Goal: Communication & Community: Answer question/provide support

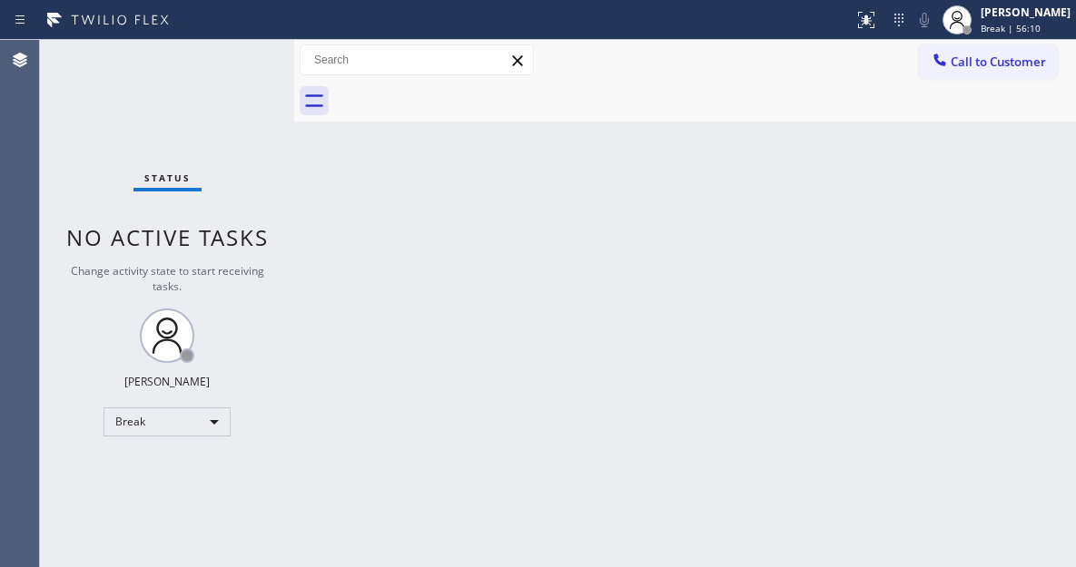
click at [988, 174] on div "Back to Dashboard Change Sender ID Customers Technicians Select a contact Outbo…" at bounding box center [685, 303] width 782 height 527
click at [237, 73] on div "Status No active tasks Change activity state to start receiving tasks. [PERSON_…" at bounding box center [167, 303] width 254 height 527
click at [241, 53] on div "Status No active tasks Change activity state to start receiving tasks. [PERSON_…" at bounding box center [167, 303] width 254 height 527
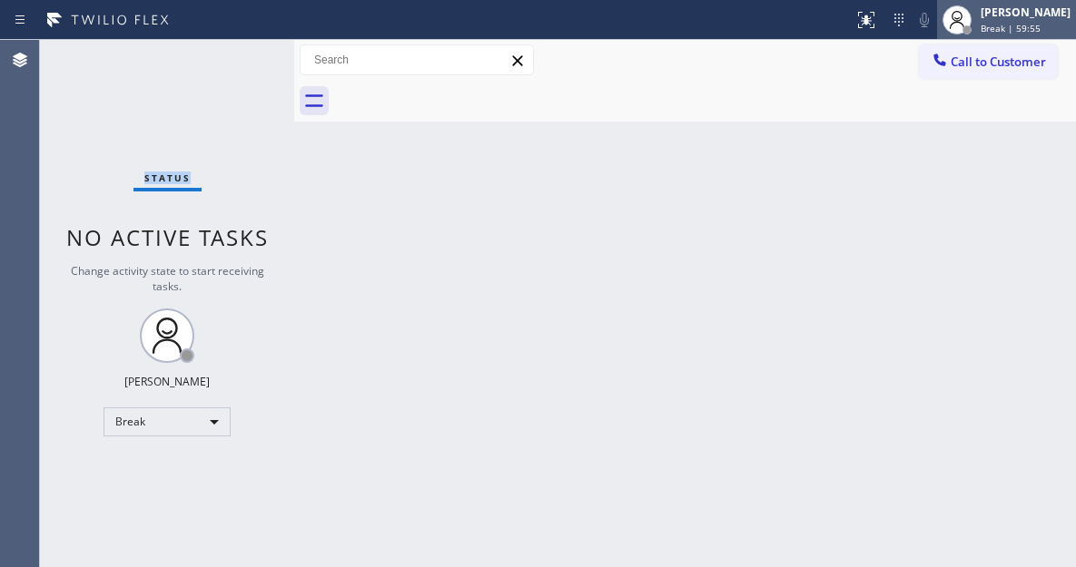
click at [1023, 32] on span "Break | 59:55" at bounding box center [1010, 28] width 60 height 13
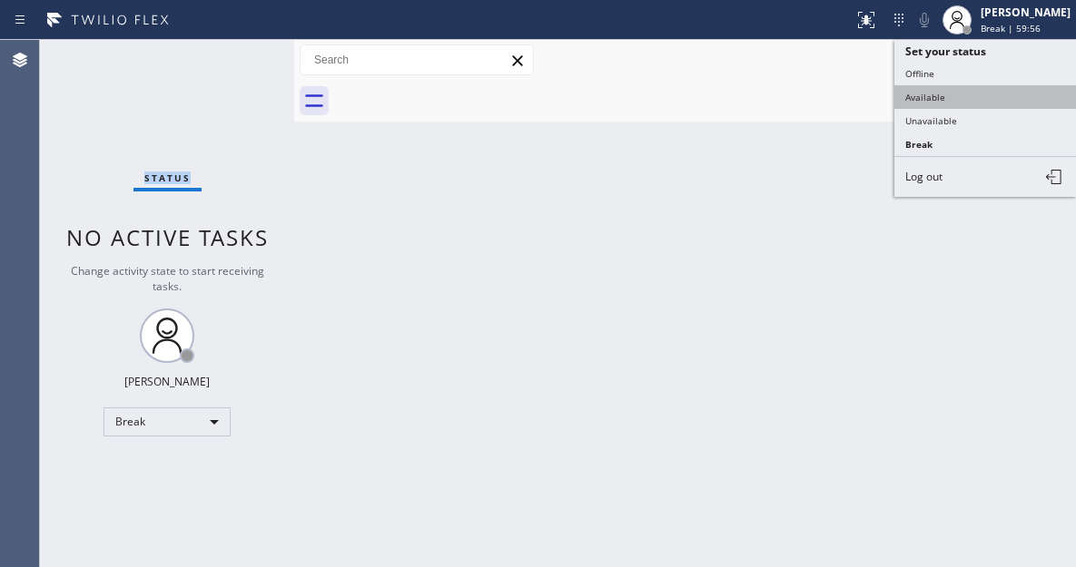
click at [960, 90] on button "Available" at bounding box center [985, 97] width 182 height 24
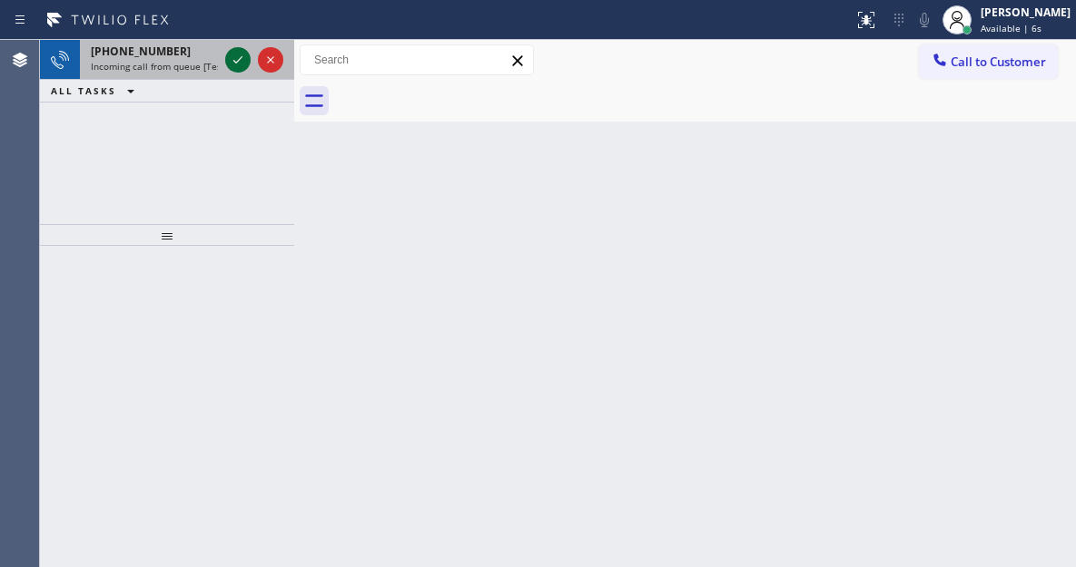
click at [237, 69] on icon at bounding box center [238, 60] width 22 height 22
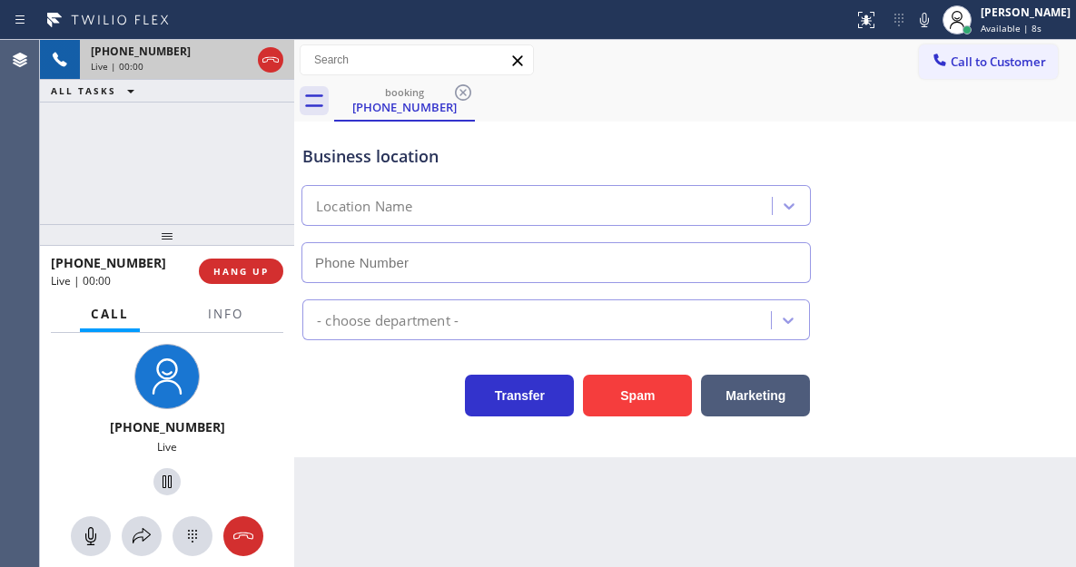
type input "[PHONE_NUMBER]"
drag, startPoint x: 1023, startPoint y: 201, endPoint x: 950, endPoint y: 205, distance: 73.7
click at [1023, 201] on div "Business location [GEOGRAPHIC_DATA] Electric [PHONE_NUMBER]" at bounding box center [685, 201] width 773 height 164
click at [221, 318] on span "Info" at bounding box center [225, 314] width 35 height 16
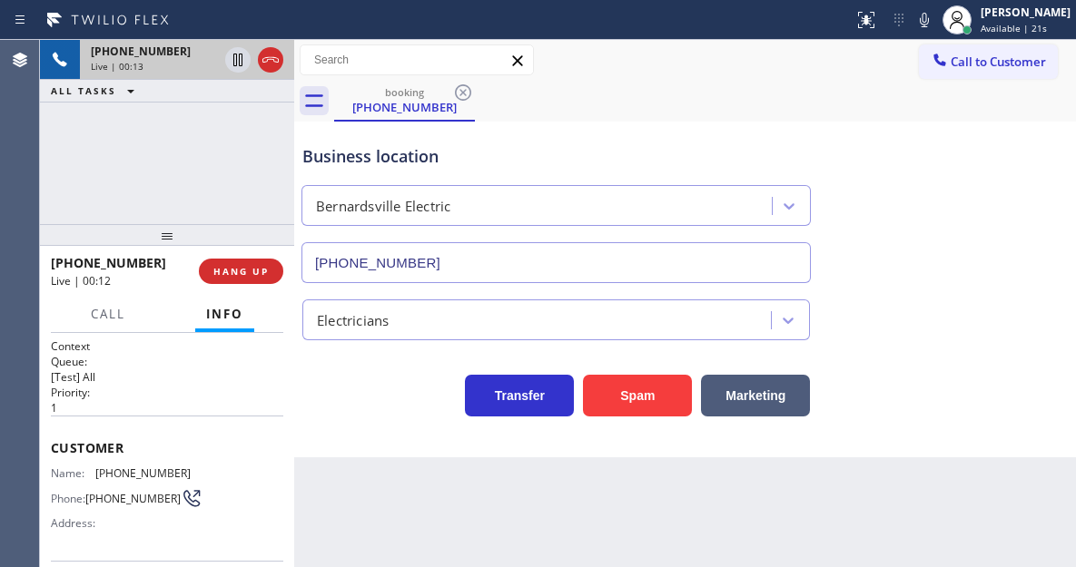
click at [115, 495] on span "[PHONE_NUMBER]" at bounding box center [132, 499] width 95 height 14
copy div "[PHONE_NUMBER]"
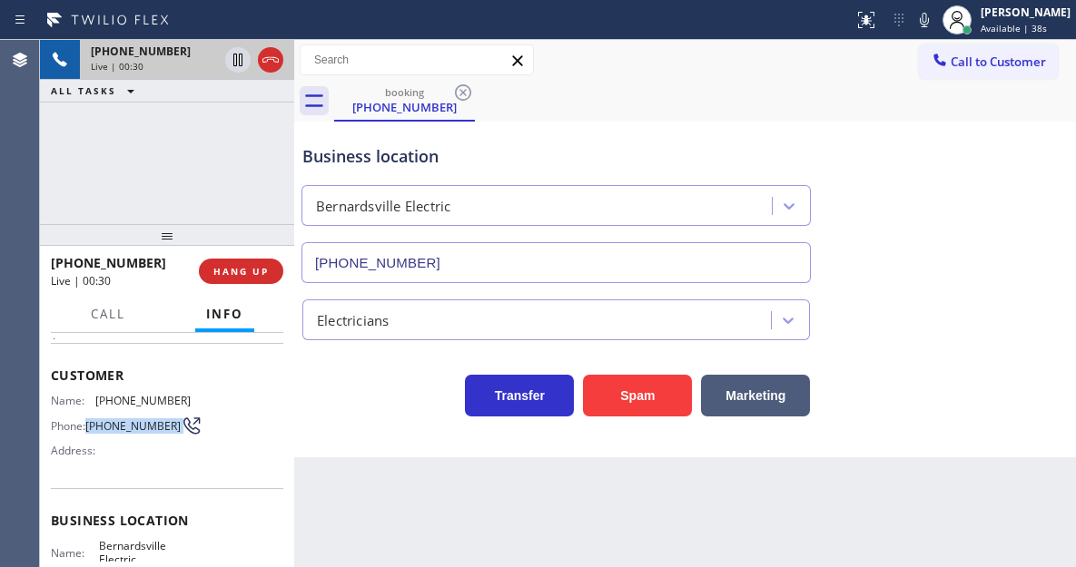
scroll to position [182, 0]
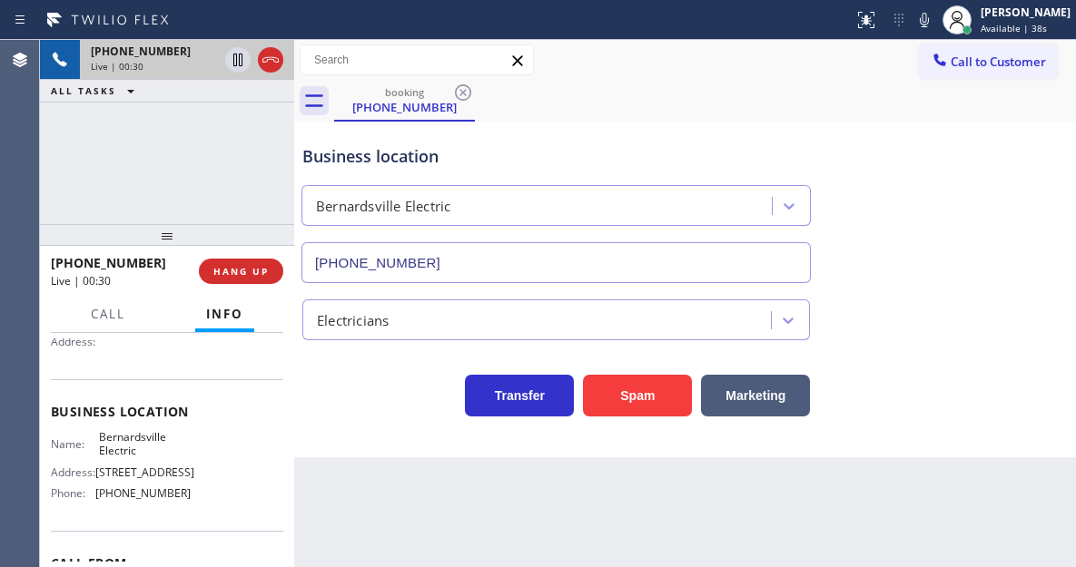
click at [141, 452] on span "Bernardsville Electric" at bounding box center [144, 444] width 91 height 28
copy span "Bernardsville Electric"
click at [310, 476] on div "Back to Dashboard Change Sender ID Customers Technicians Select a contact Outbo…" at bounding box center [685, 303] width 782 height 527
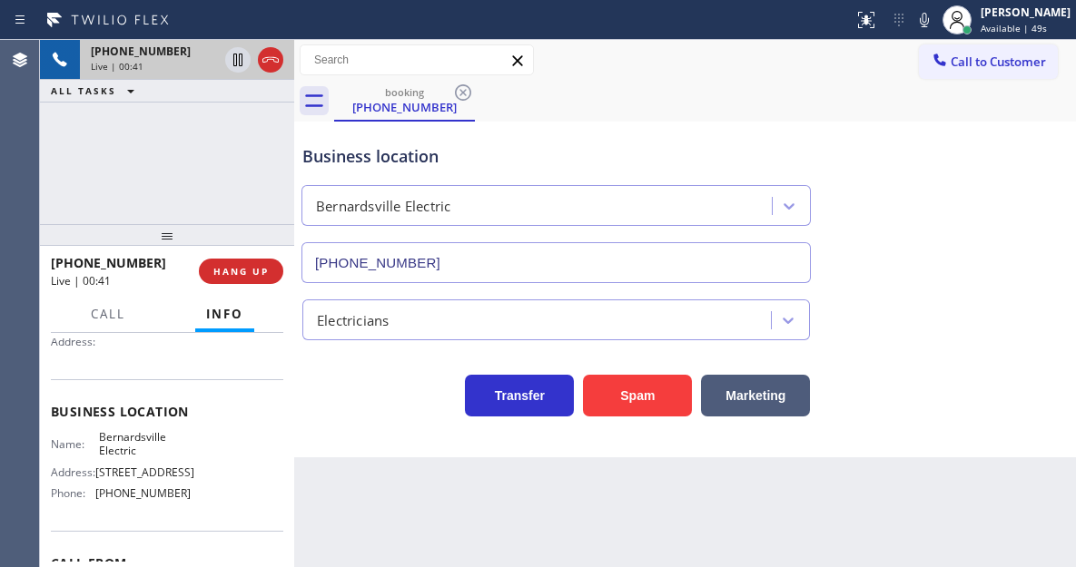
scroll to position [272, 0]
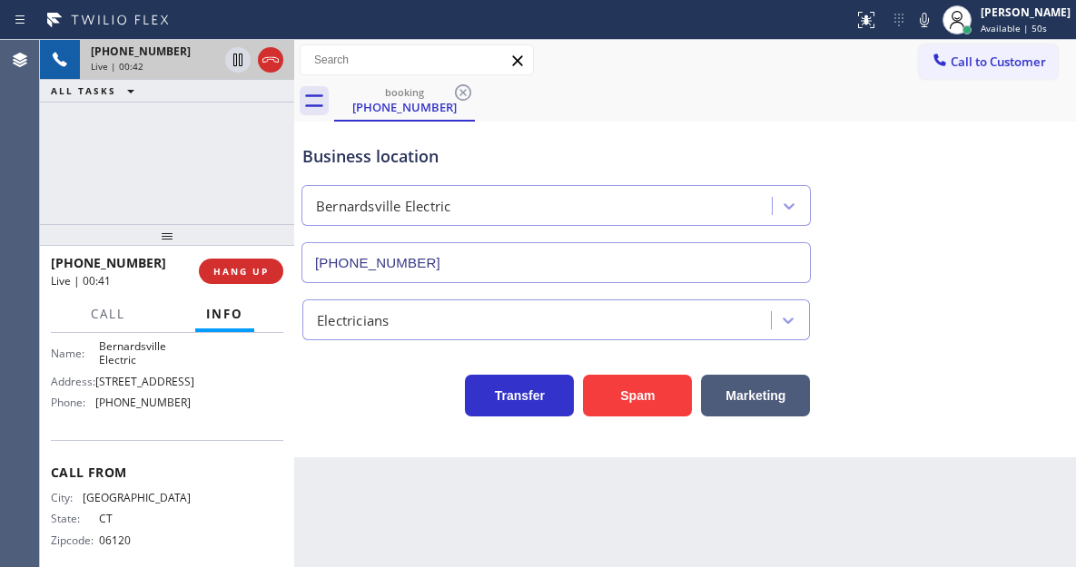
click at [146, 409] on span "[PHONE_NUMBER]" at bounding box center [142, 403] width 95 height 14
copy span "[PHONE_NUMBER]"
click at [368, 162] on div "Business location" at bounding box center [555, 156] width 507 height 25
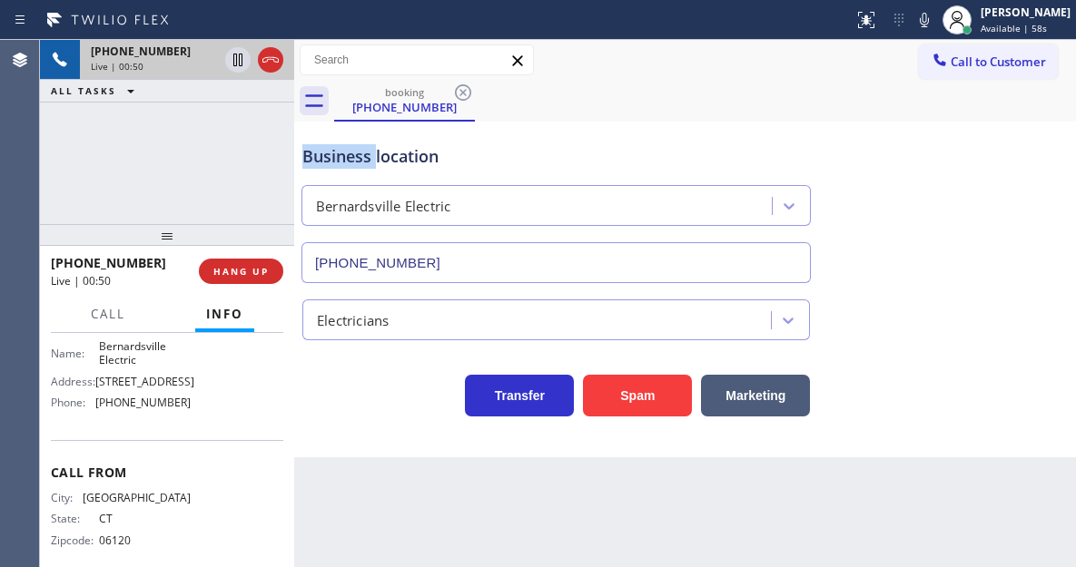
click at [368, 162] on div "Business location" at bounding box center [555, 156] width 507 height 25
click at [432, 156] on div "Business location" at bounding box center [555, 156] width 507 height 25
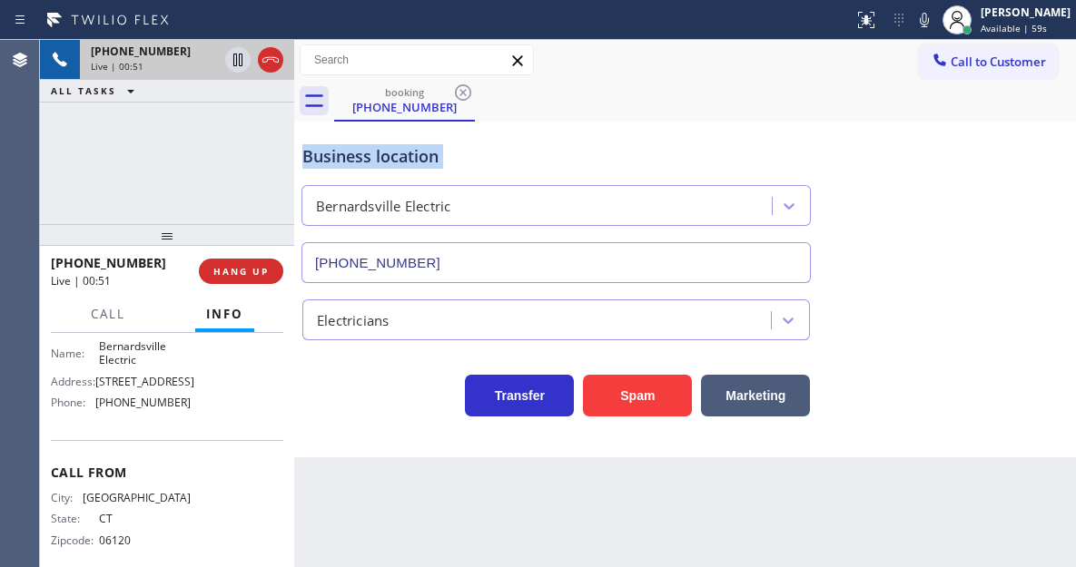
click at [432, 156] on div "Business location" at bounding box center [555, 156] width 507 height 25
click at [935, 16] on icon at bounding box center [924, 20] width 22 height 22
click at [1005, 216] on div "Business location [GEOGRAPHIC_DATA] Electric [PHONE_NUMBER]" at bounding box center [685, 201] width 773 height 164
click at [208, 150] on div "[PHONE_NUMBER] Live | 02:30 ALL TASKS ALL TASKS ACTIVE TASKS TASKS IN WRAP UP" at bounding box center [167, 132] width 254 height 184
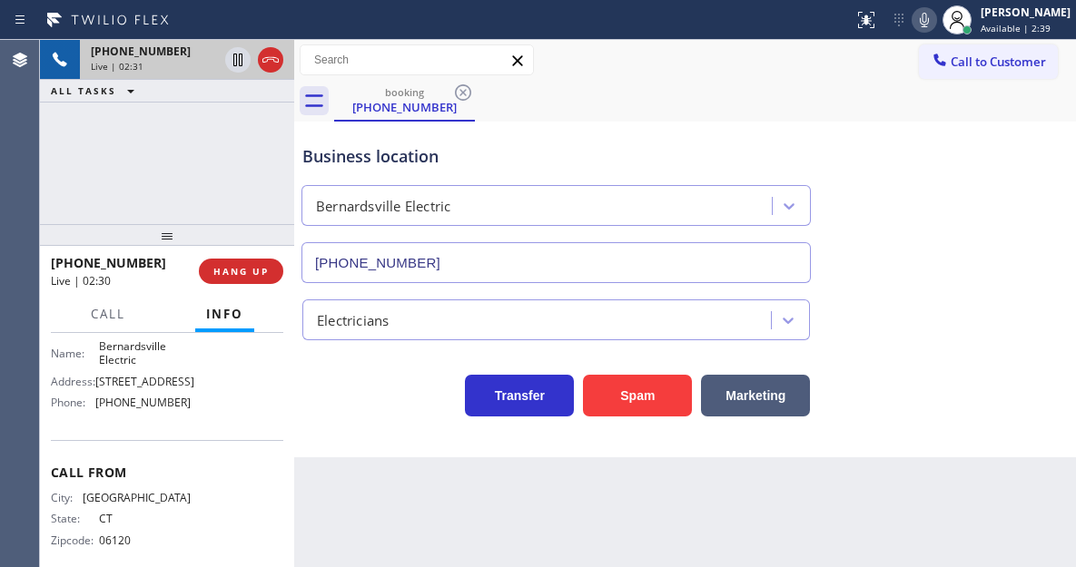
click at [328, 154] on div "Business location" at bounding box center [555, 156] width 507 height 25
click at [267, 136] on div "[PHONE_NUMBER] Live | 02:31 ALL TASKS ALL TASKS ACTIVE TASKS TASKS IN WRAP UP" at bounding box center [167, 132] width 254 height 184
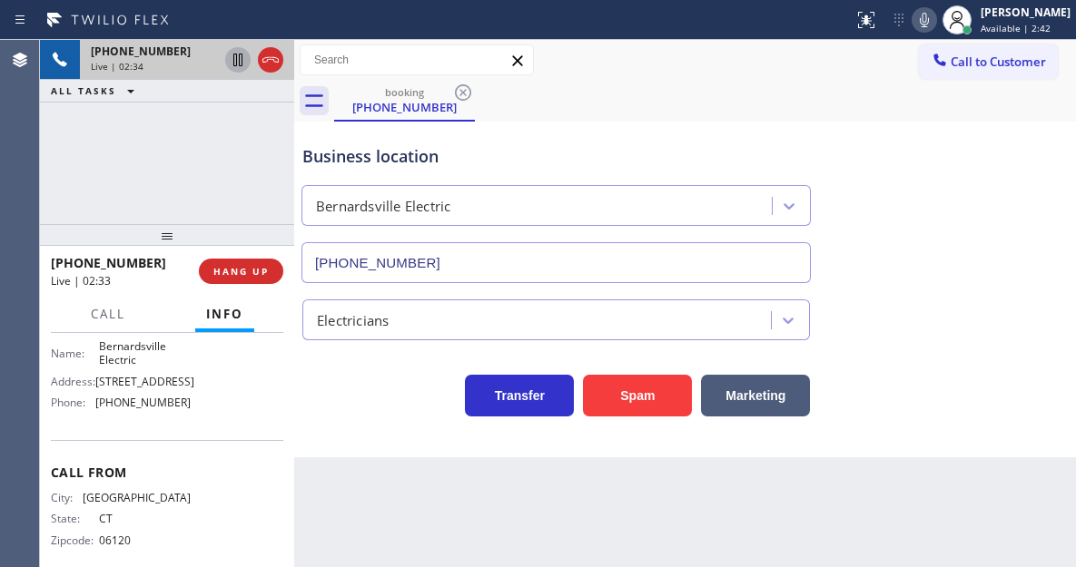
click at [235, 63] on icon at bounding box center [238, 60] width 22 height 22
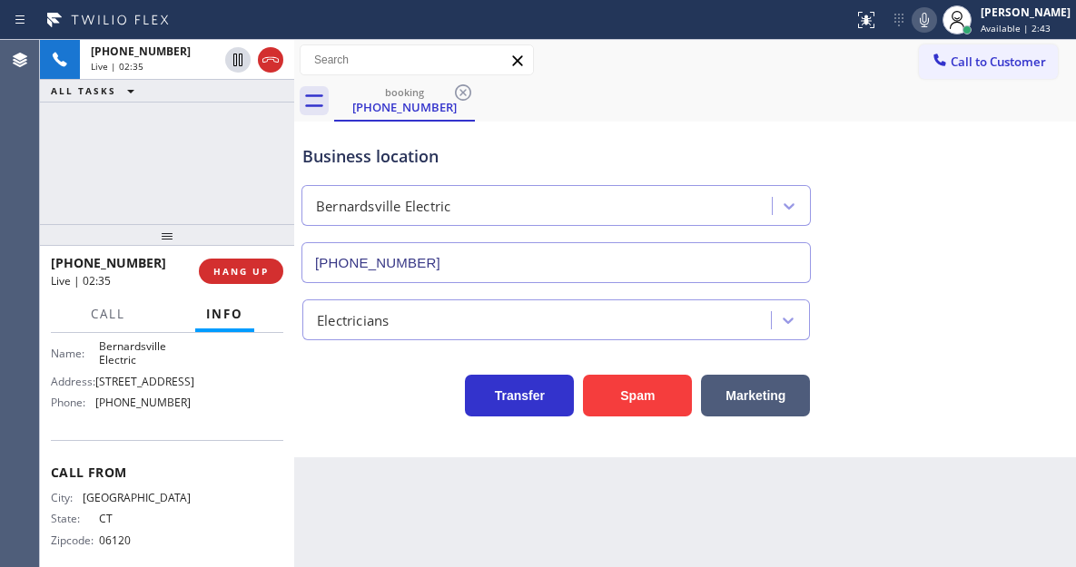
click at [937, 31] on button at bounding box center [923, 19] width 25 height 25
click at [983, 250] on div "Business location [GEOGRAPHIC_DATA] Electric [PHONE_NUMBER]" at bounding box center [685, 201] width 773 height 164
click at [989, 186] on div "Business location [GEOGRAPHIC_DATA] Electric [PHONE_NUMBER]" at bounding box center [685, 201] width 773 height 164
click at [929, 26] on icon at bounding box center [924, 20] width 9 height 15
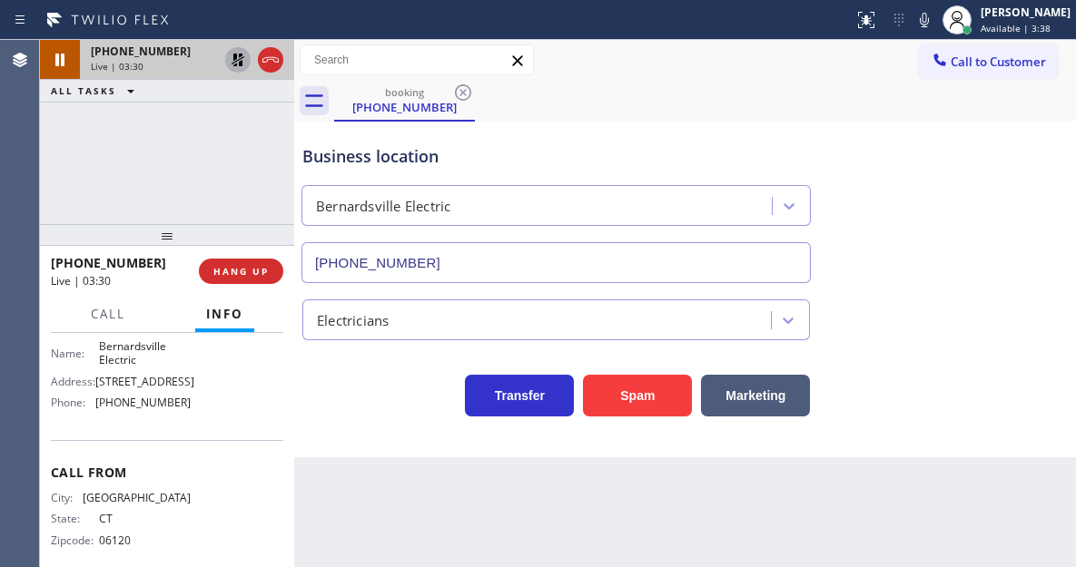
click at [237, 67] on icon at bounding box center [238, 60] width 22 height 22
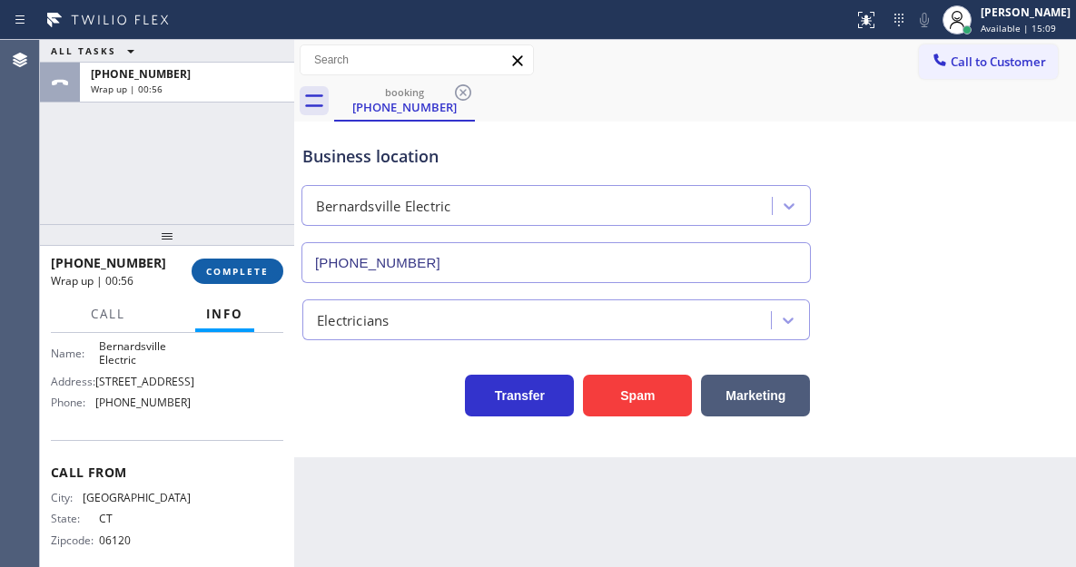
click at [222, 275] on span "COMPLETE" at bounding box center [237, 271] width 63 height 13
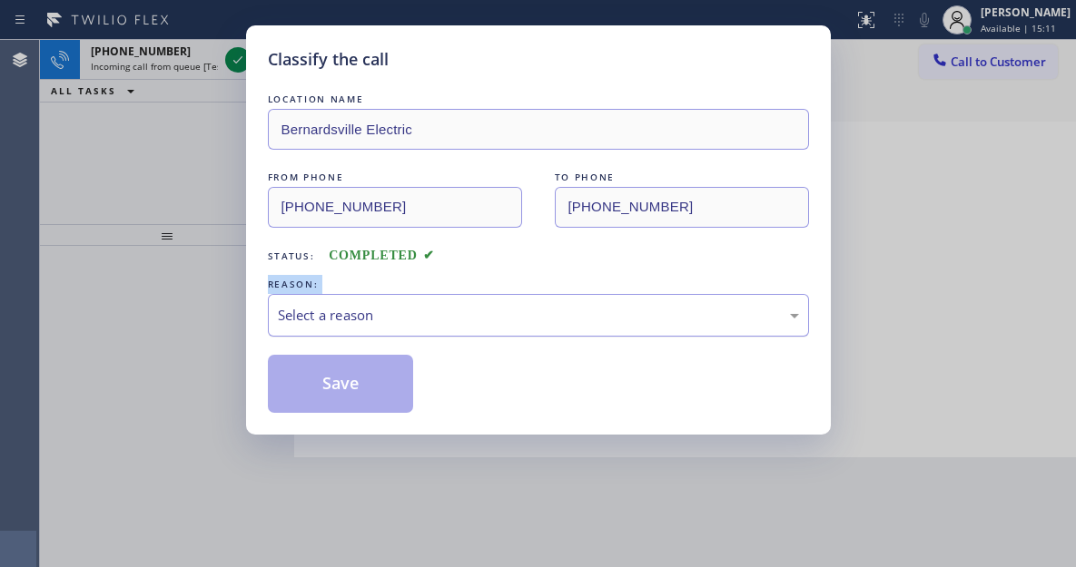
click at [385, 313] on div "Select a reason" at bounding box center [538, 315] width 521 height 21
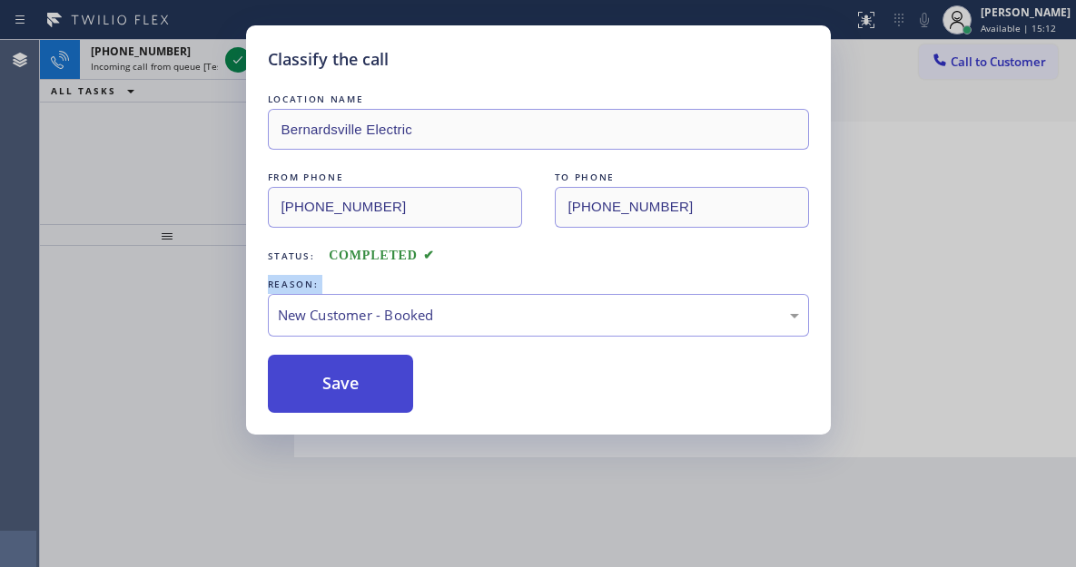
click at [369, 384] on button "Save" at bounding box center [341, 384] width 146 height 58
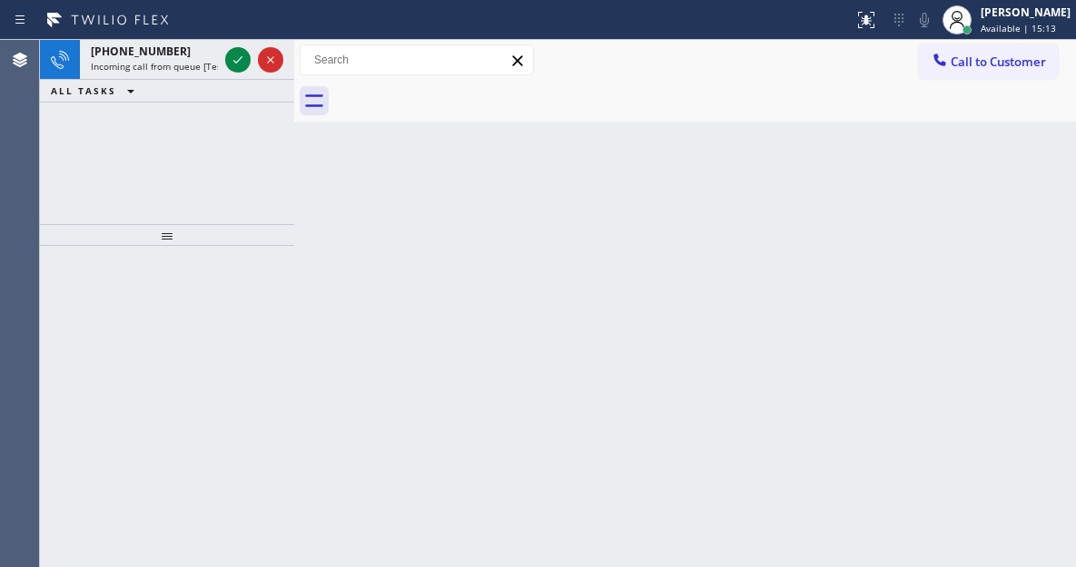
click at [227, 62] on icon at bounding box center [238, 60] width 22 height 22
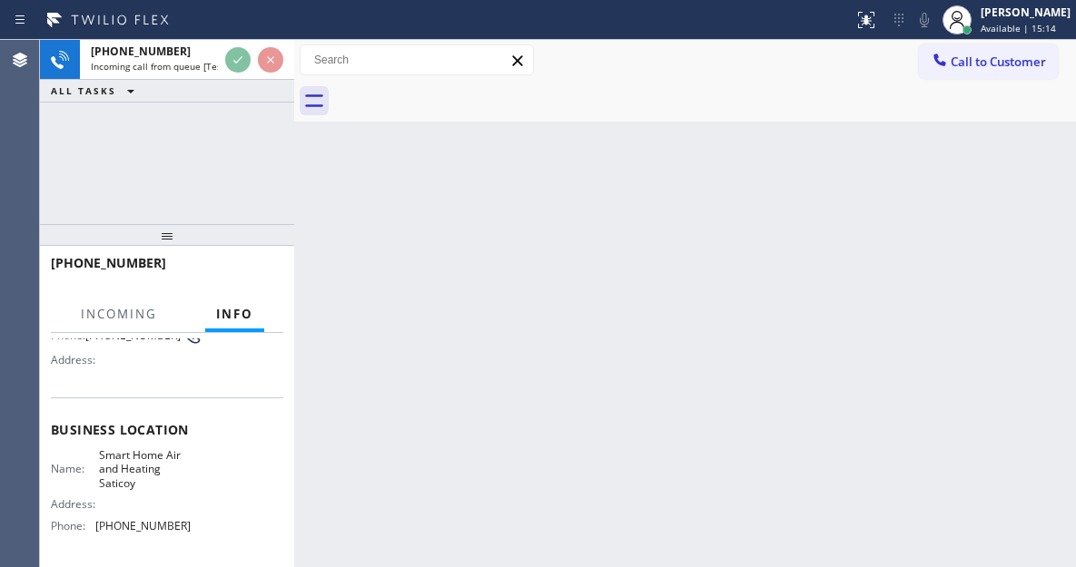
scroll to position [182, 0]
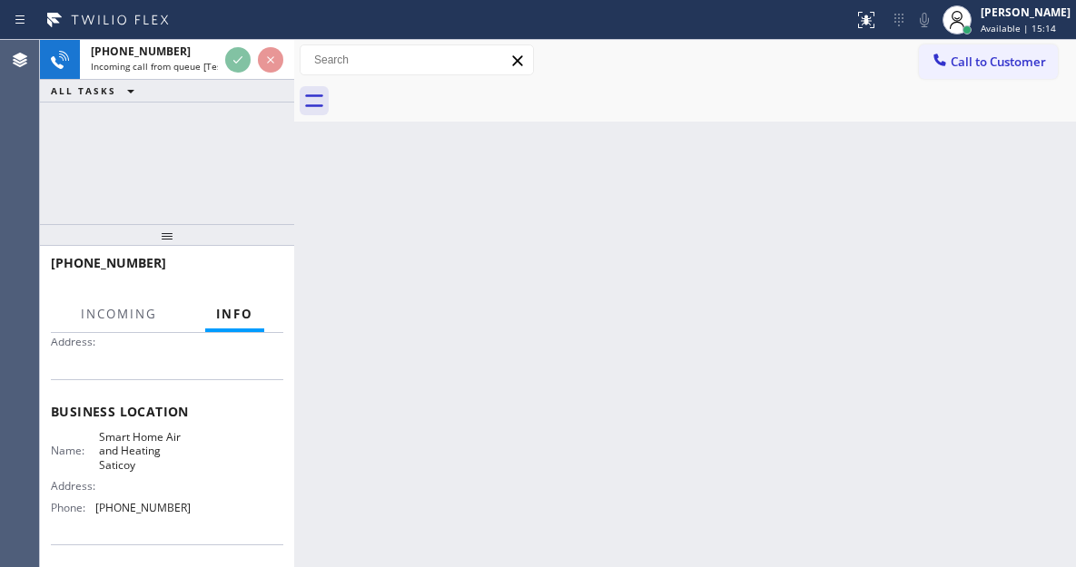
click at [147, 465] on span "Smart Home Air and Heating Saticoy" at bounding box center [144, 451] width 91 height 42
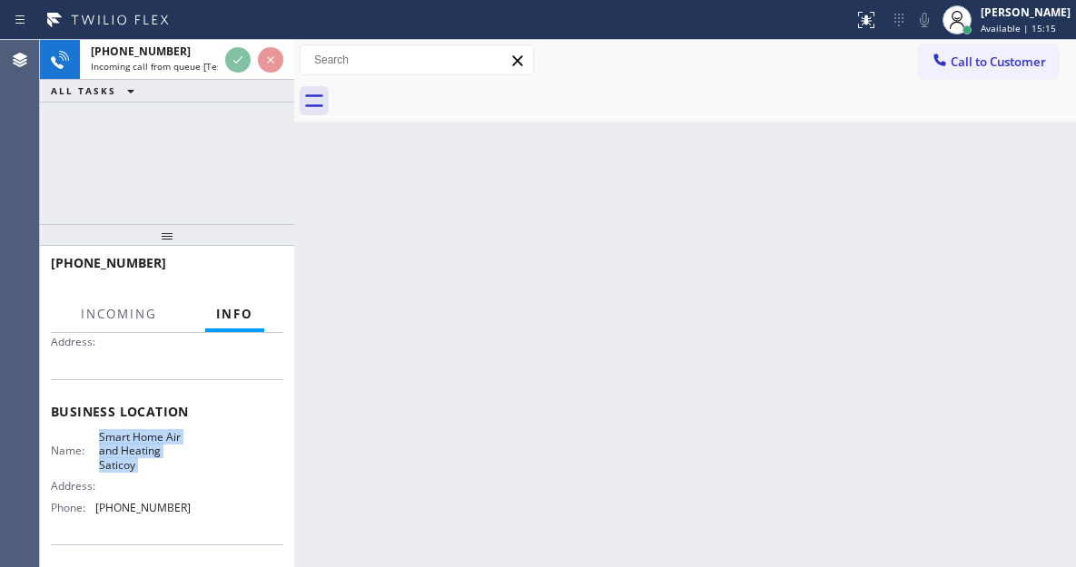
click at [147, 465] on span "Smart Home Air and Heating Saticoy" at bounding box center [144, 451] width 91 height 42
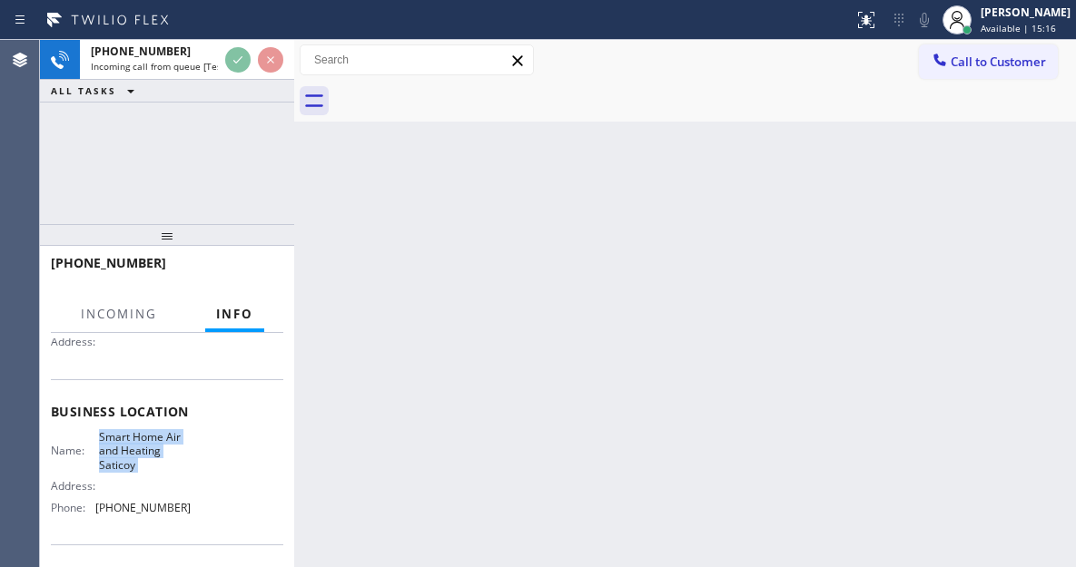
click at [147, 465] on span "Smart Home Air and Heating Saticoy" at bounding box center [144, 451] width 91 height 42
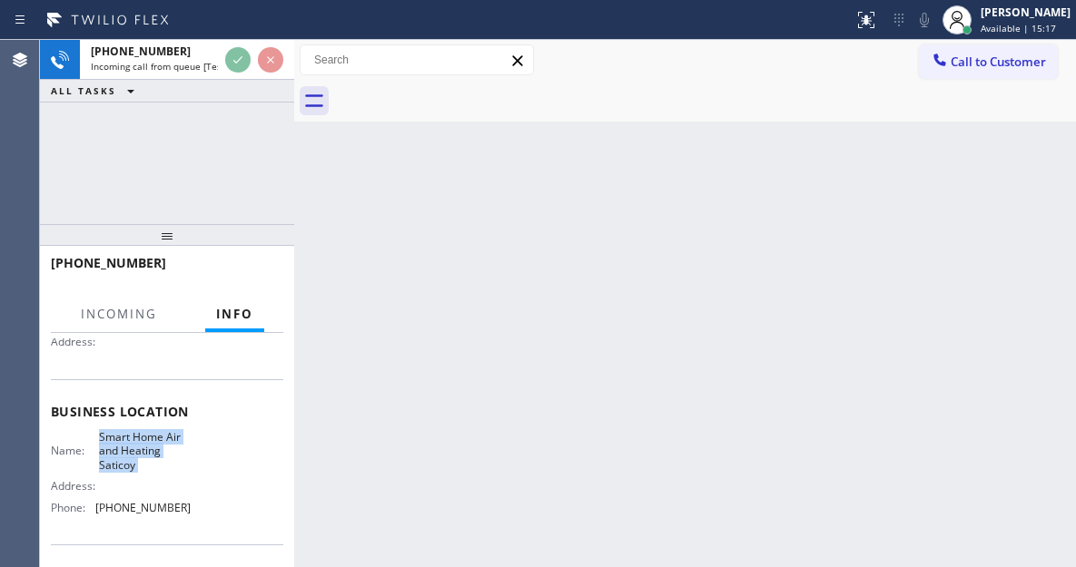
click at [147, 465] on span "Smart Home Air and Heating Saticoy" at bounding box center [144, 451] width 91 height 42
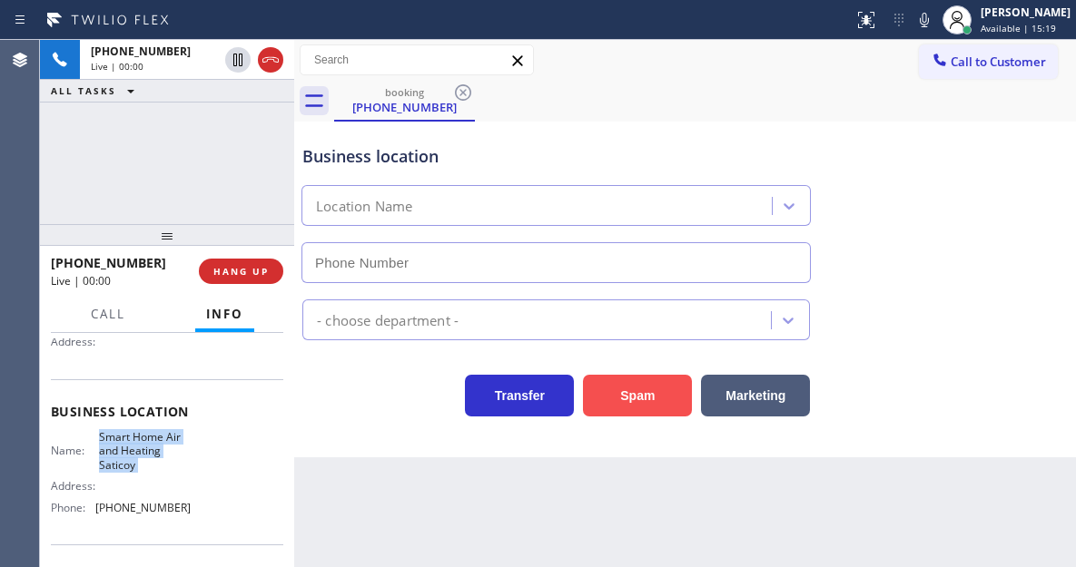
type input "[PHONE_NUMBER]"
click at [615, 407] on button "Spam" at bounding box center [637, 396] width 109 height 42
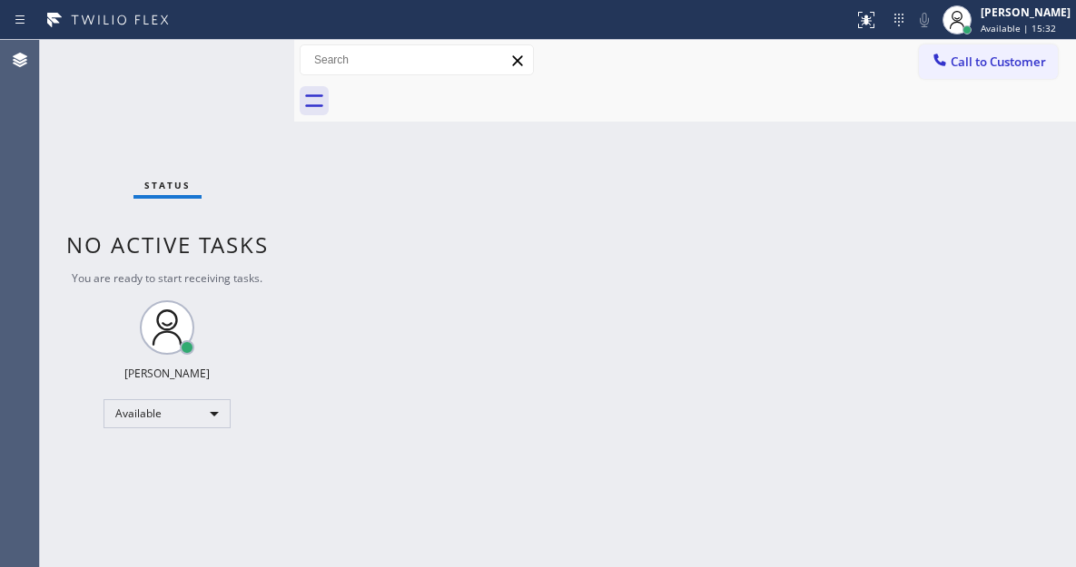
click at [216, 54] on div "Status No active tasks You are ready to start receiving tasks. [PERSON_NAME]" at bounding box center [167, 303] width 254 height 527
click at [236, 103] on div "Status No active tasks You are ready to start receiving tasks. [PERSON_NAME]" at bounding box center [167, 303] width 254 height 527
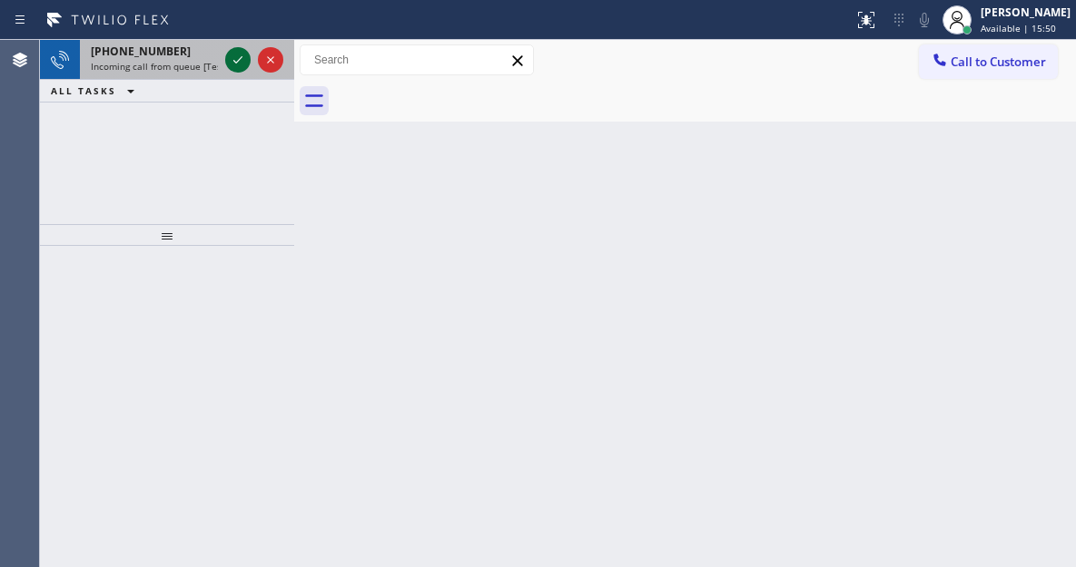
click at [238, 60] on icon at bounding box center [238, 60] width 22 height 22
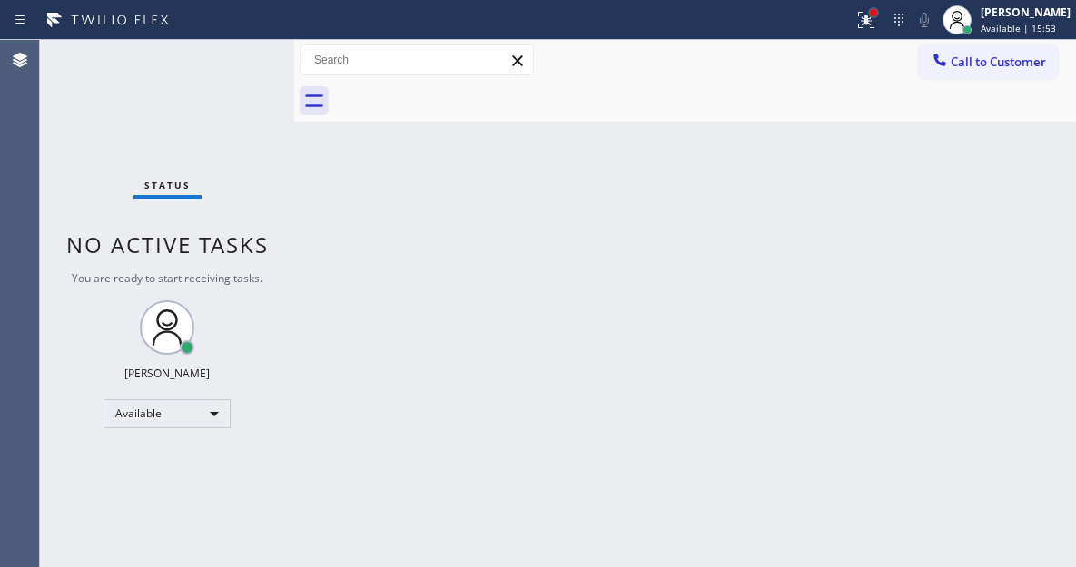
click at [877, 15] on div at bounding box center [873, 12] width 7 height 7
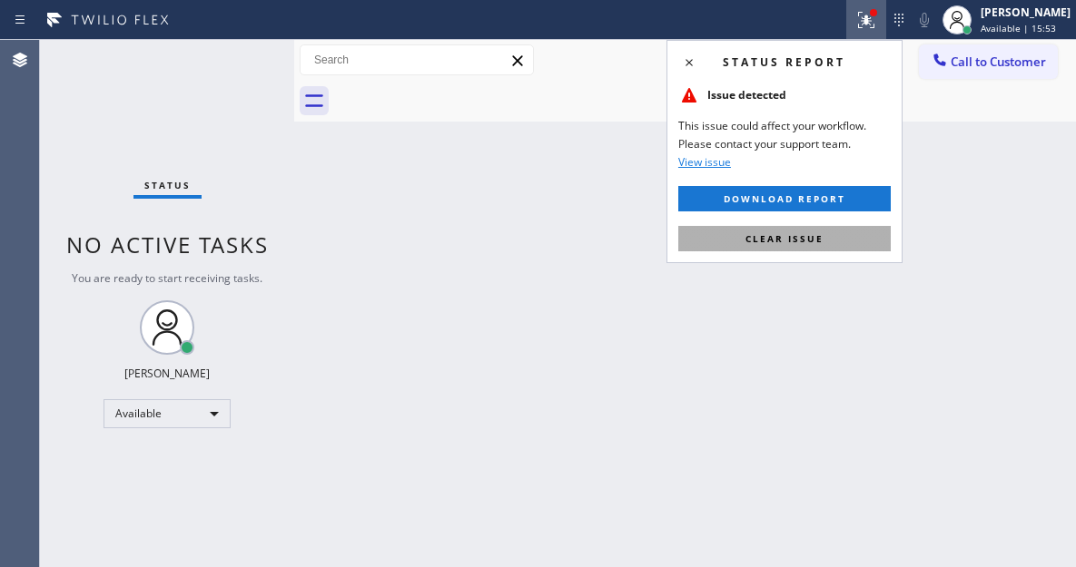
click at [809, 241] on span "Clear issue" at bounding box center [784, 238] width 78 height 13
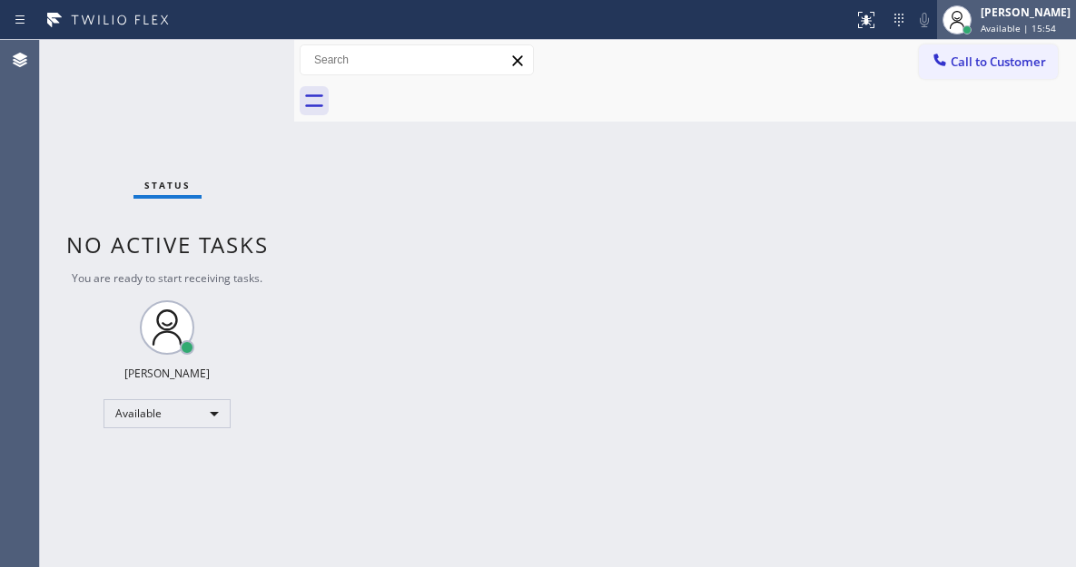
click at [1009, 9] on div "[PERSON_NAME]" at bounding box center [1025, 12] width 90 height 15
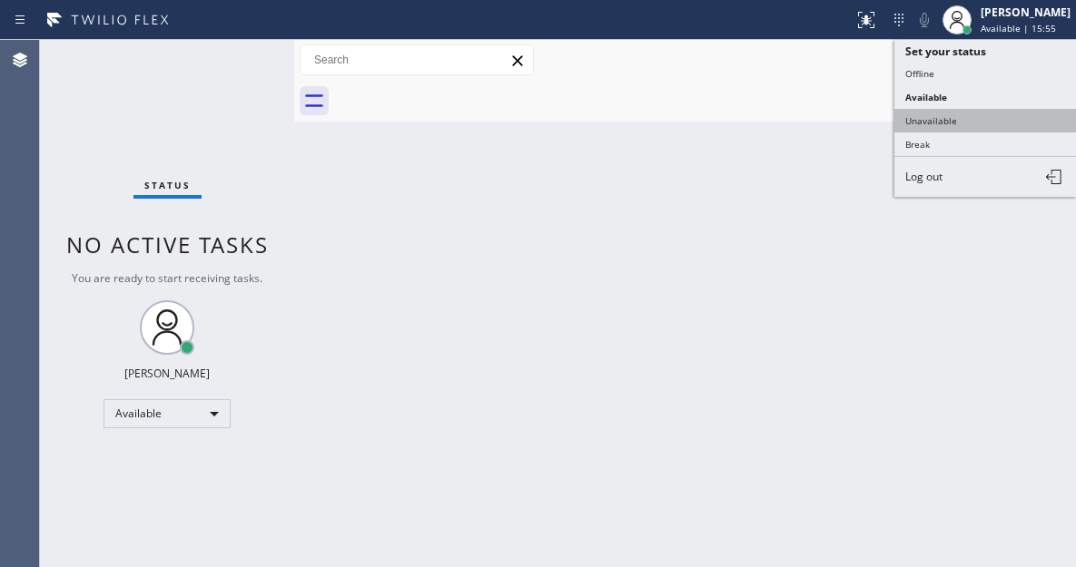
click at [962, 119] on button "Unavailable" at bounding box center [985, 121] width 182 height 24
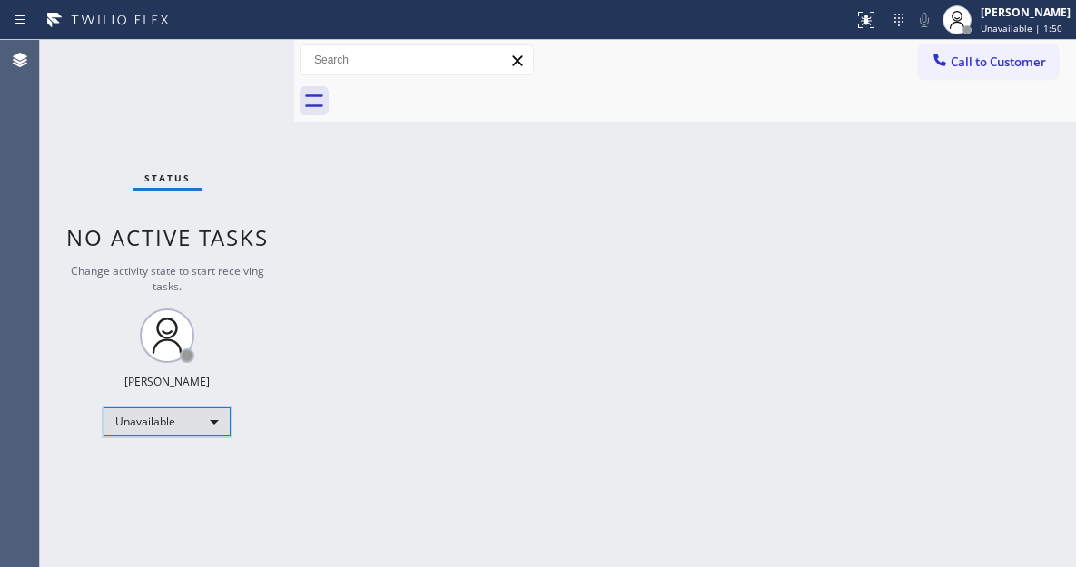
click at [192, 428] on div "Unavailable" at bounding box center [166, 422] width 127 height 29
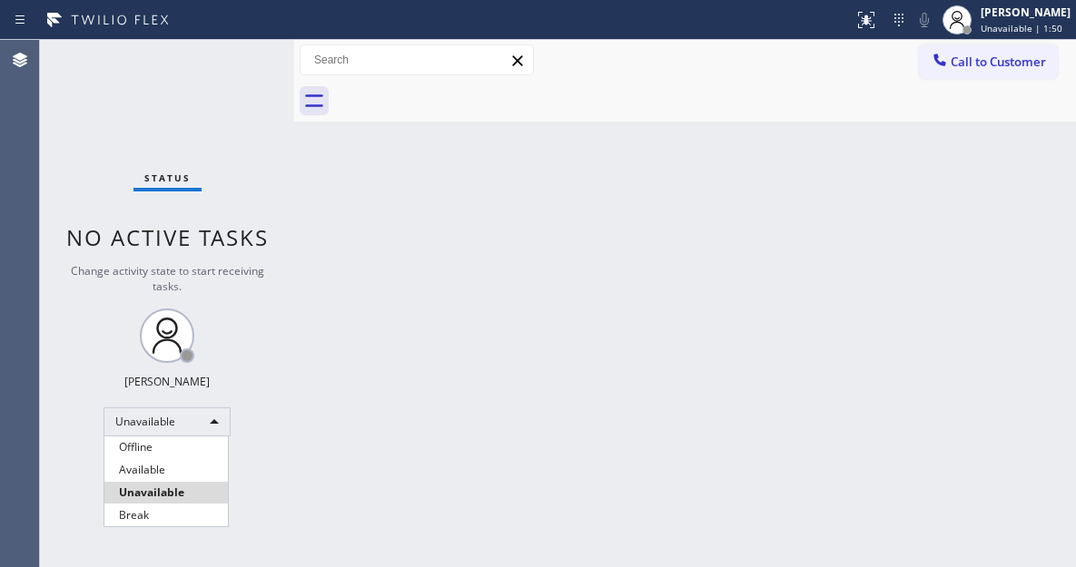
click at [180, 459] on li "Available" at bounding box center [165, 470] width 123 height 22
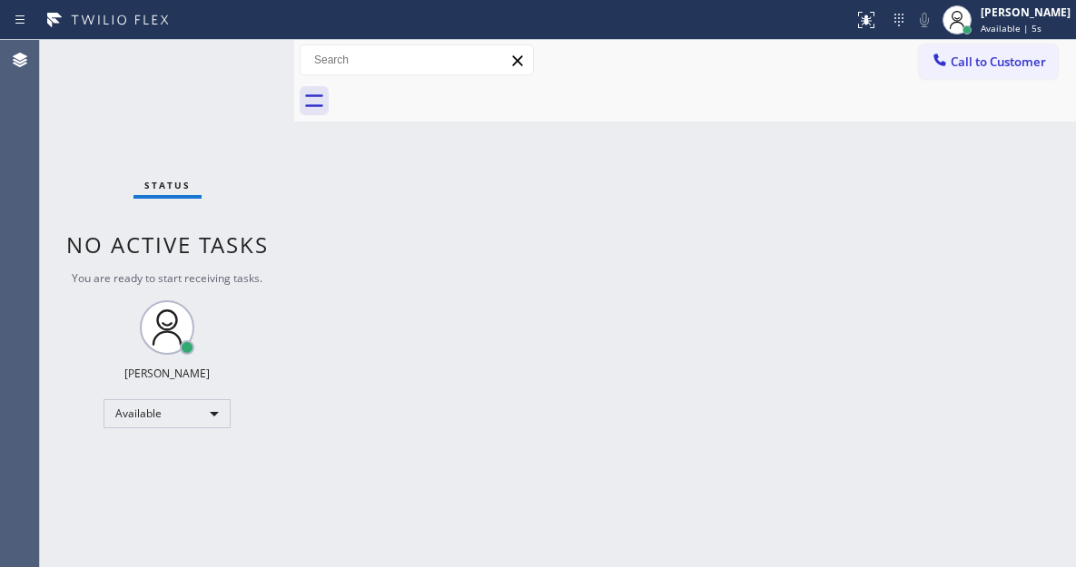
click at [1024, 200] on div "Back to Dashboard Change Sender ID Customers Technicians Select a contact Outbo…" at bounding box center [685, 303] width 782 height 527
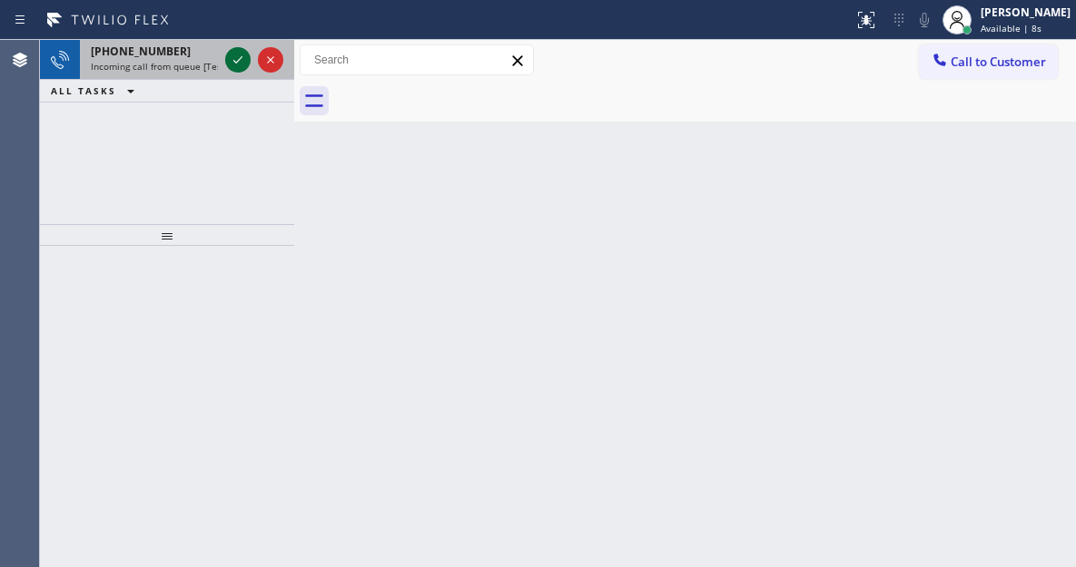
click at [231, 57] on icon at bounding box center [238, 60] width 22 height 22
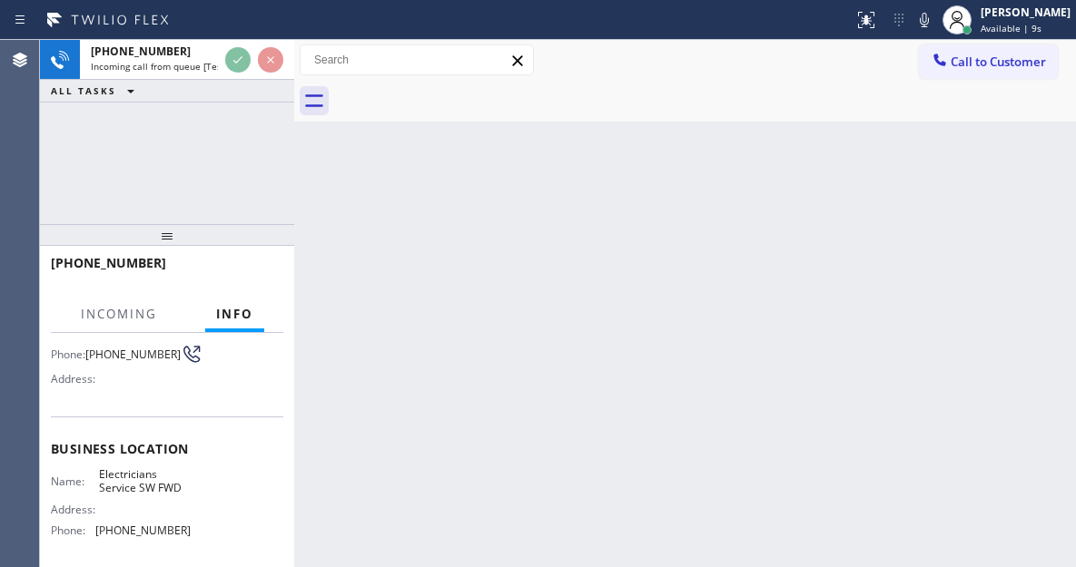
scroll to position [182, 0]
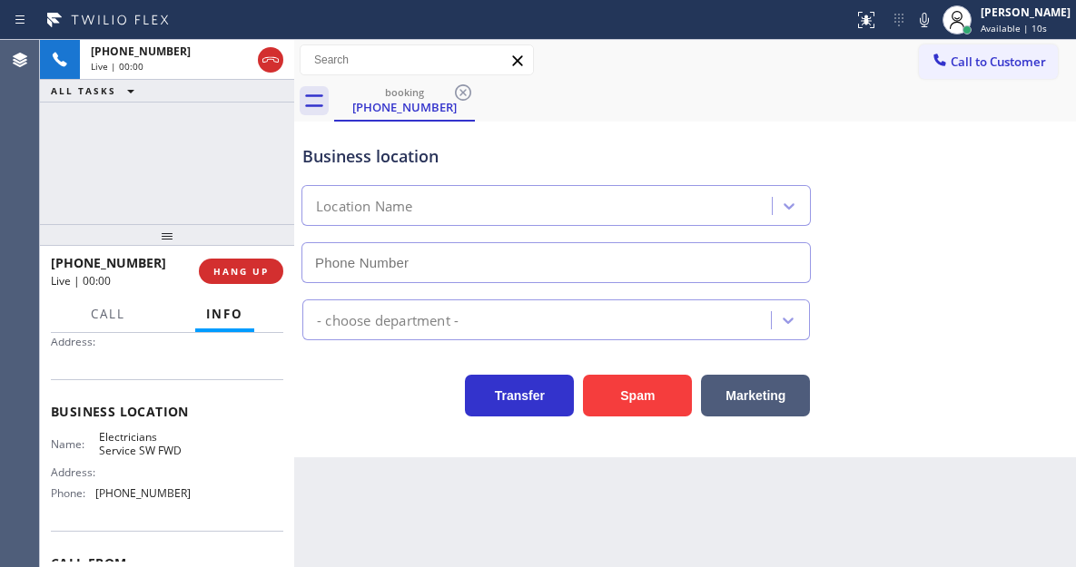
type input "[PHONE_NUMBER]"
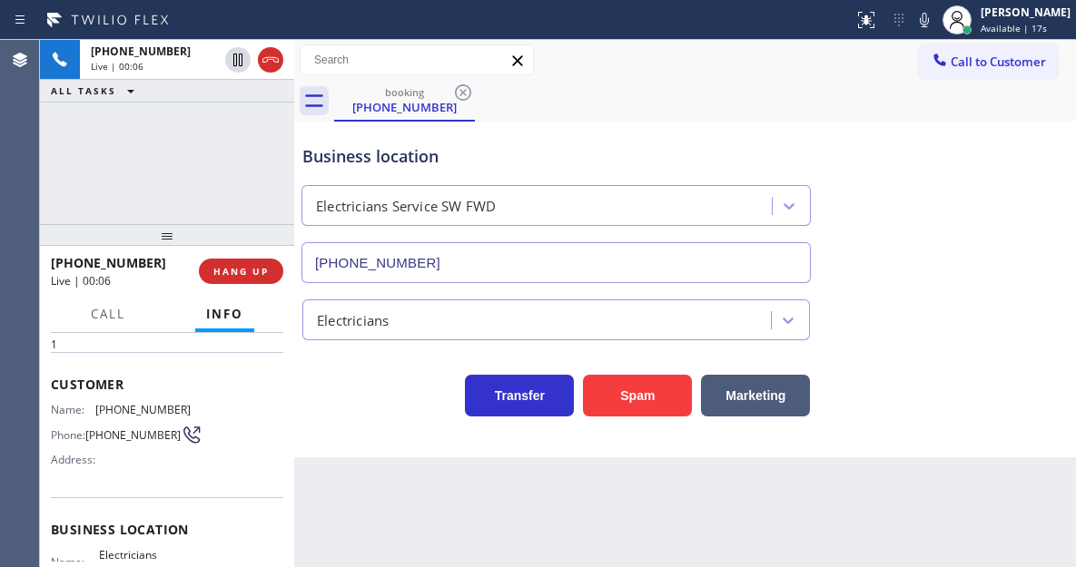
scroll to position [0, 0]
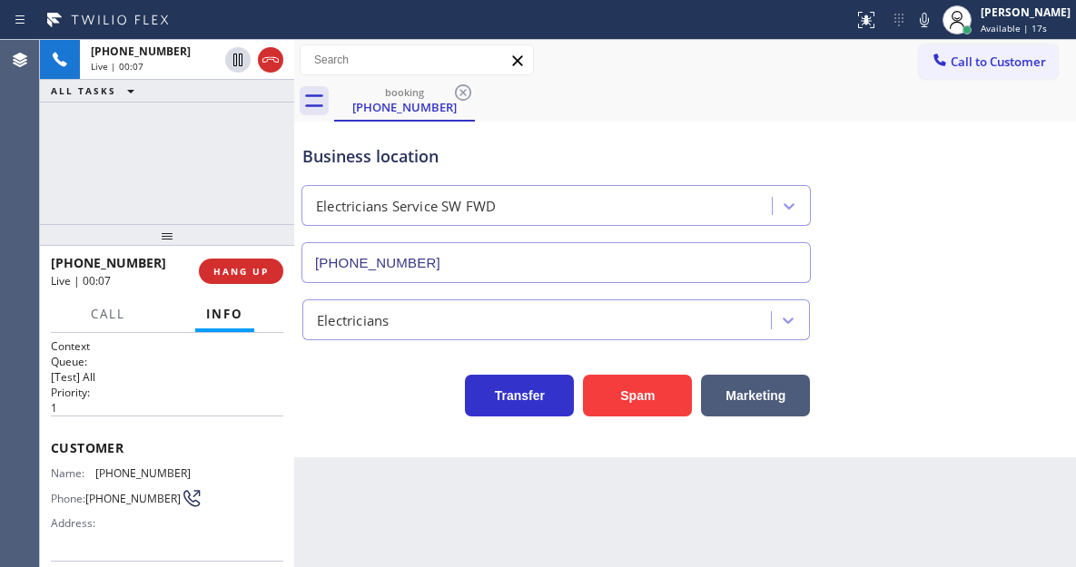
click at [106, 478] on span "[PHONE_NUMBER]" at bounding box center [142, 474] width 95 height 14
copy span "[PHONE_NUMBER]"
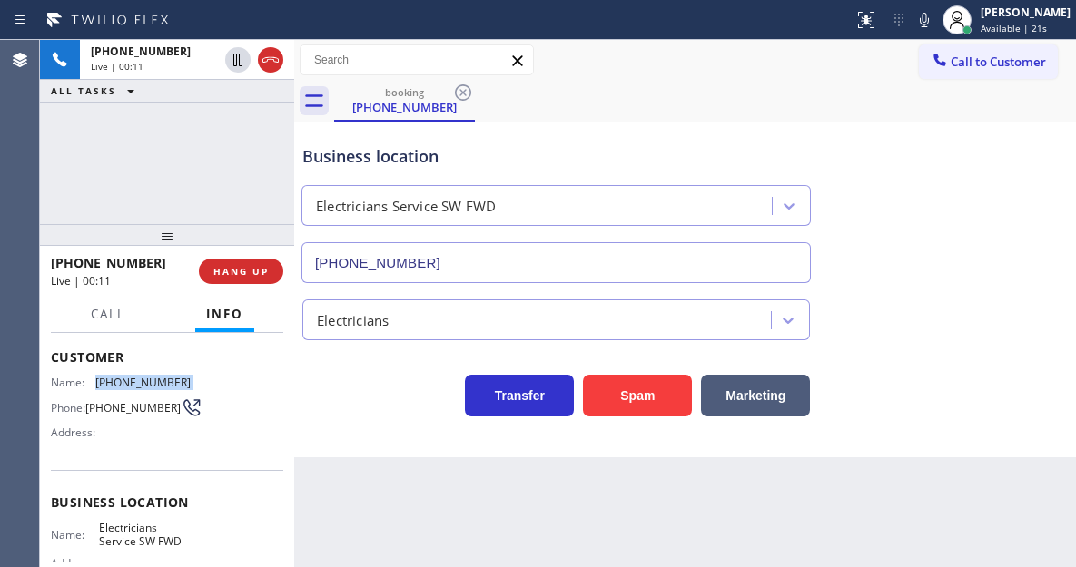
scroll to position [182, 0]
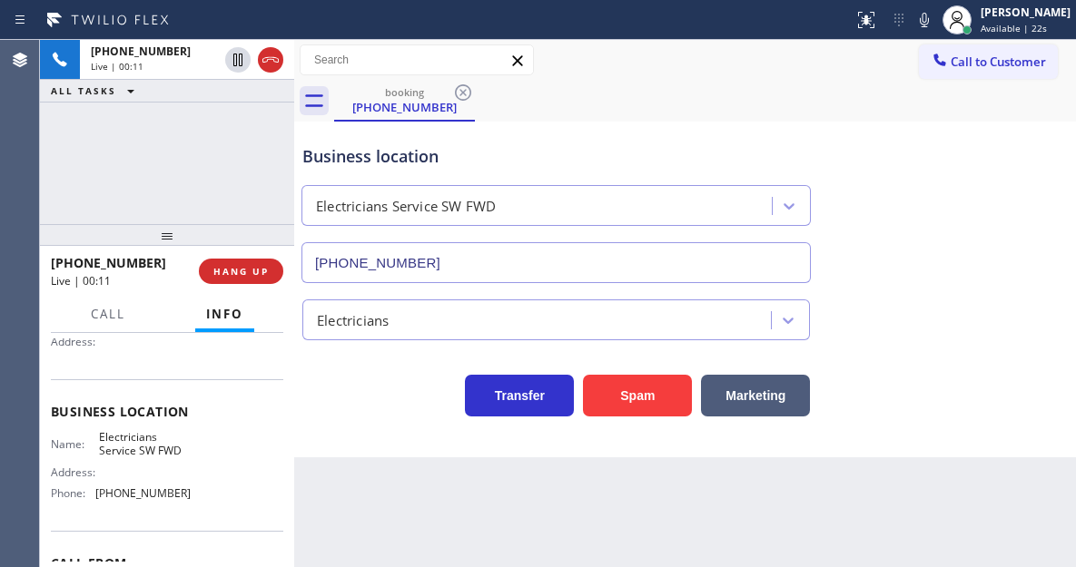
click at [143, 447] on span "Electricians Service SW FWD" at bounding box center [144, 444] width 91 height 28
copy span "Electricians Service SW FWD"
click at [161, 500] on span "[PHONE_NUMBER]" at bounding box center [142, 494] width 95 height 14
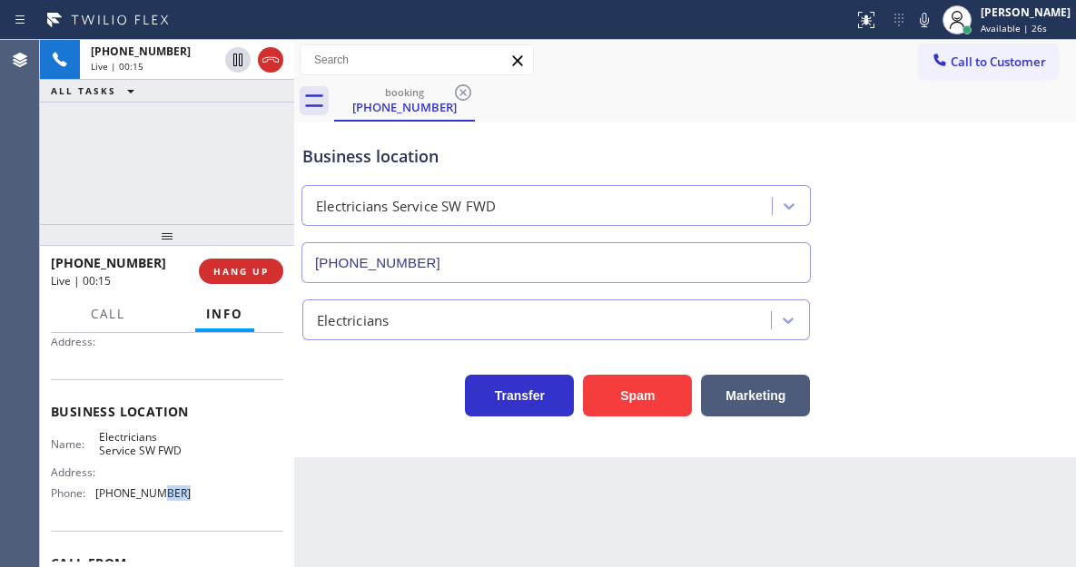
click at [161, 500] on span "[PHONE_NUMBER]" at bounding box center [142, 494] width 95 height 14
copy span "[PHONE_NUMBER]"
click at [994, 297] on div "Electricians" at bounding box center [685, 316] width 773 height 48
click at [194, 162] on div "[PHONE_NUMBER] Live | 00:23 ALL TASKS ALL TASKS ACTIVE TASKS TASKS IN WRAP UP" at bounding box center [167, 132] width 254 height 184
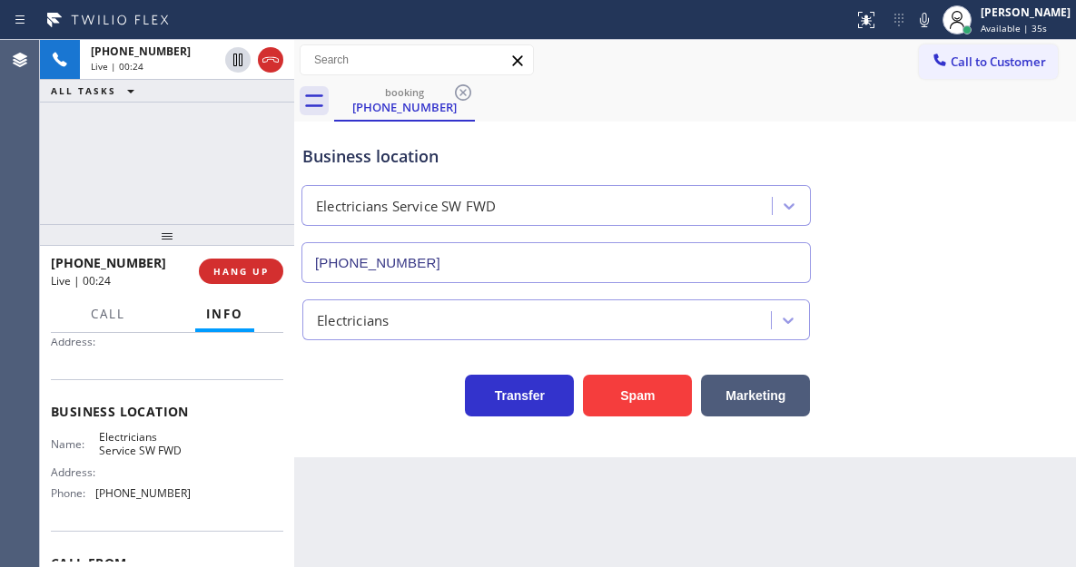
click at [322, 148] on div "Business location" at bounding box center [555, 156] width 507 height 25
click at [248, 198] on div "[PHONE_NUMBER] Live | 00:25 ALL TASKS ALL TASKS ACTIVE TASKS TASKS IN WRAP UP" at bounding box center [167, 132] width 254 height 184
click at [257, 273] on span "HANG UP" at bounding box center [240, 271] width 55 height 13
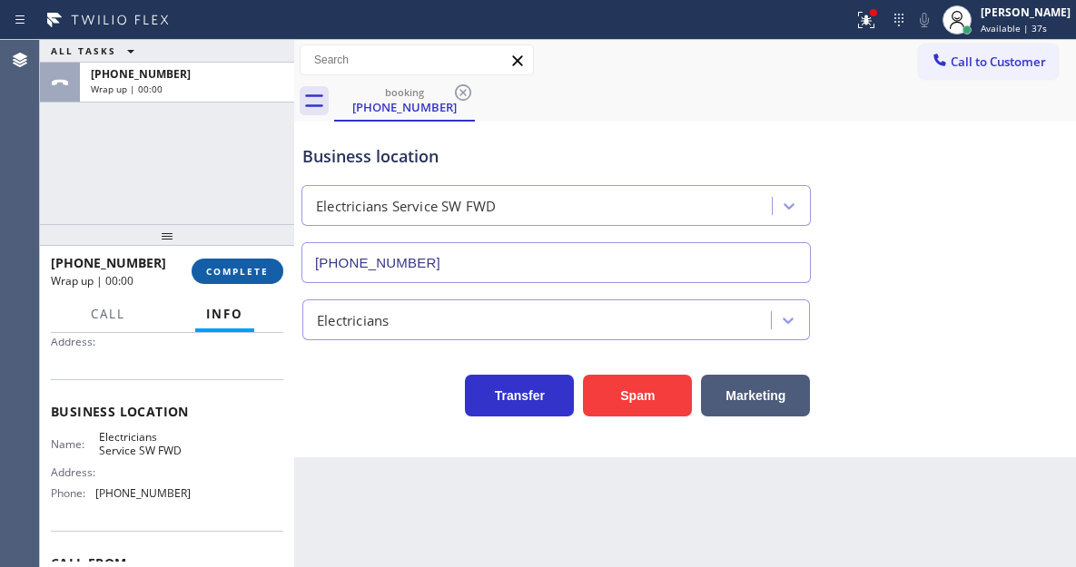
click at [257, 273] on span "COMPLETE" at bounding box center [237, 271] width 63 height 13
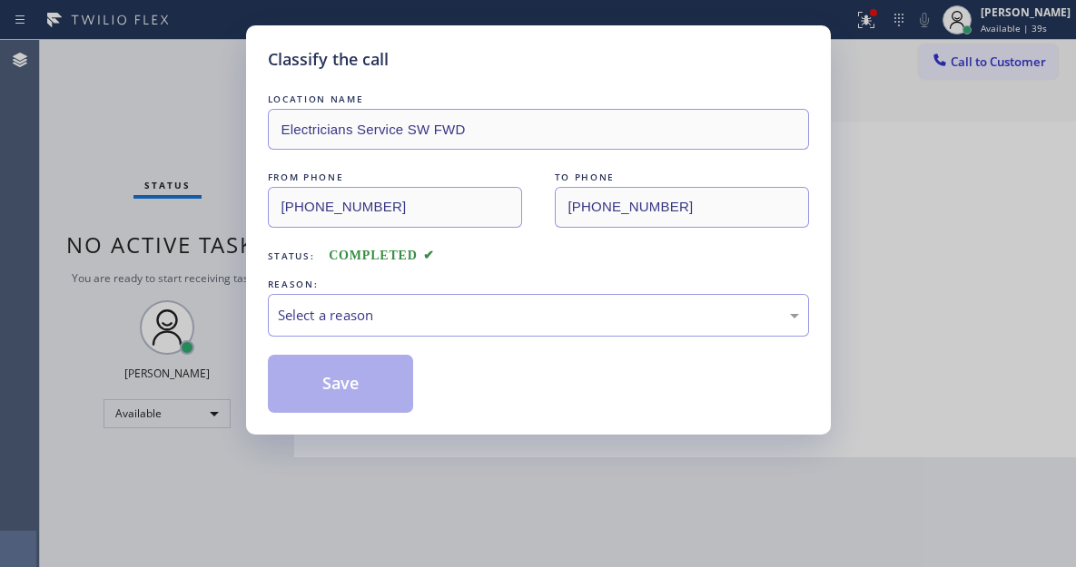
click at [257, 273] on div "Classify the call LOCATION NAME Electricians Service SW FWD FROM PHONE [PHONE_N…" at bounding box center [538, 229] width 585 height 409
click at [432, 305] on div "Select a reason" at bounding box center [538, 315] width 521 height 21
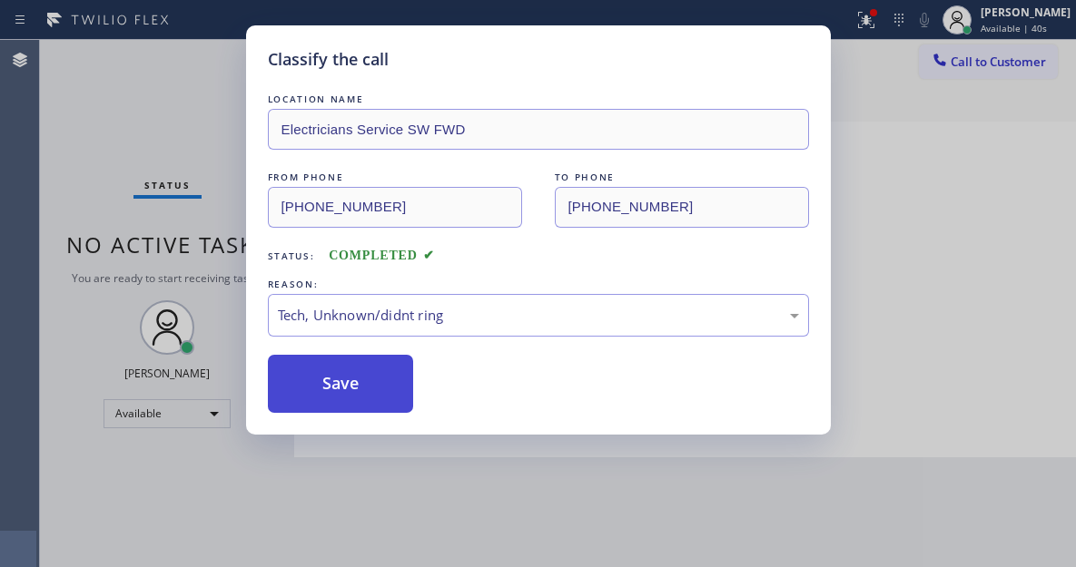
click at [385, 393] on button "Save" at bounding box center [341, 384] width 146 height 58
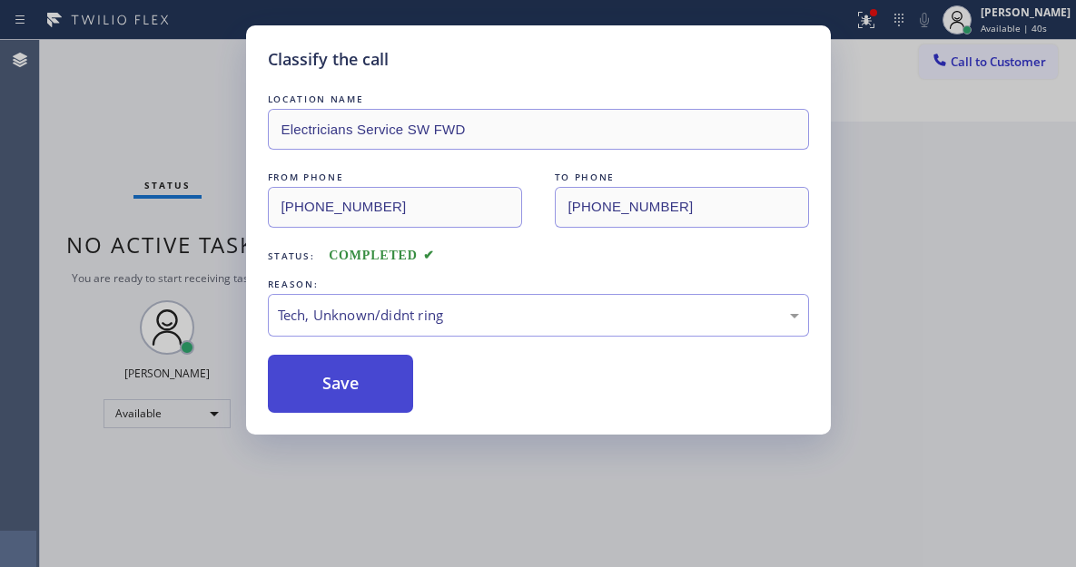
click at [385, 393] on button "Save" at bounding box center [341, 384] width 146 height 58
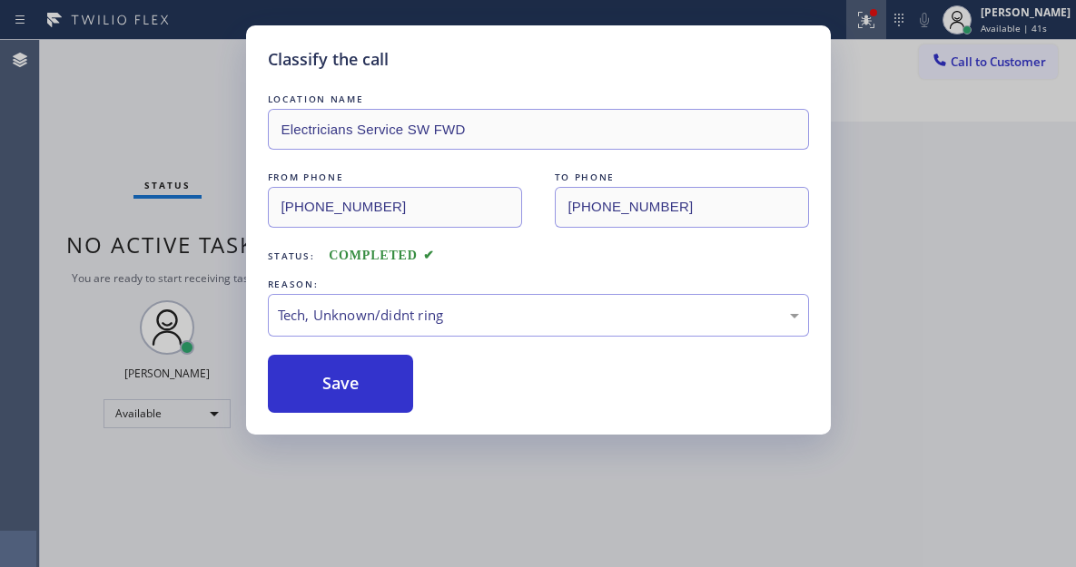
click at [877, 25] on icon at bounding box center [866, 20] width 22 height 22
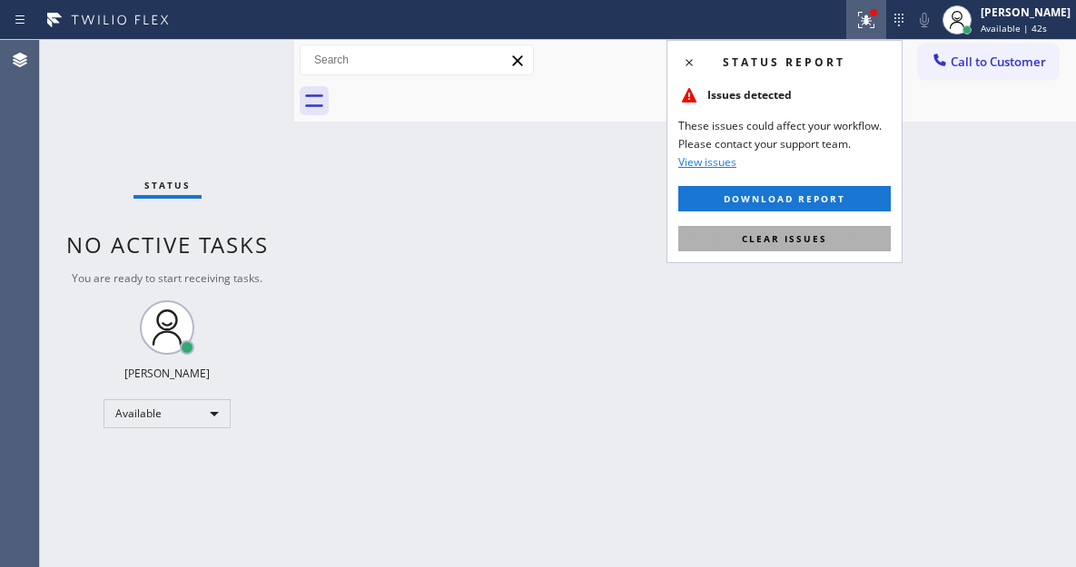
click at [839, 230] on button "Clear issues" at bounding box center [784, 238] width 212 height 25
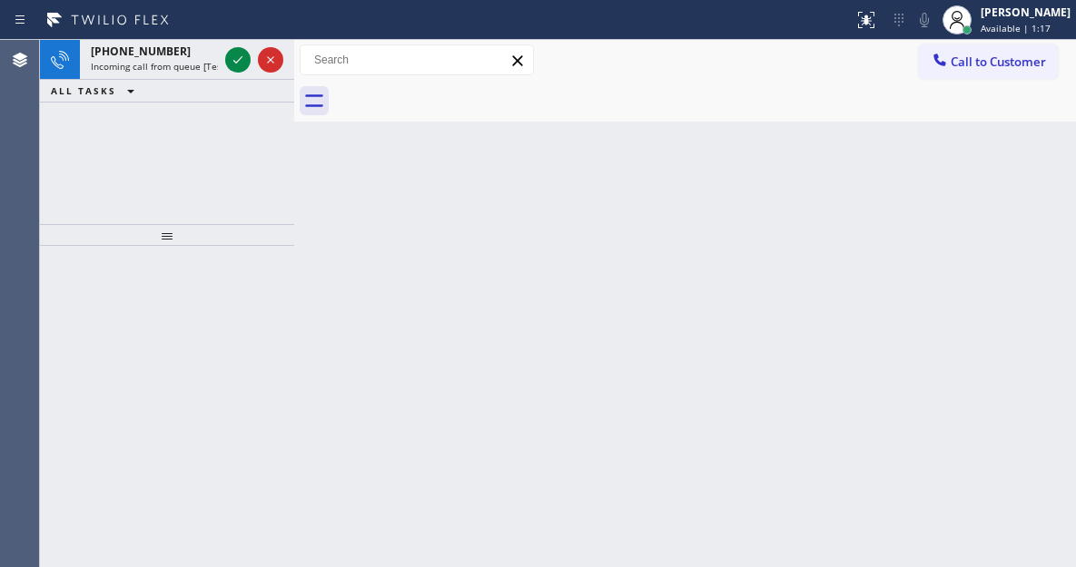
drag, startPoint x: 1003, startPoint y: 228, endPoint x: 571, endPoint y: 164, distance: 436.7
click at [1003, 228] on div "Back to Dashboard Change Sender ID Customers Technicians Select a contact Outbo…" at bounding box center [685, 303] width 782 height 527
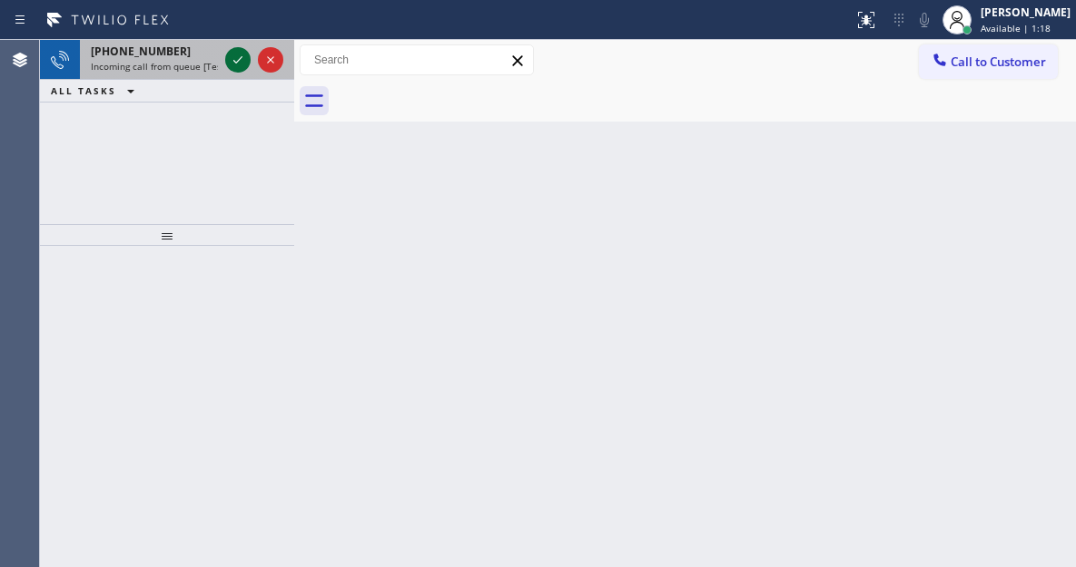
click at [242, 59] on icon at bounding box center [238, 60] width 22 height 22
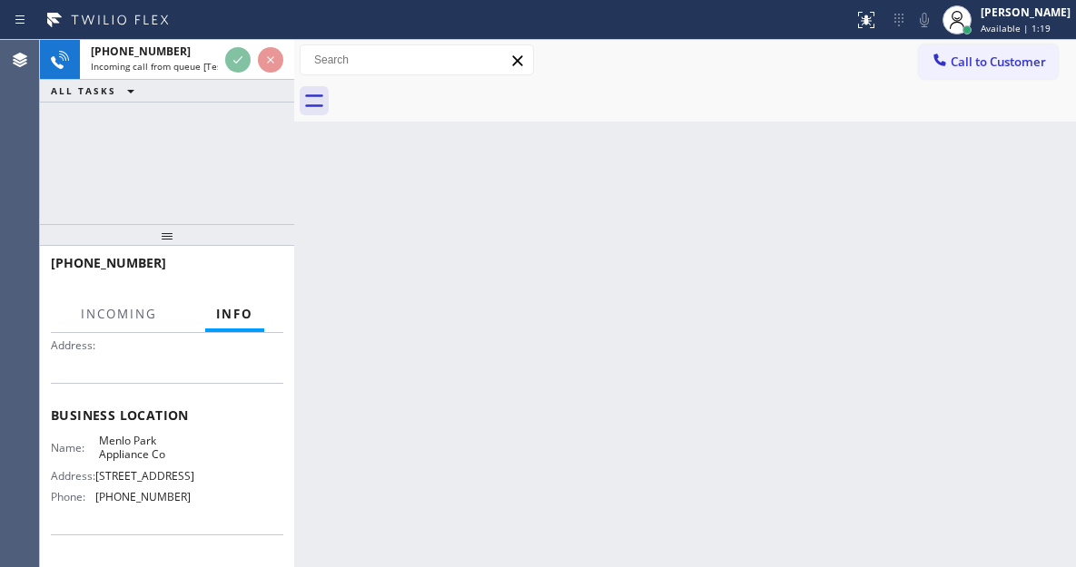
scroll to position [182, 0]
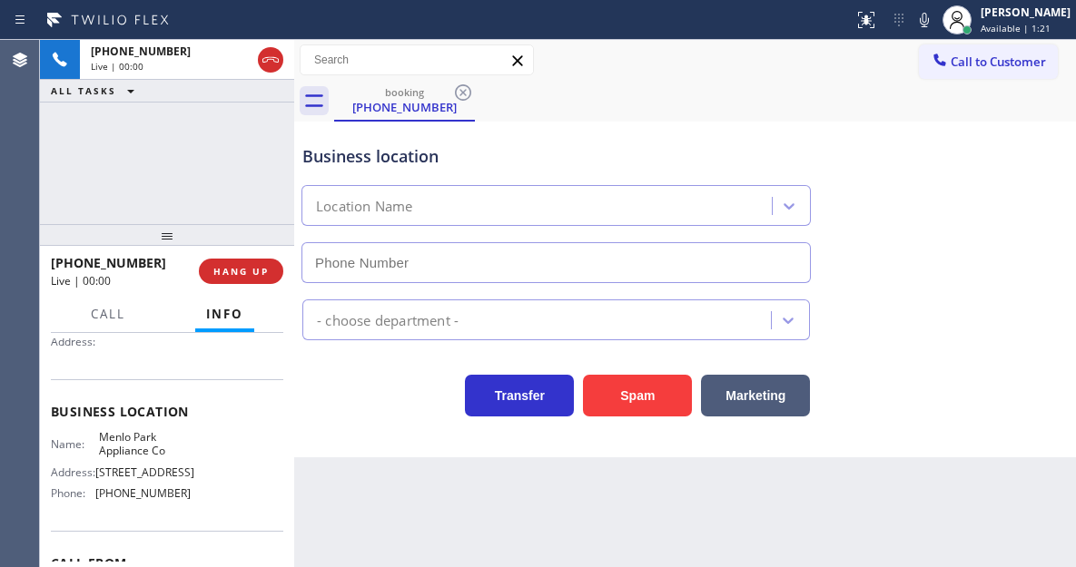
click at [137, 454] on span "Menlo Park Appliance Co" at bounding box center [144, 444] width 91 height 28
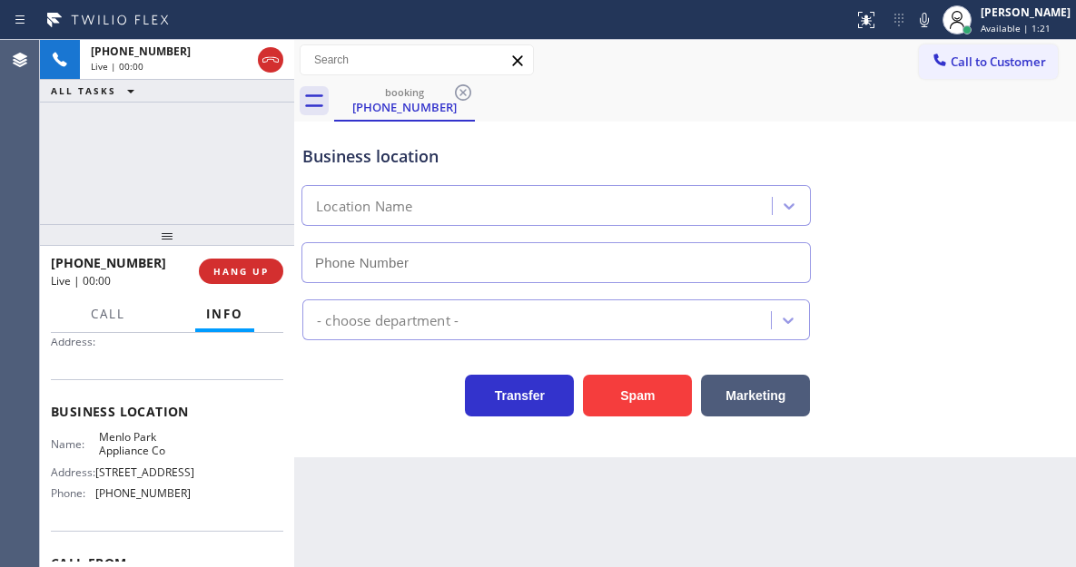
click at [137, 454] on span "Menlo Park Appliance Co" at bounding box center [144, 444] width 91 height 28
type input "[PHONE_NUMBER]"
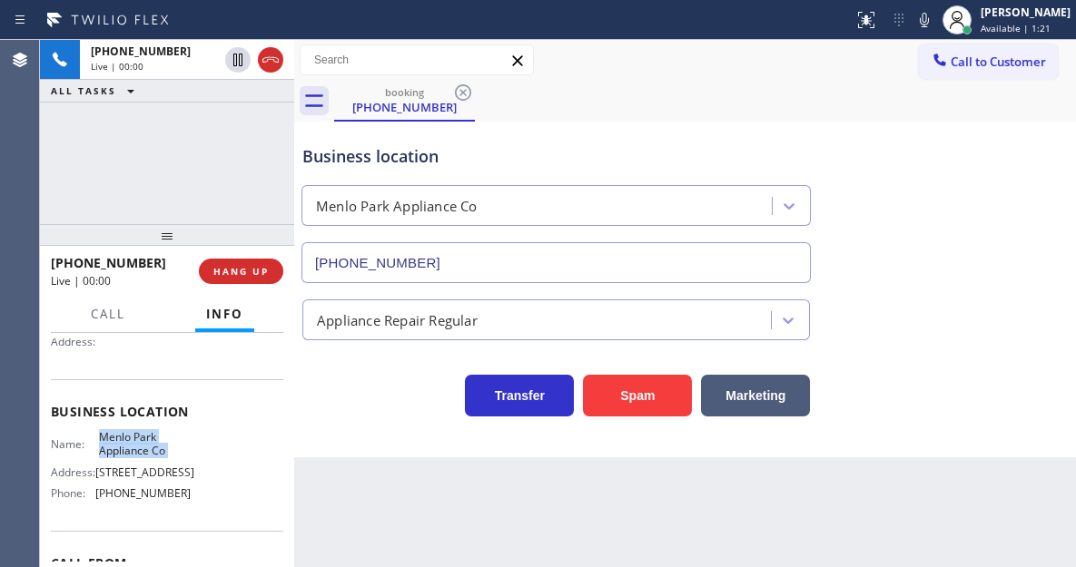
click at [137, 454] on span "Menlo Park Appliance Co" at bounding box center [144, 444] width 91 height 28
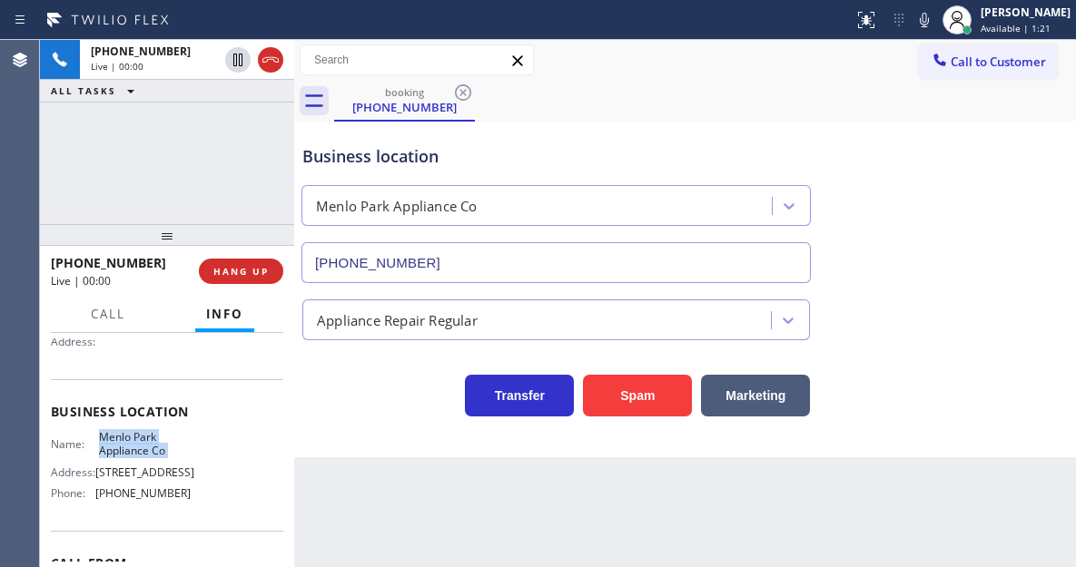
click at [137, 454] on span "Menlo Park Appliance Co" at bounding box center [144, 444] width 91 height 28
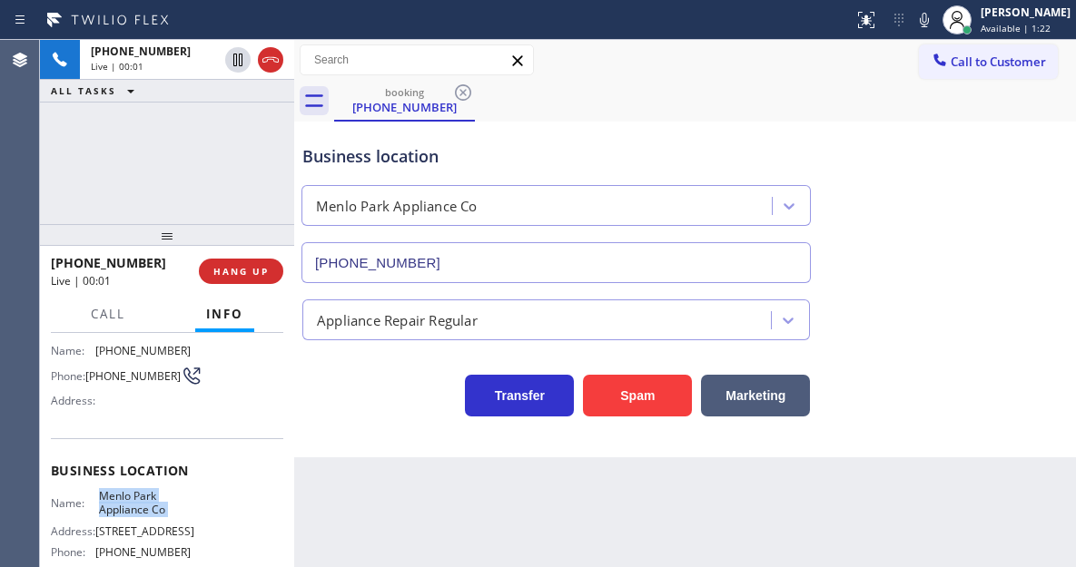
scroll to position [91, 0]
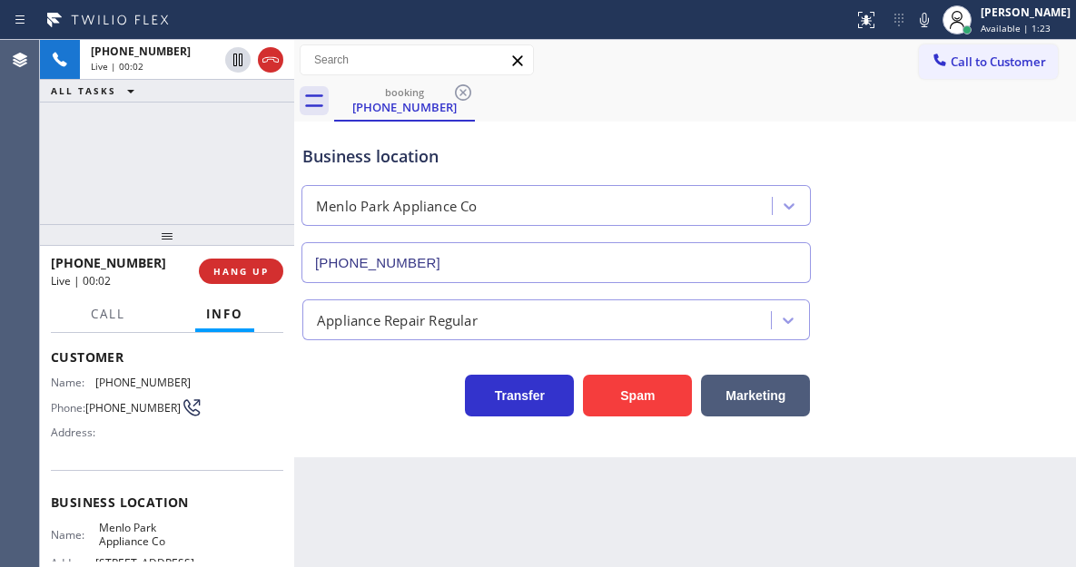
click at [120, 408] on span "[PHONE_NUMBER]" at bounding box center [132, 408] width 95 height 14
copy div "[PHONE_NUMBER]"
click at [353, 474] on div "Back to Dashboard Change Sender ID Customers Technicians Select a contact Outbo…" at bounding box center [685, 303] width 782 height 527
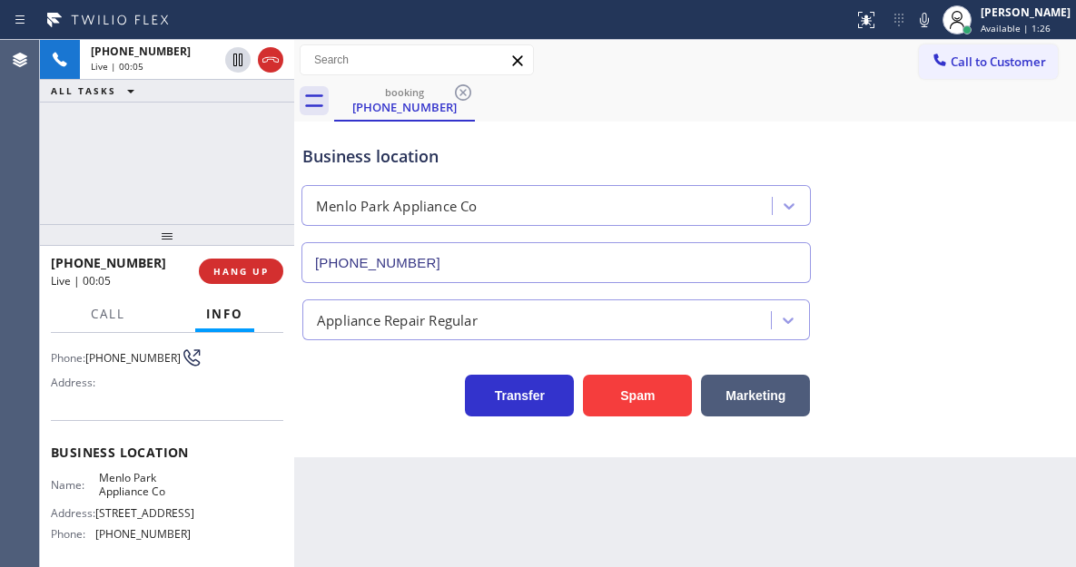
scroll to position [182, 0]
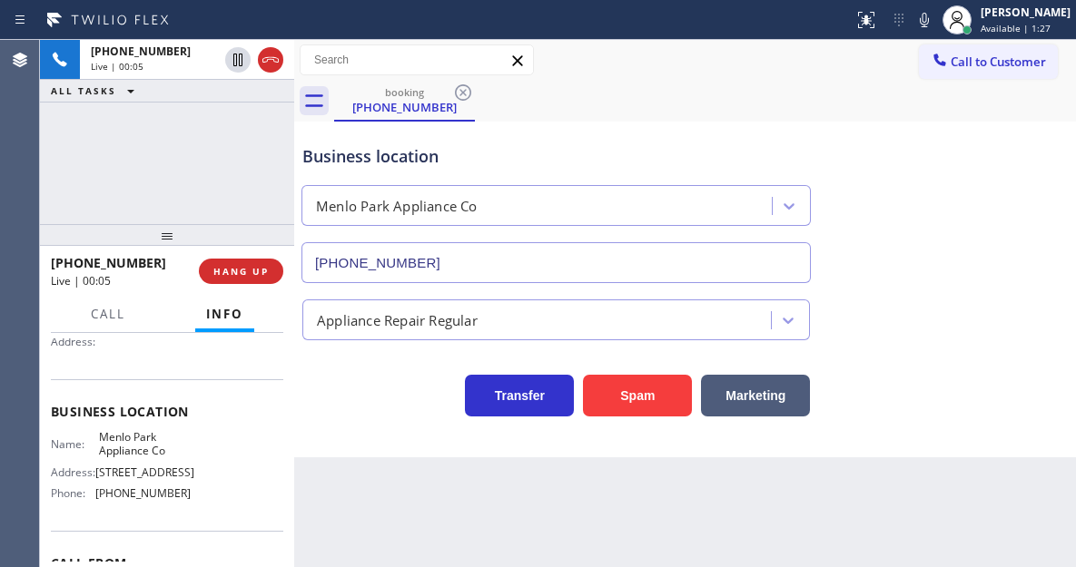
click at [148, 442] on span "Menlo Park Appliance Co" at bounding box center [144, 444] width 91 height 28
copy span "Menlo Park Appliance Co"
drag, startPoint x: 335, startPoint y: 458, endPoint x: 313, endPoint y: 458, distance: 21.8
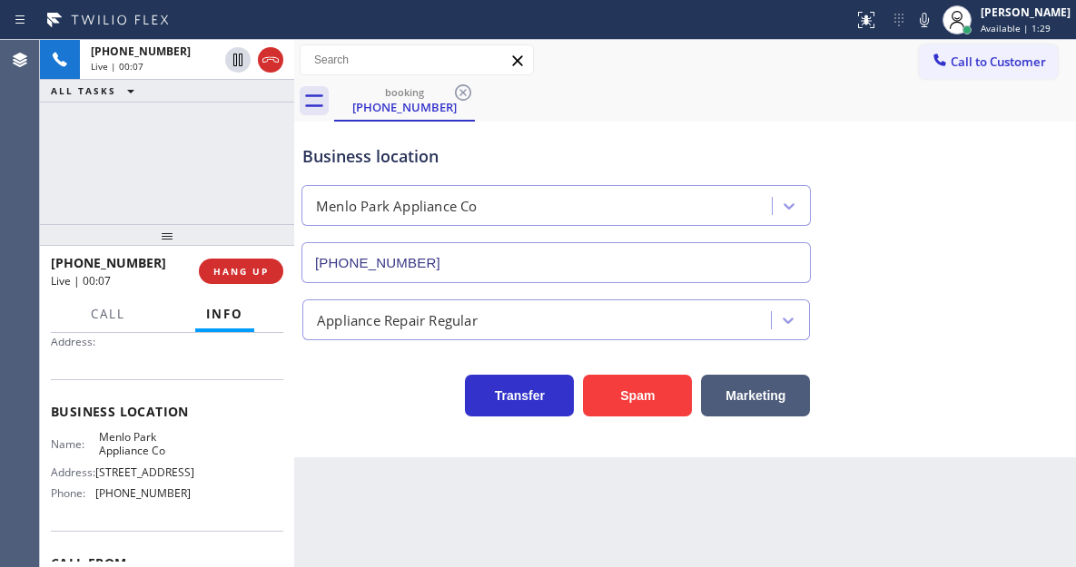
click at [335, 458] on div "Back to Dashboard Change Sender ID Customers Technicians Select a contact Outbo…" at bounding box center [685, 303] width 782 height 527
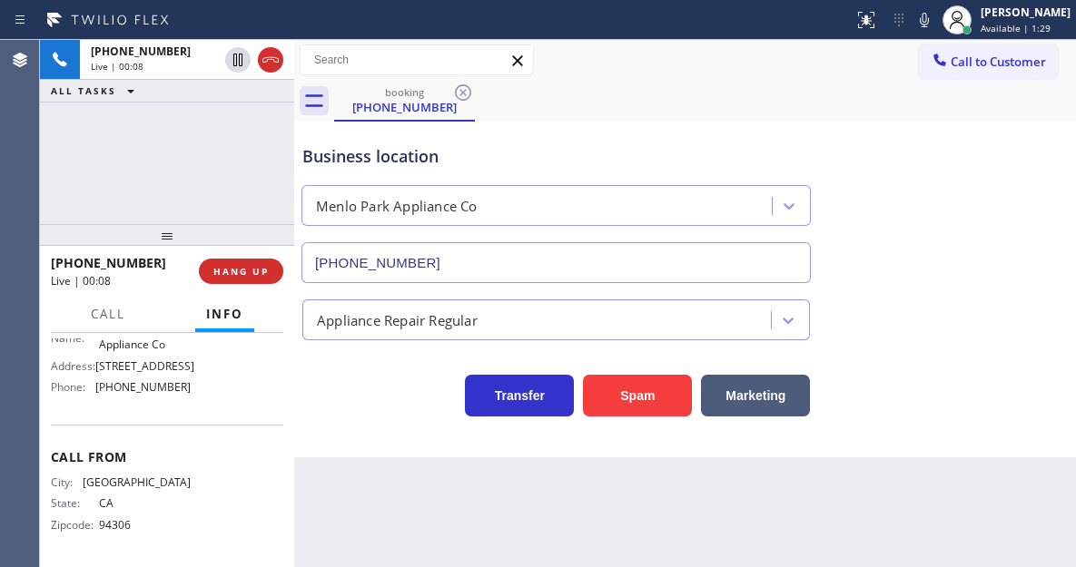
scroll to position [322, 0]
click at [148, 389] on span "[PHONE_NUMBER]" at bounding box center [142, 387] width 95 height 14
copy span "[PHONE_NUMBER]"
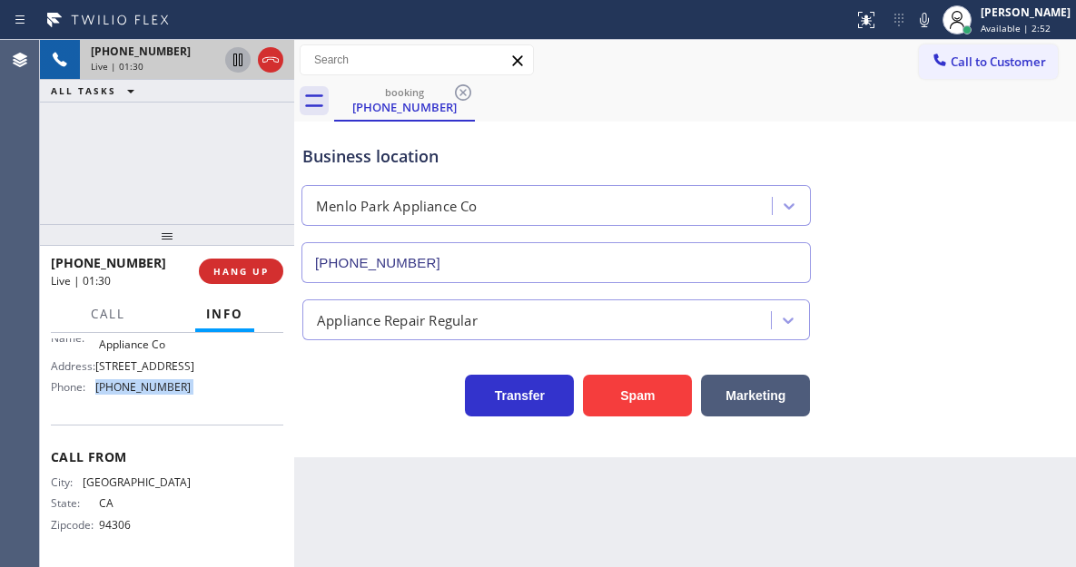
click at [236, 67] on icon at bounding box center [238, 60] width 22 height 22
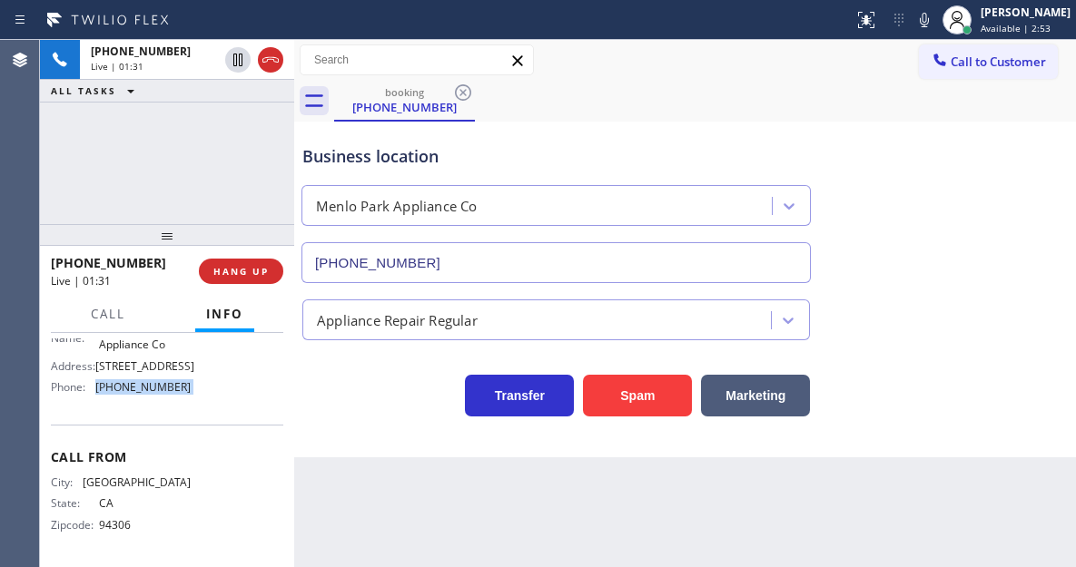
click at [935, 30] on icon at bounding box center [924, 20] width 22 height 22
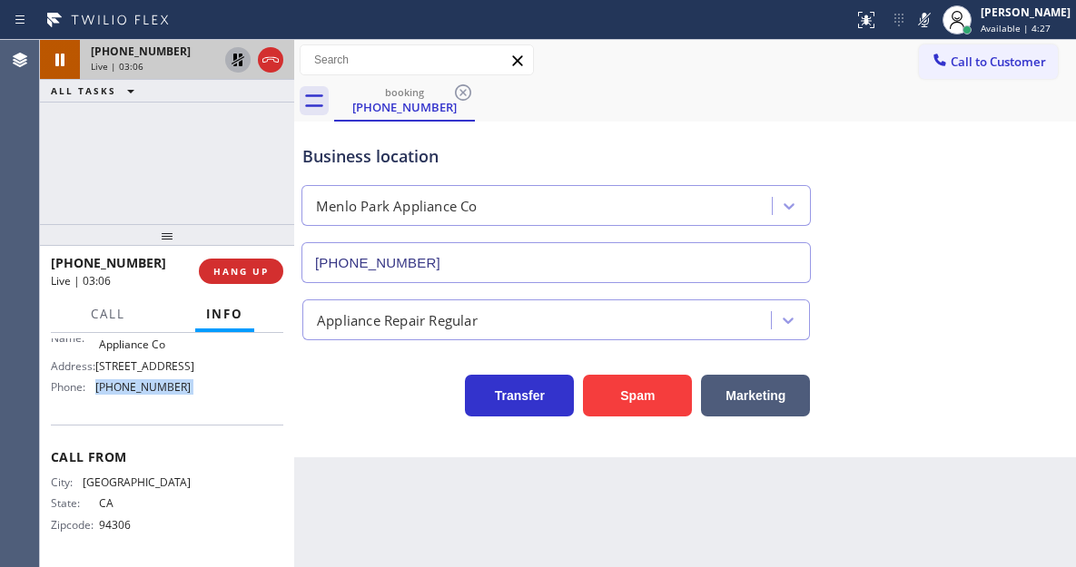
click at [236, 62] on icon at bounding box center [237, 60] width 13 height 13
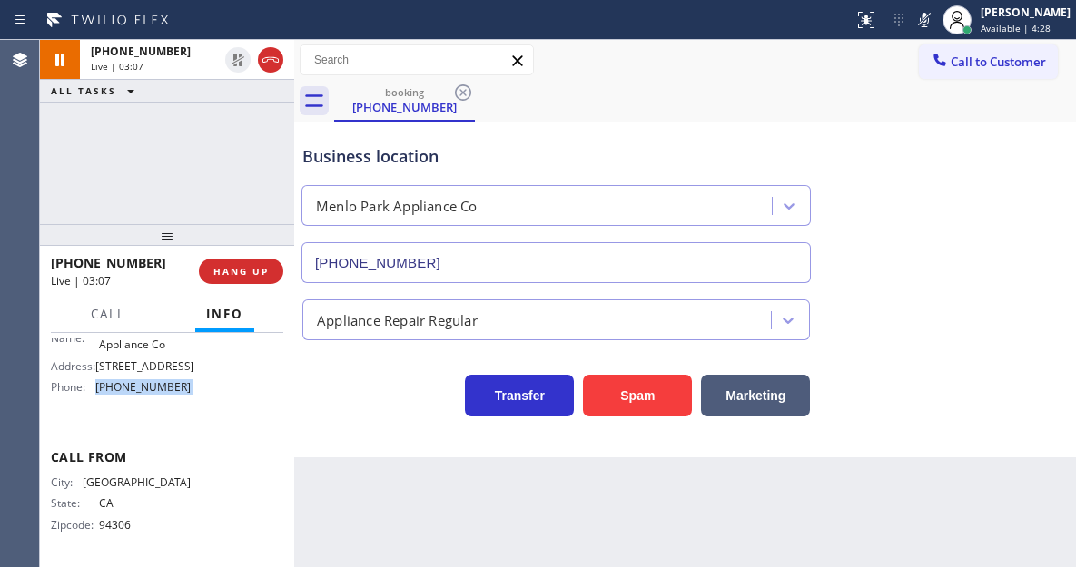
click at [935, 20] on icon at bounding box center [924, 20] width 22 height 22
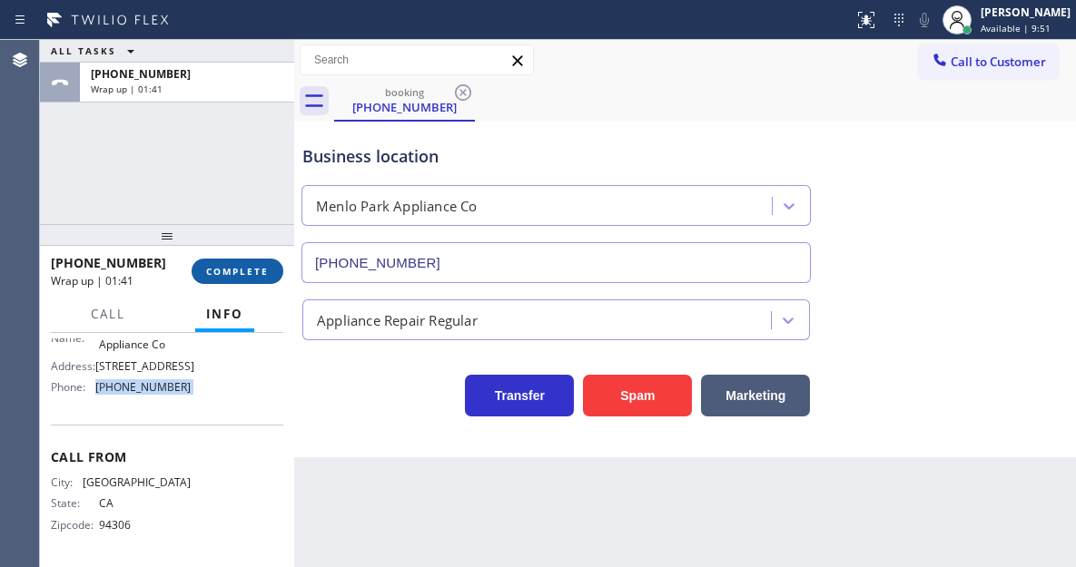
click at [242, 274] on span "COMPLETE" at bounding box center [237, 271] width 63 height 13
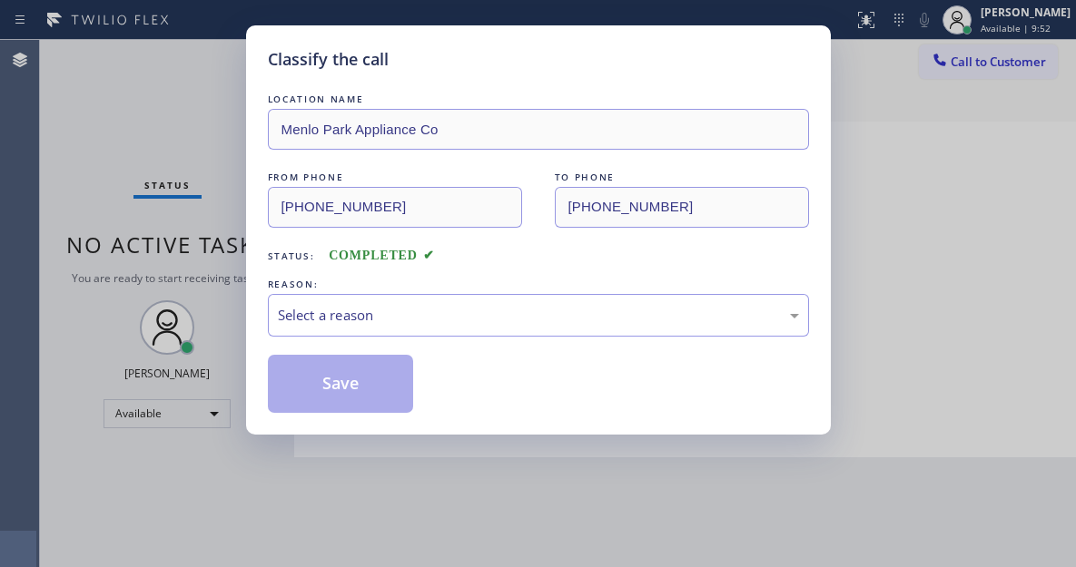
click at [396, 316] on div "Select a reason" at bounding box center [538, 315] width 521 height 21
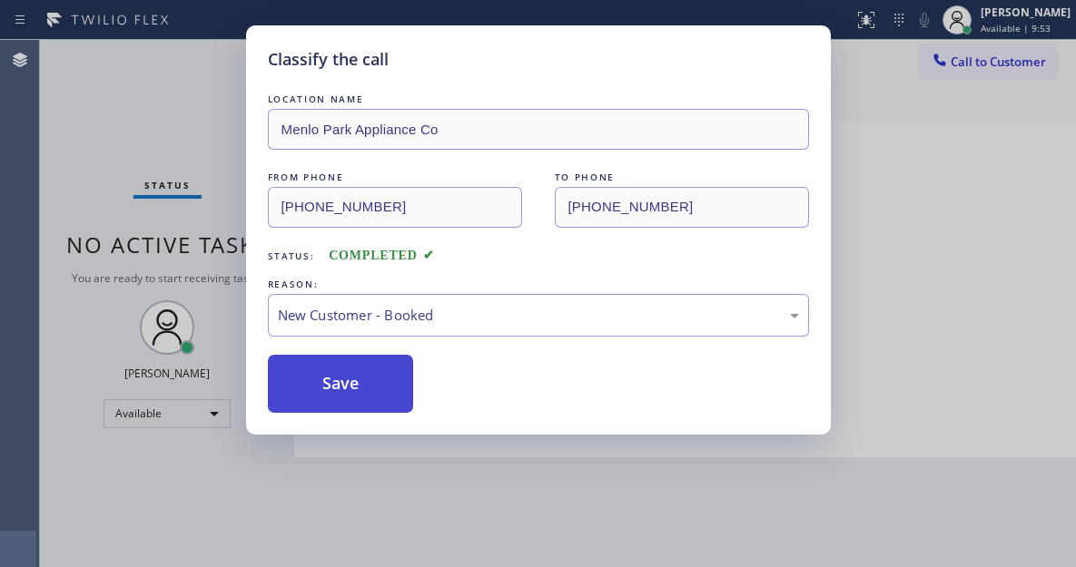
click at [379, 385] on button "Save" at bounding box center [341, 384] width 146 height 58
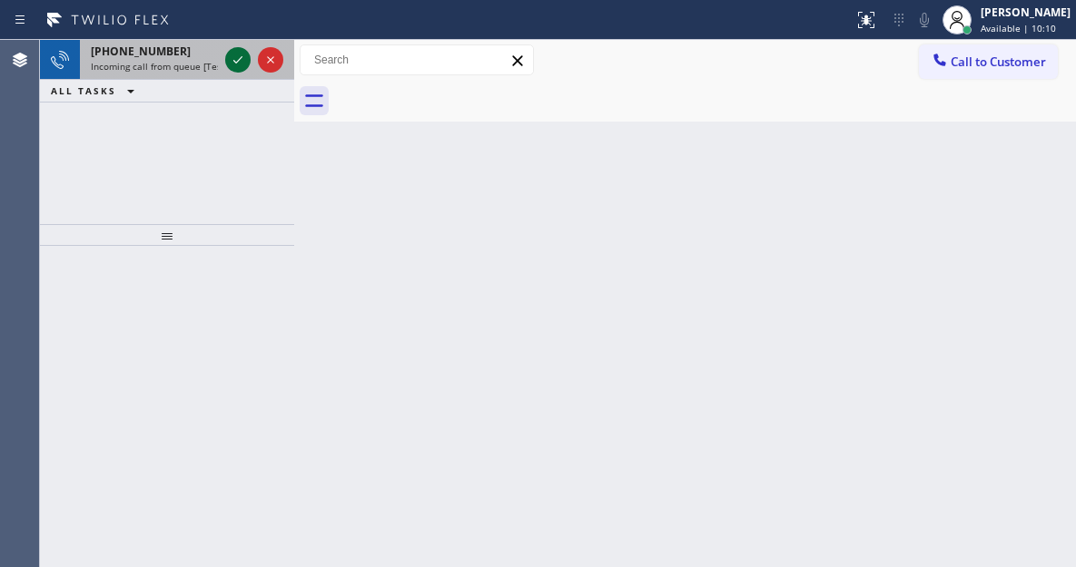
click at [240, 68] on icon at bounding box center [238, 60] width 22 height 22
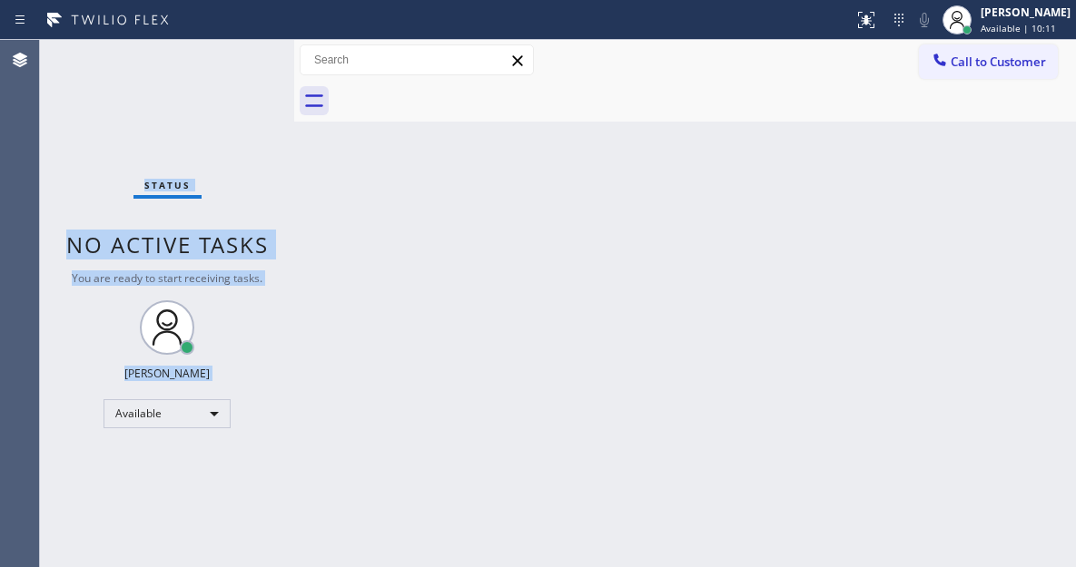
click at [240, 68] on div "Status No active tasks You are ready to start receiving tasks. [PERSON_NAME]" at bounding box center [167, 303] width 254 height 527
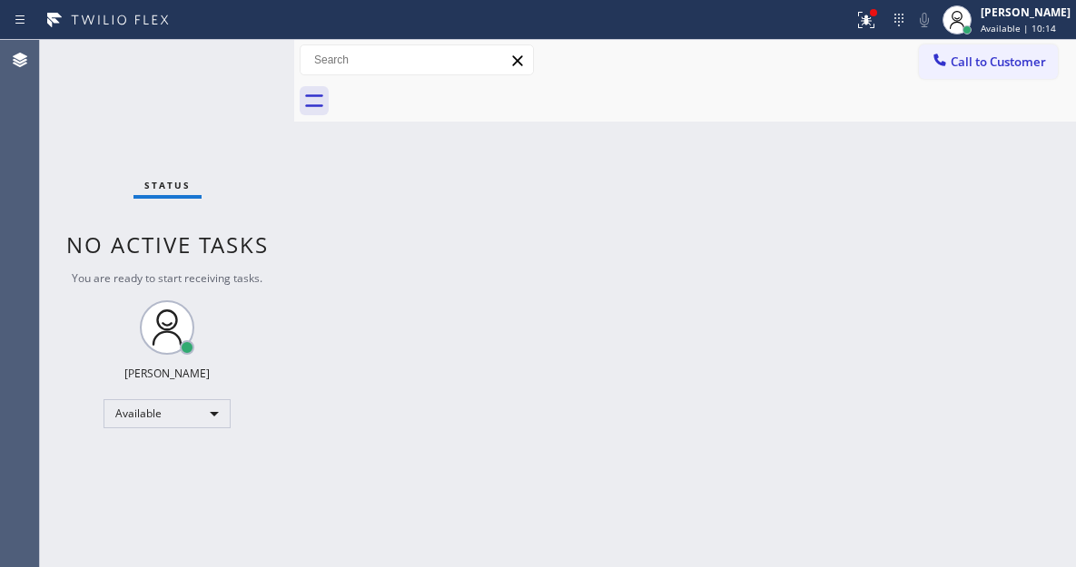
click at [980, 211] on div "Back to Dashboard Change Sender ID Customers Technicians Select a contact Outbo…" at bounding box center [685, 303] width 782 height 527
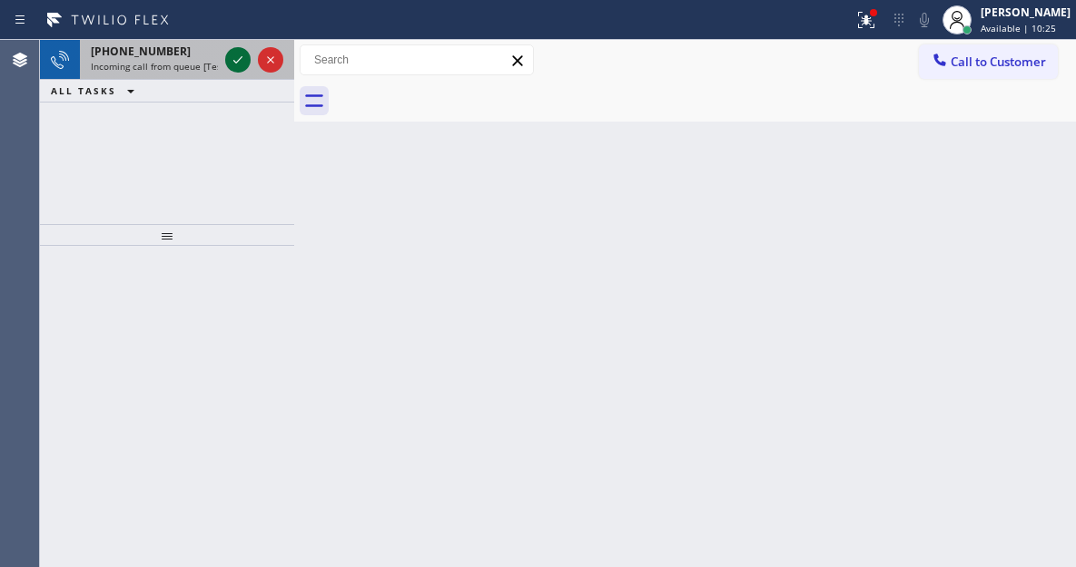
click at [234, 62] on icon at bounding box center [237, 59] width 9 height 7
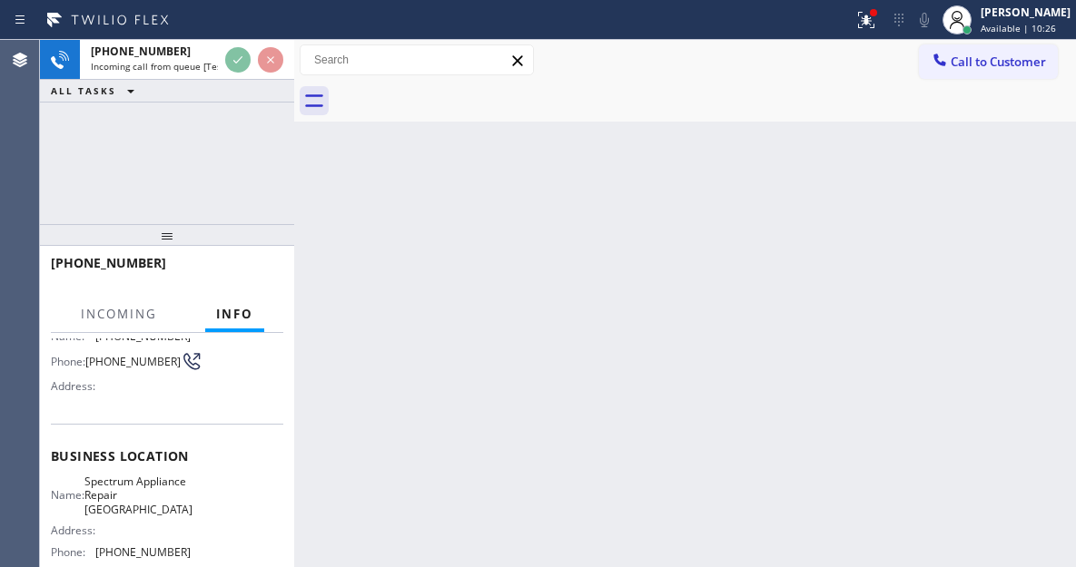
scroll to position [182, 0]
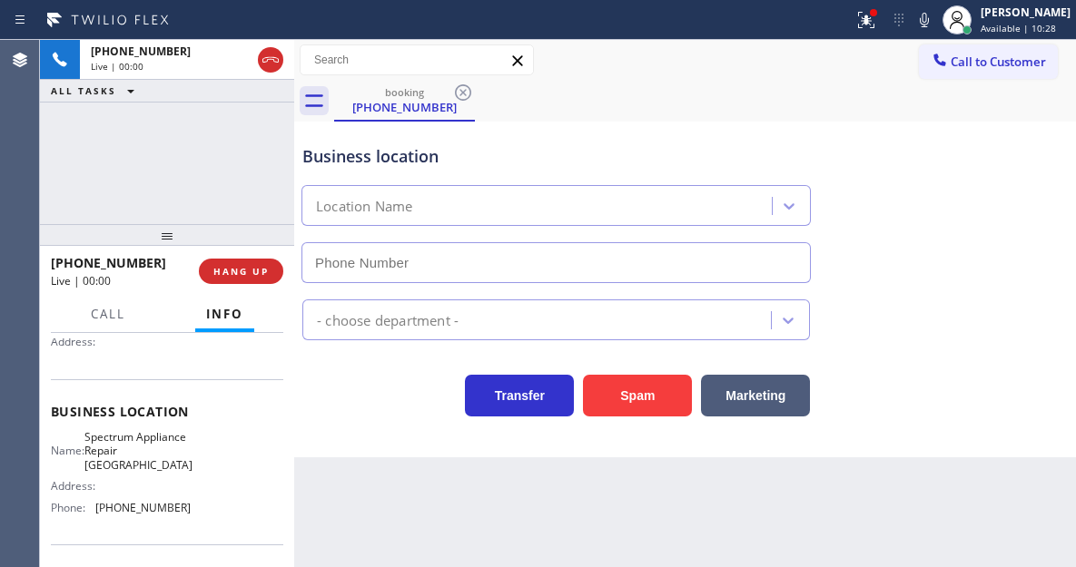
click at [136, 464] on span "Spectrum Appliance Repair [GEOGRAPHIC_DATA]" at bounding box center [138, 451] width 108 height 42
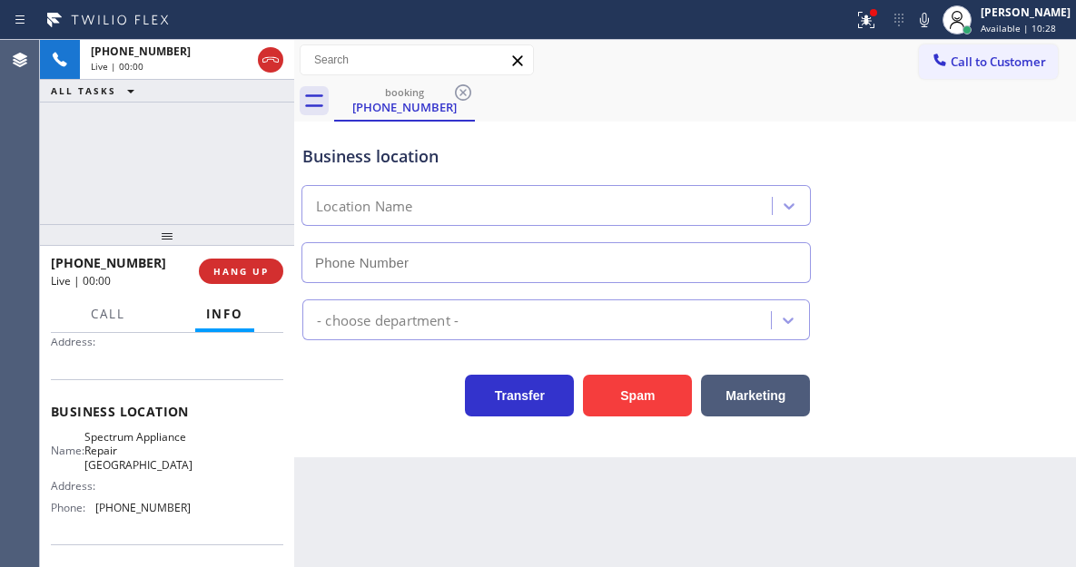
type input "[PHONE_NUMBER]"
click at [136, 464] on span "Spectrum Appliance Repair [GEOGRAPHIC_DATA]" at bounding box center [138, 451] width 108 height 42
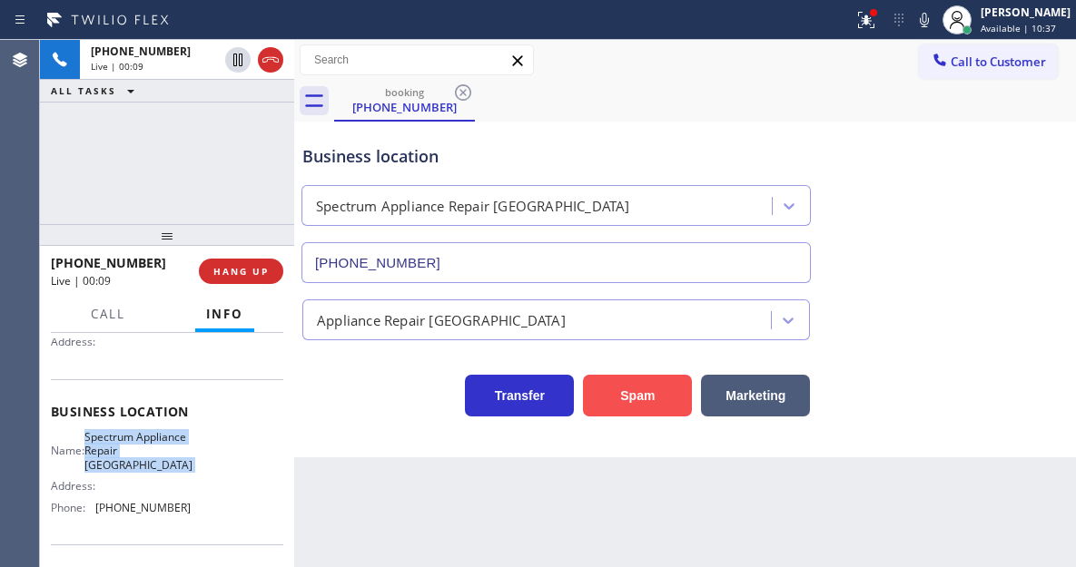
click at [639, 399] on button "Spam" at bounding box center [637, 396] width 109 height 42
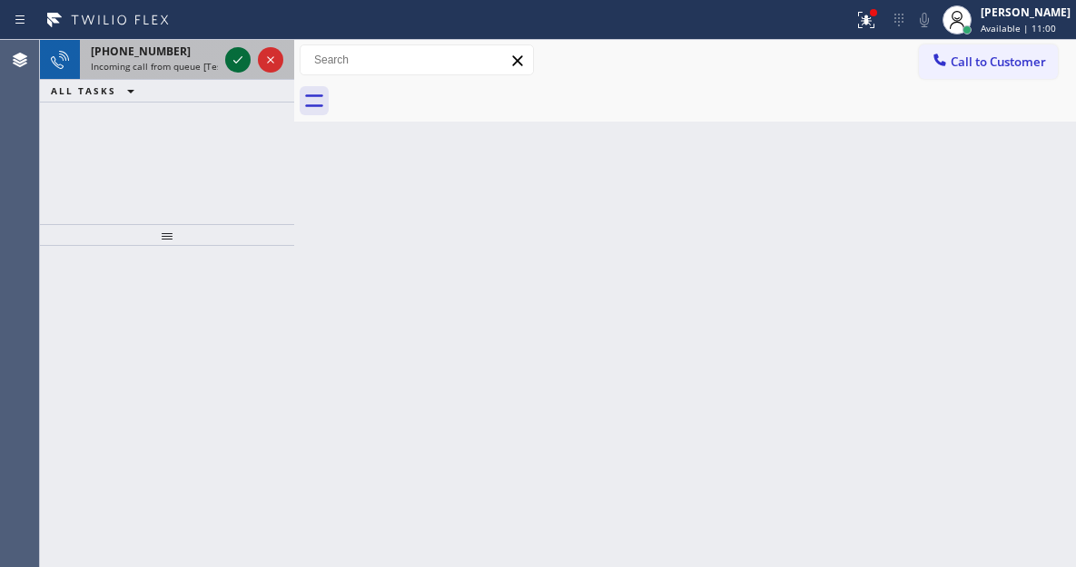
click at [241, 61] on icon at bounding box center [238, 60] width 22 height 22
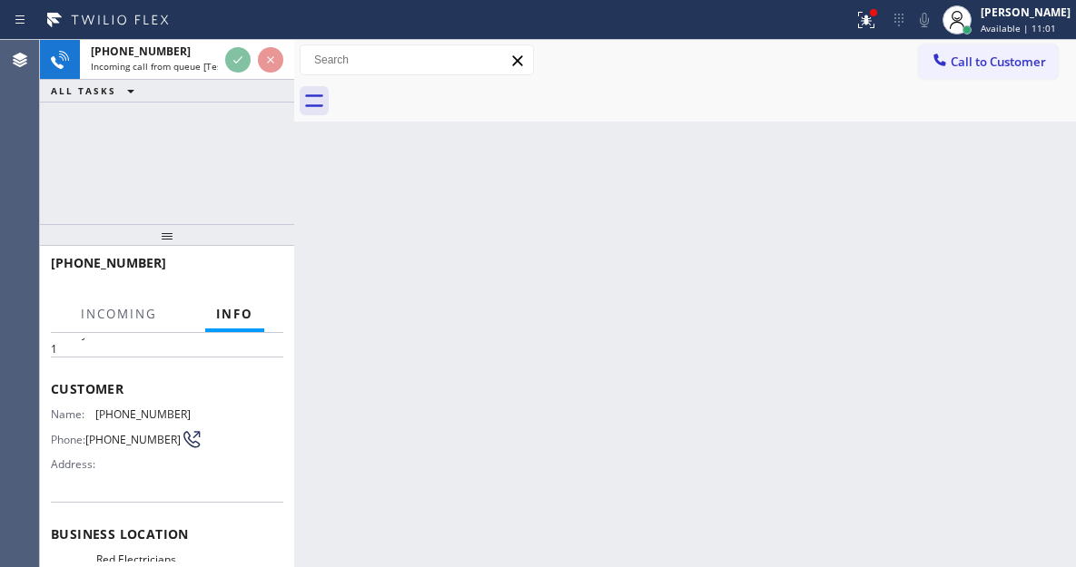
scroll to position [182, 0]
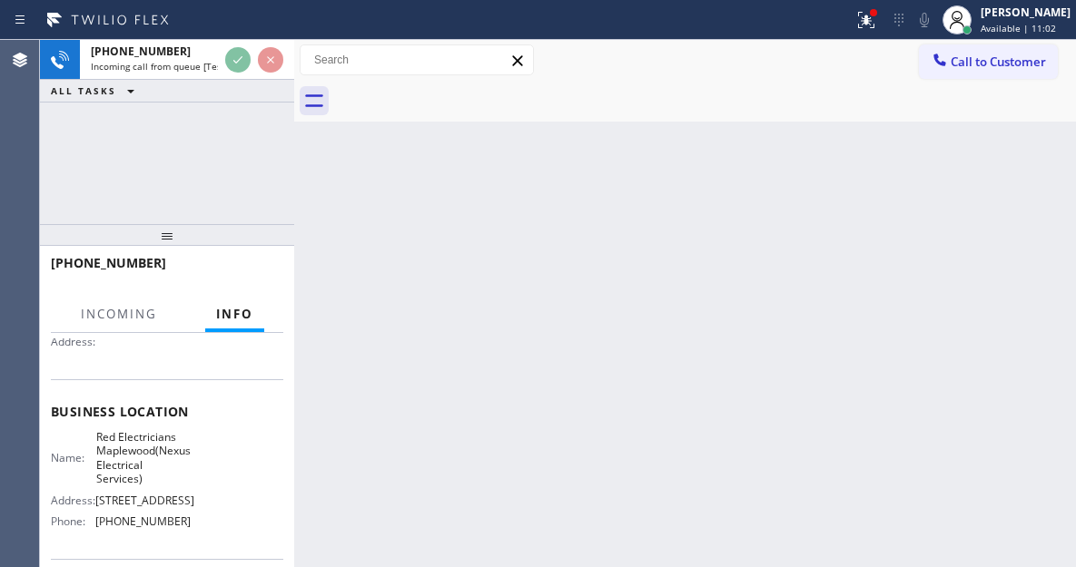
click at [126, 458] on span "Red Electricians Maplewood(Nexus Electrical Services)" at bounding box center [143, 458] width 94 height 56
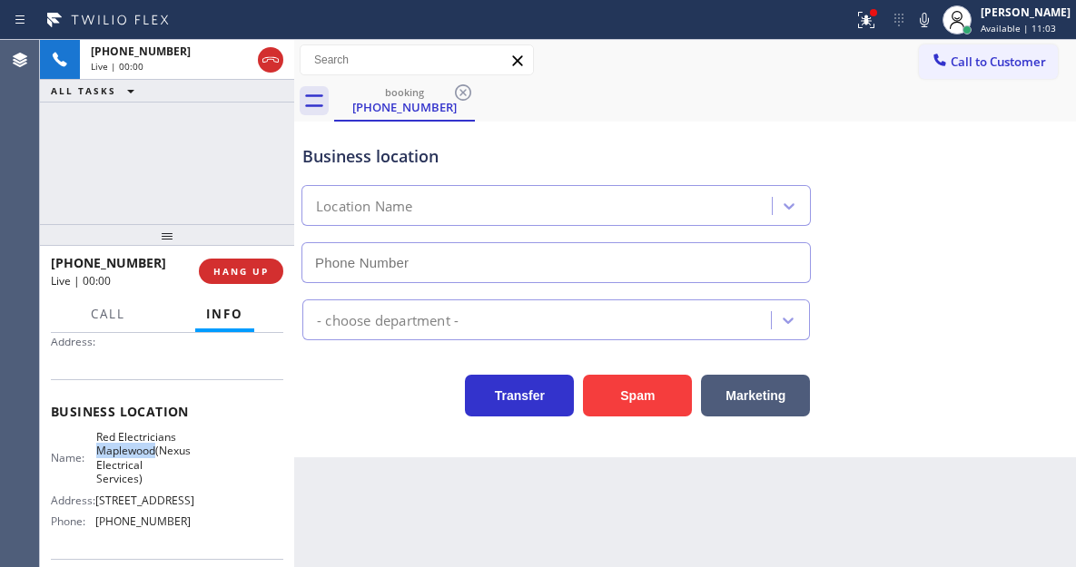
click at [126, 458] on span "Red Electricians Maplewood(Nexus Electrical Services)" at bounding box center [143, 458] width 94 height 56
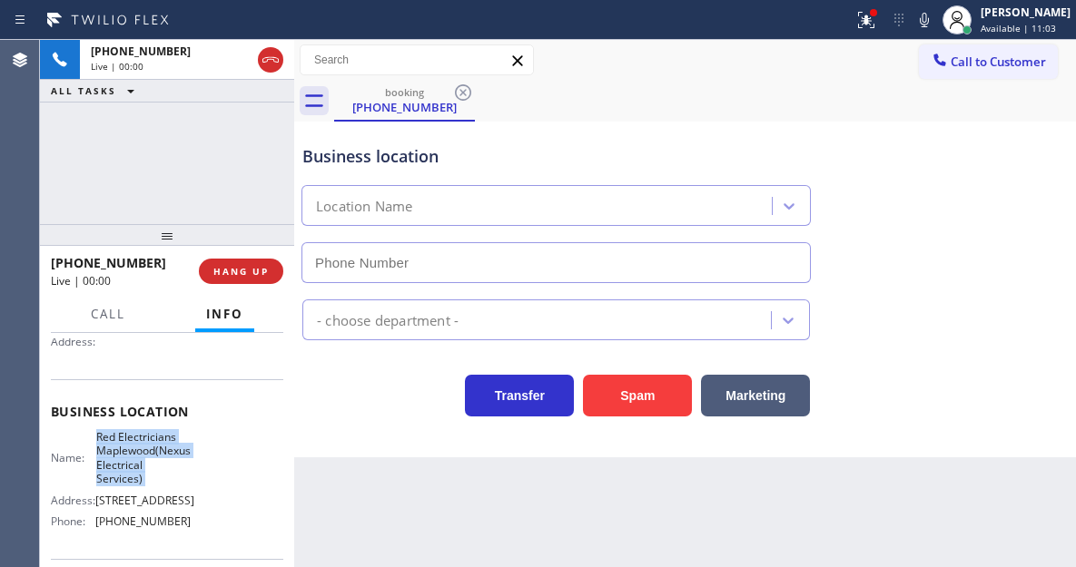
click at [126, 458] on span "Red Electricians Maplewood(Nexus Electrical Services)" at bounding box center [143, 458] width 94 height 56
type input "[PHONE_NUMBER]"
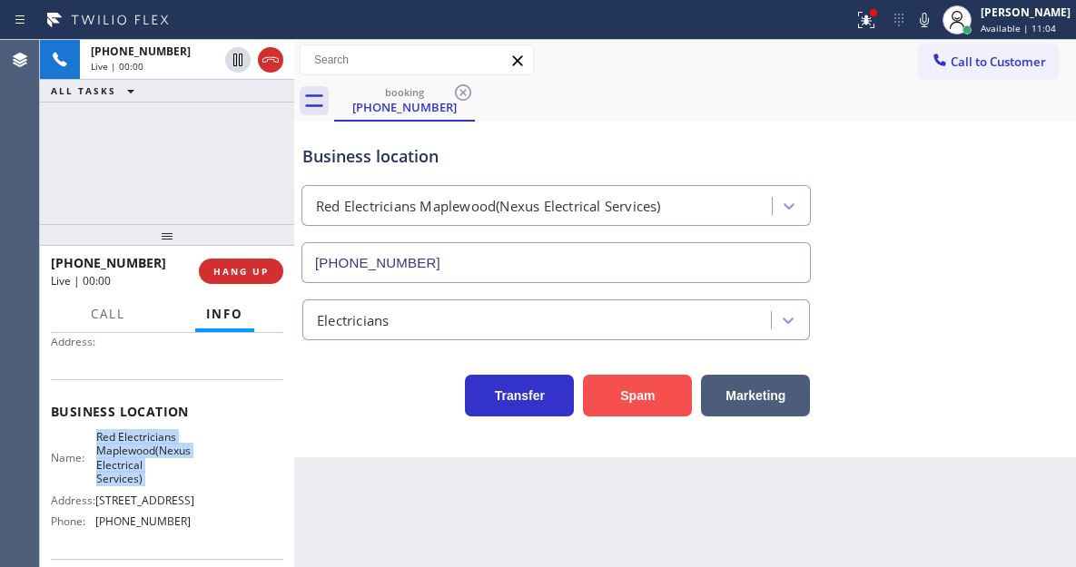
click at [615, 388] on button "Spam" at bounding box center [637, 396] width 109 height 42
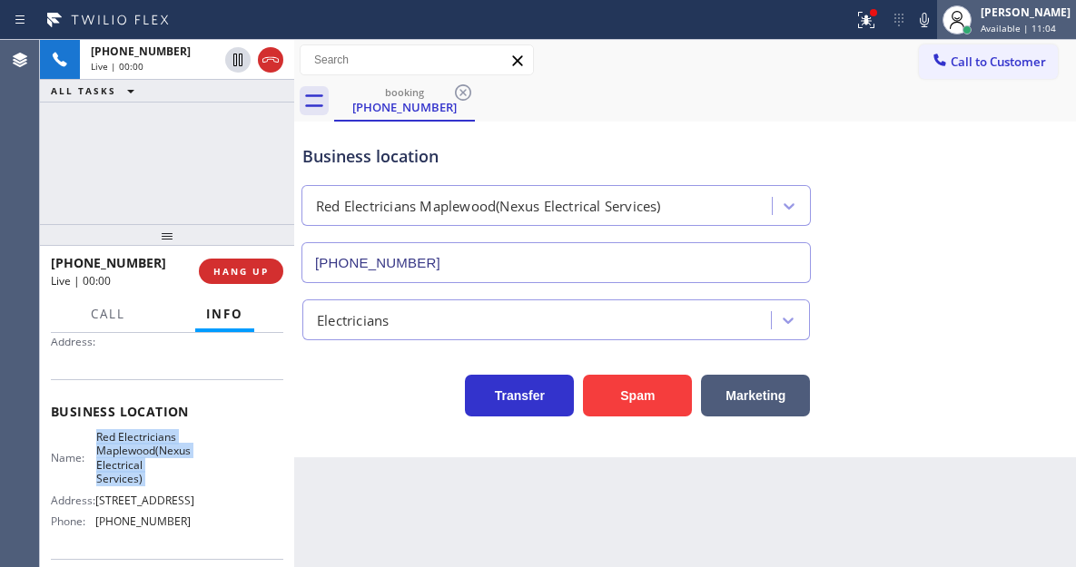
click at [999, 15] on div "[PERSON_NAME]" at bounding box center [1025, 12] width 90 height 15
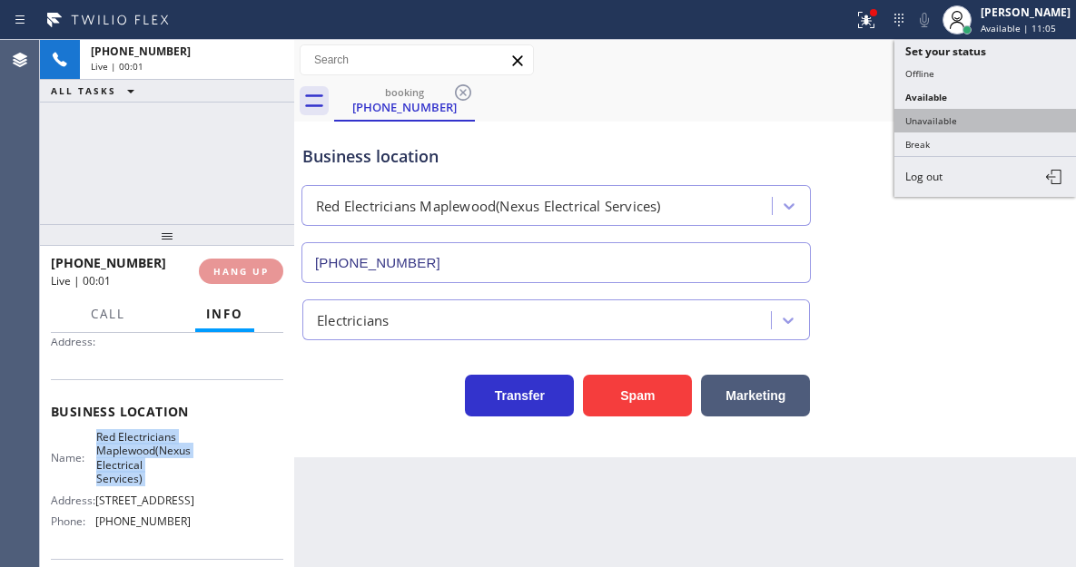
click at [971, 116] on button "Unavailable" at bounding box center [985, 121] width 182 height 24
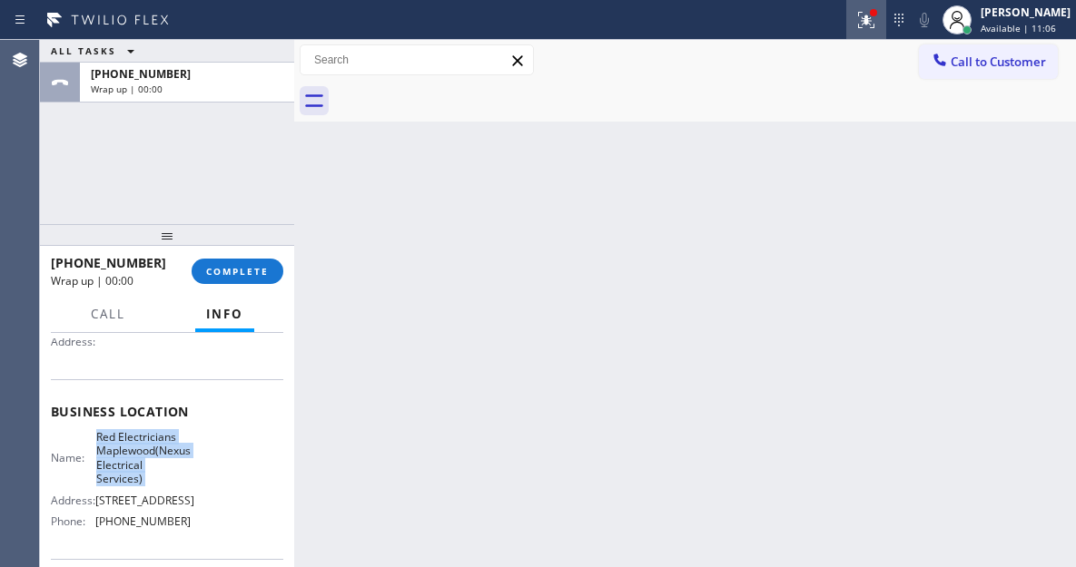
click at [877, 28] on icon at bounding box center [866, 20] width 22 height 22
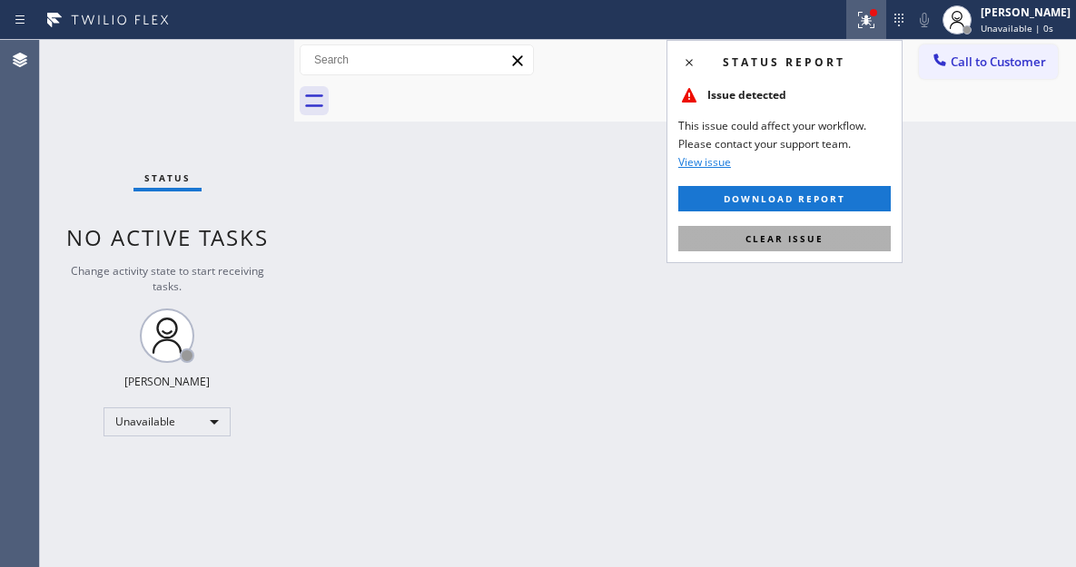
click at [764, 245] on button "Clear issue" at bounding box center [784, 238] width 212 height 25
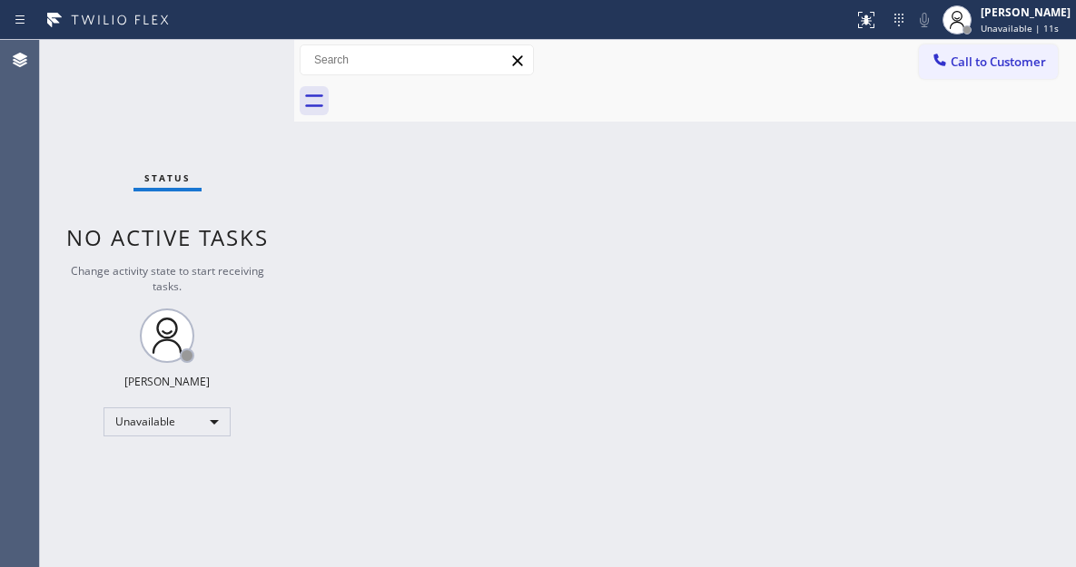
click at [993, 210] on div "Back to Dashboard Change Sender ID Customers Technicians Select a contact Outbo…" at bounding box center [685, 303] width 782 height 527
click at [988, 202] on div "Back to Dashboard Change Sender ID Customers Technicians Select a contact Outbo…" at bounding box center [685, 303] width 782 height 527
click at [1008, 37] on div "[PERSON_NAME] Unavailable | 2:27" at bounding box center [1006, 20] width 139 height 40
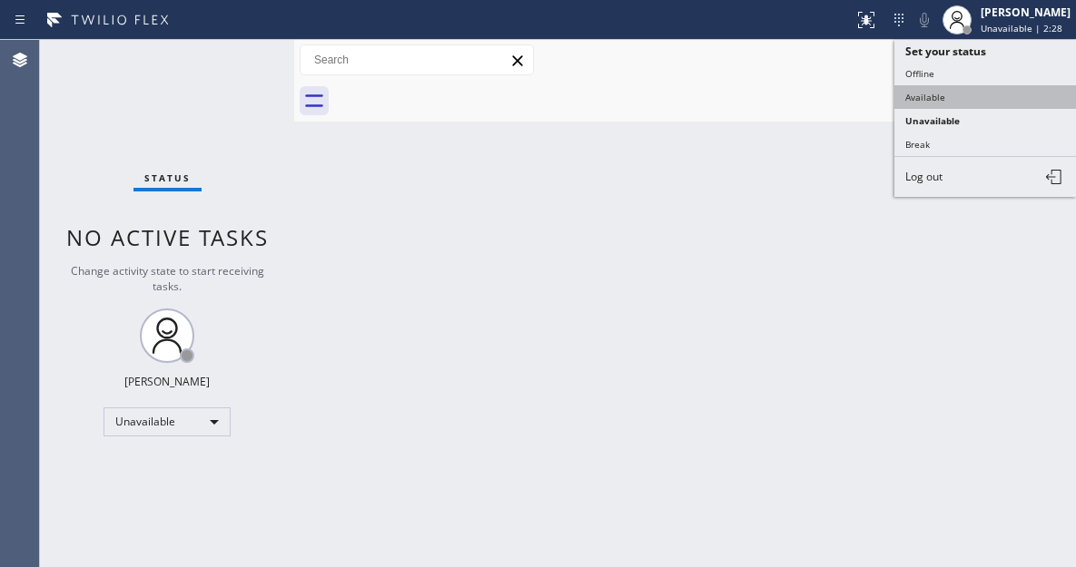
click at [979, 89] on button "Available" at bounding box center [985, 97] width 182 height 24
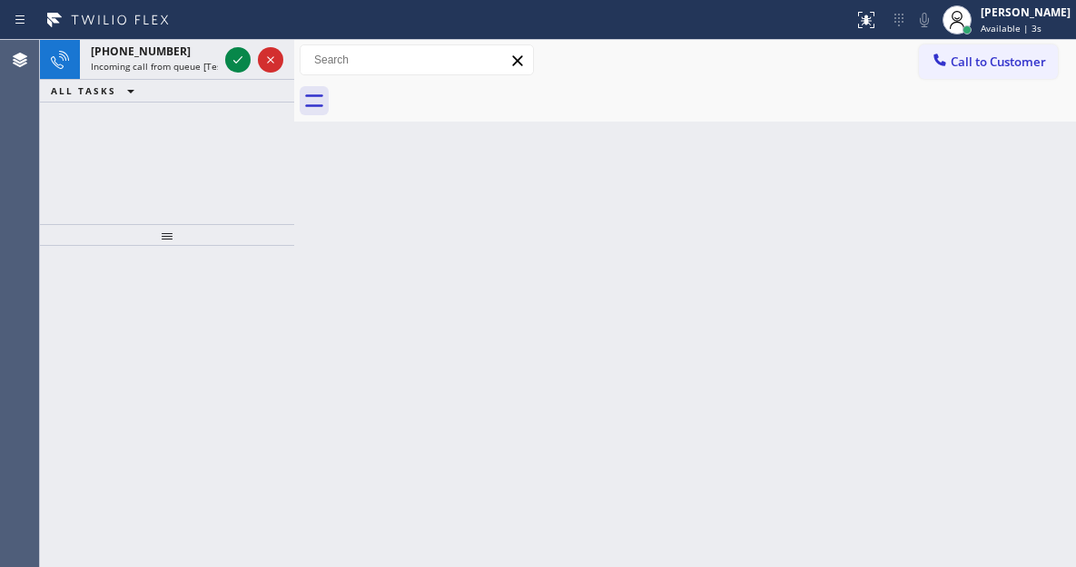
click at [968, 184] on div "Back to Dashboard Change Sender ID Customers Technicians Select a contact Outbo…" at bounding box center [685, 303] width 782 height 527
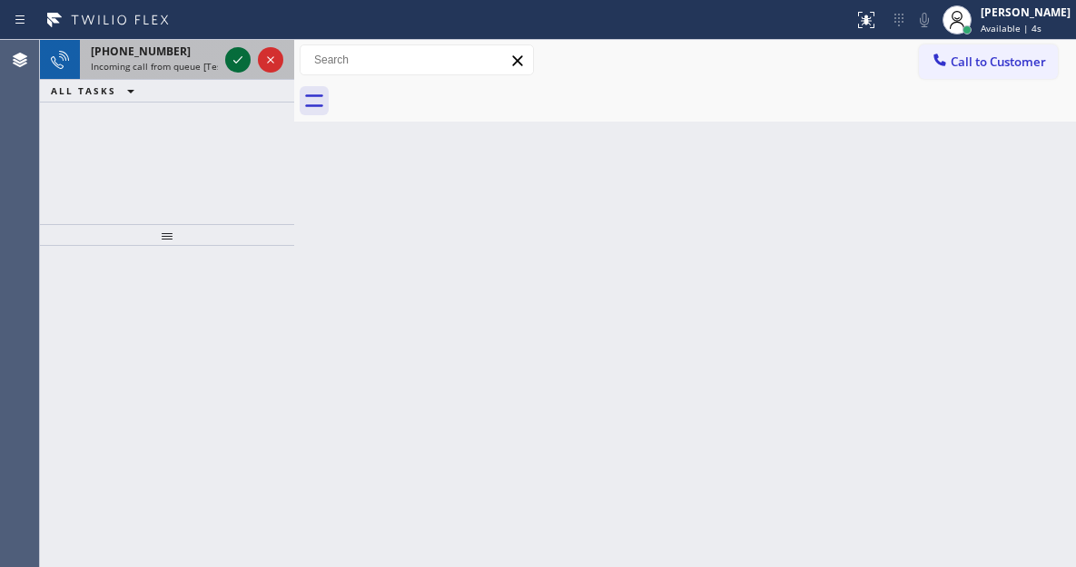
click at [244, 58] on icon at bounding box center [238, 60] width 22 height 22
click at [234, 63] on icon at bounding box center [238, 60] width 22 height 22
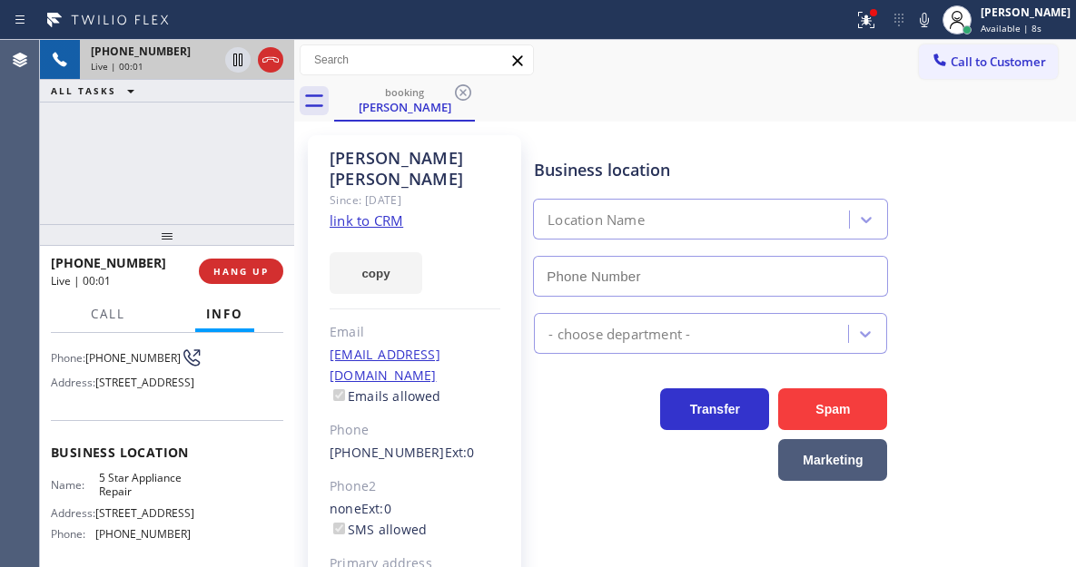
scroll to position [182, 0]
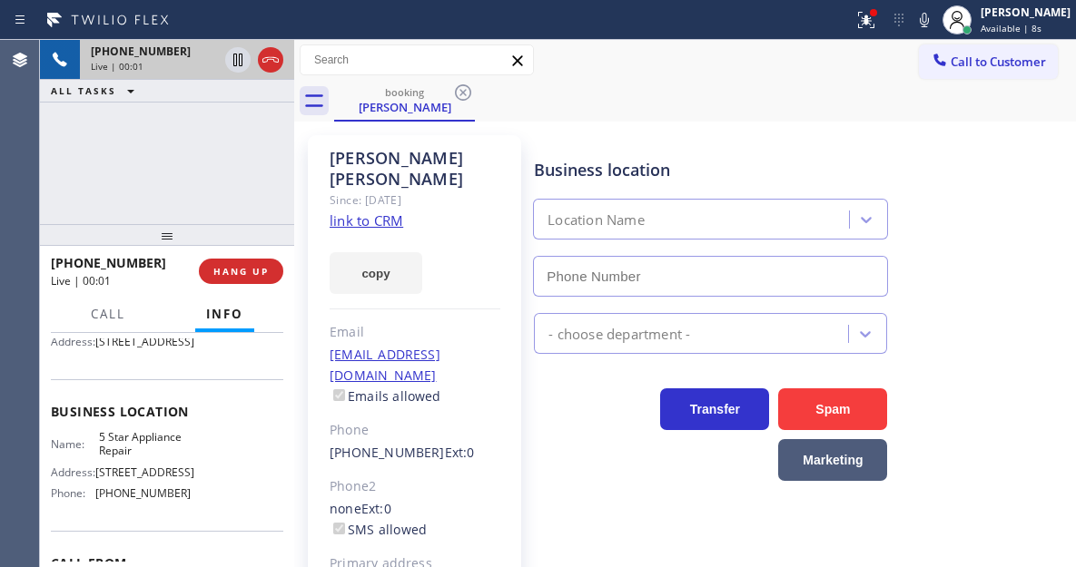
type input "[PHONE_NUMBER]"
click at [989, 190] on div "Business location 5 Star Appliance Repair [PHONE_NUMBER]" at bounding box center [800, 215] width 541 height 164
click at [345, 212] on link "link to CRM" at bounding box center [367, 221] width 74 height 18
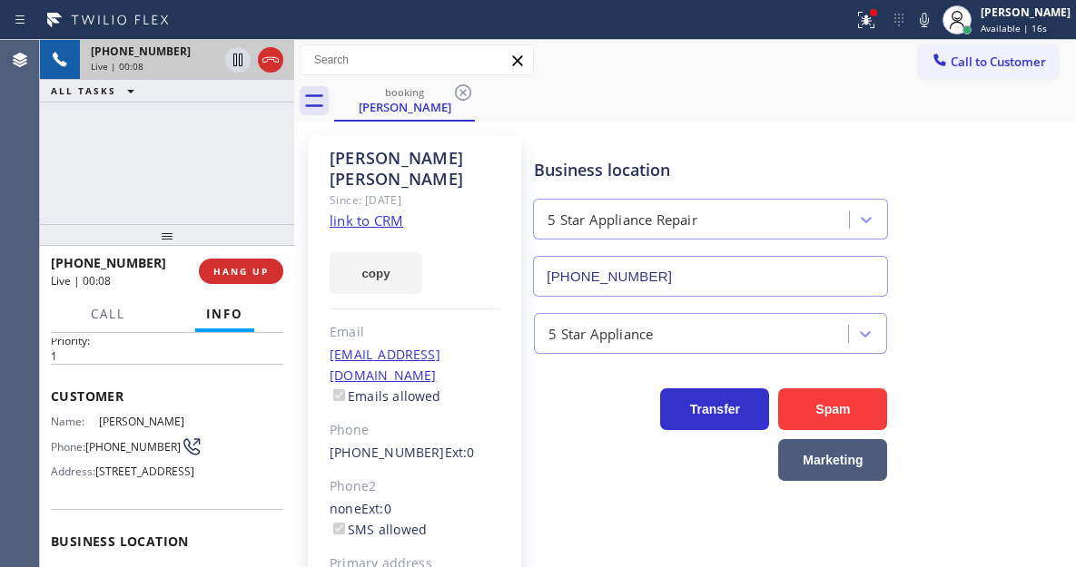
scroll to position [0, 0]
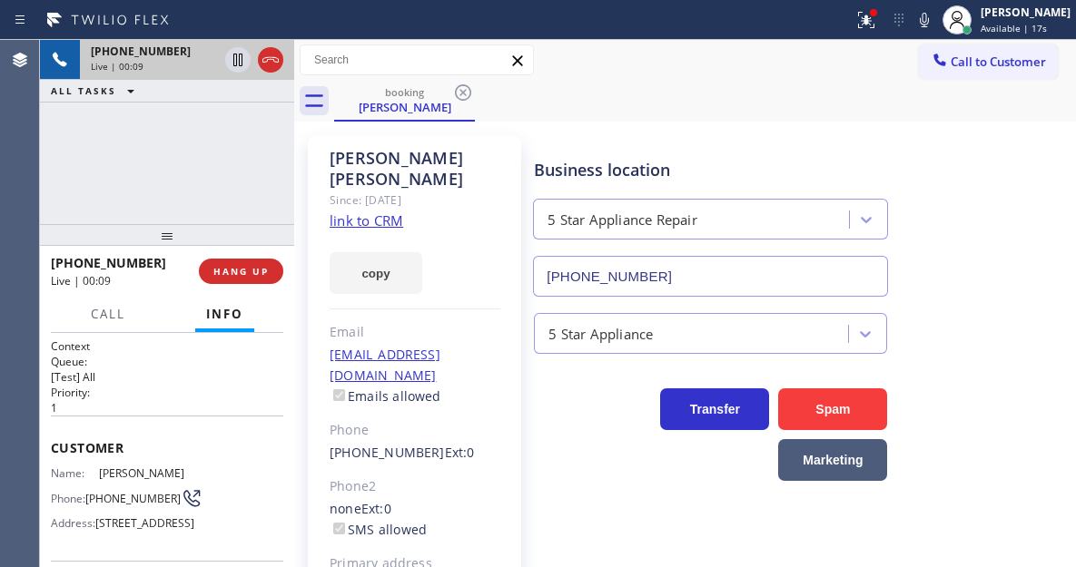
click at [113, 500] on span "[PHONE_NUMBER]" at bounding box center [132, 499] width 95 height 14
click at [655, 145] on div "Business location 5 Star Appliance Repair [PHONE_NUMBER]" at bounding box center [710, 218] width 360 height 157
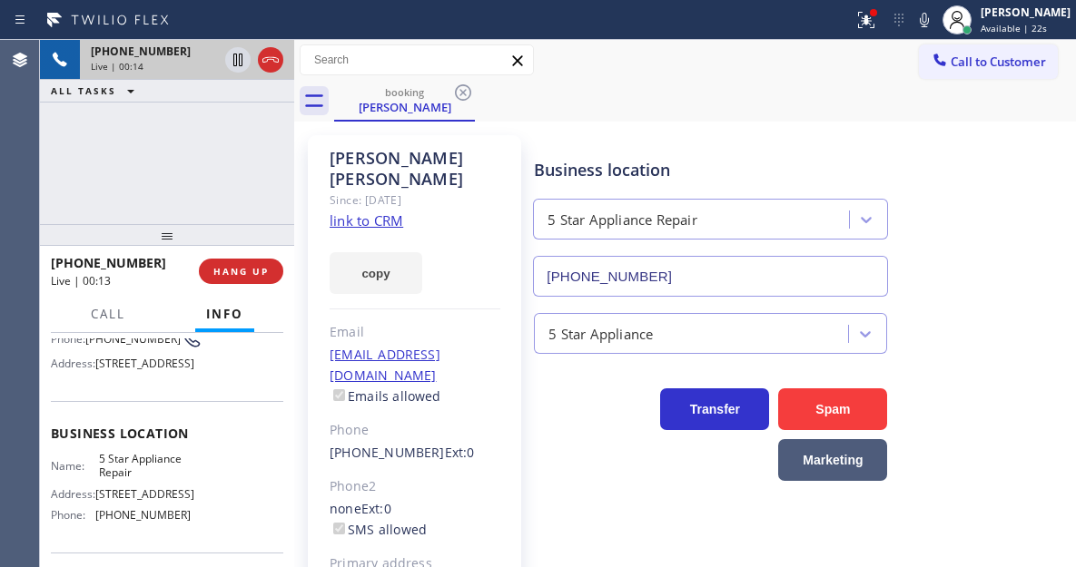
scroll to position [182, 0]
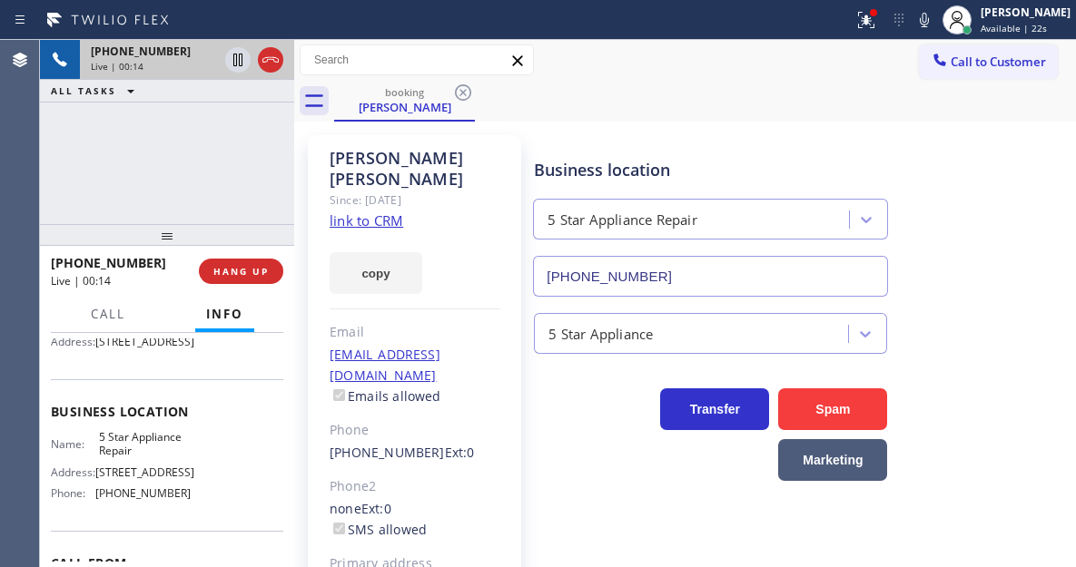
click at [136, 458] on span "5 Star Appliance Repair" at bounding box center [144, 444] width 91 height 28
copy span "5 Star Appliance Repair"
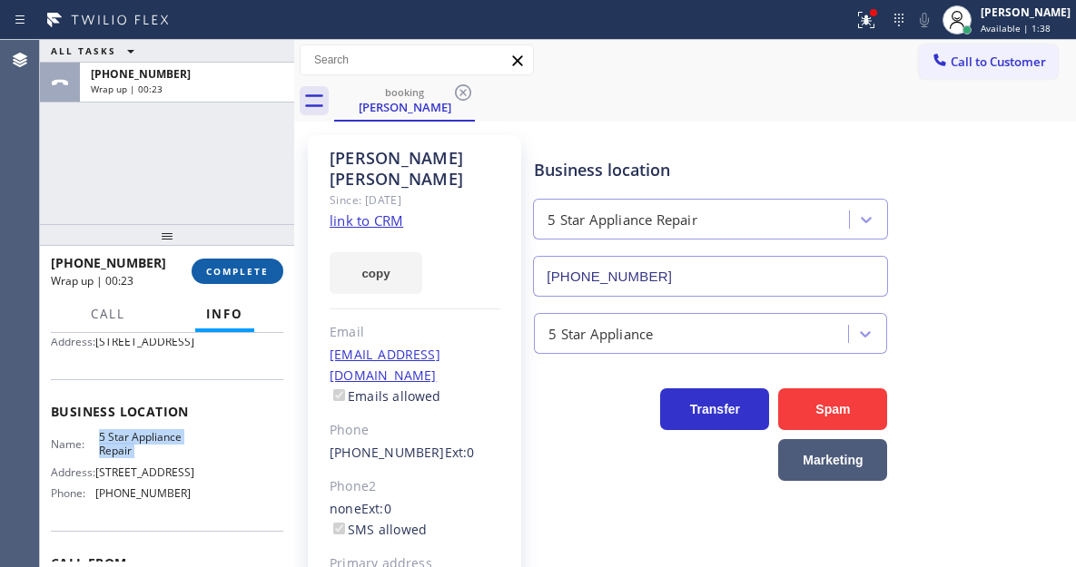
click at [226, 274] on span "COMPLETE" at bounding box center [237, 271] width 63 height 13
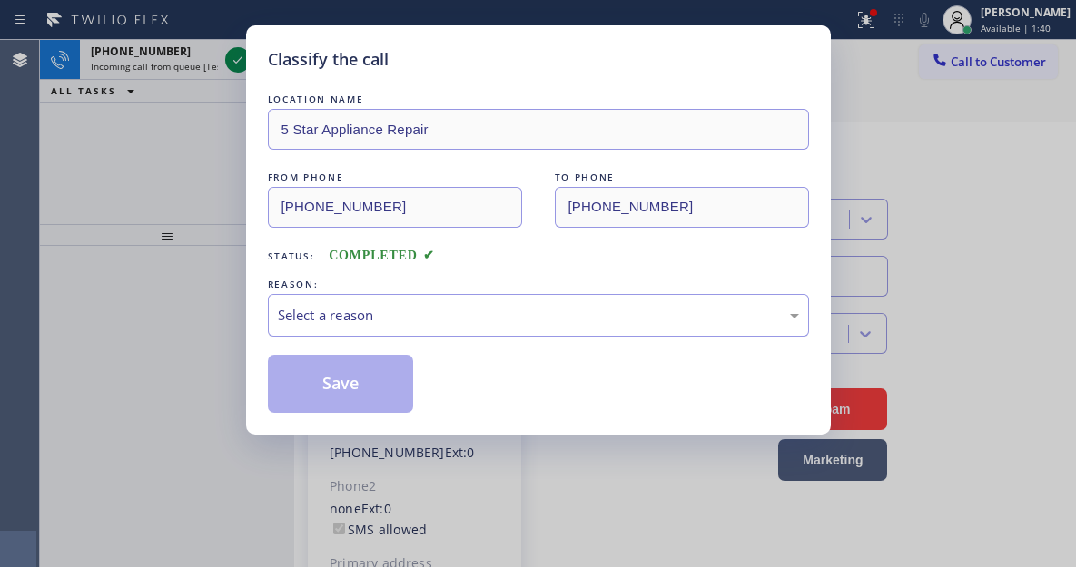
click at [398, 305] on div "Select a reason" at bounding box center [538, 315] width 521 height 21
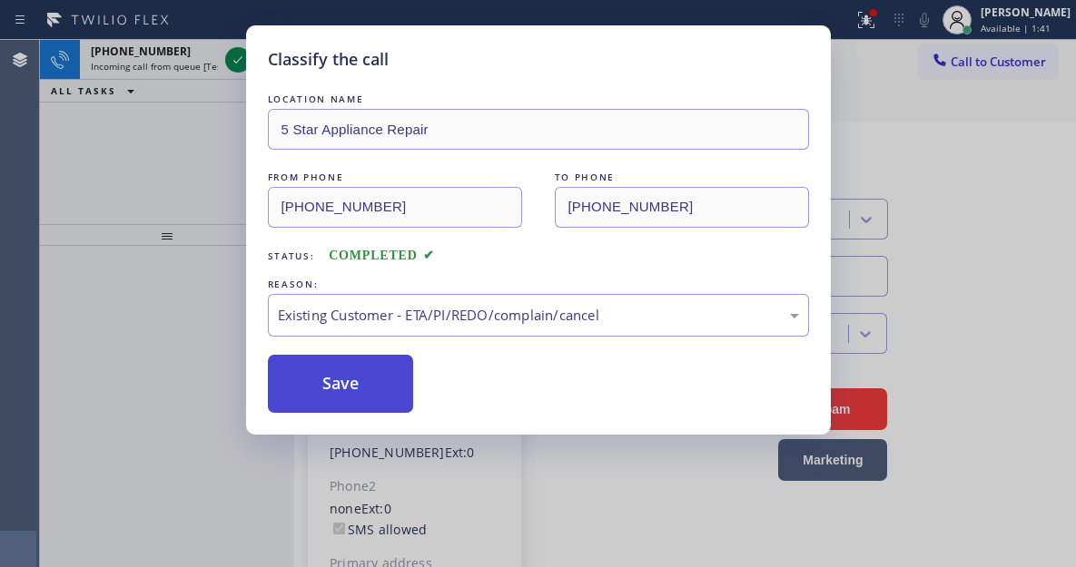
click at [384, 384] on button "Save" at bounding box center [341, 384] width 146 height 58
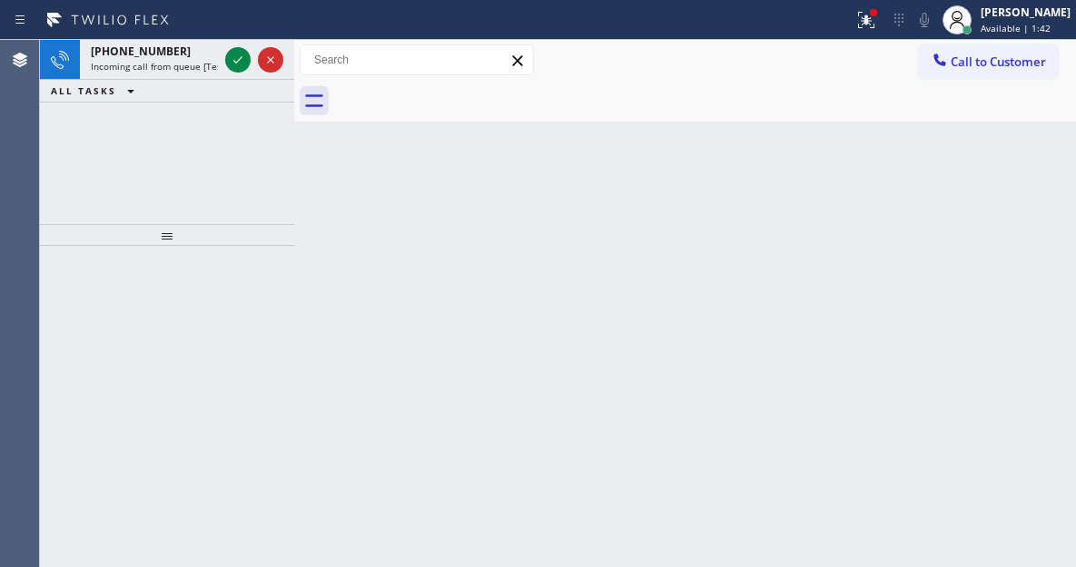
click at [229, 62] on icon at bounding box center [238, 60] width 22 height 22
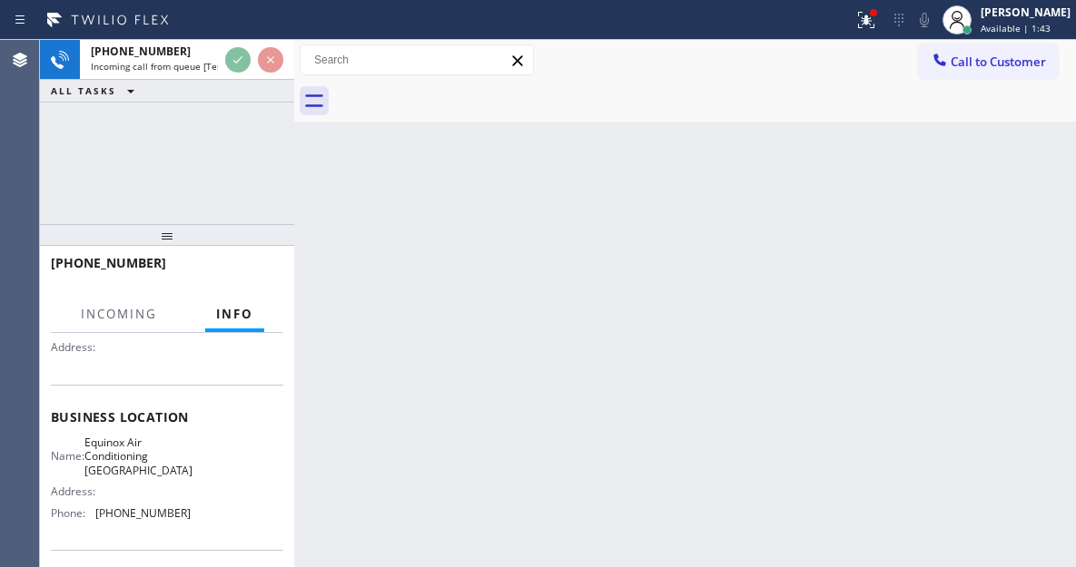
scroll to position [182, 0]
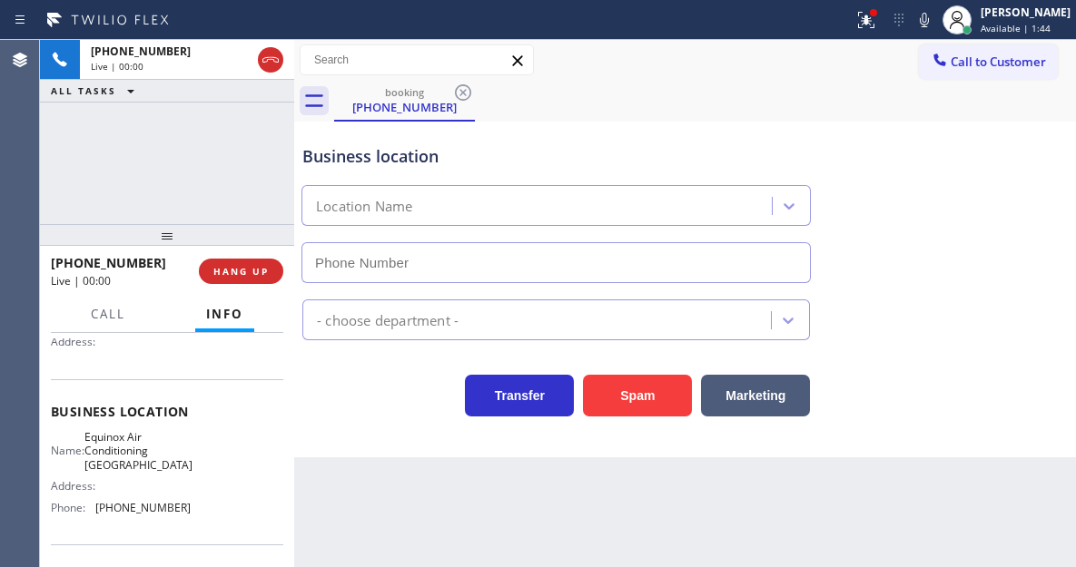
type input "[PHONE_NUMBER]"
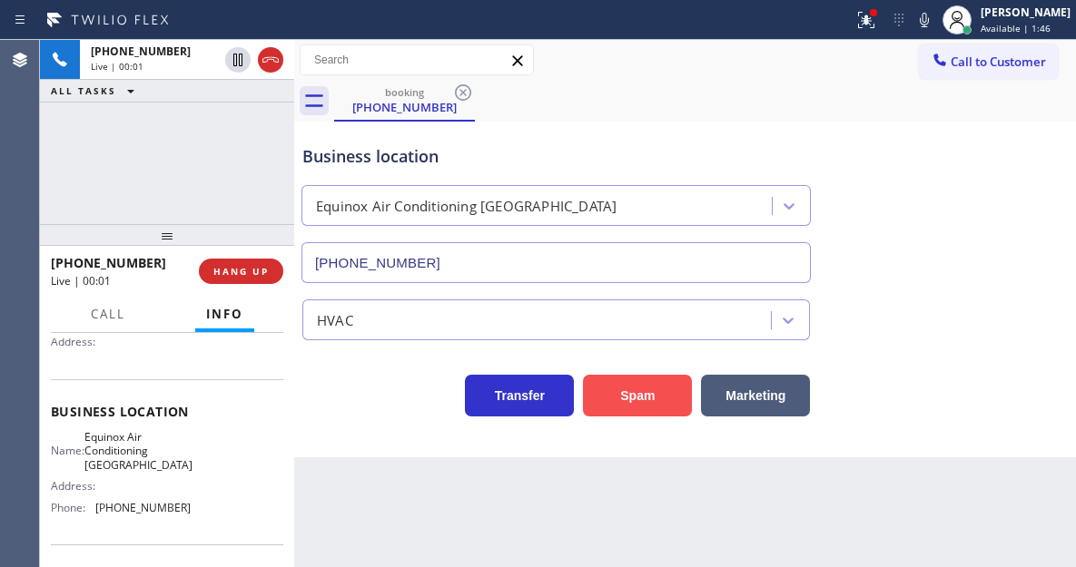
click at [631, 390] on button "Spam" at bounding box center [637, 396] width 109 height 42
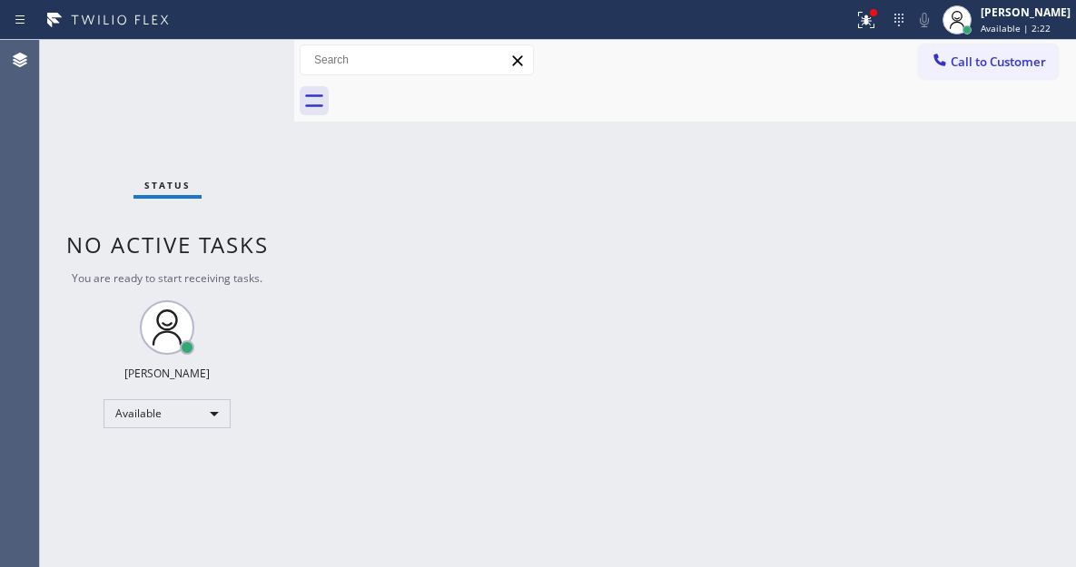
click at [153, 76] on div "Status No active tasks You are ready to start receiving tasks. [PERSON_NAME]" at bounding box center [167, 303] width 254 height 527
click at [1033, 214] on div "Back to Dashboard Change Sender ID Customers Technicians Select a contact Outbo…" at bounding box center [685, 303] width 782 height 527
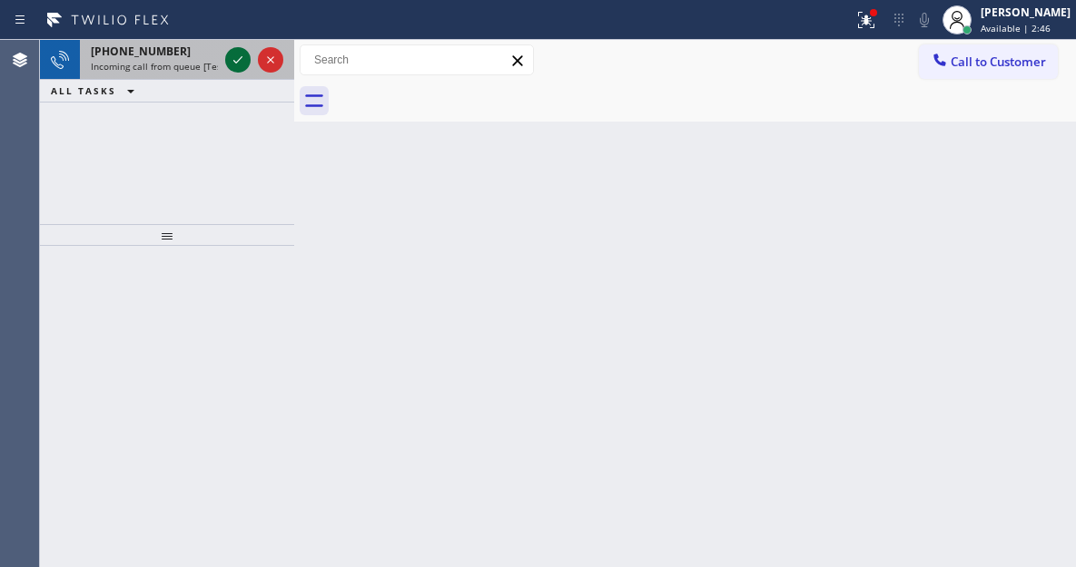
click at [229, 64] on icon at bounding box center [238, 60] width 22 height 22
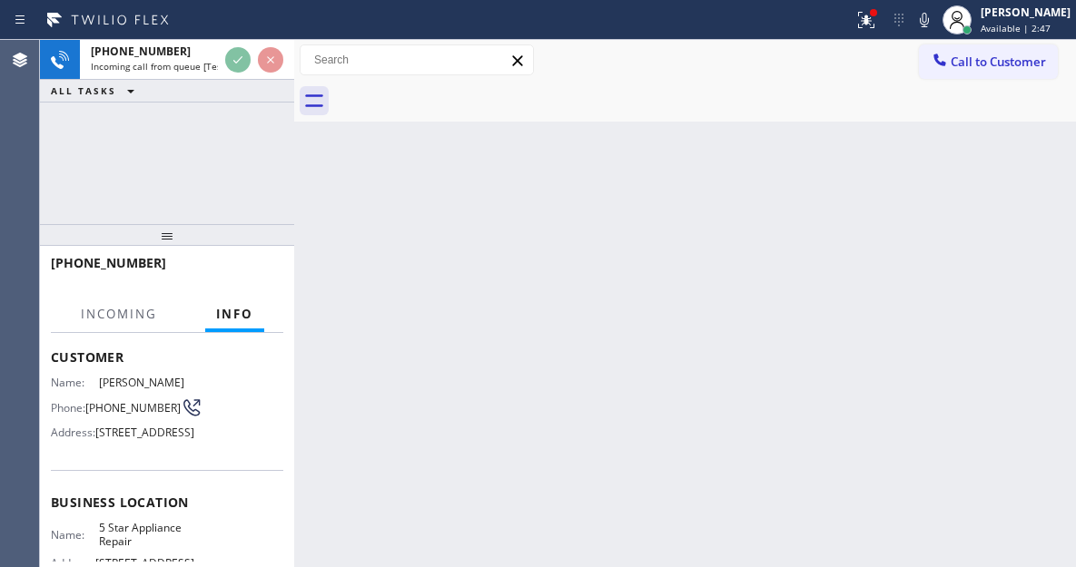
scroll to position [182, 0]
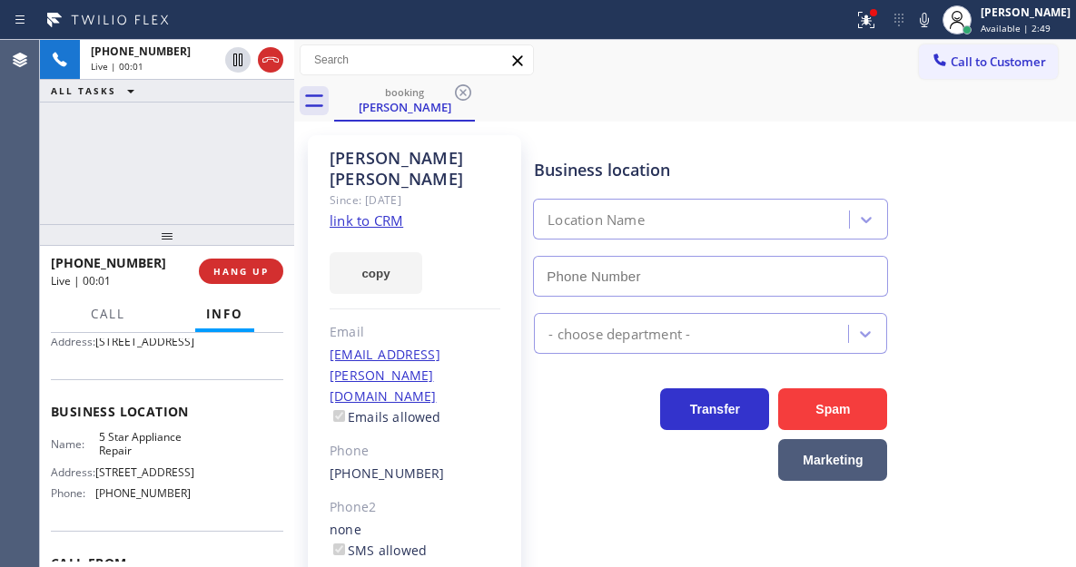
type input "[PHONE_NUMBER]"
click at [364, 212] on link "link to CRM" at bounding box center [367, 221] width 74 height 18
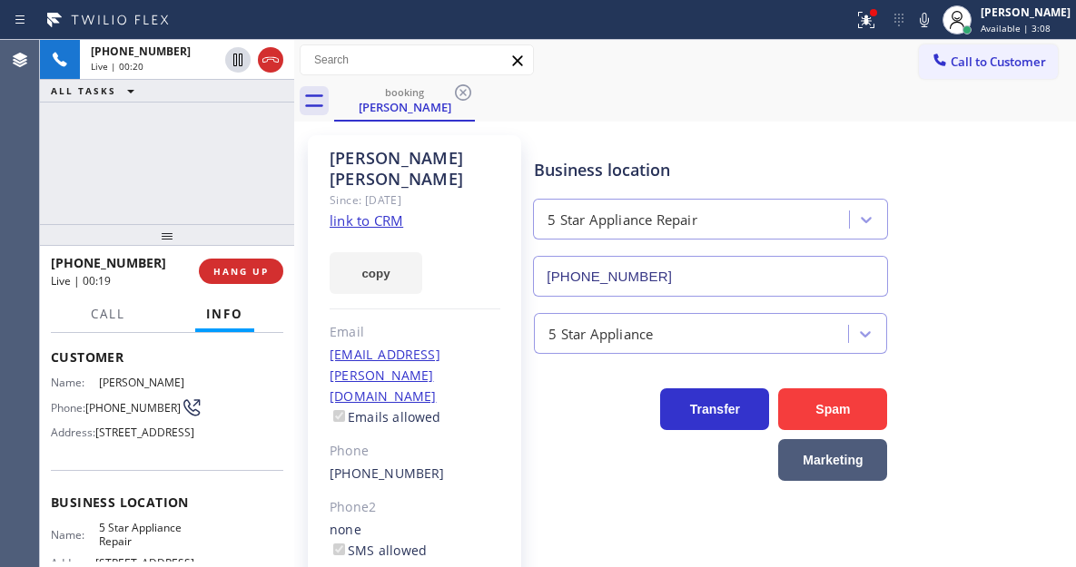
click at [104, 410] on span "[PHONE_NUMBER]" at bounding box center [132, 408] width 95 height 14
click at [103, 415] on span "[PHONE_NUMBER]" at bounding box center [132, 408] width 95 height 14
click at [704, 146] on div "Business location 5 Star Appliance Repair [PHONE_NUMBER]" at bounding box center [710, 218] width 360 height 157
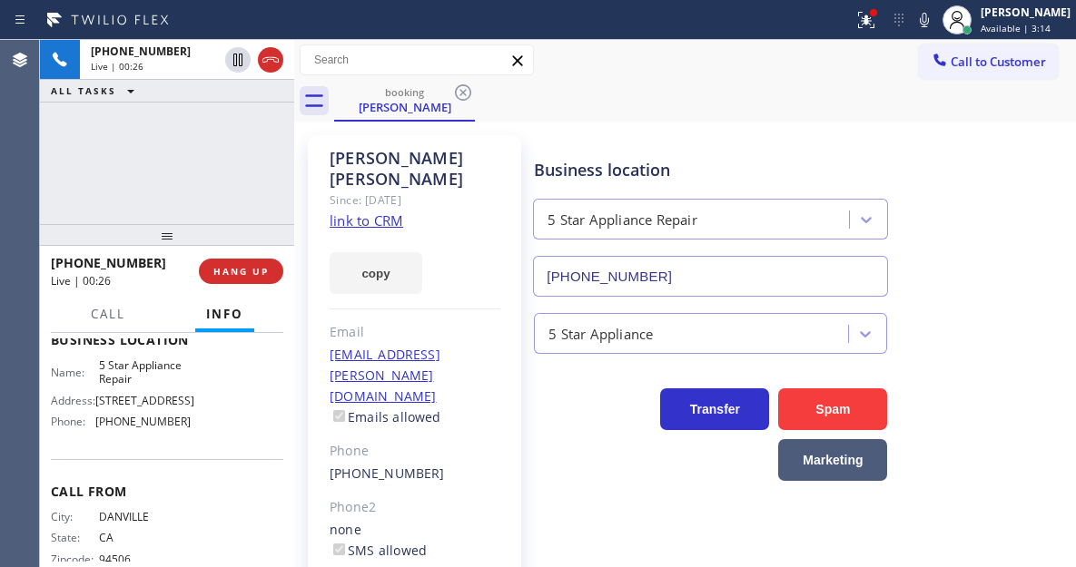
scroll to position [272, 0]
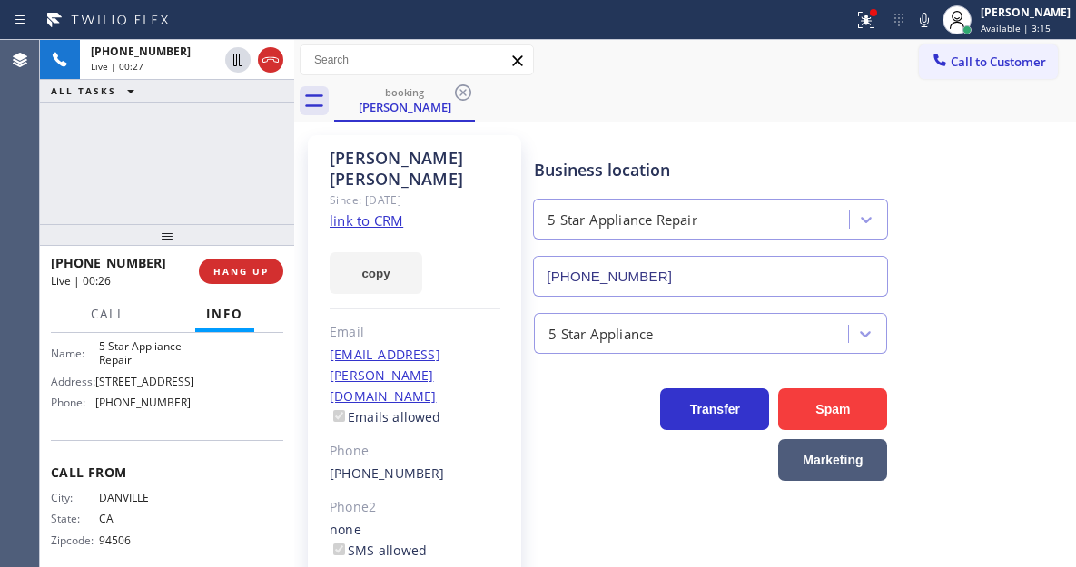
click at [146, 368] on span "5 Star Appliance Repair" at bounding box center [144, 354] width 91 height 28
click at [656, 133] on div "Business location 5 Star Appliance Repair [PHONE_NUMBER]" at bounding box center [800, 215] width 541 height 164
click at [148, 409] on span "[PHONE_NUMBER]" at bounding box center [142, 403] width 95 height 14
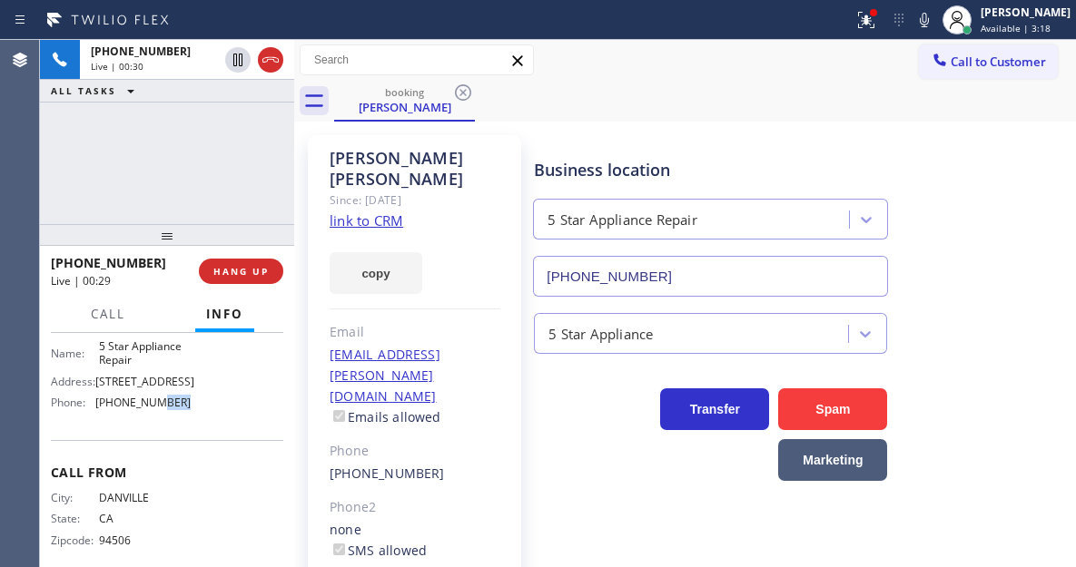
click at [148, 409] on span "[PHONE_NUMBER]" at bounding box center [142, 403] width 95 height 14
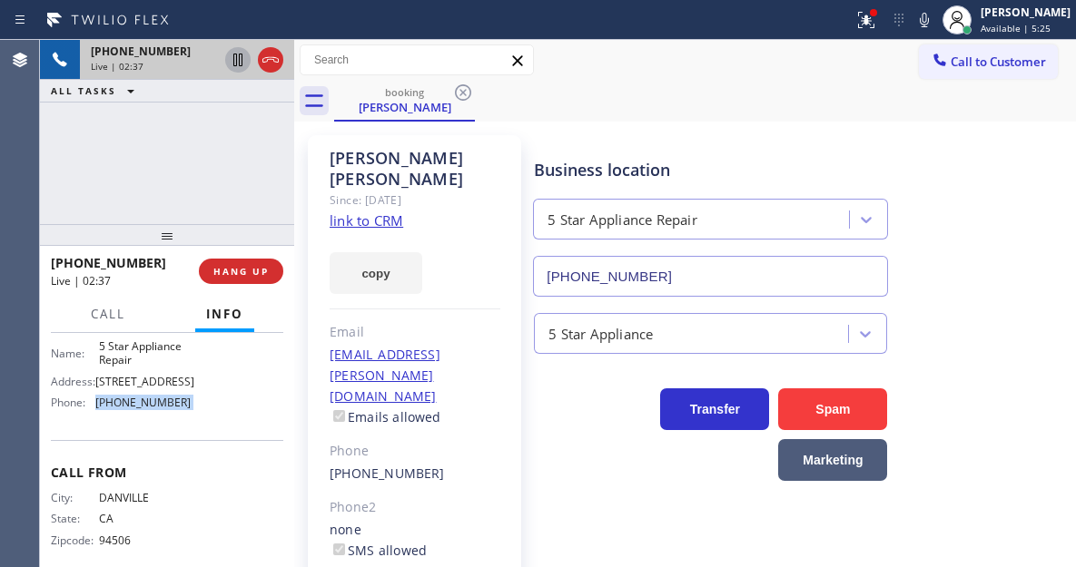
click at [237, 62] on icon at bounding box center [237, 60] width 9 height 13
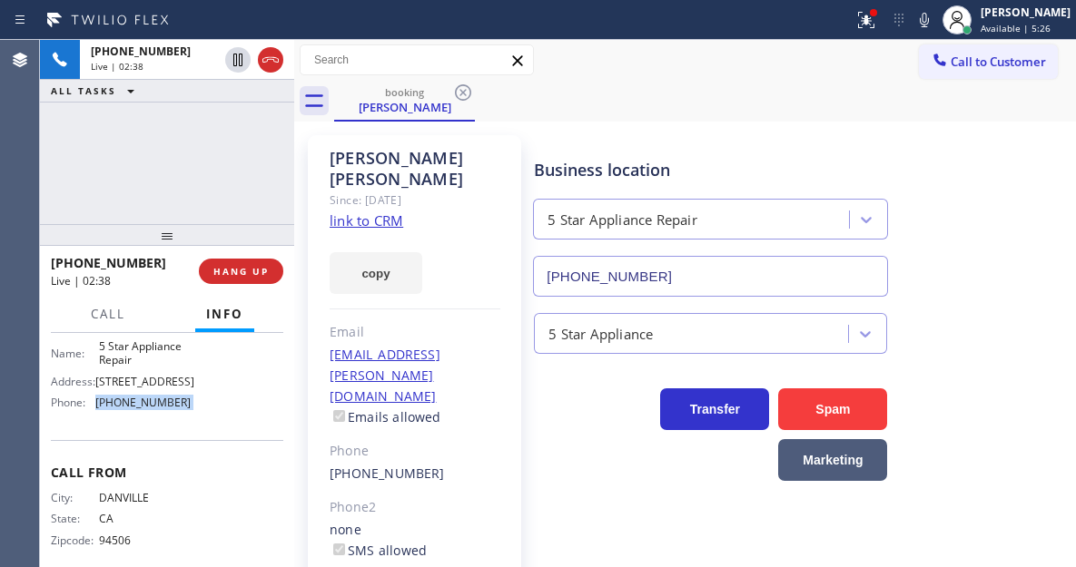
click at [935, 25] on icon at bounding box center [924, 20] width 22 height 22
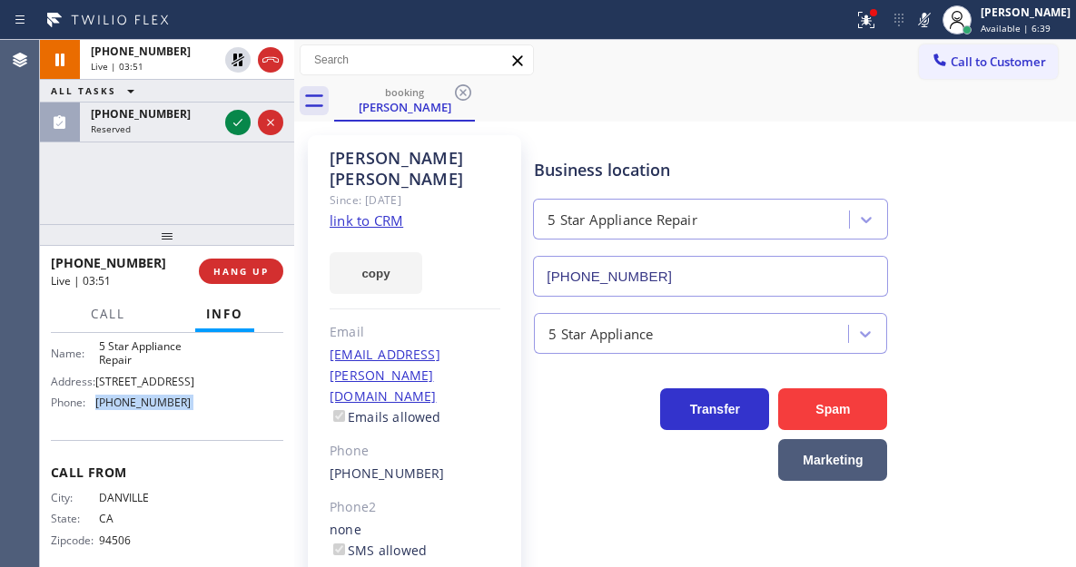
click at [997, 181] on div "Business location 5 Star Appliance Repair [PHONE_NUMBER]" at bounding box center [800, 215] width 541 height 164
click at [233, 124] on icon at bounding box center [238, 123] width 22 height 22
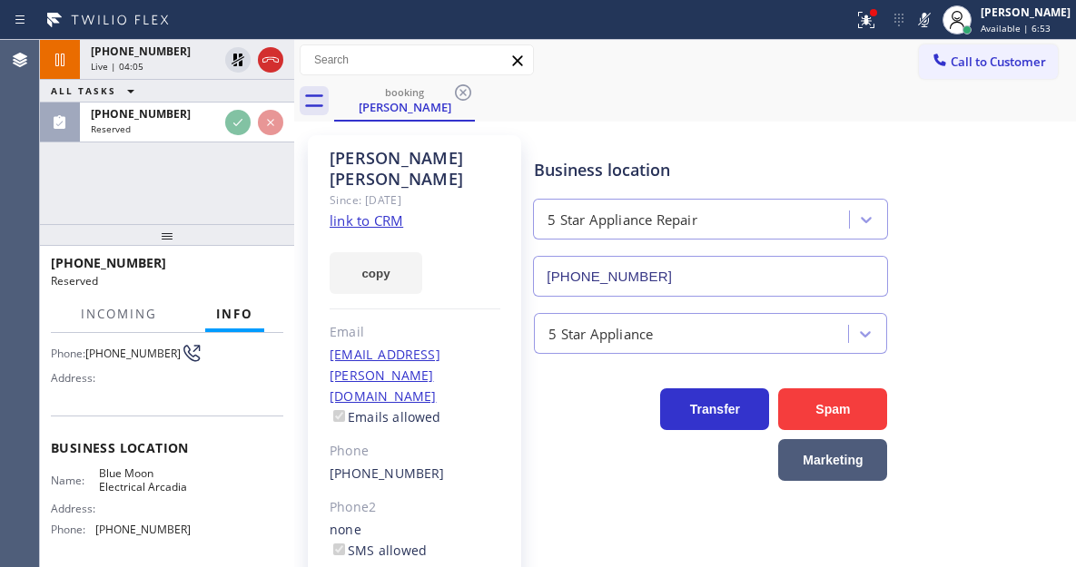
scroll to position [64, 0]
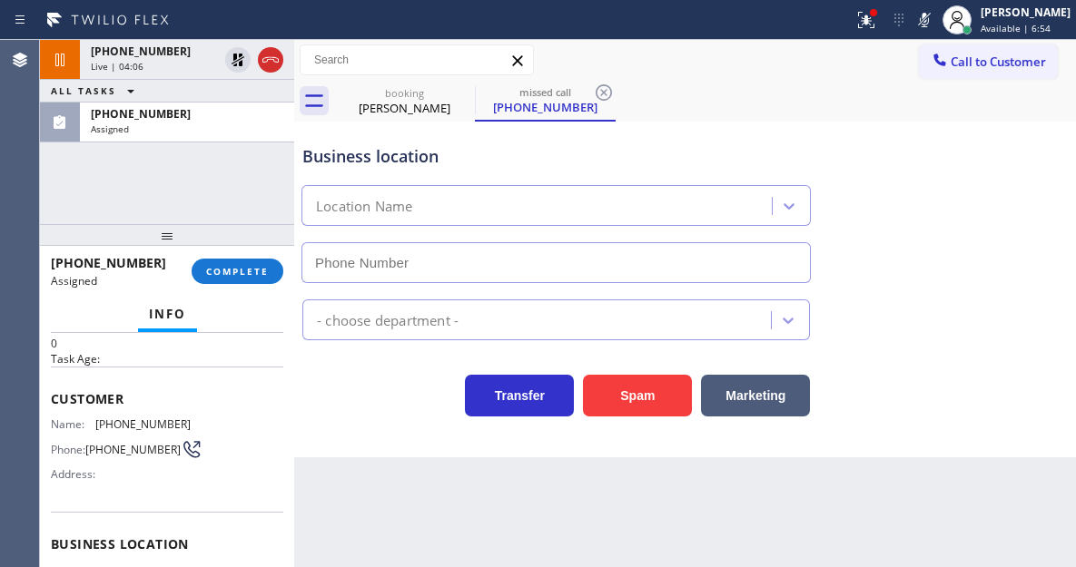
type input "[PHONE_NUMBER]"
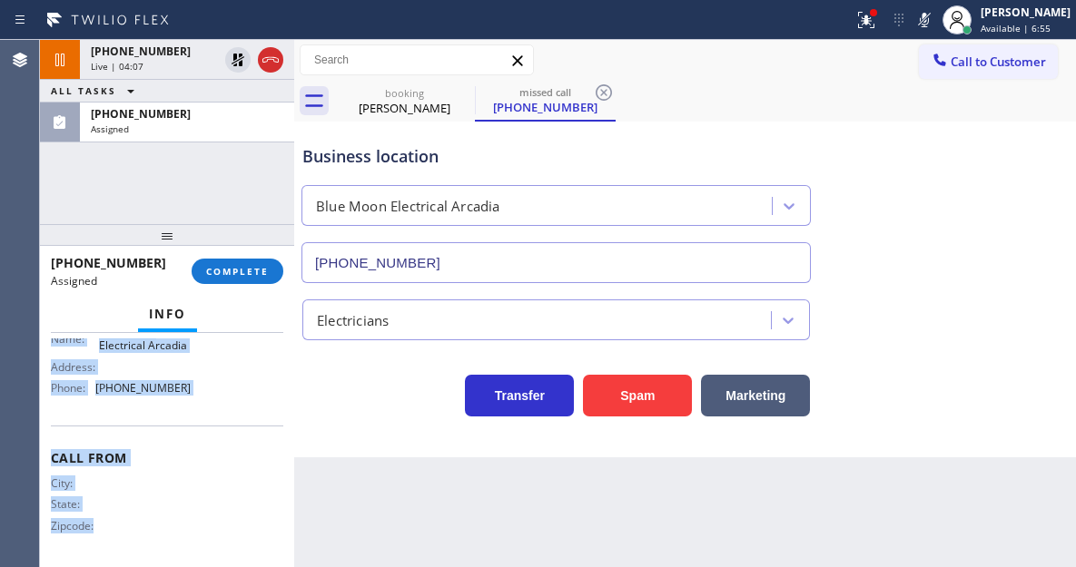
scroll to position [324, 0]
drag, startPoint x: 48, startPoint y: 397, endPoint x: 275, endPoint y: 381, distance: 227.5
click at [275, 381] on div "Context Queue: Electrical Priority: 0 Task Age: Customer Name: [PHONE_NUMBER] P…" at bounding box center [167, 450] width 254 height 234
click at [269, 264] on button "COMPLETE" at bounding box center [238, 271] width 92 height 25
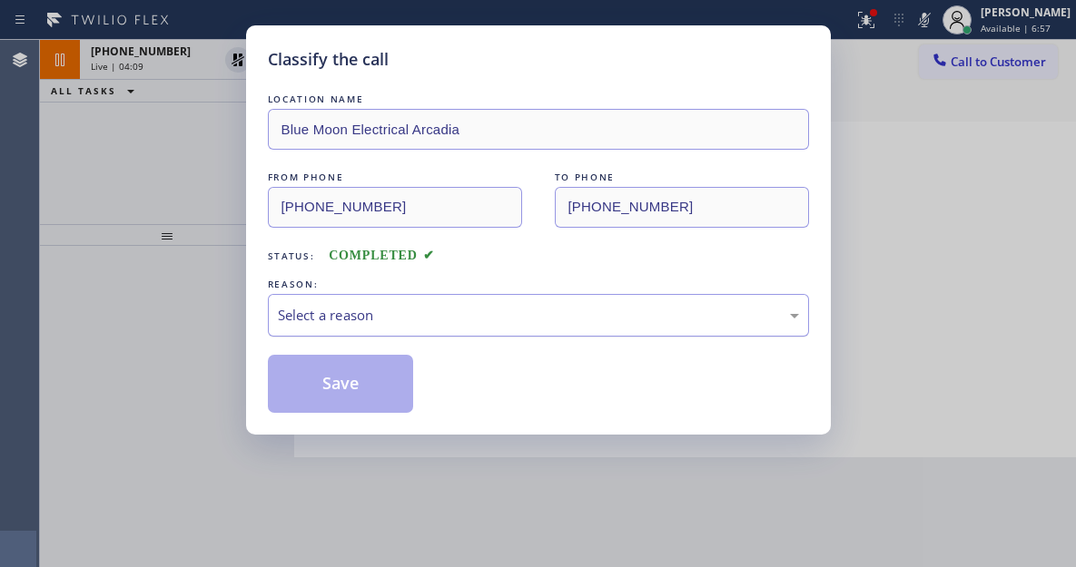
click at [496, 308] on div "Select a reason" at bounding box center [538, 315] width 521 height 21
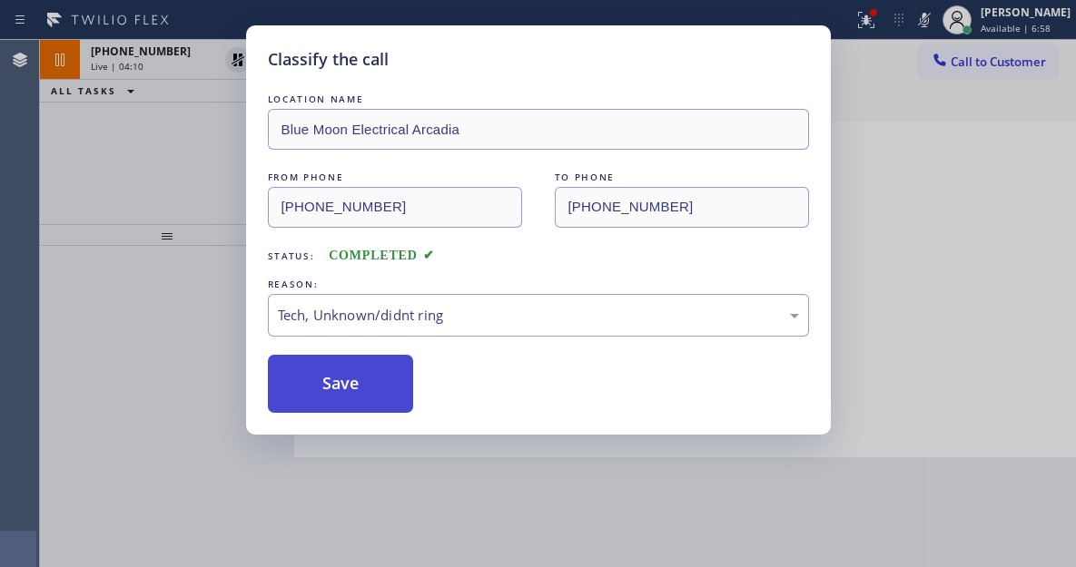
click at [369, 391] on button "Save" at bounding box center [341, 384] width 146 height 58
type input "[PHONE_NUMBER]"
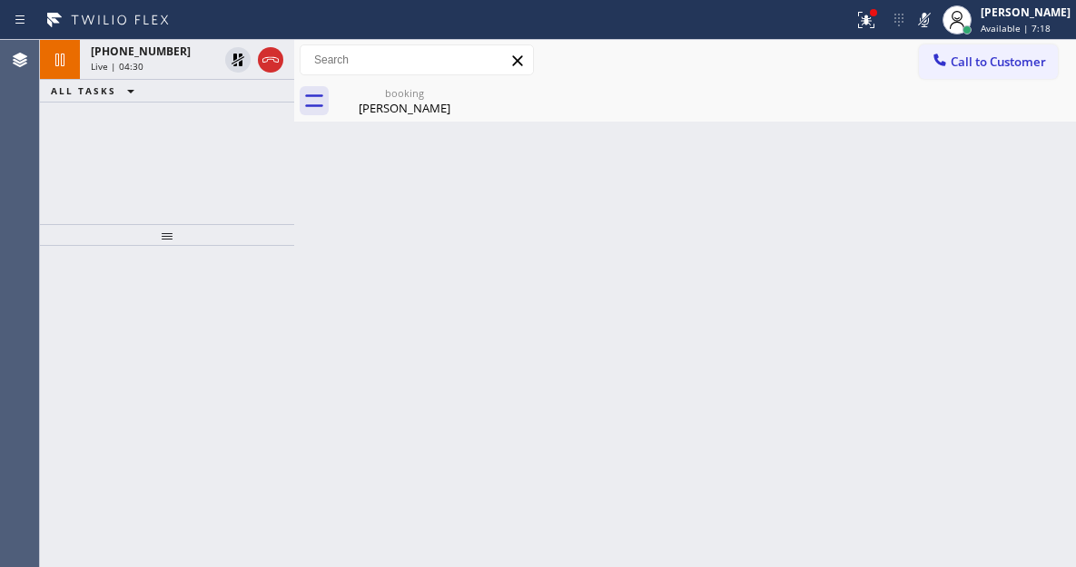
click at [996, 223] on div "Back to Dashboard Change Sender ID Customers Technicians Select a contact Outbo…" at bounding box center [685, 303] width 782 height 527
click at [877, 30] on icon at bounding box center [866, 20] width 22 height 22
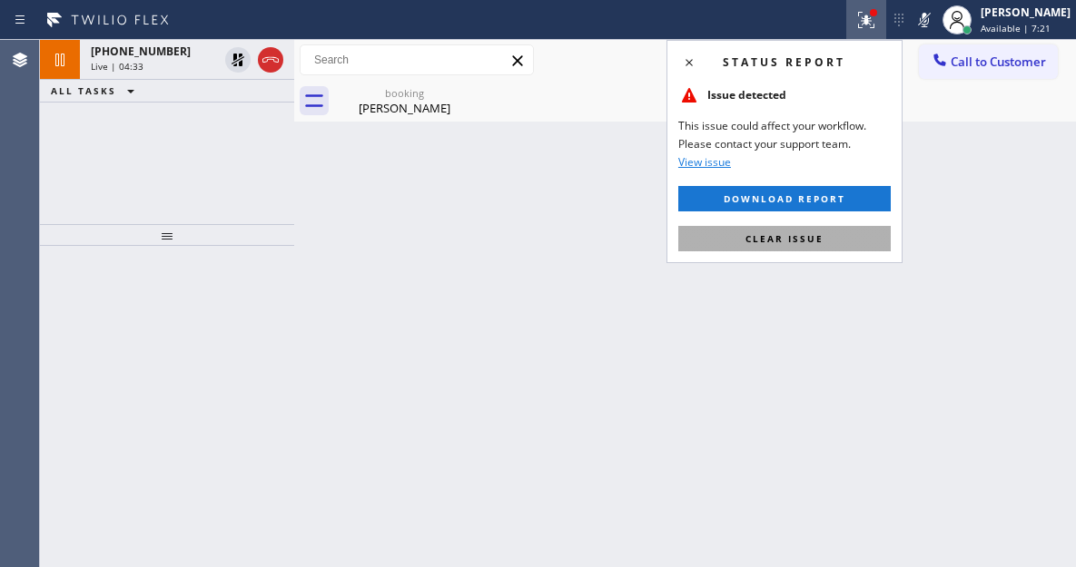
click at [817, 251] on button "Clear issue" at bounding box center [784, 238] width 212 height 25
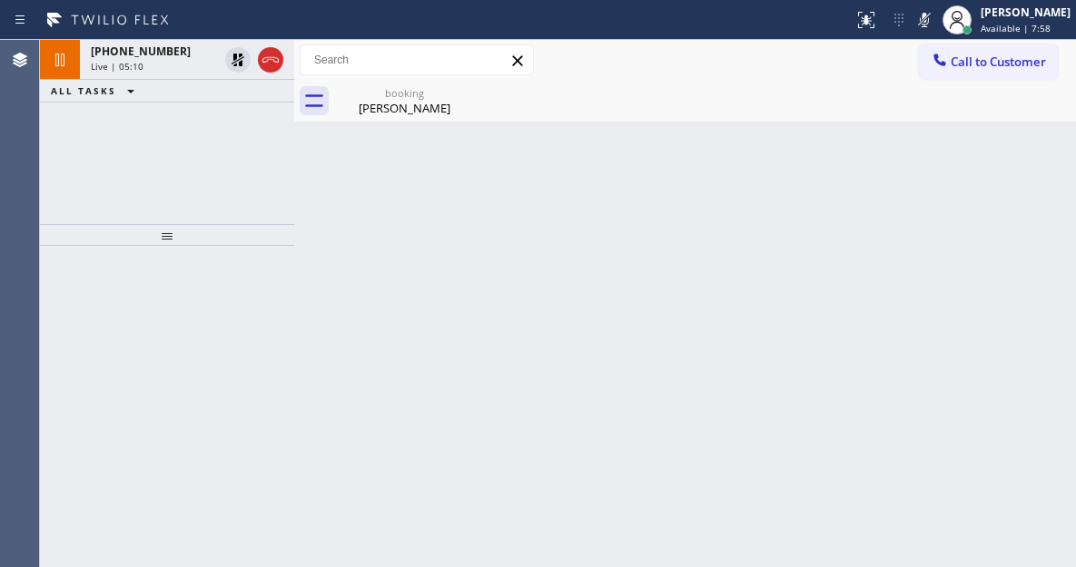
drag, startPoint x: 989, startPoint y: 240, endPoint x: 960, endPoint y: 200, distance: 49.4
click at [989, 240] on div "Back to Dashboard Change Sender ID Customers Technicians Select a contact Outbo…" at bounding box center [685, 303] width 782 height 527
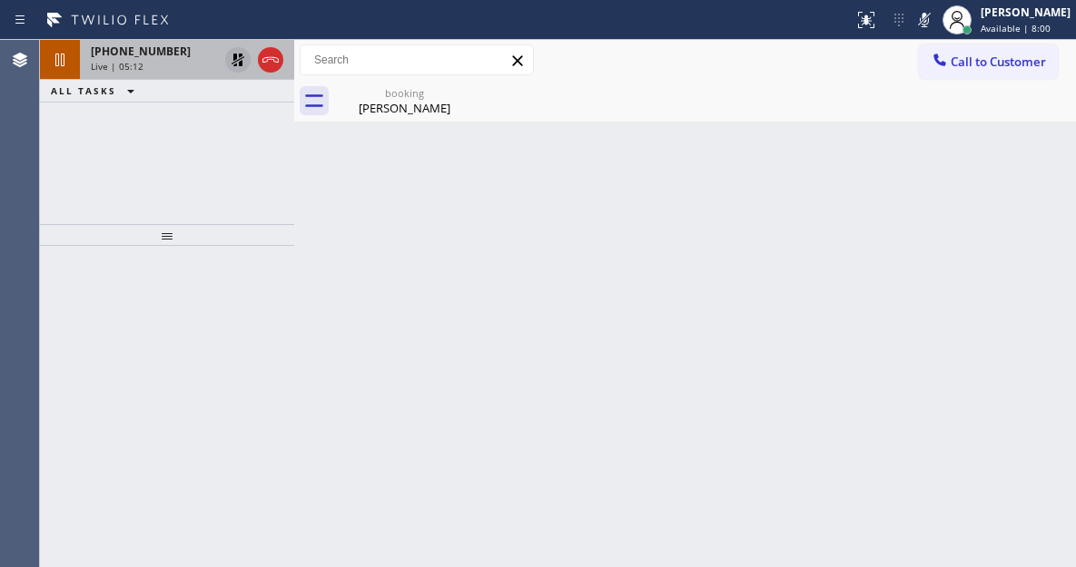
click at [239, 64] on icon at bounding box center [237, 60] width 13 height 13
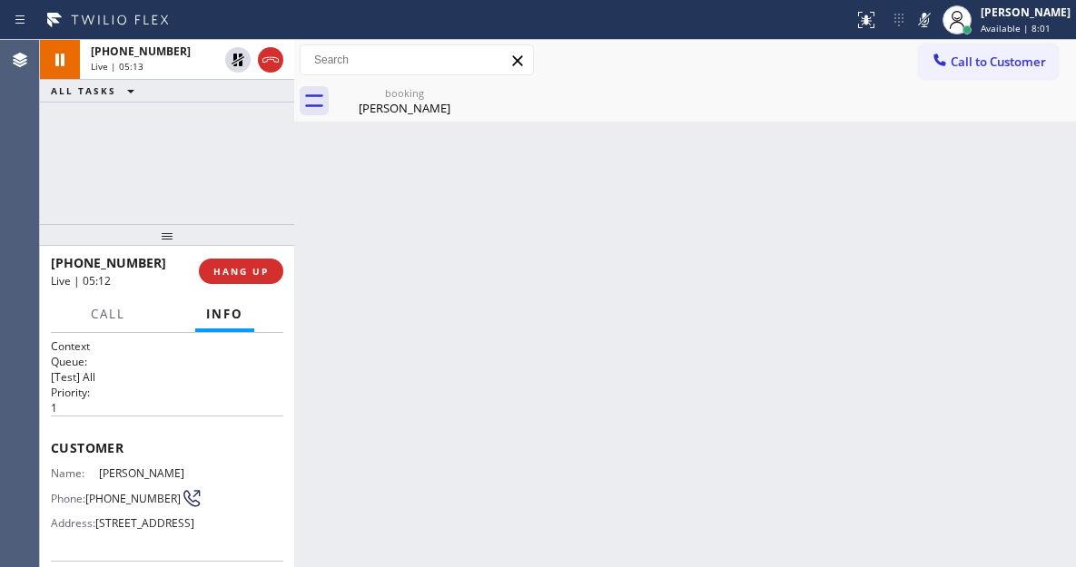
click at [930, 24] on rect at bounding box center [924, 18] width 13 height 13
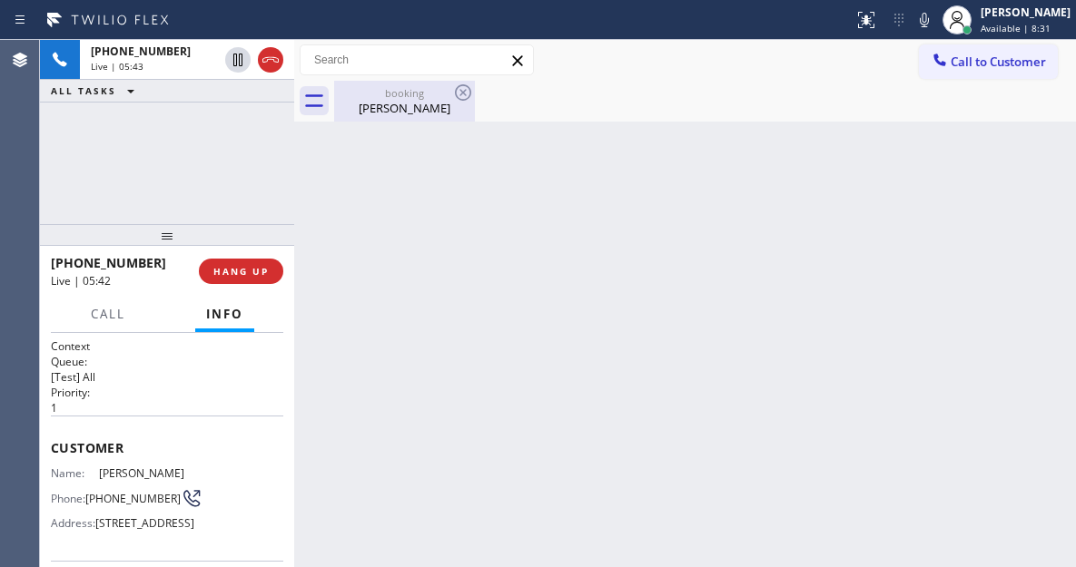
click at [392, 106] on div "[PERSON_NAME]" at bounding box center [404, 108] width 137 height 16
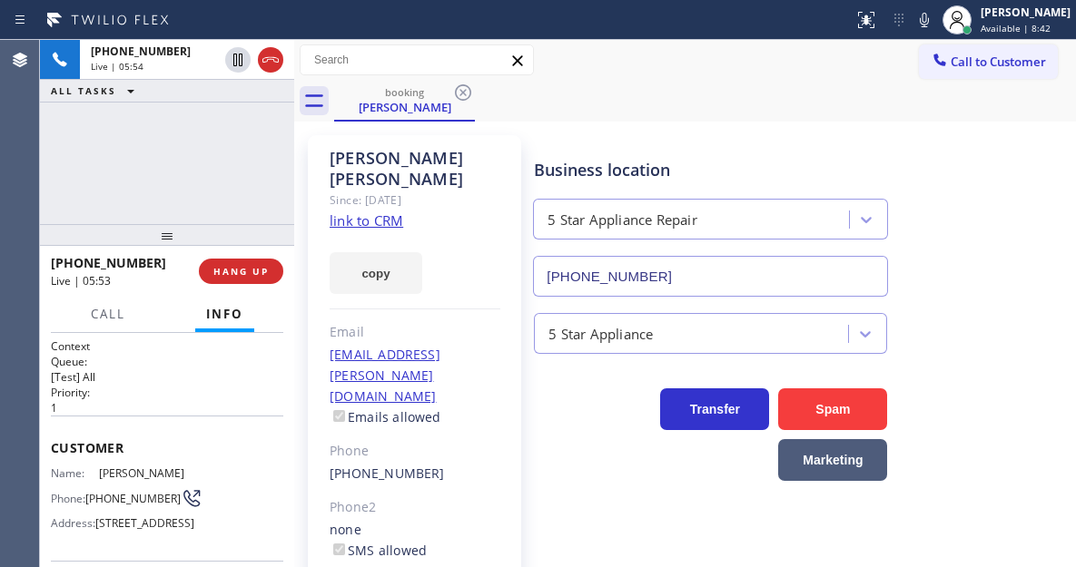
click at [987, 272] on div "Business location 5 Star Appliance Repair [PHONE_NUMBER]" at bounding box center [800, 215] width 541 height 164
click at [192, 189] on div "[PHONE_NUMBER] Live | 06:44 ALL TASKS ALL TASKS ACTIVE TASKS TASKS IN WRAP UP" at bounding box center [167, 132] width 254 height 184
click at [263, 273] on span "HANG UP" at bounding box center [240, 271] width 55 height 13
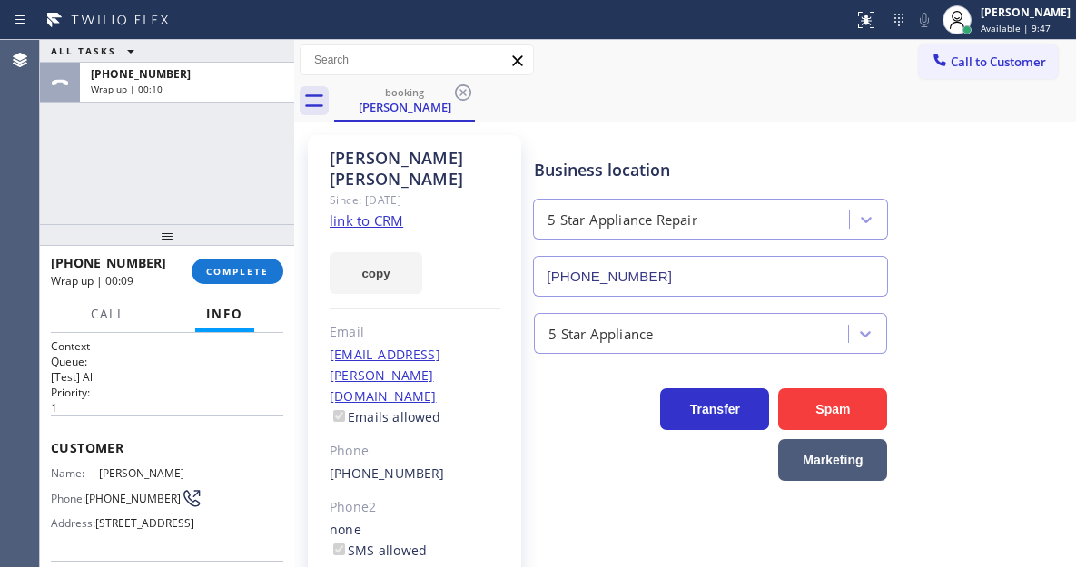
click at [968, 261] on div "Business location 5 Star Appliance Repair [PHONE_NUMBER]" at bounding box center [800, 215] width 541 height 164
click at [239, 269] on span "COMPLETE" at bounding box center [237, 271] width 63 height 13
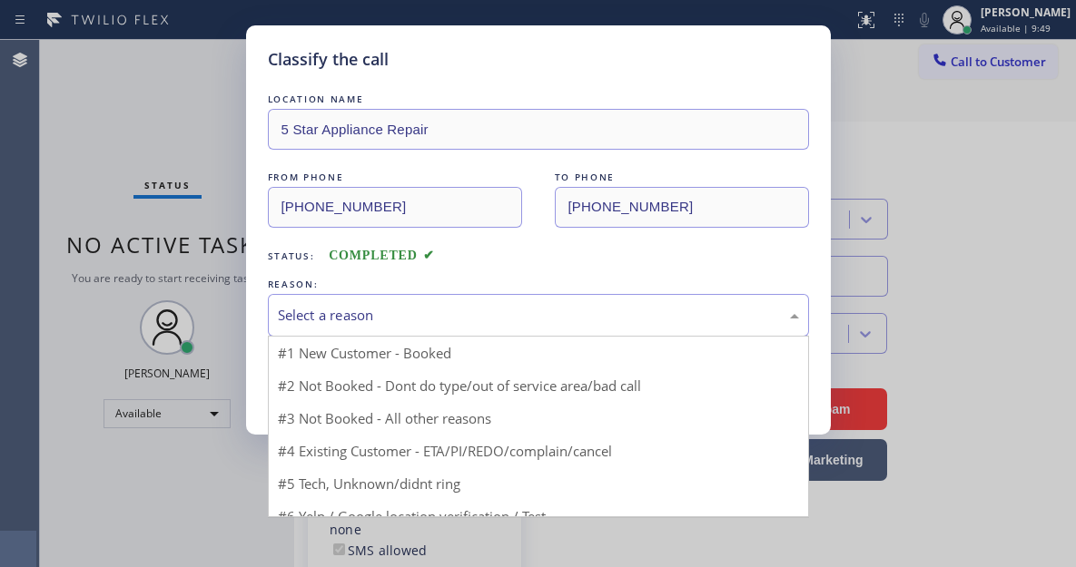
click at [379, 315] on div "Select a reason" at bounding box center [538, 315] width 521 height 21
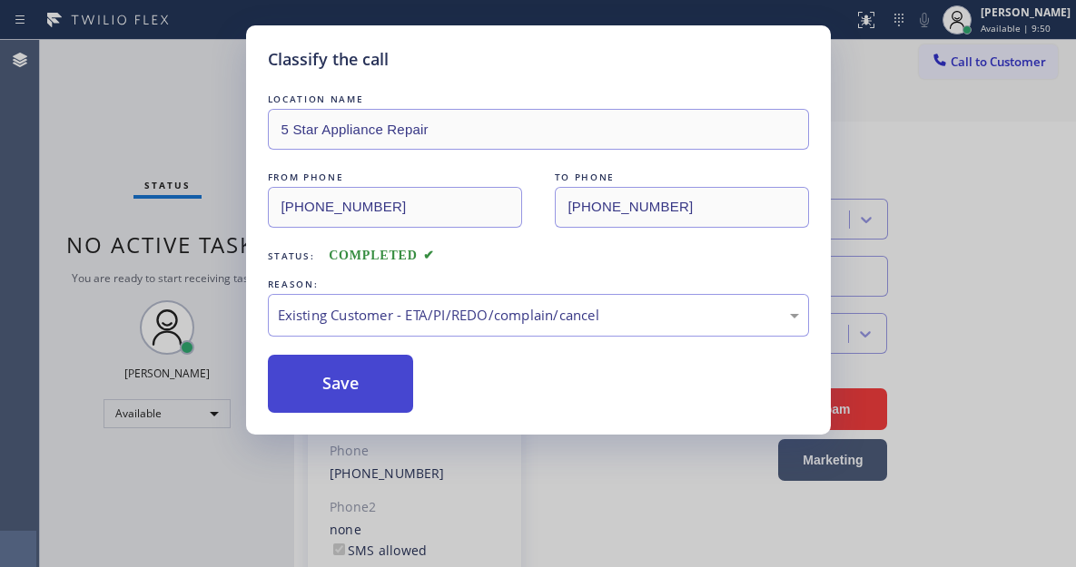
click at [362, 373] on button "Save" at bounding box center [341, 384] width 146 height 58
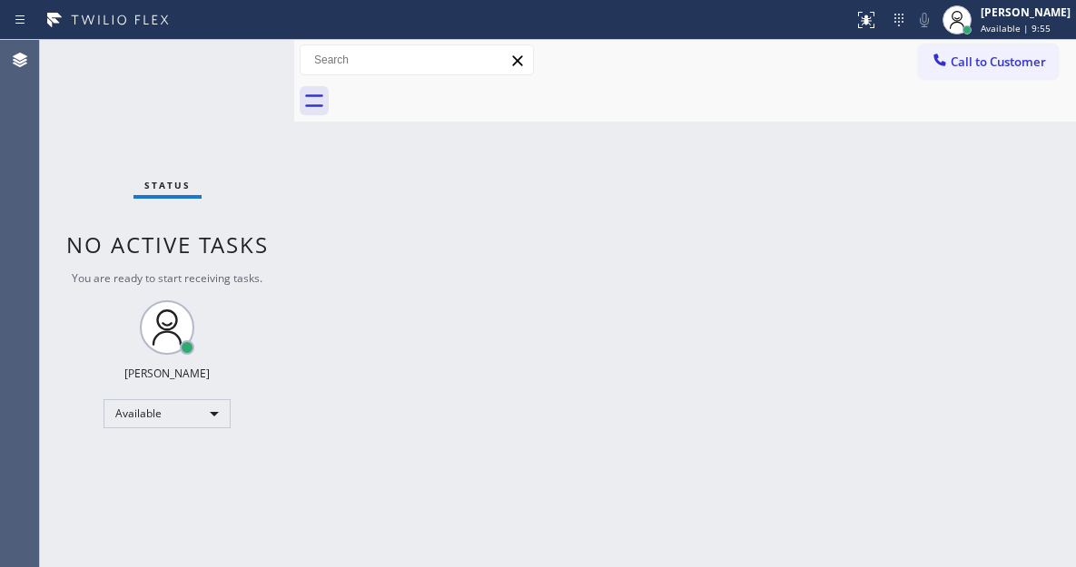
click at [227, 69] on div "Status No active tasks You are ready to start receiving tasks. [PERSON_NAME]" at bounding box center [167, 303] width 254 height 527
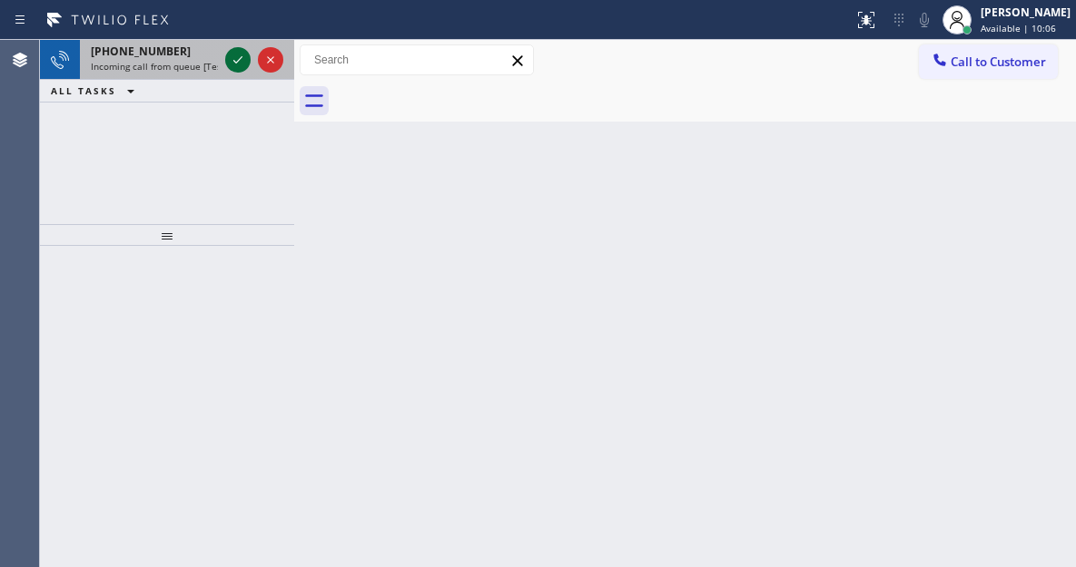
click at [237, 60] on icon at bounding box center [238, 60] width 22 height 22
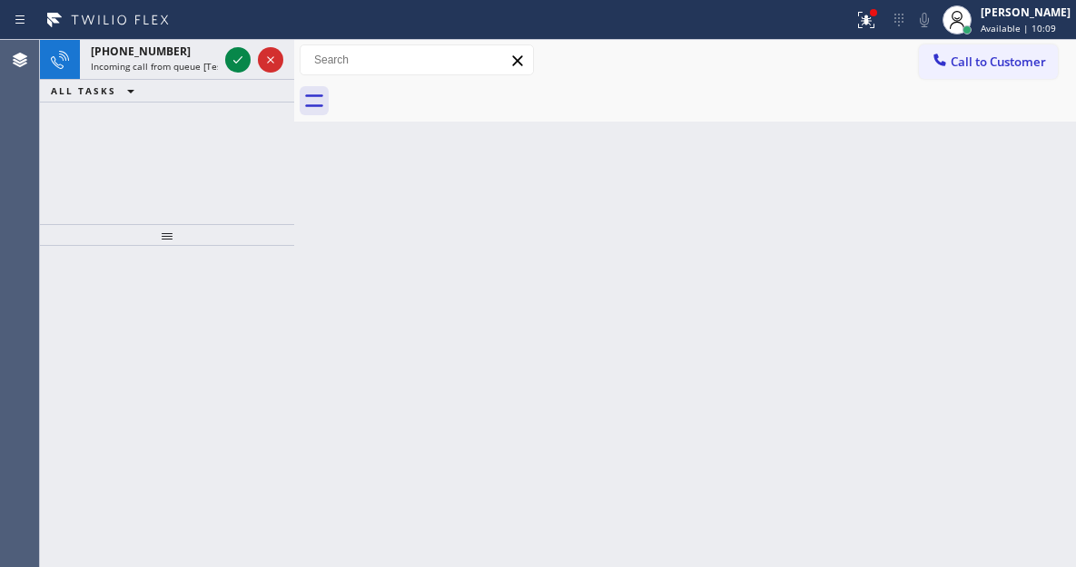
click at [992, 218] on div "Back to Dashboard Change Sender ID Customers Technicians Select a contact Outbo…" at bounding box center [685, 303] width 782 height 527
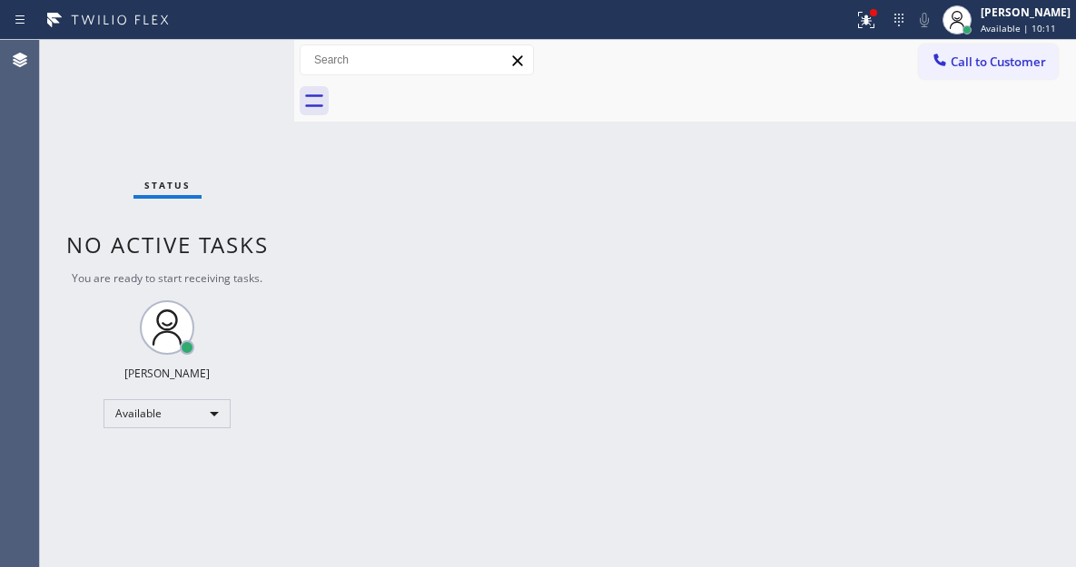
click at [236, 60] on div "Status No active tasks You are ready to start receiving tasks. [PERSON_NAME]" at bounding box center [167, 303] width 254 height 527
click at [1021, 223] on div "Back to Dashboard Change Sender ID Customers Technicians Select a contact Outbo…" at bounding box center [685, 303] width 782 height 527
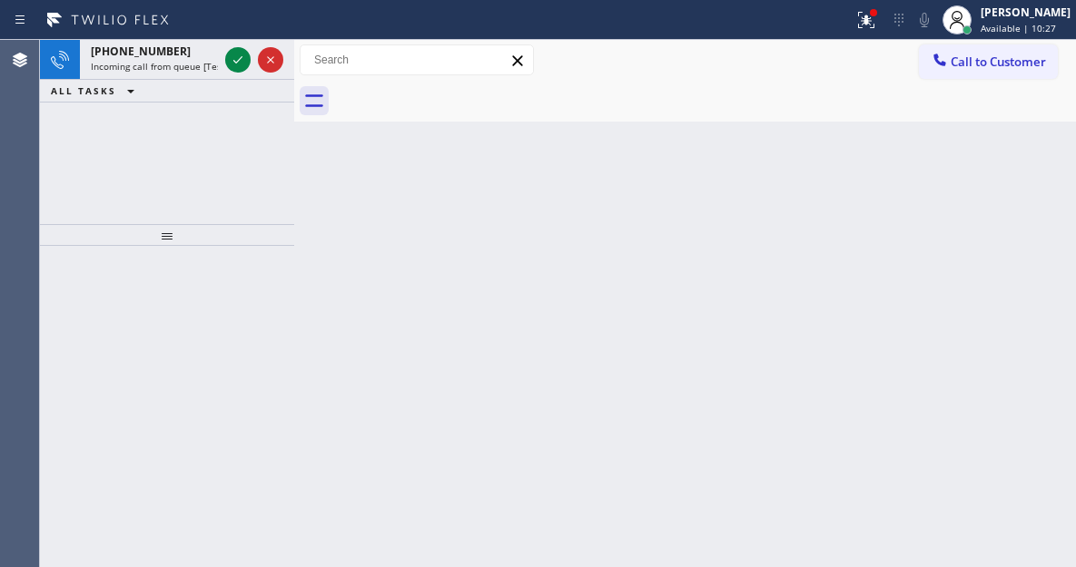
click at [877, 39] on div "Status report Issue detected This issue could affect your workflow. Please cont…" at bounding box center [538, 20] width 1076 height 40
click at [877, 32] on button at bounding box center [866, 20] width 40 height 40
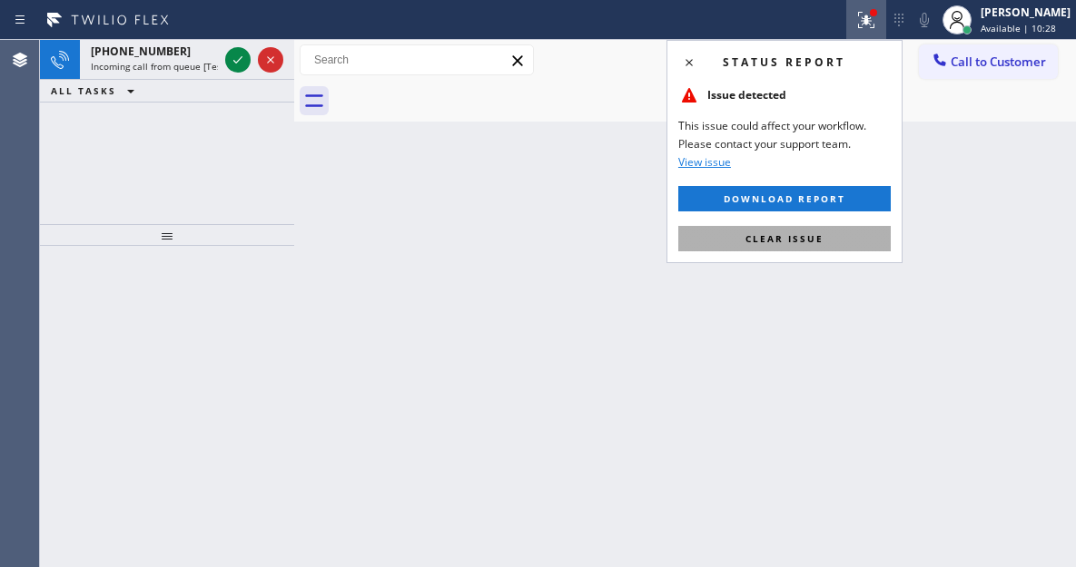
click at [851, 226] on button "Clear issue" at bounding box center [784, 238] width 212 height 25
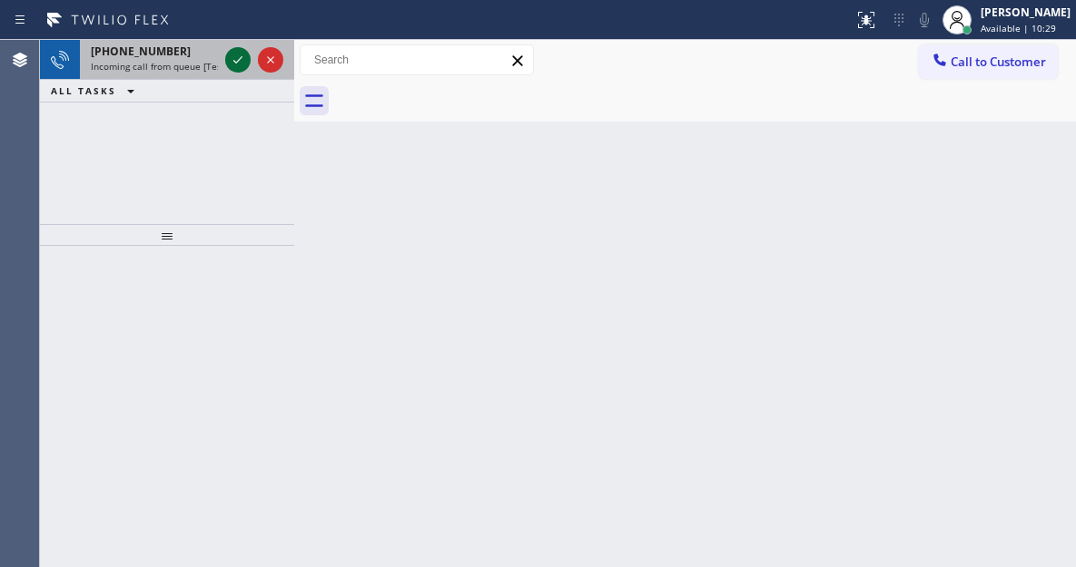
click at [237, 59] on icon at bounding box center [238, 60] width 22 height 22
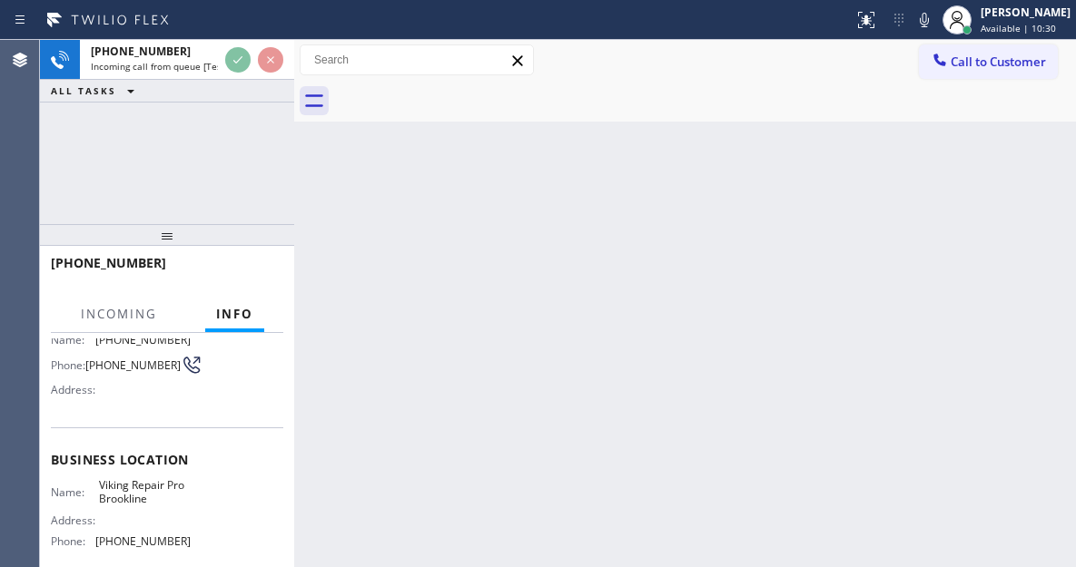
scroll to position [182, 0]
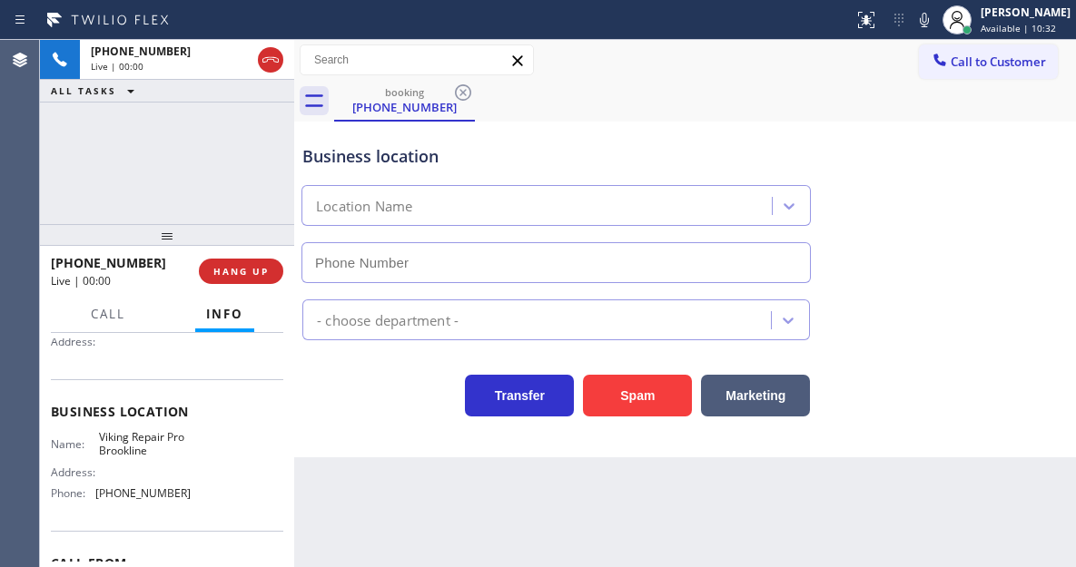
type input "[PHONE_NUMBER]"
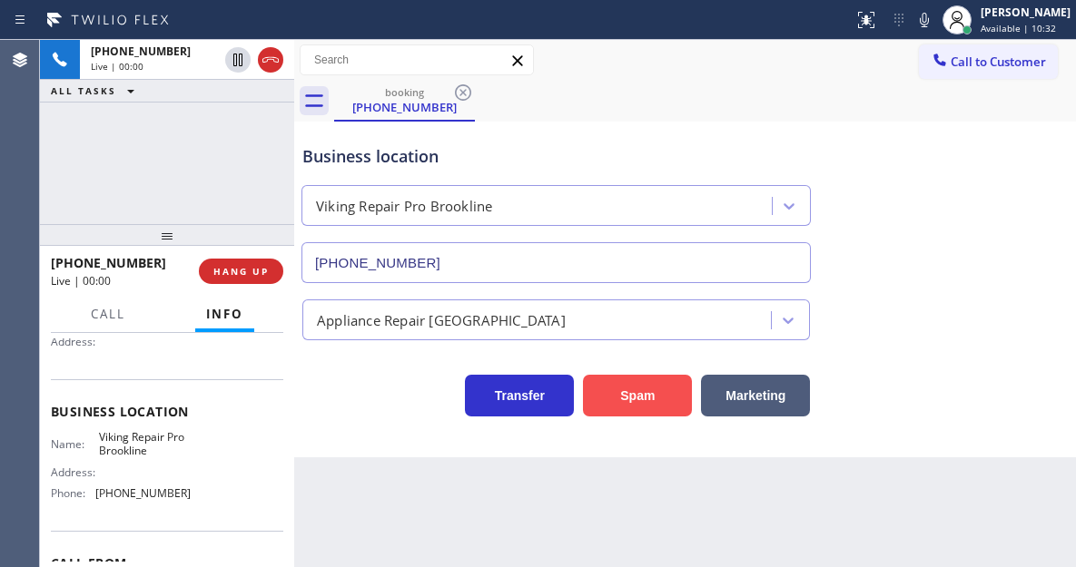
click at [608, 395] on button "Spam" at bounding box center [637, 396] width 109 height 42
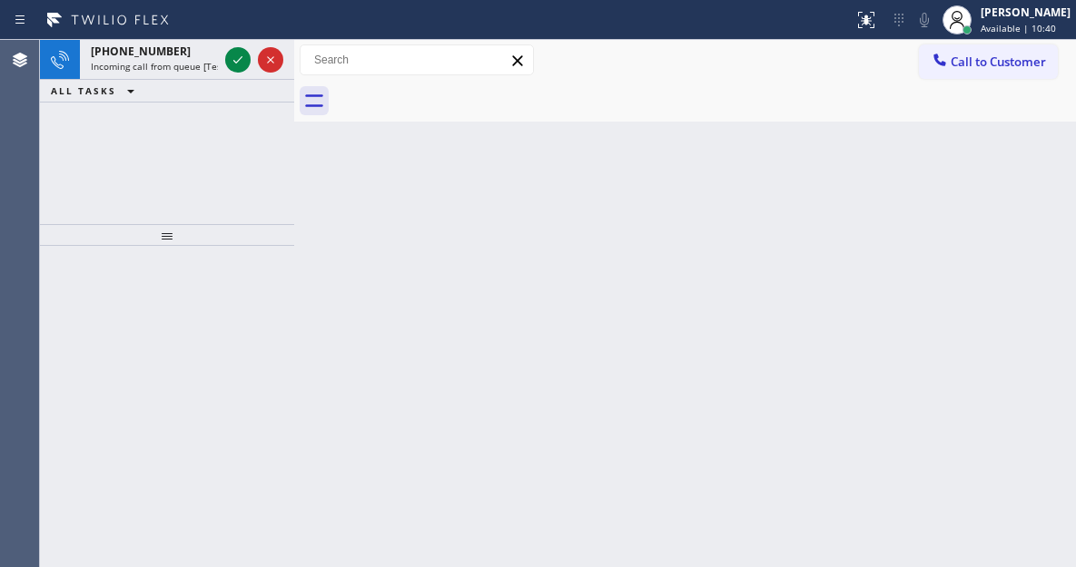
click at [1007, 199] on div "Back to Dashboard Change Sender ID Customers Technicians Select a contact Outbo…" at bounding box center [685, 303] width 782 height 527
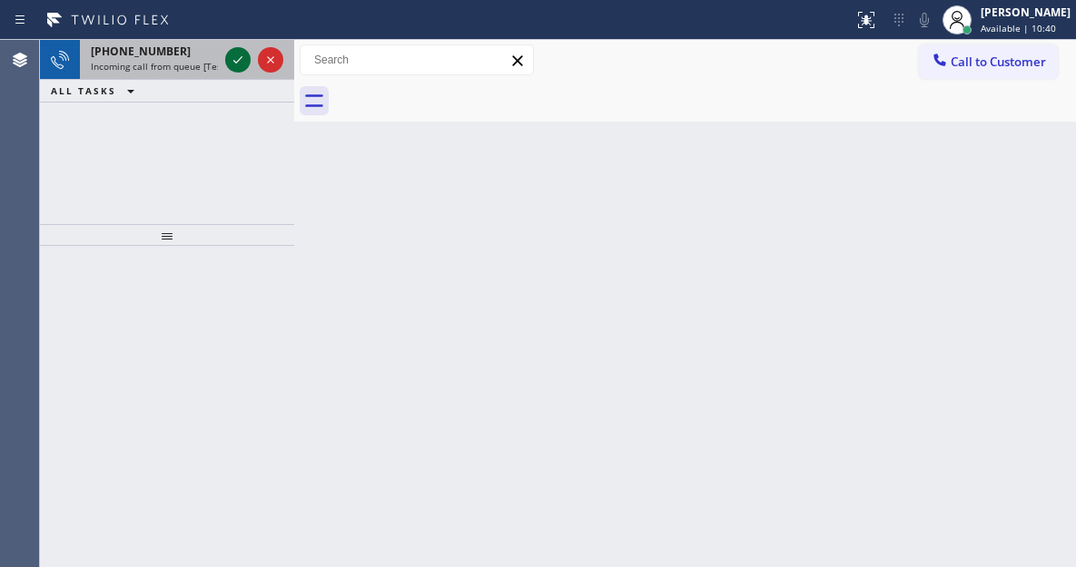
click at [232, 64] on icon at bounding box center [238, 60] width 22 height 22
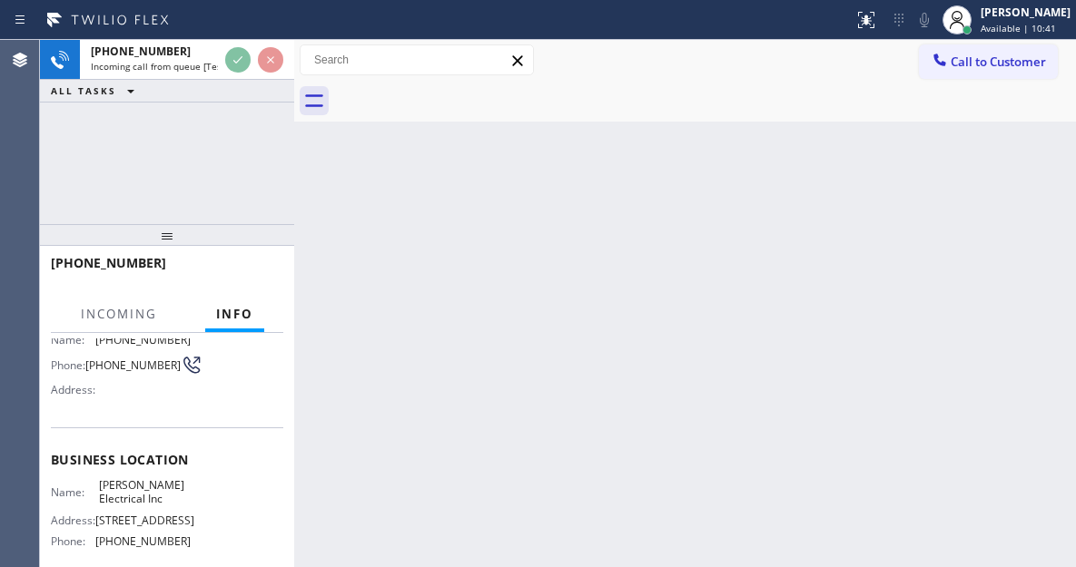
scroll to position [182, 0]
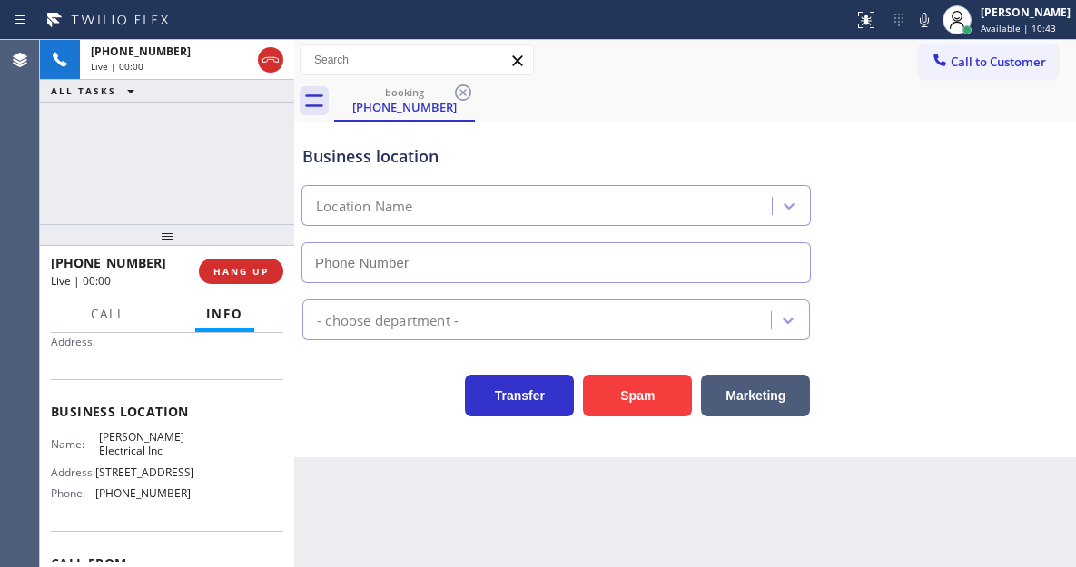
click at [135, 449] on span "[PERSON_NAME] Electrical Inc" at bounding box center [144, 444] width 91 height 28
type input "[PHONE_NUMBER]"
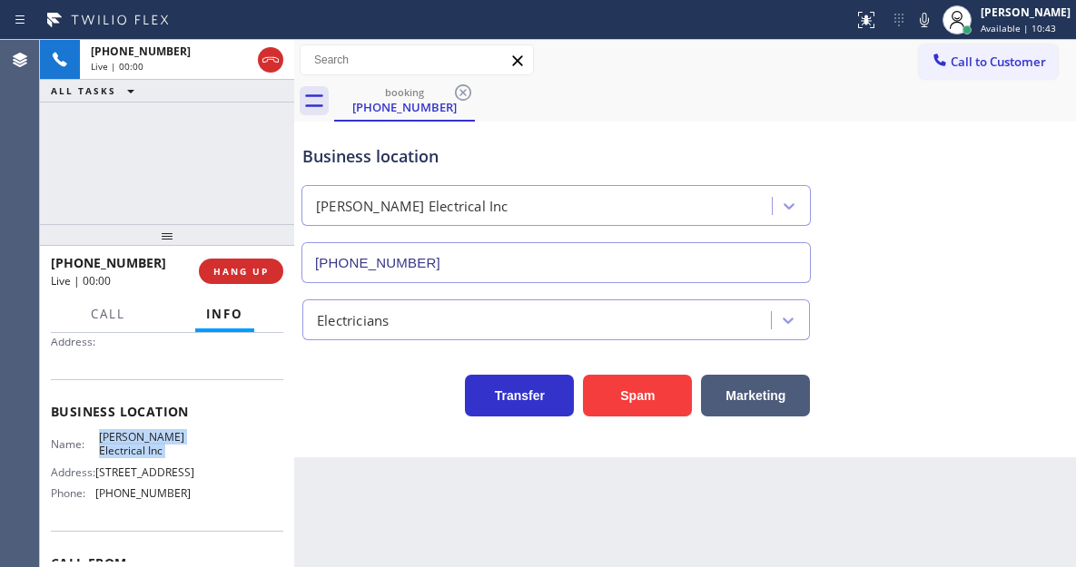
click at [135, 449] on span "[PERSON_NAME] Electrical Inc" at bounding box center [144, 444] width 91 height 28
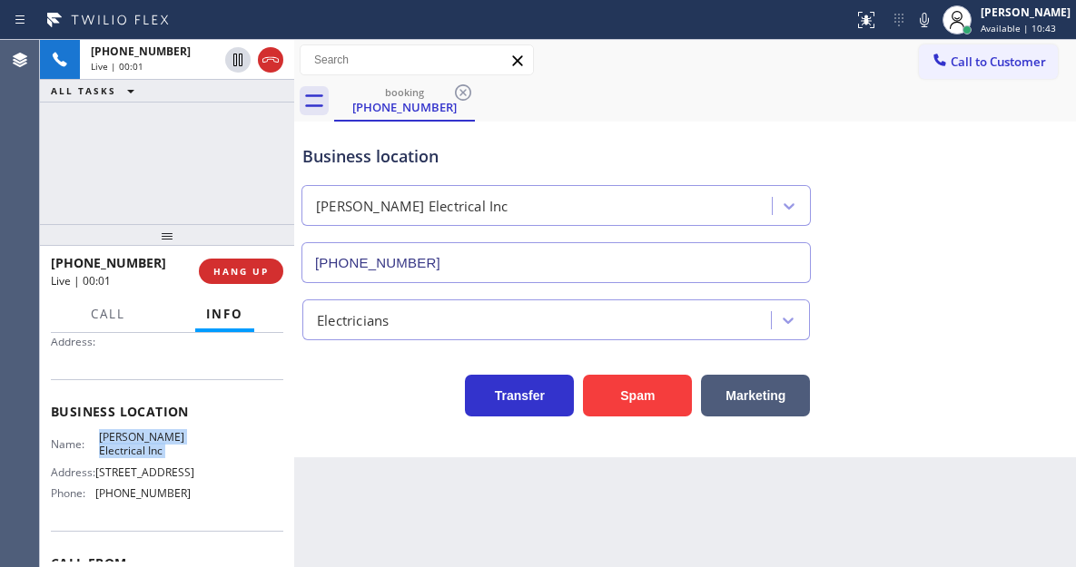
click at [135, 449] on span "[PERSON_NAME] Electrical Inc" at bounding box center [144, 444] width 91 height 28
click at [169, 448] on span "[PERSON_NAME] Electrical Inc" at bounding box center [144, 444] width 91 height 28
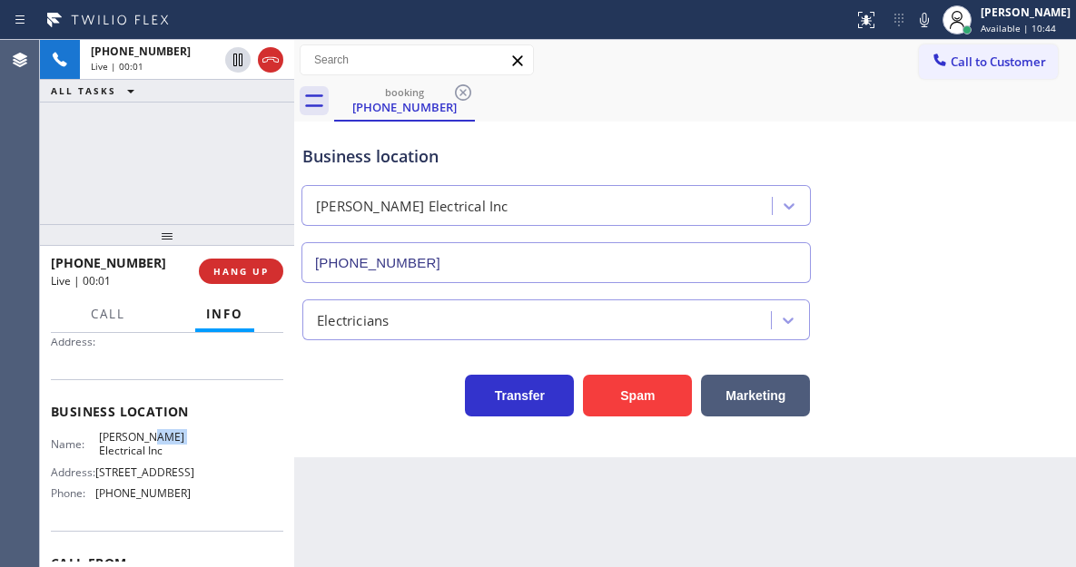
click at [169, 448] on span "[PERSON_NAME] Electrical Inc" at bounding box center [144, 444] width 91 height 28
click at [377, 147] on div "Business location" at bounding box center [555, 156] width 507 height 25
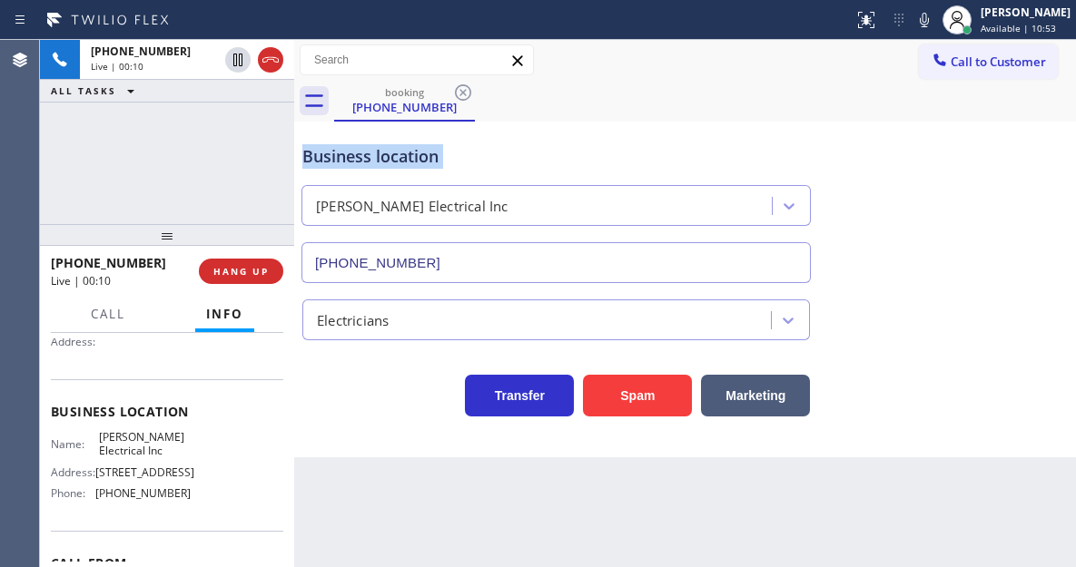
click at [377, 147] on div "Business location" at bounding box center [555, 156] width 507 height 25
click at [377, 146] on div "Business location" at bounding box center [555, 156] width 507 height 25
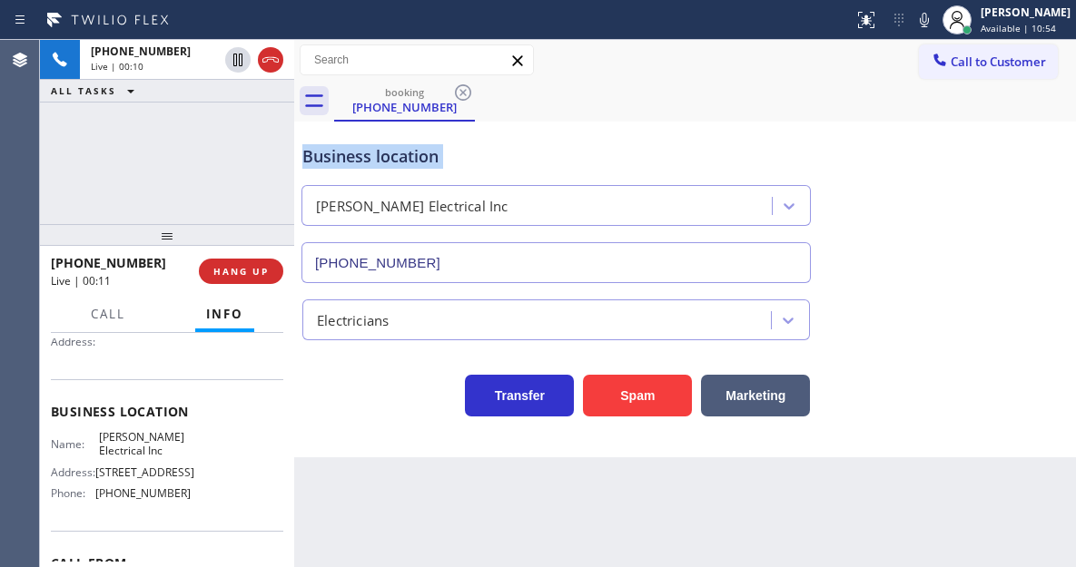
click at [377, 146] on div "Business location" at bounding box center [555, 156] width 507 height 25
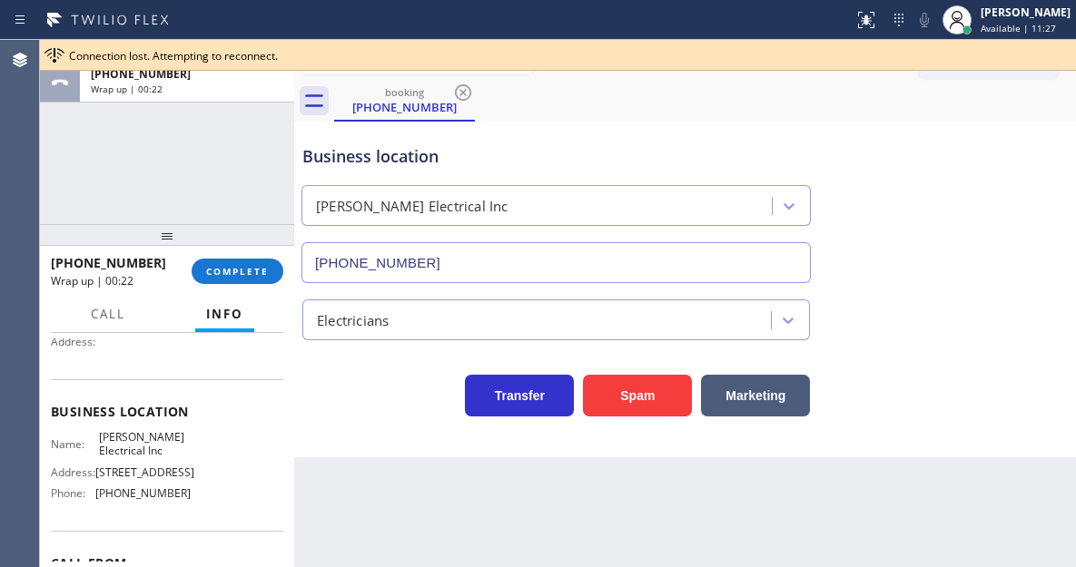
click at [997, 202] on div "Business location [PERSON_NAME] Electrical Inc [PHONE_NUMBER]" at bounding box center [685, 201] width 773 height 164
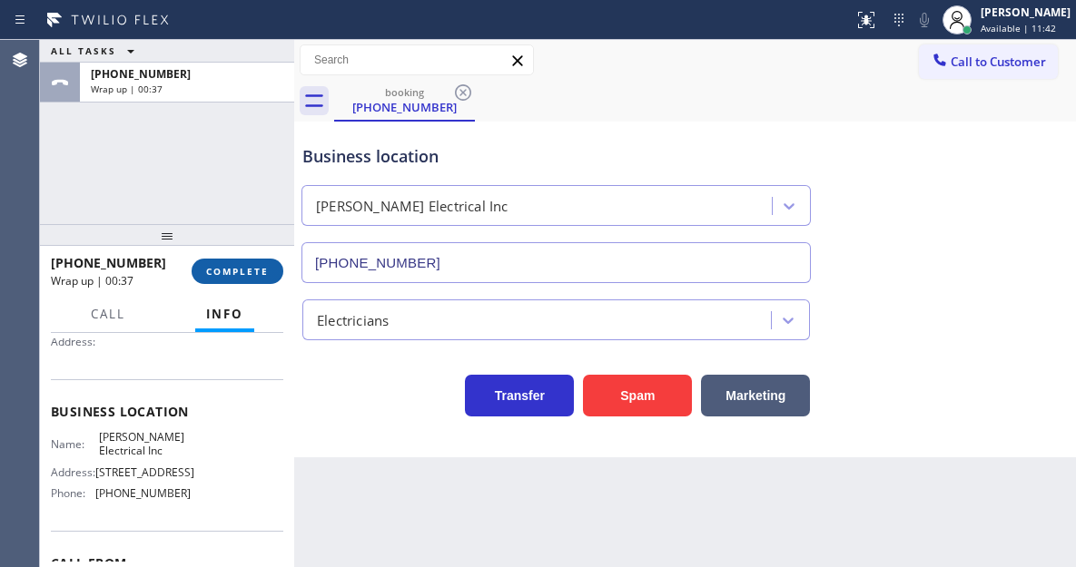
click at [239, 270] on span "COMPLETE" at bounding box center [237, 271] width 63 height 13
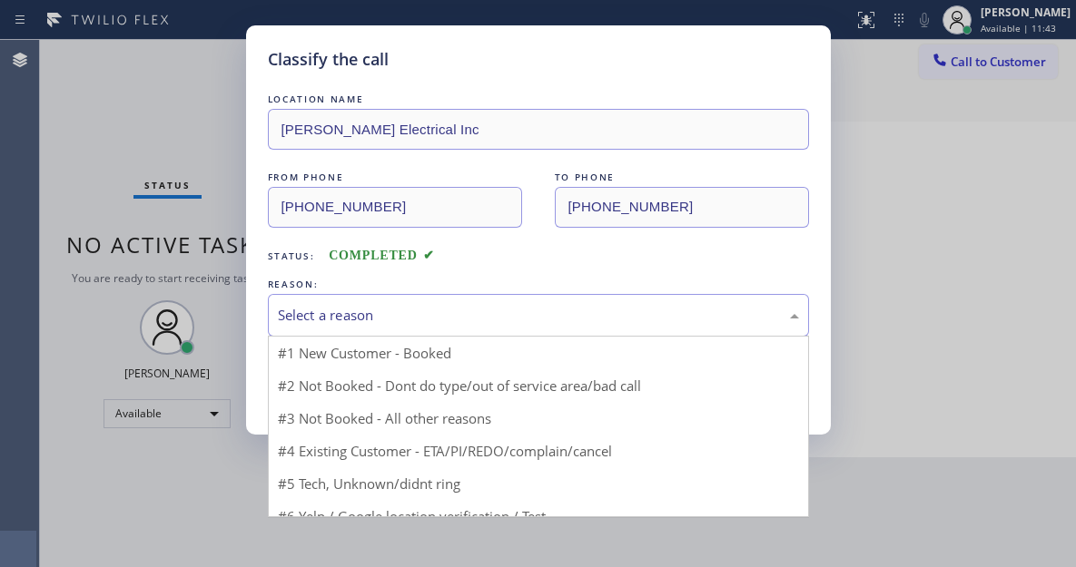
click at [375, 314] on div "Select a reason" at bounding box center [538, 315] width 521 height 21
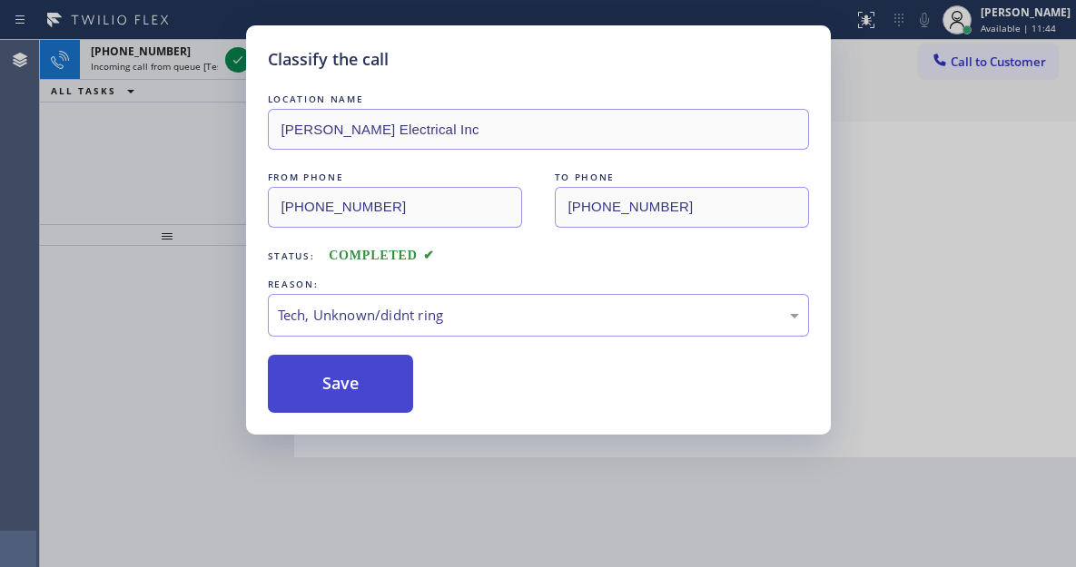
click at [361, 380] on button "Save" at bounding box center [341, 384] width 146 height 58
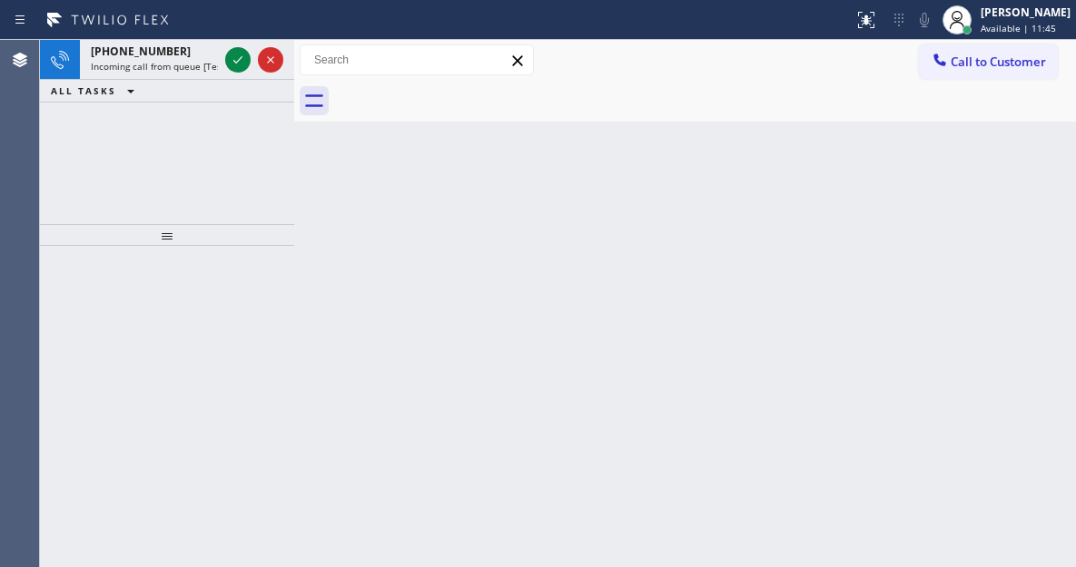
click at [233, 66] on icon at bounding box center [238, 60] width 22 height 22
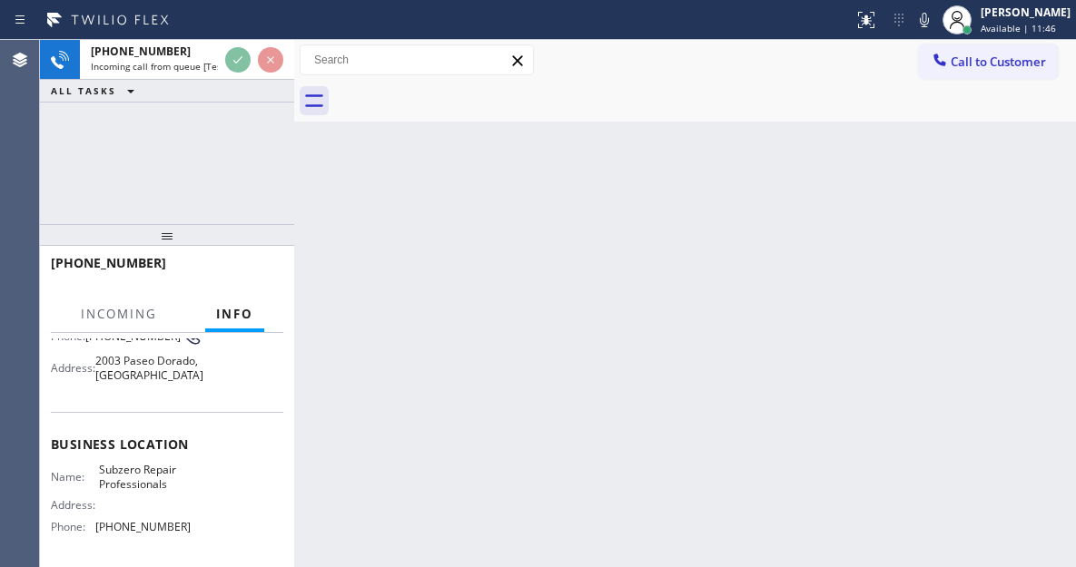
scroll to position [182, 0]
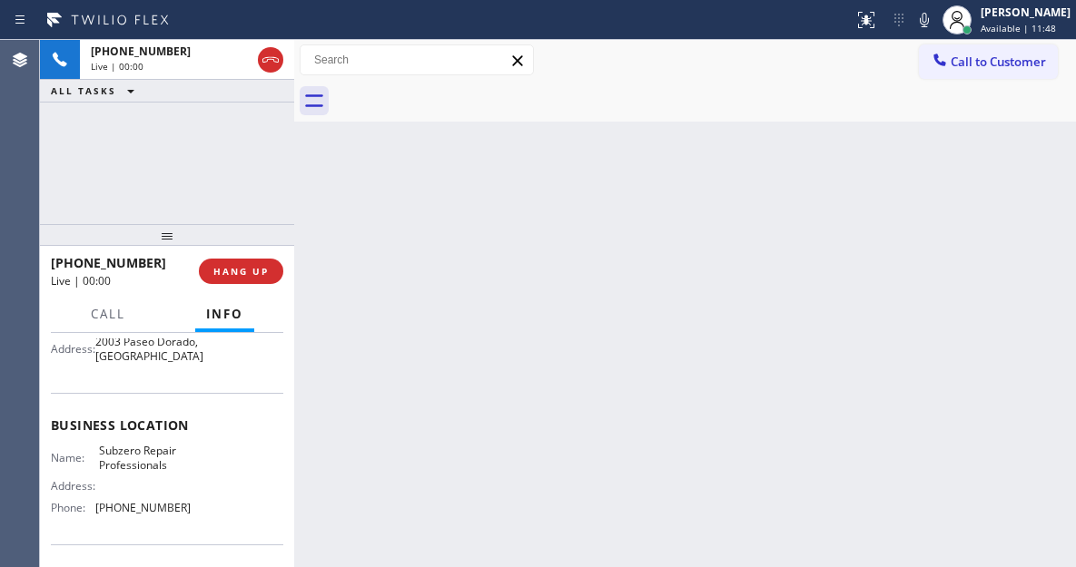
click at [123, 469] on span "Subzero Repair Professionals" at bounding box center [144, 458] width 91 height 28
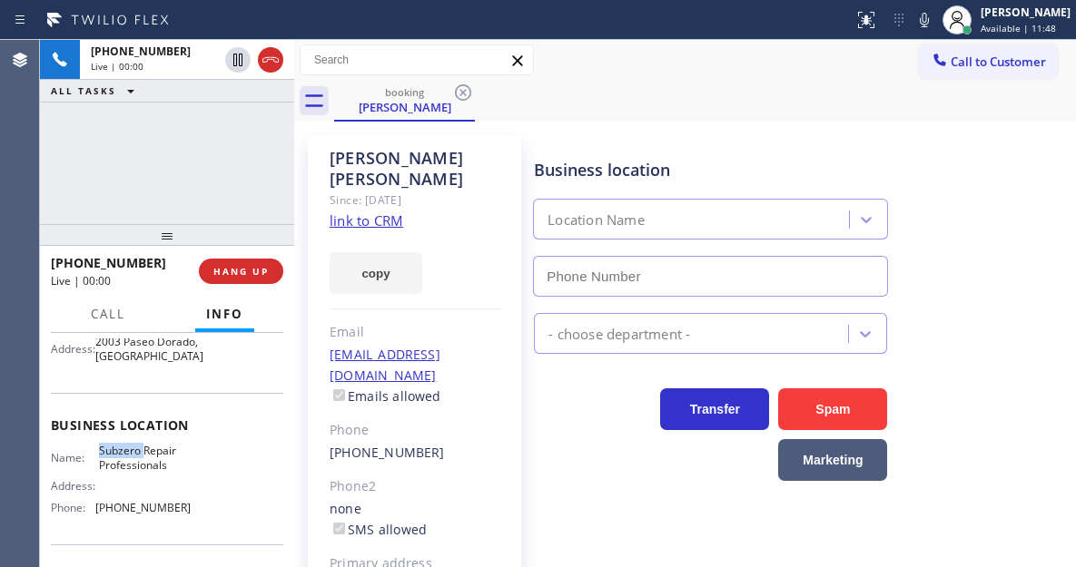
click at [123, 469] on span "Subzero Repair Professionals" at bounding box center [144, 458] width 91 height 28
type input "[PHONE_NUMBER]"
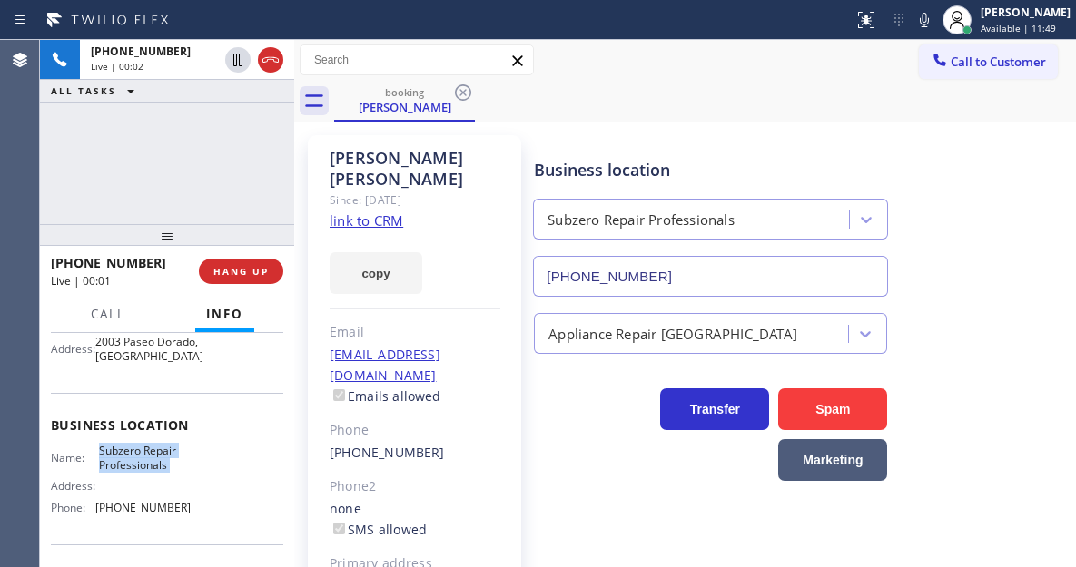
click at [363, 212] on link "link to CRM" at bounding box center [367, 221] width 74 height 18
click at [190, 142] on div "[PHONE_NUMBER] Live | 00:03 ALL TASKS ALL TASKS ACTIVE TASKS TASKS IN WRAP UP" at bounding box center [167, 132] width 254 height 184
click at [934, 30] on icon at bounding box center [924, 20] width 22 height 22
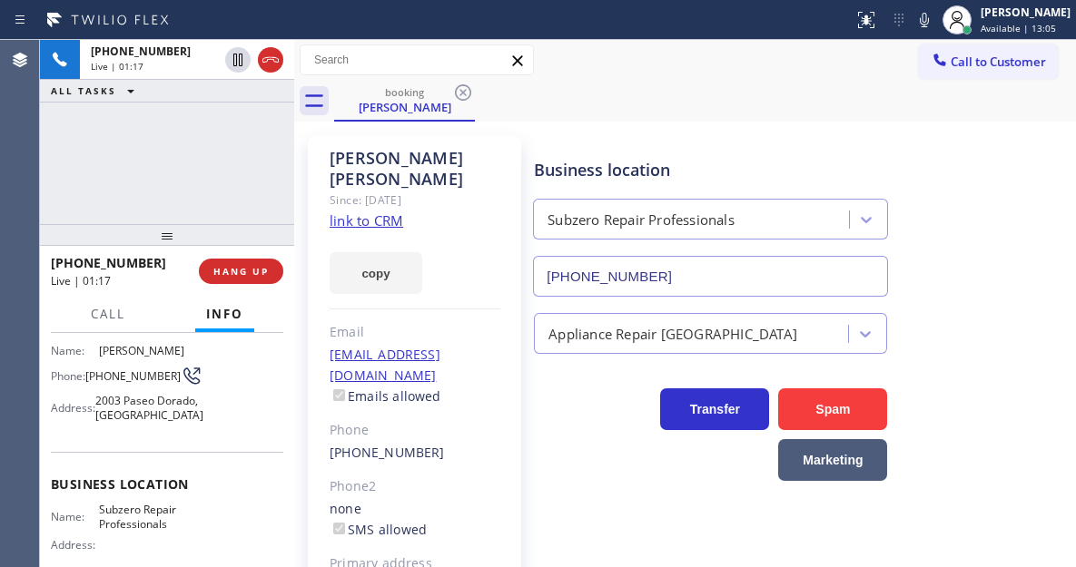
scroll to position [91, 0]
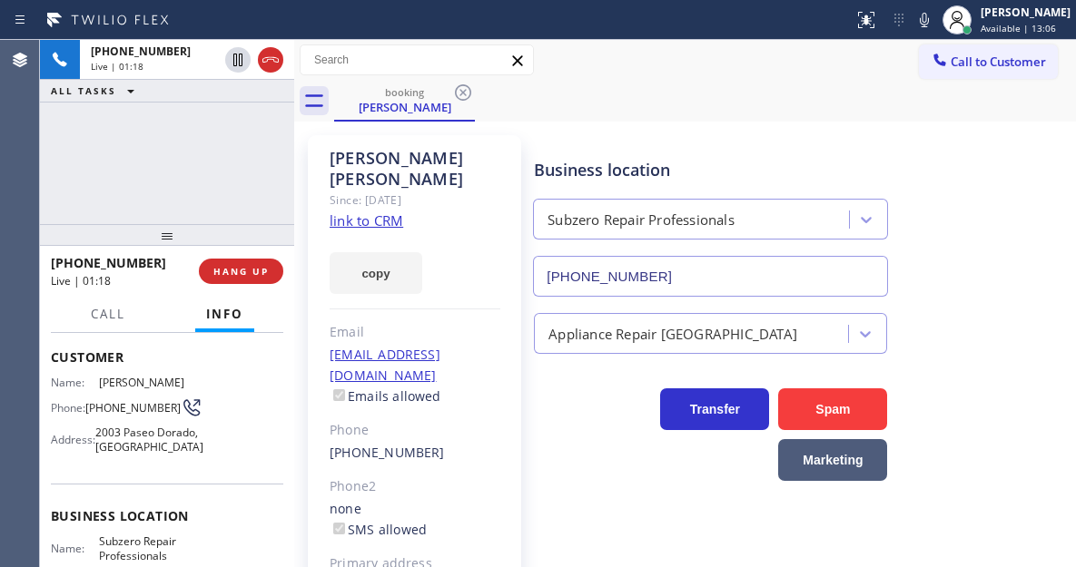
click at [122, 406] on span "[PHONE_NUMBER]" at bounding box center [132, 408] width 95 height 14
click at [625, 162] on div "Business location" at bounding box center [710, 170] width 353 height 25
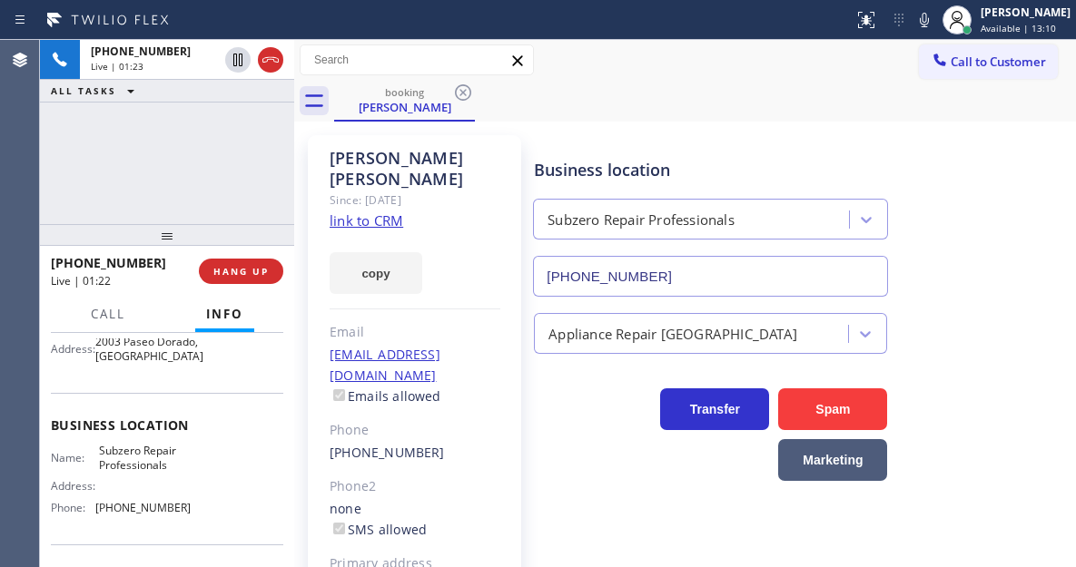
click at [135, 472] on span "Subzero Repair Professionals" at bounding box center [144, 458] width 91 height 28
click at [147, 515] on span "[PHONE_NUMBER]" at bounding box center [142, 508] width 95 height 14
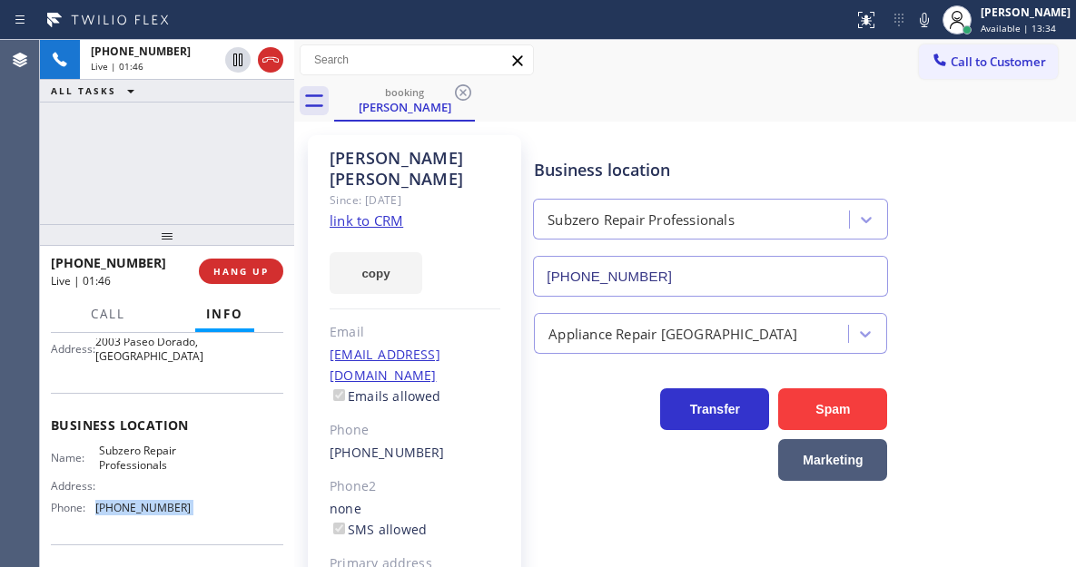
click at [147, 515] on span "[PHONE_NUMBER]" at bounding box center [142, 508] width 95 height 14
click at [935, 16] on icon at bounding box center [924, 20] width 22 height 22
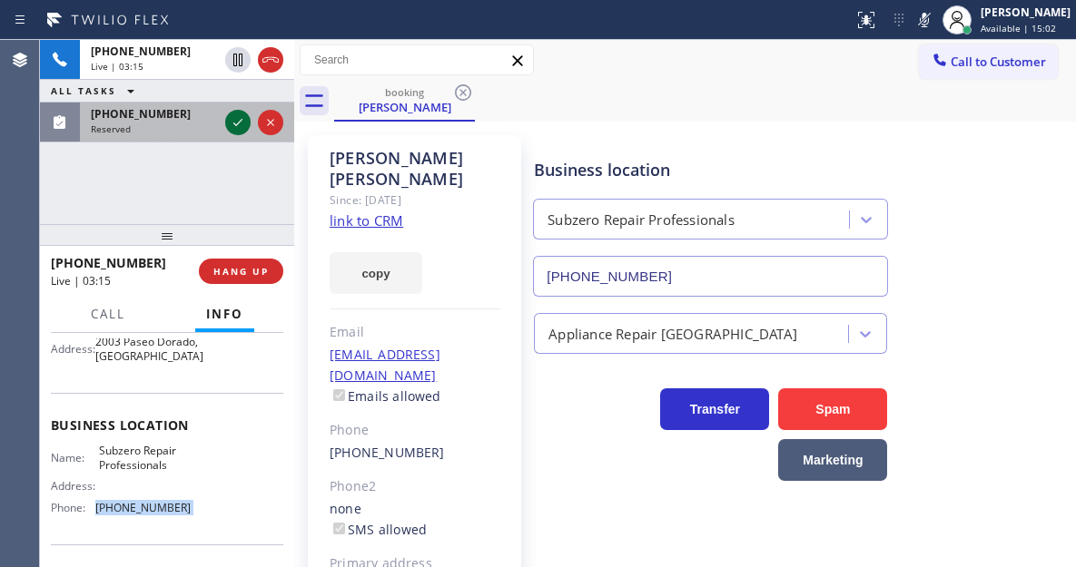
click at [236, 124] on icon at bounding box center [238, 123] width 22 height 22
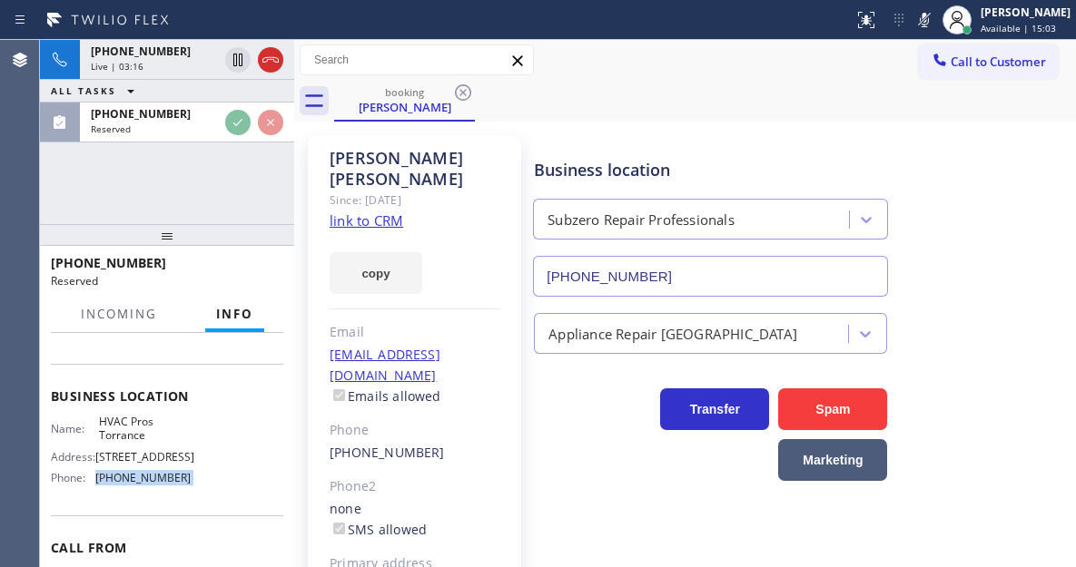
scroll to position [197, 0]
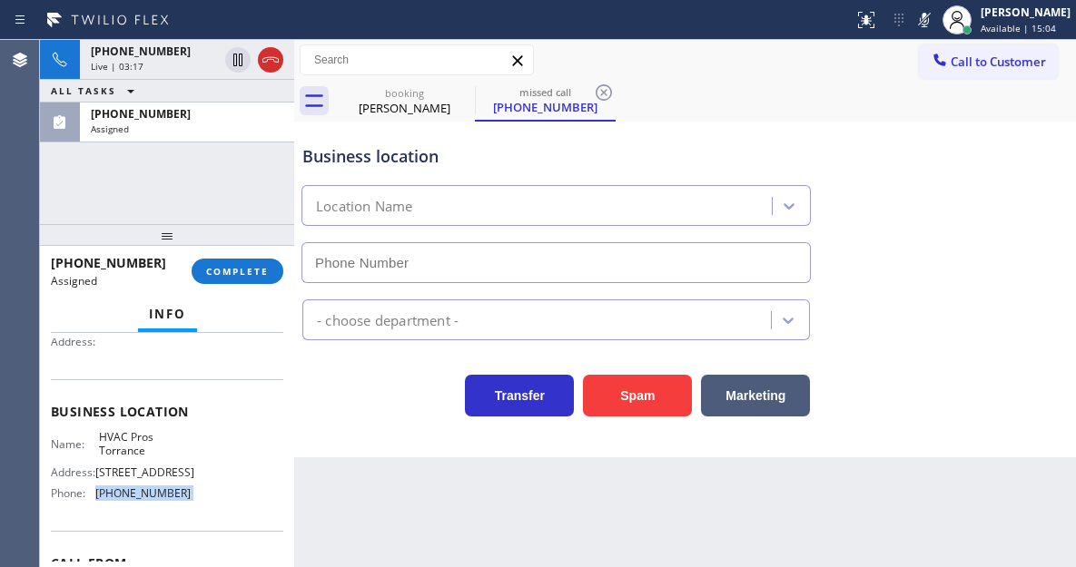
type input "[PHONE_NUMBER]"
click at [935, 12] on icon at bounding box center [924, 20] width 22 height 22
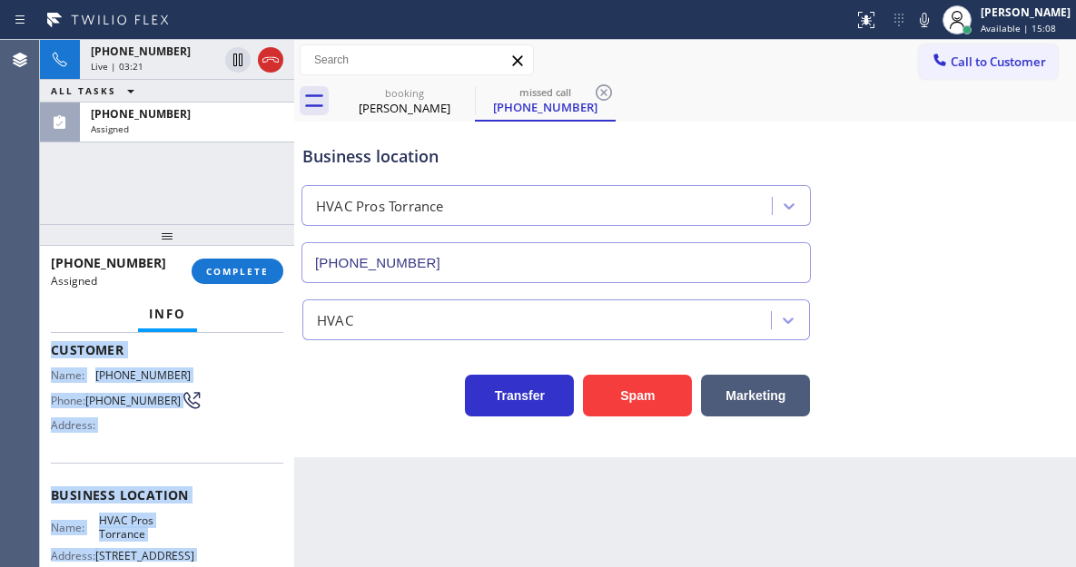
scroll to position [324, 0]
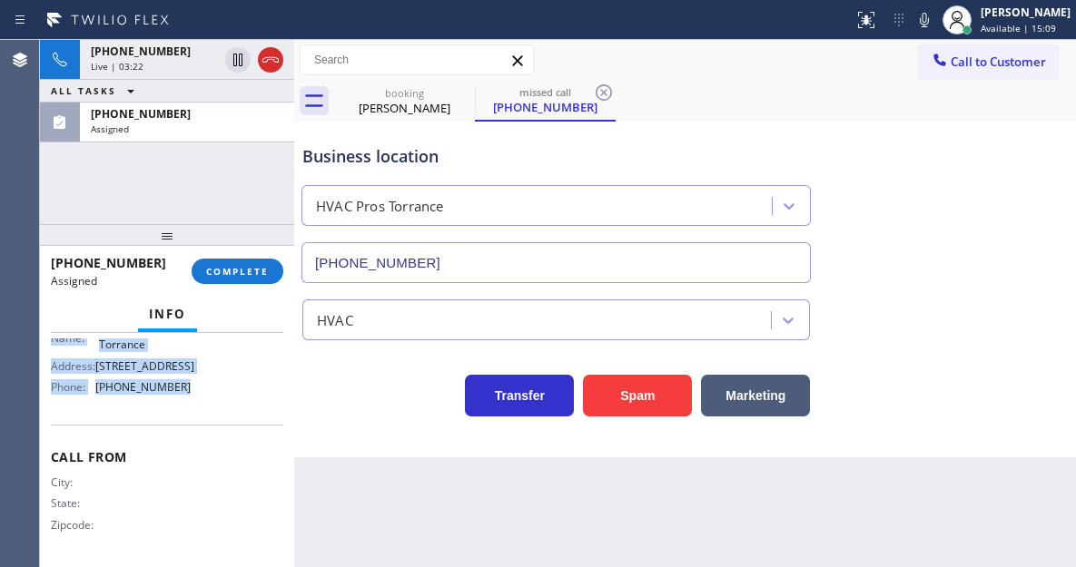
drag, startPoint x: 52, startPoint y: 453, endPoint x: 220, endPoint y: 405, distance: 174.7
click at [220, 405] on div "Context Queue: HVAC Priority: 0 Task Age: Customer Name: [PHONE_NUMBER] Phone: …" at bounding box center [167, 298] width 232 height 527
click at [254, 277] on span "COMPLETE" at bounding box center [237, 271] width 63 height 13
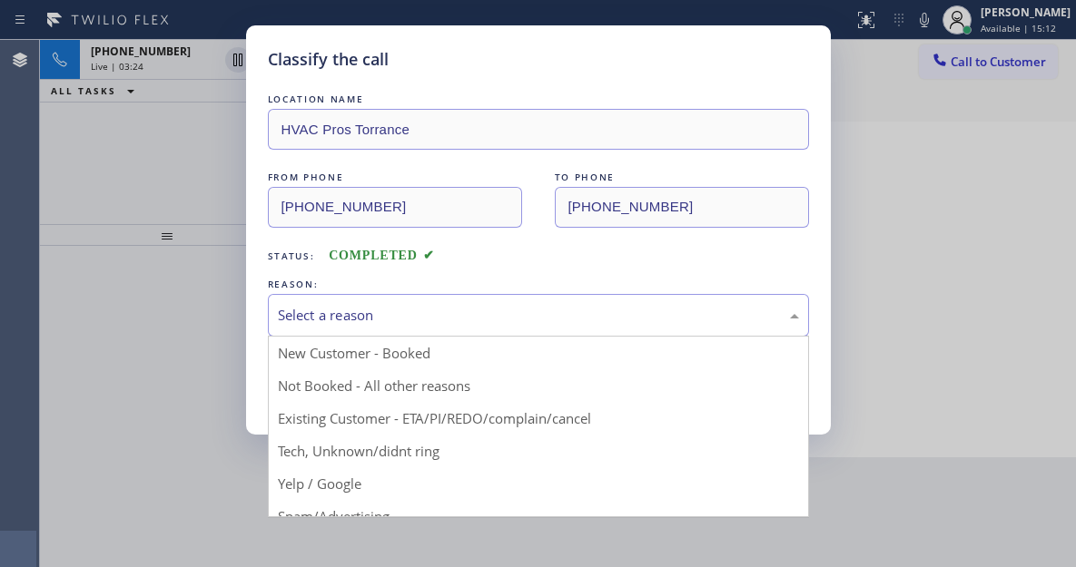
click at [438, 312] on div "Select a reason" at bounding box center [538, 315] width 521 height 21
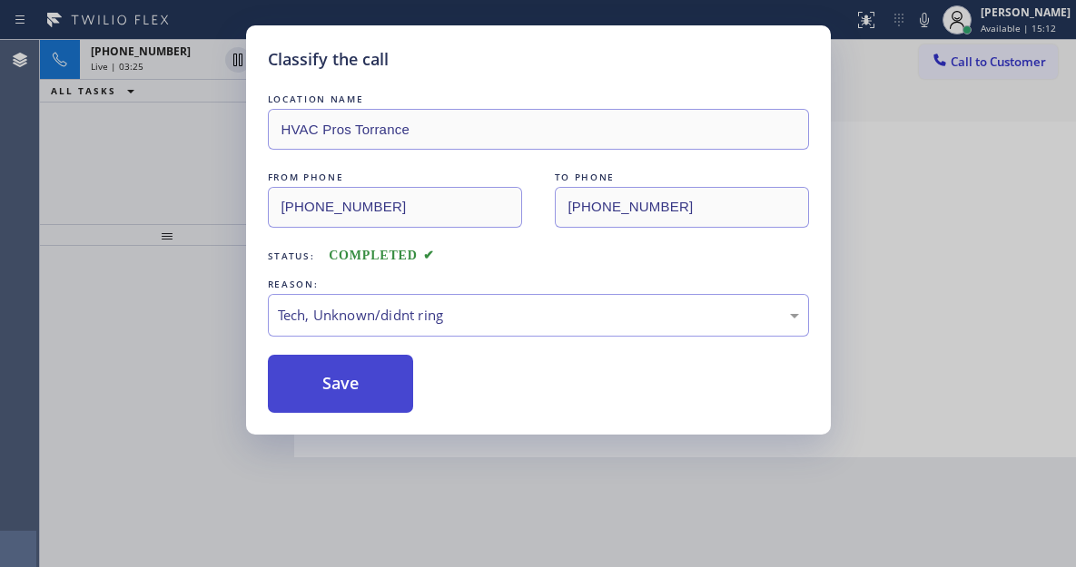
click at [392, 397] on button "Save" at bounding box center [341, 384] width 146 height 58
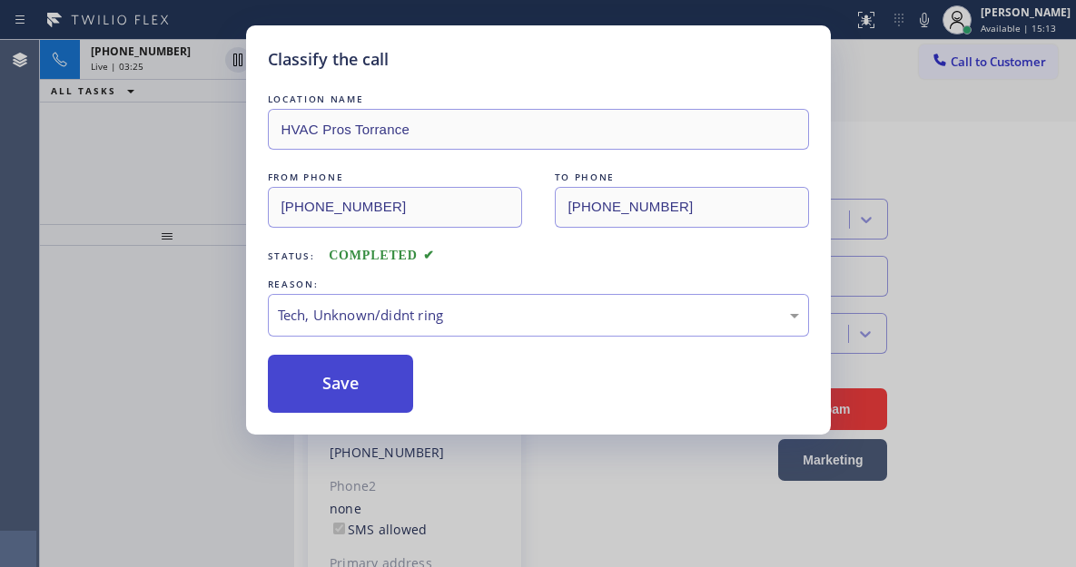
type input "[PHONE_NUMBER]"
click at [190, 149] on div "Classify the call LOCATION NAME HVAC Pros Torrance FROM PHONE [PHONE_NUMBER] TO…" at bounding box center [538, 283] width 1076 height 567
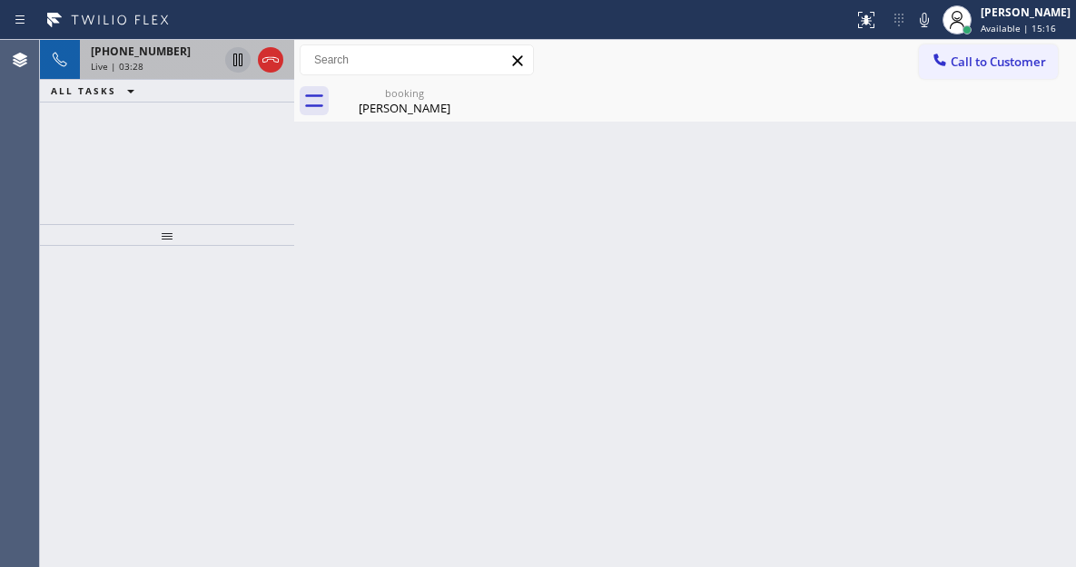
click at [234, 64] on icon at bounding box center [237, 60] width 9 height 13
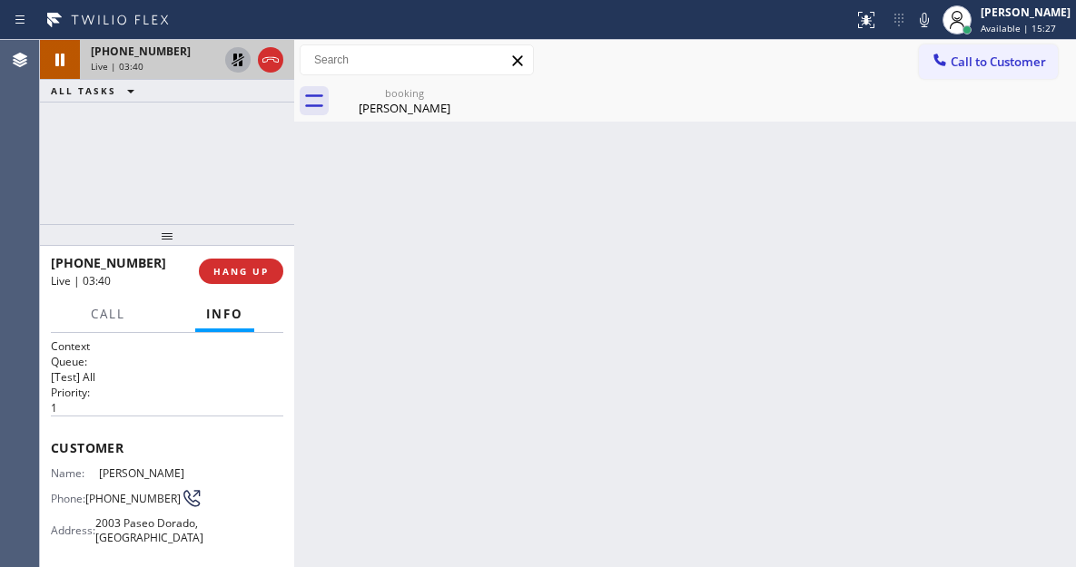
click at [1022, 172] on div "Back to Dashboard Change Sender ID Customers Technicians Select a contact Outbo…" at bounding box center [685, 303] width 782 height 527
click at [231, 57] on icon at bounding box center [238, 60] width 22 height 22
click at [221, 143] on div "[PHONE_NUMBER] Live | 04:44 ALL TASKS ALL TASKS ACTIVE TASKS TASKS IN WRAP UP" at bounding box center [167, 132] width 254 height 184
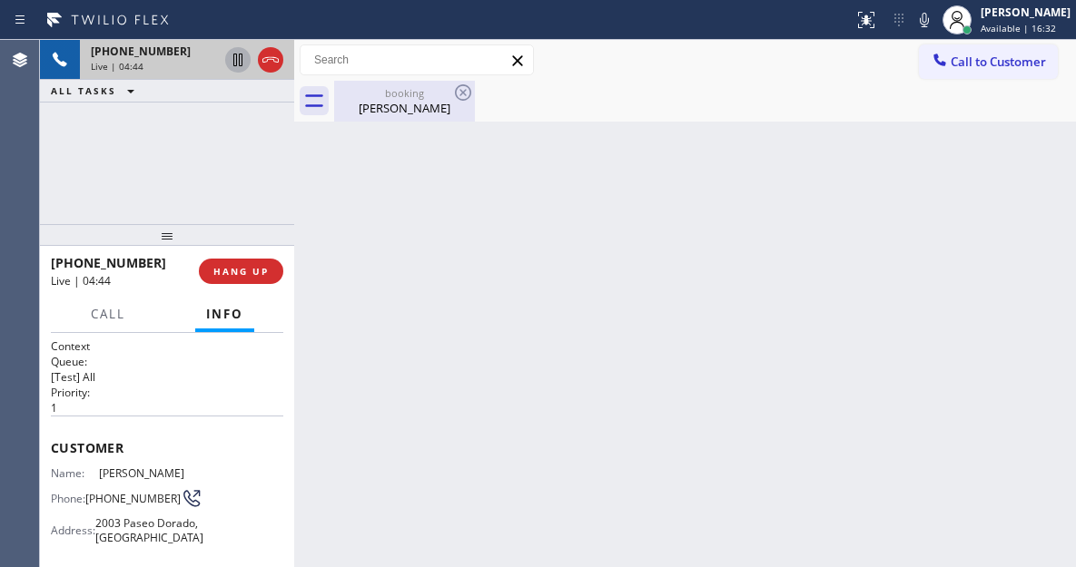
click at [421, 111] on div "[PERSON_NAME]" at bounding box center [404, 108] width 137 height 16
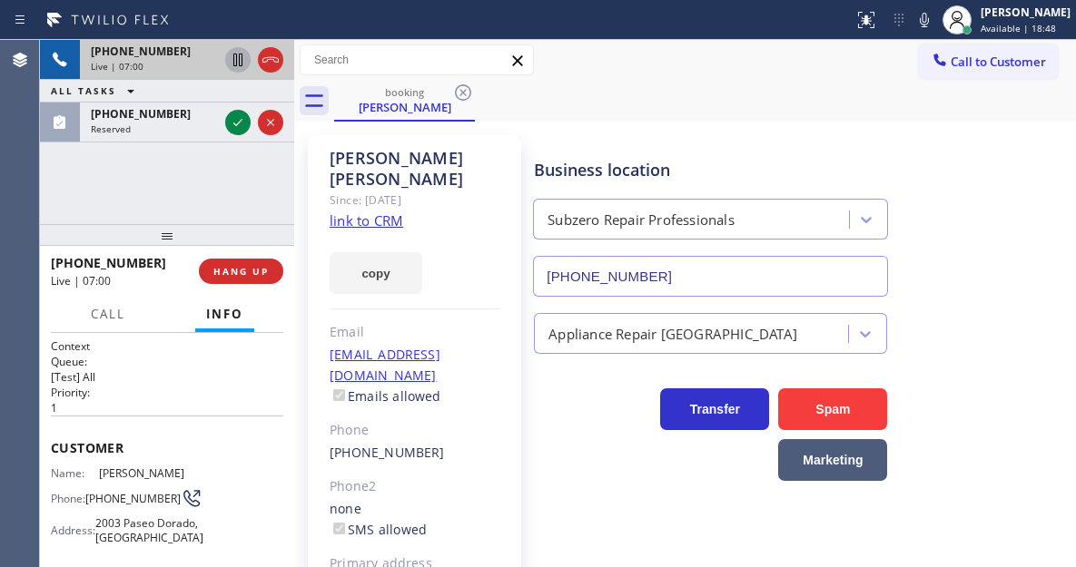
click at [229, 156] on div "[PHONE_NUMBER] Live | 07:00 ALL TASKS ALL TASKS ACTIVE TASKS TASKS IN WRAP UP […" at bounding box center [167, 132] width 254 height 184
click at [239, 56] on icon at bounding box center [237, 60] width 9 height 13
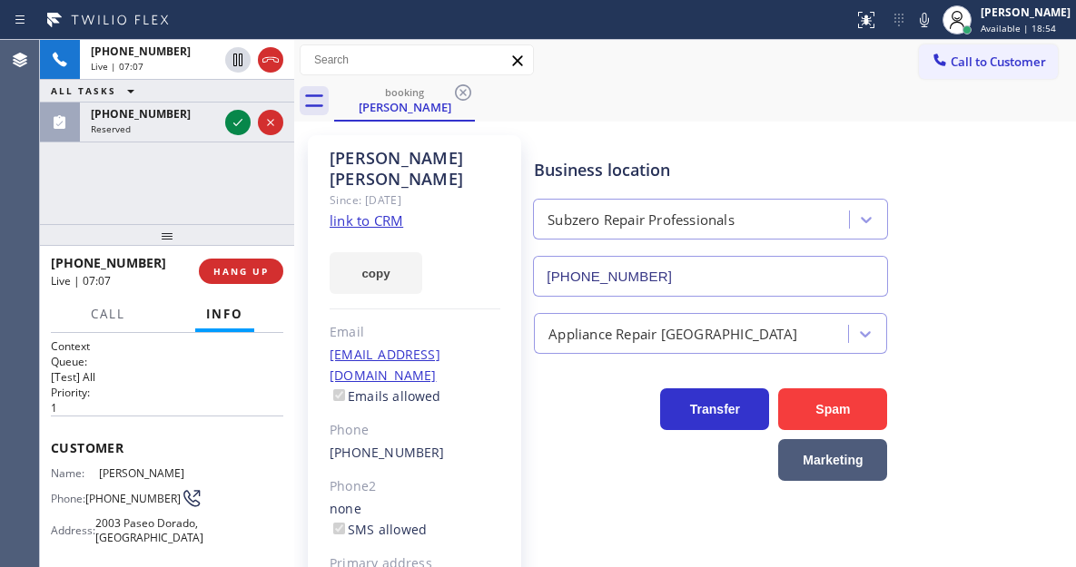
click at [935, 15] on icon at bounding box center [924, 20] width 22 height 22
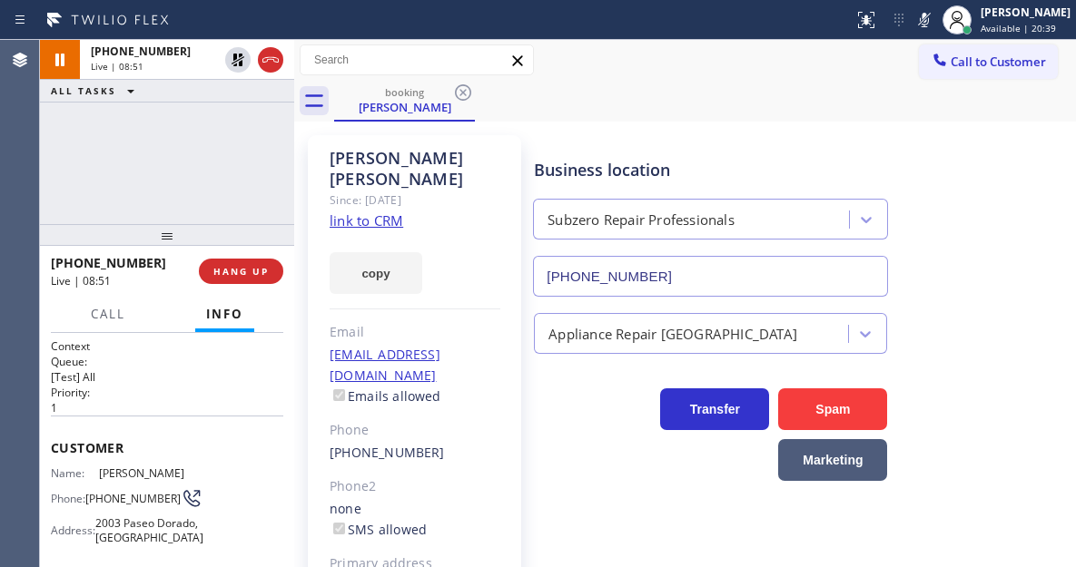
click at [972, 192] on div "Business location Subzero Repair Professionals [PHONE_NUMBER]" at bounding box center [800, 215] width 541 height 164
click at [1023, 284] on div "Business location Subzero Repair Professionals [PHONE_NUMBER]" at bounding box center [800, 215] width 541 height 164
click at [1008, 220] on div "Business location Subzero Repair Professionals [PHONE_NUMBER]" at bounding box center [800, 215] width 541 height 164
drag, startPoint x: 950, startPoint y: 28, endPoint x: 902, endPoint y: 35, distance: 48.7
click at [935, 26] on icon at bounding box center [924, 20] width 22 height 22
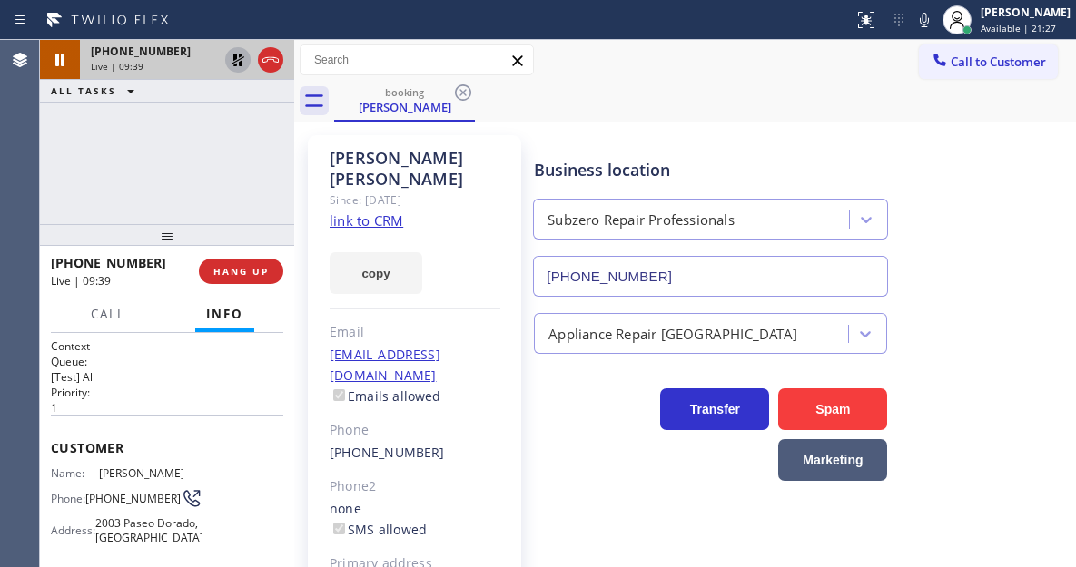
click at [238, 53] on icon at bounding box center [238, 60] width 22 height 22
click at [1009, 230] on div "Business location Subzero Repair Professionals [PHONE_NUMBER]" at bounding box center [800, 215] width 541 height 164
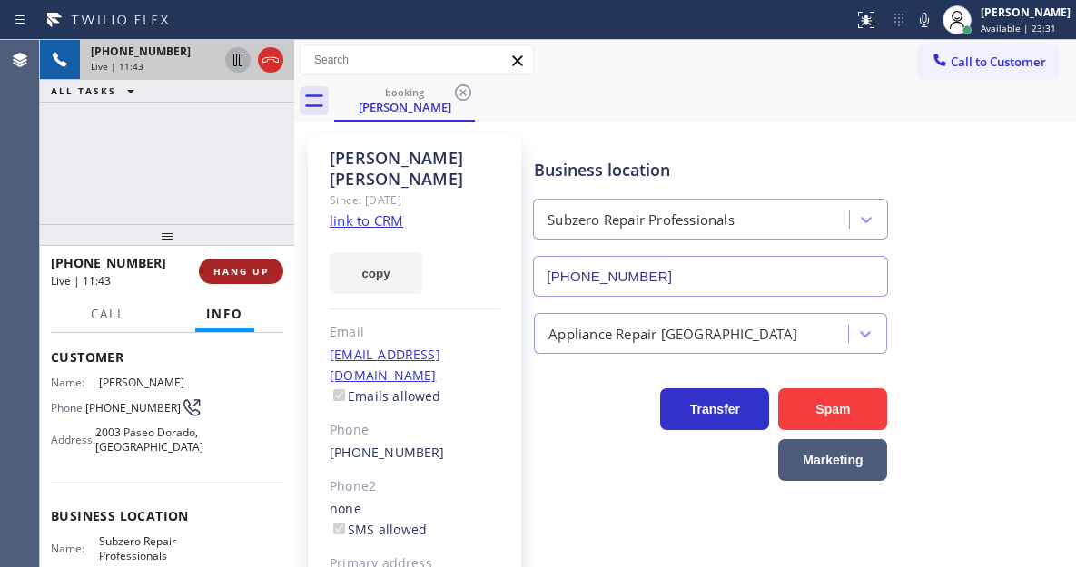
click at [250, 269] on span "HANG UP" at bounding box center [240, 271] width 55 height 13
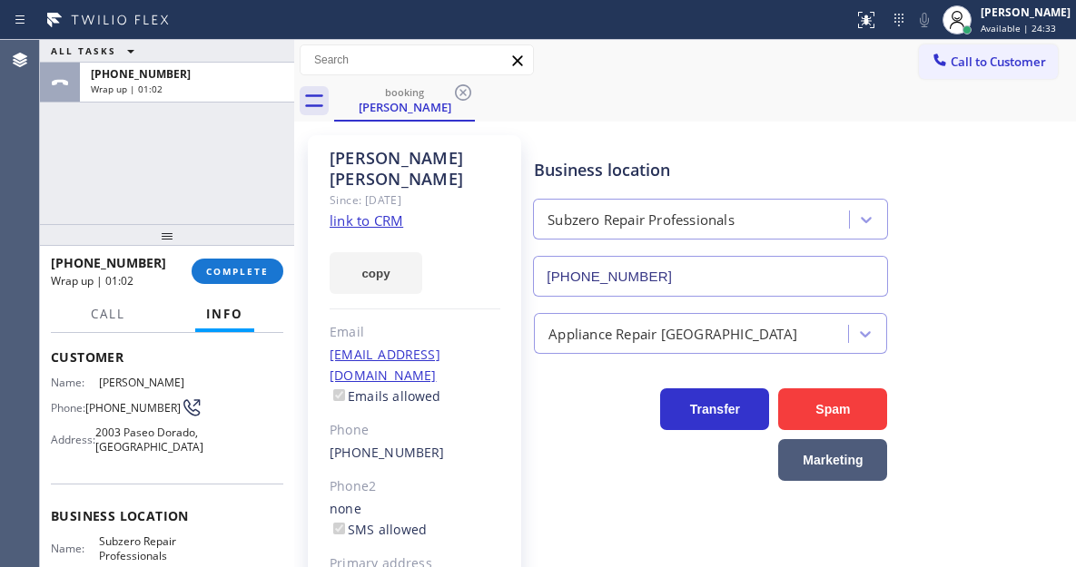
click at [192, 152] on div "ALL TASKS ALL TASKS ACTIVE TASKS TASKS IN WRAP UP [PHONE_NUMBER] Wrap up | 01:02" at bounding box center [167, 132] width 254 height 184
click at [236, 271] on span "COMPLETE" at bounding box center [237, 271] width 63 height 13
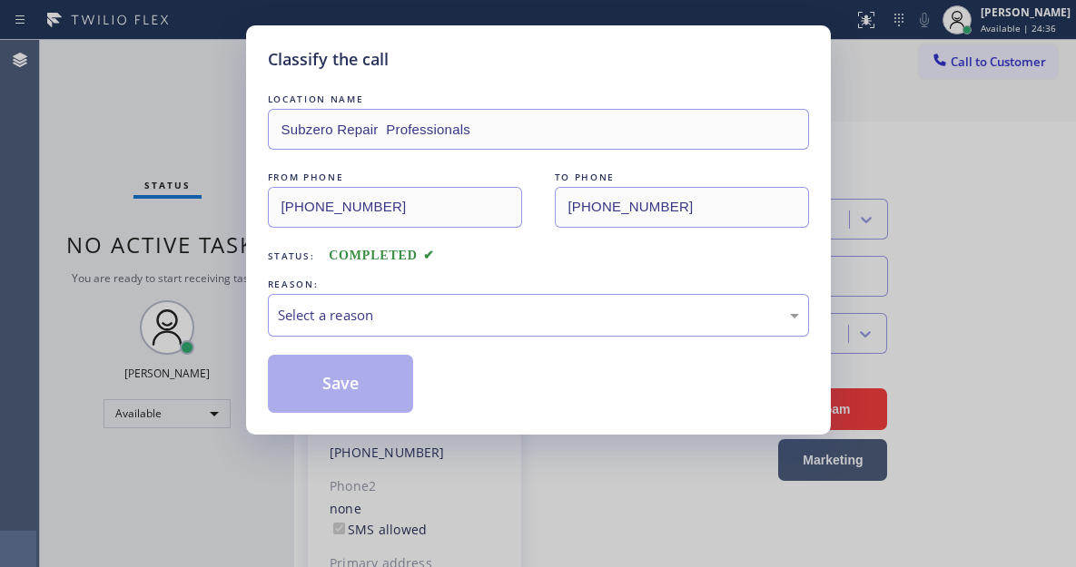
click at [410, 313] on div "Select a reason" at bounding box center [538, 315] width 521 height 21
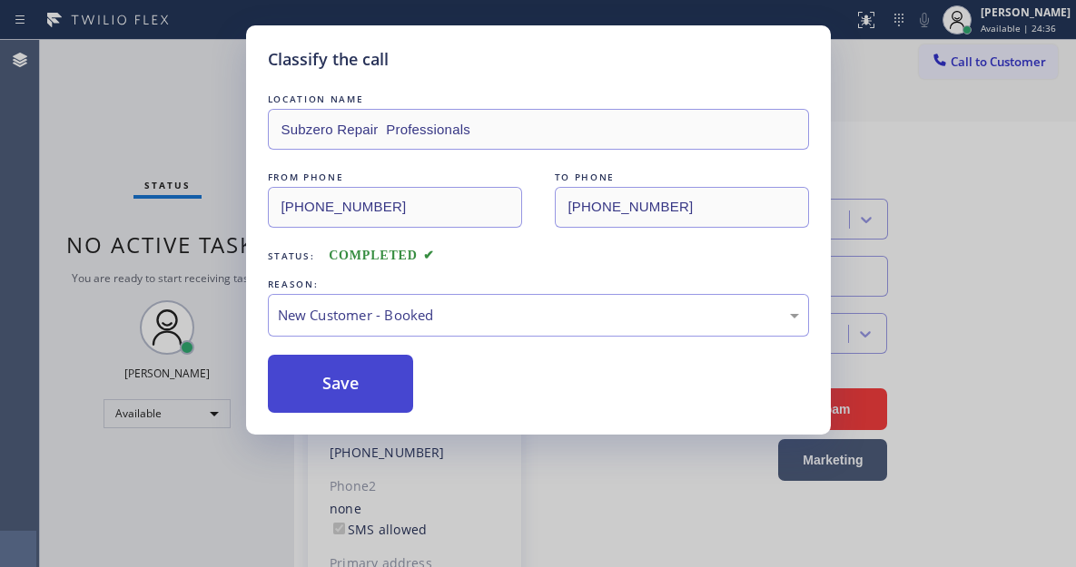
click at [389, 380] on button "Save" at bounding box center [341, 384] width 146 height 58
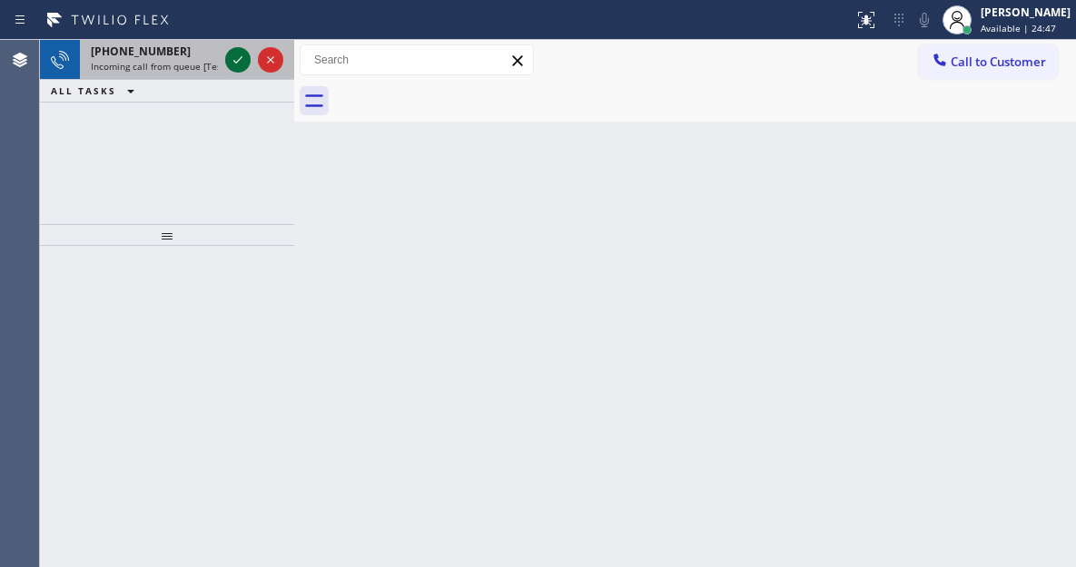
click at [236, 62] on icon at bounding box center [238, 60] width 22 height 22
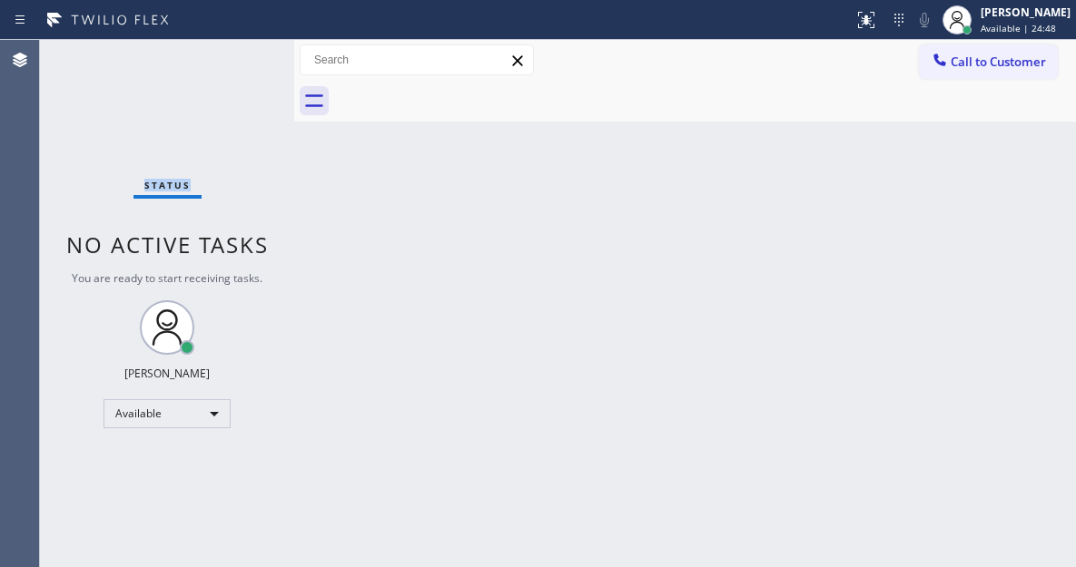
click at [236, 62] on div "Status No active tasks You are ready to start receiving tasks. [PERSON_NAME]" at bounding box center [167, 303] width 254 height 527
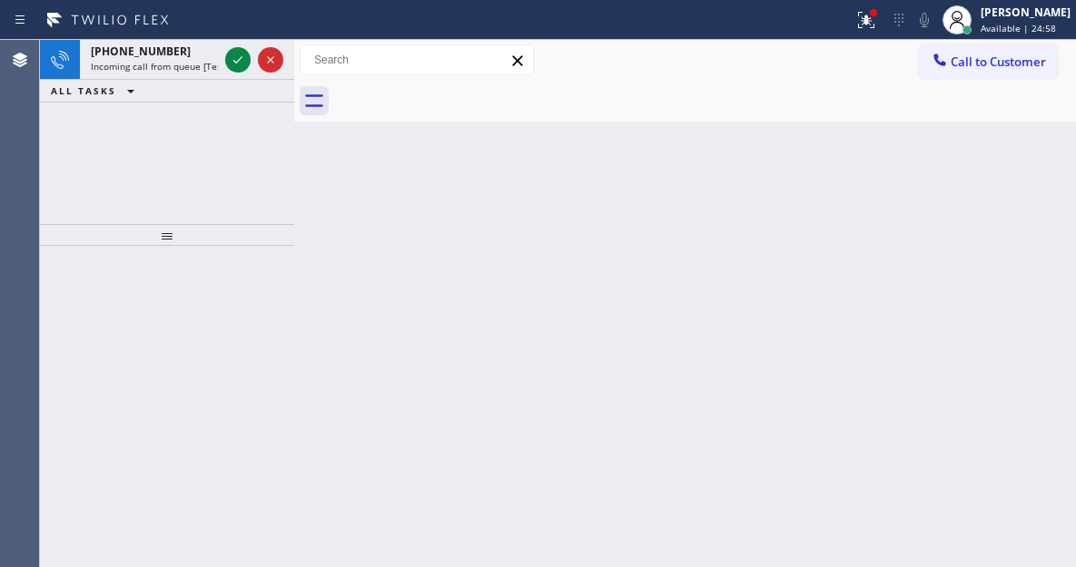
drag, startPoint x: 235, startPoint y: 55, endPoint x: 216, endPoint y: 118, distance: 65.5
click at [235, 55] on icon at bounding box center [238, 60] width 22 height 22
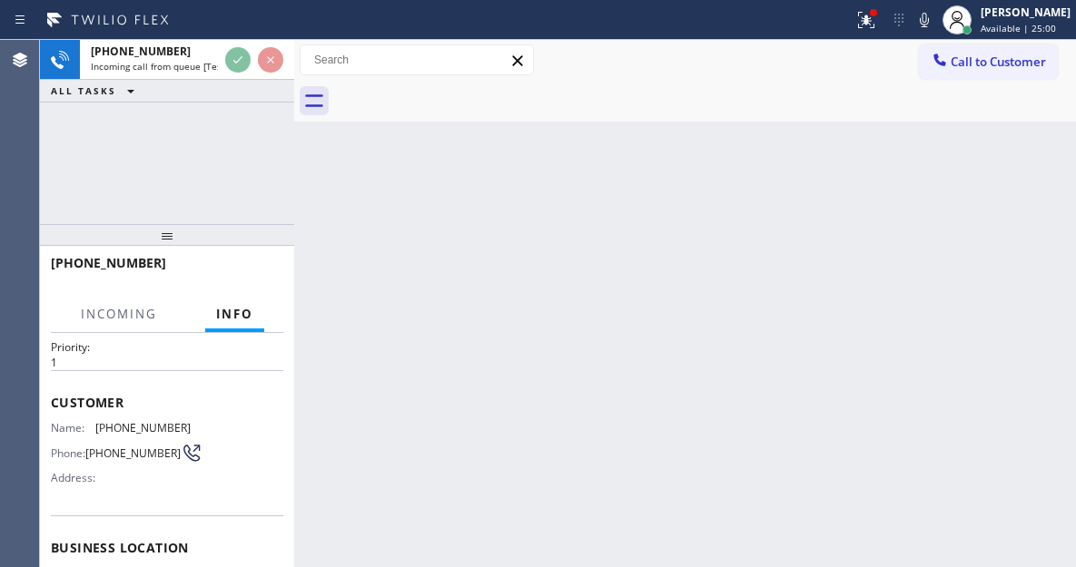
scroll to position [91, 0]
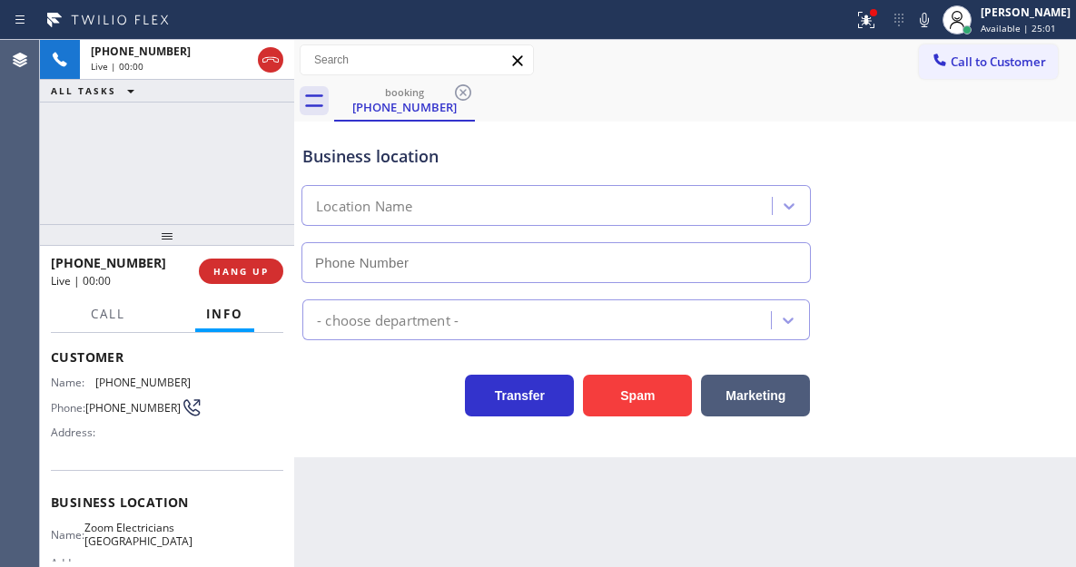
type input "[PHONE_NUMBER]"
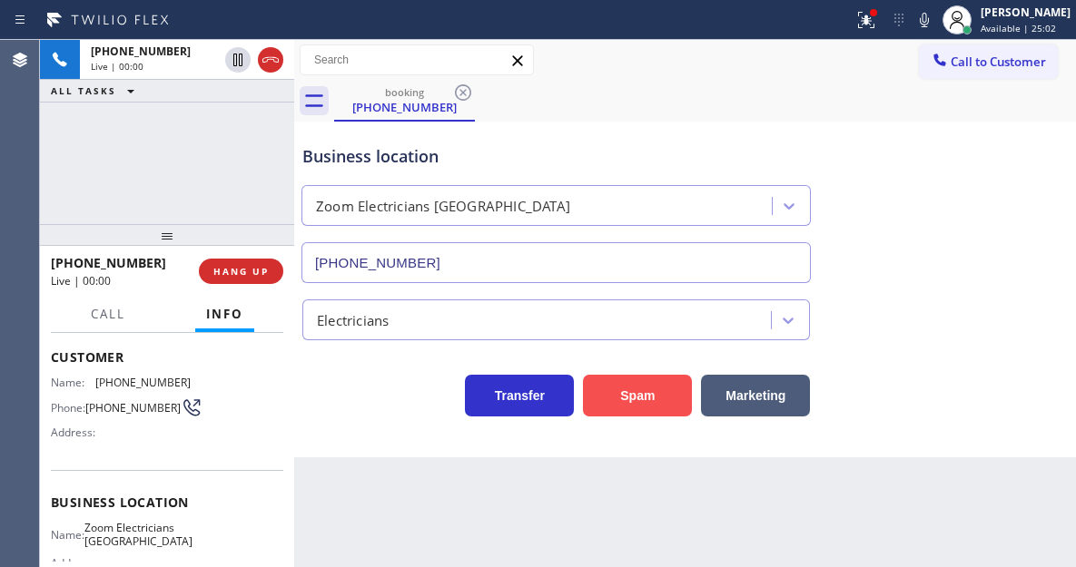
click at [640, 403] on button "Spam" at bounding box center [637, 396] width 109 height 42
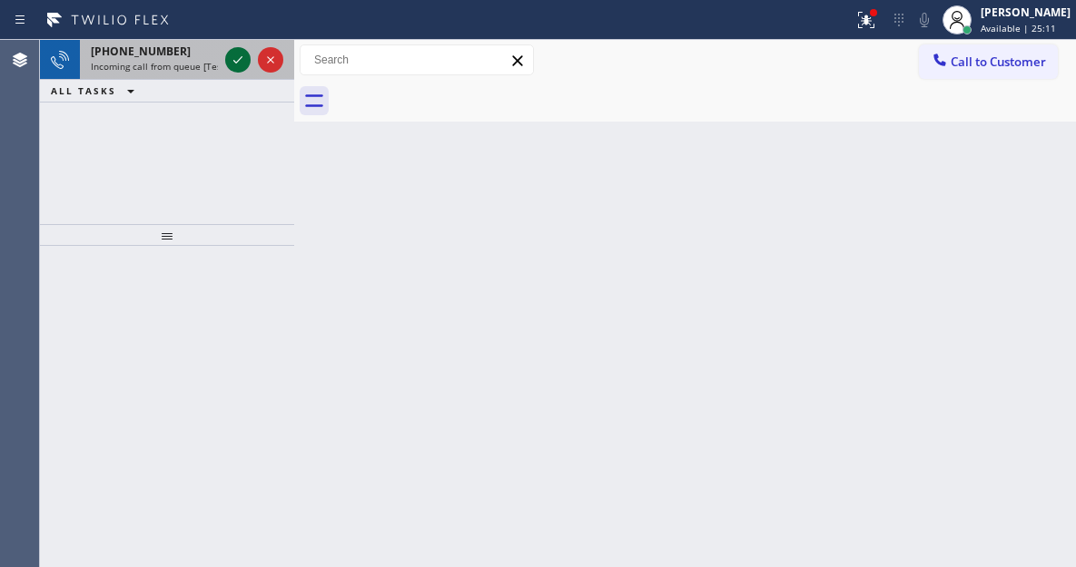
click at [232, 64] on icon at bounding box center [238, 60] width 22 height 22
click at [233, 59] on icon at bounding box center [238, 60] width 22 height 22
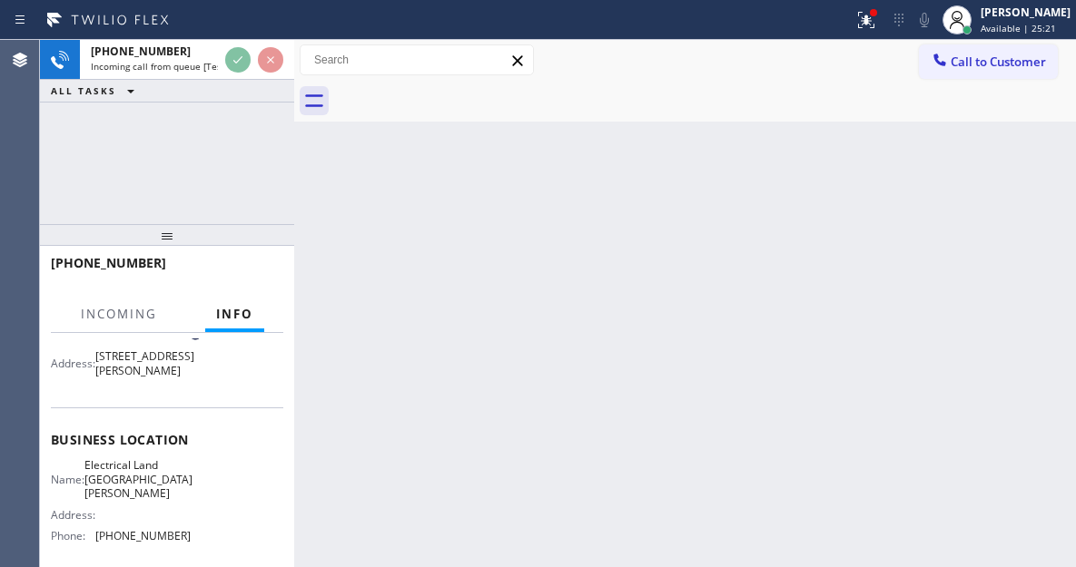
scroll to position [182, 0]
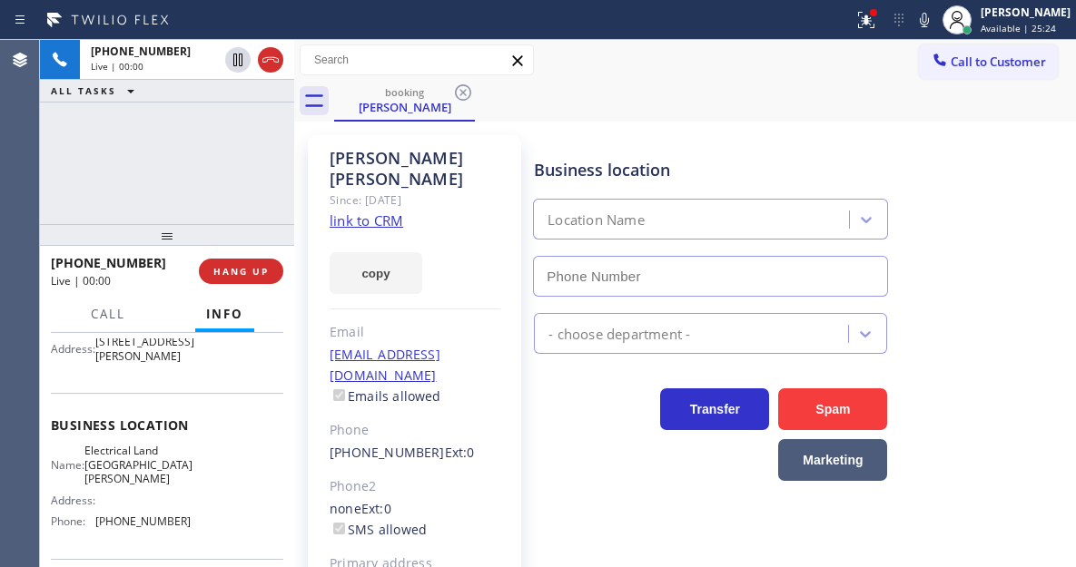
type input "[PHONE_NUMBER]"
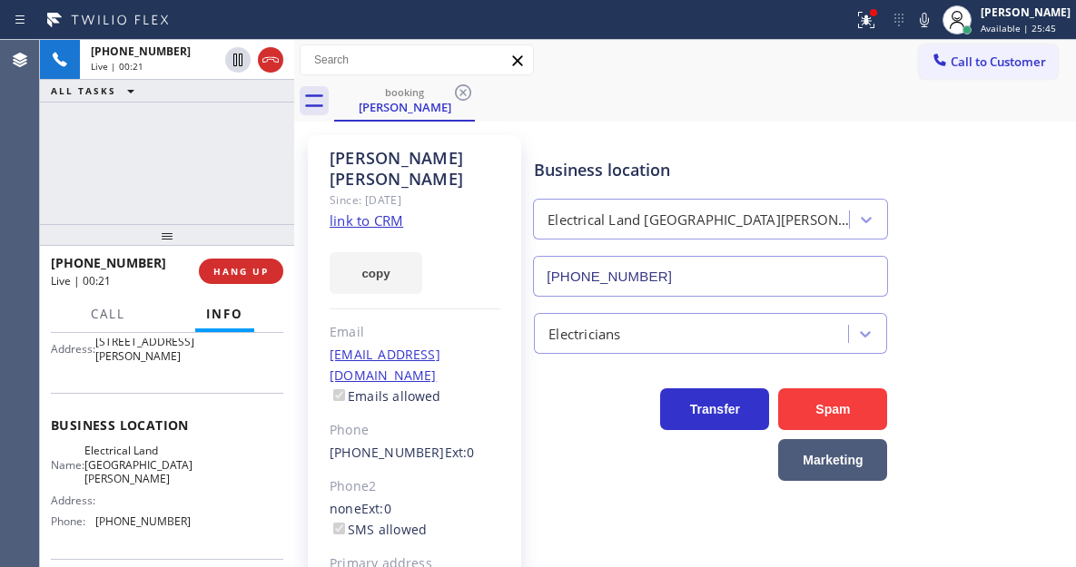
click at [399, 212] on link "link to CRM" at bounding box center [367, 221] width 74 height 18
click at [162, 177] on div "[PHONE_NUMBER] Live | 00:23 ALL TASKS ALL TASKS ACTIVE TASKS TASKS IN WRAP UP" at bounding box center [167, 132] width 254 height 184
click at [172, 150] on div "[PHONE_NUMBER] Live | 01:42 ALL TASKS ALL TASKS ACTIVE TASKS TASKS IN WRAP UP" at bounding box center [167, 132] width 254 height 184
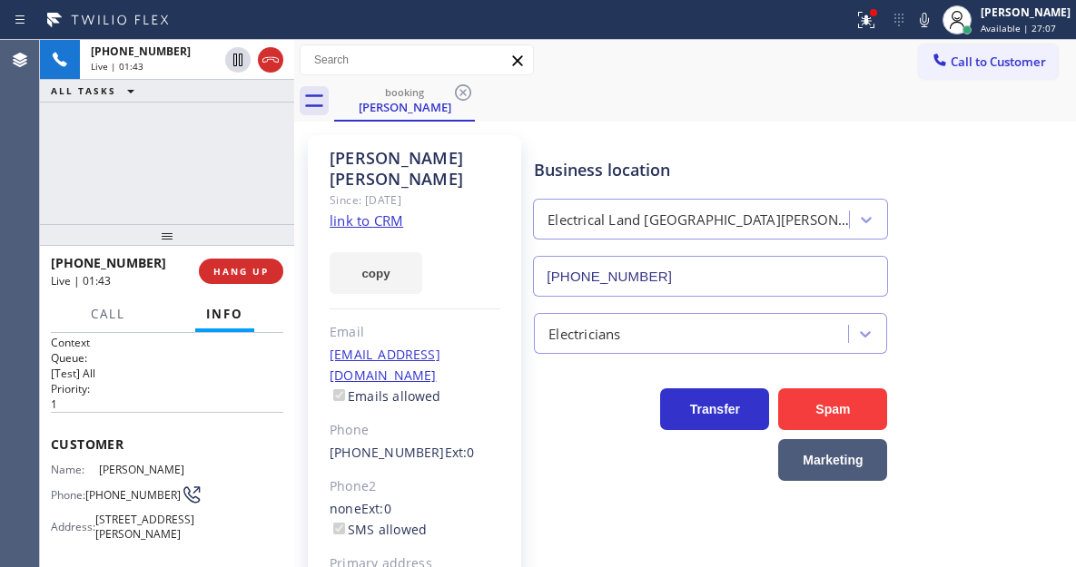
scroll to position [0, 0]
click at [205, 131] on div "[PHONE_NUMBER] Live | 01:44 ALL TASKS ALL TASKS ACTIVE TASKS TASKS IN WRAP UP" at bounding box center [167, 132] width 254 height 184
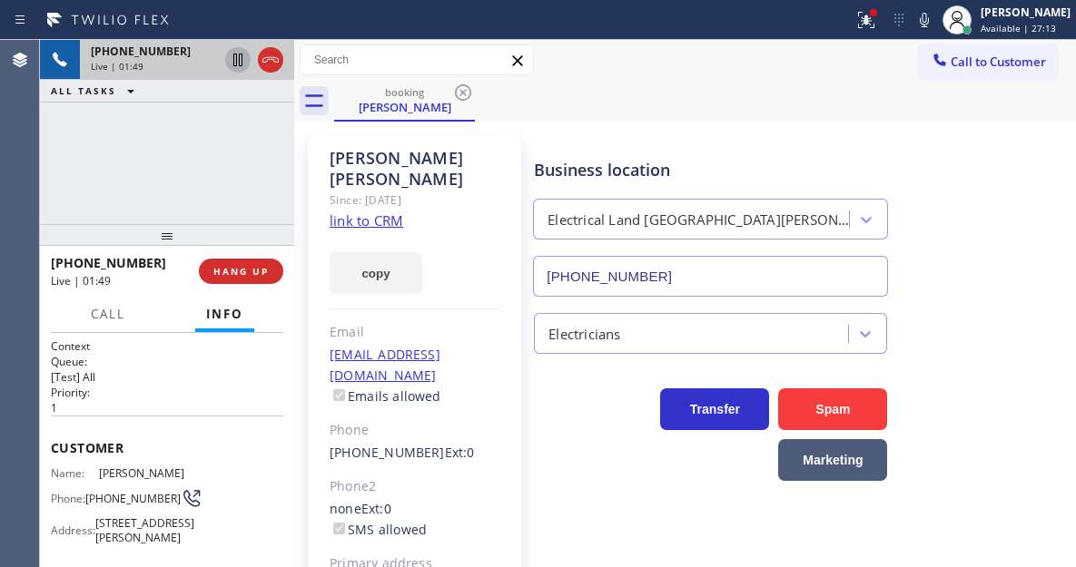
click at [236, 64] on icon at bounding box center [237, 60] width 9 height 13
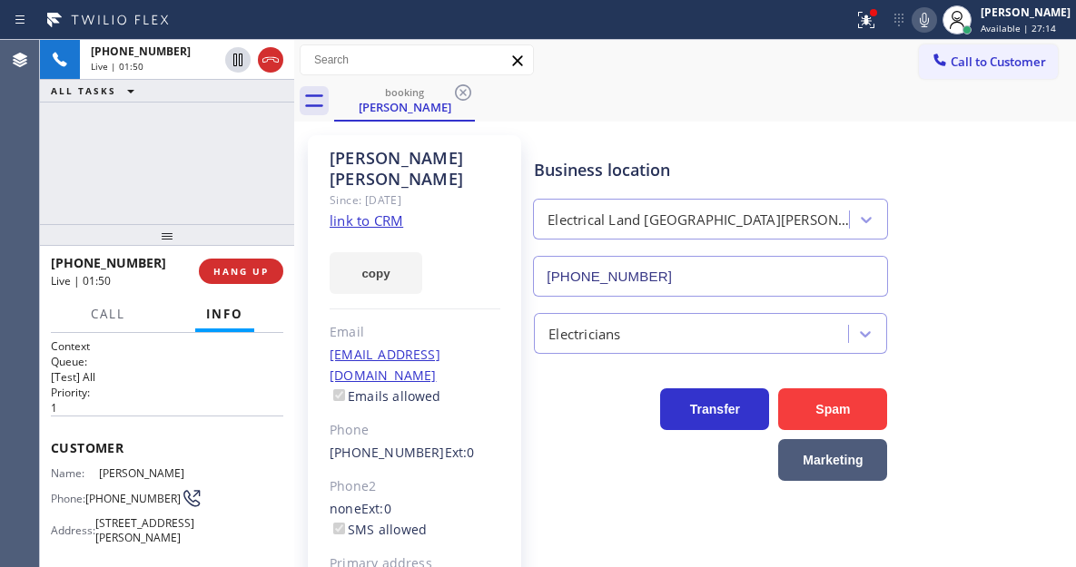
click at [934, 26] on icon at bounding box center [924, 20] width 22 height 22
click at [863, 25] on div at bounding box center [866, 20] width 40 height 22
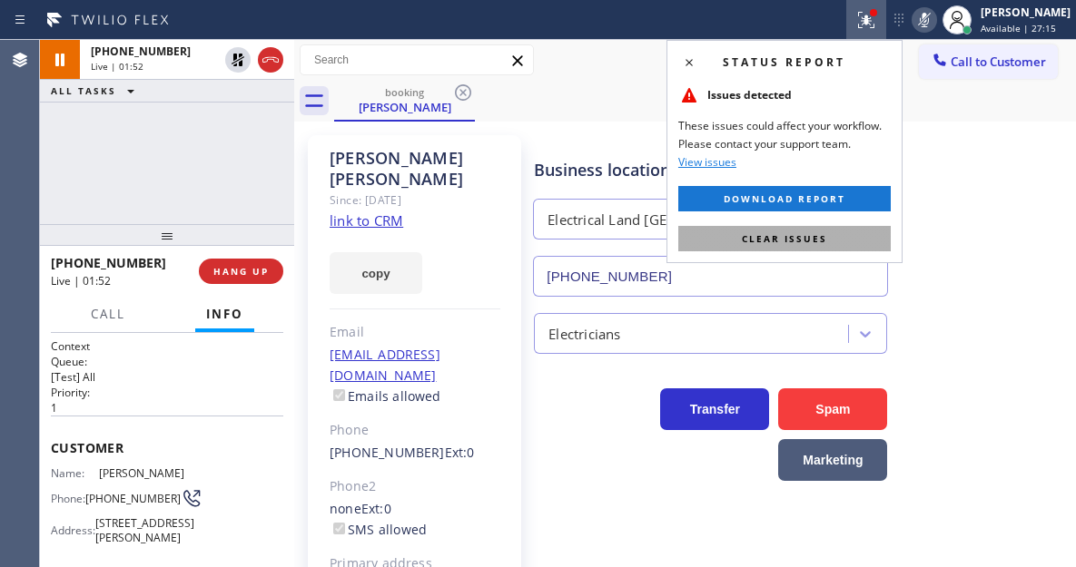
click at [805, 241] on span "Clear issues" at bounding box center [784, 238] width 85 height 13
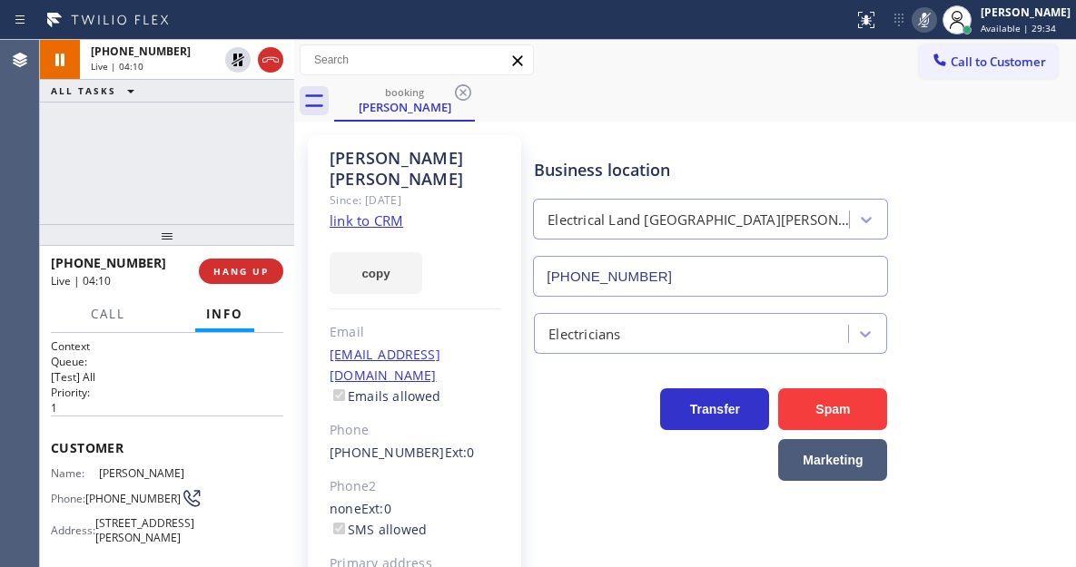
click at [980, 255] on div "Business location Electrical Land [GEOGRAPHIC_DATA][PERSON_NAME] [PHONE_NUMBER]" at bounding box center [800, 215] width 541 height 164
click at [935, 23] on icon at bounding box center [924, 20] width 22 height 22
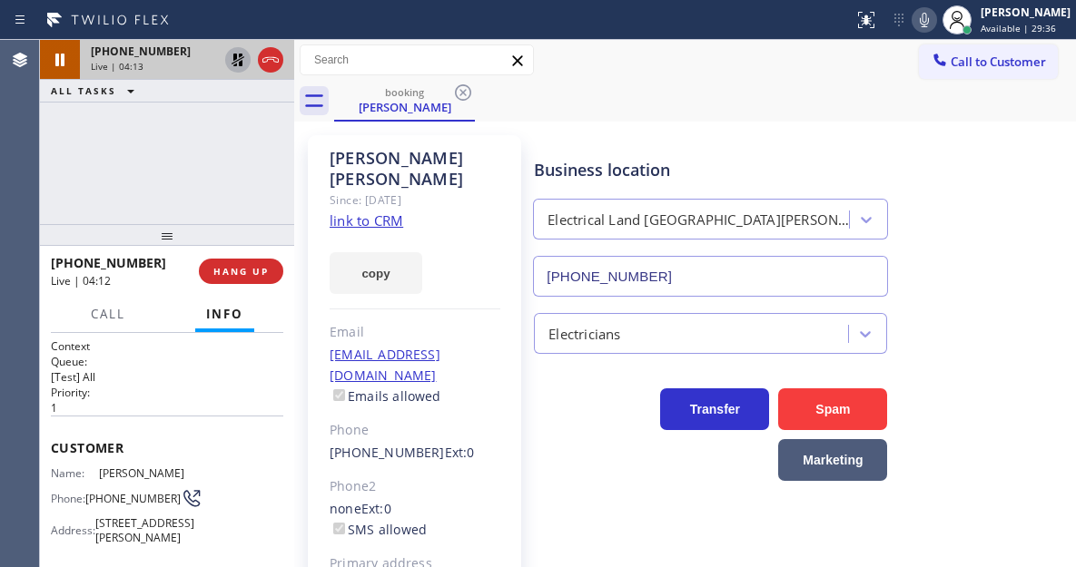
click at [240, 65] on icon at bounding box center [237, 60] width 13 height 13
click at [187, 149] on div "[PHONE_NUMBER] Live | 05:59 ALL TASKS ALL TASKS ACTIVE TASKS TASKS IN WRAP UP" at bounding box center [167, 132] width 254 height 184
click at [991, 215] on div "Business location Electrical Land [GEOGRAPHIC_DATA][PERSON_NAME] [PHONE_NUMBER]" at bounding box center [800, 215] width 541 height 164
click at [202, 153] on div "[PHONE_NUMBER] Live | 06:07 ALL TASKS ALL TASKS ACTIVE TASKS TASKS IN WRAP UP" at bounding box center [167, 132] width 254 height 184
click at [202, 153] on div "[PHONE_NUMBER] Live | 06:08 ALL TASKS ALL TASKS ACTIVE TASKS TASKS IN WRAP UP" at bounding box center [167, 132] width 254 height 184
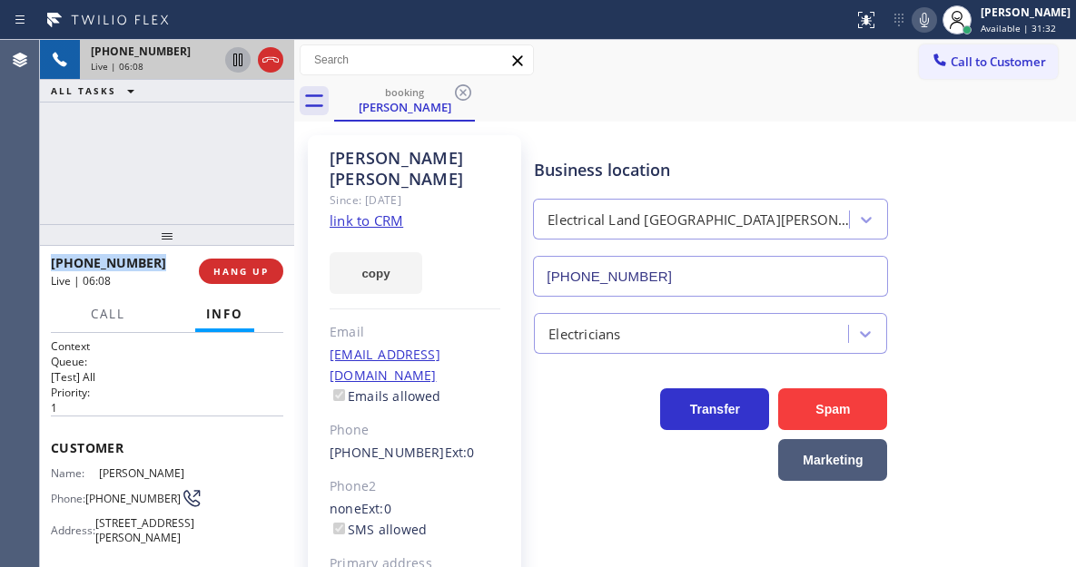
click at [202, 153] on div "[PHONE_NUMBER] Live | 06:08 ALL TASKS ALL TASKS ACTIVE TASKS TASKS IN WRAP UP" at bounding box center [167, 132] width 254 height 184
click at [202, 153] on div "[PHONE_NUMBER] Live | 06:09 ALL TASKS ALL TASKS ACTIVE TASKS TASKS IN WRAP UP" at bounding box center [167, 132] width 254 height 184
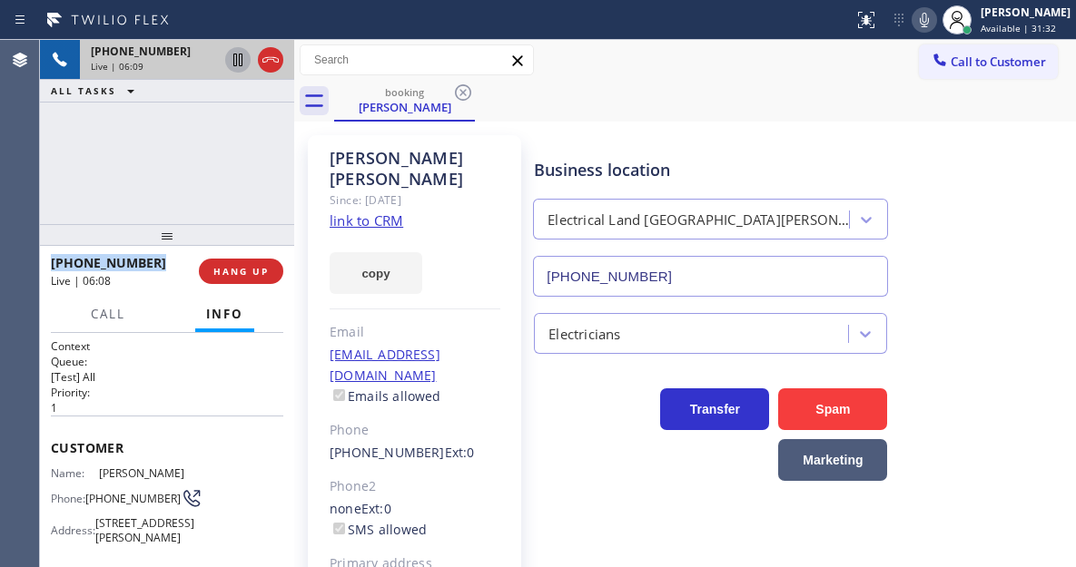
click at [202, 153] on div "[PHONE_NUMBER] Live | 06:09 ALL TASKS ALL TASKS ACTIVE TASKS TASKS IN WRAP UP" at bounding box center [167, 132] width 254 height 184
click at [202, 153] on div "[PHONE_NUMBER] Live | 06:10 ALL TASKS ALL TASKS ACTIVE TASKS TASKS IN WRAP UP" at bounding box center [167, 132] width 254 height 184
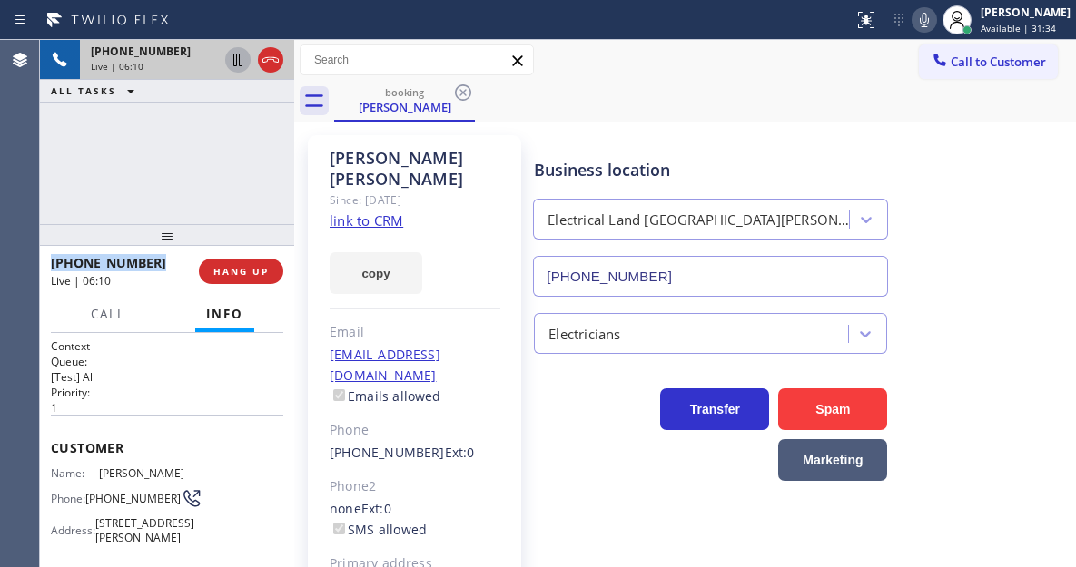
click at [202, 153] on div "[PHONE_NUMBER] Live | 06:10 ALL TASKS ALL TASKS ACTIVE TASKS TASKS IN WRAP UP" at bounding box center [167, 132] width 254 height 184
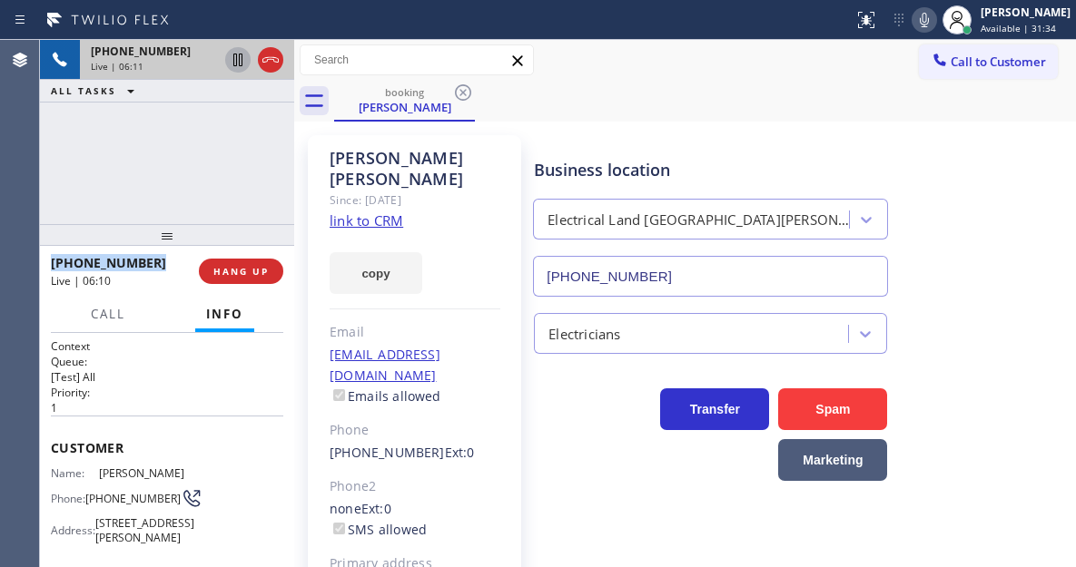
click at [202, 153] on div "[PHONE_NUMBER] Live | 06:11 ALL TASKS ALL TASKS ACTIVE TASKS TASKS IN WRAP UP" at bounding box center [167, 132] width 254 height 184
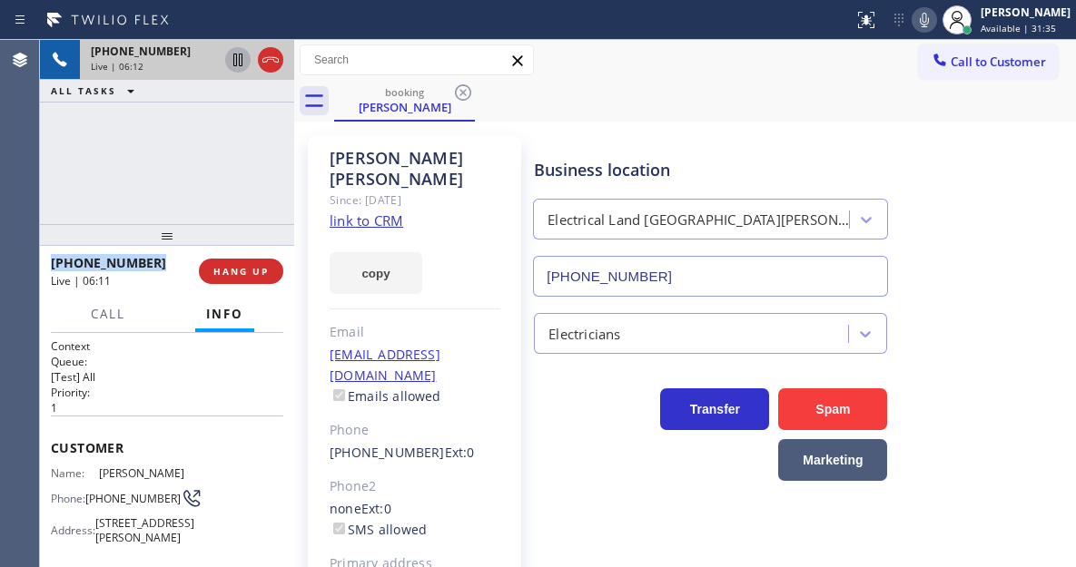
click at [202, 153] on div "[PHONE_NUMBER] Live | 06:12 ALL TASKS ALL TASKS ACTIVE TASKS TASKS IN WRAP UP" at bounding box center [167, 132] width 254 height 184
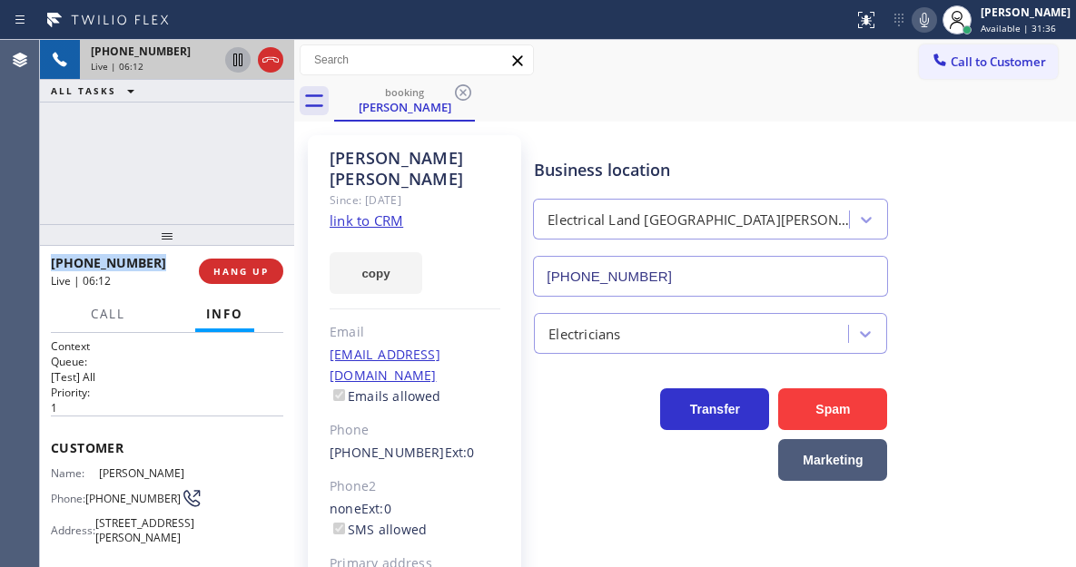
click at [202, 153] on div "[PHONE_NUMBER] Live | 06:12 ALL TASKS ALL TASKS ACTIVE TASKS TASKS IN WRAP UP" at bounding box center [167, 132] width 254 height 184
click at [202, 153] on div "[PHONE_NUMBER] Live | 06:13 ALL TASKS ALL TASKS ACTIVE TASKS TASKS IN WRAP UP" at bounding box center [167, 132] width 254 height 184
click at [173, 141] on div "[PHONE_NUMBER] Live | 06:33 ALL TASKS ALL TASKS ACTIVE TASKS TASKS IN WRAP UP" at bounding box center [167, 132] width 254 height 184
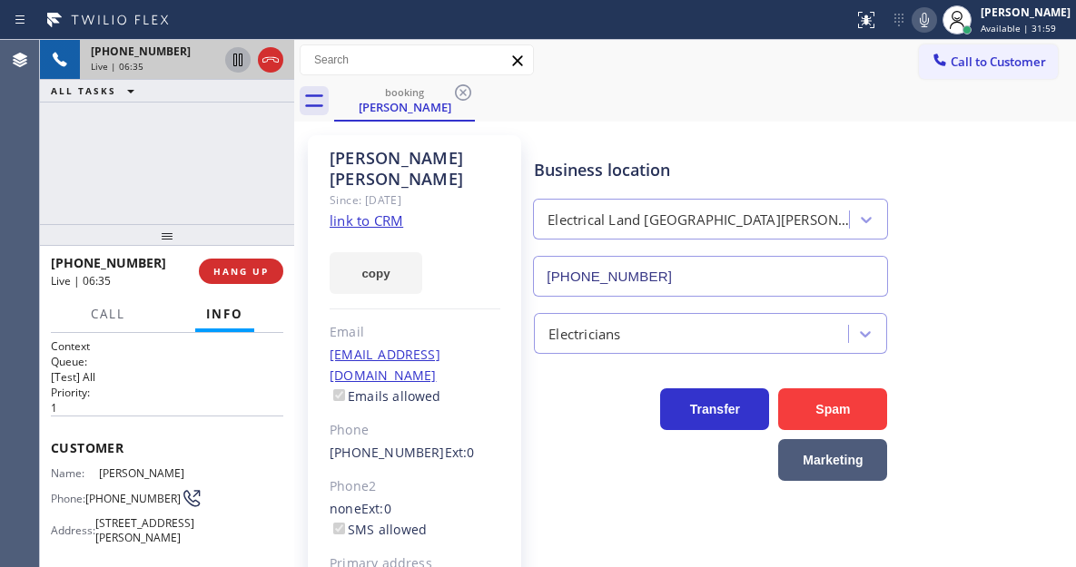
click at [208, 158] on div "[PHONE_NUMBER] Live | 06:35 ALL TASKS ALL TASKS ACTIVE TASKS TASKS IN WRAP UP" at bounding box center [167, 132] width 254 height 184
click at [208, 158] on div "[PHONE_NUMBER] Live | 06:38 ALL TASKS ALL TASKS ACTIVE TASKS TASKS IN WRAP UP" at bounding box center [167, 132] width 254 height 184
click at [208, 158] on div "[PHONE_NUMBER] Live | 06:39 ALL TASKS ALL TASKS ACTIVE TASKS TASKS IN WRAP UP" at bounding box center [167, 132] width 254 height 184
click at [208, 158] on div "[PHONE_NUMBER] Live | 06:40 ALL TASKS ALL TASKS ACTIVE TASKS TASKS IN WRAP UP" at bounding box center [167, 132] width 254 height 184
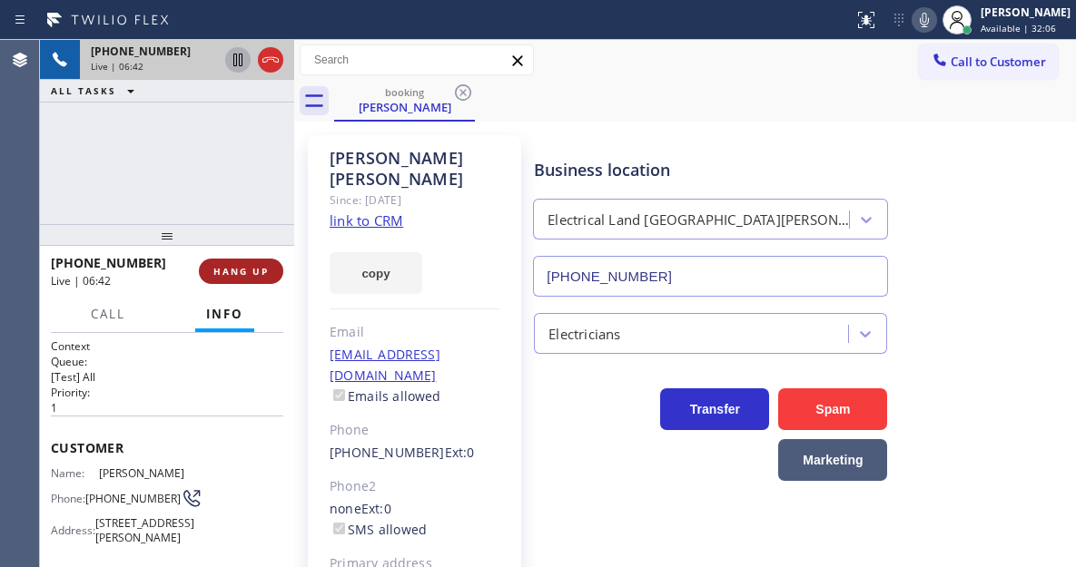
click at [267, 271] on span "HANG UP" at bounding box center [240, 271] width 55 height 13
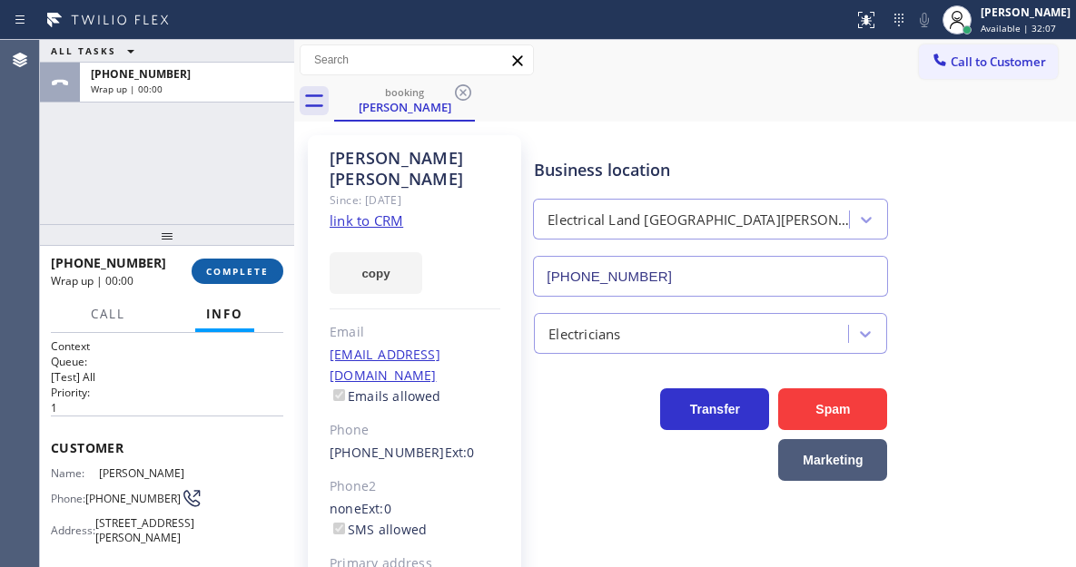
click at [267, 271] on span "COMPLETE" at bounding box center [237, 271] width 63 height 13
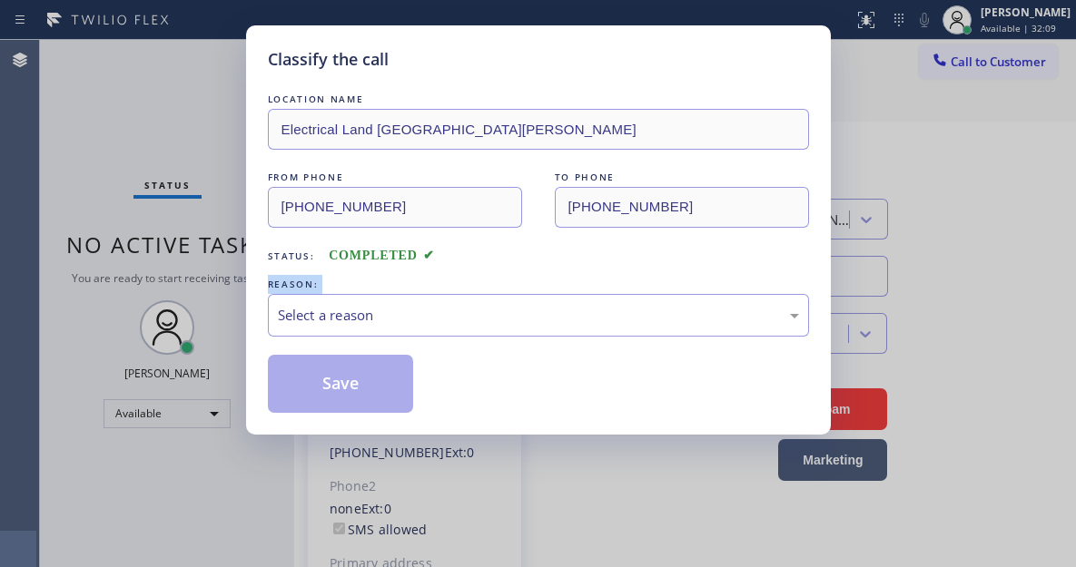
click at [268, 271] on div "LOCATION NAME Electrical Land [GEOGRAPHIC_DATA][PERSON_NAME] FROM PHONE [PHONE_…" at bounding box center [538, 251] width 541 height 323
click at [341, 307] on div "Select a reason" at bounding box center [538, 315] width 521 height 21
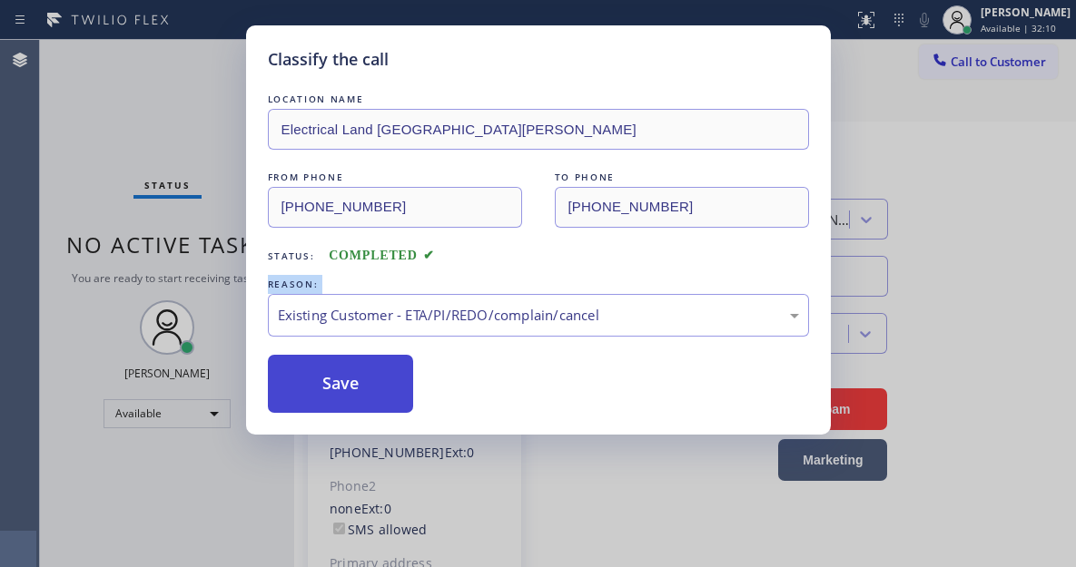
click at [406, 393] on button "Save" at bounding box center [341, 384] width 146 height 58
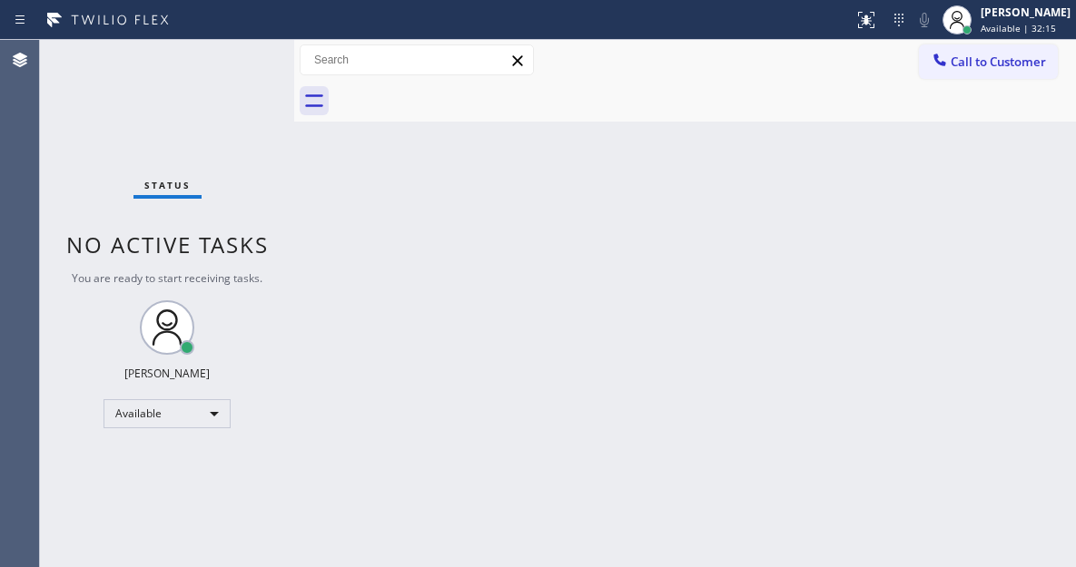
click at [1010, 151] on div "Back to Dashboard Change Sender ID Customers Technicians Select a contact Outbo…" at bounding box center [685, 303] width 782 height 527
click at [979, 242] on div "Back to Dashboard Change Sender ID Customers Technicians Select a contact Outbo…" at bounding box center [685, 303] width 782 height 527
click at [1003, 164] on div "Back to Dashboard Change Sender ID Customers Technicians Select a contact Outbo…" at bounding box center [685, 303] width 782 height 527
drag, startPoint x: 987, startPoint y: 249, endPoint x: 939, endPoint y: 241, distance: 48.7
click at [987, 249] on div "Back to Dashboard Change Sender ID Customers Technicians Select a contact Outbo…" at bounding box center [685, 303] width 782 height 527
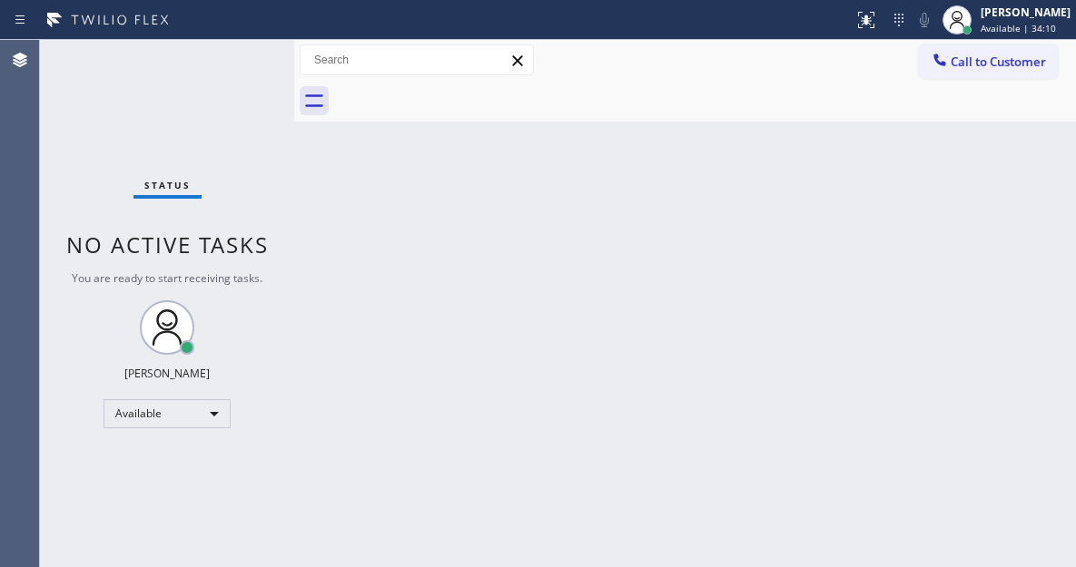
click at [233, 68] on div "Status No active tasks You are ready to start receiving tasks. [PERSON_NAME]" at bounding box center [167, 303] width 254 height 527
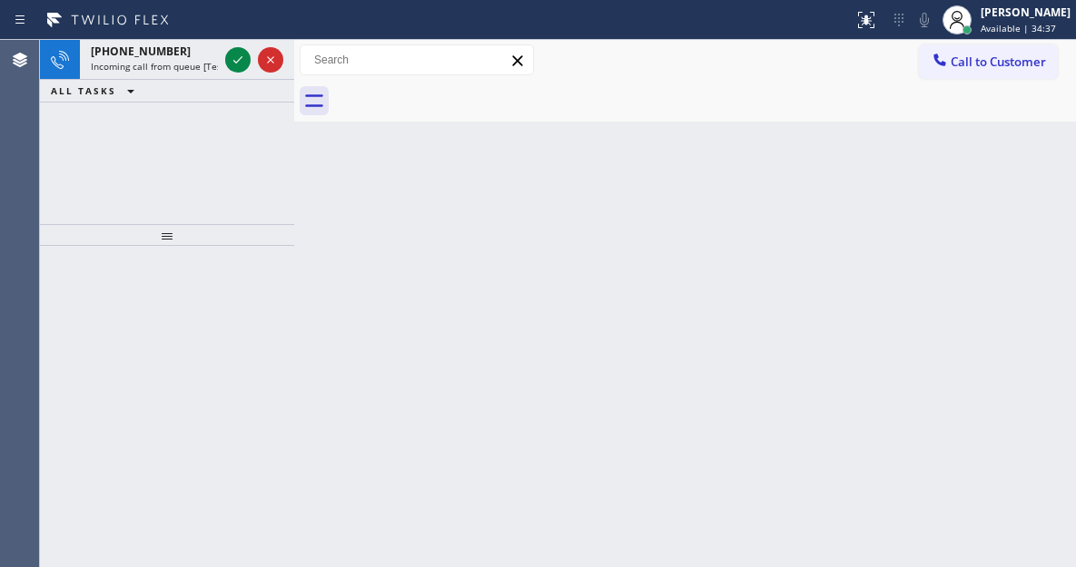
click at [1019, 282] on div "Back to Dashboard Change Sender ID Customers Technicians Select a contact Outbo…" at bounding box center [685, 303] width 782 height 527
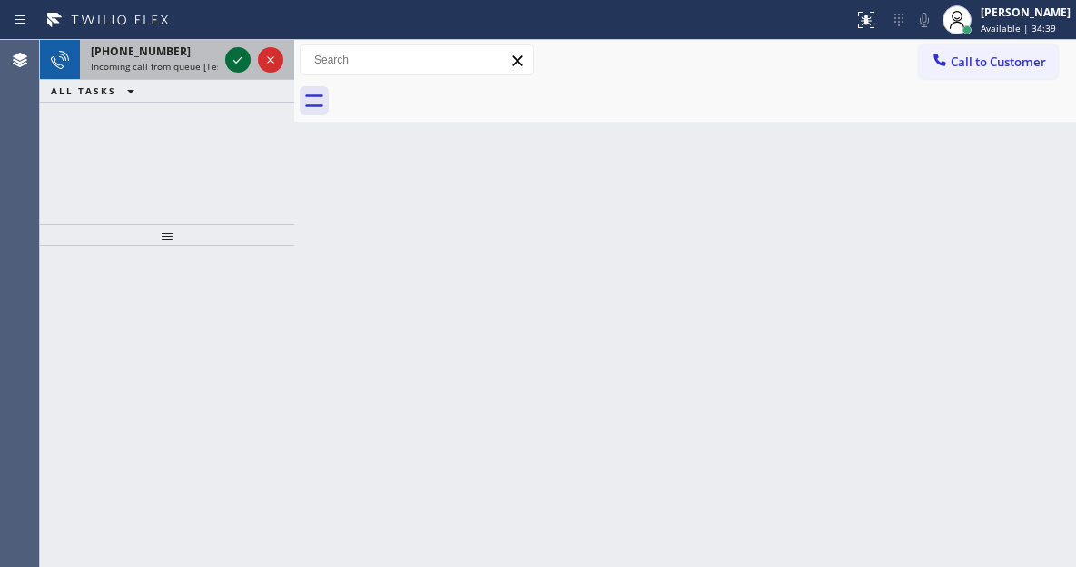
click at [240, 63] on icon at bounding box center [238, 60] width 22 height 22
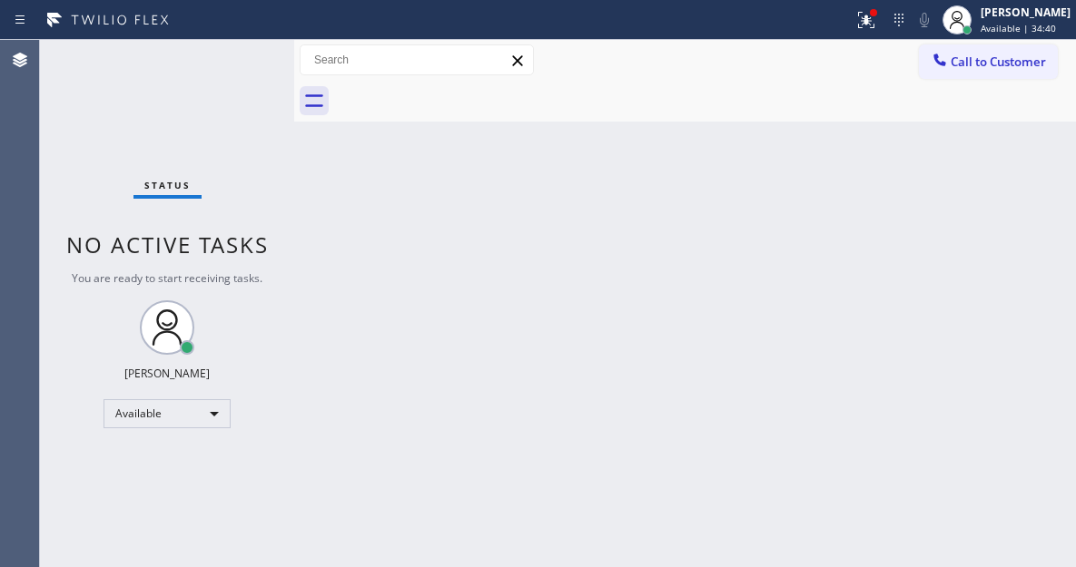
click at [236, 50] on div "Status No active tasks You are ready to start receiving tasks. [PERSON_NAME]" at bounding box center [167, 303] width 254 height 527
click at [869, 31] on button at bounding box center [866, 20] width 40 height 40
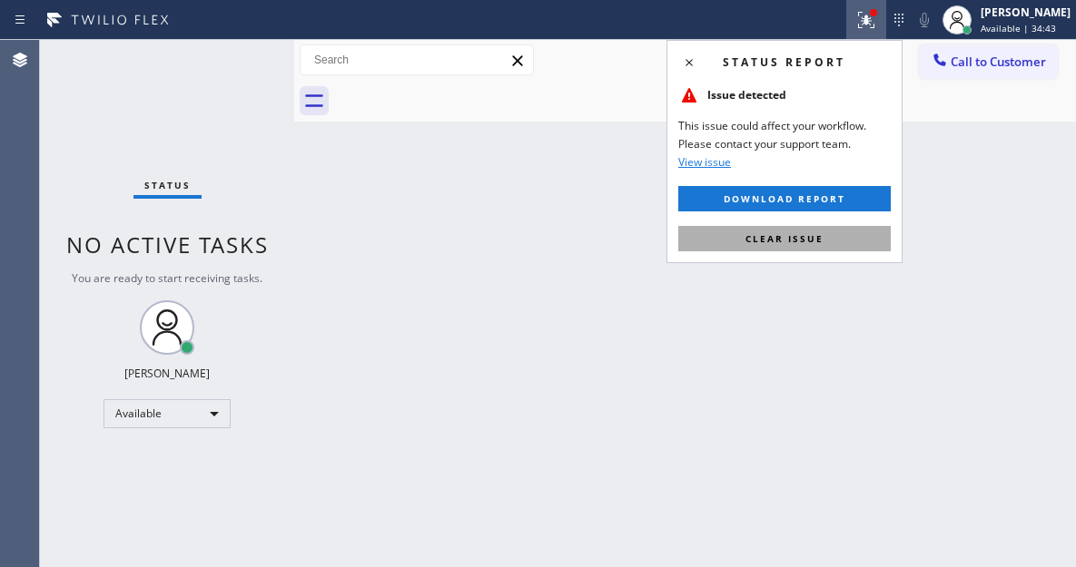
click at [830, 228] on button "Clear issue" at bounding box center [784, 238] width 212 height 25
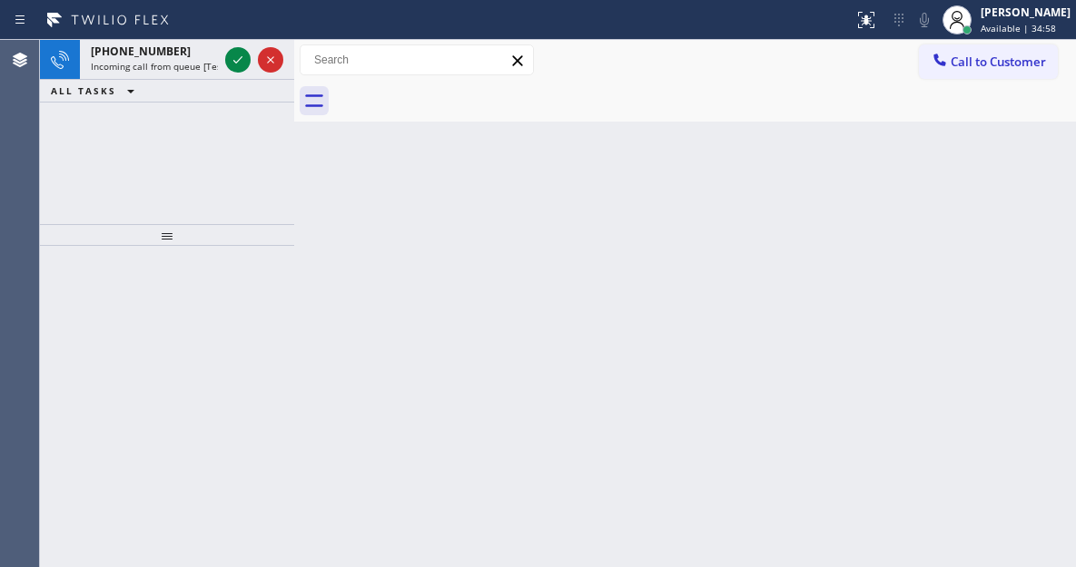
drag, startPoint x: 1030, startPoint y: 246, endPoint x: 651, endPoint y: 136, distance: 395.0
click at [1030, 246] on div "Back to Dashboard Change Sender ID Customers Technicians Select a contact Outbo…" at bounding box center [685, 303] width 782 height 527
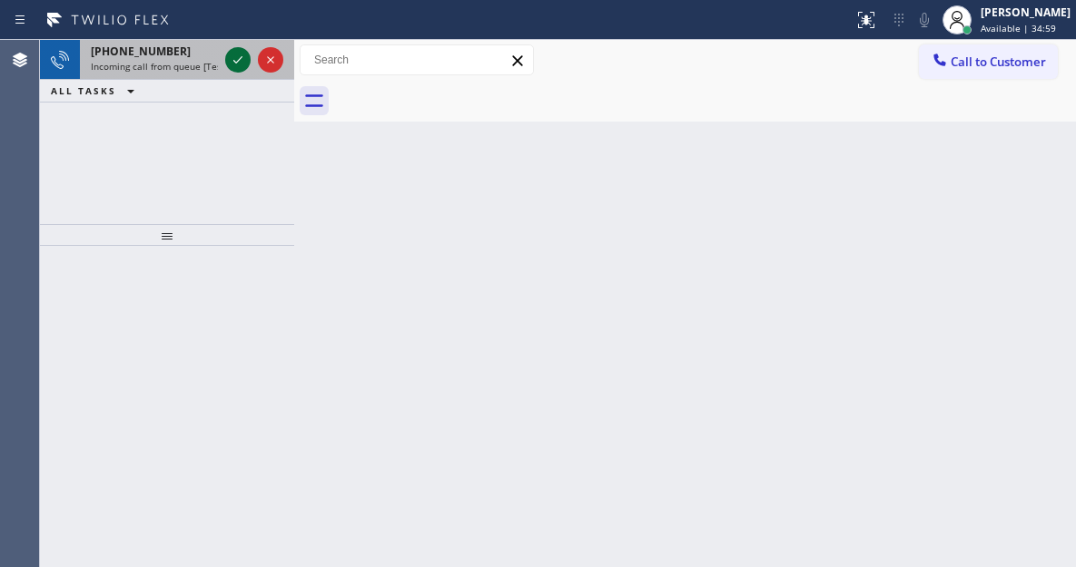
click at [239, 57] on icon at bounding box center [238, 60] width 22 height 22
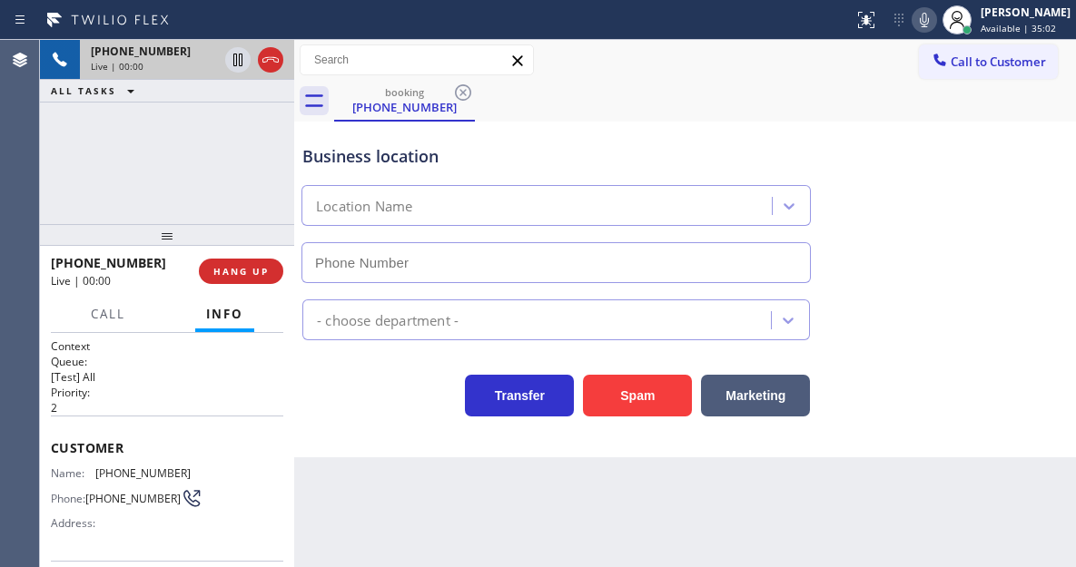
type input "[PHONE_NUMBER]"
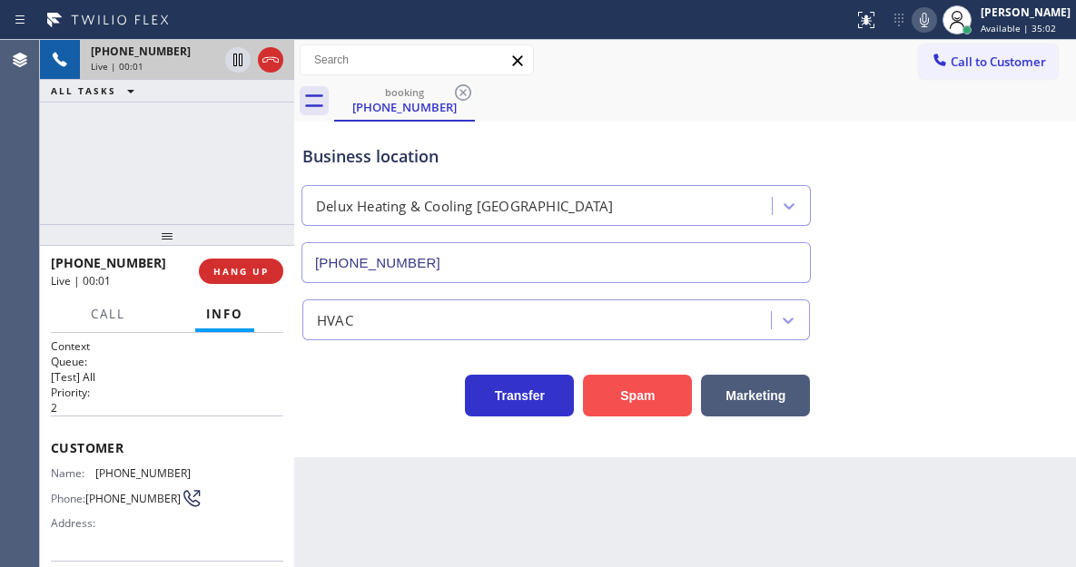
click at [645, 397] on button "Spam" at bounding box center [637, 396] width 109 height 42
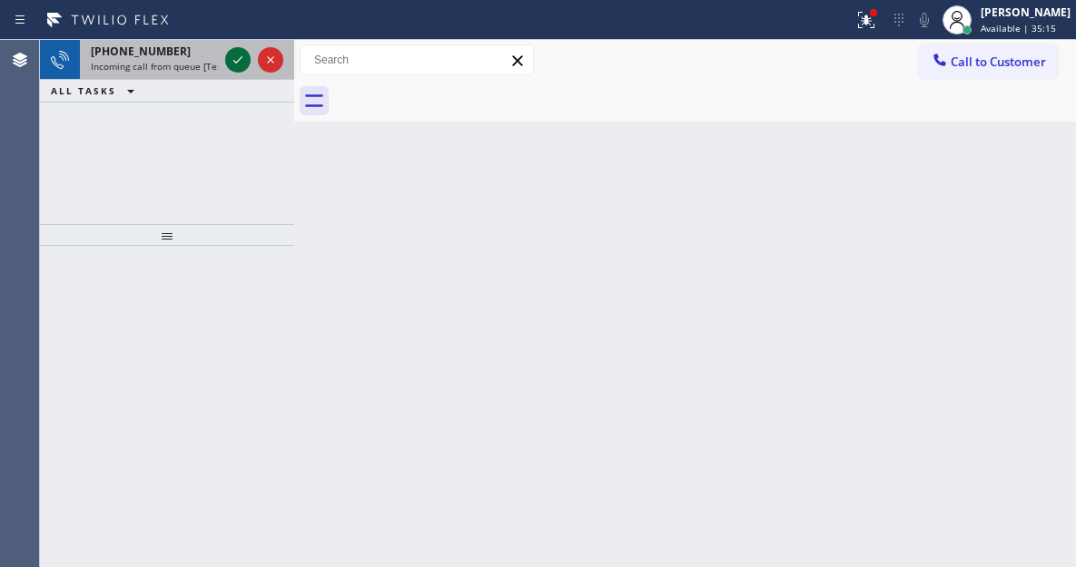
click at [241, 63] on icon at bounding box center [238, 60] width 22 height 22
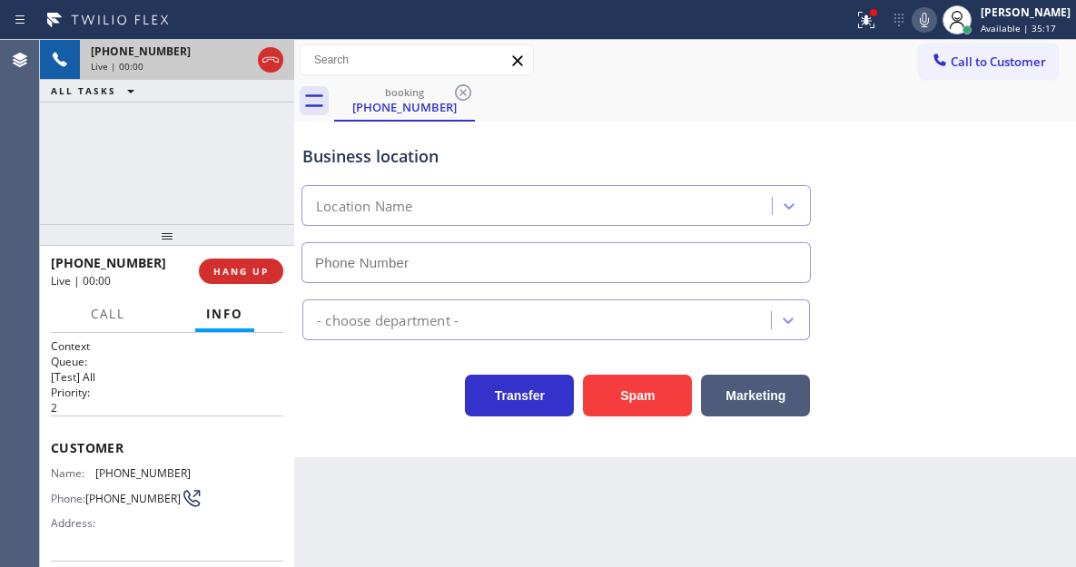
type input "[PHONE_NUMBER]"
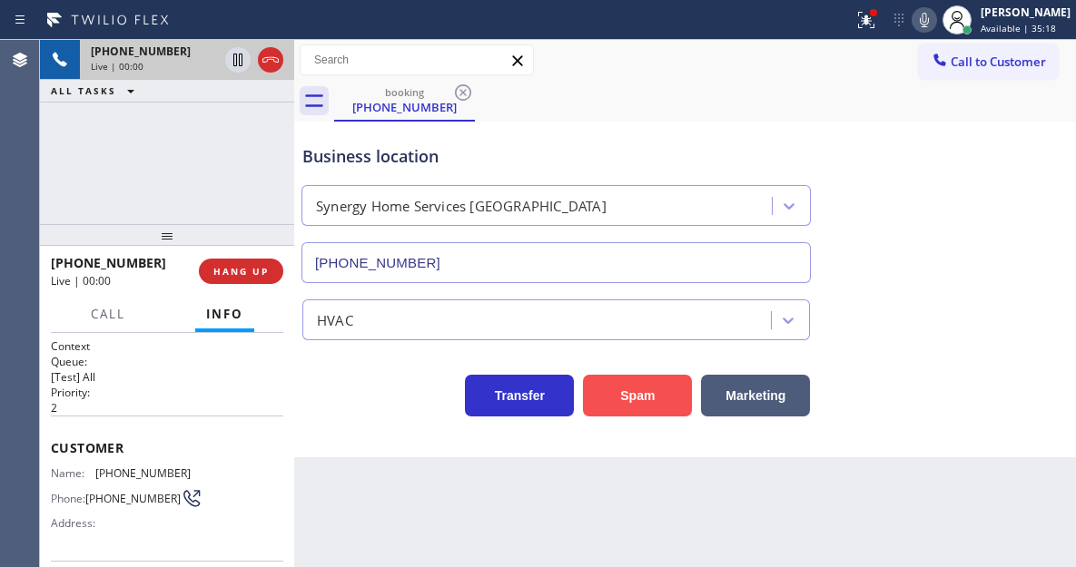
click at [653, 397] on button "Spam" at bounding box center [637, 396] width 109 height 42
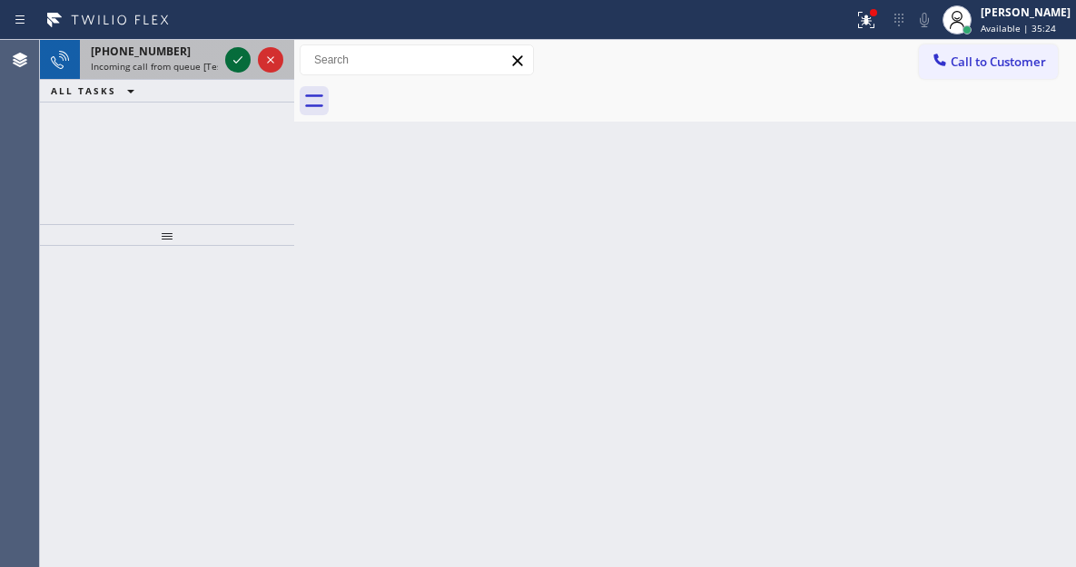
click at [241, 57] on icon at bounding box center [238, 60] width 22 height 22
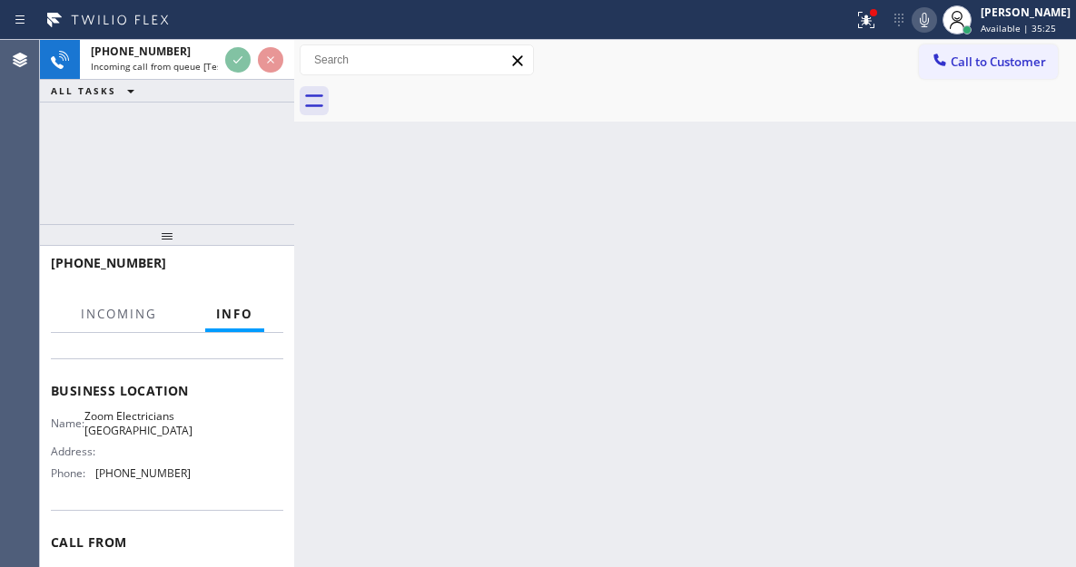
scroll to position [272, 0]
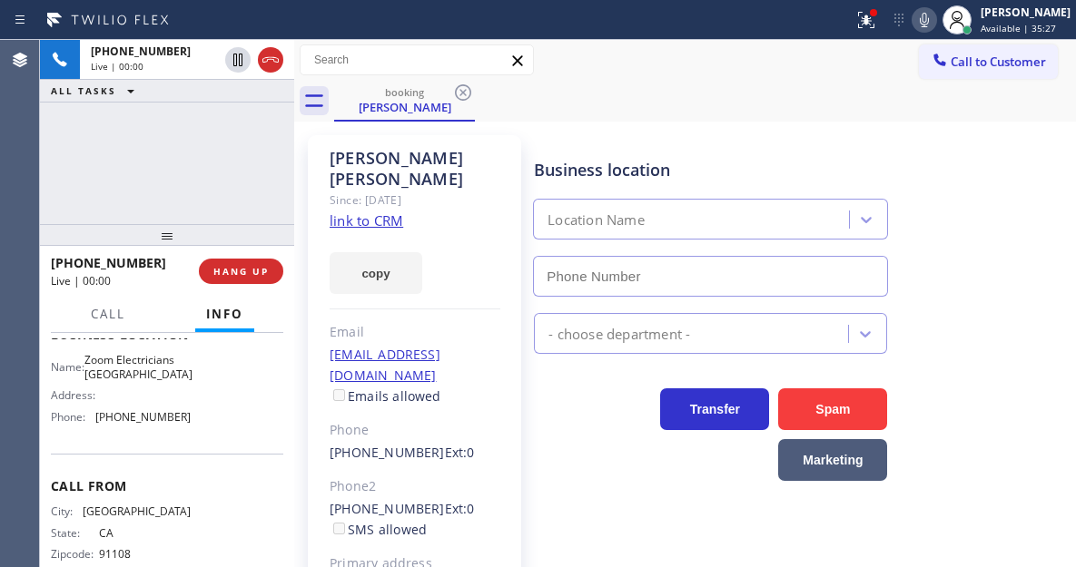
type input "[PHONE_NUMBER]"
click at [367, 212] on link "link to CRM" at bounding box center [367, 221] width 74 height 18
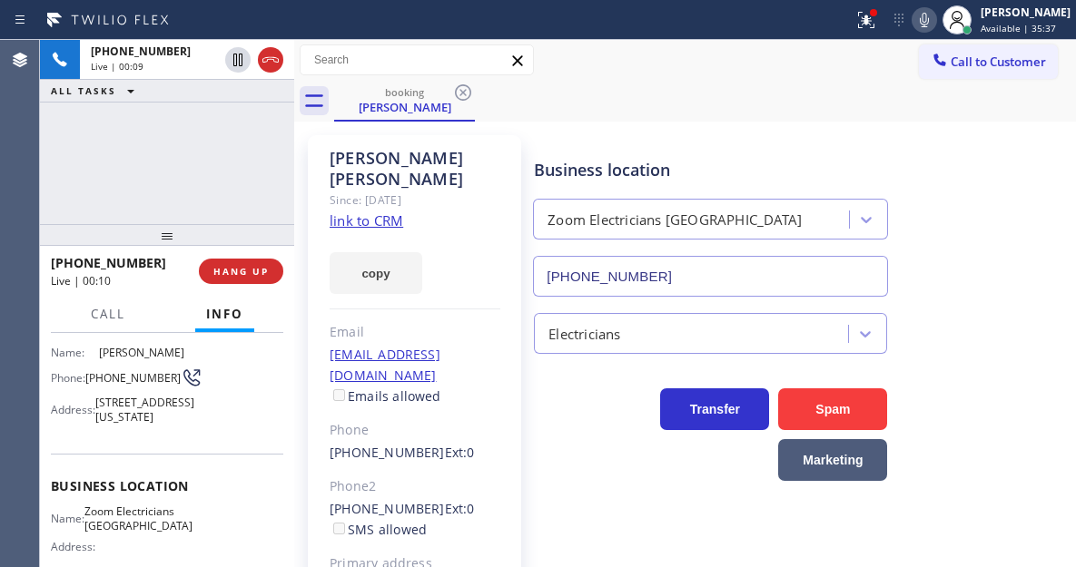
scroll to position [91, 0]
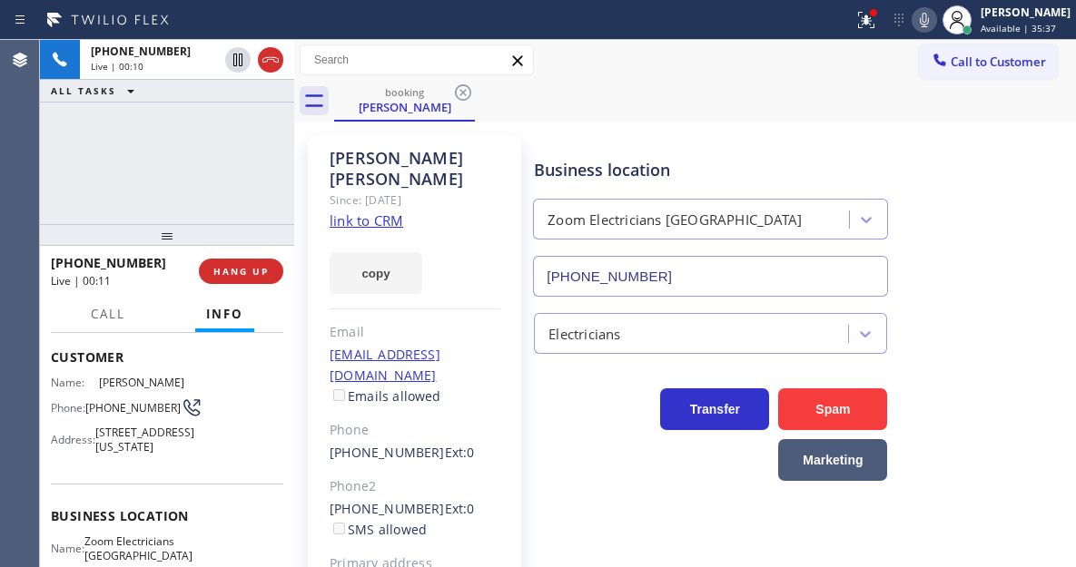
click at [105, 402] on span "[PHONE_NUMBER]" at bounding box center [132, 408] width 95 height 14
click at [704, 152] on div "Business location Zoom Electricians [GEOGRAPHIC_DATA] [PHONE_NUMBER]" at bounding box center [710, 218] width 360 height 157
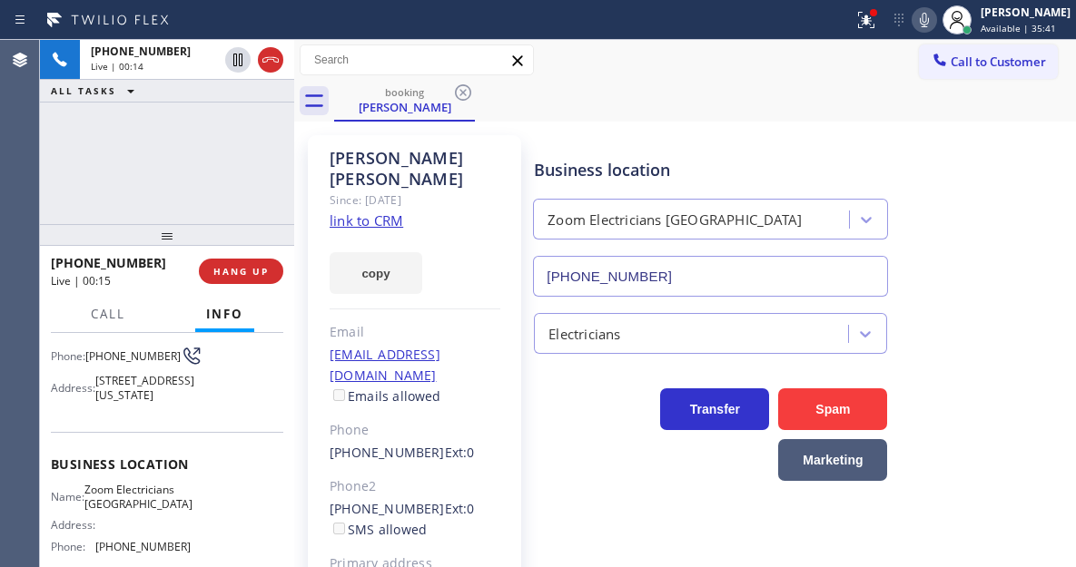
scroll to position [182, 0]
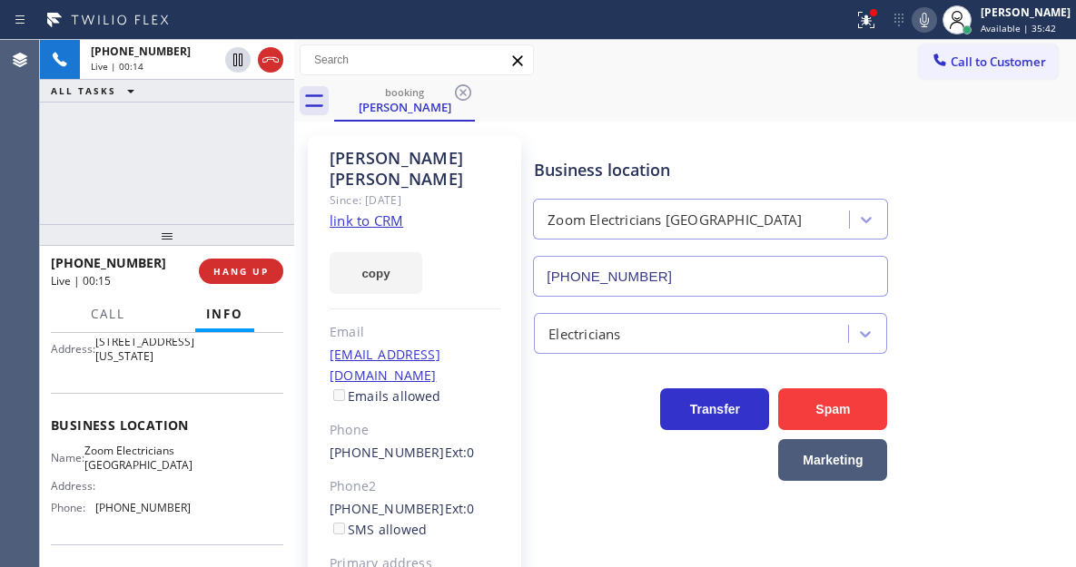
click at [123, 472] on span "Zoom Electricians [GEOGRAPHIC_DATA]" at bounding box center [138, 458] width 108 height 28
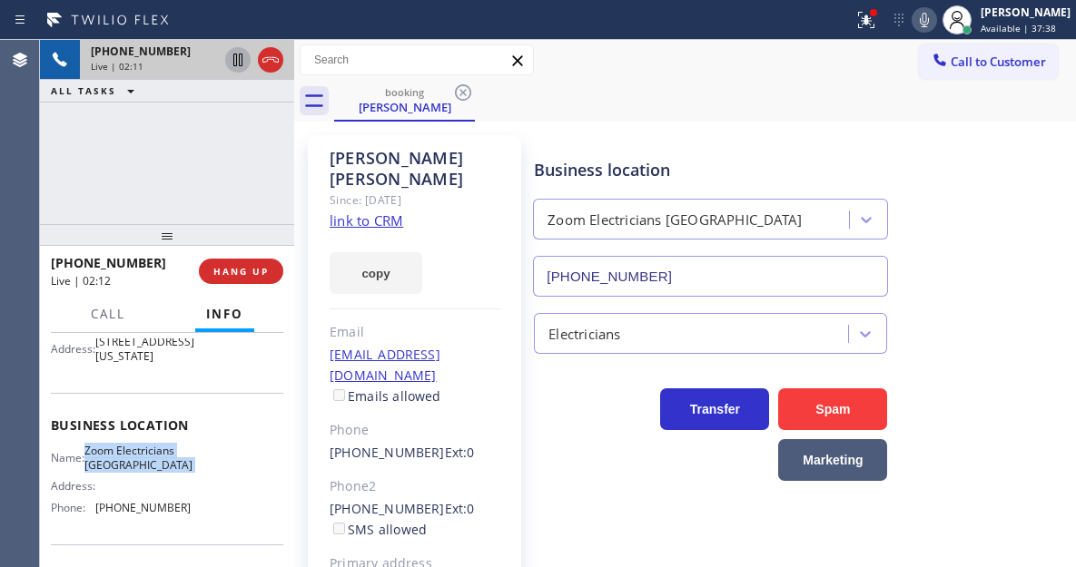
click at [232, 60] on icon at bounding box center [238, 60] width 22 height 22
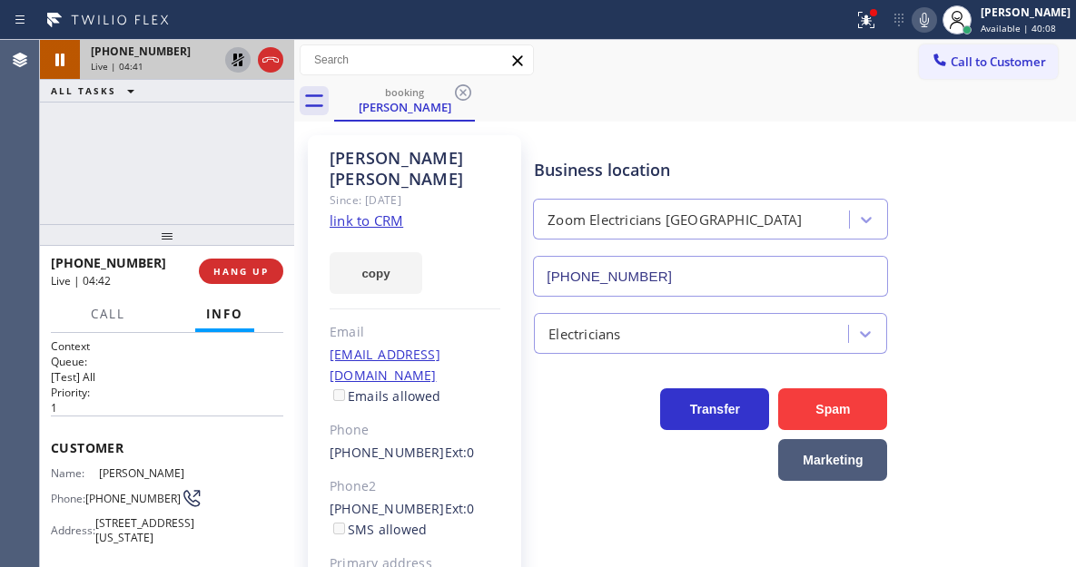
click at [123, 492] on span "[PHONE_NUMBER]" at bounding box center [132, 499] width 95 height 14
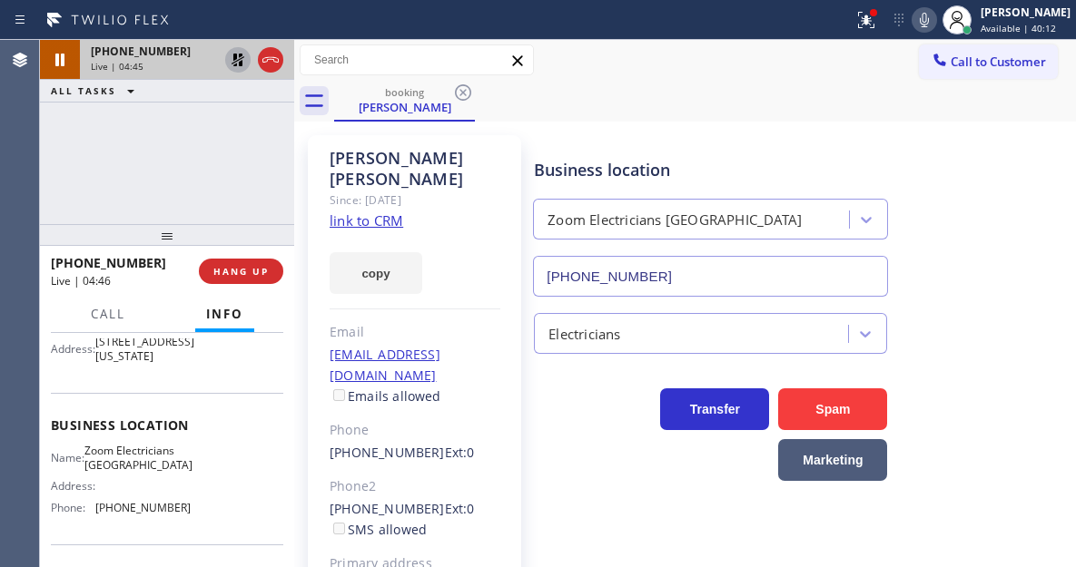
click at [125, 515] on span "[PHONE_NUMBER]" at bounding box center [142, 508] width 95 height 14
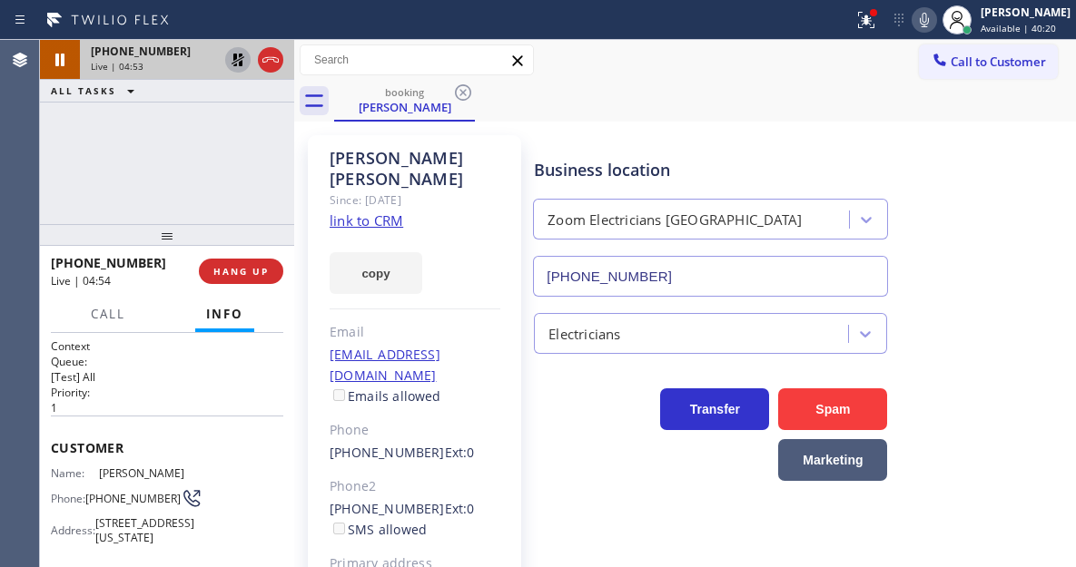
scroll to position [91, 0]
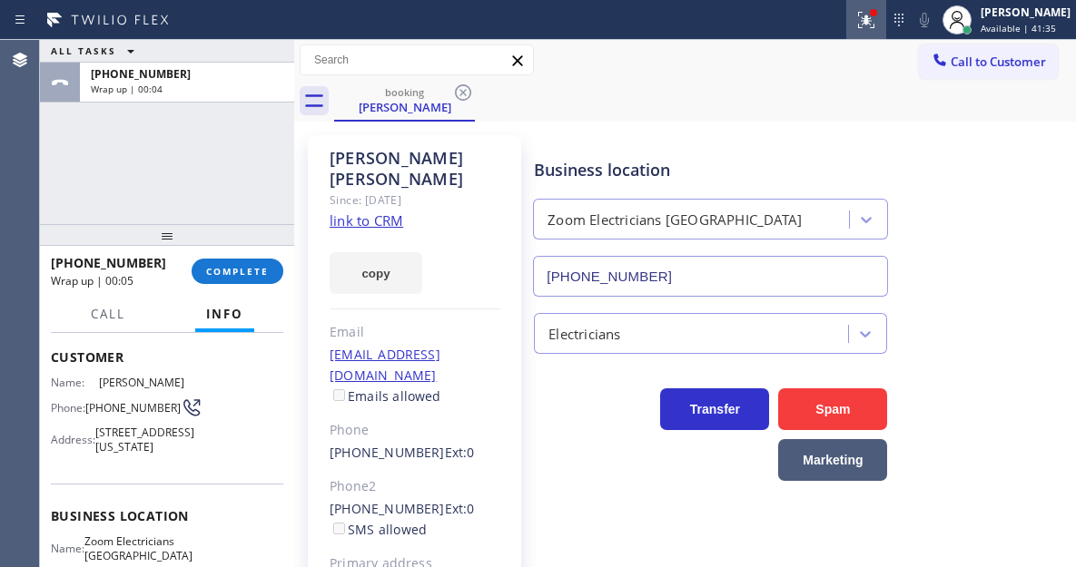
click at [884, 6] on button at bounding box center [866, 20] width 40 height 40
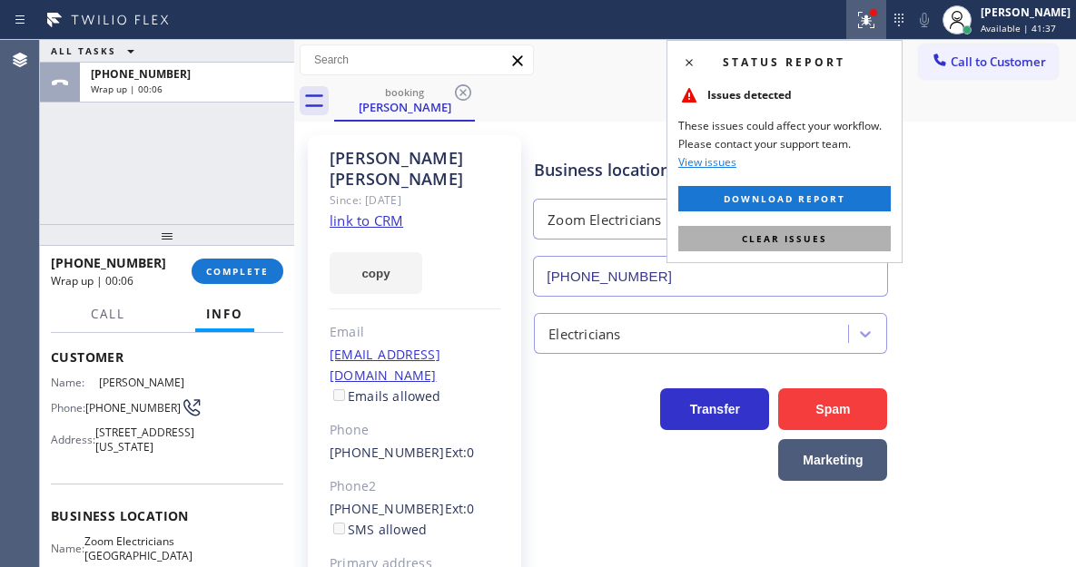
click at [833, 246] on button "Clear issues" at bounding box center [784, 238] width 212 height 25
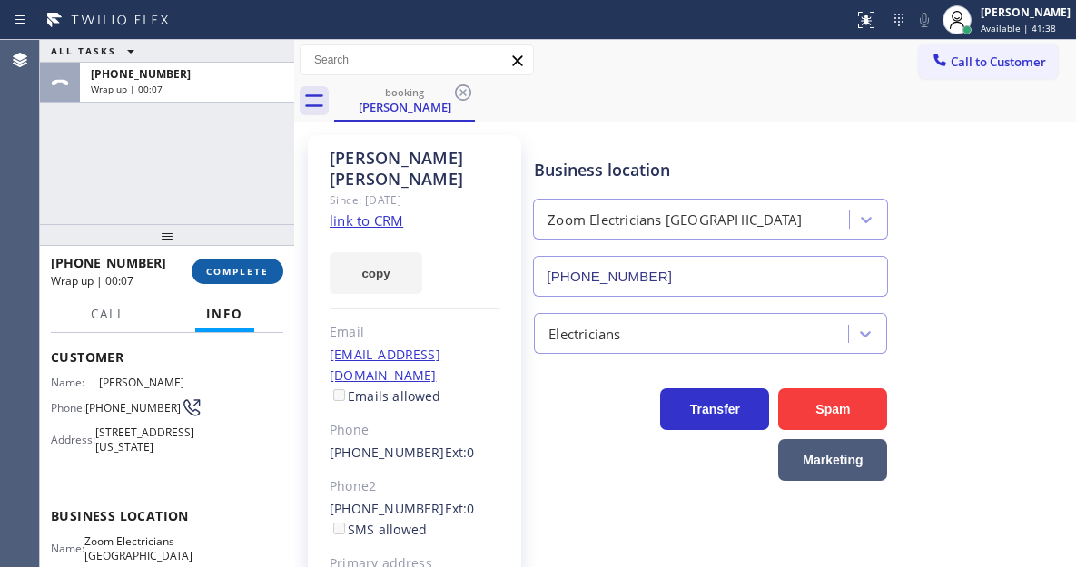
click at [260, 268] on span "COMPLETE" at bounding box center [237, 271] width 63 height 13
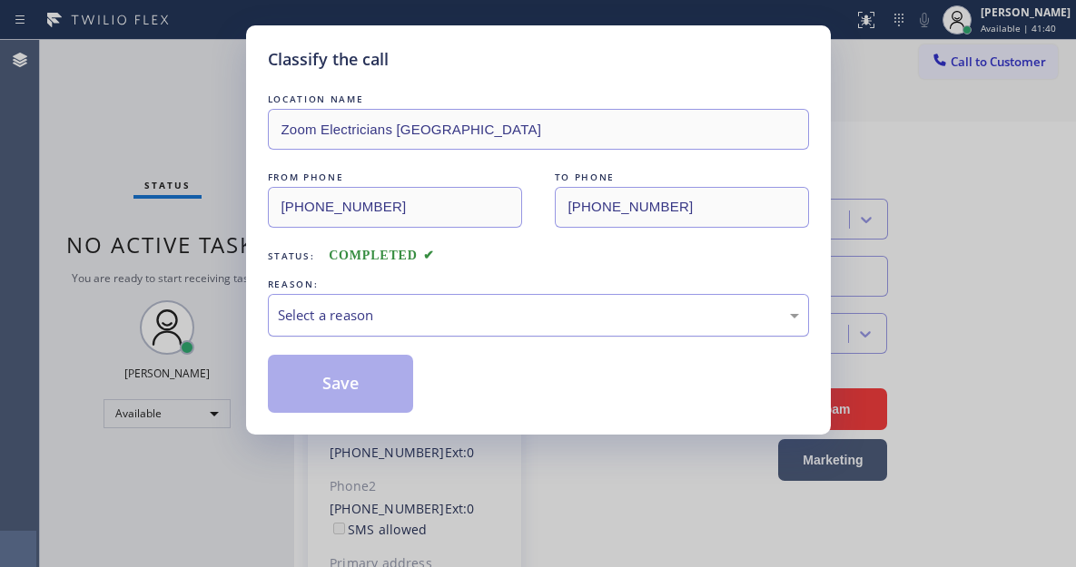
click at [420, 300] on div "Select a reason" at bounding box center [538, 315] width 541 height 43
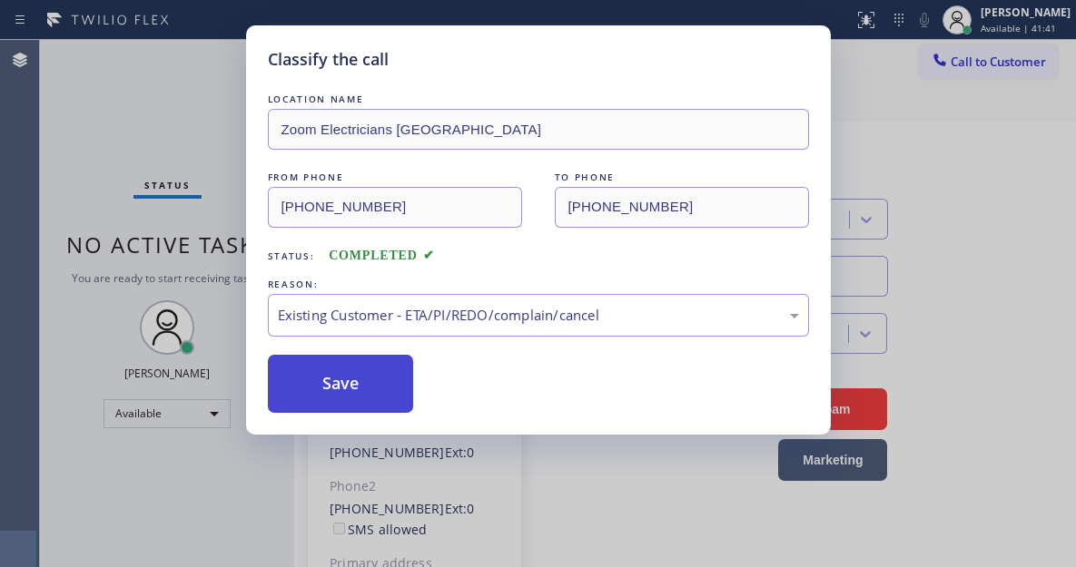
click at [399, 381] on button "Save" at bounding box center [341, 384] width 146 height 58
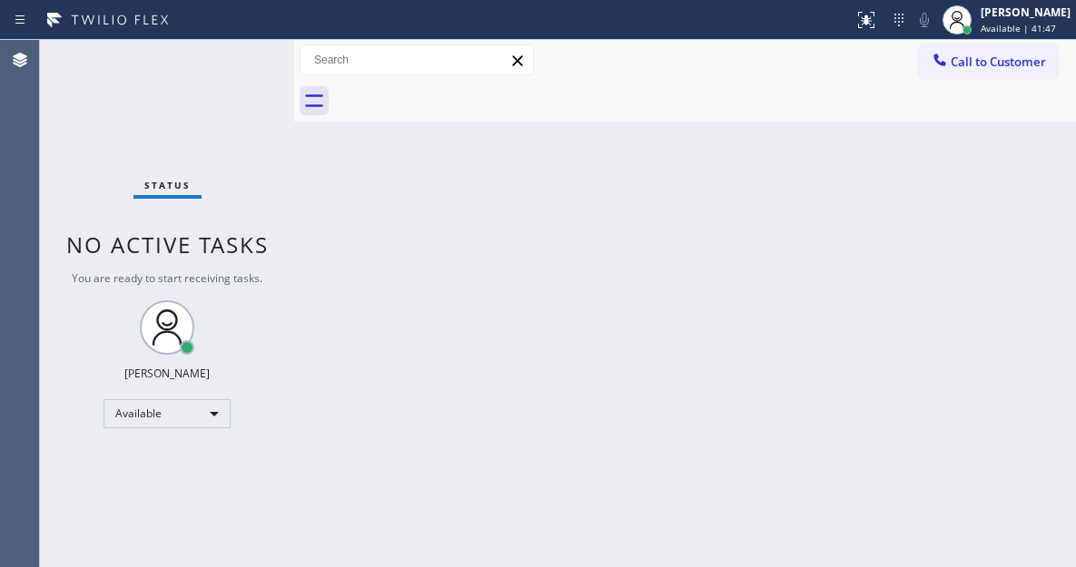
click at [1023, 172] on div "Back to Dashboard Change Sender ID Customers Technicians Select a contact Outbo…" at bounding box center [685, 303] width 782 height 527
click at [554, 391] on div "Back to Dashboard Change Sender ID Customers Technicians Select a contact Outbo…" at bounding box center [685, 303] width 782 height 527
click at [1015, 74] on button "Call to Customer" at bounding box center [988, 61] width 139 height 34
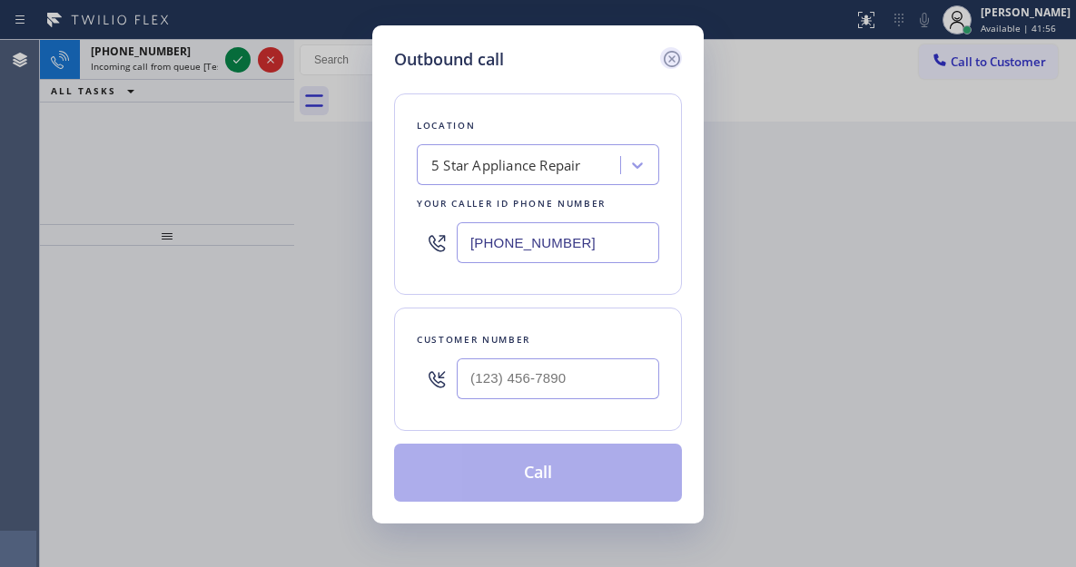
click at [667, 54] on icon at bounding box center [672, 59] width 16 height 16
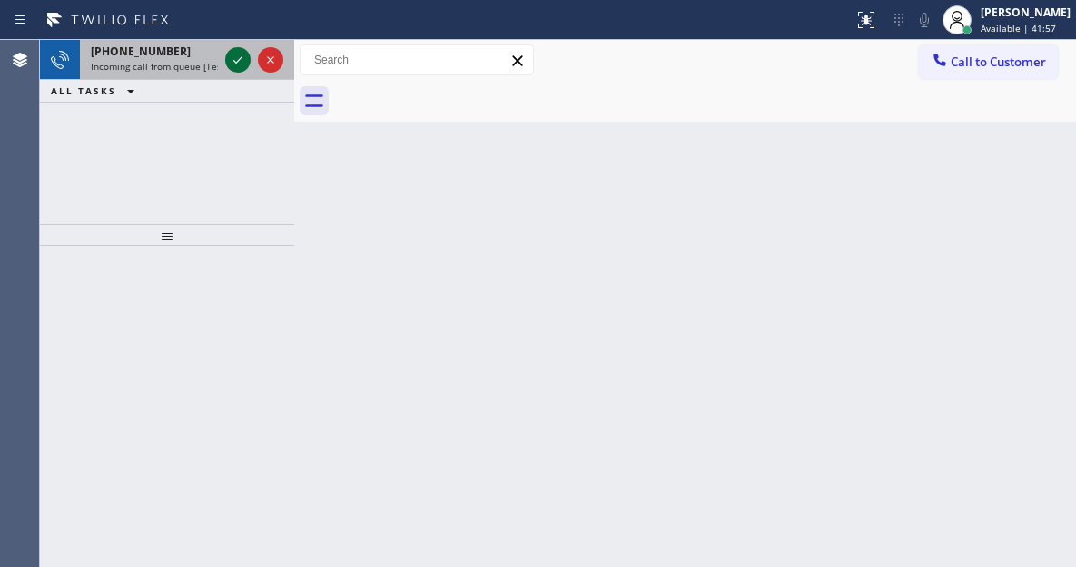
click at [230, 61] on icon at bounding box center [238, 60] width 22 height 22
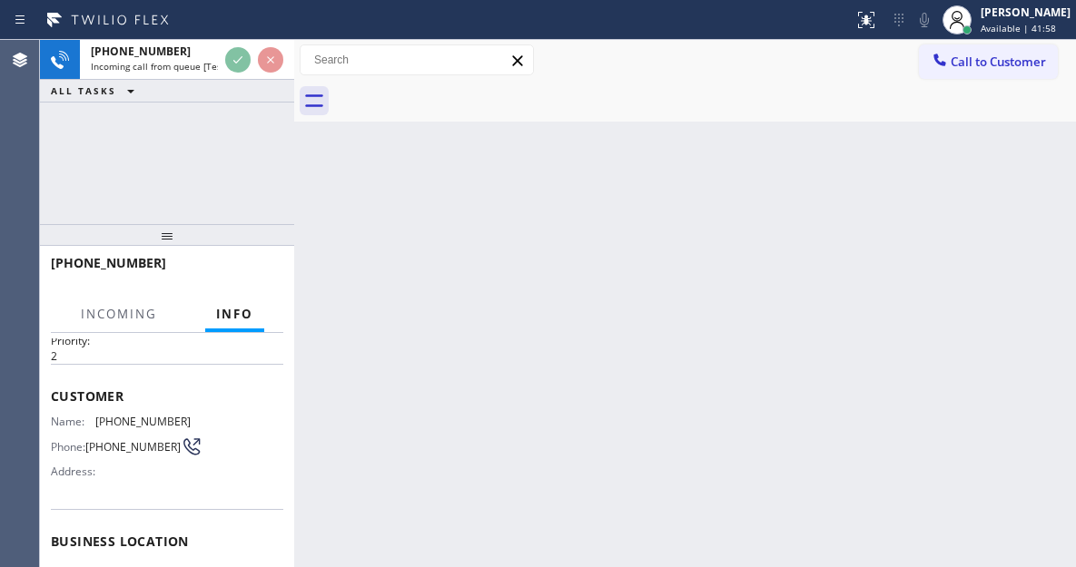
scroll to position [182, 0]
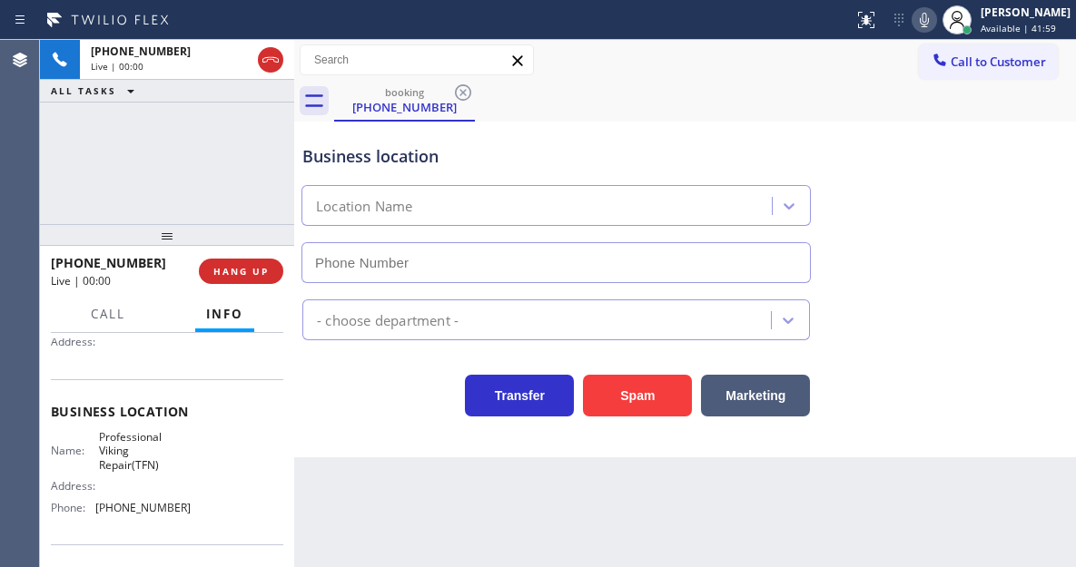
click at [160, 449] on span "Professional Viking Repair(TFN)" at bounding box center [144, 451] width 91 height 42
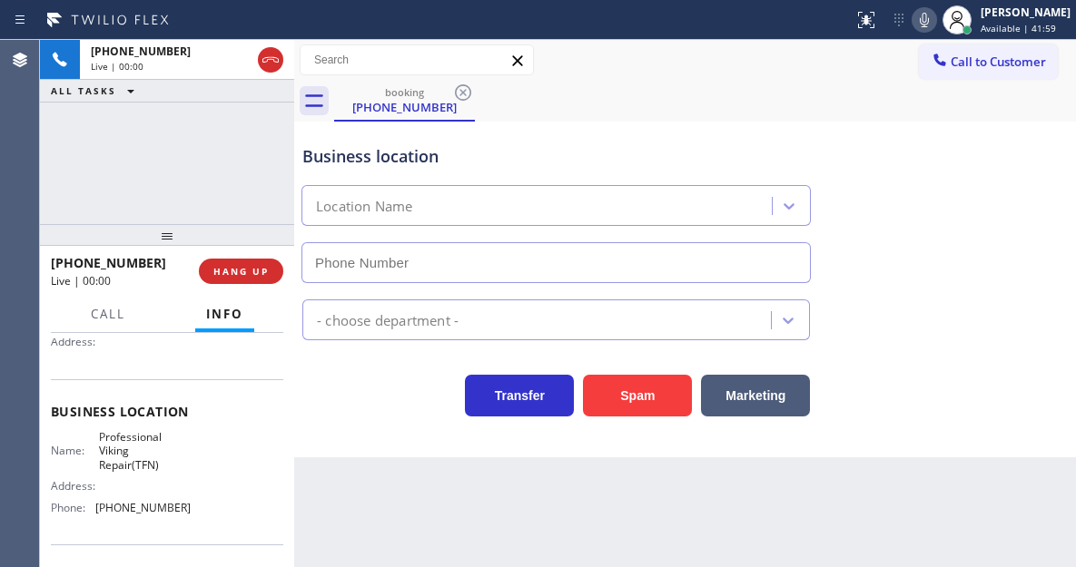
type input "[PHONE_NUMBER]"
click at [160, 449] on span "Professional Viking Repair(TFN)" at bounding box center [144, 451] width 91 height 42
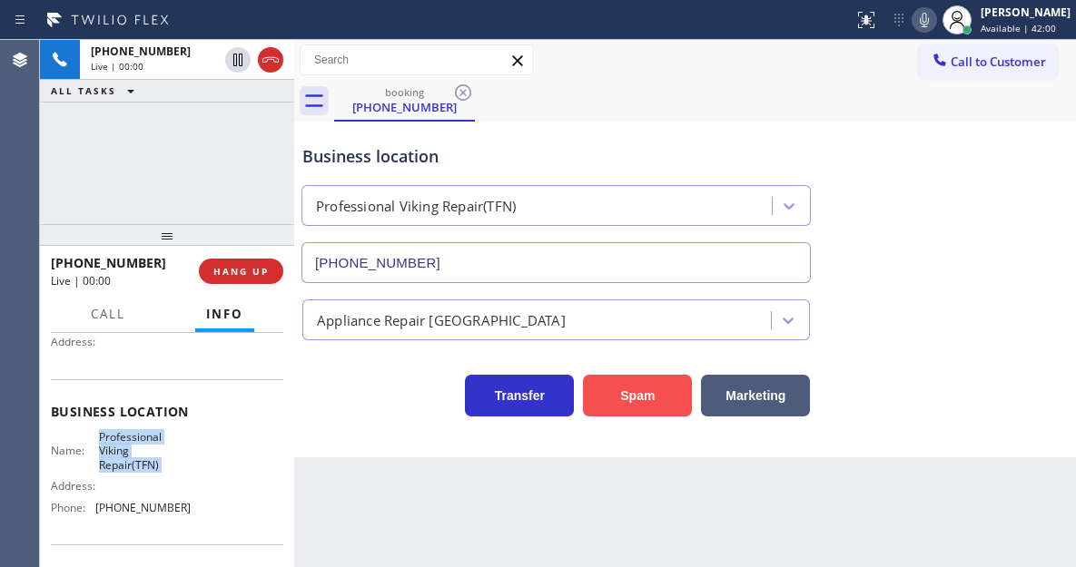
click at [606, 402] on button "Spam" at bounding box center [637, 396] width 109 height 42
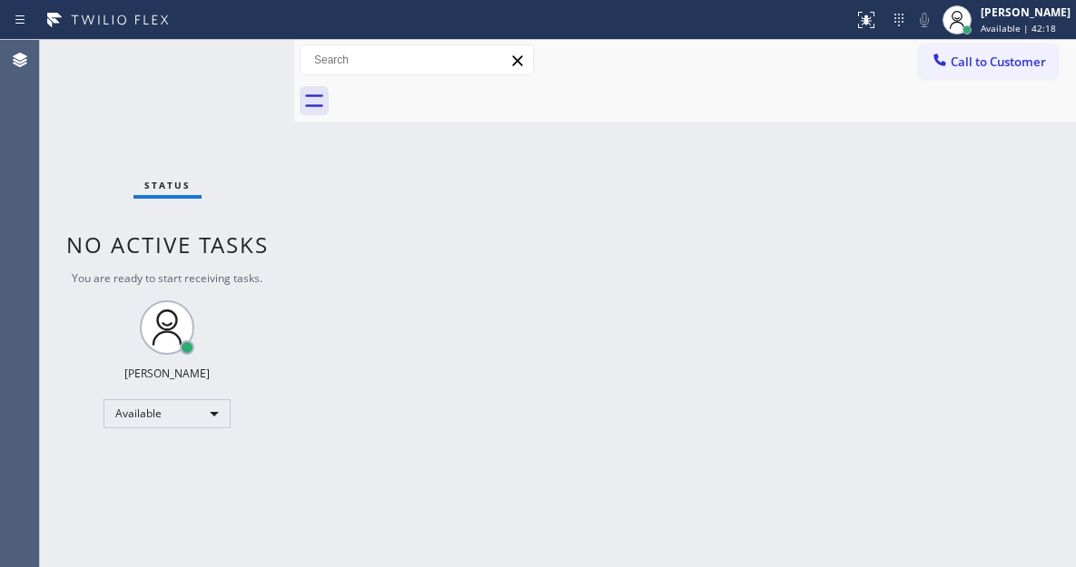
click at [983, 168] on div "Back to Dashboard Change Sender ID Customers Technicians Select a contact Outbo…" at bounding box center [685, 303] width 782 height 527
click at [228, 59] on div "Status No active tasks You are ready to start receiving tasks. [PERSON_NAME]" at bounding box center [167, 303] width 254 height 527
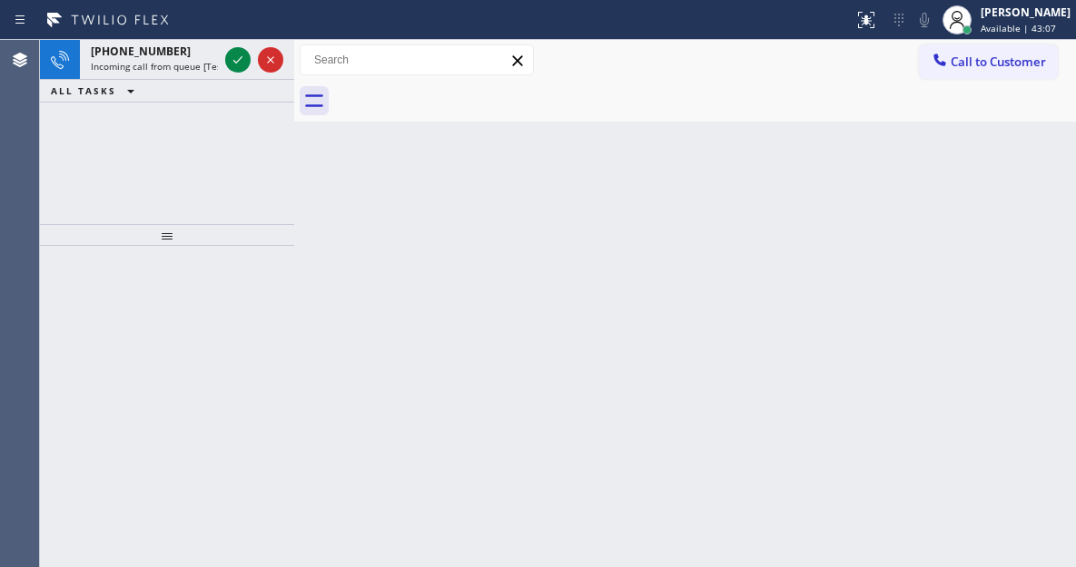
click at [1046, 337] on div "Back to Dashboard Change Sender ID Customers Technicians Select a contact Outbo…" at bounding box center [685, 303] width 782 height 527
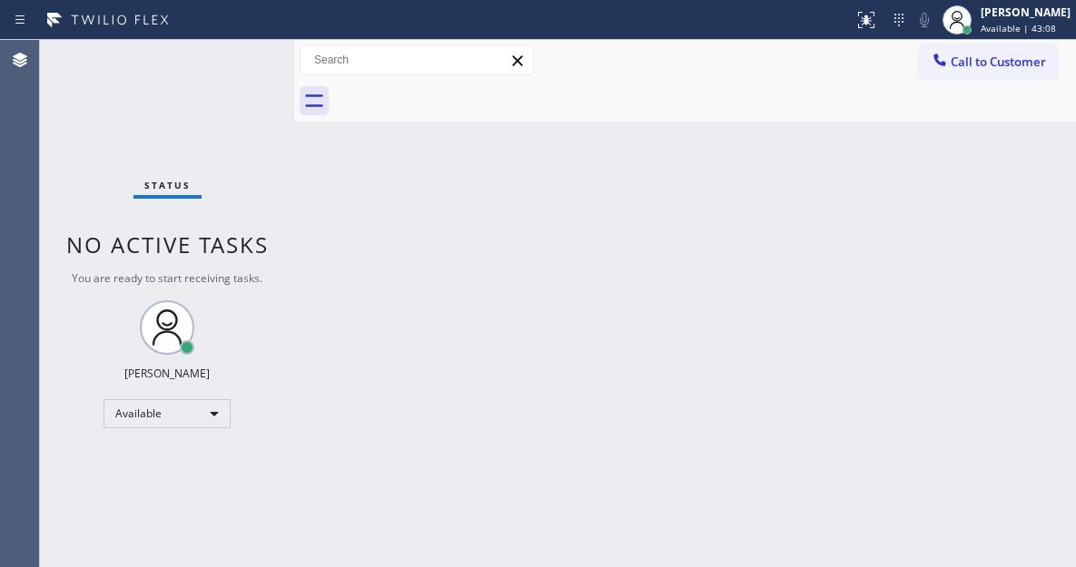
click at [236, 59] on div "Status No active tasks You are ready to start receiving tasks. [PERSON_NAME]" at bounding box center [167, 303] width 254 height 527
click at [236, 58] on div "Status No active tasks You are ready to start receiving tasks. [PERSON_NAME]" at bounding box center [167, 303] width 254 height 527
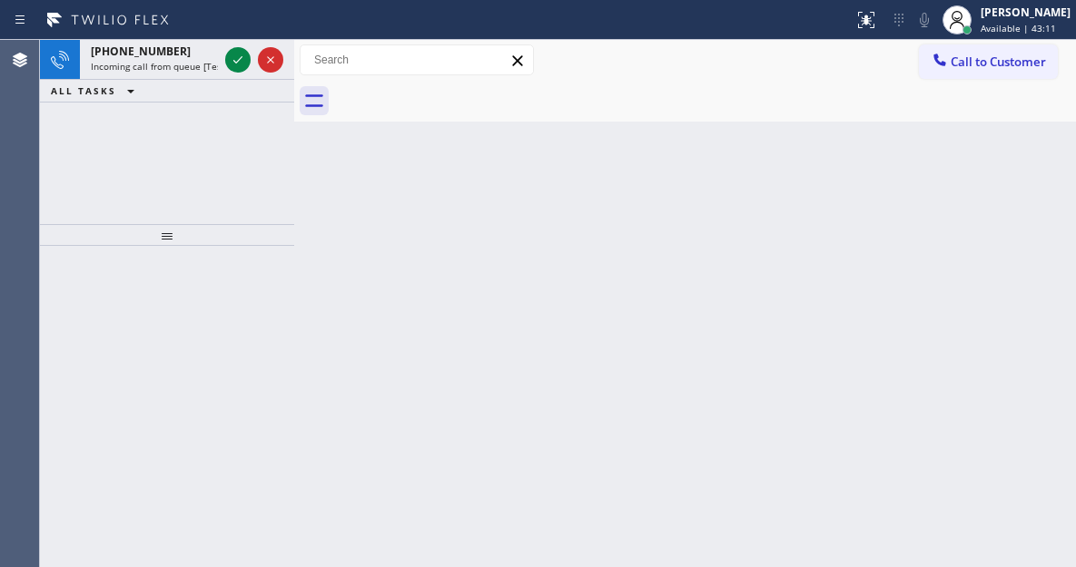
click at [1006, 185] on div "Back to Dashboard Change Sender ID Customers Technicians Select a contact Outbo…" at bounding box center [685, 303] width 782 height 527
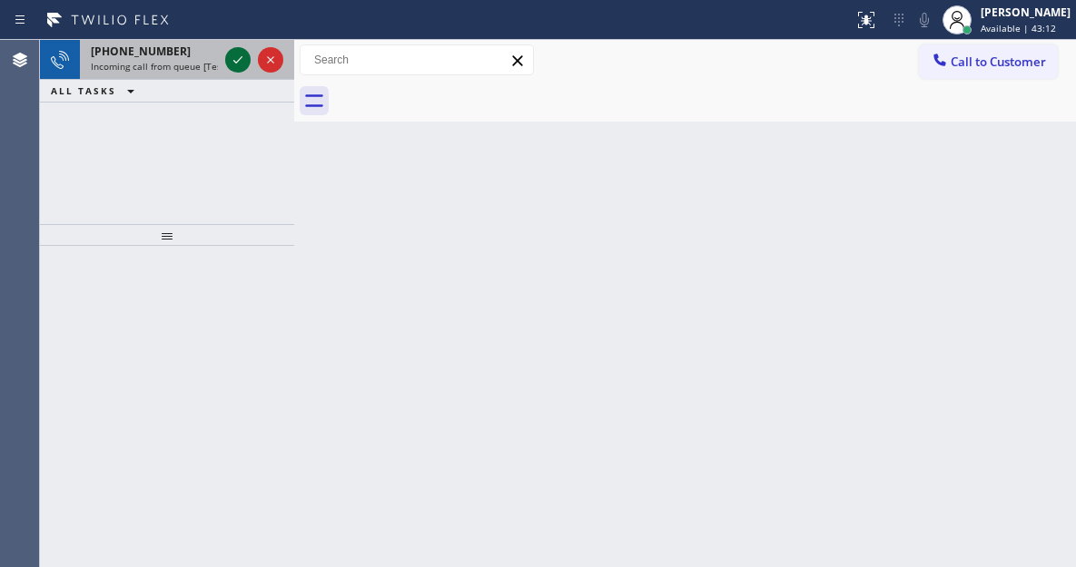
click at [228, 63] on icon at bounding box center [238, 60] width 22 height 22
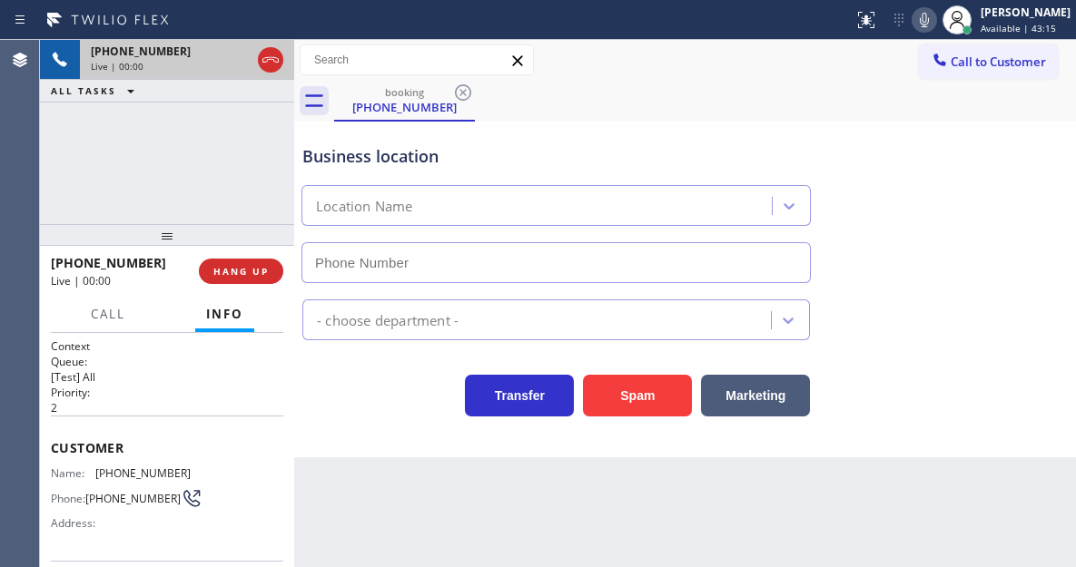
type input "[PHONE_NUMBER]"
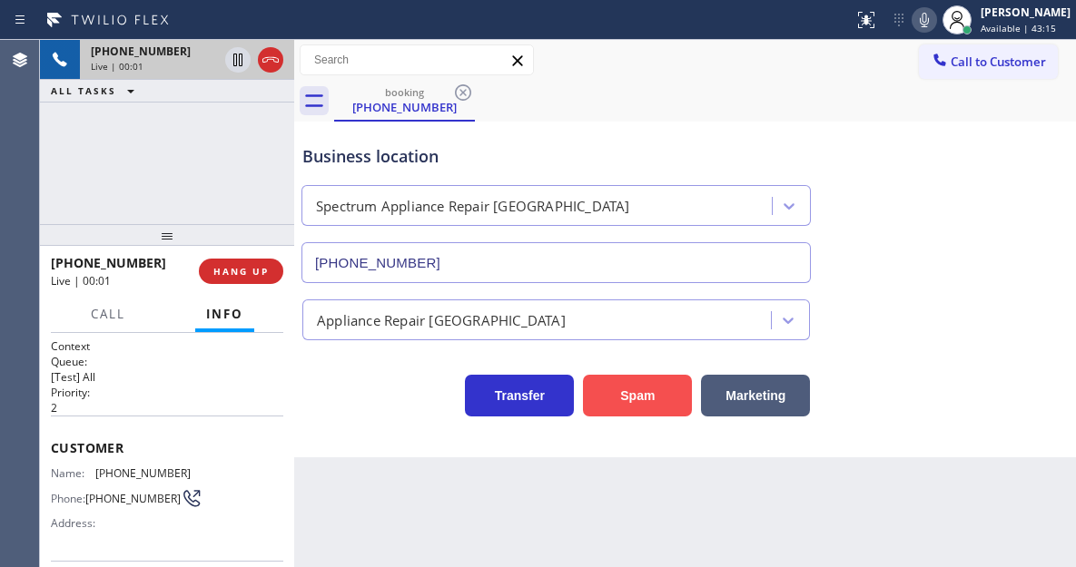
click at [609, 399] on button "Spam" at bounding box center [637, 396] width 109 height 42
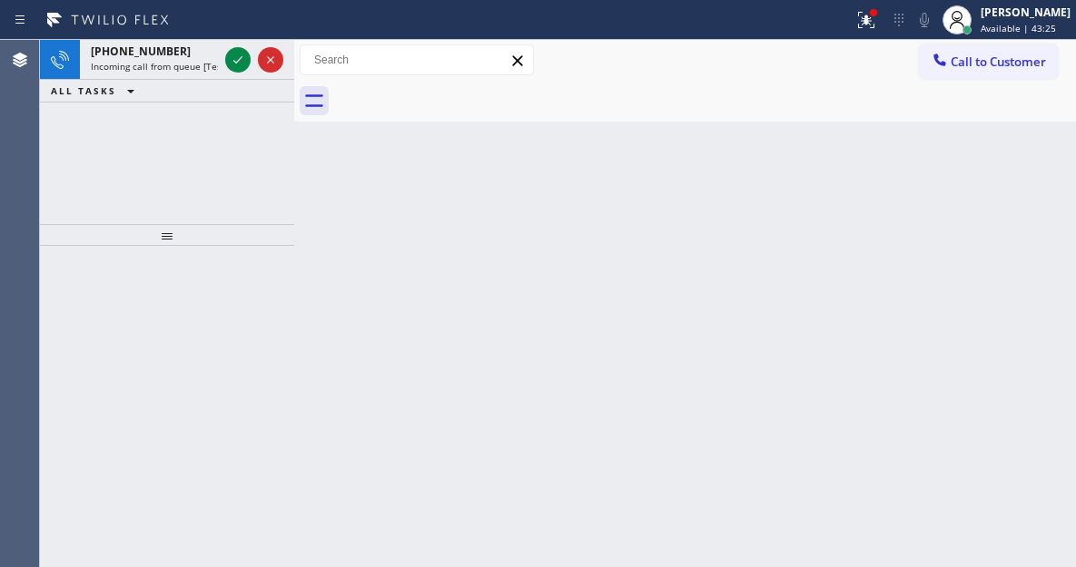
drag, startPoint x: 993, startPoint y: 180, endPoint x: 347, endPoint y: 86, distance: 653.1
click at [993, 180] on div "Back to Dashboard Change Sender ID Customers Technicians Select a contact Outbo…" at bounding box center [685, 303] width 782 height 527
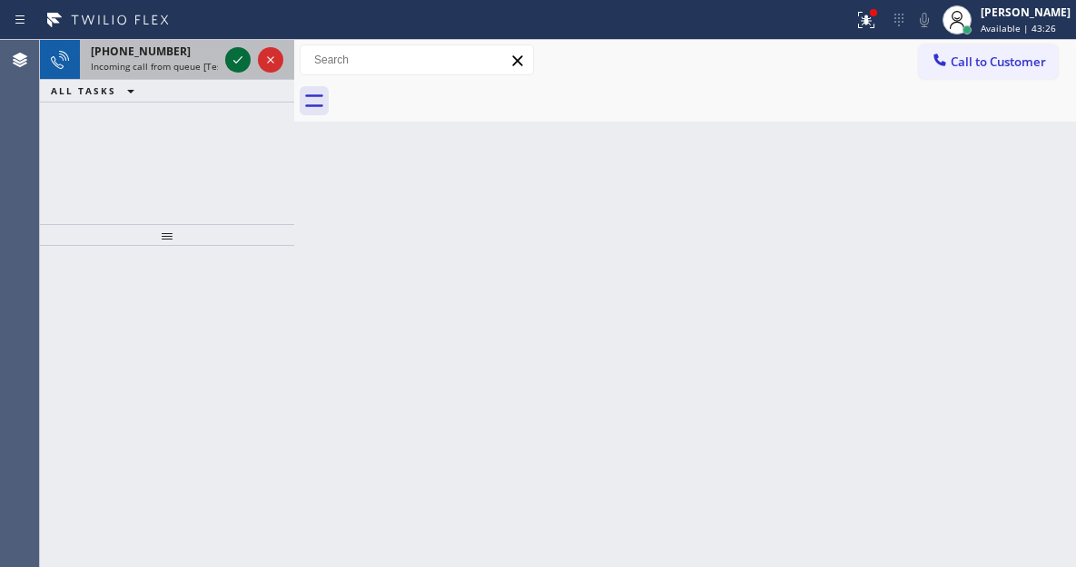
click at [227, 56] on icon at bounding box center [238, 60] width 22 height 22
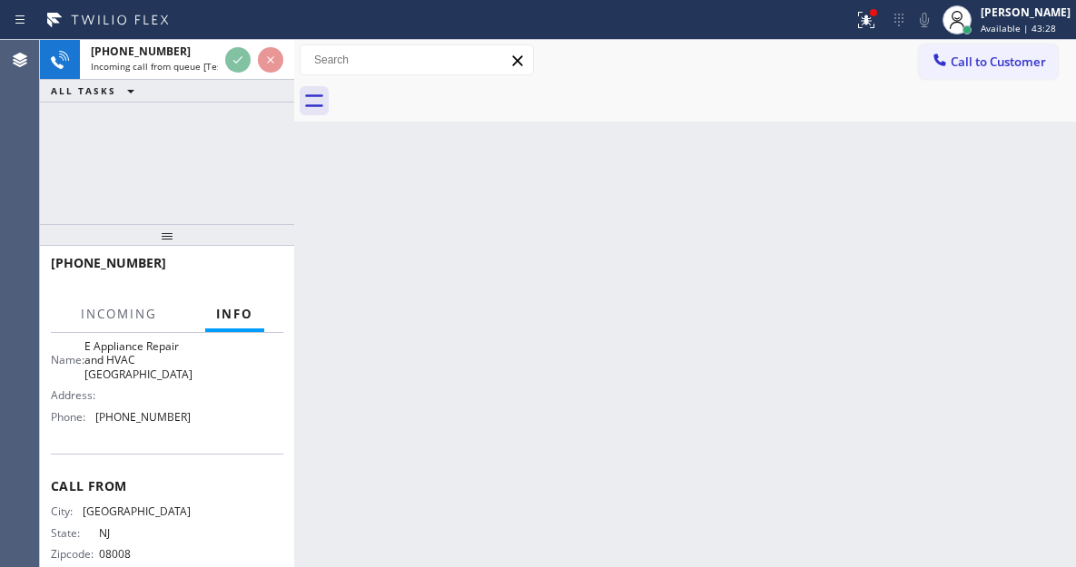
scroll to position [182, 0]
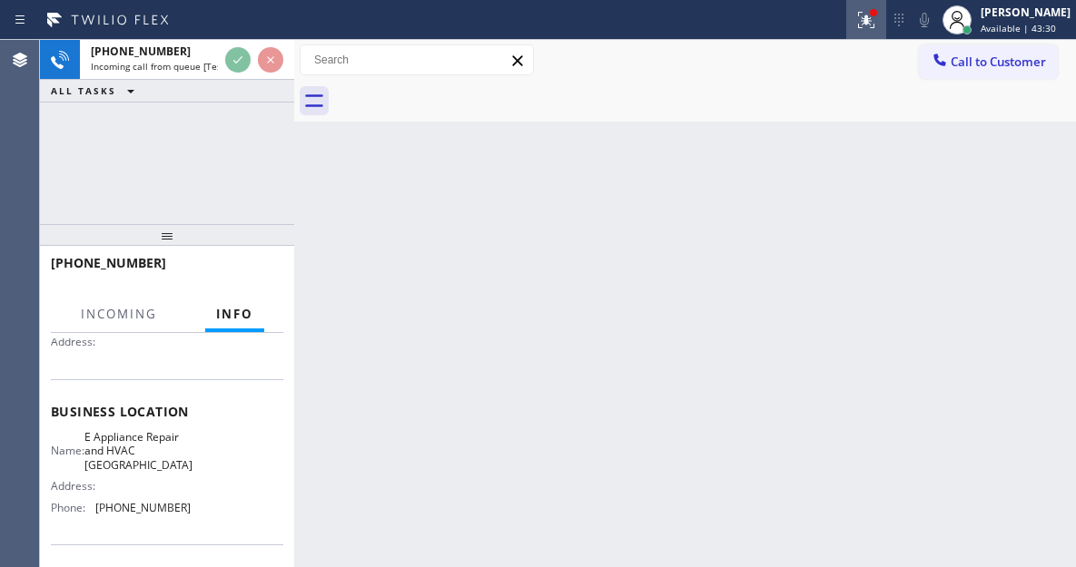
click at [877, 29] on icon at bounding box center [866, 20] width 22 height 22
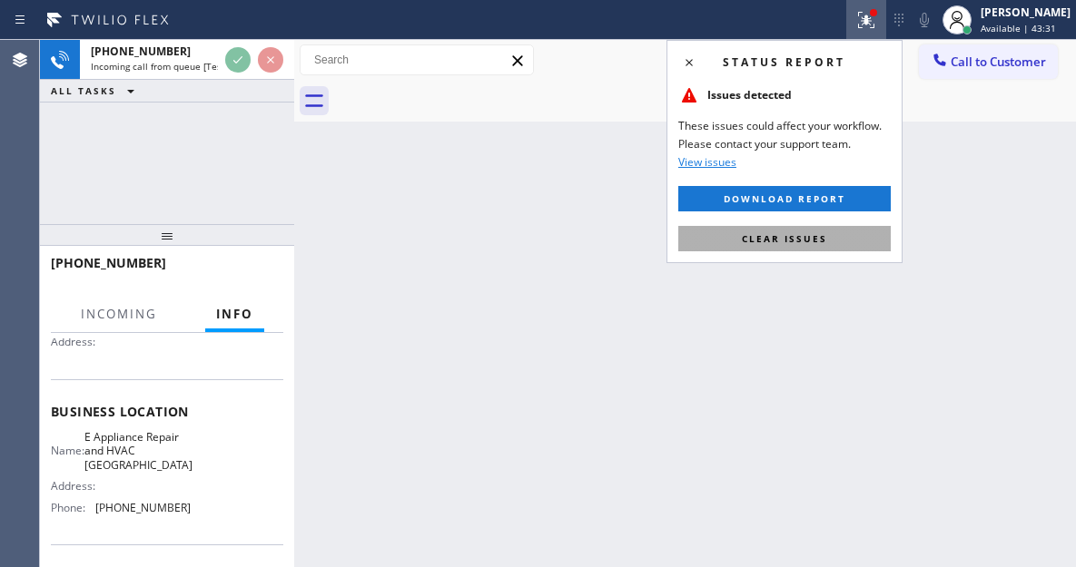
click at [799, 238] on span "Clear issues" at bounding box center [784, 238] width 85 height 13
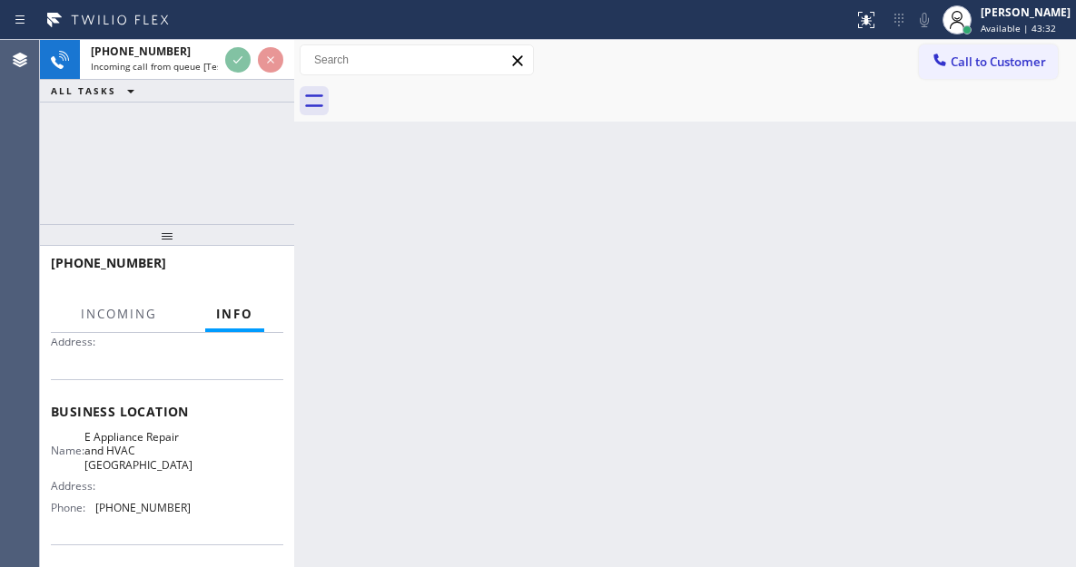
click at [138, 454] on span "E Appliance Repair and HVAC [GEOGRAPHIC_DATA]" at bounding box center [138, 451] width 108 height 42
drag, startPoint x: 138, startPoint y: 454, endPoint x: 258, endPoint y: 350, distance: 158.3
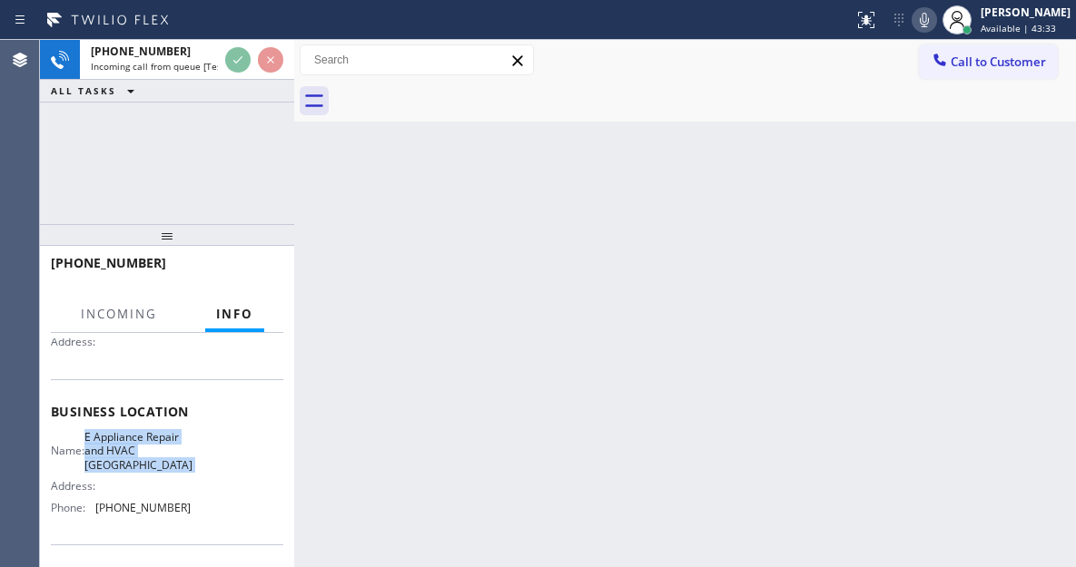
click at [138, 454] on span "E Appliance Repair and HVAC [GEOGRAPHIC_DATA]" at bounding box center [138, 451] width 108 height 42
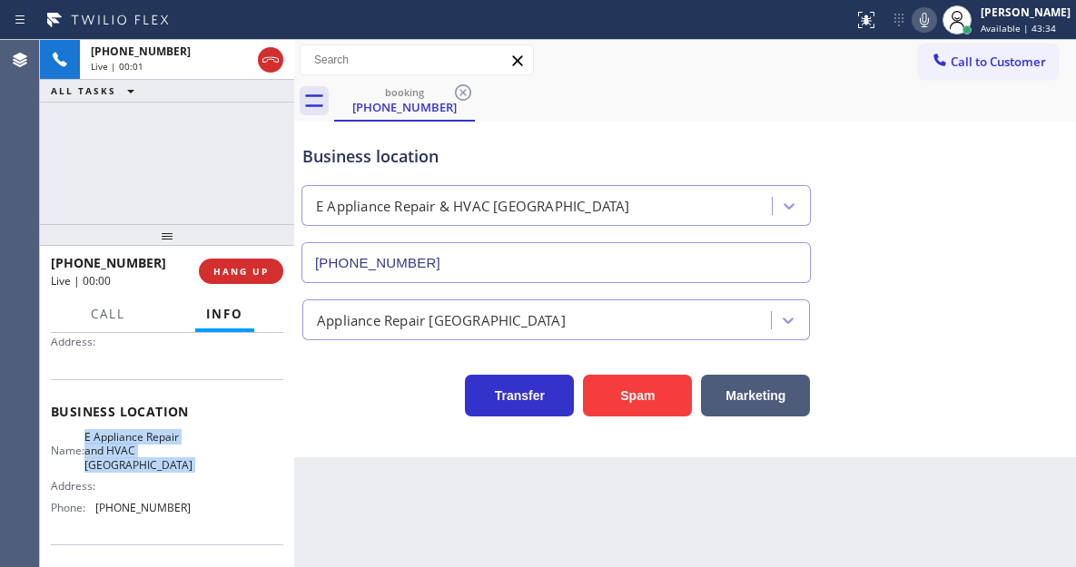
type input "[PHONE_NUMBER]"
click at [381, 158] on div "Business location" at bounding box center [555, 156] width 507 height 25
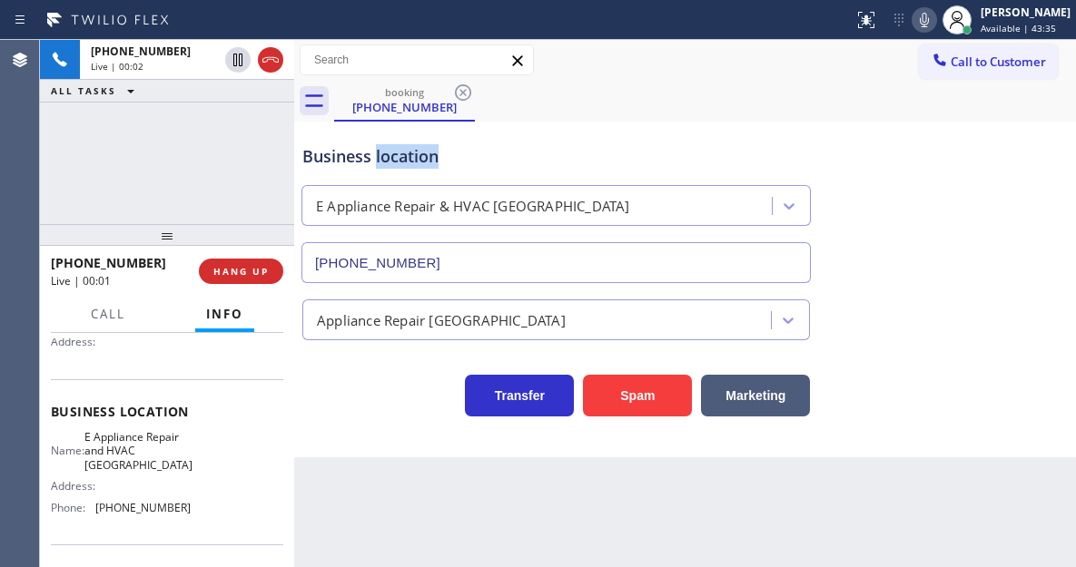
click at [381, 158] on div "Business location" at bounding box center [555, 156] width 507 height 25
click at [353, 155] on div "Business location" at bounding box center [555, 156] width 507 height 25
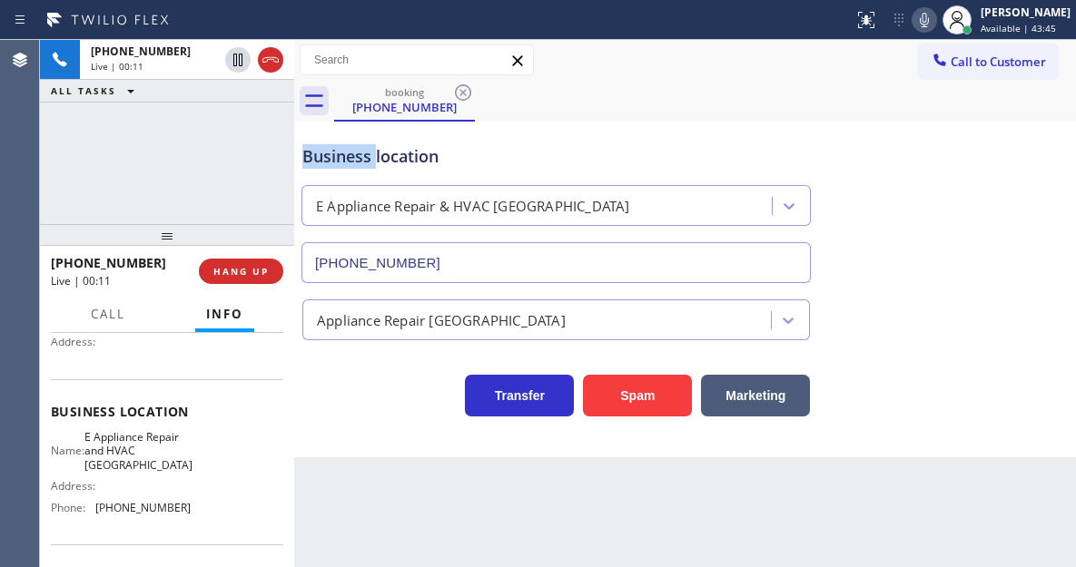
click at [353, 155] on div "Business location" at bounding box center [555, 156] width 507 height 25
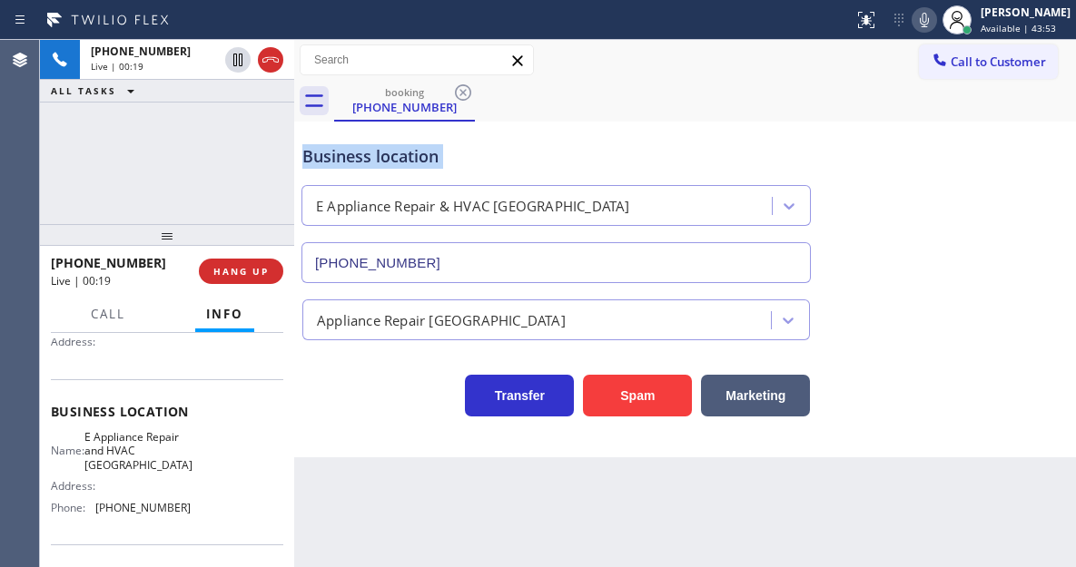
click at [1015, 155] on div "Business location E Appliance Repair & HVAC [GEOGRAPHIC_DATA] [PHONE_NUMBER]" at bounding box center [685, 201] width 773 height 164
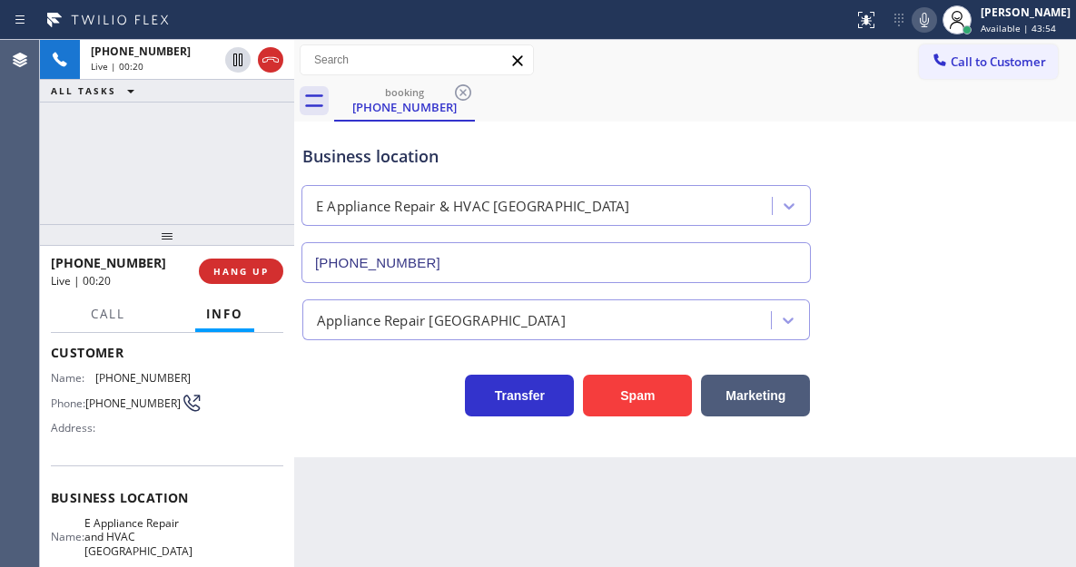
scroll to position [0, 0]
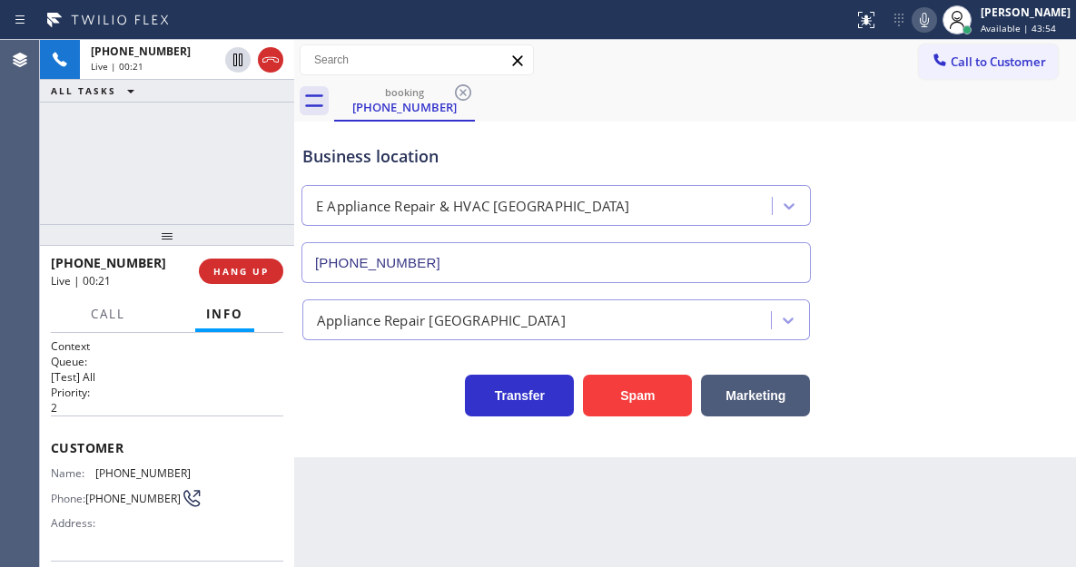
click at [123, 475] on span "[PHONE_NUMBER]" at bounding box center [142, 474] width 95 height 14
click at [349, 480] on div "Back to Dashboard Change Sender ID Customers Technicians Select a contact Outbo…" at bounding box center [685, 303] width 782 height 527
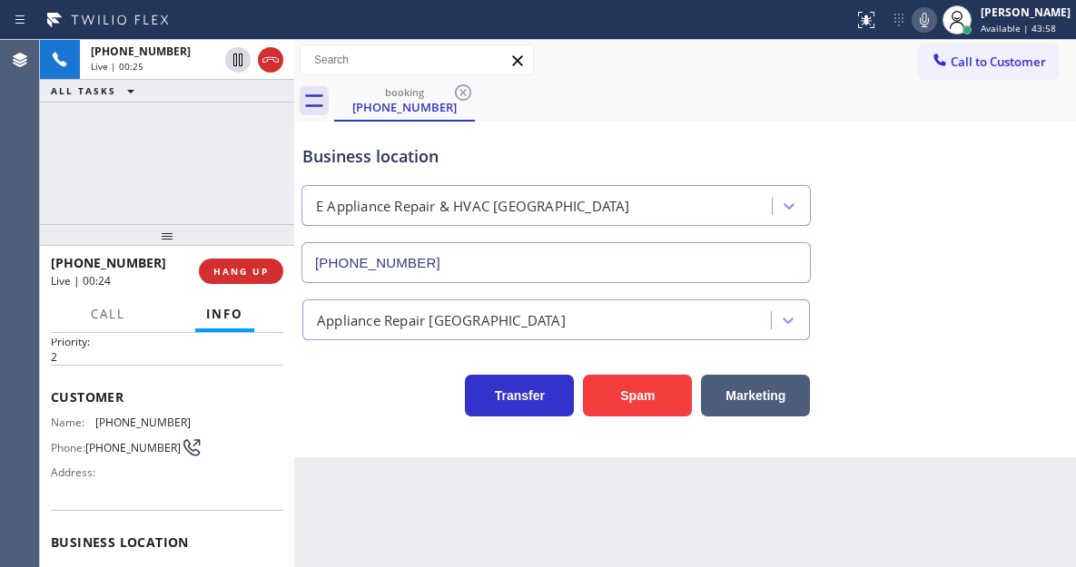
scroll to position [91, 0]
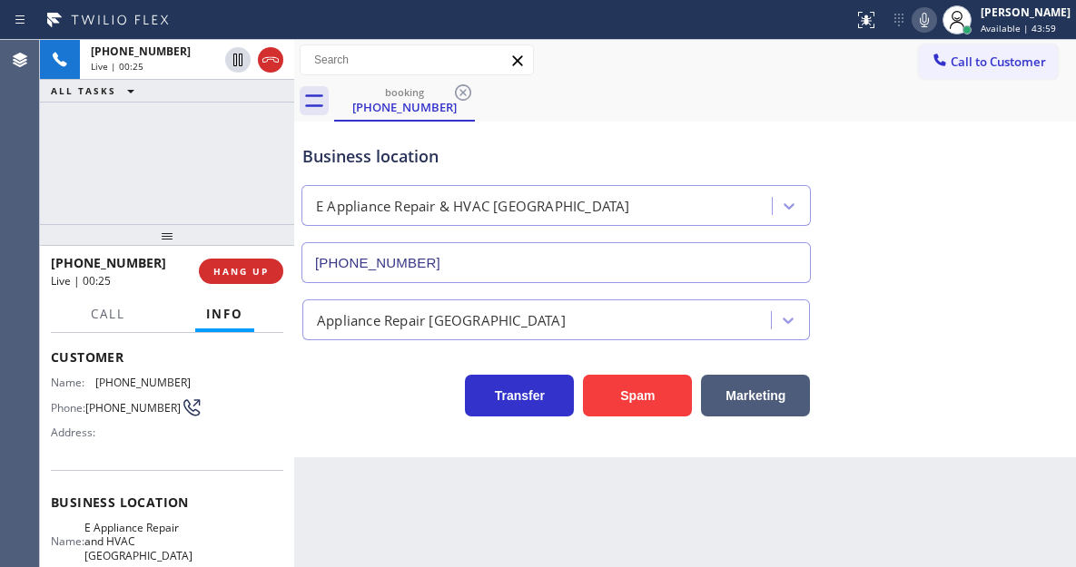
click at [133, 540] on span "E Appliance Repair and HVAC [GEOGRAPHIC_DATA]" at bounding box center [138, 542] width 108 height 42
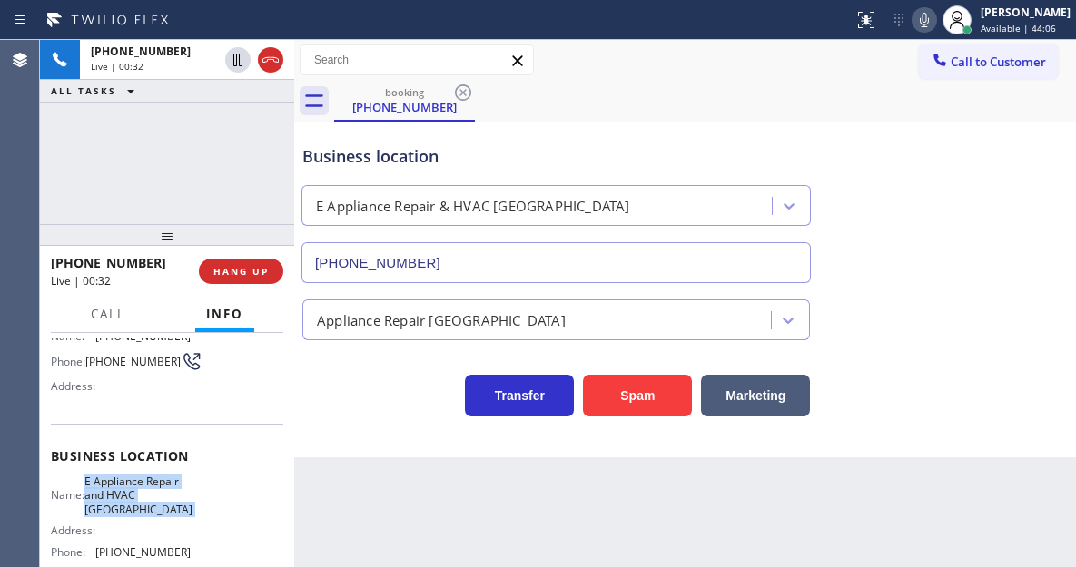
scroll to position [272, 0]
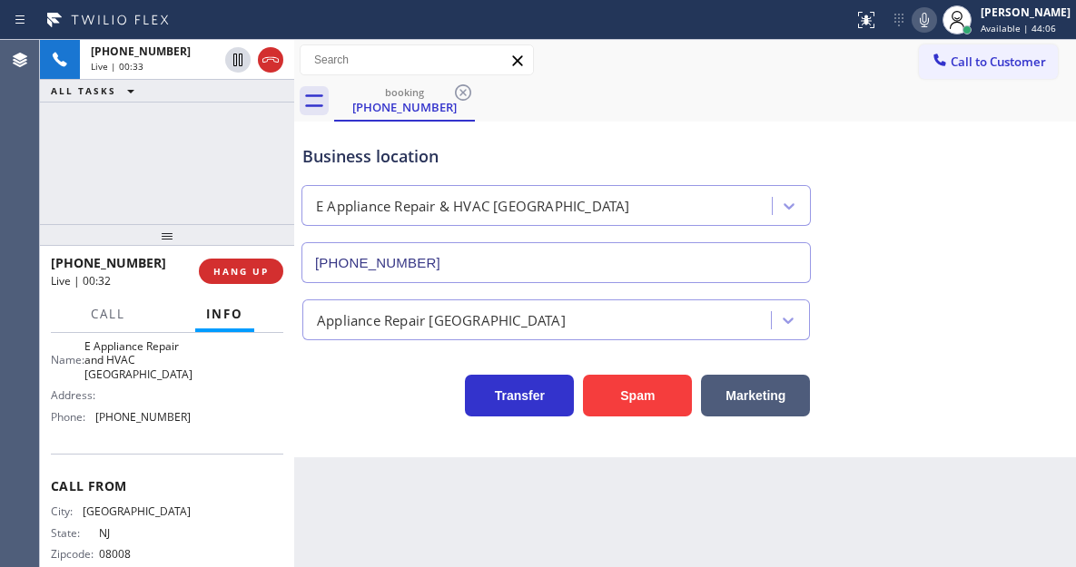
click at [165, 424] on span "[PHONE_NUMBER]" at bounding box center [142, 417] width 95 height 14
click at [660, 113] on div "booking [PHONE_NUMBER]" at bounding box center [705, 101] width 742 height 41
click at [231, 189] on div "[PHONE_NUMBER] Live | 02:41 ALL TASKS ALL TASKS ACTIVE TASKS TASKS IN WRAP UP" at bounding box center [167, 132] width 254 height 184
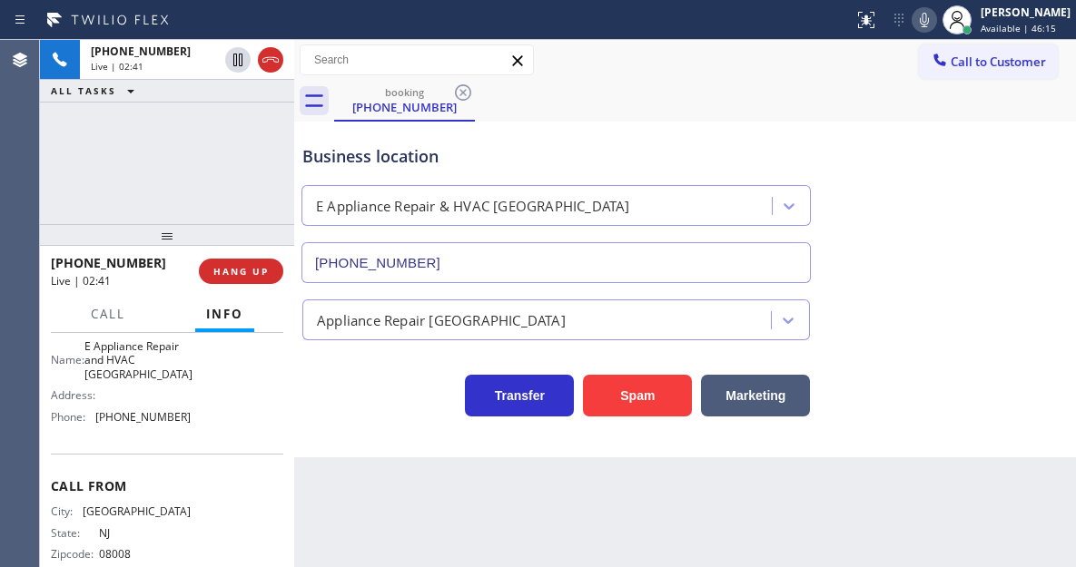
click at [351, 157] on div "Business location" at bounding box center [555, 156] width 507 height 25
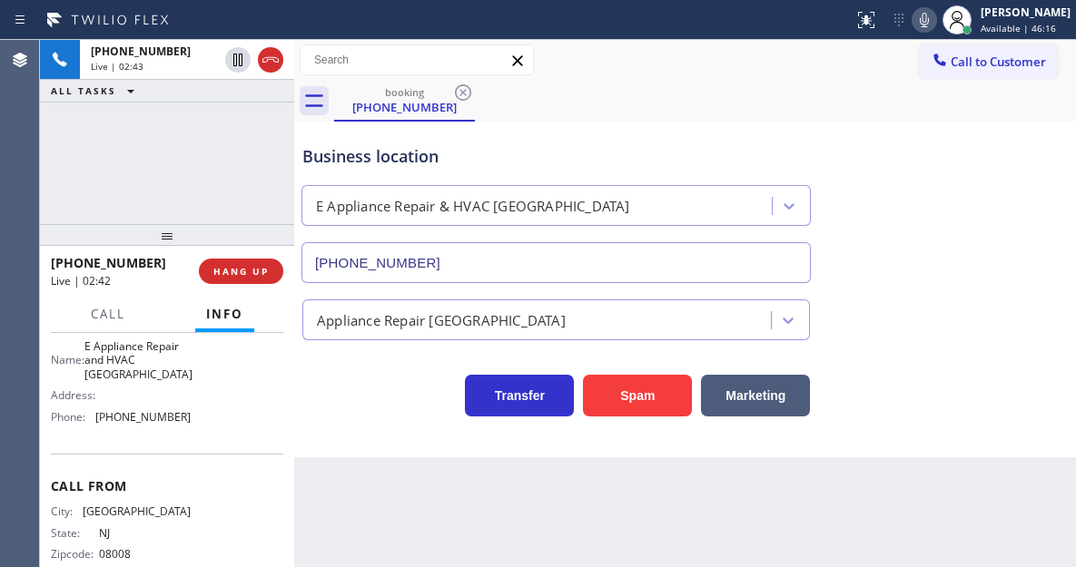
click at [248, 144] on div "[PHONE_NUMBER] Live | 02:43 ALL TASKS ALL TASKS ACTIVE TASKS TASKS IN WRAP UP" at bounding box center [167, 132] width 254 height 184
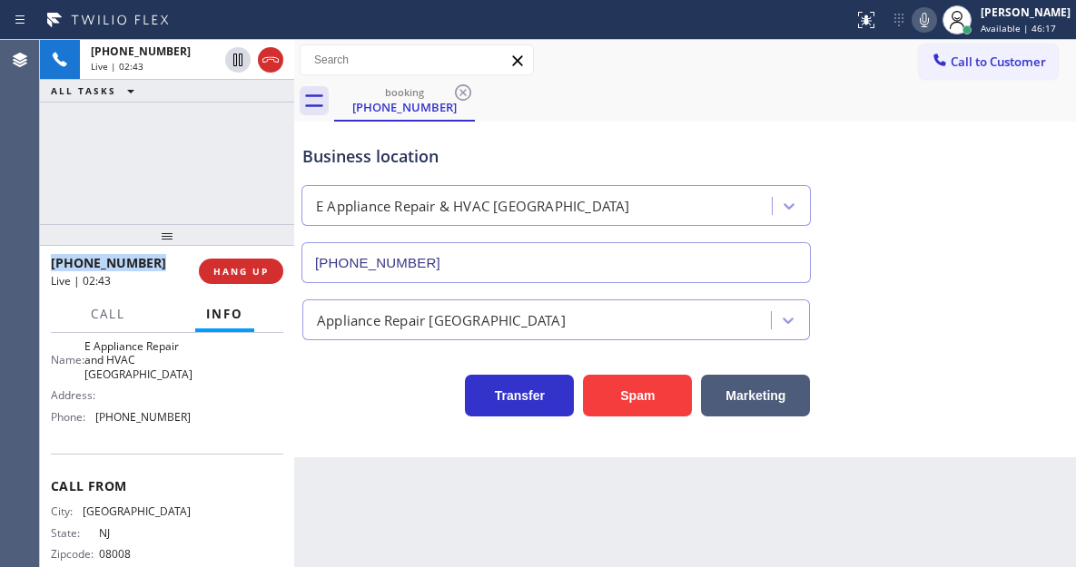
click at [248, 144] on div "[PHONE_NUMBER] Live | 02:43 ALL TASKS ALL TASKS ACTIVE TASKS TASKS IN WRAP UP" at bounding box center [167, 132] width 254 height 184
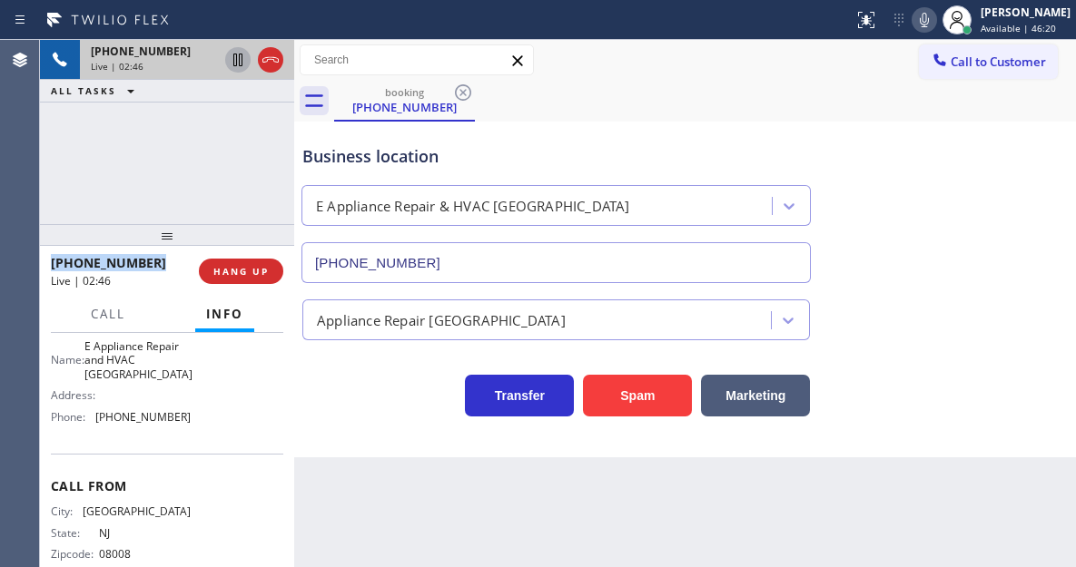
click at [240, 64] on icon at bounding box center [237, 60] width 9 height 13
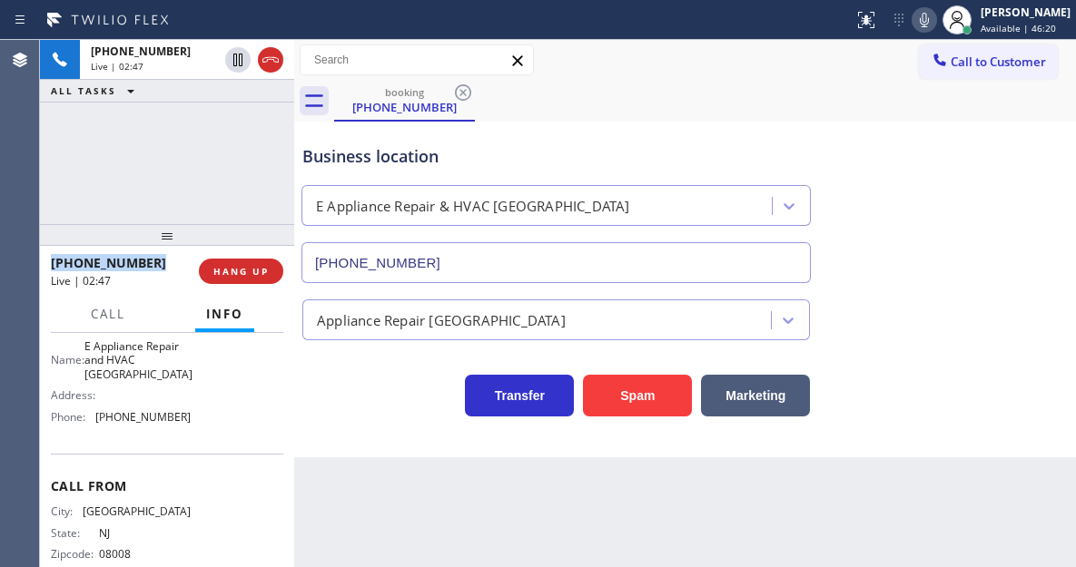
click at [935, 29] on icon at bounding box center [924, 20] width 22 height 22
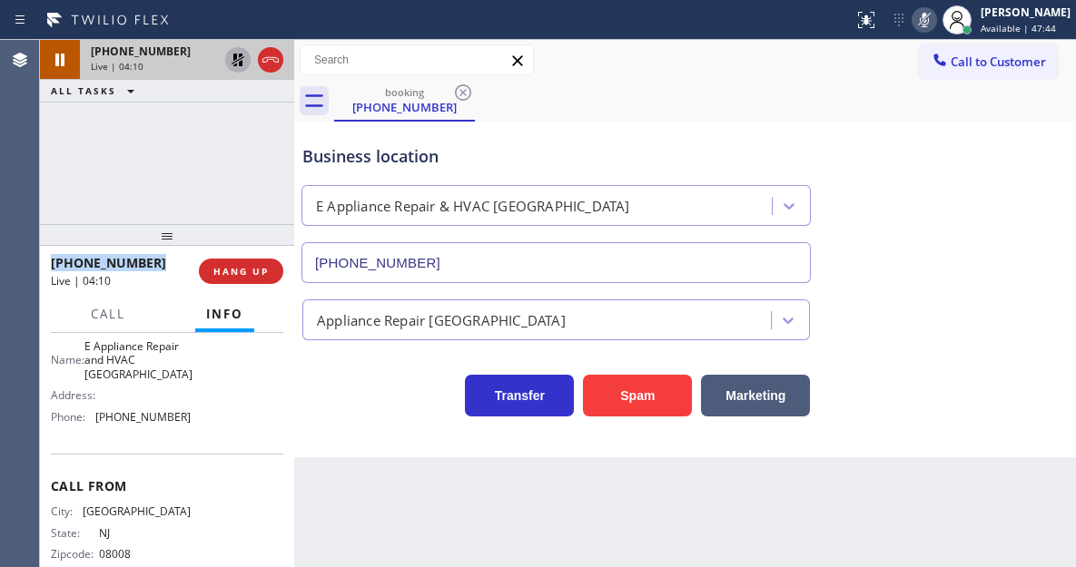
click at [237, 57] on icon at bounding box center [237, 60] width 13 height 13
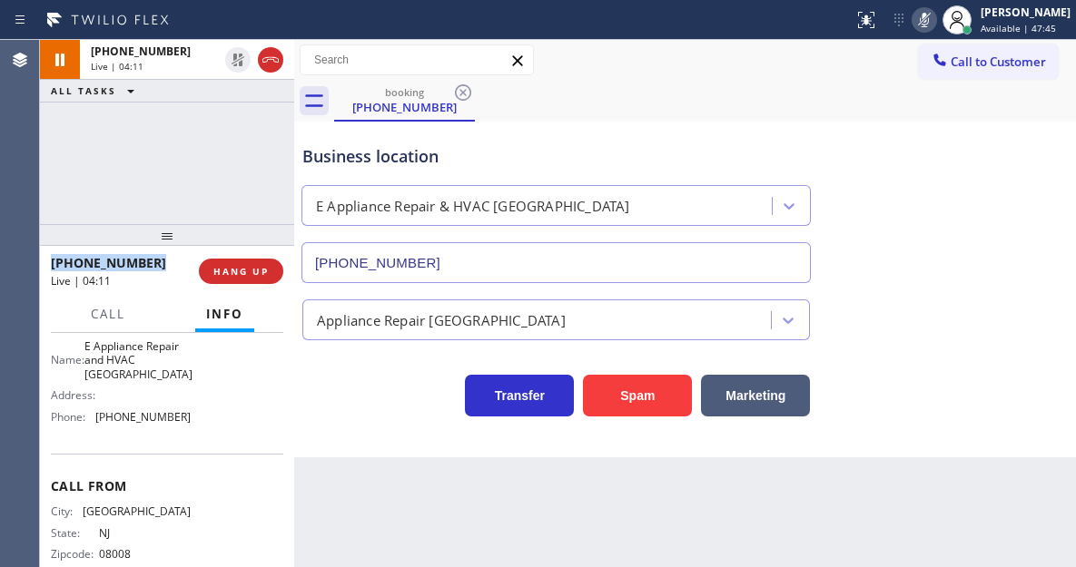
click at [935, 25] on icon at bounding box center [924, 20] width 22 height 22
click at [375, 160] on div "Business location" at bounding box center [555, 156] width 507 height 25
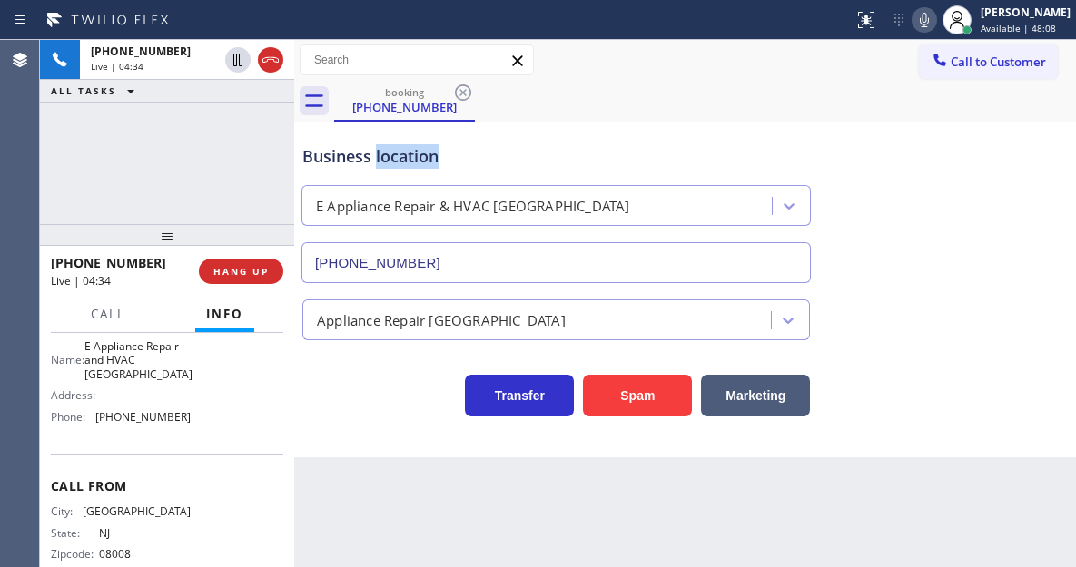
click at [375, 160] on div "Business location" at bounding box center [555, 156] width 507 height 25
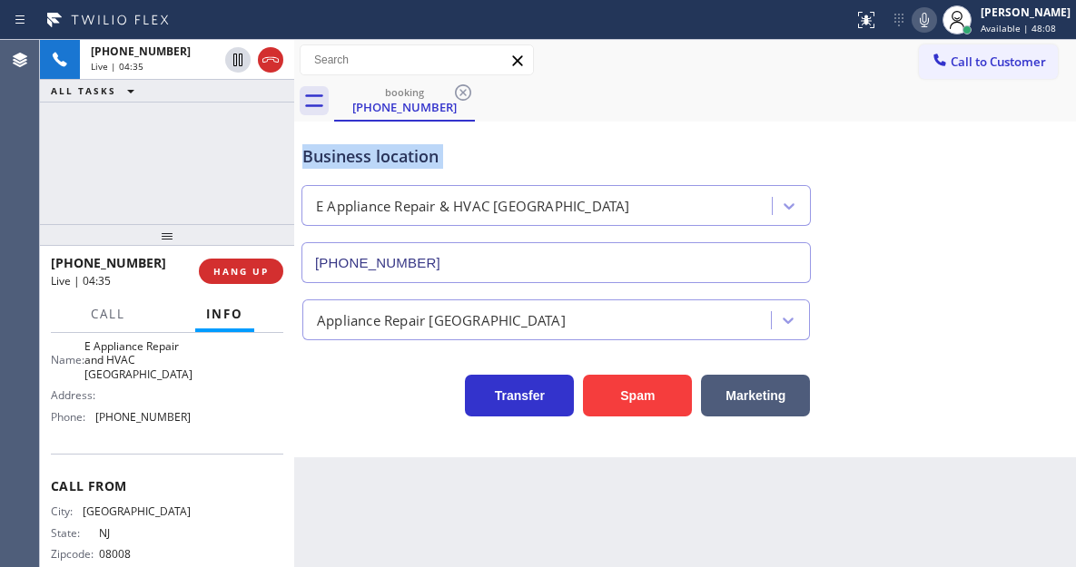
click at [375, 160] on div "Business location" at bounding box center [555, 156] width 507 height 25
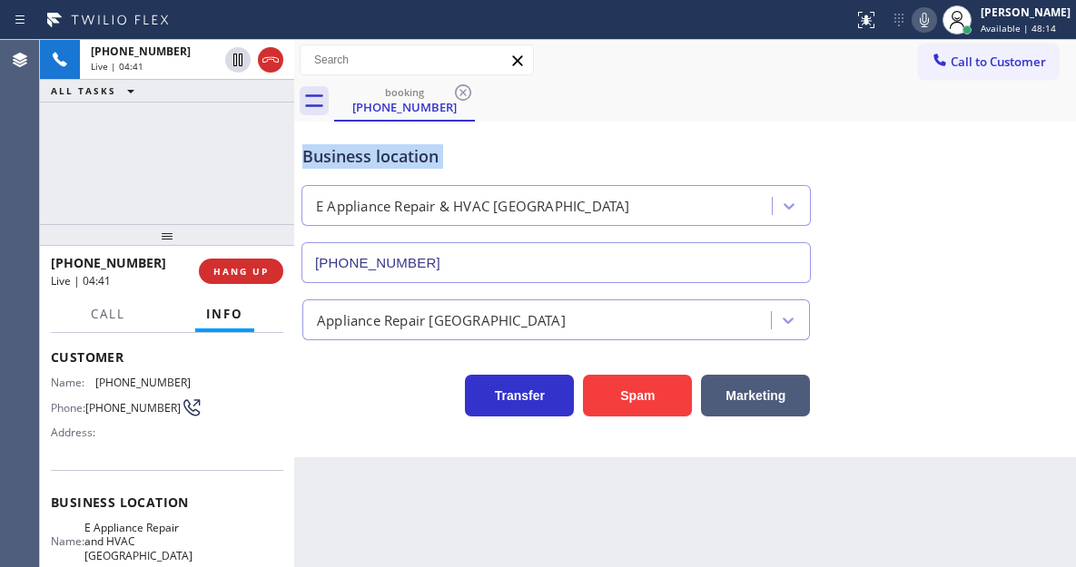
scroll to position [0, 0]
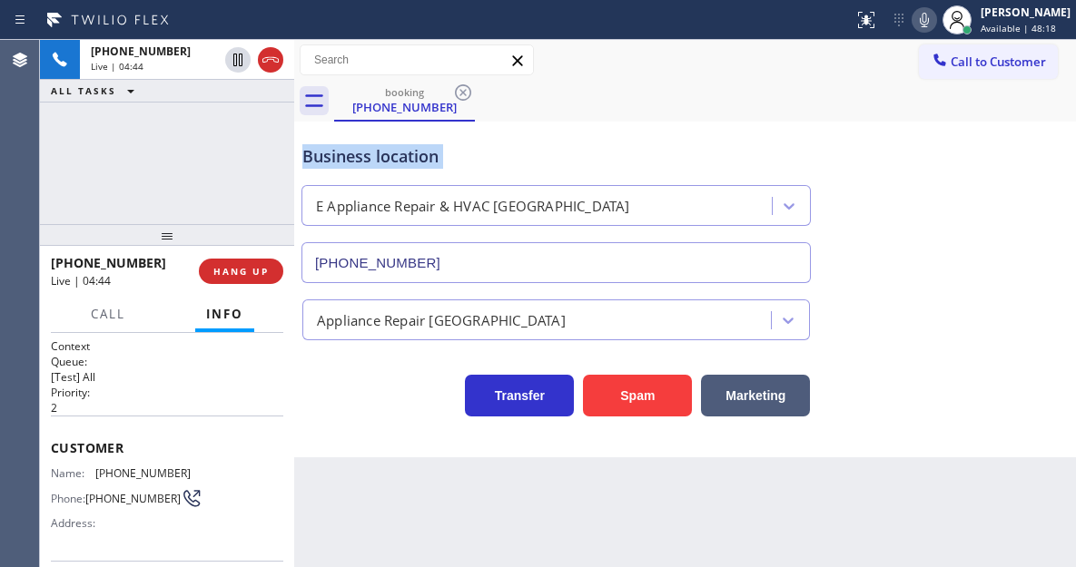
click at [414, 153] on div "Business location" at bounding box center [555, 156] width 507 height 25
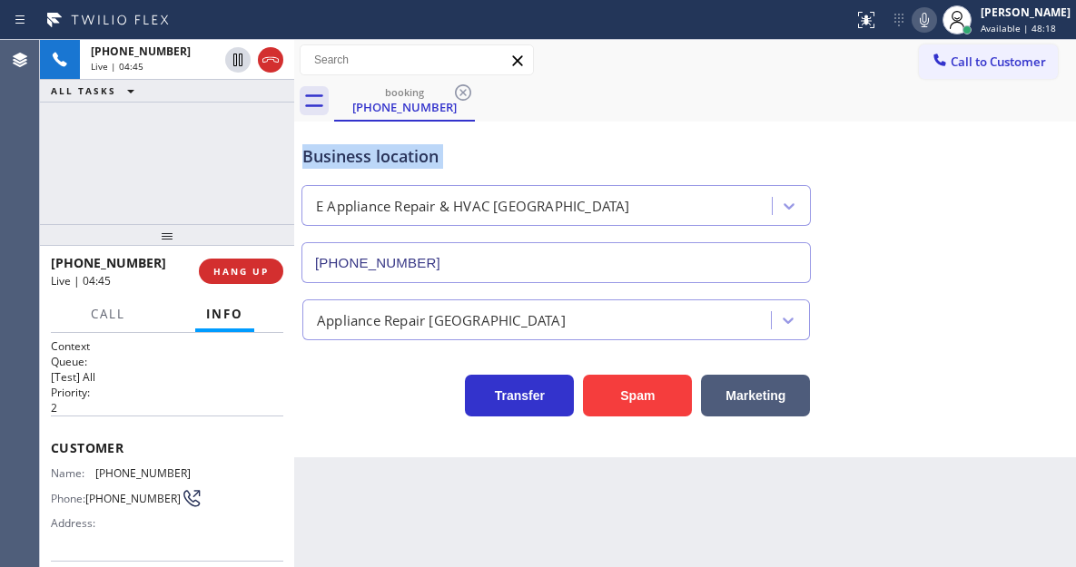
click at [414, 153] on div "Business location" at bounding box center [555, 156] width 507 height 25
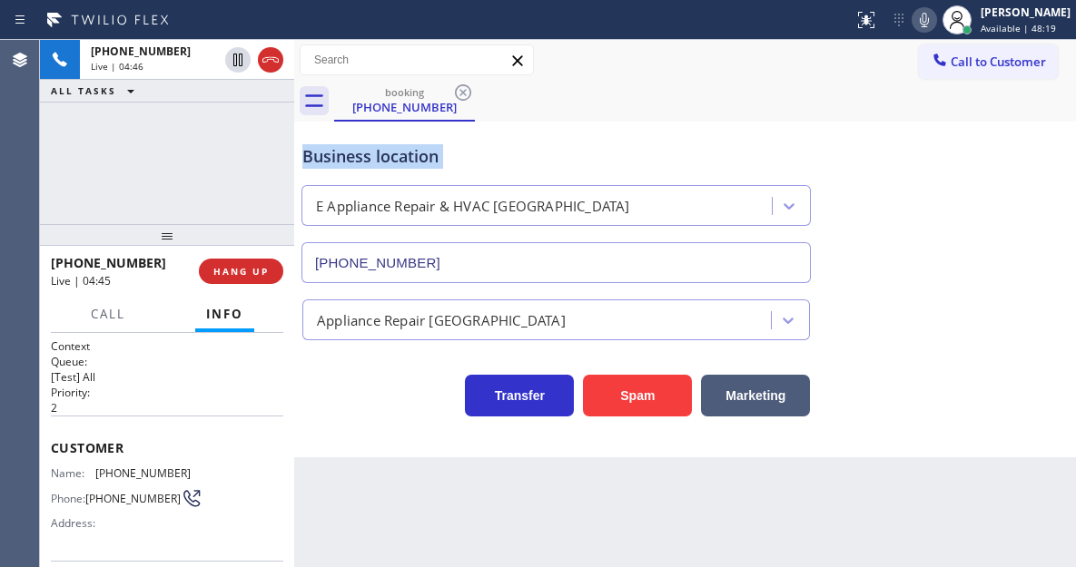
click at [414, 153] on div "Business location" at bounding box center [555, 156] width 507 height 25
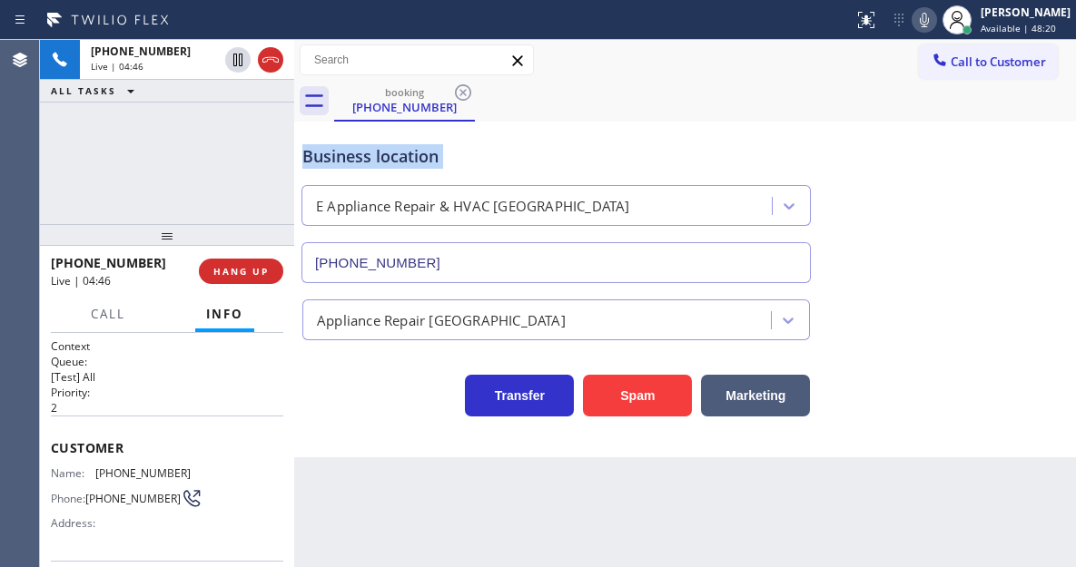
click at [414, 153] on div "Business location" at bounding box center [555, 156] width 507 height 25
click at [225, 158] on div "[PHONE_NUMBER] Live | 04:50 ALL TASKS ALL TASKS ACTIVE TASKS TASKS IN WRAP UP" at bounding box center [167, 132] width 254 height 184
click at [247, 286] on div "[PHONE_NUMBER] Live | 04:52 HANG UP" at bounding box center [167, 271] width 232 height 47
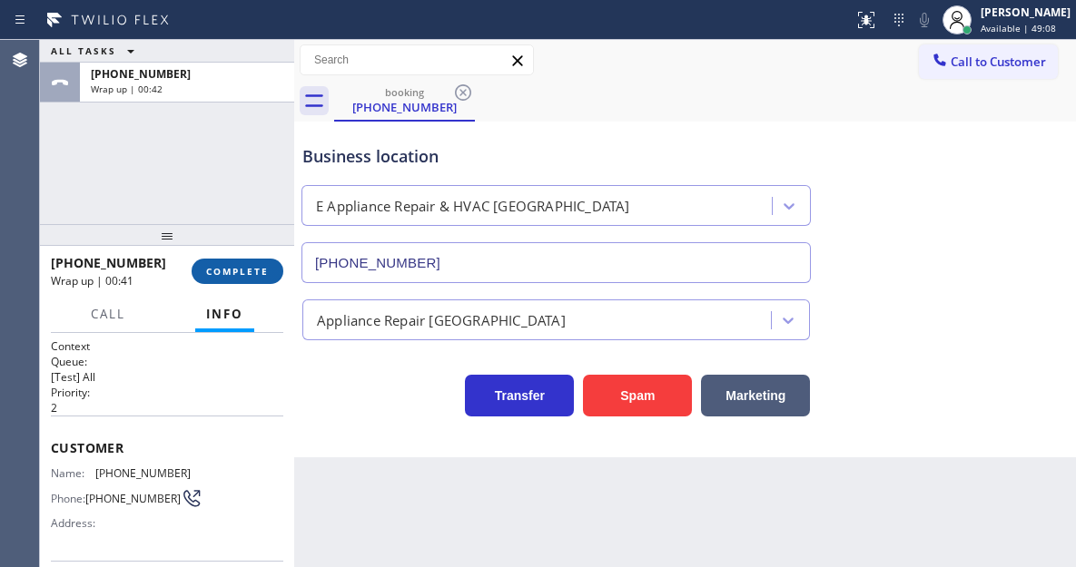
click at [255, 280] on button "COMPLETE" at bounding box center [238, 271] width 92 height 25
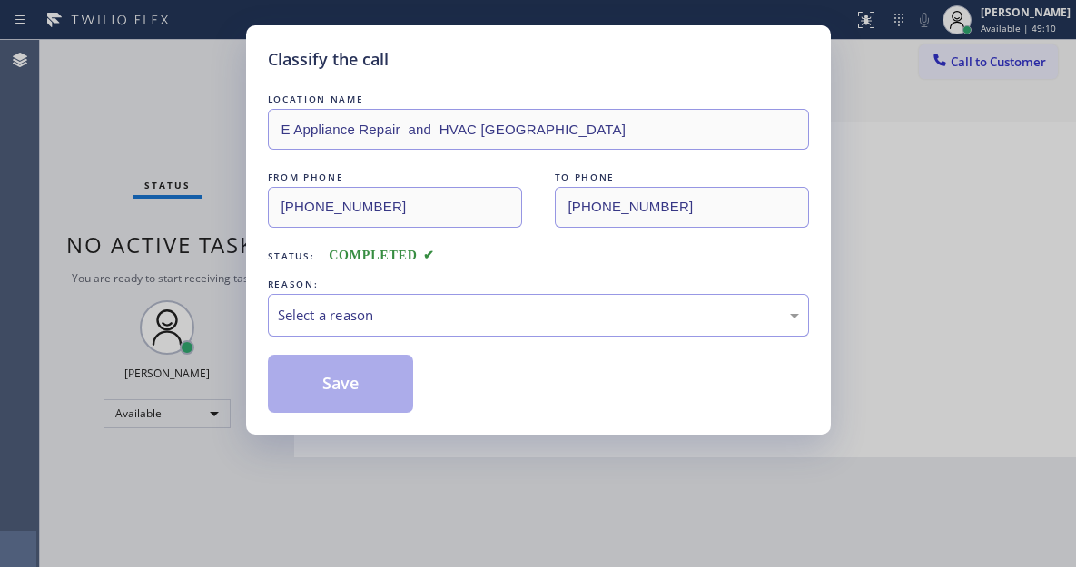
click at [429, 331] on div "Select a reason" at bounding box center [538, 315] width 541 height 43
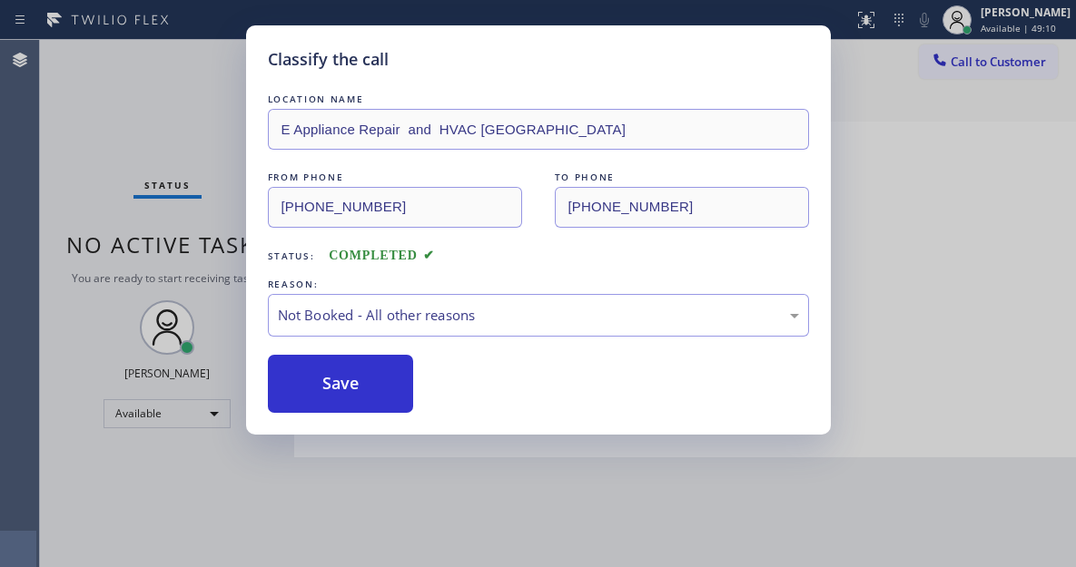
click at [391, 381] on button "Save" at bounding box center [341, 384] width 146 height 58
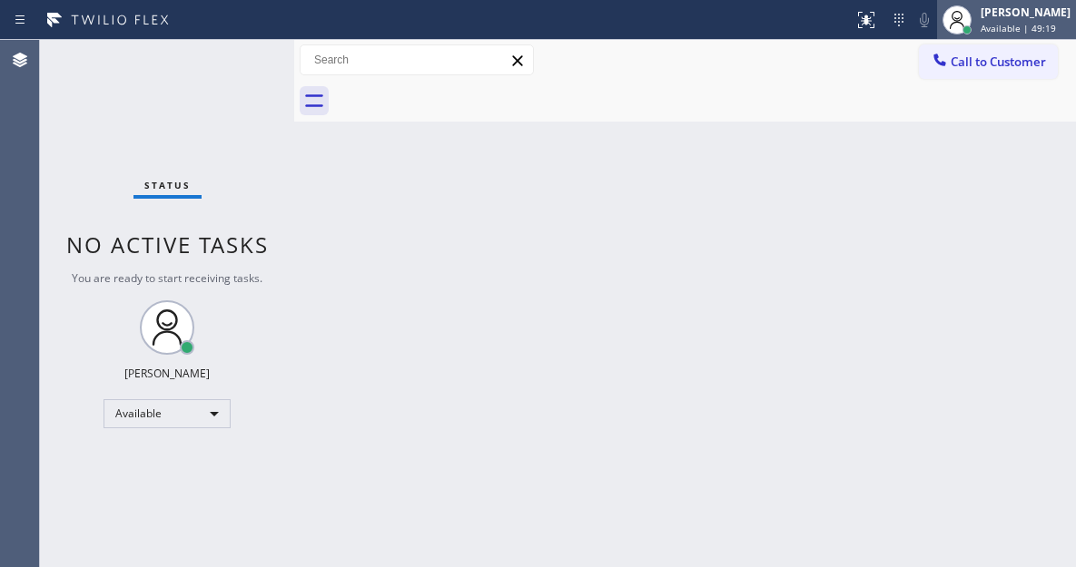
click at [977, 28] on div at bounding box center [957, 20] width 40 height 40
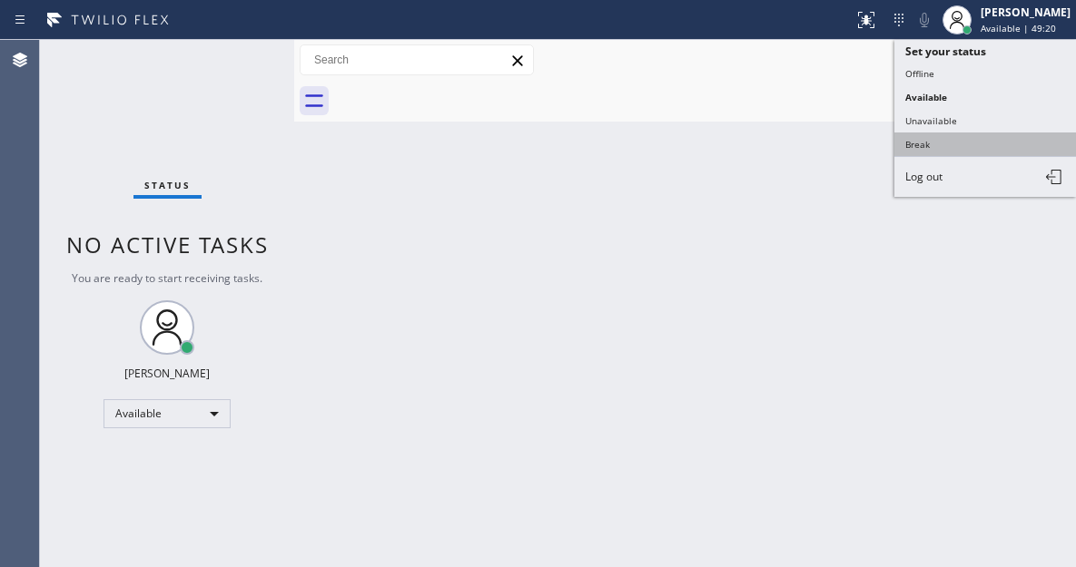
click at [944, 136] on button "Break" at bounding box center [985, 145] width 182 height 24
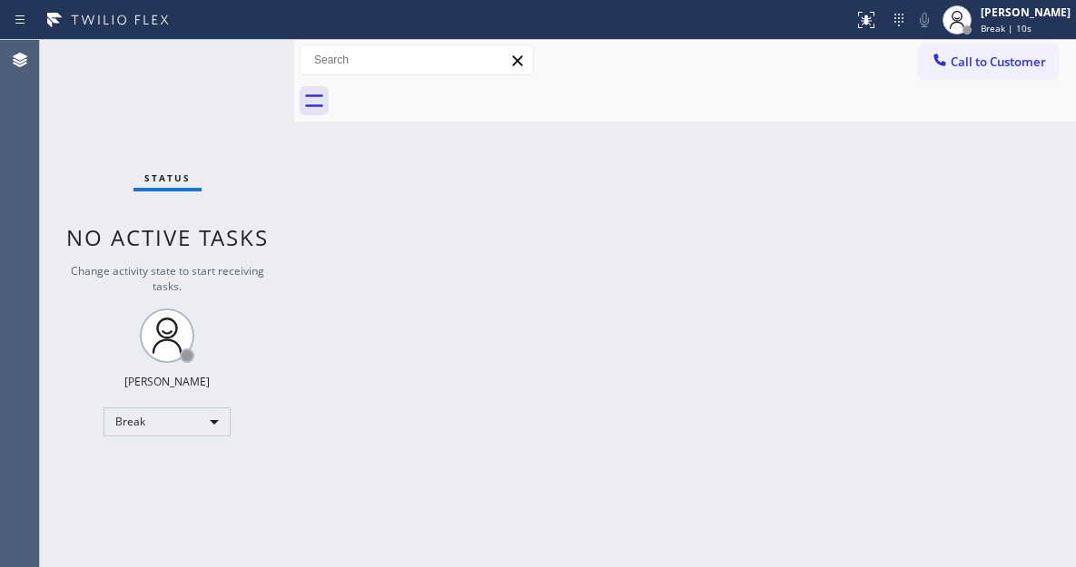
click at [1017, 133] on div "Back to Dashboard Change Sender ID Customers Technicians Select a contact Outbo…" at bounding box center [685, 303] width 782 height 527
click at [1011, 170] on div "Back to Dashboard Change Sender ID Customers Technicians Select a contact Outbo…" at bounding box center [685, 303] width 782 height 527
click at [1004, 24] on span "Break | 3:55" at bounding box center [1007, 28] width 54 height 13
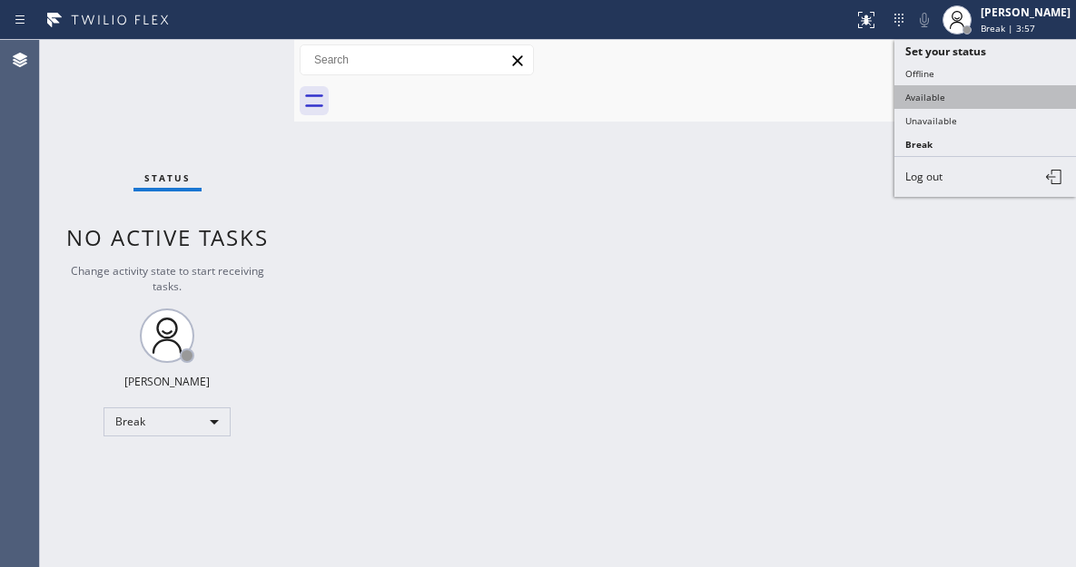
click at [982, 102] on button "Available" at bounding box center [985, 97] width 182 height 24
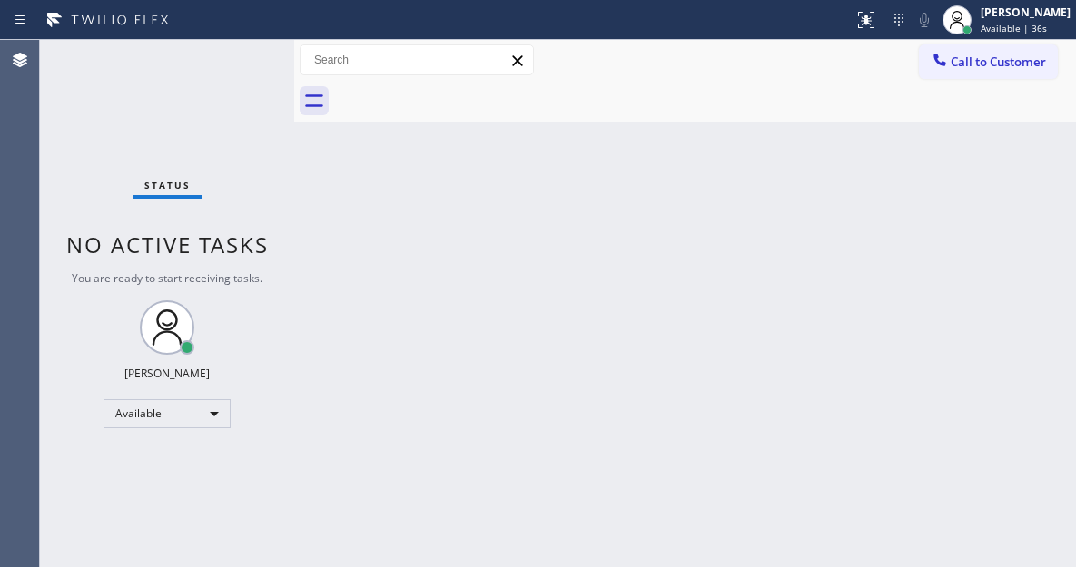
click at [979, 176] on div "Back to Dashboard Change Sender ID Customers Technicians Select a contact Outbo…" at bounding box center [685, 303] width 782 height 527
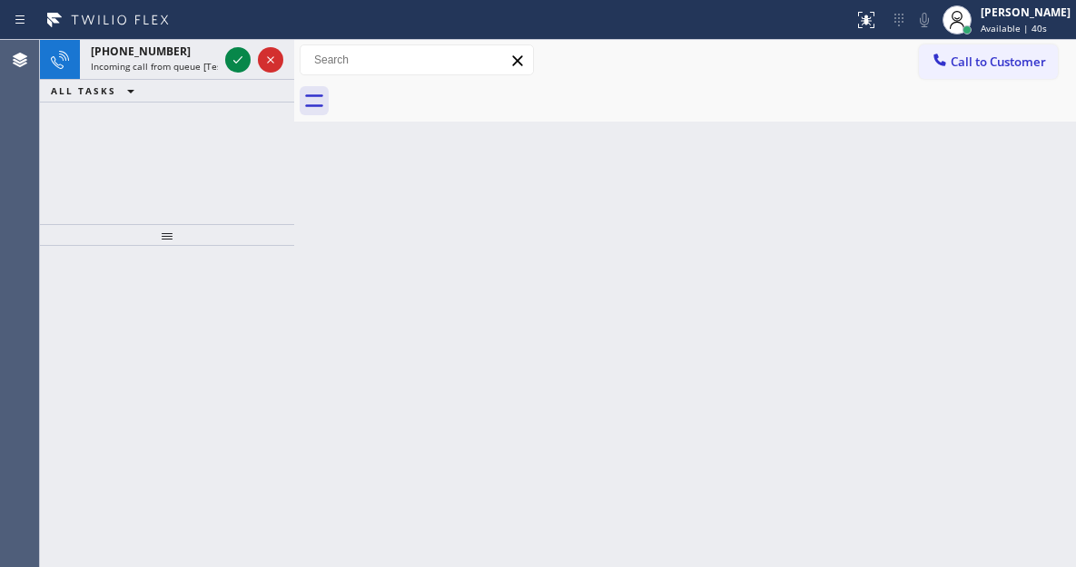
click at [964, 175] on div "Back to Dashboard Change Sender ID Customers Technicians Select a contact Outbo…" at bounding box center [685, 303] width 782 height 527
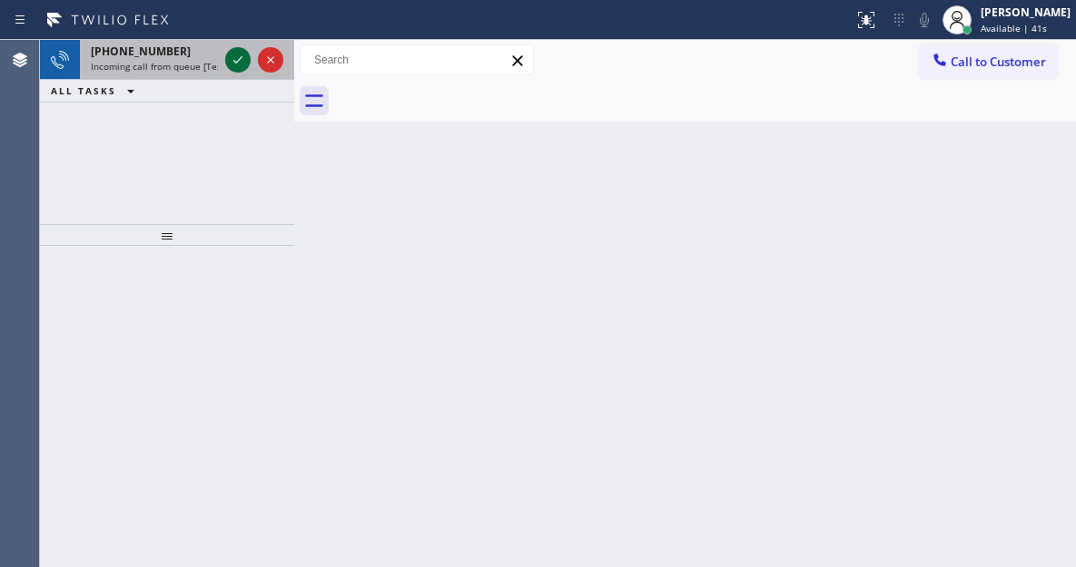
click at [230, 59] on icon at bounding box center [238, 60] width 22 height 22
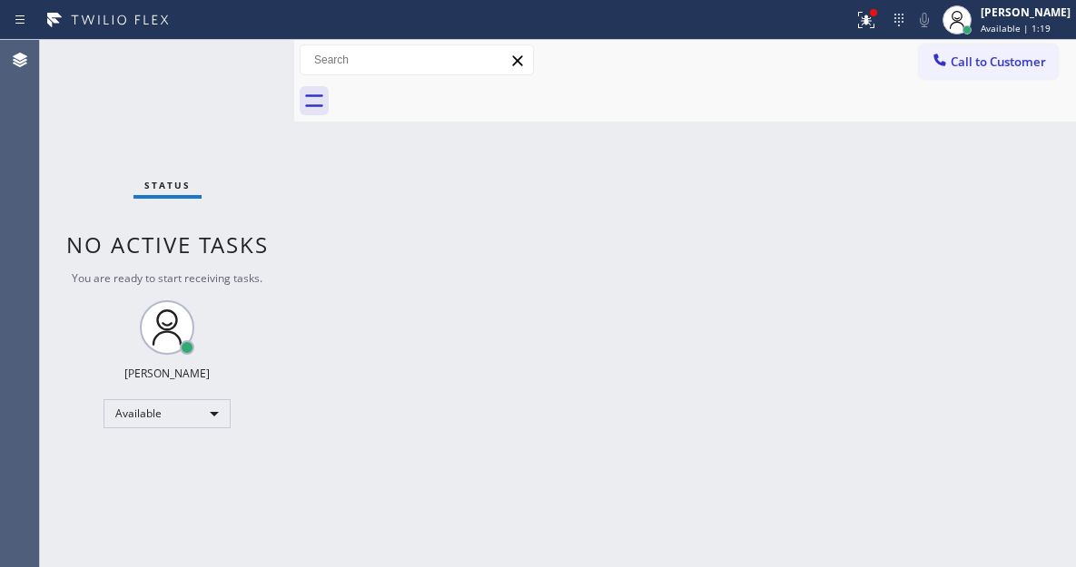
click at [1038, 214] on div "Back to Dashboard Change Sender ID Customers Technicians Select a contact Outbo…" at bounding box center [685, 303] width 782 height 527
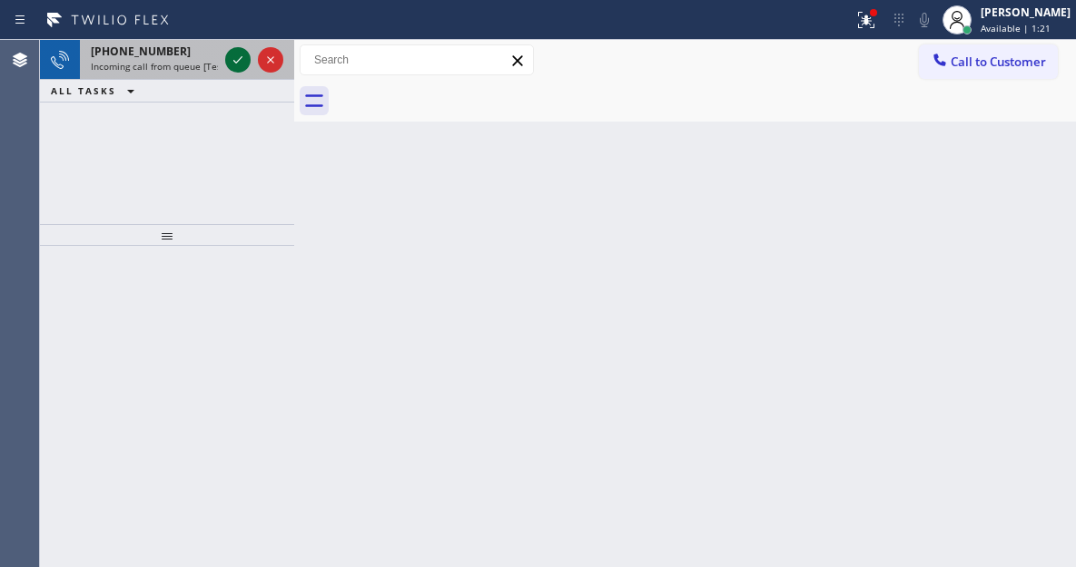
click at [229, 63] on icon at bounding box center [238, 60] width 22 height 22
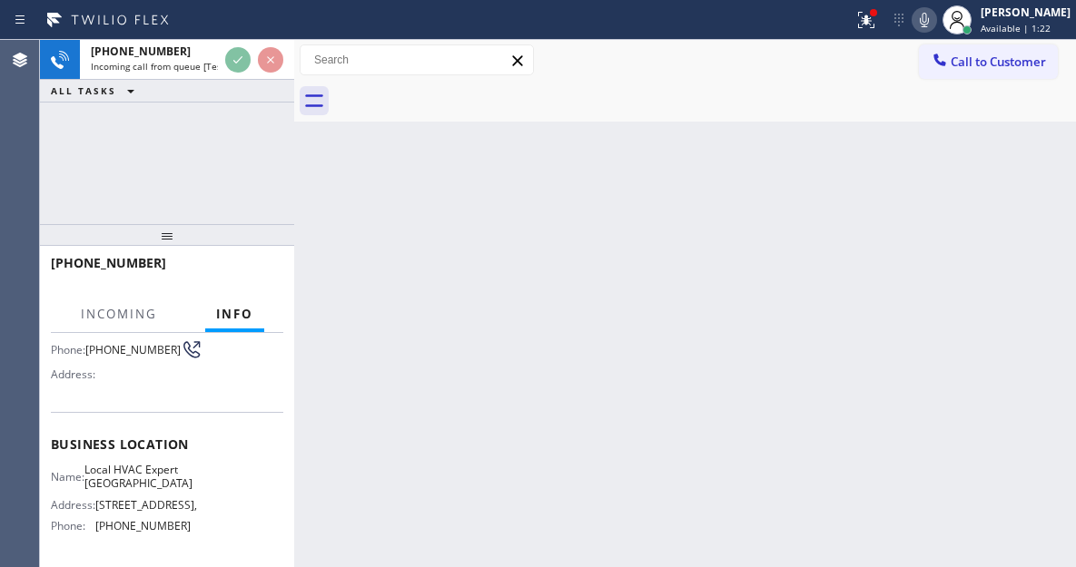
scroll to position [182, 0]
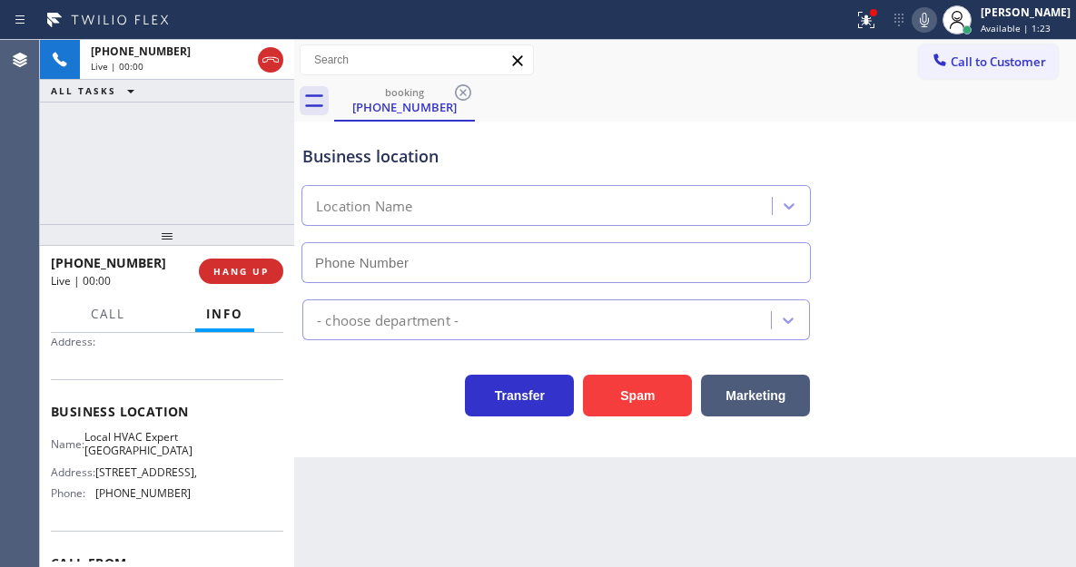
type input "[PHONE_NUMBER]"
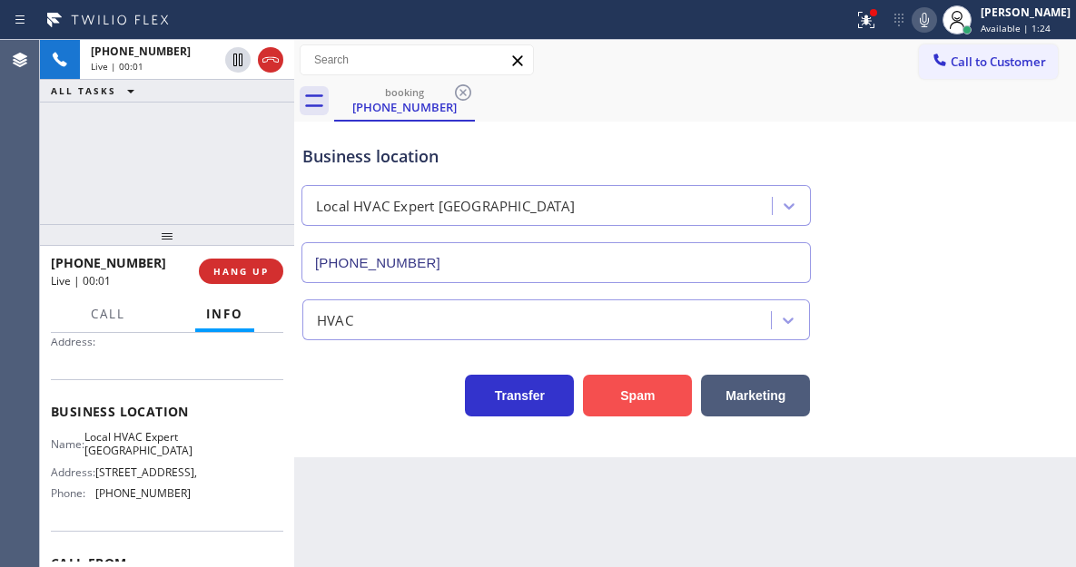
click at [656, 380] on button "Spam" at bounding box center [637, 396] width 109 height 42
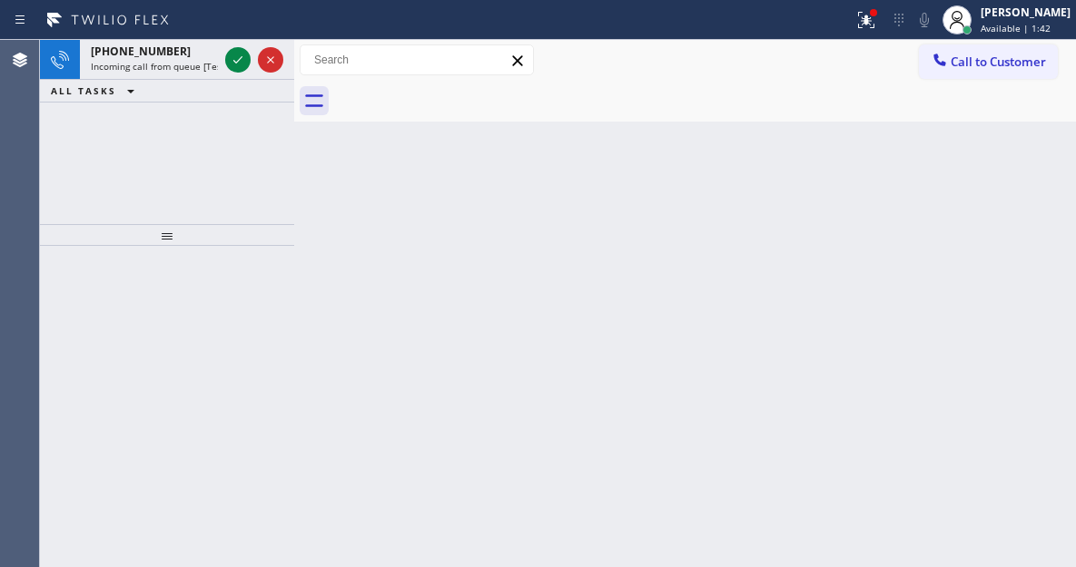
click at [1025, 196] on div "Back to Dashboard Change Sender ID Customers Technicians Select a contact Outbo…" at bounding box center [685, 303] width 782 height 527
click at [1034, 243] on div "Back to Dashboard Change Sender ID Customers Technicians Select a contact Outbo…" at bounding box center [685, 303] width 782 height 527
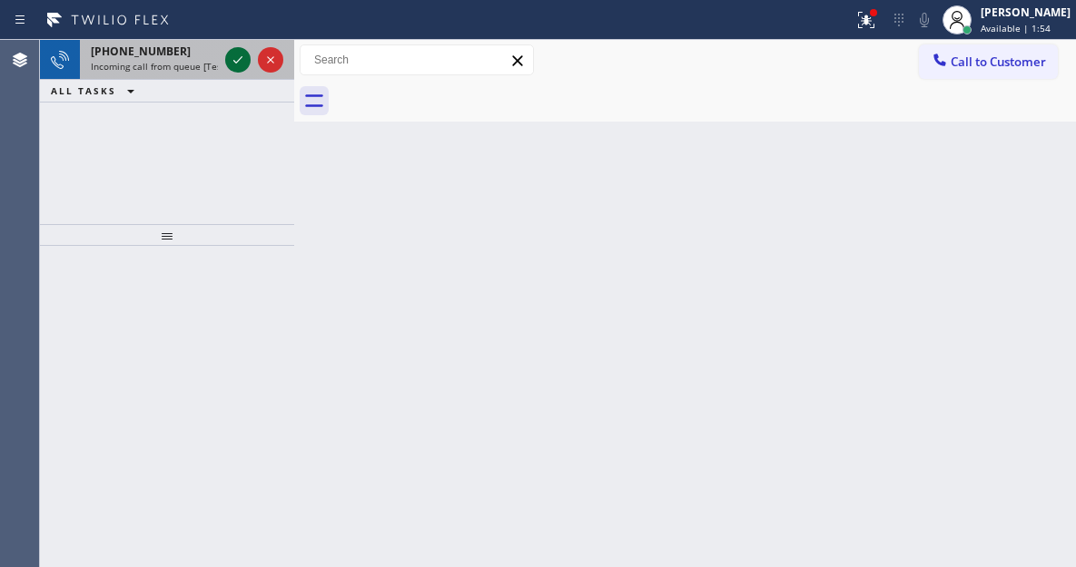
click at [231, 61] on icon at bounding box center [238, 60] width 22 height 22
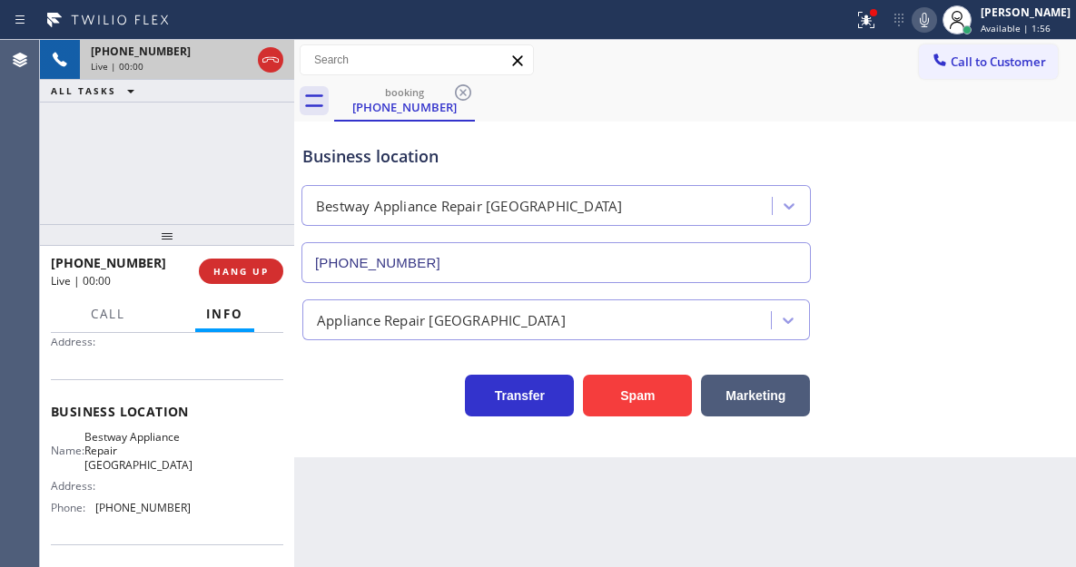
type input "[PHONE_NUMBER]"
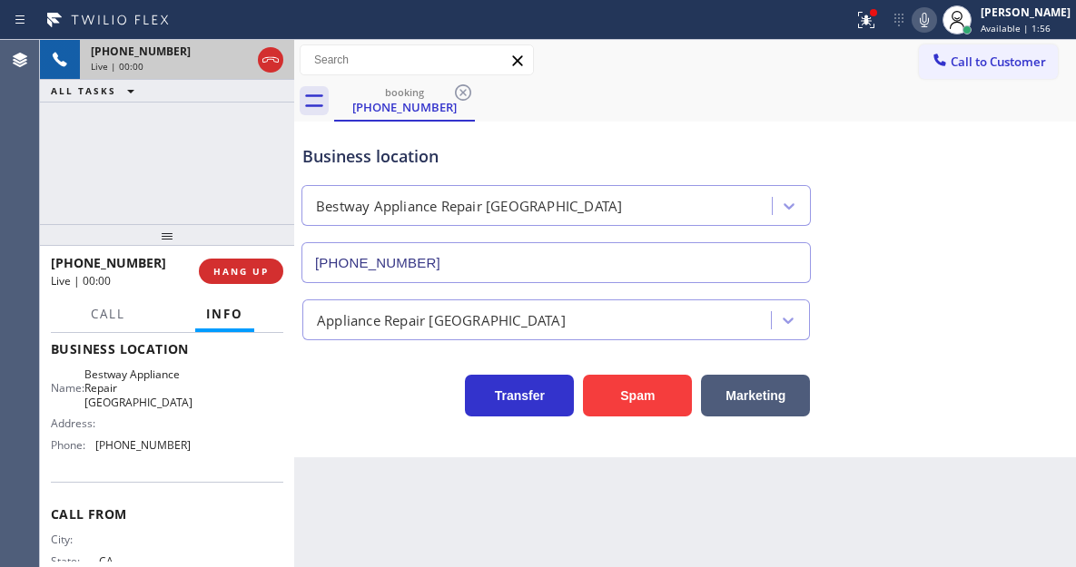
scroll to position [272, 0]
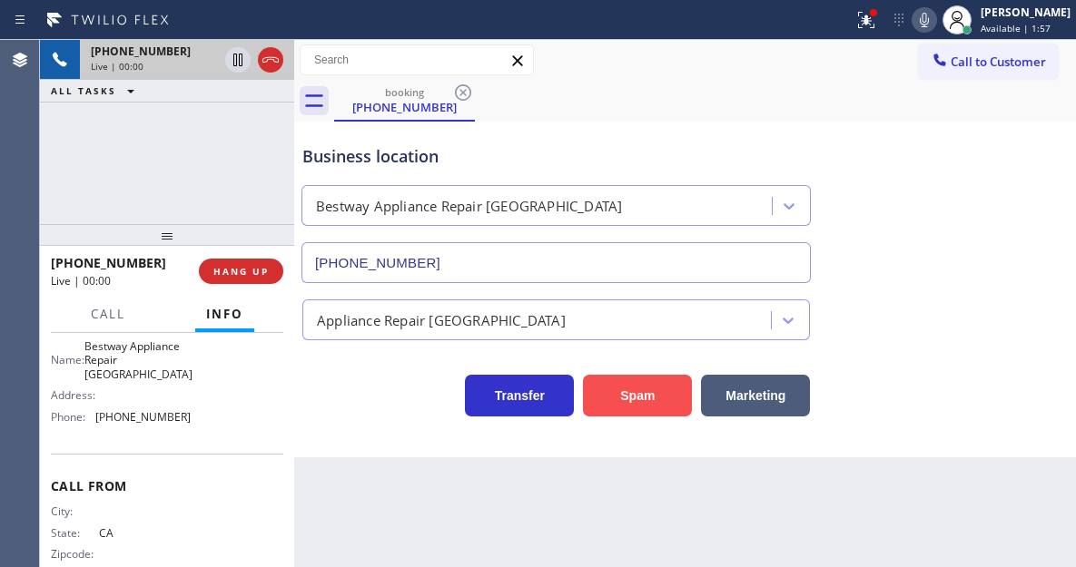
click at [641, 391] on button "Spam" at bounding box center [637, 396] width 109 height 42
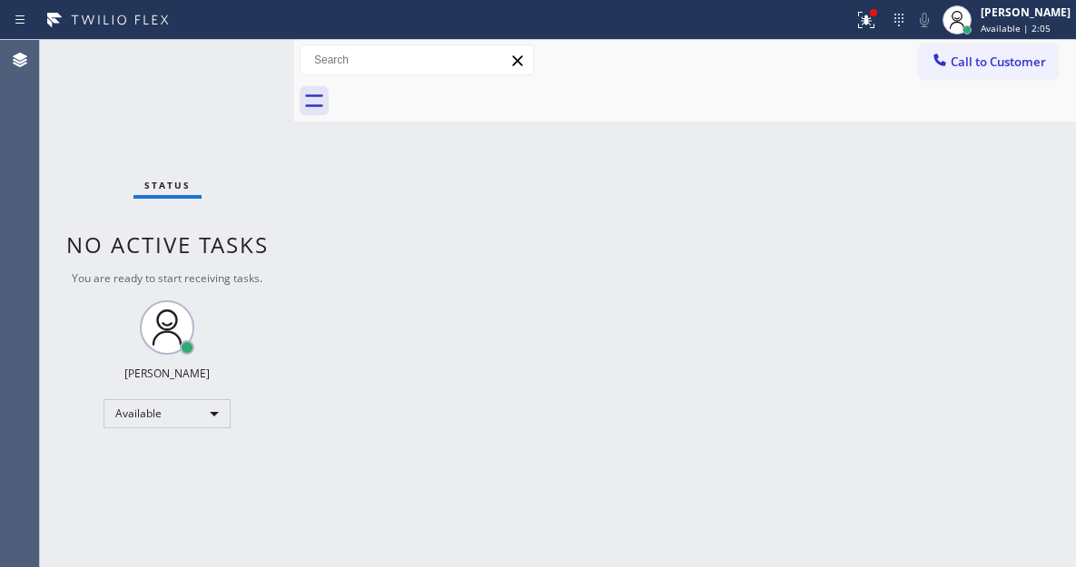
click at [1008, 235] on div "Back to Dashboard Change Sender ID Customers Technicians Select a contact Outbo…" at bounding box center [685, 303] width 782 height 527
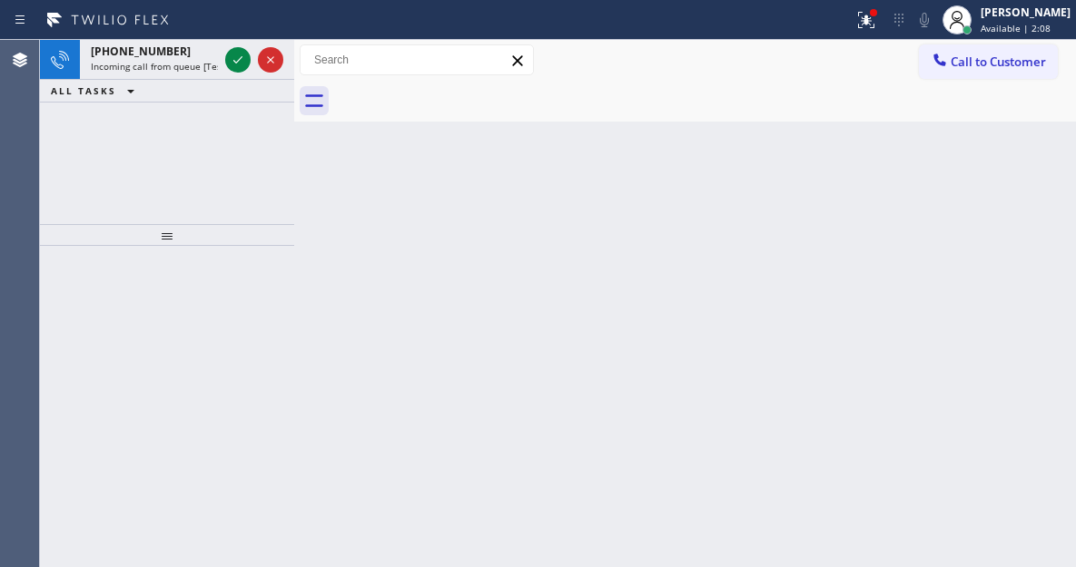
click at [1009, 223] on div "Back to Dashboard Change Sender ID Customers Technicians Select a contact Outbo…" at bounding box center [685, 303] width 782 height 527
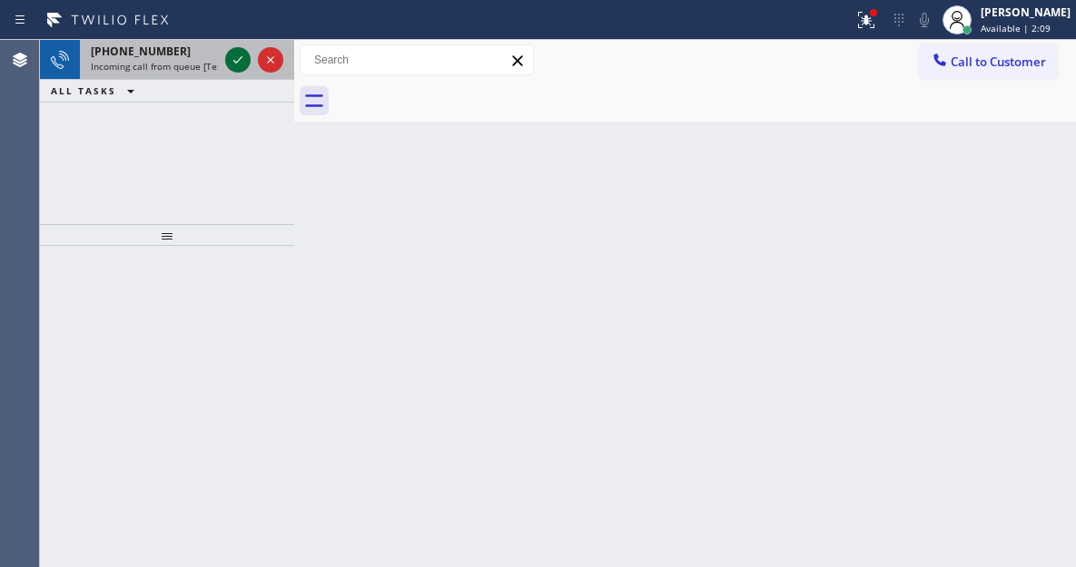
click at [239, 58] on icon at bounding box center [238, 60] width 22 height 22
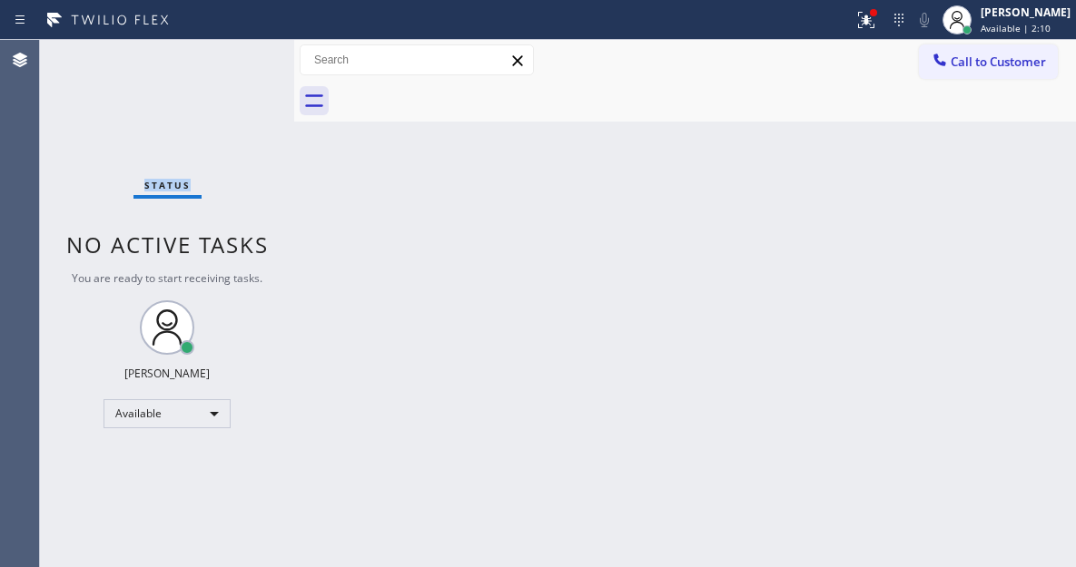
click at [239, 58] on div "Status No active tasks You are ready to start receiving tasks. [PERSON_NAME]" at bounding box center [167, 303] width 254 height 527
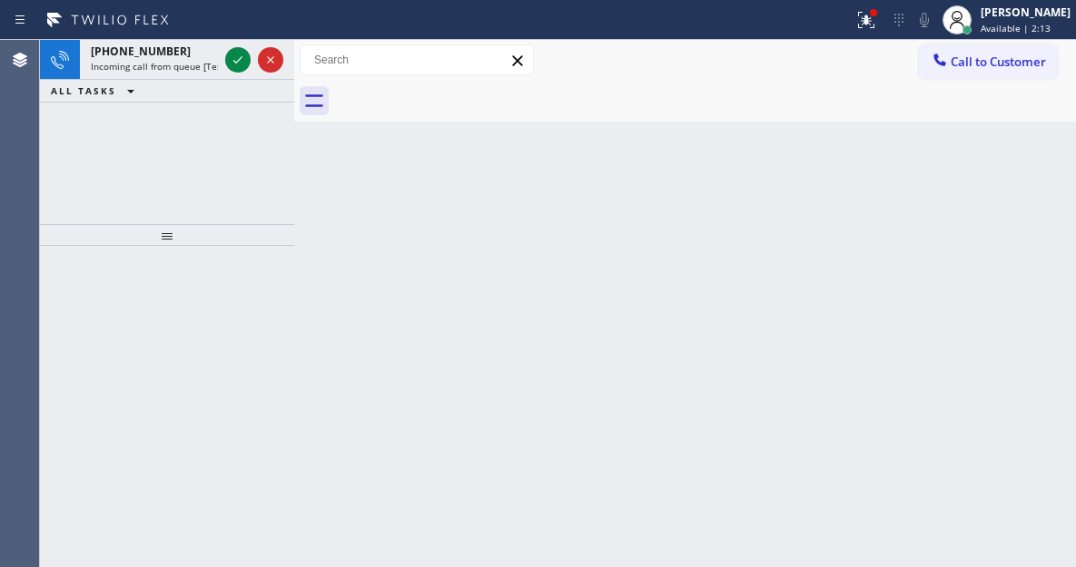
click at [1010, 202] on div "Back to Dashboard Change Sender ID Customers Technicians Select a contact Outbo…" at bounding box center [685, 303] width 782 height 527
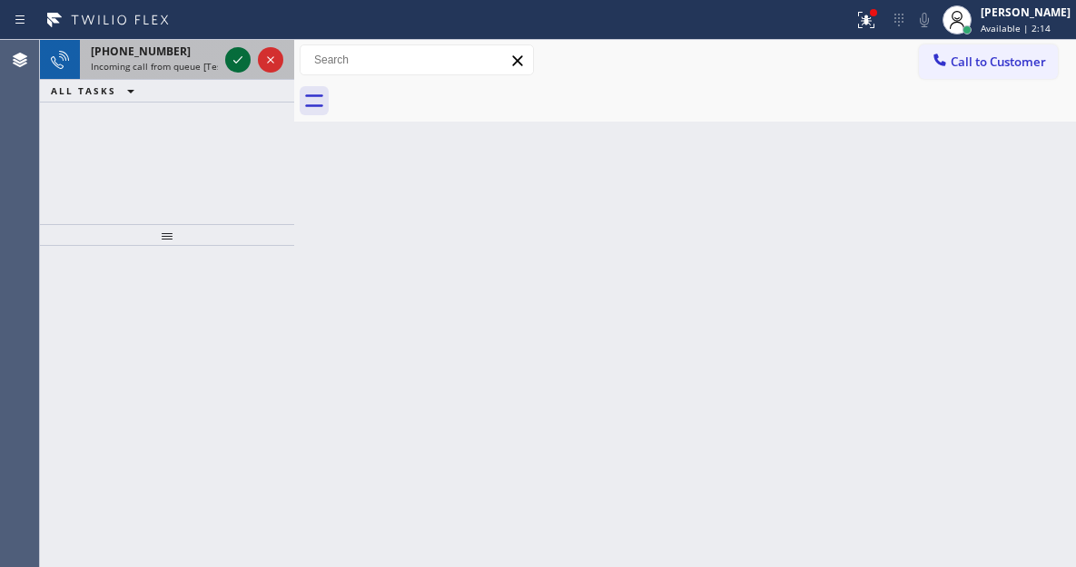
click at [237, 65] on icon at bounding box center [238, 60] width 22 height 22
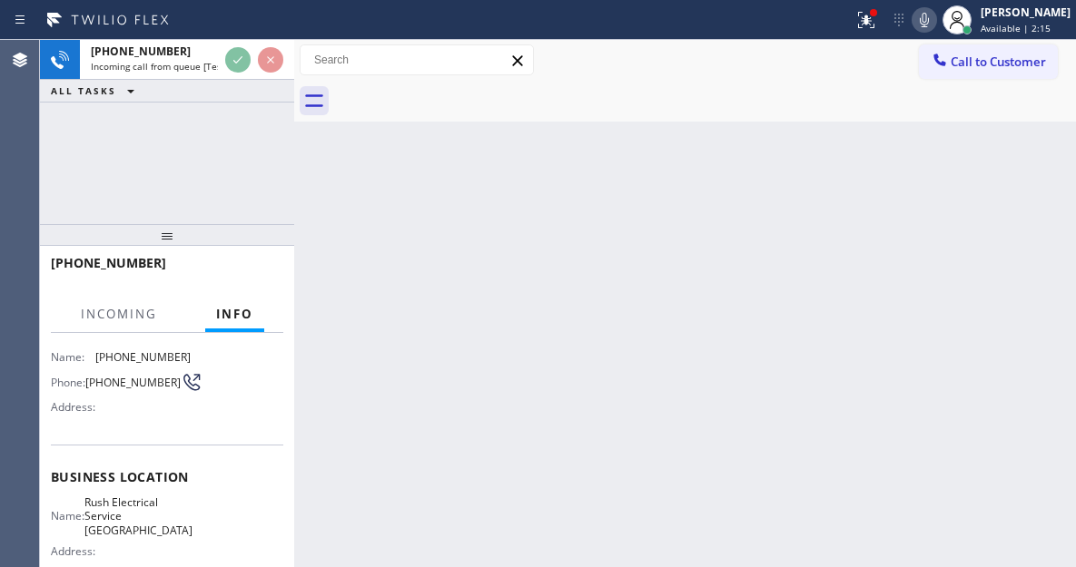
scroll to position [182, 0]
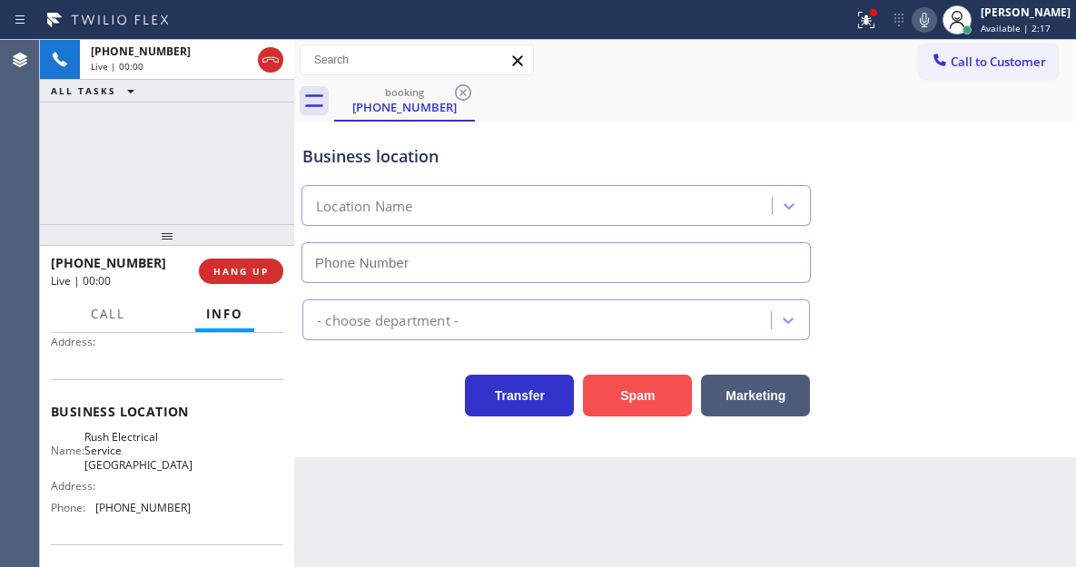
type input "[PHONE_NUMBER]"
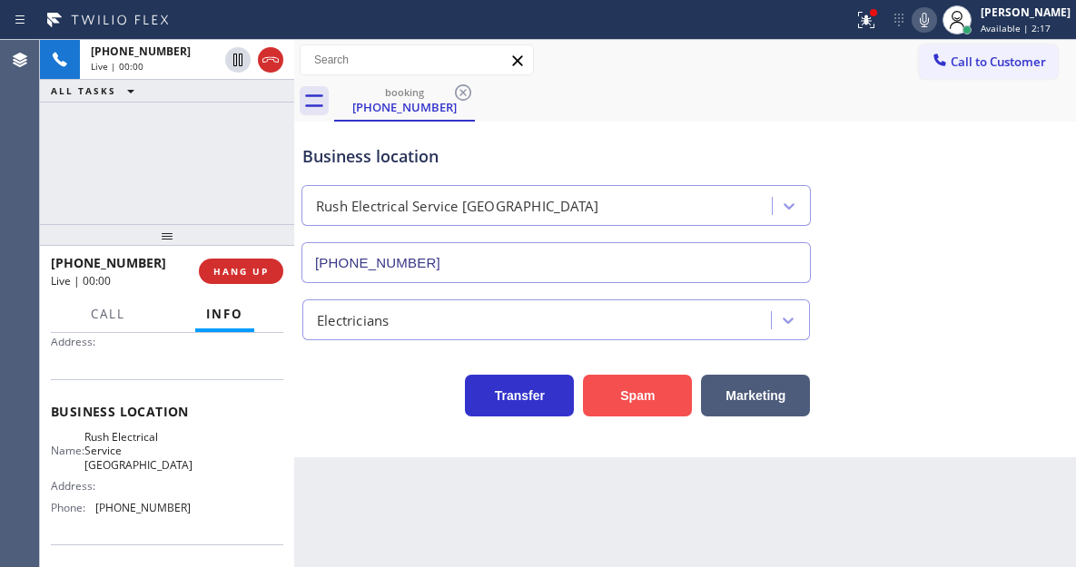
click at [649, 387] on button "Spam" at bounding box center [637, 396] width 109 height 42
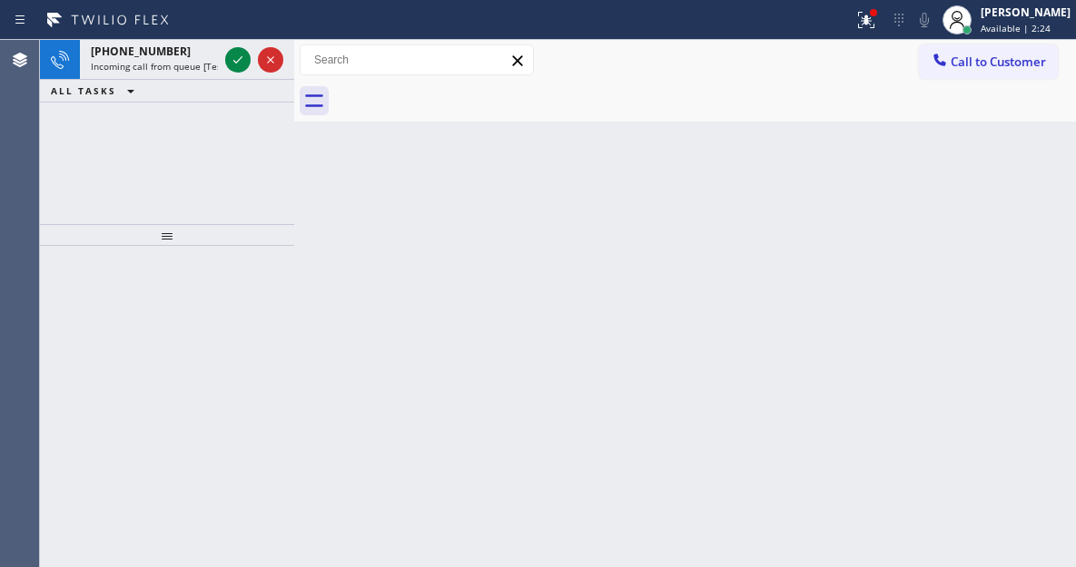
drag, startPoint x: 1009, startPoint y: 172, endPoint x: 797, endPoint y: 167, distance: 211.6
click at [1009, 172] on div "Back to Dashboard Change Sender ID Customers Technicians Select a contact Outbo…" at bounding box center [685, 303] width 782 height 527
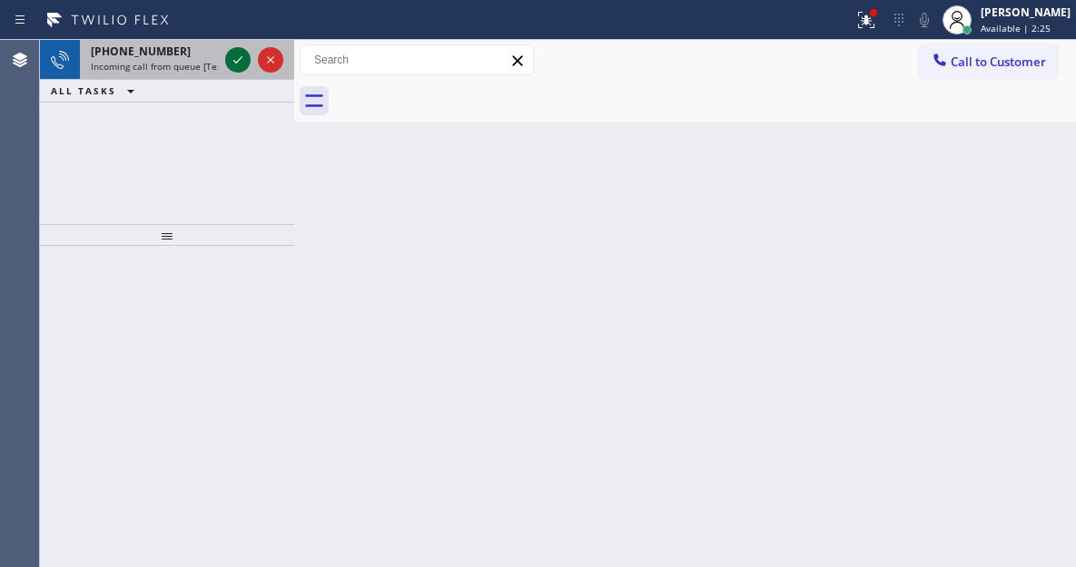
click at [241, 54] on icon at bounding box center [238, 60] width 22 height 22
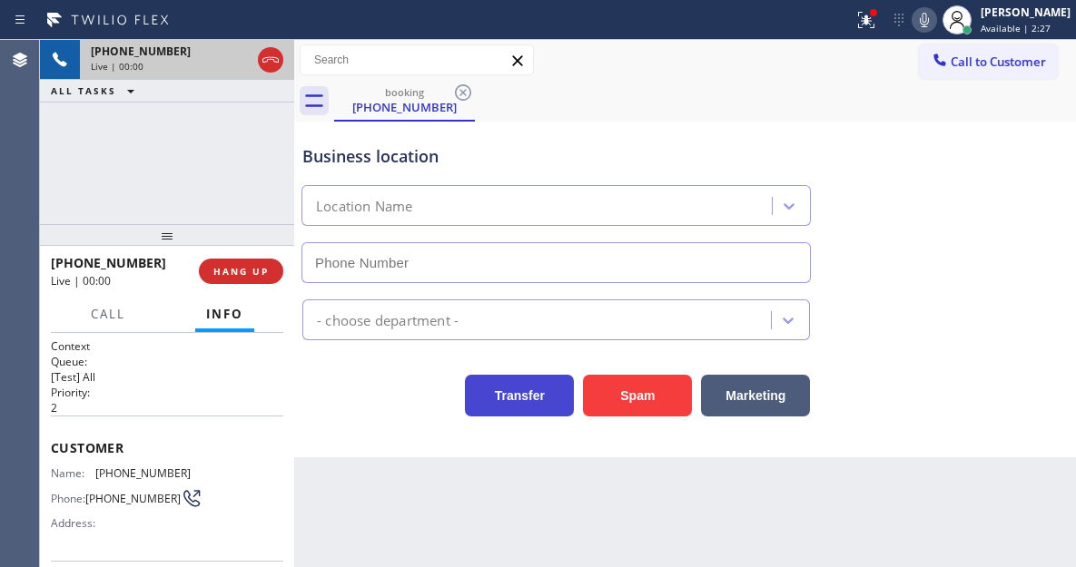
type input "[PHONE_NUMBER]"
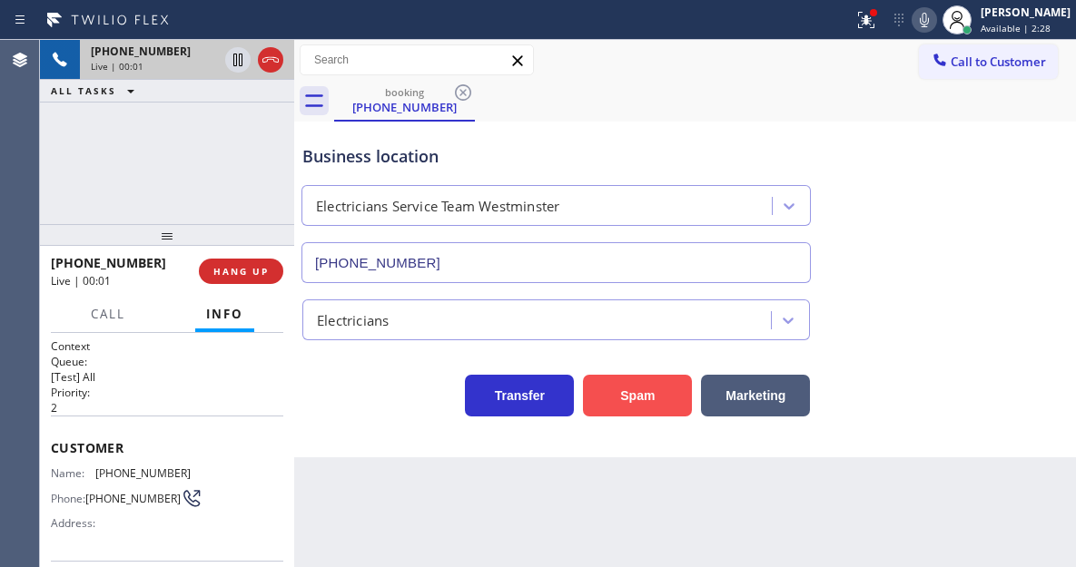
click at [655, 401] on button "Spam" at bounding box center [637, 396] width 109 height 42
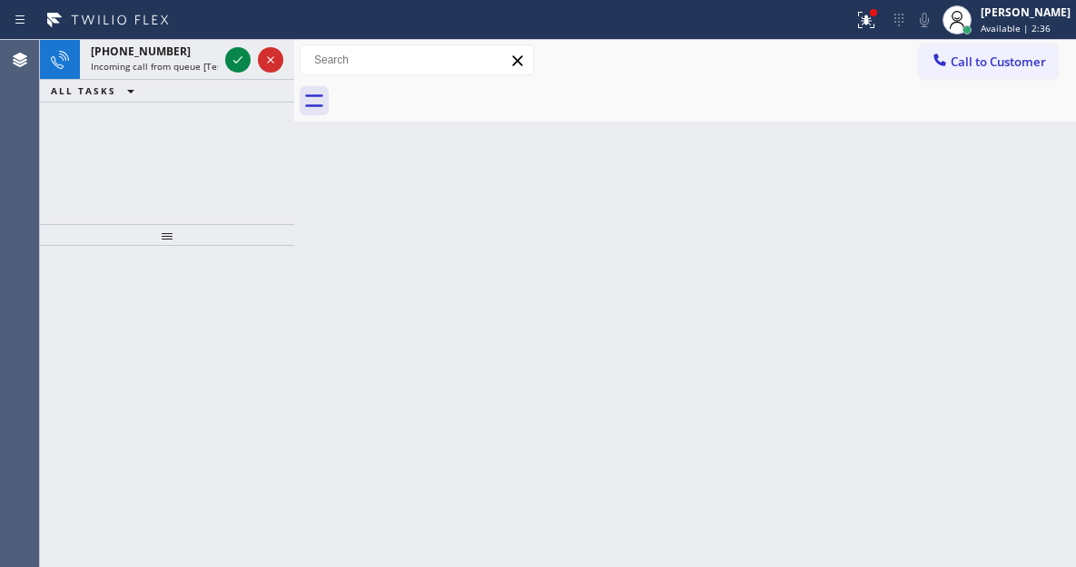
click at [1023, 191] on div "Back to Dashboard Change Sender ID Customers Technicians Select a contact Outbo…" at bounding box center [685, 303] width 782 height 527
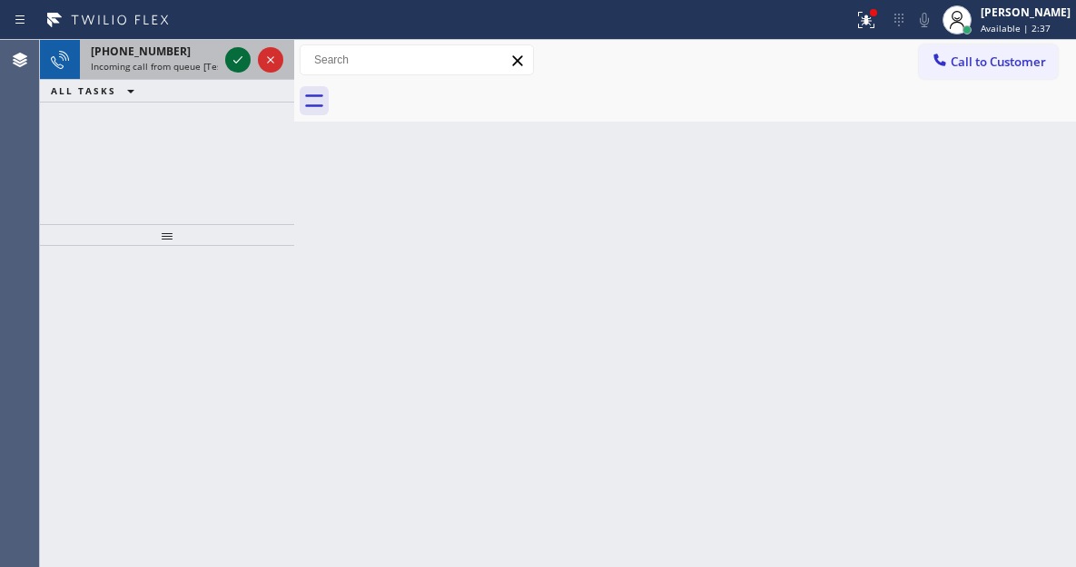
click at [235, 62] on icon at bounding box center [237, 59] width 9 height 7
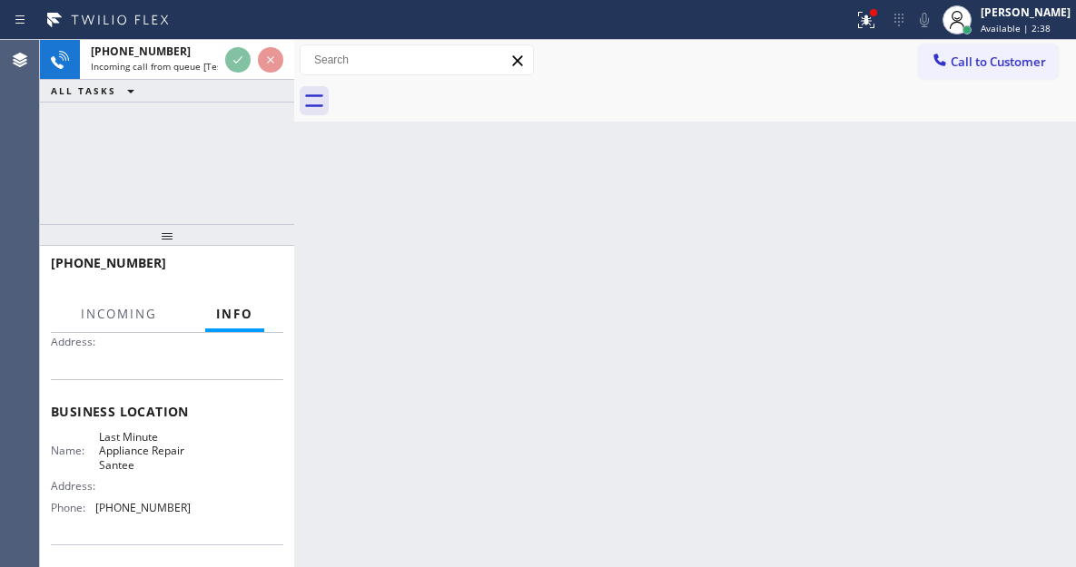
scroll to position [272, 0]
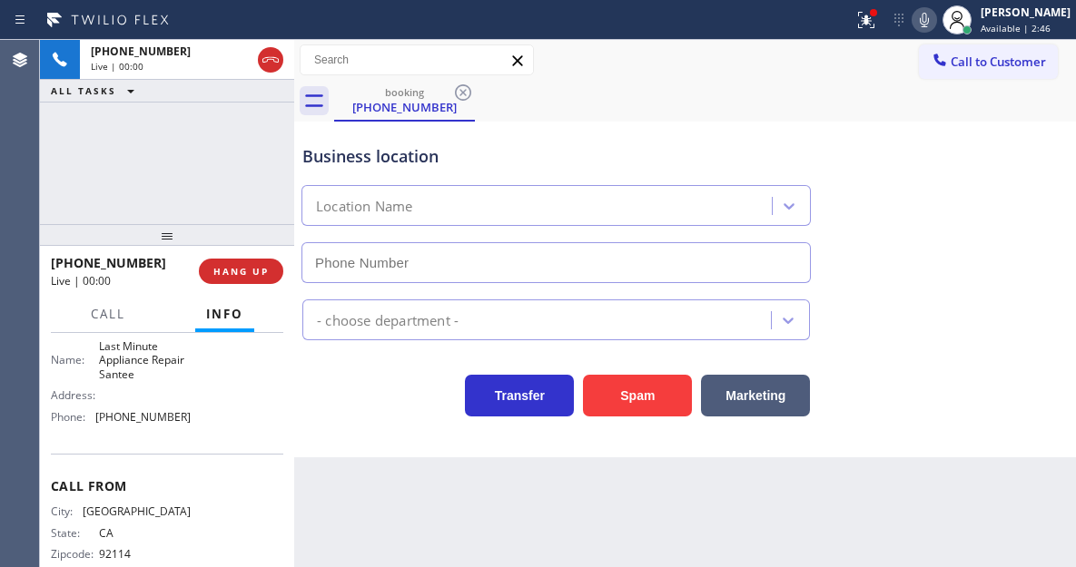
type input "[PHONE_NUMBER]"
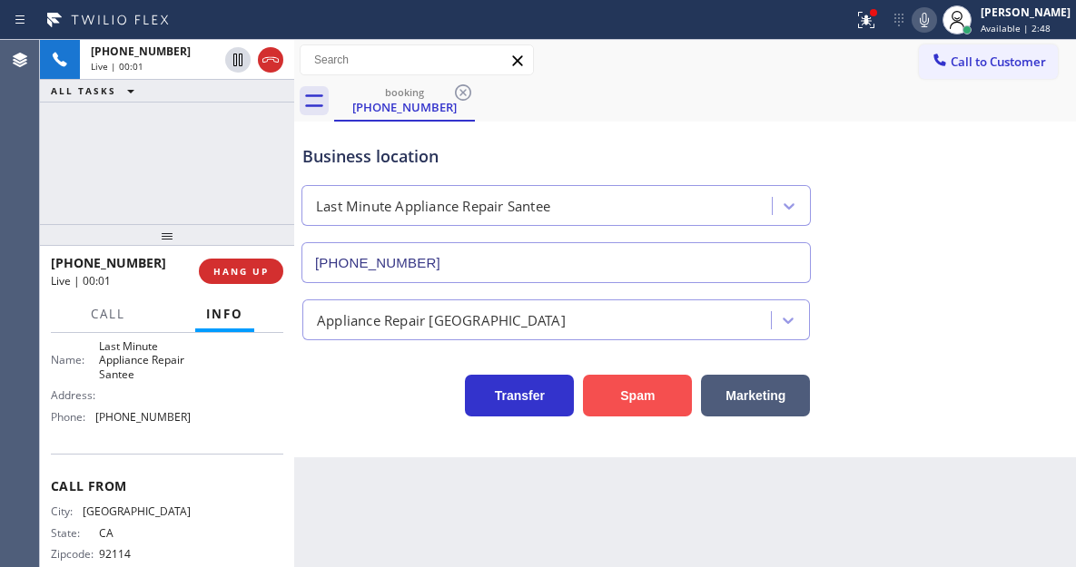
click at [618, 401] on button "Spam" at bounding box center [637, 396] width 109 height 42
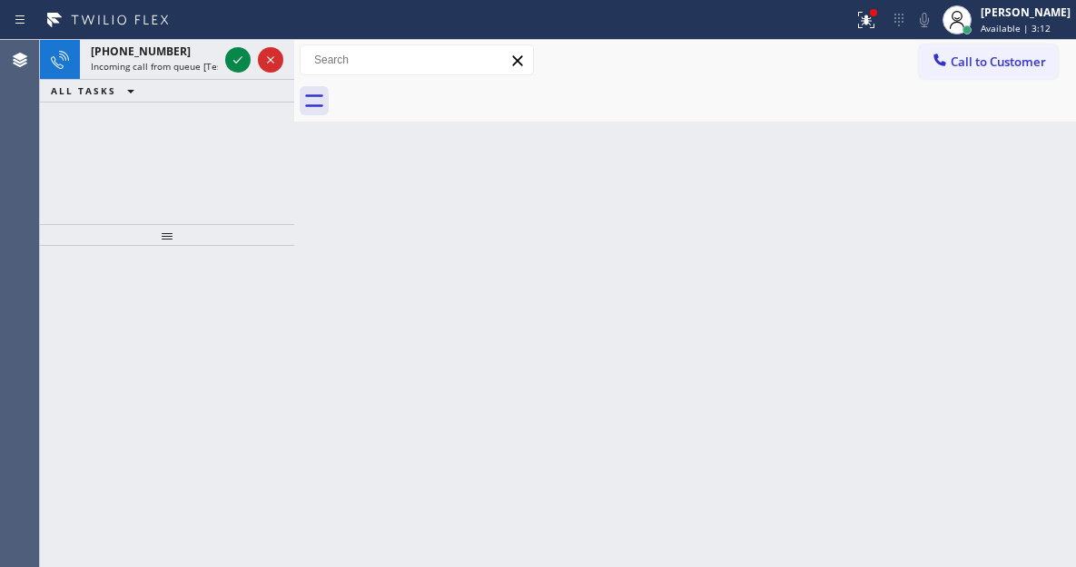
click at [1052, 217] on div "Back to Dashboard Change Sender ID Customers Technicians Select a contact Outbo…" at bounding box center [685, 303] width 782 height 527
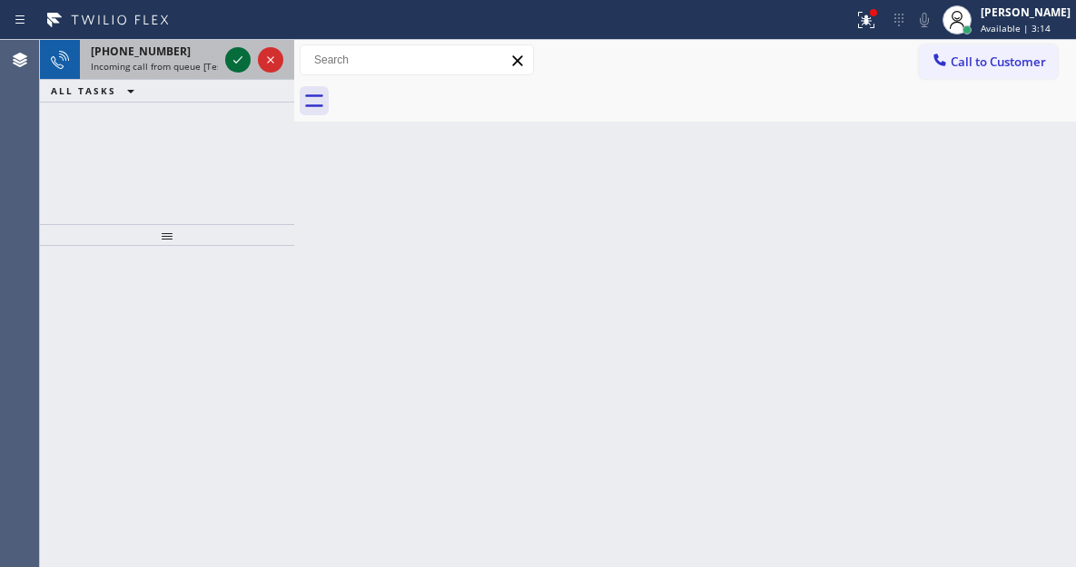
click at [238, 60] on icon at bounding box center [238, 60] width 22 height 22
click at [241, 58] on icon at bounding box center [238, 60] width 22 height 22
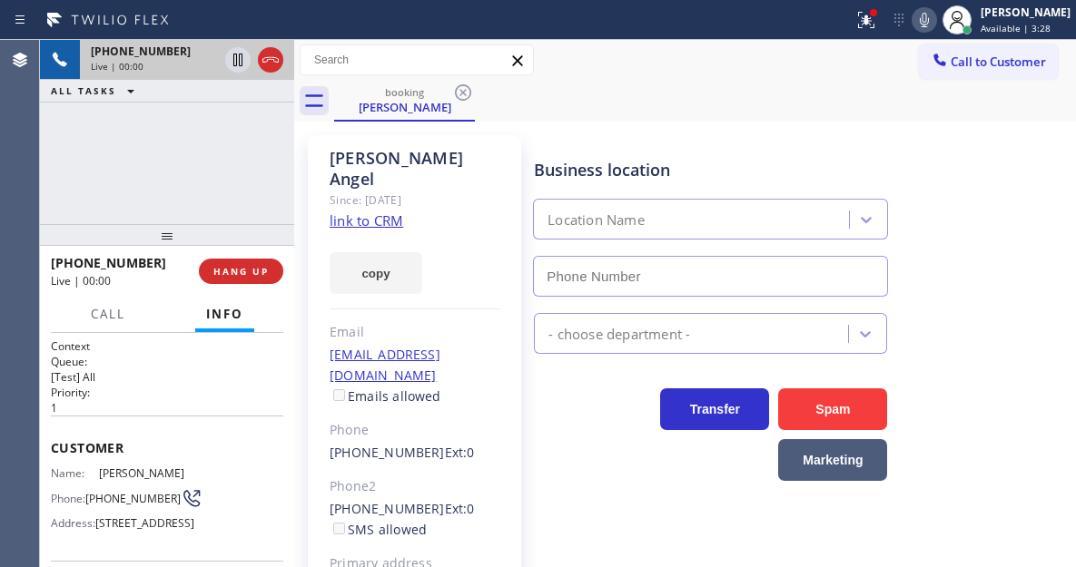
type input "[PHONE_NUMBER]"
click at [380, 212] on link "link to CRM" at bounding box center [367, 221] width 74 height 18
click at [134, 498] on span "[PHONE_NUMBER]" at bounding box center [132, 499] width 95 height 14
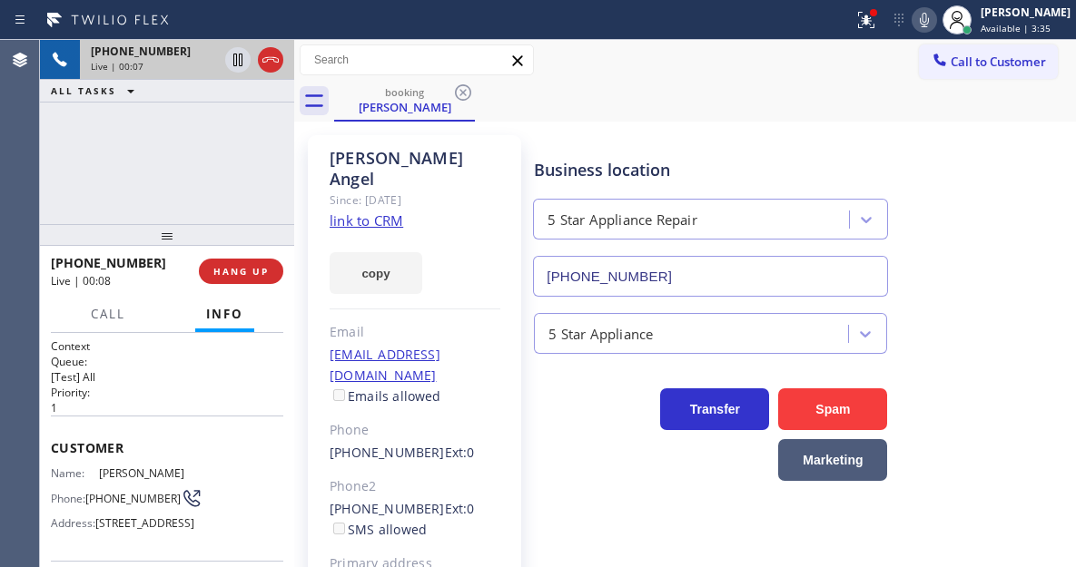
click at [677, 146] on div "Business location 5 Star Appliance Repair [PHONE_NUMBER]" at bounding box center [710, 218] width 360 height 157
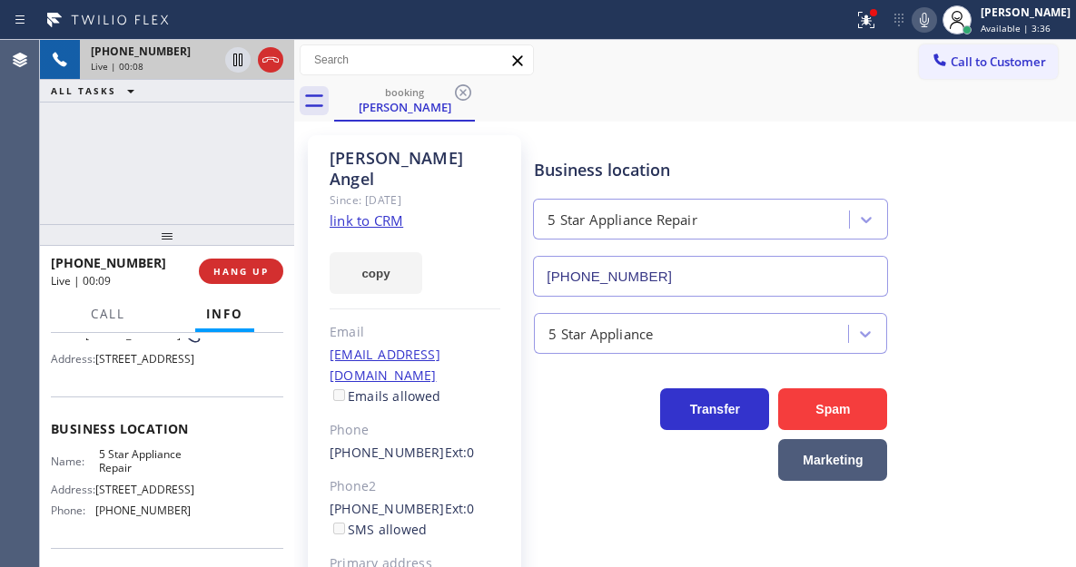
scroll to position [182, 0]
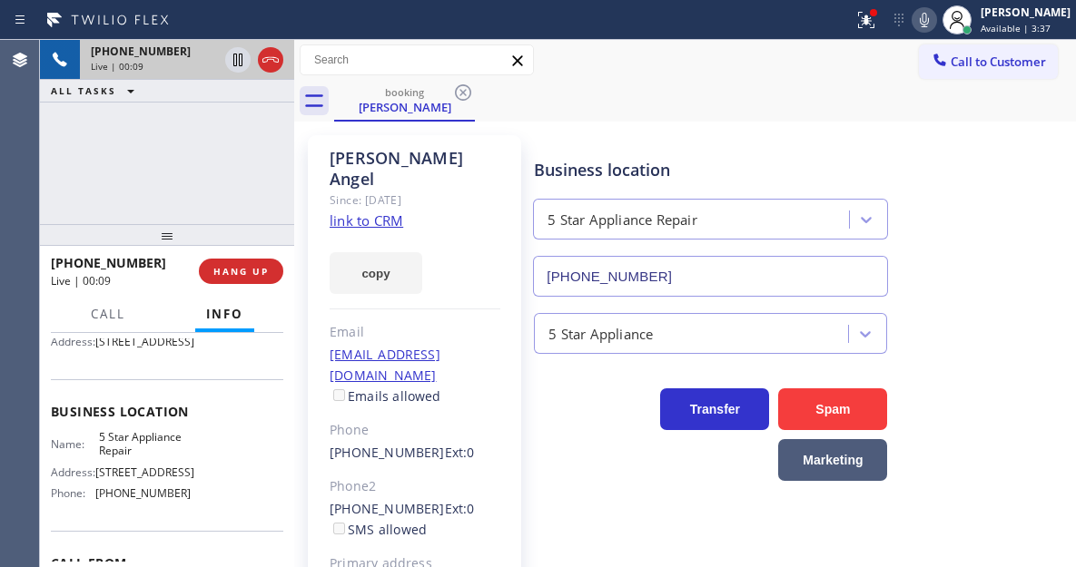
click at [130, 458] on span "5 Star Appliance Repair" at bounding box center [144, 444] width 91 height 28
click at [172, 123] on div "[PHONE_NUMBER] Live | 00:56 ALL TASKS ALL TASKS ACTIVE TASKS TASKS IN WRAP UP" at bounding box center [167, 132] width 254 height 184
click at [877, 23] on icon at bounding box center [866, 20] width 22 height 22
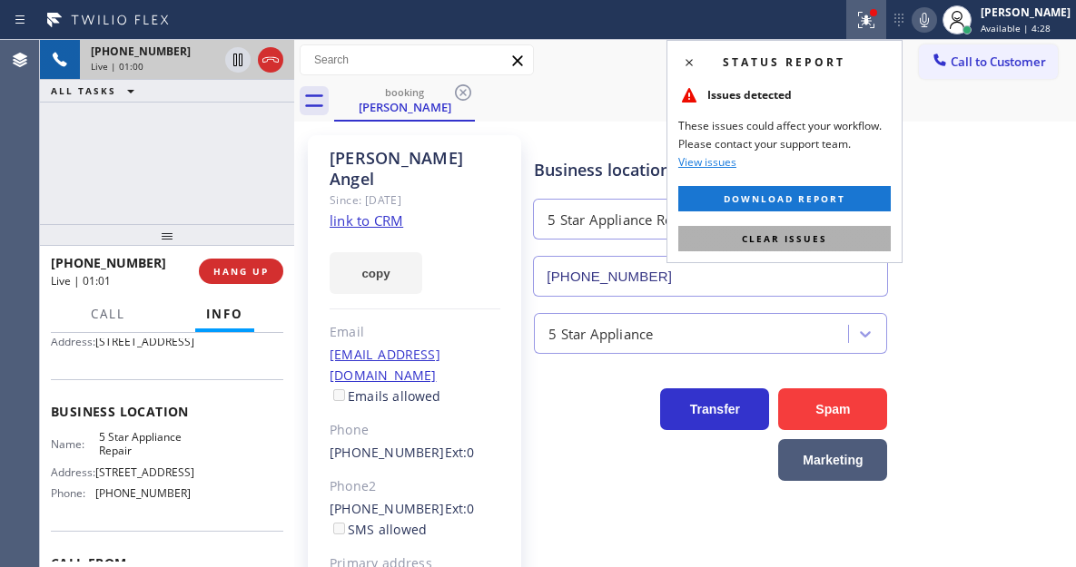
click at [876, 234] on button "Clear issues" at bounding box center [784, 238] width 212 height 25
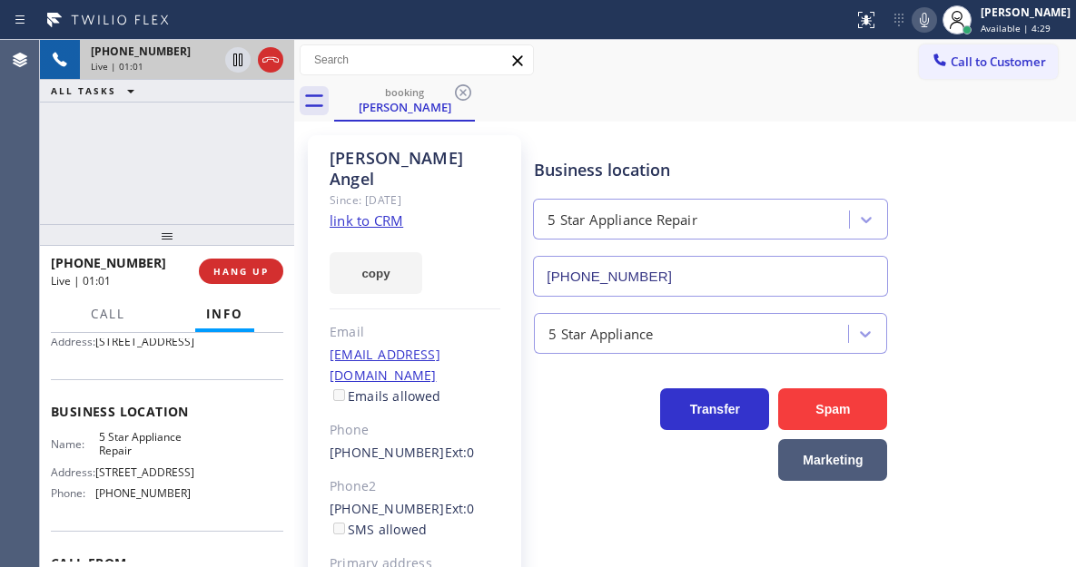
click at [164, 141] on div "[PHONE_NUMBER] Live | 01:01 ALL TASKS ALL TASKS ACTIVE TASKS TASKS IN WRAP UP" at bounding box center [167, 132] width 254 height 184
click at [233, 62] on icon at bounding box center [237, 60] width 9 height 13
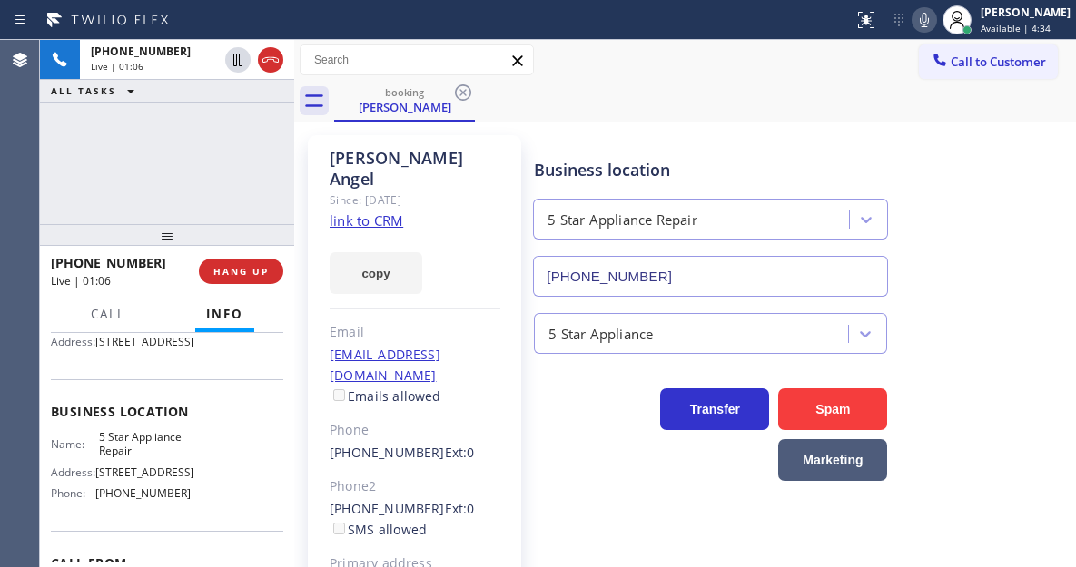
click at [935, 25] on icon at bounding box center [924, 20] width 22 height 22
click at [998, 178] on div "Business location 5 Star Appliance Repair [PHONE_NUMBER]" at bounding box center [800, 215] width 541 height 164
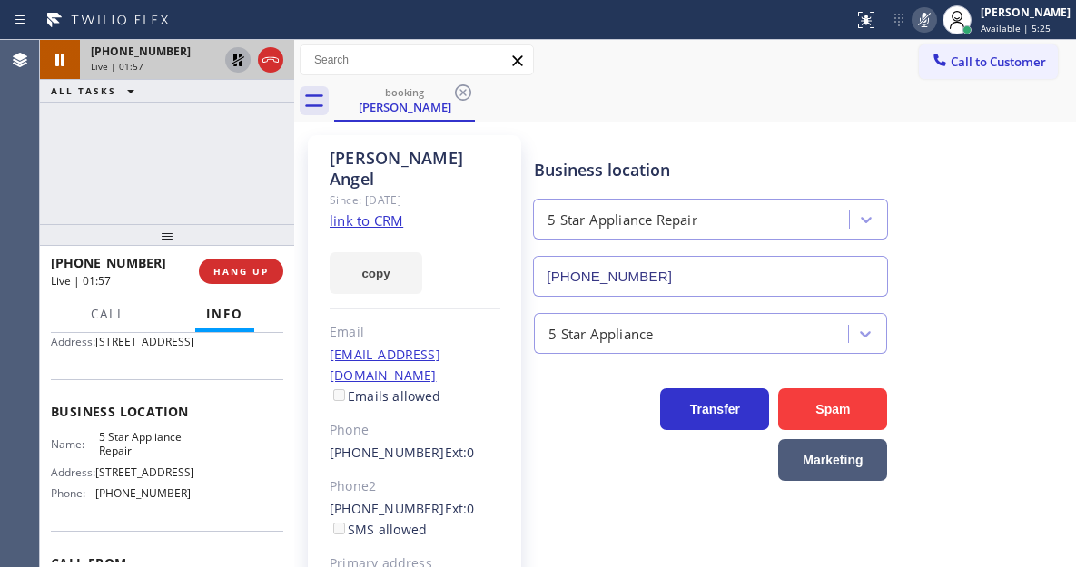
click at [233, 63] on icon at bounding box center [237, 60] width 13 height 13
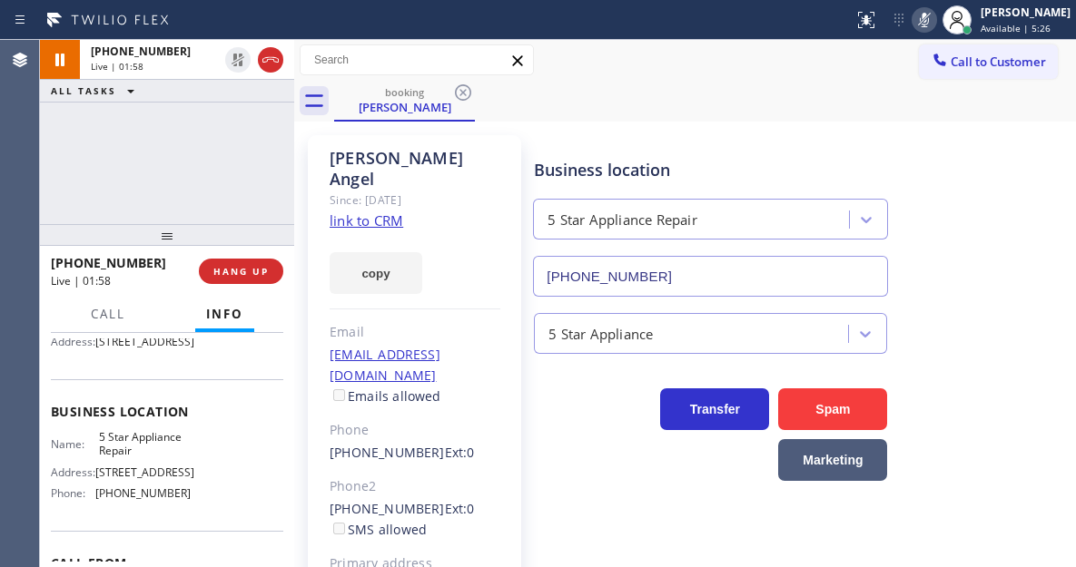
click at [932, 12] on icon at bounding box center [924, 20] width 22 height 22
click at [1014, 268] on div "Business location 5 Star Appliance Repair [PHONE_NUMBER]" at bounding box center [800, 215] width 541 height 164
click at [247, 144] on div "[PHONE_NUMBER] Live | 02:03 ALL TASKS ALL TASKS ACTIVE TASKS TASKS IN WRAP UP" at bounding box center [167, 132] width 254 height 184
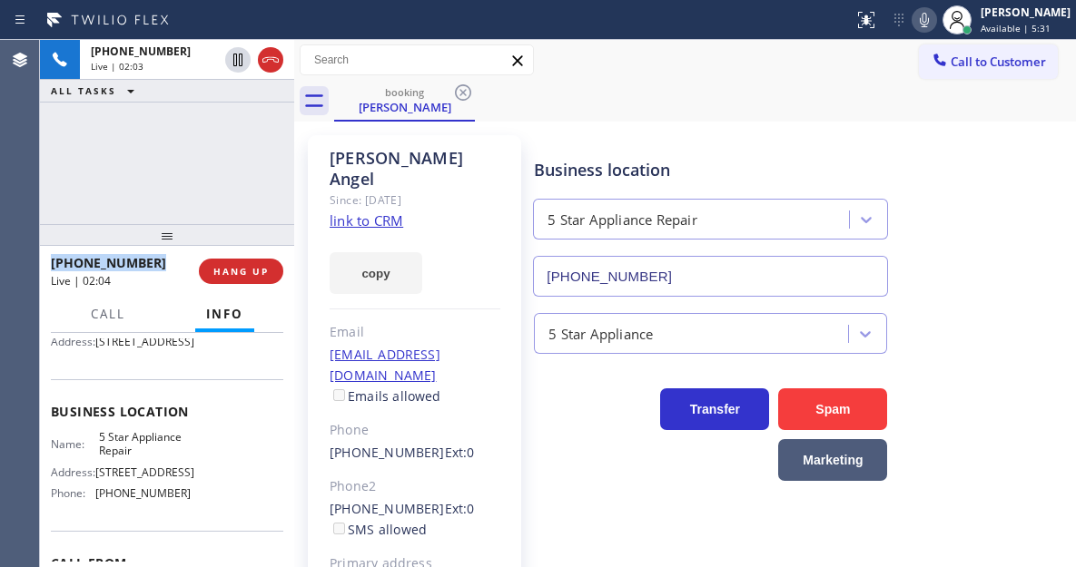
click at [247, 144] on div "[PHONE_NUMBER] Live | 02:03 ALL TASKS ALL TASKS ACTIVE TASKS TASKS IN WRAP UP" at bounding box center [167, 132] width 254 height 184
click at [247, 144] on div "[PHONE_NUMBER] Live | 02:04 ALL TASKS ALL TASKS ACTIVE TASKS TASKS IN WRAP UP" at bounding box center [167, 132] width 254 height 184
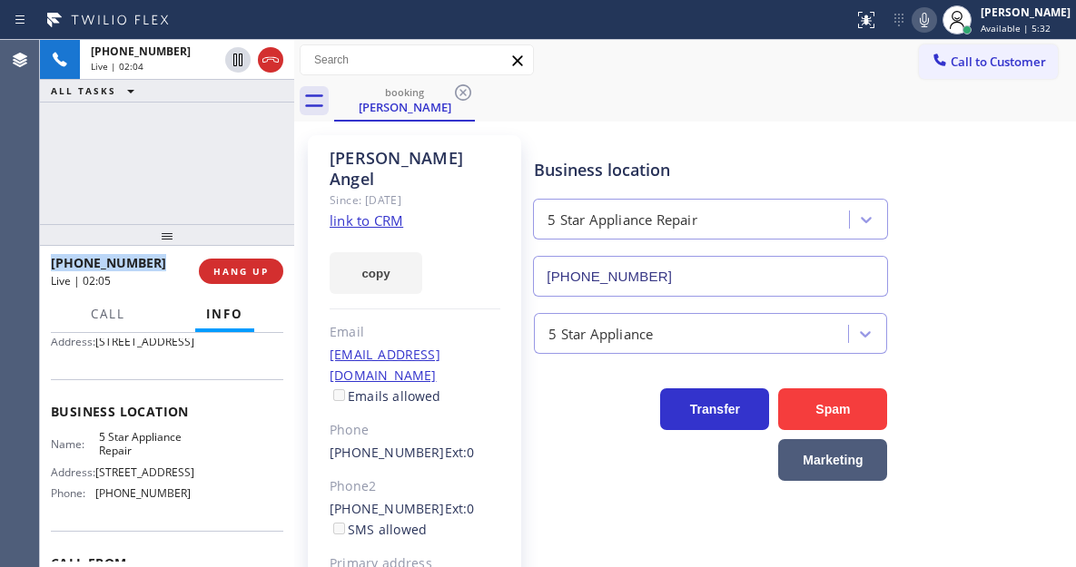
click at [247, 144] on div "[PHONE_NUMBER] Live | 02:04 ALL TASKS ALL TASKS ACTIVE TASKS TASKS IN WRAP UP" at bounding box center [167, 132] width 254 height 184
click at [989, 248] on div "Business location 5 Star Appliance Repair [PHONE_NUMBER]" at bounding box center [800, 215] width 541 height 164
click at [192, 150] on div "[PHONE_NUMBER] Live | 02:14 ALL TASKS ALL TASKS ACTIVE TASKS TASKS IN WRAP UP" at bounding box center [167, 132] width 254 height 184
click at [1010, 259] on div "Business location 5 Star Appliance Repair [PHONE_NUMBER]" at bounding box center [800, 215] width 541 height 164
click at [221, 161] on div "[PHONE_NUMBER] Live | 02:22 ALL TASKS ALL TASKS ACTIVE TASKS TASKS IN WRAP UP" at bounding box center [167, 132] width 254 height 184
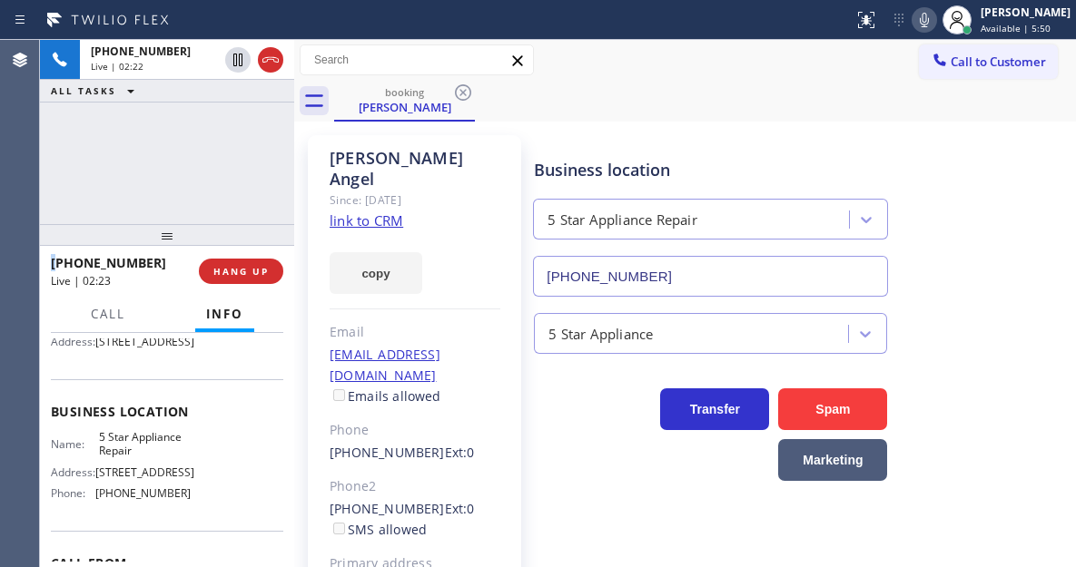
click at [221, 161] on div "[PHONE_NUMBER] Live | 02:22 ALL TASKS ALL TASKS ACTIVE TASKS TASKS IN WRAP UP" at bounding box center [167, 132] width 254 height 184
click at [221, 161] on div "[PHONE_NUMBER] Live | 02:23 ALL TASKS ALL TASKS ACTIVE TASKS TASKS IN WRAP UP" at bounding box center [167, 132] width 254 height 184
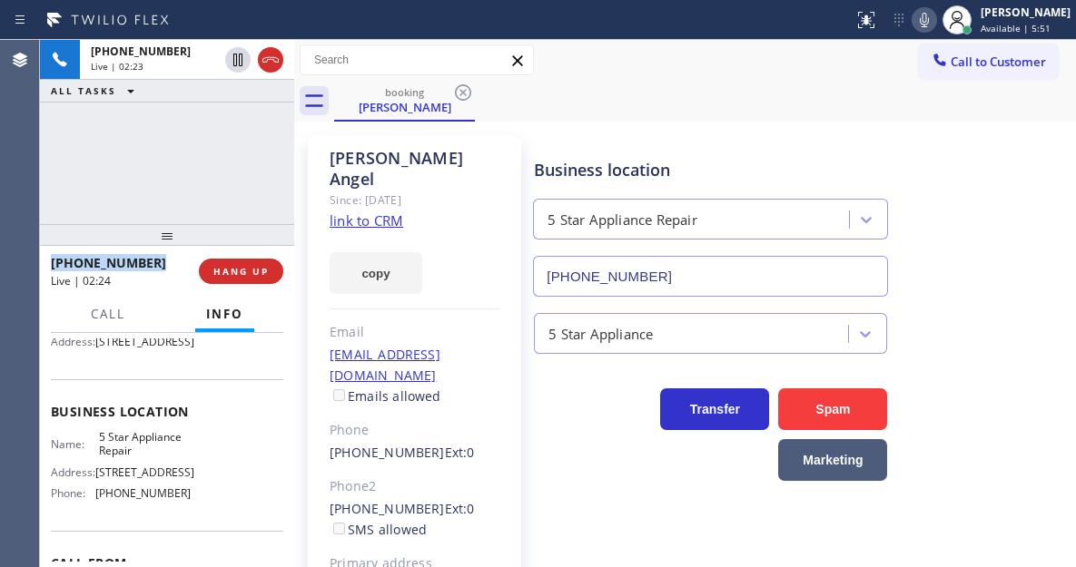
click at [221, 161] on div "[PHONE_NUMBER] Live | 02:23 ALL TASKS ALL TASKS ACTIVE TASKS TASKS IN WRAP UP" at bounding box center [167, 132] width 254 height 184
click at [221, 161] on div "[PHONE_NUMBER] Live | 02:24 ALL TASKS ALL TASKS ACTIVE TASKS TASKS IN WRAP UP" at bounding box center [167, 132] width 254 height 184
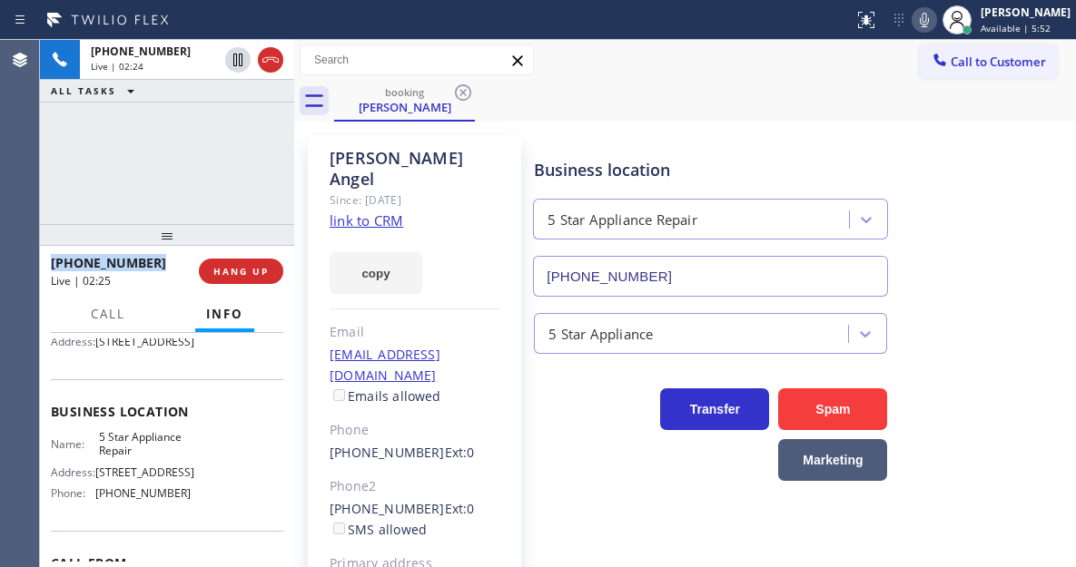
click at [221, 161] on div "[PHONE_NUMBER] Live | 02:24 ALL TASKS ALL TASKS ACTIVE TASKS TASKS IN WRAP UP" at bounding box center [167, 132] width 254 height 184
click at [221, 161] on div "[PHONE_NUMBER] Live | 02:25 ALL TASKS ALL TASKS ACTIVE TASKS TASKS IN WRAP UP" at bounding box center [167, 132] width 254 height 184
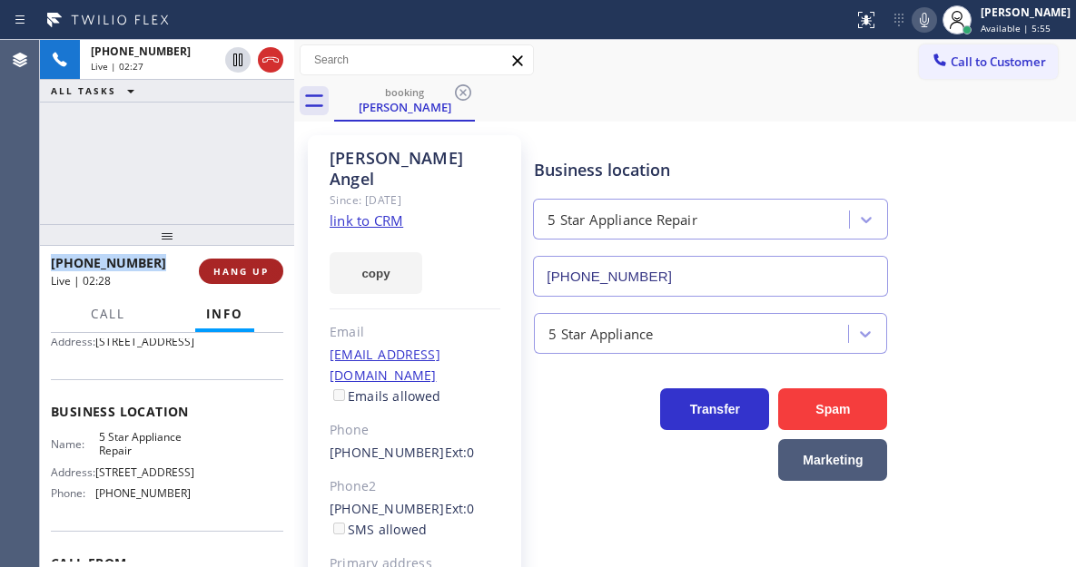
click at [250, 274] on span "HANG UP" at bounding box center [240, 271] width 55 height 13
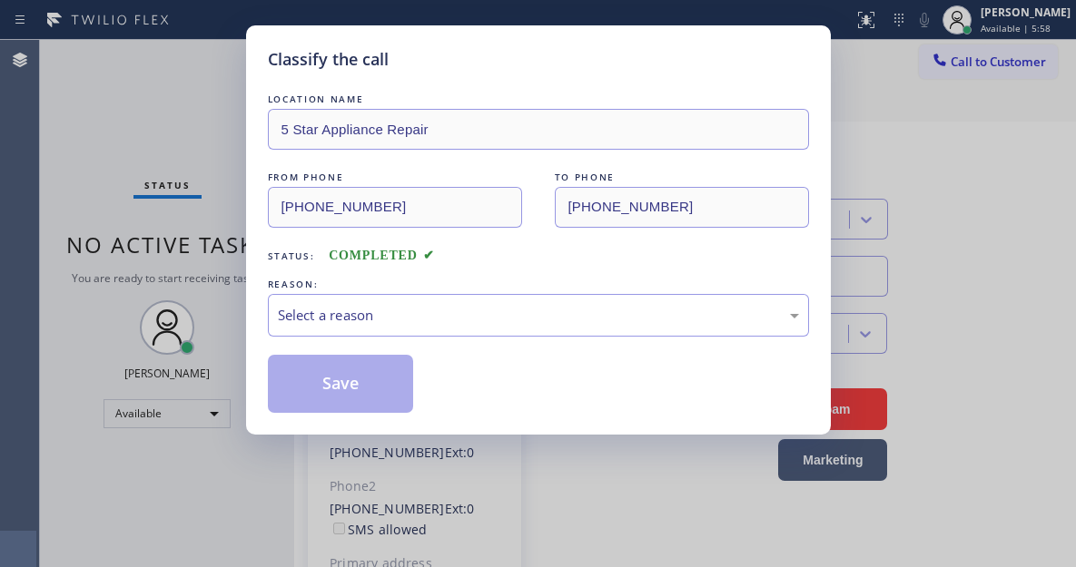
click at [250, 274] on div "Classify the call LOCATION NAME 5 Star Appliance Repair FROM PHONE [PHONE_NUMBE…" at bounding box center [538, 229] width 585 height 409
click at [497, 324] on div "Select a reason" at bounding box center [538, 315] width 521 height 21
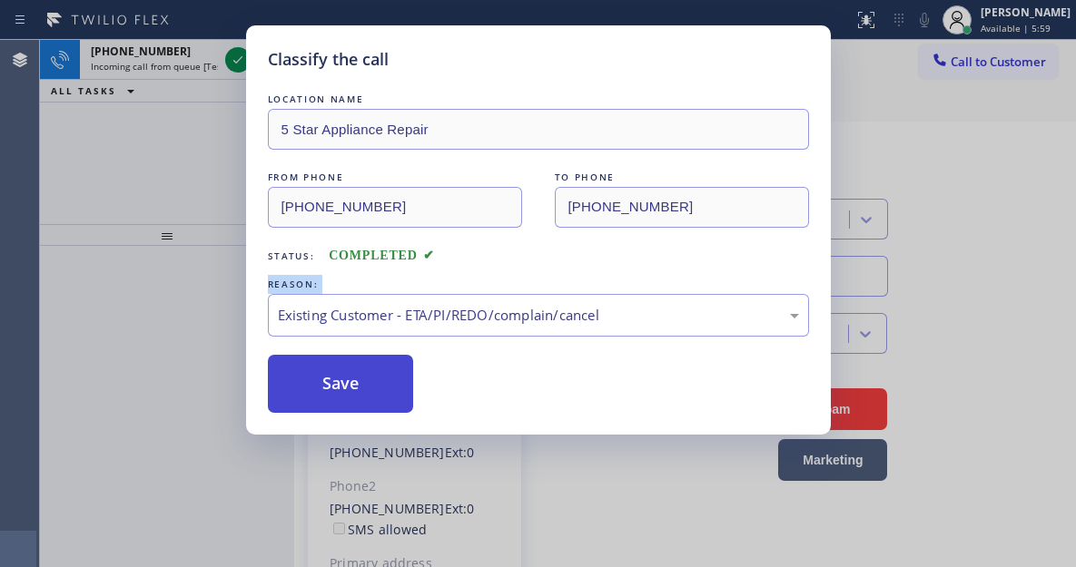
click at [371, 366] on button "Save" at bounding box center [341, 384] width 146 height 58
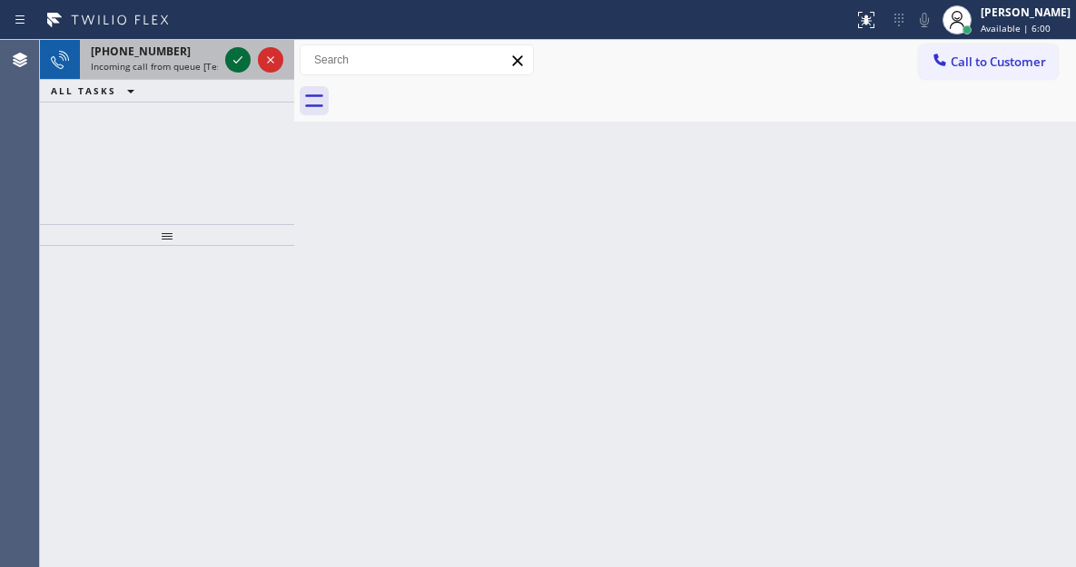
click at [234, 63] on icon at bounding box center [238, 60] width 22 height 22
click at [230, 51] on icon at bounding box center [238, 60] width 22 height 22
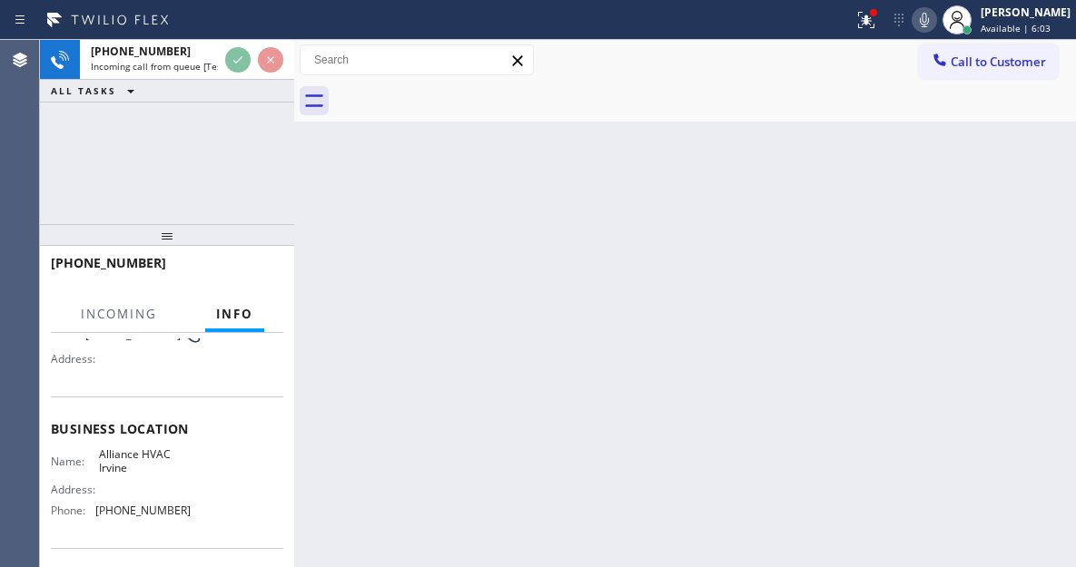
scroll to position [182, 0]
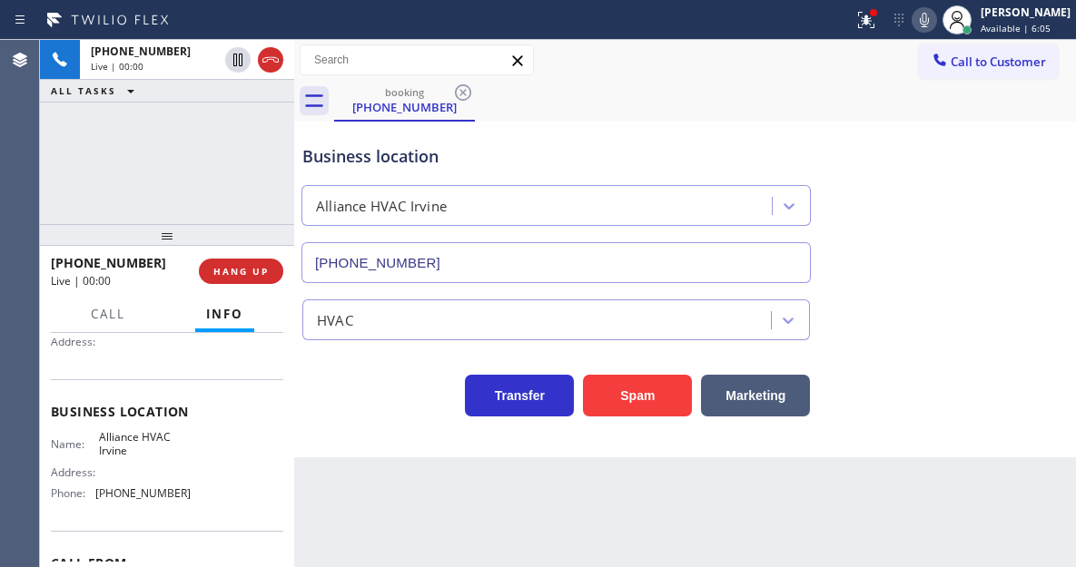
type input "[PHONE_NUMBER]"
drag, startPoint x: 1025, startPoint y: 218, endPoint x: 966, endPoint y: 218, distance: 59.0
click at [1025, 218] on div "Business location Alliance HVAC [GEOGRAPHIC_DATA] [PHONE_NUMBER]" at bounding box center [685, 201] width 773 height 164
click at [654, 418] on div "Business location Alliance HVAC [GEOGRAPHIC_DATA] [PHONE_NUMBER] HVAC Transfer …" at bounding box center [685, 290] width 782 height 336
click at [654, 398] on button "Spam" at bounding box center [637, 396] width 109 height 42
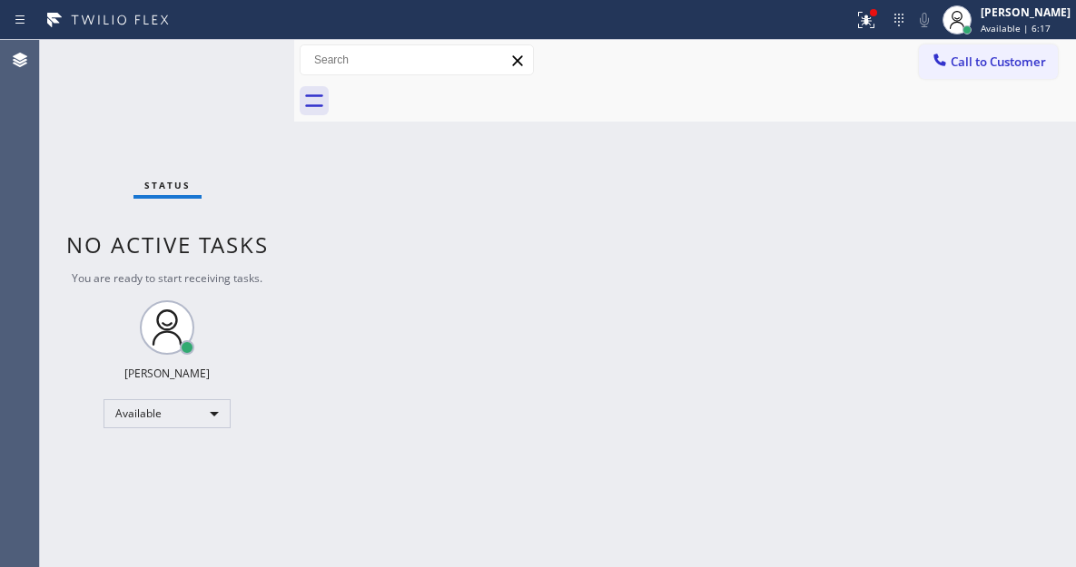
click at [240, 45] on div "Status No active tasks You are ready to start receiving tasks. [PERSON_NAME]" at bounding box center [167, 303] width 254 height 527
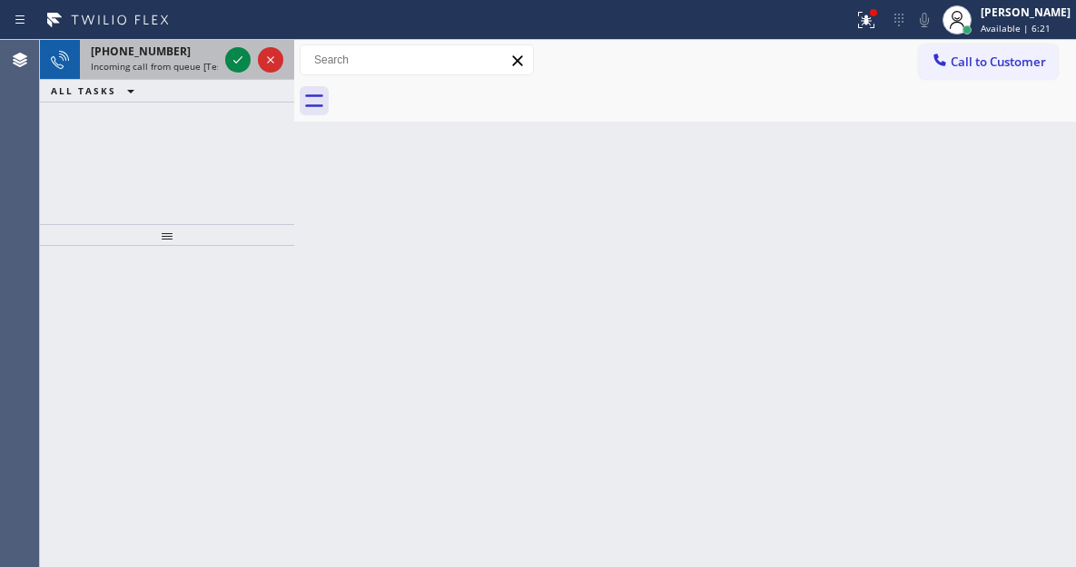
click at [223, 63] on div at bounding box center [253, 60] width 65 height 40
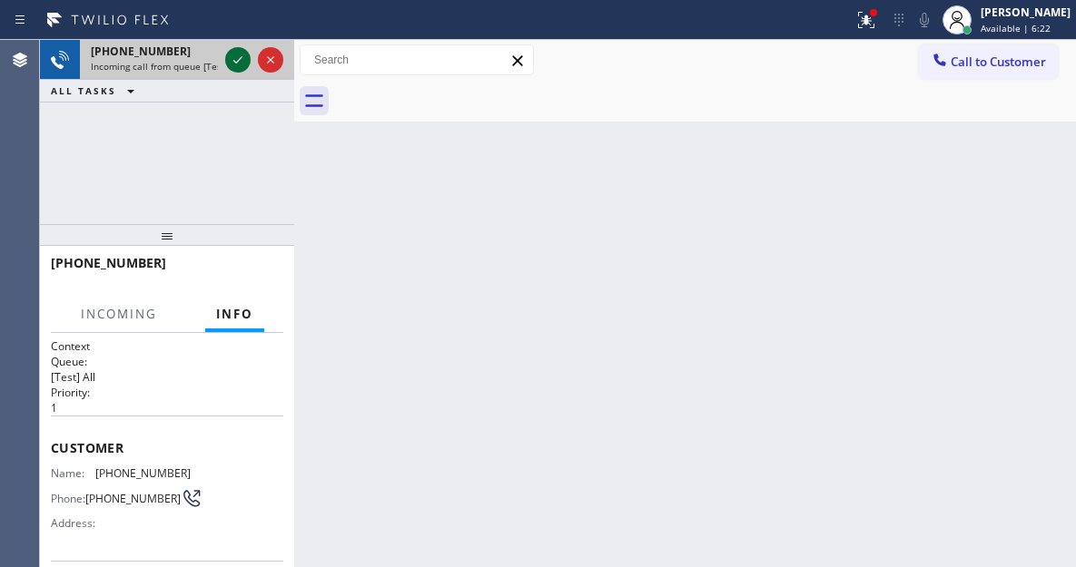
click at [227, 63] on icon at bounding box center [238, 60] width 22 height 22
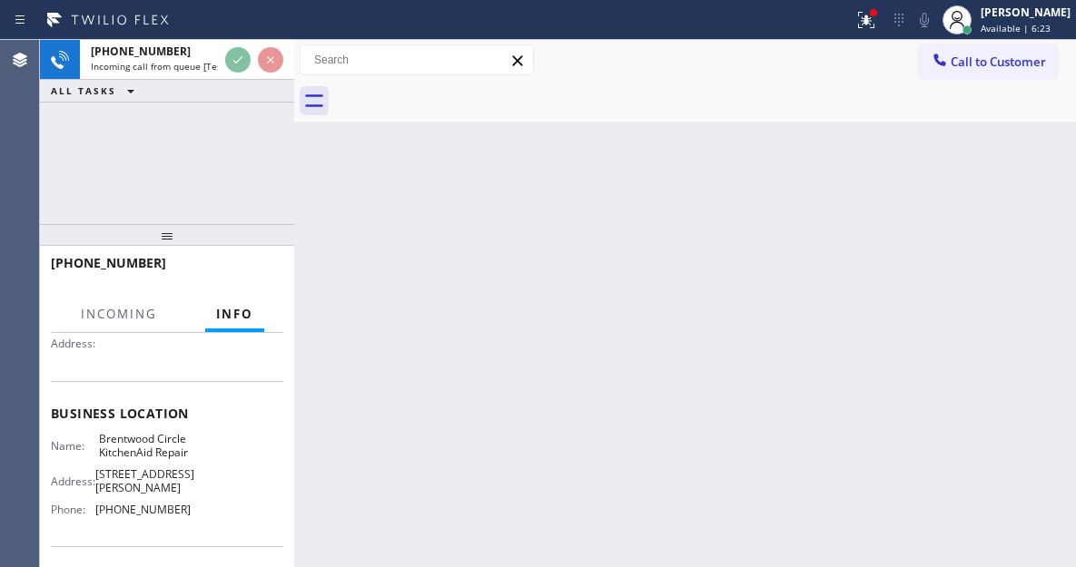
scroll to position [182, 0]
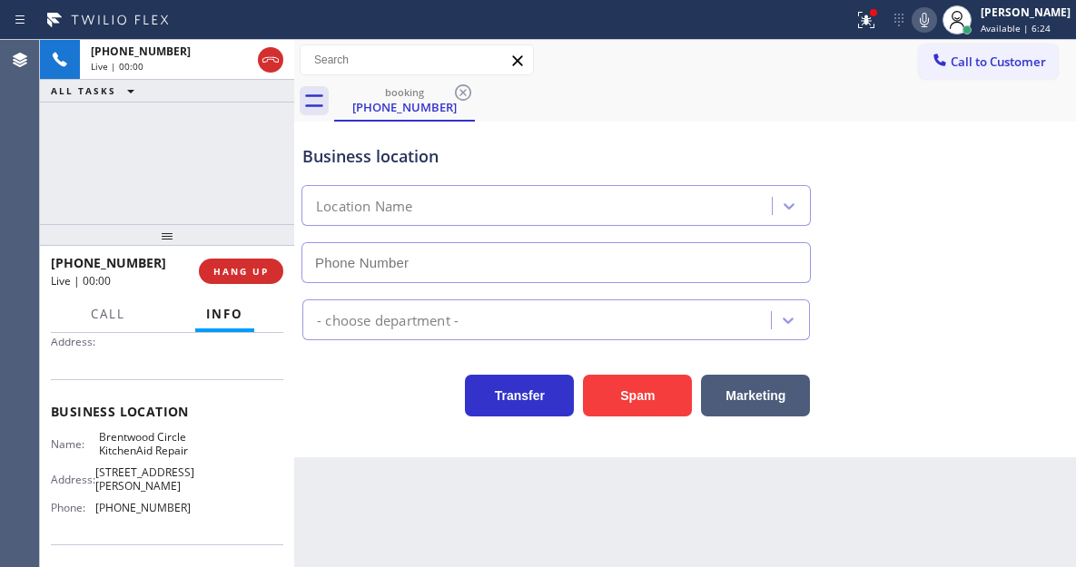
type input "[PHONE_NUMBER]"
click at [130, 449] on span "Brentwood Circle KitchenAid Repair" at bounding box center [144, 444] width 91 height 28
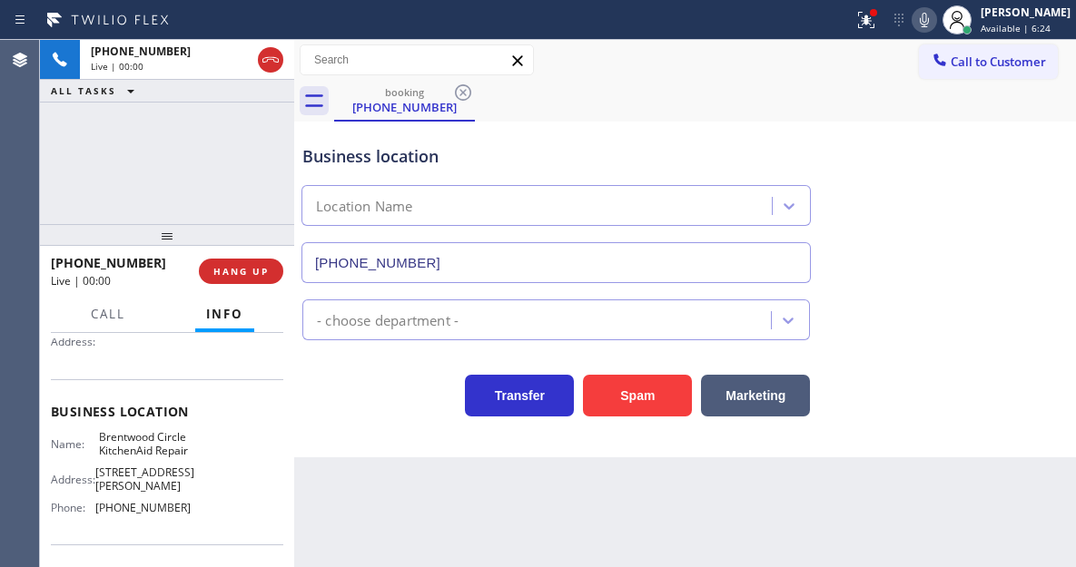
click at [130, 449] on span "Brentwood Circle KitchenAid Repair" at bounding box center [144, 444] width 91 height 28
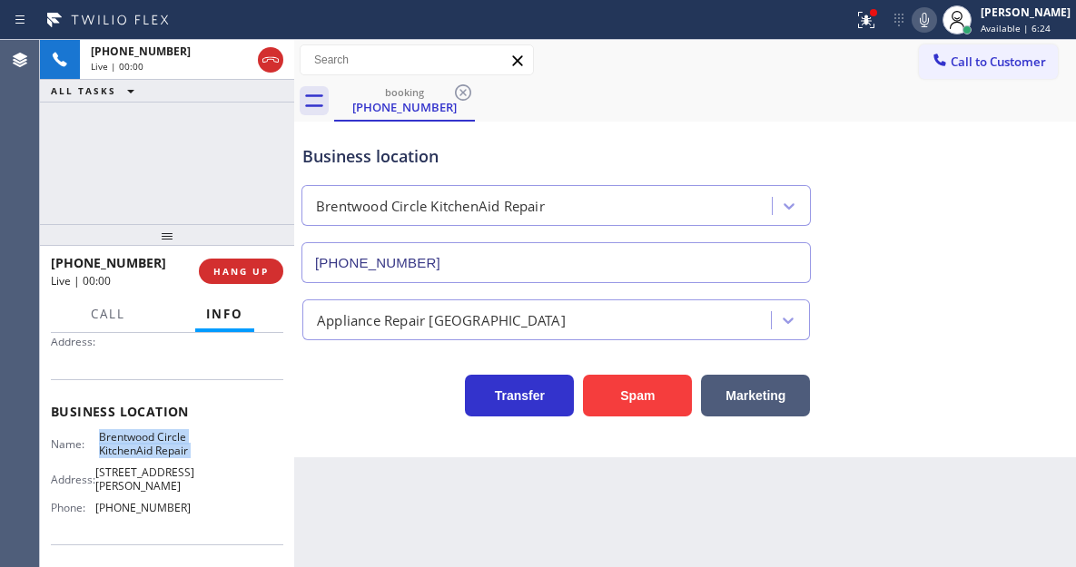
click at [130, 449] on span "Brentwood Circle KitchenAid Repair" at bounding box center [144, 444] width 91 height 28
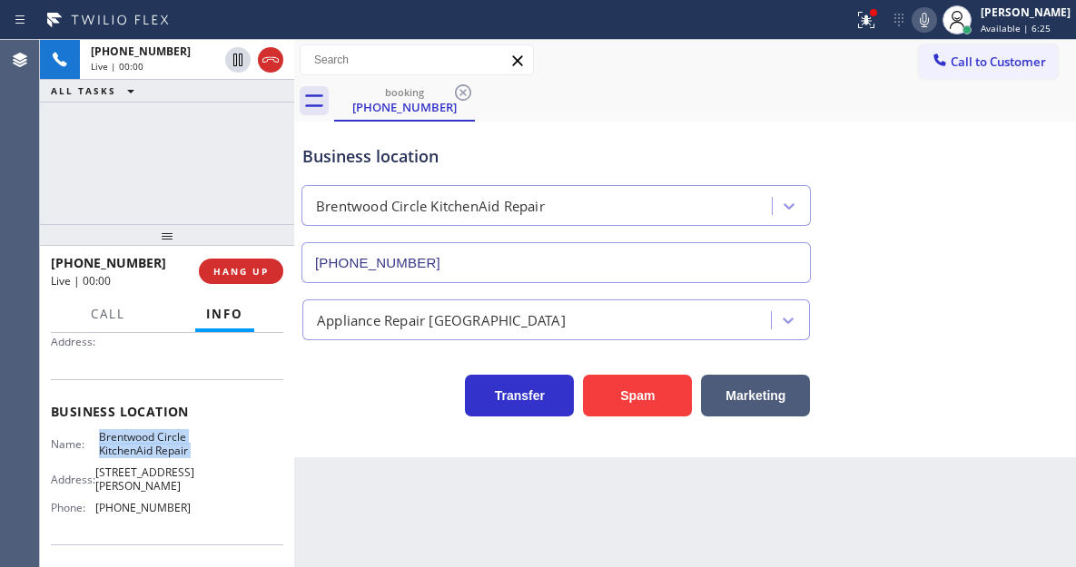
click at [130, 449] on span "Brentwood Circle KitchenAid Repair" at bounding box center [144, 444] width 91 height 28
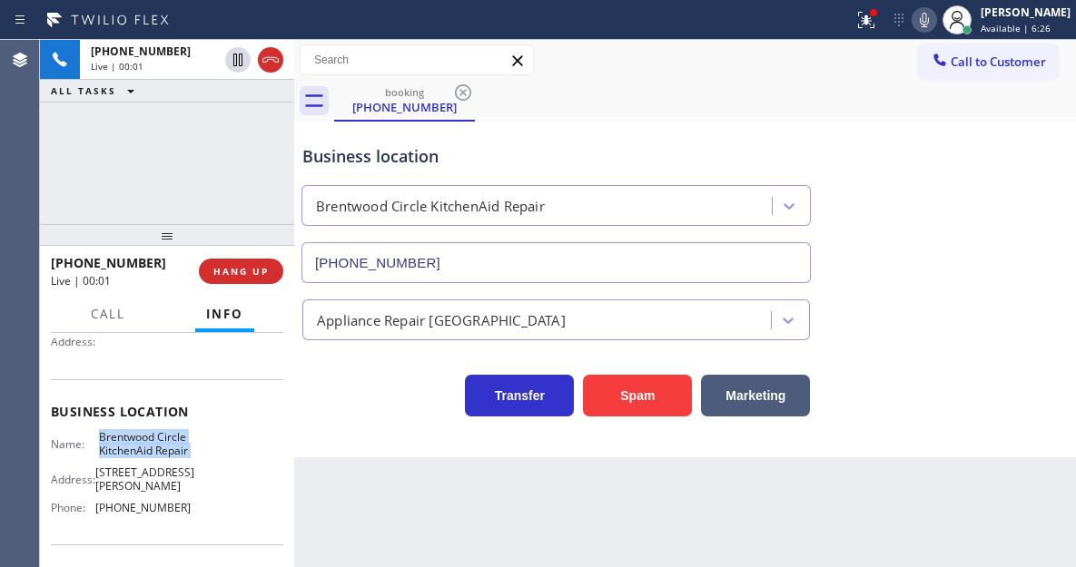
click at [130, 449] on span "Brentwood Circle KitchenAid Repair" at bounding box center [144, 444] width 91 height 28
click at [1011, 166] on div "Business location [GEOGRAPHIC_DATA] KitchenAid Repair [PHONE_NUMBER]" at bounding box center [685, 201] width 773 height 164
click at [863, 17] on div at bounding box center [866, 20] width 40 height 22
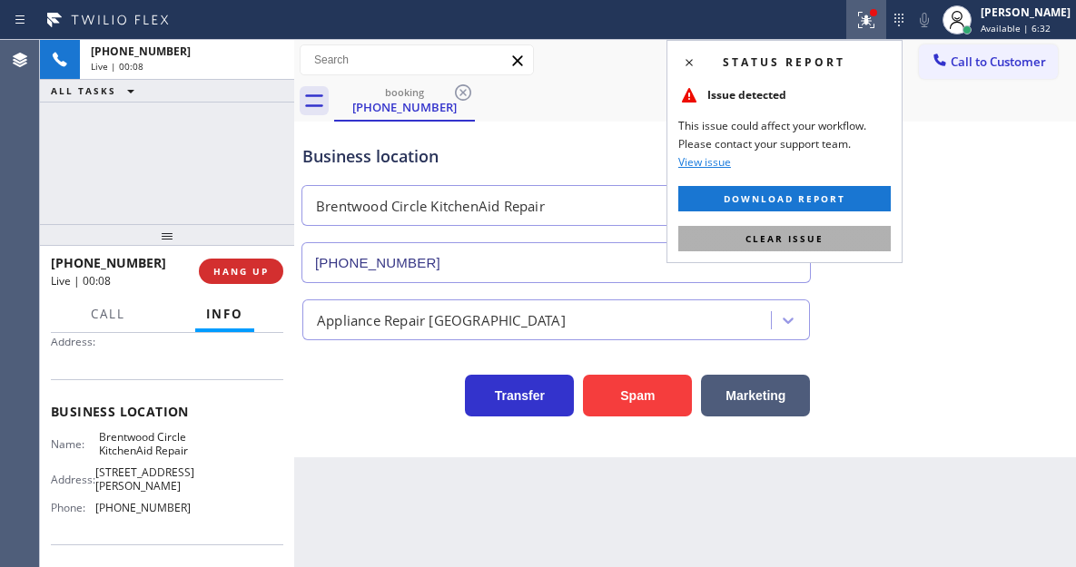
click at [857, 243] on button "Clear issue" at bounding box center [784, 238] width 212 height 25
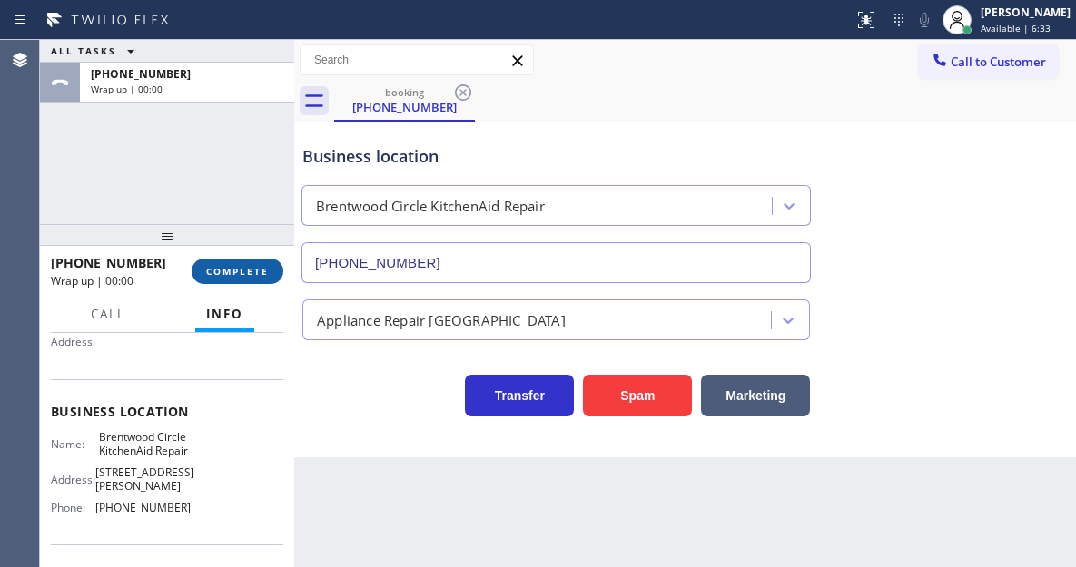
click at [241, 276] on span "COMPLETE" at bounding box center [237, 271] width 63 height 13
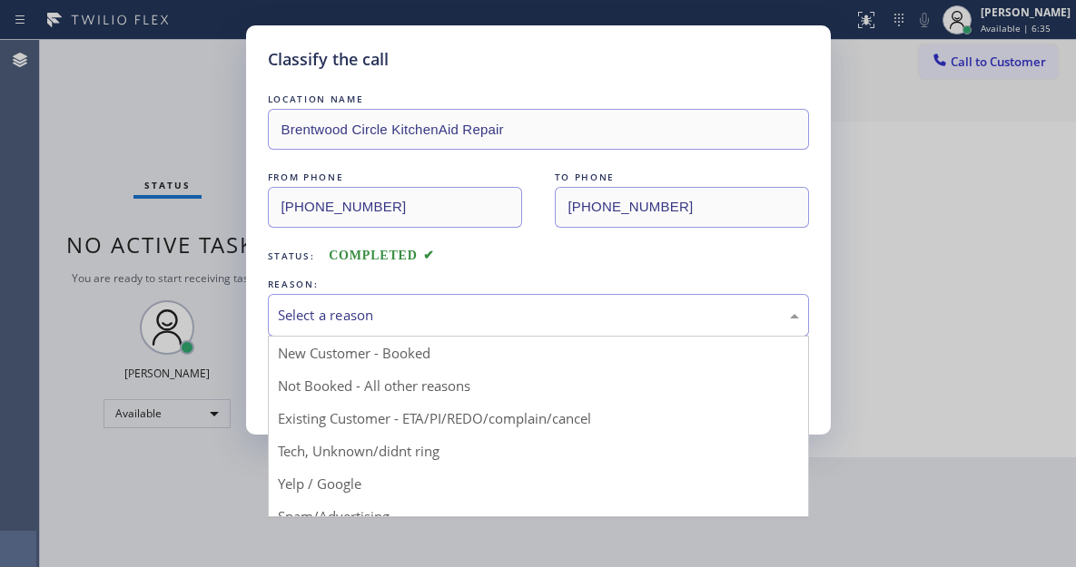
click at [473, 327] on div "Select a reason" at bounding box center [538, 315] width 541 height 43
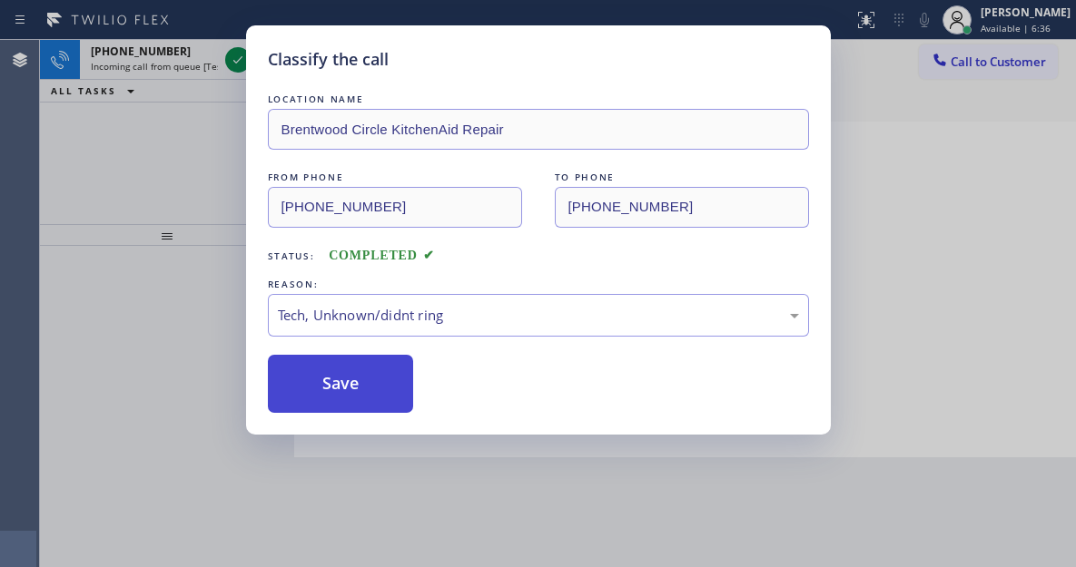
click at [362, 410] on button "Save" at bounding box center [341, 384] width 146 height 58
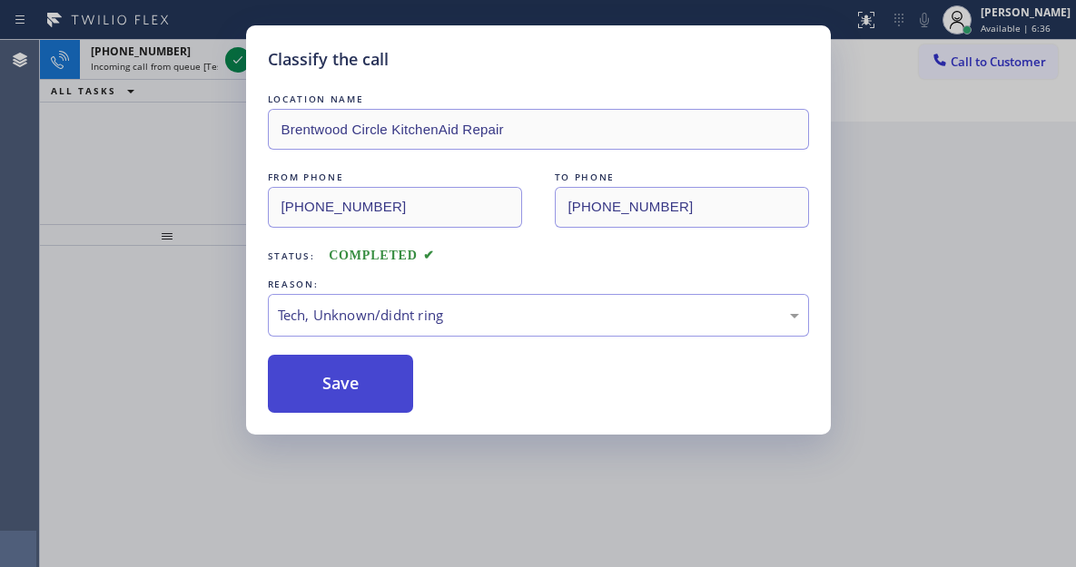
click at [362, 388] on button "Save" at bounding box center [341, 384] width 146 height 58
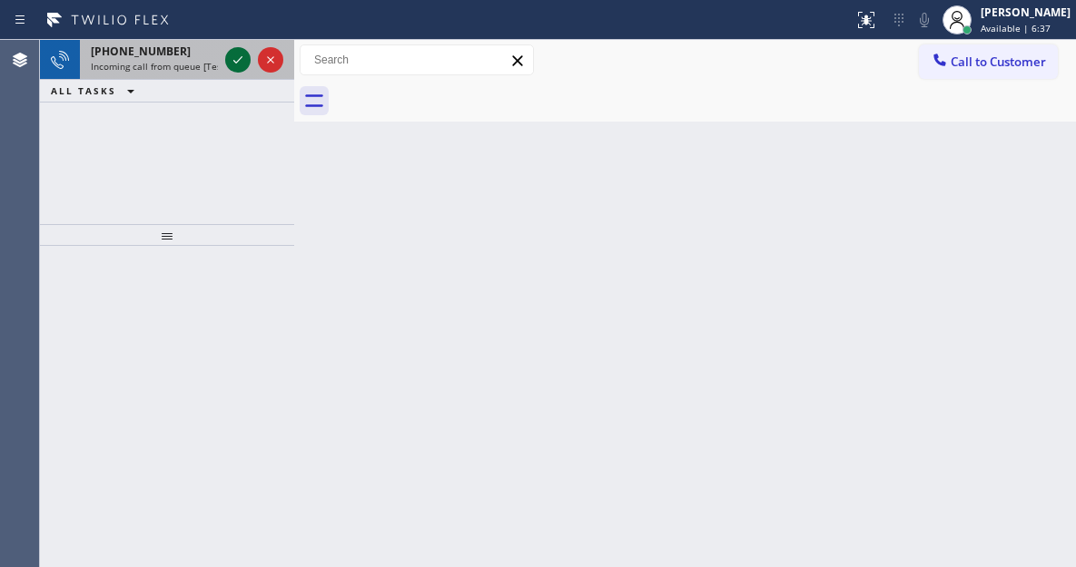
click at [233, 62] on icon at bounding box center [238, 60] width 22 height 22
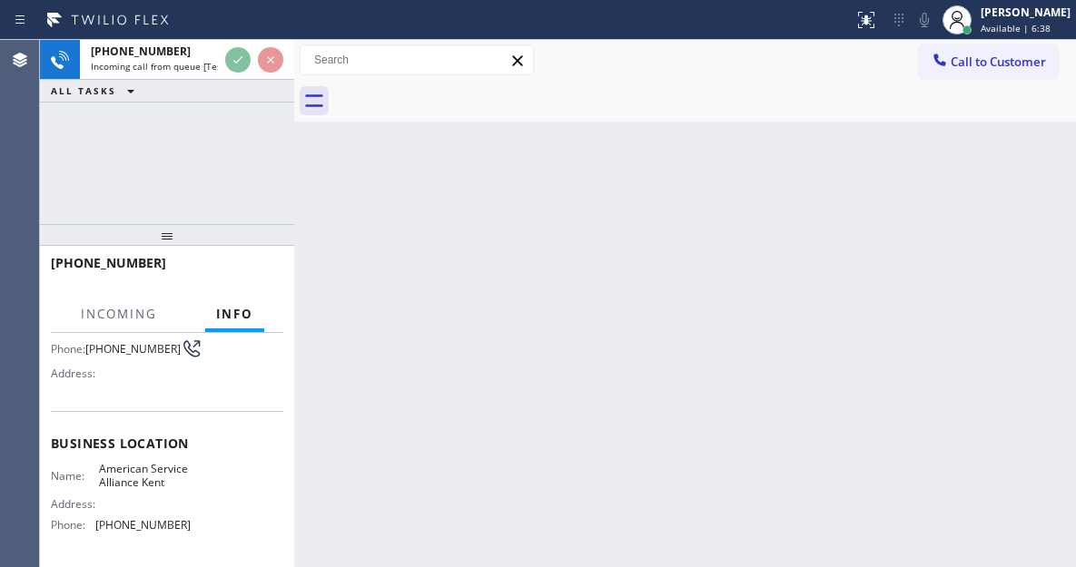
scroll to position [182, 0]
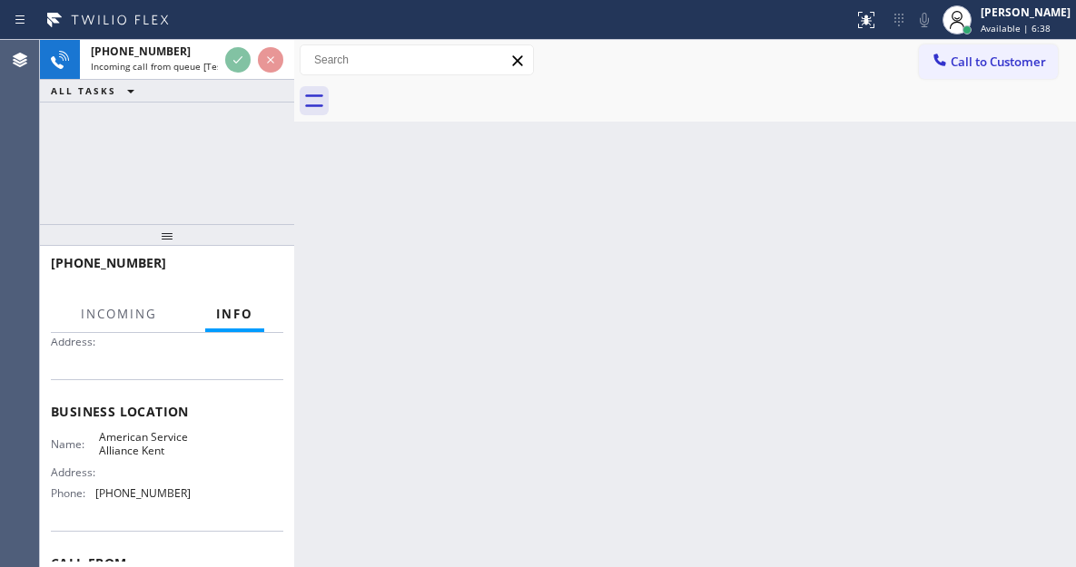
click at [142, 450] on span "American Service Alliance Kent" at bounding box center [144, 444] width 91 height 28
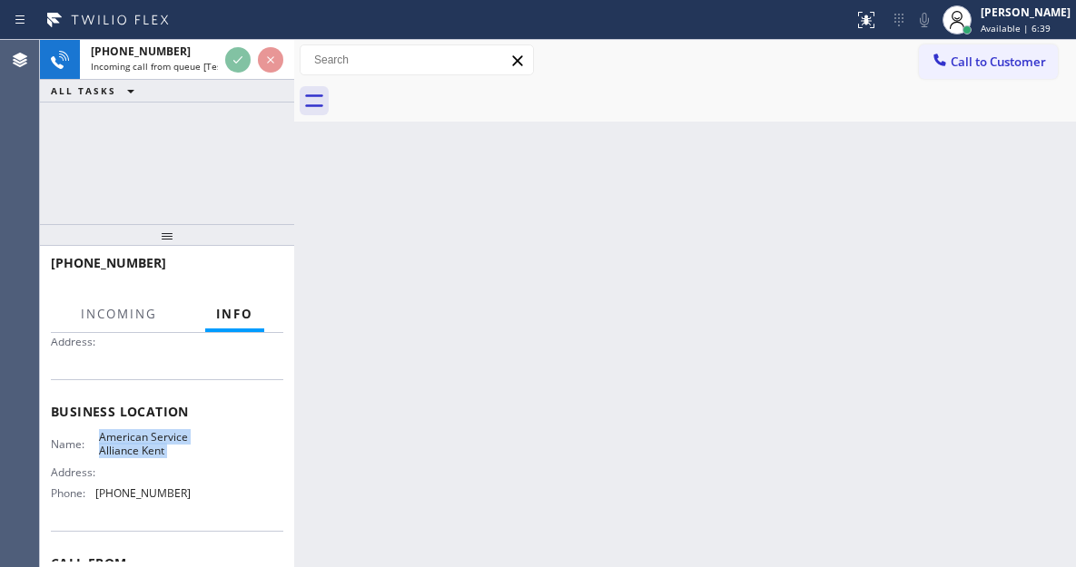
click at [142, 450] on span "American Service Alliance Kent" at bounding box center [144, 444] width 91 height 28
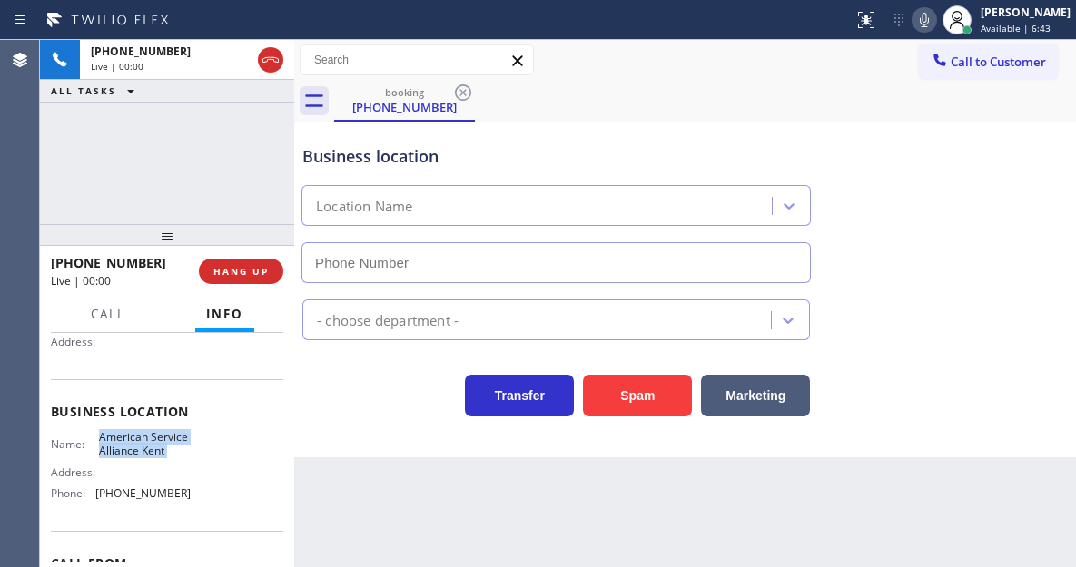
type input "[PHONE_NUMBER]"
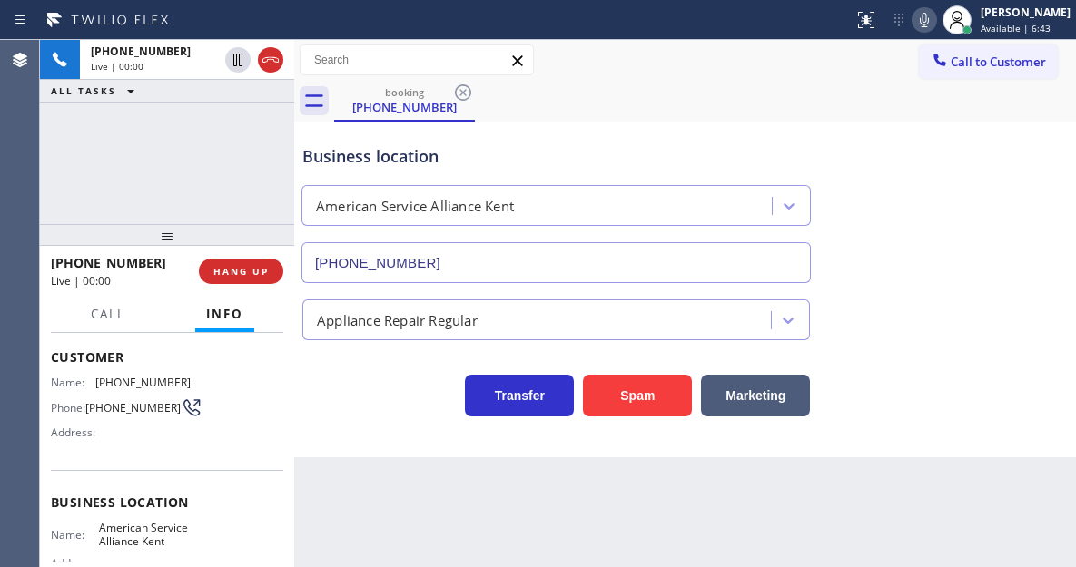
click at [106, 395] on div "Name: [PHONE_NUMBER] Phone: [PHONE_NUMBER] Address:" at bounding box center [121, 412] width 140 height 72
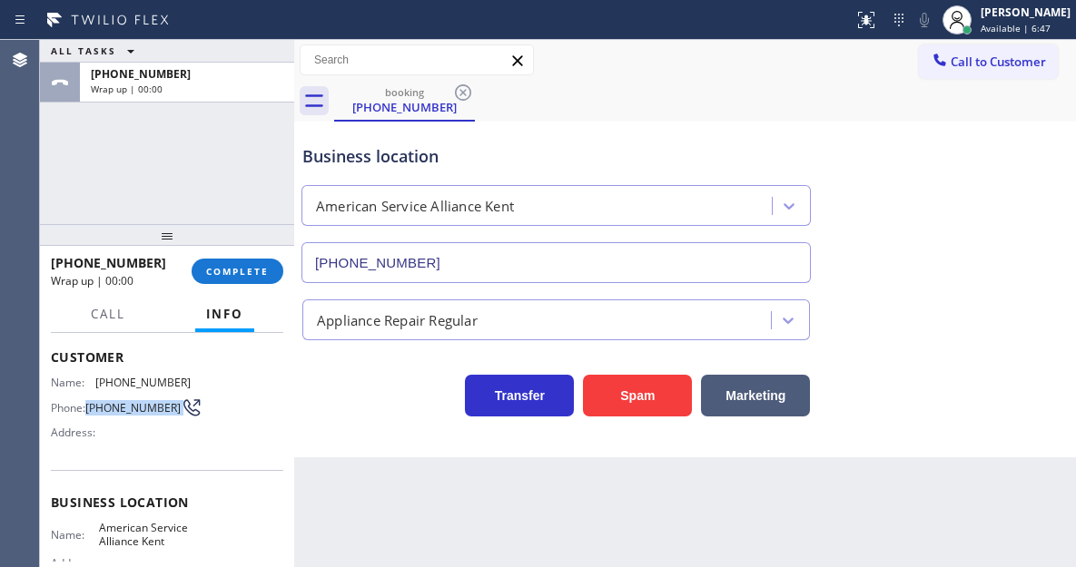
click at [362, 392] on div "Transfer Spam Marketing" at bounding box center [556, 391] width 515 height 51
click at [259, 264] on button "COMPLETE" at bounding box center [238, 271] width 92 height 25
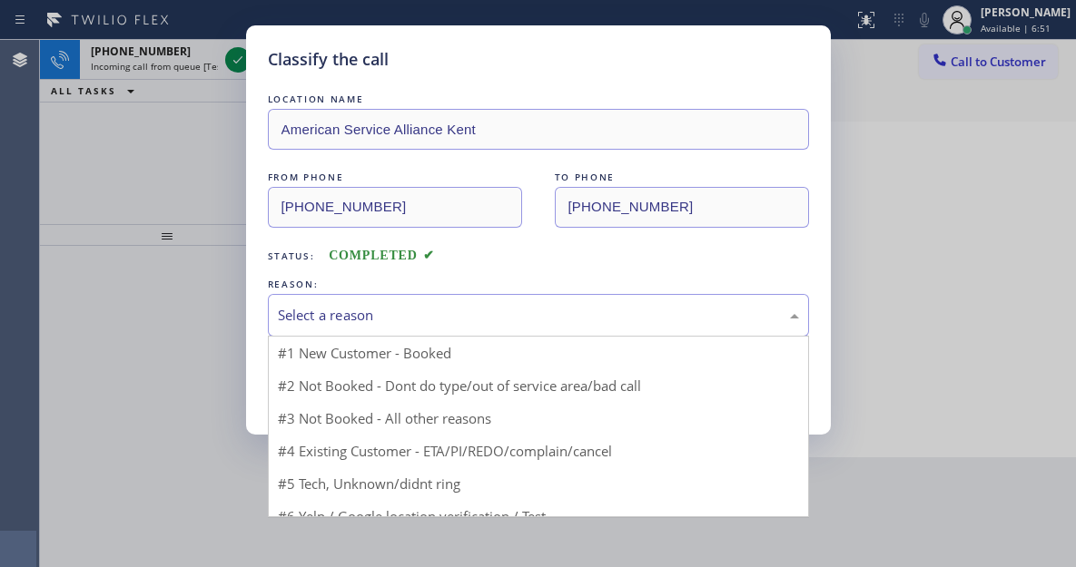
click at [408, 308] on div "Select a reason" at bounding box center [538, 315] width 521 height 21
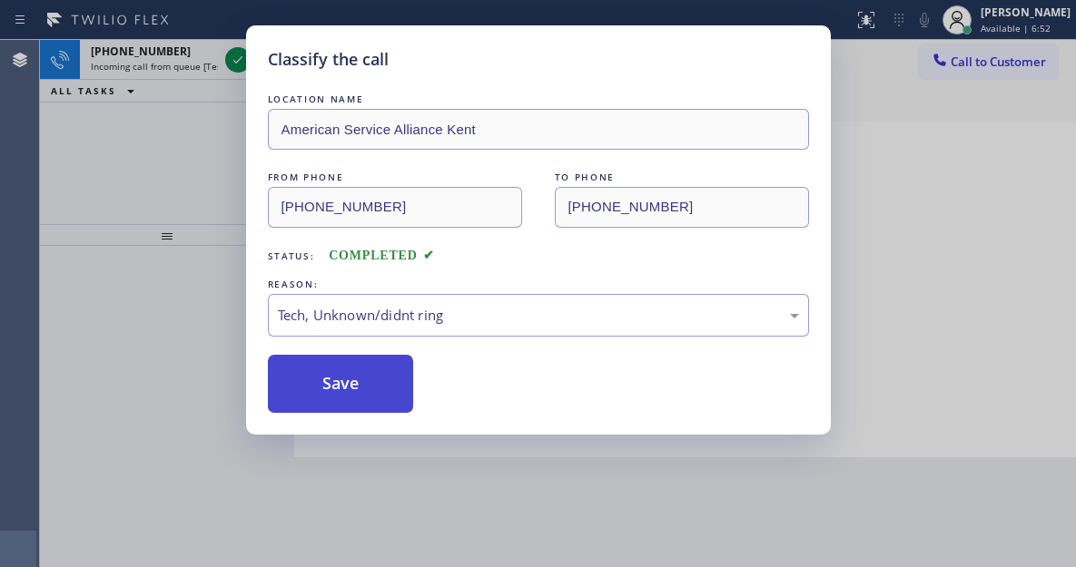
click at [406, 397] on button "Save" at bounding box center [341, 384] width 146 height 58
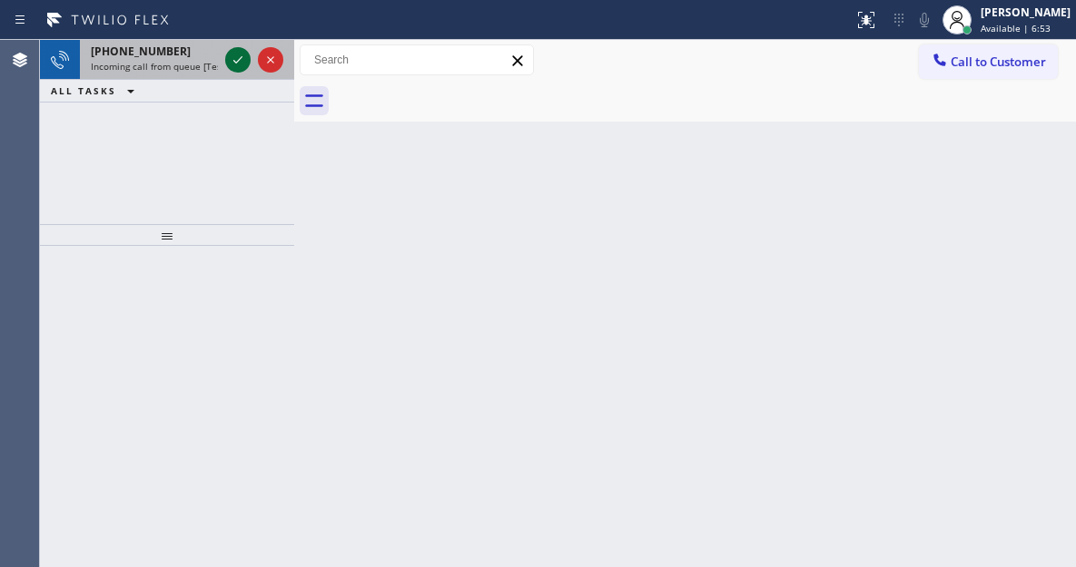
click at [235, 57] on icon at bounding box center [238, 60] width 22 height 22
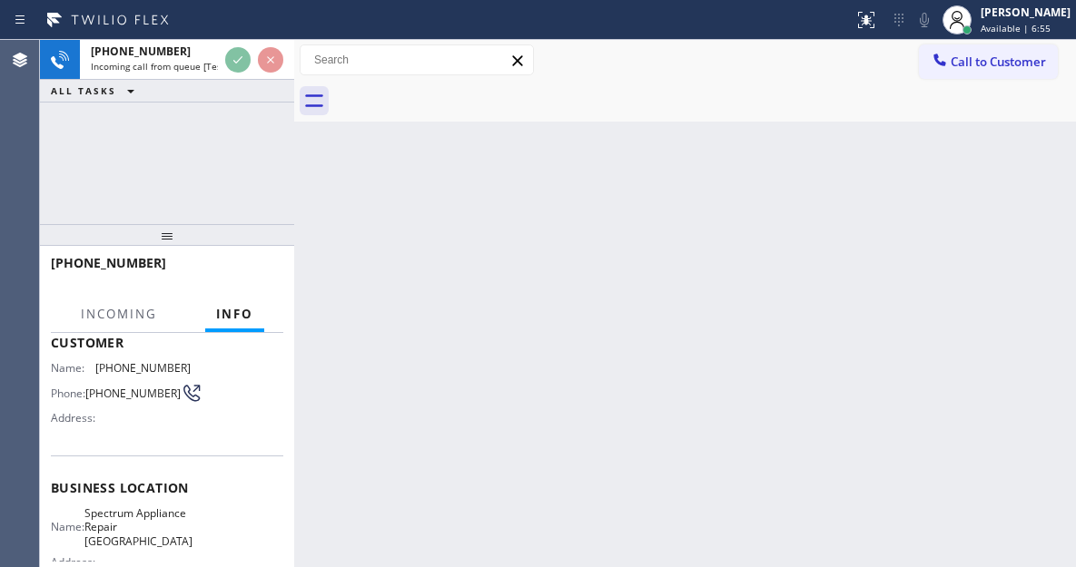
scroll to position [182, 0]
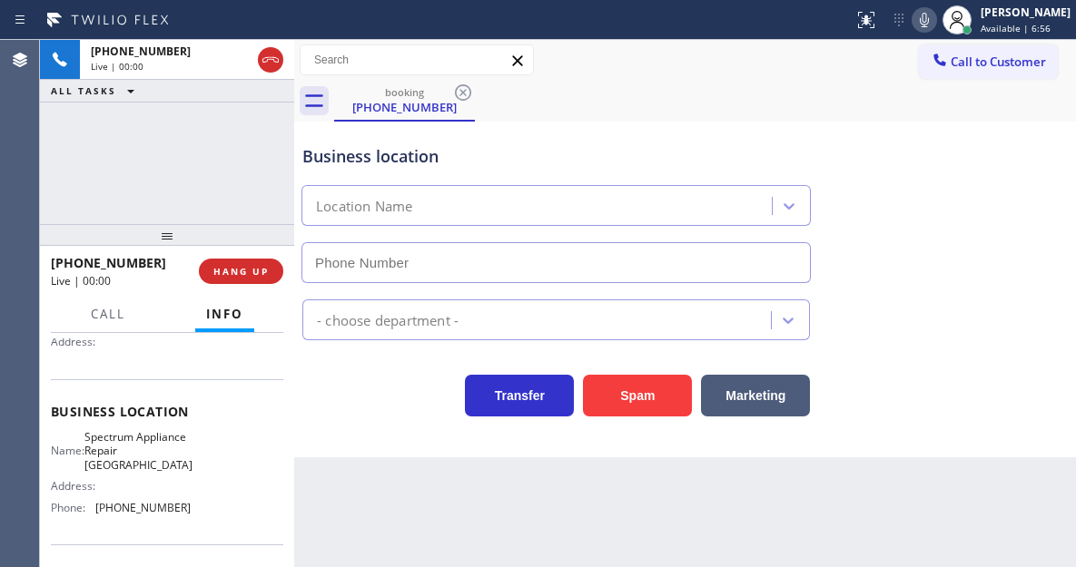
click at [143, 451] on span "Spectrum Appliance Repair [GEOGRAPHIC_DATA]" at bounding box center [138, 451] width 108 height 42
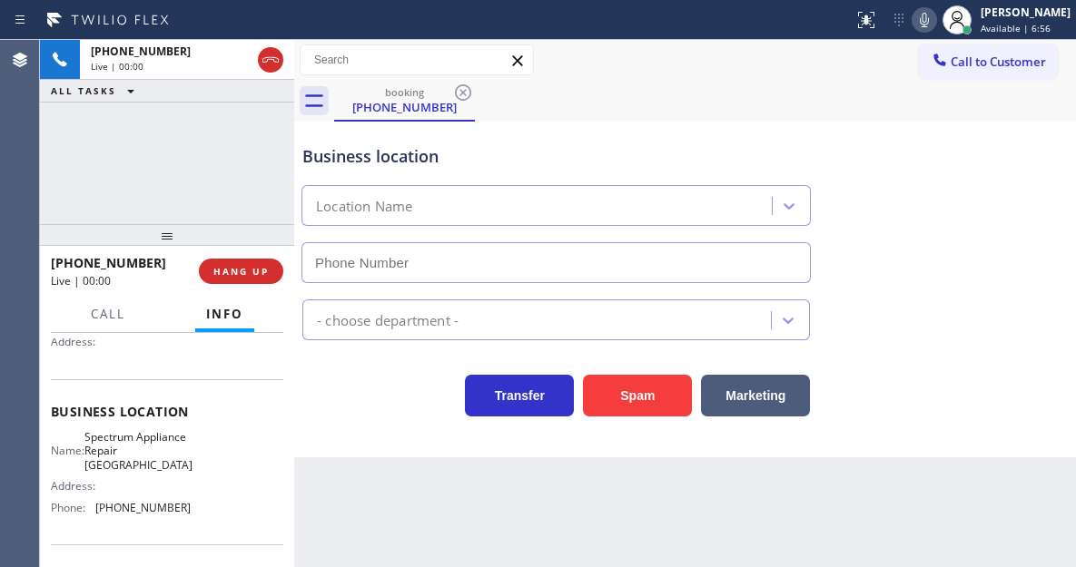
type input "[PHONE_NUMBER]"
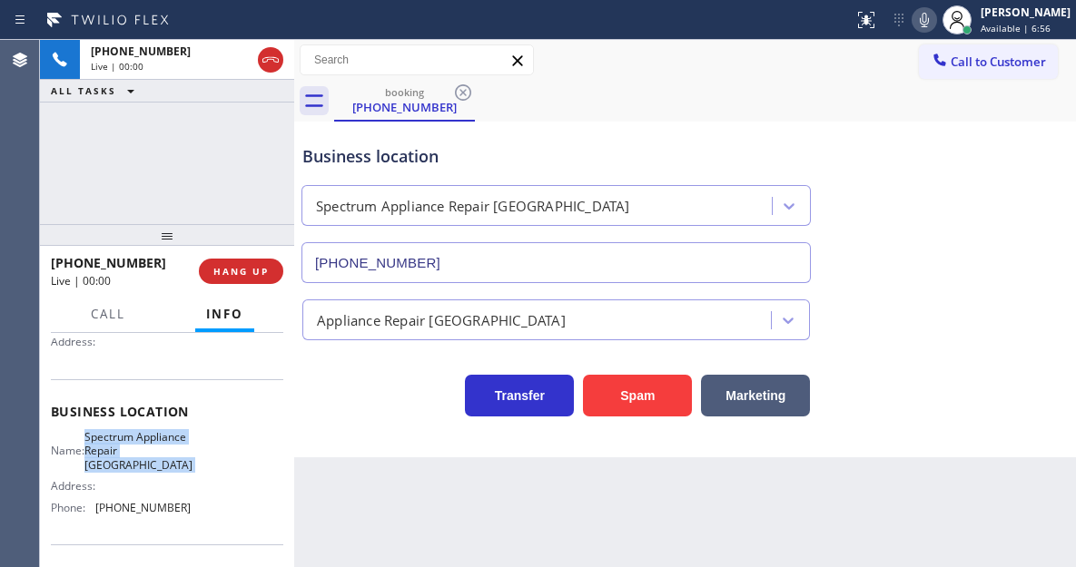
click at [143, 451] on span "Spectrum Appliance Repair [GEOGRAPHIC_DATA]" at bounding box center [138, 451] width 108 height 42
click at [598, 384] on button "Spam" at bounding box center [637, 396] width 109 height 42
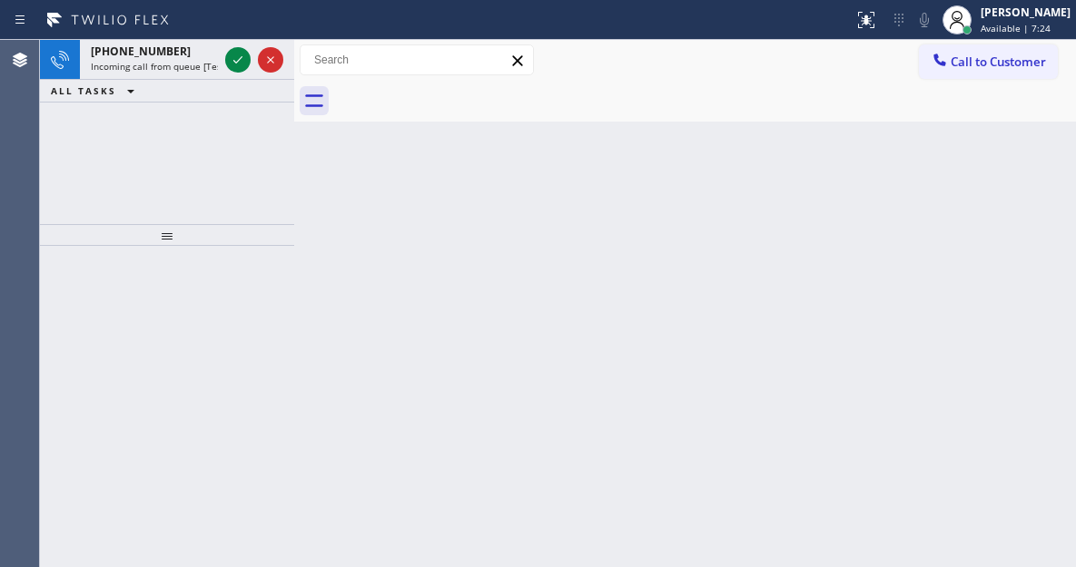
click at [1030, 168] on div "Back to Dashboard Change Sender ID Customers Technicians Select a contact Outbo…" at bounding box center [685, 303] width 782 height 527
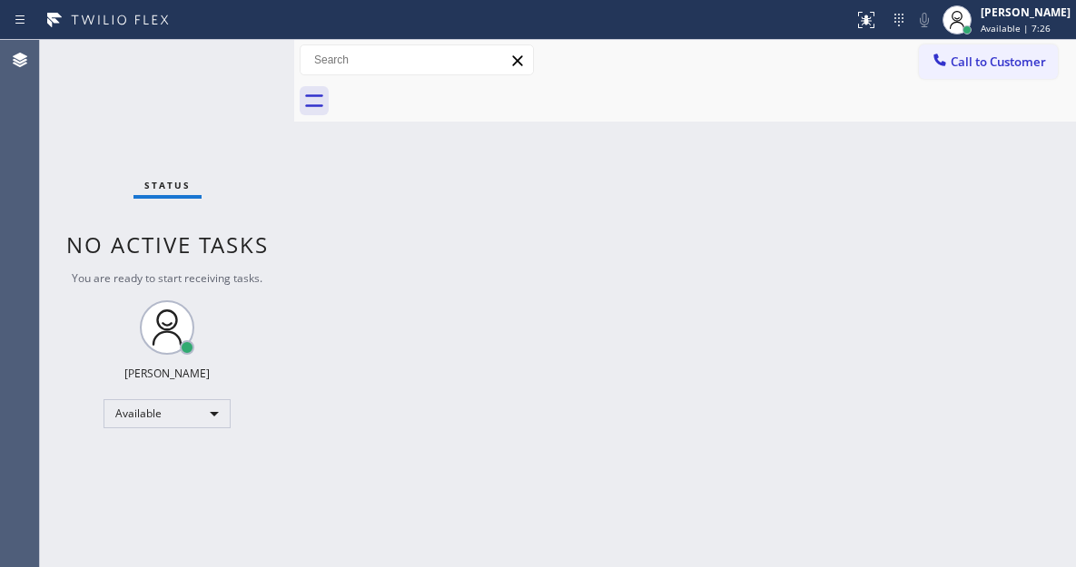
click at [240, 62] on div "Status No active tasks You are ready to start receiving tasks. [PERSON_NAME]" at bounding box center [167, 303] width 254 height 527
drag, startPoint x: 1005, startPoint y: 155, endPoint x: 903, endPoint y: 133, distance: 104.2
click at [1005, 155] on div "Back to Dashboard Change Sender ID Customers Technicians Select a contact Outbo…" at bounding box center [685, 303] width 782 height 527
click at [235, 60] on div "Status No active tasks You are ready to start receiving tasks. [PERSON_NAME]" at bounding box center [167, 303] width 254 height 527
click at [245, 62] on div "Status No active tasks You are ready to start receiving tasks. [PERSON_NAME]" at bounding box center [167, 303] width 254 height 527
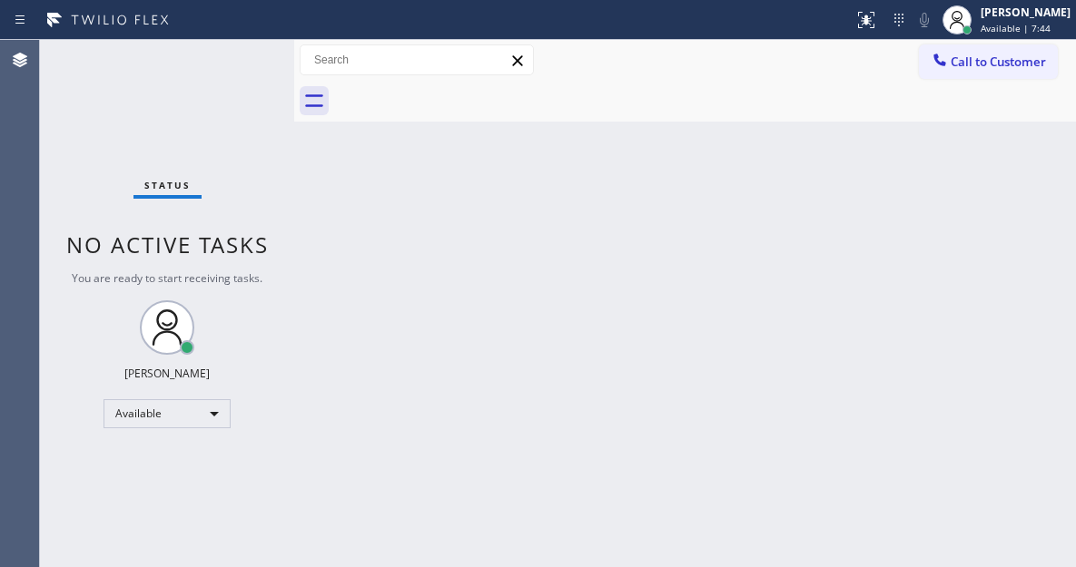
click at [231, 61] on div "Status No active tasks You are ready to start receiving tasks. [PERSON_NAME]" at bounding box center [167, 303] width 254 height 527
click at [240, 64] on div "Status No active tasks You are ready to start receiving tasks. [PERSON_NAME]" at bounding box center [167, 303] width 254 height 527
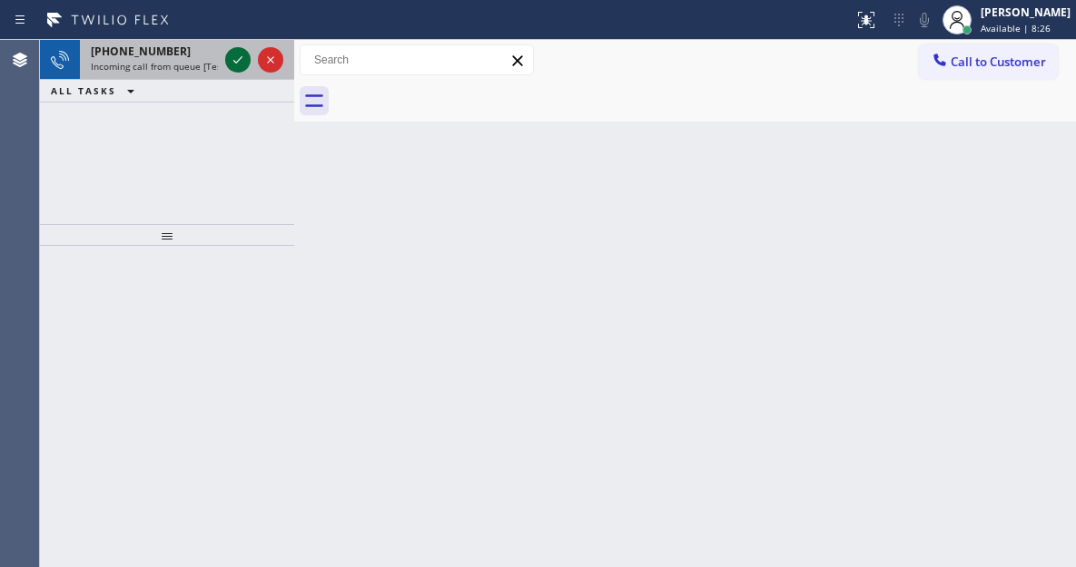
click at [230, 64] on icon at bounding box center [238, 60] width 22 height 22
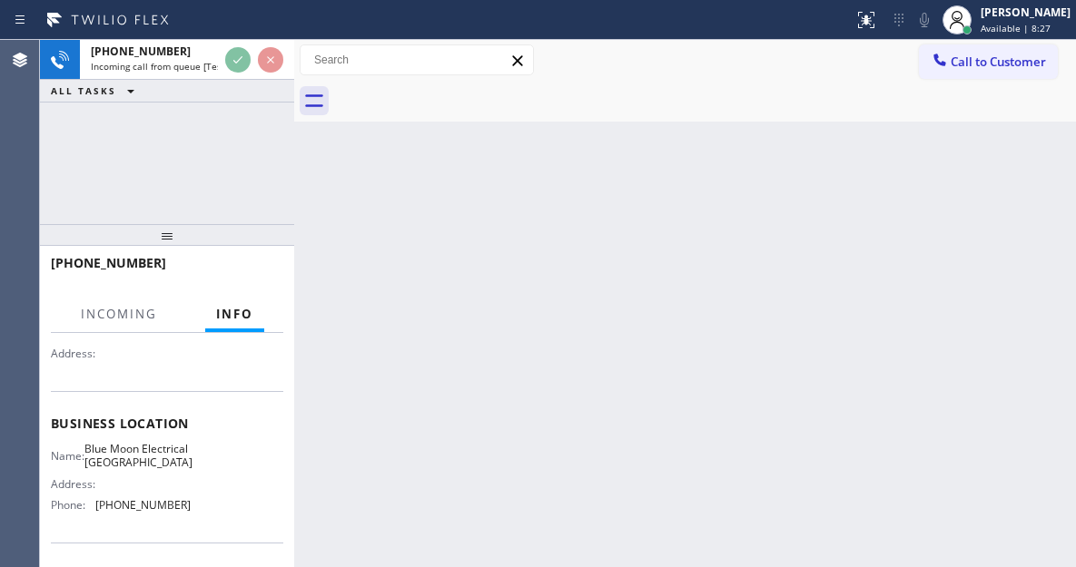
scroll to position [182, 0]
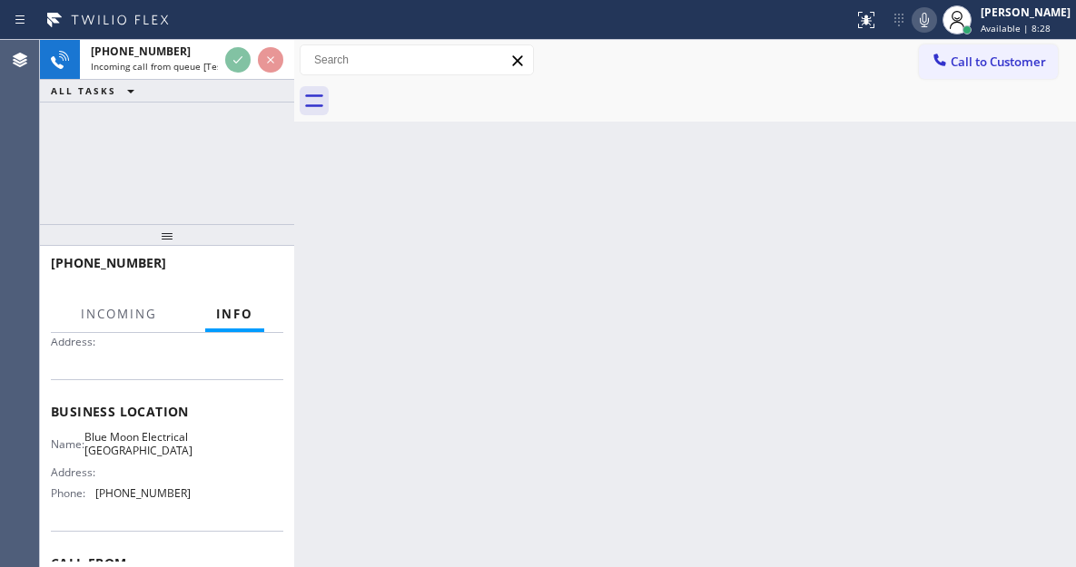
click at [125, 458] on span "Blue Moon Electrical [GEOGRAPHIC_DATA]" at bounding box center [138, 444] width 108 height 28
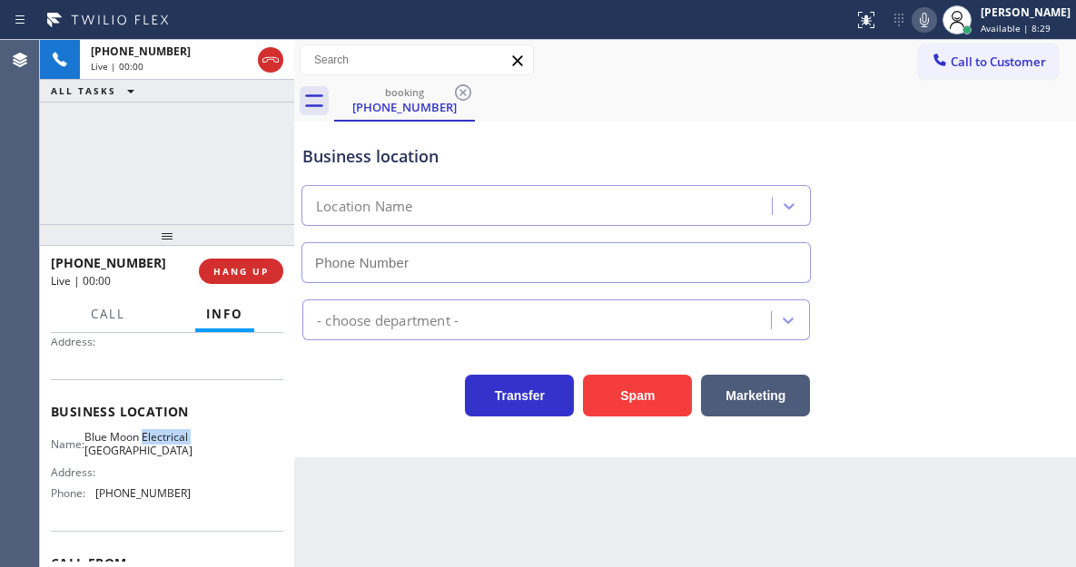
click at [125, 458] on span "Blue Moon Electrical [GEOGRAPHIC_DATA]" at bounding box center [138, 444] width 108 height 28
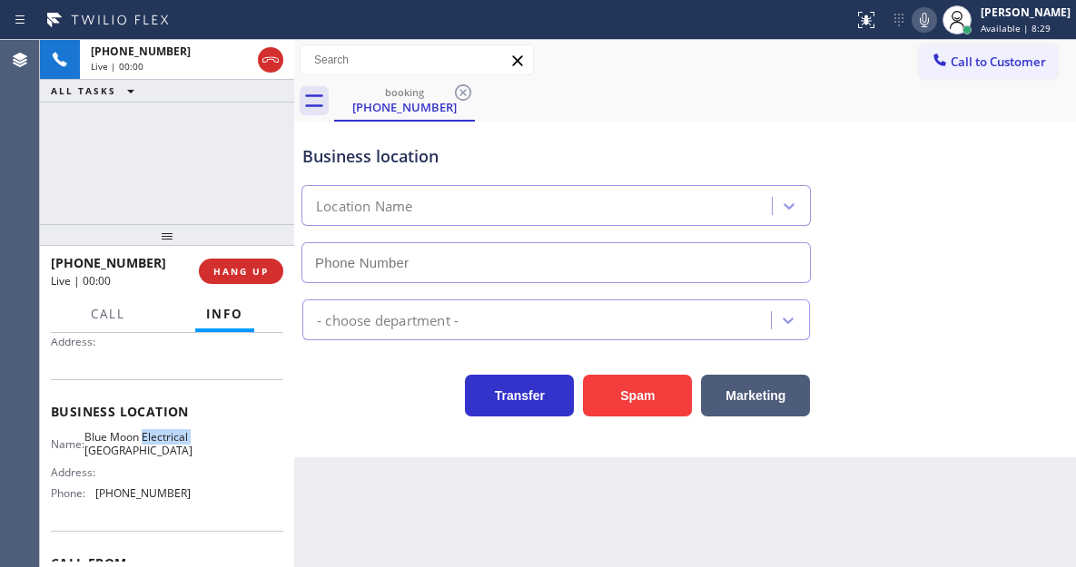
click at [125, 458] on span "Blue Moon Electrical [GEOGRAPHIC_DATA]" at bounding box center [138, 444] width 108 height 28
type input "[PHONE_NUMBER]"
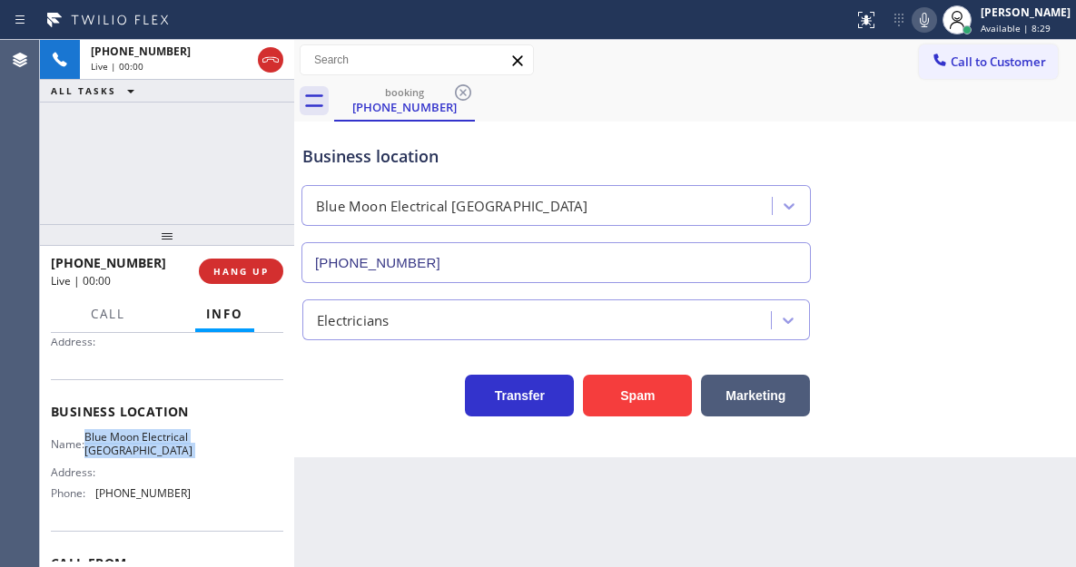
click at [125, 458] on span "Blue Moon Electrical [GEOGRAPHIC_DATA]" at bounding box center [138, 444] width 108 height 28
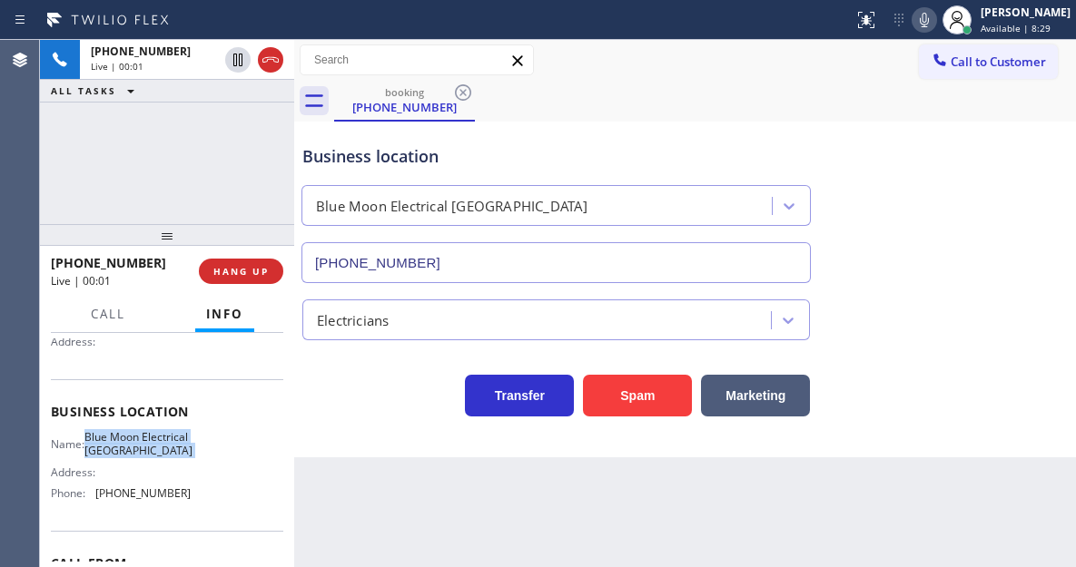
click at [125, 458] on span "Blue Moon Electrical [GEOGRAPHIC_DATA]" at bounding box center [138, 444] width 108 height 28
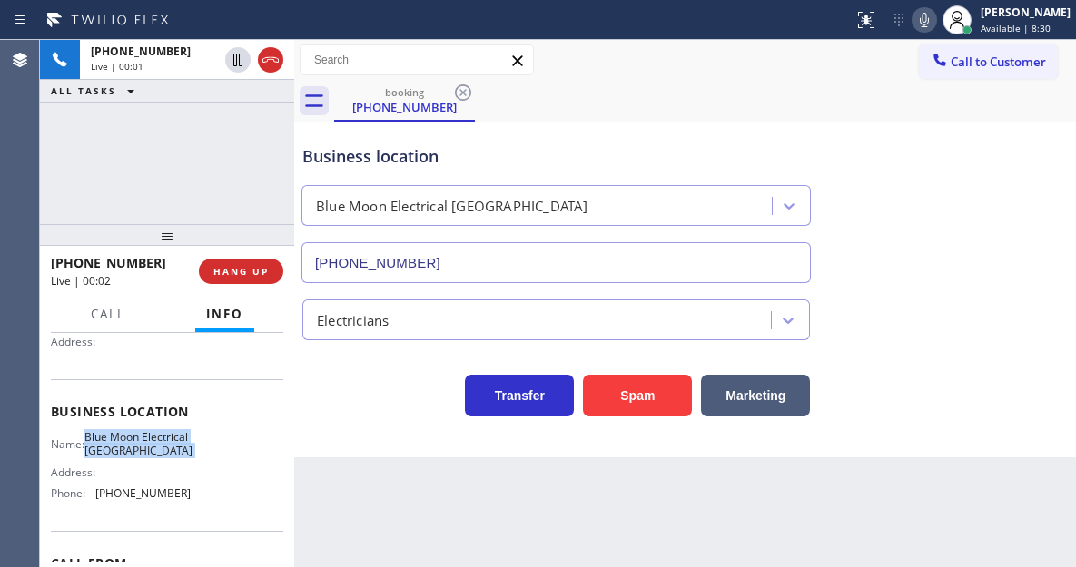
click at [125, 458] on span "Blue Moon Electrical [GEOGRAPHIC_DATA]" at bounding box center [138, 444] width 108 height 28
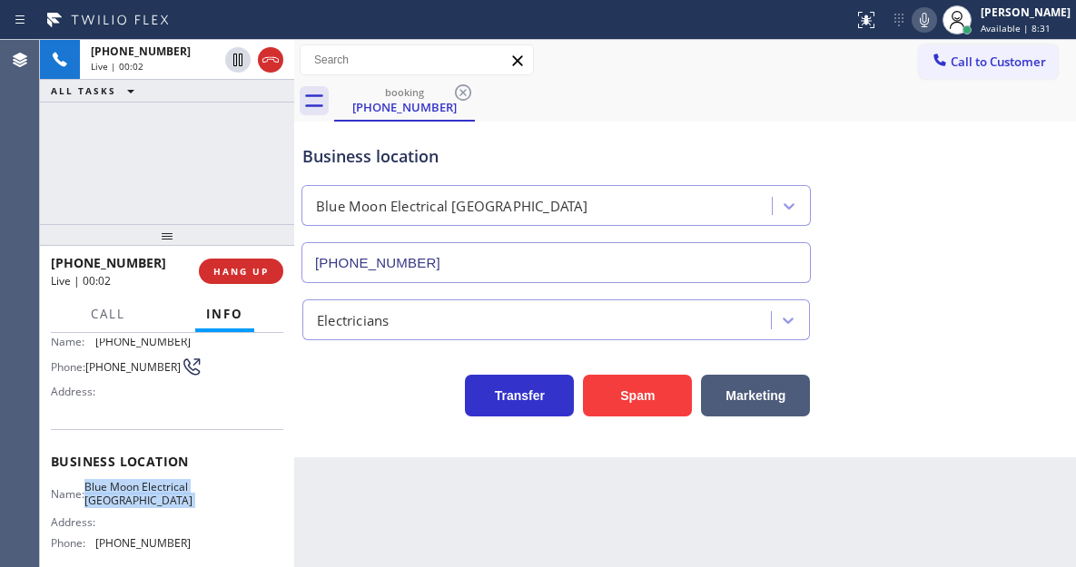
scroll to position [91, 0]
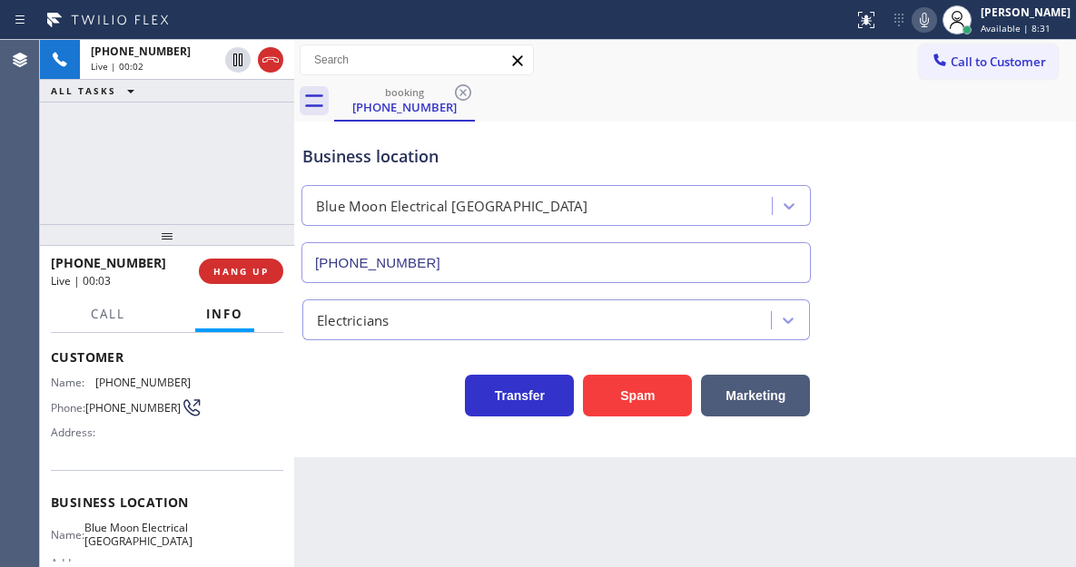
click at [114, 407] on span "[PHONE_NUMBER]" at bounding box center [132, 408] width 95 height 14
click at [360, 469] on div "Back to Dashboard Change Sender ID Customers Technicians Select a contact Outbo…" at bounding box center [685, 303] width 782 height 527
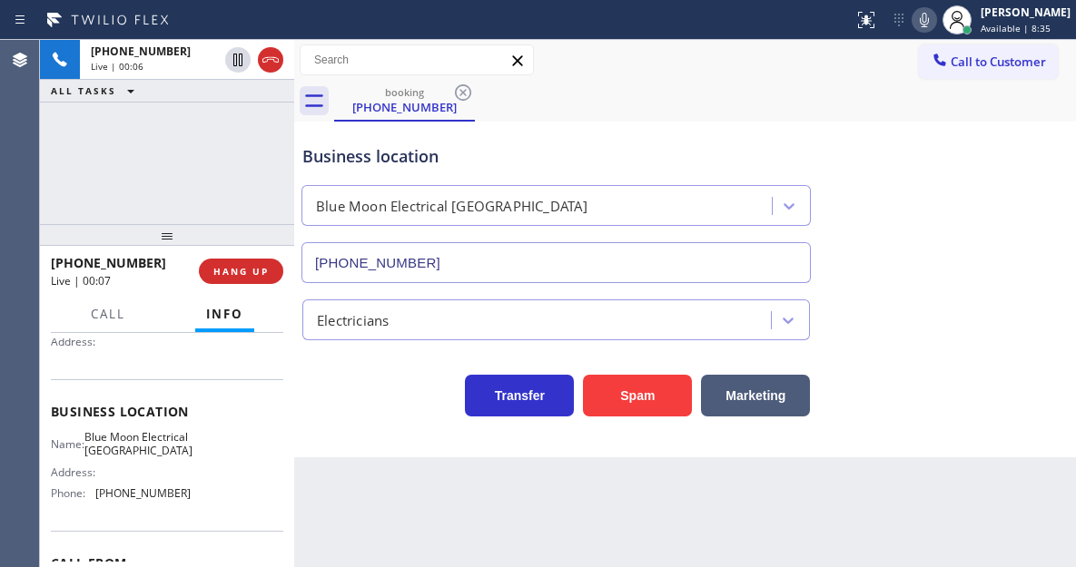
click at [115, 458] on span "Blue Moon Electrical [GEOGRAPHIC_DATA]" at bounding box center [138, 444] width 108 height 28
click at [368, 476] on div "Back to Dashboard Change Sender ID Customers Technicians Select a contact Outbo…" at bounding box center [685, 303] width 782 height 527
click at [131, 500] on span "[PHONE_NUMBER]" at bounding box center [142, 494] width 95 height 14
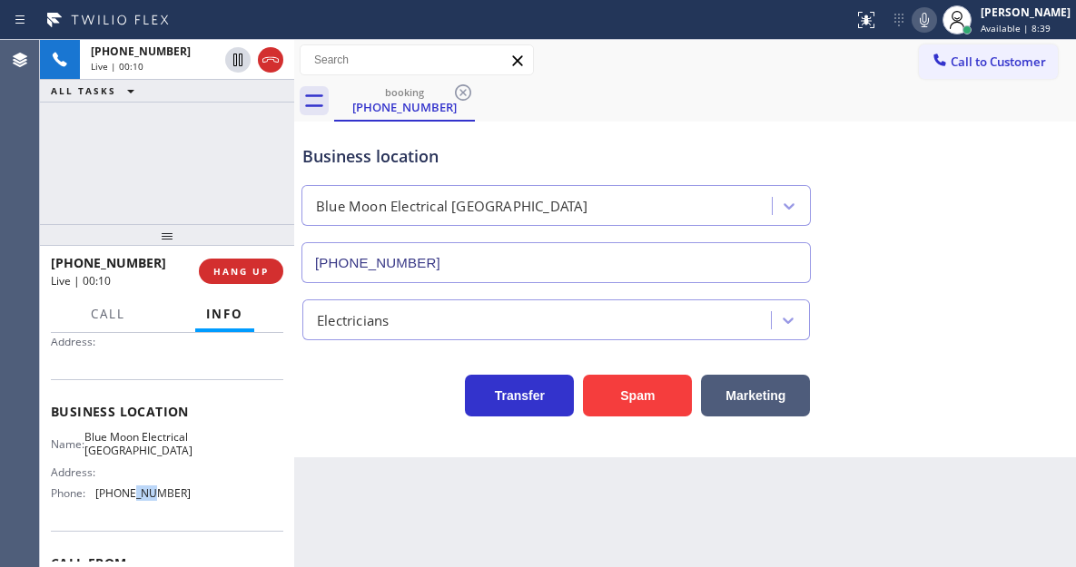
click at [131, 500] on span "[PHONE_NUMBER]" at bounding box center [142, 494] width 95 height 14
click at [251, 279] on button "HANG UP" at bounding box center [241, 271] width 84 height 25
click at [255, 277] on span "HANG UP" at bounding box center [240, 271] width 55 height 13
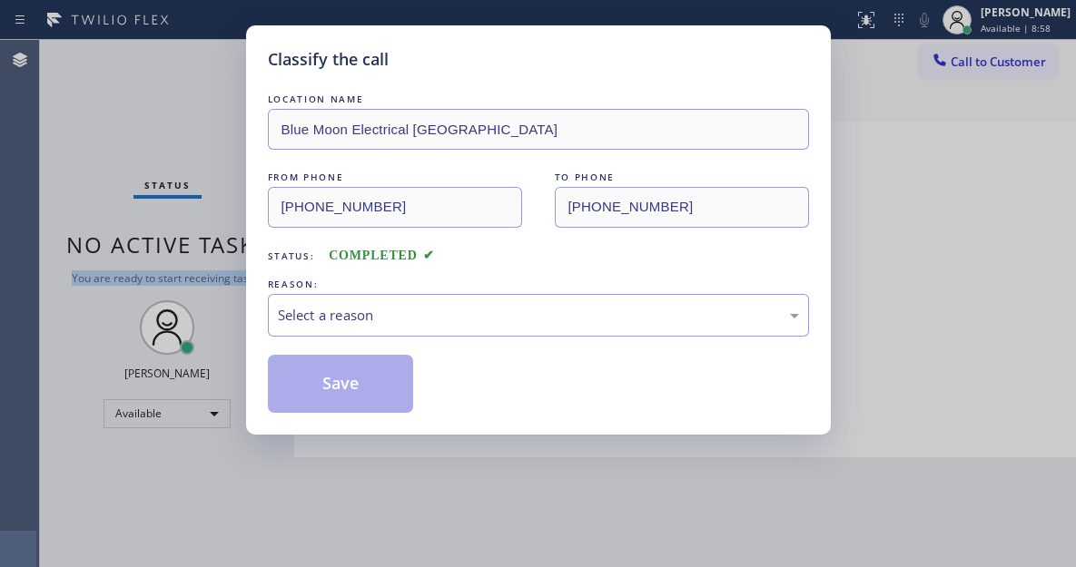
click at [255, 277] on div "Classify the call LOCATION NAME 5 Star Appliance Repair FROM PHONE [PHONE_NUMBE…" at bounding box center [558, 303] width 1036 height 527
click at [255, 277] on div "Classify the call LOCATION NAME Blue Moon Electrical [GEOGRAPHIC_DATA] FROM PHO…" at bounding box center [538, 229] width 585 height 409
click at [400, 320] on div "Select a reason" at bounding box center [538, 315] width 521 height 21
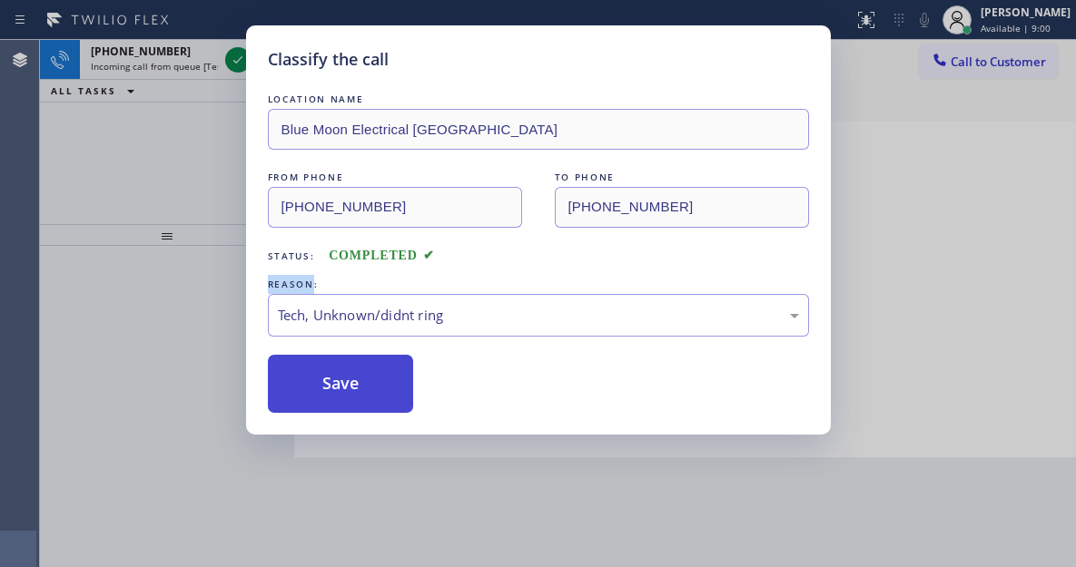
click at [394, 372] on button "Save" at bounding box center [341, 384] width 146 height 58
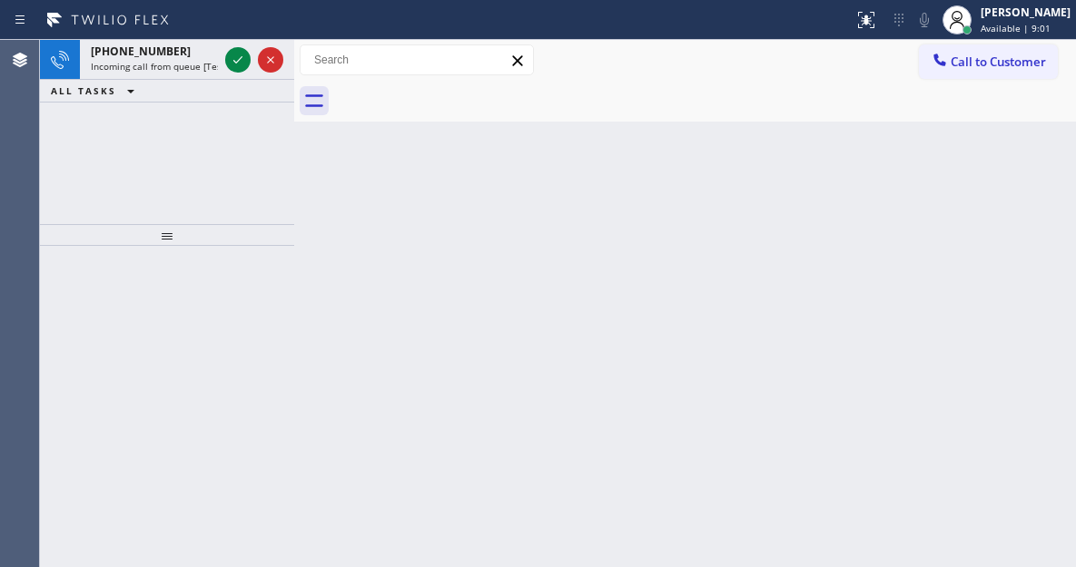
click at [235, 60] on icon at bounding box center [238, 60] width 22 height 22
click at [979, 244] on div "Back to Dashboard Change Sender ID Customers Technicians Select a contact Outbo…" at bounding box center [685, 303] width 782 height 527
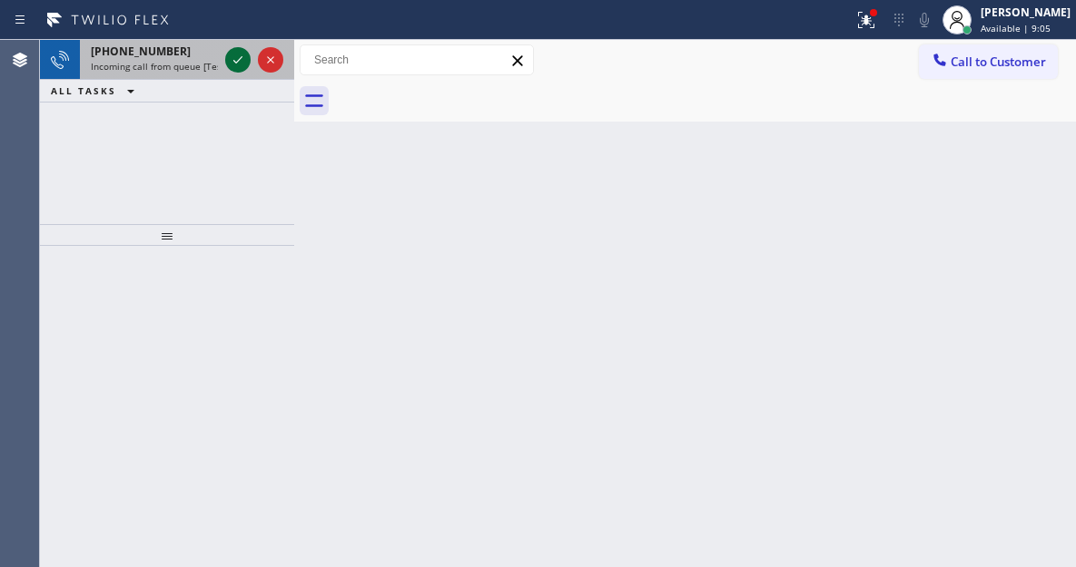
click at [241, 64] on icon at bounding box center [238, 60] width 22 height 22
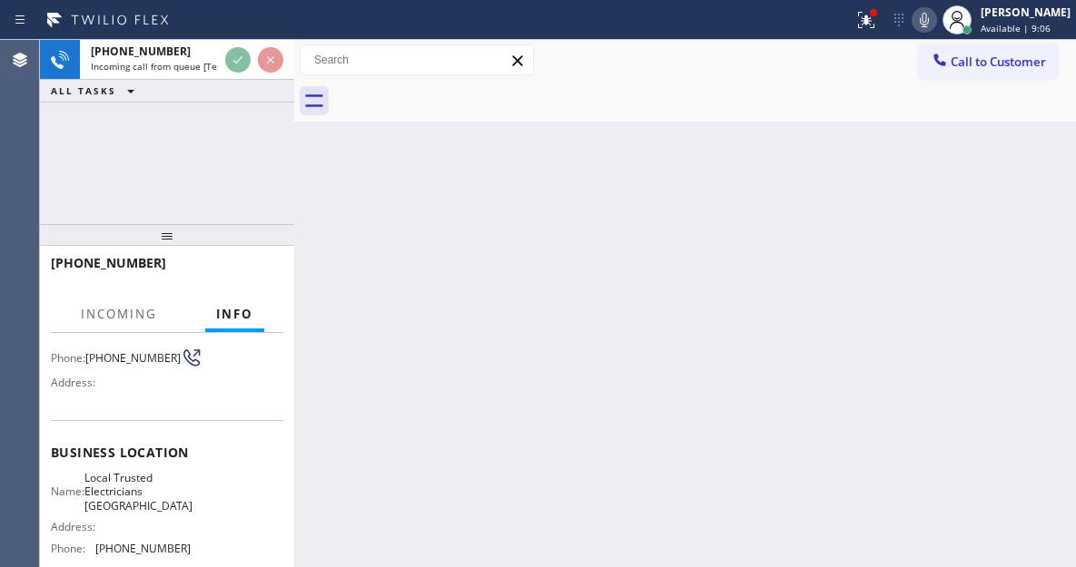
scroll to position [182, 0]
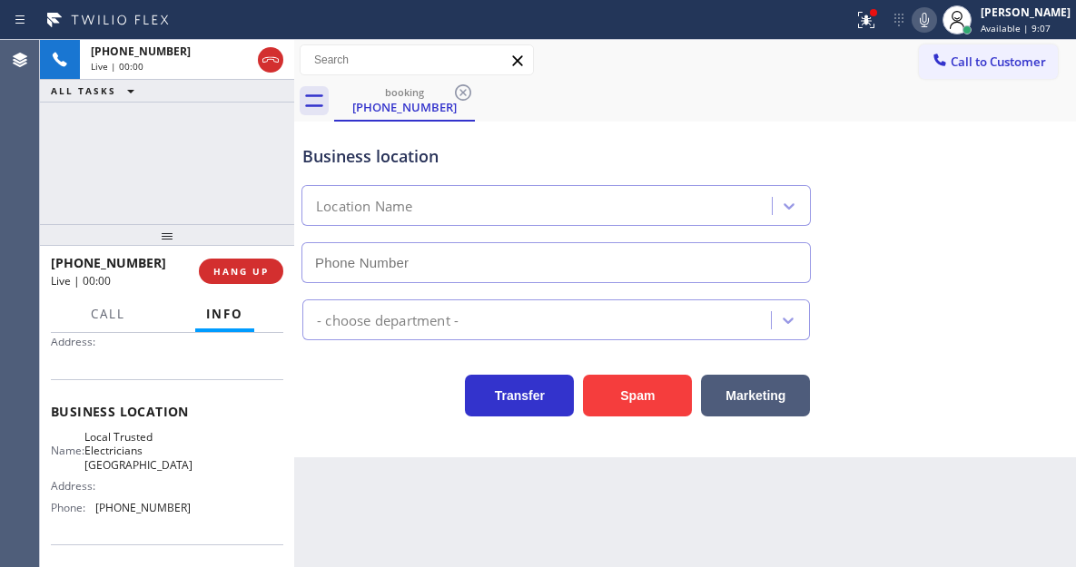
type input "[PHONE_NUMBER]"
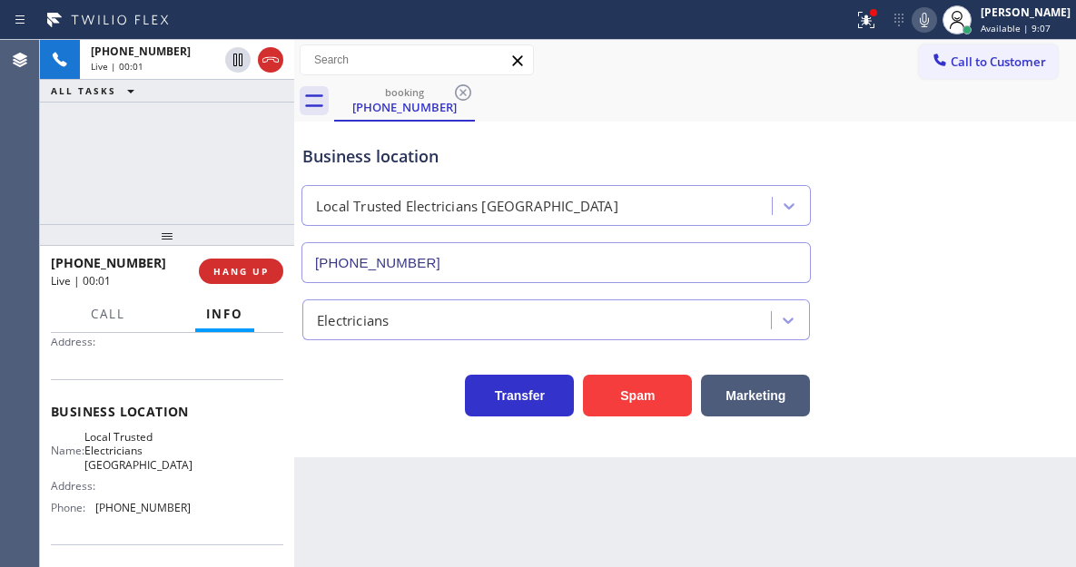
click at [150, 447] on span "Local Trusted Electricians [GEOGRAPHIC_DATA]" at bounding box center [138, 451] width 108 height 42
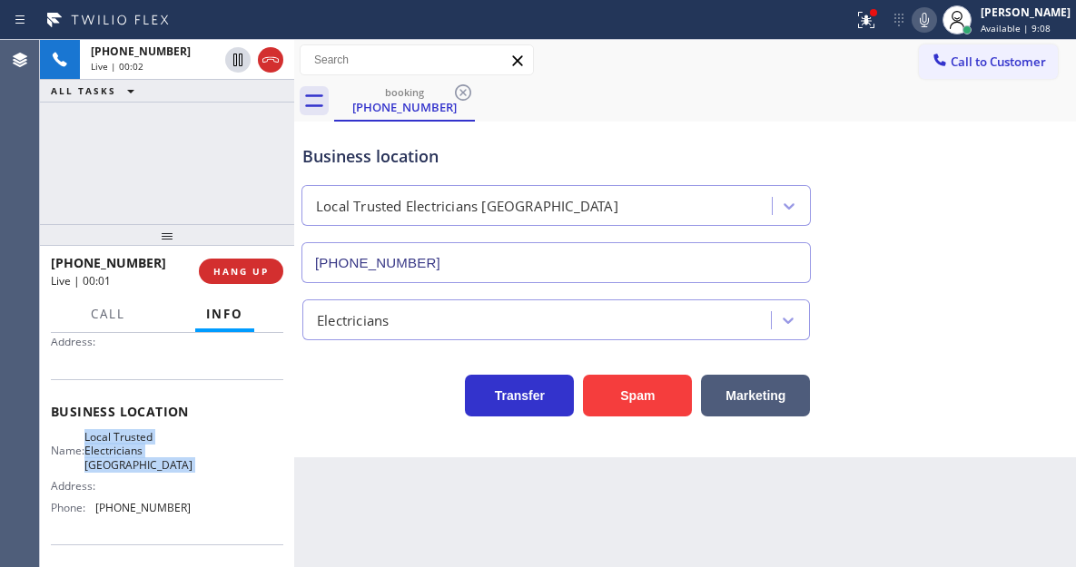
click at [150, 447] on span "Local Trusted Electricians [GEOGRAPHIC_DATA]" at bounding box center [138, 451] width 108 height 42
click at [877, 29] on icon at bounding box center [866, 20] width 22 height 22
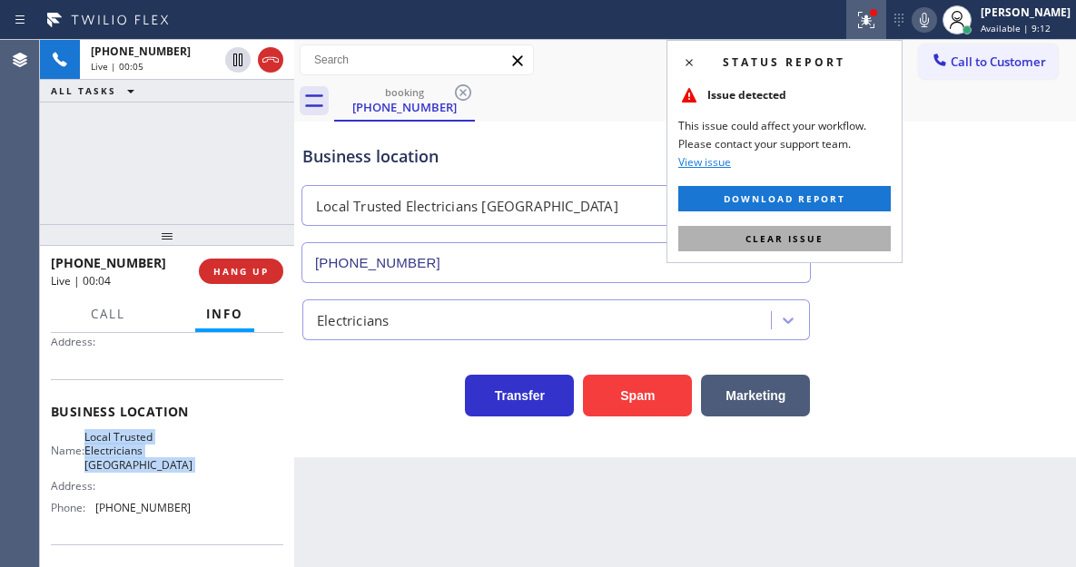
click at [889, 246] on button "Clear issue" at bounding box center [784, 238] width 212 height 25
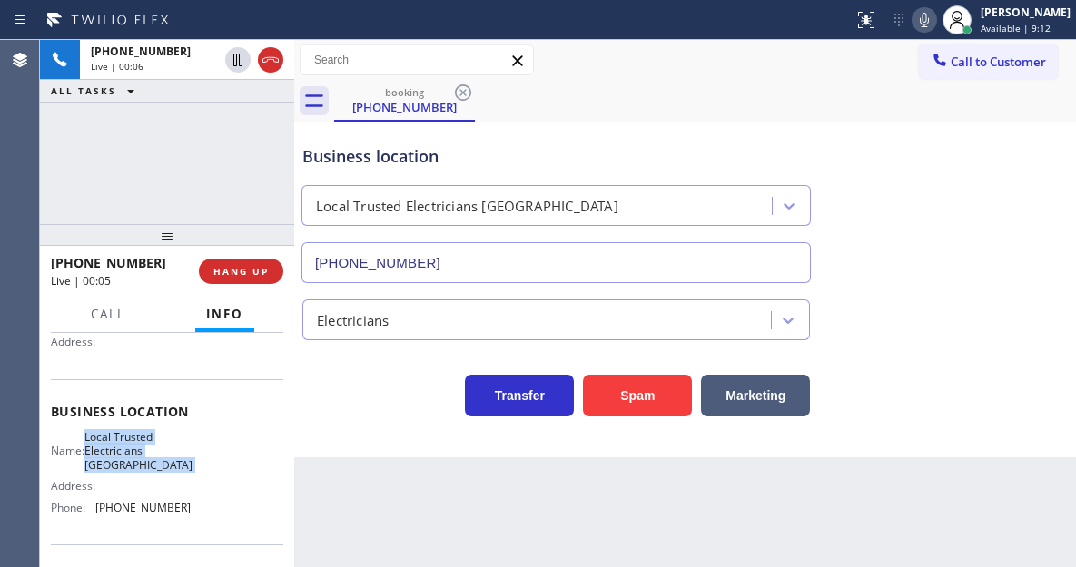
scroll to position [91, 0]
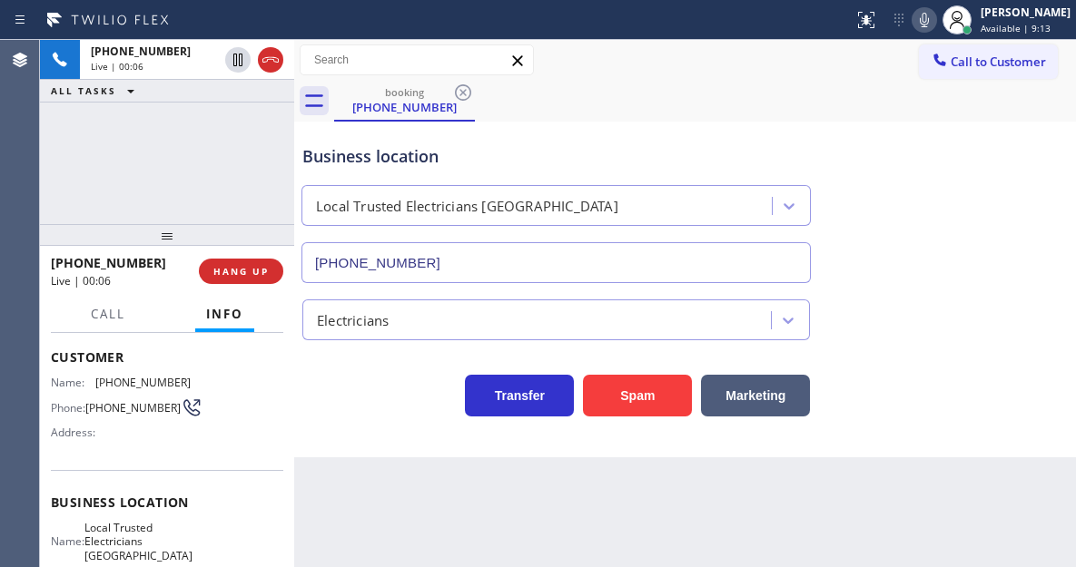
click at [111, 407] on span "[PHONE_NUMBER]" at bounding box center [132, 408] width 95 height 14
click at [294, 469] on div at bounding box center [294, 303] width 0 height 527
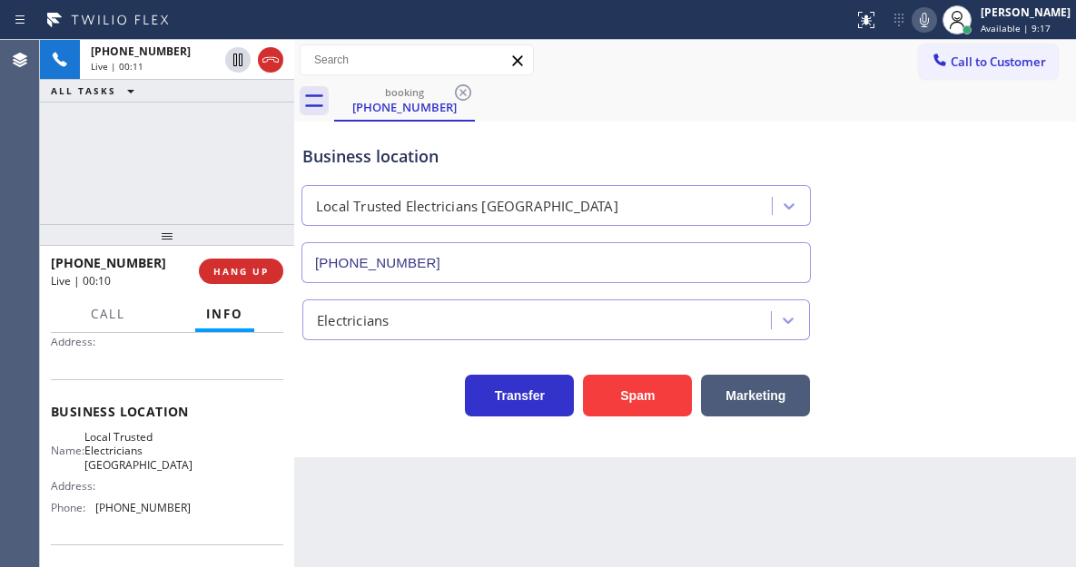
click at [132, 456] on span "Local Trusted Electricians [GEOGRAPHIC_DATA]" at bounding box center [138, 451] width 108 height 42
click at [314, 458] on div "Back to Dashboard Change Sender ID Customers Technicians Select a contact Outbo…" at bounding box center [685, 303] width 782 height 527
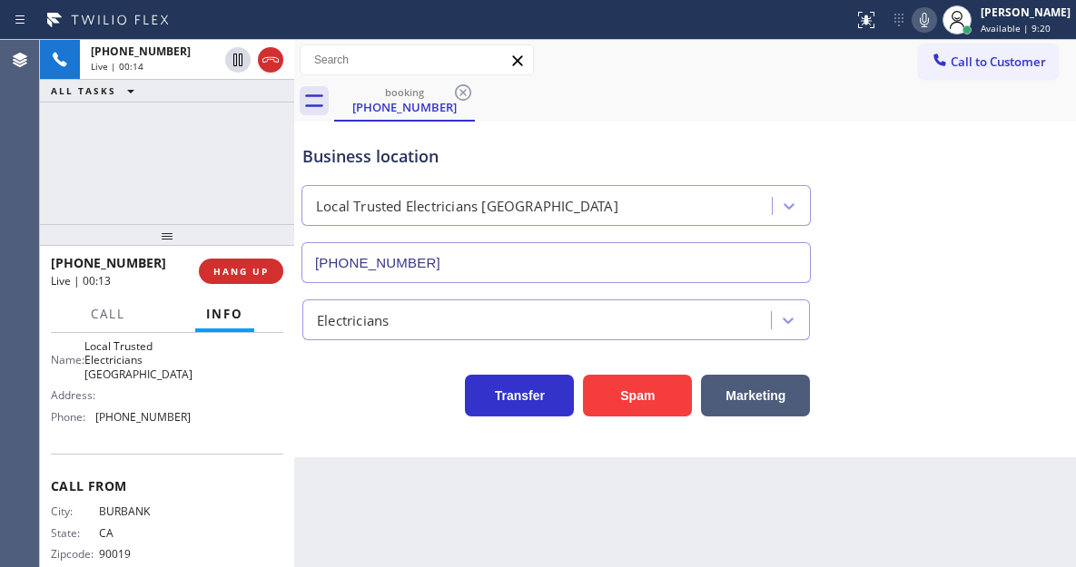
click at [151, 423] on span "[PHONE_NUMBER]" at bounding box center [142, 417] width 95 height 14
click at [244, 119] on div "[PHONE_NUMBER] Live | 03:03 ALL TASKS ALL TASKS ACTIVE TASKS TASKS IN WRAP UP" at bounding box center [167, 132] width 254 height 184
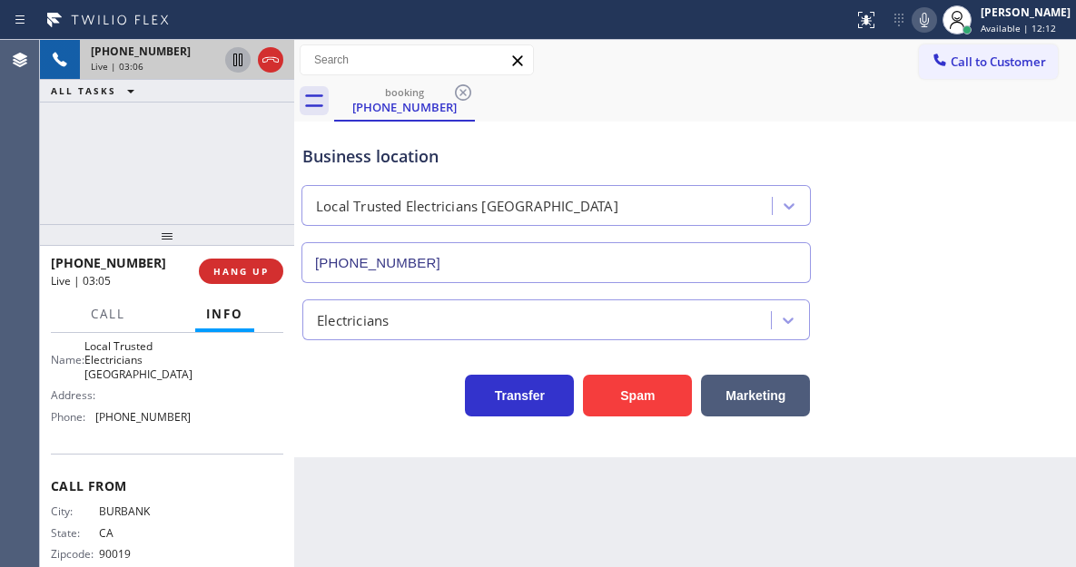
click at [234, 57] on icon at bounding box center [237, 60] width 9 height 13
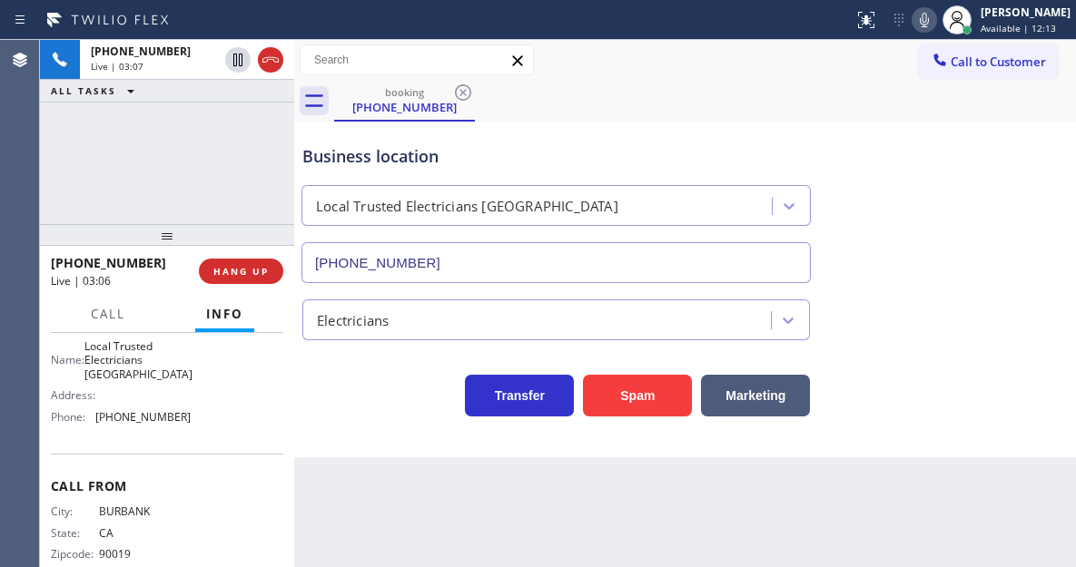
click at [935, 26] on icon at bounding box center [924, 20] width 22 height 22
click at [977, 213] on div "Business location Local Trusted Electricians [GEOGRAPHIC_DATA] [PHONE_NUMBER]" at bounding box center [685, 201] width 773 height 164
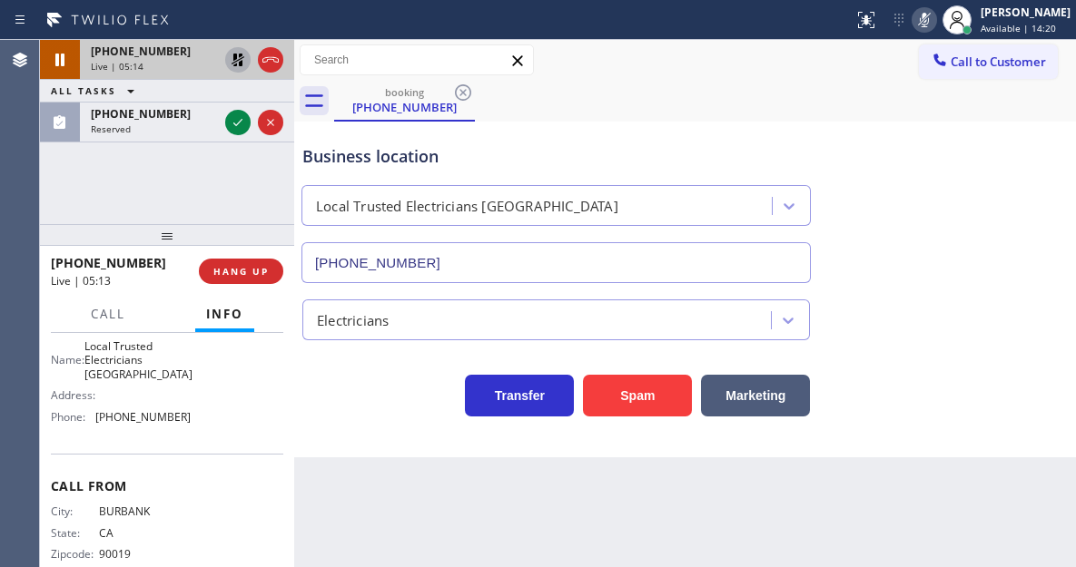
click at [236, 60] on icon at bounding box center [238, 60] width 22 height 22
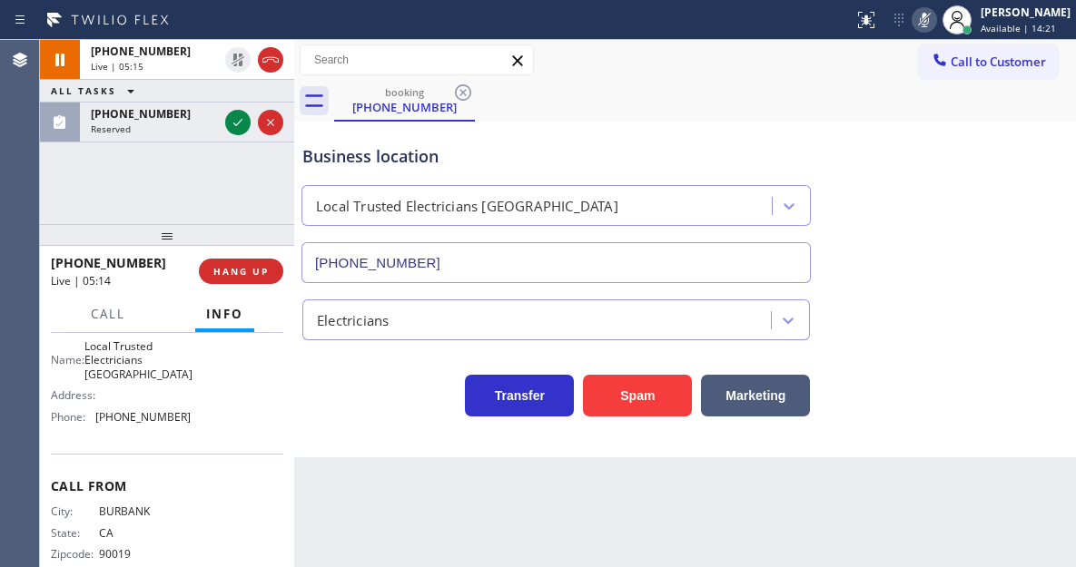
click at [929, 19] on icon at bounding box center [924, 20] width 9 height 15
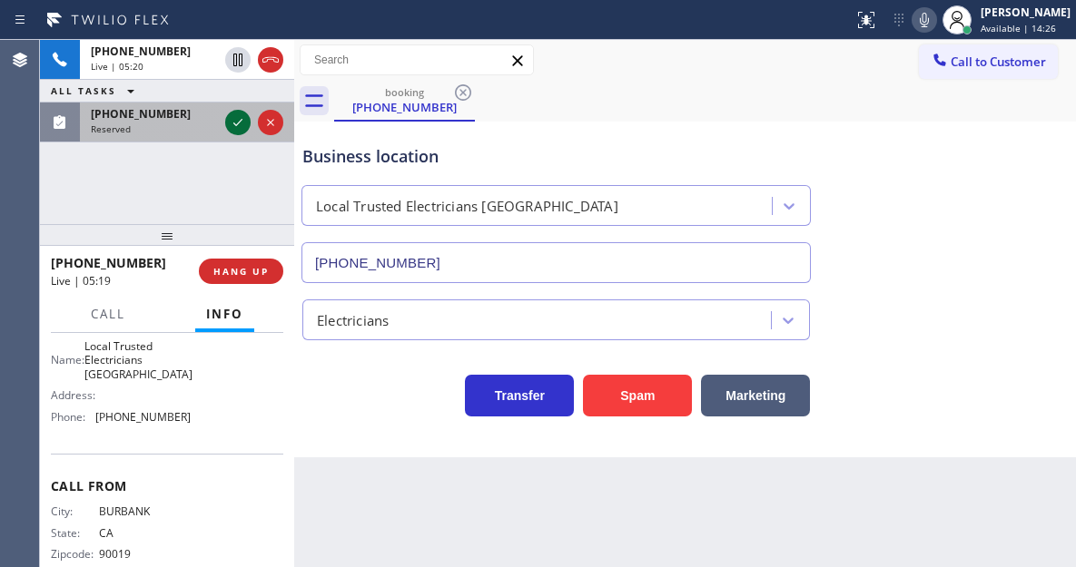
click at [234, 125] on icon at bounding box center [238, 123] width 22 height 22
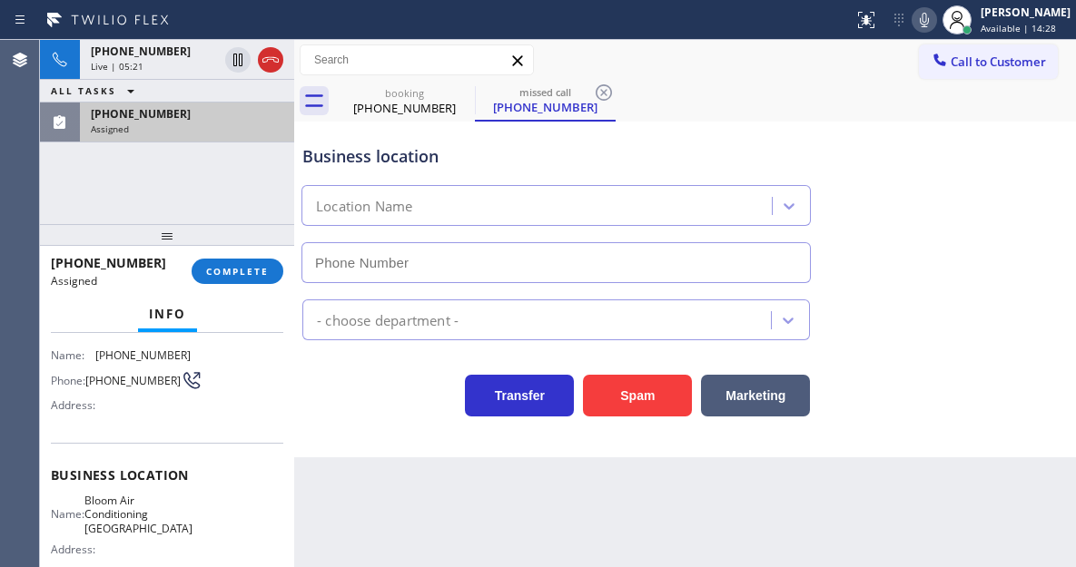
scroll to position [122, 0]
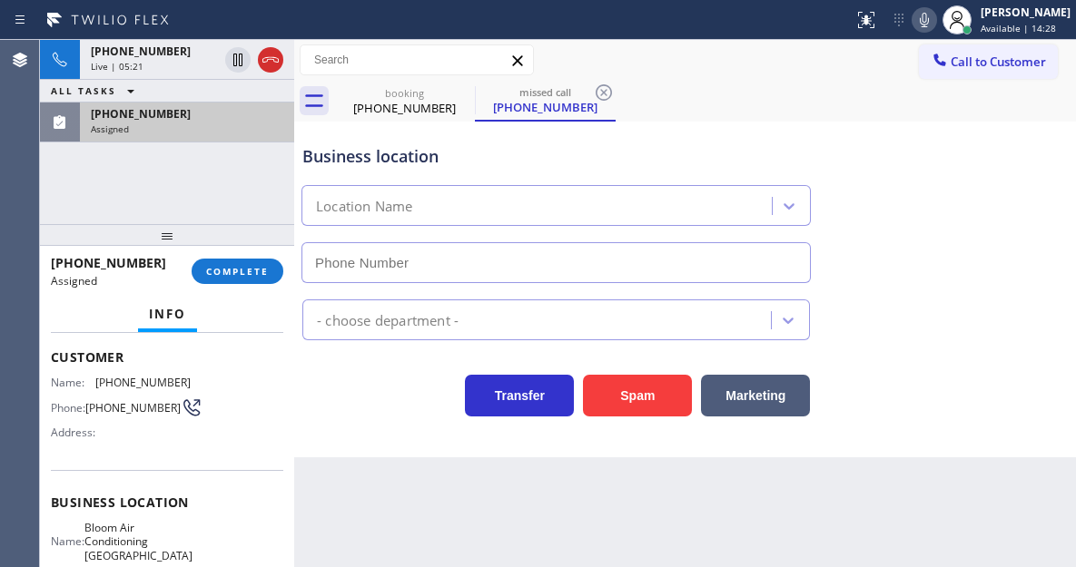
type input "[PHONE_NUMBER]"
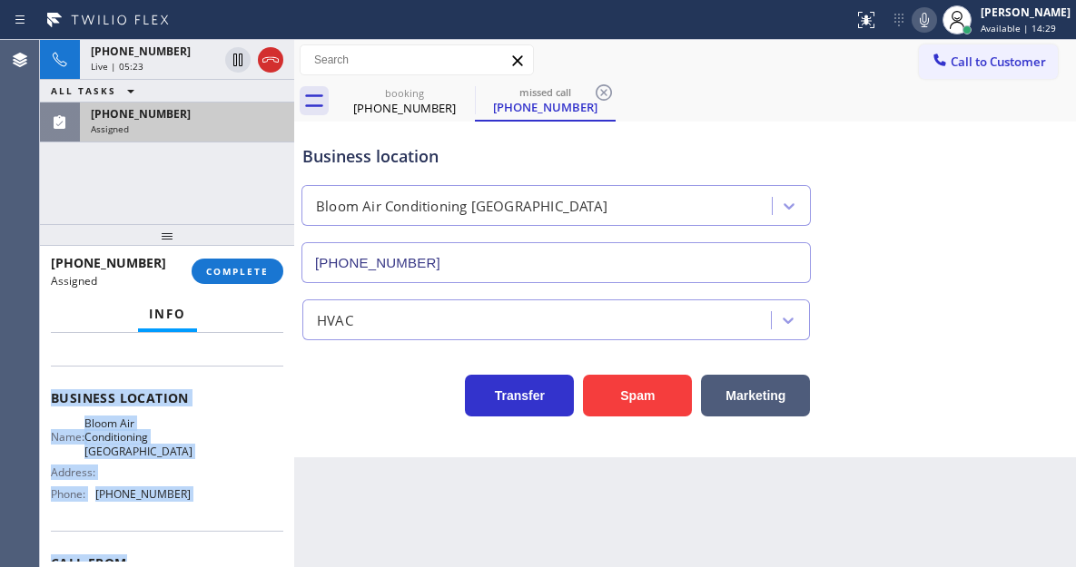
scroll to position [340, 0]
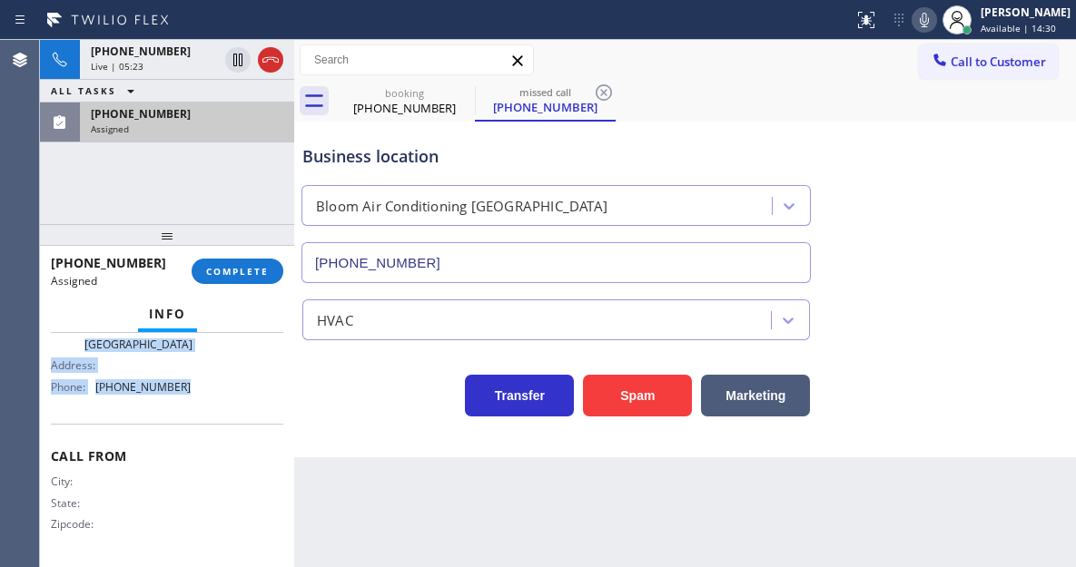
drag, startPoint x: 50, startPoint y: 354, endPoint x: 191, endPoint y: 380, distance: 143.1
click at [191, 380] on div "Context Queue: HVAC Priority: 0 Task Age: [DEMOGRAPHIC_DATA] minute(s) Customer…" at bounding box center [167, 450] width 254 height 234
click at [241, 277] on span "COMPLETE" at bounding box center [237, 271] width 63 height 13
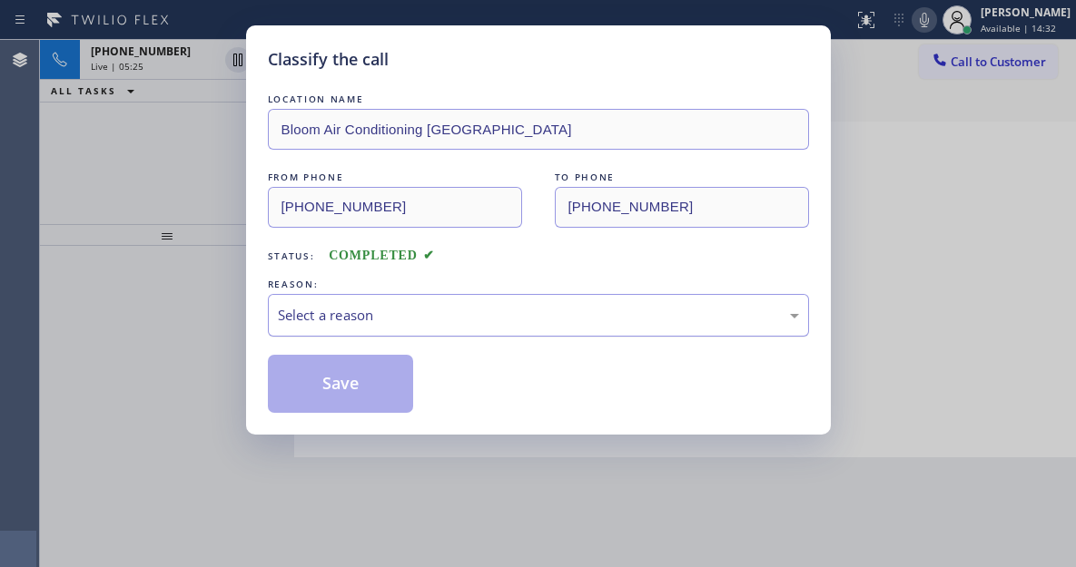
click at [409, 314] on div "Select a reason" at bounding box center [538, 315] width 521 height 21
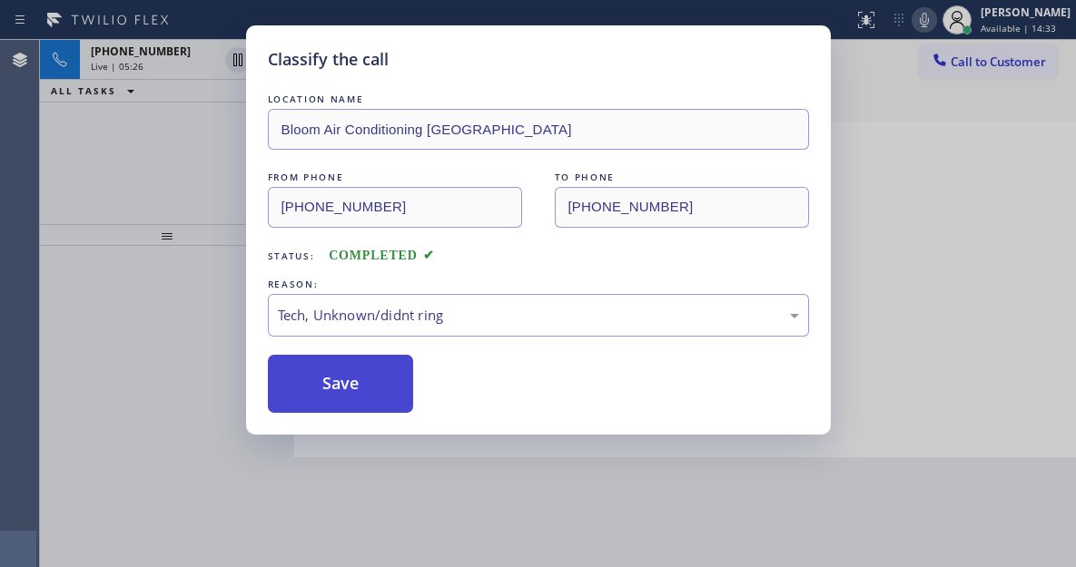
click at [400, 403] on button "Save" at bounding box center [341, 384] width 146 height 58
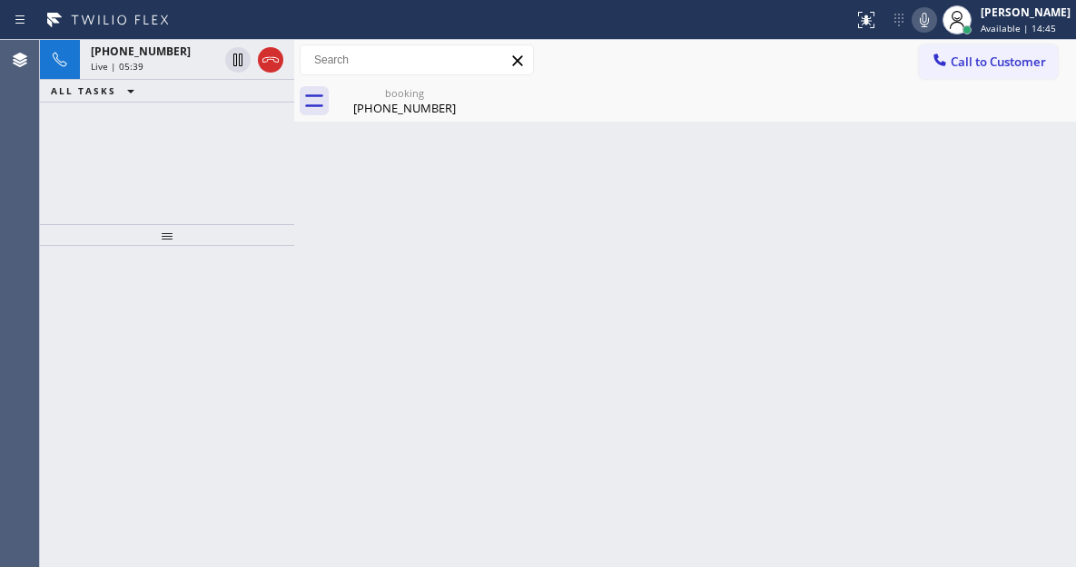
click at [989, 280] on div "Back to Dashboard Change Sender ID Customers Technicians Select a contact Outbo…" at bounding box center [685, 303] width 782 height 527
click at [403, 104] on div "[PHONE_NUMBER]" at bounding box center [404, 108] width 137 height 16
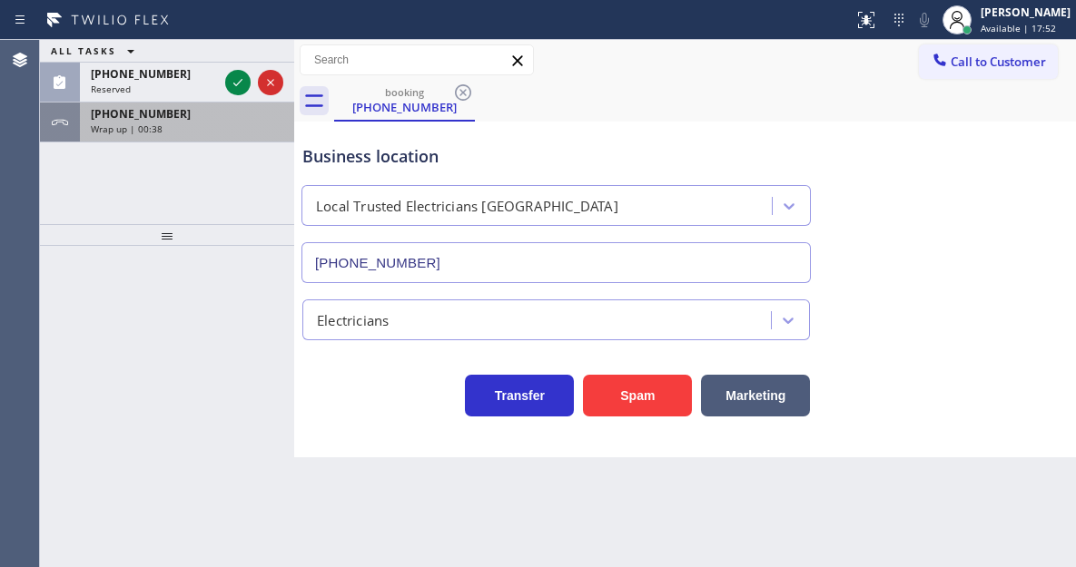
click at [221, 134] on div "Wrap up | 00:38" at bounding box center [187, 129] width 192 height 13
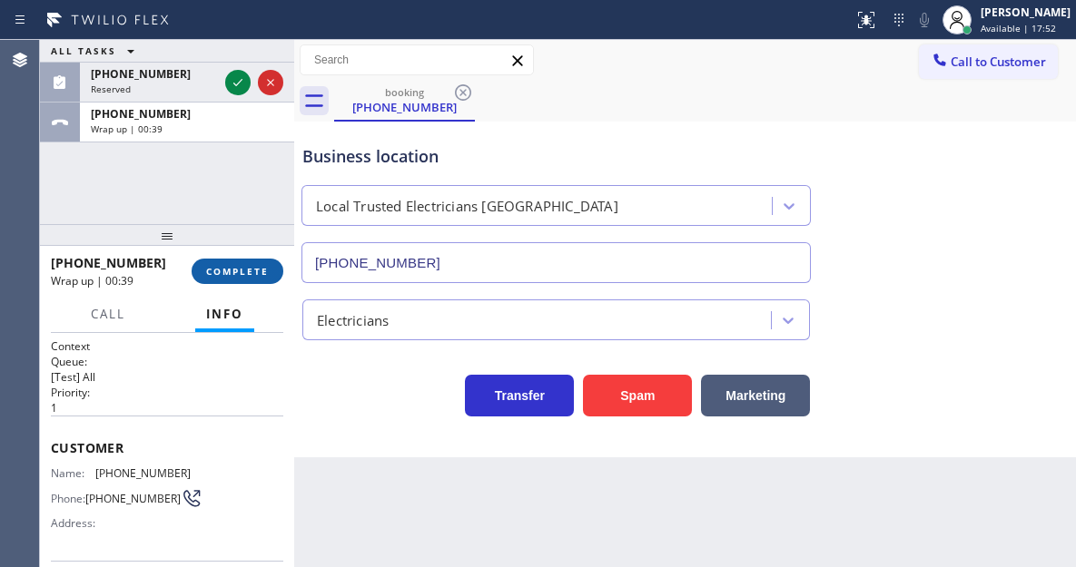
click at [233, 269] on span "COMPLETE" at bounding box center [237, 271] width 63 height 13
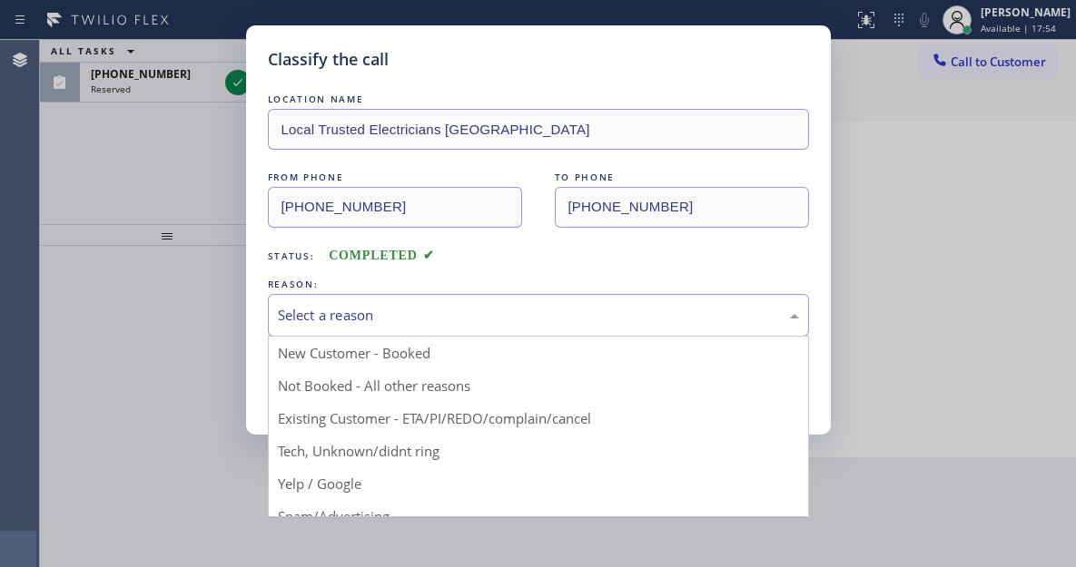
click at [398, 322] on div "Select a reason" at bounding box center [538, 315] width 521 height 21
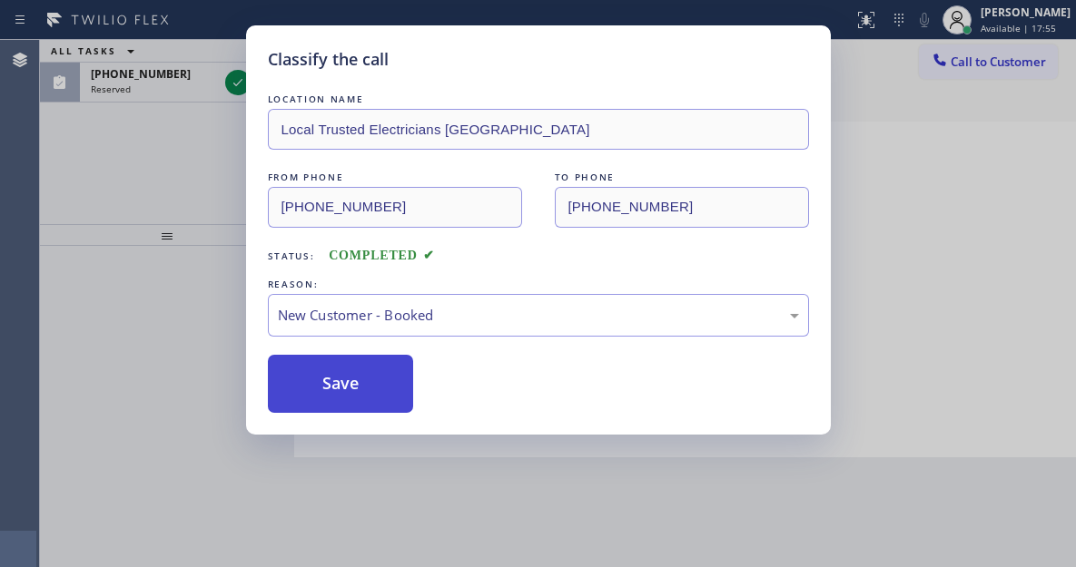
click at [386, 378] on button "Save" at bounding box center [341, 384] width 146 height 58
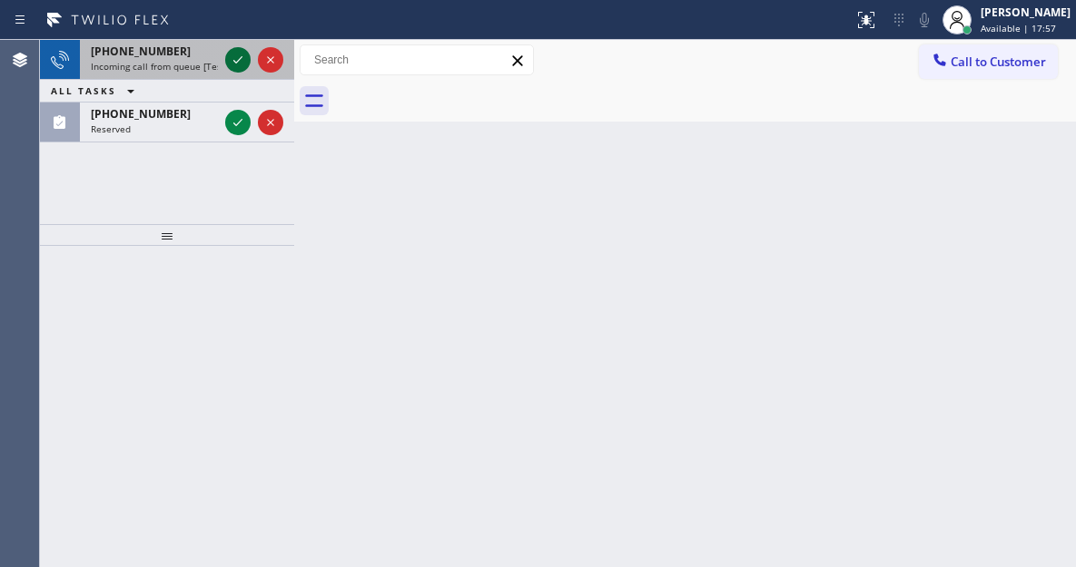
click at [240, 61] on icon at bounding box center [238, 60] width 22 height 22
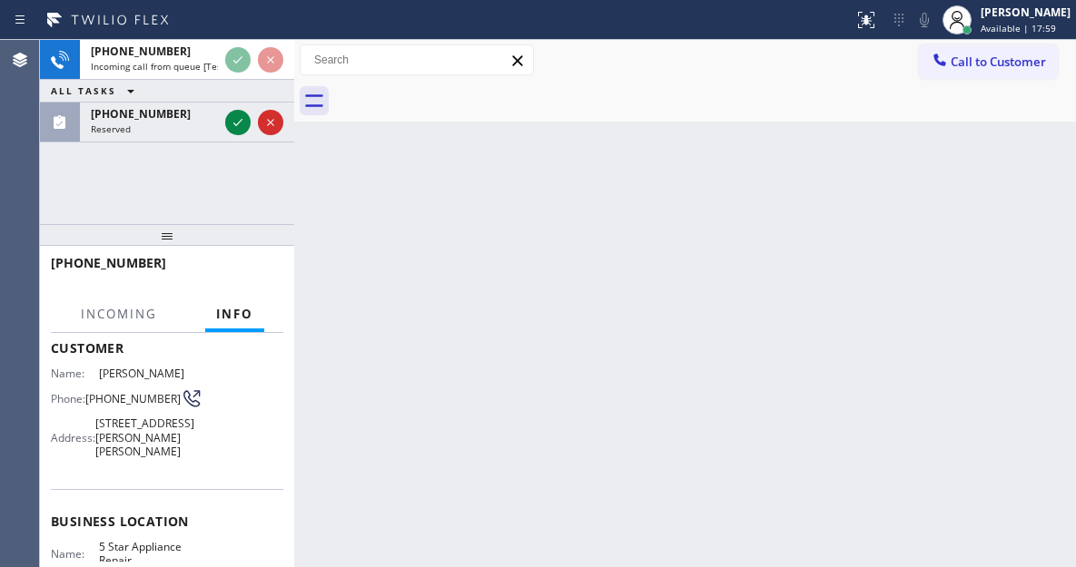
scroll to position [182, 0]
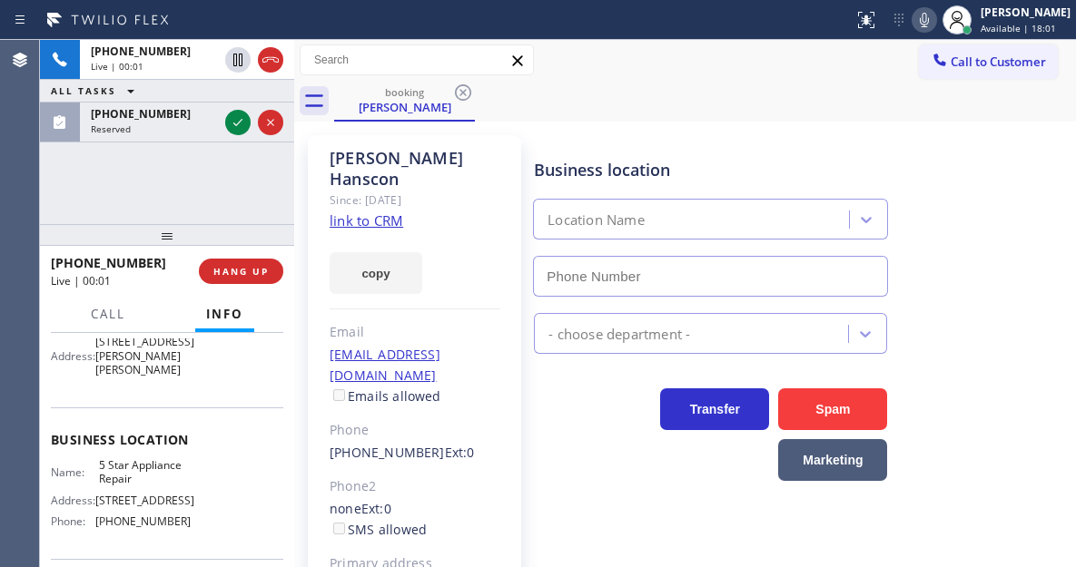
type input "[PHONE_NUMBER]"
click at [367, 212] on link "link to CRM" at bounding box center [367, 221] width 74 height 18
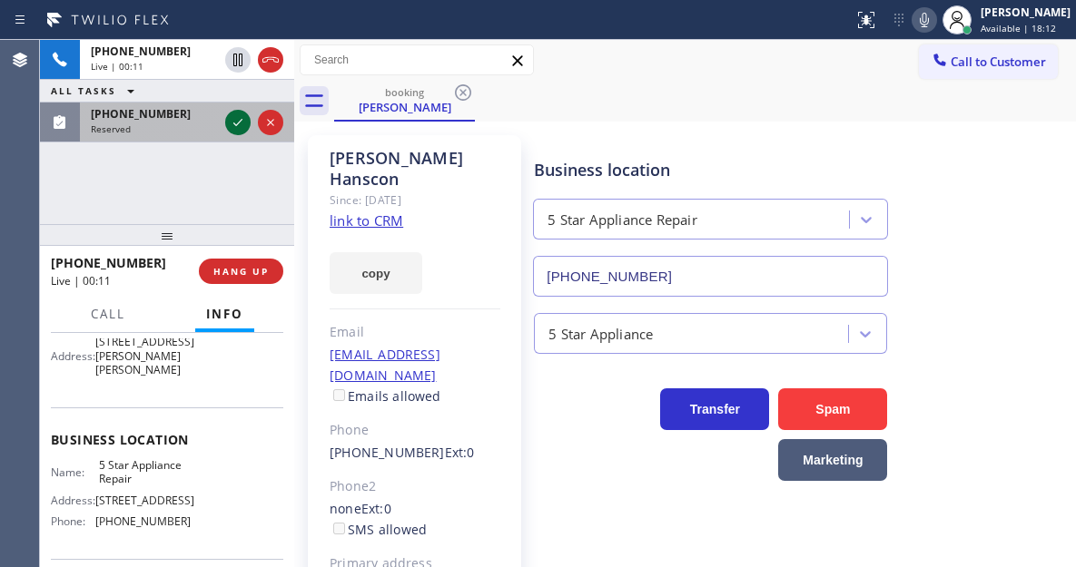
click at [229, 122] on icon at bounding box center [238, 123] width 22 height 22
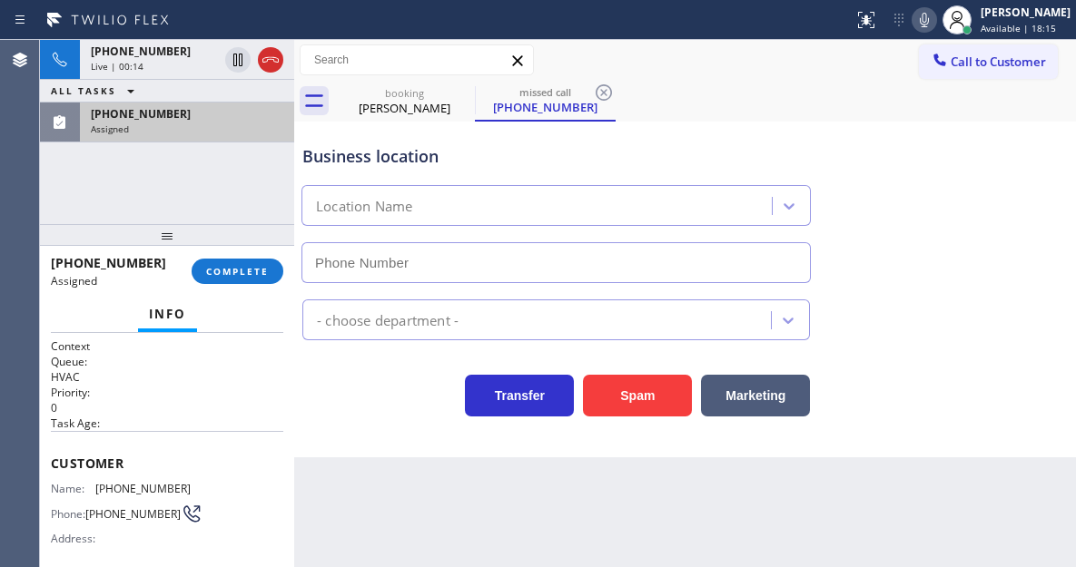
type input "[PHONE_NUMBER]"
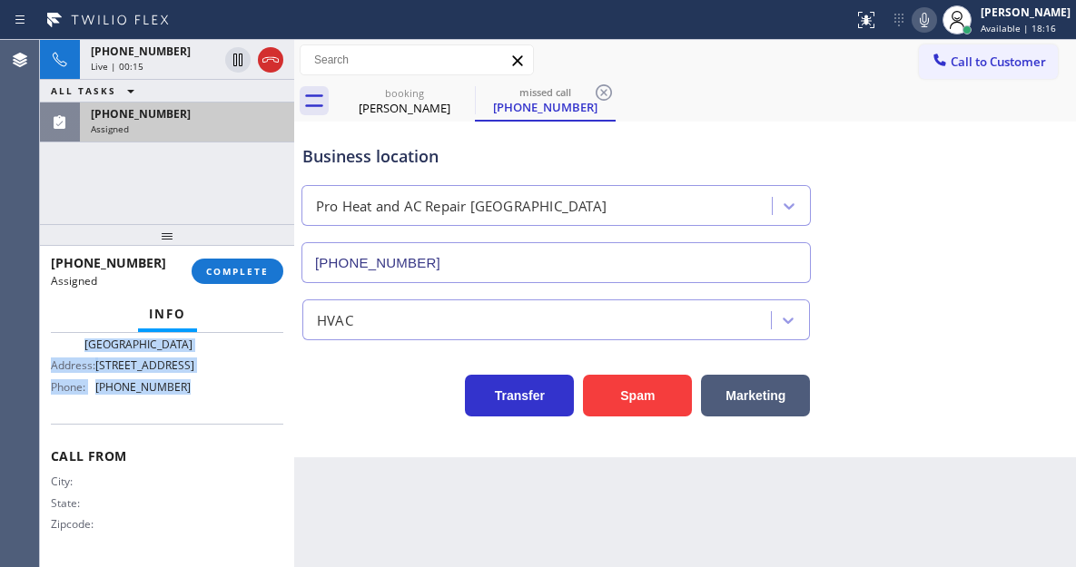
drag, startPoint x: 51, startPoint y: 461, endPoint x: 194, endPoint y: 413, distance: 151.3
click at [194, 413] on div "Context Queue: HVAC Priority: 0 Task Age: Customer Name: [PHONE_NUMBER] Phone: …" at bounding box center [167, 291] width 232 height 541
click at [242, 261] on button "COMPLETE" at bounding box center [238, 271] width 92 height 25
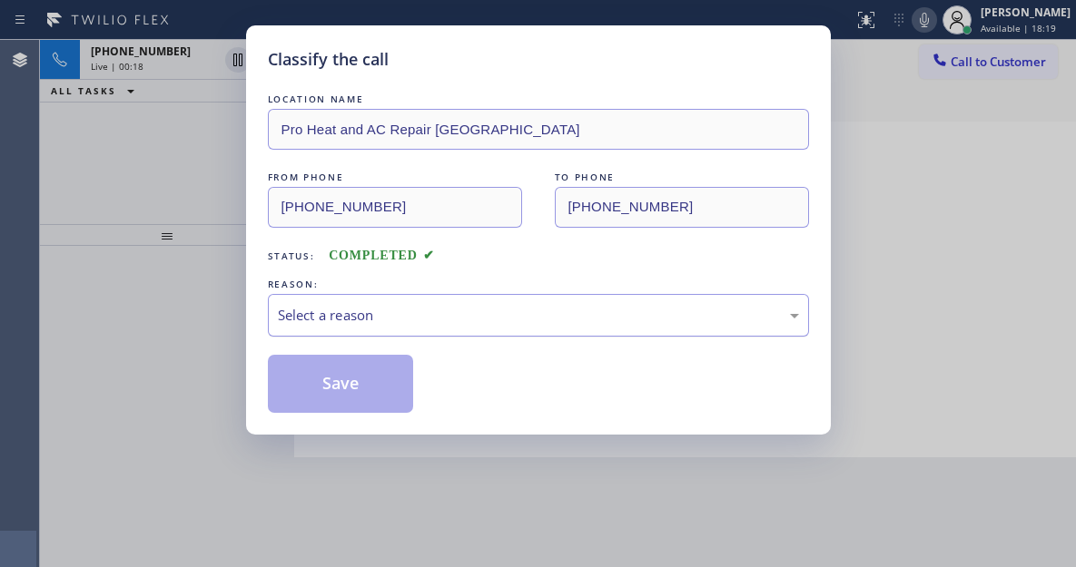
click at [407, 320] on div "Select a reason" at bounding box center [538, 315] width 521 height 21
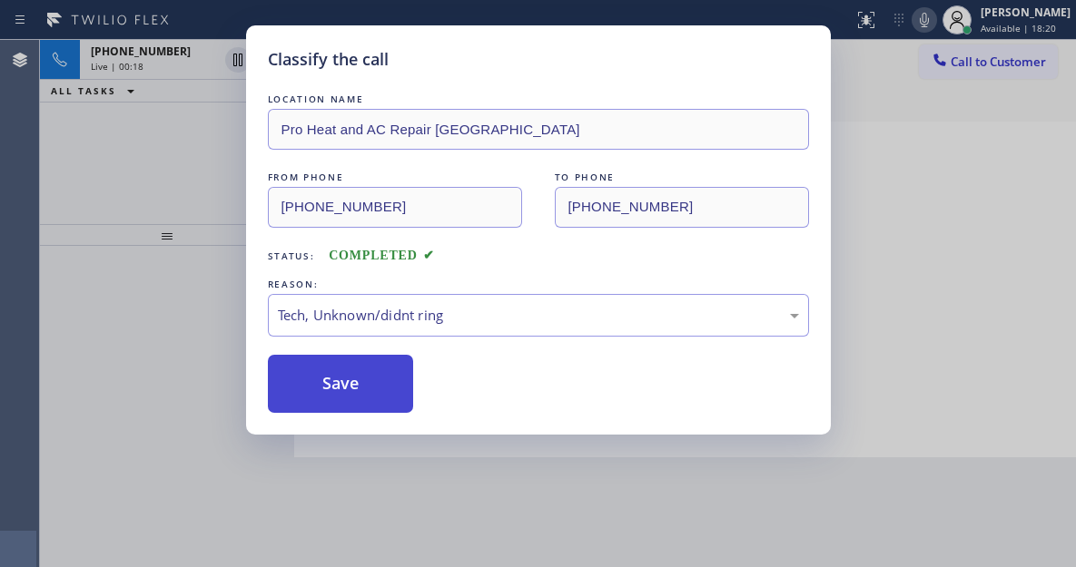
click at [400, 377] on button "Save" at bounding box center [341, 384] width 146 height 58
type input "[PHONE_NUMBER]"
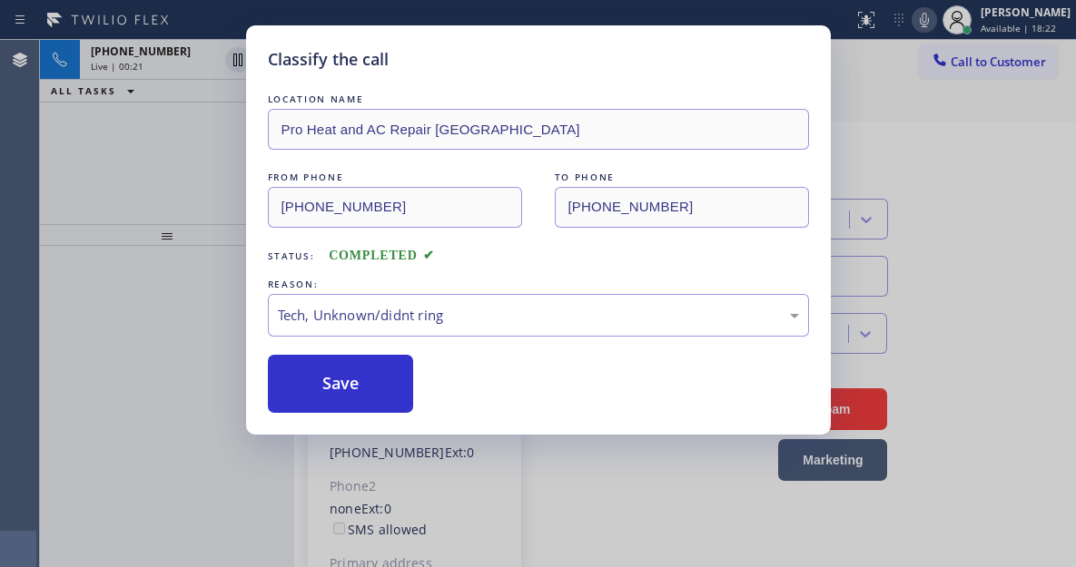
click at [151, 68] on div "Classify the call LOCATION NAME Pro Heat and AC Repair [GEOGRAPHIC_DATA] FROM P…" at bounding box center [538, 283] width 1076 height 567
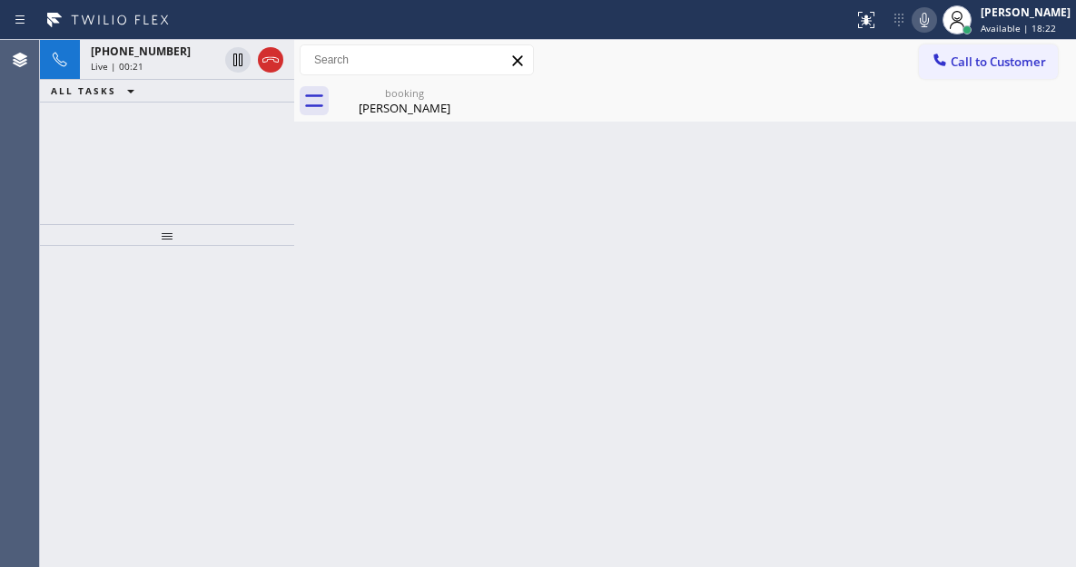
click at [151, 68] on div "Live | 00:21" at bounding box center [154, 66] width 127 height 13
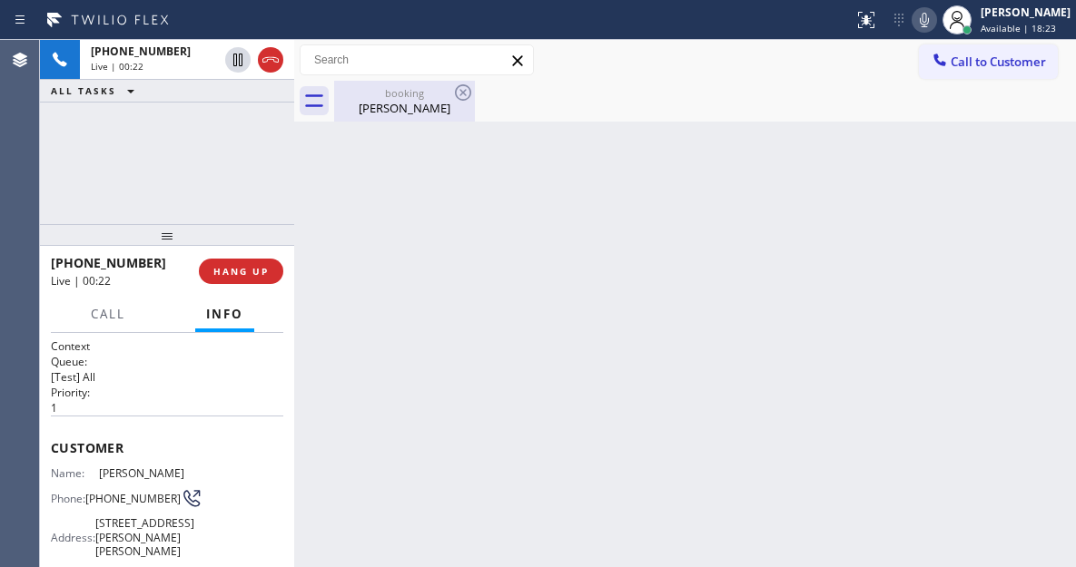
click at [374, 103] on div "[PERSON_NAME]" at bounding box center [404, 108] width 137 height 16
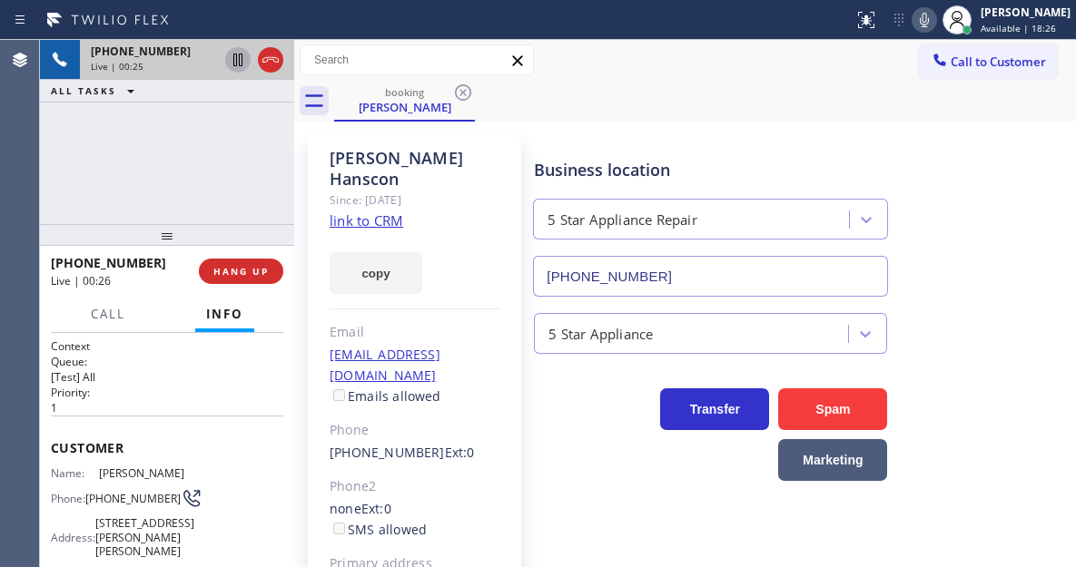
click at [236, 64] on icon at bounding box center [237, 60] width 9 height 13
click at [987, 220] on div "Business location 5 Star Appliance Repair [PHONE_NUMBER]" at bounding box center [800, 215] width 541 height 164
click at [243, 69] on icon at bounding box center [238, 60] width 22 height 22
click at [205, 179] on div "[PHONE_NUMBER] Live | 04:19 ALL TASKS ALL TASKS ACTIVE TASKS TASKS IN WRAP UP […" at bounding box center [167, 132] width 254 height 184
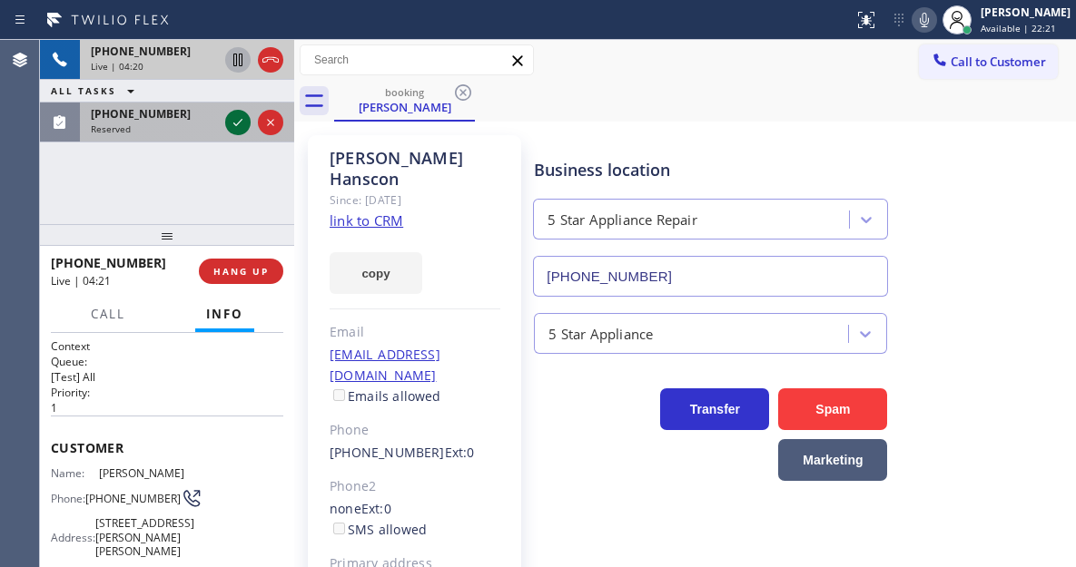
click at [242, 126] on icon at bounding box center [238, 123] width 22 height 22
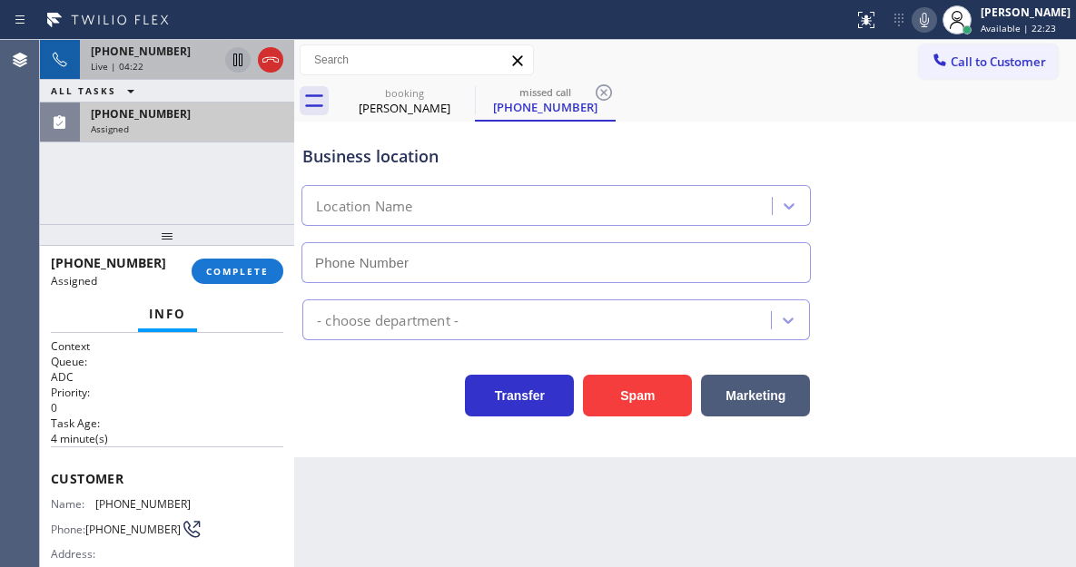
type input "[PHONE_NUMBER]"
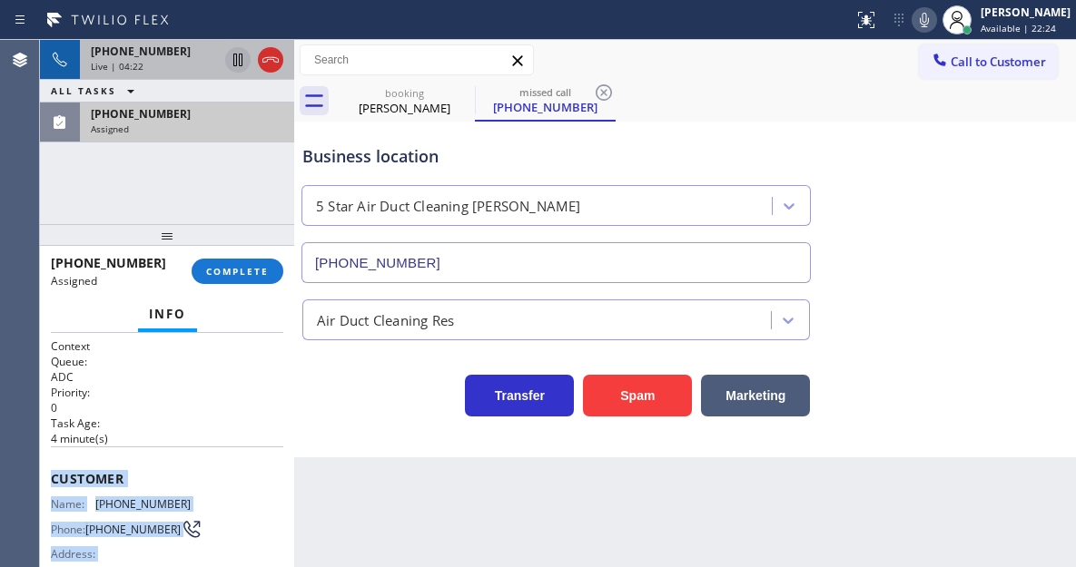
scroll to position [340, 0]
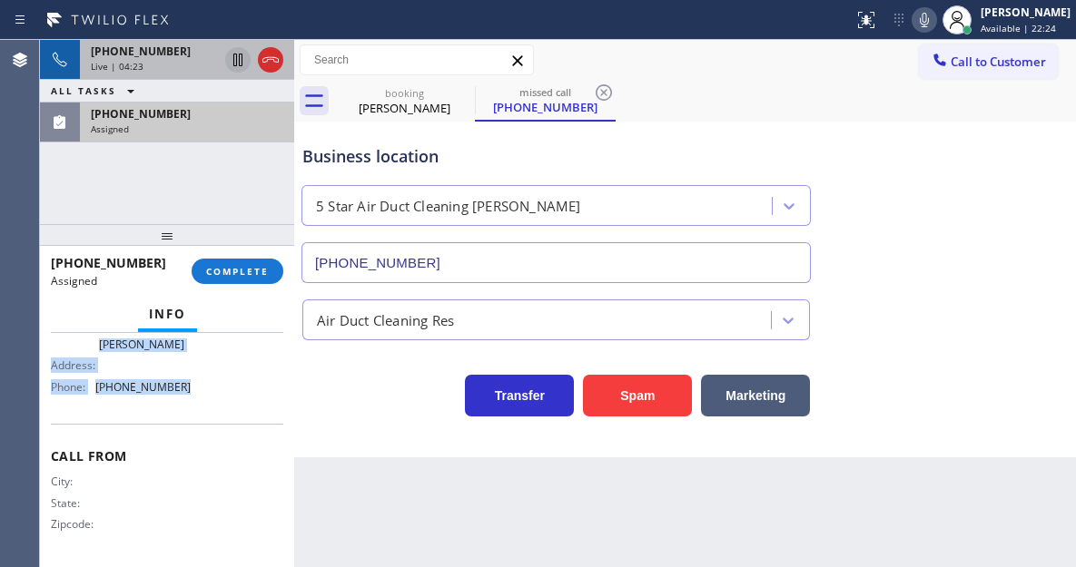
drag, startPoint x: 54, startPoint y: 475, endPoint x: 198, endPoint y: 406, distance: 160.0
click at [198, 406] on div "Context Queue: ADC Priority: 0 Task Age: [DEMOGRAPHIC_DATA] minute(s) Customer …" at bounding box center [167, 283] width 232 height 556
click at [241, 272] on span "COMPLETE" at bounding box center [237, 271] width 63 height 13
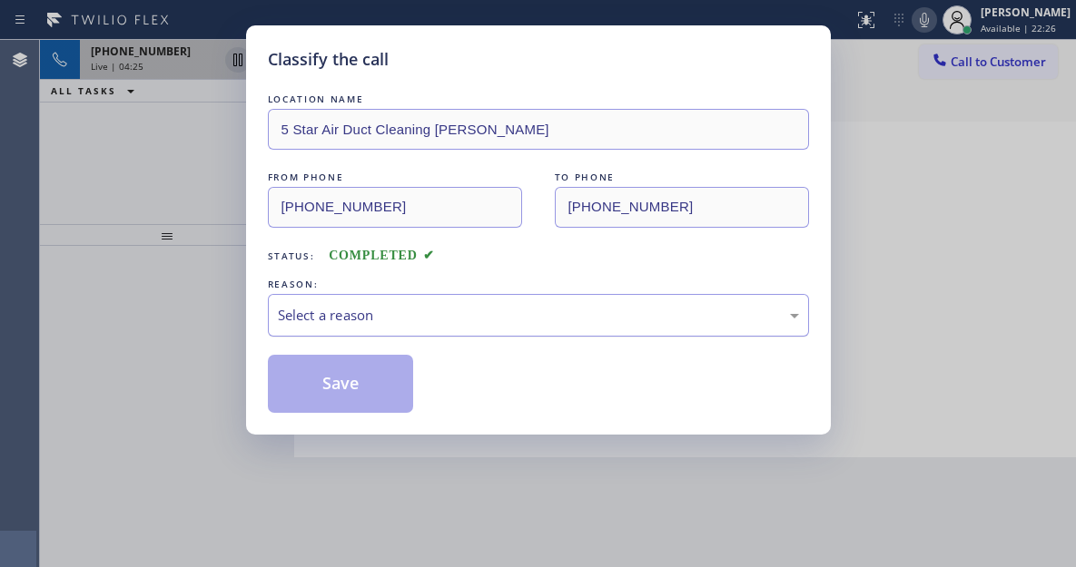
click at [422, 302] on div "Select a reason" at bounding box center [538, 315] width 541 height 43
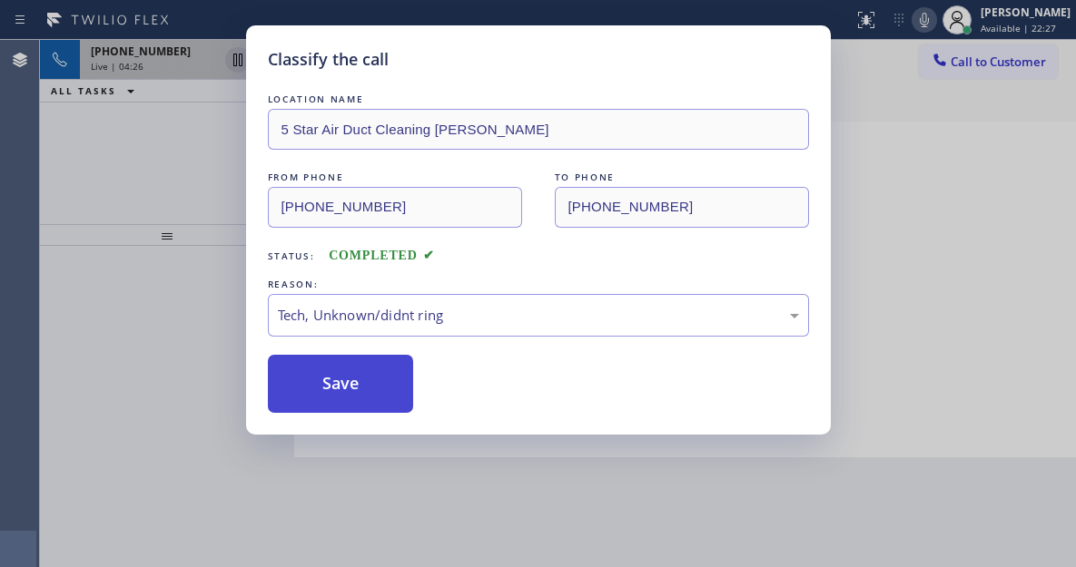
click at [399, 387] on button "Save" at bounding box center [341, 384] width 146 height 58
type input "[PHONE_NUMBER]"
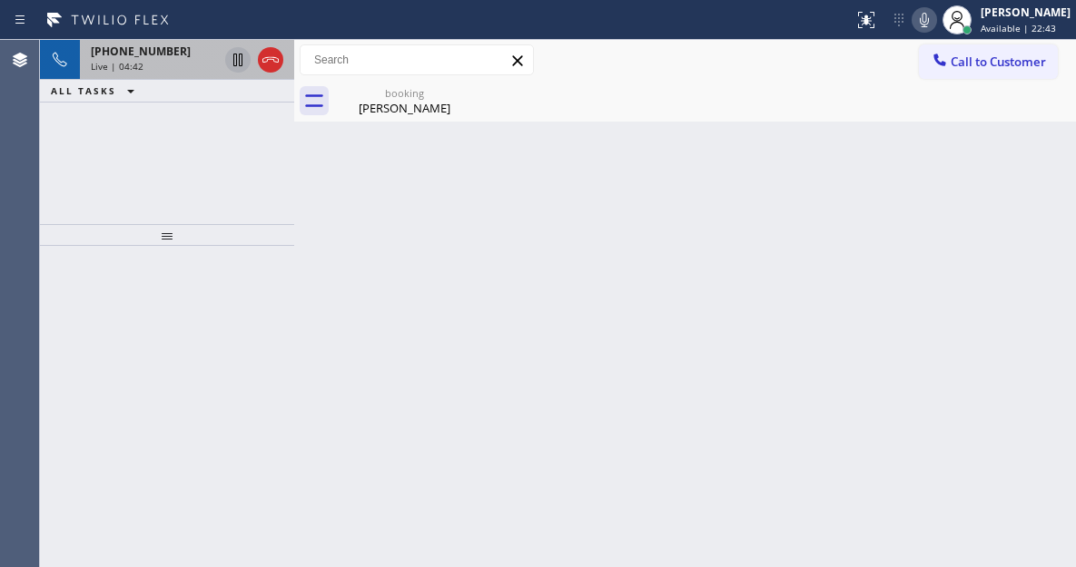
click at [972, 229] on div "Back to Dashboard Change Sender ID Customers Technicians Select a contact Outbo…" at bounding box center [685, 303] width 782 height 527
click at [183, 66] on div "Live | 04:43" at bounding box center [154, 66] width 127 height 13
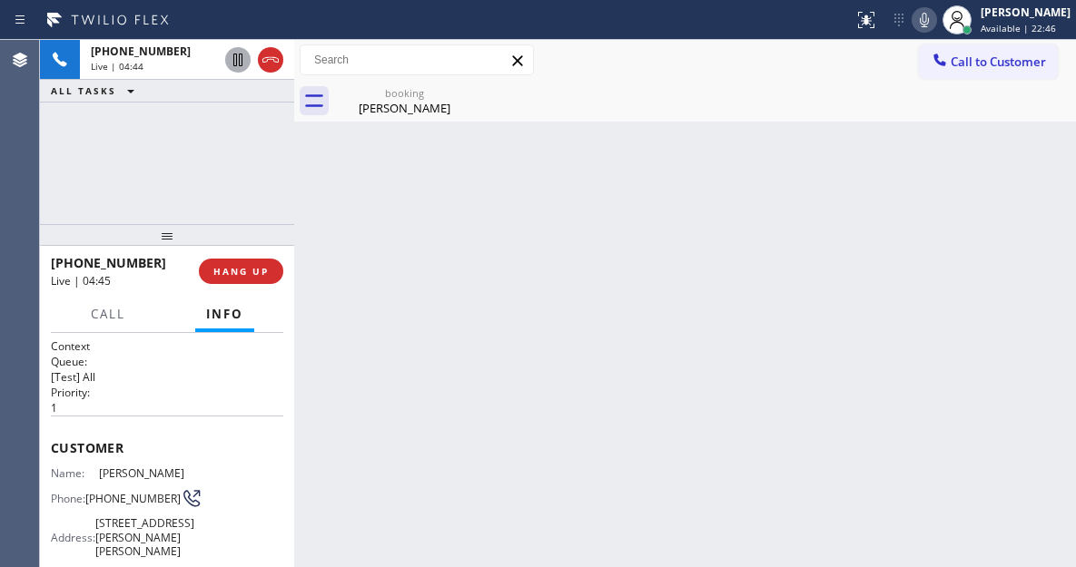
click at [234, 63] on icon at bounding box center [237, 60] width 9 height 13
click at [929, 20] on icon at bounding box center [924, 20] width 9 height 15
click at [975, 295] on div "Back to Dashboard Change Sender ID Customers Technicians Select a contact Outbo…" at bounding box center [685, 303] width 782 height 527
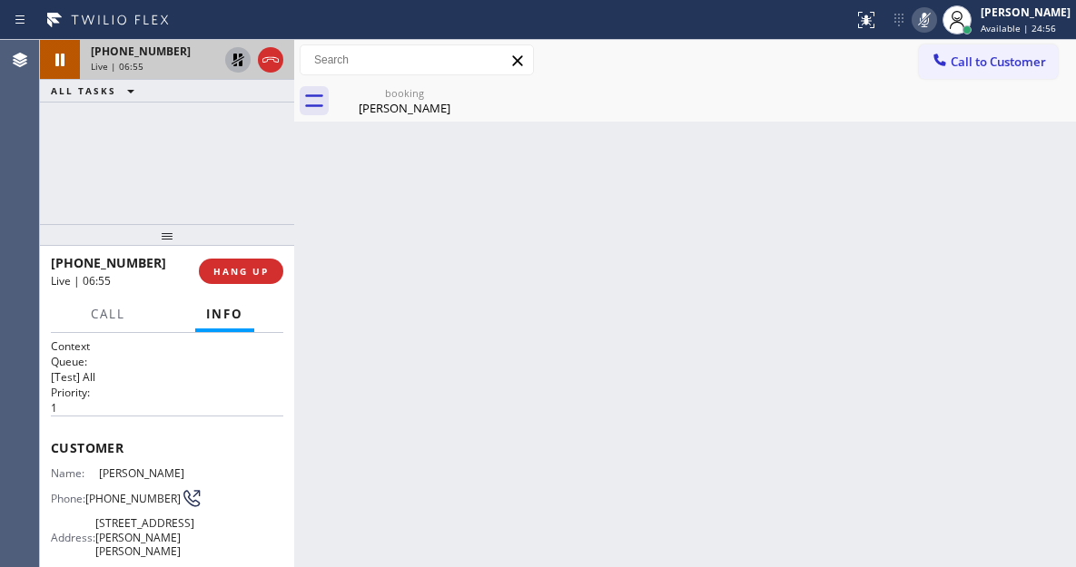
click at [237, 64] on icon at bounding box center [237, 60] width 13 height 13
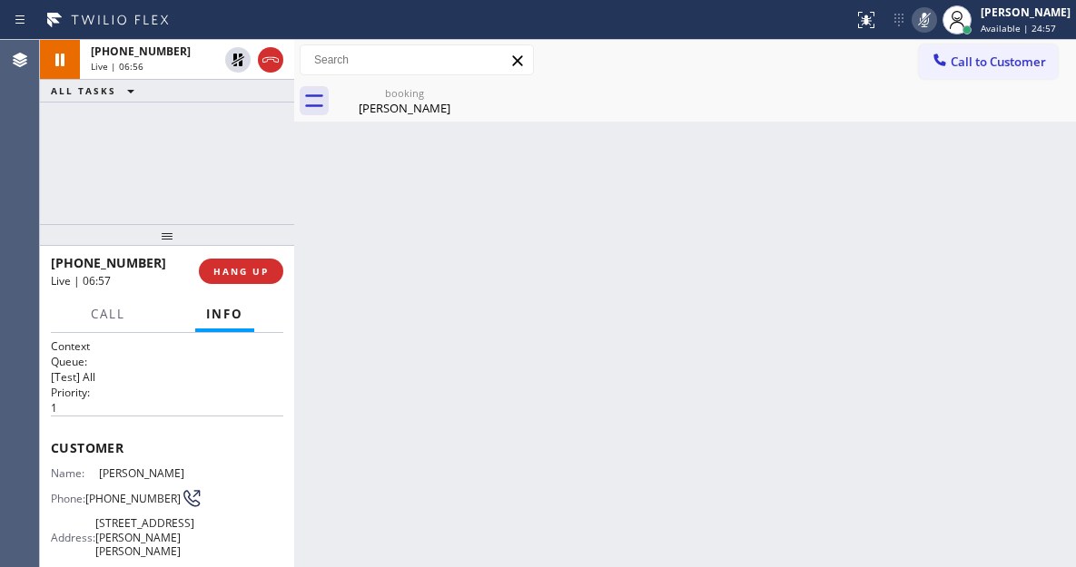
click at [931, 22] on icon at bounding box center [924, 20] width 22 height 22
click at [206, 123] on div "[PHONE_NUMBER] Live | 07:58 ALL TASKS ALL TASKS ACTIVE TASKS TASKS IN WRAP UP" at bounding box center [167, 132] width 254 height 184
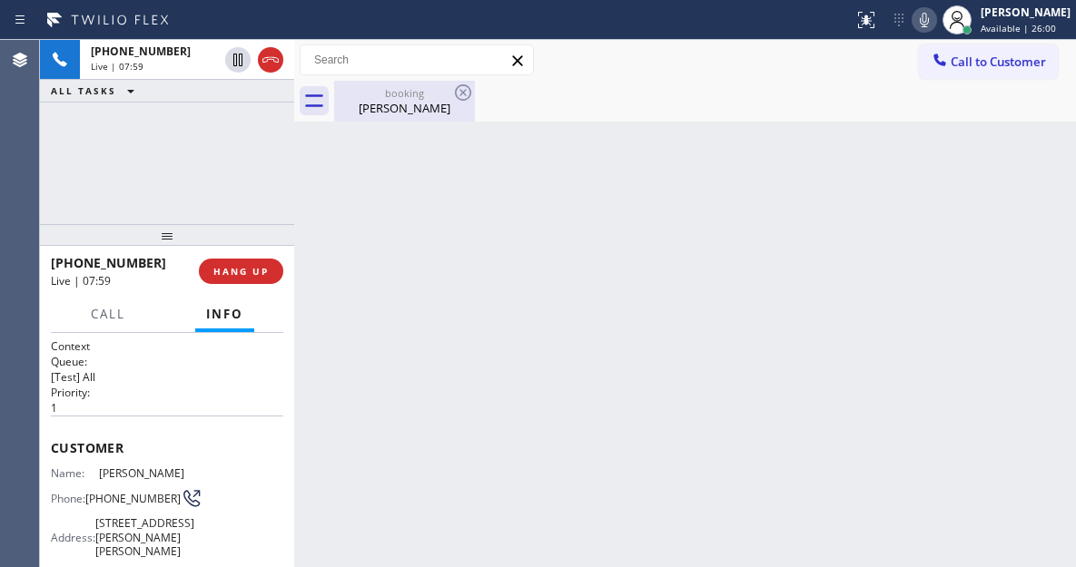
click at [383, 113] on div "[PERSON_NAME]" at bounding box center [404, 108] width 137 height 16
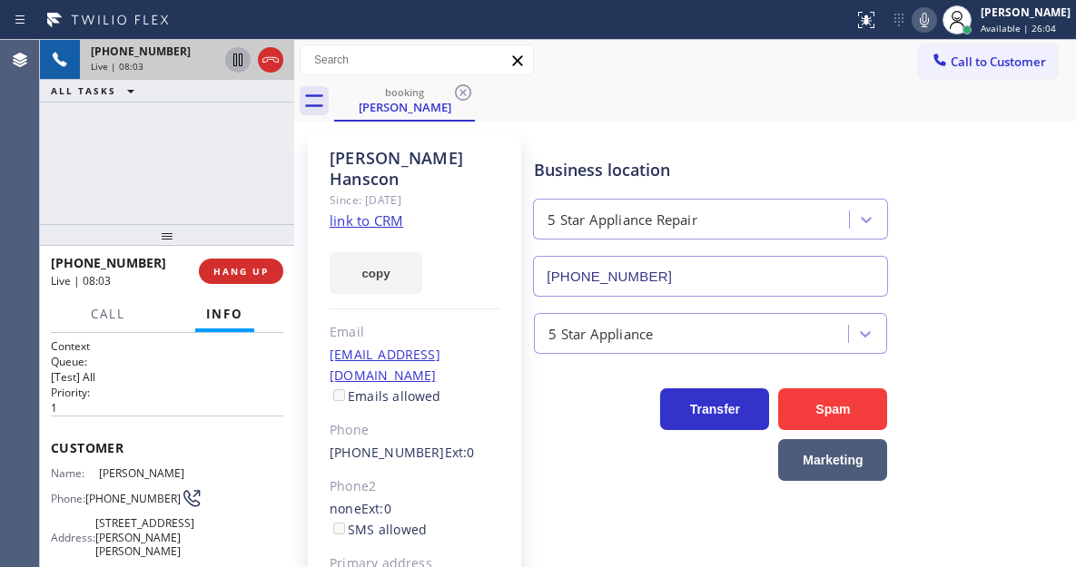
click at [237, 57] on icon at bounding box center [237, 60] width 9 height 13
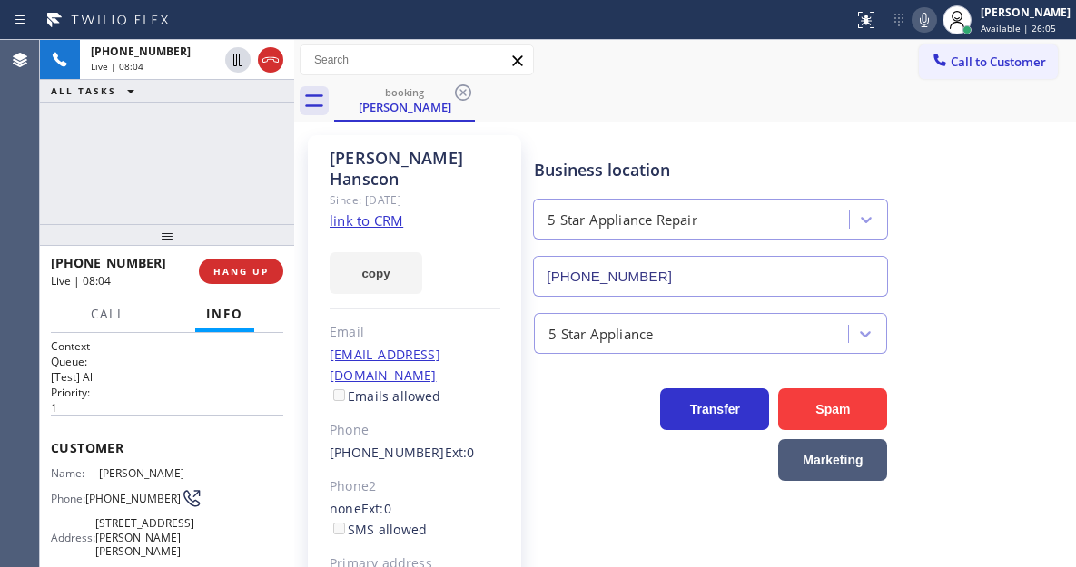
click at [935, 20] on icon at bounding box center [924, 20] width 22 height 22
click at [964, 182] on div "Business location 5 Star Appliance Repair [PHONE_NUMBER]" at bounding box center [800, 215] width 541 height 164
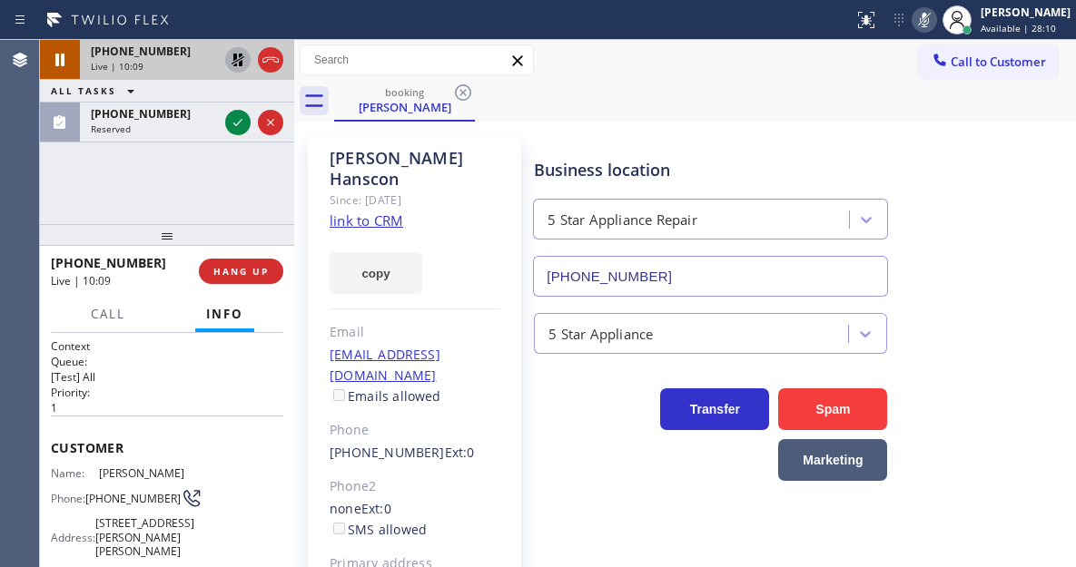
click at [239, 59] on icon at bounding box center [238, 60] width 22 height 22
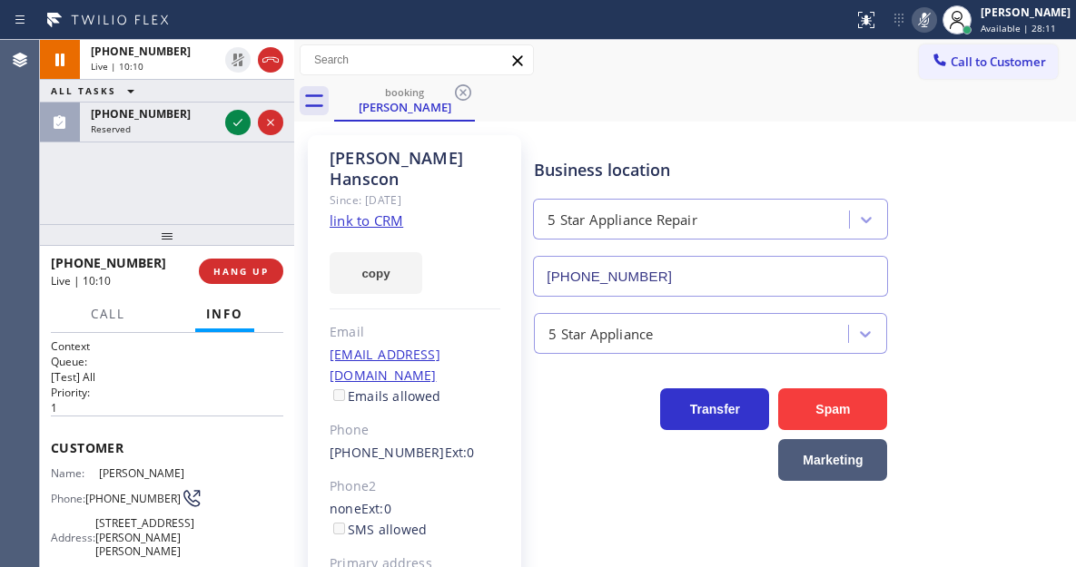
click at [935, 24] on icon at bounding box center [924, 20] width 22 height 22
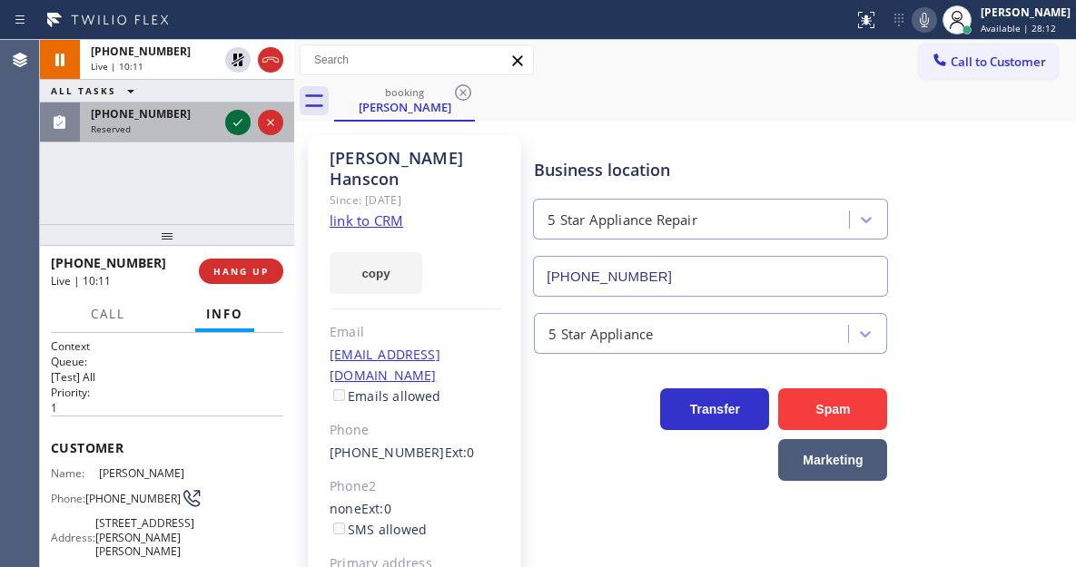
click at [240, 120] on icon at bounding box center [238, 123] width 22 height 22
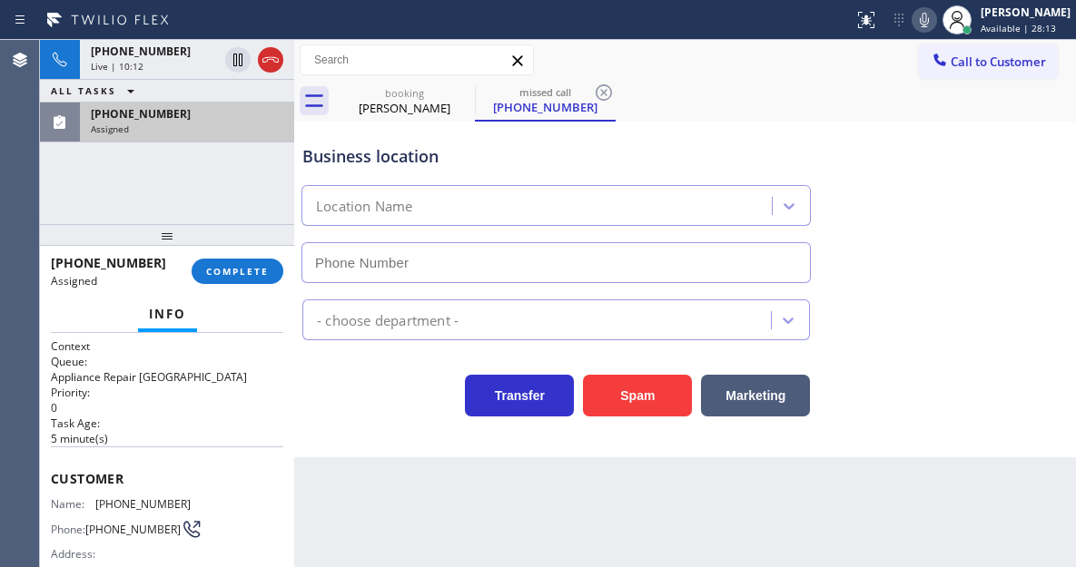
type input "[PHONE_NUMBER]"
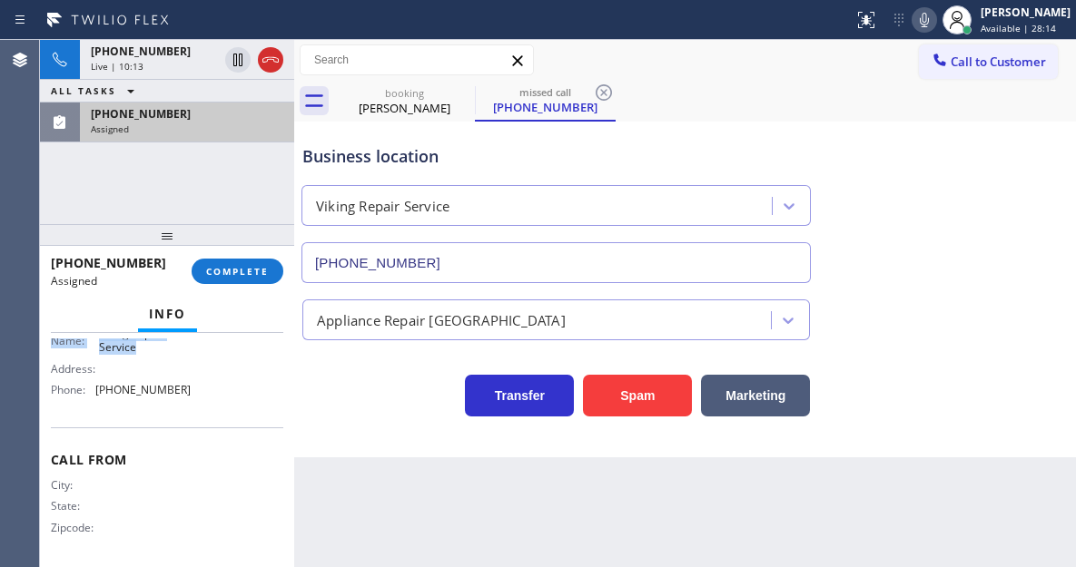
scroll to position [312, 0]
drag, startPoint x: 50, startPoint y: 475, endPoint x: 214, endPoint y: 403, distance: 179.3
click at [214, 403] on div "Context Queue: Appliance Repair High End Priority: 0 Task Age: [DEMOGRAPHIC_DAT…" at bounding box center [167, 450] width 254 height 234
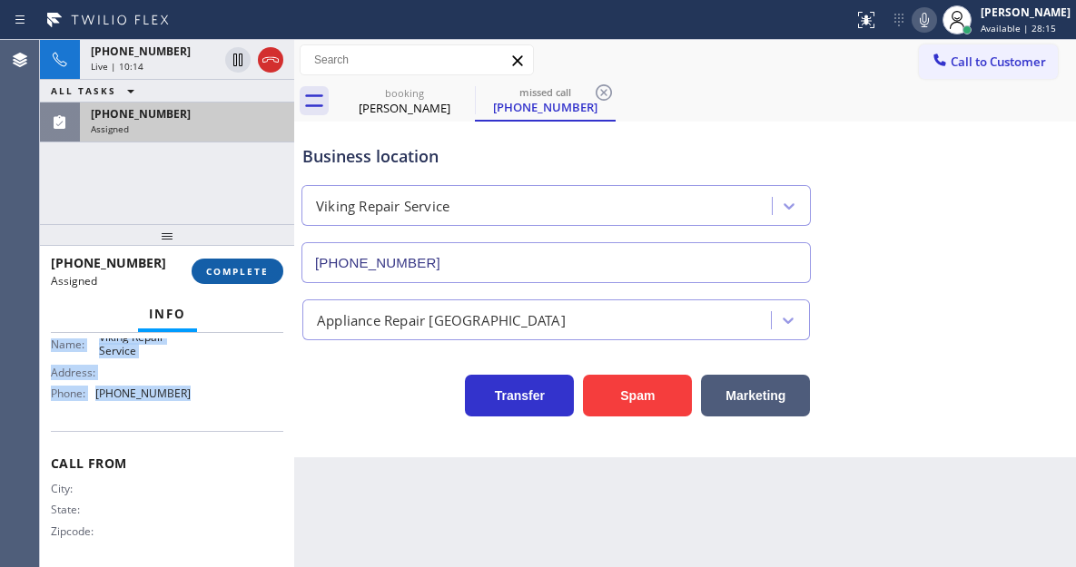
click at [263, 274] on span "COMPLETE" at bounding box center [237, 271] width 63 height 13
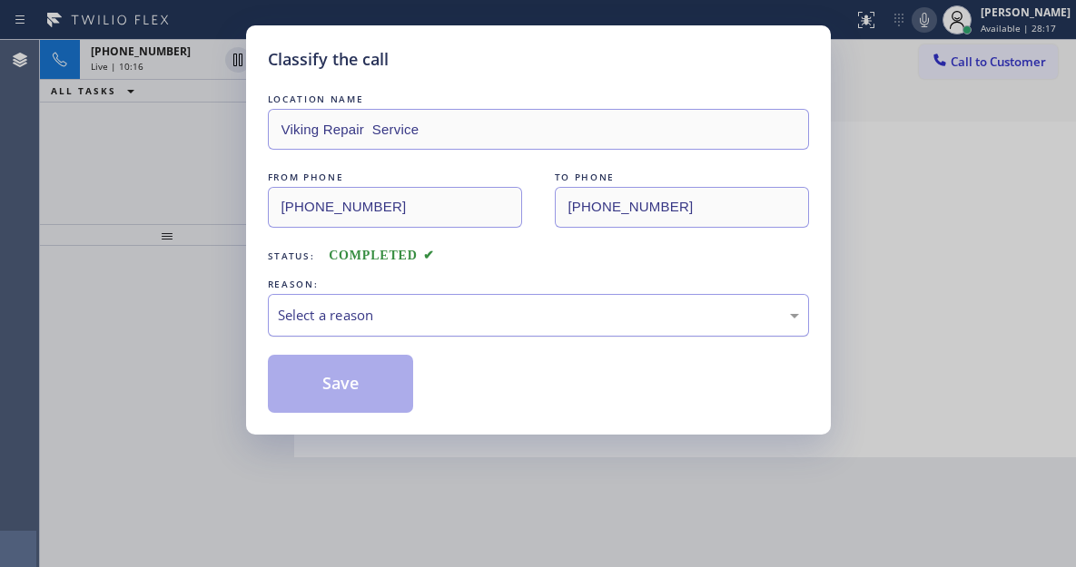
click at [463, 313] on div "Select a reason" at bounding box center [538, 315] width 521 height 21
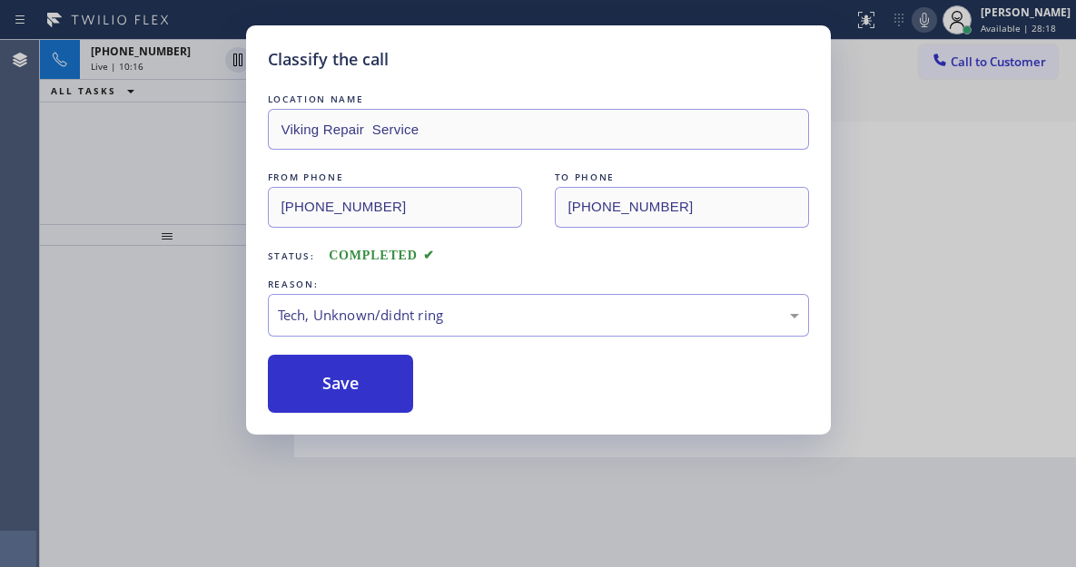
drag, startPoint x: 386, startPoint y: 389, endPoint x: 452, endPoint y: 472, distance: 105.9
click at [386, 389] on button "Save" at bounding box center [341, 384] width 146 height 58
type input "[PHONE_NUMBER]"
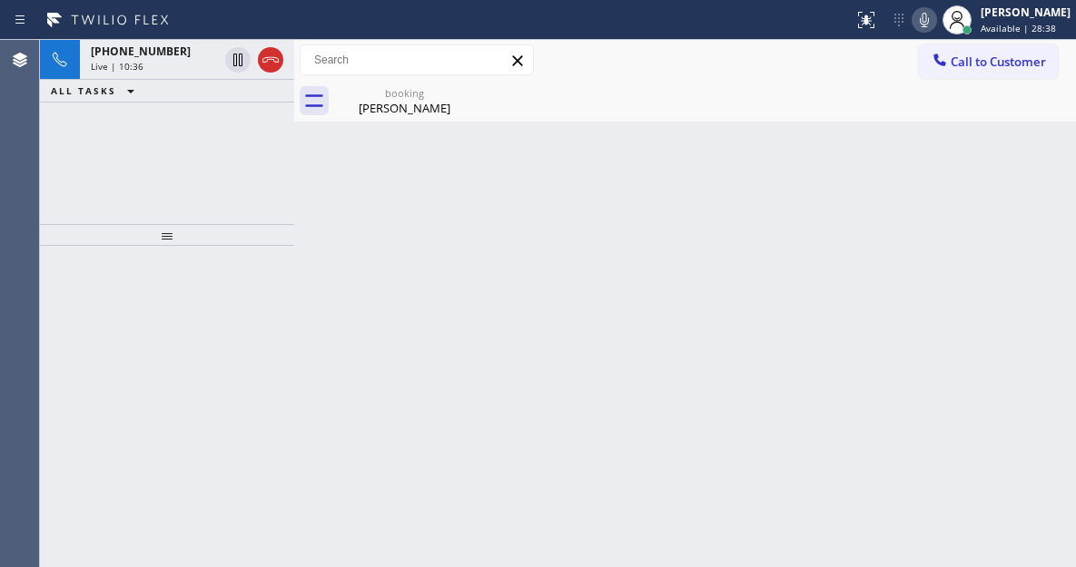
click at [1031, 182] on div "Back to Dashboard Change Sender ID Customers Technicians Select a contact Outbo…" at bounding box center [685, 303] width 782 height 527
click at [401, 115] on div "[PERSON_NAME]" at bounding box center [404, 108] width 137 height 16
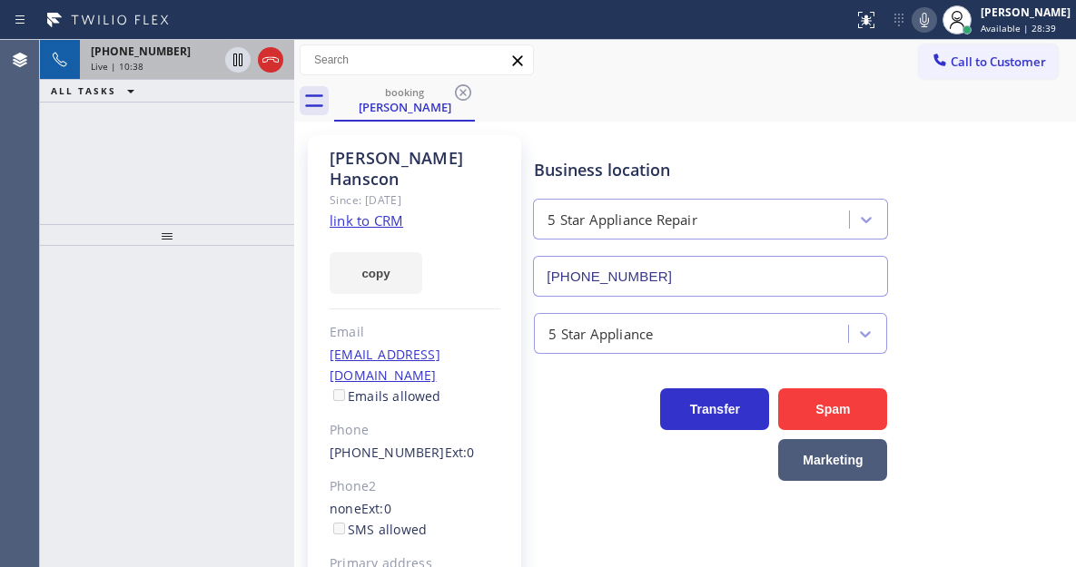
click at [187, 68] on div "Live | 10:38" at bounding box center [154, 66] width 127 height 13
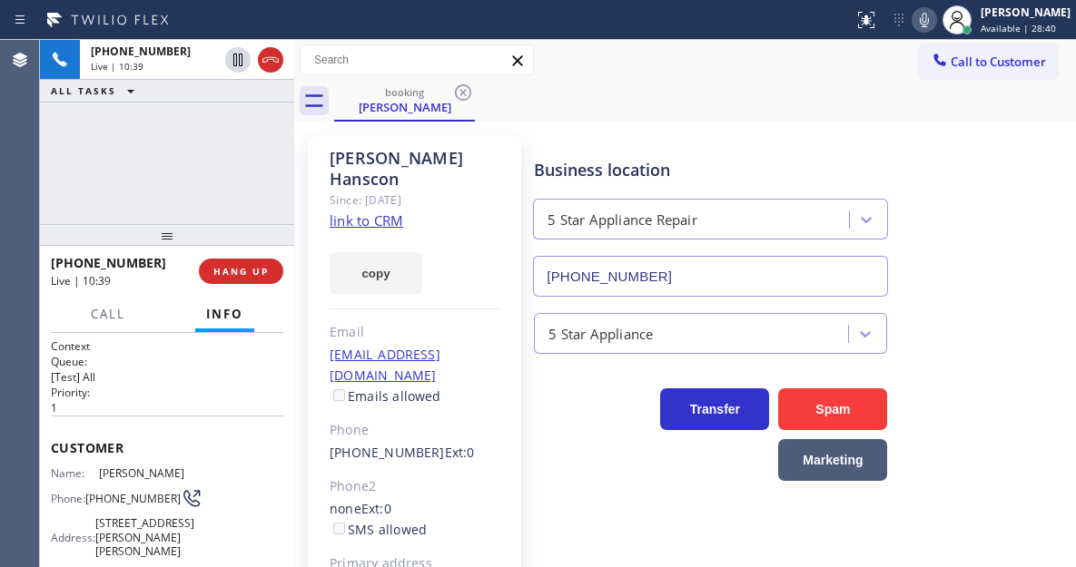
click at [222, 171] on div "[PHONE_NUMBER] Live | 10:39 ALL TASKS ALL TASKS ACTIVE TASKS TASKS IN WRAP UP" at bounding box center [167, 132] width 254 height 184
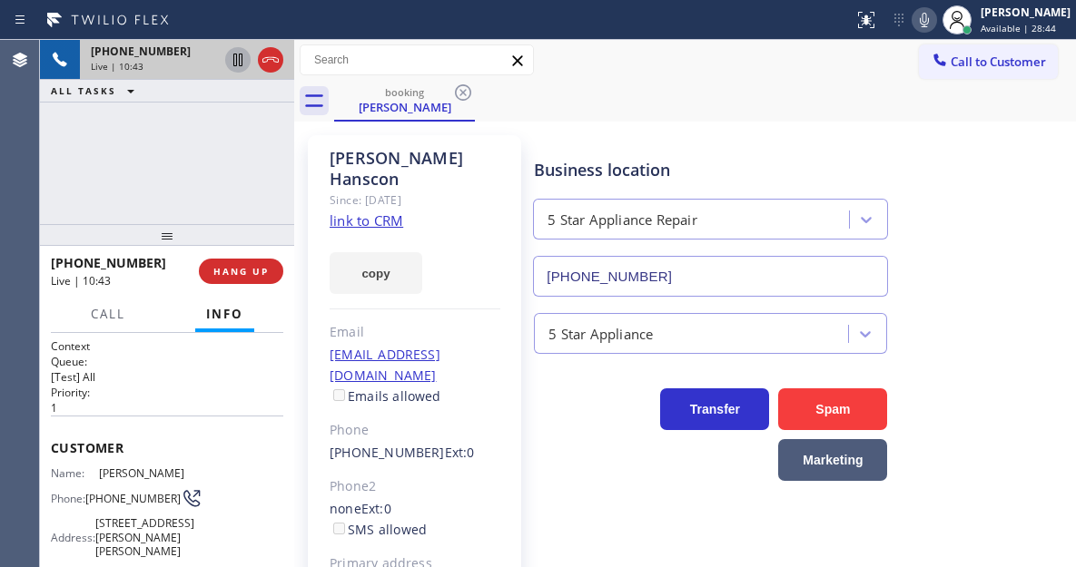
click at [238, 63] on icon at bounding box center [238, 60] width 22 height 22
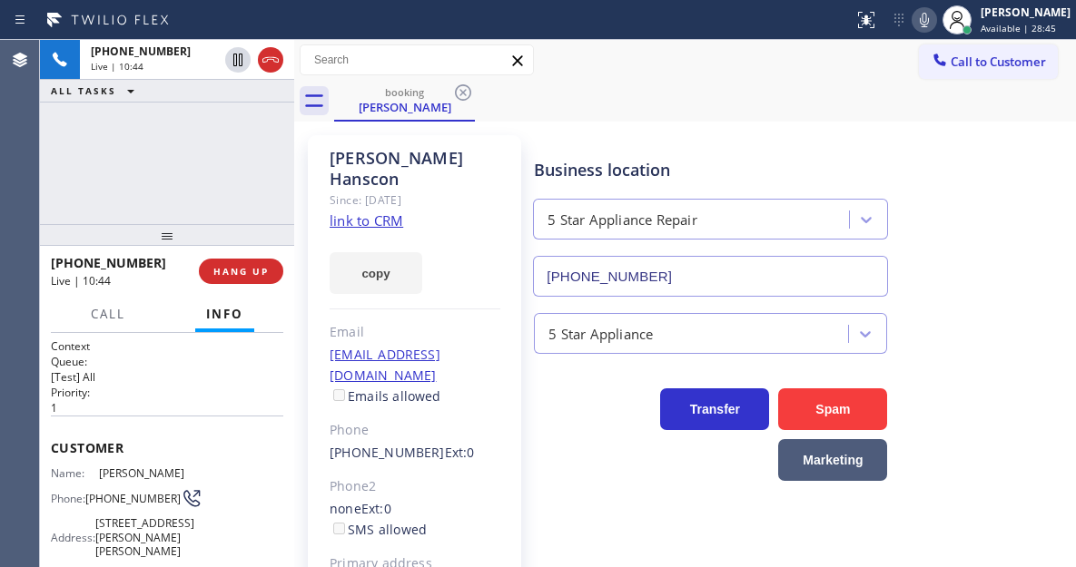
click at [935, 26] on icon at bounding box center [924, 20] width 22 height 22
click at [1038, 192] on div "Business location 5 Star Appliance Repair [PHONE_NUMBER]" at bounding box center [800, 215] width 541 height 164
drag, startPoint x: 1030, startPoint y: 241, endPoint x: 1017, endPoint y: 208, distance: 36.2
click at [1030, 241] on div "Business location 5 Star Appliance Repair [PHONE_NUMBER]" at bounding box center [800, 215] width 541 height 164
click at [935, 25] on icon at bounding box center [924, 20] width 22 height 22
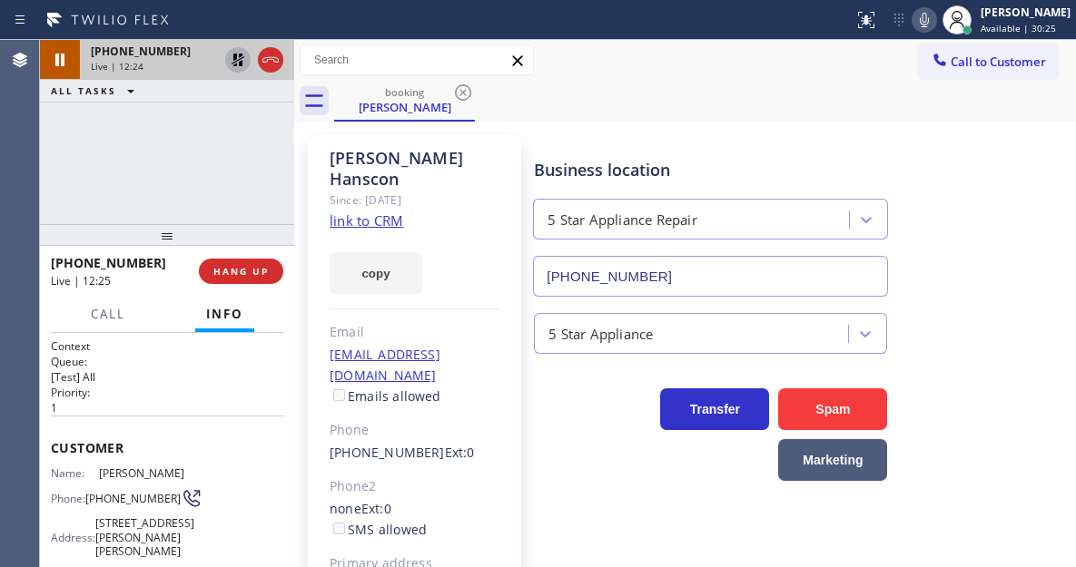
click at [237, 62] on icon at bounding box center [238, 60] width 22 height 22
click at [716, 122] on div "[PERSON_NAME] Since: [DATE] link to CRM copy Email [EMAIL_ADDRESS][DOMAIN_NAME]…" at bounding box center [685, 437] width 782 height 630
click at [1005, 238] on div "Business location 5 Star Appliance Repair [PHONE_NUMBER]" at bounding box center [800, 215] width 541 height 164
click at [255, 146] on div "[PHONE_NUMBER] Live | 13:28 ALL TASKS ALL TASKS ACTIVE TASKS TASKS IN WRAP UP" at bounding box center [167, 132] width 254 height 184
click at [247, 149] on div "[PHONE_NUMBER] Live | 13:32 ALL TASKS ALL TASKS ACTIVE TASKS TASKS IN WRAP UP" at bounding box center [167, 132] width 254 height 184
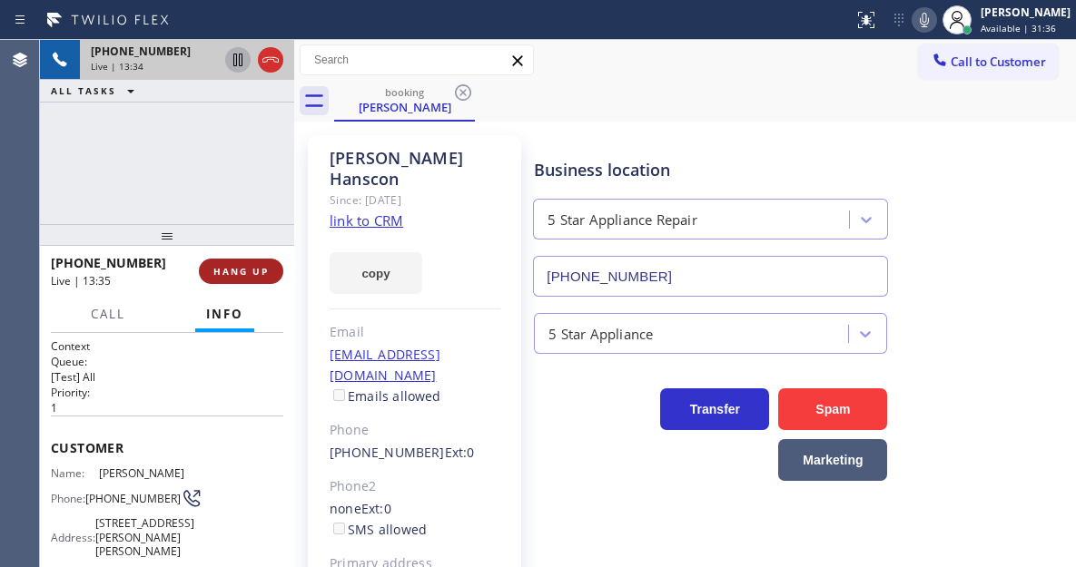
click at [239, 276] on span "HANG UP" at bounding box center [240, 271] width 55 height 13
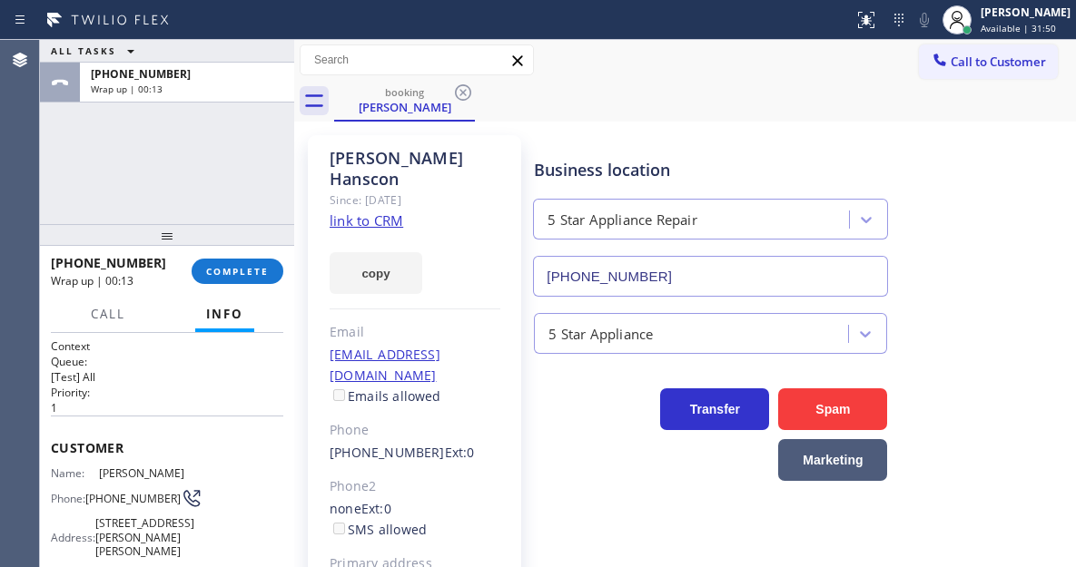
click at [1015, 245] on div "Business location 5 Star Appliance Repair [PHONE_NUMBER]" at bounding box center [800, 215] width 541 height 164
click at [212, 267] on span "COMPLETE" at bounding box center [237, 271] width 63 height 13
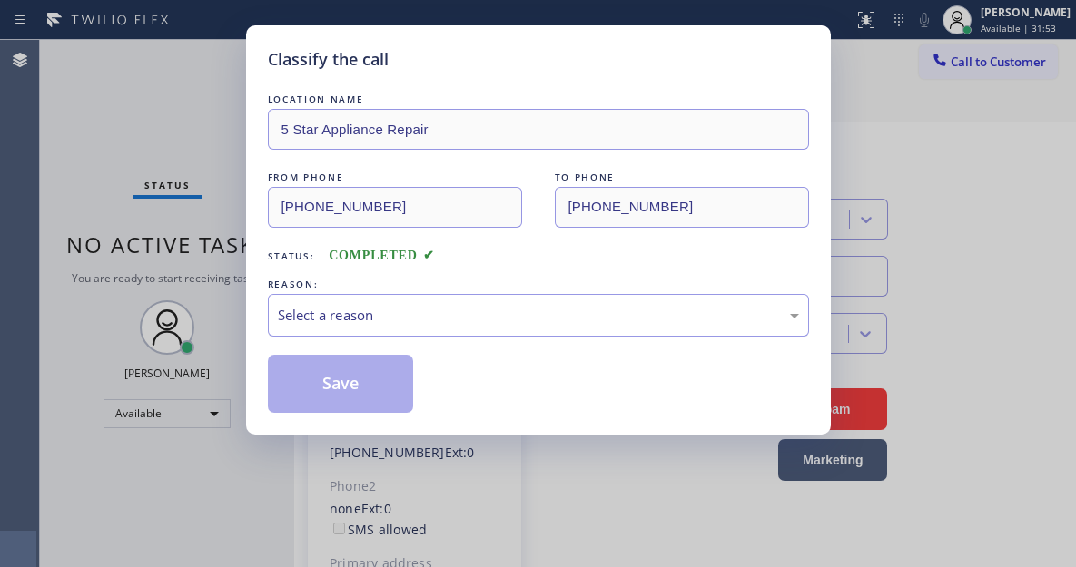
click at [454, 312] on div "Select a reason" at bounding box center [538, 315] width 521 height 21
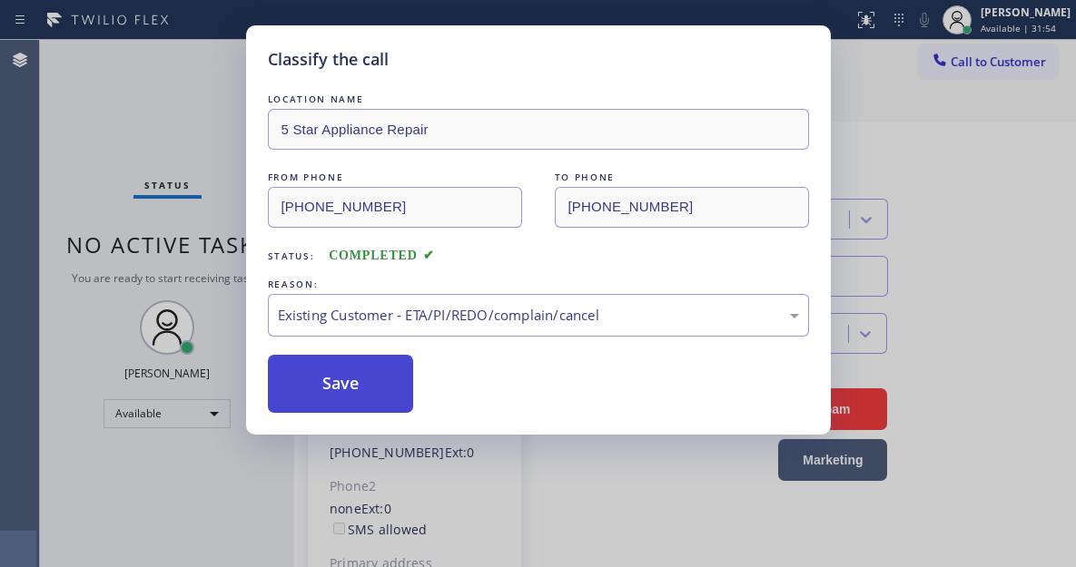
click at [347, 379] on button "Save" at bounding box center [341, 384] width 146 height 58
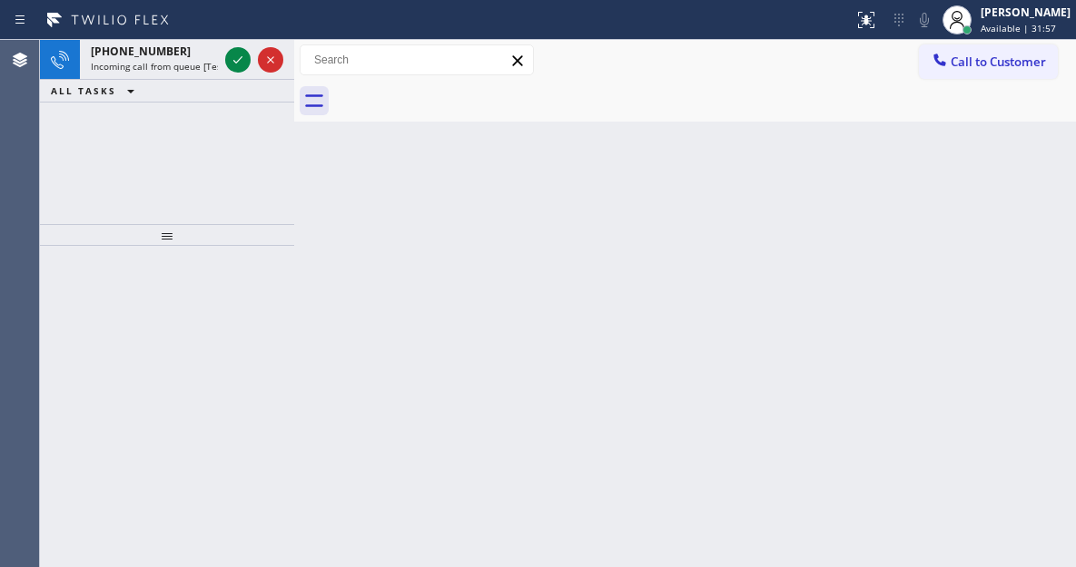
click at [1006, 226] on div "Back to Dashboard Change Sender ID Customers Technicians Select a contact Outbo…" at bounding box center [685, 303] width 782 height 527
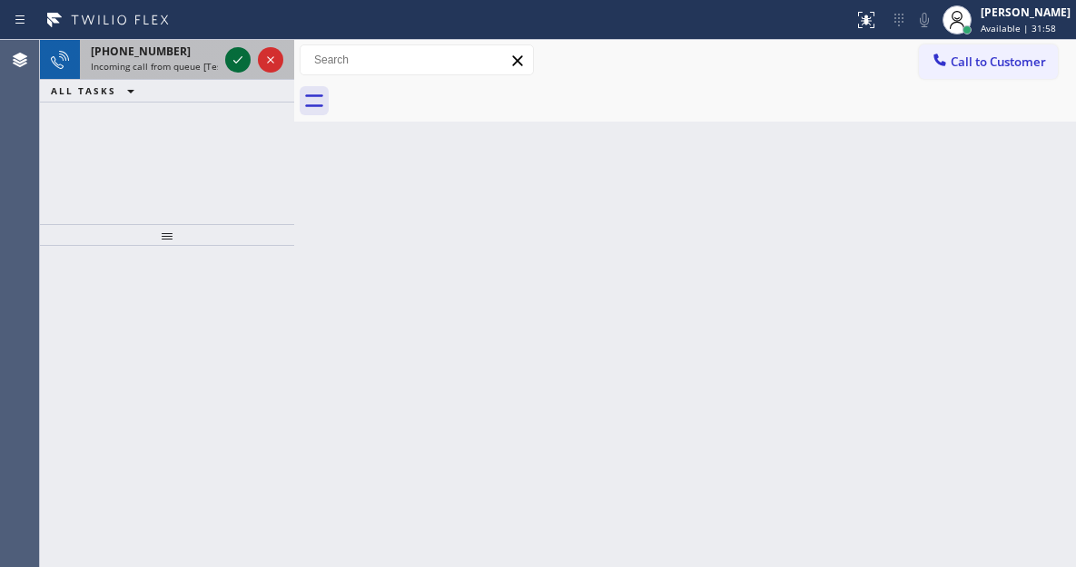
click at [233, 64] on icon at bounding box center [238, 60] width 22 height 22
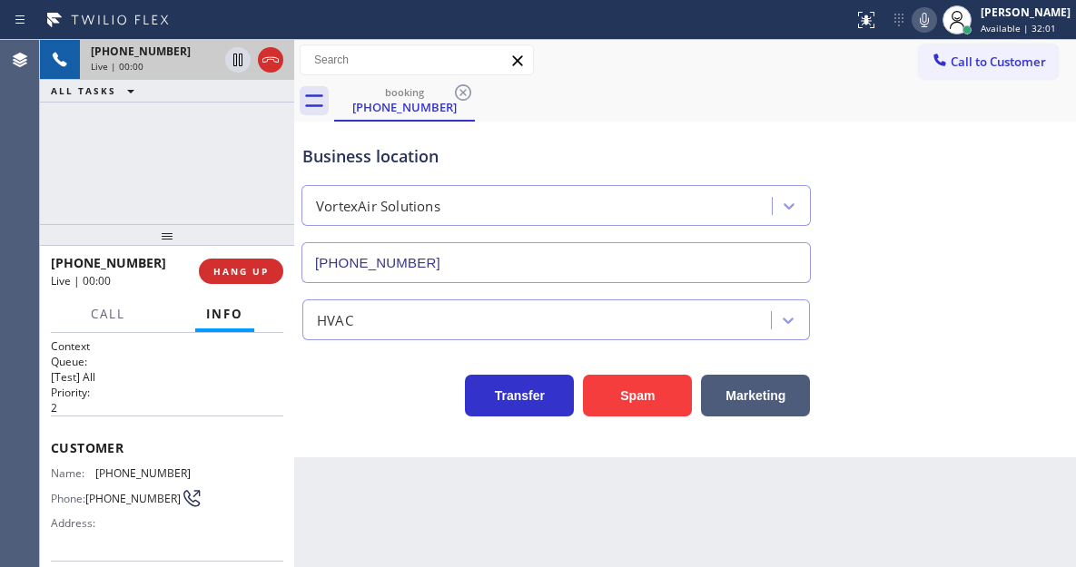
type input "[PHONE_NUMBER]"
drag, startPoint x: 1004, startPoint y: 212, endPoint x: 519, endPoint y: 212, distance: 484.7
click at [1004, 212] on div "Business location VortexAir Solutions [PHONE_NUMBER]" at bounding box center [685, 201] width 773 height 164
click at [1041, 246] on div "Business location VortexAir Solutions [PHONE_NUMBER]" at bounding box center [685, 201] width 773 height 164
click at [632, 394] on button "Spam" at bounding box center [637, 396] width 109 height 42
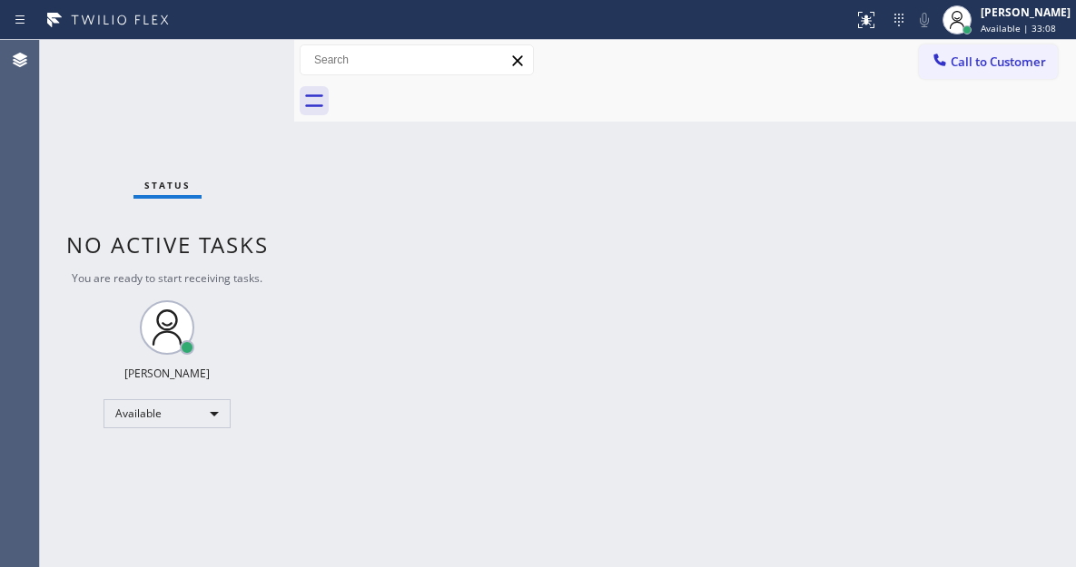
drag, startPoint x: 987, startPoint y: 140, endPoint x: 913, endPoint y: 139, distance: 73.5
click at [987, 140] on div "Back to Dashboard Change Sender ID Customers Technicians Select a contact Outbo…" at bounding box center [685, 303] width 782 height 527
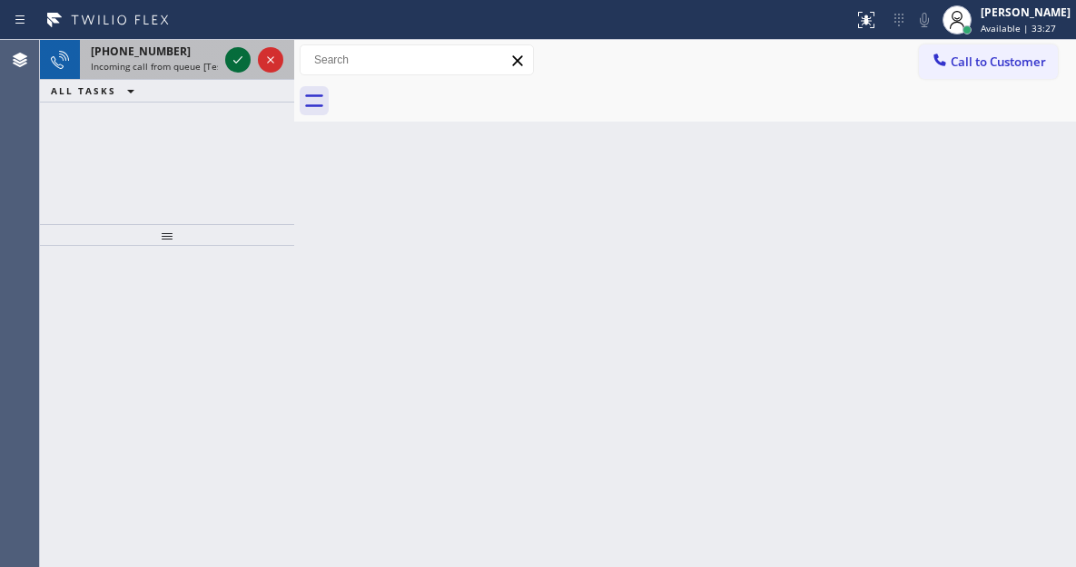
click at [231, 66] on icon at bounding box center [238, 60] width 22 height 22
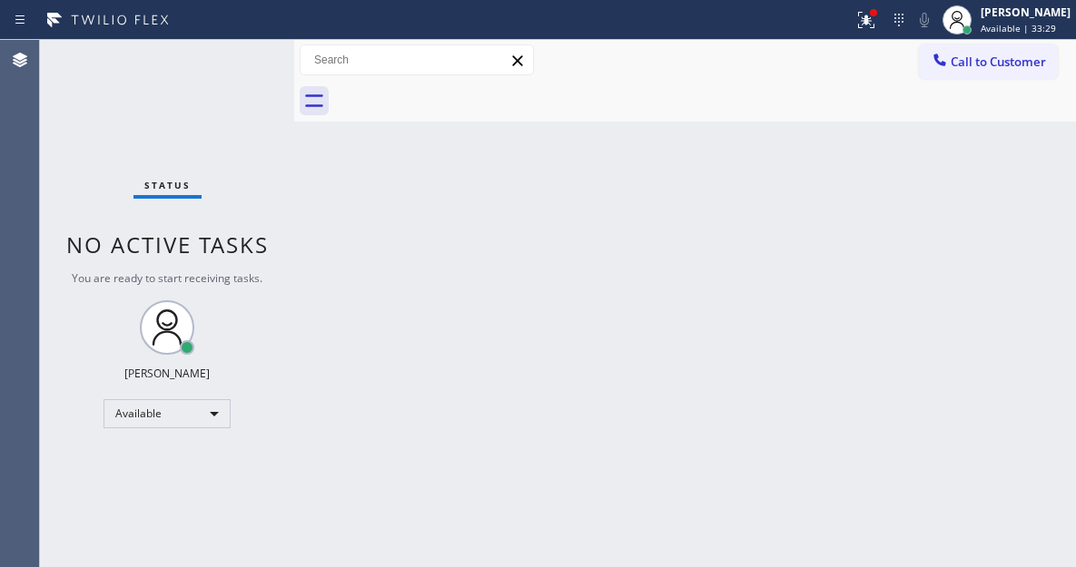
click at [238, 61] on div "Status No active tasks You are ready to start receiving tasks. [PERSON_NAME]" at bounding box center [167, 303] width 254 height 527
click at [1010, 228] on div "Back to Dashboard Change Sender ID Customers Technicians Select a contact Outbo…" at bounding box center [685, 303] width 782 height 527
click at [869, 22] on div at bounding box center [866, 20] width 40 height 22
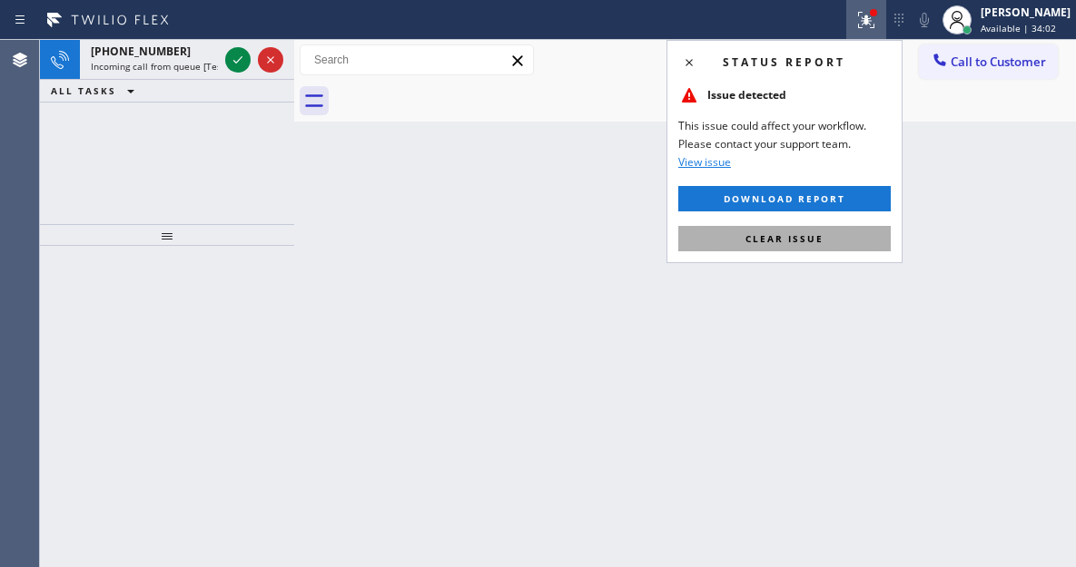
click at [813, 243] on span "Clear issue" at bounding box center [784, 238] width 78 height 13
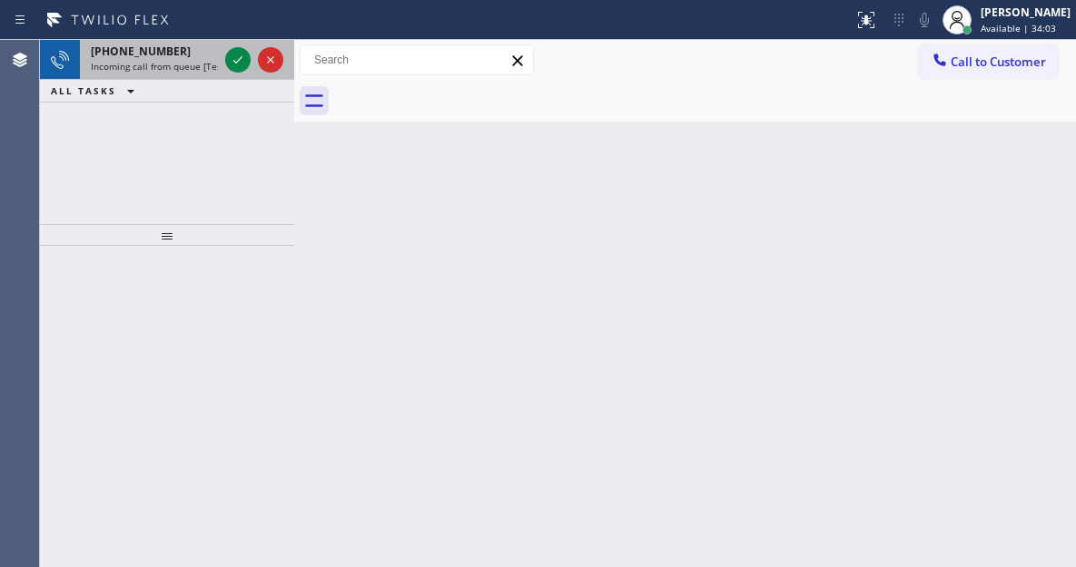
click at [181, 58] on div "[PHONE_NUMBER]" at bounding box center [154, 51] width 127 height 15
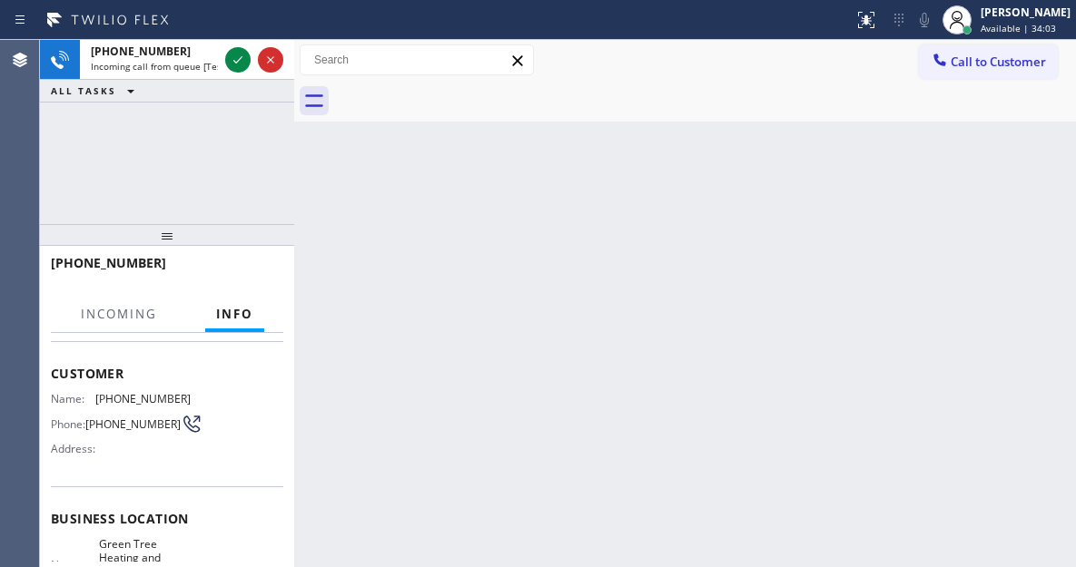
scroll to position [261, 0]
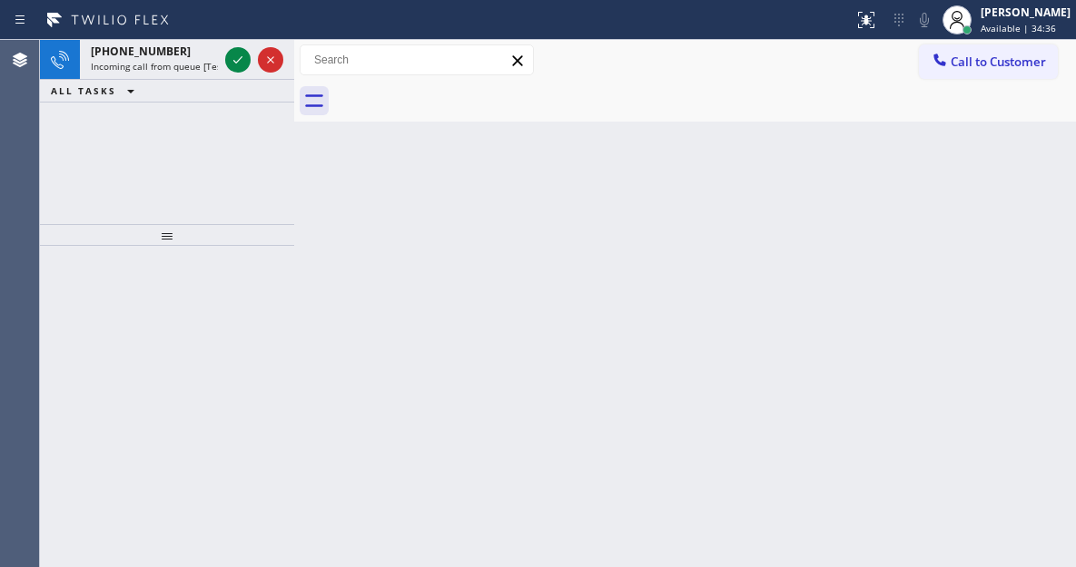
click at [999, 194] on div "Back to Dashboard Change Sender ID Customers Technicians Select a contact Outbo…" at bounding box center [685, 303] width 782 height 527
click at [1006, 212] on div "Back to Dashboard Change Sender ID Customers Technicians Select a contact Outbo…" at bounding box center [685, 303] width 782 height 527
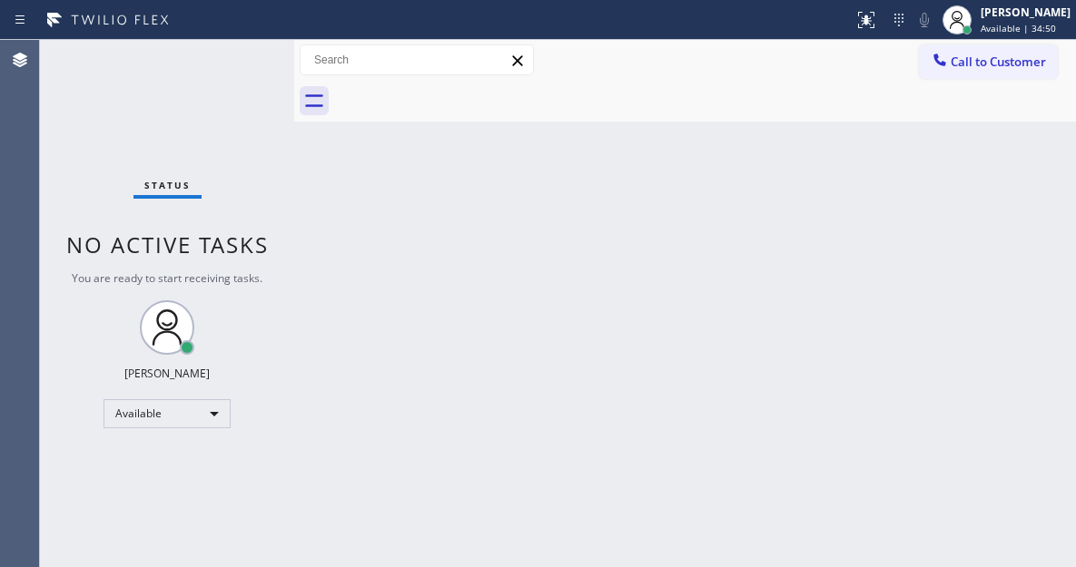
click at [230, 64] on div "Status No active tasks You are ready to start receiving tasks. [PERSON_NAME]" at bounding box center [167, 303] width 254 height 527
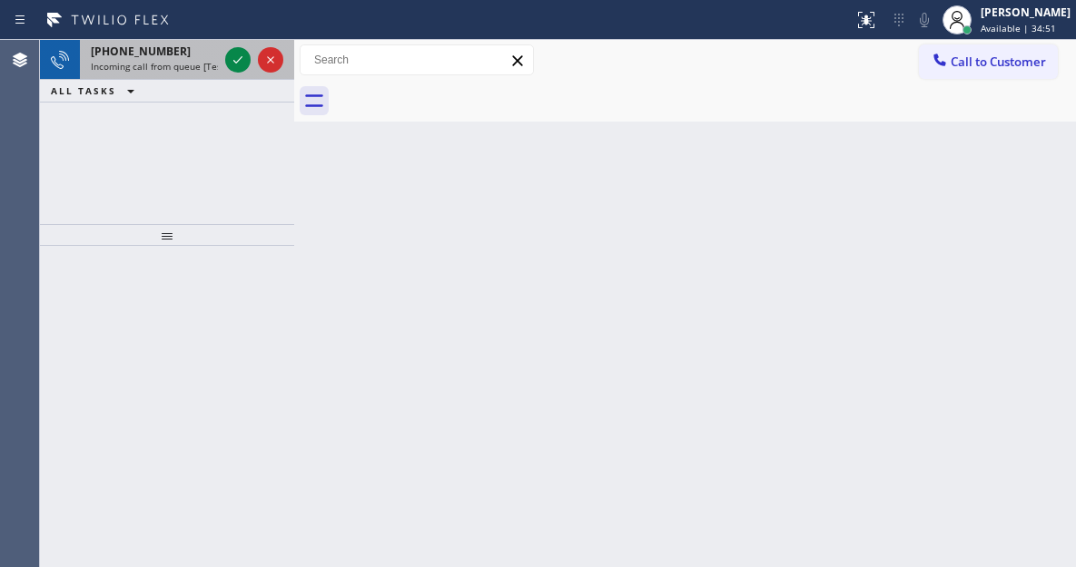
click at [223, 63] on div at bounding box center [253, 60] width 65 height 40
click at [232, 60] on icon at bounding box center [238, 60] width 22 height 22
click at [236, 61] on icon at bounding box center [238, 60] width 22 height 22
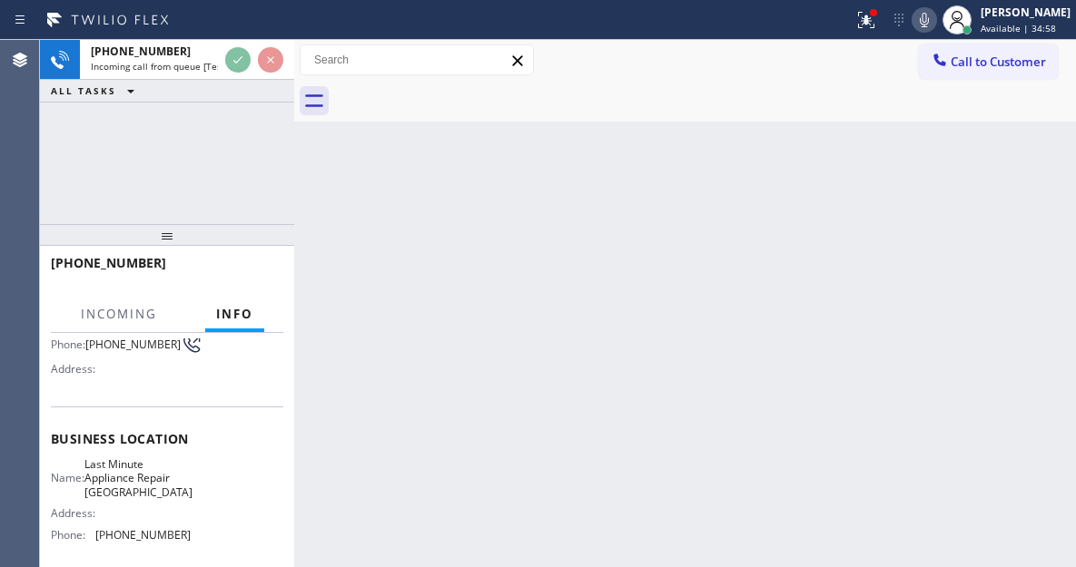
scroll to position [182, 0]
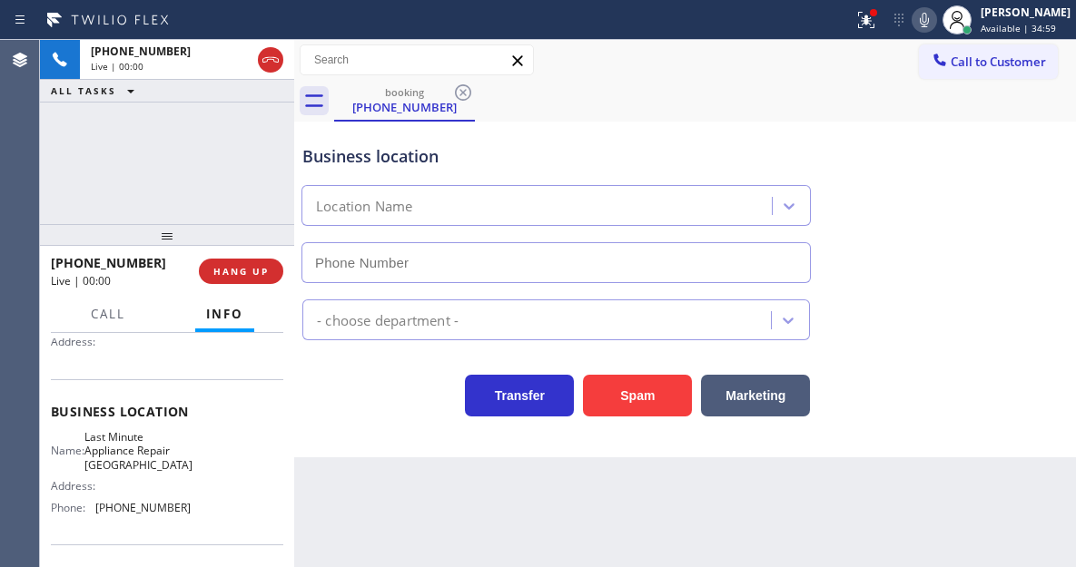
type input "[PHONE_NUMBER]"
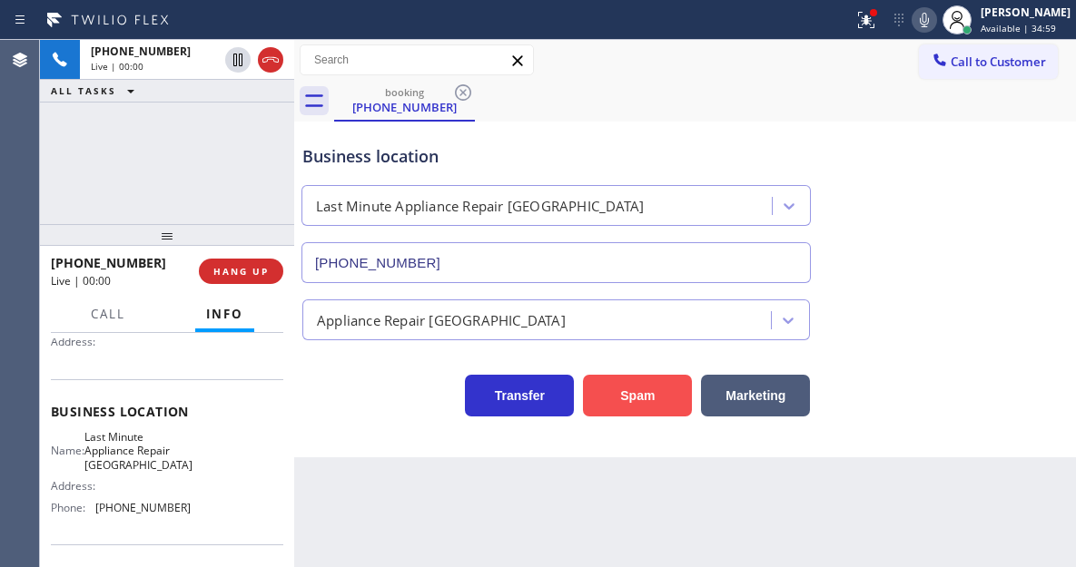
click at [641, 386] on button "Spam" at bounding box center [637, 396] width 109 height 42
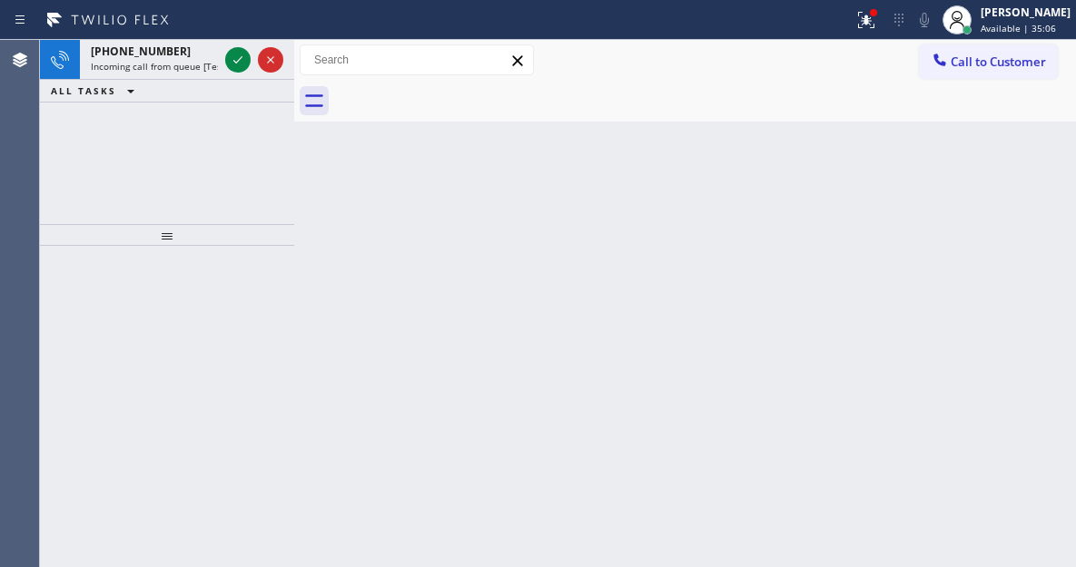
drag, startPoint x: 1014, startPoint y: 186, endPoint x: 273, endPoint y: 114, distance: 744.2
click at [1014, 186] on div "Back to Dashboard Change Sender ID Customers Technicians Select a contact Outbo…" at bounding box center [685, 303] width 782 height 527
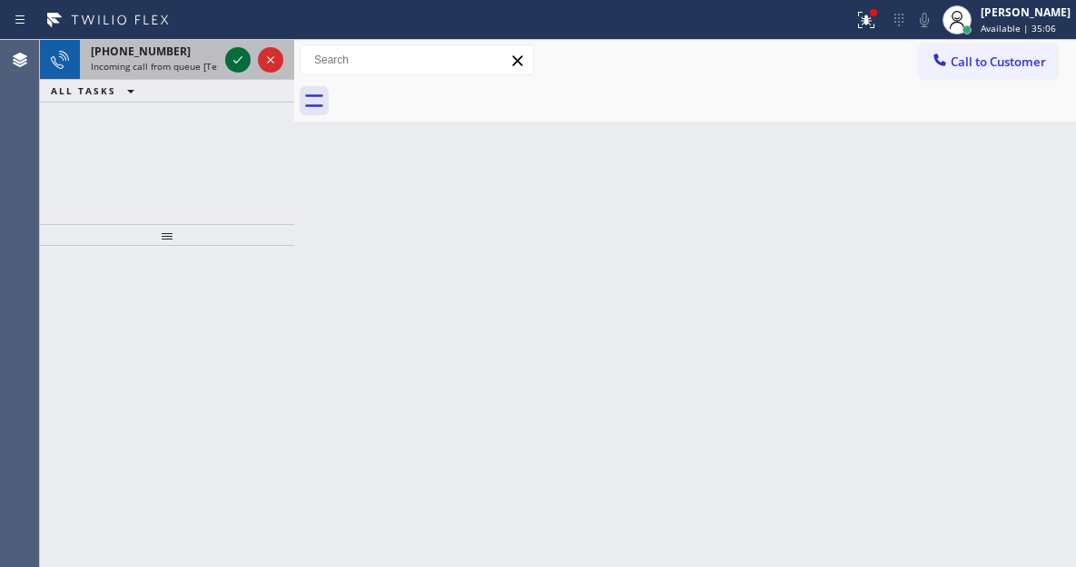
click at [239, 67] on icon at bounding box center [238, 60] width 22 height 22
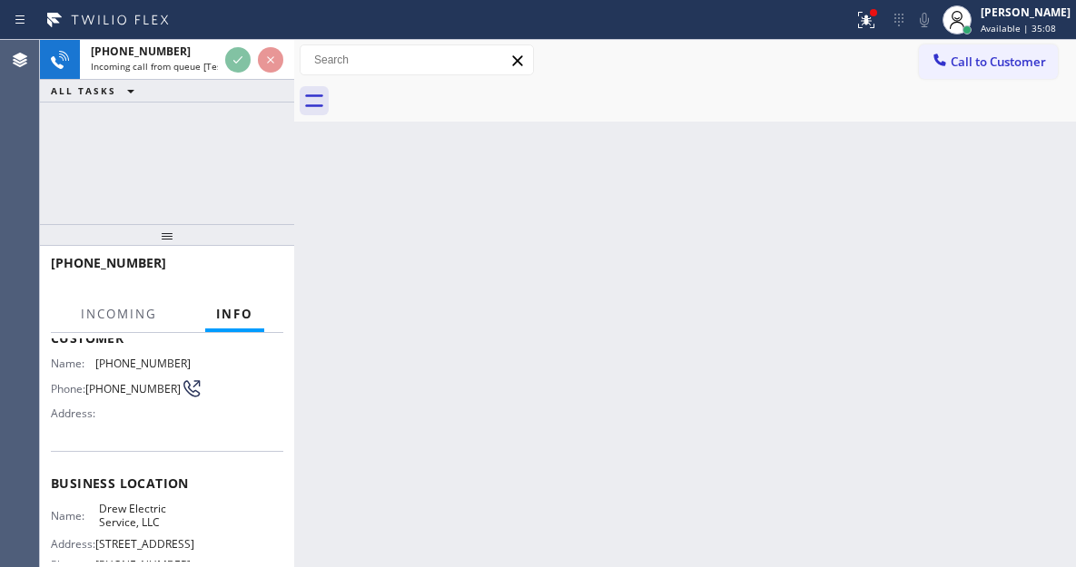
scroll to position [182, 0]
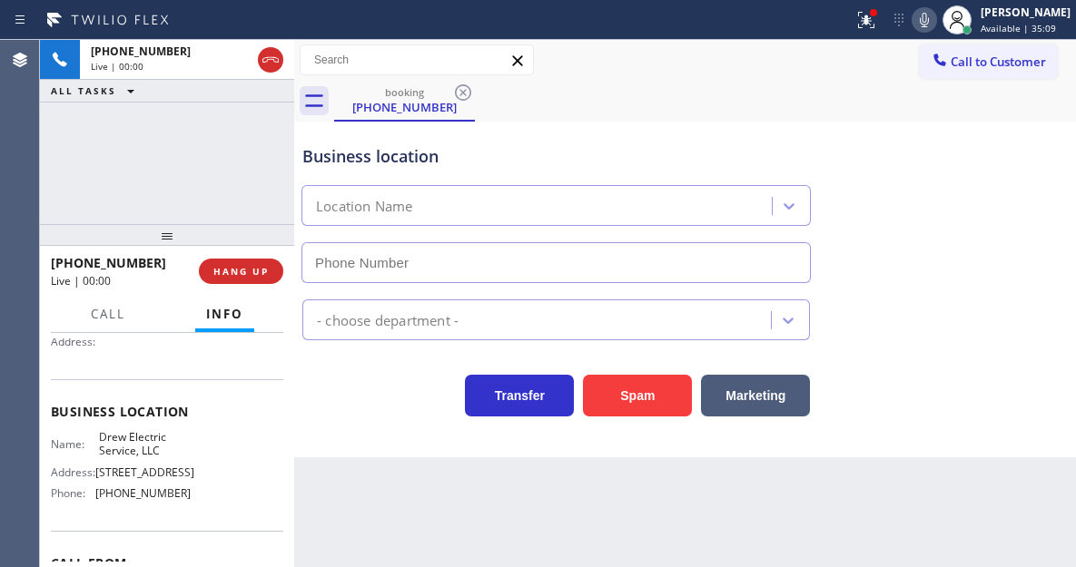
type input "[PHONE_NUMBER]"
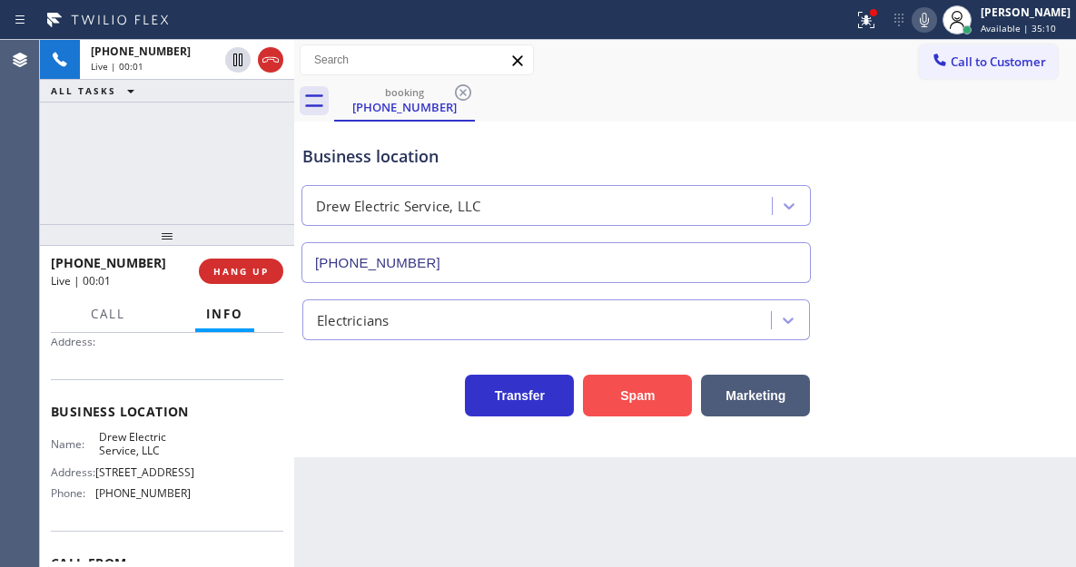
click at [606, 403] on button "Spam" at bounding box center [637, 396] width 109 height 42
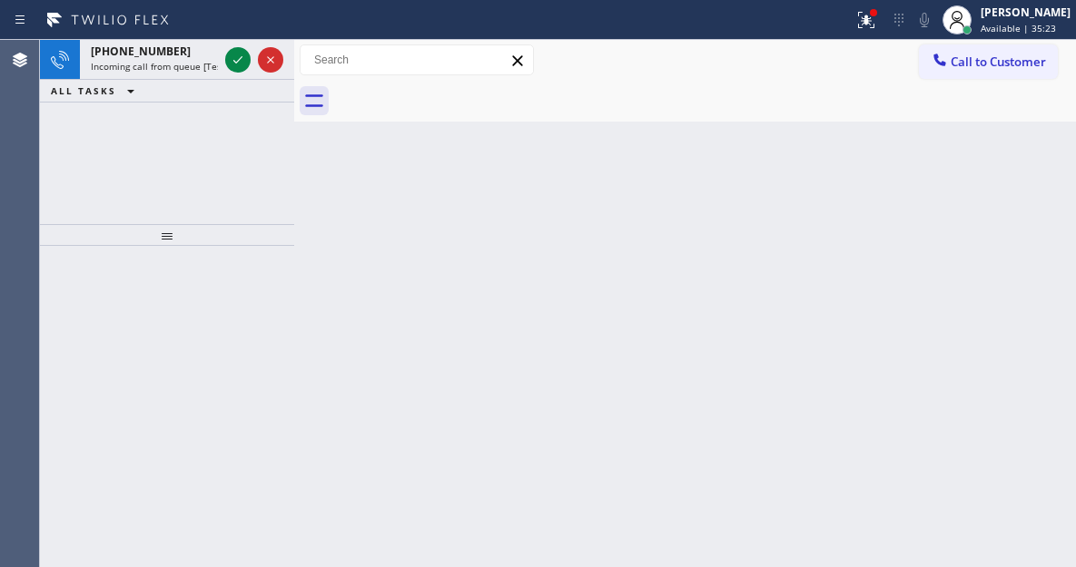
click at [990, 193] on div "Back to Dashboard Change Sender ID Customers Technicians Select a contact Outbo…" at bounding box center [685, 303] width 782 height 527
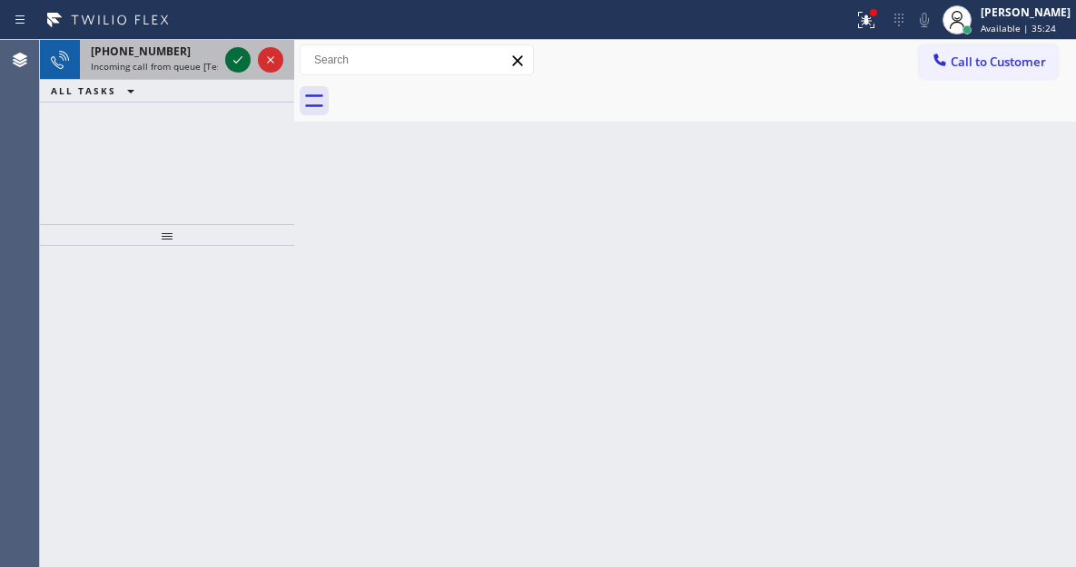
click at [243, 62] on icon at bounding box center [238, 60] width 22 height 22
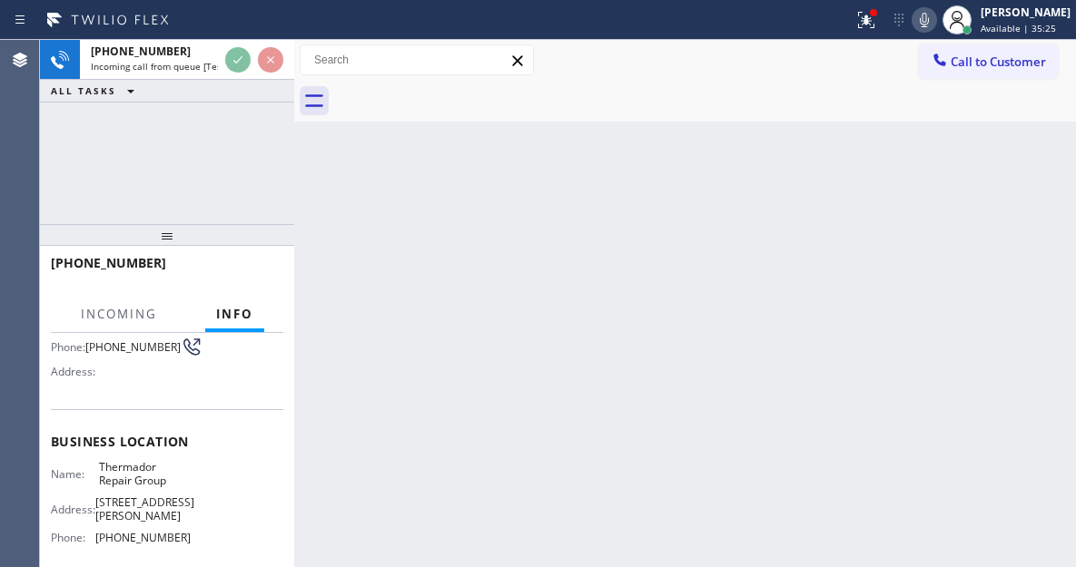
scroll to position [182, 0]
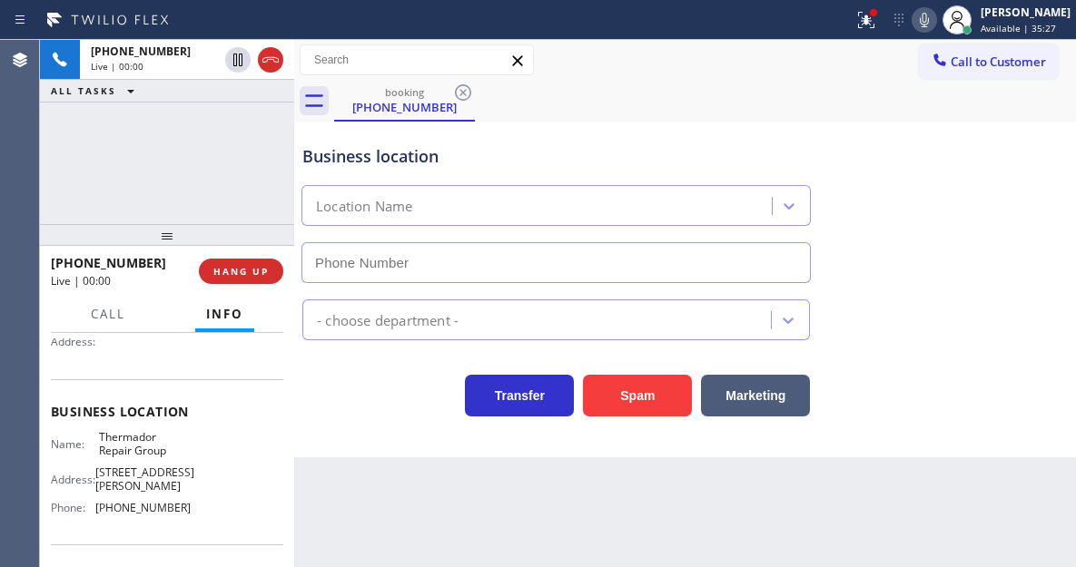
click at [143, 450] on span "Thermador Repair Group" at bounding box center [144, 444] width 91 height 28
click at [143, 437] on span "Thermador Repair Group" at bounding box center [144, 444] width 91 height 28
type input "[PHONE_NUMBER]"
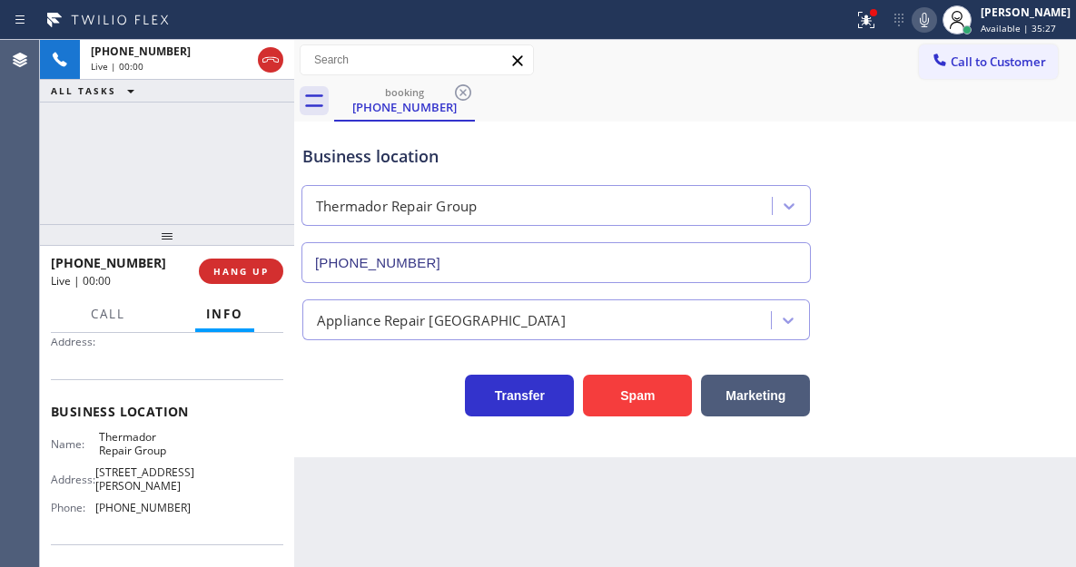
click at [146, 431] on div "Business location Name: Thermador Repair Group Address: [STREET_ADDRESS][PERSON…" at bounding box center [167, 461] width 232 height 165
drag, startPoint x: 1036, startPoint y: 190, endPoint x: 986, endPoint y: 190, distance: 49.9
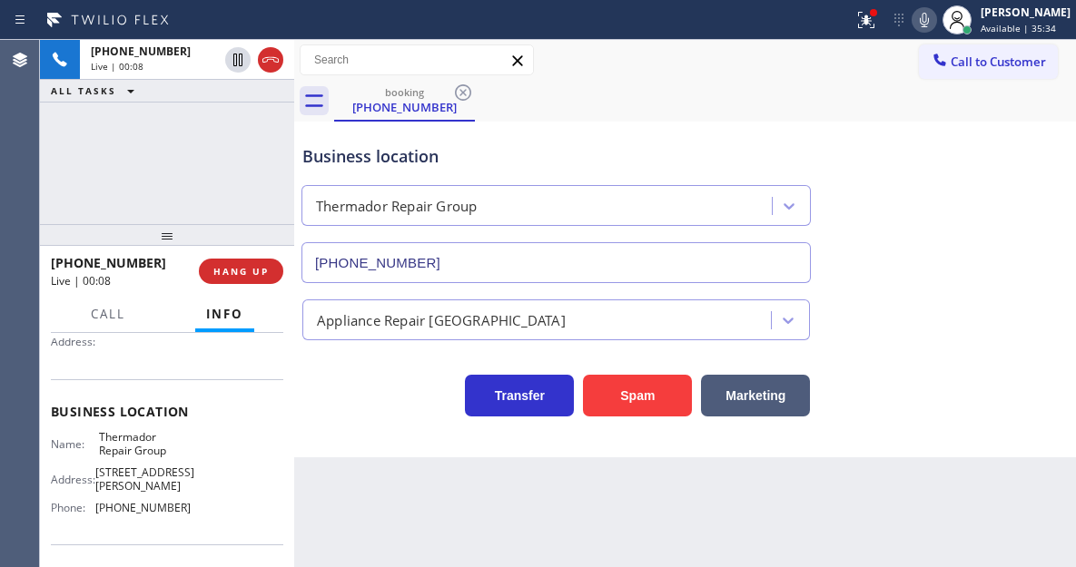
click at [1036, 190] on div "Business location Thermador Repair Group [PHONE_NUMBER]" at bounding box center [685, 201] width 773 height 164
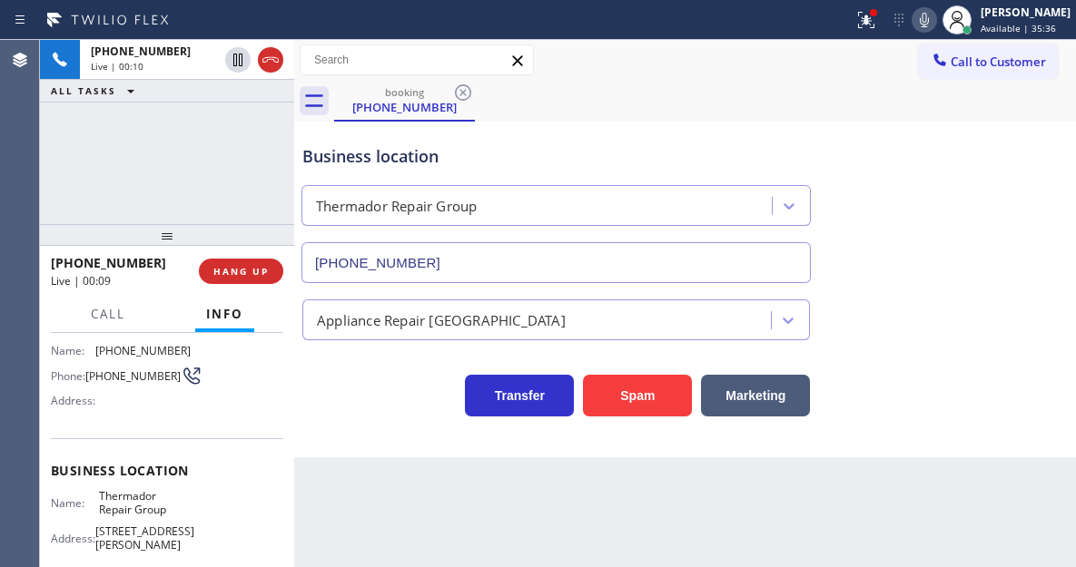
scroll to position [91, 0]
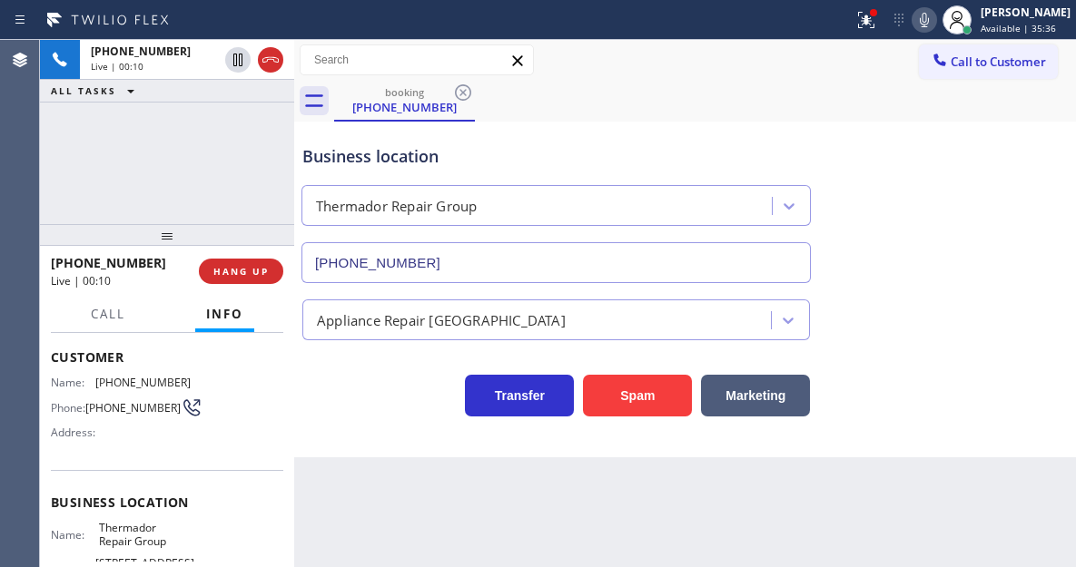
click at [119, 412] on span "[PHONE_NUMBER]" at bounding box center [132, 408] width 95 height 14
drag, startPoint x: 361, startPoint y: 445, endPoint x: 329, endPoint y: 445, distance: 32.7
click at [361, 445] on div "Business location Thermador Repair Group [PHONE_NUMBER] Appliance Repair High E…" at bounding box center [685, 290] width 782 height 336
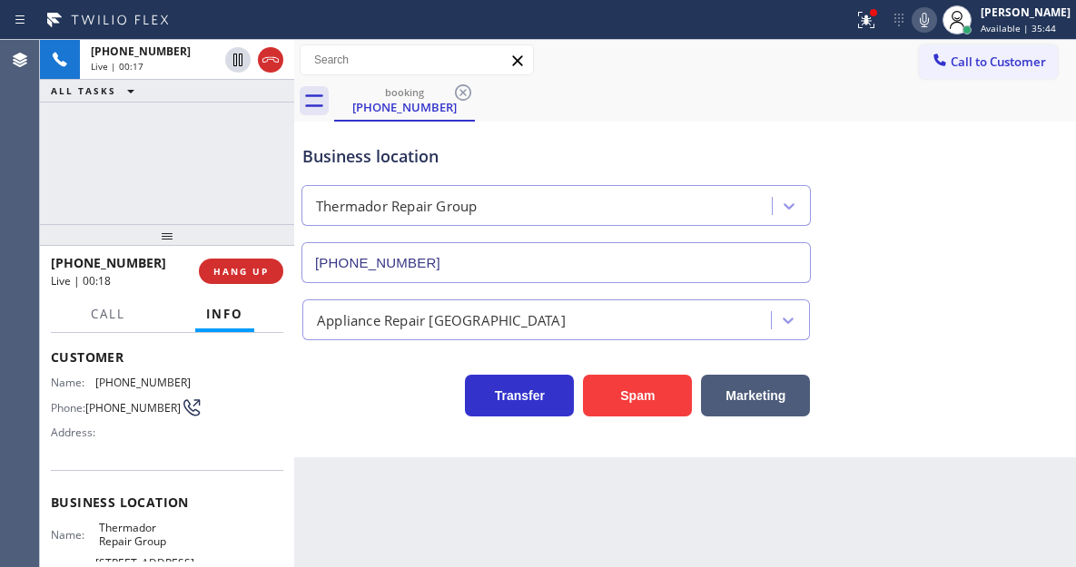
click at [122, 532] on span "Thermador Repair Group" at bounding box center [144, 535] width 91 height 28
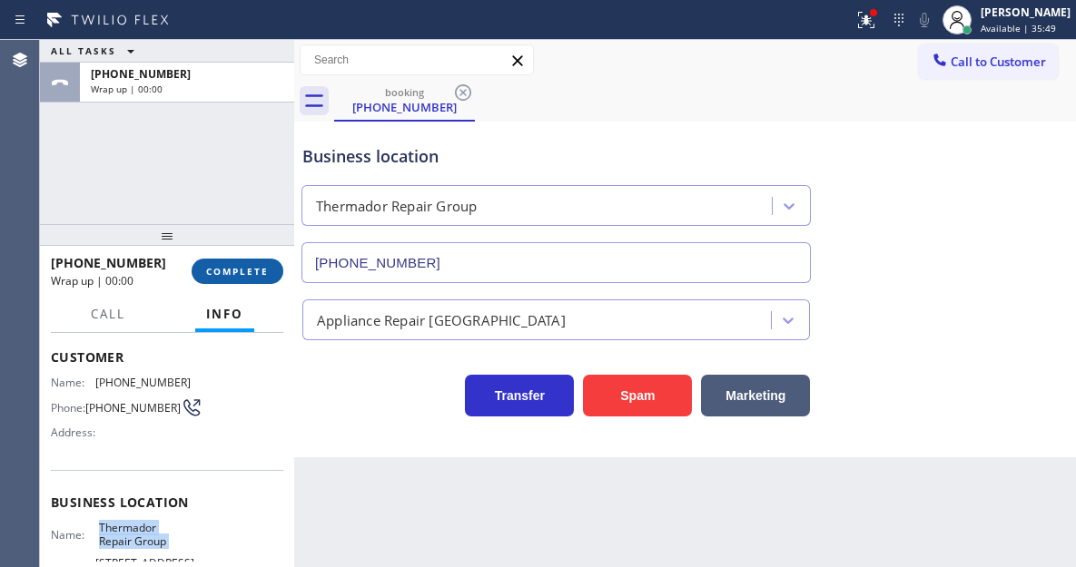
click at [236, 271] on span "COMPLETE" at bounding box center [237, 271] width 63 height 13
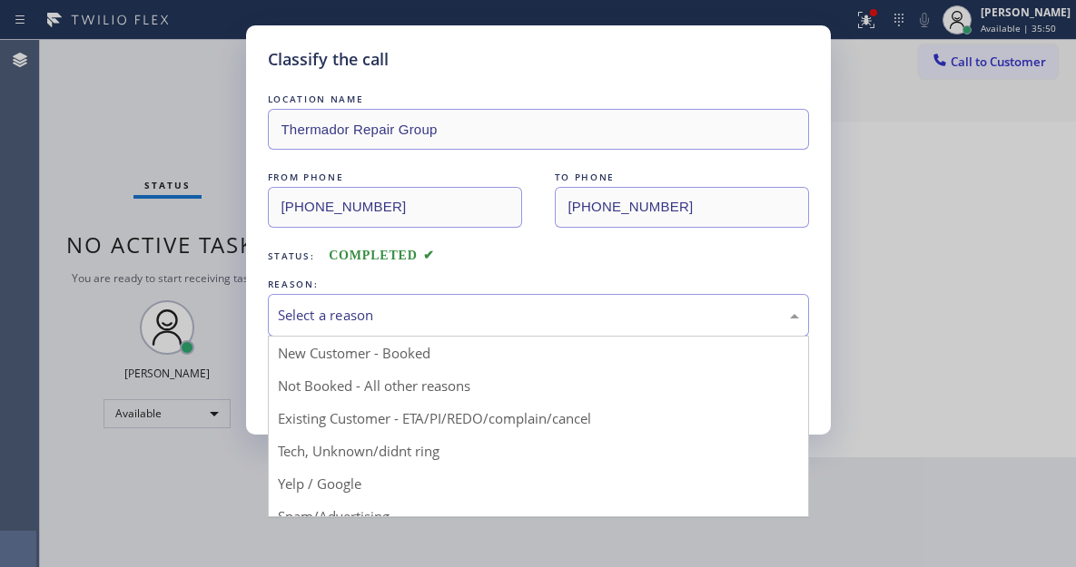
click at [281, 301] on div "Select a reason" at bounding box center [538, 315] width 541 height 43
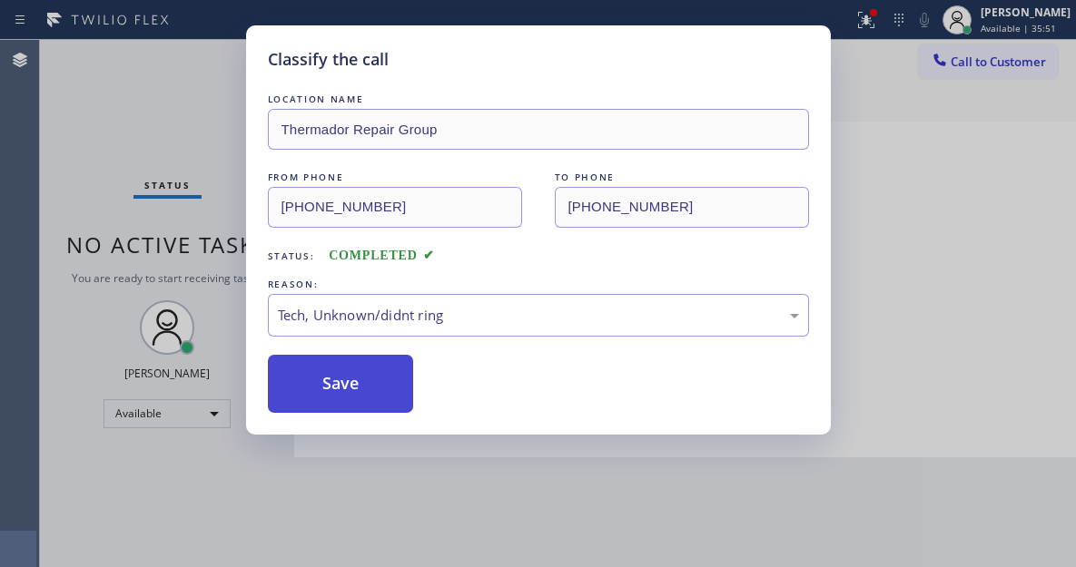
click at [361, 379] on button "Save" at bounding box center [341, 384] width 146 height 58
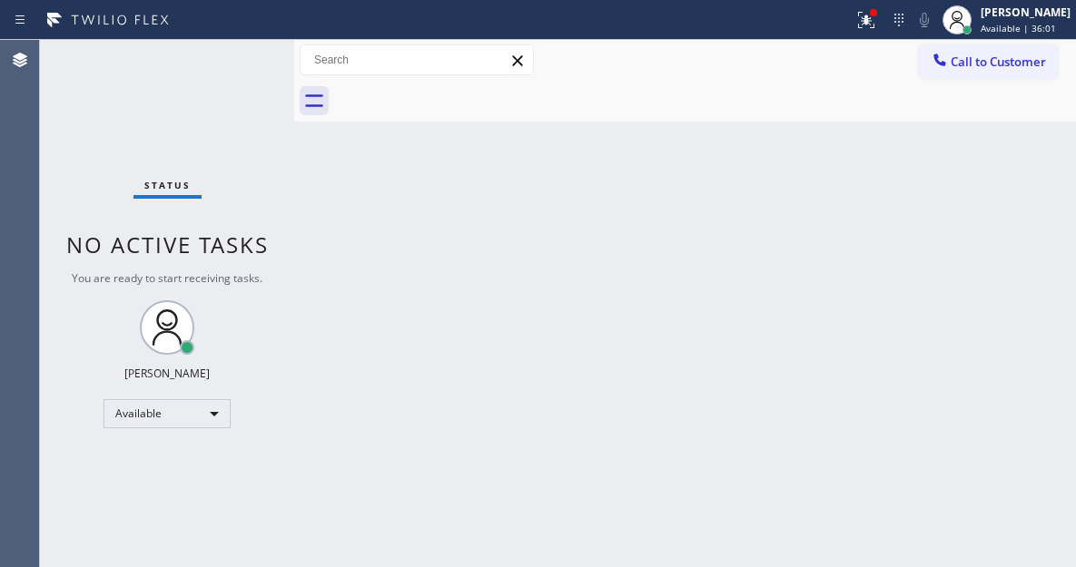
click at [979, 289] on div "Back to Dashboard Change Sender ID Customers Technicians Select a contact Outbo…" at bounding box center [685, 303] width 782 height 527
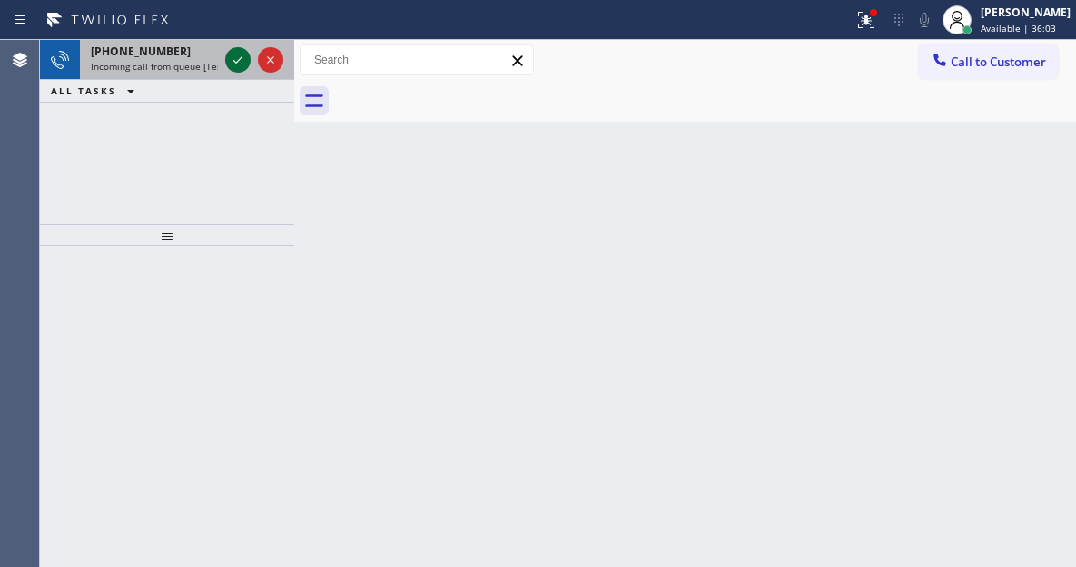
click at [233, 61] on icon at bounding box center [238, 60] width 22 height 22
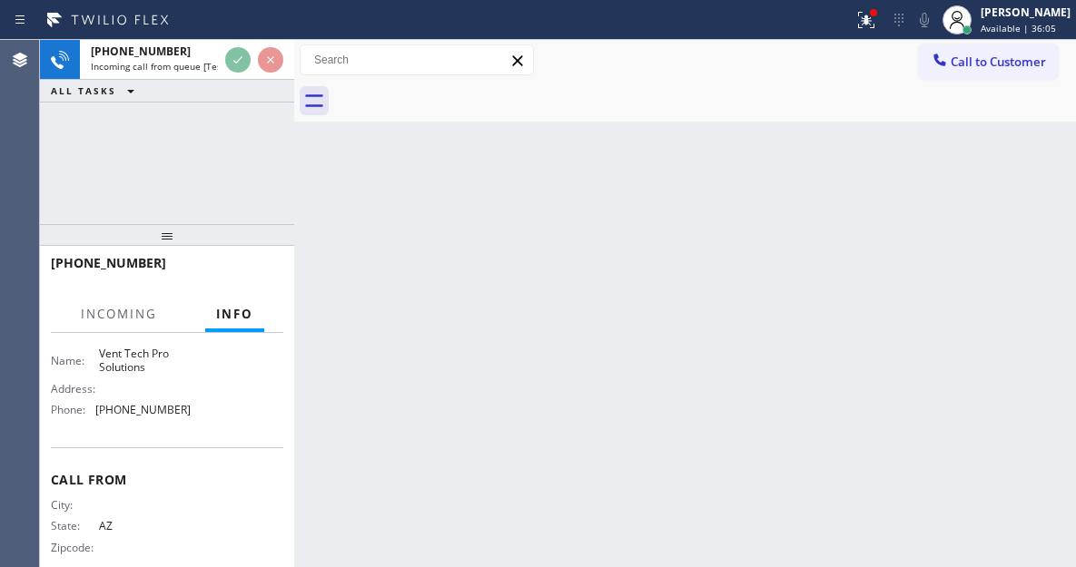
scroll to position [272, 0]
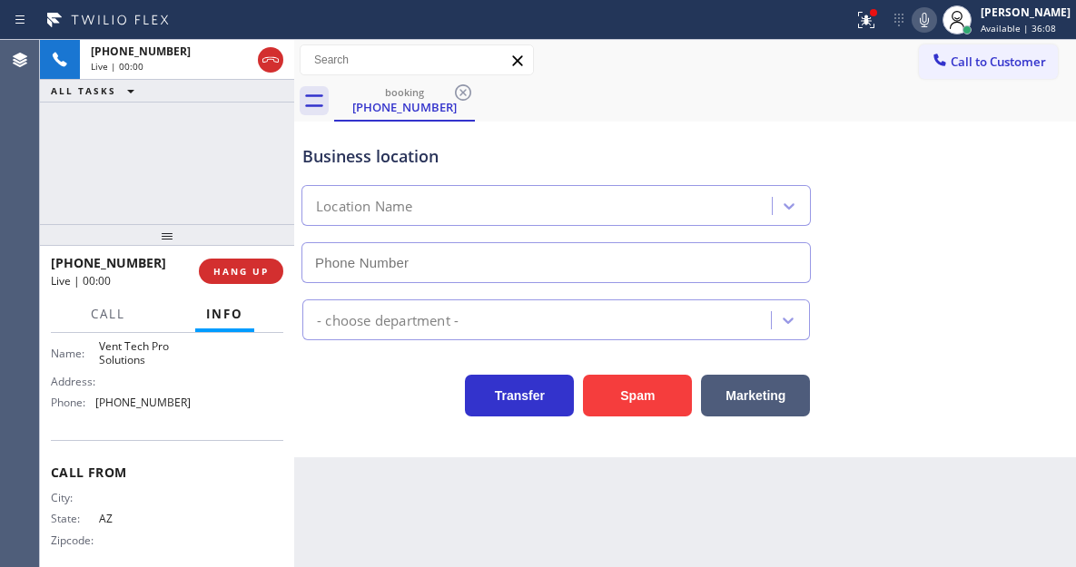
type input "[PHONE_NUMBER]"
click at [388, 156] on div "Business location" at bounding box center [555, 156] width 507 height 25
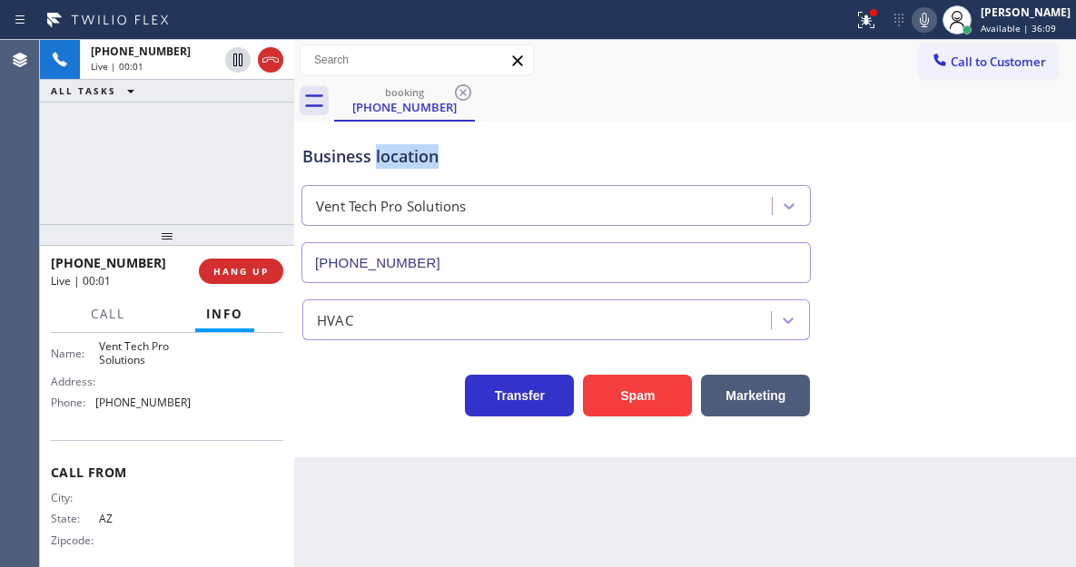
click at [388, 156] on div "Business location" at bounding box center [555, 156] width 507 height 25
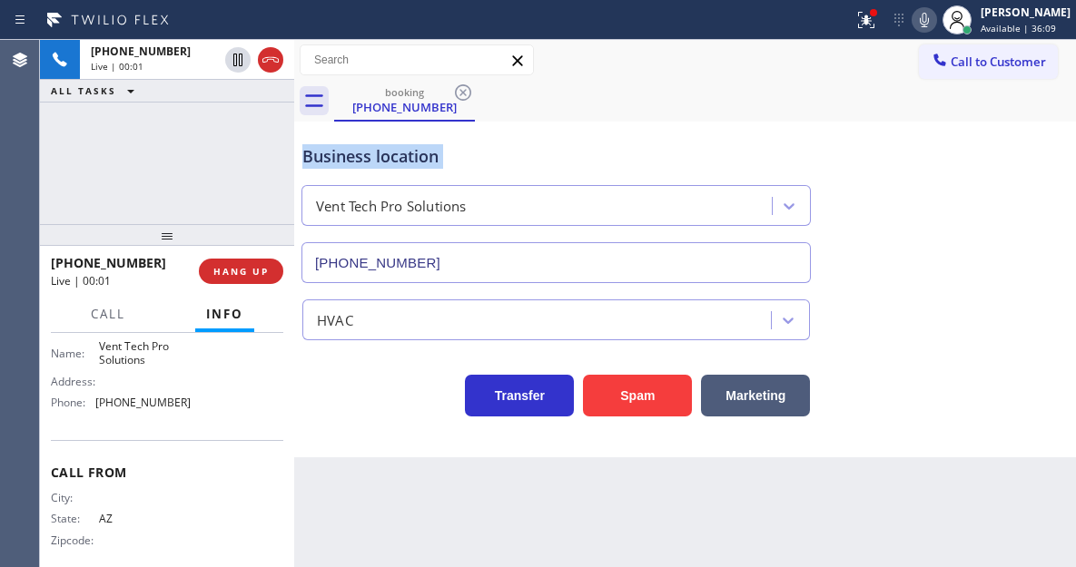
click at [388, 156] on div "Business location" at bounding box center [555, 156] width 507 height 25
click at [248, 152] on div "[PHONE_NUMBER] Live | 00:03 ALL TASKS ALL TASKS ACTIVE TASKS TASKS IN WRAP UP" at bounding box center [167, 132] width 254 height 184
click at [267, 268] on span "HANG UP" at bounding box center [240, 271] width 55 height 13
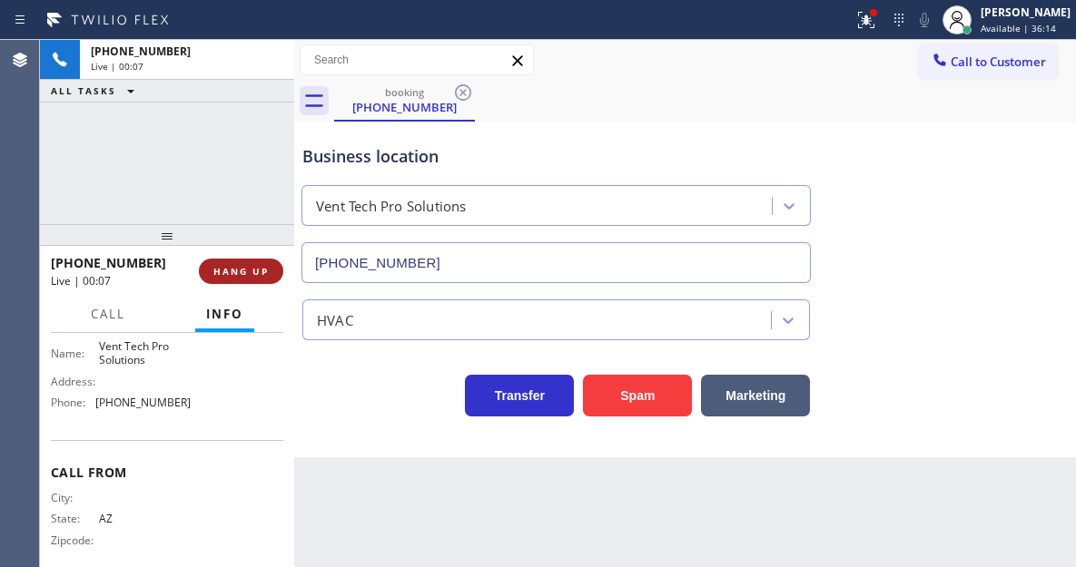
click at [267, 268] on span "HANG UP" at bounding box center [240, 271] width 55 height 13
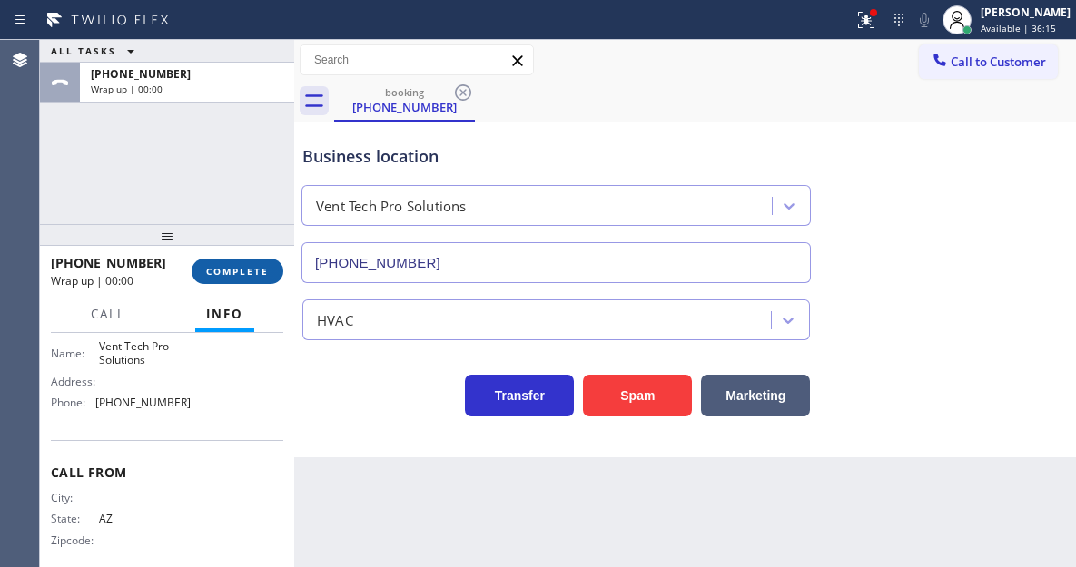
click at [267, 268] on span "COMPLETE" at bounding box center [237, 271] width 63 height 13
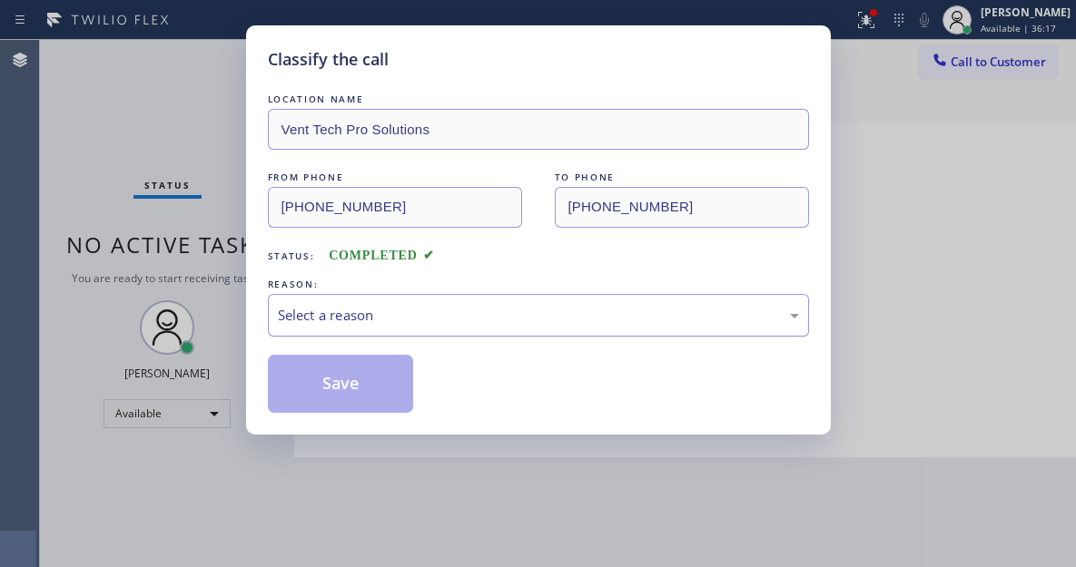
click at [382, 322] on div "Select a reason" at bounding box center [538, 315] width 521 height 21
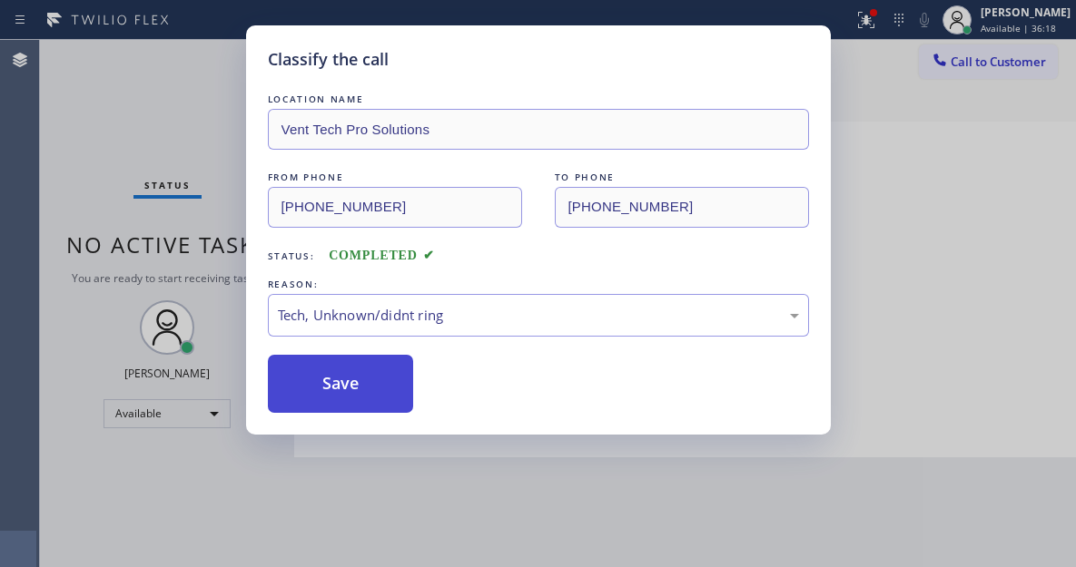
click at [350, 403] on button "Save" at bounding box center [341, 384] width 146 height 58
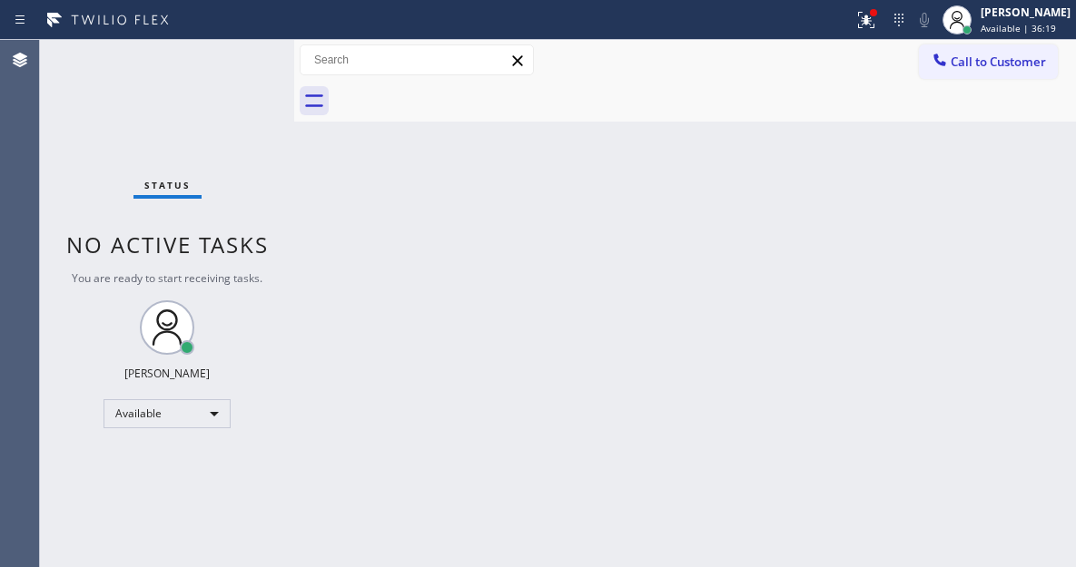
click at [1025, 19] on div "[PERSON_NAME]" at bounding box center [1025, 12] width 90 height 15
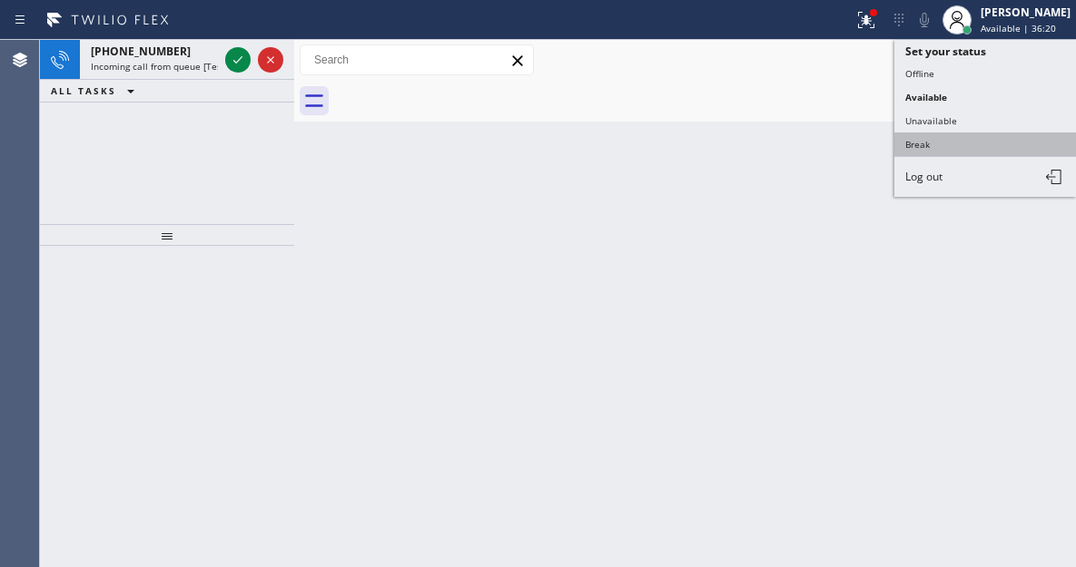
click at [951, 136] on button "Break" at bounding box center [985, 145] width 182 height 24
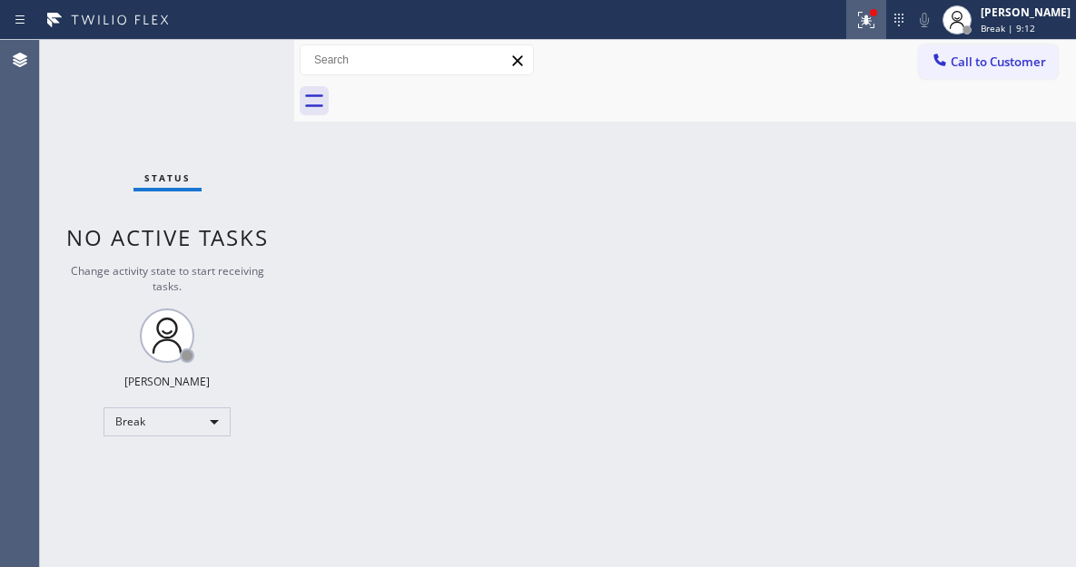
click at [875, 22] on icon at bounding box center [866, 20] width 22 height 22
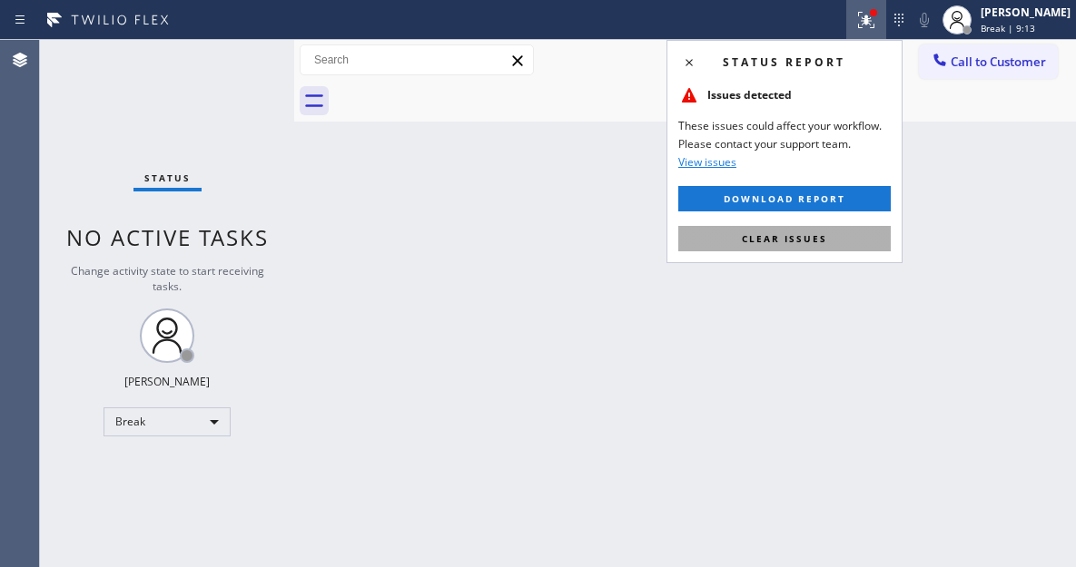
click at [757, 232] on span "Clear issues" at bounding box center [784, 238] width 85 height 13
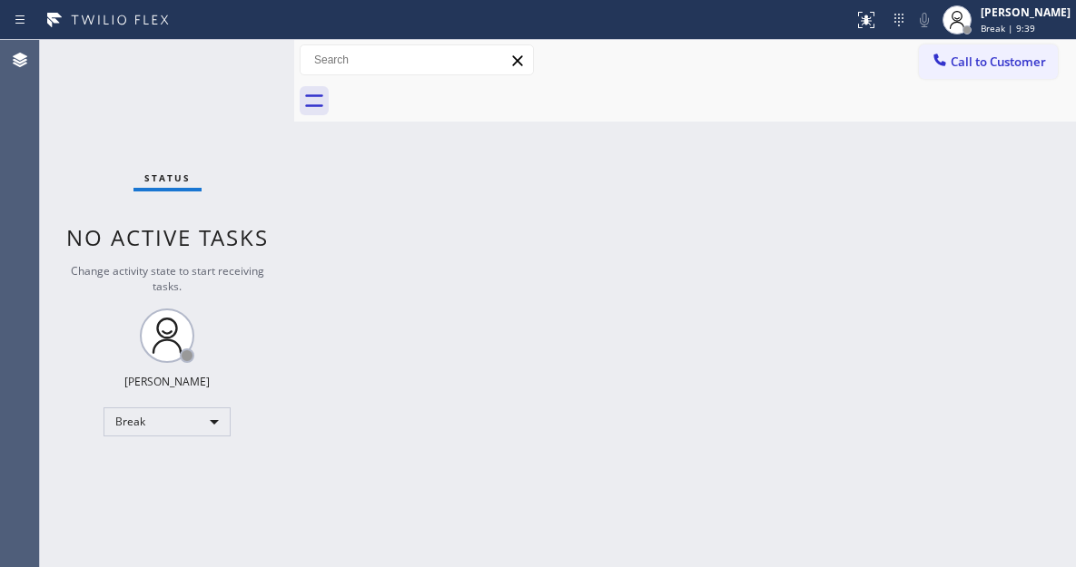
click at [966, 153] on div "Back to Dashboard Change Sender ID Customers Technicians Select a contact Outbo…" at bounding box center [685, 303] width 782 height 527
drag, startPoint x: 1011, startPoint y: 154, endPoint x: 678, endPoint y: 154, distance: 333.2
click at [1011, 154] on div "Back to Dashboard Change Sender ID Customers Technicians Select a contact Outbo…" at bounding box center [685, 303] width 782 height 527
click at [1005, 163] on div "Back to Dashboard Change Sender ID Customers Technicians Select a contact Outbo…" at bounding box center [685, 303] width 782 height 527
click at [1009, 27] on span "Break | 12:35" at bounding box center [1010, 28] width 60 height 13
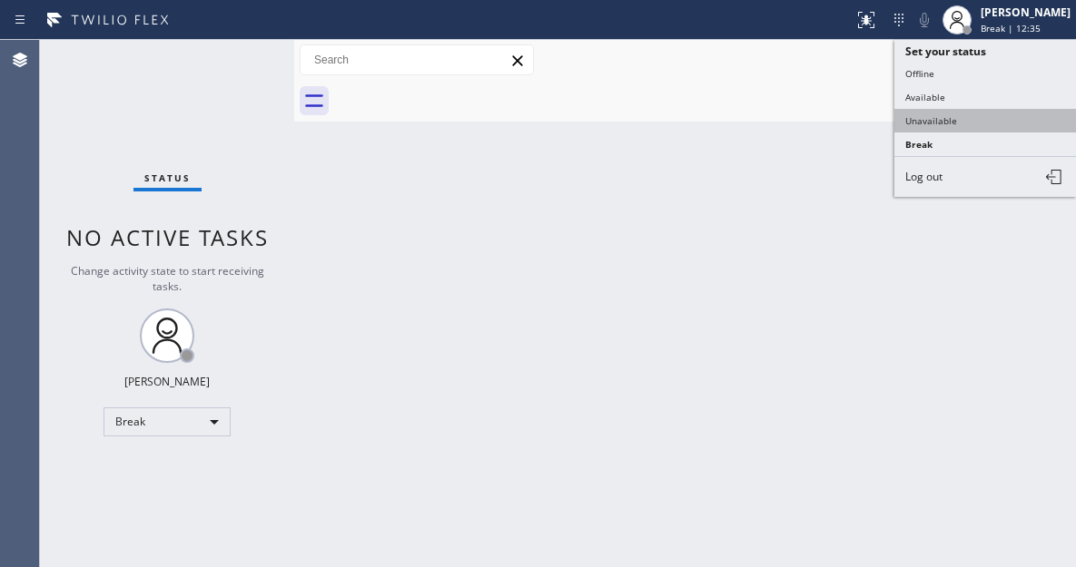
click at [976, 129] on button "Unavailable" at bounding box center [985, 121] width 182 height 24
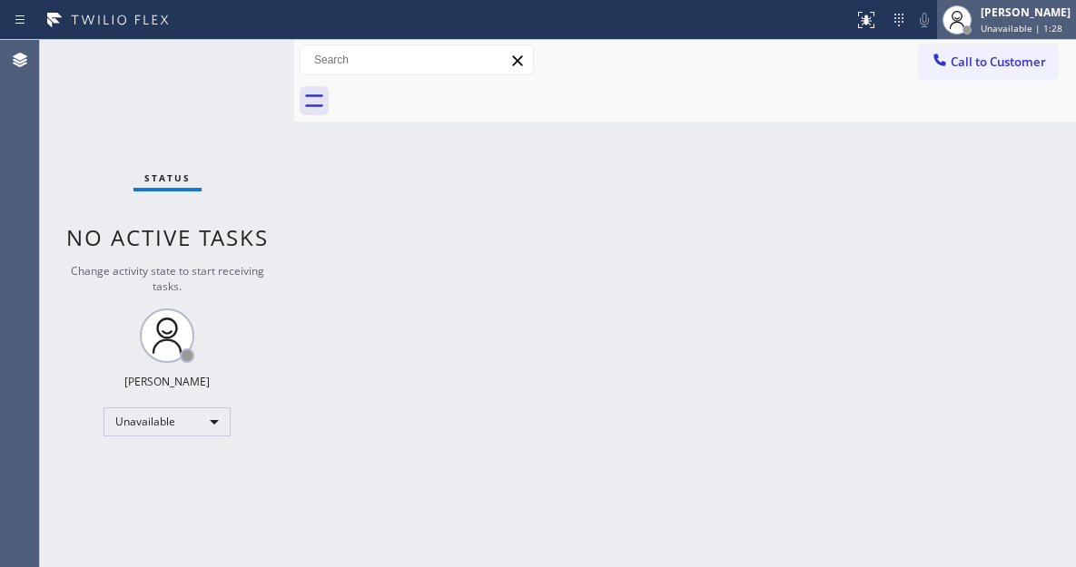
click at [999, 30] on span "Unavailable | 1:28" at bounding box center [1021, 28] width 82 height 13
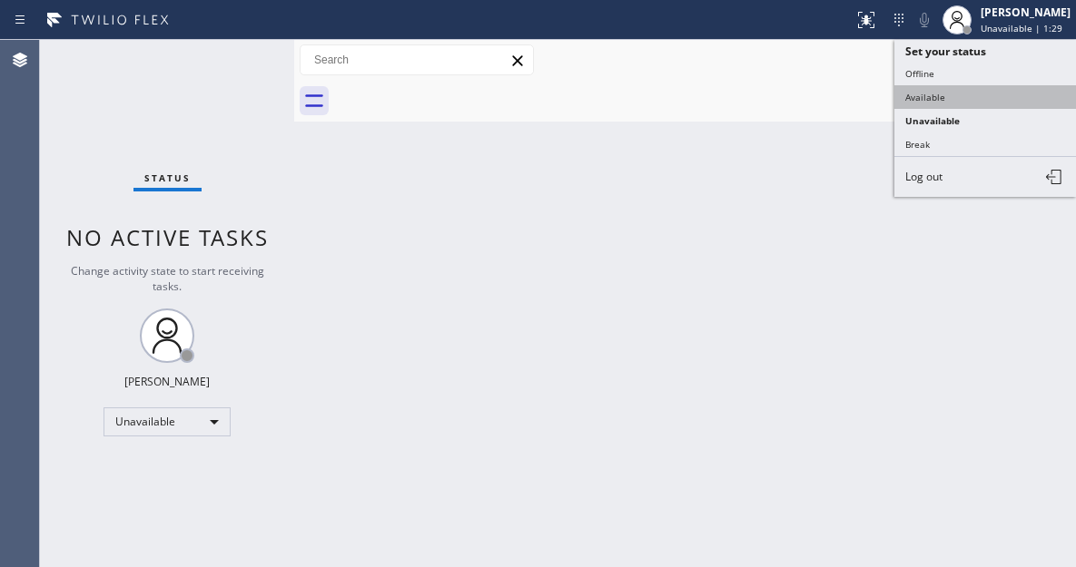
click at [965, 90] on button "Available" at bounding box center [985, 97] width 182 height 24
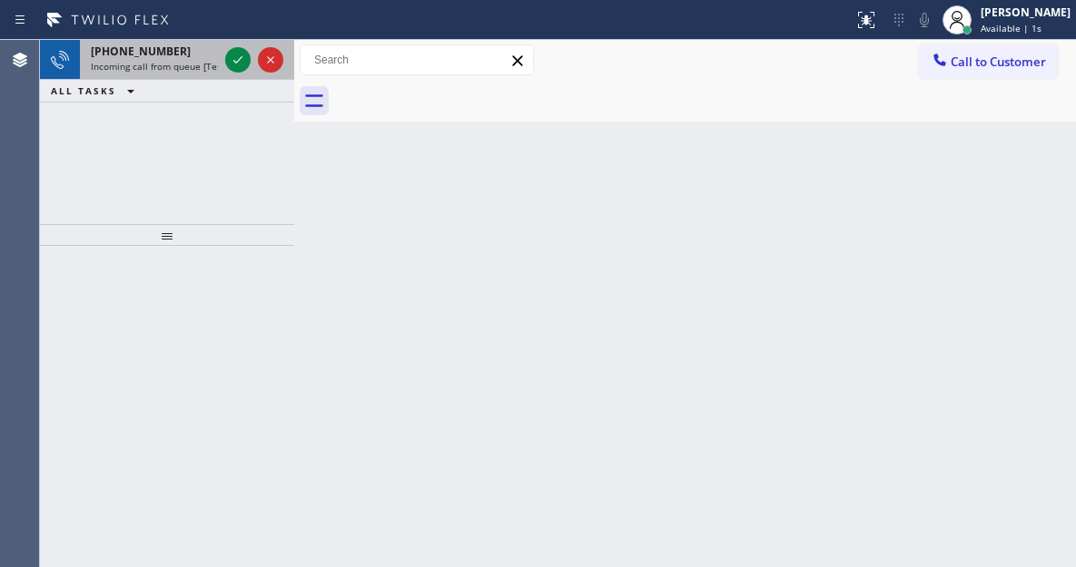
click at [233, 73] on div at bounding box center [253, 60] width 65 height 40
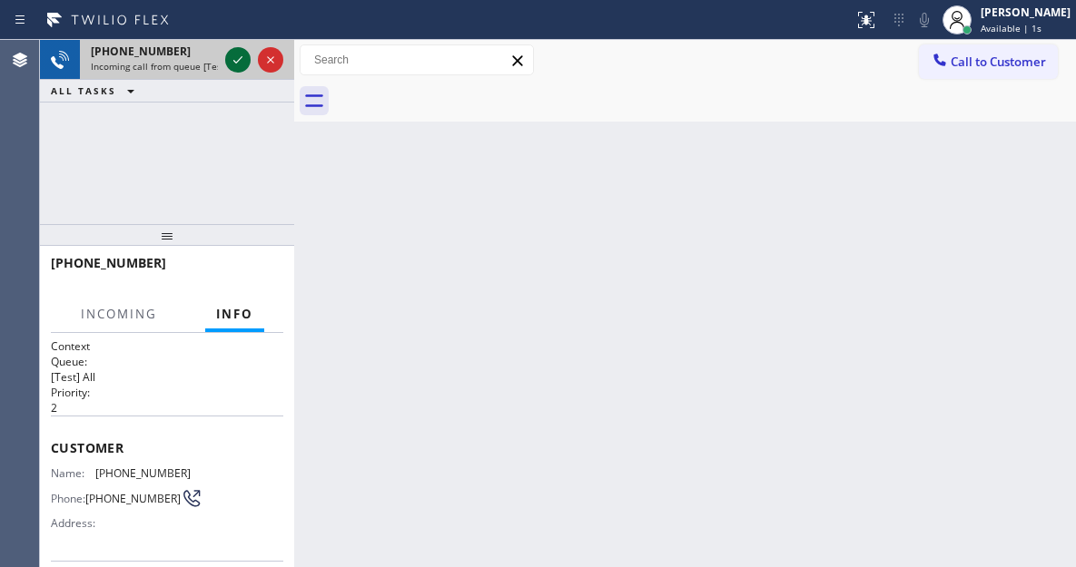
click at [239, 70] on icon at bounding box center [238, 60] width 22 height 22
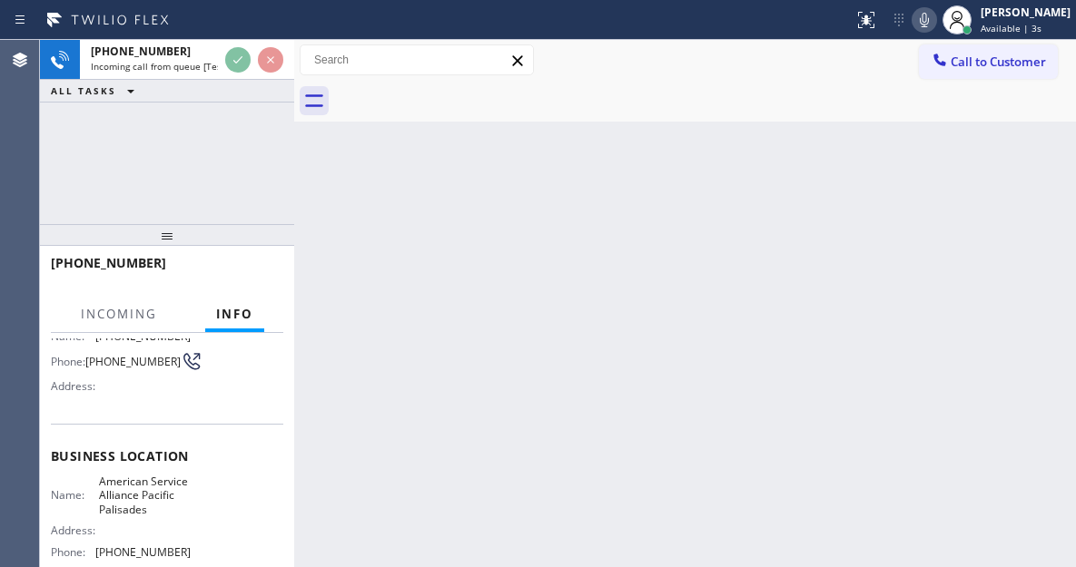
scroll to position [182, 0]
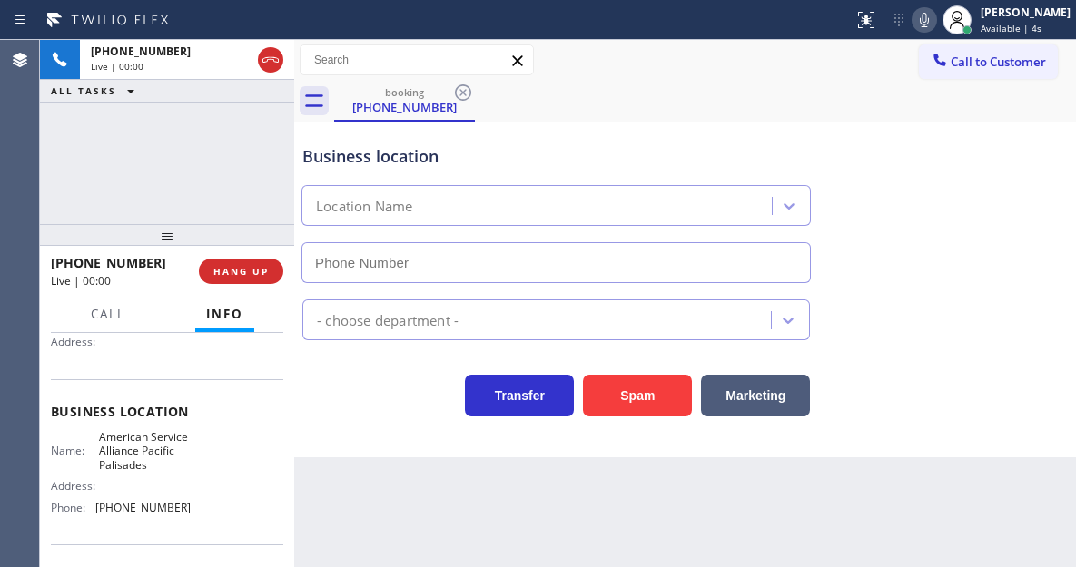
type input "[PHONE_NUMBER]"
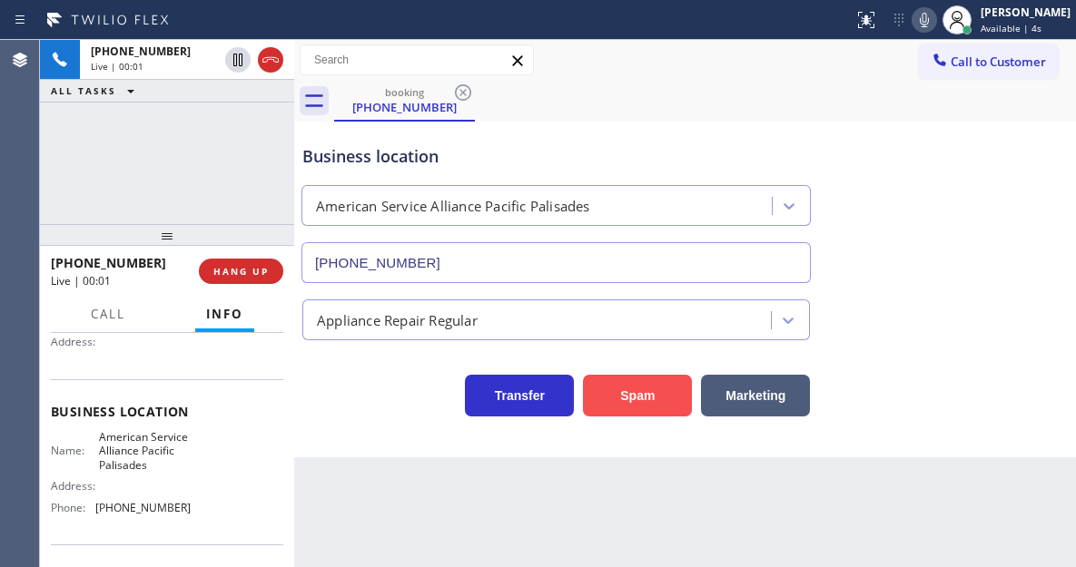
click at [656, 402] on button "Spam" at bounding box center [637, 396] width 109 height 42
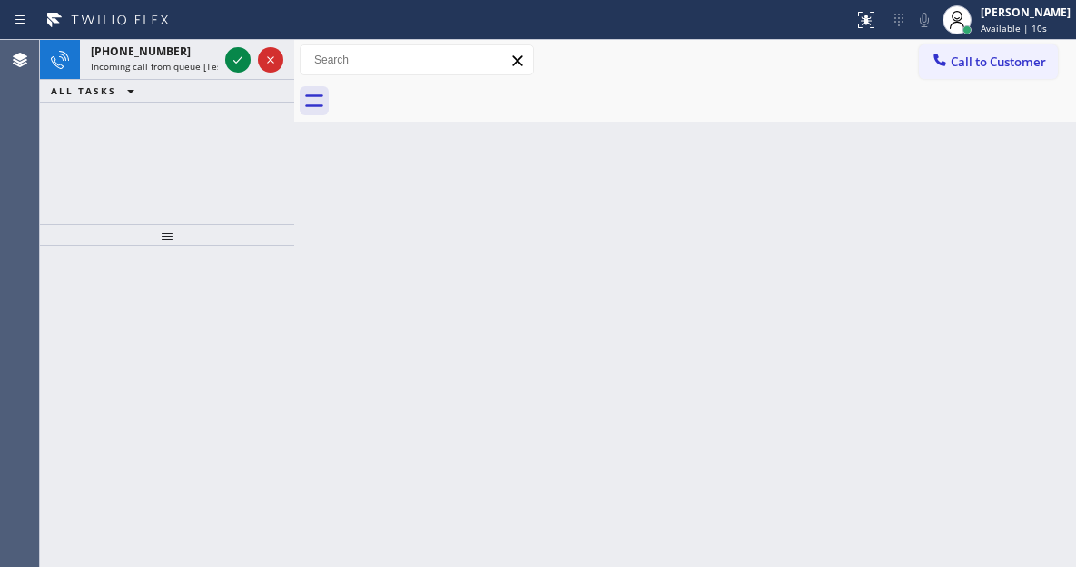
click at [989, 127] on div "Back to Dashboard Change Sender ID Customers Technicians Select a contact Outbo…" at bounding box center [685, 303] width 782 height 527
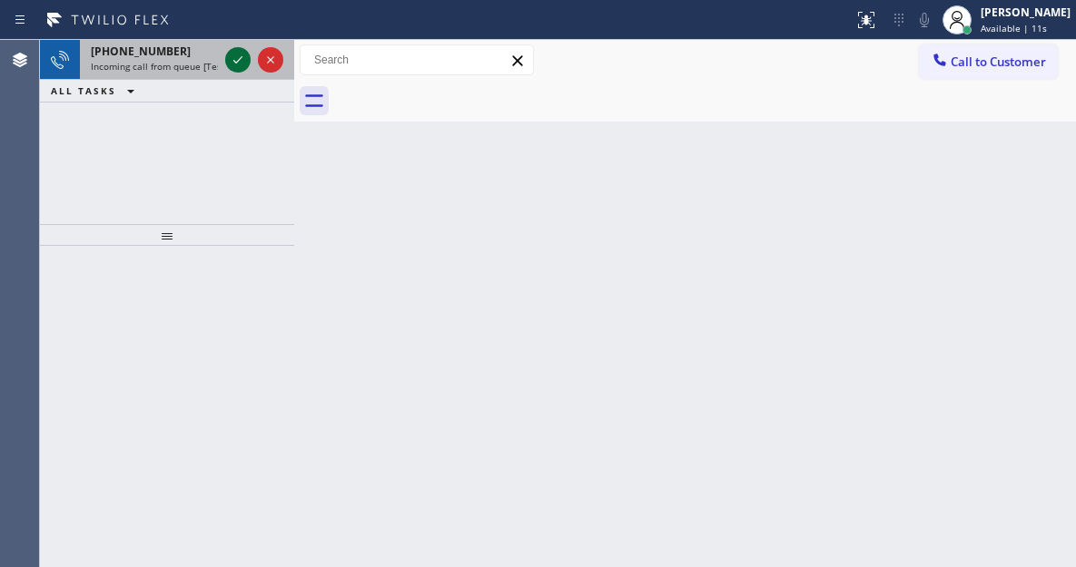
click at [242, 64] on icon at bounding box center [238, 60] width 22 height 22
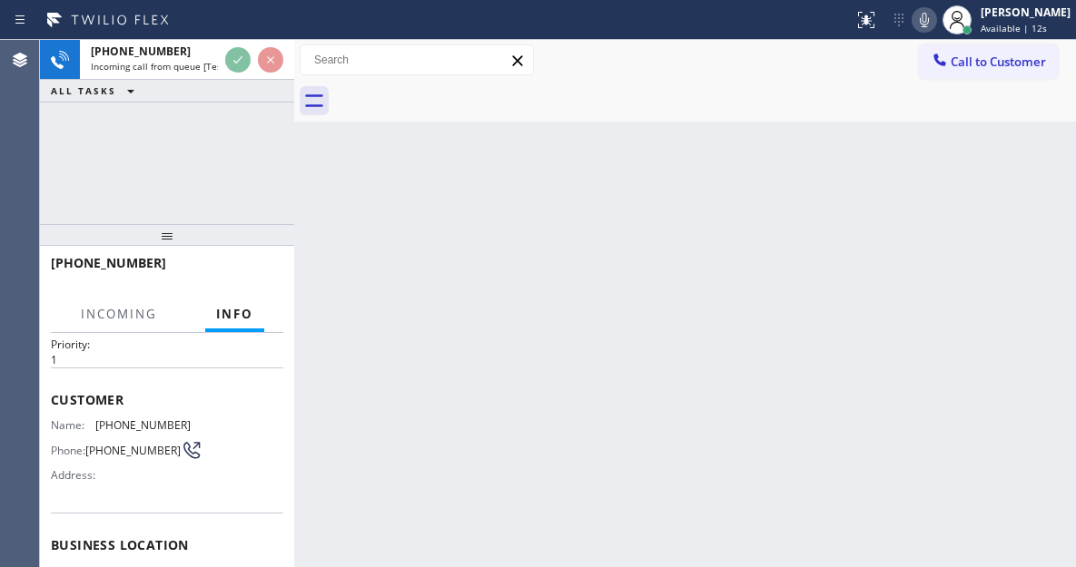
scroll to position [91, 0]
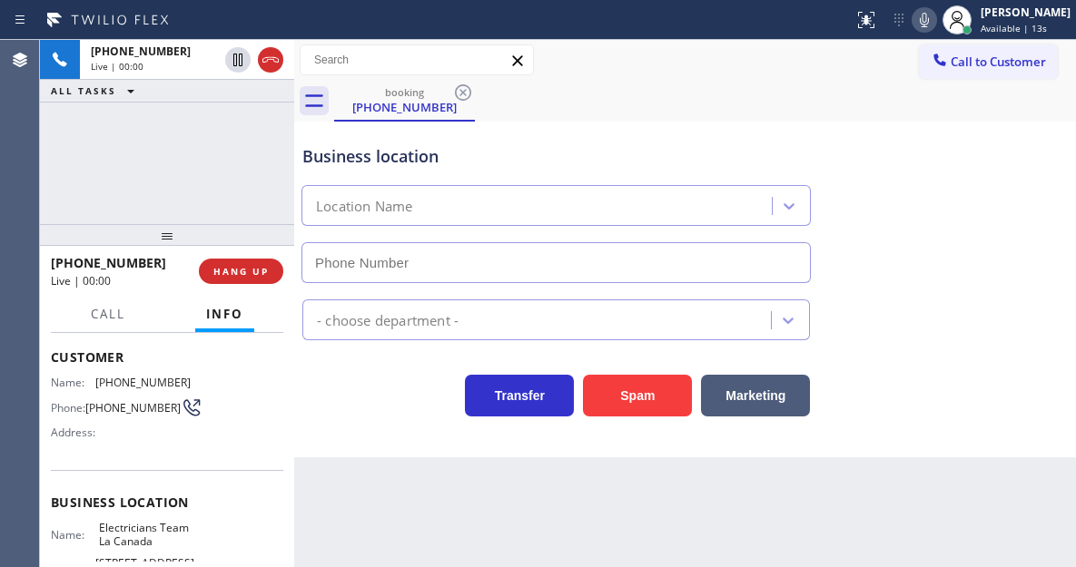
type input "[PHONE_NUMBER]"
click at [1015, 137] on div "Business location Electricians Team [GEOGRAPHIC_DATA] [PHONE_NUMBER]" at bounding box center [685, 201] width 773 height 164
click at [374, 146] on div "Business location" at bounding box center [555, 156] width 507 height 25
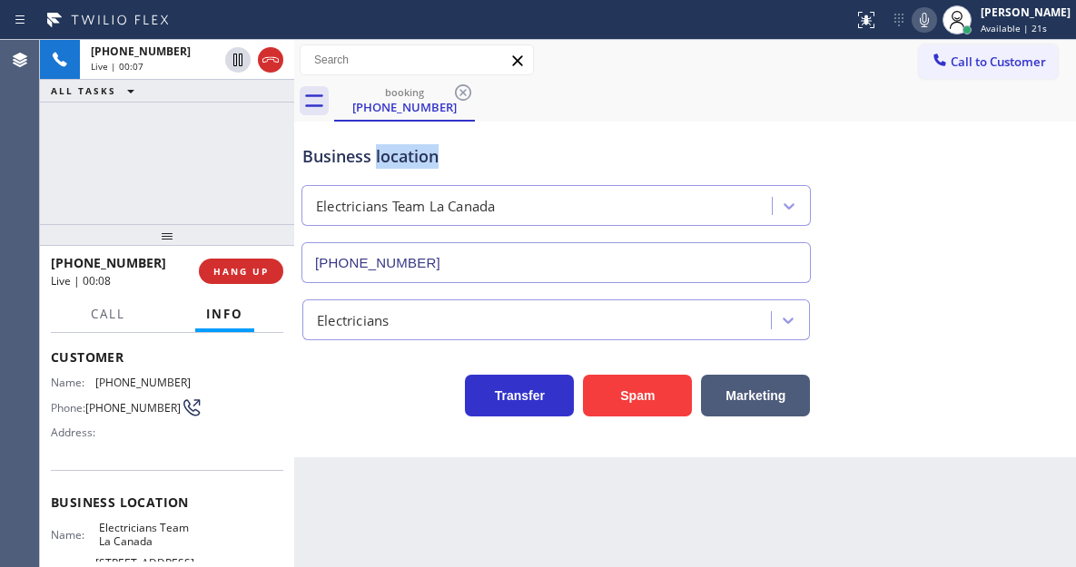
click at [374, 146] on div "Business location" at bounding box center [555, 156] width 507 height 25
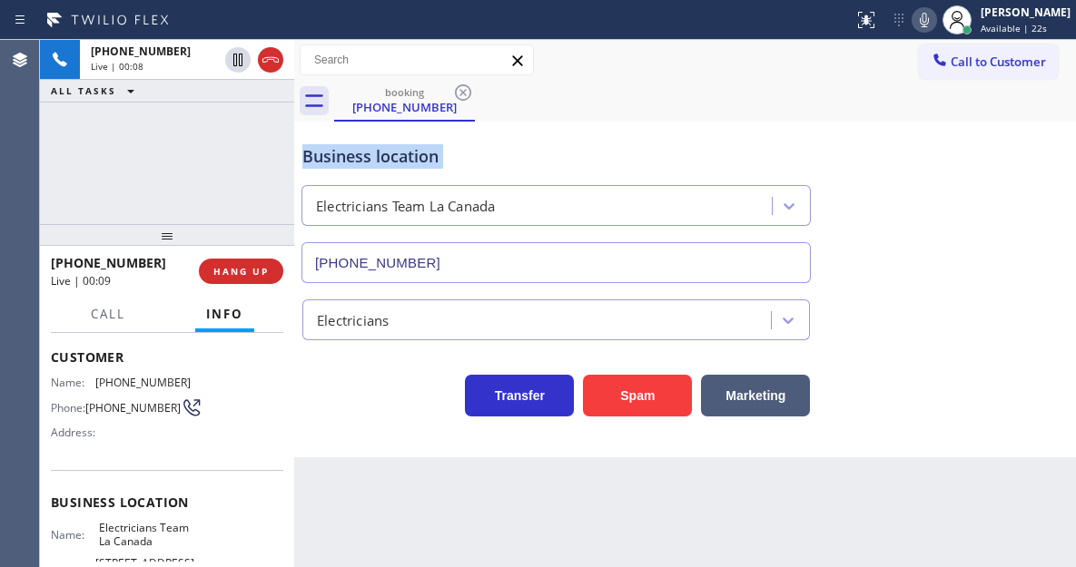
click at [374, 146] on div "Business location" at bounding box center [555, 156] width 507 height 25
click at [253, 271] on span "HANG UP" at bounding box center [240, 271] width 55 height 13
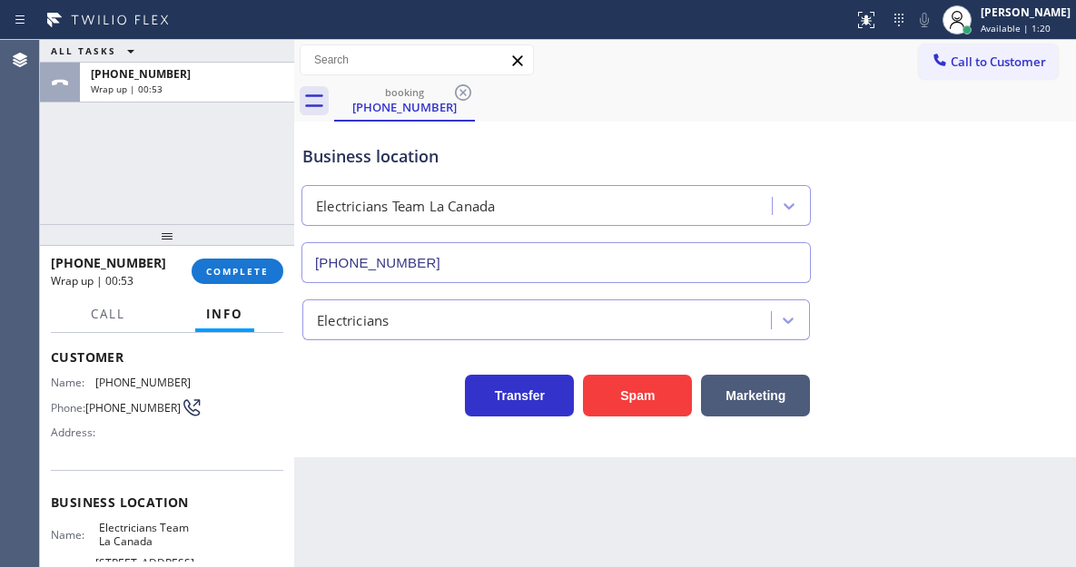
click at [1015, 89] on div "booking [PHONE_NUMBER]" at bounding box center [705, 101] width 742 height 41
click at [243, 278] on span "COMPLETE" at bounding box center [237, 271] width 63 height 13
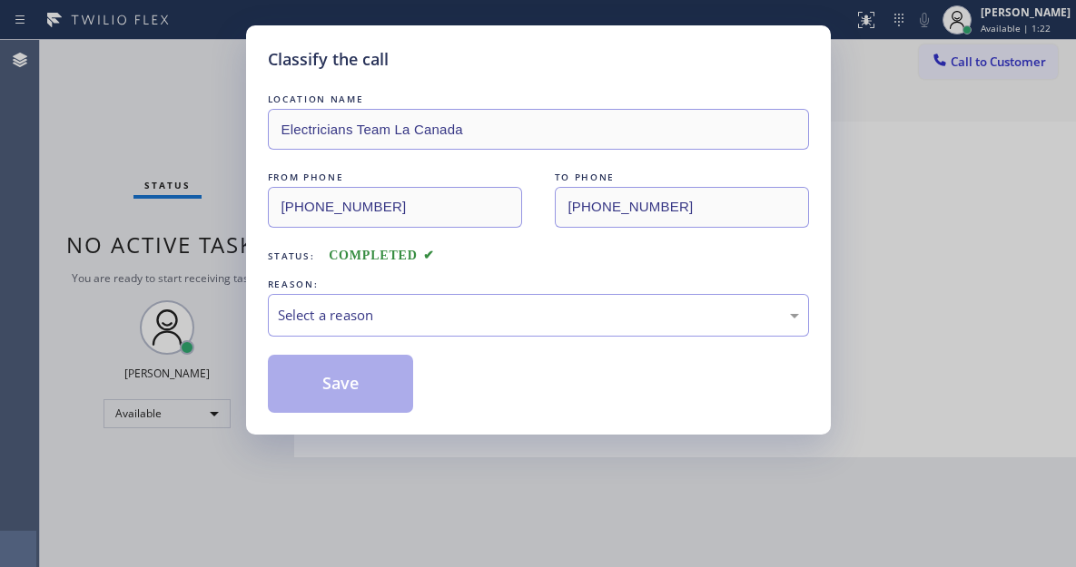
click at [400, 313] on div "Select a reason" at bounding box center [538, 315] width 521 height 21
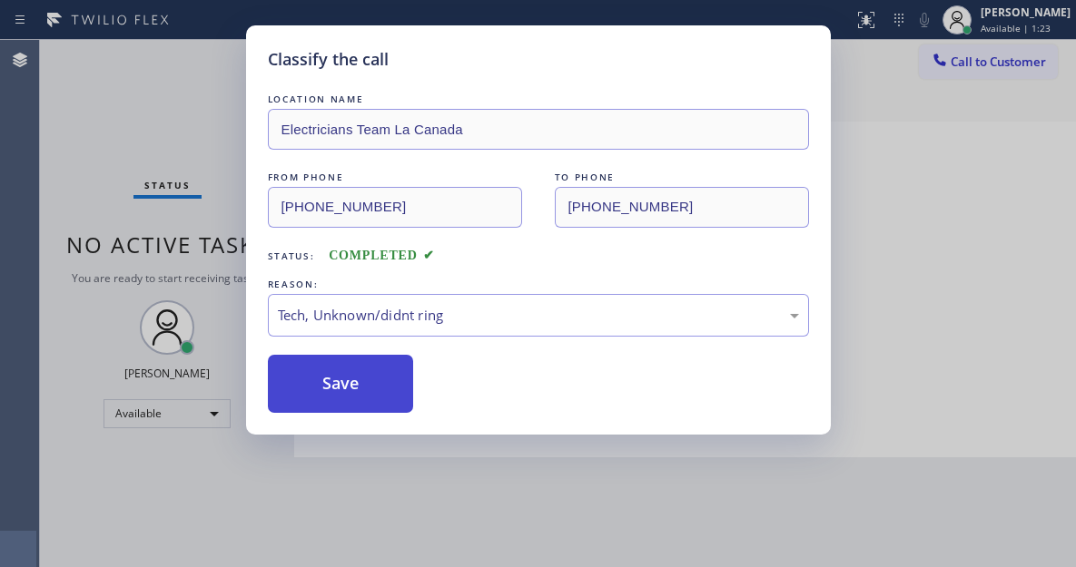
click at [378, 374] on button "Save" at bounding box center [341, 384] width 146 height 58
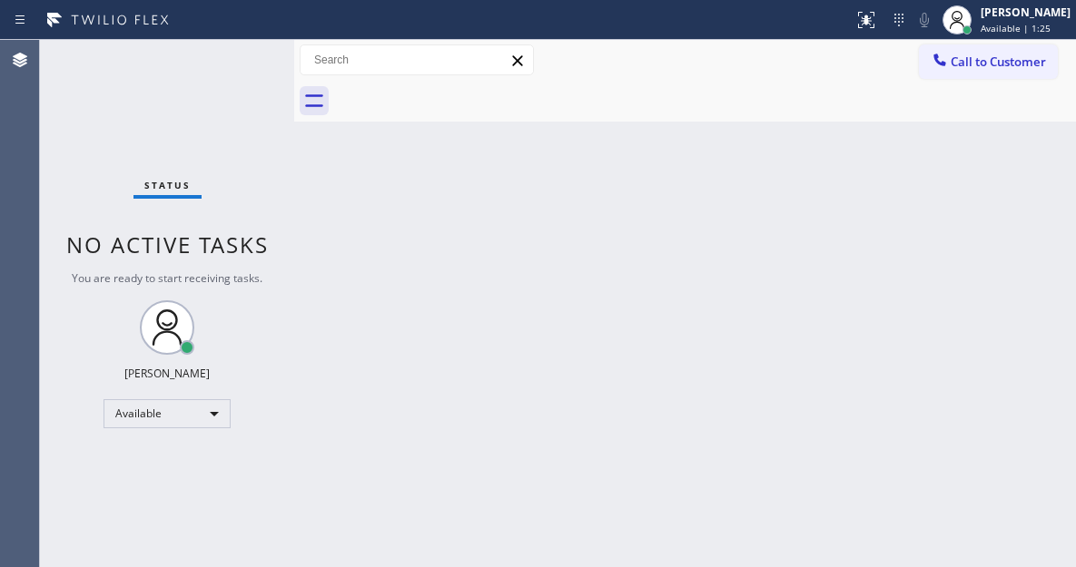
click at [253, 54] on div "Status No active tasks You are ready to start receiving tasks. [PERSON_NAME]" at bounding box center [167, 303] width 254 height 527
click at [1033, 177] on div "Back to Dashboard Change Sender ID Customers Technicians Select a contact Outbo…" at bounding box center [685, 303] width 782 height 527
click at [248, 68] on div "Status No active tasks You are ready to start receiving tasks. [PERSON_NAME]" at bounding box center [167, 303] width 254 height 527
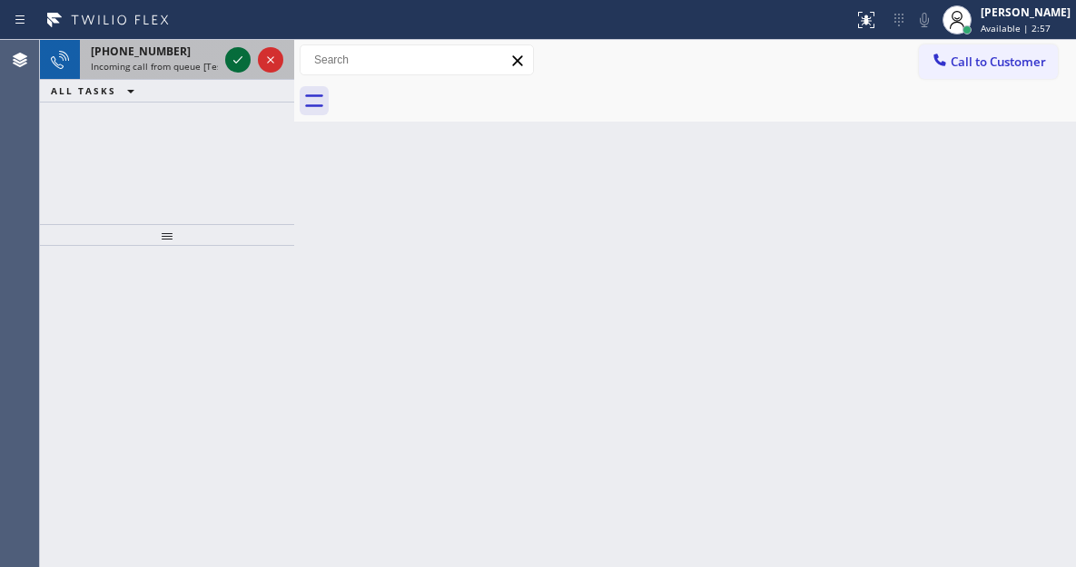
click at [232, 61] on icon at bounding box center [238, 60] width 22 height 22
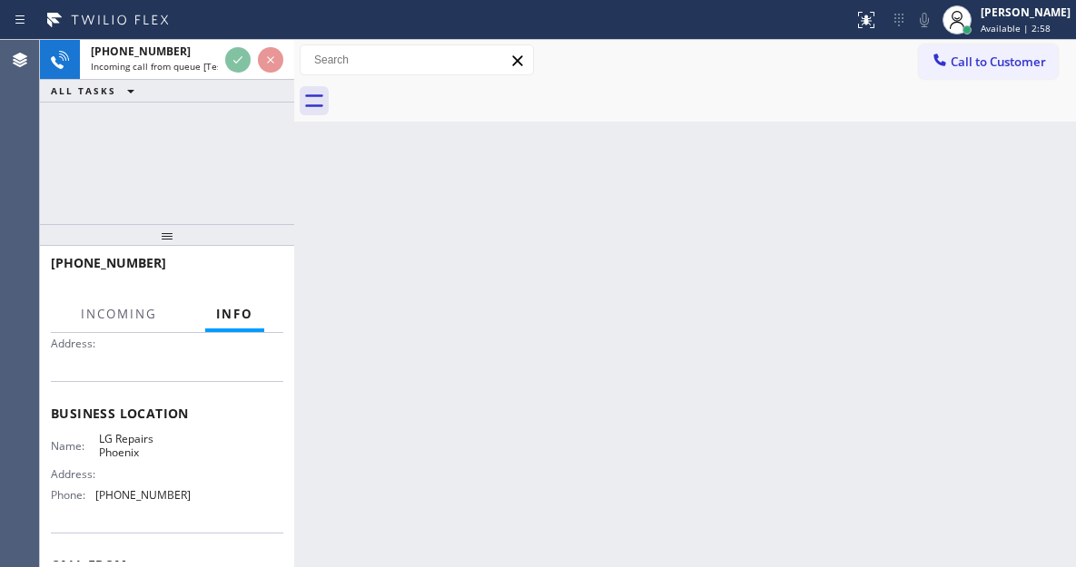
scroll to position [182, 0]
click at [135, 456] on span "LG Repairs Phoenix" at bounding box center [144, 444] width 91 height 28
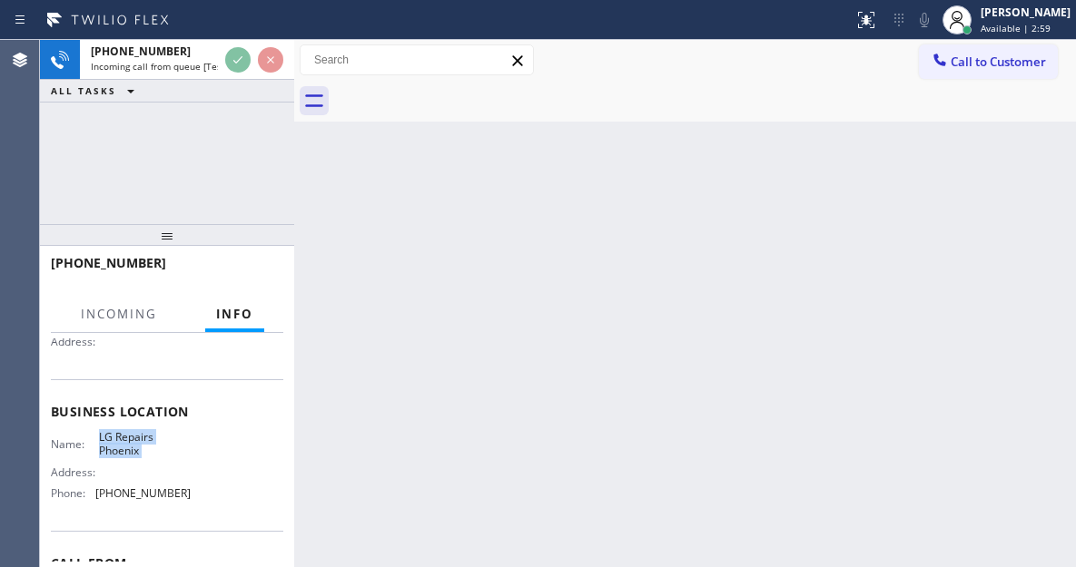
click at [135, 456] on span "LG Repairs Phoenix" at bounding box center [144, 444] width 91 height 28
click at [220, 159] on div "[PHONE_NUMBER] Incoming call from queue [Test] All ALL TASKS ALL TASKS ACTIVE T…" at bounding box center [167, 132] width 254 height 184
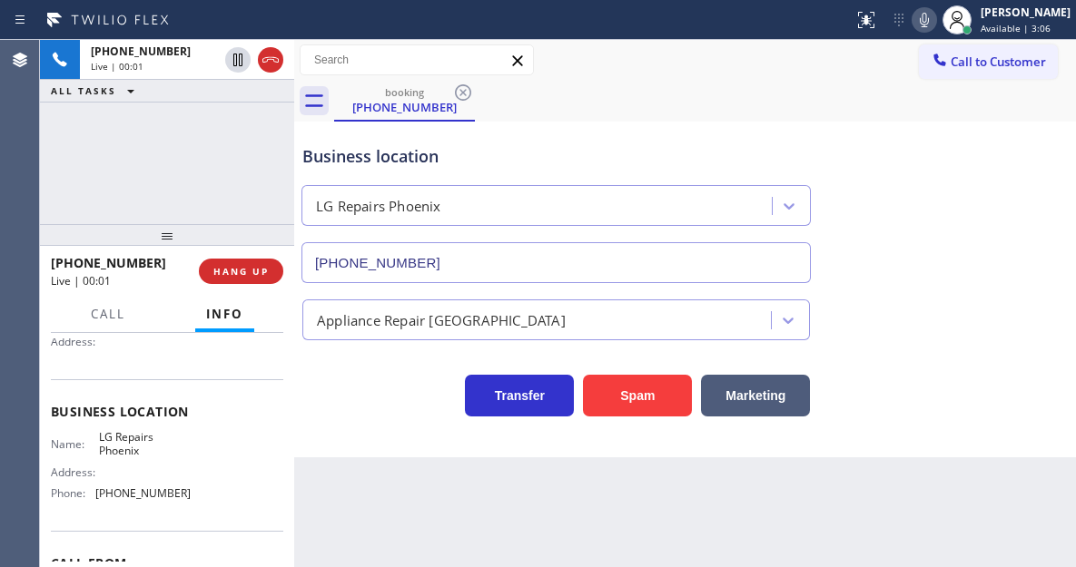
type input "[PHONE_NUMBER]"
drag, startPoint x: 1020, startPoint y: 149, endPoint x: 1017, endPoint y: 139, distance: 10.6
click at [1020, 149] on div "Business location LG Repairs [GEOGRAPHIC_DATA] [PHONE_NUMBER]" at bounding box center [685, 201] width 773 height 164
click at [933, 25] on icon at bounding box center [924, 20] width 22 height 22
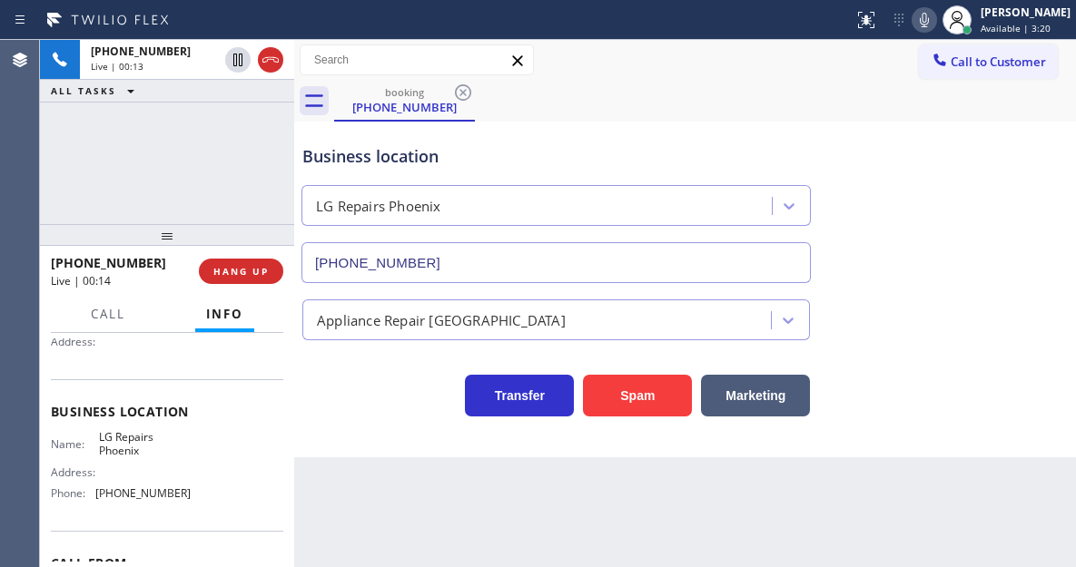
click at [145, 438] on span "LG Repairs Phoenix" at bounding box center [144, 444] width 91 height 28
drag, startPoint x: 342, startPoint y: 477, endPoint x: 324, endPoint y: 474, distance: 18.4
click at [342, 477] on div "Back to Dashboard Change Sender ID Customers Technicians Select a contact Outbo…" at bounding box center [685, 303] width 782 height 527
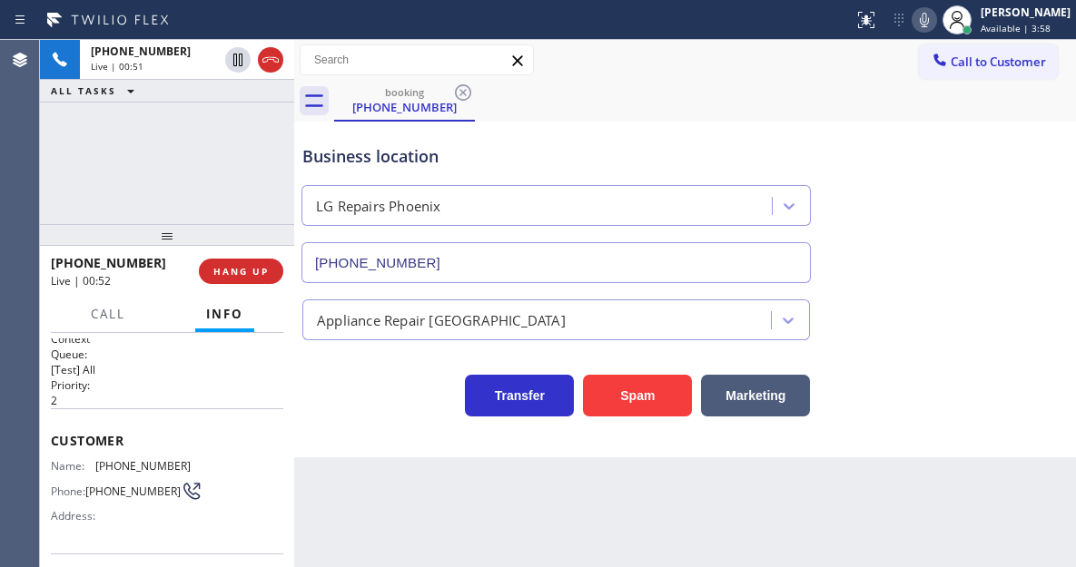
scroll to position [0, 0]
click at [115, 469] on span "[PHONE_NUMBER]" at bounding box center [142, 474] width 95 height 14
click at [309, 476] on div "Back to Dashboard Change Sender ID Customers Technicians Select a contact Outbo…" at bounding box center [685, 303] width 782 height 527
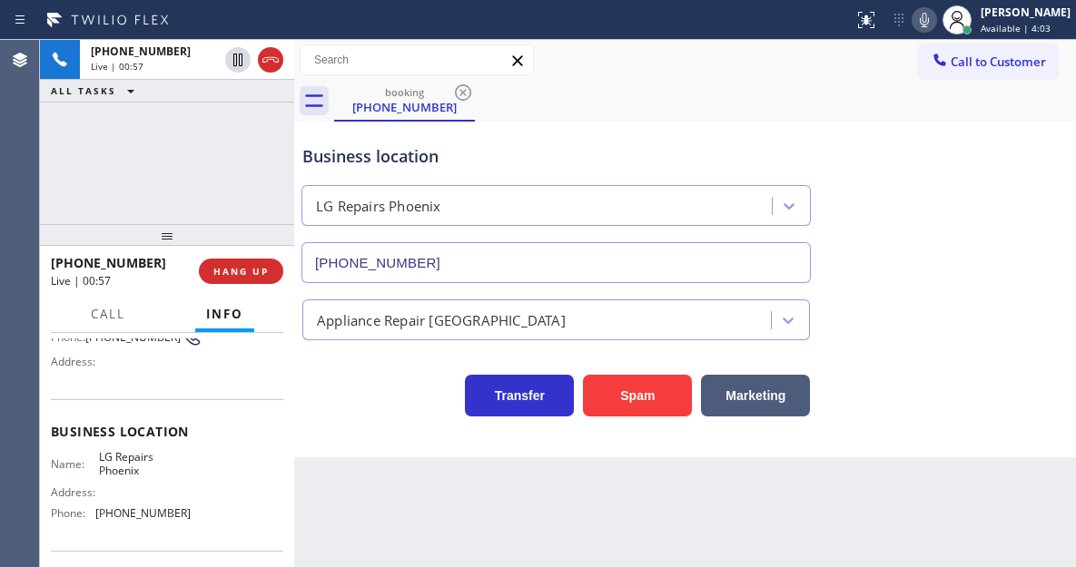
scroll to position [182, 0]
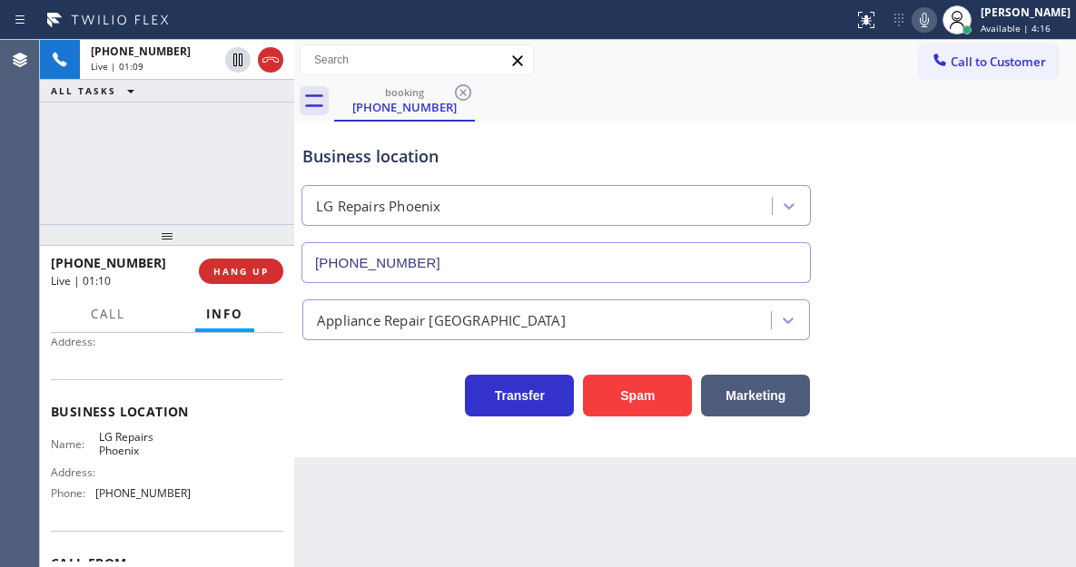
click at [145, 500] on span "[PHONE_NUMBER]" at bounding box center [142, 494] width 95 height 14
click at [935, 25] on icon at bounding box center [924, 20] width 22 height 22
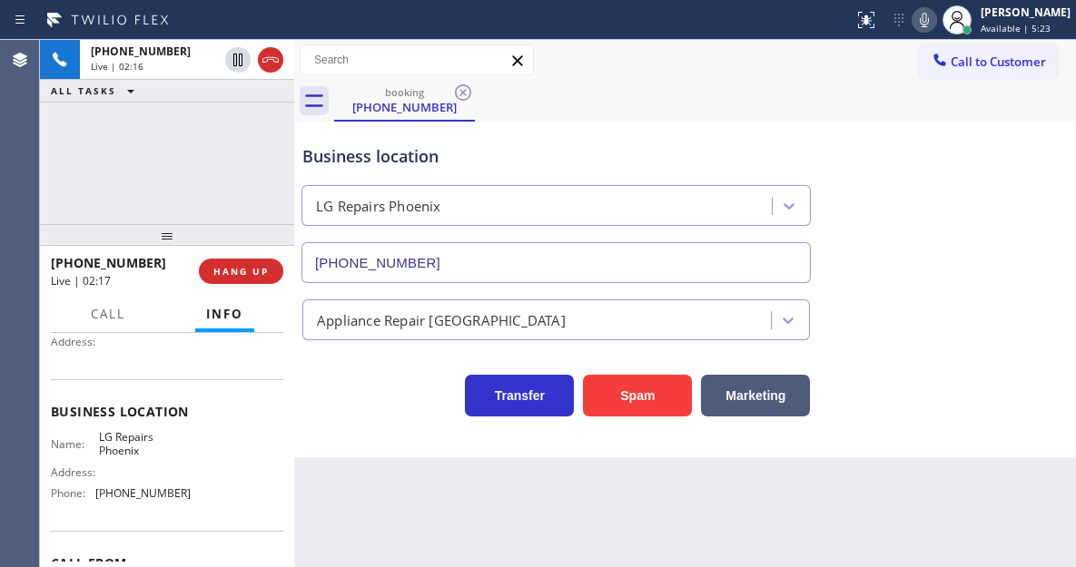
click at [191, 162] on div "[PHONE_NUMBER] Live | 02:16 ALL TASKS ALL TASKS ACTIVE TASKS TASKS IN WRAP UP" at bounding box center [167, 132] width 254 height 184
click at [341, 147] on div "Business location" at bounding box center [555, 156] width 507 height 25
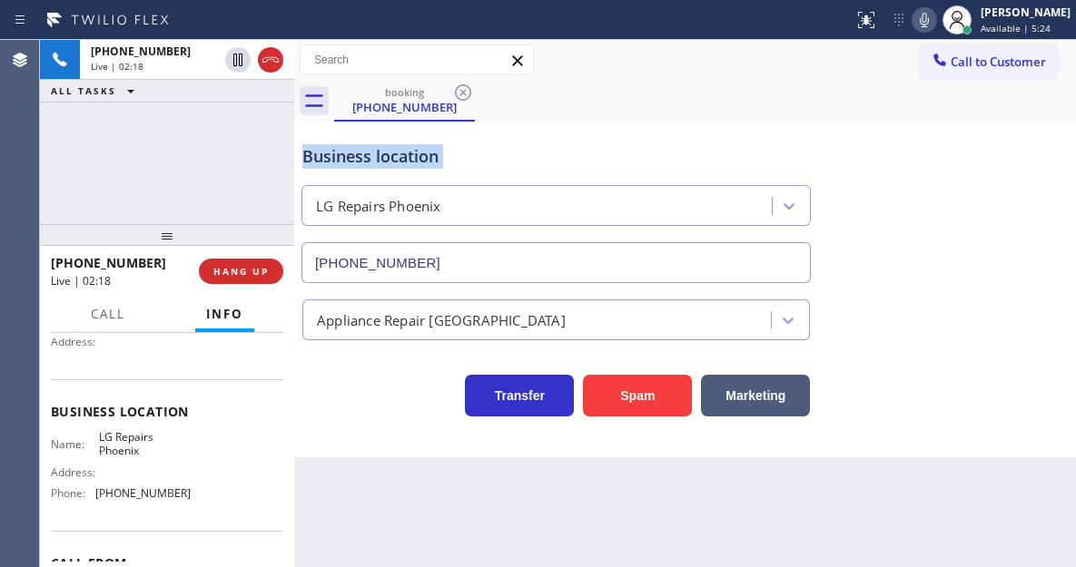
click at [341, 147] on div "Business location" at bounding box center [555, 156] width 507 height 25
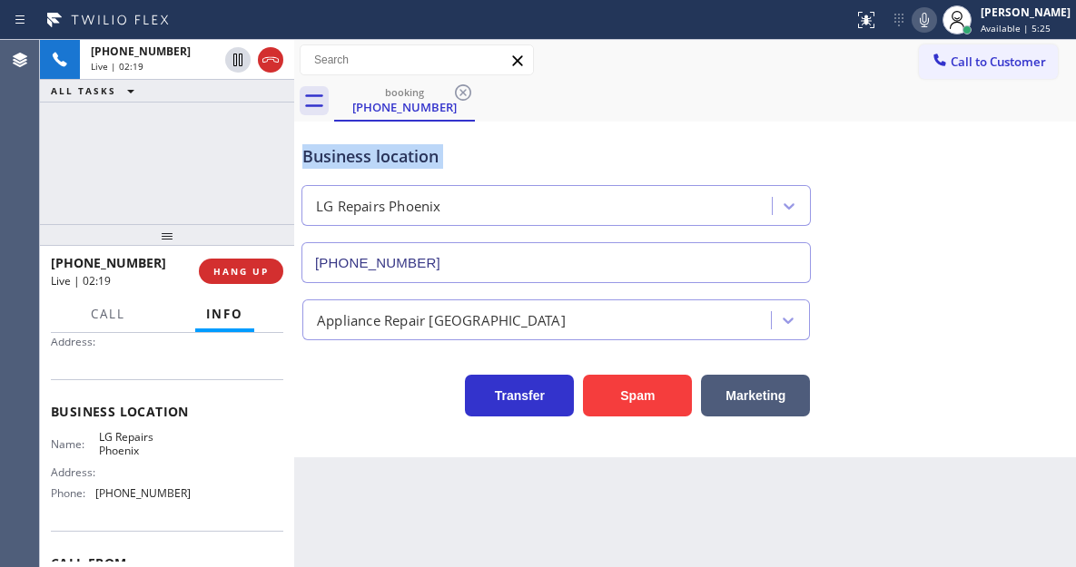
click at [341, 147] on div "Business location" at bounding box center [555, 156] width 507 height 25
click at [212, 117] on div "[PHONE_NUMBER] Live | 02:43 ALL TASKS ALL TASKS ACTIVE TASKS TASKS IN WRAP UP" at bounding box center [167, 132] width 254 height 184
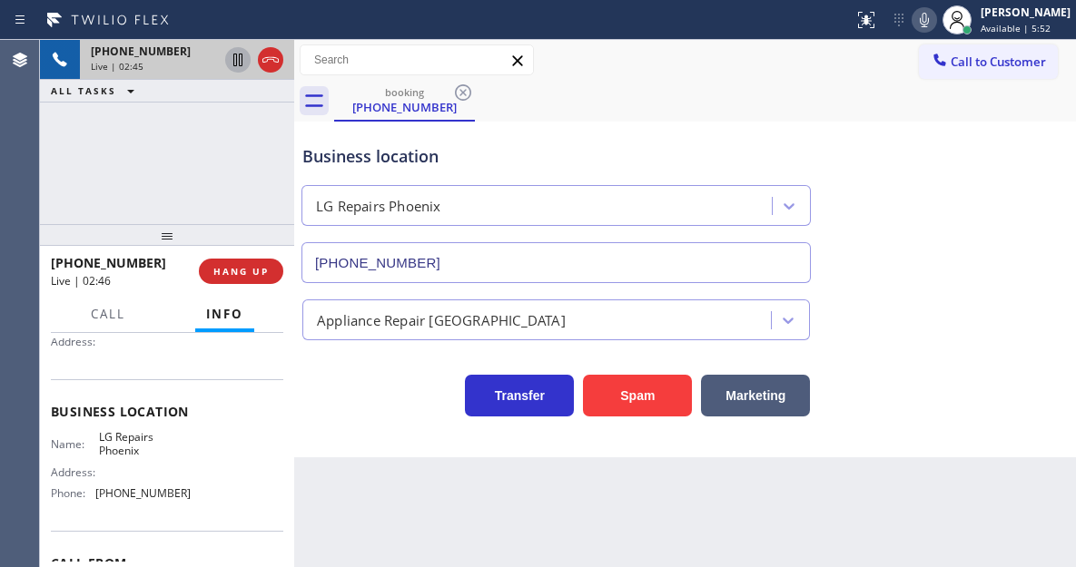
click at [236, 58] on icon at bounding box center [237, 60] width 9 height 13
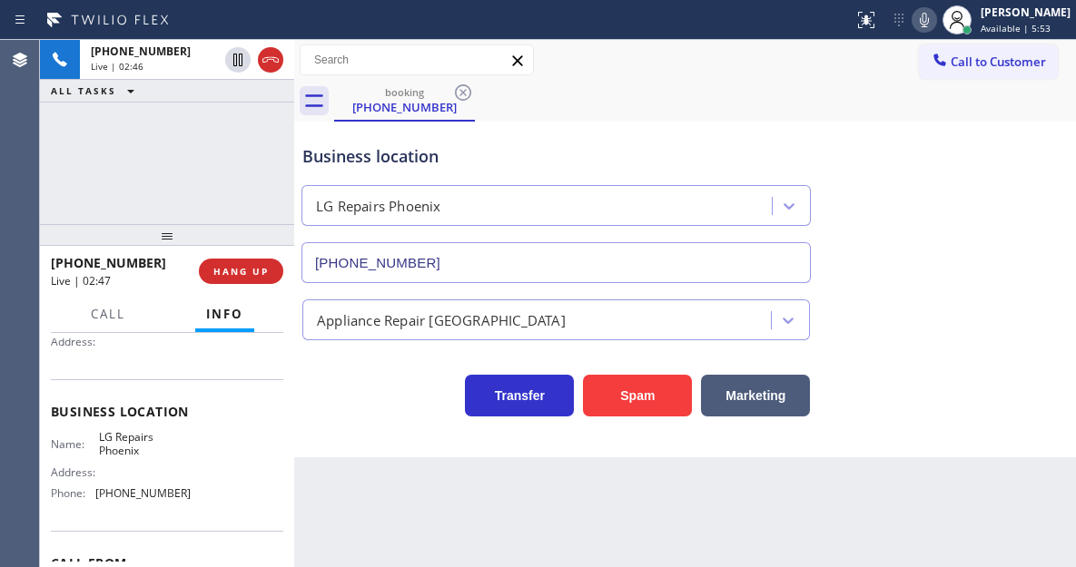
click at [935, 21] on icon at bounding box center [924, 20] width 22 height 22
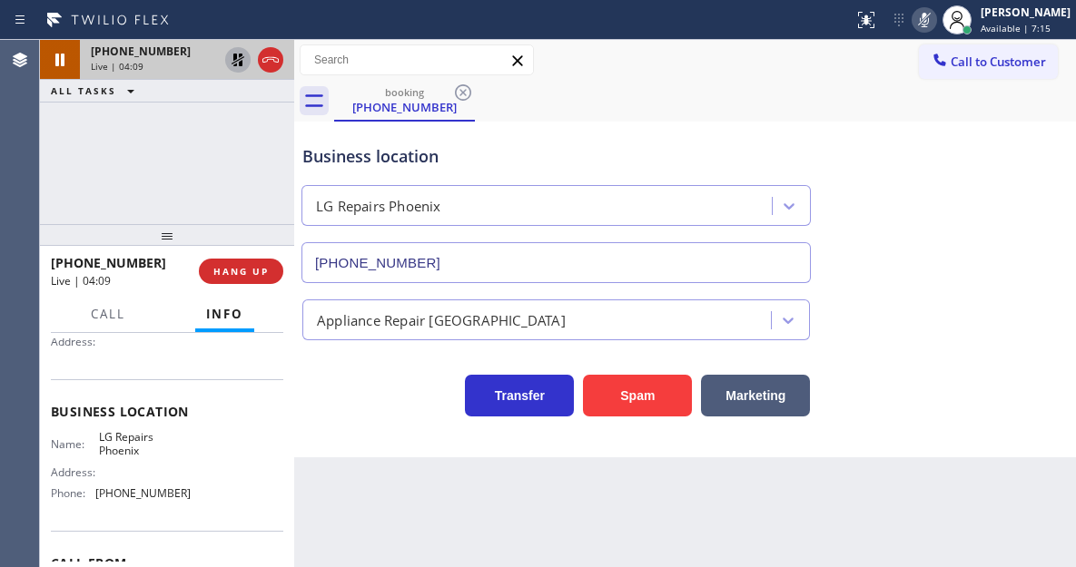
click at [238, 67] on icon at bounding box center [238, 60] width 22 height 22
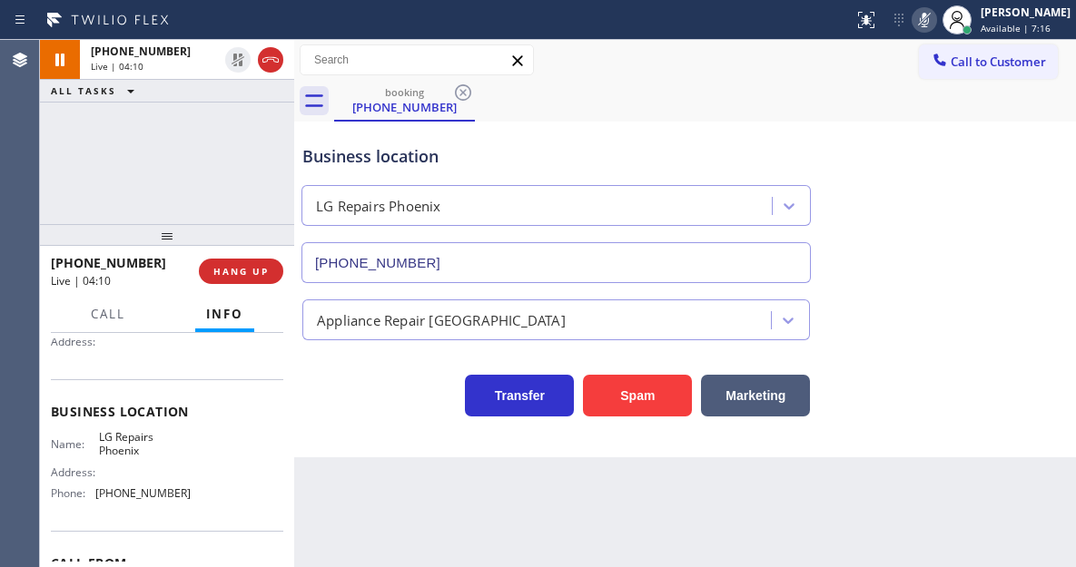
click at [935, 15] on icon at bounding box center [924, 20] width 22 height 22
drag, startPoint x: 103, startPoint y: 325, endPoint x: 119, endPoint y: 339, distance: 20.6
click at [103, 324] on button "Call" at bounding box center [108, 314] width 56 height 35
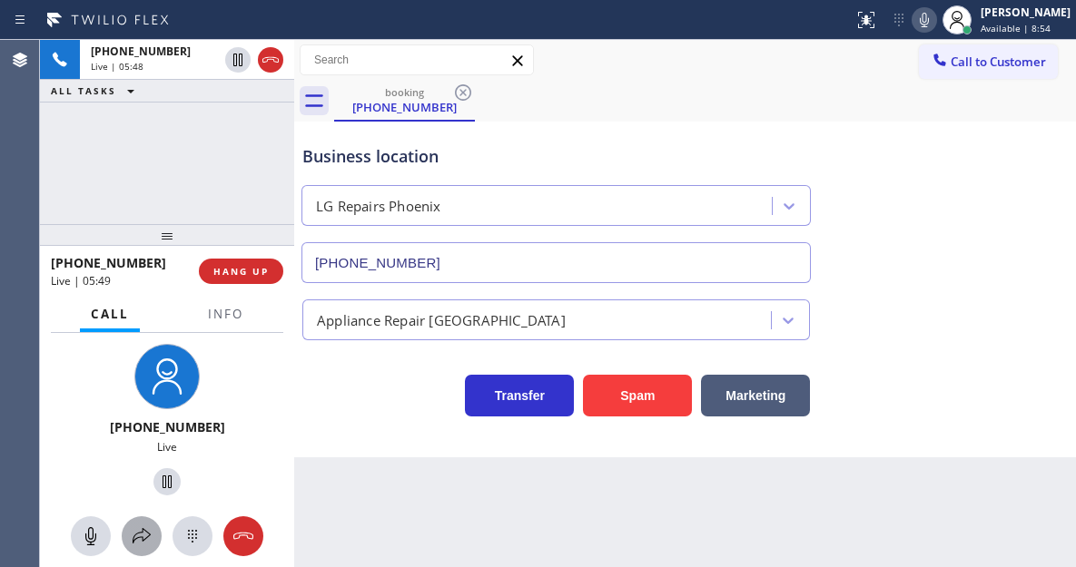
click at [143, 527] on icon at bounding box center [142, 537] width 22 height 22
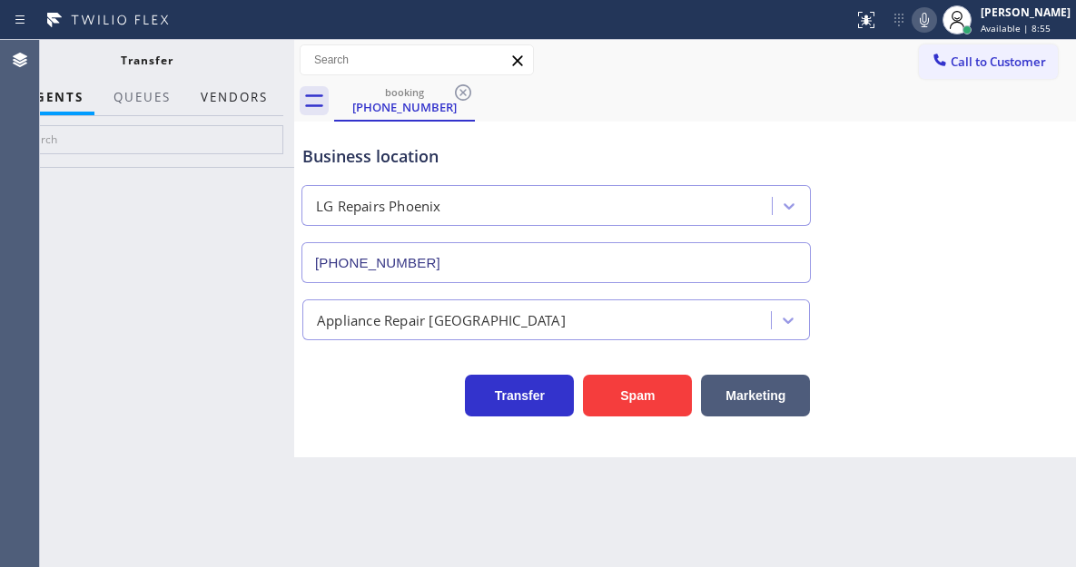
click at [243, 99] on button "Vendors" at bounding box center [234, 97] width 89 height 35
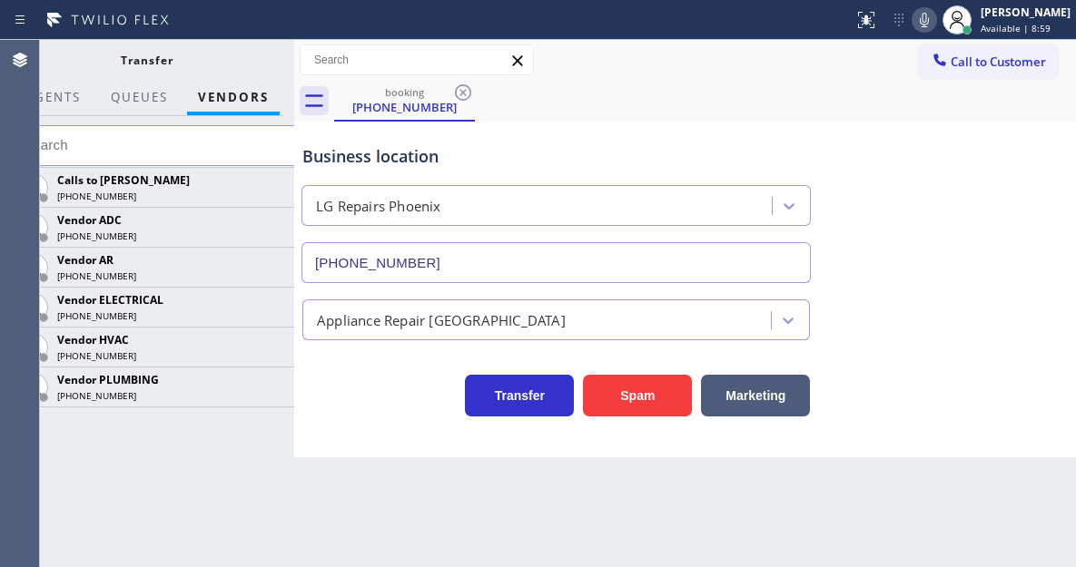
click at [556, 157] on div "Business location" at bounding box center [555, 156] width 507 height 25
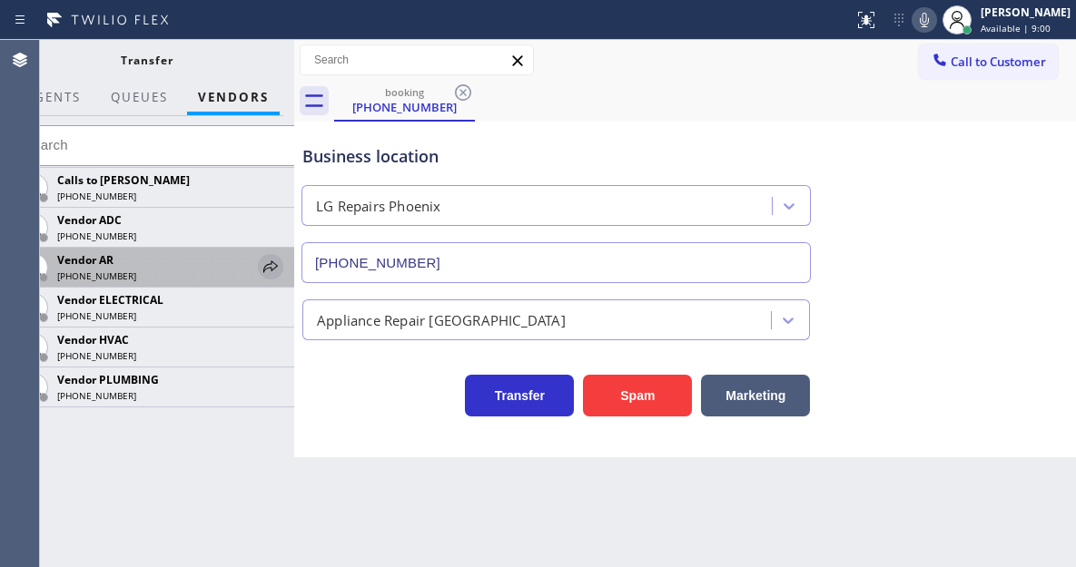
click at [267, 276] on icon at bounding box center [271, 267] width 22 height 22
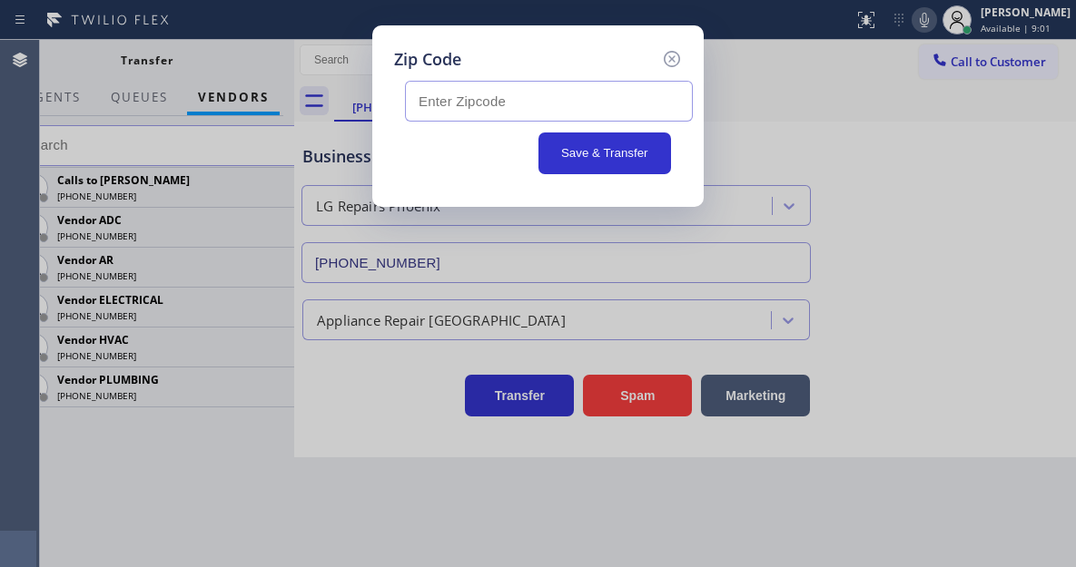
click at [462, 109] on input "text" at bounding box center [549, 101] width 288 height 41
paste input "85024"
click at [586, 101] on input "85024" at bounding box center [549, 101] width 288 height 41
type input "85024"
click at [669, 60] on icon at bounding box center [672, 59] width 22 height 22
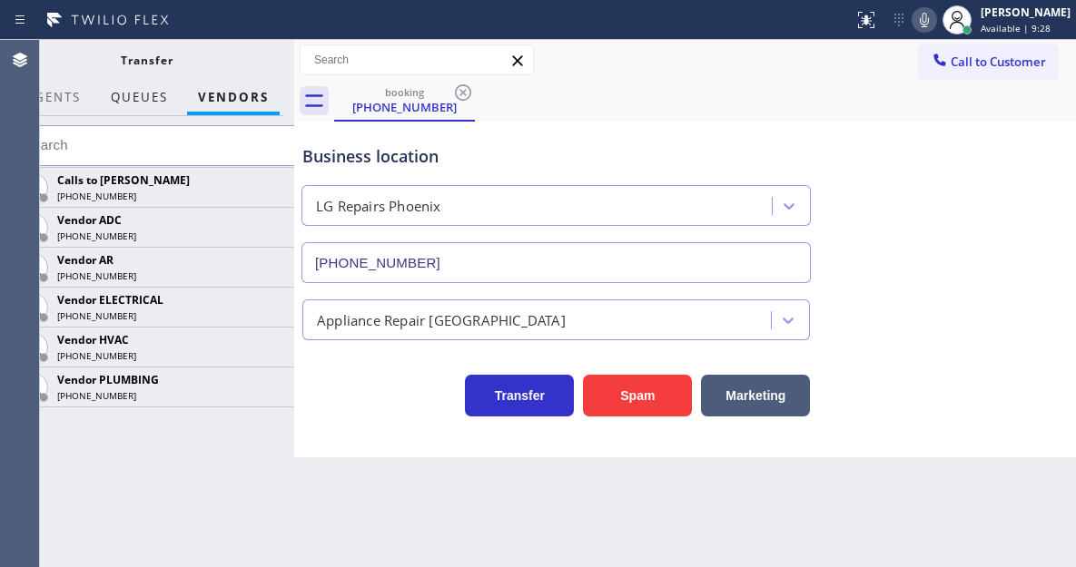
drag, startPoint x: 294, startPoint y: 67, endPoint x: 212, endPoint y: 83, distance: 84.0
click at [294, 74] on div at bounding box center [294, 303] width 0 height 527
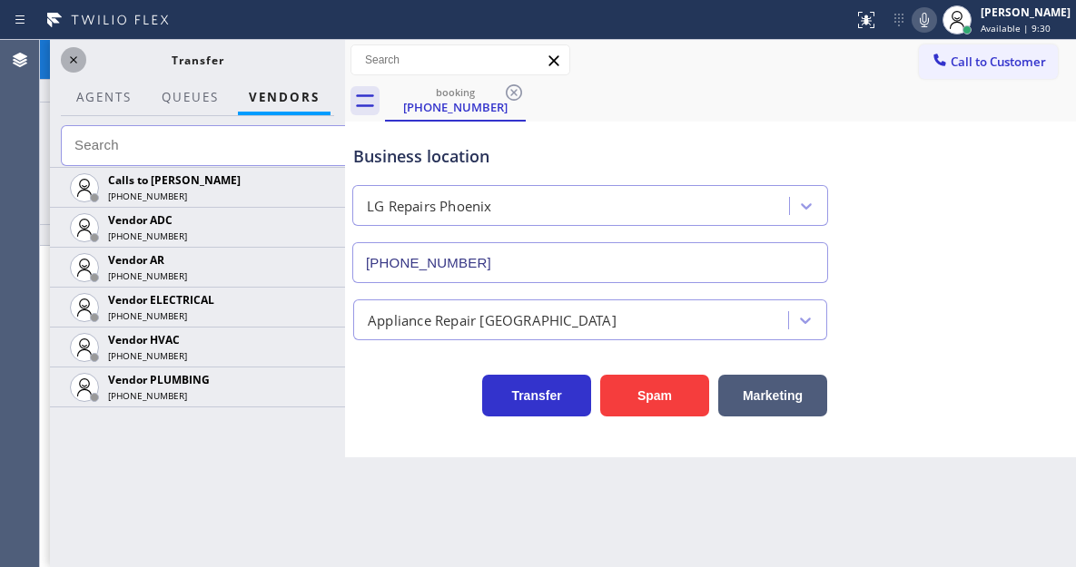
scroll to position [175, 0]
click at [79, 56] on icon at bounding box center [74, 60] width 22 height 22
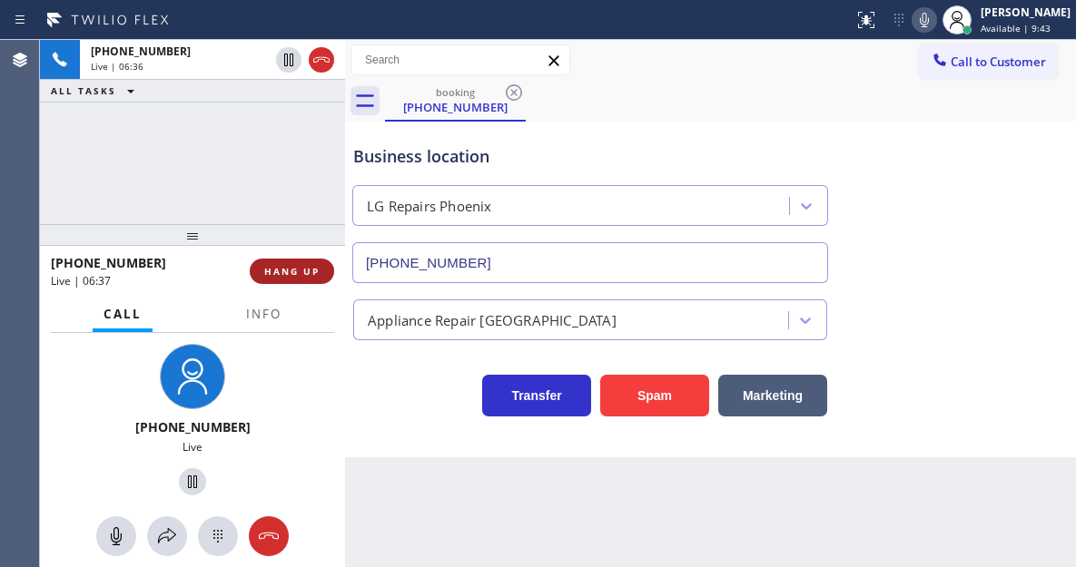
click at [302, 271] on span "HANG UP" at bounding box center [291, 271] width 55 height 13
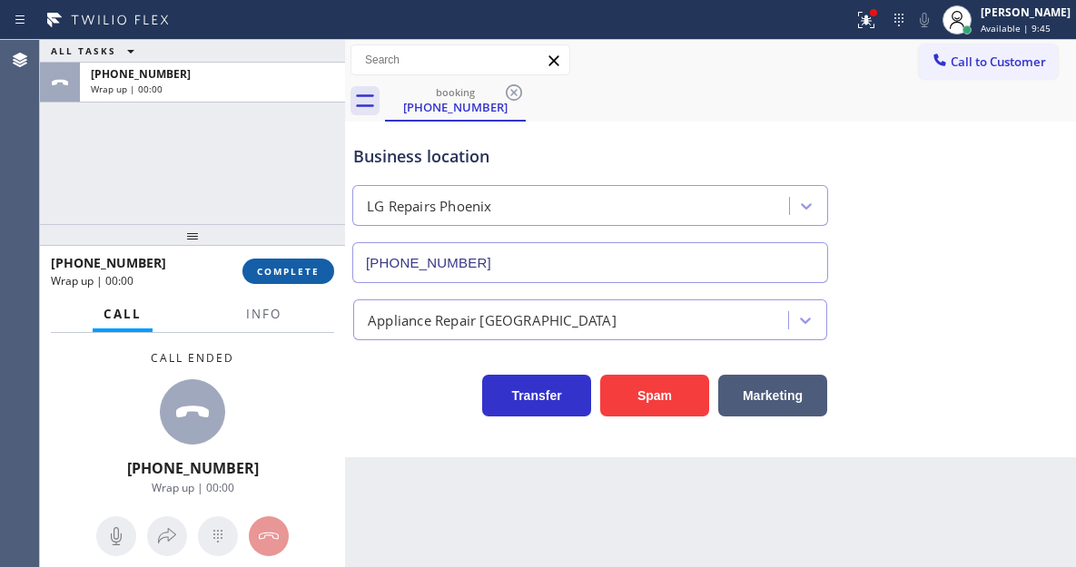
click at [302, 271] on span "COMPLETE" at bounding box center [288, 271] width 63 height 13
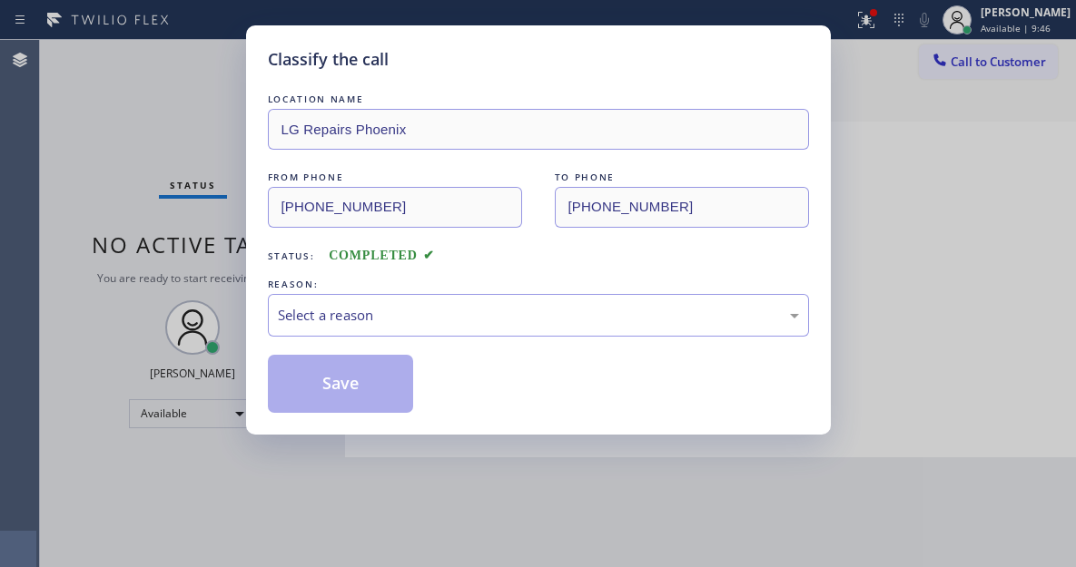
click at [453, 291] on div "REASON:" at bounding box center [538, 284] width 541 height 19
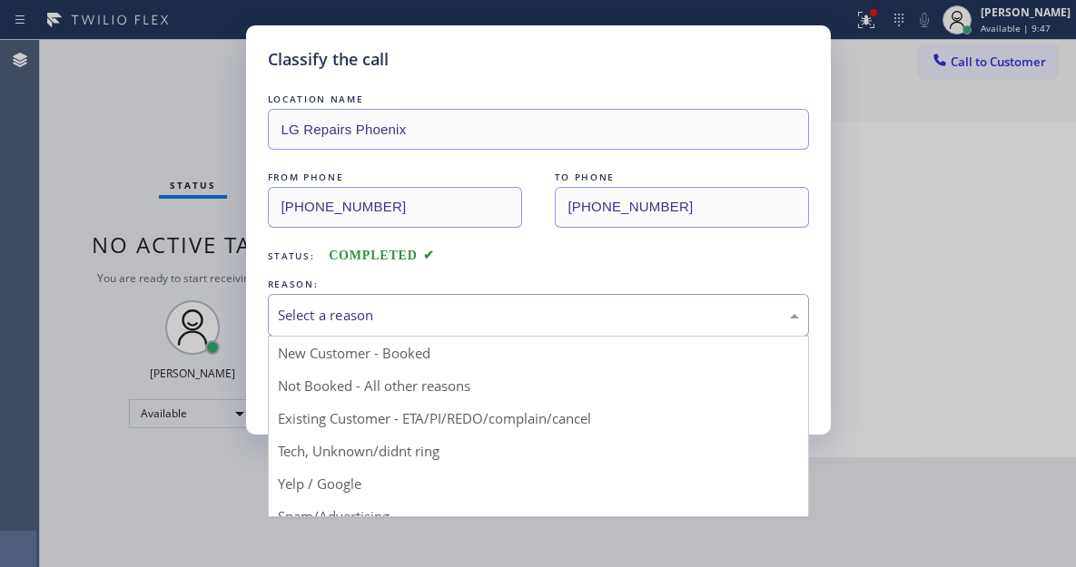
click at [372, 320] on div "Select a reason" at bounding box center [538, 315] width 521 height 21
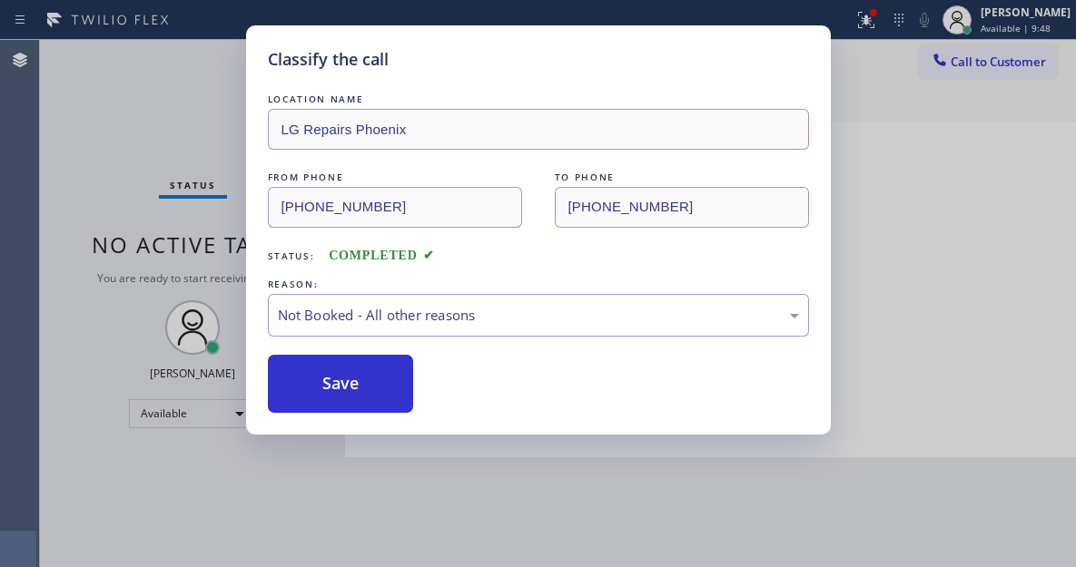
click at [349, 378] on button "Save" at bounding box center [341, 384] width 146 height 58
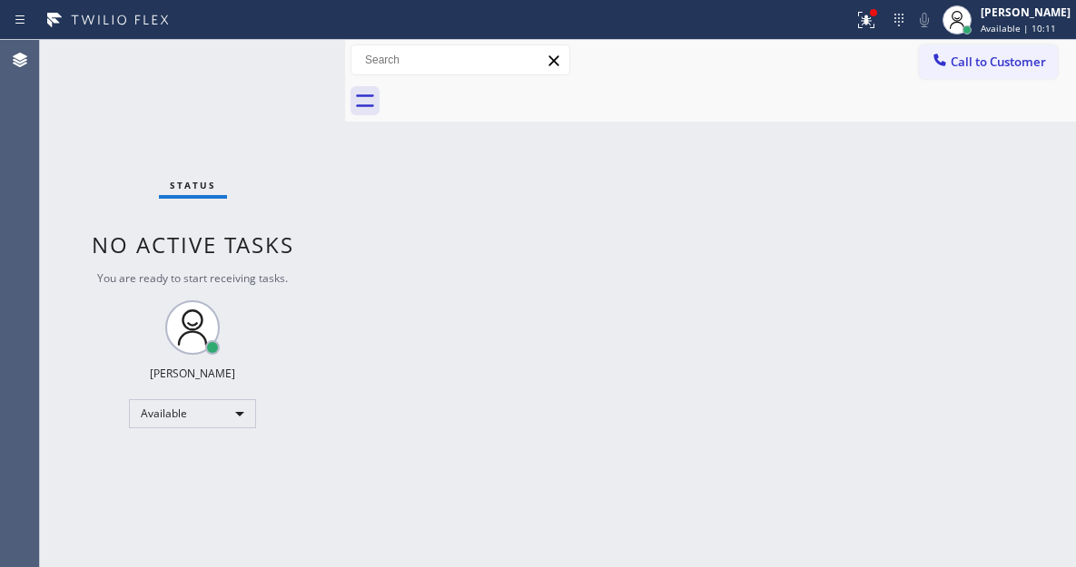
click at [1013, 198] on div "Back to Dashboard Change Sender ID Customers Technicians Select a contact Outbo…" at bounding box center [710, 303] width 731 height 527
click at [246, 64] on div "Status No active tasks You are ready to start receiving tasks. [PERSON_NAME]" at bounding box center [192, 303] width 305 height 527
click at [254, 60] on div "Status No active tasks You are ready to start receiving tasks. [PERSON_NAME]" at bounding box center [192, 303] width 305 height 527
click at [982, 187] on div "Back to Dashboard Change Sender ID Customers Technicians Select a contact Outbo…" at bounding box center [710, 303] width 731 height 527
click at [869, 20] on icon at bounding box center [863, 18] width 11 height 13
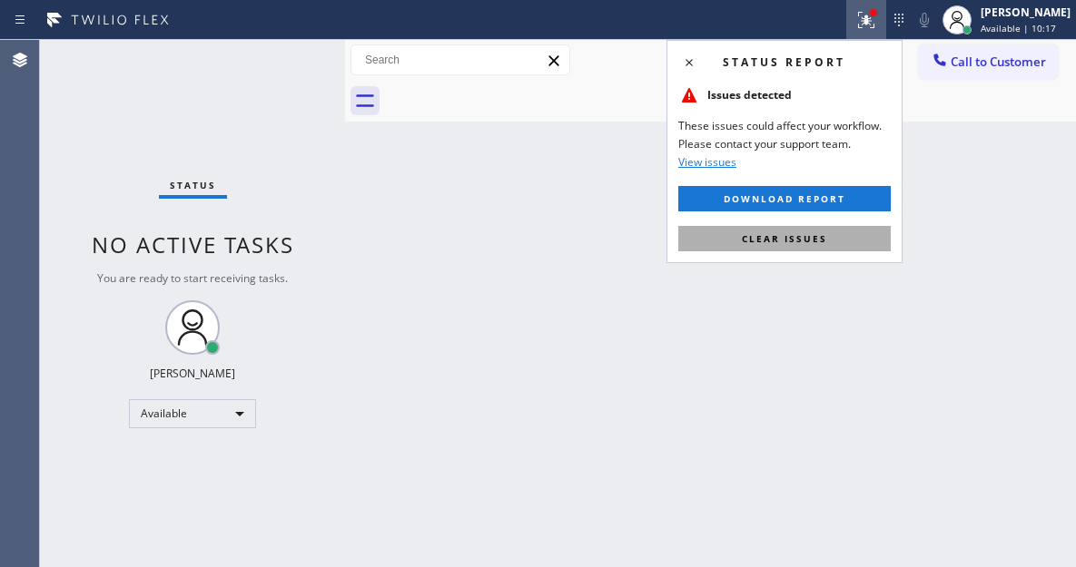
click at [826, 239] on button "Clear issues" at bounding box center [784, 238] width 212 height 25
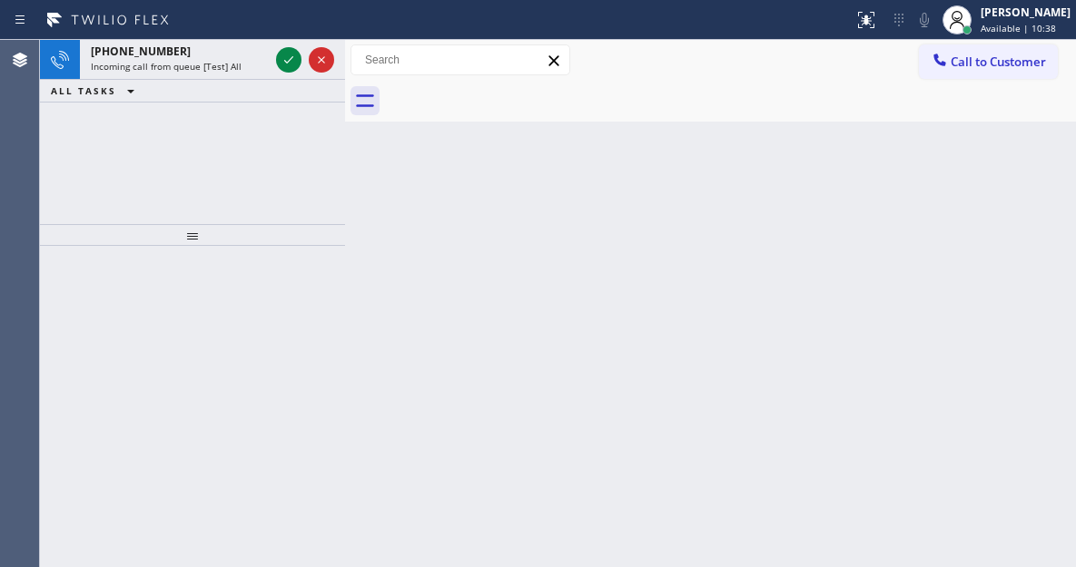
click at [1018, 157] on div "Back to Dashboard Change Sender ID Customers Technicians Select a contact Outbo…" at bounding box center [710, 303] width 731 height 527
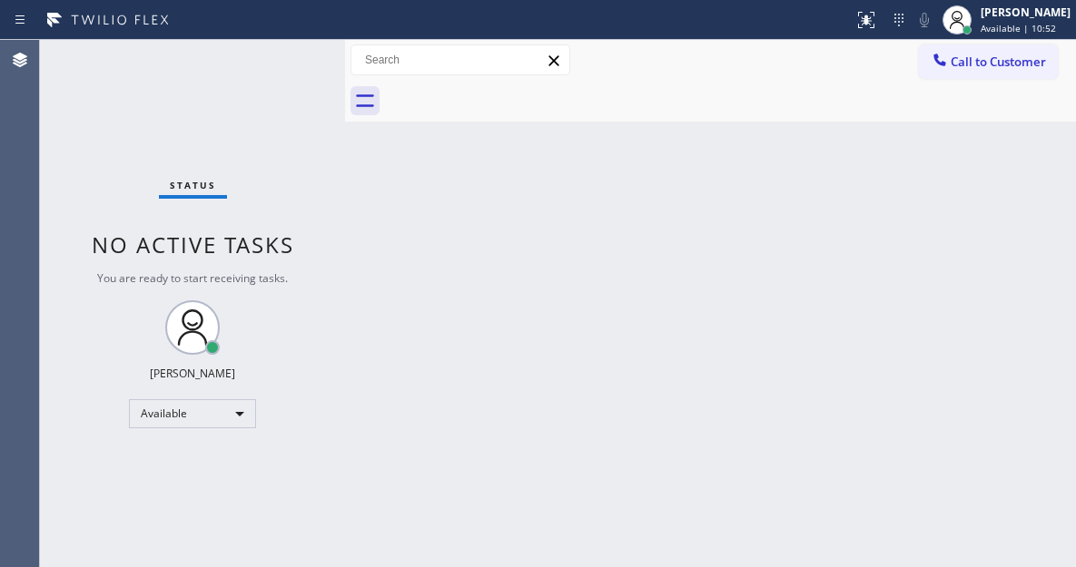
click at [1026, 155] on div "Back to Dashboard Change Sender ID Customers Technicians Select a contact Outbo…" at bounding box center [710, 303] width 731 height 527
drag, startPoint x: 1052, startPoint y: 179, endPoint x: 1038, endPoint y: 177, distance: 14.6
click at [1052, 179] on div "Back to Dashboard Change Sender ID Customers Technicians Select a contact Outbo…" at bounding box center [710, 303] width 731 height 527
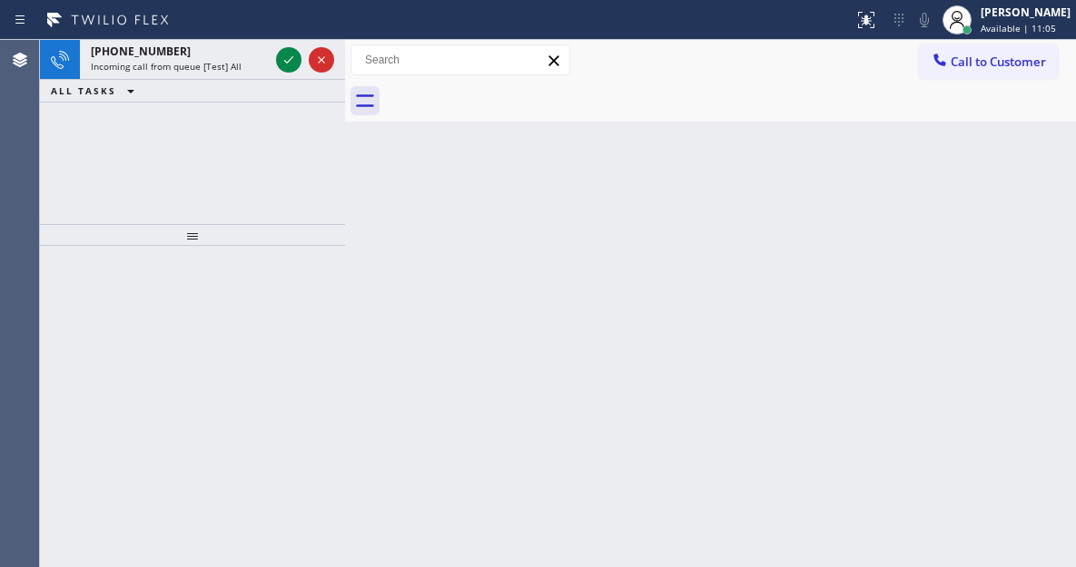
click at [1007, 143] on div "Back to Dashboard Change Sender ID Customers Technicians Select a contact Outbo…" at bounding box center [710, 303] width 731 height 527
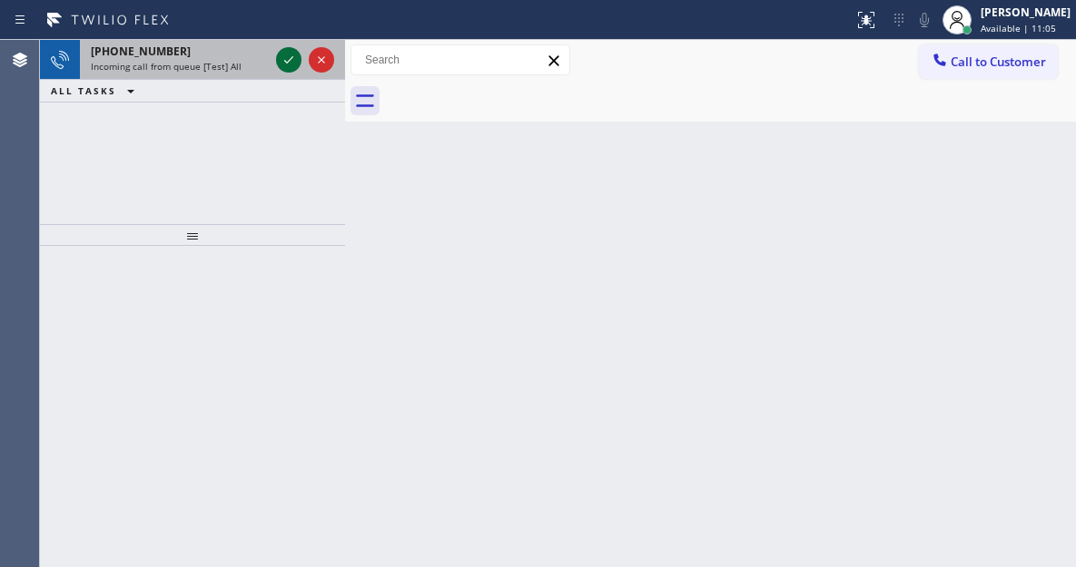
click at [293, 64] on icon at bounding box center [289, 60] width 22 height 22
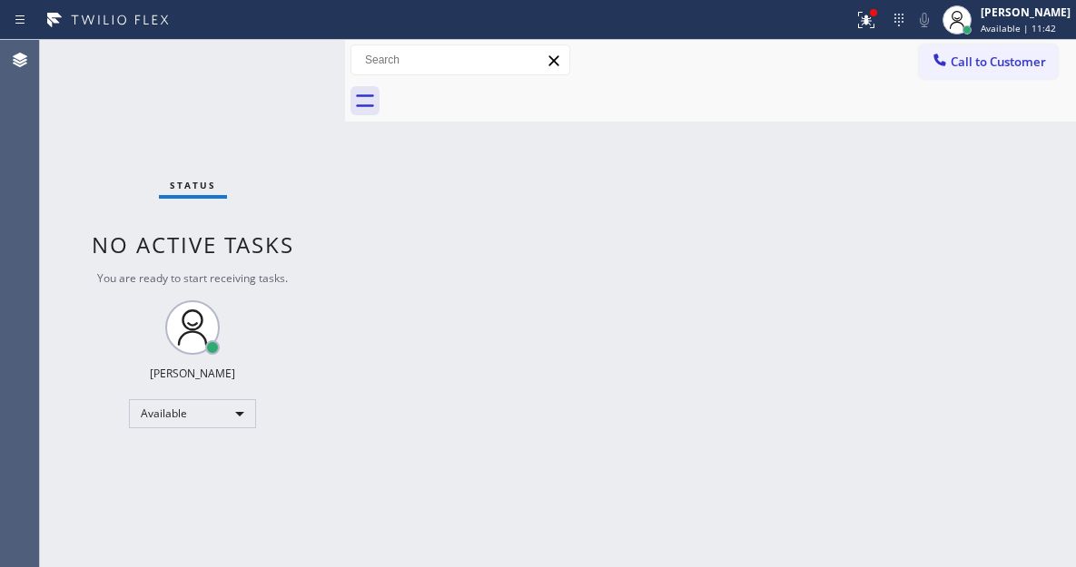
click at [1009, 164] on div "Back to Dashboard Change Sender ID Customers Technicians Select a contact Outbo…" at bounding box center [710, 303] width 731 height 527
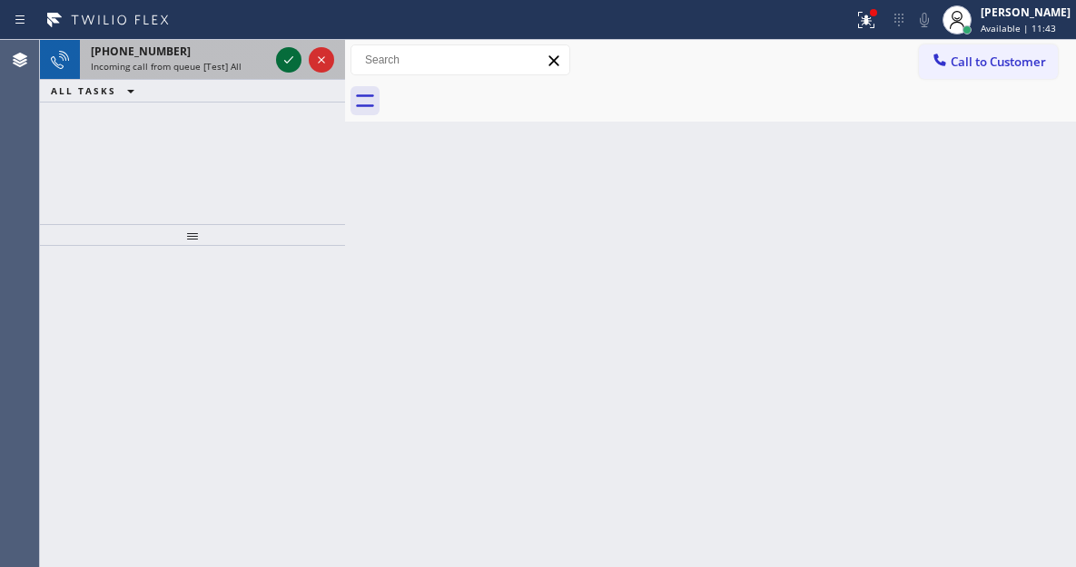
click at [281, 62] on icon at bounding box center [289, 60] width 22 height 22
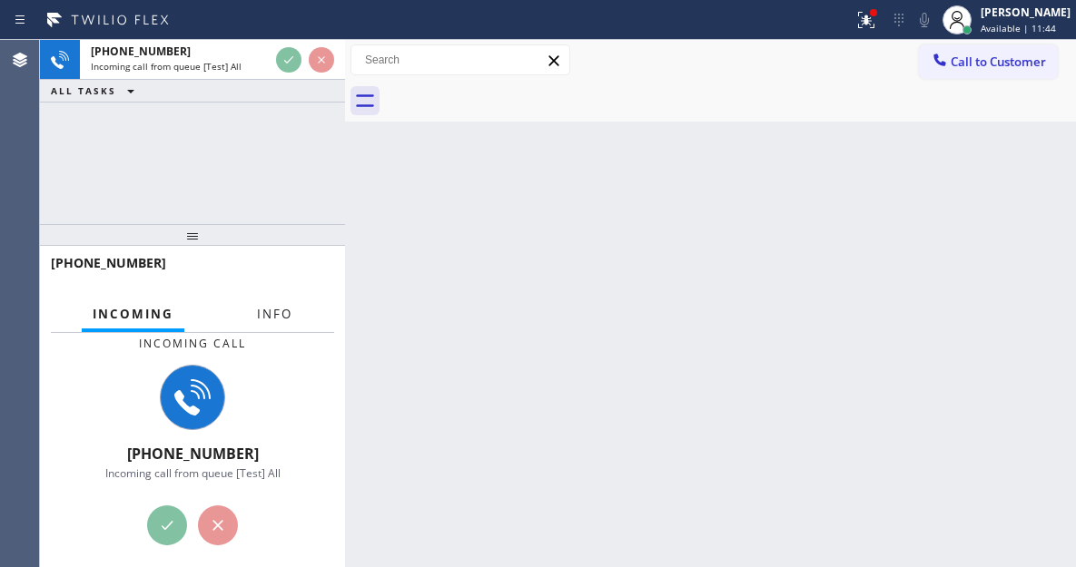
click at [270, 309] on span "Info" at bounding box center [274, 314] width 35 height 16
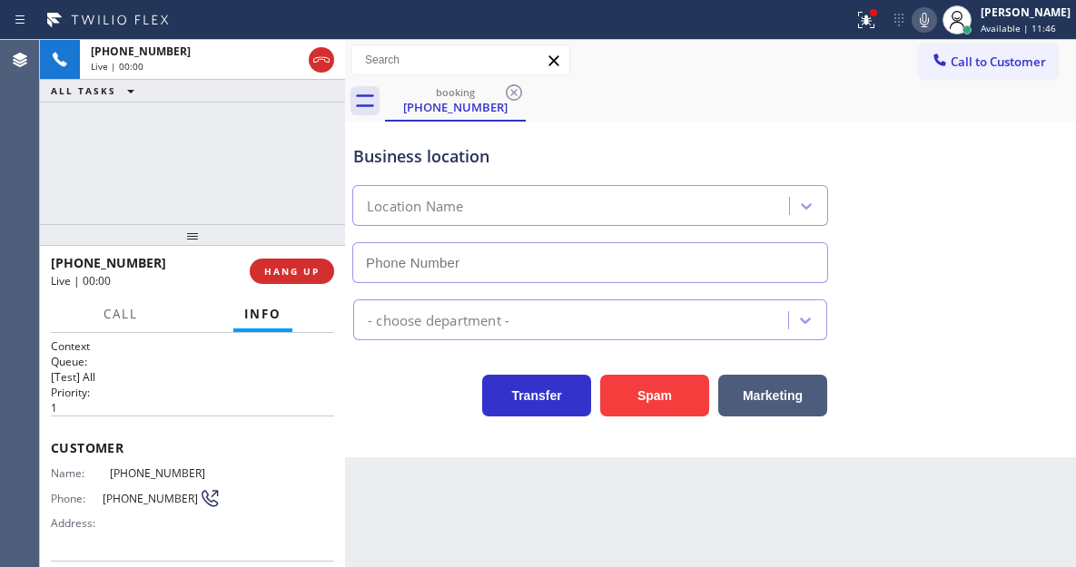
type input "[PHONE_NUMBER]"
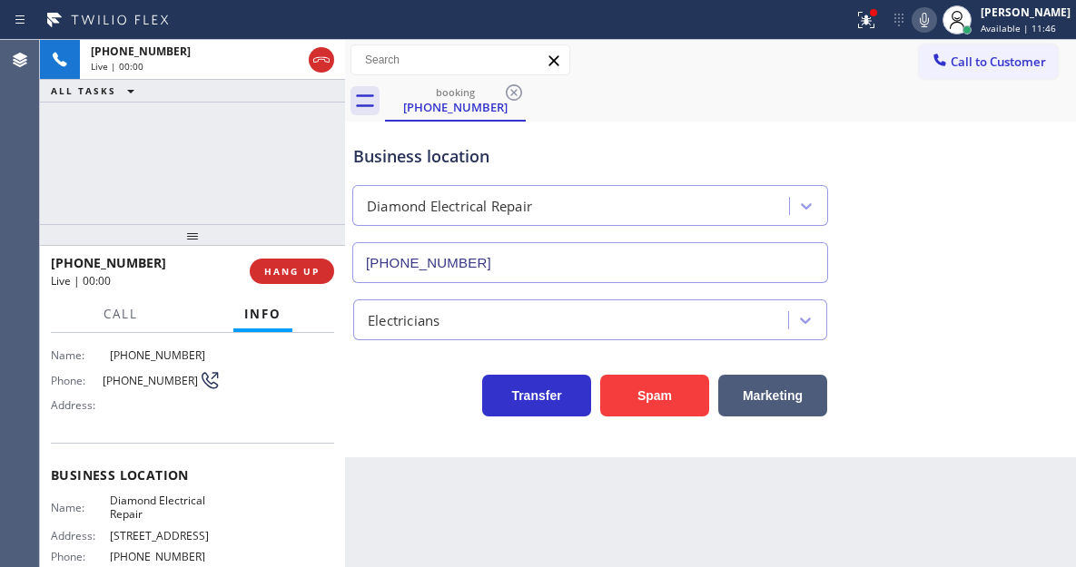
scroll to position [182, 0]
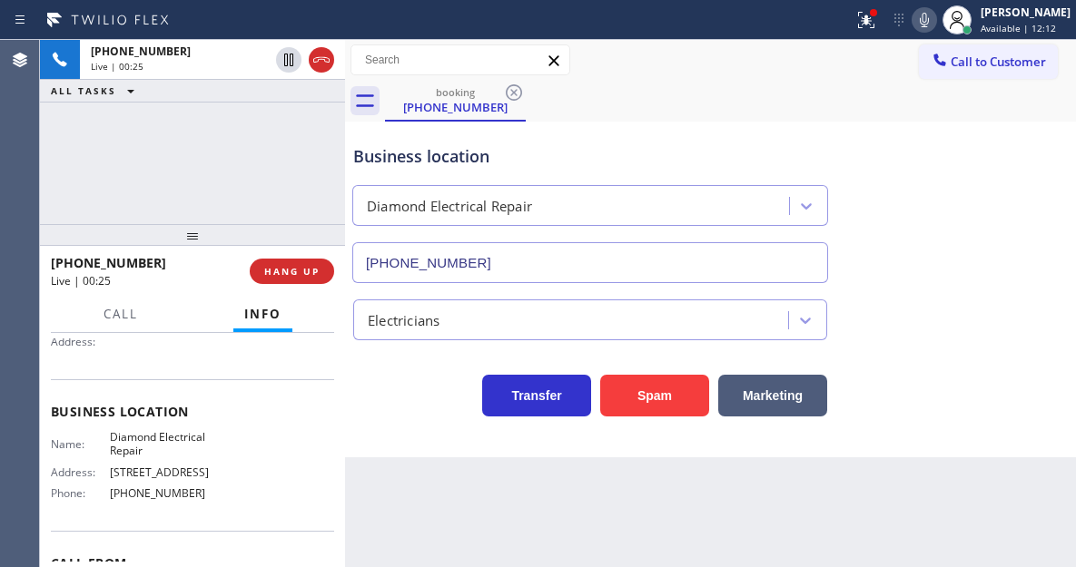
click at [1002, 232] on div "Business location Diamond Electrical Repair [PHONE_NUMBER]" at bounding box center [710, 201] width 722 height 164
click at [383, 157] on div "Business location" at bounding box center [590, 156] width 474 height 25
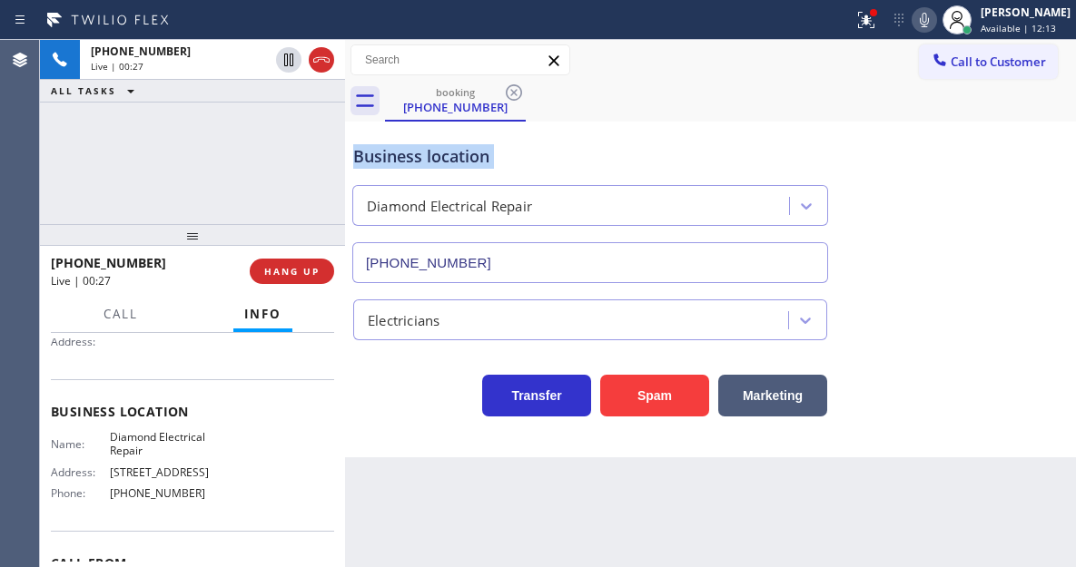
click at [383, 157] on div "Business location" at bounding box center [590, 156] width 474 height 25
click at [380, 144] on div "Business location" at bounding box center [590, 156] width 474 height 25
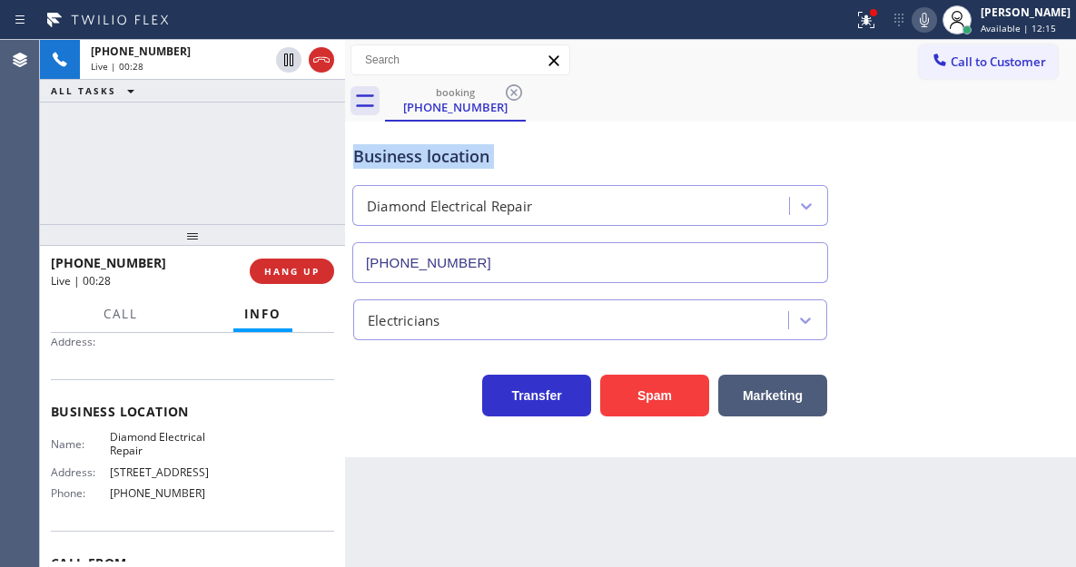
click at [380, 144] on div "Business location" at bounding box center [590, 156] width 474 height 25
click at [877, 11] on div at bounding box center [873, 12] width 7 height 7
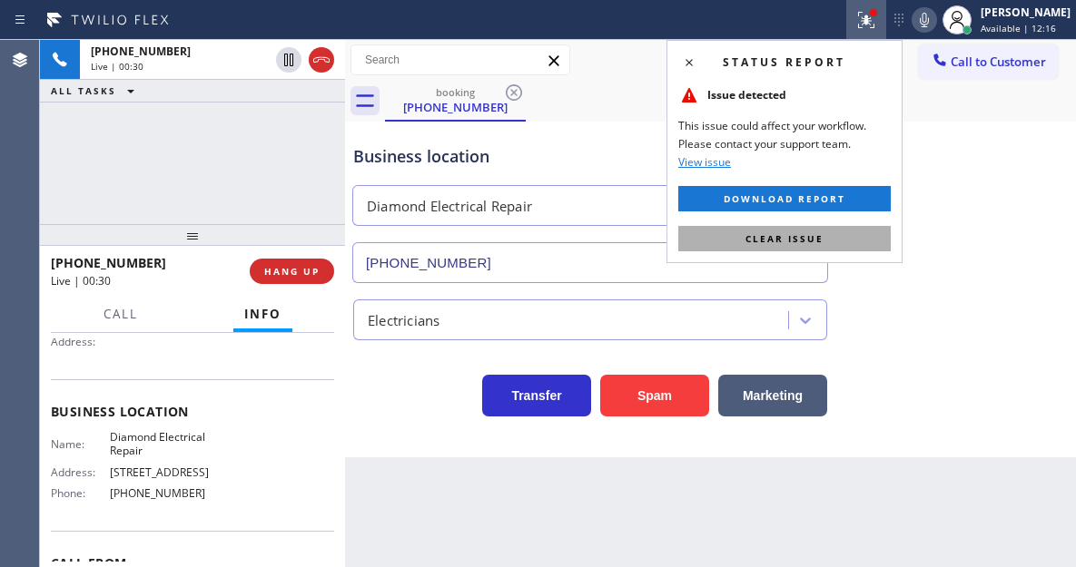
click at [880, 226] on button "Clear issue" at bounding box center [784, 238] width 212 height 25
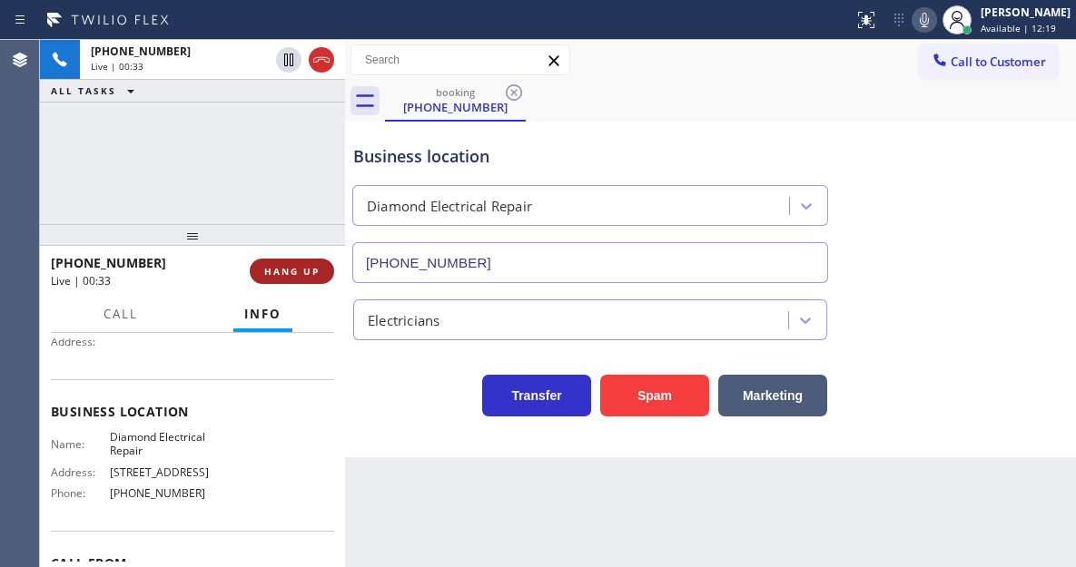
click at [322, 271] on button "HANG UP" at bounding box center [292, 271] width 84 height 25
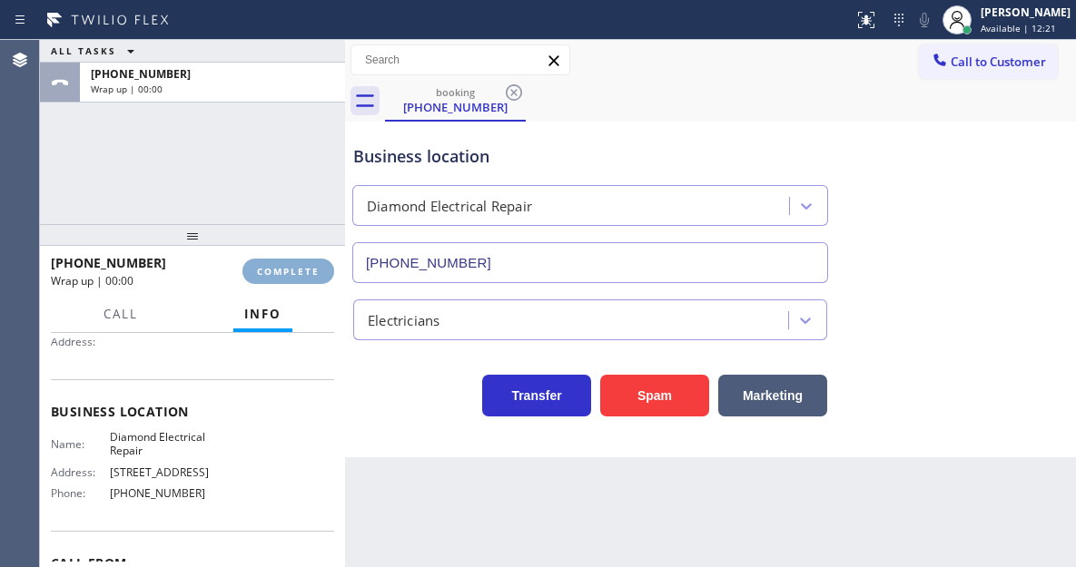
click at [322, 271] on button "COMPLETE" at bounding box center [288, 271] width 92 height 25
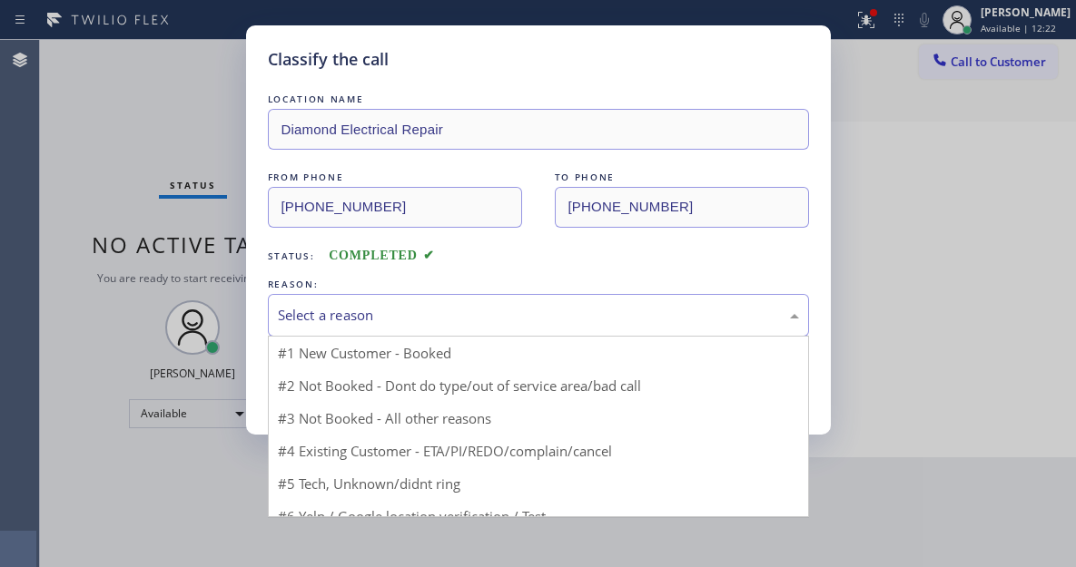
click at [401, 313] on div "Select a reason" at bounding box center [538, 315] width 521 height 21
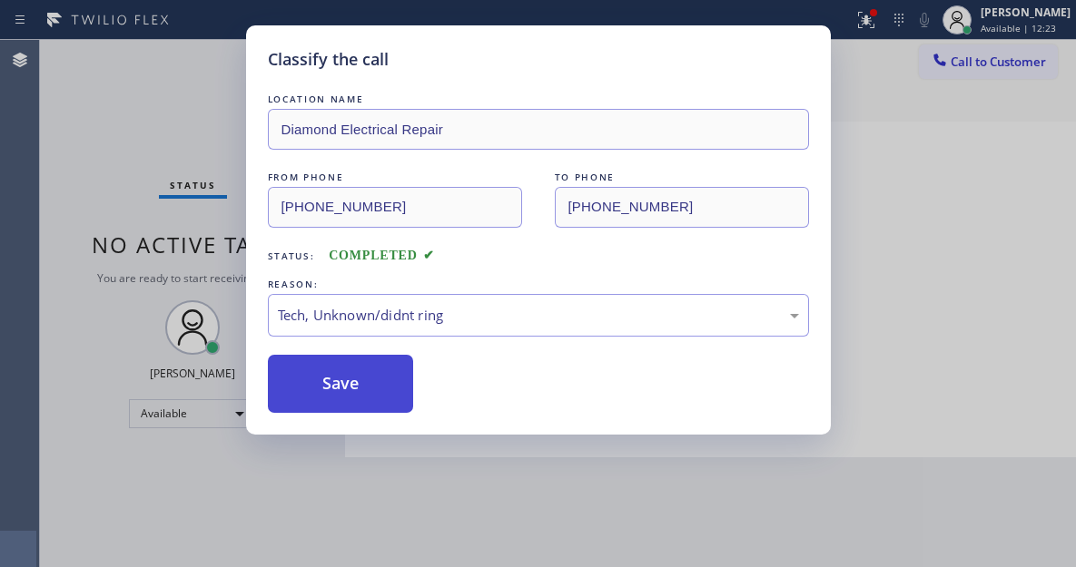
click at [393, 399] on button "Save" at bounding box center [341, 384] width 146 height 58
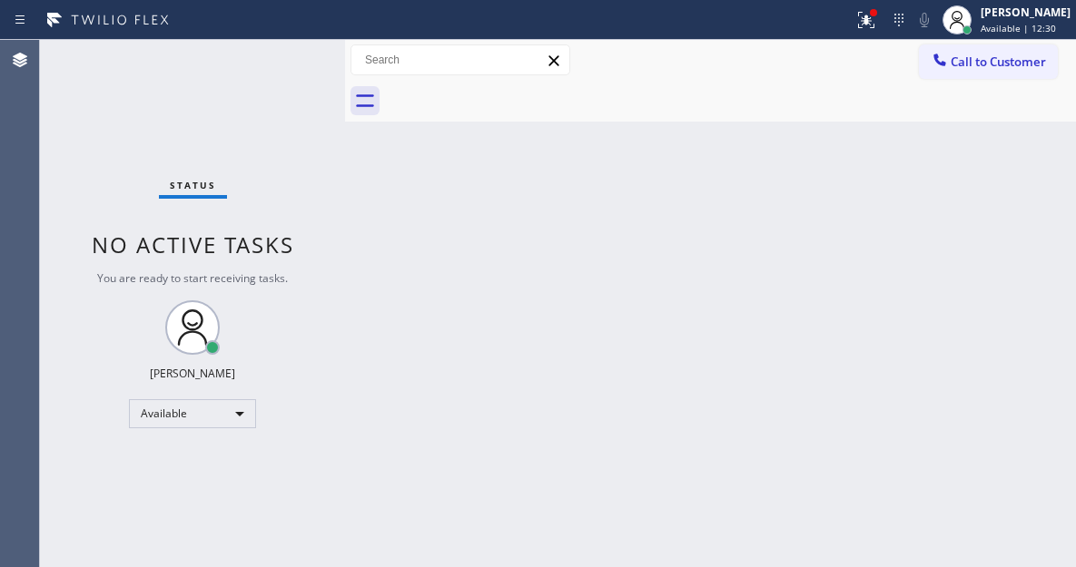
click at [976, 172] on div "Back to Dashboard Change Sender ID Customers Technicians Select a contact Outbo…" at bounding box center [710, 303] width 731 height 527
click at [988, 184] on div "Back to Dashboard Change Sender ID Customers Technicians Select a contact Outbo…" at bounding box center [710, 303] width 731 height 527
click at [886, 21] on div at bounding box center [866, 20] width 40 height 22
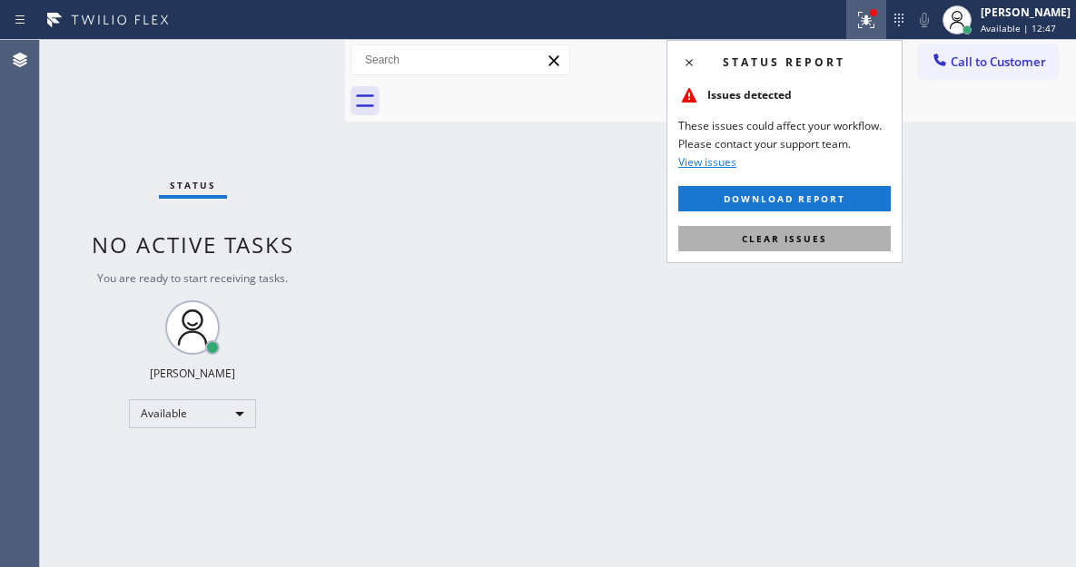
click at [838, 247] on button "Clear issues" at bounding box center [784, 238] width 212 height 25
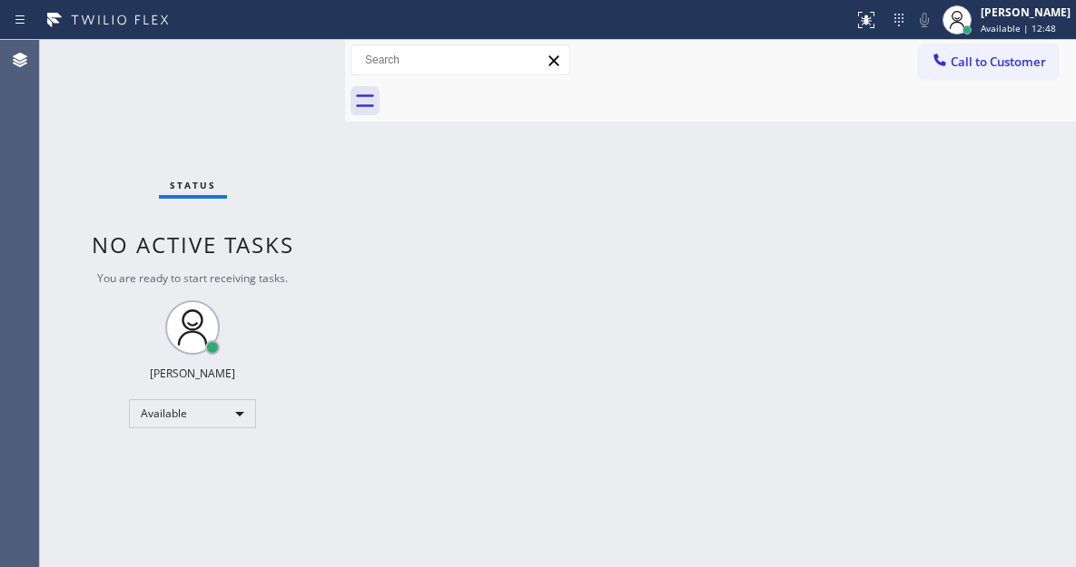
click at [283, 59] on div "Status No active tasks You are ready to start receiving tasks. [PERSON_NAME]" at bounding box center [192, 303] width 305 height 527
click at [282, 55] on div "Status No active tasks You are ready to start receiving tasks. [PERSON_NAME]" at bounding box center [192, 303] width 305 height 527
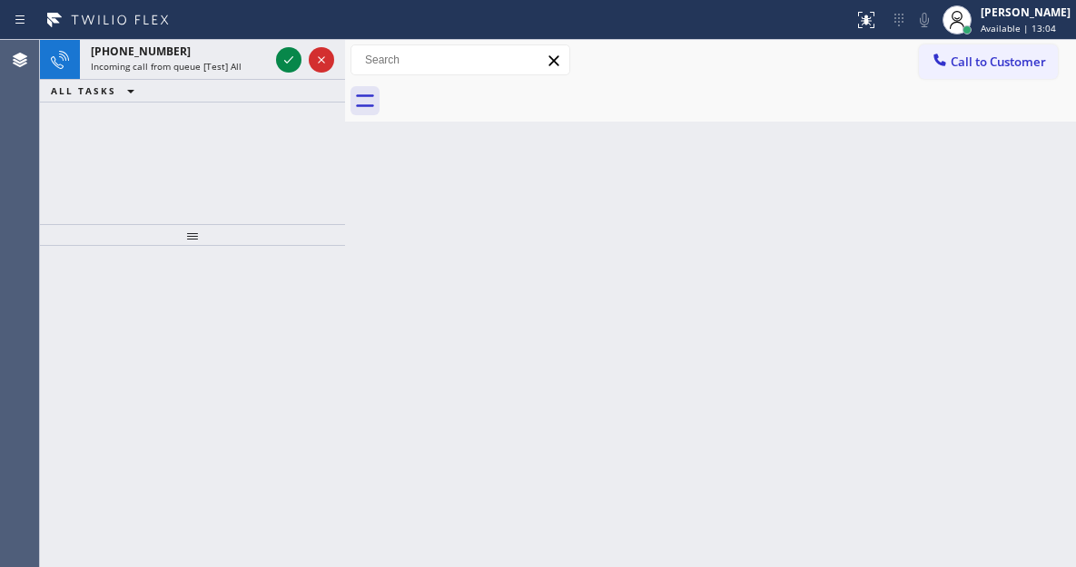
click at [998, 155] on div "Back to Dashboard Change Sender ID Customers Technicians Select a contact Outbo…" at bounding box center [710, 303] width 731 height 527
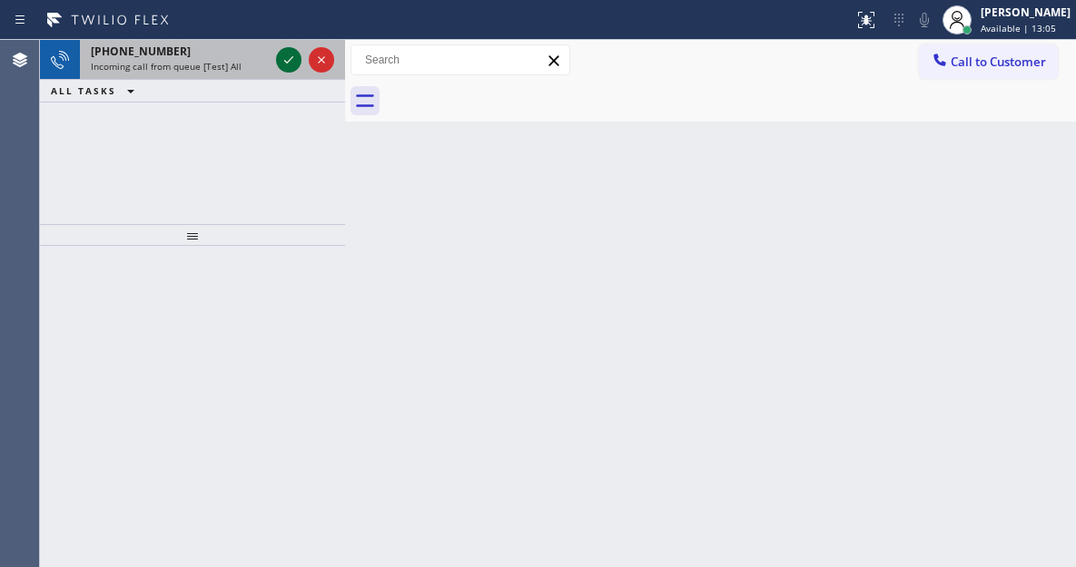
click at [289, 56] on icon at bounding box center [289, 60] width 22 height 22
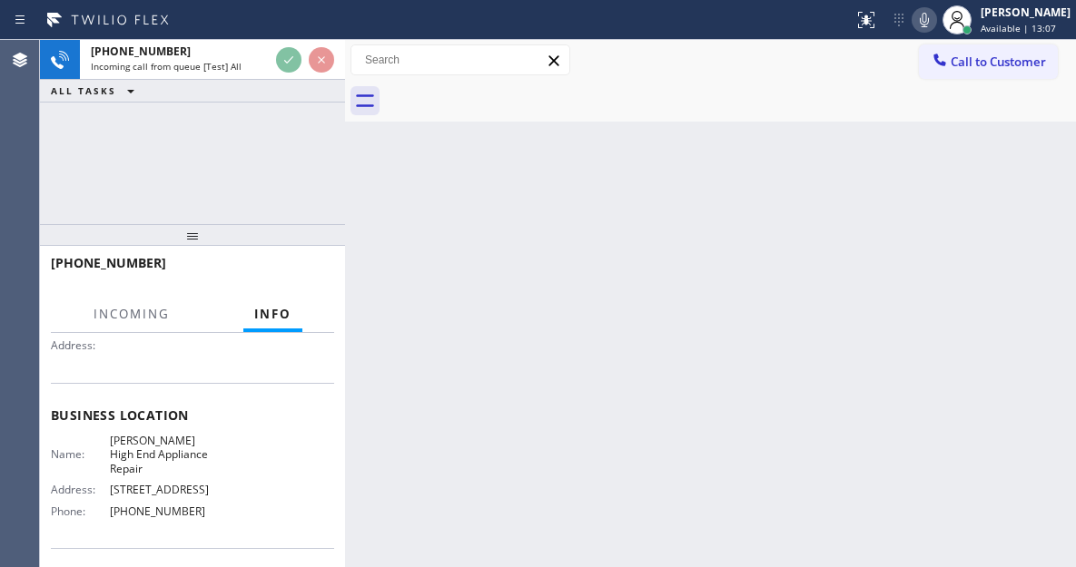
scroll to position [182, 0]
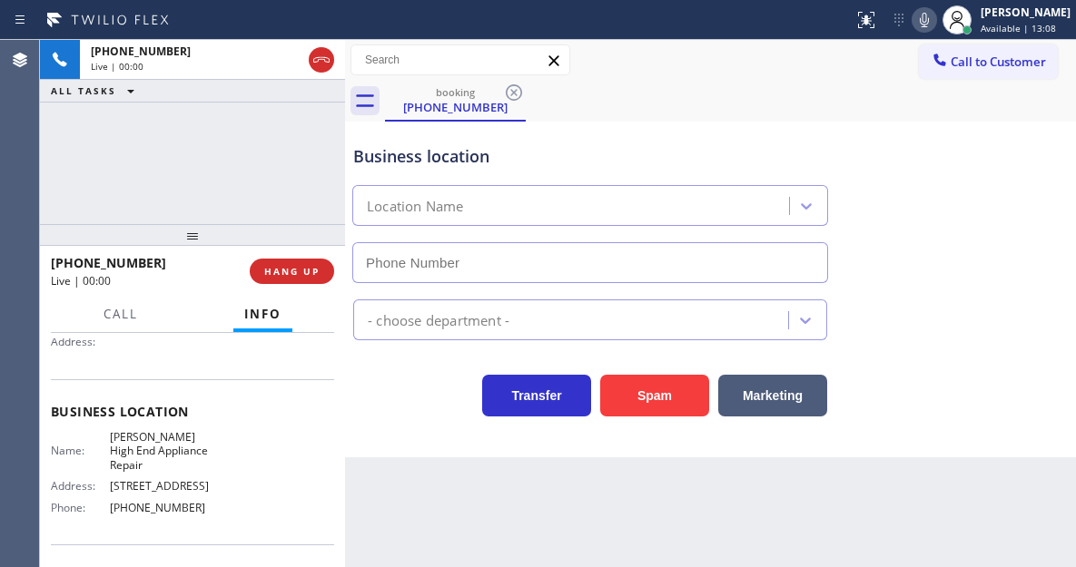
type input "[PHONE_NUMBER]"
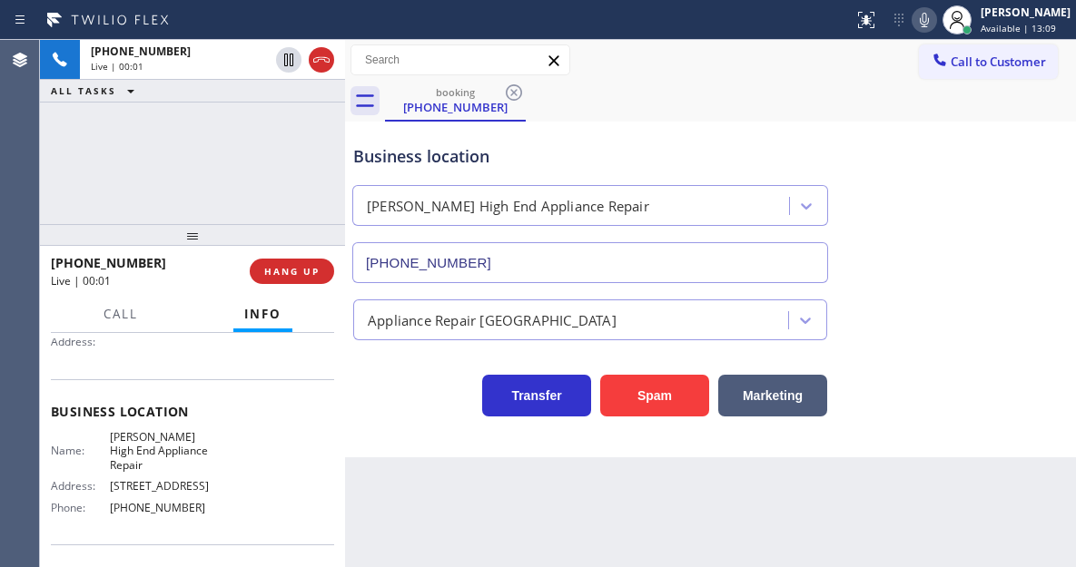
click at [462, 165] on div "Business location" at bounding box center [590, 156] width 474 height 25
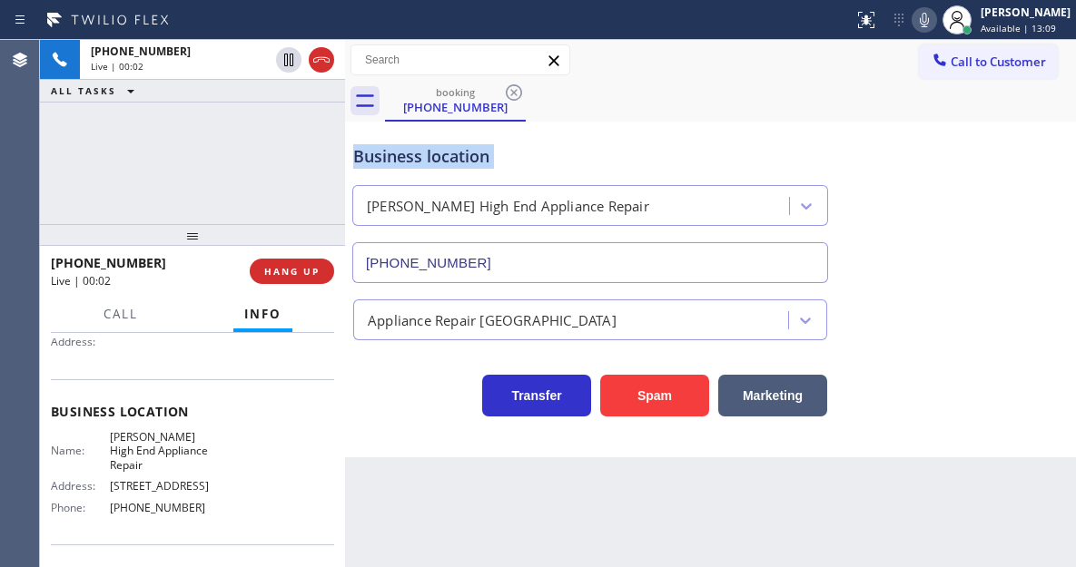
click at [462, 165] on div "Business location" at bounding box center [590, 156] width 474 height 25
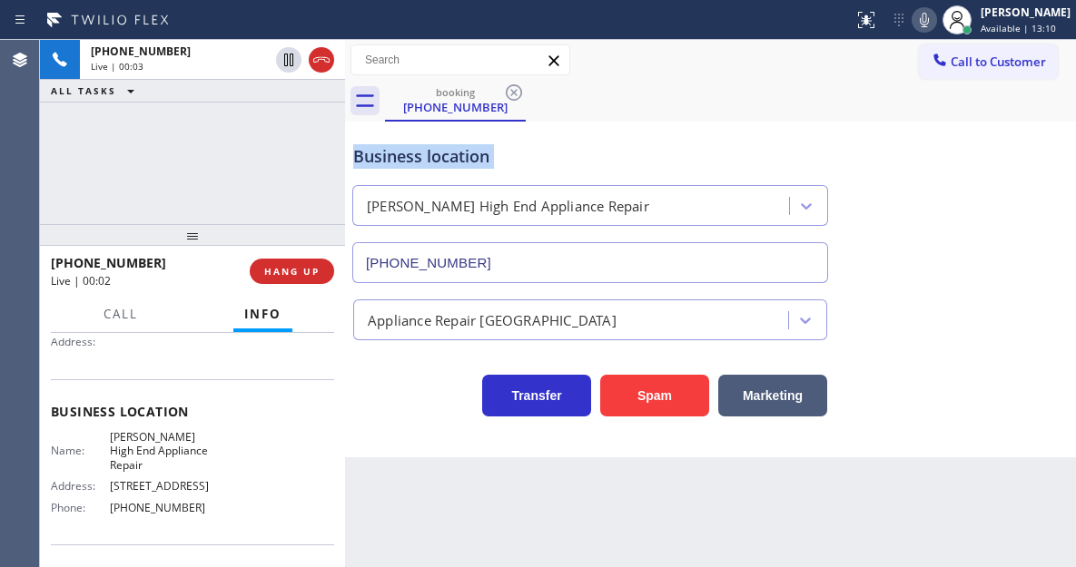
click at [462, 165] on div "Business location" at bounding box center [590, 156] width 474 height 25
click at [641, 396] on button "Spam" at bounding box center [654, 396] width 109 height 42
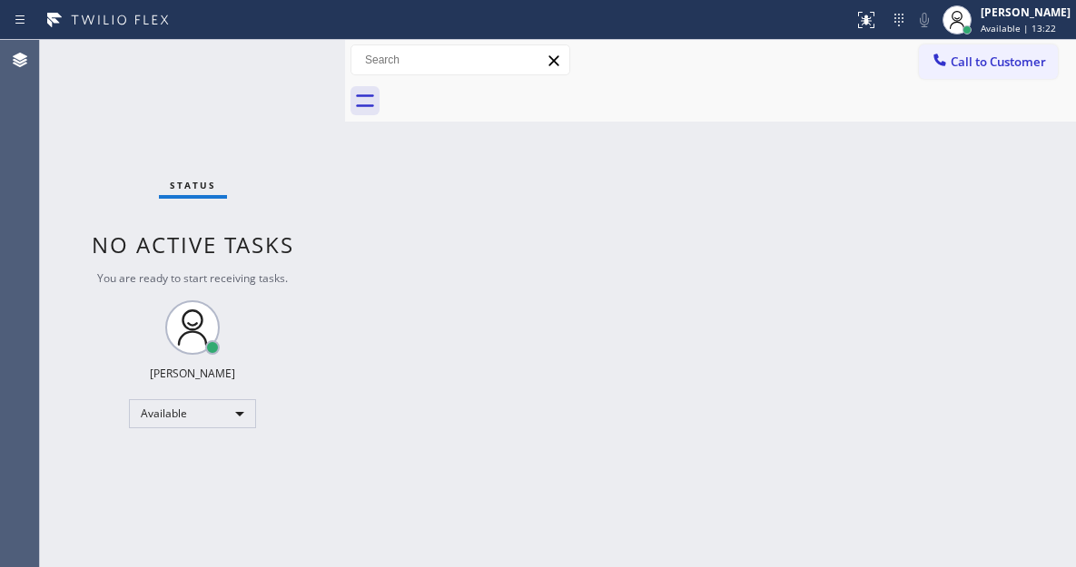
click at [284, 53] on div "Status No active tasks You are ready to start receiving tasks. [PERSON_NAME]" at bounding box center [192, 303] width 305 height 527
click at [1018, 185] on div "Back to Dashboard Change Sender ID Customers Technicians Select a contact Outbo…" at bounding box center [710, 303] width 731 height 527
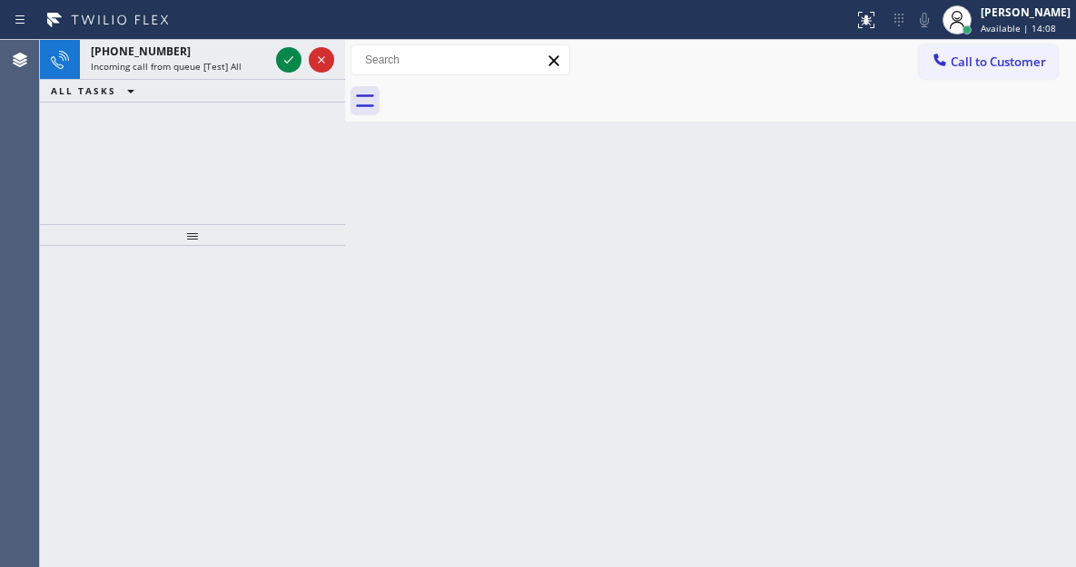
drag, startPoint x: 1019, startPoint y: 192, endPoint x: 788, endPoint y: 175, distance: 231.2
click at [1019, 192] on div "Back to Dashboard Change Sender ID Customers Technicians Select a contact Outbo…" at bounding box center [710, 303] width 731 height 527
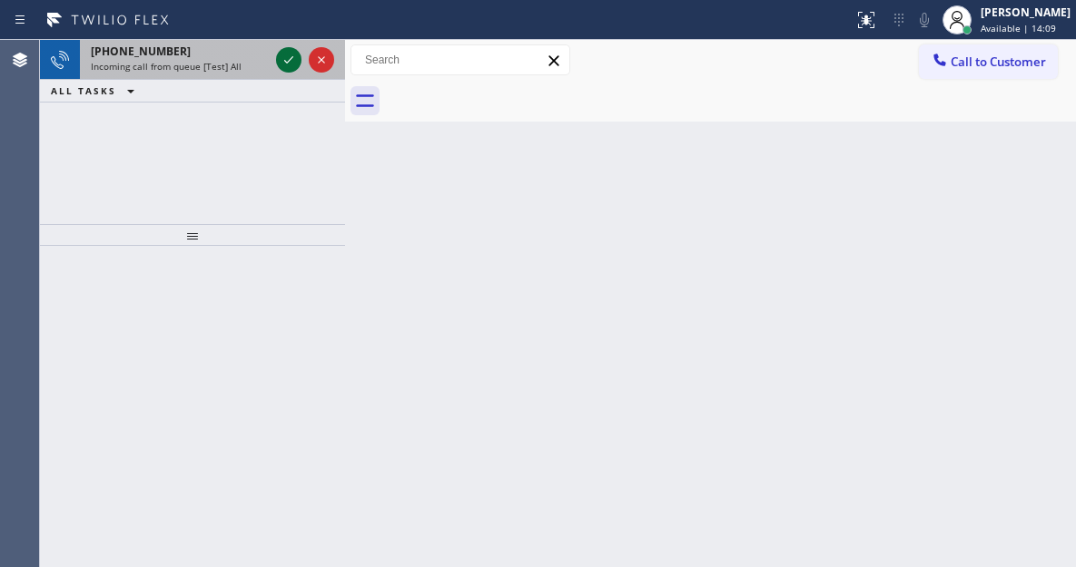
click at [289, 59] on icon at bounding box center [289, 60] width 22 height 22
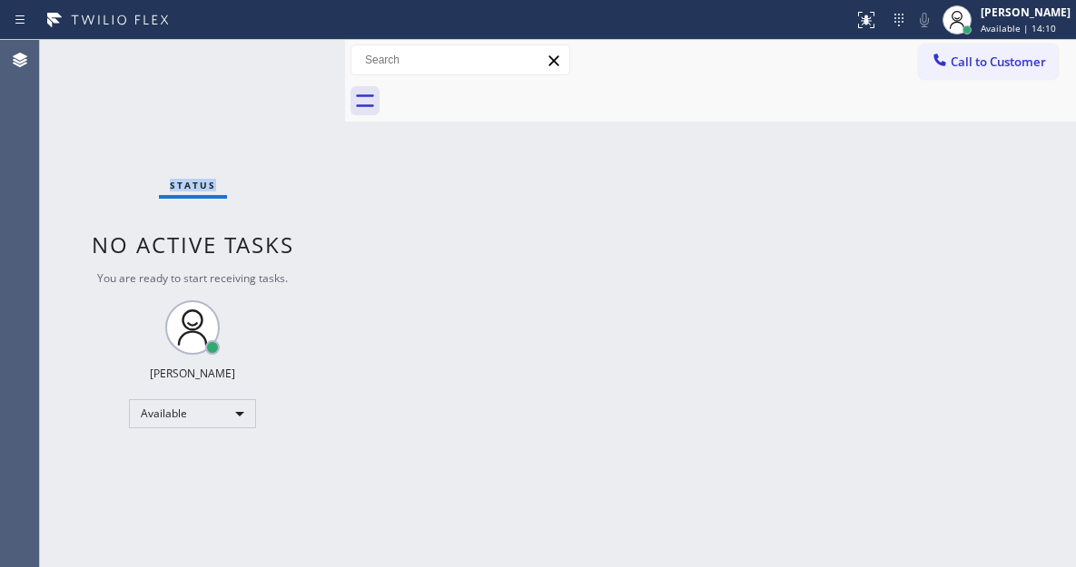
click at [289, 59] on div "Status No active tasks You are ready to start receiving tasks. [PERSON_NAME]" at bounding box center [192, 303] width 305 height 527
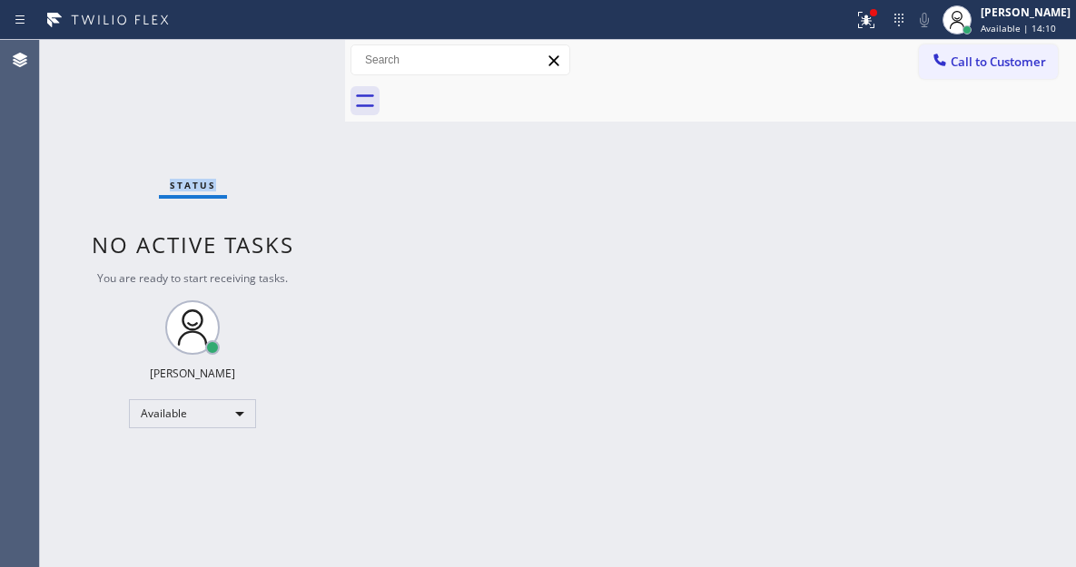
click at [289, 59] on div "Status No active tasks You are ready to start receiving tasks. [PERSON_NAME]" at bounding box center [192, 303] width 305 height 527
click at [877, 26] on icon at bounding box center [866, 20] width 22 height 22
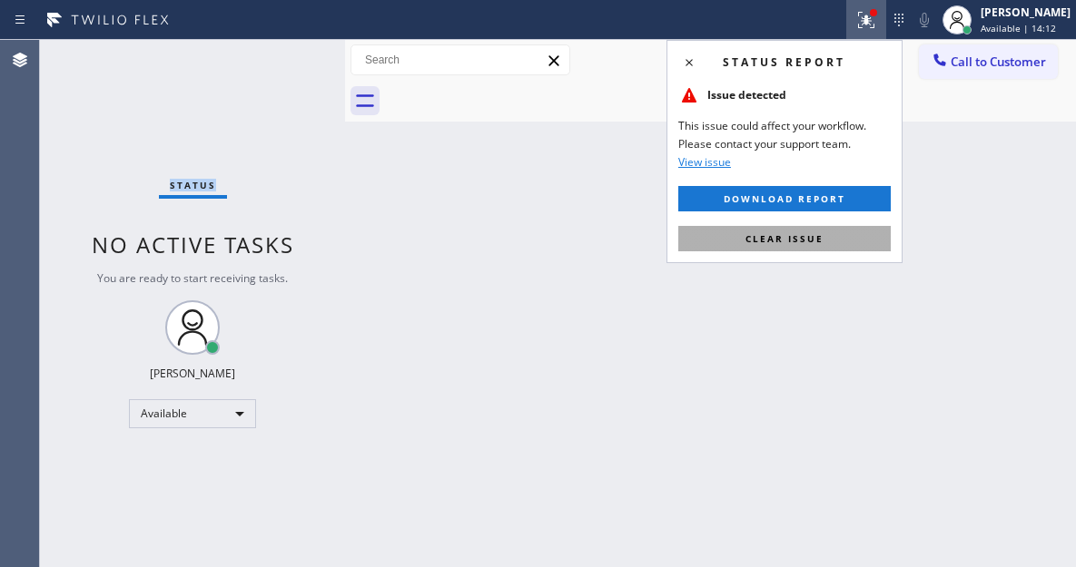
click at [848, 235] on button "Clear issue" at bounding box center [784, 238] width 212 height 25
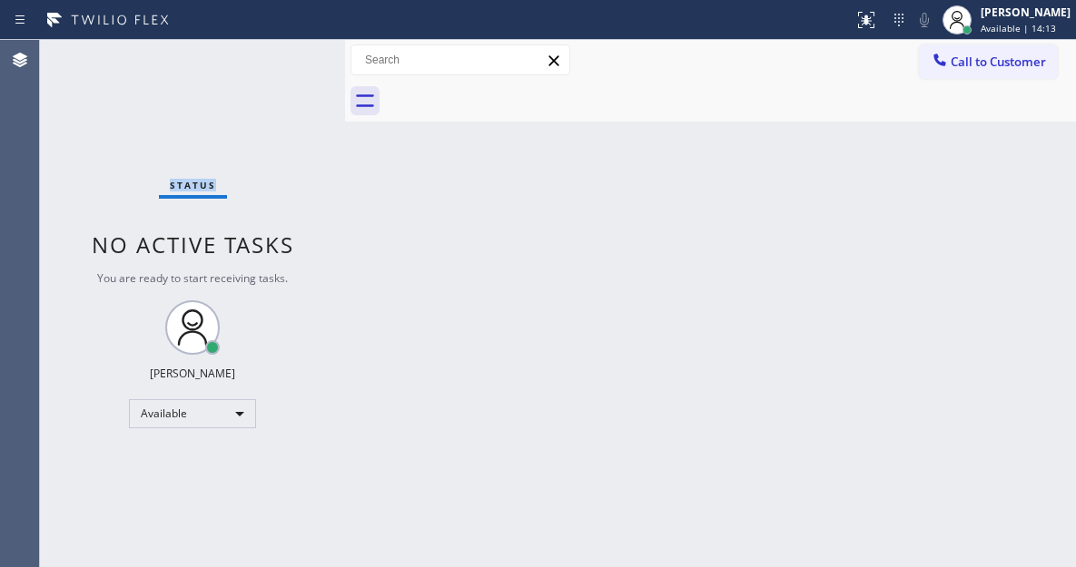
click at [291, 52] on div "Status No active tasks You are ready to start receiving tasks. [PERSON_NAME]" at bounding box center [192, 303] width 305 height 527
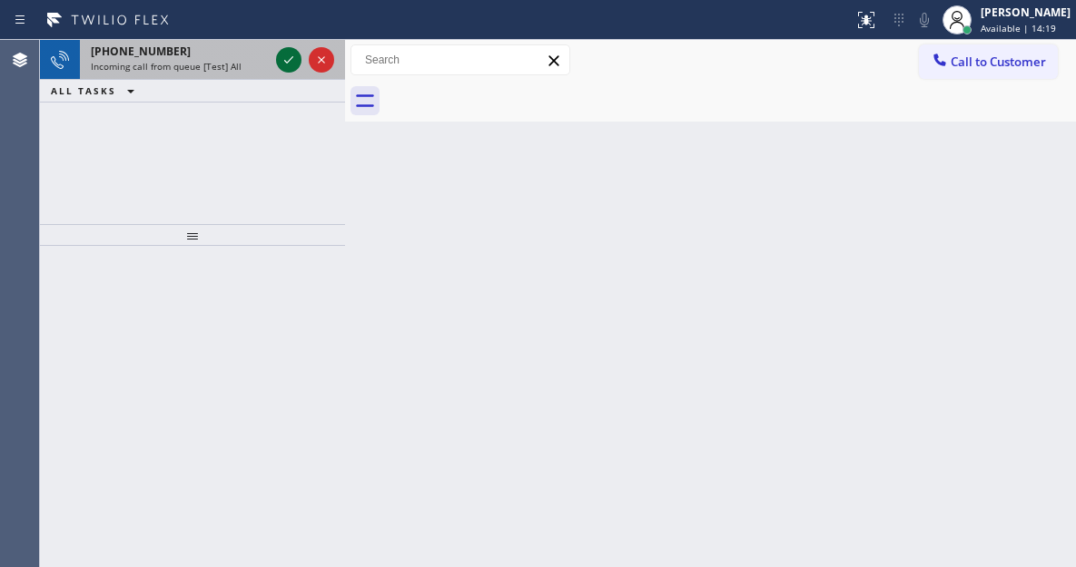
click at [290, 63] on icon at bounding box center [289, 60] width 22 height 22
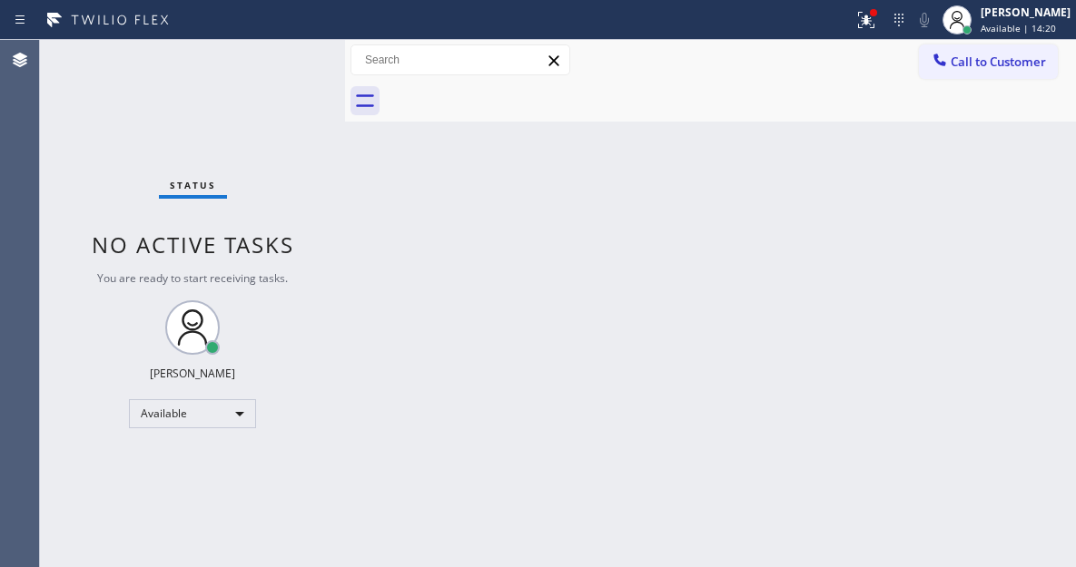
click at [274, 58] on div "Status No active tasks You are ready to start receiving tasks. [PERSON_NAME]" at bounding box center [192, 303] width 305 height 527
click at [1004, 155] on div "Back to Dashboard Change Sender ID Customers Technicians Select a contact Outbo…" at bounding box center [710, 303] width 731 height 527
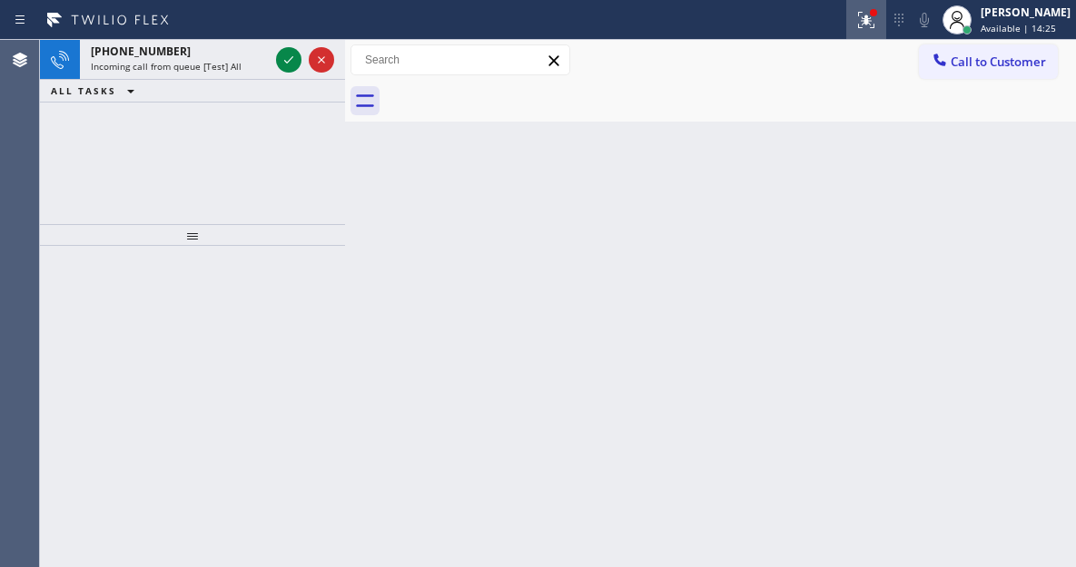
click at [877, 28] on icon at bounding box center [866, 20] width 22 height 22
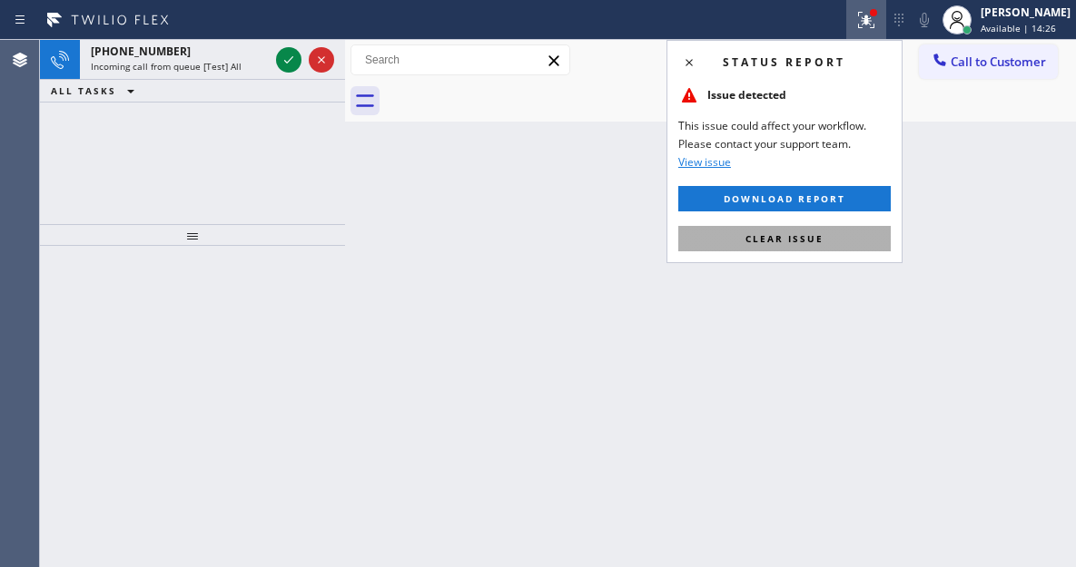
click at [822, 240] on button "Clear issue" at bounding box center [784, 238] width 212 height 25
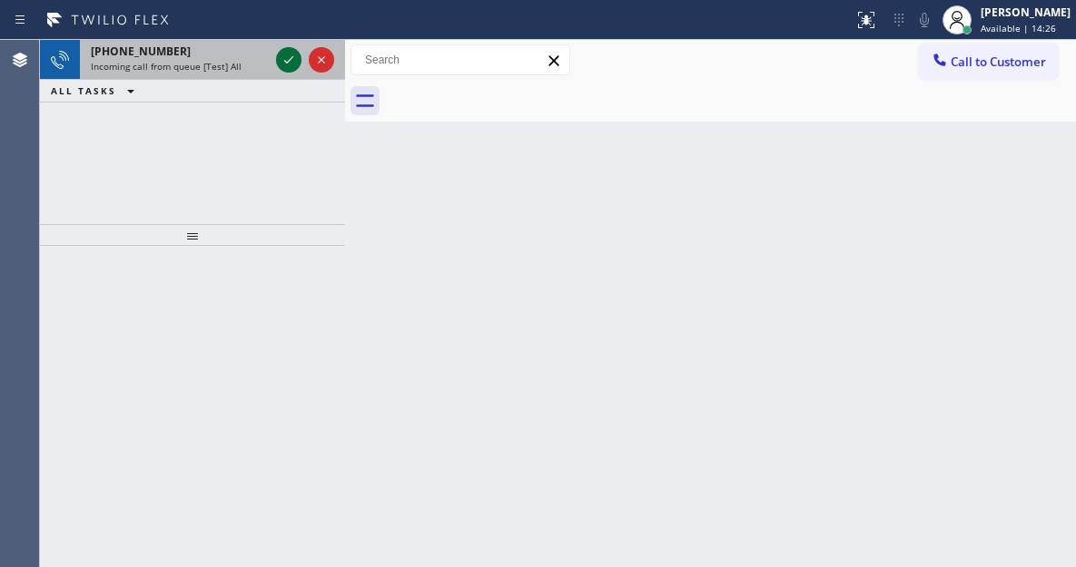
click at [291, 61] on icon at bounding box center [289, 60] width 22 height 22
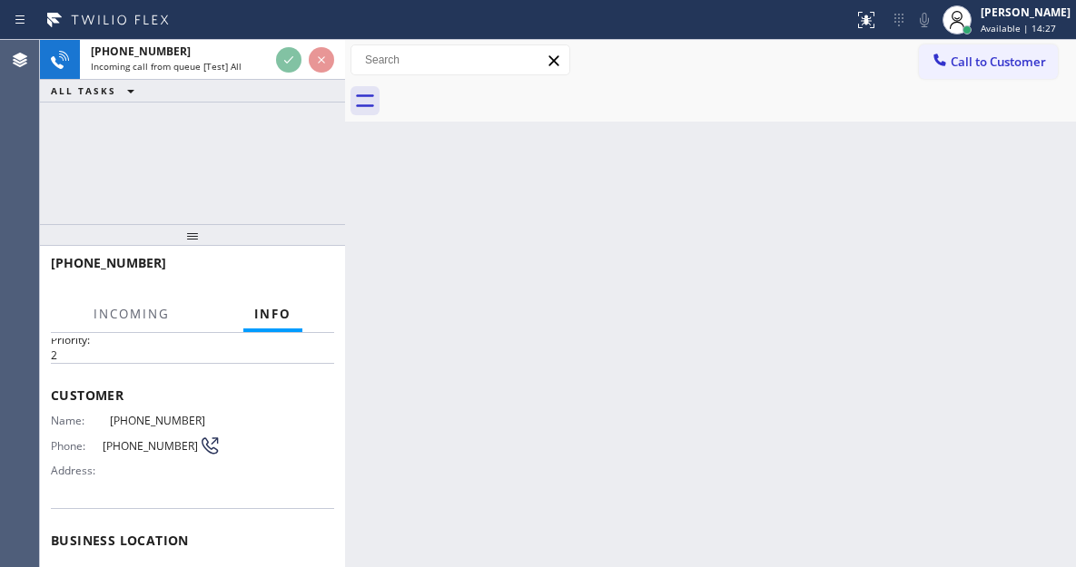
scroll to position [174, 0]
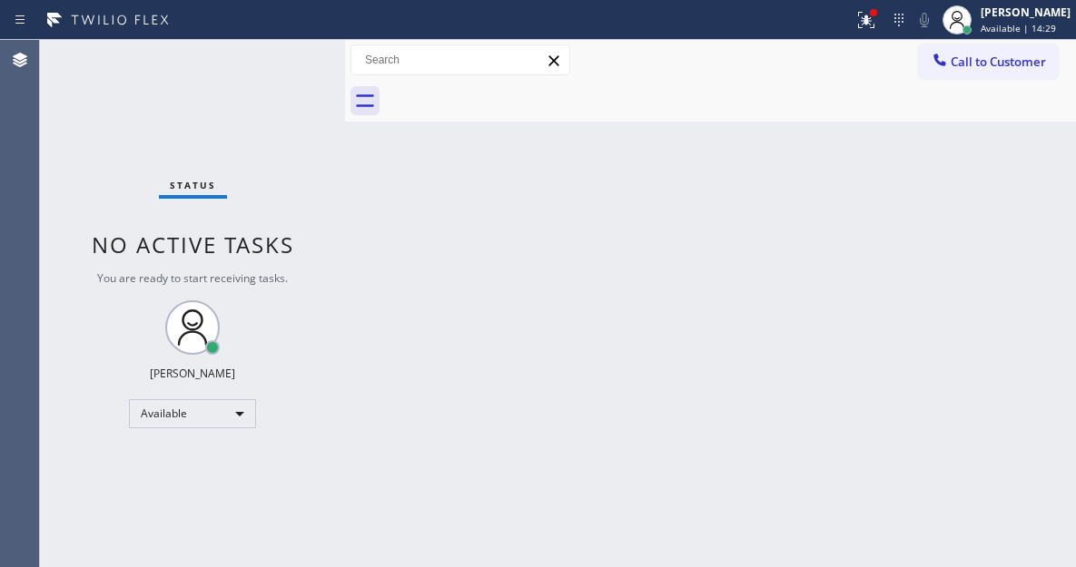
click at [287, 53] on div "Status No active tasks You are ready to start receiving tasks. [PERSON_NAME]" at bounding box center [192, 303] width 305 height 527
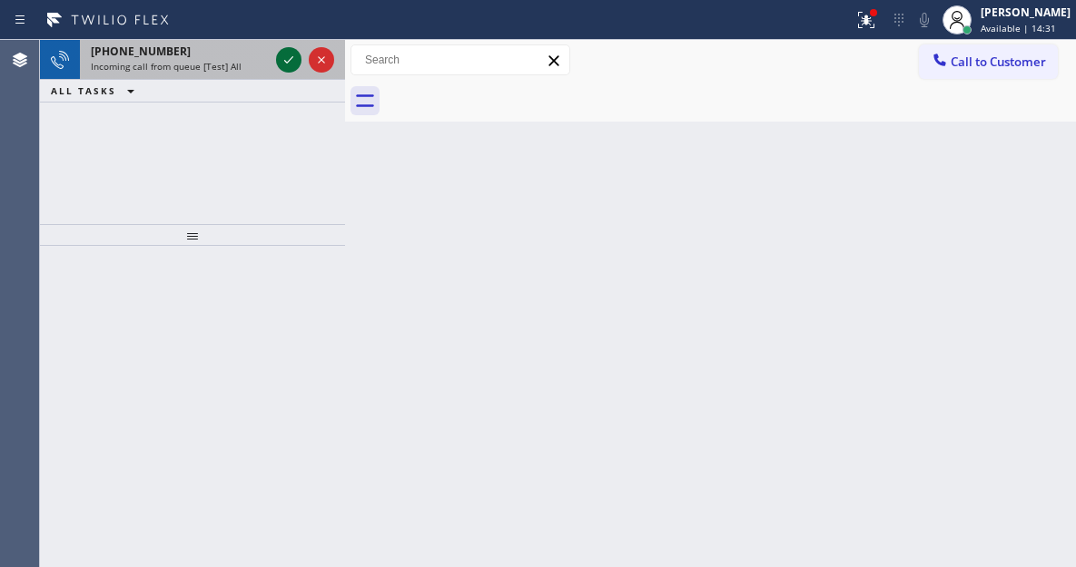
click at [293, 66] on icon at bounding box center [289, 60] width 22 height 22
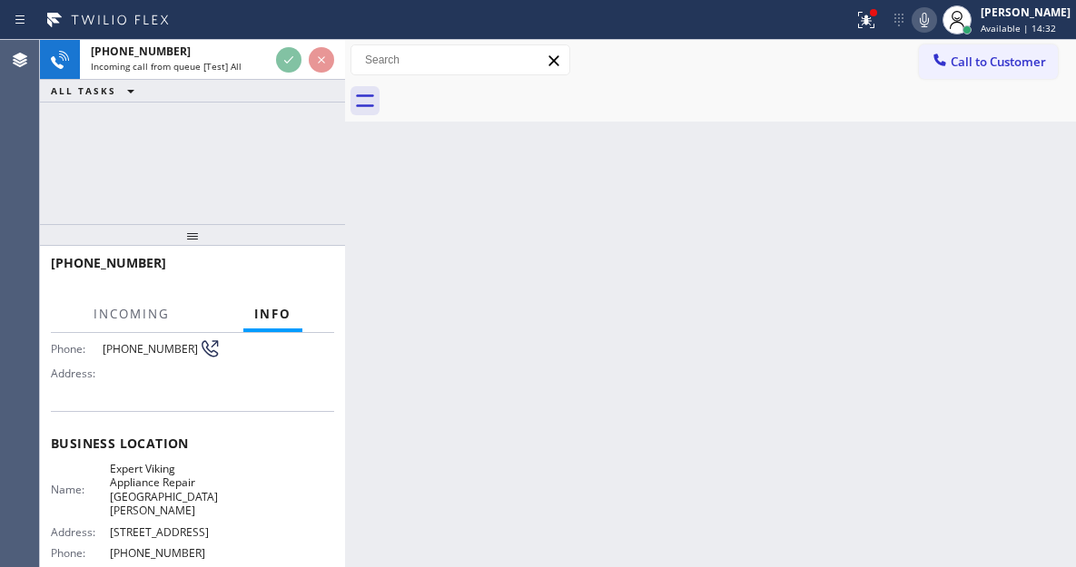
scroll to position [182, 0]
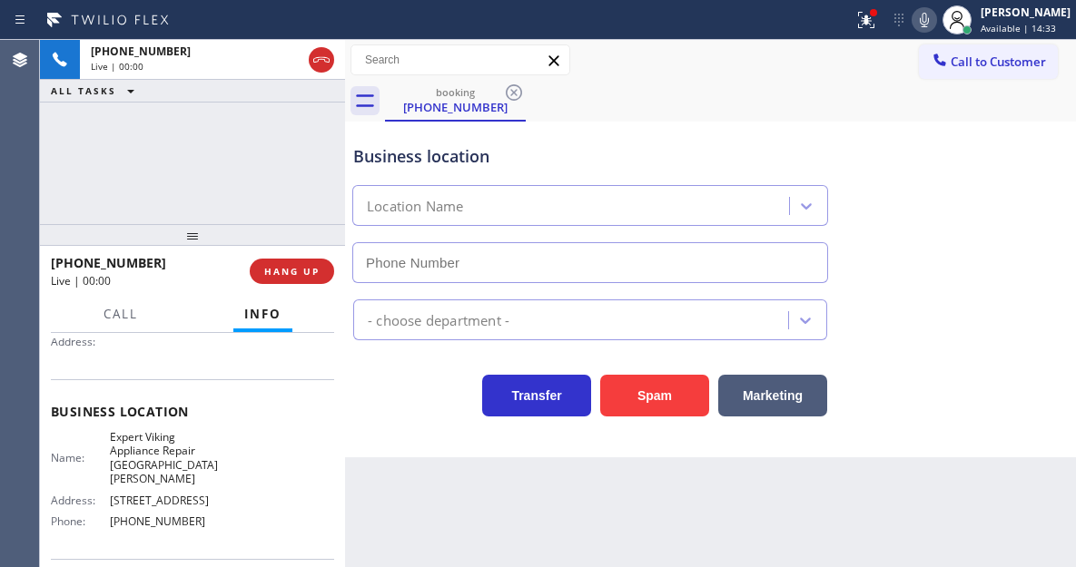
type input "[PHONE_NUMBER]"
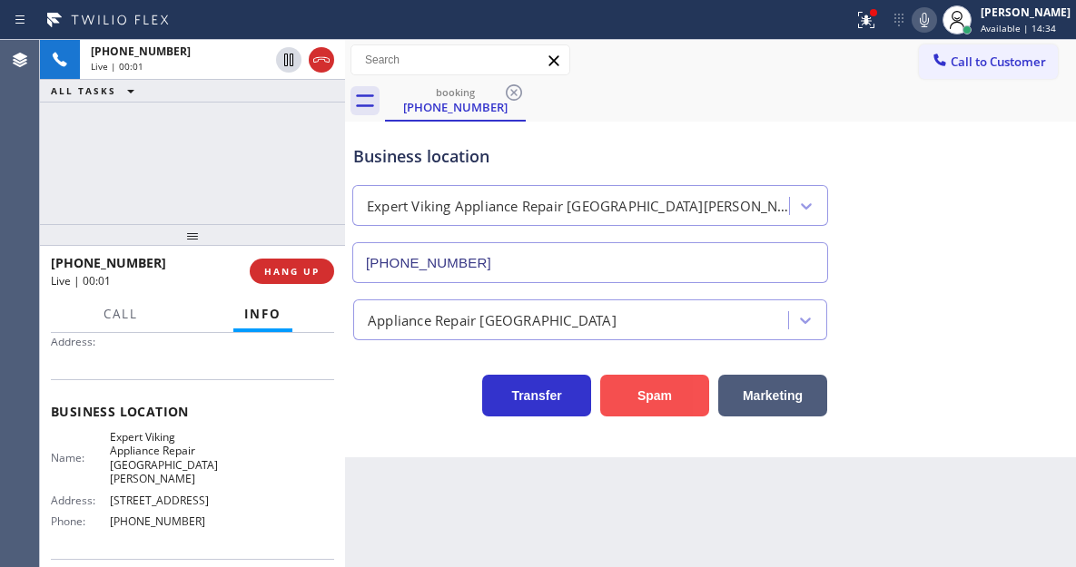
click at [658, 403] on button "Spam" at bounding box center [654, 396] width 109 height 42
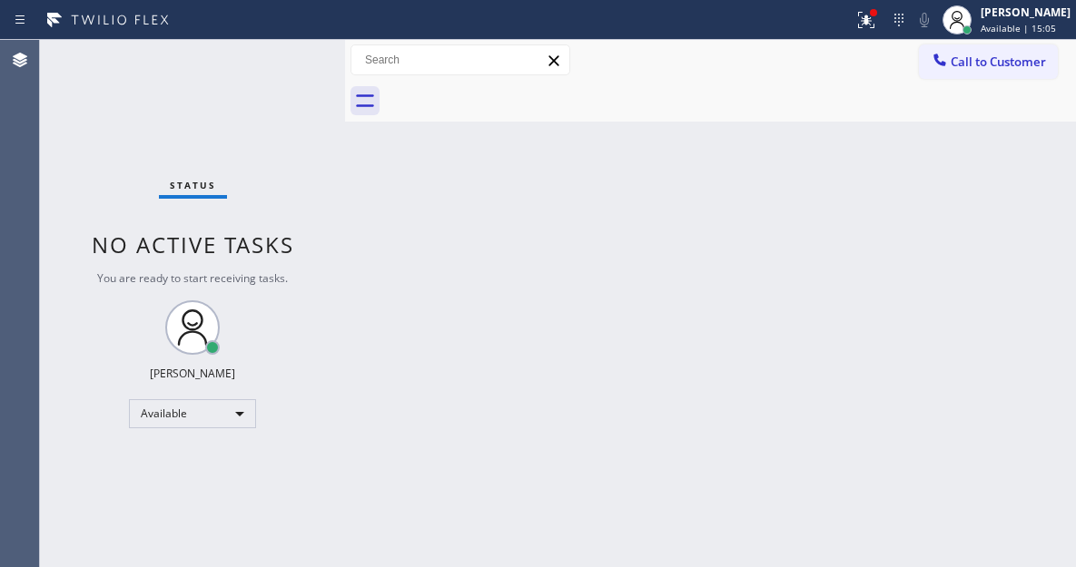
click at [1057, 157] on div "Back to Dashboard Change Sender ID Customers Technicians Select a contact Outbo…" at bounding box center [710, 303] width 731 height 527
click at [265, 69] on div "Status No active tasks You are ready to start receiving tasks. [PERSON_NAME]" at bounding box center [192, 303] width 305 height 527
click at [886, 35] on button at bounding box center [866, 20] width 40 height 40
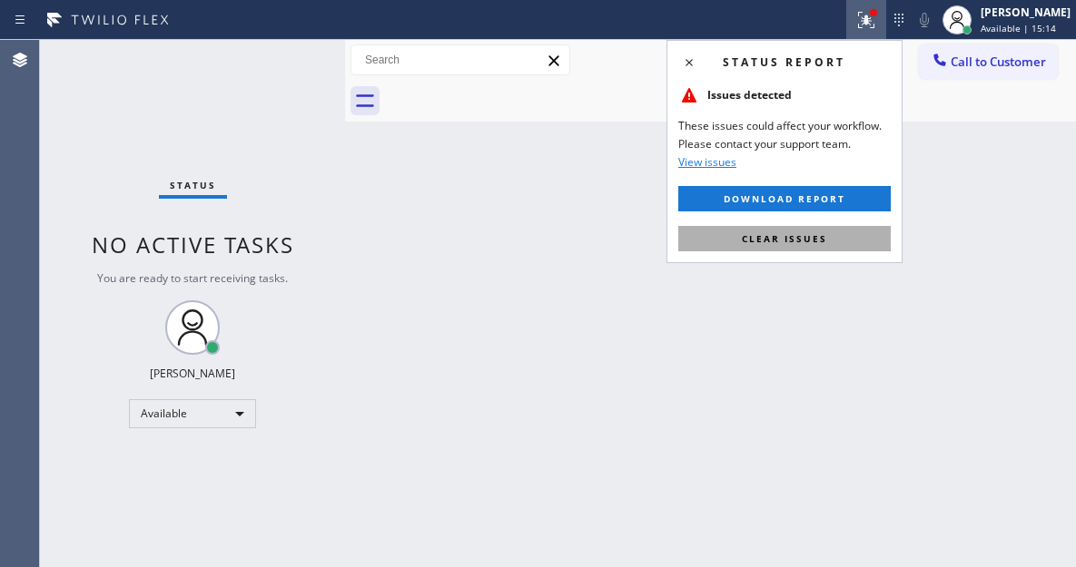
click at [844, 239] on button "Clear issues" at bounding box center [784, 238] width 212 height 25
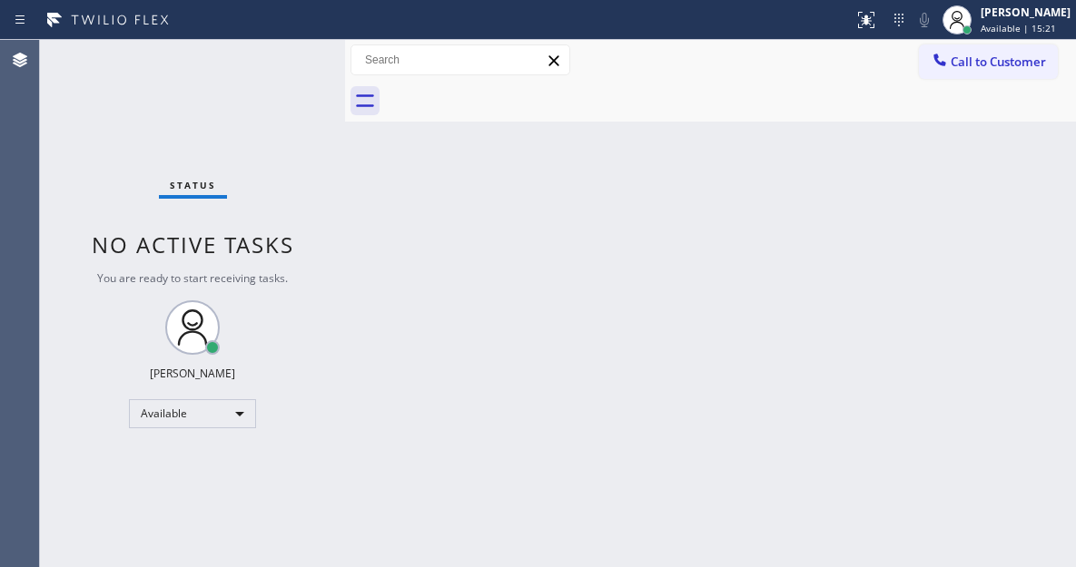
click at [275, 54] on div "Status No active tasks You are ready to start receiving tasks. [PERSON_NAME]" at bounding box center [192, 303] width 305 height 527
click at [290, 65] on div "Status No active tasks You are ready to start receiving tasks. [PERSON_NAME]" at bounding box center [192, 303] width 305 height 527
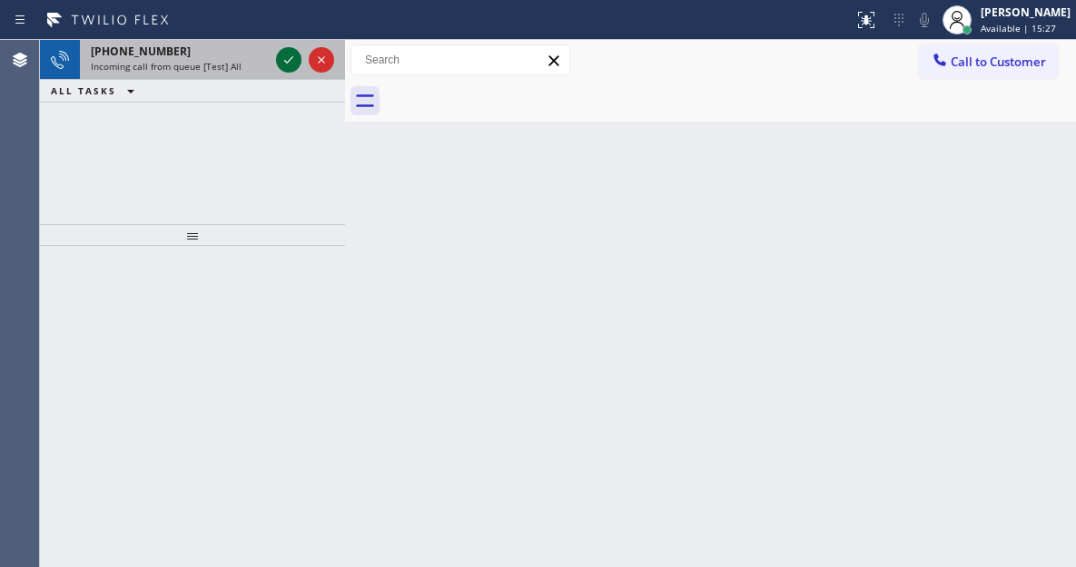
click at [291, 65] on icon at bounding box center [289, 60] width 22 height 22
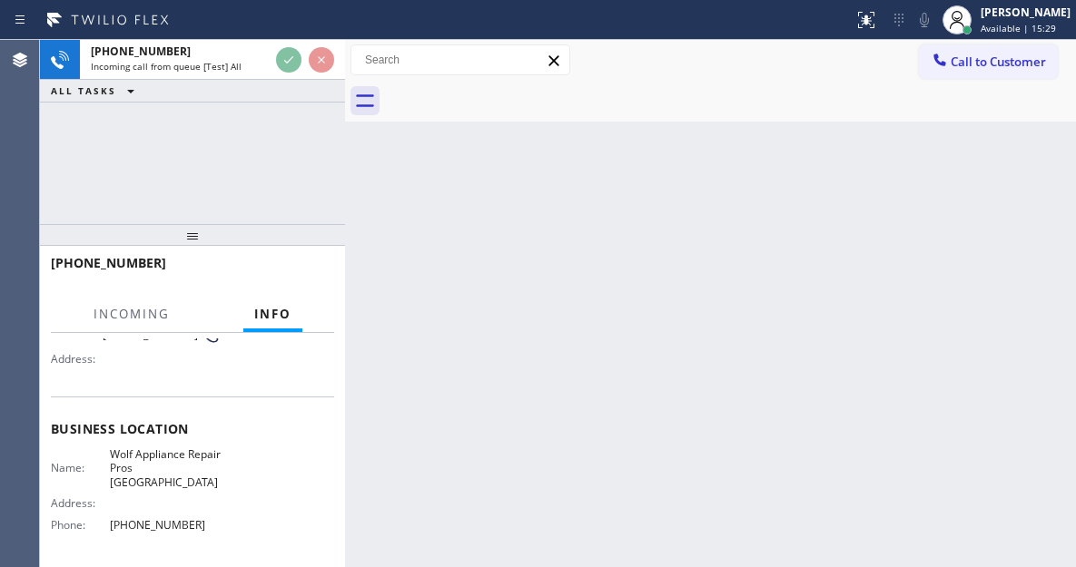
scroll to position [182, 0]
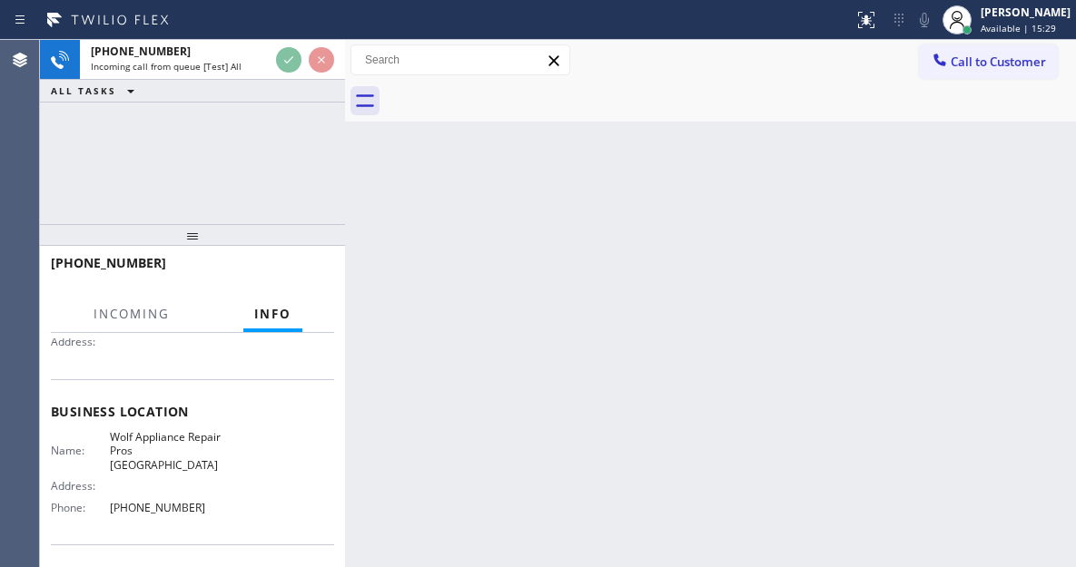
click at [166, 441] on span "Wolf Appliance Repair Pros [GEOGRAPHIC_DATA]" at bounding box center [165, 451] width 111 height 42
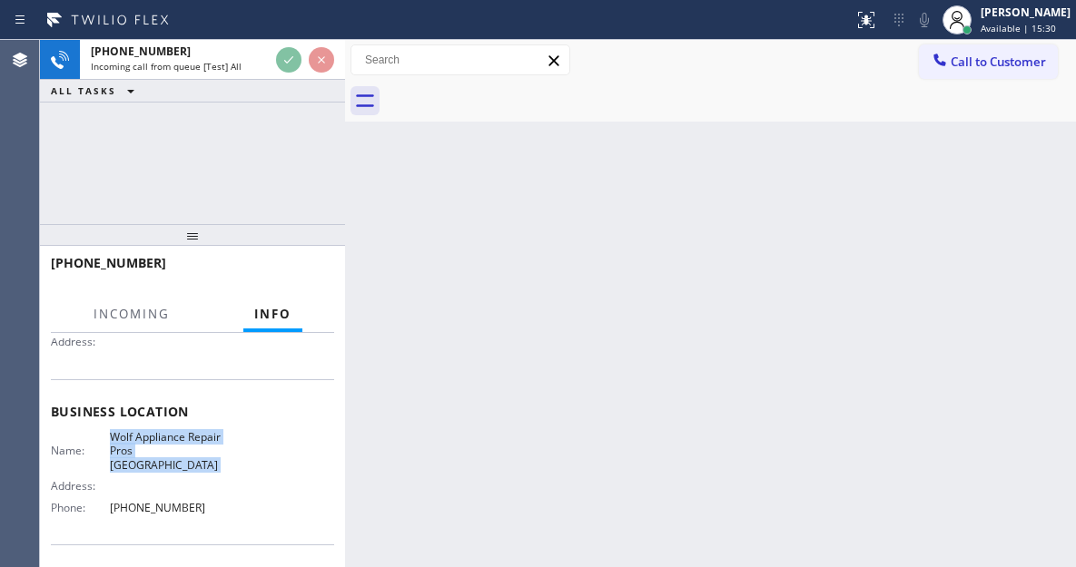
click at [166, 441] on span "Wolf Appliance Repair Pros [GEOGRAPHIC_DATA]" at bounding box center [165, 451] width 111 height 42
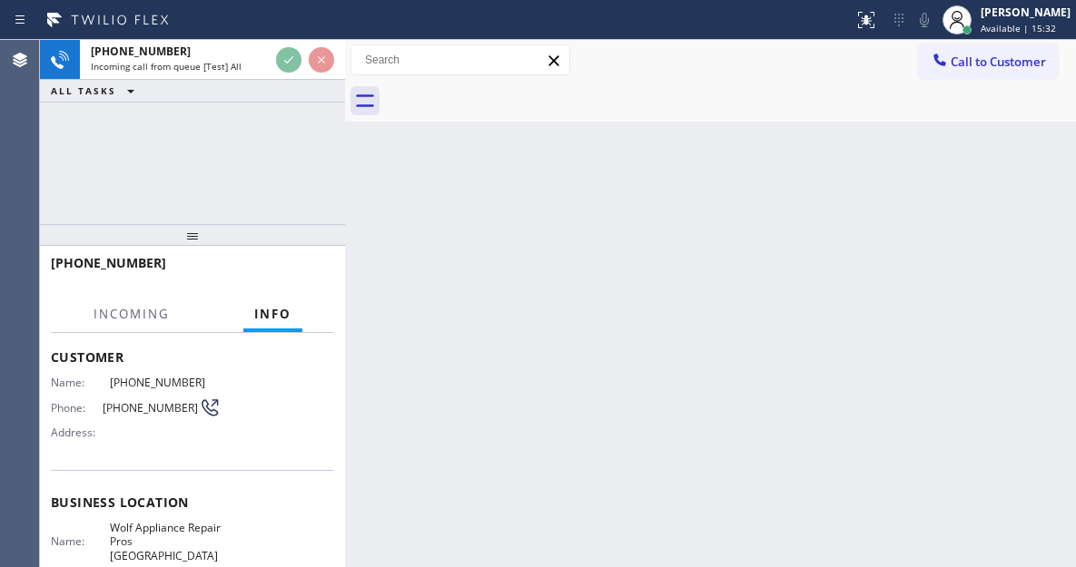
click at [122, 394] on div "Name: [PHONE_NUMBER] Phone: [PHONE_NUMBER] Address:" at bounding box center [136, 412] width 170 height 72
click at [122, 401] on span "[PHONE_NUMBER]" at bounding box center [151, 408] width 96 height 14
click at [122, 402] on span "[PHONE_NUMBER]" at bounding box center [151, 408] width 96 height 14
click at [359, 447] on div "Back to Dashboard Change Sender ID Customers Technicians Select a contact Outbo…" at bounding box center [710, 303] width 731 height 527
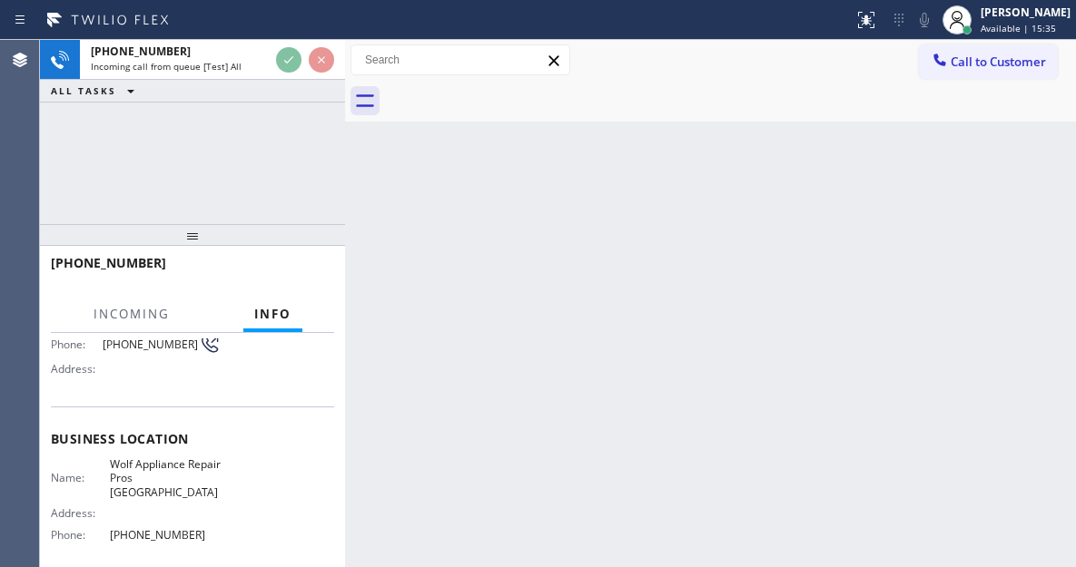
scroll to position [182, 0]
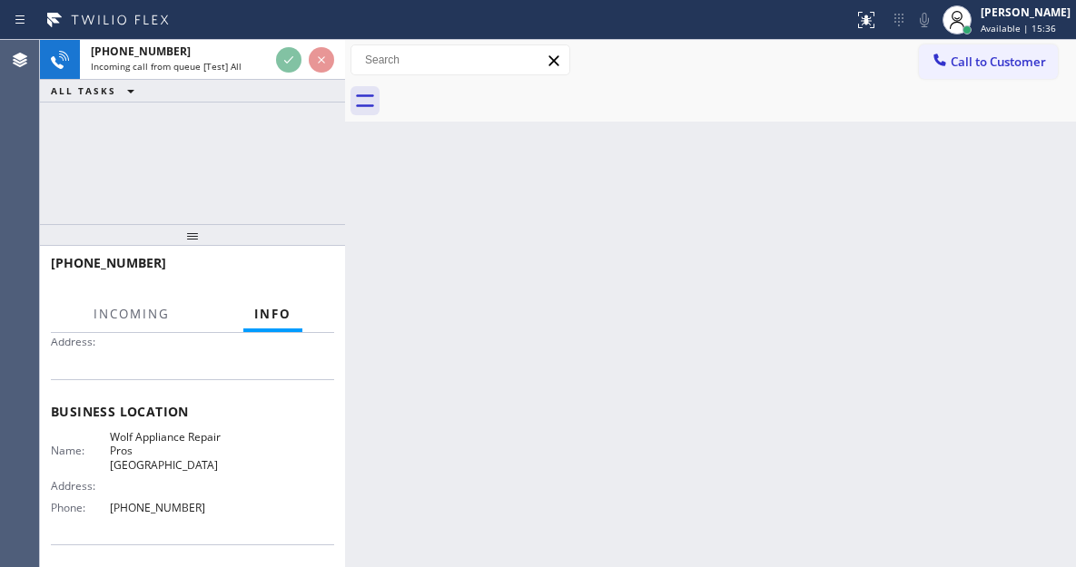
click at [164, 437] on span "Wolf Appliance Repair Pros [GEOGRAPHIC_DATA]" at bounding box center [165, 451] width 111 height 42
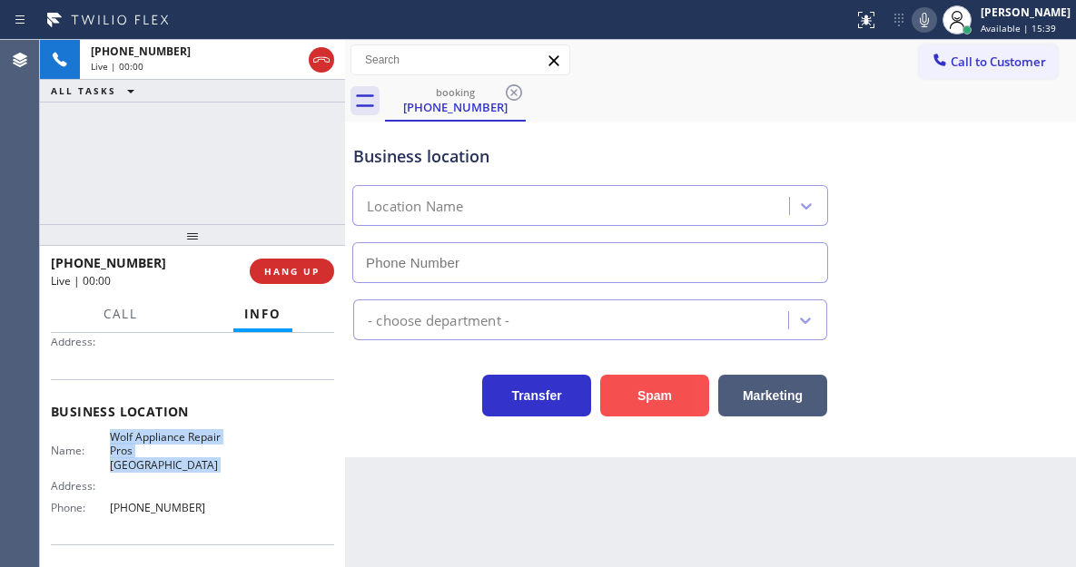
click at [664, 401] on button "Spam" at bounding box center [654, 396] width 109 height 42
type input "[PHONE_NUMBER]"
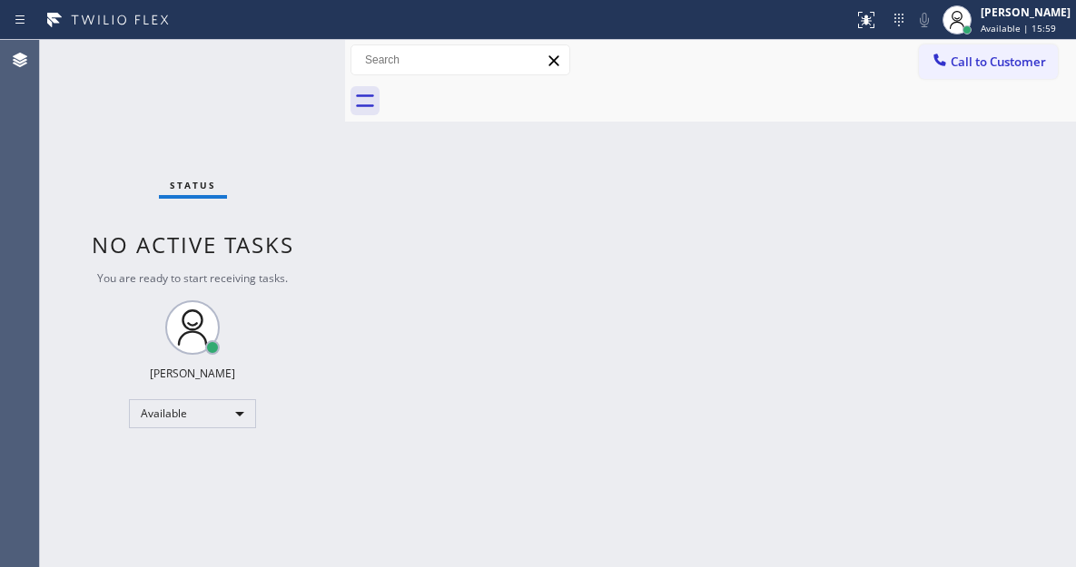
click at [263, 52] on div "Status No active tasks You are ready to start receiving tasks. [PERSON_NAME]" at bounding box center [192, 303] width 305 height 527
click at [276, 52] on div "Status No active tasks You are ready to start receiving tasks. [PERSON_NAME]" at bounding box center [192, 303] width 305 height 527
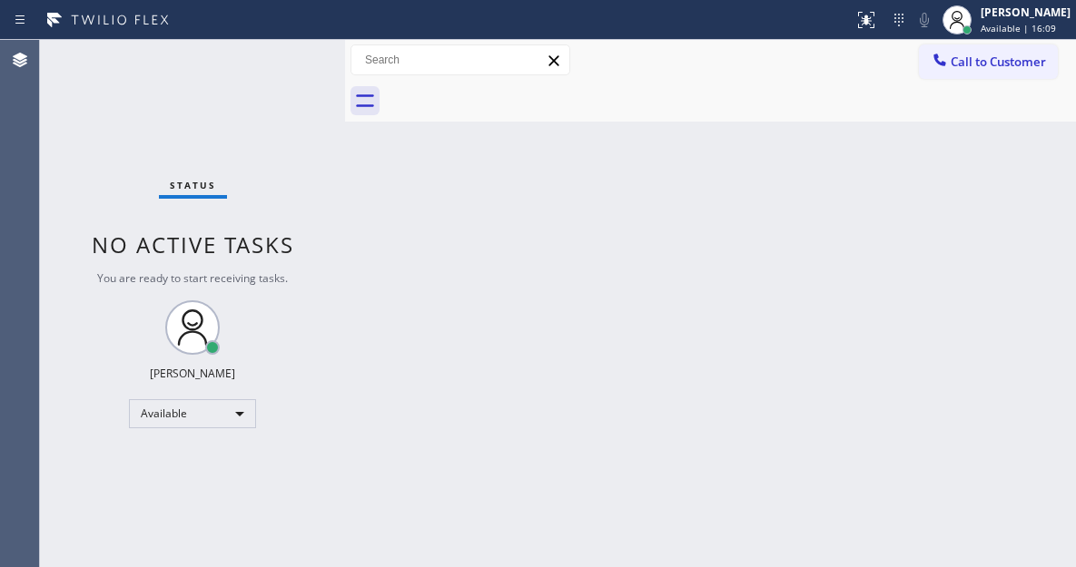
click at [263, 70] on div "Status No active tasks You are ready to start receiving tasks. [PERSON_NAME]" at bounding box center [192, 303] width 305 height 527
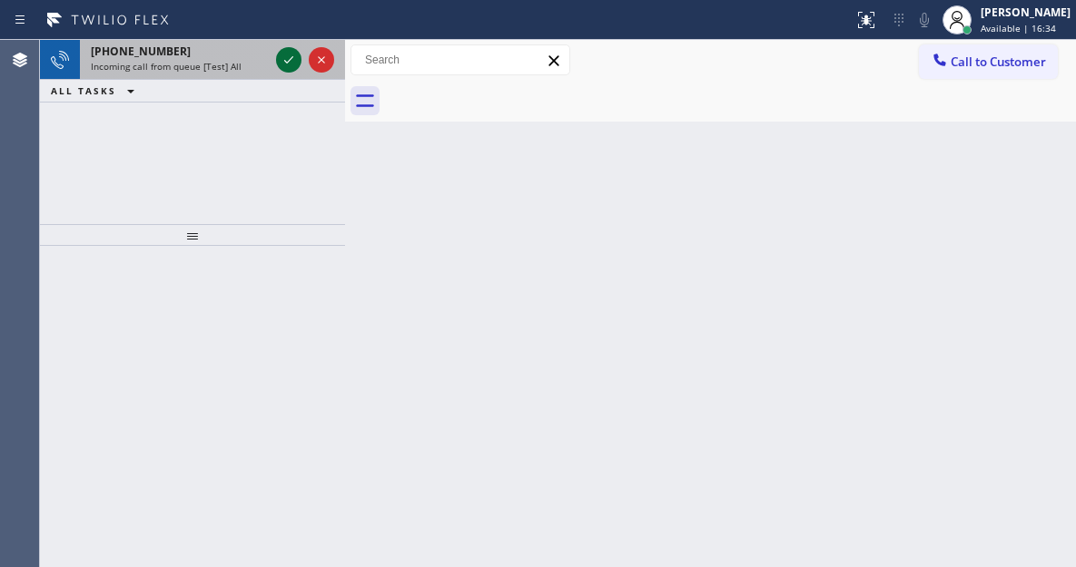
click at [284, 60] on icon at bounding box center [289, 60] width 22 height 22
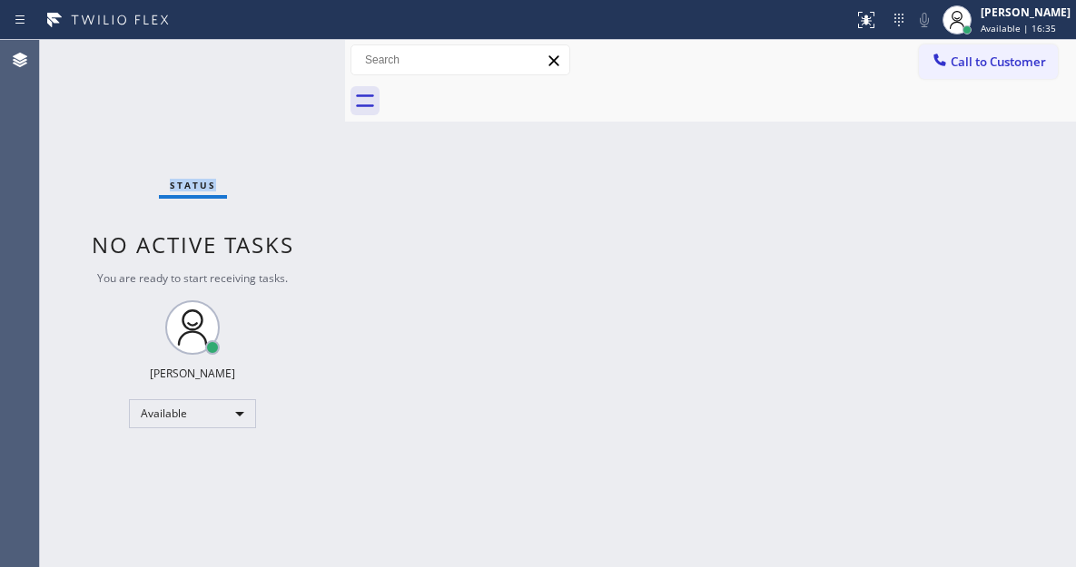
click at [284, 60] on div "Status No active tasks You are ready to start receiving tasks. [PERSON_NAME]" at bounding box center [192, 303] width 305 height 527
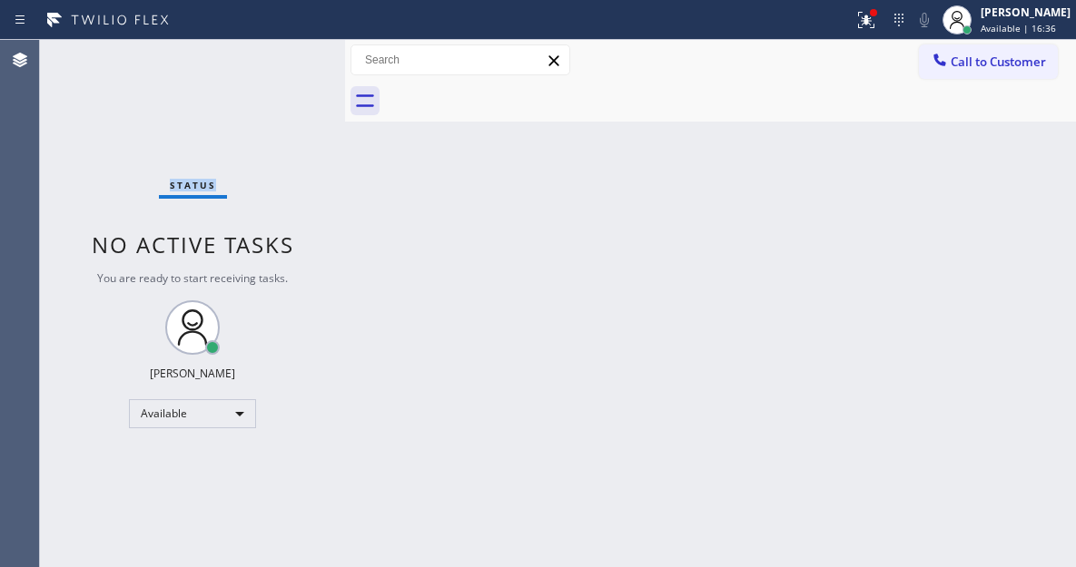
click at [284, 60] on div "Status No active tasks You are ready to start receiving tasks. [PERSON_NAME]" at bounding box center [192, 303] width 305 height 527
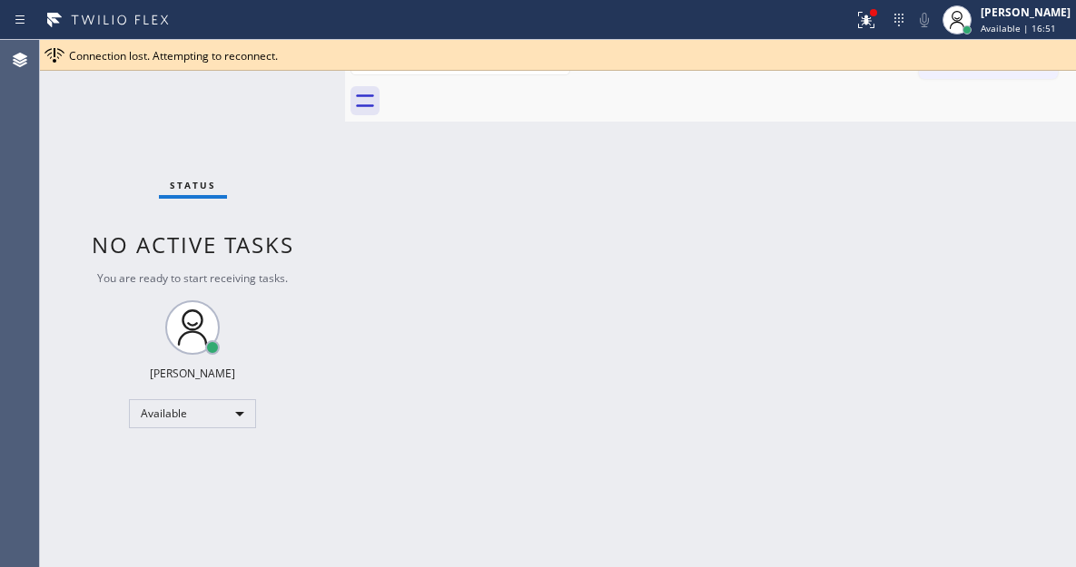
click at [974, 222] on div "Back to Dashboard Change Sender ID Customers Technicians Select a contact Outbo…" at bounding box center [710, 303] width 731 height 527
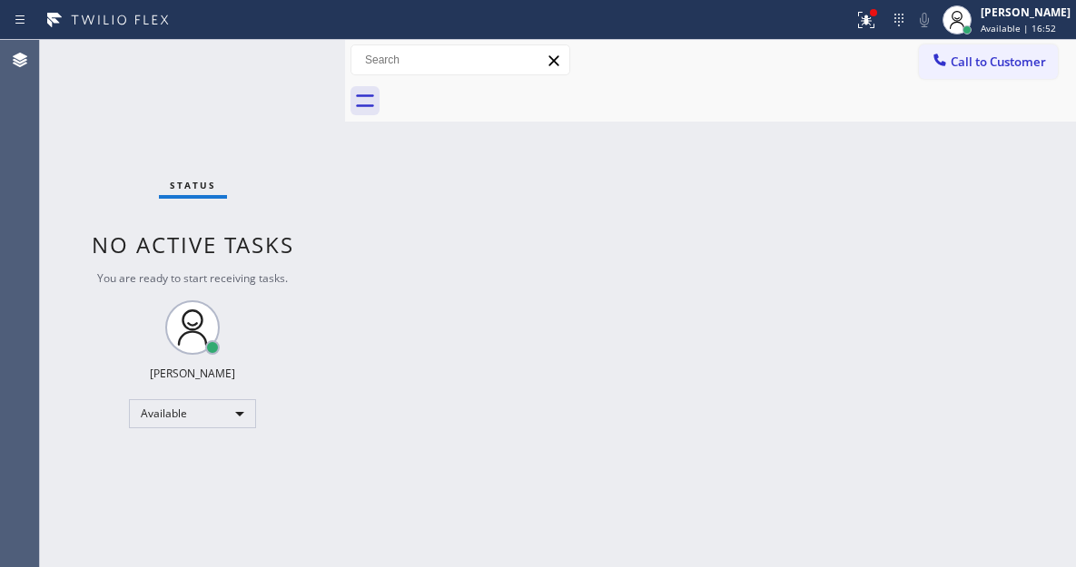
click at [873, 39] on div "Status report Issue detected This issue could affect your workflow. Please cont…" at bounding box center [538, 20] width 1076 height 40
click at [873, 21] on icon at bounding box center [866, 20] width 22 height 22
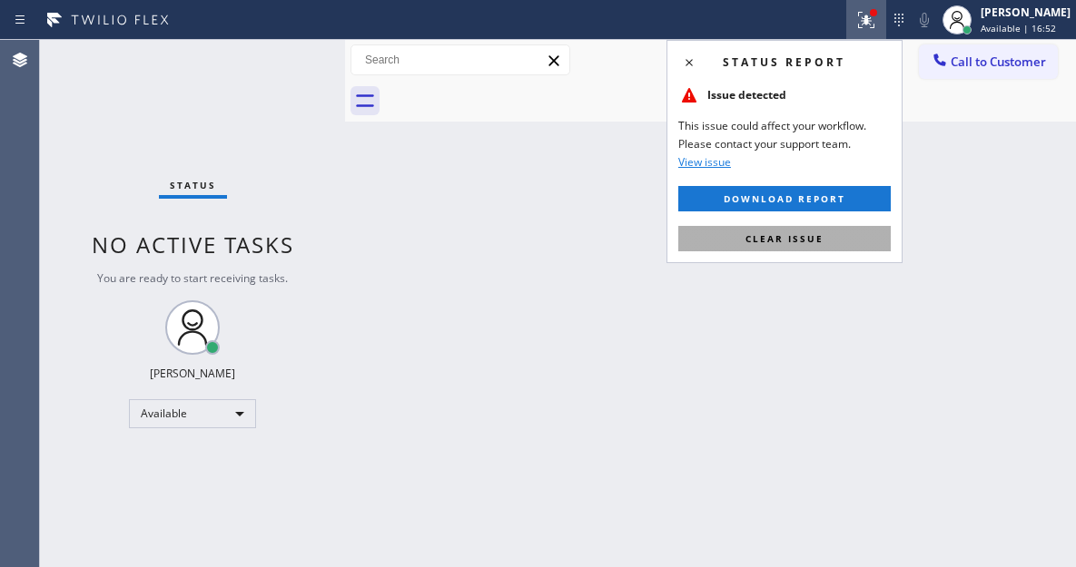
click at [816, 240] on span "Clear issue" at bounding box center [784, 238] width 78 height 13
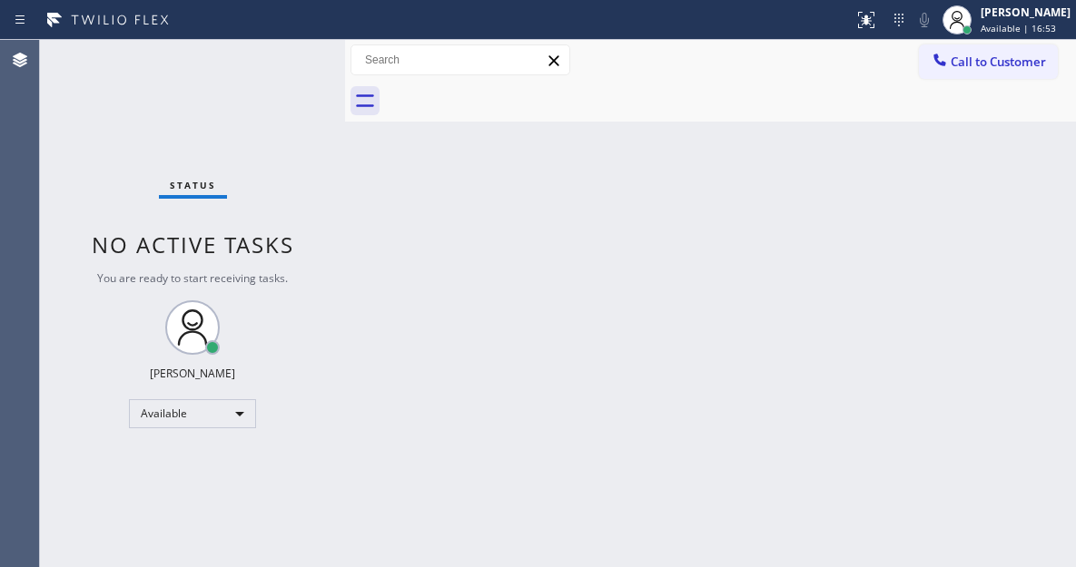
click at [269, 74] on div "Status No active tasks You are ready to start receiving tasks. [PERSON_NAME]" at bounding box center [192, 303] width 305 height 527
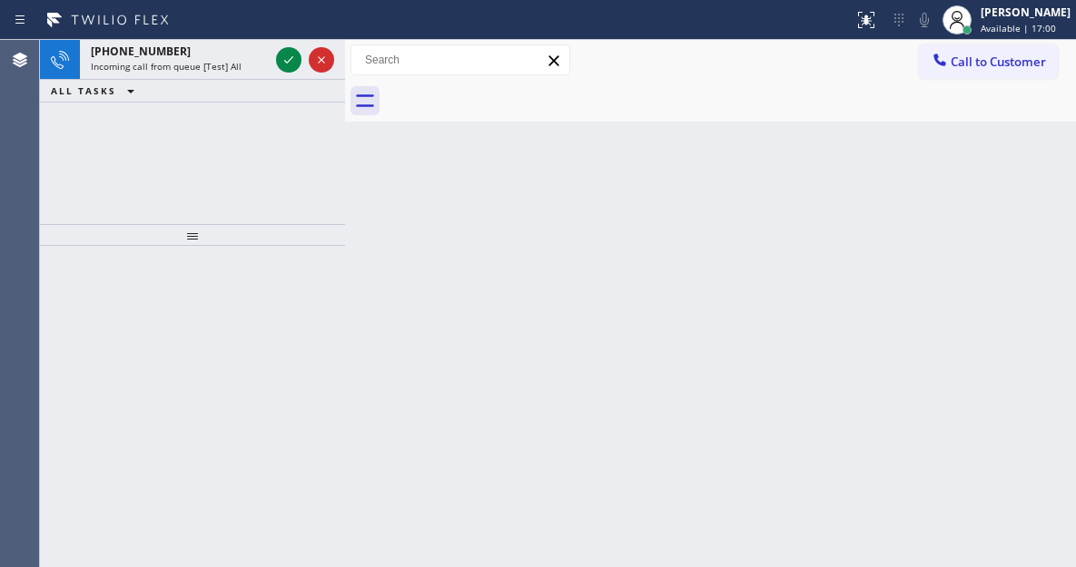
click at [1017, 178] on div "Back to Dashboard Change Sender ID Customers Technicians Select a contact Outbo…" at bounding box center [710, 303] width 731 height 527
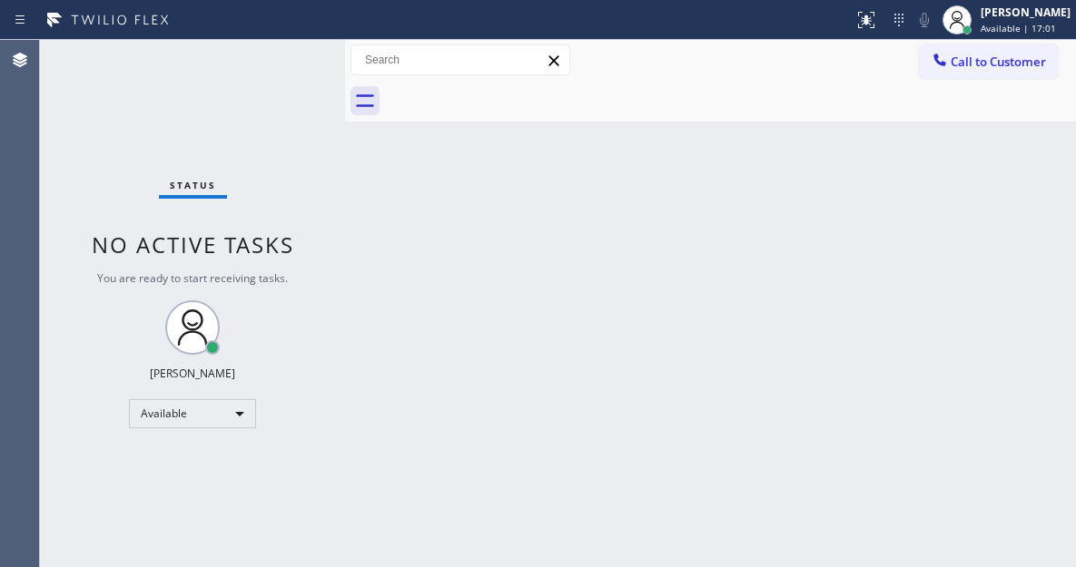
click at [283, 59] on div "Status No active tasks You are ready to start receiving tasks. [PERSON_NAME]" at bounding box center [192, 303] width 305 height 527
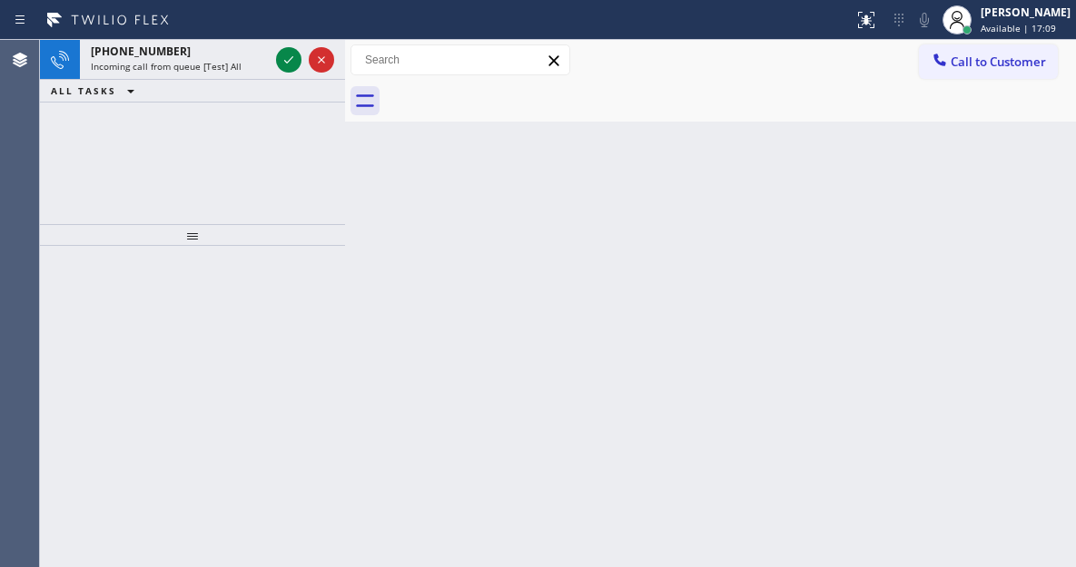
click at [1018, 168] on div "Back to Dashboard Change Sender ID Customers Technicians Select a contact Outbo…" at bounding box center [710, 303] width 731 height 527
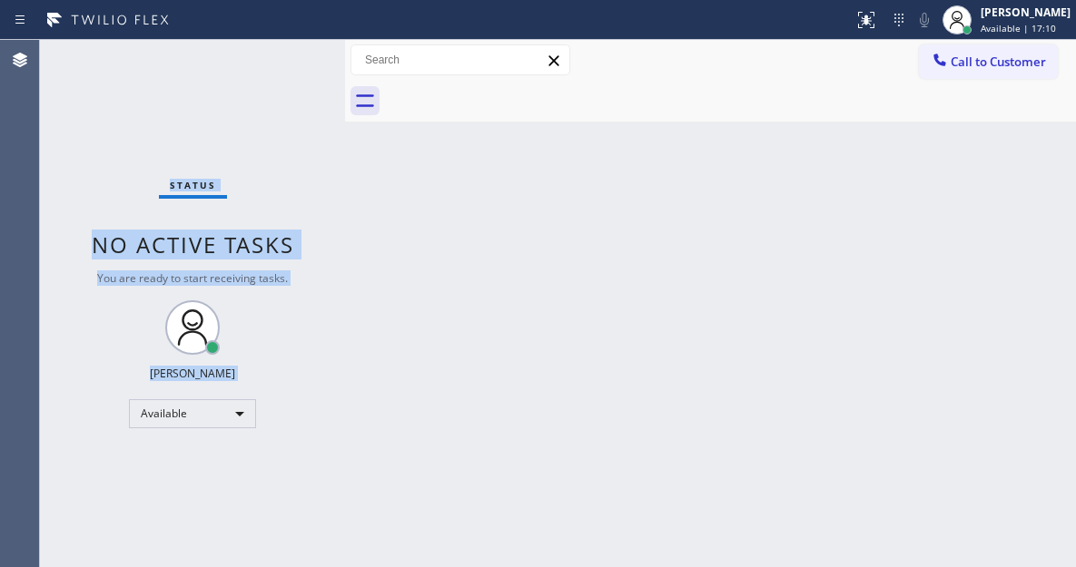
click at [290, 54] on div "Status No active tasks You are ready to start receiving tasks. [PERSON_NAME]" at bounding box center [192, 303] width 305 height 527
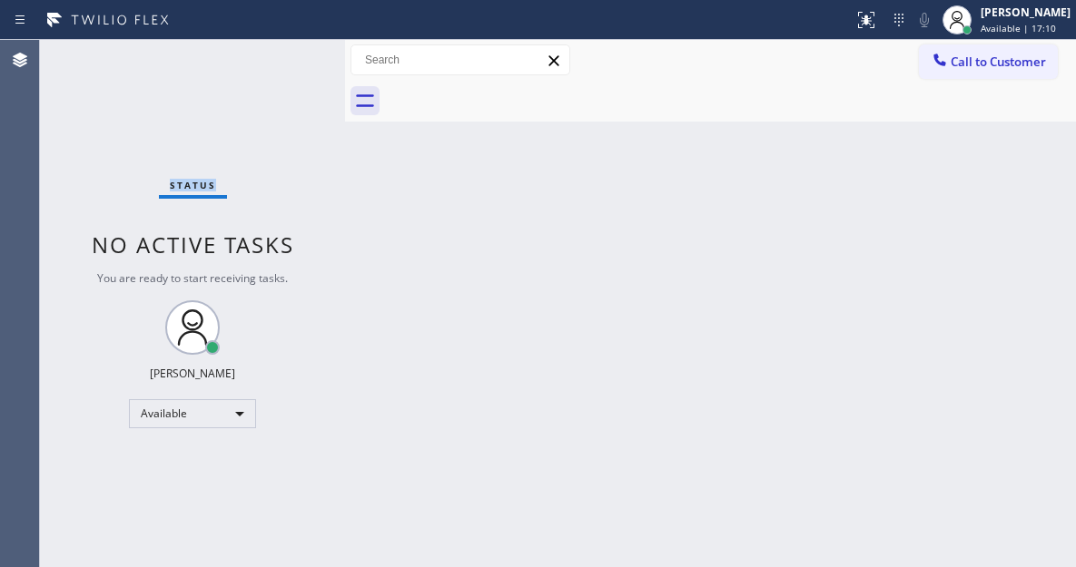
click at [290, 54] on div "Status No active tasks You are ready to start receiving tasks. [PERSON_NAME]" at bounding box center [192, 303] width 305 height 527
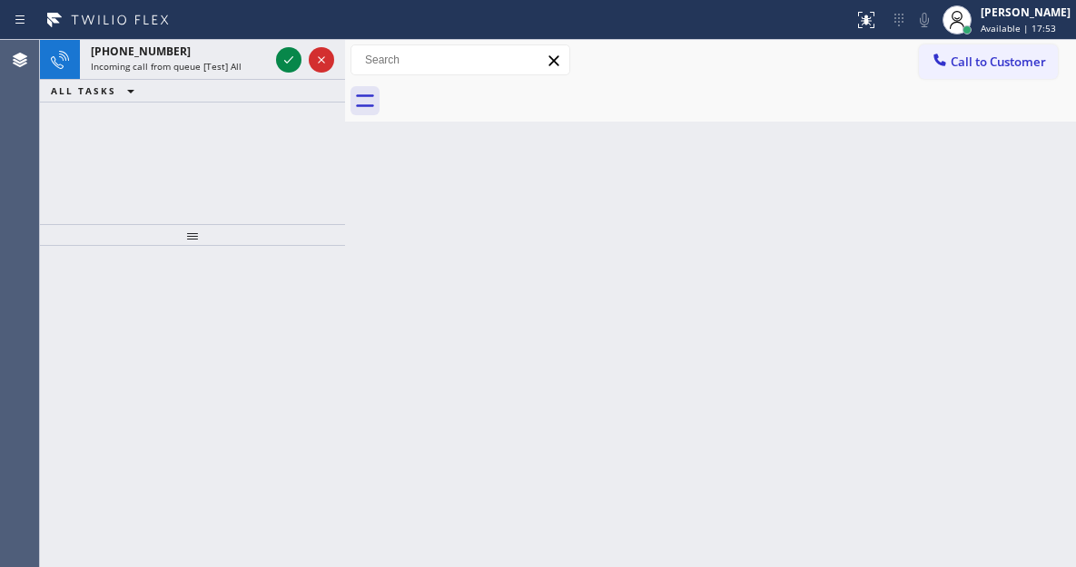
drag, startPoint x: 979, startPoint y: 181, endPoint x: 870, endPoint y: 166, distance: 109.9
click at [979, 181] on div "Back to Dashboard Change Sender ID Customers Technicians Select a contact Outbo…" at bounding box center [710, 303] width 731 height 527
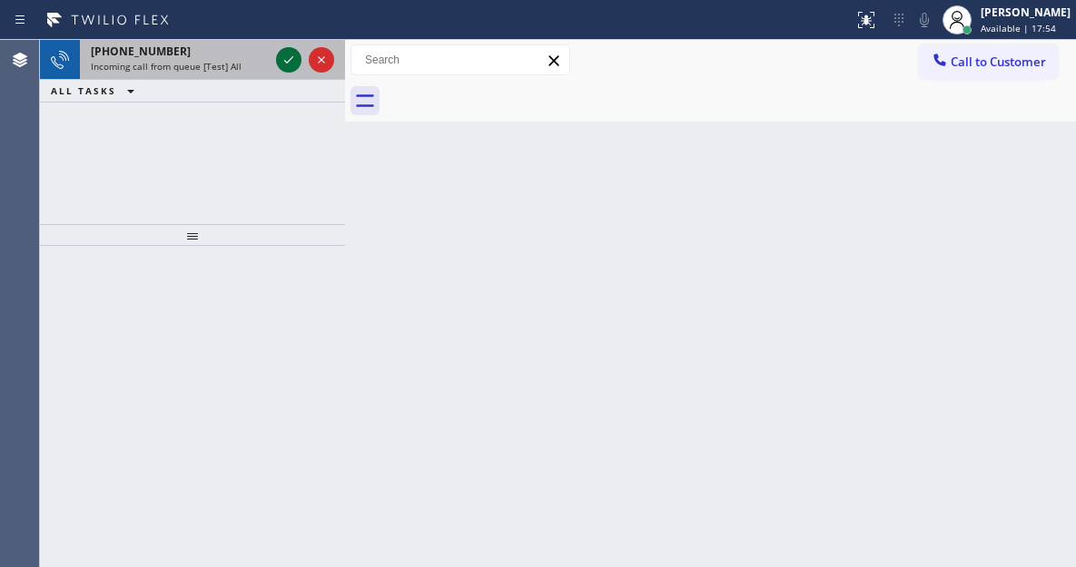
click at [290, 62] on icon at bounding box center [289, 60] width 22 height 22
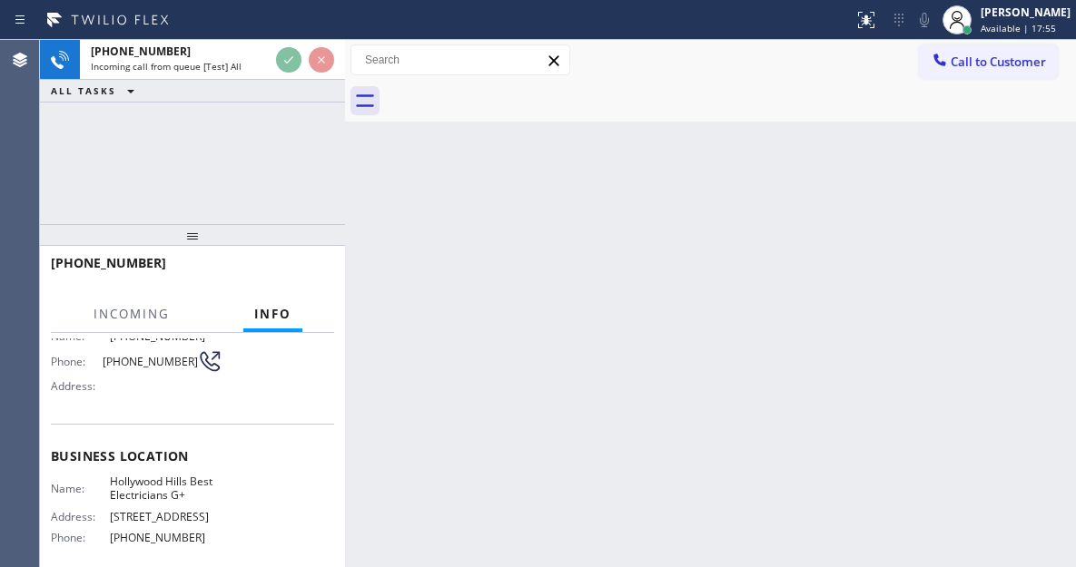
scroll to position [182, 0]
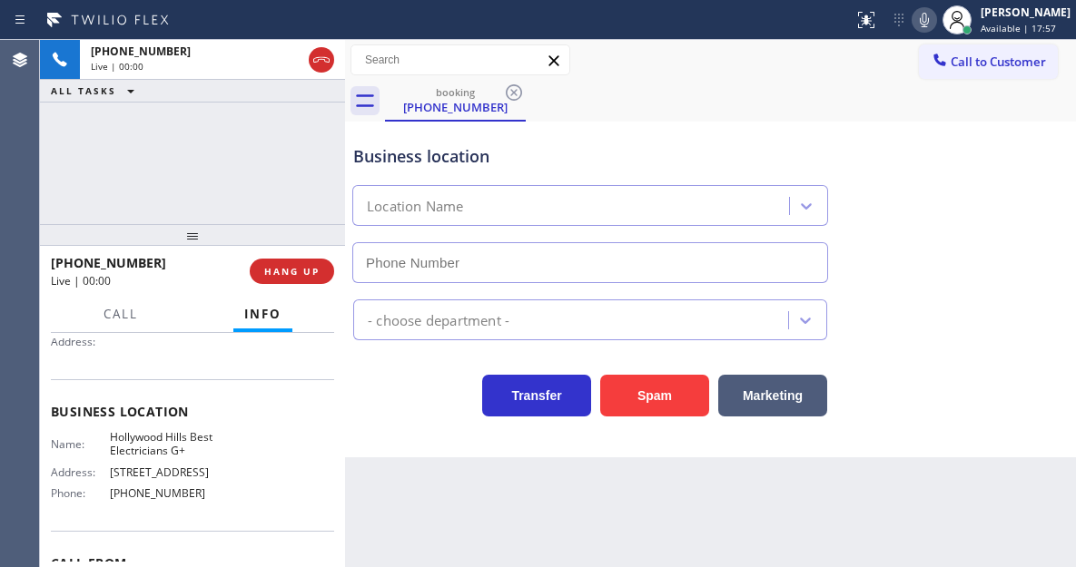
click at [163, 436] on span "Hollywood Hills Best Electricians G+" at bounding box center [165, 444] width 111 height 28
type input "[PHONE_NUMBER]"
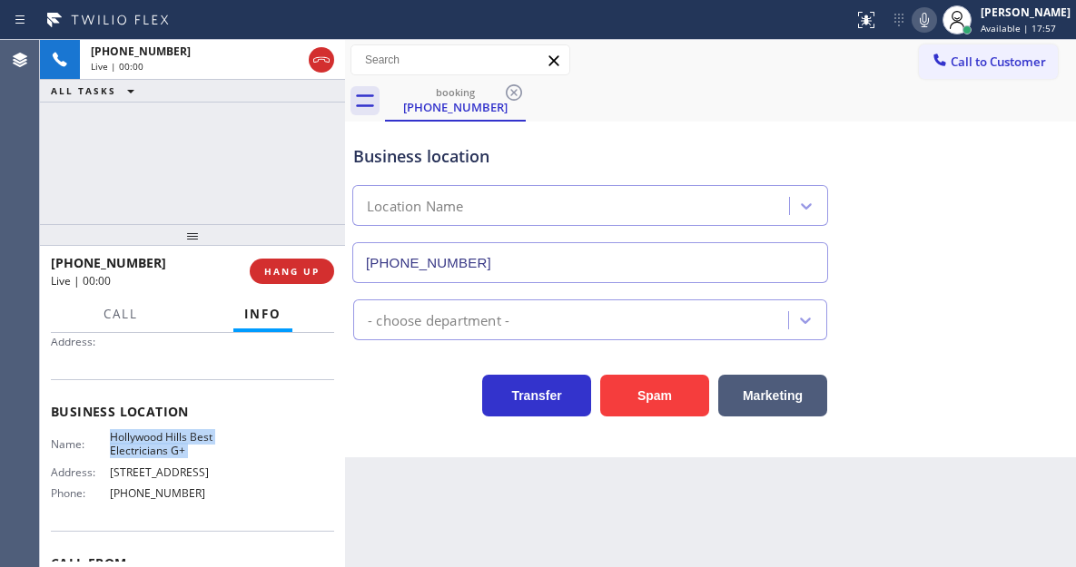
click at [163, 436] on span "Hollywood Hills Best Electricians G+" at bounding box center [165, 444] width 111 height 28
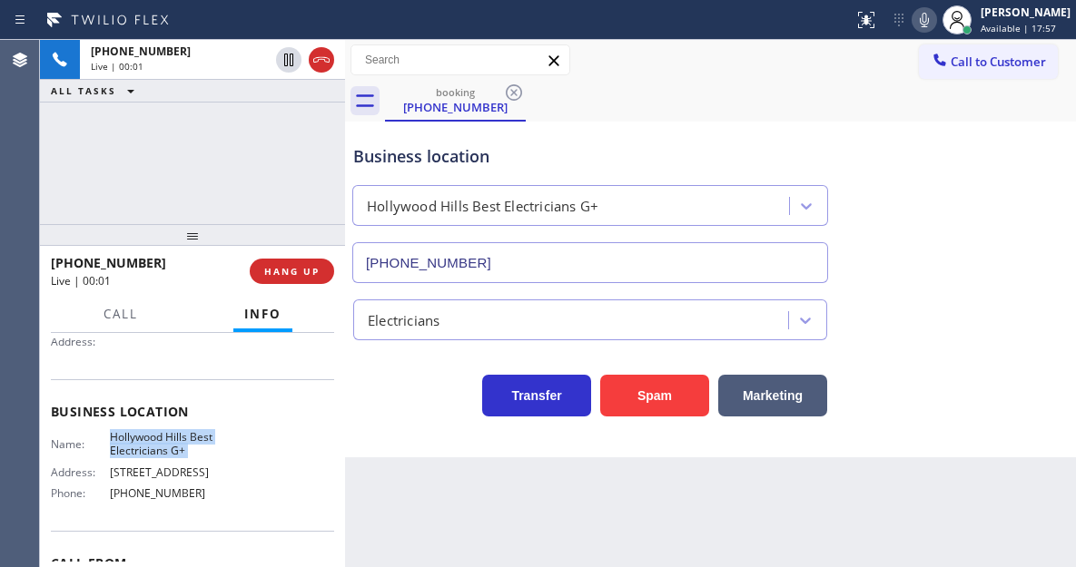
click at [163, 436] on span "Hollywood Hills Best Electricians G+" at bounding box center [165, 444] width 111 height 28
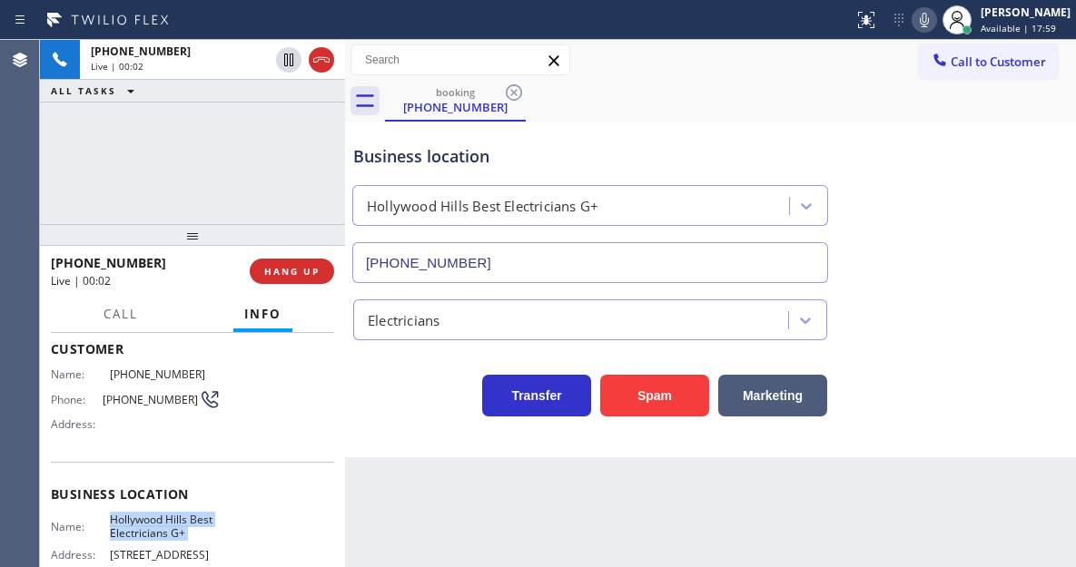
scroll to position [91, 0]
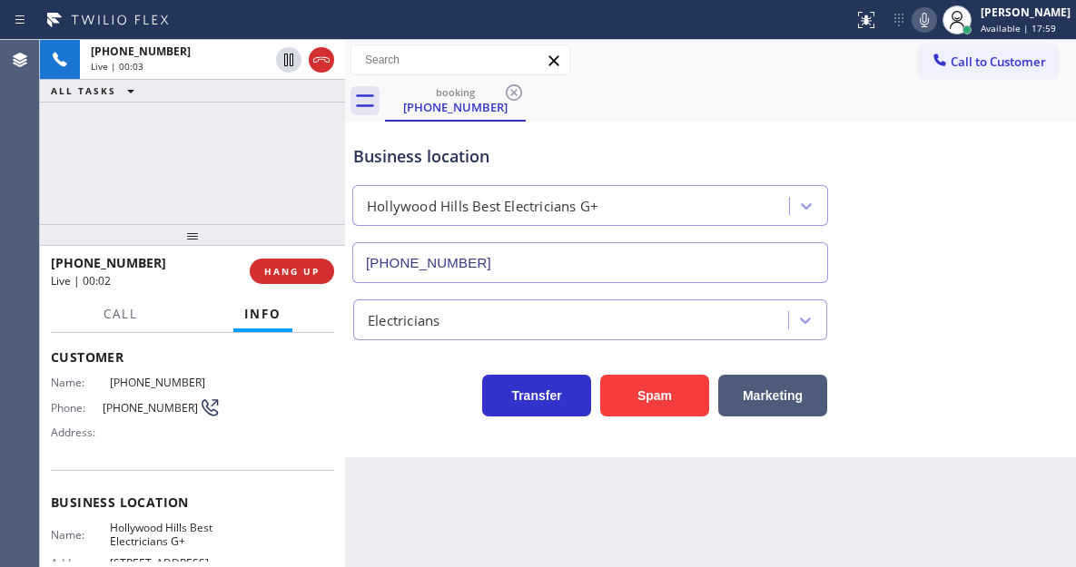
click at [119, 407] on span "[PHONE_NUMBER]" at bounding box center [151, 408] width 96 height 14
click at [120, 406] on span "[PHONE_NUMBER]" at bounding box center [151, 408] width 96 height 14
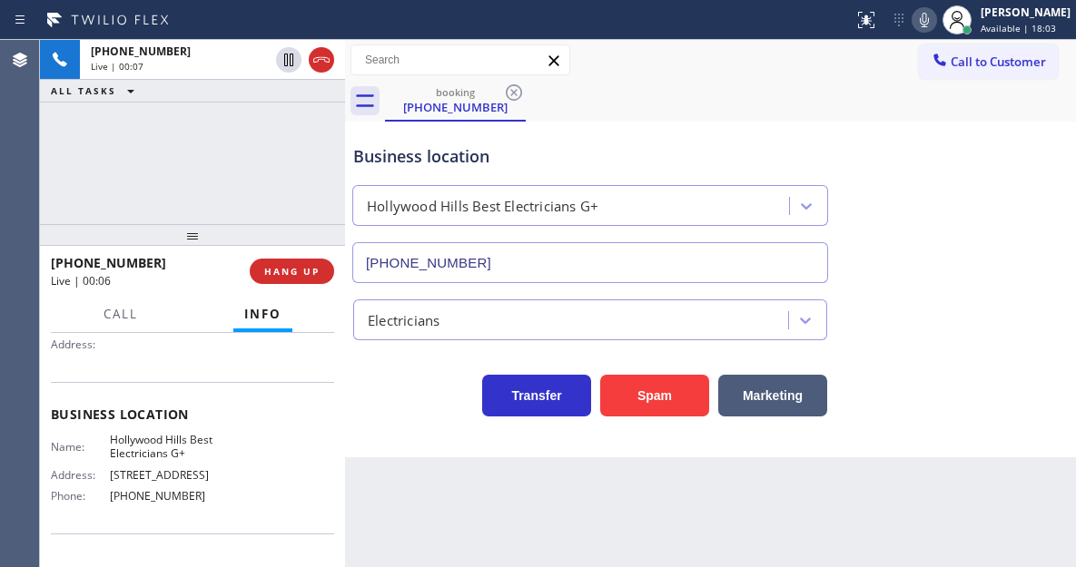
click at [159, 453] on span "Hollywood Hills Best Electricians G+" at bounding box center [165, 447] width 111 height 28
drag, startPoint x: 159, startPoint y: 453, endPoint x: 81, endPoint y: 486, distance: 84.6
click at [159, 453] on span "Hollywood Hills Best Electricians G+" at bounding box center [165, 447] width 111 height 28
click at [162, 503] on span "[PHONE_NUMBER]" at bounding box center [165, 496] width 111 height 14
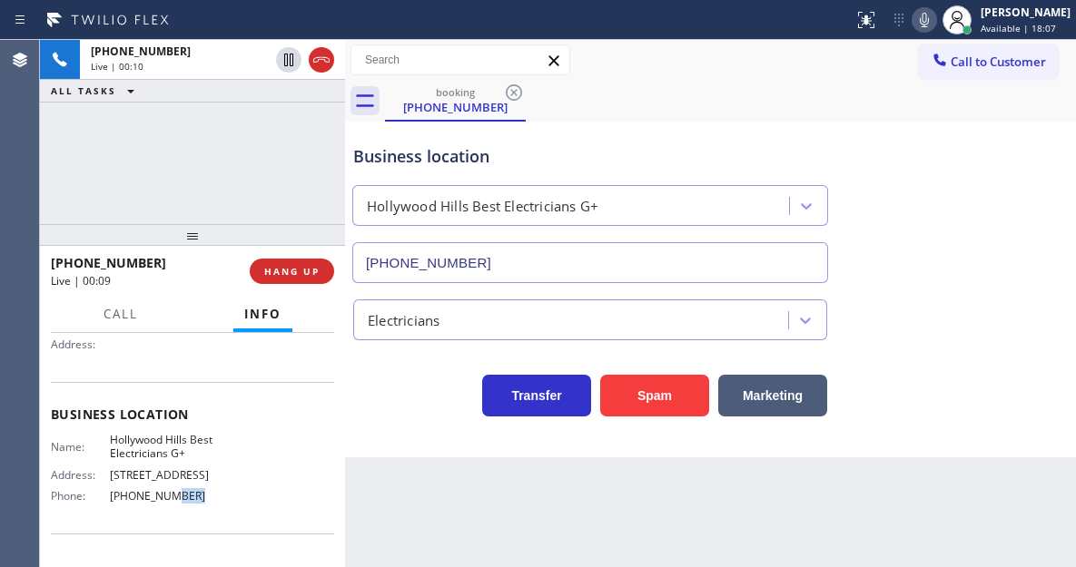
click at [162, 503] on span "[PHONE_NUMBER]" at bounding box center [165, 496] width 111 height 14
click at [682, 116] on div "booking [PHONE_NUMBER]" at bounding box center [730, 101] width 691 height 41
click at [281, 264] on button "HANG UP" at bounding box center [292, 271] width 84 height 25
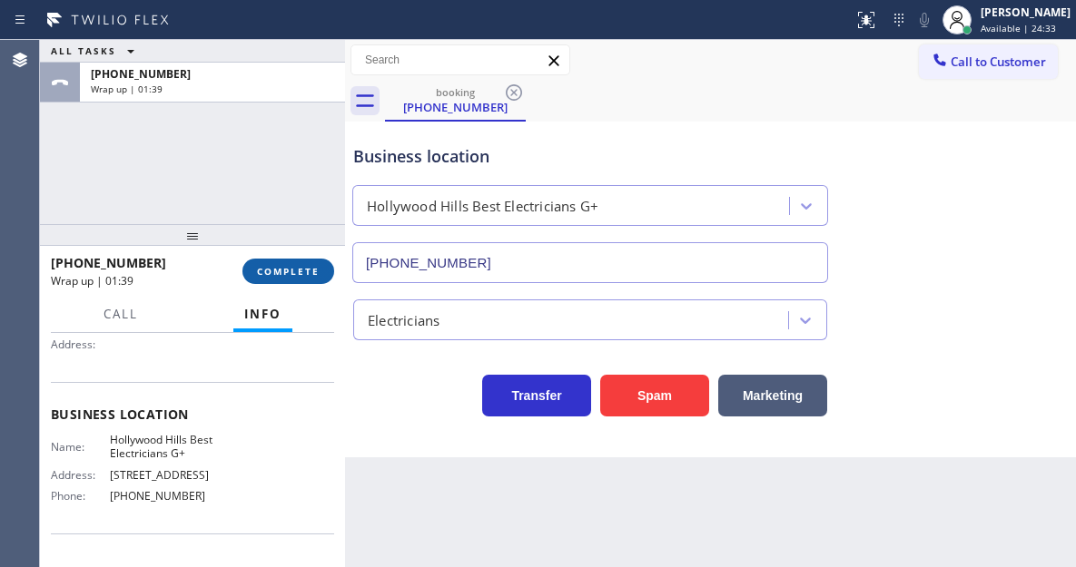
click at [282, 270] on span "COMPLETE" at bounding box center [288, 271] width 63 height 13
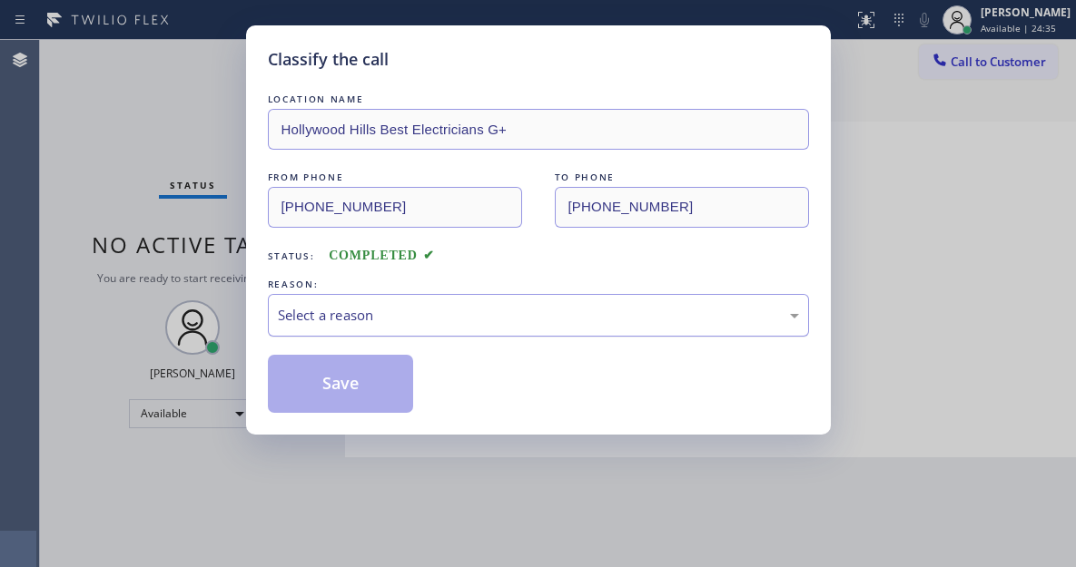
click at [418, 307] on div "Select a reason" at bounding box center [538, 315] width 521 height 21
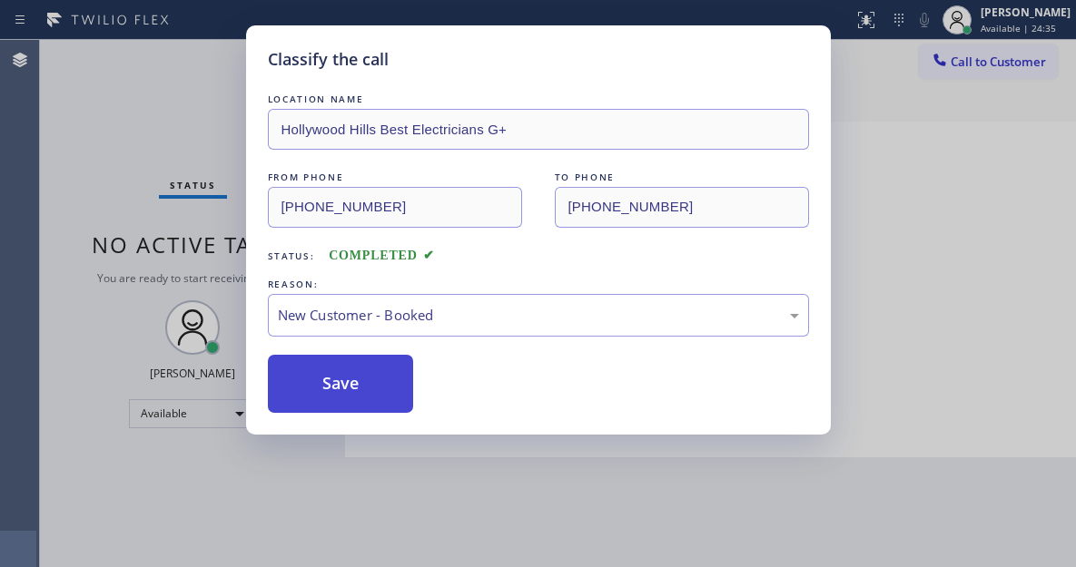
click at [373, 396] on button "Save" at bounding box center [341, 384] width 146 height 58
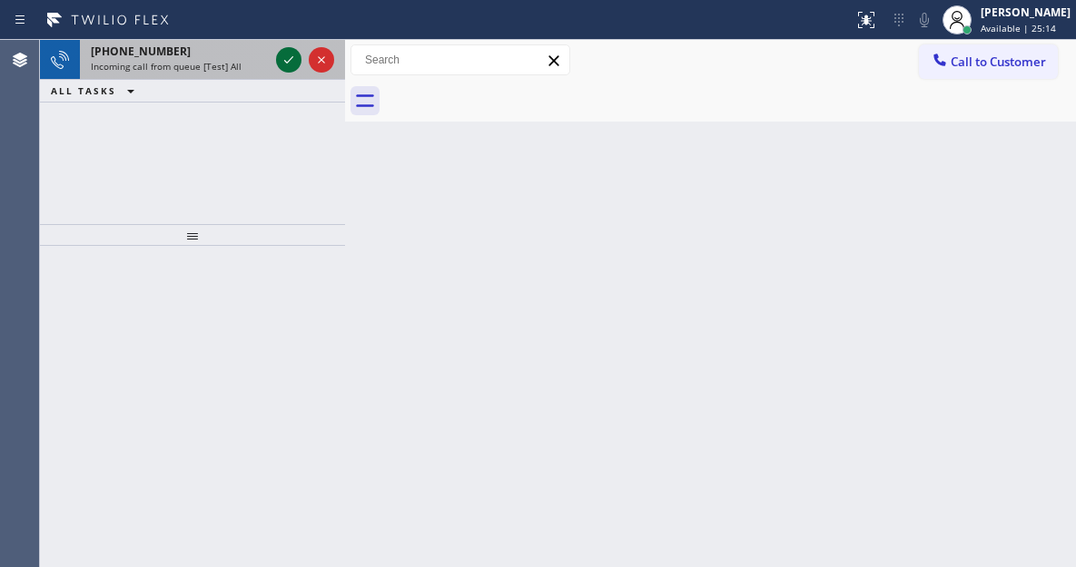
click at [284, 70] on icon at bounding box center [289, 60] width 22 height 22
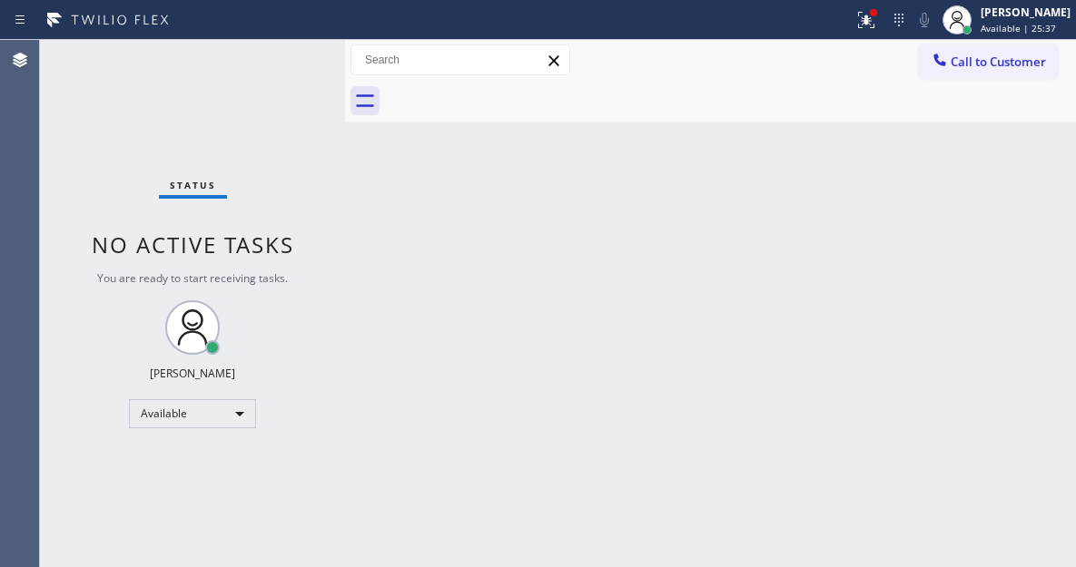
click at [279, 58] on div "Status No active tasks You are ready to start receiving tasks. [PERSON_NAME]" at bounding box center [192, 303] width 305 height 527
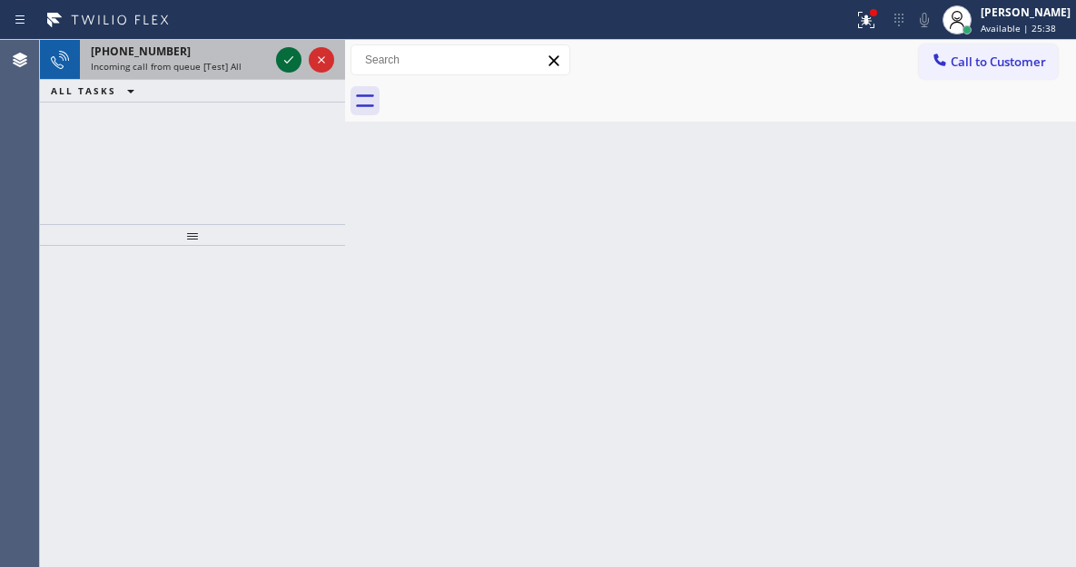
click at [281, 54] on icon at bounding box center [289, 60] width 22 height 22
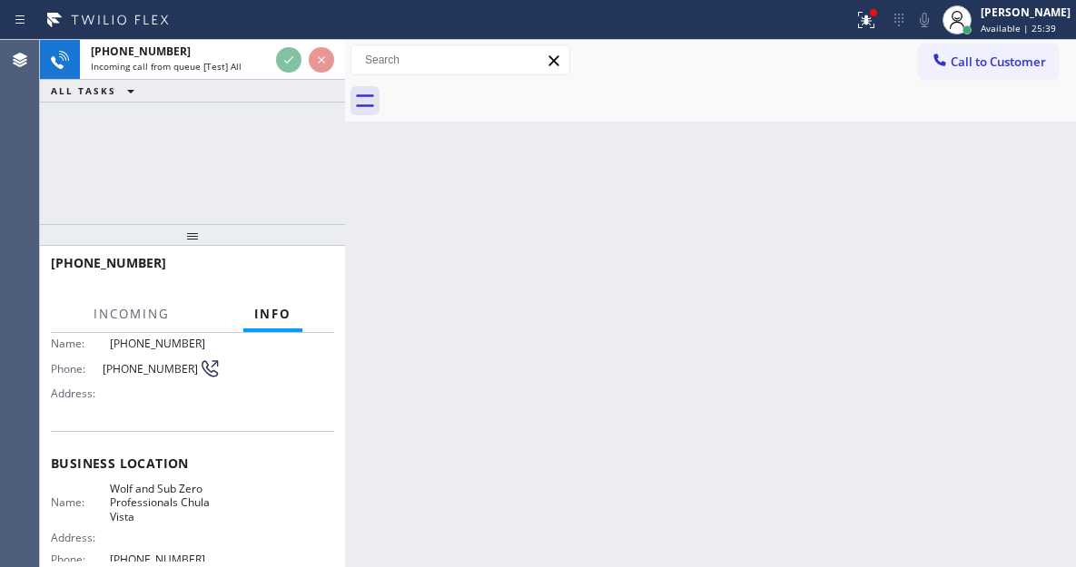
scroll to position [182, 0]
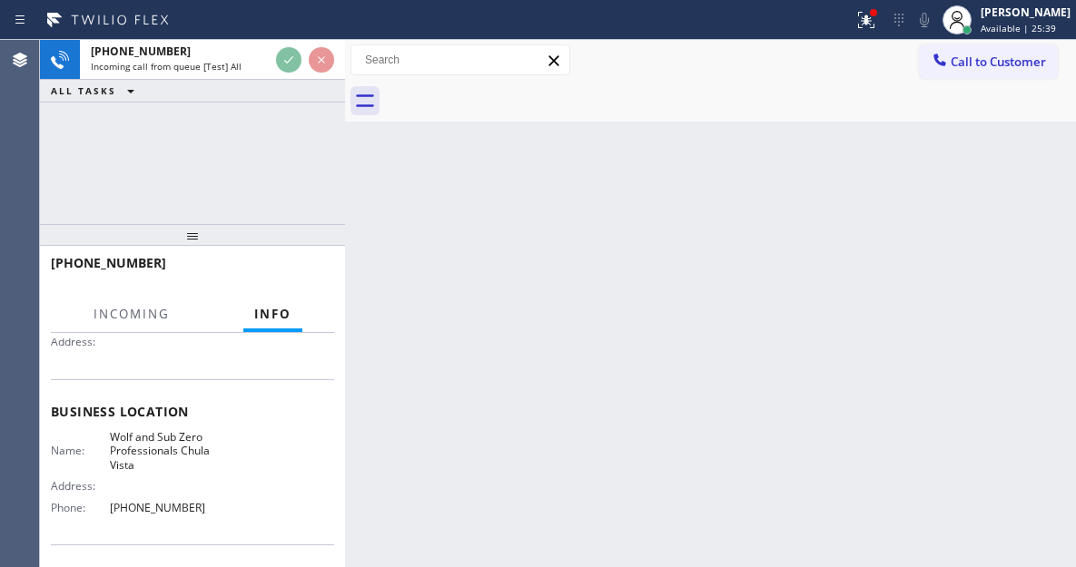
click at [171, 445] on span "Wolf and Sub Zero Professionals Chula Vista" at bounding box center [165, 451] width 111 height 42
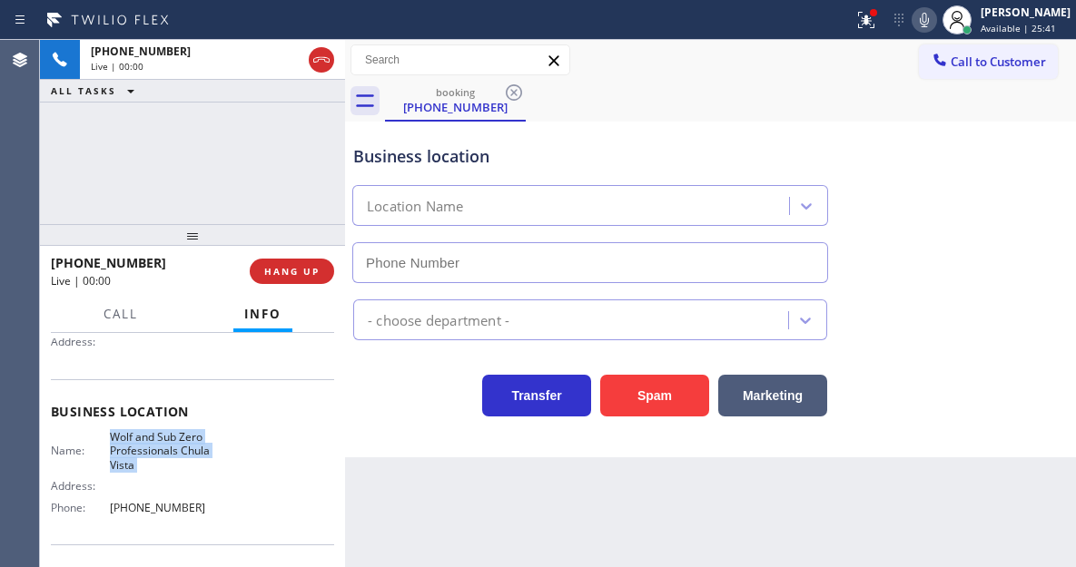
click at [171, 445] on span "Wolf and Sub Zero Professionals Chula Vista" at bounding box center [165, 451] width 111 height 42
type input "[PHONE_NUMBER]"
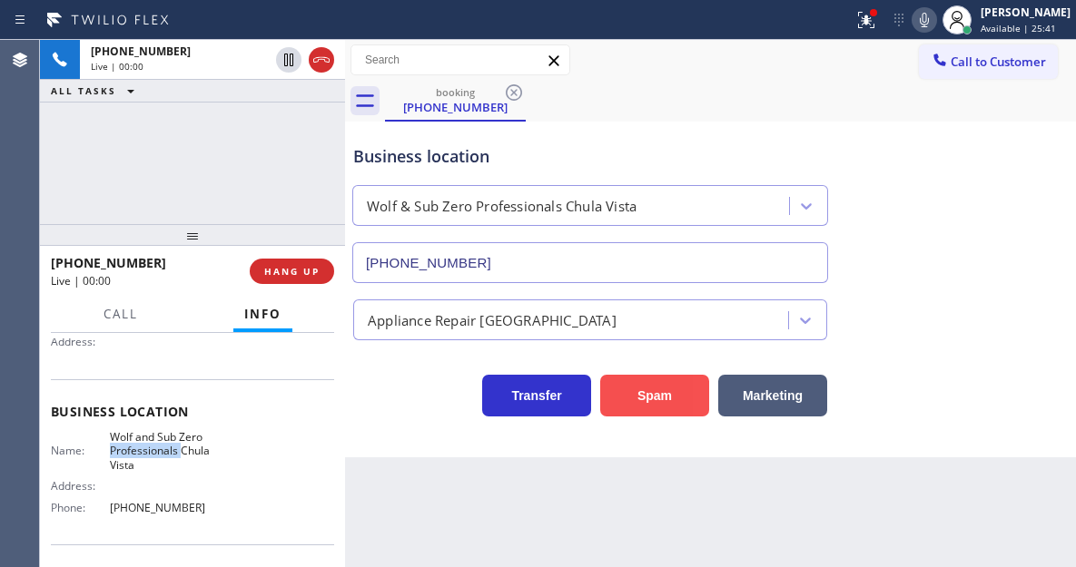
click at [641, 399] on button "Spam" at bounding box center [654, 396] width 109 height 42
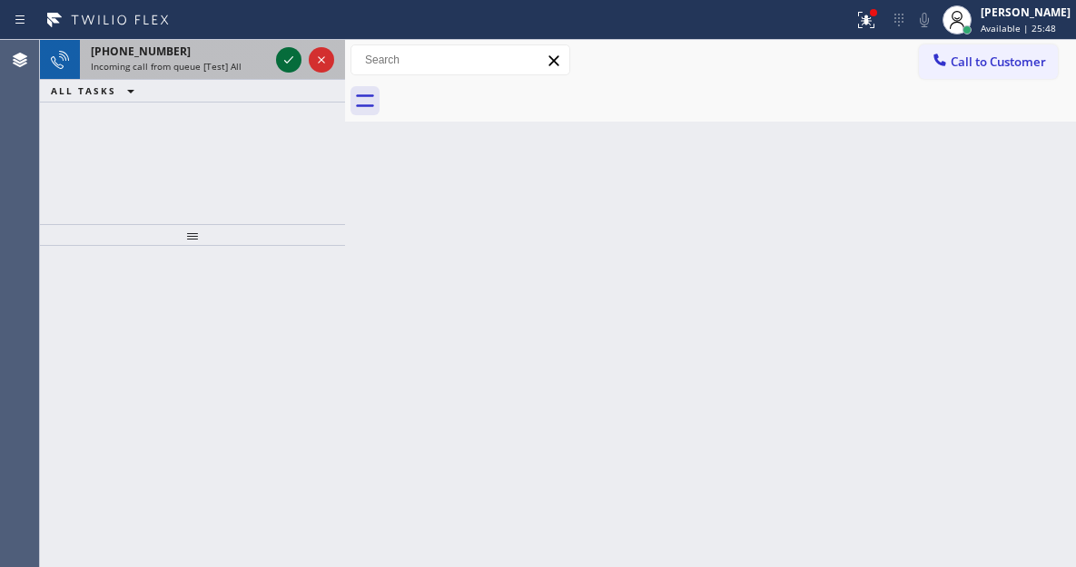
click at [283, 54] on icon at bounding box center [289, 60] width 22 height 22
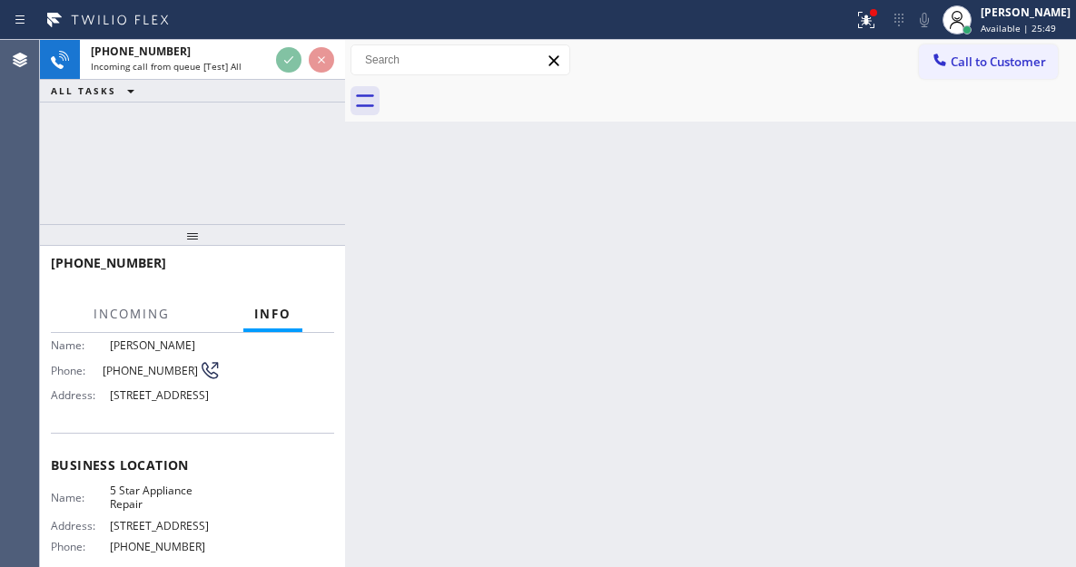
scroll to position [182, 0]
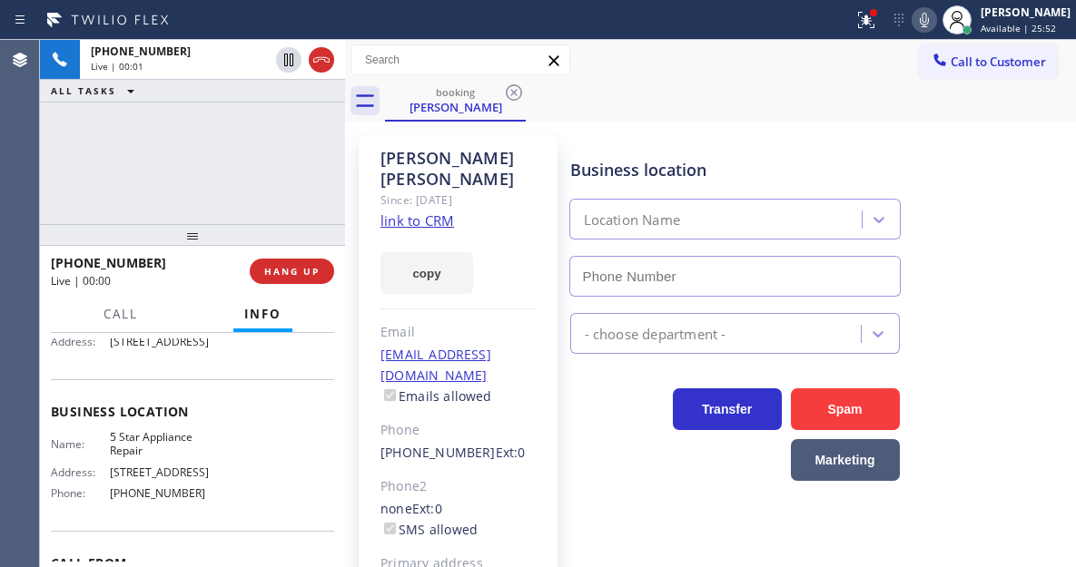
type input "[PHONE_NUMBER]"
click at [395, 212] on link "link to CRM" at bounding box center [417, 221] width 74 height 18
click at [197, 166] on div "[PHONE_NUMBER] Live | 00:15 ALL TASKS ALL TASKS ACTIVE TASKS TASKS IN WRAP UP" at bounding box center [192, 132] width 305 height 184
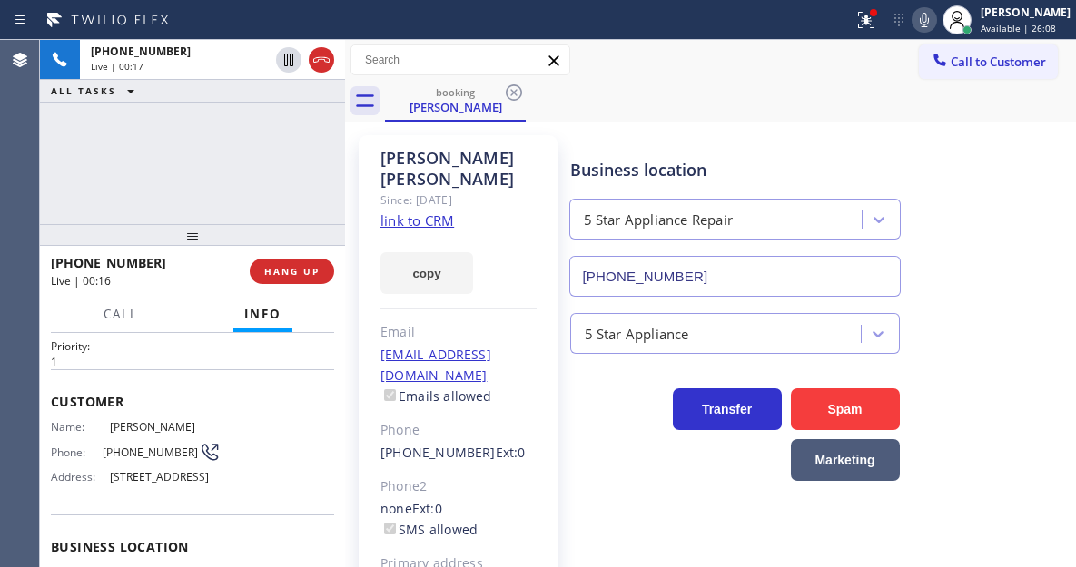
scroll to position [0, 0]
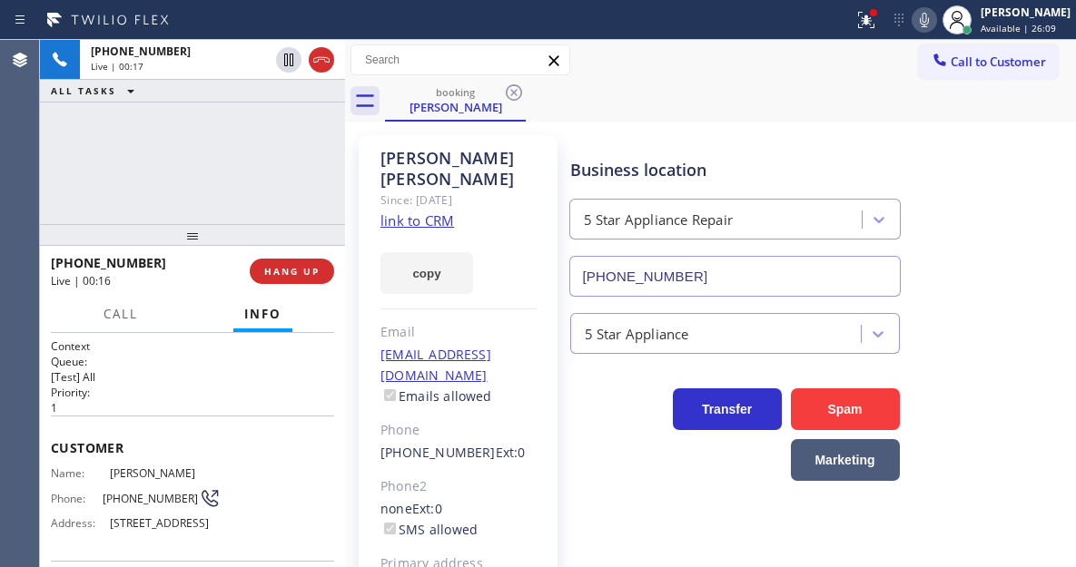
click at [209, 170] on div "[PHONE_NUMBER] Live | 00:17 ALL TASKS ALL TASKS ACTIVE TASKS TASKS IN WRAP UP" at bounding box center [192, 132] width 305 height 184
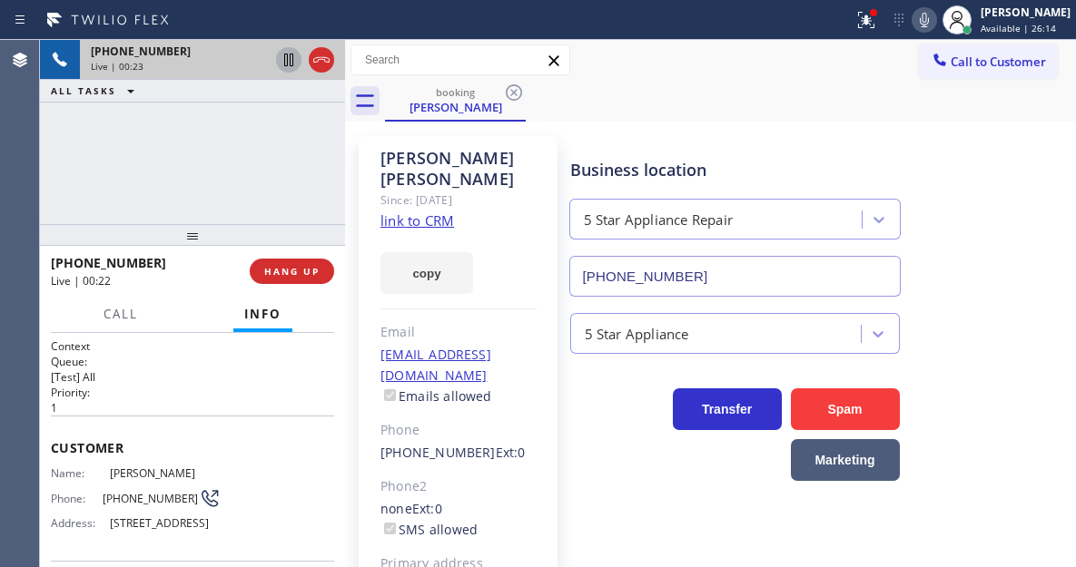
click at [286, 62] on icon at bounding box center [289, 60] width 22 height 22
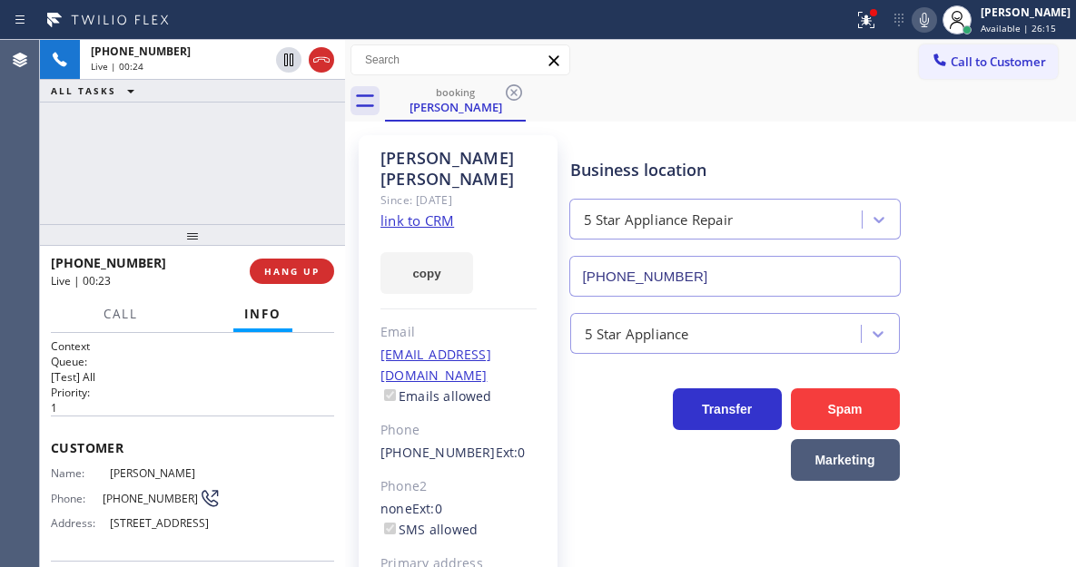
click at [935, 18] on icon at bounding box center [924, 20] width 22 height 22
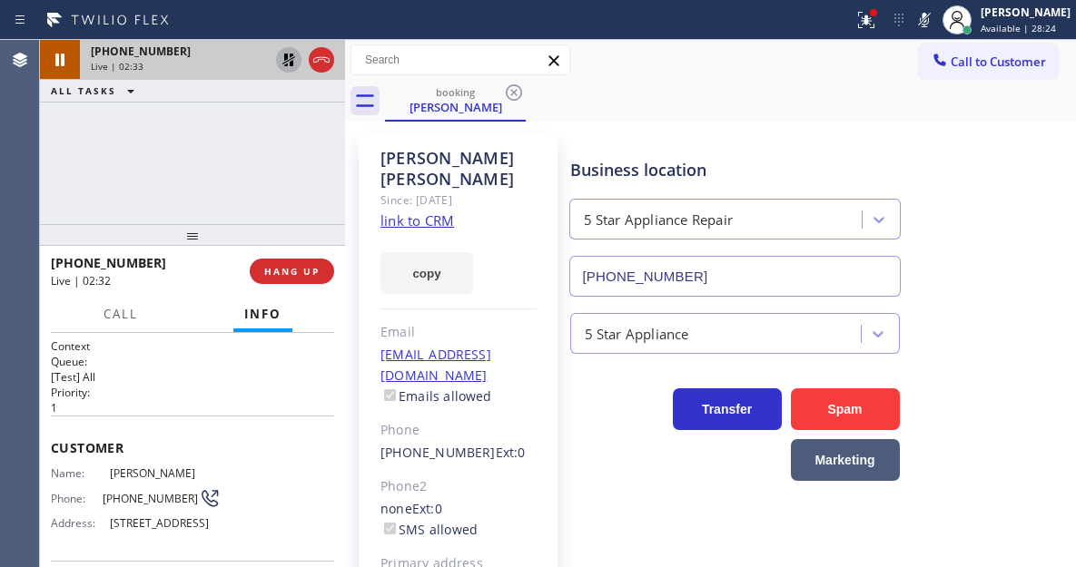
click at [279, 64] on icon at bounding box center [289, 60] width 22 height 22
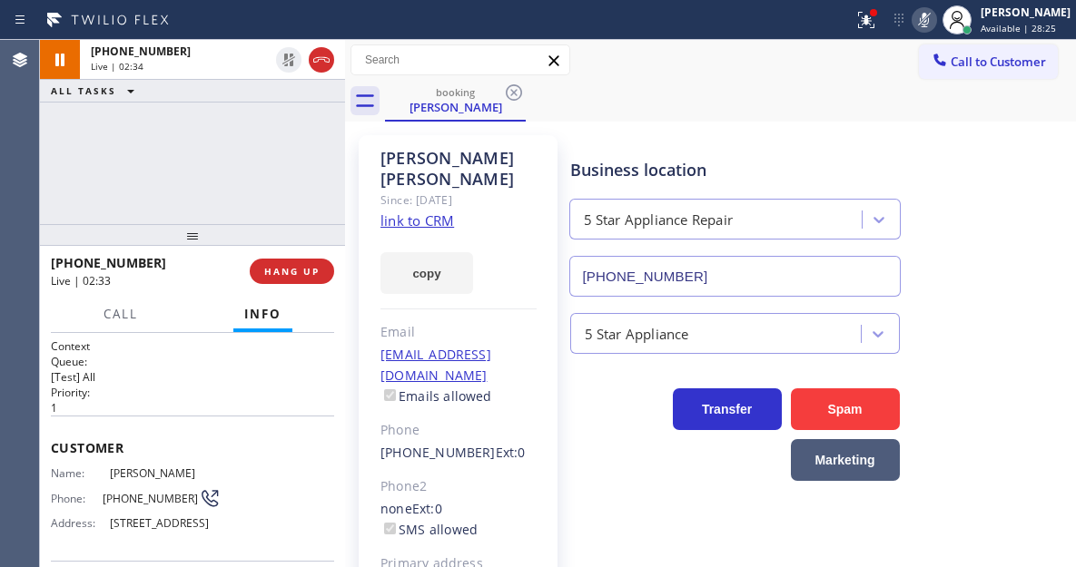
click at [935, 21] on icon at bounding box center [924, 20] width 22 height 22
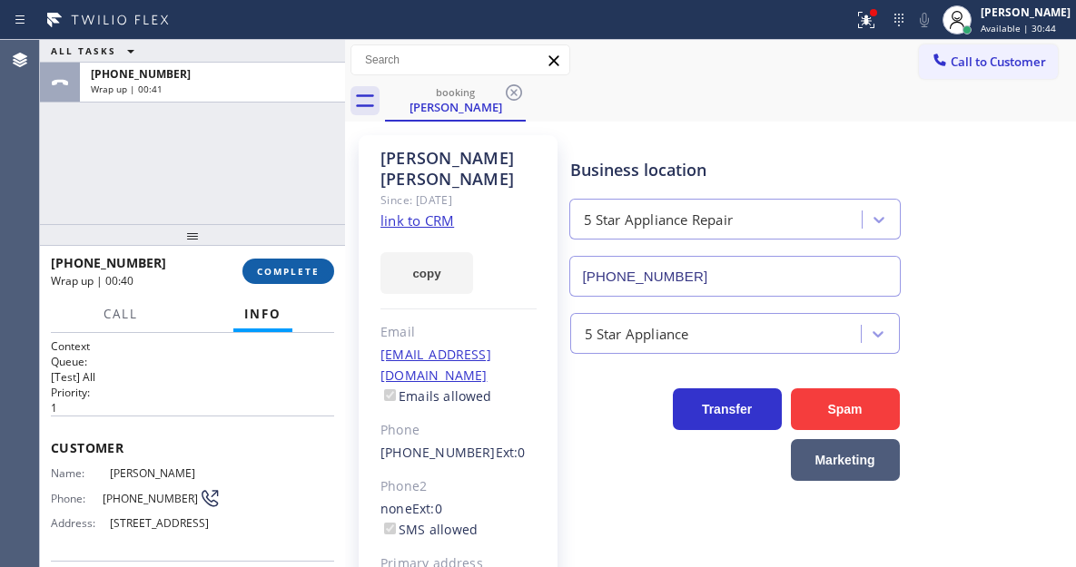
click at [291, 267] on span "COMPLETE" at bounding box center [288, 271] width 63 height 13
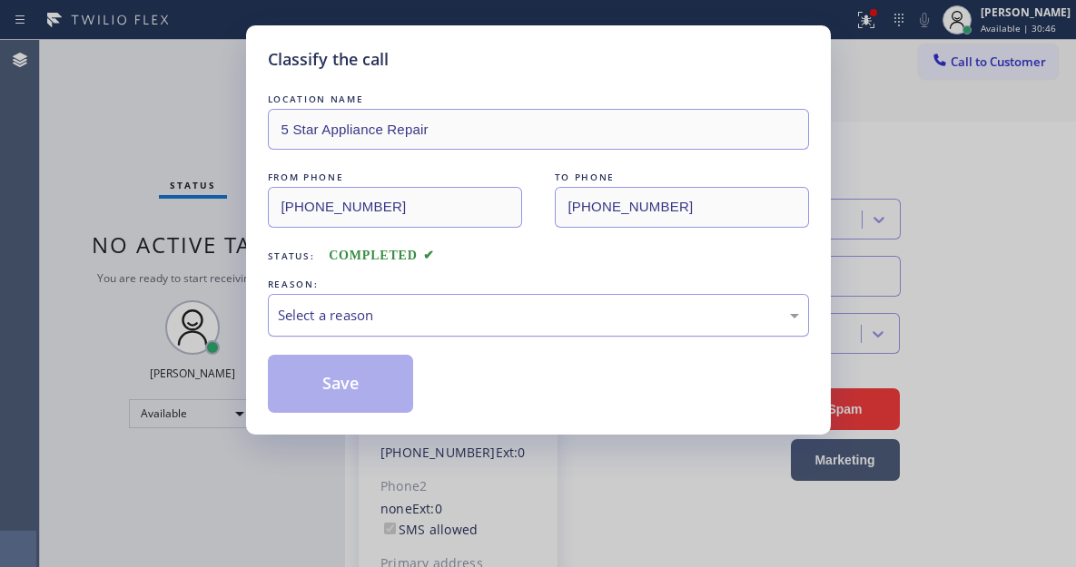
click at [459, 317] on div "Select a reason" at bounding box center [538, 315] width 521 height 21
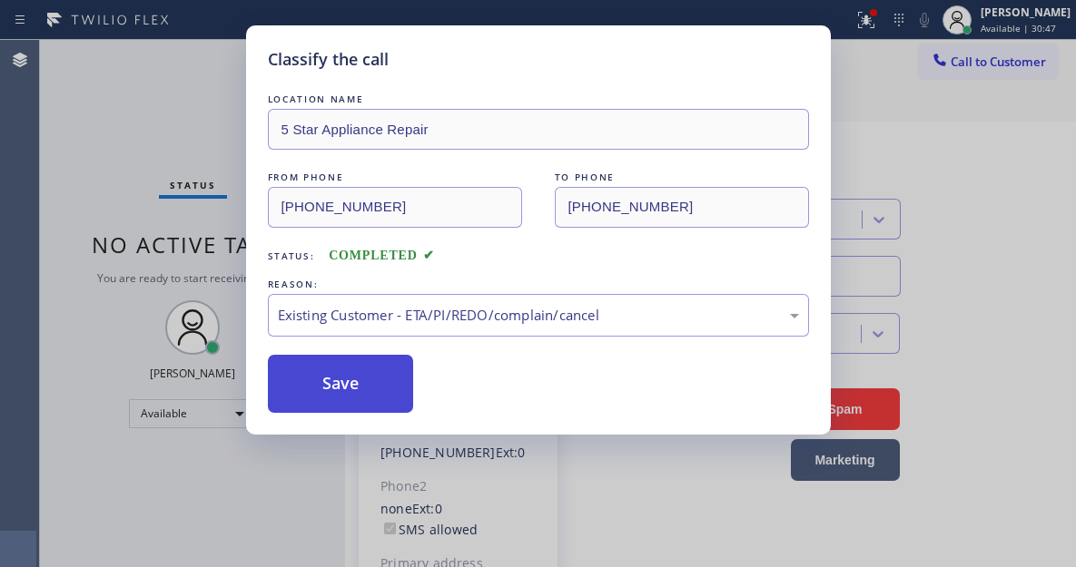
click at [400, 397] on button "Save" at bounding box center [341, 384] width 146 height 58
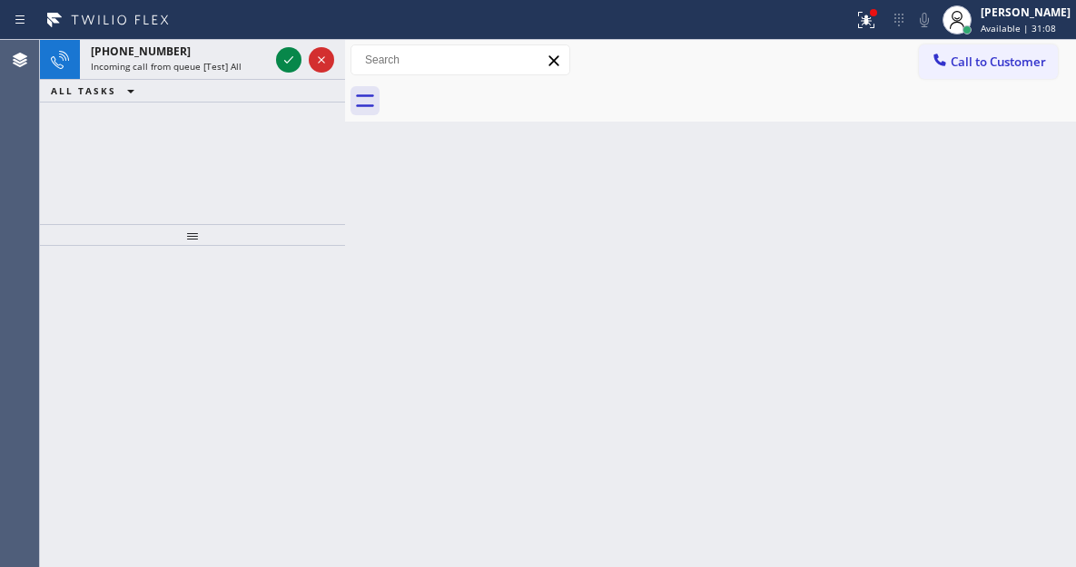
click at [976, 162] on div "Back to Dashboard Change Sender ID Customers Technicians Select a contact Outbo…" at bounding box center [710, 303] width 731 height 527
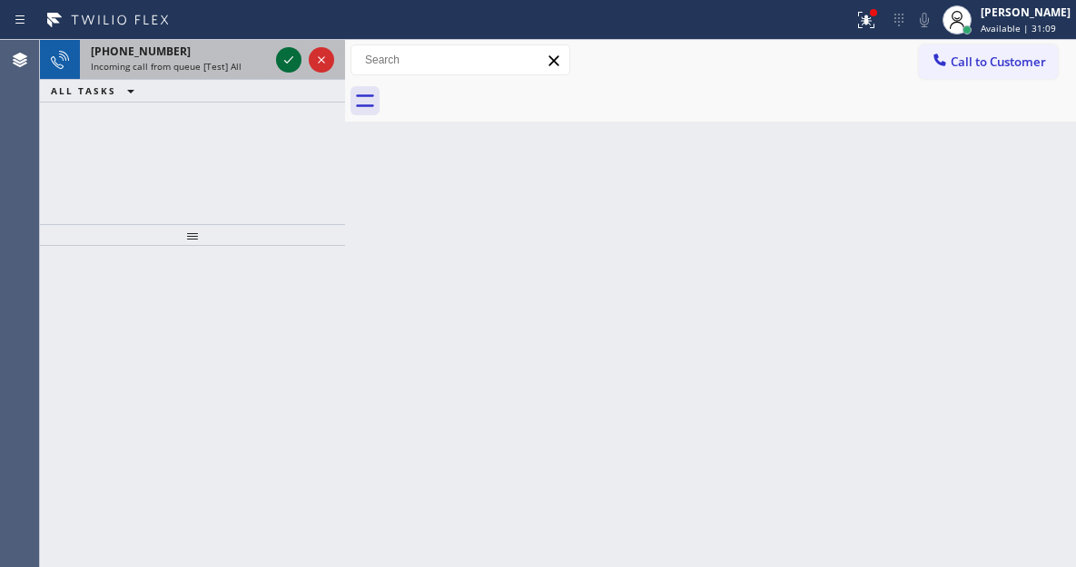
click at [285, 57] on icon at bounding box center [289, 60] width 22 height 22
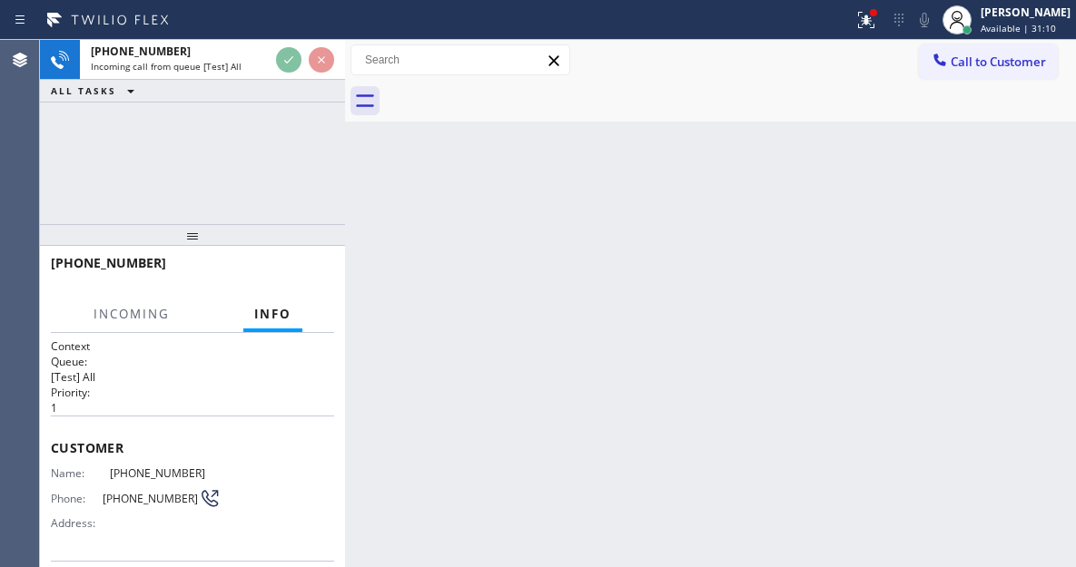
scroll to position [46, 0]
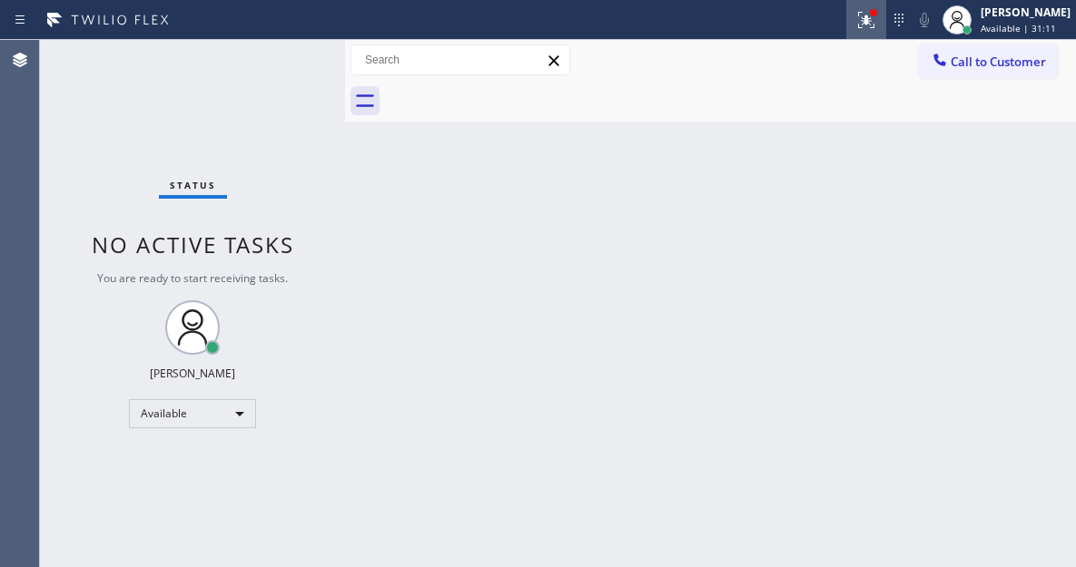
click at [886, 20] on div at bounding box center [866, 20] width 40 height 22
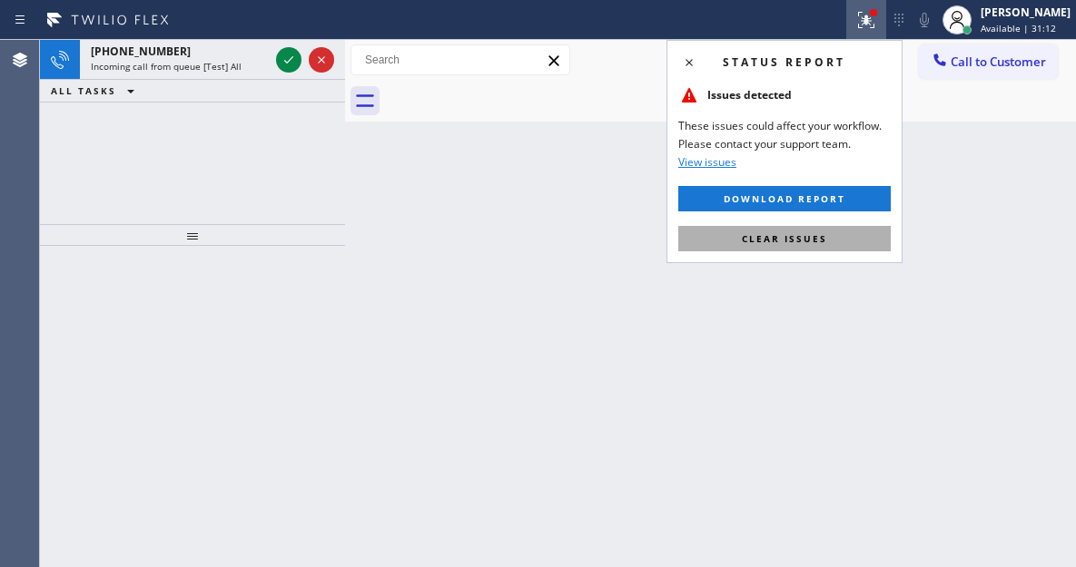
click at [812, 240] on span "Clear issues" at bounding box center [784, 238] width 85 height 13
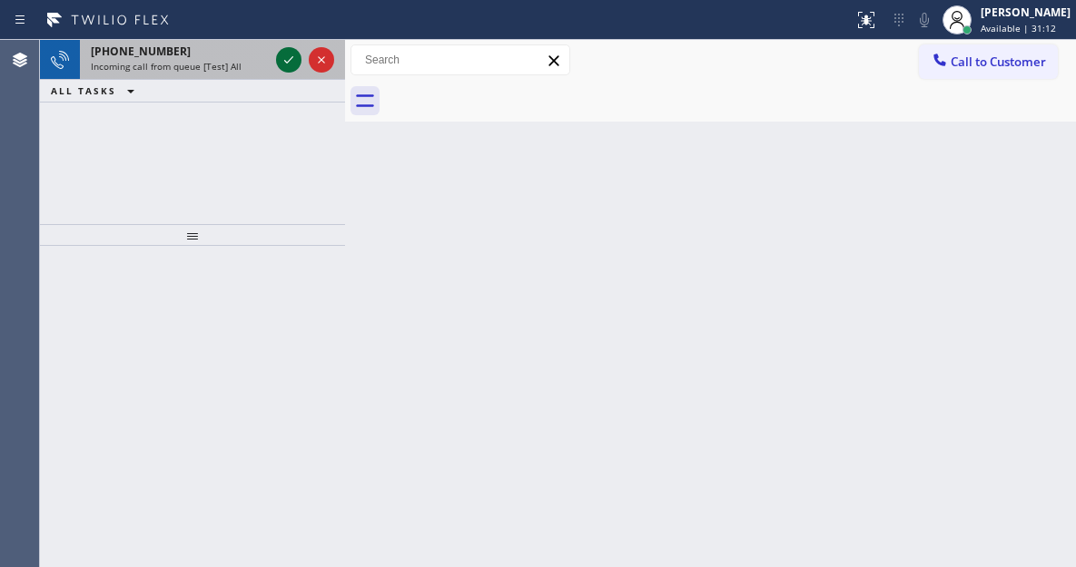
click at [285, 64] on icon at bounding box center [289, 60] width 22 height 22
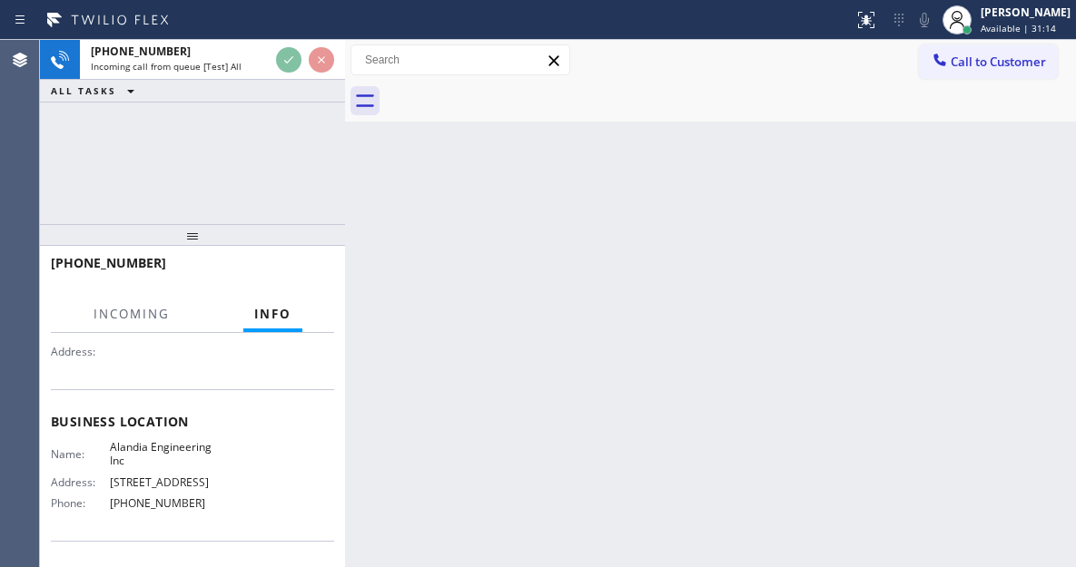
scroll to position [182, 0]
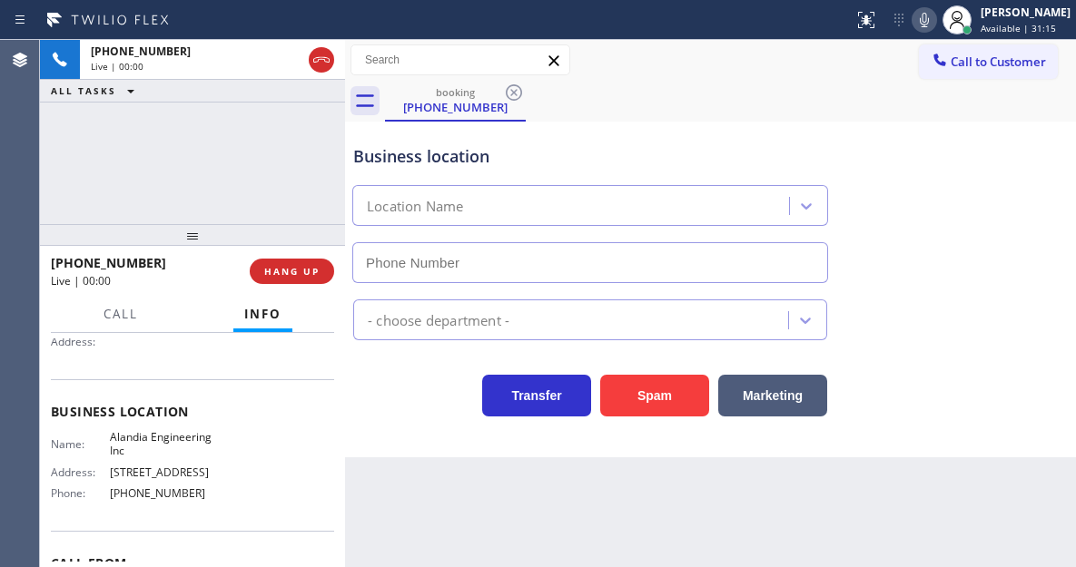
type input "(954) 633-7089"
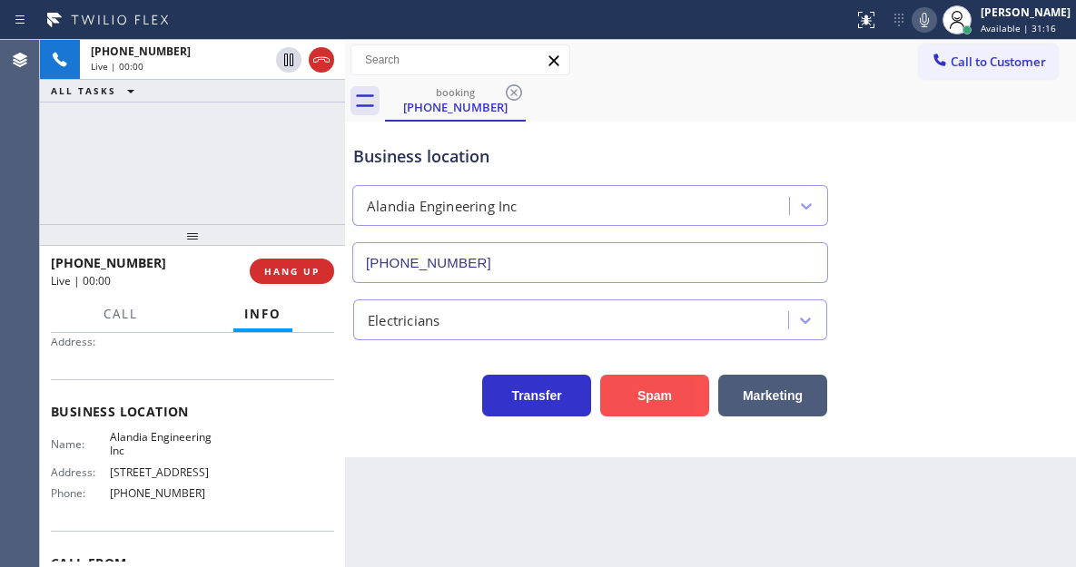
click at [635, 393] on button "Spam" at bounding box center [654, 396] width 109 height 42
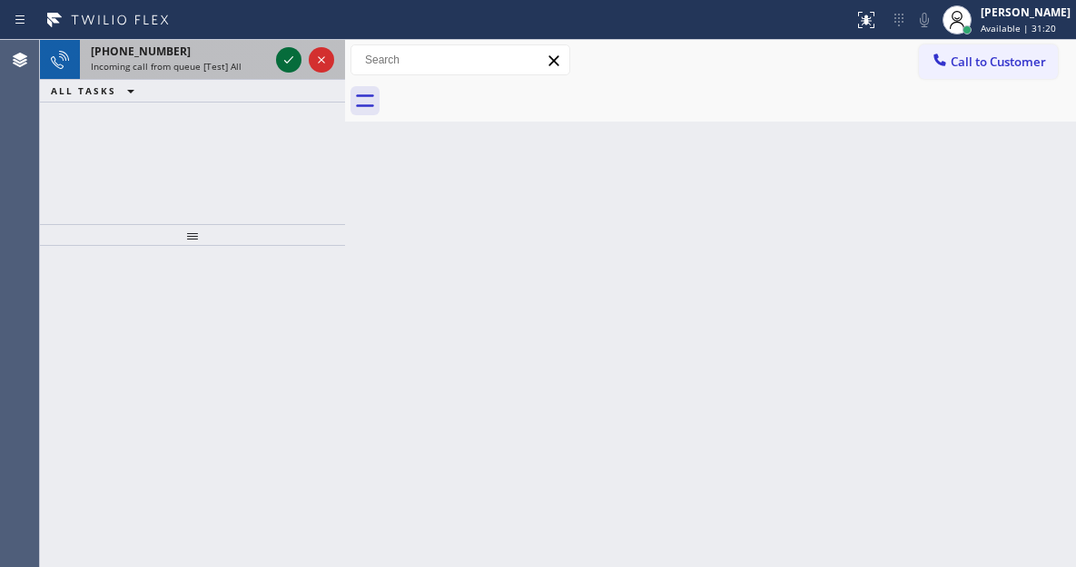
click at [287, 54] on icon at bounding box center [289, 60] width 22 height 22
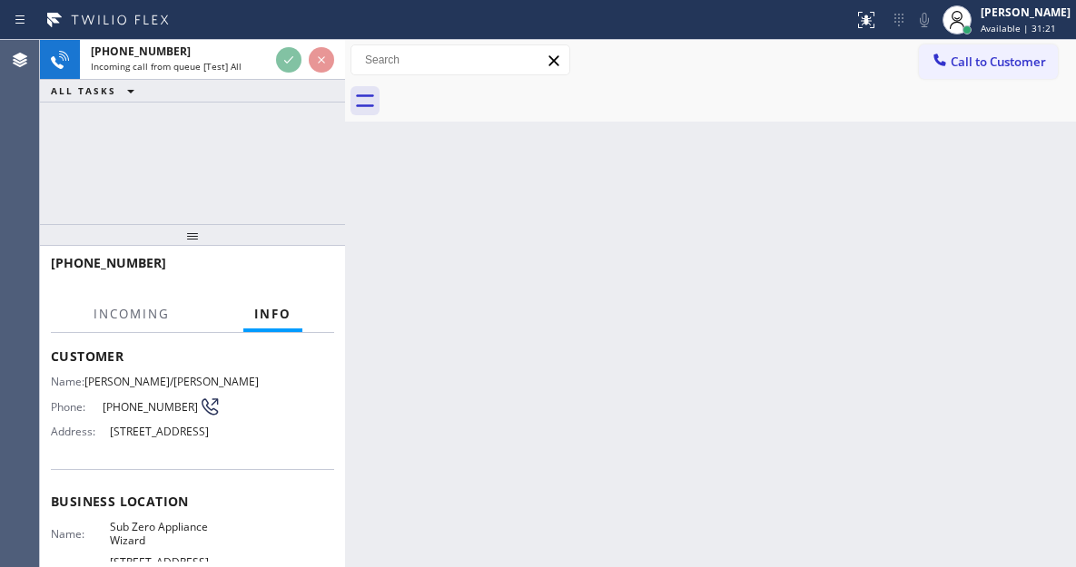
scroll to position [182, 0]
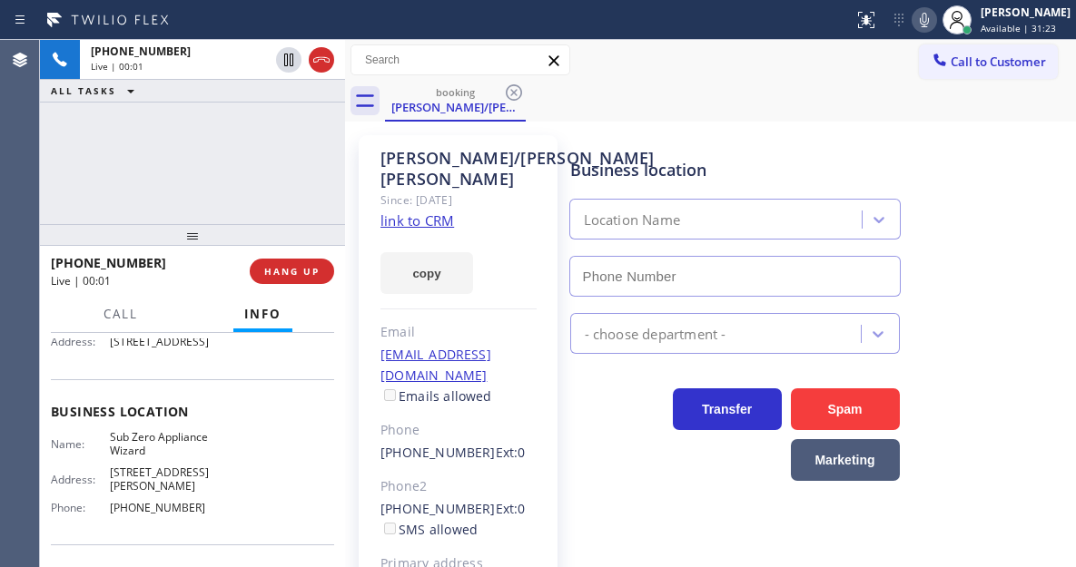
type input "(602) 313-1762"
click at [435, 228] on link "link to CRM" at bounding box center [417, 221] width 74 height 18
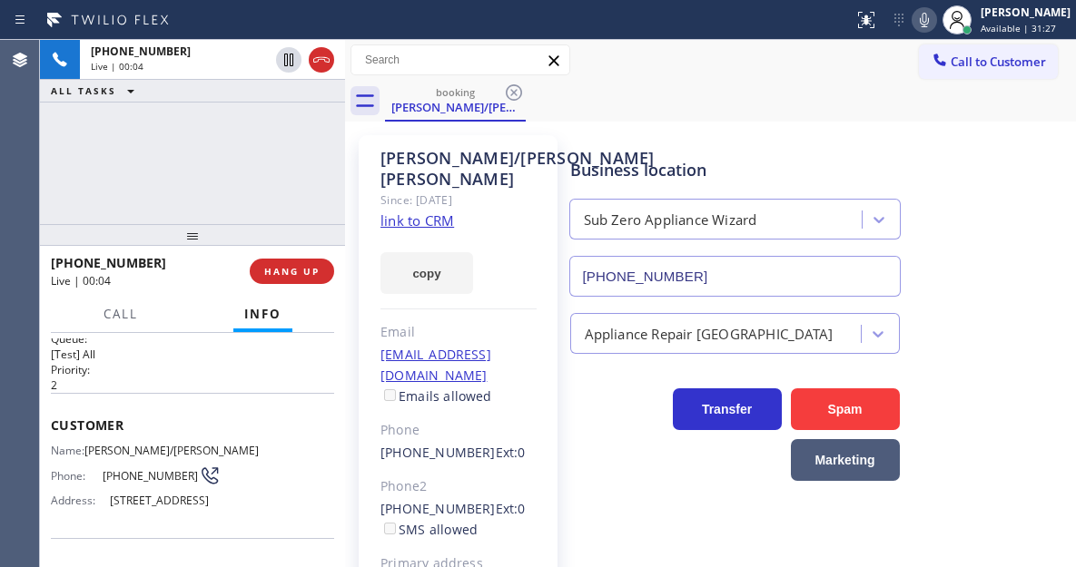
scroll to position [0, 0]
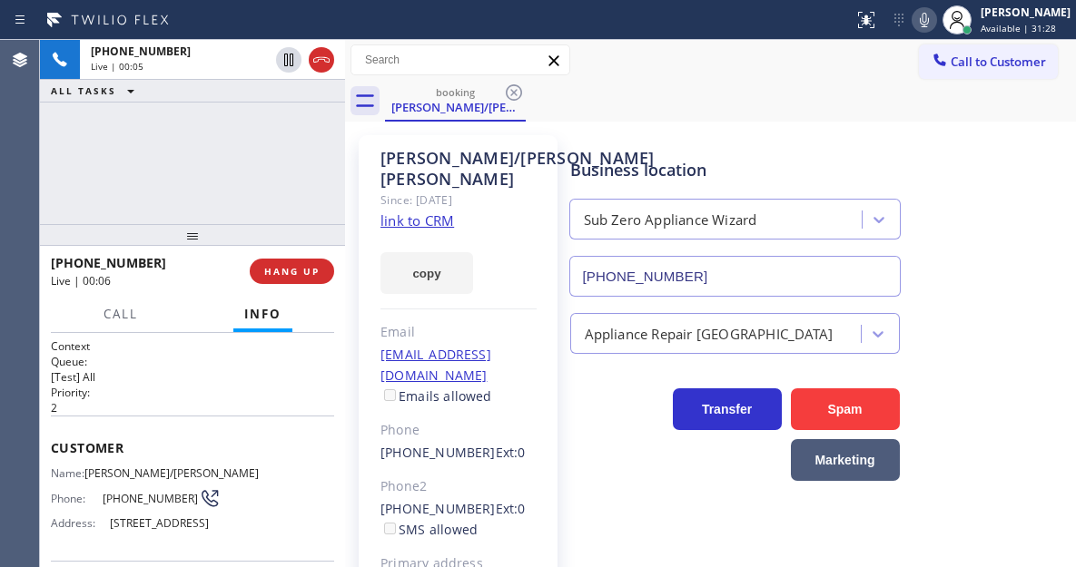
click at [111, 506] on span "(602) 625-4700" at bounding box center [151, 499] width 96 height 14
copy div "(602) 625-4700"
click at [653, 143] on div "Business location Sub Zero Appliance Wizard (602) 313-1762" at bounding box center [734, 218] width 337 height 157
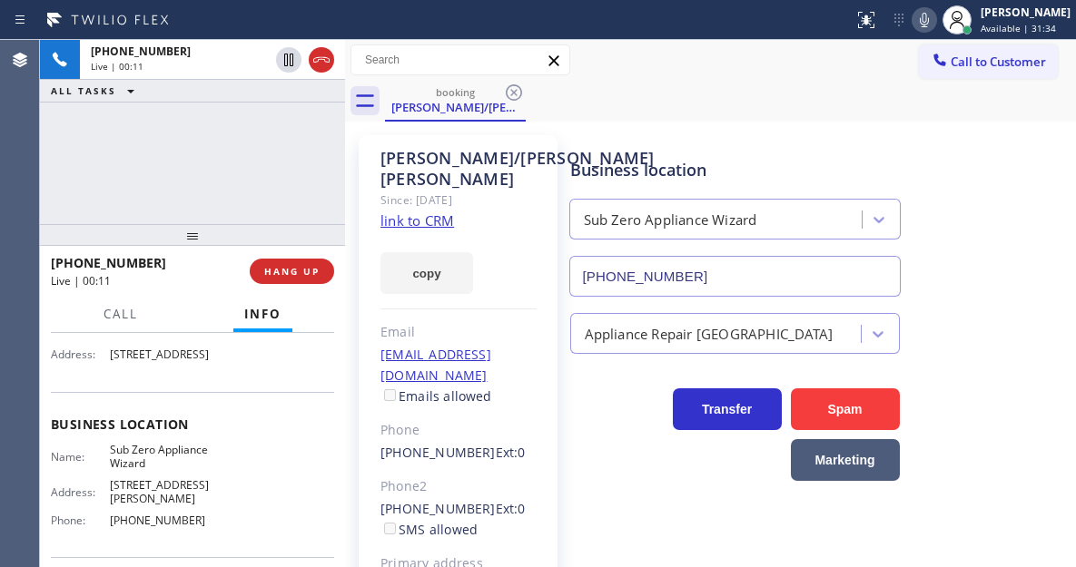
scroll to position [182, 0]
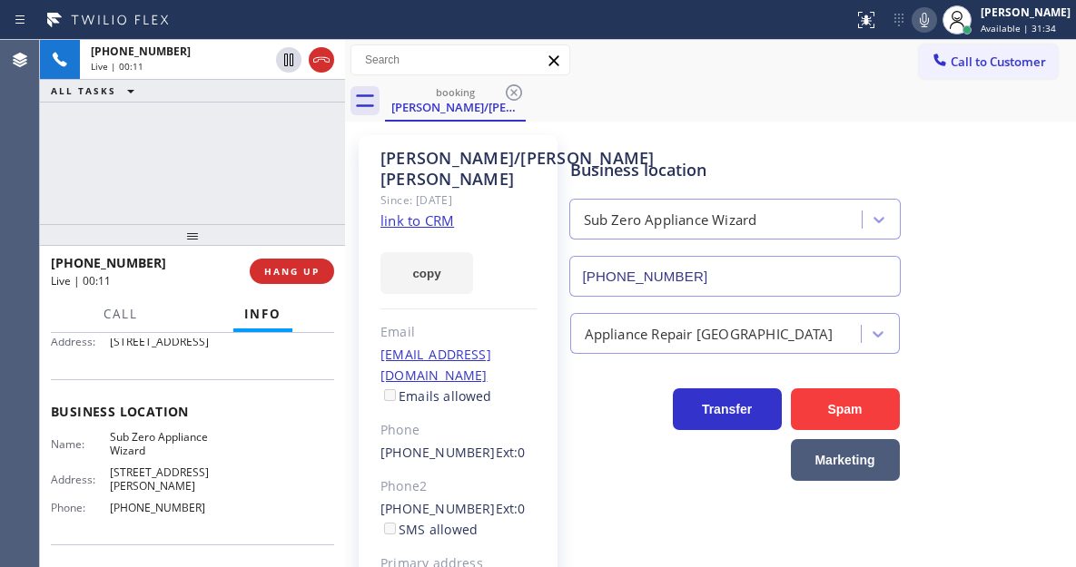
click at [145, 458] on span "Sub Zero Appliance Wizard" at bounding box center [165, 444] width 111 height 28
copy span "Sub Zero Appliance Wizard"
click at [652, 131] on div "Tod/Tonya Sacaowicz Since: 20 may 2020 link to CRM copy Email 64bighorn@gmail.c…" at bounding box center [710, 416] width 722 height 580
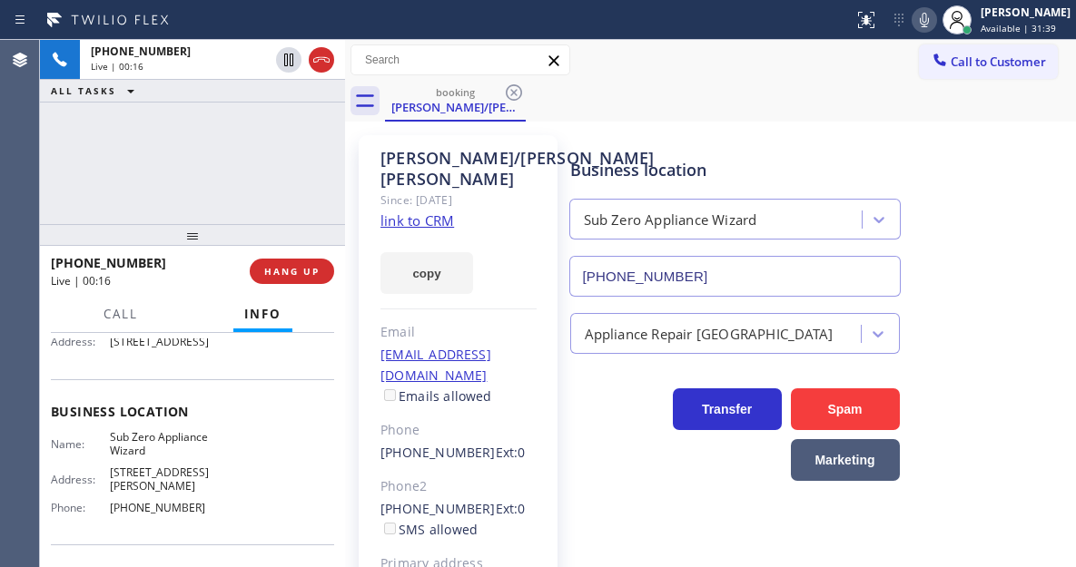
click at [156, 515] on span "(602) 313-1762" at bounding box center [165, 508] width 111 height 14
copy span "(602) 313-1762"
click at [222, 171] on div "+16026254700 Live | 01:32 ALL TASKS ALL TASKS ACTIVE TASKS TASKS IN WRAP UP" at bounding box center [192, 132] width 305 height 184
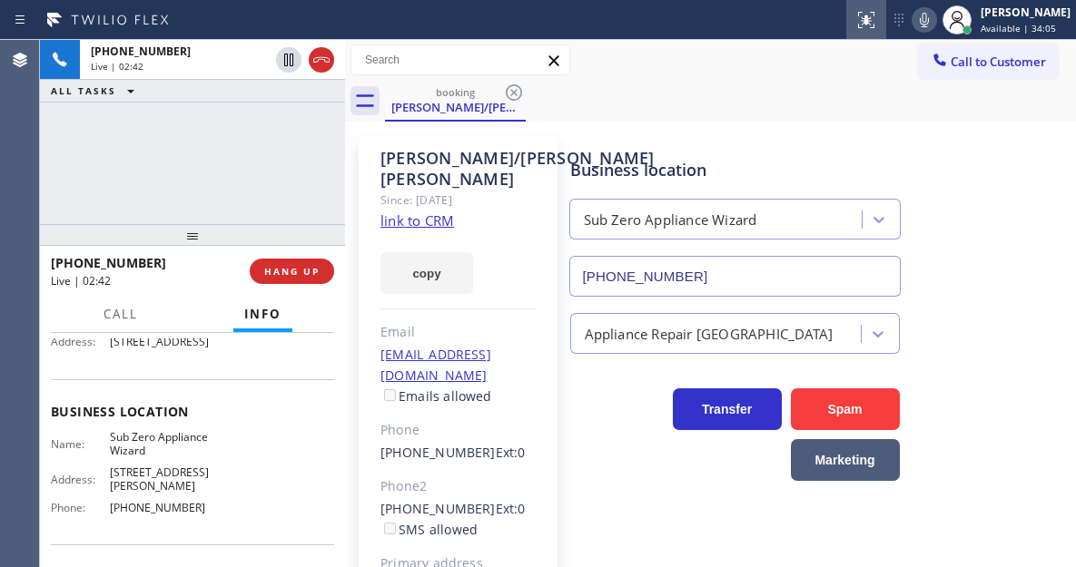
click at [932, 25] on icon at bounding box center [924, 20] width 22 height 22
click at [930, 22] on icon at bounding box center [924, 20] width 22 height 22
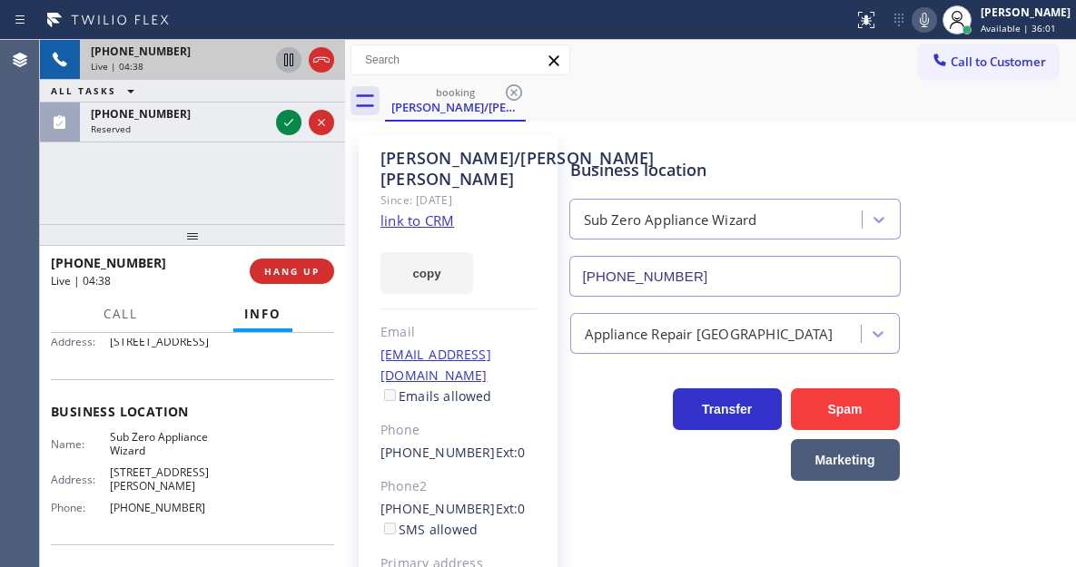
click at [288, 62] on icon at bounding box center [288, 60] width 9 height 13
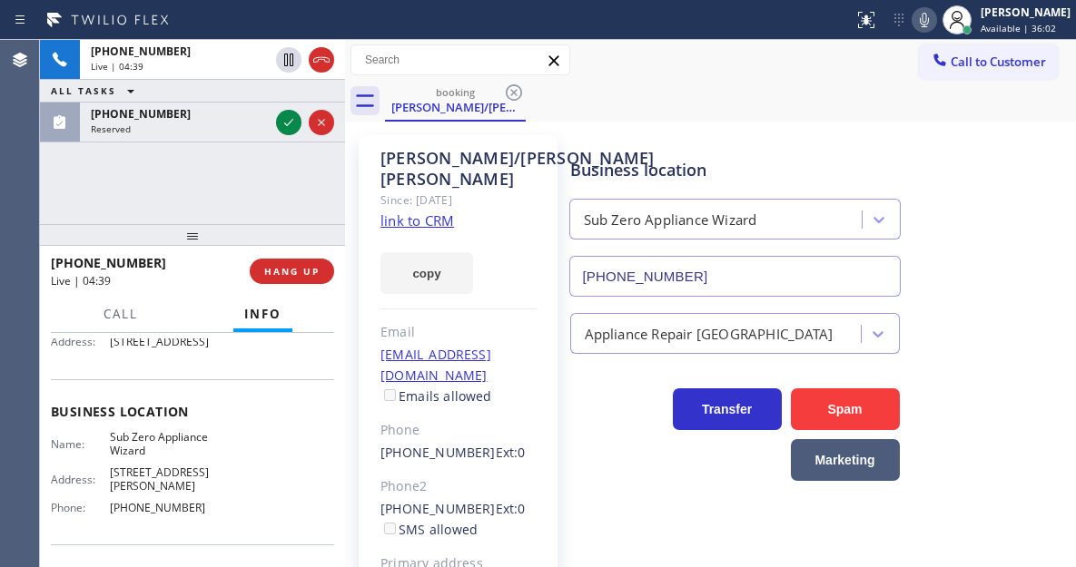
click at [935, 29] on icon at bounding box center [924, 20] width 22 height 22
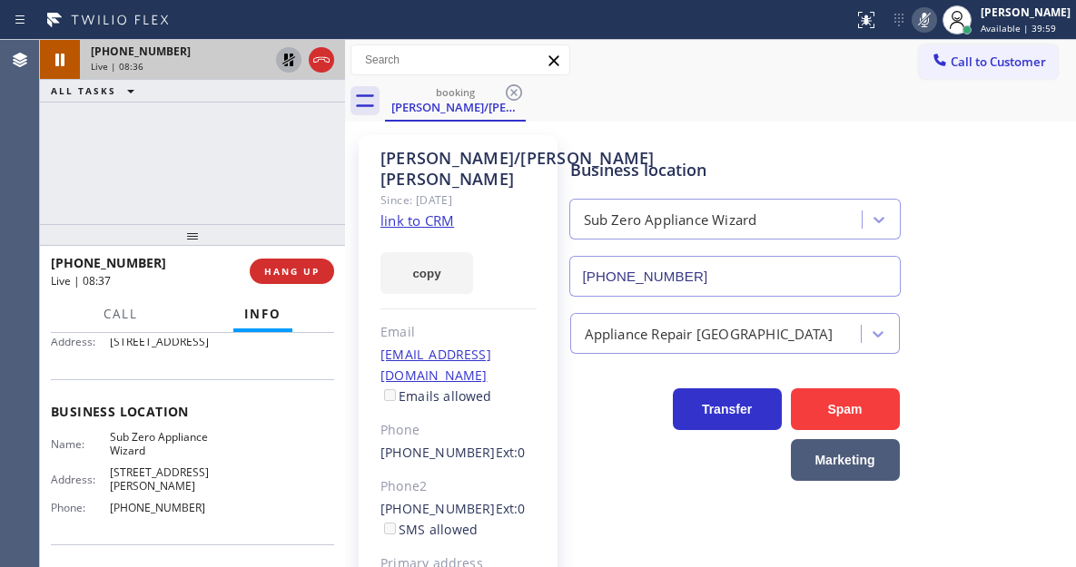
click at [288, 58] on icon at bounding box center [288, 60] width 13 height 13
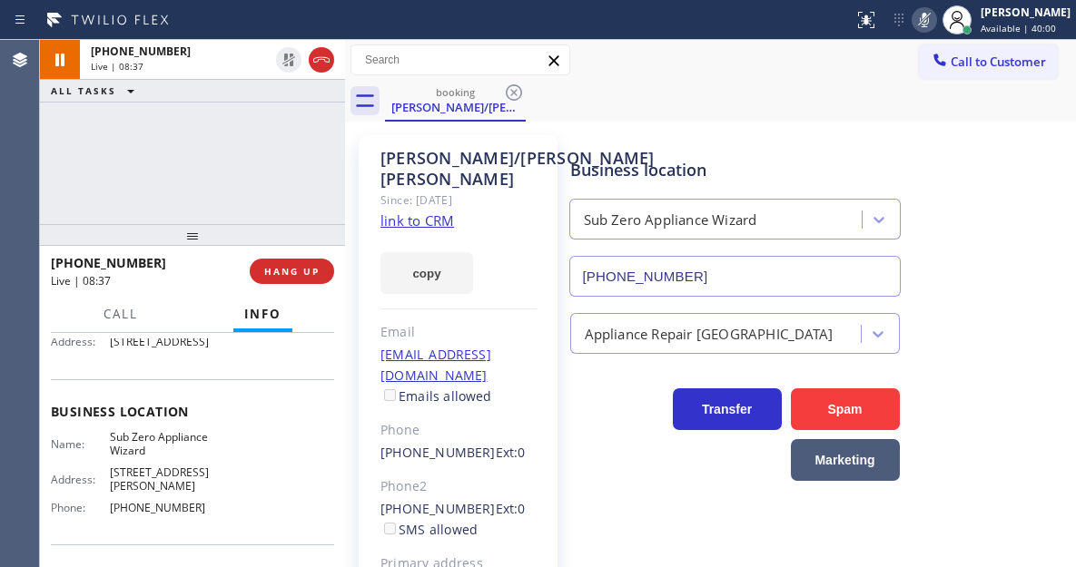
click at [929, 25] on icon at bounding box center [924, 20] width 9 height 15
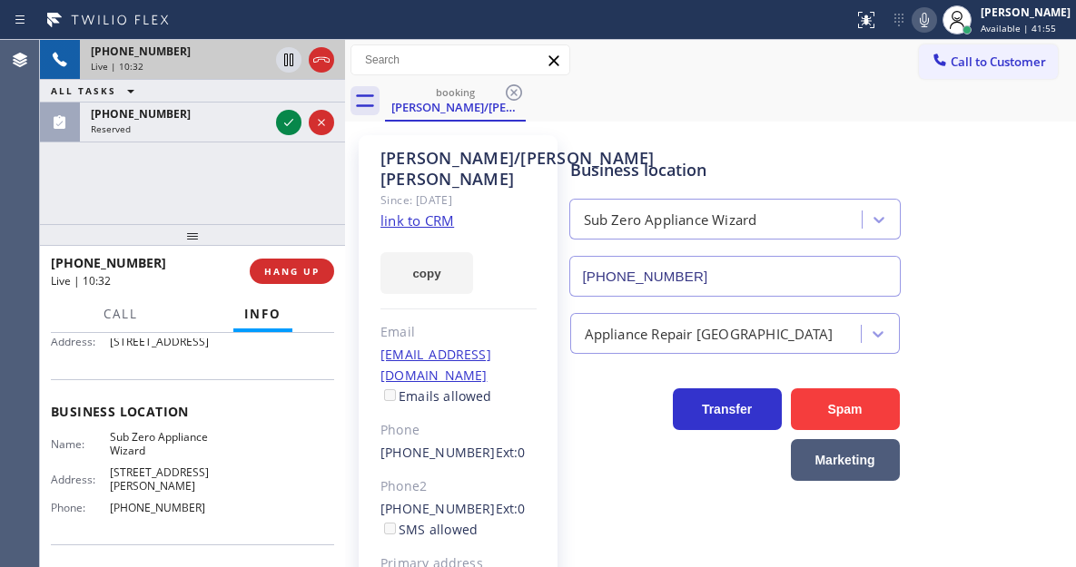
click at [194, 58] on div "+16026254700" at bounding box center [180, 51] width 178 height 15
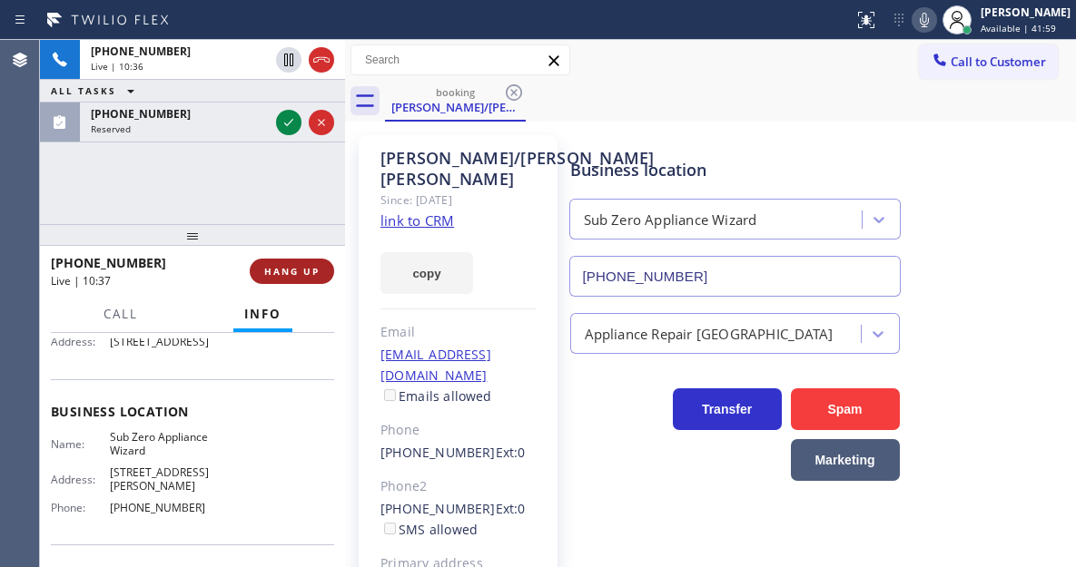
click at [300, 275] on span "HANG UP" at bounding box center [291, 271] width 55 height 13
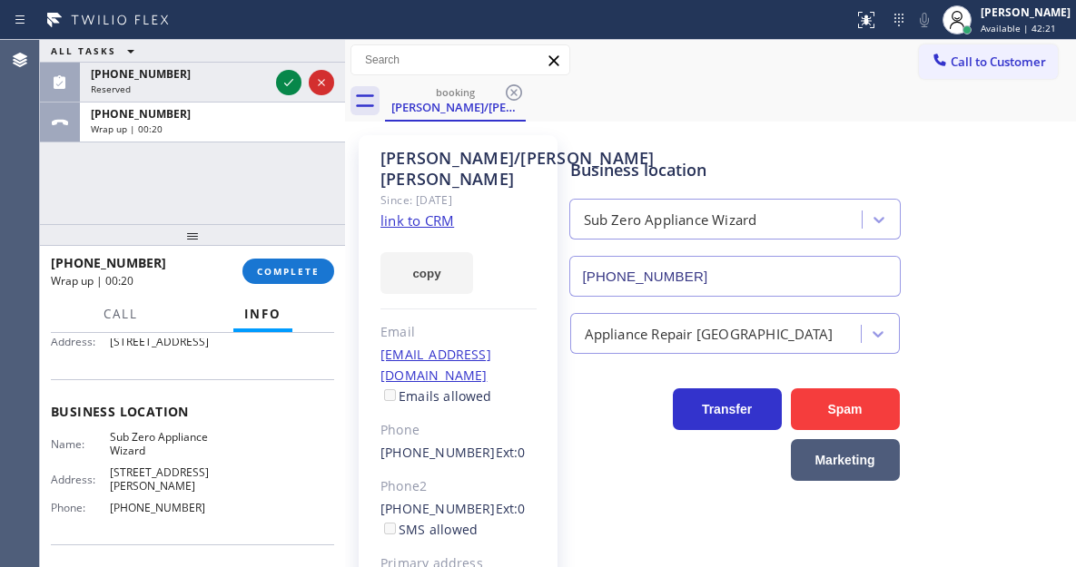
click at [981, 241] on div "Business location Sub Zero Appliance Wizard (602) 313-1762" at bounding box center [819, 215] width 506 height 164
click at [307, 268] on span "COMPLETE" at bounding box center [288, 271] width 63 height 13
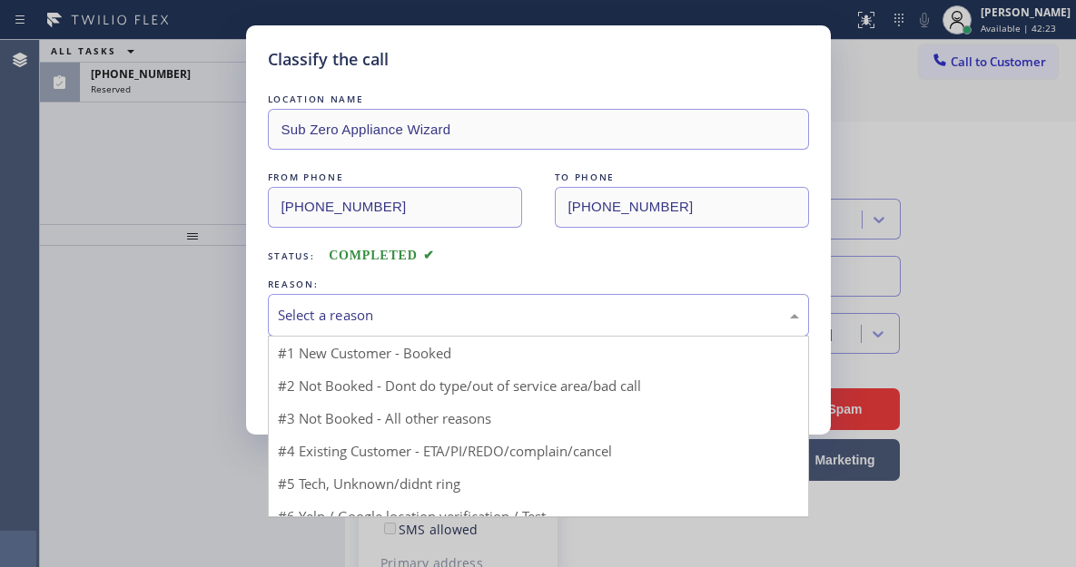
click at [507, 311] on div "Select a reason" at bounding box center [538, 315] width 521 height 21
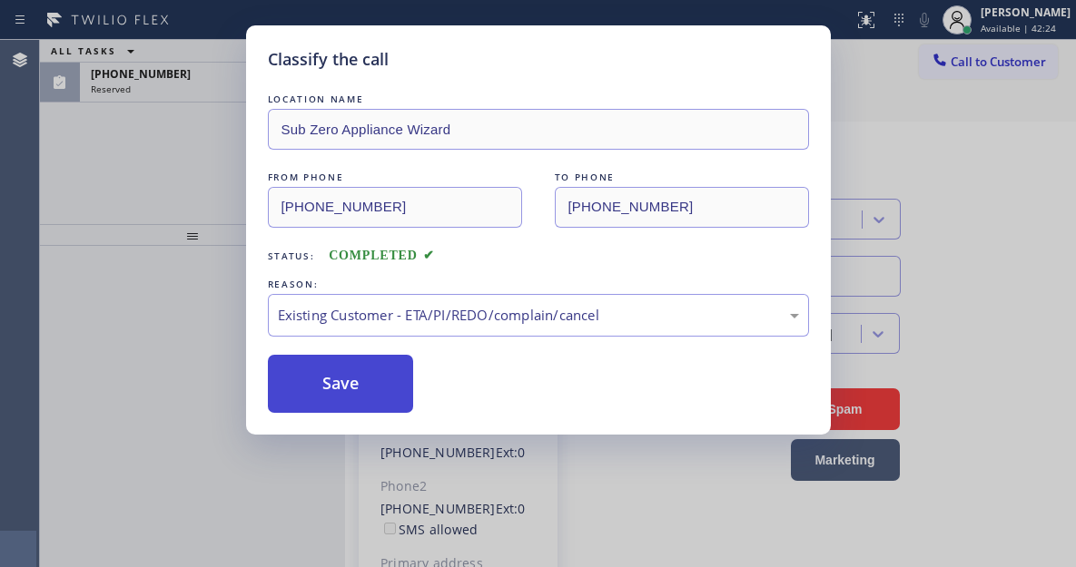
drag, startPoint x: 416, startPoint y: 393, endPoint x: 402, endPoint y: 388, distance: 14.7
click at [415, 393] on div "Save" at bounding box center [538, 384] width 541 height 58
click at [402, 388] on button "Save" at bounding box center [341, 384] width 146 height 58
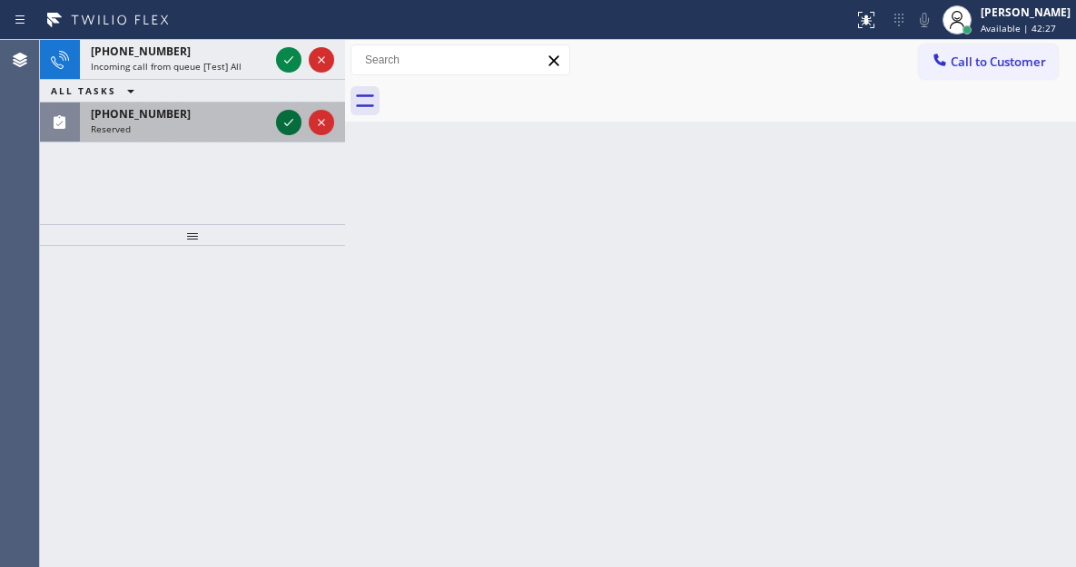
click at [289, 127] on icon at bounding box center [289, 123] width 22 height 22
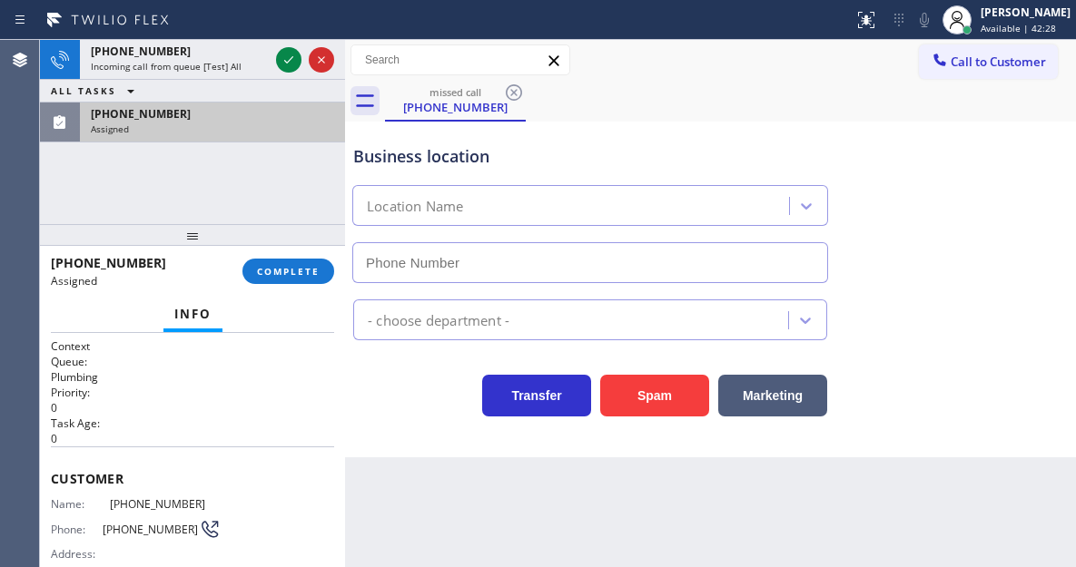
type input "(626) 341-1391"
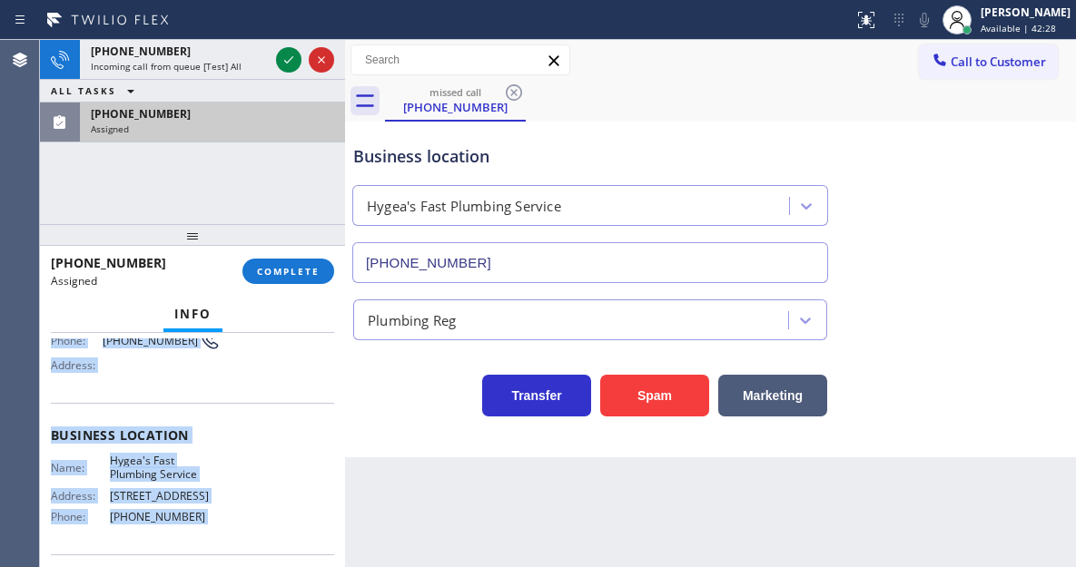
scroll to position [319, 0]
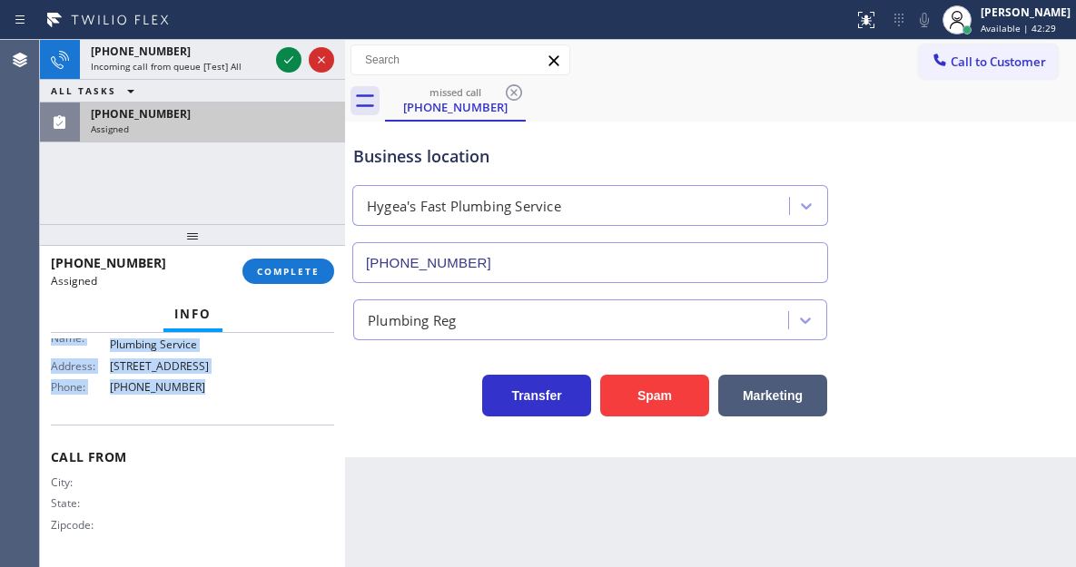
drag, startPoint x: 51, startPoint y: 479, endPoint x: 266, endPoint y: 377, distance: 238.3
click at [266, 377] on div "Context Queue: Plumbing Priority: 0 Task Age: 6 minute(s) Customer Name: (626) …" at bounding box center [192, 291] width 283 height 542
copy div "Customer Name: (626) 622-1817 Phone: (626) 622-1817 Address: Business location …"
click at [295, 271] on span "COMPLETE" at bounding box center [288, 271] width 63 height 13
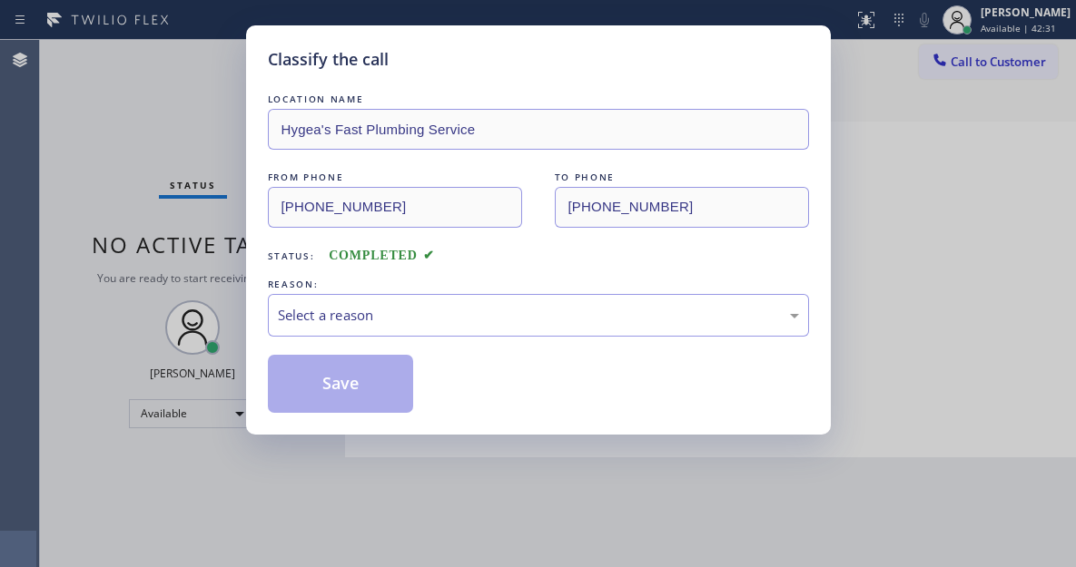
click at [443, 323] on div "Select a reason" at bounding box center [538, 315] width 521 height 21
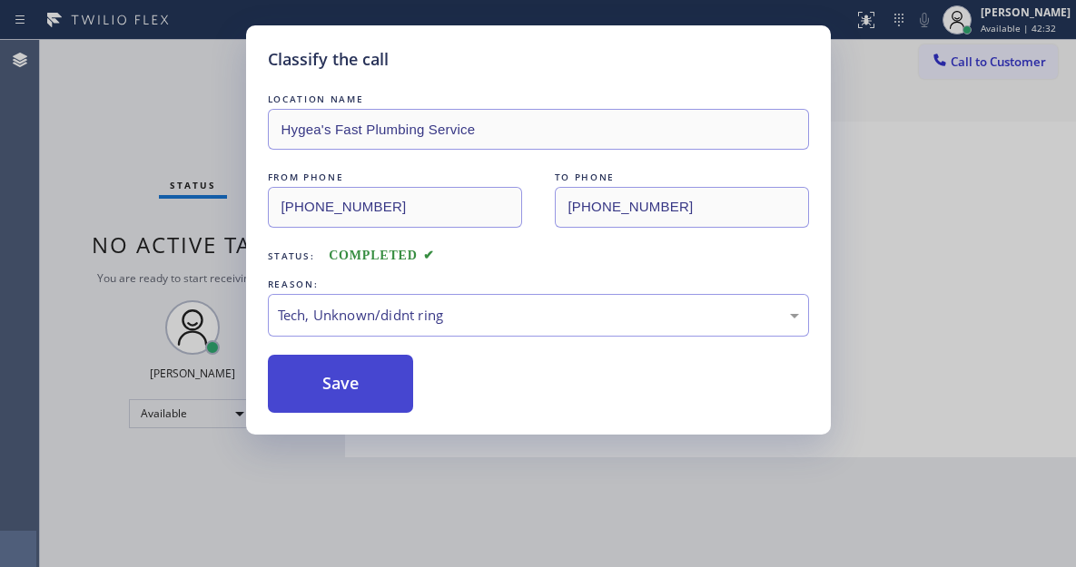
click at [393, 405] on button "Save" at bounding box center [341, 384] width 146 height 58
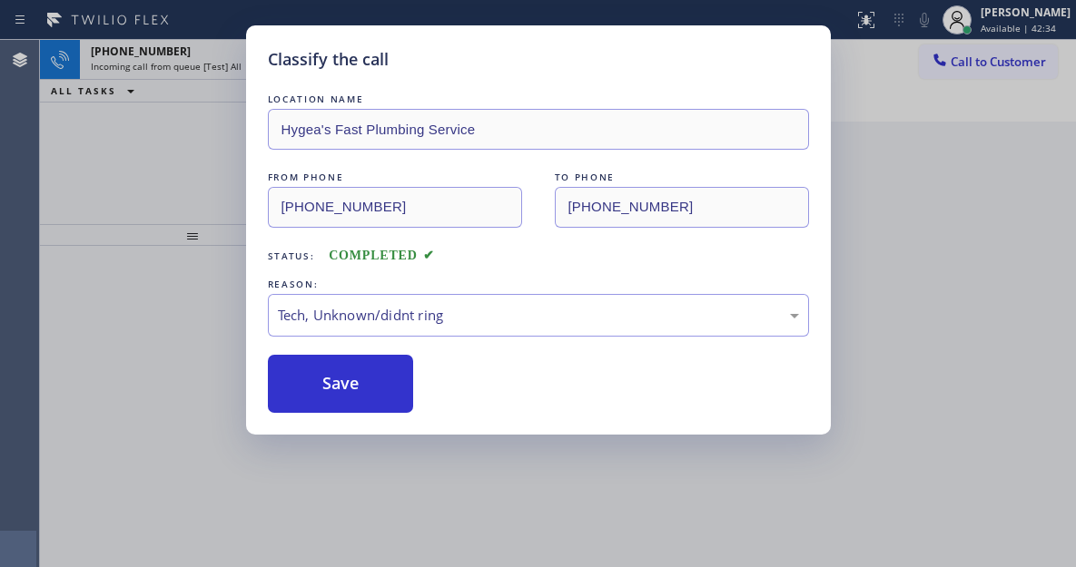
drag, startPoint x: 1009, startPoint y: 182, endPoint x: 440, endPoint y: 69, distance: 580.4
click at [1009, 182] on div "Classify the call LOCATION NAME Hygea's Fast Plumbing Service FROM PHONE (626) …" at bounding box center [538, 283] width 1076 height 567
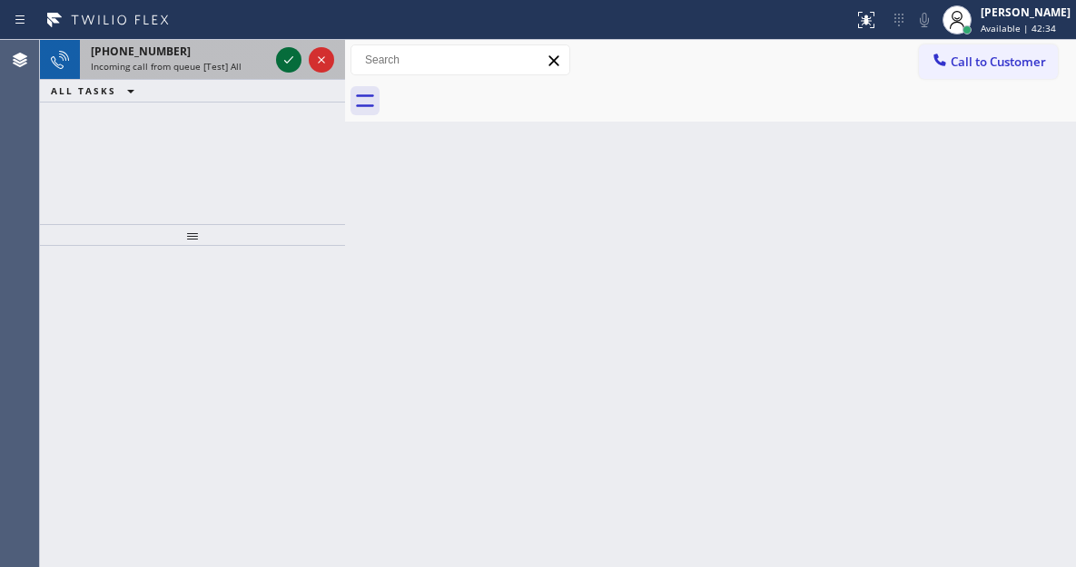
click at [280, 62] on icon at bounding box center [289, 60] width 22 height 22
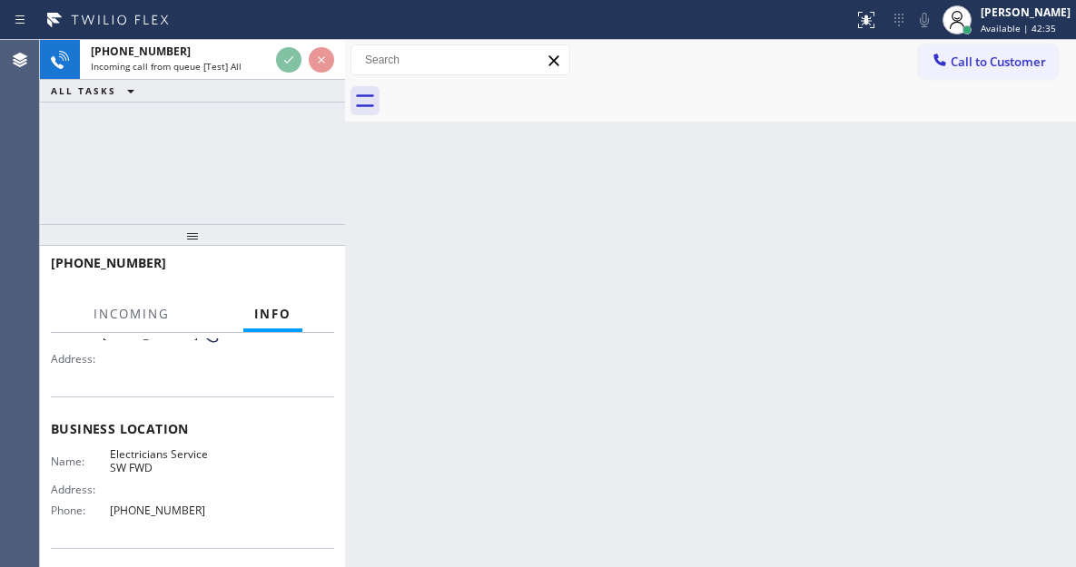
scroll to position [182, 0]
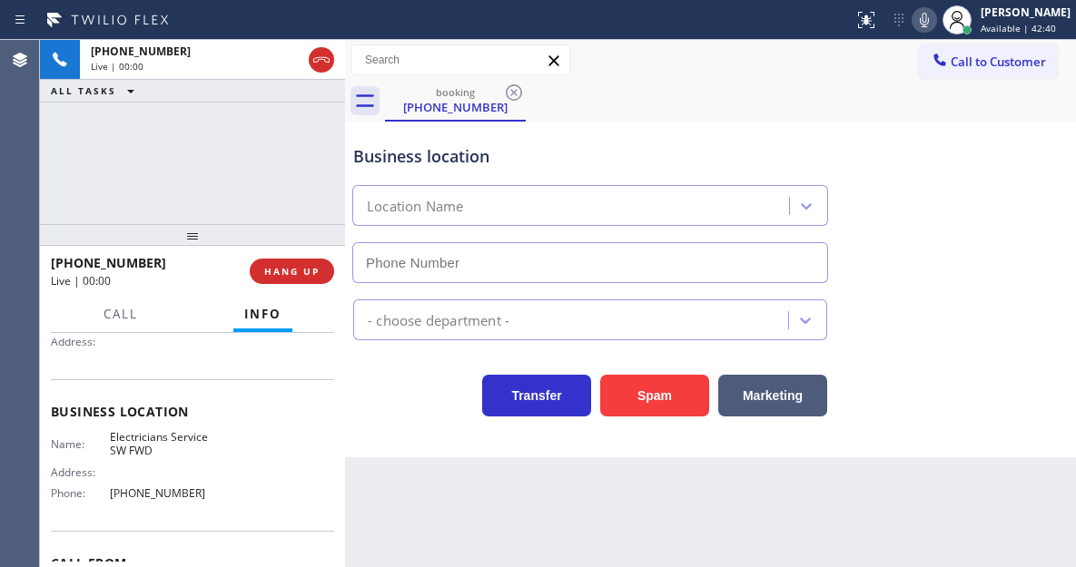
type input "[PHONE_NUMBER]"
drag, startPoint x: 1012, startPoint y: 193, endPoint x: 969, endPoint y: 182, distance: 44.0
click at [1012, 193] on div "Business location Electricians Service SW FWD (213) 566-1222" at bounding box center [710, 201] width 722 height 164
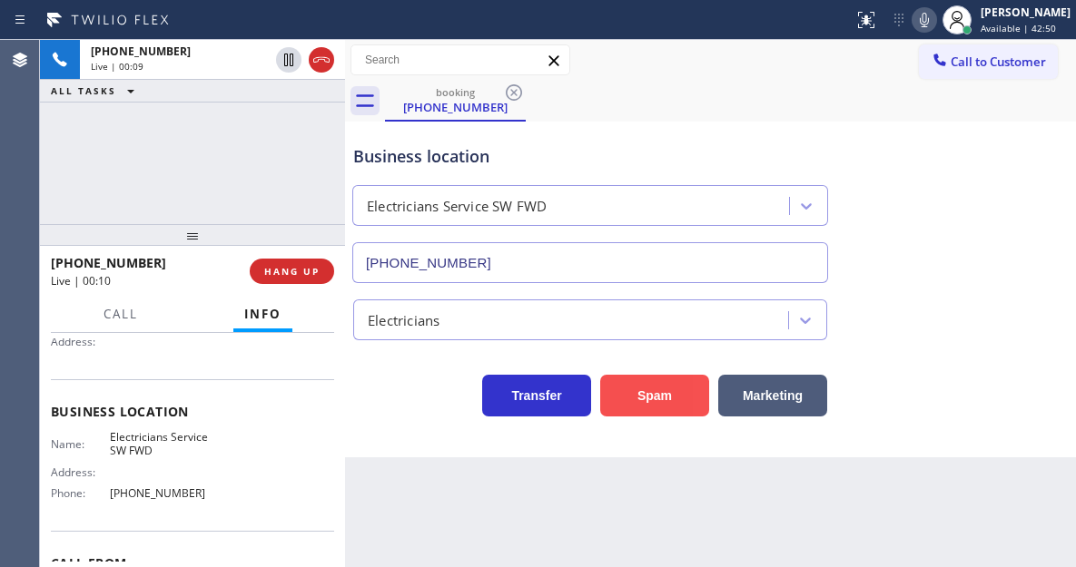
click at [633, 397] on button "Spam" at bounding box center [654, 396] width 109 height 42
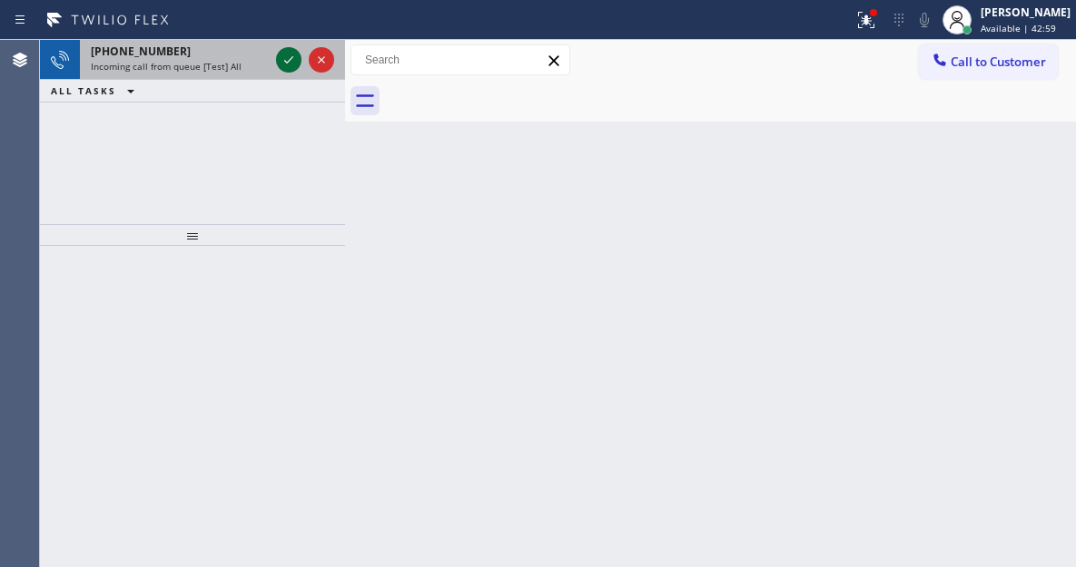
click at [285, 64] on icon at bounding box center [289, 60] width 22 height 22
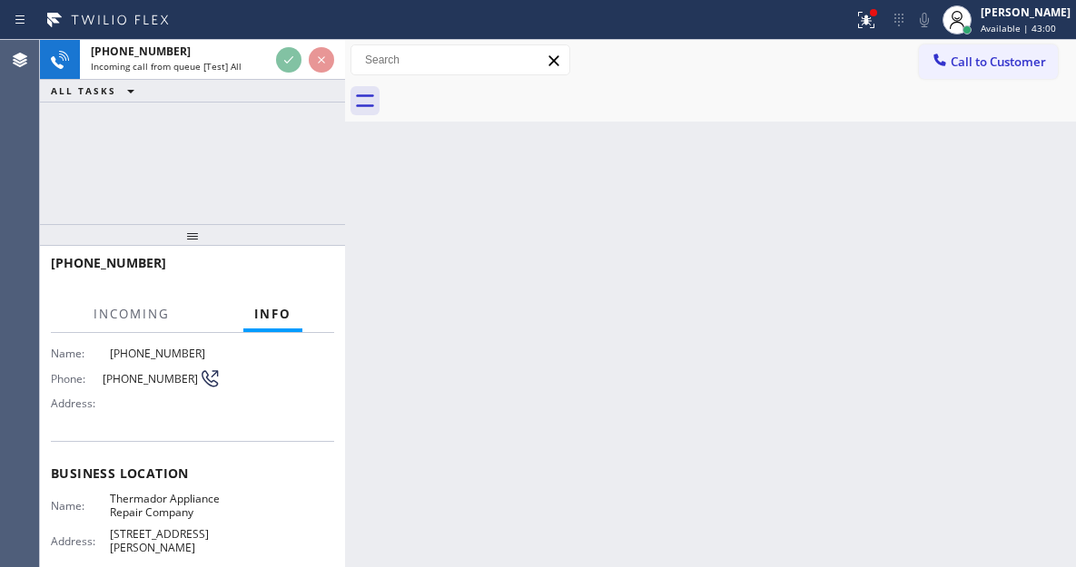
scroll to position [182, 0]
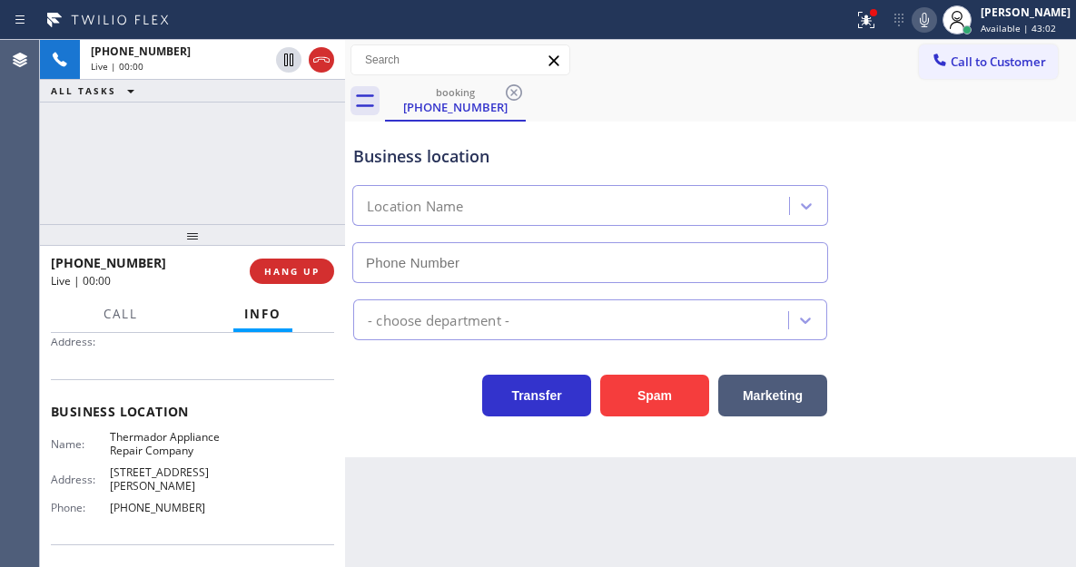
click at [140, 433] on span "Thermador Appliance Repair Company" at bounding box center [165, 444] width 111 height 28
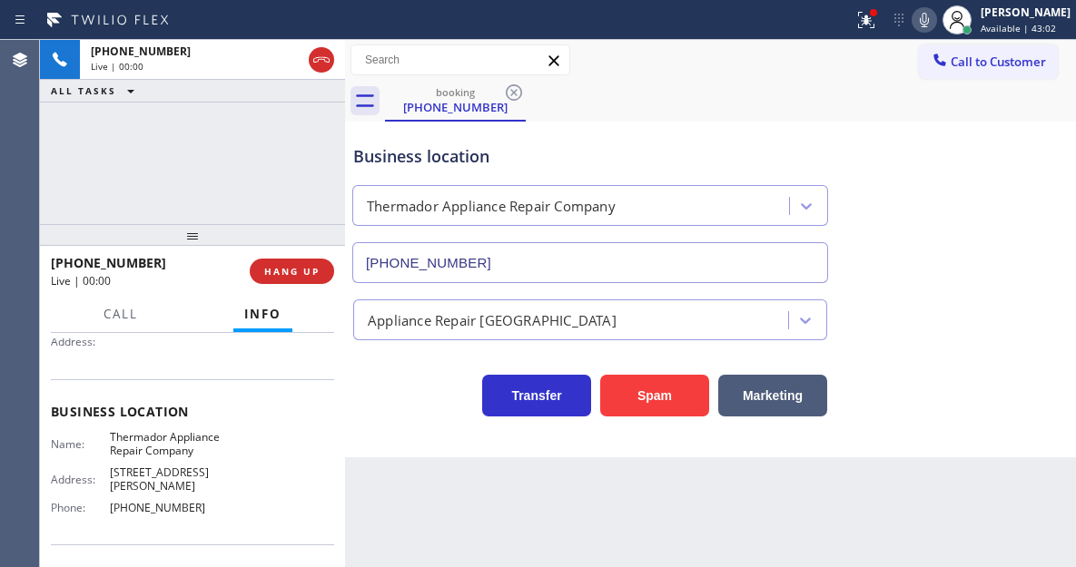
type input "(760) 201-1098"
click at [125, 458] on span "Thermador Appliance Repair Company" at bounding box center [165, 444] width 111 height 28
click at [128, 458] on span "Thermador Appliance Repair Company" at bounding box center [165, 444] width 111 height 28
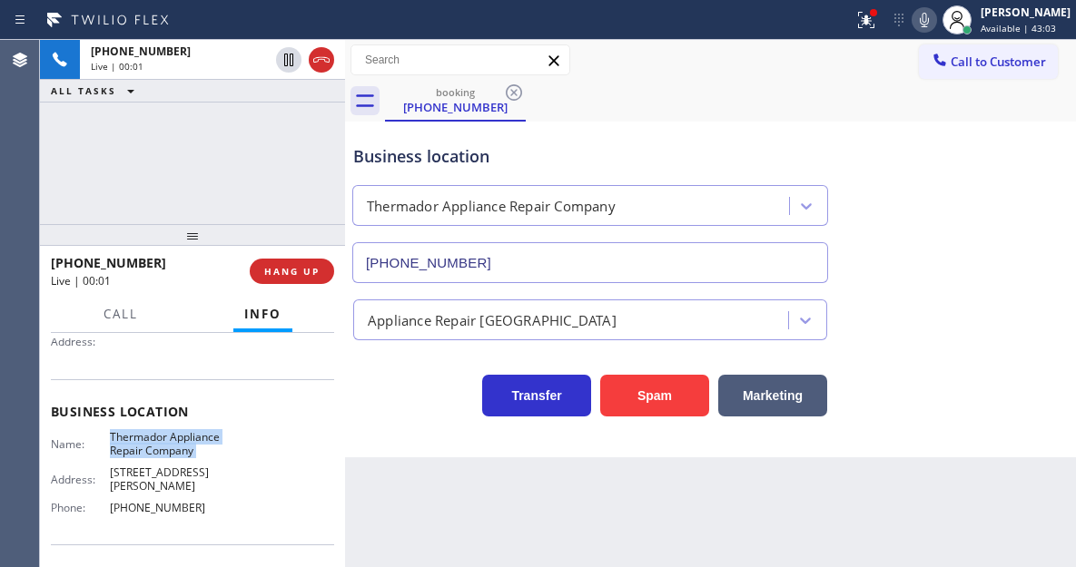
click at [128, 458] on span "Thermador Appliance Repair Company" at bounding box center [165, 444] width 111 height 28
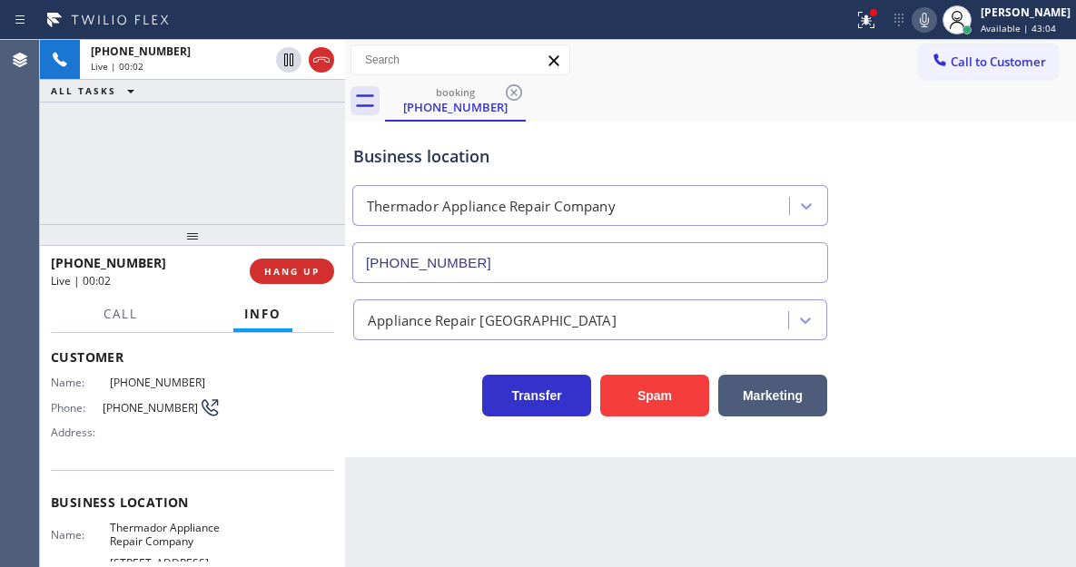
click at [133, 418] on div "Phone: (909) 894-1774" at bounding box center [136, 408] width 170 height 22
copy div "(909) 894-1774"
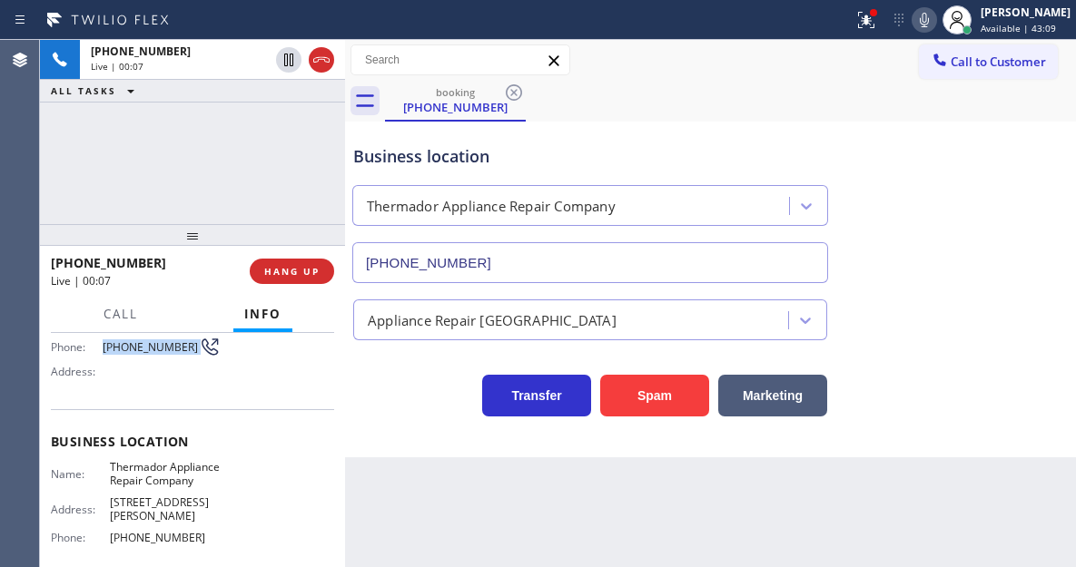
scroll to position [182, 0]
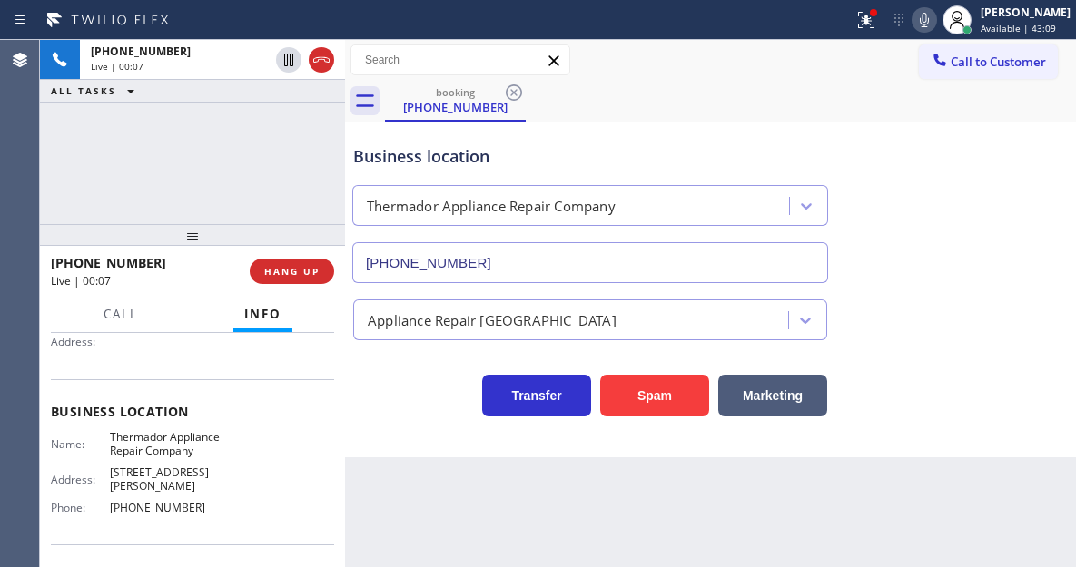
click at [116, 451] on span "Thermador Appliance Repair Company" at bounding box center [165, 444] width 111 height 28
copy span "Thermador Appliance Repair Company"
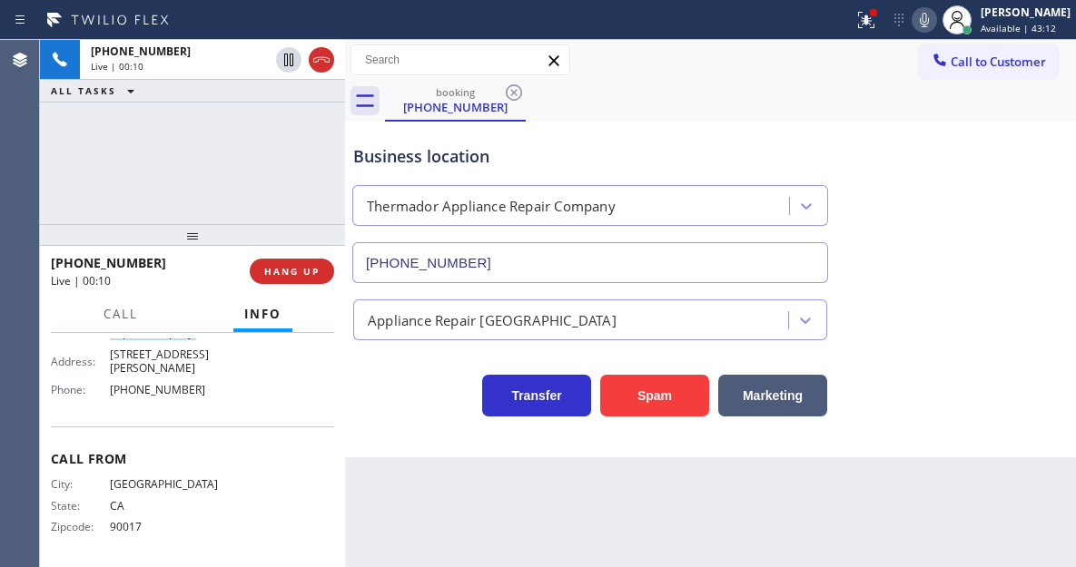
scroll to position [302, 0]
click at [166, 401] on div "Name: Thermador Appliance Repair Company Address: 1938 Kellogg Ave Phone: (760)…" at bounding box center [136, 356] width 170 height 92
click at [165, 400] on div "Name: Thermador Appliance Repair Company Address: 1938 Kellogg Ave Phone: (760)…" at bounding box center [136, 356] width 170 height 92
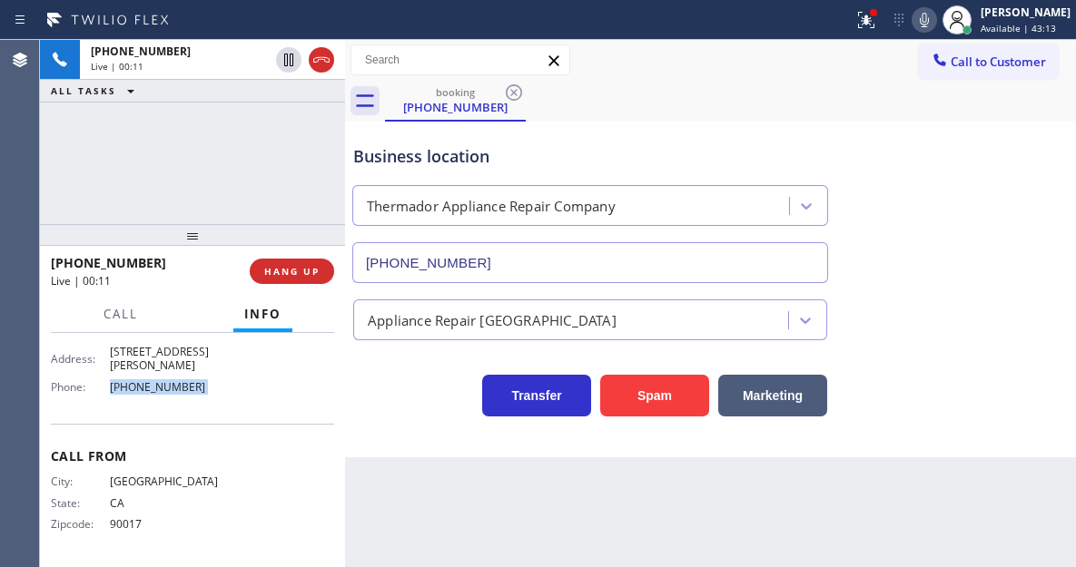
copy span "(760) 201-1098"
click at [507, 483] on div "Back to Dashboard Change Sender ID Customers Technicians Select a contact Outbo…" at bounding box center [710, 303] width 731 height 527
click at [684, 403] on button "Spam" at bounding box center [654, 396] width 109 height 42
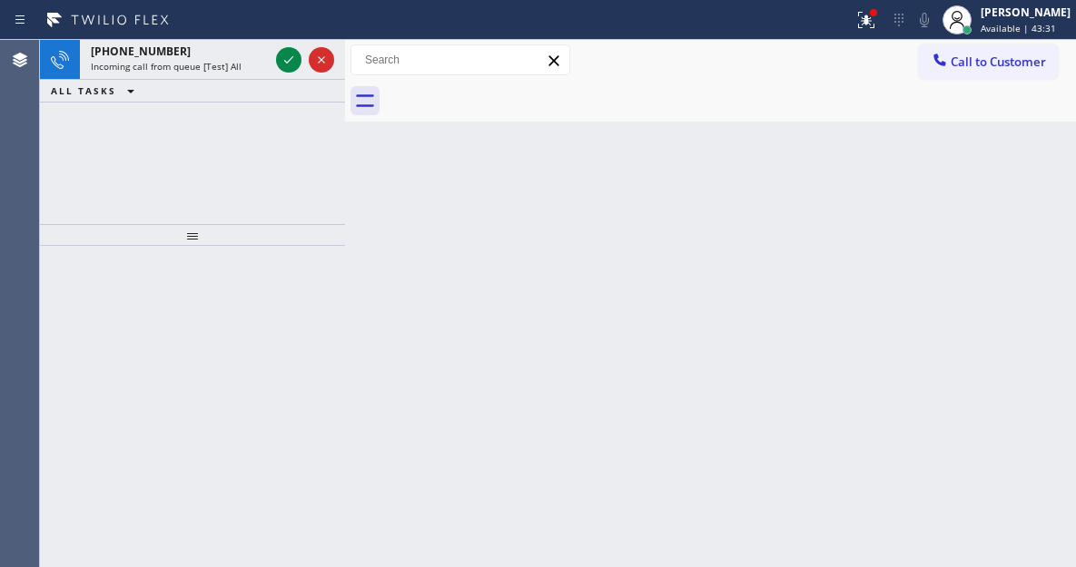
drag, startPoint x: 984, startPoint y: 205, endPoint x: 891, endPoint y: 181, distance: 96.7
click at [984, 205] on div "Back to Dashboard Change Sender ID Customers Technicians Select a contact Outbo…" at bounding box center [710, 303] width 731 height 527
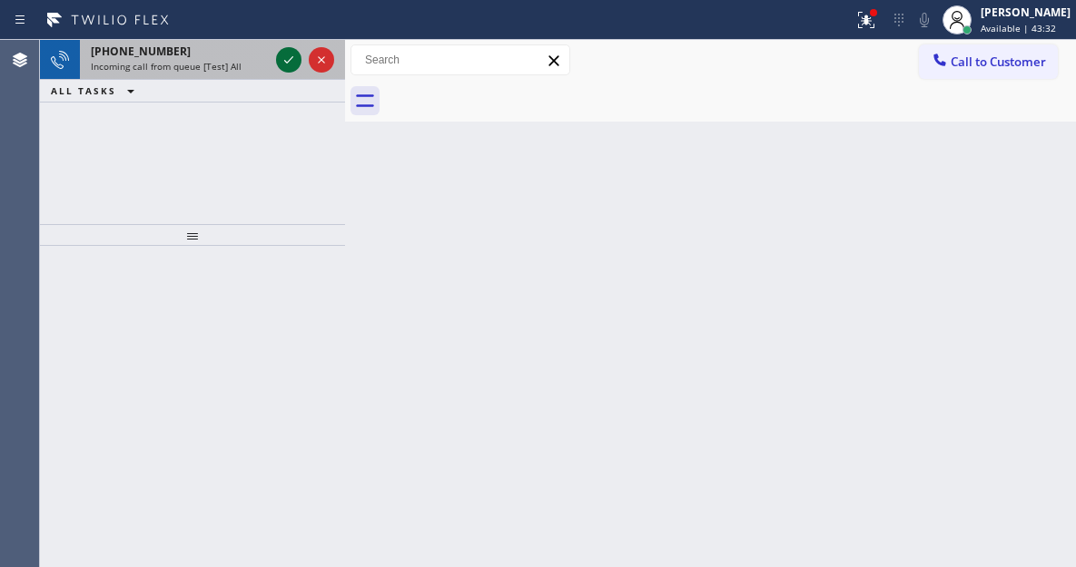
click at [290, 60] on icon at bounding box center [288, 59] width 9 height 7
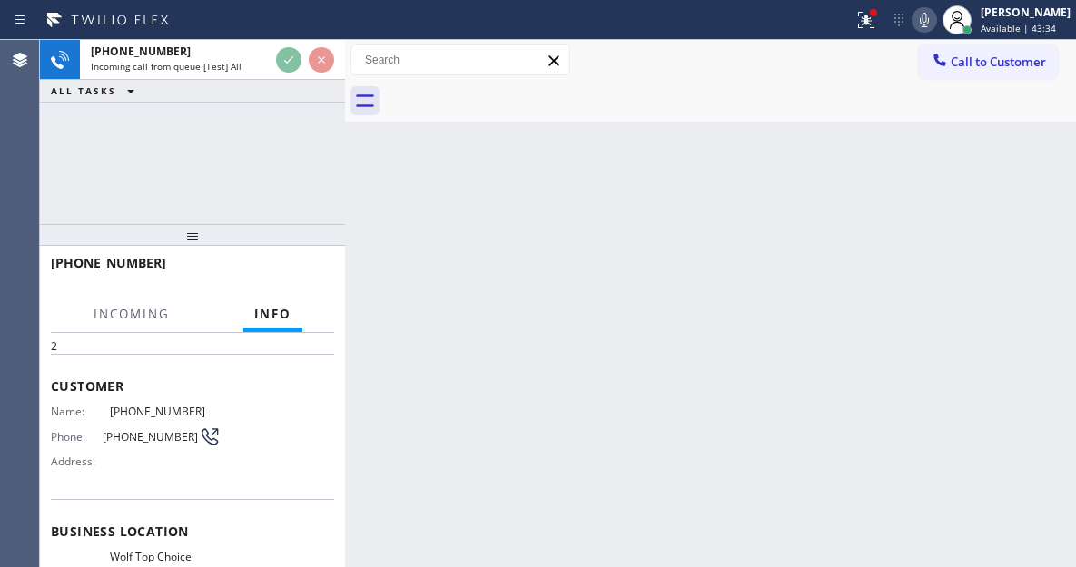
scroll to position [91, 0]
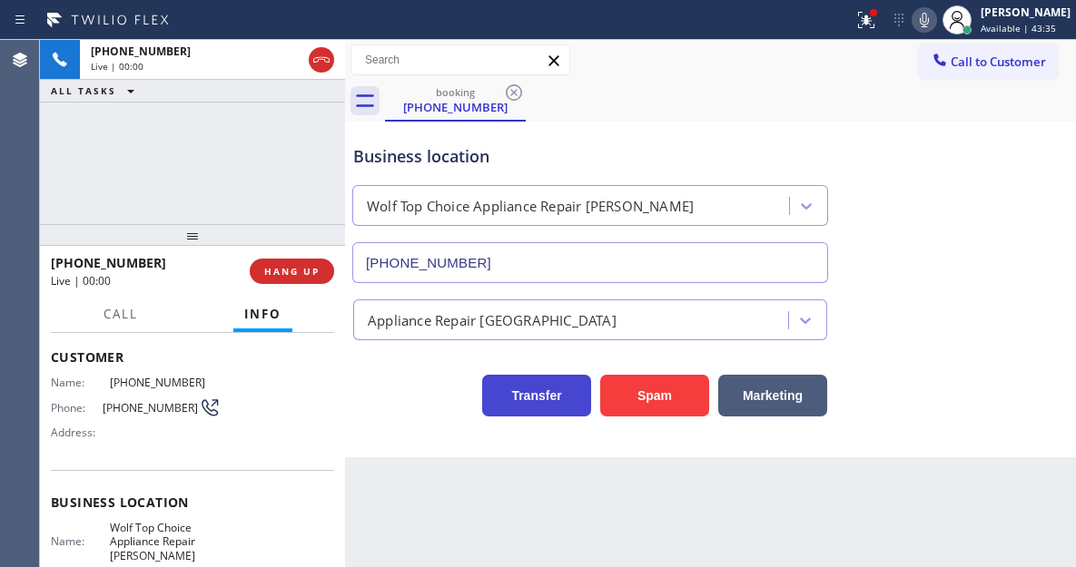
type input "(425) 390-5757"
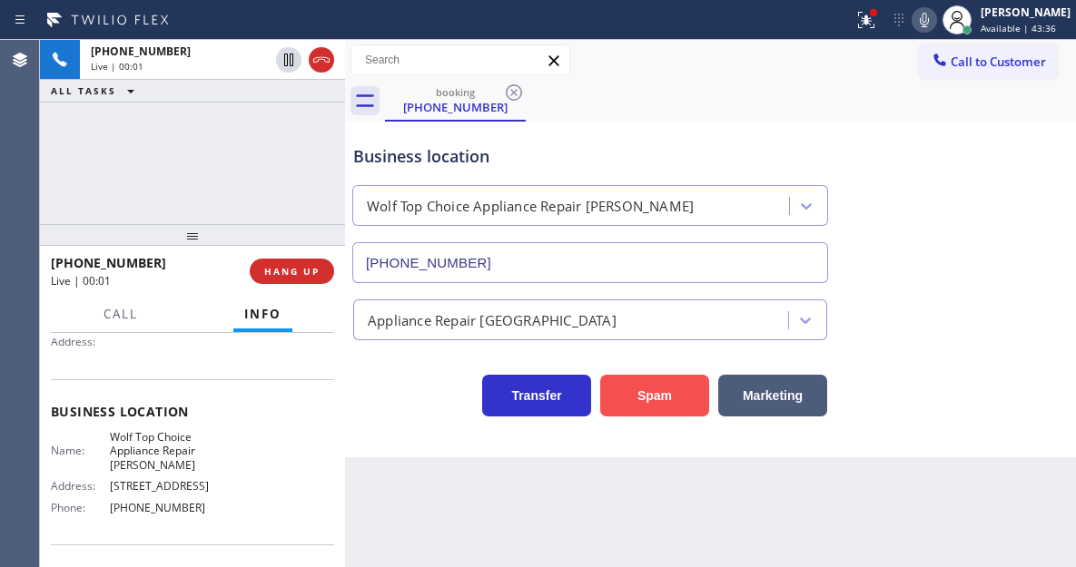
click at [615, 383] on button "Spam" at bounding box center [654, 396] width 109 height 42
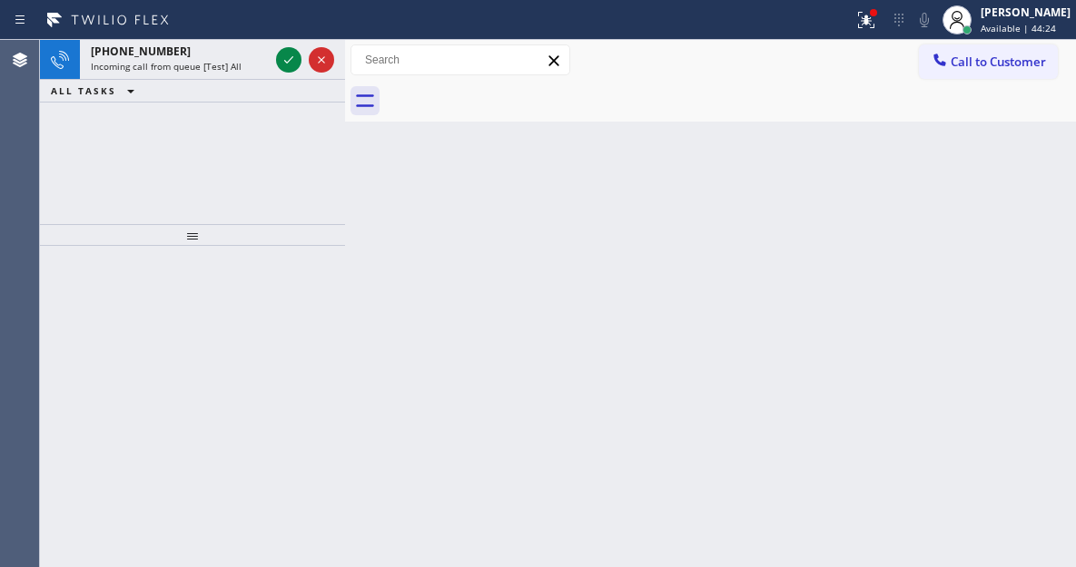
drag, startPoint x: 1008, startPoint y: 163, endPoint x: 454, endPoint y: 160, distance: 553.8
click at [1008, 163] on div "Back to Dashboard Change Sender ID Customers Technicians Select a contact Outbo…" at bounding box center [710, 303] width 731 height 527
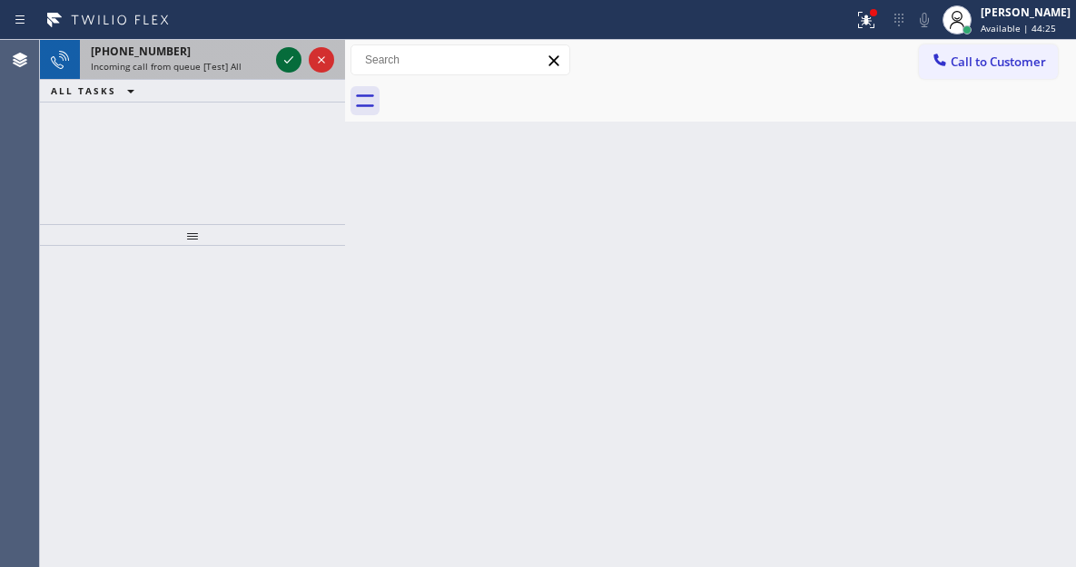
click at [287, 54] on icon at bounding box center [289, 60] width 22 height 22
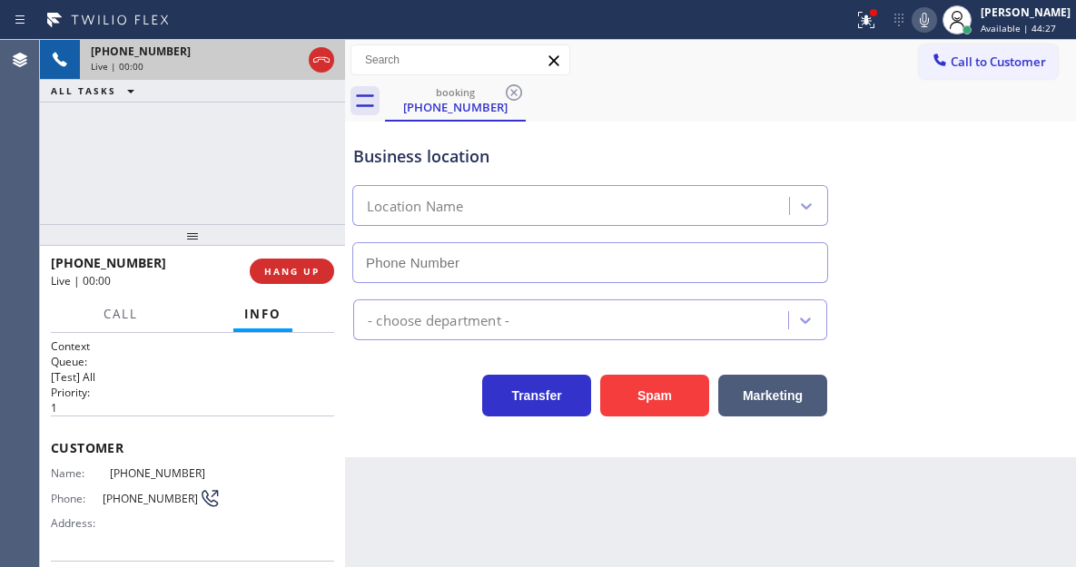
type input "(551) 388-2544"
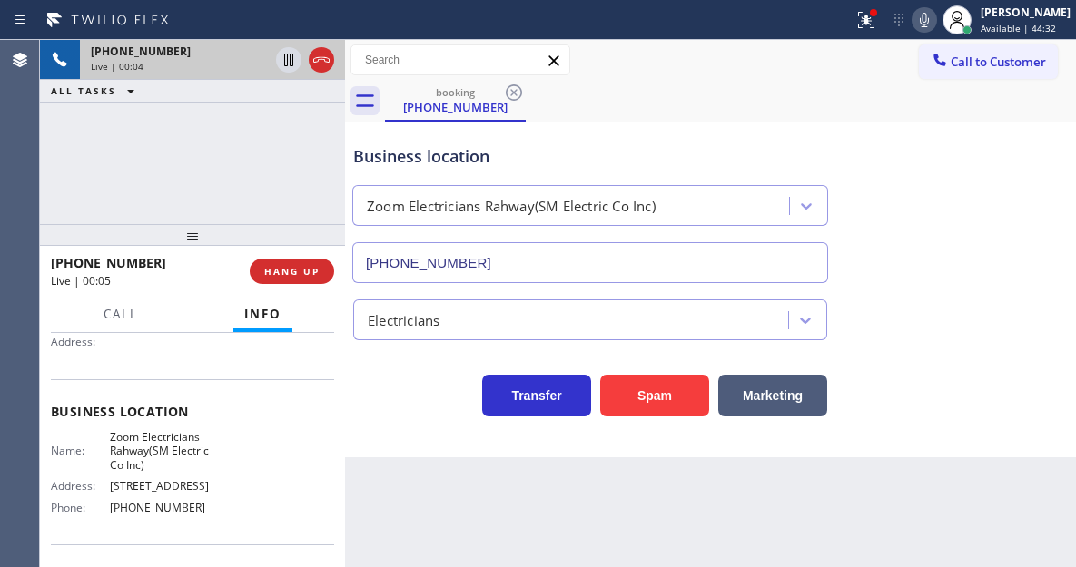
scroll to position [272, 0]
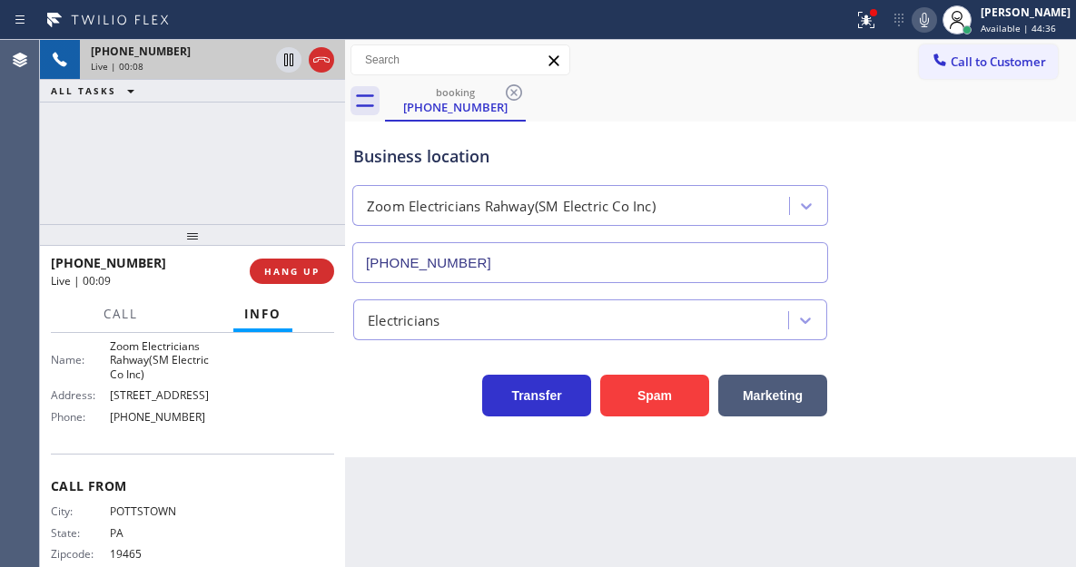
drag, startPoint x: 989, startPoint y: 219, endPoint x: 739, endPoint y: 208, distance: 250.8
click at [989, 219] on div "Business location Zoom Electricians Rahway(SM Electric Co Inc) (551) 388-2544" at bounding box center [710, 201] width 722 height 164
click at [652, 395] on button "Spam" at bounding box center [654, 396] width 109 height 42
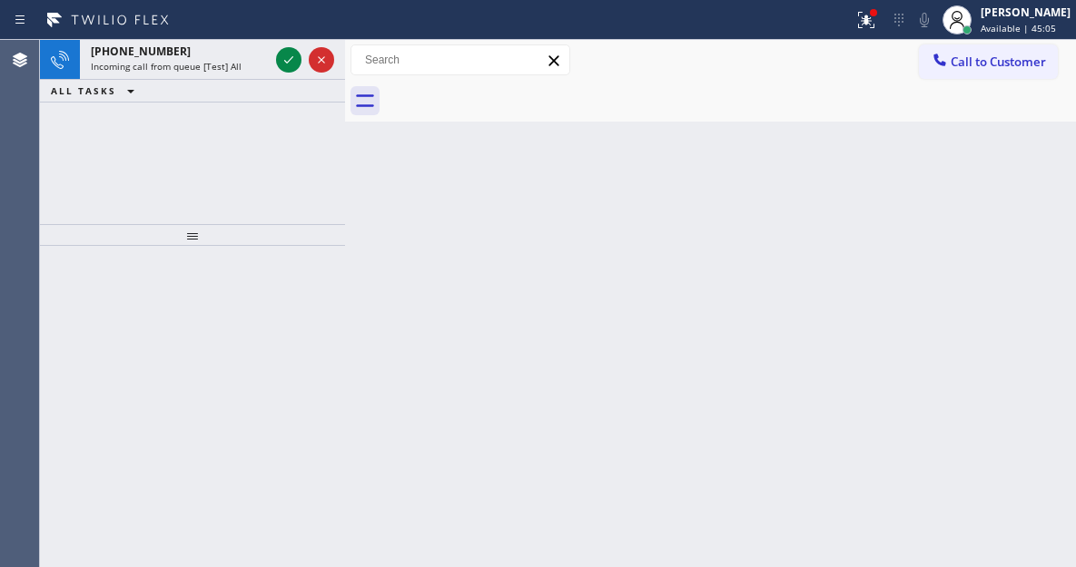
drag, startPoint x: 1058, startPoint y: 175, endPoint x: 1016, endPoint y: 178, distance: 42.8
click at [1056, 176] on div "Back to Dashboard Change Sender ID Customers Technicians Select a contact Outbo…" at bounding box center [710, 303] width 731 height 527
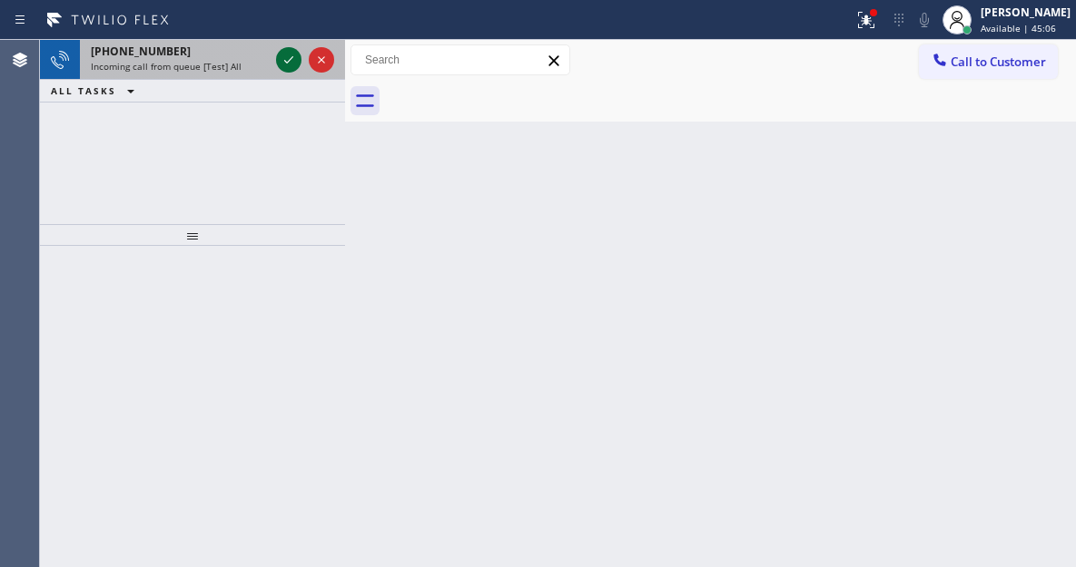
click at [281, 64] on icon at bounding box center [289, 60] width 22 height 22
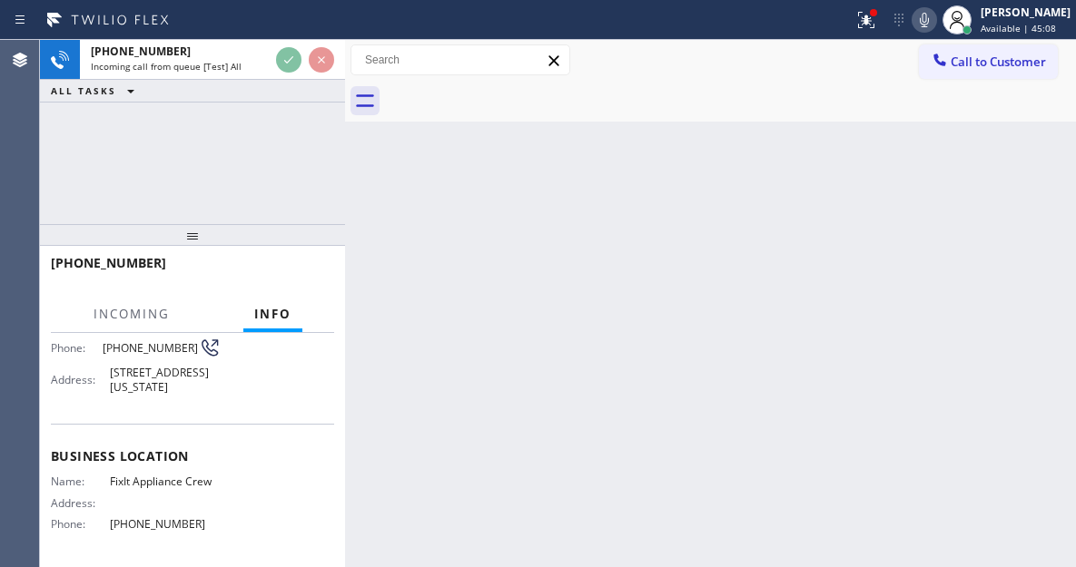
scroll to position [182, 0]
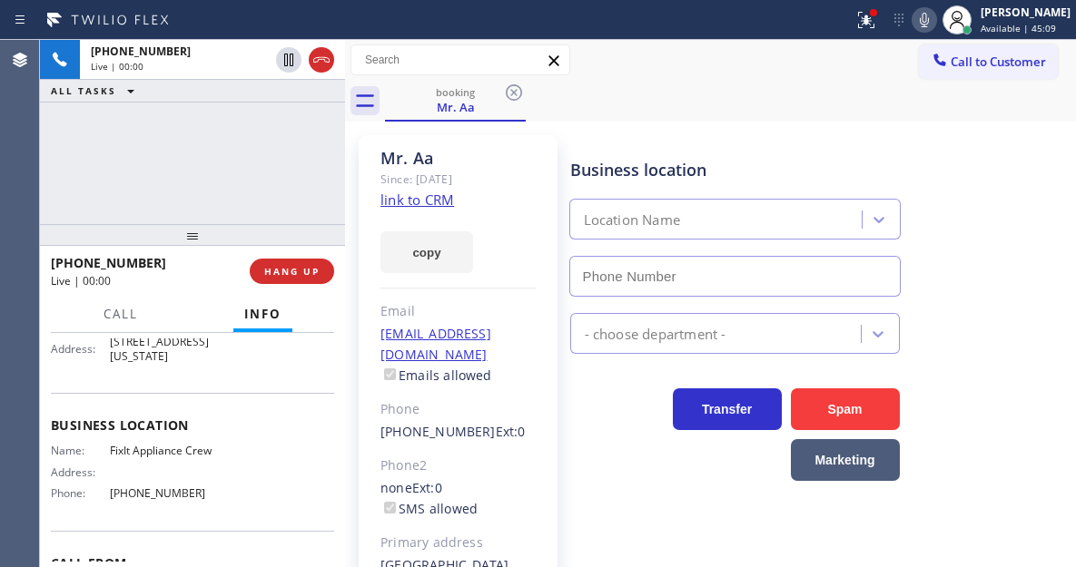
click at [161, 458] on span "FixIt Appliance Crew" at bounding box center [165, 451] width 111 height 14
type input "(516) 430-7756"
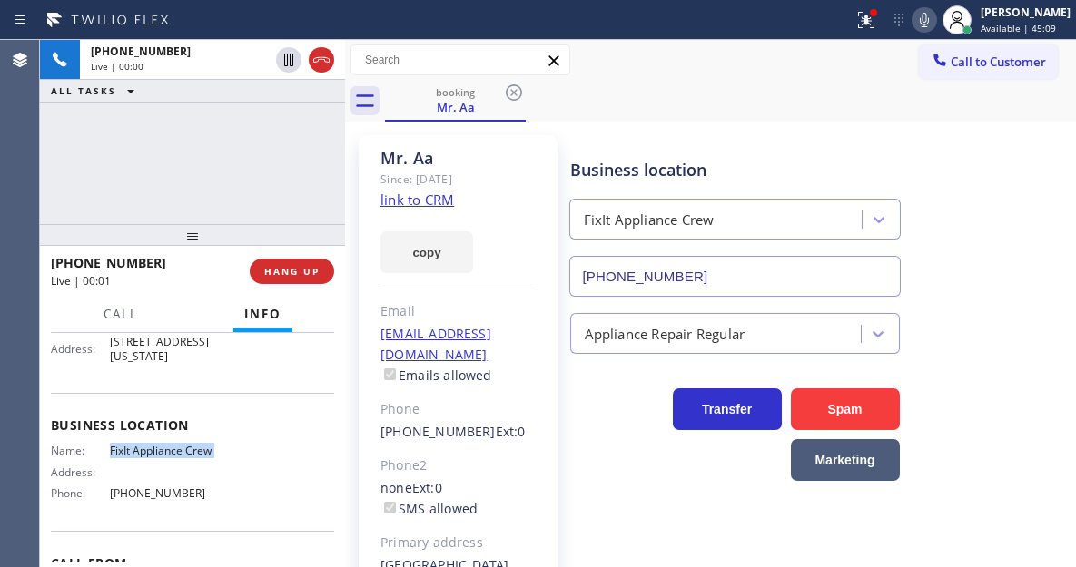
click at [161, 458] on span "FixIt Appliance Crew" at bounding box center [165, 451] width 111 height 14
click at [428, 198] on link "link to CRM" at bounding box center [417, 200] width 74 height 18
click at [973, 235] on div "Business location FixIt Appliance Crew (516) 430-7756" at bounding box center [819, 215] width 506 height 164
click at [234, 166] on div "+16095587896 Live | 00:20 ALL TASKS ALL TASKS ACTIVE TASKS TASKS IN WRAP UP" at bounding box center [192, 132] width 305 height 184
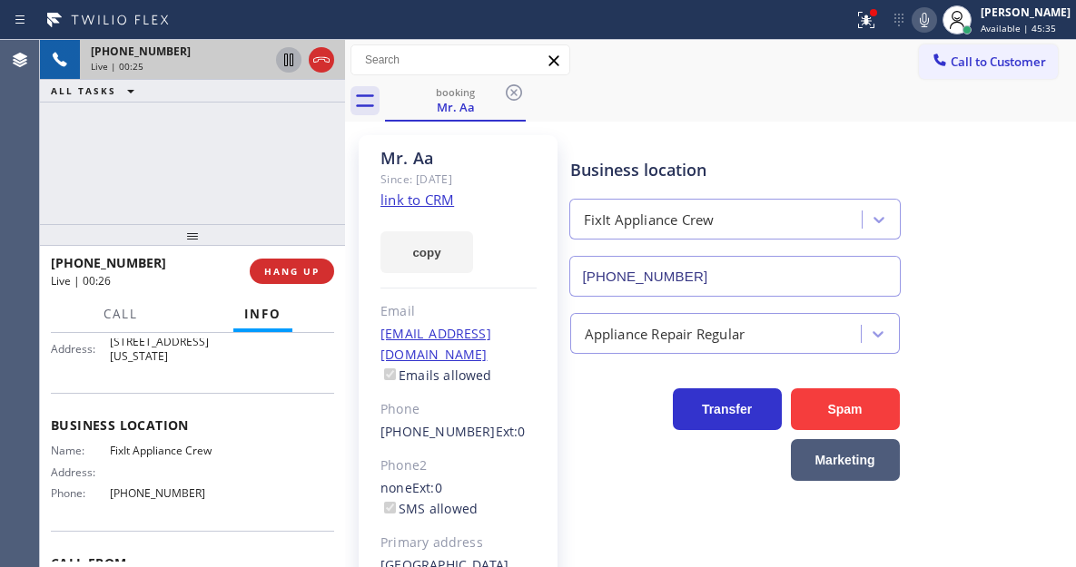
click at [289, 64] on icon at bounding box center [289, 60] width 22 height 22
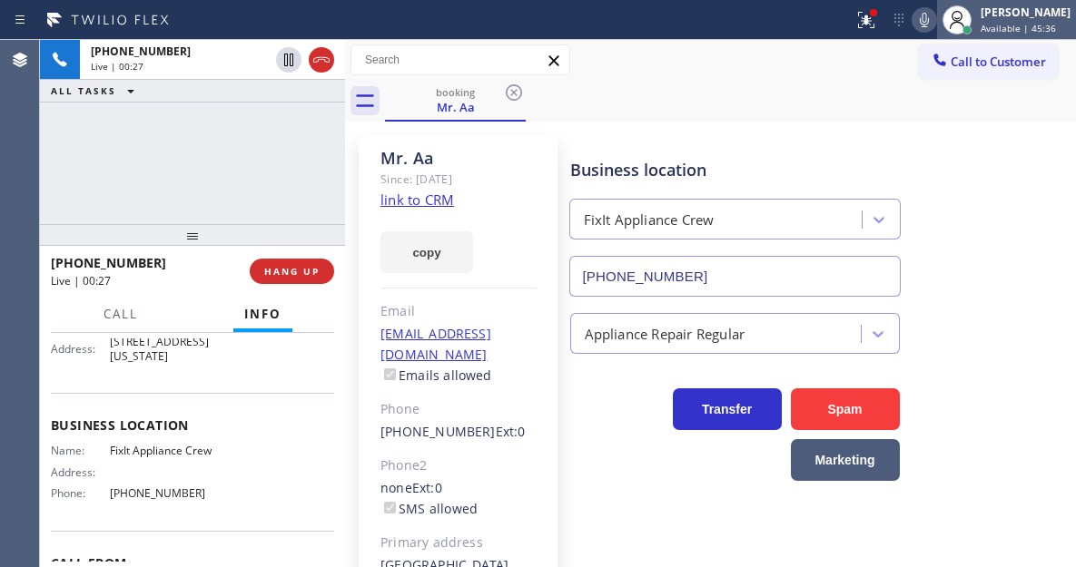
click at [952, 26] on div at bounding box center [957, 20] width 40 height 40
click at [935, 24] on icon at bounding box center [924, 20] width 22 height 22
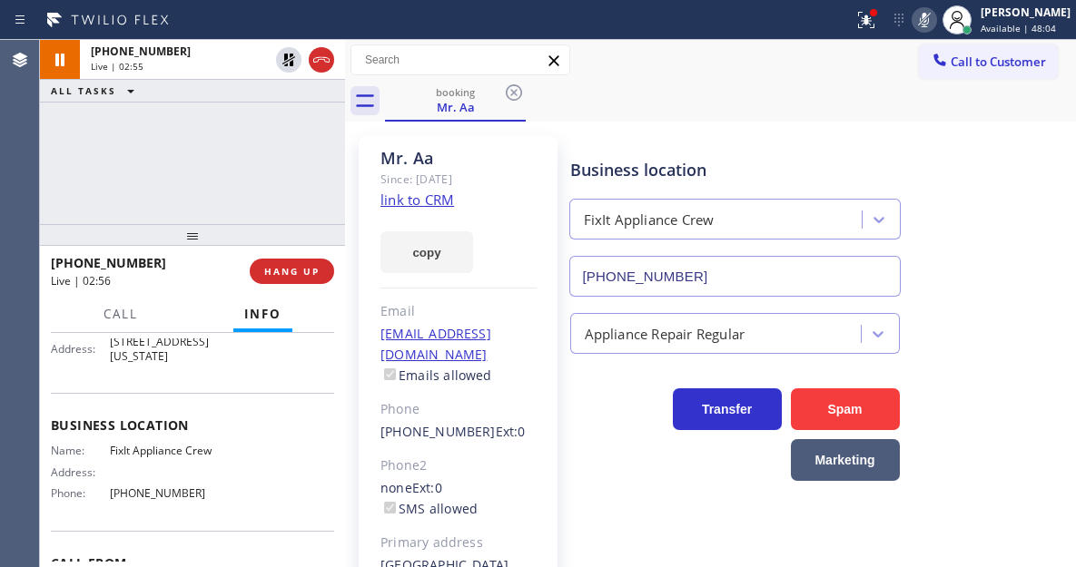
click at [194, 160] on div "+16095587896 Live | 02:55 ALL TASKS ALL TASKS ACTIVE TASKS TASKS IN WRAP UP" at bounding box center [192, 132] width 305 height 184
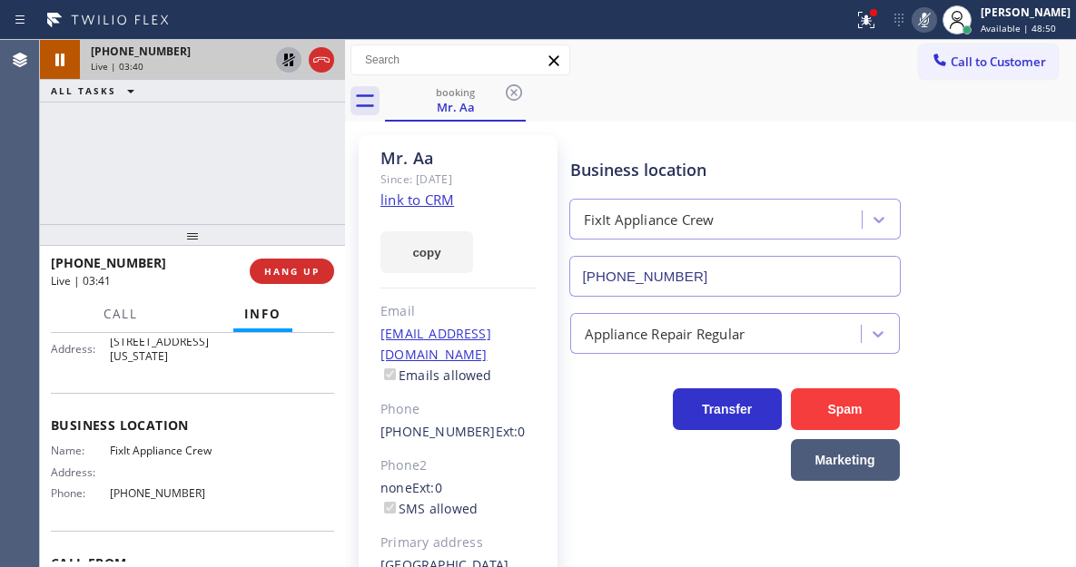
click at [286, 63] on icon at bounding box center [289, 60] width 22 height 22
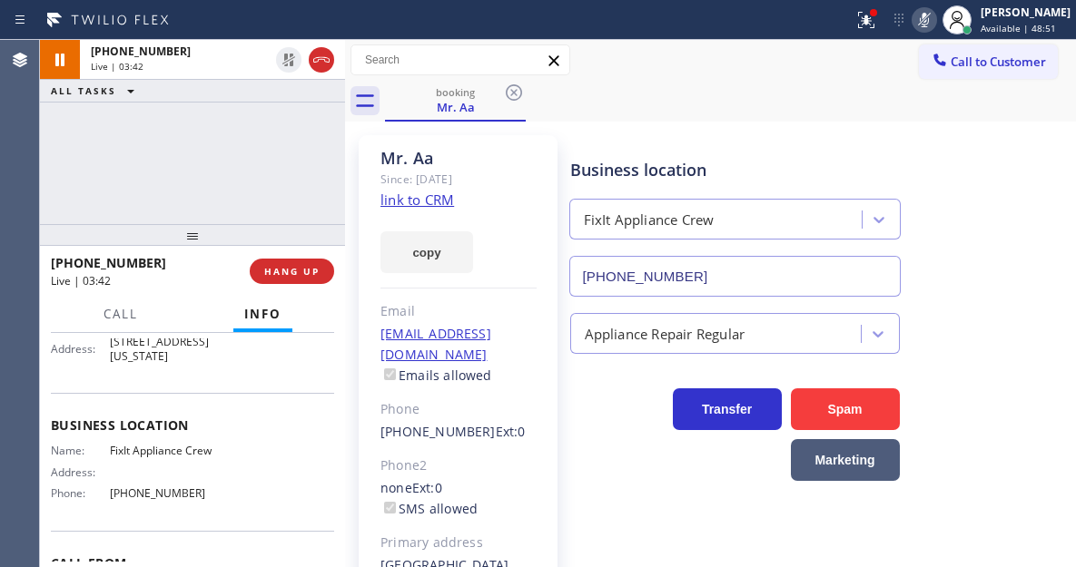
click at [932, 22] on icon at bounding box center [924, 20] width 22 height 22
click at [871, 20] on icon at bounding box center [866, 18] width 11 height 6
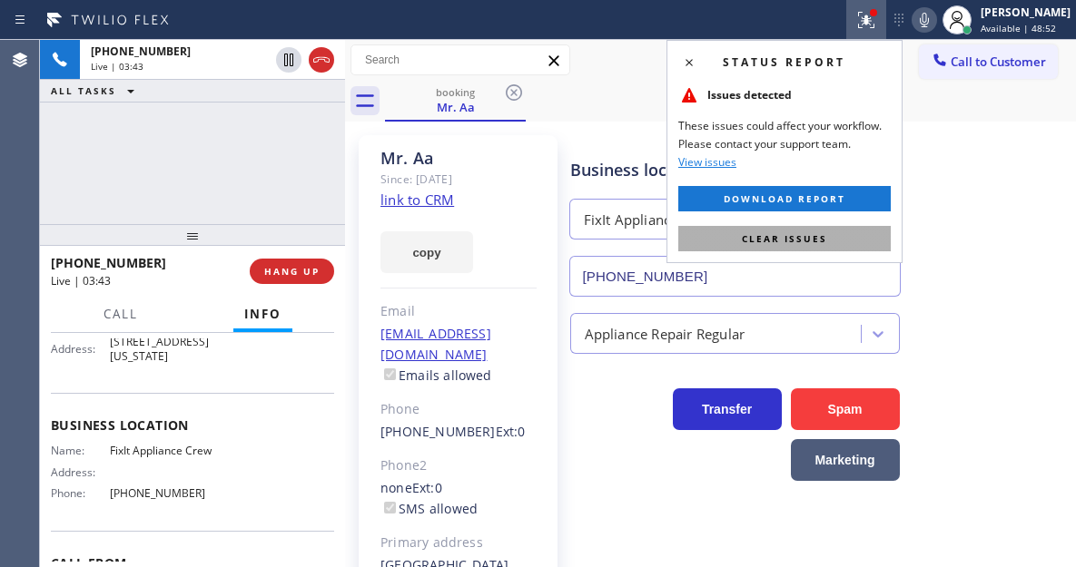
click at [792, 245] on button "Clear issues" at bounding box center [784, 238] width 212 height 25
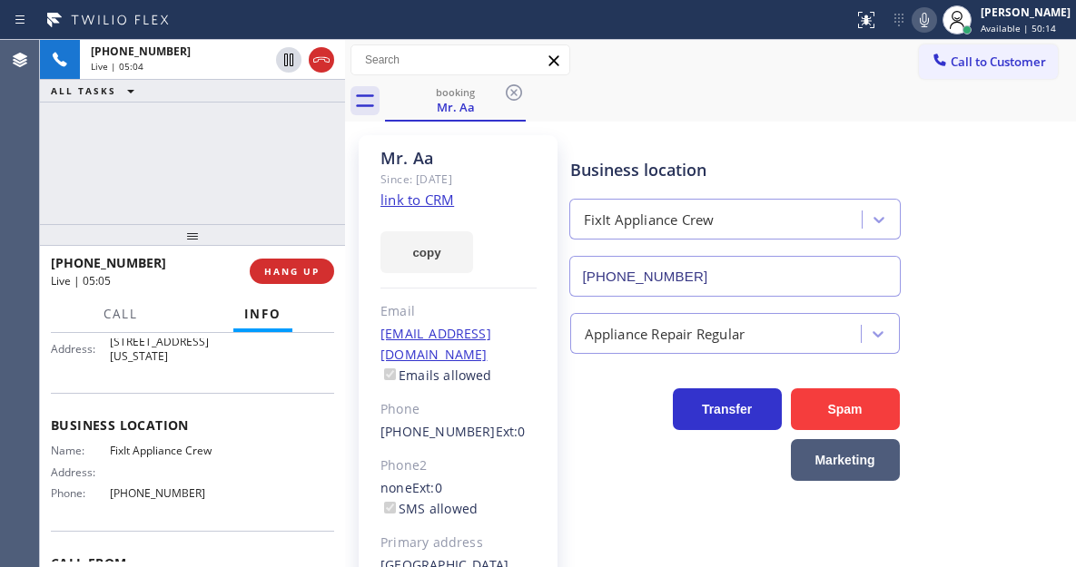
click at [261, 257] on div "+16095587896 Live | 05:05 HANG UP" at bounding box center [192, 271] width 283 height 47
click at [287, 272] on span "HANG UP" at bounding box center [291, 271] width 55 height 13
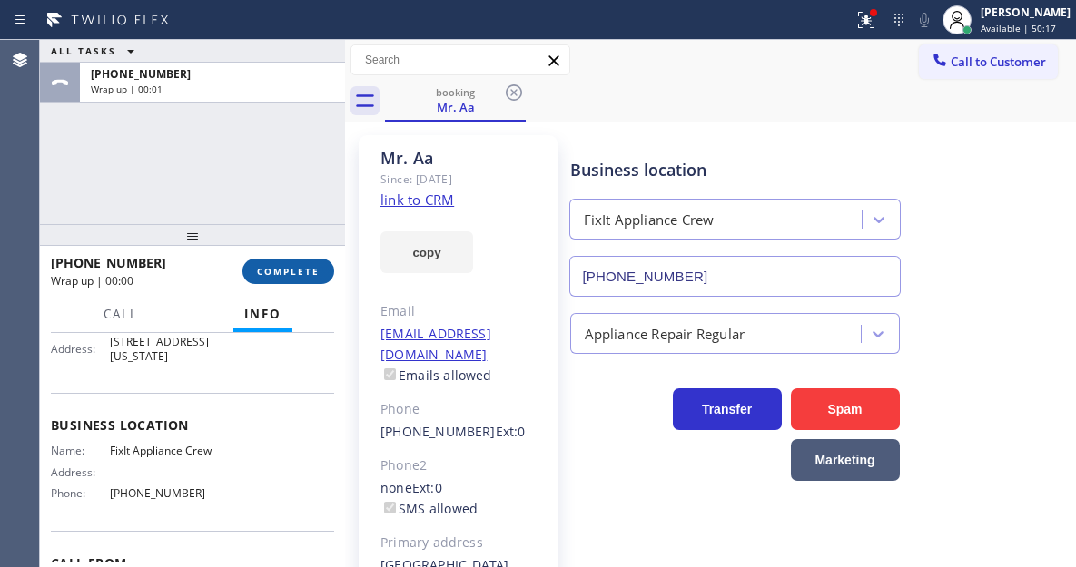
click at [287, 272] on span "COMPLETE" at bounding box center [288, 271] width 63 height 13
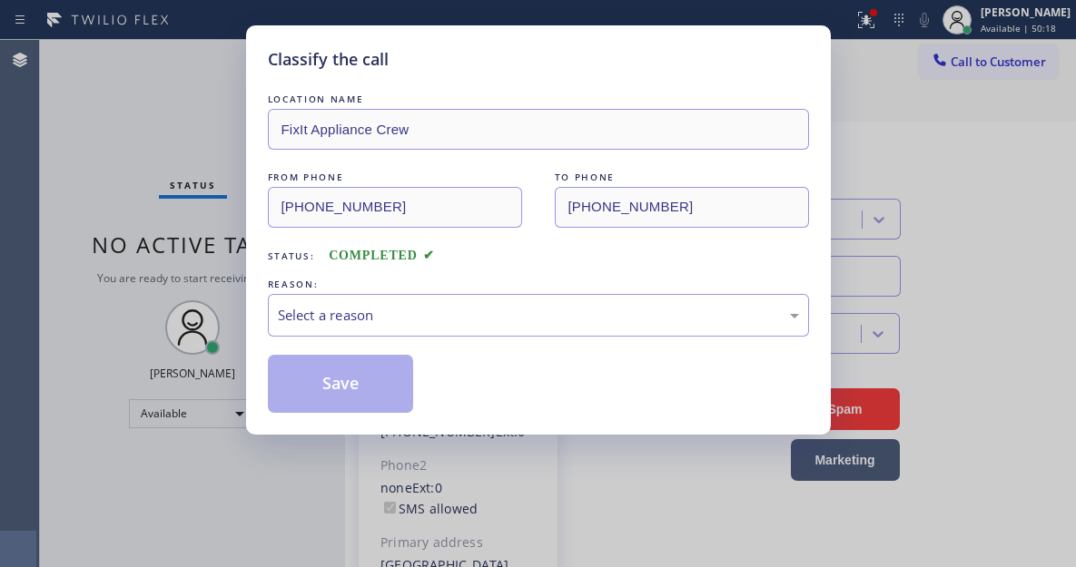
click at [479, 340] on div "LOCATION NAME FixIt Appliance Crew FROM PHONE (609) 558-7896 TO PHONE (516) 430…" at bounding box center [538, 251] width 541 height 323
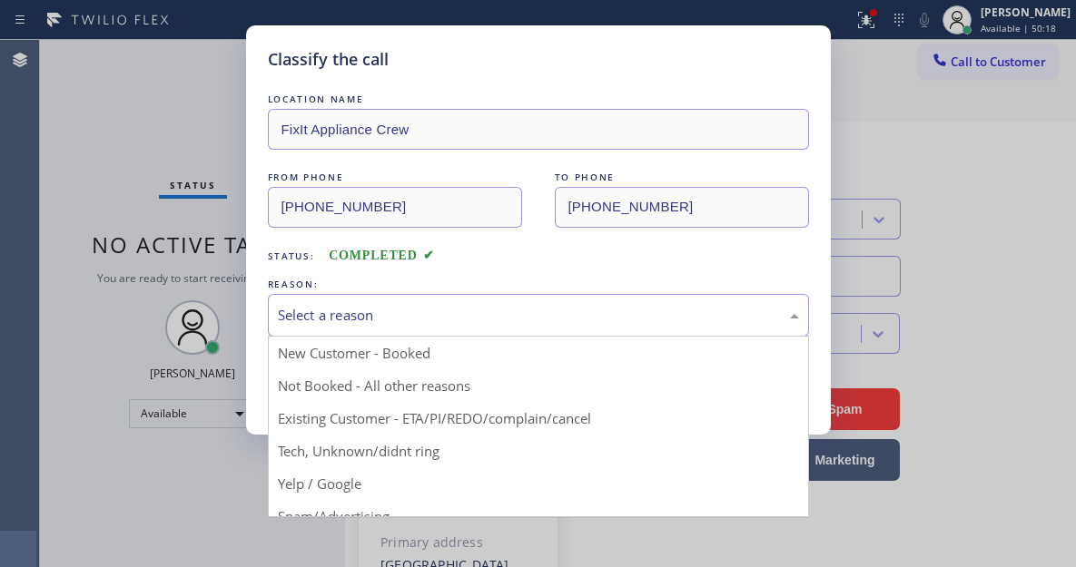
click at [478, 327] on div "Select a reason" at bounding box center [538, 315] width 541 height 43
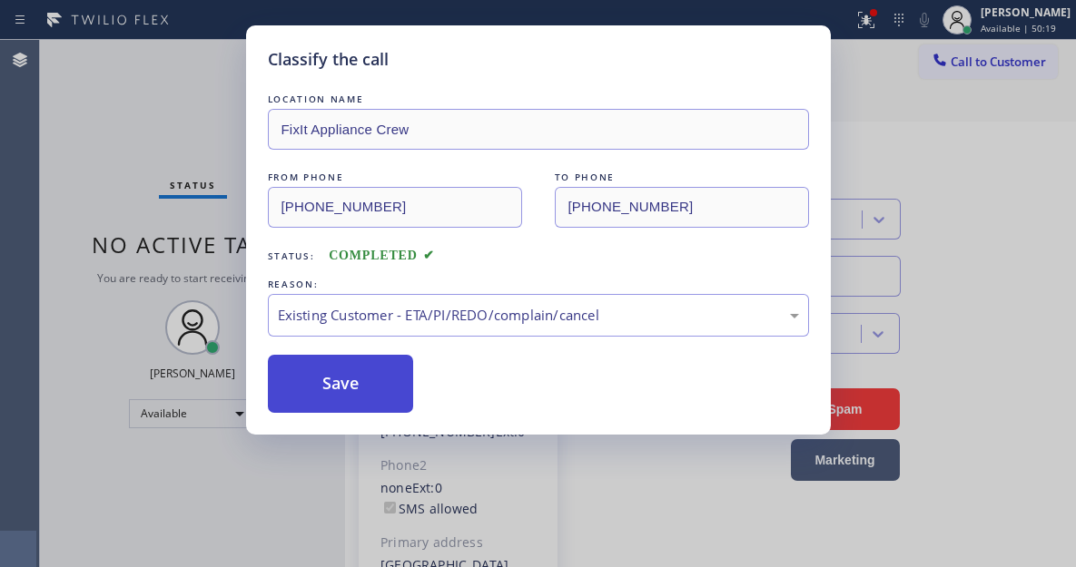
click at [403, 389] on button "Save" at bounding box center [341, 384] width 146 height 58
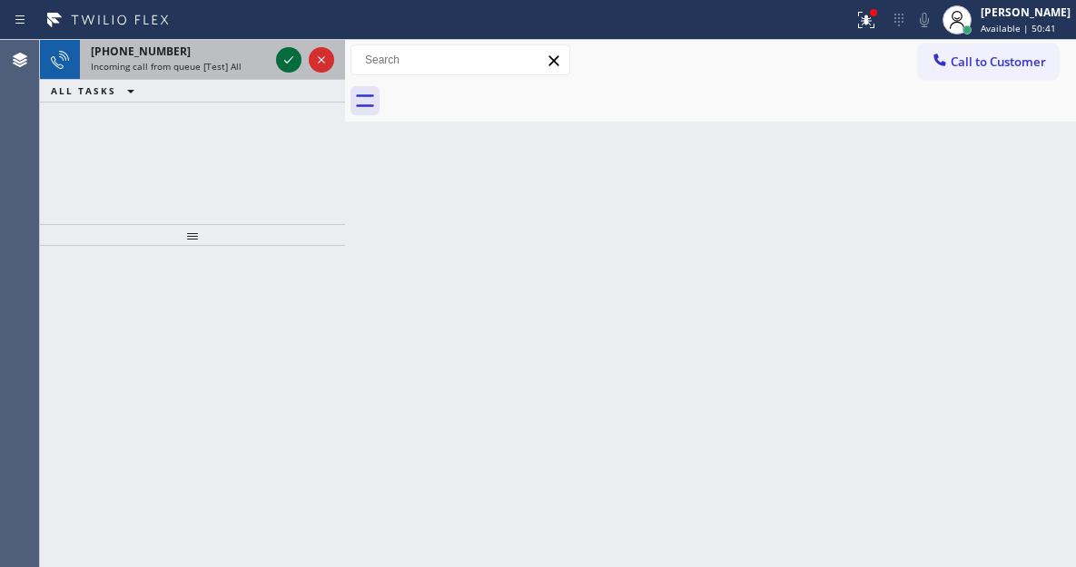
click at [282, 57] on icon at bounding box center [289, 60] width 22 height 22
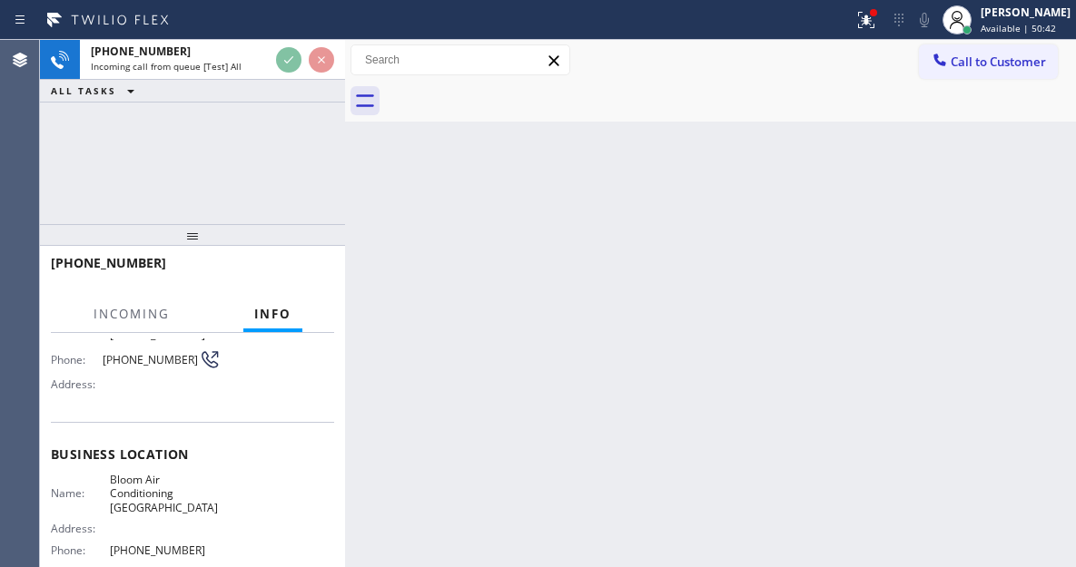
scroll to position [182, 0]
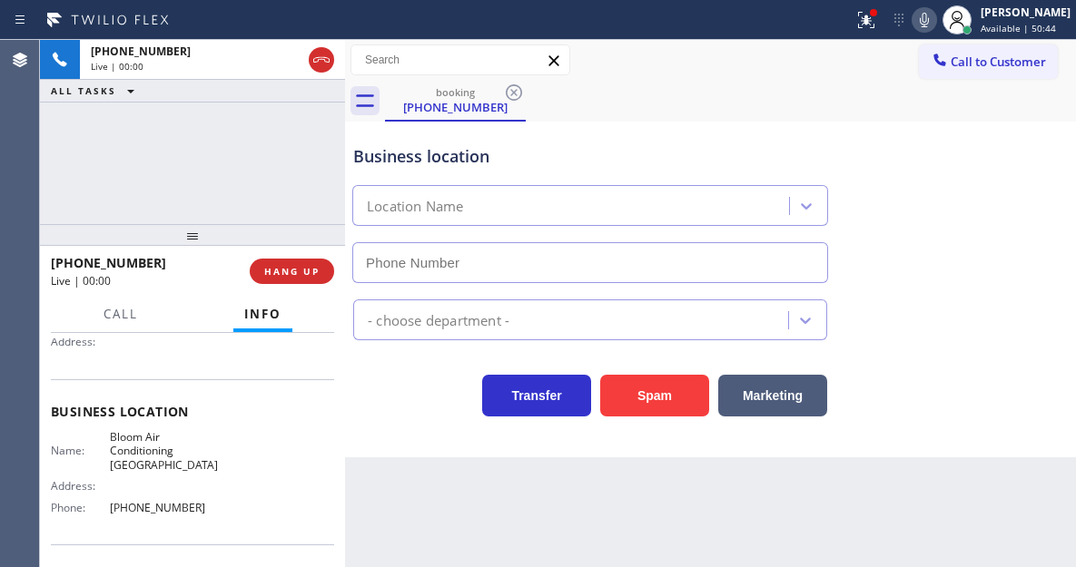
click at [153, 449] on span "Bloom Air Conditioning Huntigton Beach" at bounding box center [165, 451] width 111 height 42
type input "(714) 844-8904"
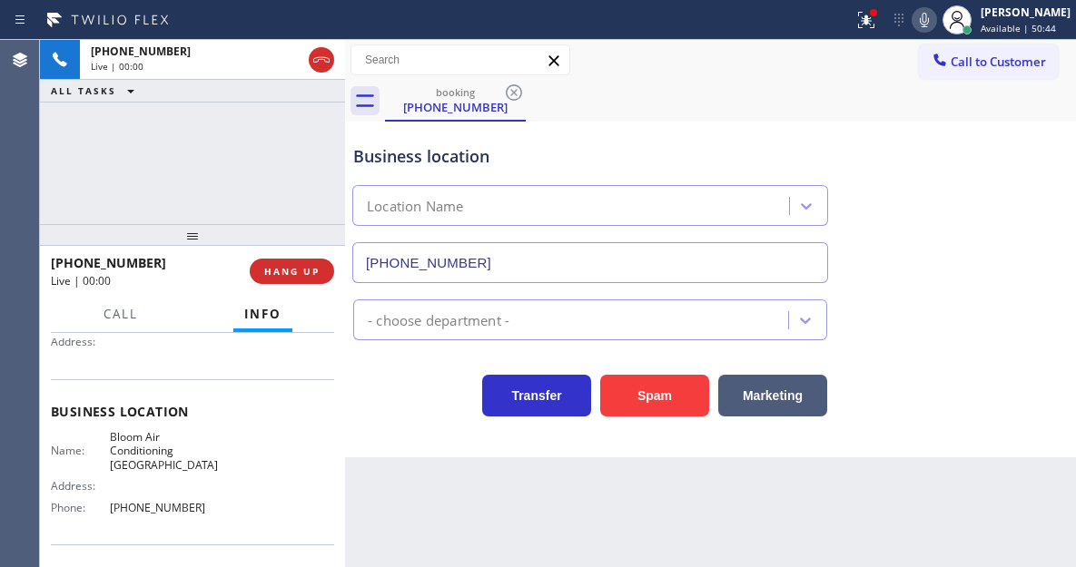
click at [153, 449] on span "Bloom Air Conditioning Huntigton Beach" at bounding box center [165, 451] width 111 height 42
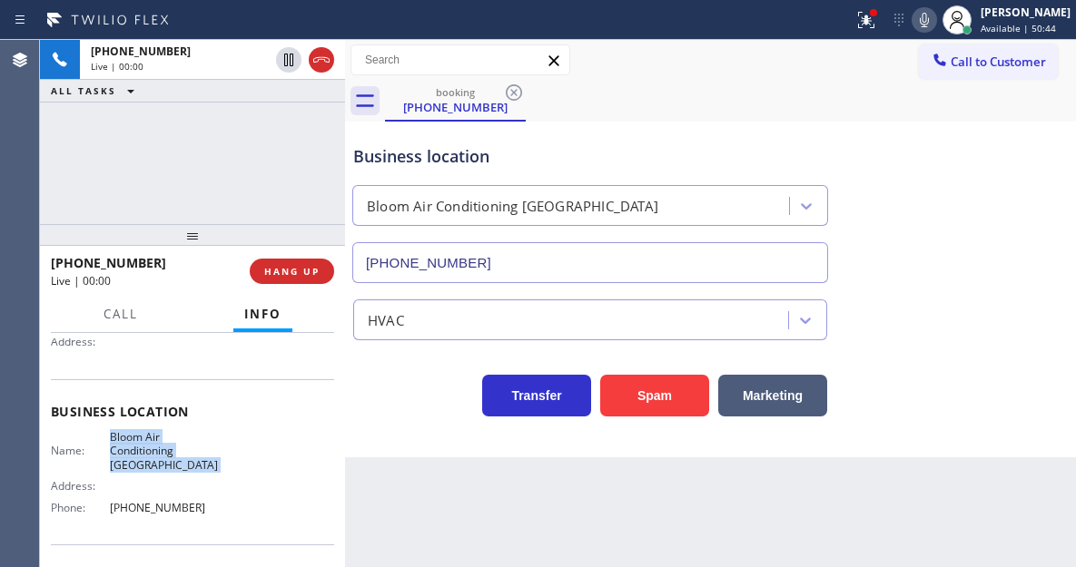
click at [153, 449] on span "Bloom Air Conditioning Huntigton Beach" at bounding box center [165, 451] width 111 height 42
click at [666, 389] on button "Spam" at bounding box center [654, 396] width 109 height 42
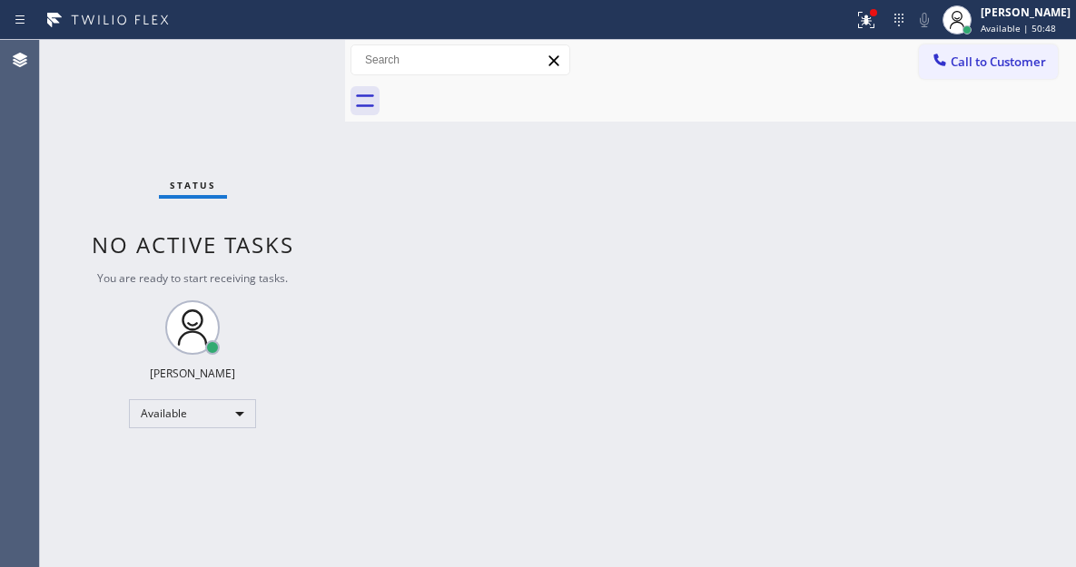
drag, startPoint x: 1016, startPoint y: 195, endPoint x: 676, endPoint y: 106, distance: 351.0
click at [1016, 195] on div "Back to Dashboard Change Sender ID Customers Technicians Select a contact Outbo…" at bounding box center [710, 303] width 731 height 527
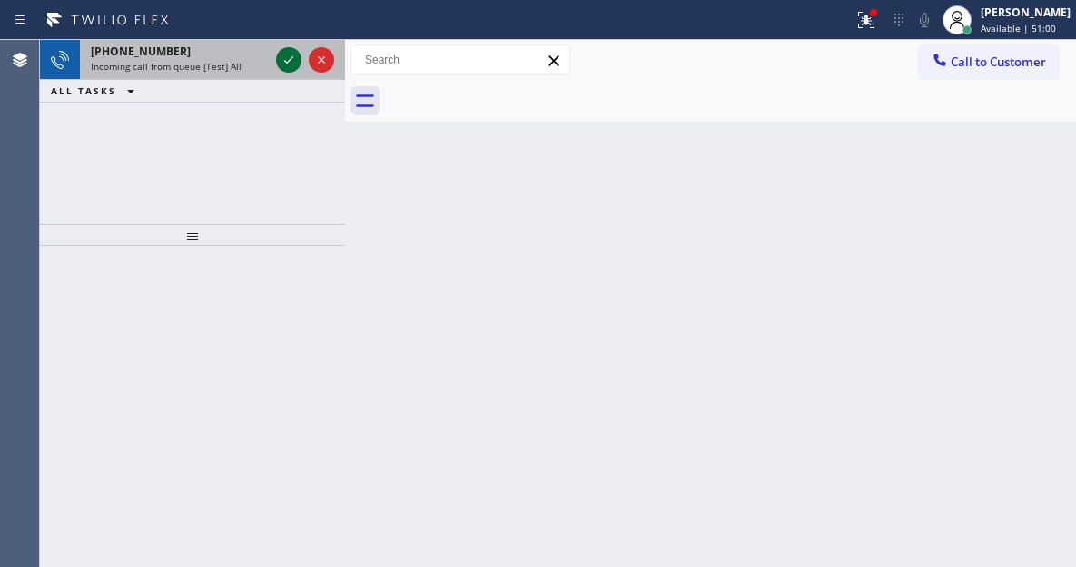
click at [282, 57] on icon at bounding box center [289, 60] width 22 height 22
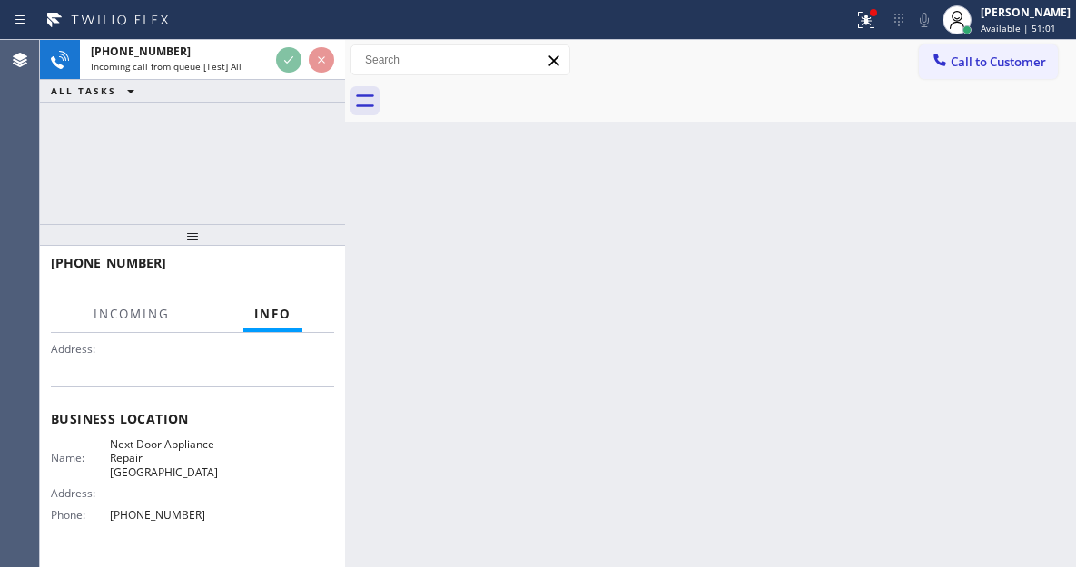
scroll to position [182, 0]
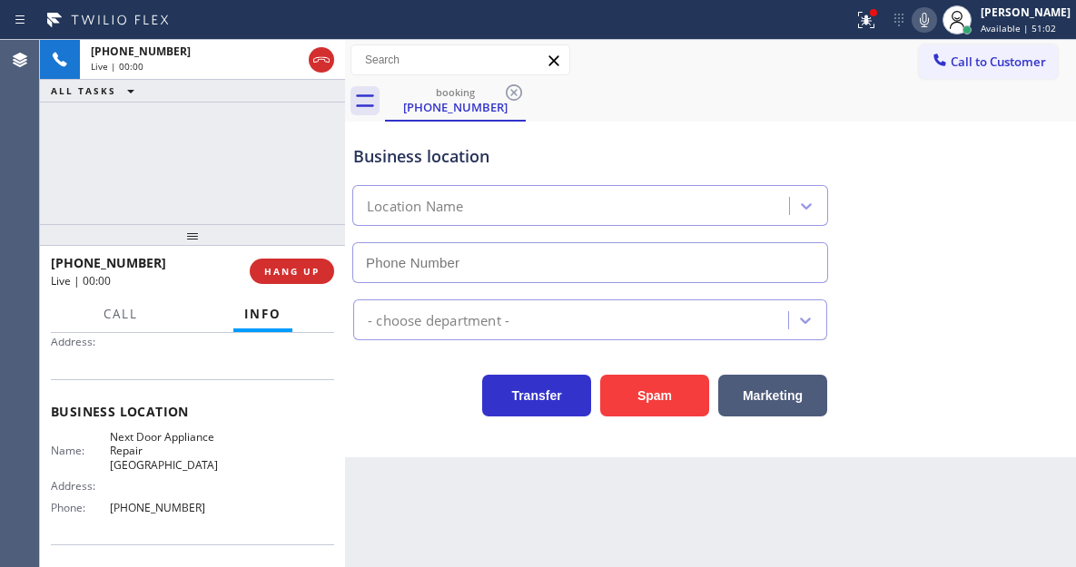
click at [166, 431] on span "Next Door Appliance Repair Hope Ranch" at bounding box center [165, 451] width 111 height 42
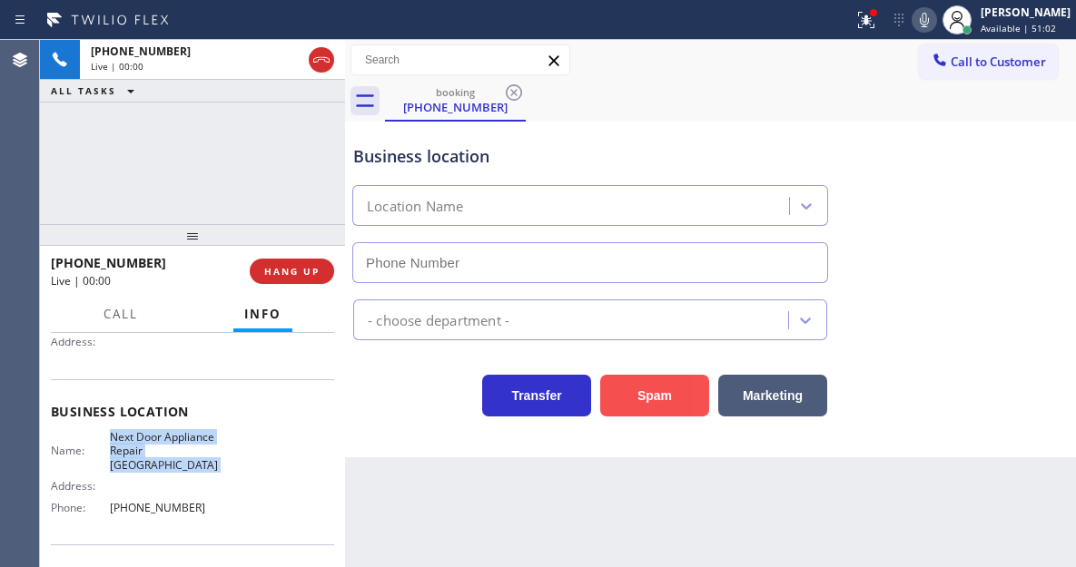
type input "(805) 387-6909"
click at [648, 398] on button "Spam" at bounding box center [654, 396] width 109 height 42
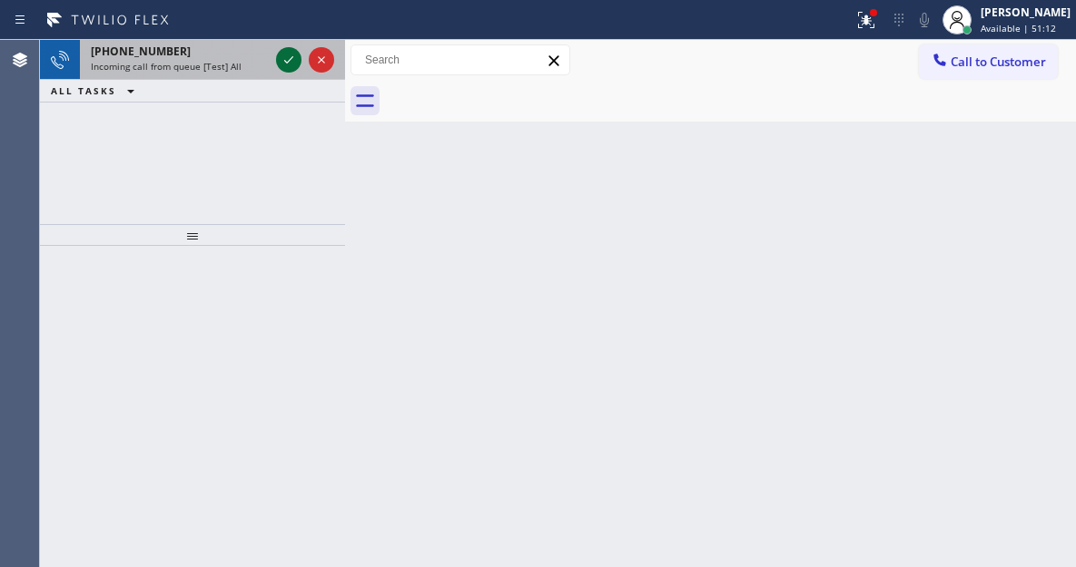
click at [286, 64] on icon at bounding box center [289, 60] width 22 height 22
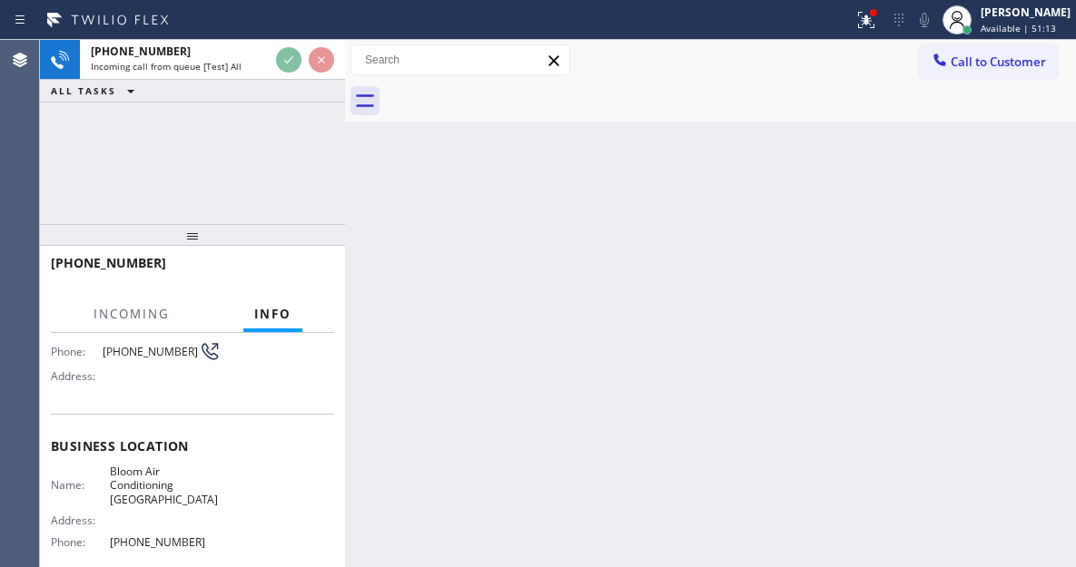
scroll to position [182, 0]
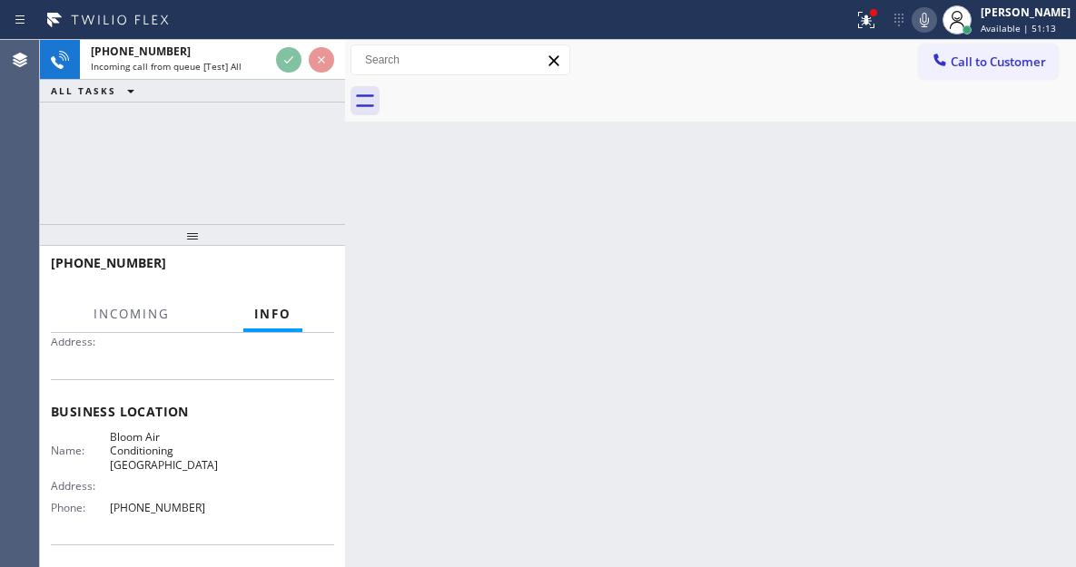
click at [159, 433] on span "Bloom Air Conditioning Chula Vista" at bounding box center [165, 451] width 111 height 42
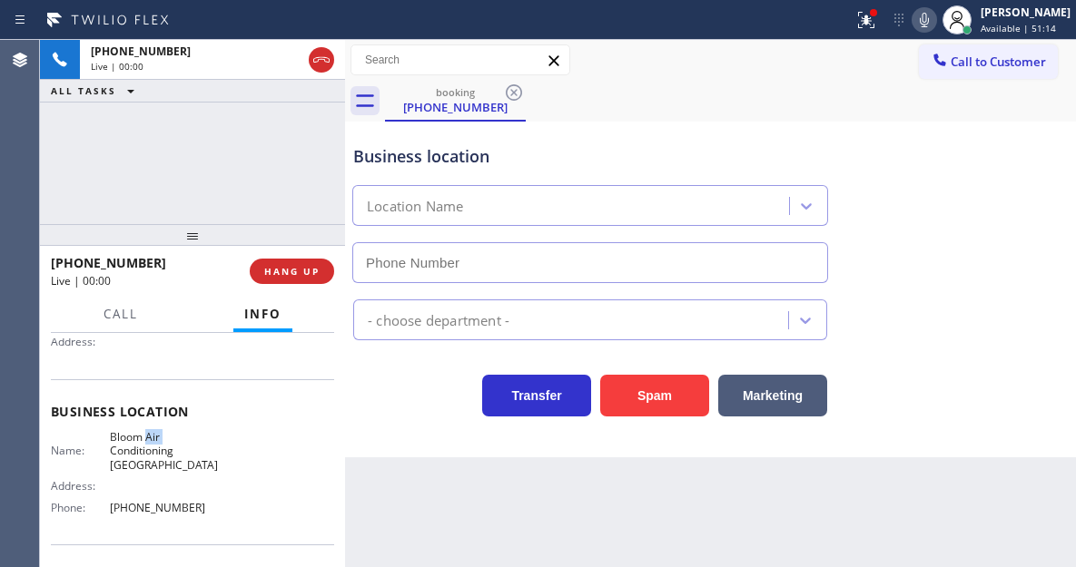
click at [159, 433] on span "Bloom Air Conditioning Chula Vista" at bounding box center [165, 451] width 111 height 42
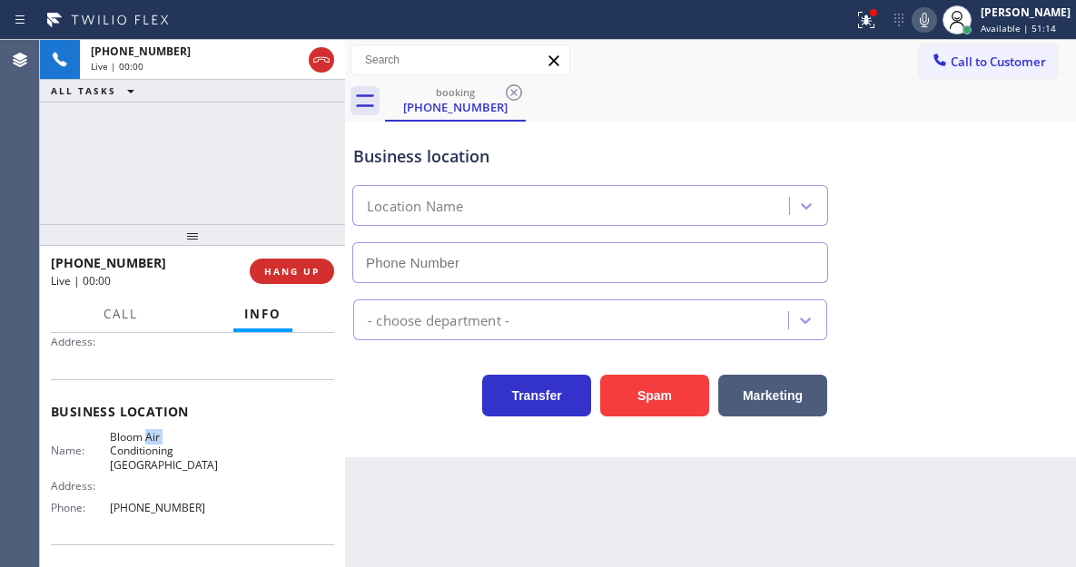
click at [159, 433] on span "Bloom Air Conditioning Chula Vista" at bounding box center [165, 451] width 111 height 42
click at [634, 373] on div "Spam" at bounding box center [650, 391] width 118 height 51
type input "(530) 290-6484"
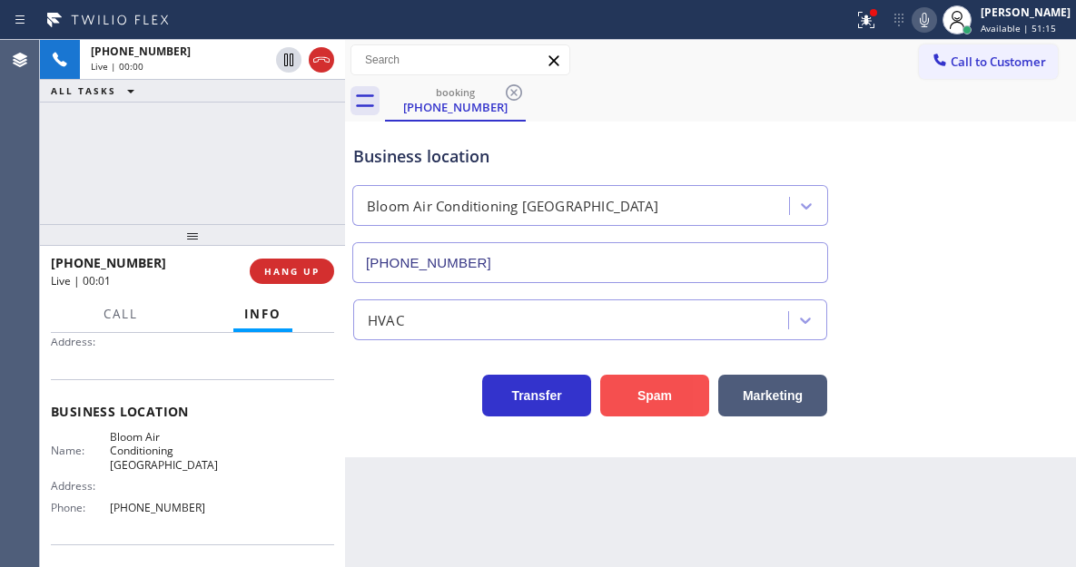
click at [638, 406] on button "Spam" at bounding box center [654, 396] width 109 height 42
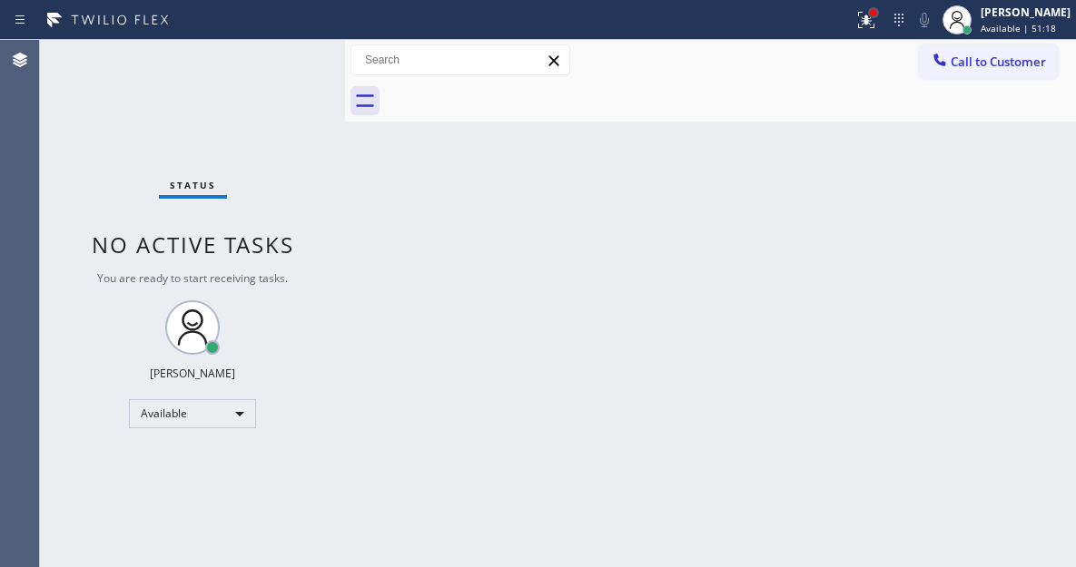
click at [877, 14] on div at bounding box center [873, 12] width 7 height 7
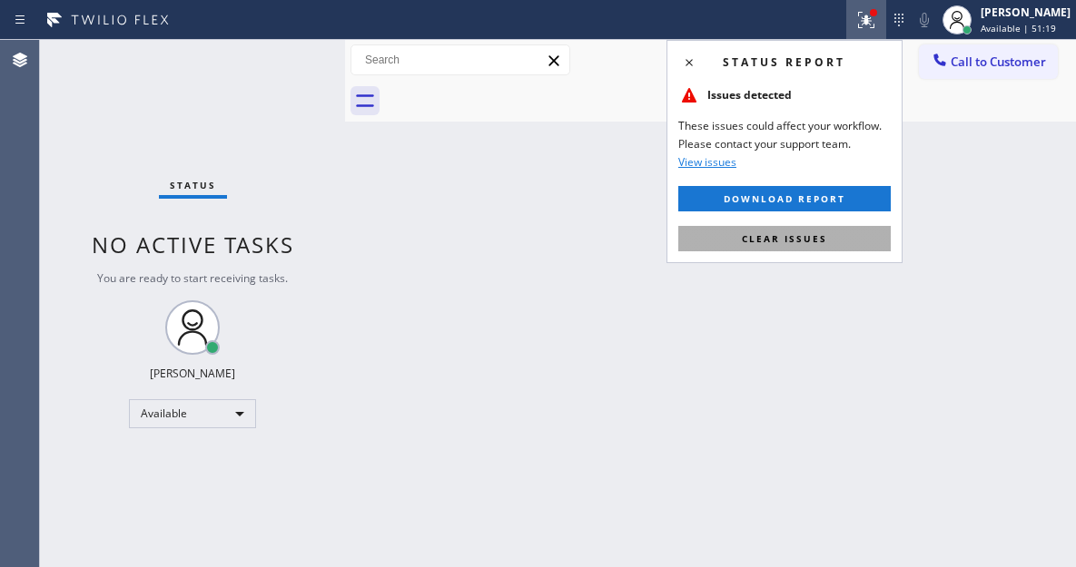
click at [827, 230] on button "Clear issues" at bounding box center [784, 238] width 212 height 25
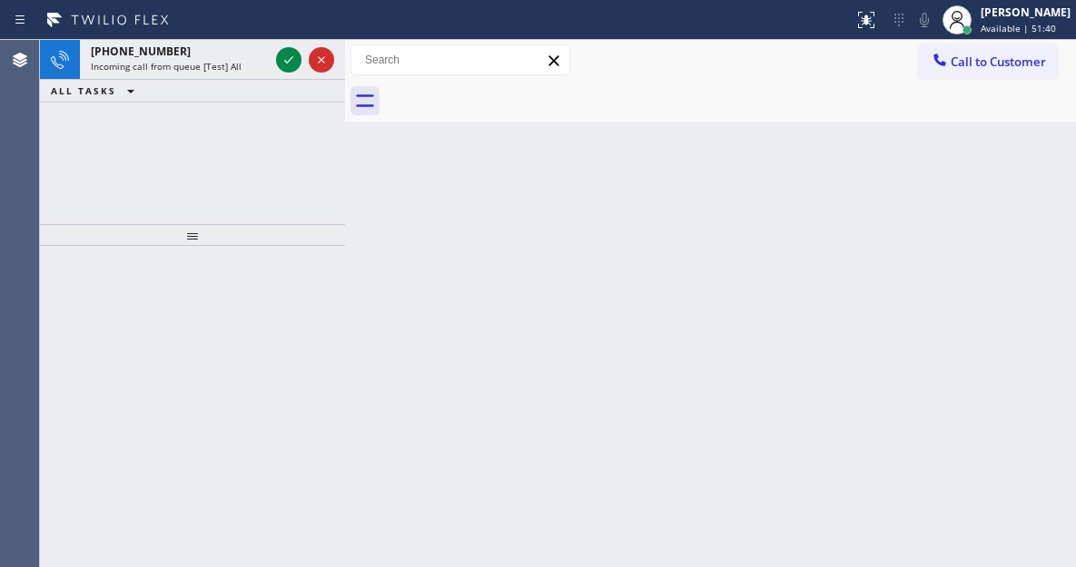
click at [996, 184] on div "Back to Dashboard Change Sender ID Customers Technicians Select a contact Outbo…" at bounding box center [710, 303] width 731 height 527
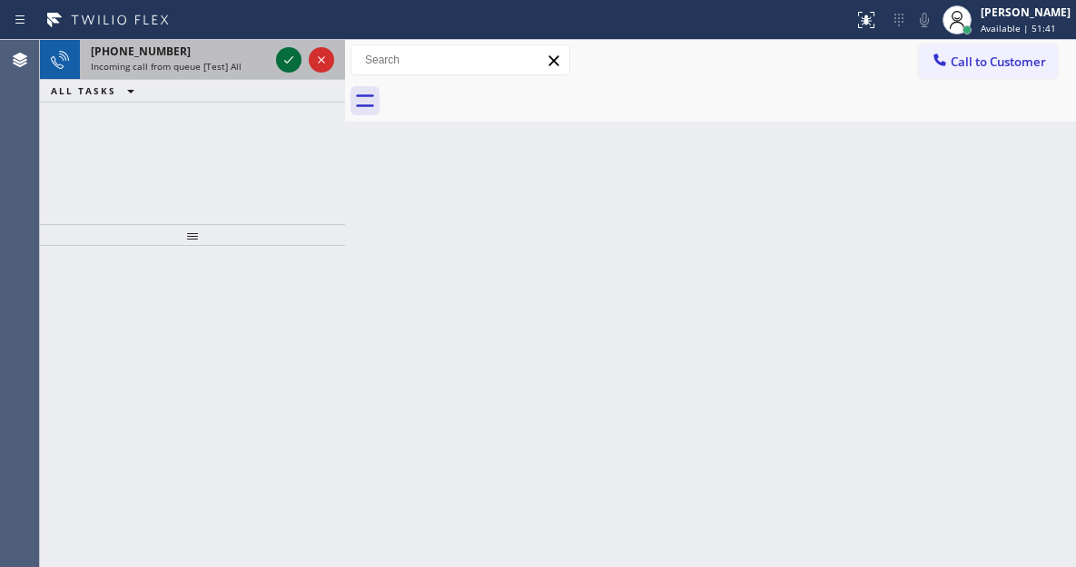
click at [281, 60] on icon at bounding box center [289, 60] width 22 height 22
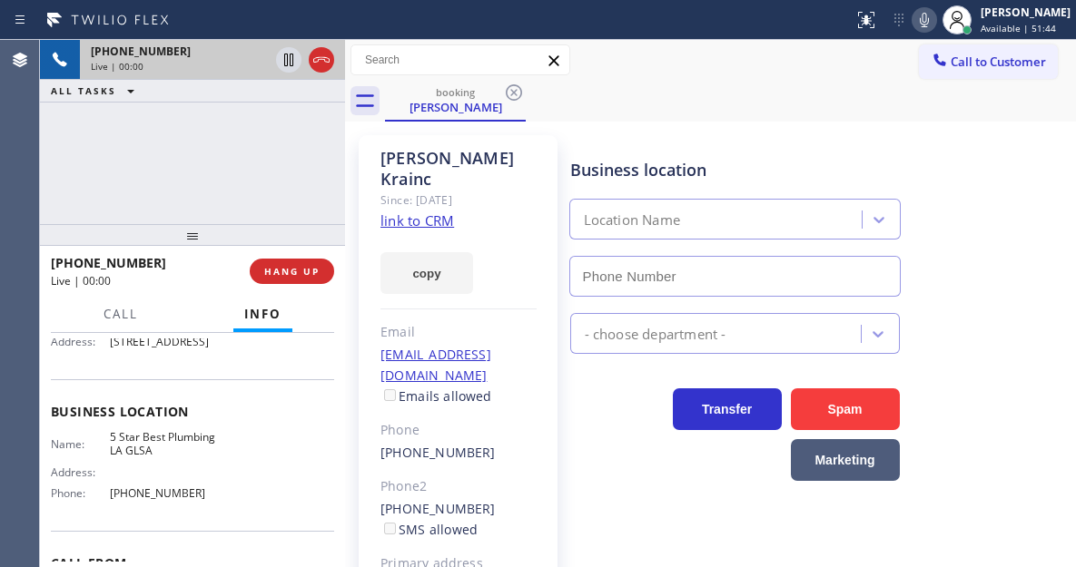
scroll to position [272, 0]
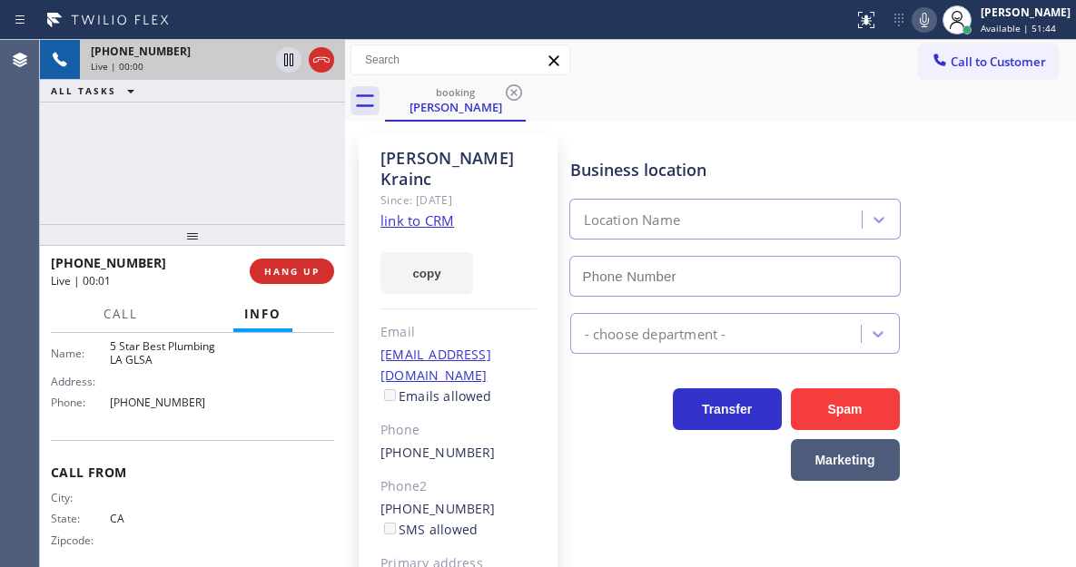
type input "(213) 444-7988"
click at [421, 212] on link "link to CRM" at bounding box center [417, 221] width 74 height 18
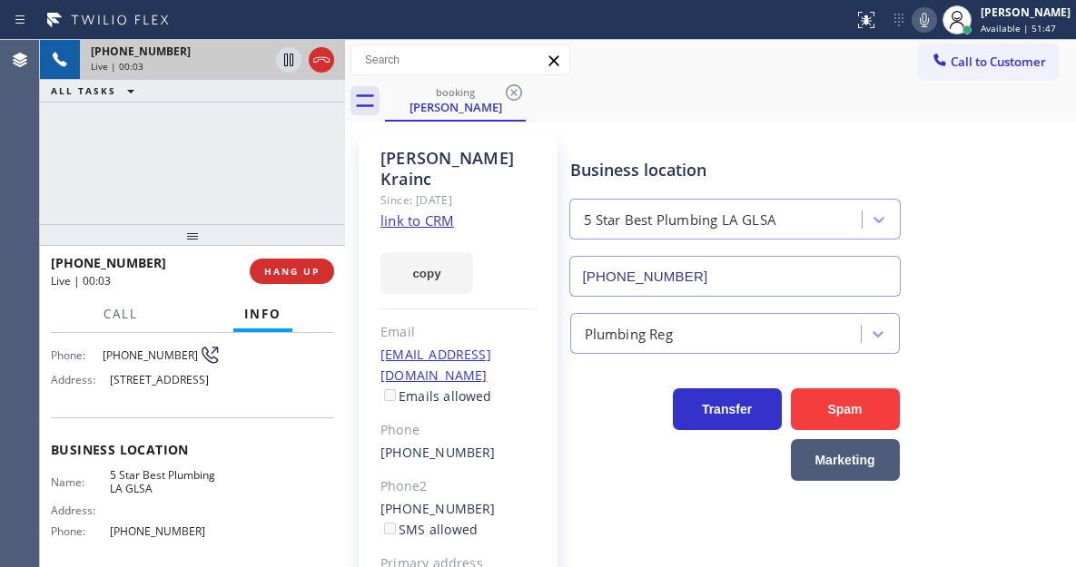
scroll to position [91, 0]
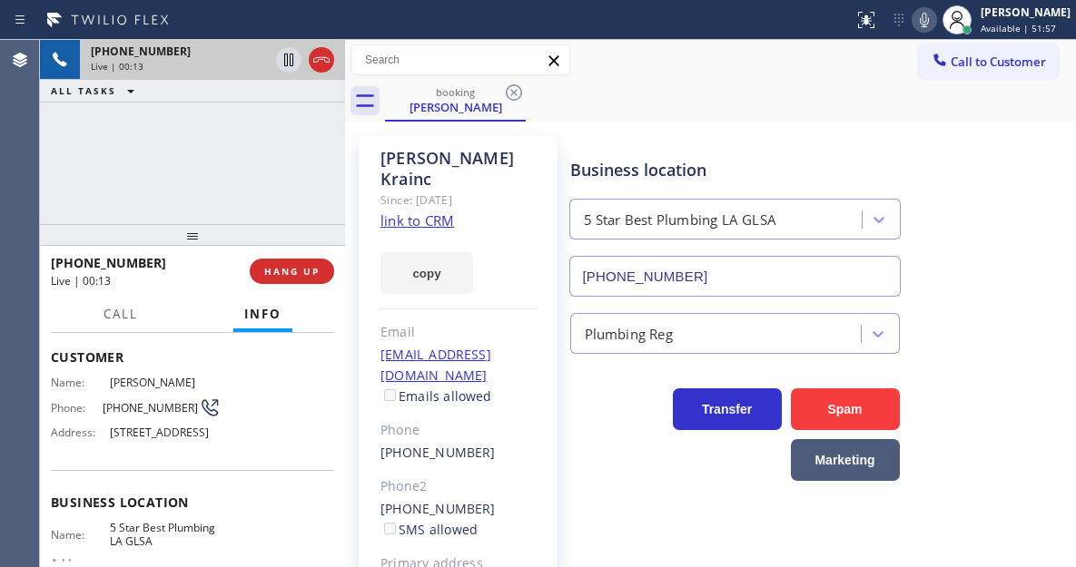
click at [147, 413] on span "(818) 696-9301" at bounding box center [151, 408] width 96 height 14
copy div "(818) 696-9301"
click at [663, 105] on div "booking Patrick Krainc" at bounding box center [730, 101] width 691 height 41
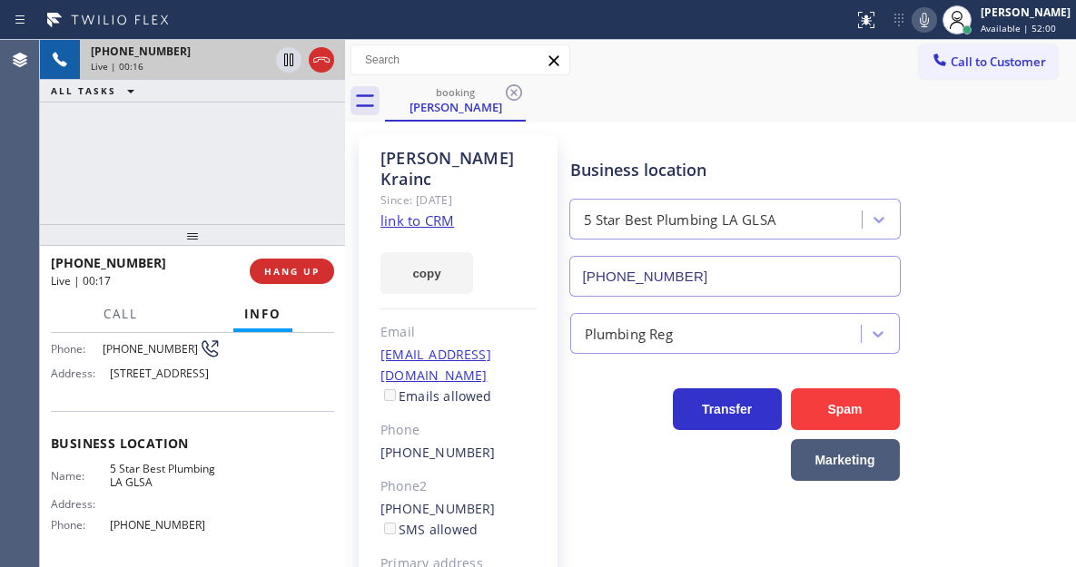
scroll to position [182, 0]
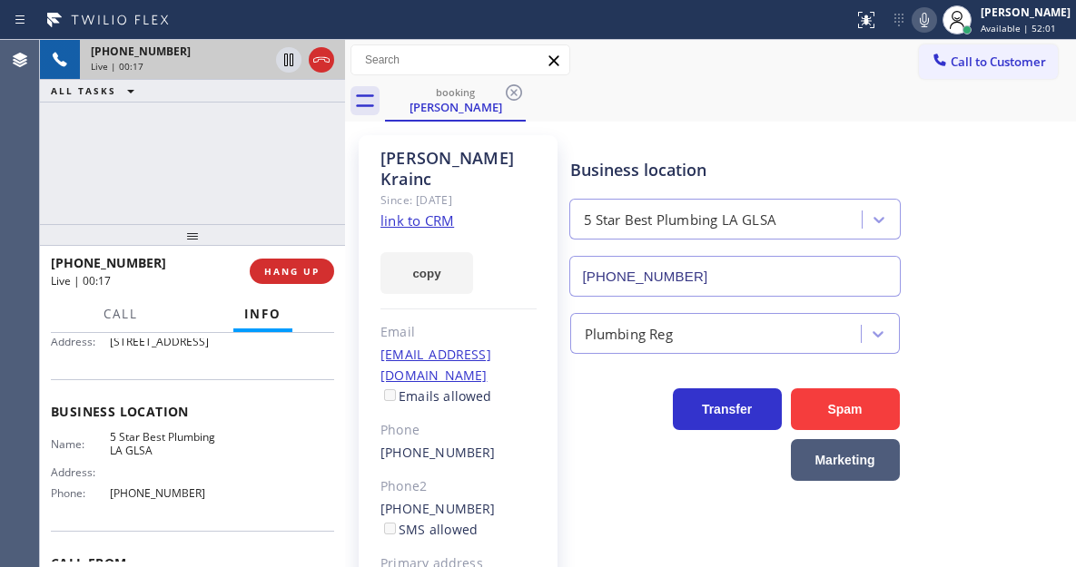
click at [155, 458] on span "5 Star Best Plumbing LA GLSA" at bounding box center [165, 444] width 111 height 28
copy span "5 Star Best Plumbing LA GLSA"
click at [185, 134] on div "+18186969301 Live | 00:50 ALL TASKS ALL TASKS ACTIVE TASKS TASKS IN WRAP UP" at bounding box center [192, 132] width 305 height 184
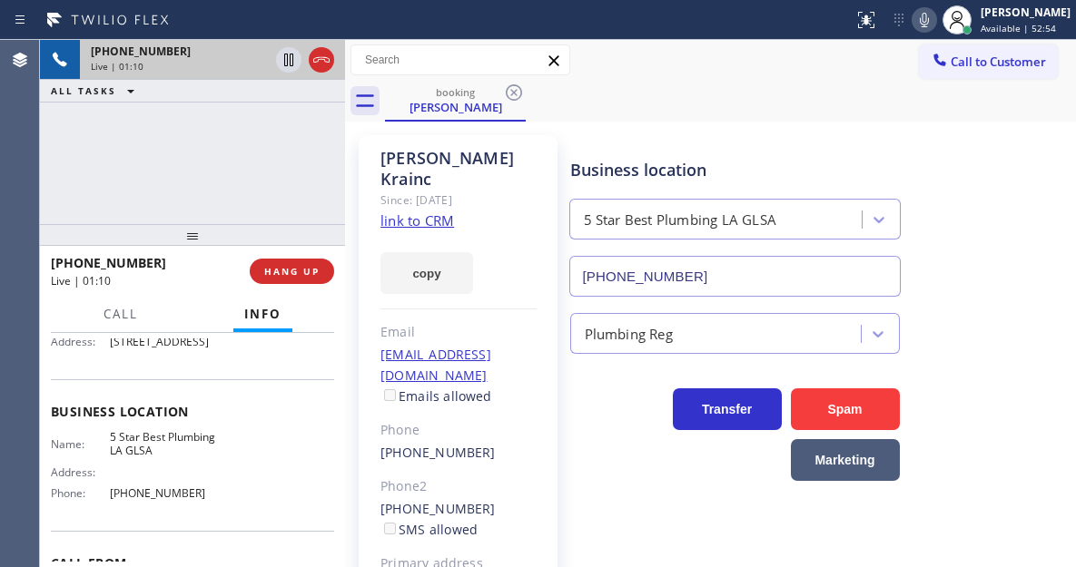
click at [163, 499] on div "Name: 5 Star Best Plumbing LA GLSA Address: Phone: (213) 444-7988" at bounding box center [136, 469] width 170 height 78
copy span "(213) 444-7988"
click at [715, 107] on div "booking Patrick Krainc" at bounding box center [730, 101] width 691 height 41
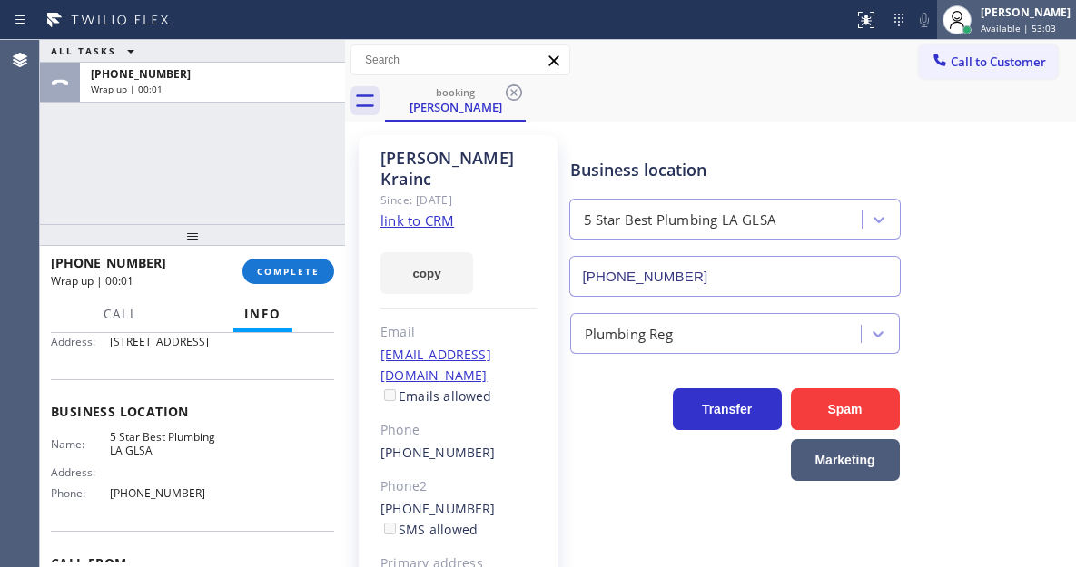
click at [1007, 22] on span "Available | 53:03" at bounding box center [1017, 28] width 75 height 13
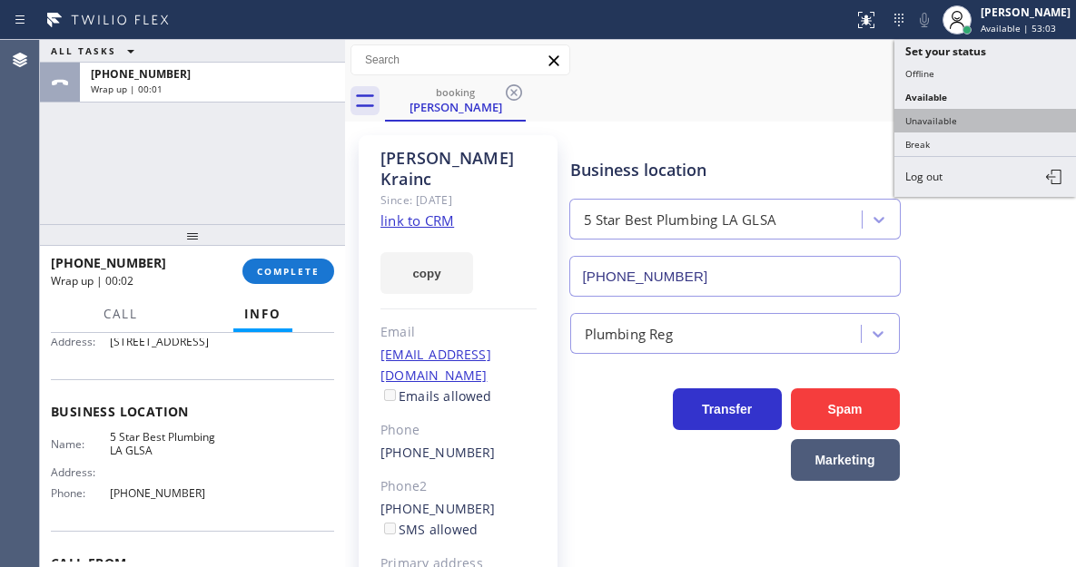
click at [968, 114] on button "Unavailable" at bounding box center [985, 121] width 182 height 24
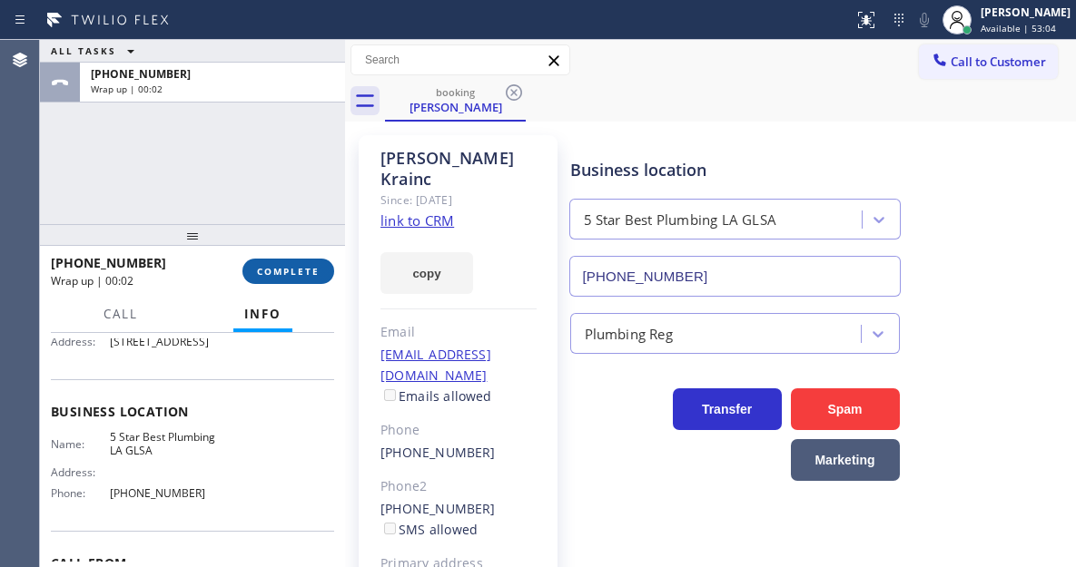
click at [293, 266] on span "COMPLETE" at bounding box center [288, 271] width 63 height 13
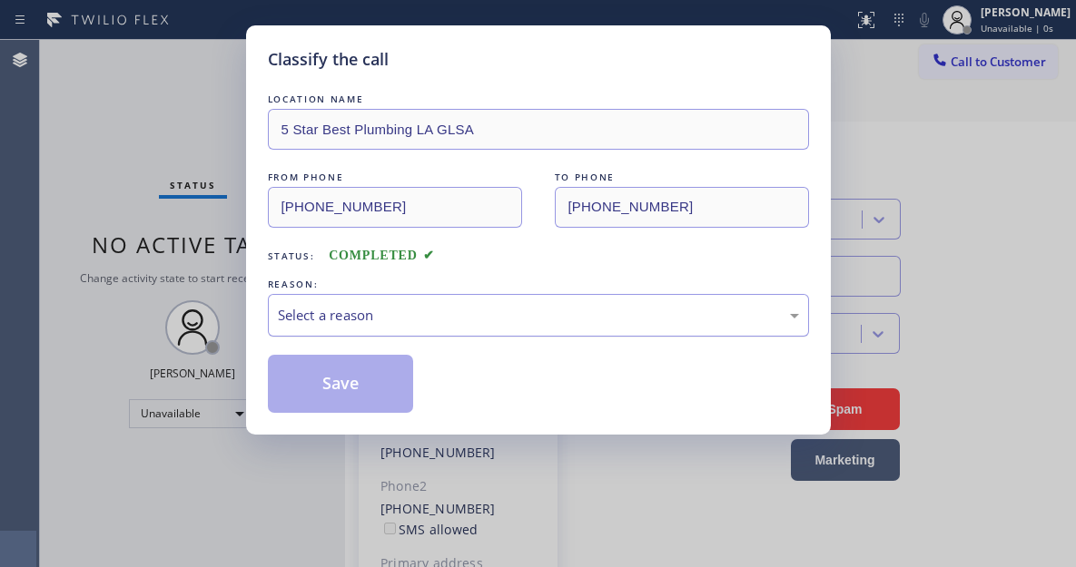
click at [451, 324] on div "Select a reason" at bounding box center [538, 315] width 521 height 21
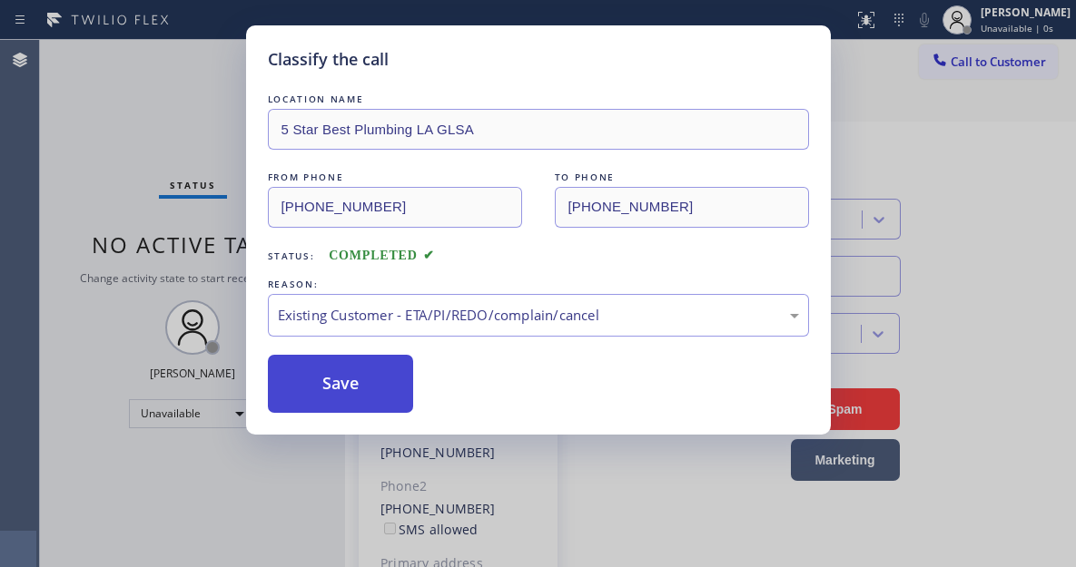
click at [367, 369] on button "Save" at bounding box center [341, 384] width 146 height 58
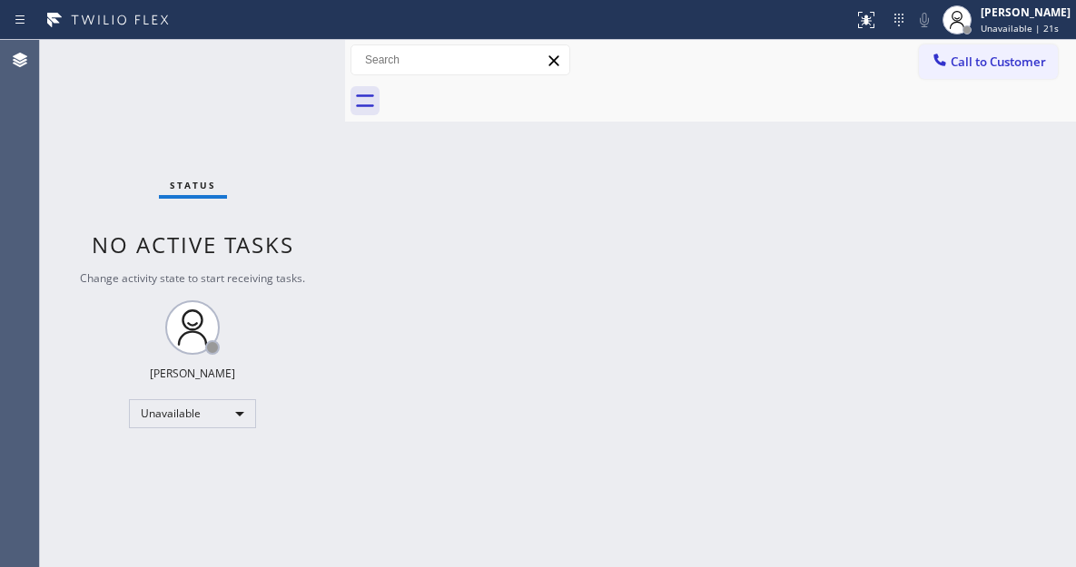
drag, startPoint x: 997, startPoint y: 192, endPoint x: 392, endPoint y: 72, distance: 616.5
click at [997, 192] on div "Back to Dashboard Change Sender ID Customers Technicians Select a contact Outbo…" at bounding box center [710, 303] width 731 height 527
click at [999, 197] on div "Back to Dashboard Change Sender ID Customers Technicians Select a contact Outbo…" at bounding box center [710, 303] width 731 height 527
click at [989, 61] on span "Call to Customer" at bounding box center [997, 62] width 95 height 16
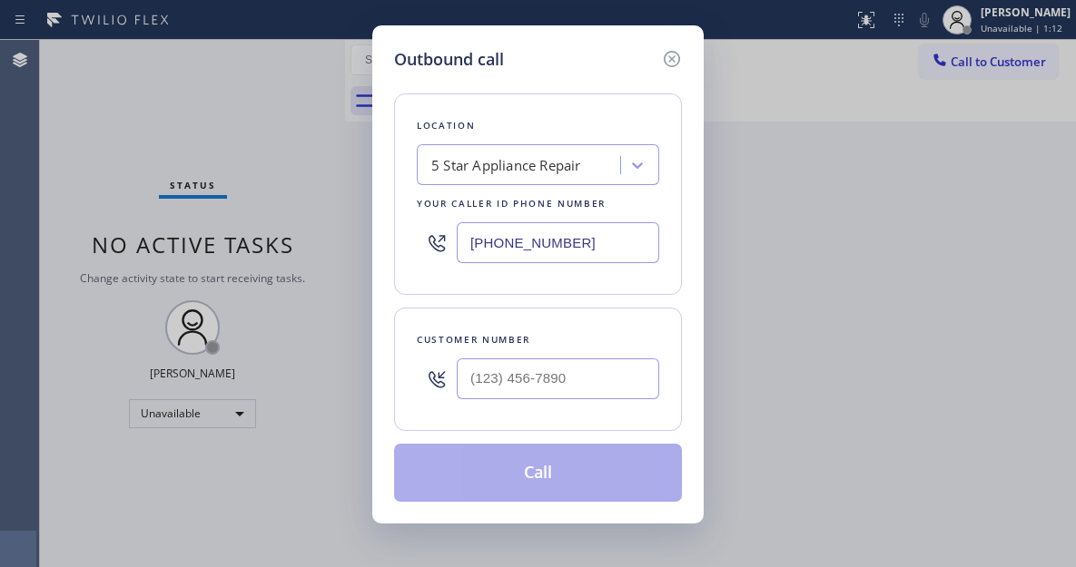
click at [1022, 185] on div "Outbound call Location 5 Star Appliance Repair Your caller id phone number (855…" at bounding box center [538, 283] width 1076 height 567
click at [589, 232] on input "[PHONE_NUMBER]" at bounding box center [558, 242] width 202 height 41
click at [542, 375] on input "(___) ___-____" at bounding box center [558, 379] width 202 height 41
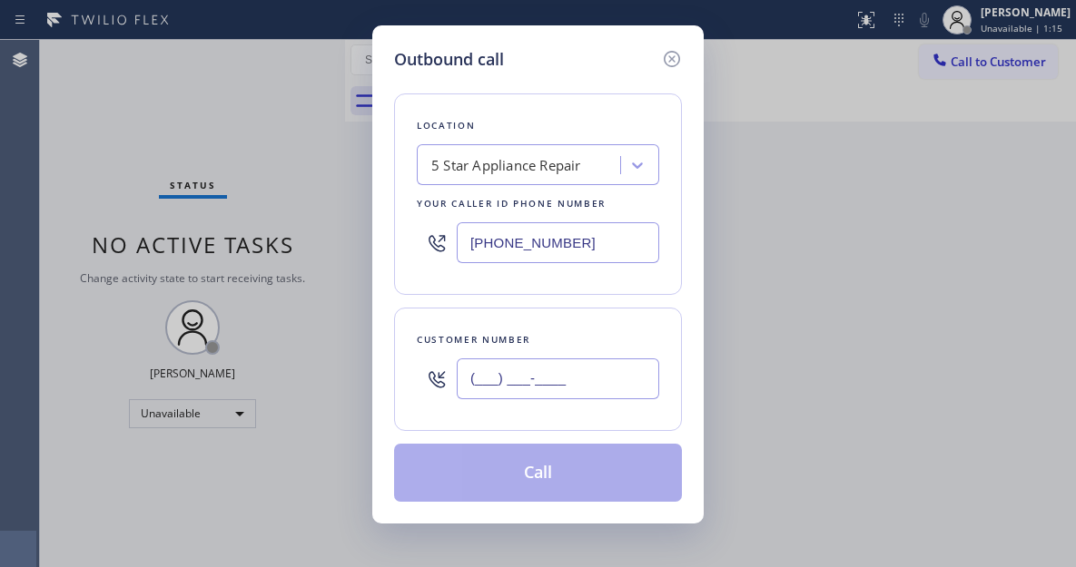
paste input "818) 696-9301"
type input "(818) 696-9301"
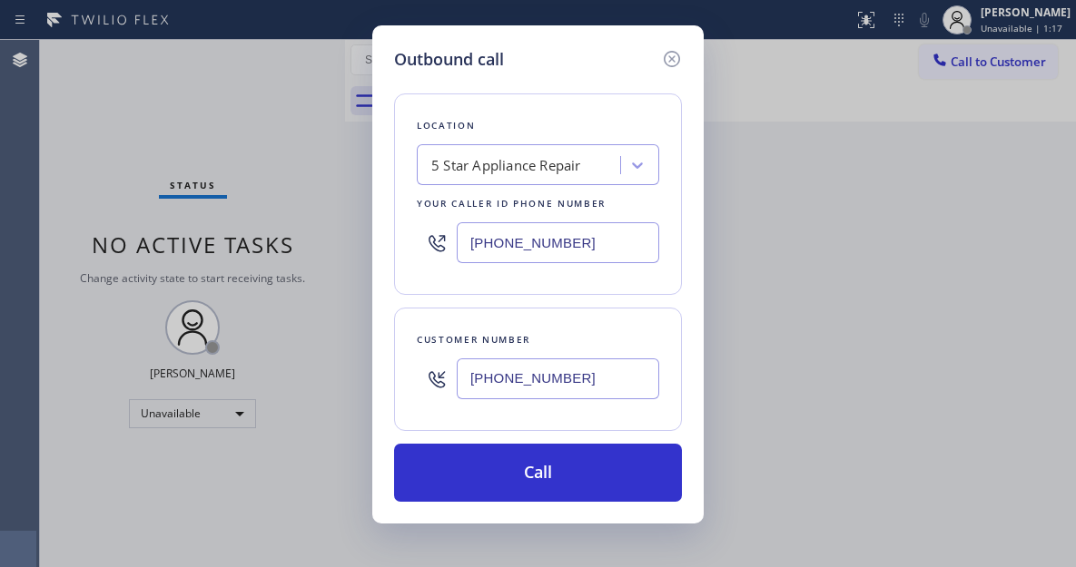
click at [593, 252] on input "[PHONE_NUMBER]" at bounding box center [558, 242] width 202 height 41
paste input "213) 444-7988"
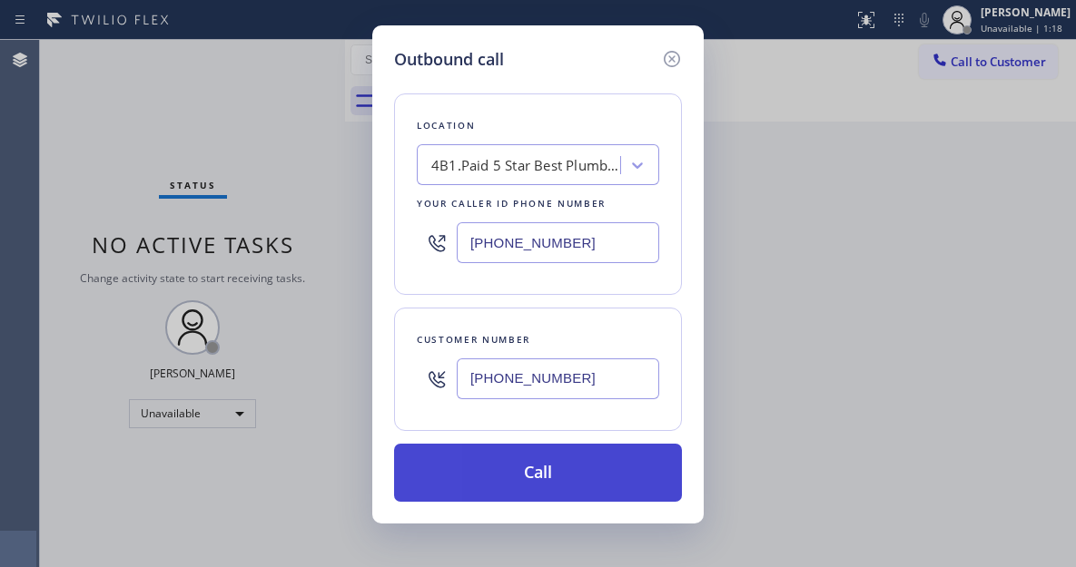
type input "(213) 444-7988"
click at [573, 473] on button "Call" at bounding box center [538, 473] width 288 height 58
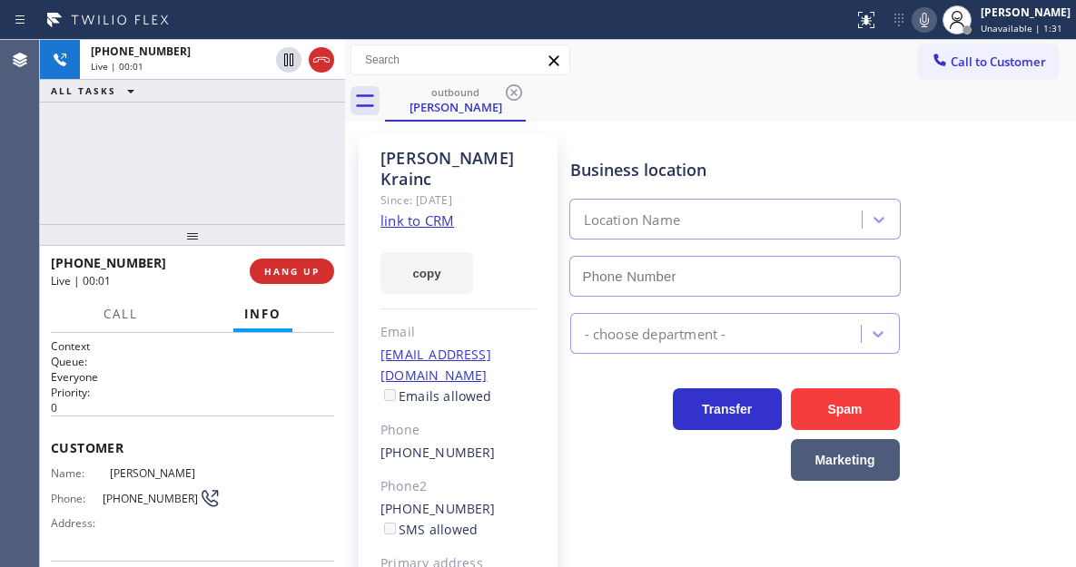
click at [1006, 193] on div "Business location Location Name" at bounding box center [819, 215] width 506 height 164
type input "(213) 444-7988"
click at [268, 159] on div "+18186969301 Live | 00:01 ALL TASKS ALL TASKS ACTIVE TASKS TASKS IN WRAP UP" at bounding box center [192, 132] width 305 height 184
click at [131, 309] on span "Call" at bounding box center [120, 314] width 34 height 16
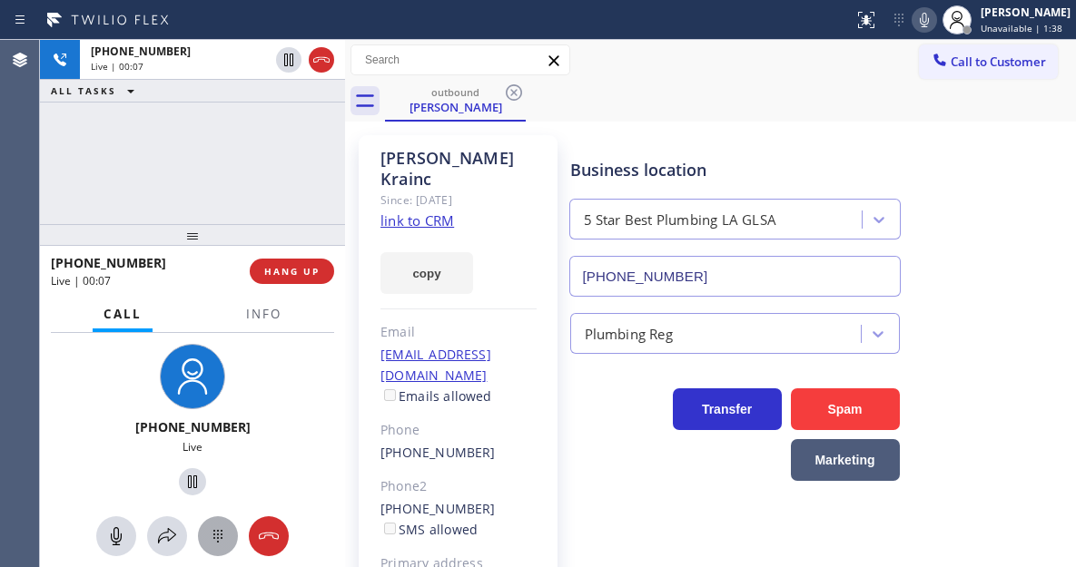
click at [216, 536] on icon at bounding box center [218, 537] width 22 height 22
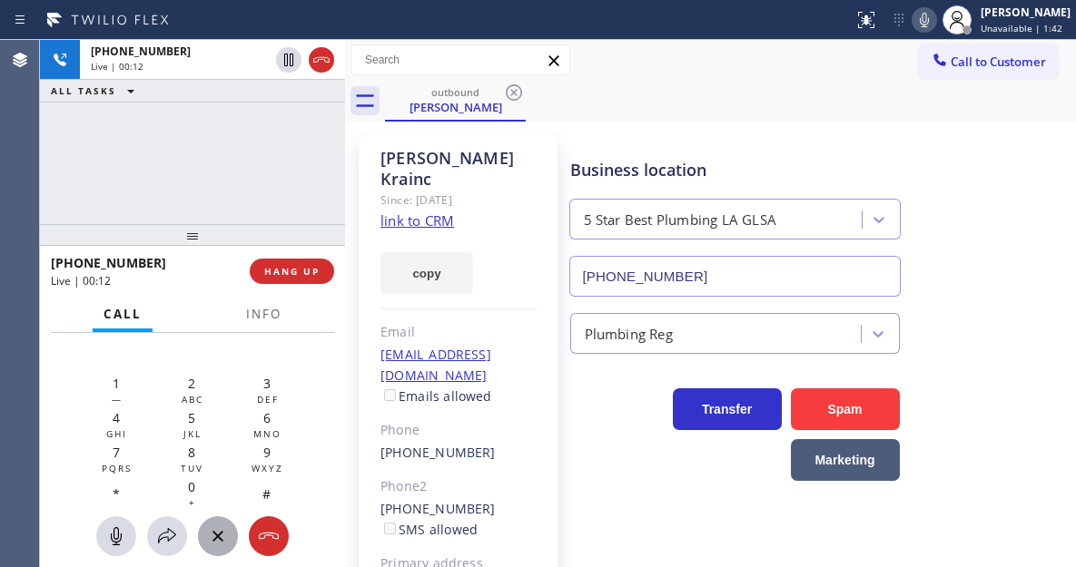
click at [995, 209] on div "Business location 5 Star Best Plumbing LA GLSA (213) 444-7988" at bounding box center [819, 215] width 506 height 164
click at [202, 489] on div "0 +" at bounding box center [190, 494] width 75 height 34
click at [998, 189] on div "Business location 5 Star Best Plumbing LA GLSA (213) 444-7988" at bounding box center [819, 215] width 506 height 164
click at [241, 155] on div "+18186969301 Live | 00:30 ALL TASKS ALL TASKS ACTIVE TASKS TASKS IN WRAP UP" at bounding box center [192, 132] width 305 height 184
click at [220, 155] on div "+18186969301 Live | 00:37 ALL TASKS ALL TASKS ACTIVE TASKS TASKS IN WRAP UP" at bounding box center [192, 132] width 305 height 184
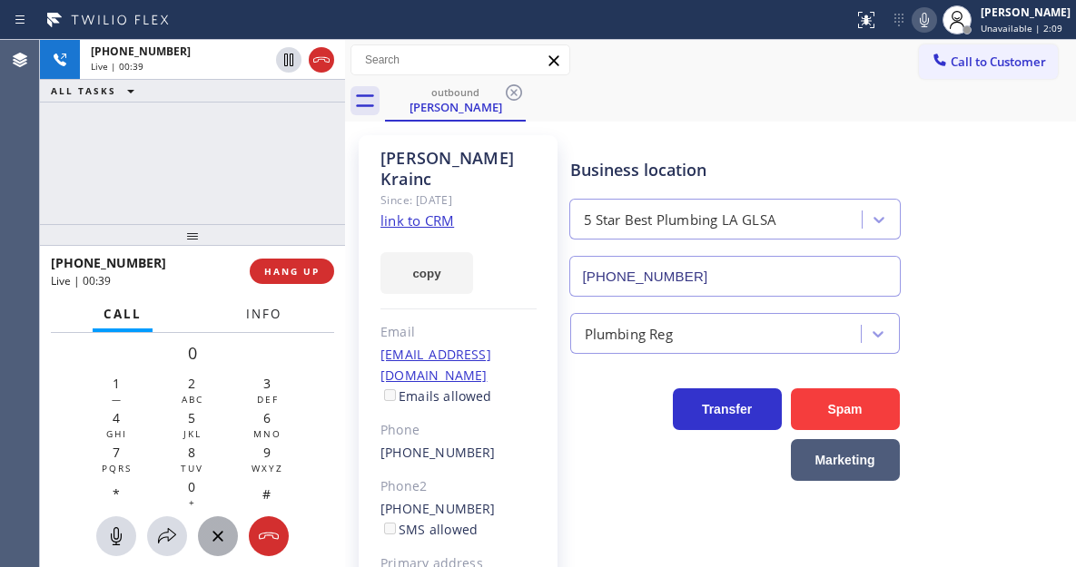
click at [265, 318] on span "Info" at bounding box center [263, 314] width 35 height 16
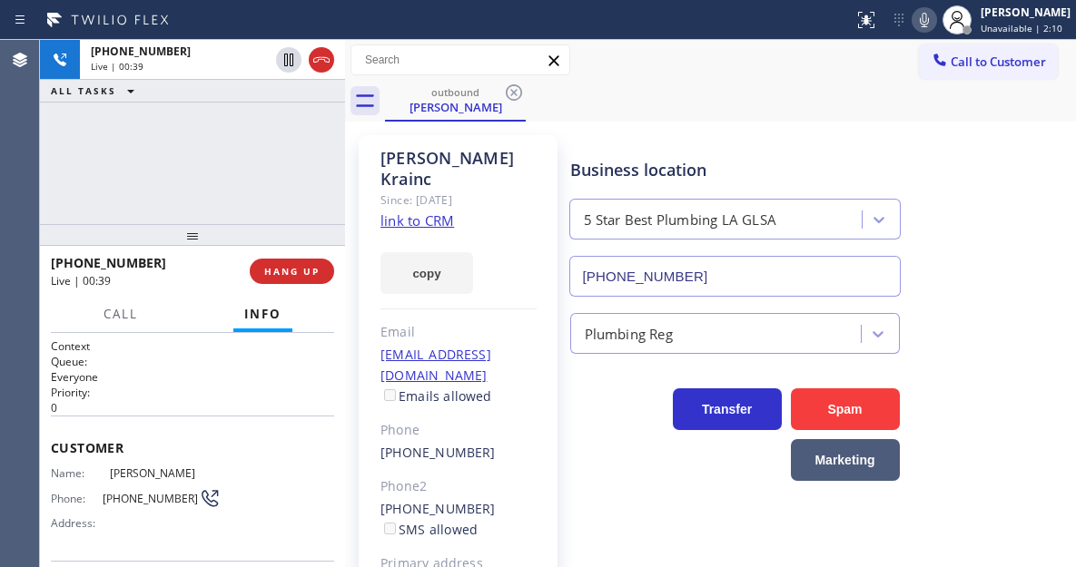
click at [232, 119] on div "+18186969301 Live | 00:39 ALL TASKS ALL TASKS ACTIVE TASKS TASKS IN WRAP UP" at bounding box center [192, 132] width 305 height 184
click at [1003, 143] on div "Business location 5 Star Best Plumbing LA GLSA (213) 444-7988" at bounding box center [819, 215] width 506 height 164
click at [160, 138] on div "+18186969301 Live | 00:48 ALL TASKS ALL TASKS ACTIVE TASKS TASKS IN WRAP UP" at bounding box center [192, 132] width 305 height 184
click at [993, 190] on div "Business location 5 Star Best Plumbing LA GLSA (213) 444-7988" at bounding box center [819, 215] width 506 height 164
click at [1006, 137] on div "Business location 5 Star Best Plumbing LA GLSA (213) 444-7988" at bounding box center [819, 215] width 506 height 164
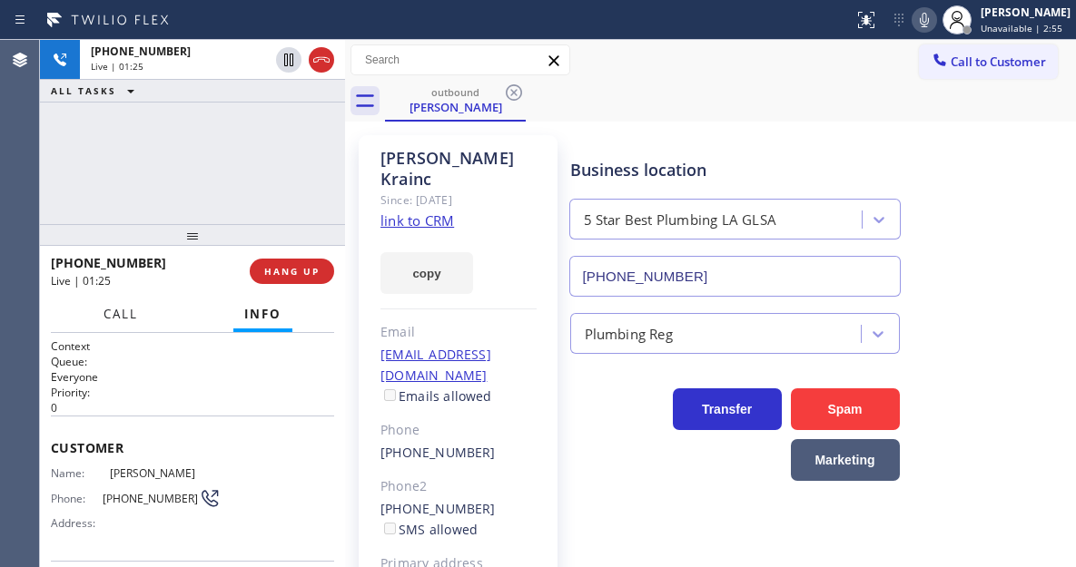
click at [133, 324] on button "Call" at bounding box center [121, 314] width 56 height 35
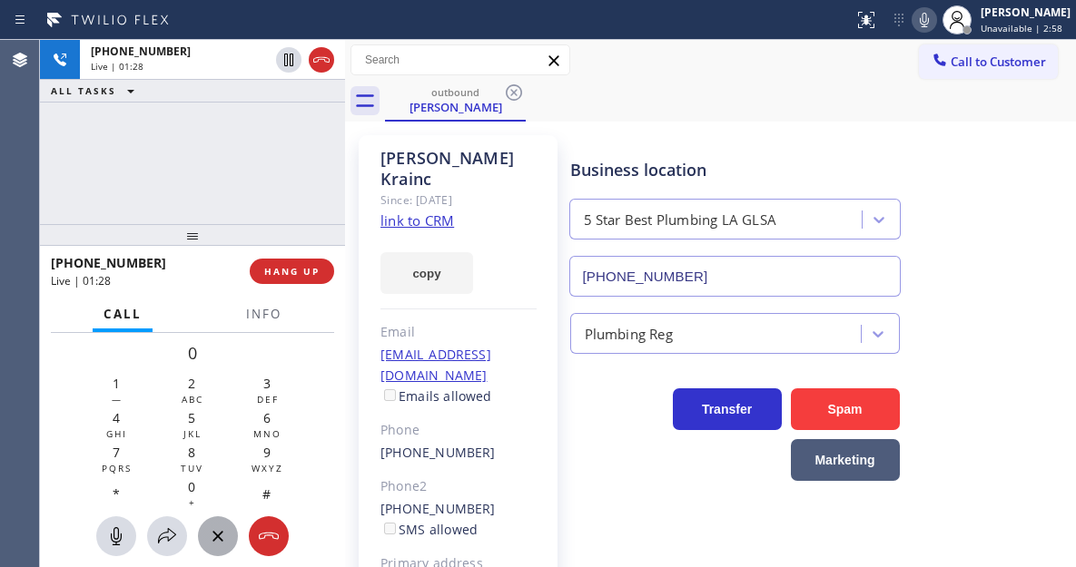
click at [989, 190] on div "Business location 5 Star Best Plumbing LA GLSA (213) 444-7988" at bounding box center [819, 215] width 506 height 164
click at [999, 193] on div "Business location 5 Star Best Plumbing LA GLSA (213) 444-7988" at bounding box center [819, 215] width 506 height 164
click at [934, 31] on button at bounding box center [923, 19] width 25 height 25
click at [967, 176] on div "Business location 5 Star Best Plumbing LA GLSA (213) 444-7988" at bounding box center [819, 215] width 506 height 164
click at [929, 25] on icon at bounding box center [924, 20] width 9 height 15
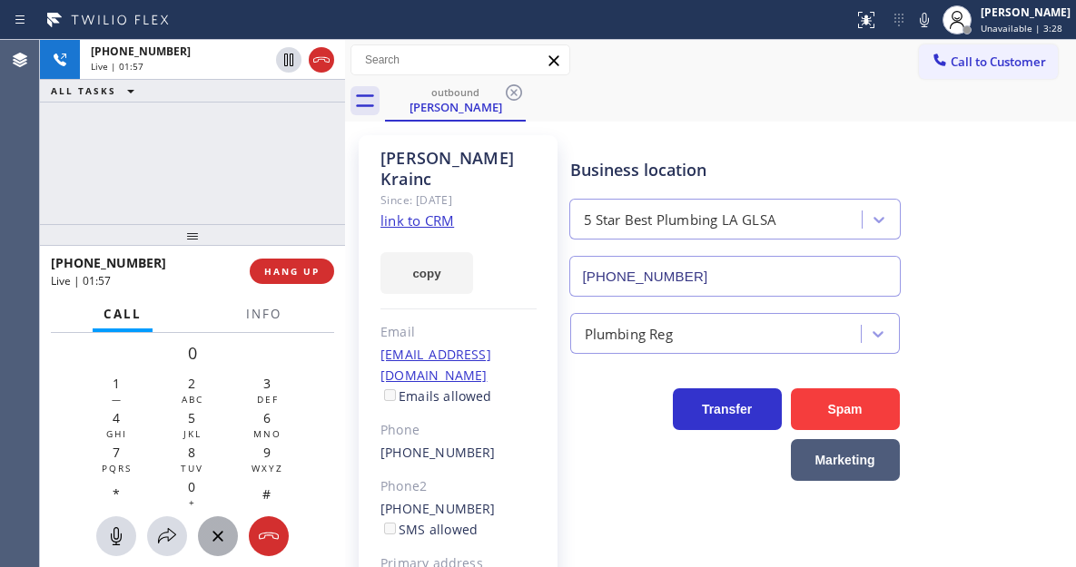
click at [932, 27] on icon at bounding box center [924, 20] width 22 height 22
click at [931, 26] on icon at bounding box center [924, 20] width 22 height 22
click at [261, 198] on div "+18186969301 Live | 02:04 ALL TASKS ALL TASKS ACTIVE TASKS TASKS IN WRAP UP" at bounding box center [192, 132] width 305 height 184
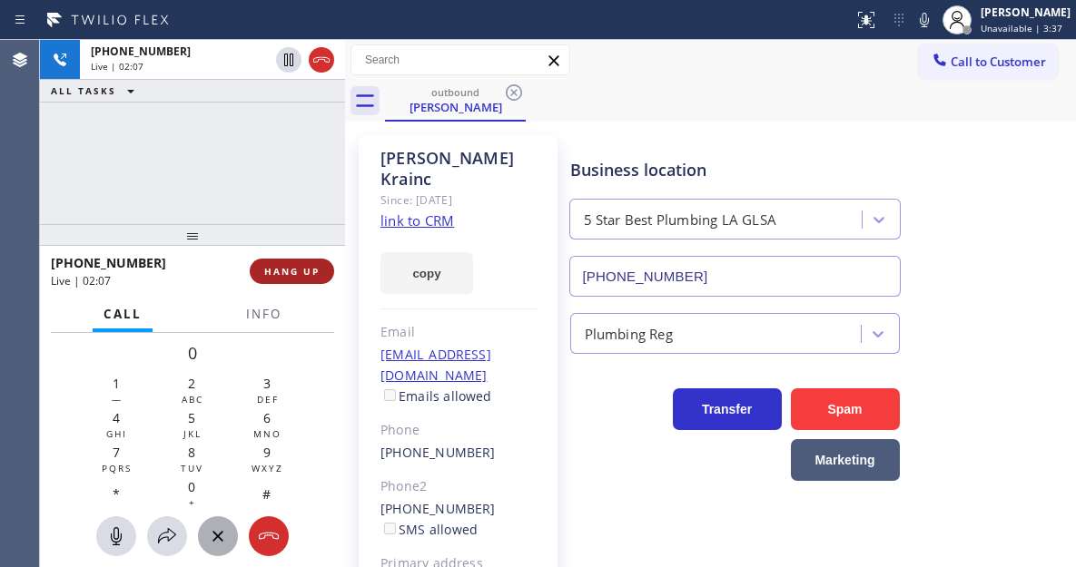
click at [305, 271] on span "HANG UP" at bounding box center [291, 271] width 55 height 13
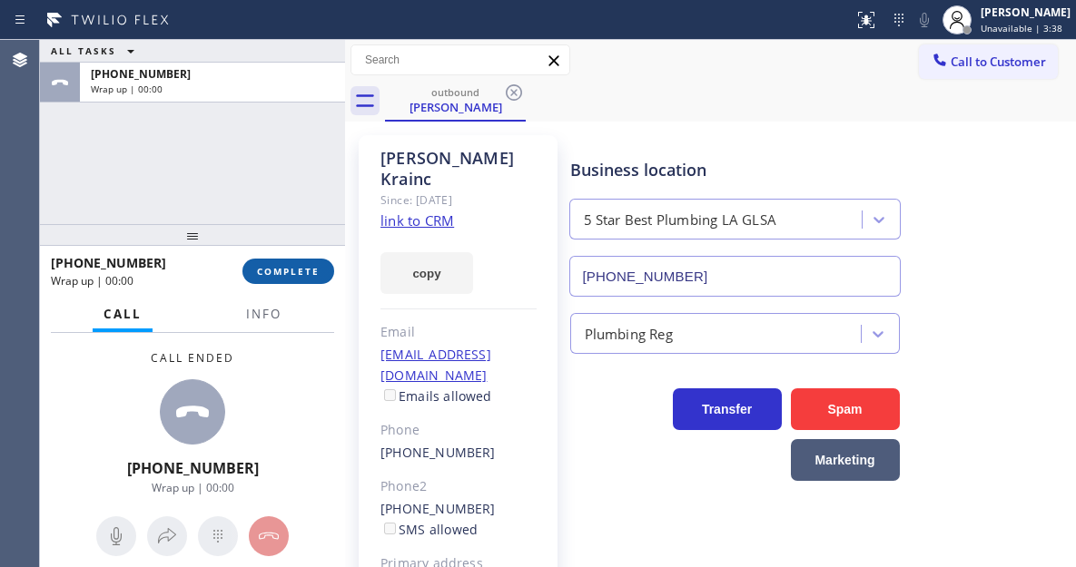
click at [305, 280] on button "COMPLETE" at bounding box center [288, 271] width 92 height 25
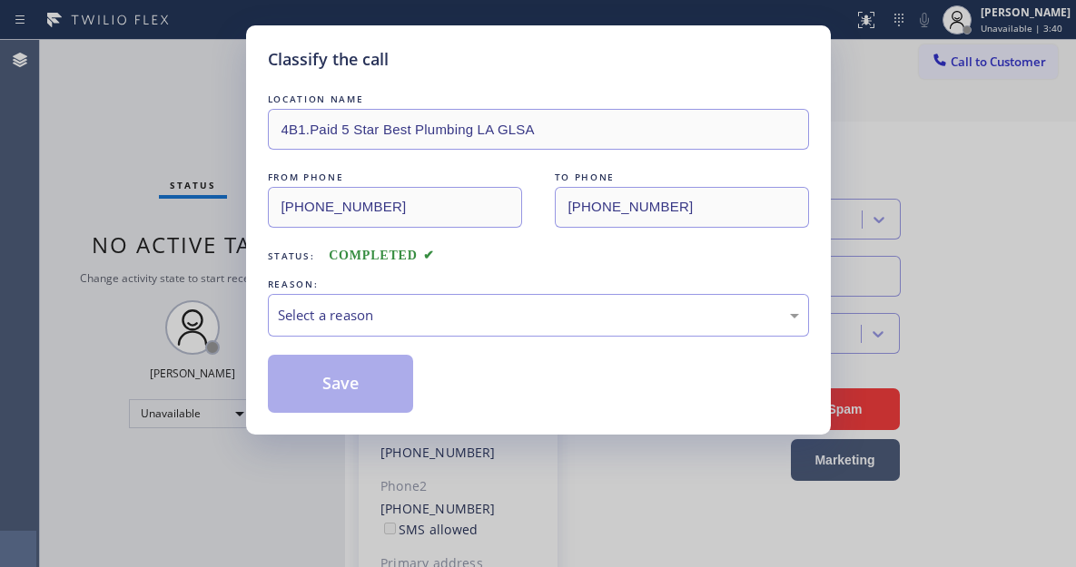
click at [305, 280] on div "REASON:" at bounding box center [538, 284] width 541 height 19
click at [395, 330] on div "Select a reason" at bounding box center [538, 315] width 541 height 43
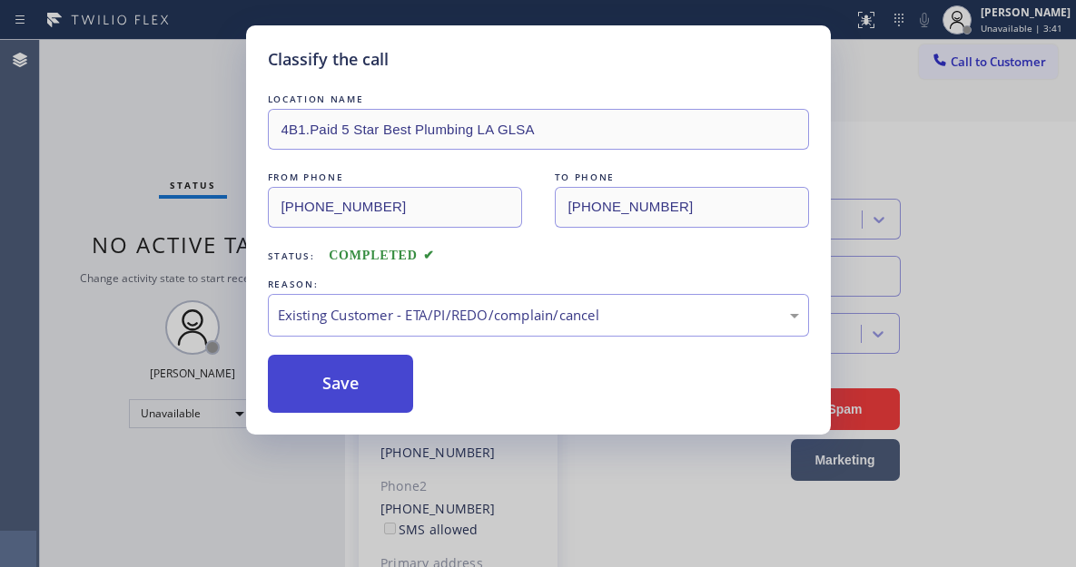
click at [395, 402] on button "Save" at bounding box center [341, 384] width 146 height 58
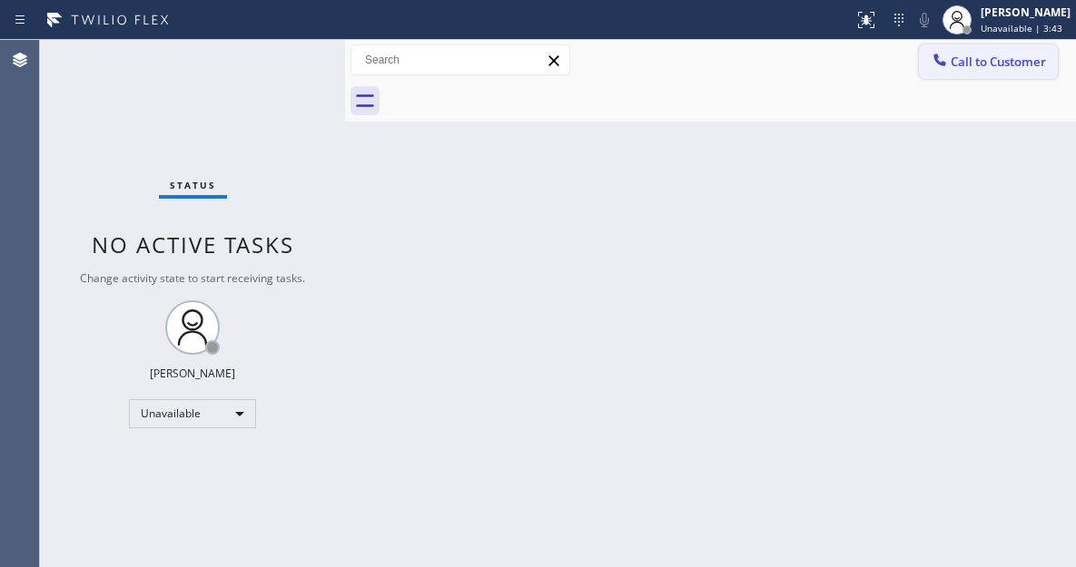
click at [999, 76] on button "Call to Customer" at bounding box center [988, 61] width 139 height 34
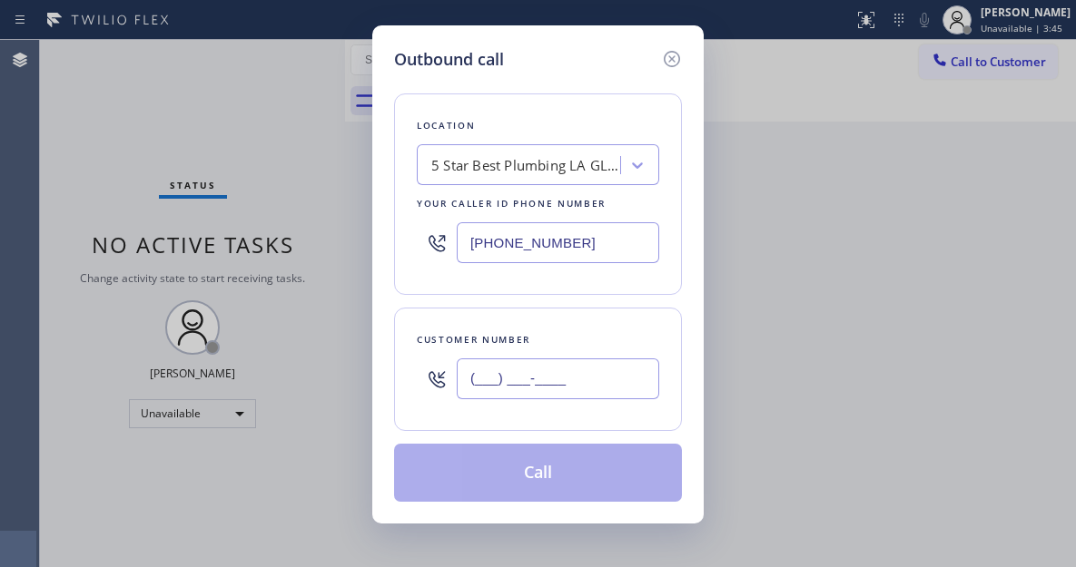
click at [562, 387] on input "(___) ___-____" at bounding box center [558, 379] width 202 height 41
paste input "818) 696-9301"
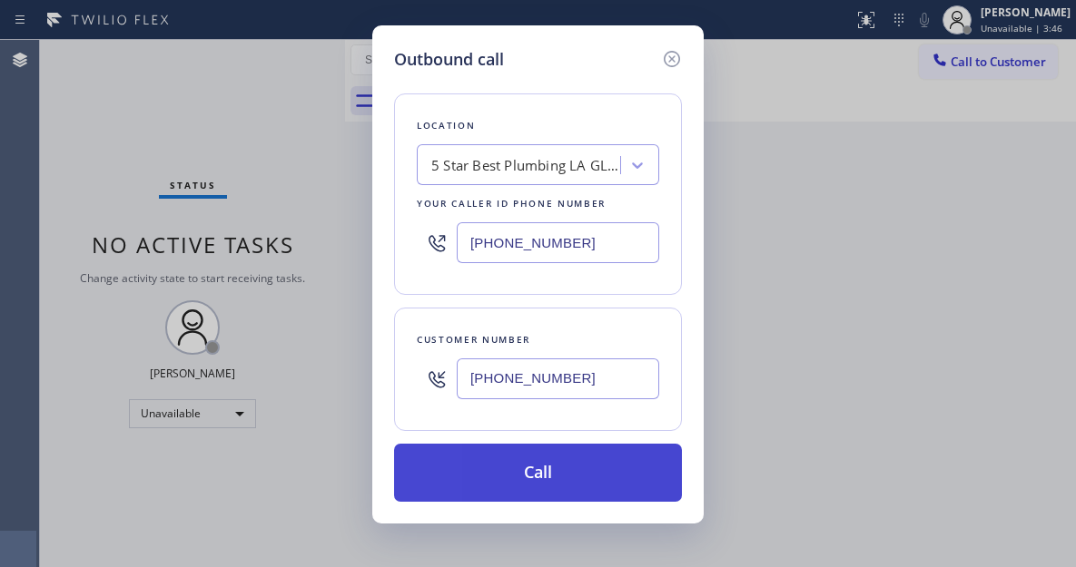
type input "(818) 696-9301"
click at [556, 465] on button "Call" at bounding box center [538, 473] width 288 height 58
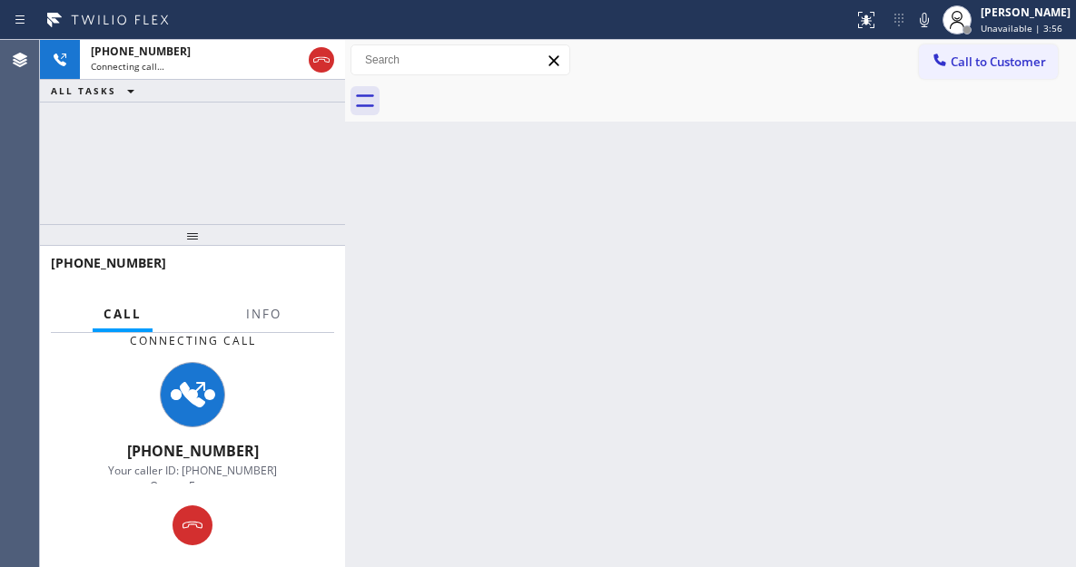
drag, startPoint x: 1013, startPoint y: 175, endPoint x: 387, endPoint y: 217, distance: 627.8
click at [1013, 175] on div "Back to Dashboard Change Sender ID Customers Technicians Select a contact Outbo…" at bounding box center [710, 303] width 731 height 527
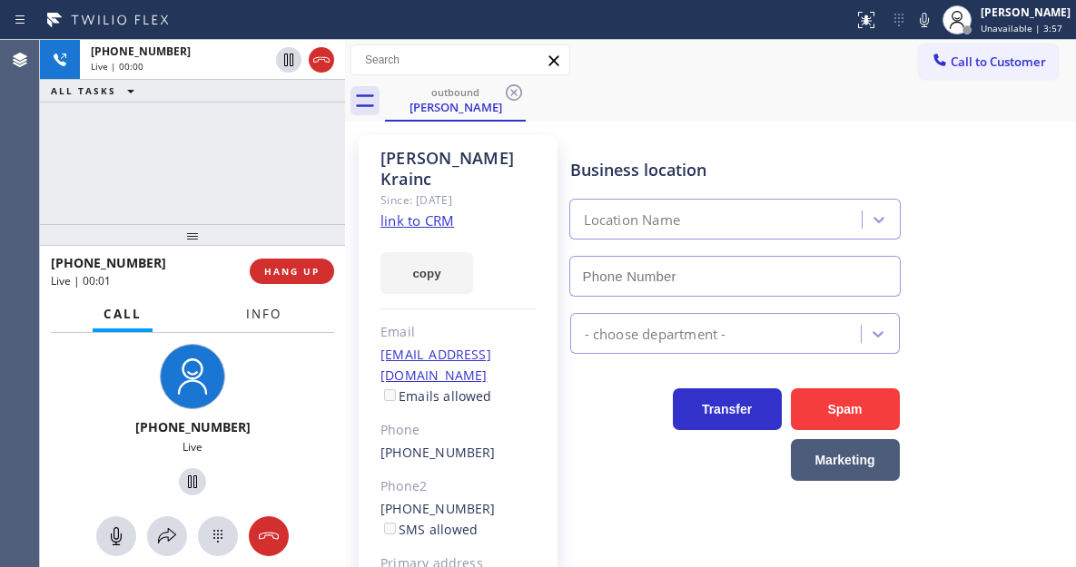
click at [262, 317] on span "Info" at bounding box center [263, 314] width 35 height 16
type input "(213) 444-7988"
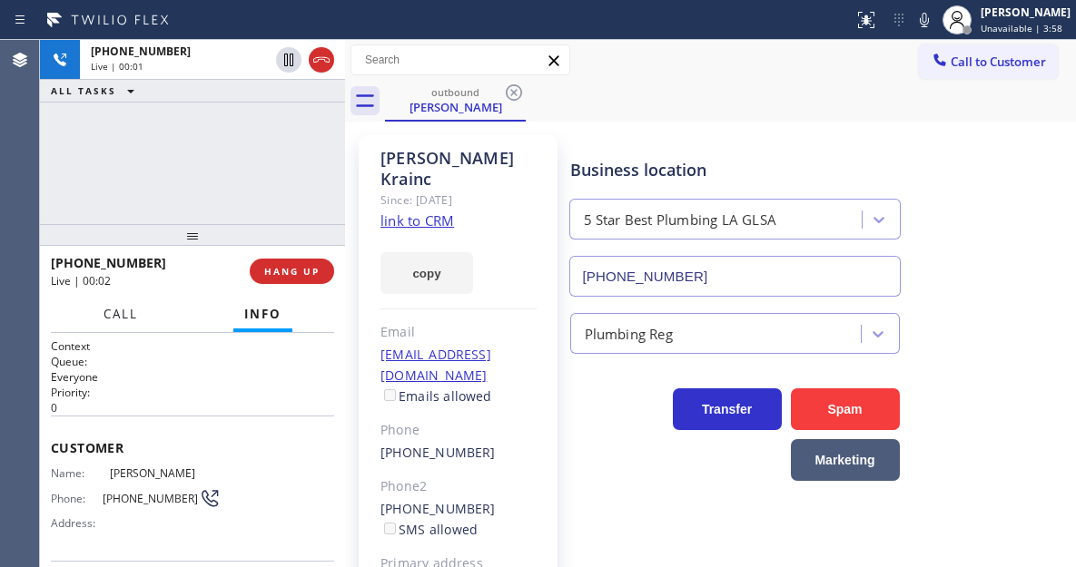
click at [121, 315] on span "Call" at bounding box center [120, 314] width 34 height 16
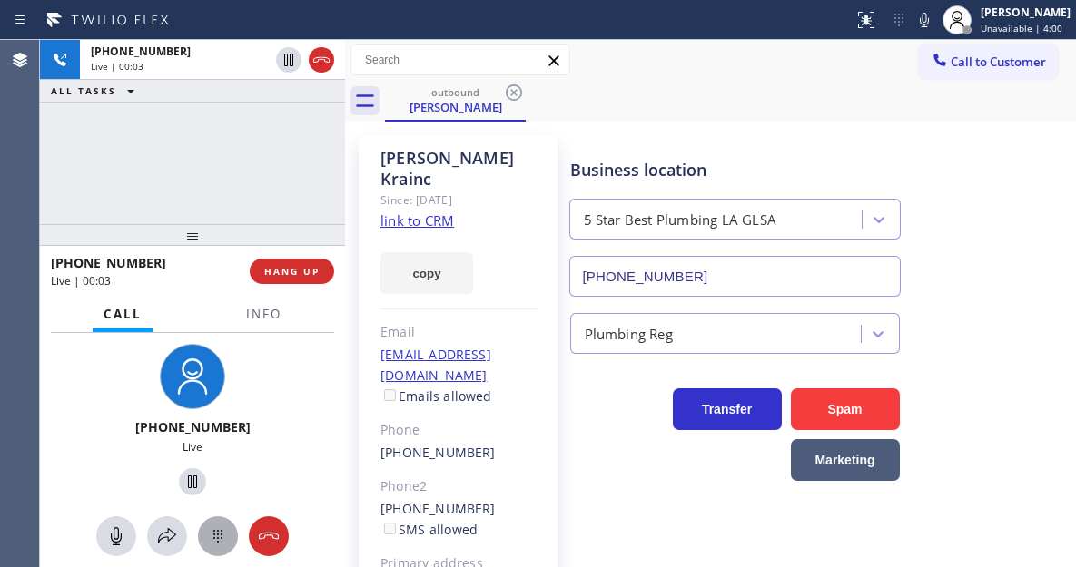
click at [219, 526] on icon at bounding box center [218, 537] width 22 height 22
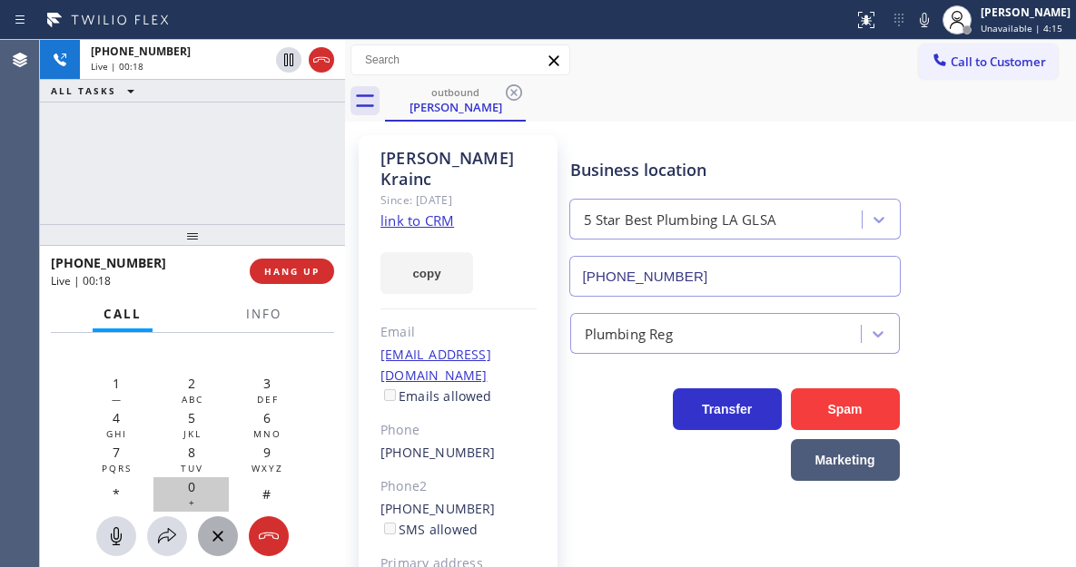
click at [204, 486] on div "0 +" at bounding box center [190, 494] width 75 height 34
click at [935, 21] on icon at bounding box center [924, 20] width 22 height 22
drag, startPoint x: 937, startPoint y: 28, endPoint x: 777, endPoint y: 134, distance: 191.8
click at [935, 28] on icon at bounding box center [924, 20] width 22 height 22
click at [999, 183] on div "Business location 5 Star Best Plumbing LA GLSA (213) 444-7988" at bounding box center [819, 215] width 506 height 164
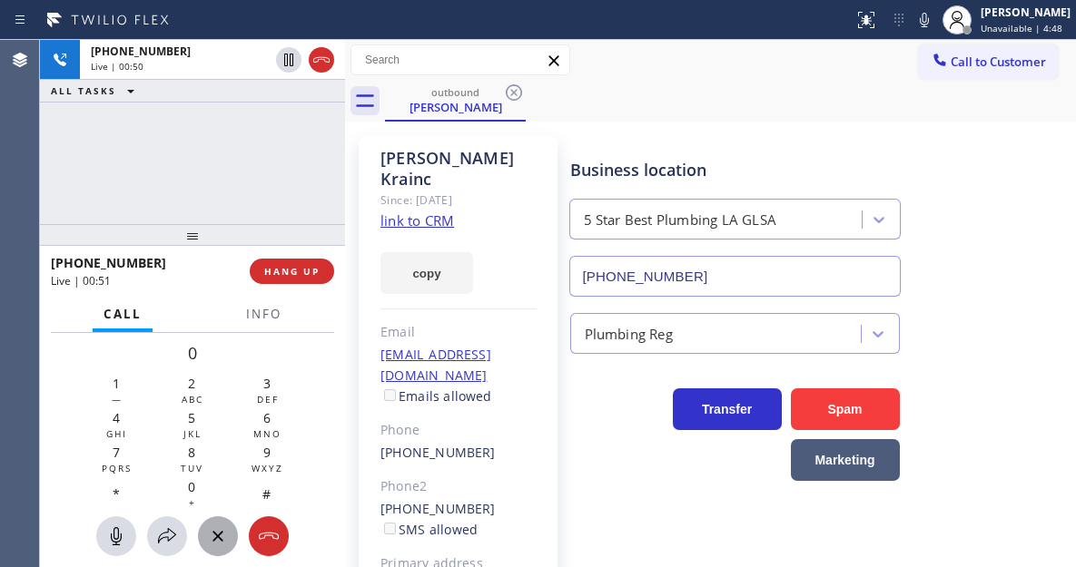
click at [250, 142] on div "+18186969301 Live | 00:50 ALL TASKS ALL TASKS ACTIVE TASKS TASKS IN WRAP UP" at bounding box center [192, 132] width 305 height 184
click at [260, 170] on div "+18186969301 Live | 01:00 ALL TASKS ALL TASKS ACTIVE TASKS TASKS IN WRAP UP" at bounding box center [192, 132] width 305 height 184
click at [935, 27] on icon at bounding box center [924, 20] width 22 height 22
click at [217, 161] on div "+18186969301 Live | 01:32 ALL TASKS ALL TASKS ACTIVE TASKS TASKS IN WRAP UP" at bounding box center [192, 132] width 305 height 184
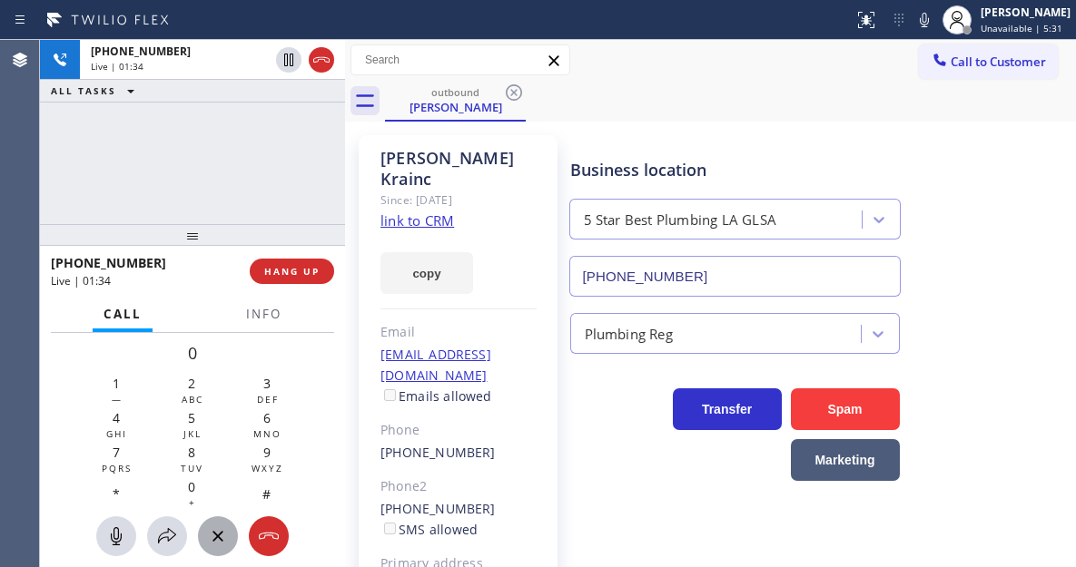
click at [246, 146] on div "+18186969301 Live | 01:34 ALL TASKS ALL TASKS ACTIVE TASKS TASKS IN WRAP UP" at bounding box center [192, 132] width 305 height 184
click at [297, 281] on button "HANG UP" at bounding box center [292, 271] width 84 height 25
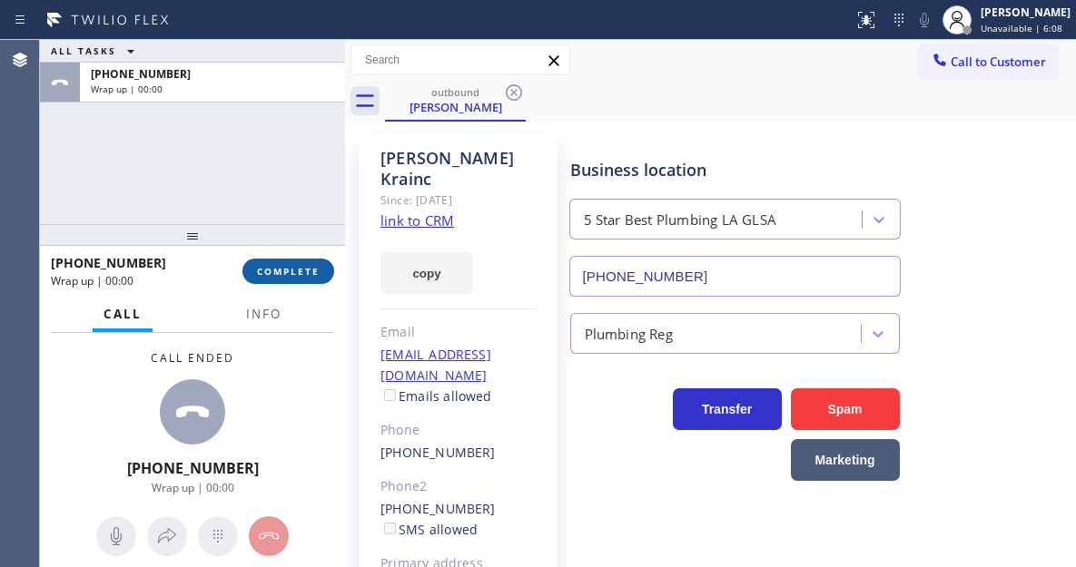
click at [299, 281] on button "COMPLETE" at bounding box center [288, 271] width 92 height 25
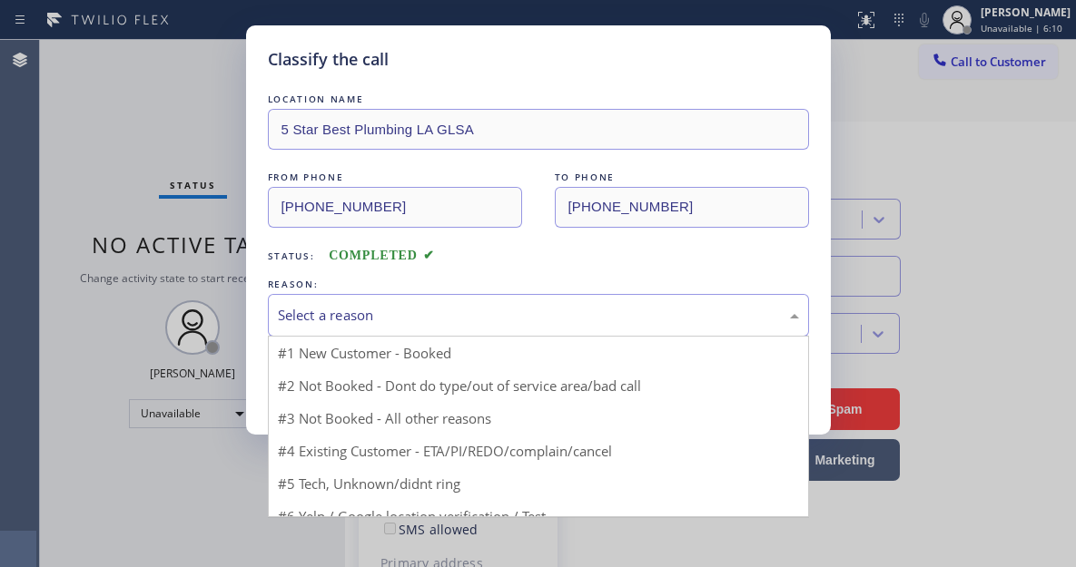
click at [425, 314] on div "Select a reason" at bounding box center [538, 315] width 521 height 21
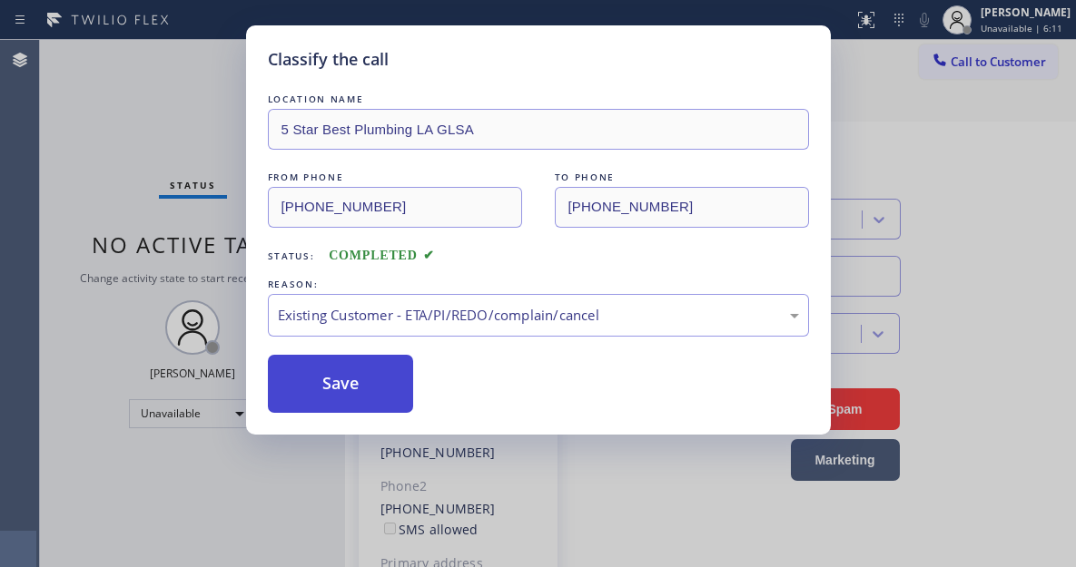
click at [402, 391] on button "Save" at bounding box center [341, 384] width 146 height 58
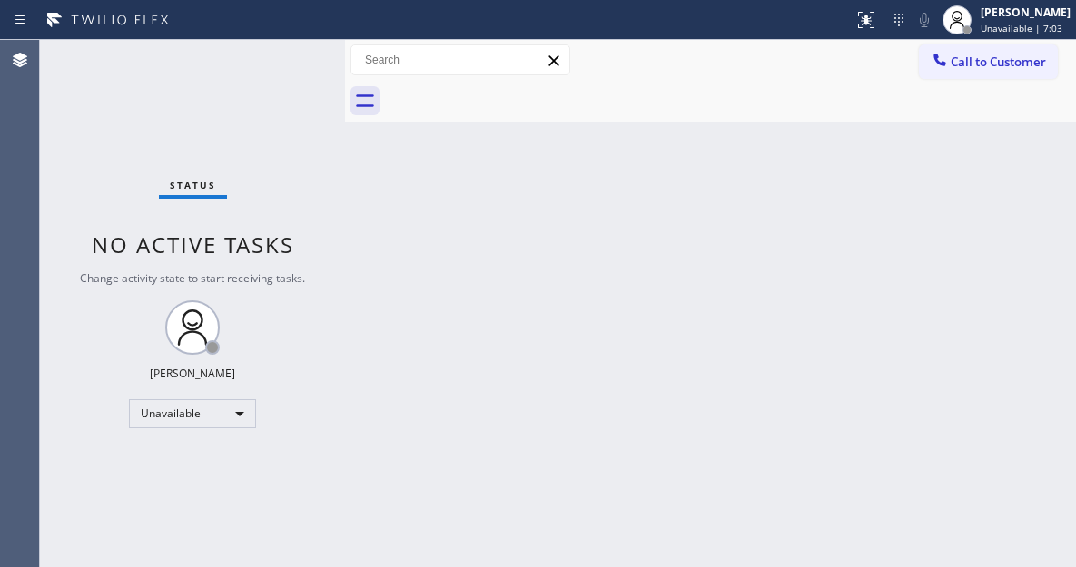
click at [1015, 186] on div "Back to Dashboard Change Sender ID Customers Technicians Select a contact Outbo…" at bounding box center [710, 303] width 731 height 527
click at [1031, 33] on span "Unavailable | 12:06" at bounding box center [1023, 28] width 87 height 13
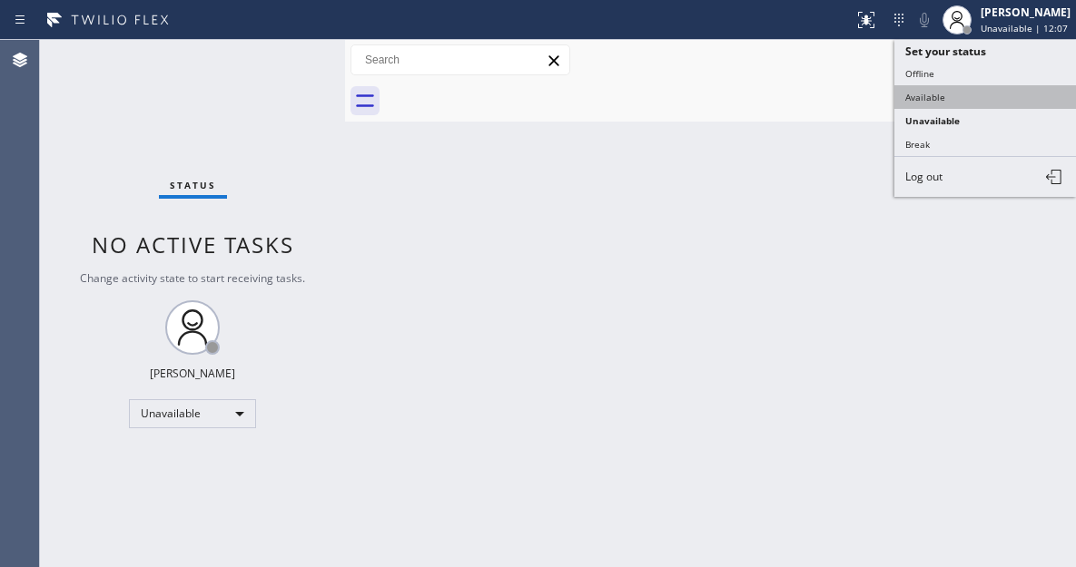
click at [969, 105] on button "Available" at bounding box center [985, 97] width 182 height 24
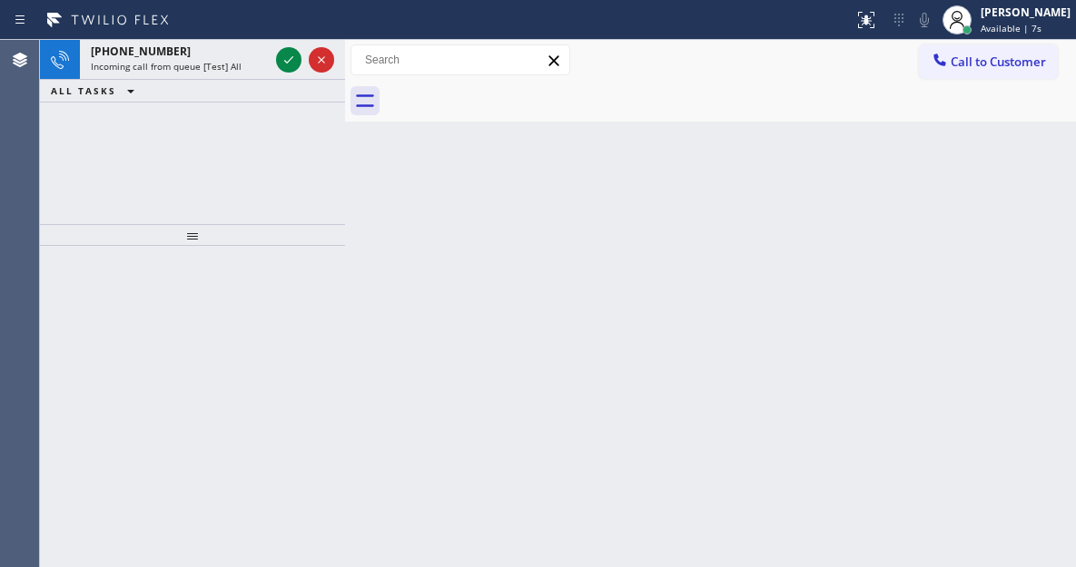
click at [965, 172] on div "Back to Dashboard Change Sender ID Customers Technicians Select a contact Outbo…" at bounding box center [710, 303] width 731 height 527
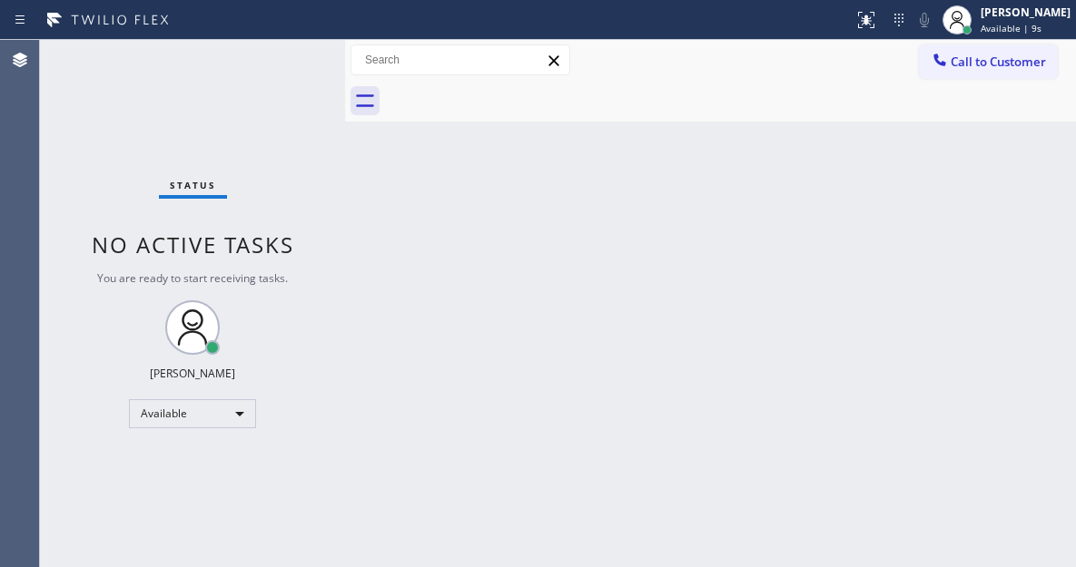
click at [288, 66] on div "Status No active tasks You are ready to start receiving tasks. [PERSON_NAME]" at bounding box center [192, 303] width 305 height 527
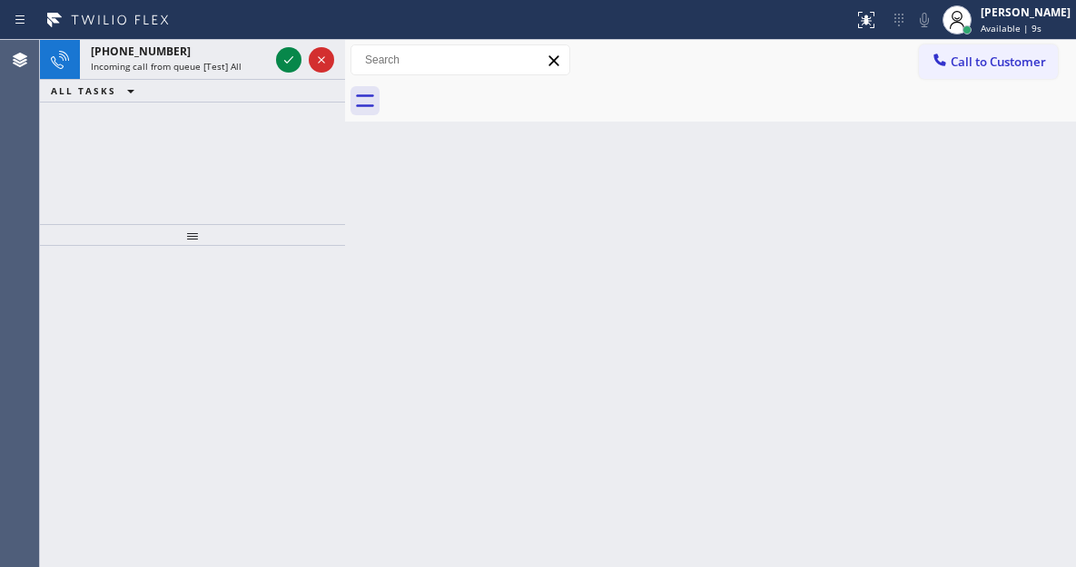
click at [288, 66] on icon at bounding box center [289, 60] width 22 height 22
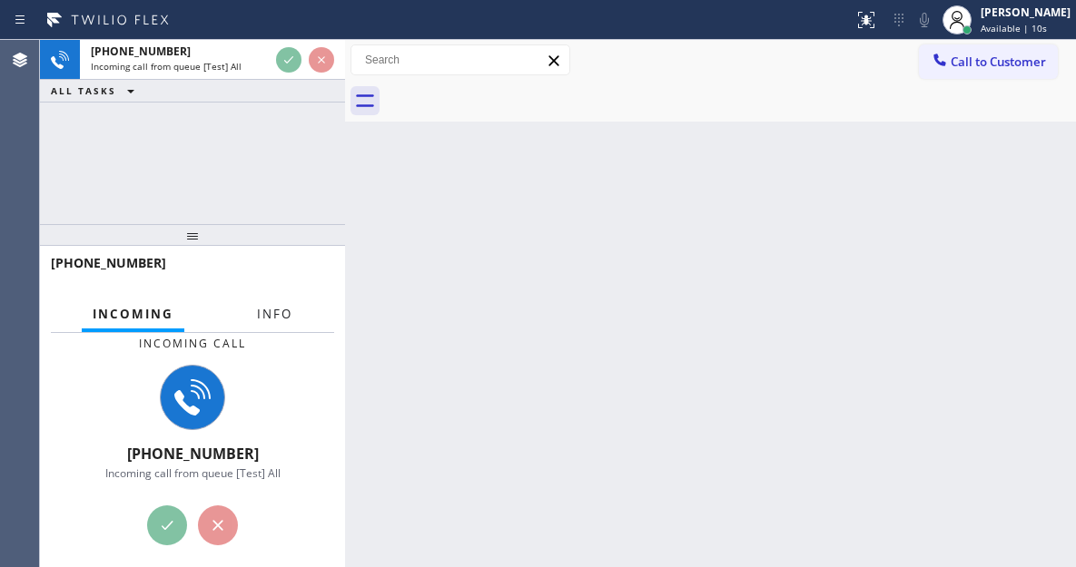
click at [266, 312] on span "Info" at bounding box center [274, 314] width 35 height 16
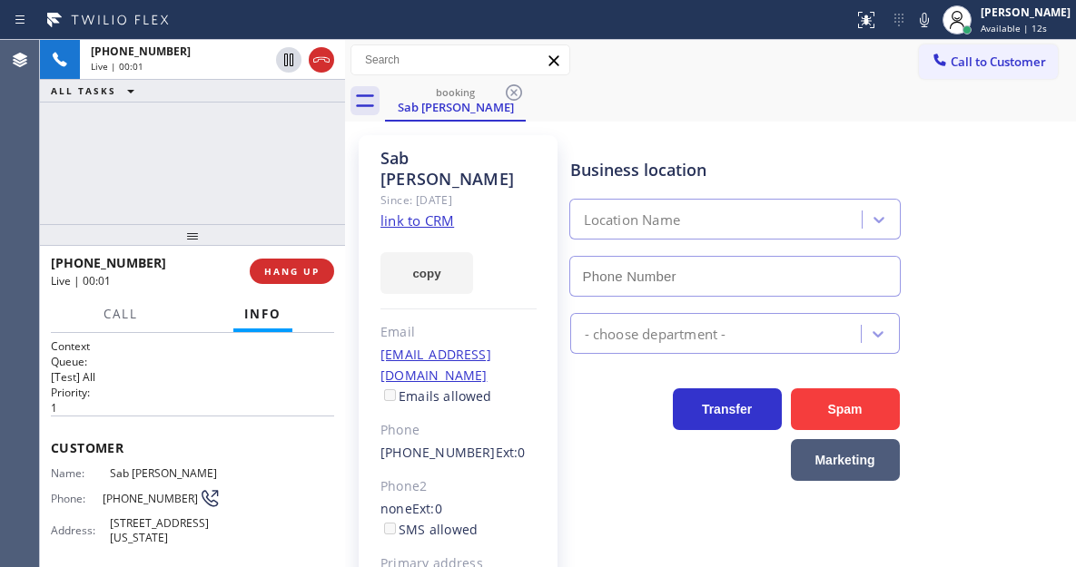
scroll to position [272, 0]
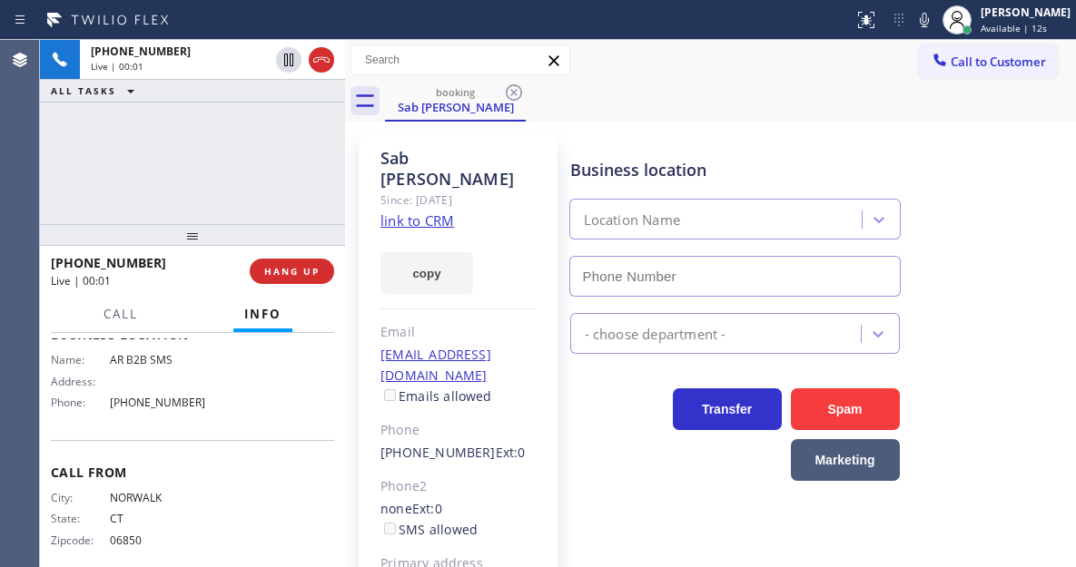
type input "(833) 692-2271"
click at [433, 212] on link "link to CRM" at bounding box center [417, 221] width 74 height 18
click at [180, 161] on div "+12038298839 Live | 00:10 ALL TASKS ALL TASKS ACTIVE TASKS TASKS IN WRAP UP" at bounding box center [192, 132] width 305 height 184
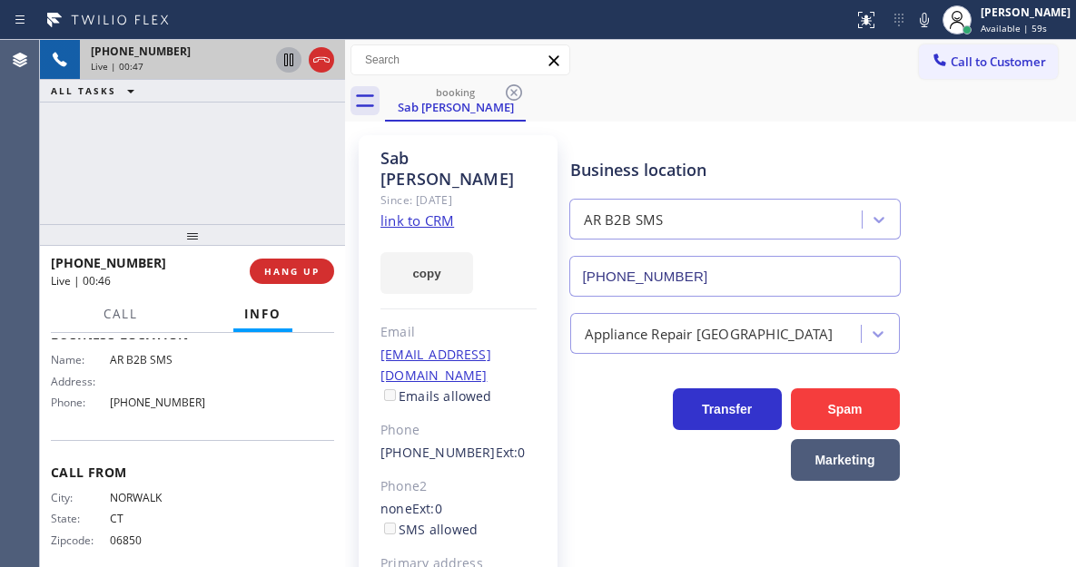
click at [287, 62] on icon at bounding box center [288, 60] width 9 height 13
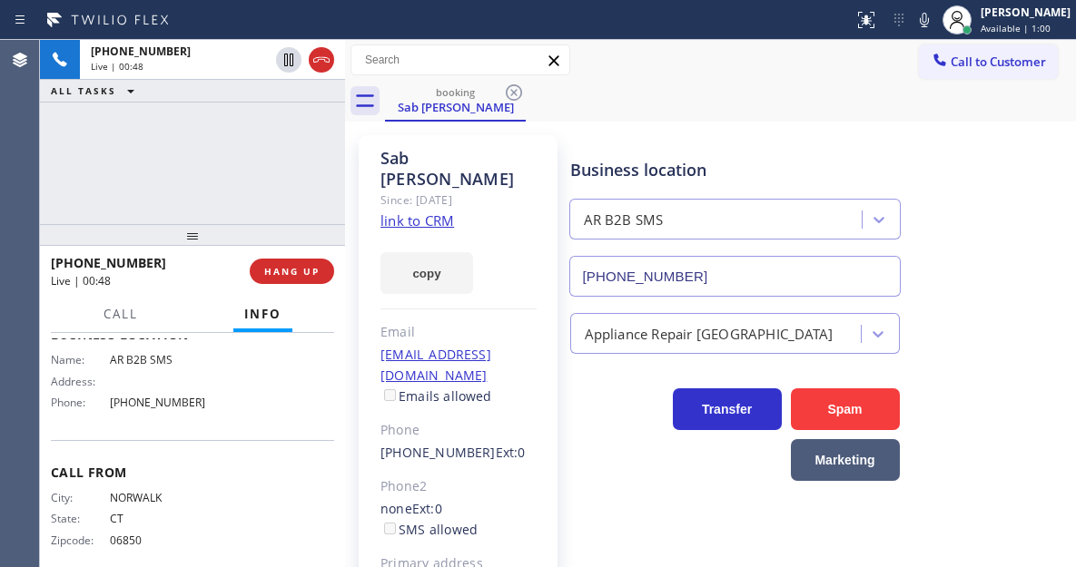
click at [932, 19] on icon at bounding box center [924, 20] width 22 height 22
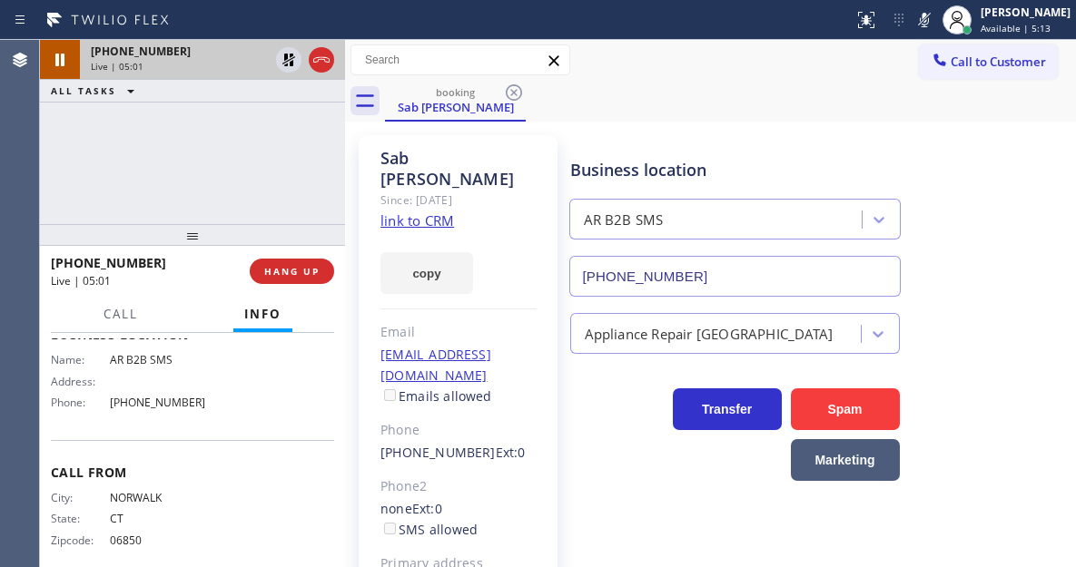
click at [275, 61] on div at bounding box center [304, 60] width 65 height 40
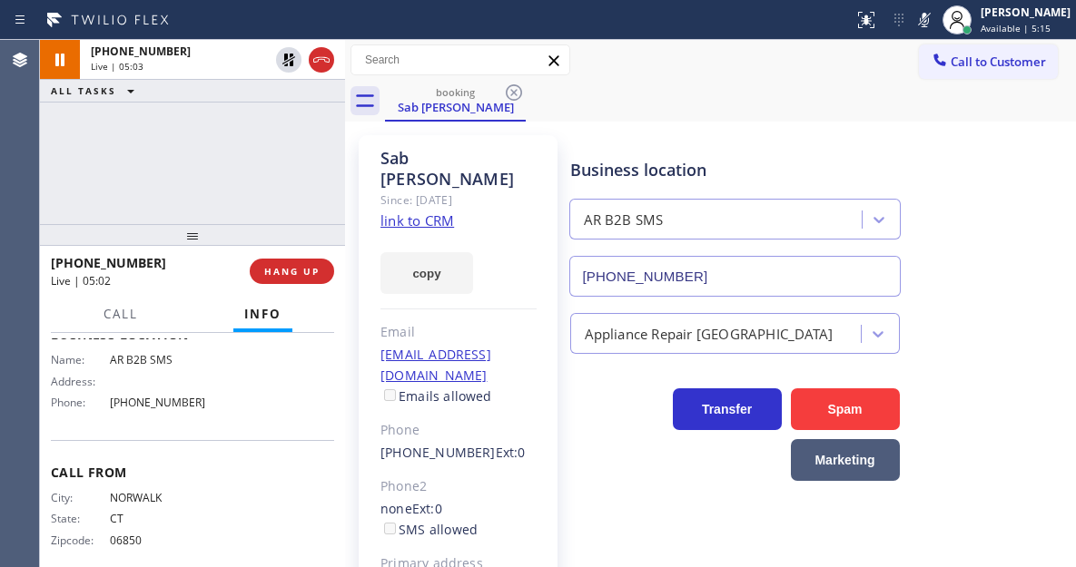
click at [929, 19] on icon at bounding box center [924, 20] width 9 height 15
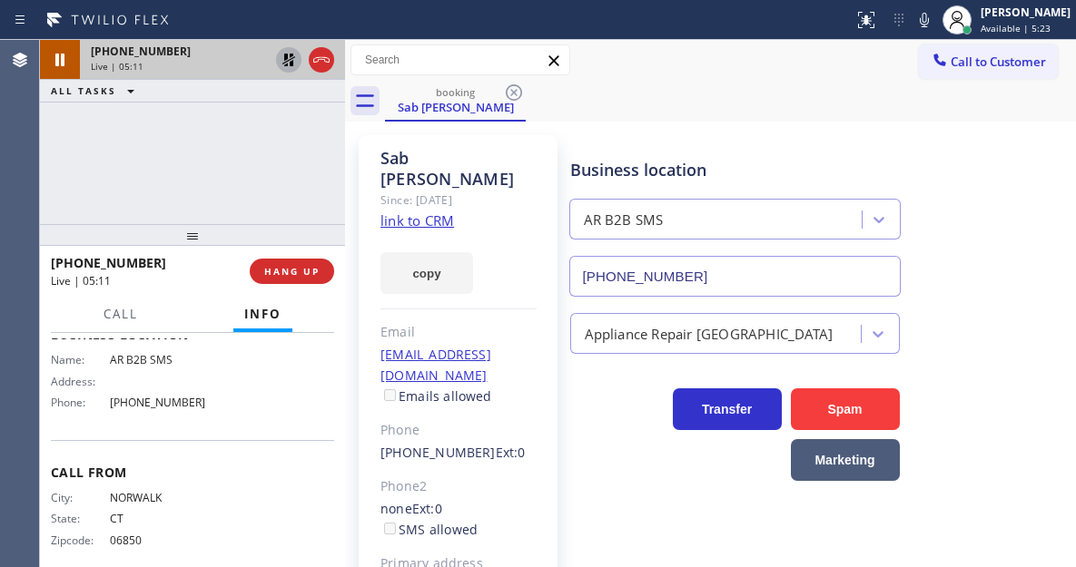
click at [283, 61] on icon at bounding box center [289, 60] width 22 height 22
click at [225, 154] on div "+12038298839 Live | 05:47 ALL TASKS ALL TASKS ACTIVE TASKS TASKS IN WRAP UP" at bounding box center [192, 132] width 305 height 184
click at [236, 188] on div "+12038298839 Live | 06:32 ALL TASKS ALL TASKS ACTIVE TASKS TASKS IN WRAP UP" at bounding box center [192, 132] width 305 height 184
click at [976, 207] on div "Business location AR B2B SMS (833) 692-2271" at bounding box center [819, 215] width 506 height 164
click at [298, 268] on span "HANG UP" at bounding box center [291, 271] width 55 height 13
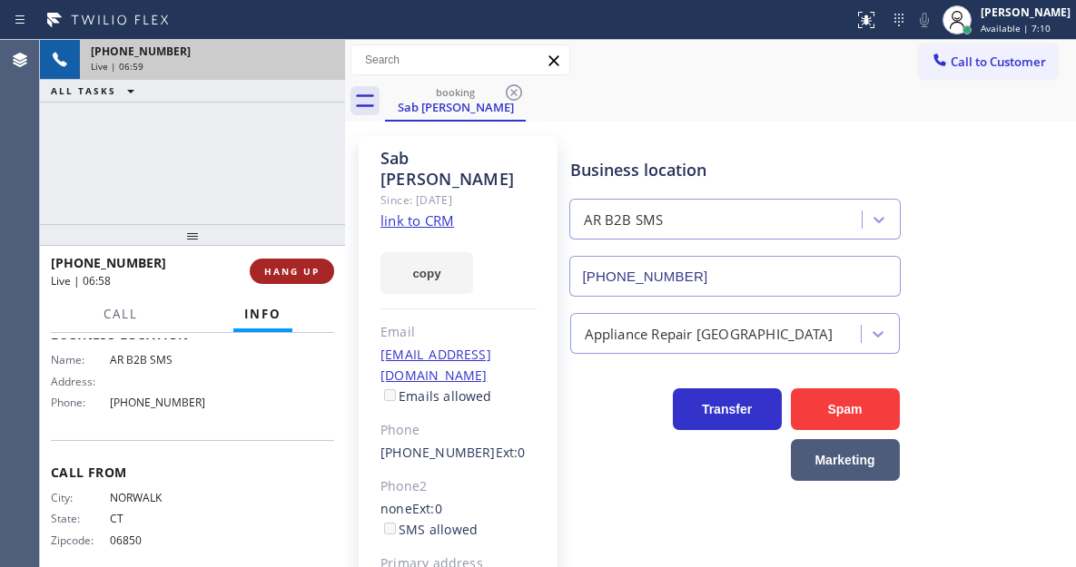
click at [298, 268] on span "HANG UP" at bounding box center [291, 271] width 55 height 13
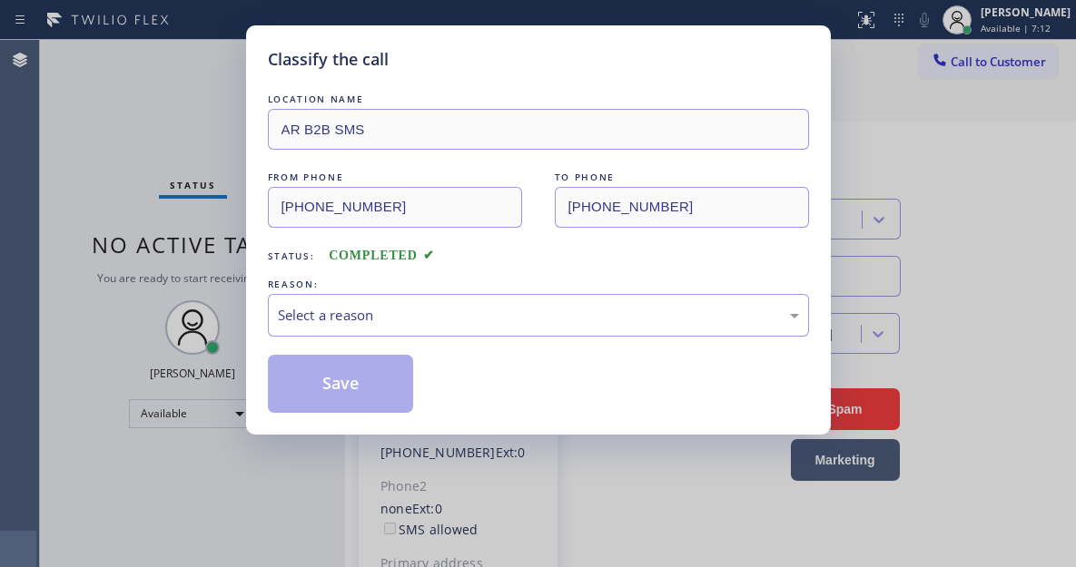
click at [298, 268] on div "LOCATION NAME AR B2B SMS FROM PHONE (203) 829-8839 TO PHONE (833) 692-2271 Stat…" at bounding box center [538, 251] width 541 height 323
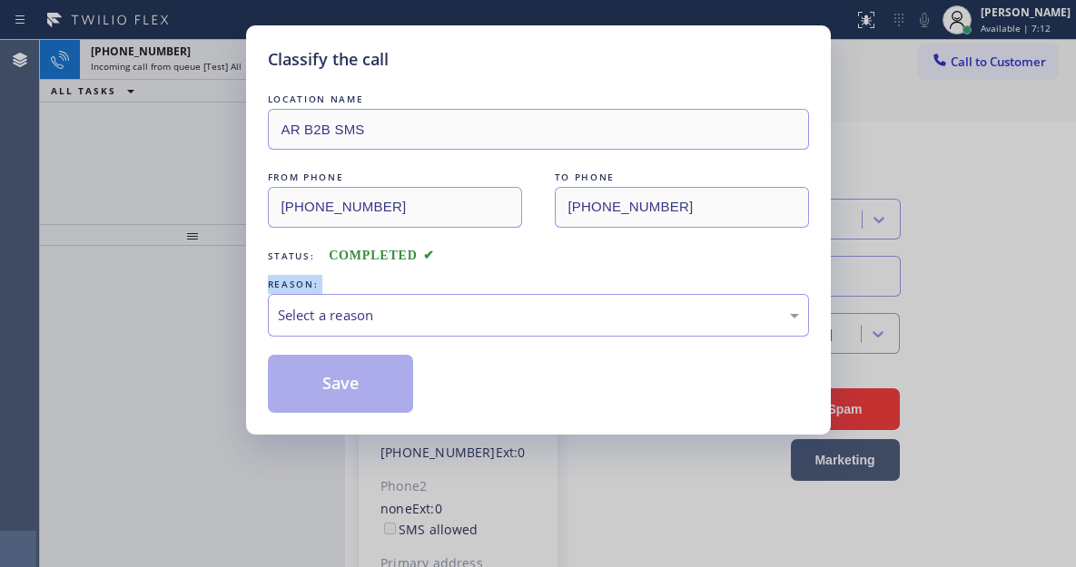
click at [298, 268] on div "LOCATION NAME AR B2B SMS FROM PHONE (203) 829-8839 TO PHONE (833) 692-2271 Stat…" at bounding box center [538, 251] width 541 height 323
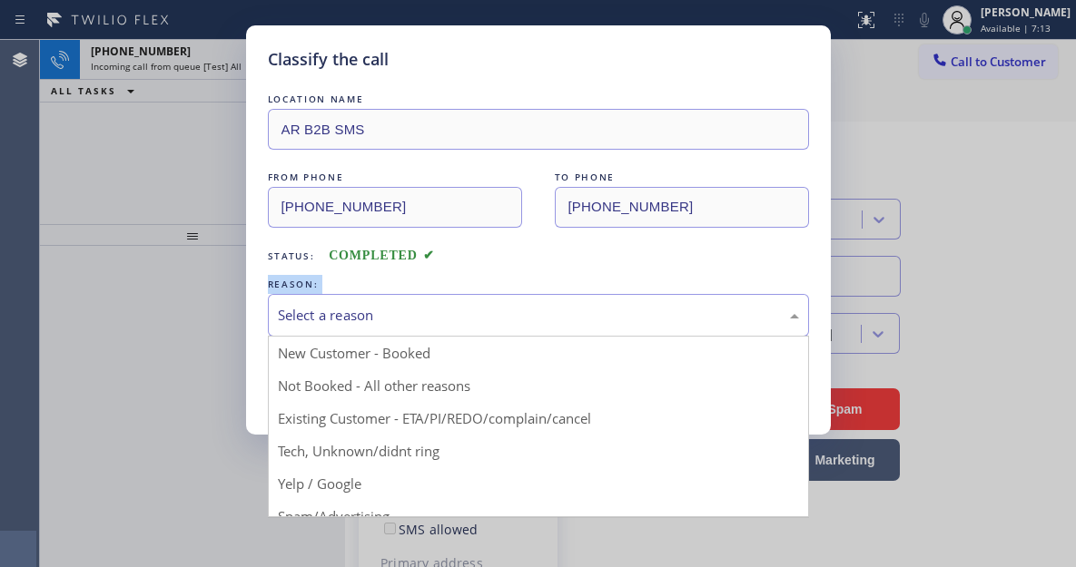
click at [408, 309] on div "Select a reason" at bounding box center [538, 315] width 521 height 21
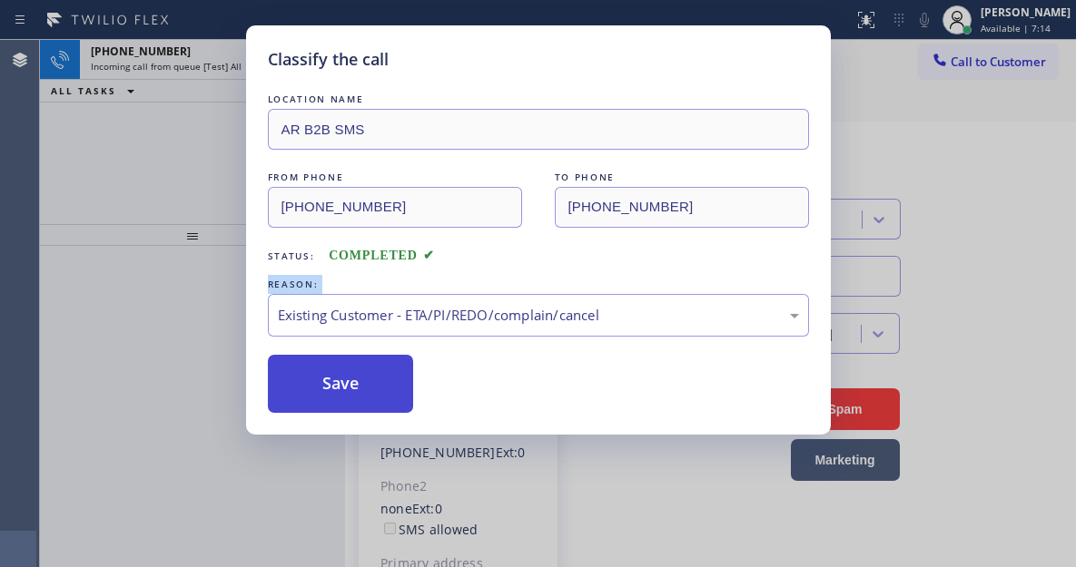
click at [369, 402] on button "Save" at bounding box center [341, 384] width 146 height 58
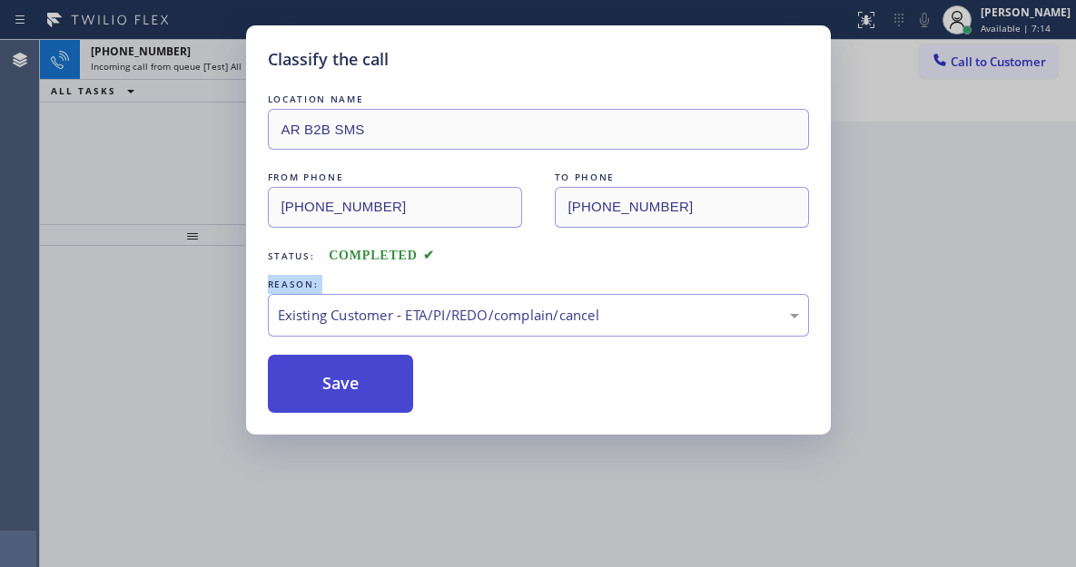
click at [369, 402] on button "Save" at bounding box center [341, 384] width 146 height 58
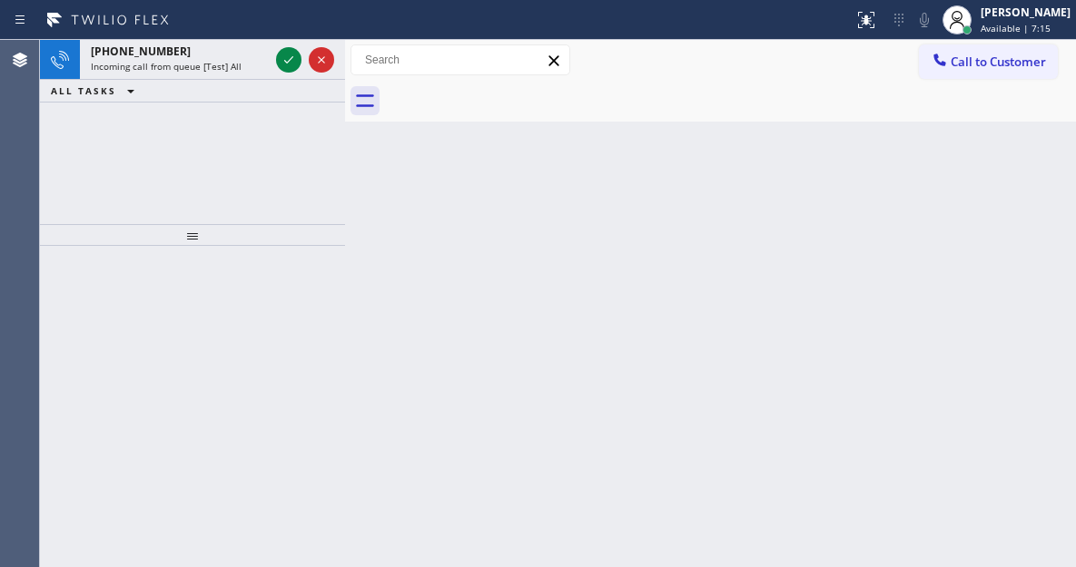
click at [227, 124] on div "+13855260723 Incoming call from queue [Test] All ALL TASKS ALL TASKS ACTIVE TAS…" at bounding box center [192, 132] width 305 height 184
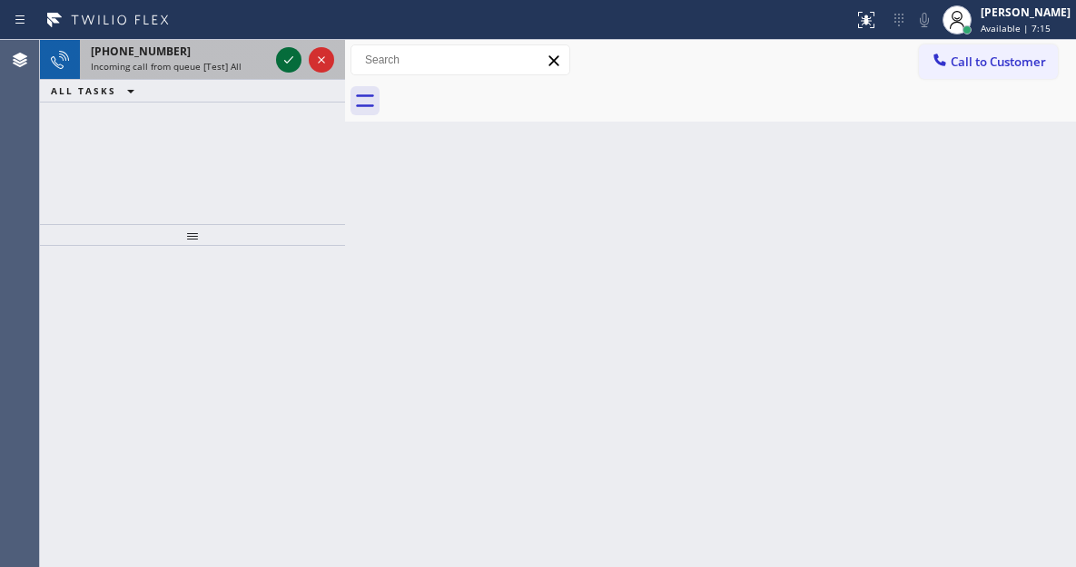
click at [281, 70] on icon at bounding box center [289, 60] width 22 height 22
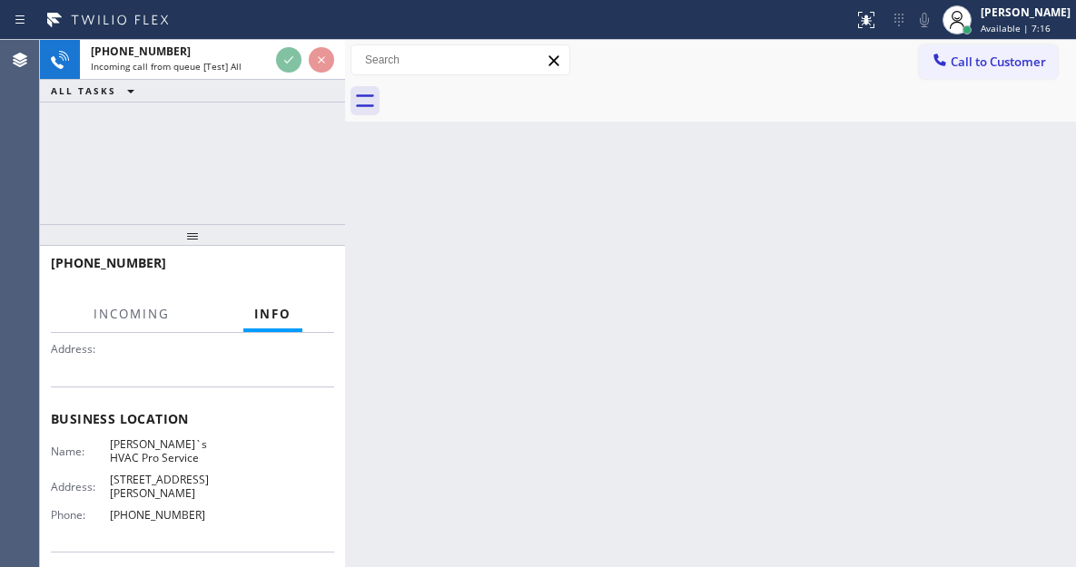
scroll to position [182, 0]
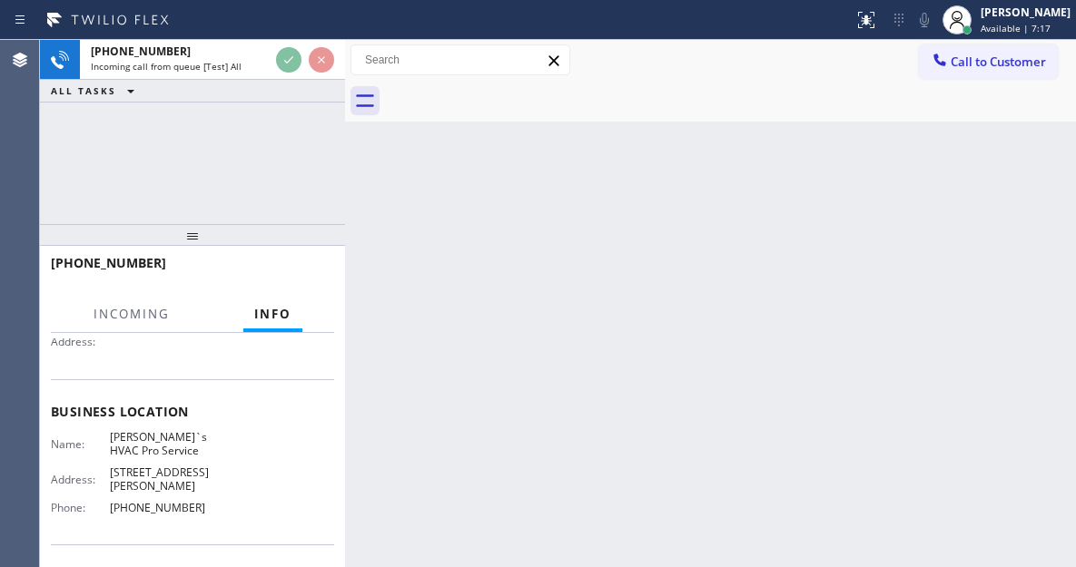
click at [170, 448] on span "Boyer`s HVAC Pro Service" at bounding box center [165, 444] width 111 height 28
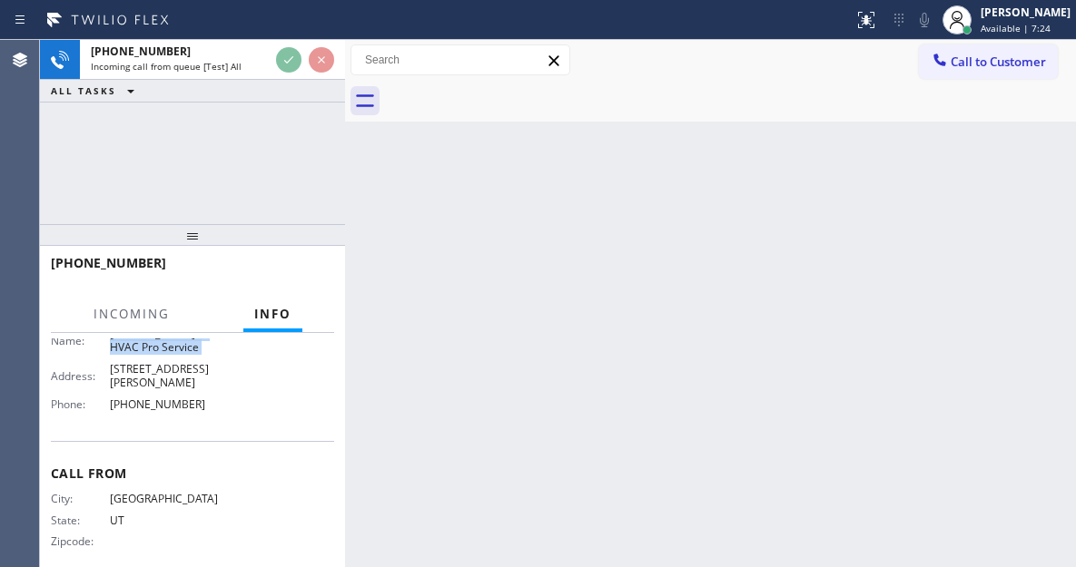
scroll to position [288, 0]
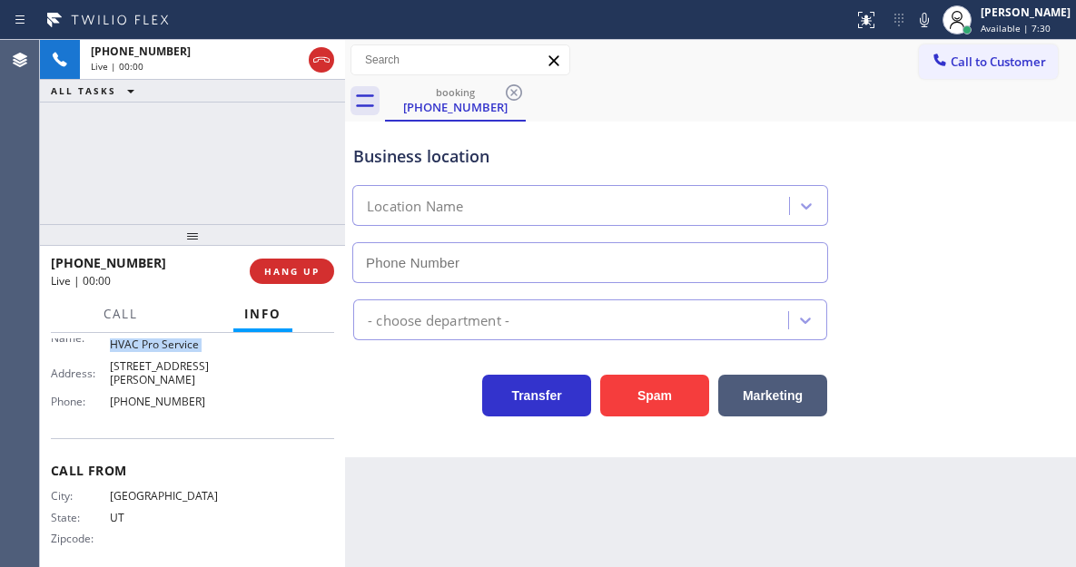
click at [999, 246] on div "Business location Location Name" at bounding box center [710, 201] width 722 height 164
type input "(415) 527-5164"
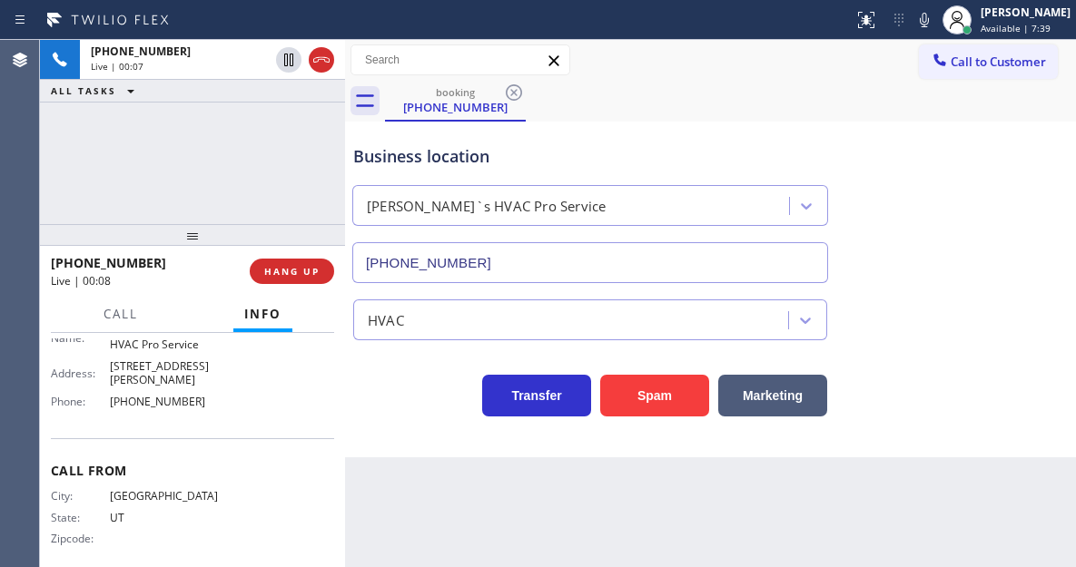
click at [1000, 231] on div "Business location Boyer`s HVAC Pro Service (415) 527-5164" at bounding box center [710, 201] width 722 height 164
click at [637, 400] on button "Spam" at bounding box center [654, 396] width 109 height 42
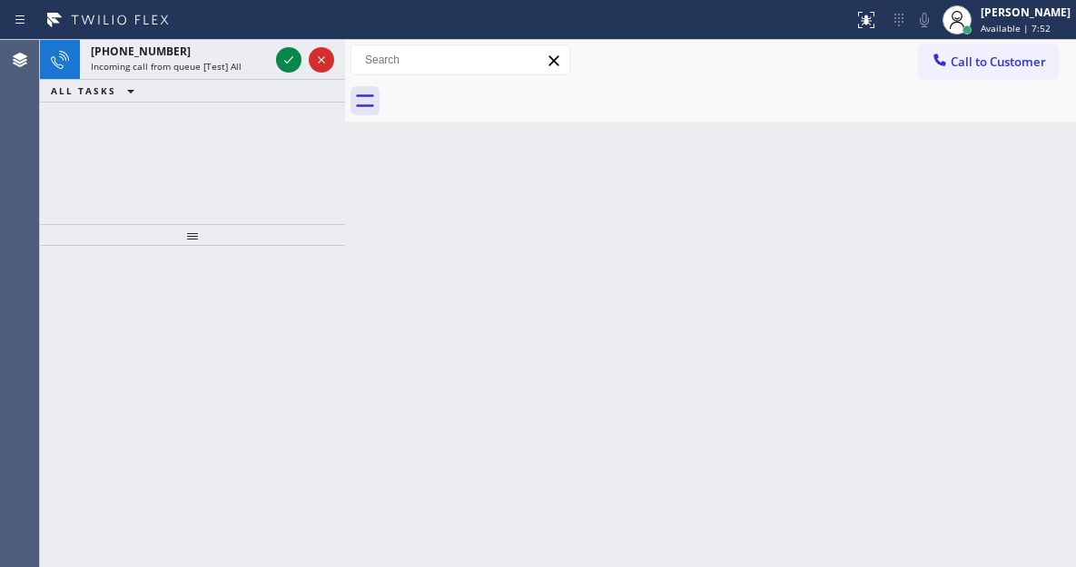
click at [989, 190] on div "Back to Dashboard Change Sender ID Customers Technicians Select a contact Outbo…" at bounding box center [710, 303] width 731 height 527
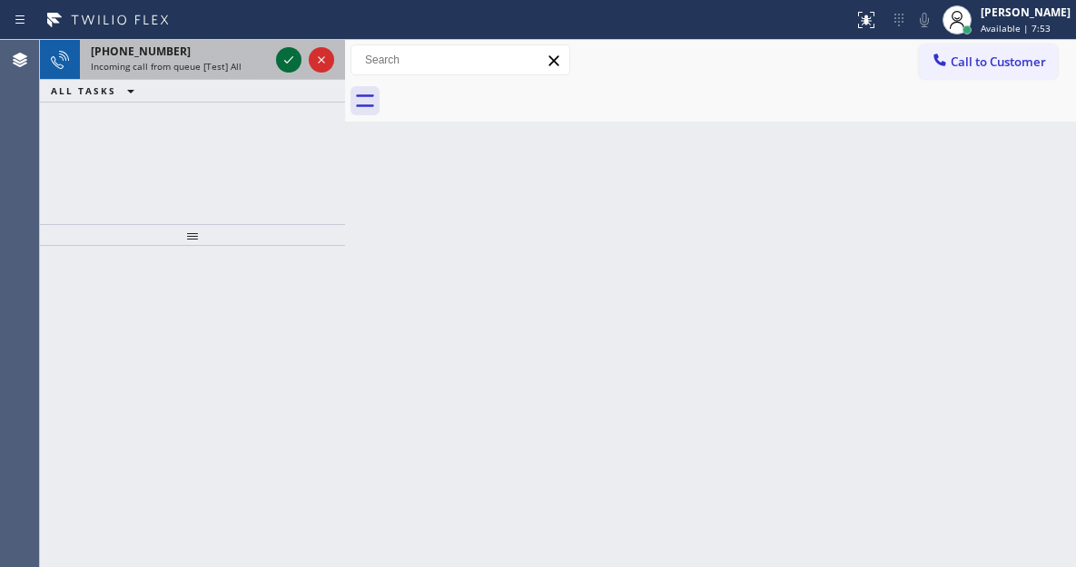
click at [290, 62] on icon at bounding box center [289, 60] width 22 height 22
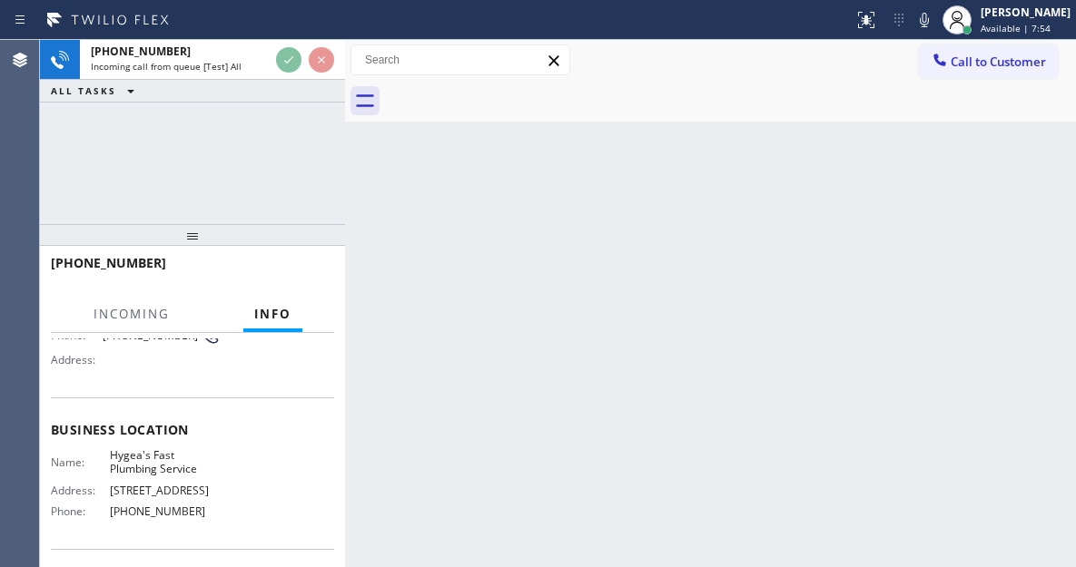
scroll to position [182, 0]
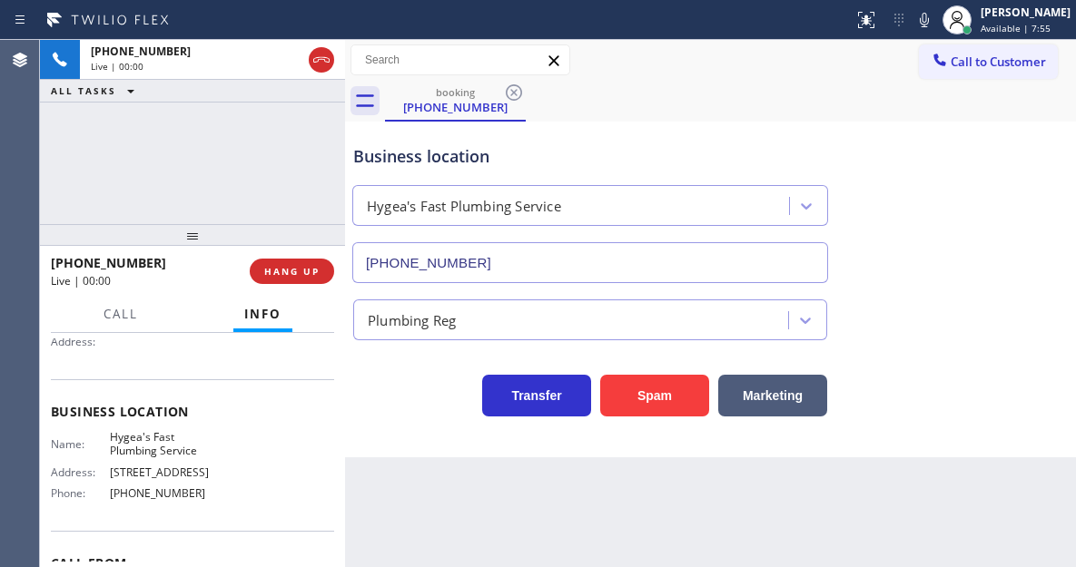
type input "(626) 341-1391"
click at [163, 444] on span "Hygea's Fast Plumbing Service" at bounding box center [165, 444] width 111 height 28
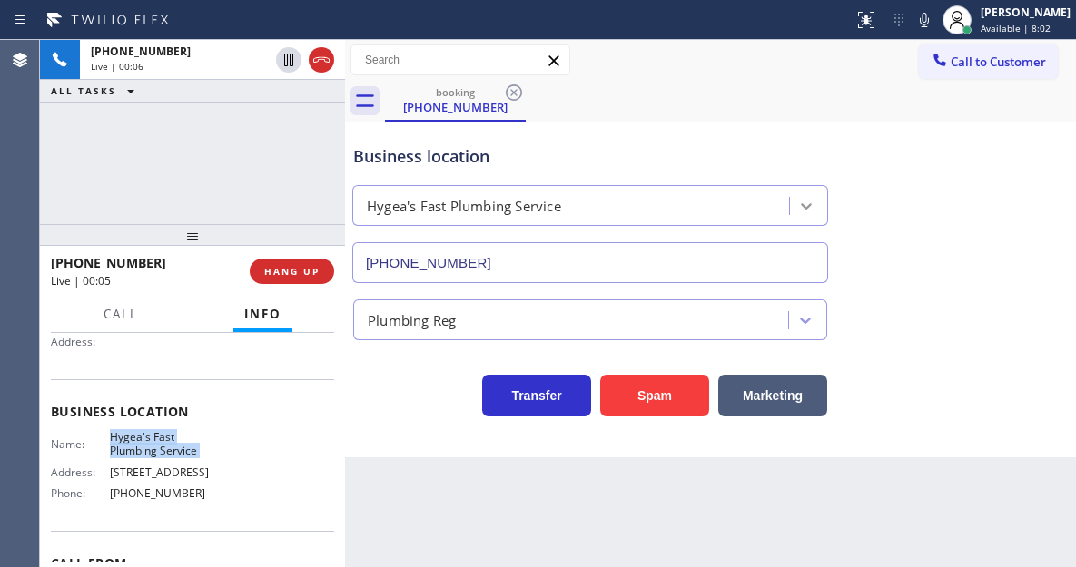
drag, startPoint x: 997, startPoint y: 216, endPoint x: 811, endPoint y: 216, distance: 186.1
click at [997, 216] on div "Business location Hygea's Fast Plumbing Service (626) 341-1391" at bounding box center [710, 201] width 722 height 164
click at [649, 401] on button "Spam" at bounding box center [654, 396] width 109 height 42
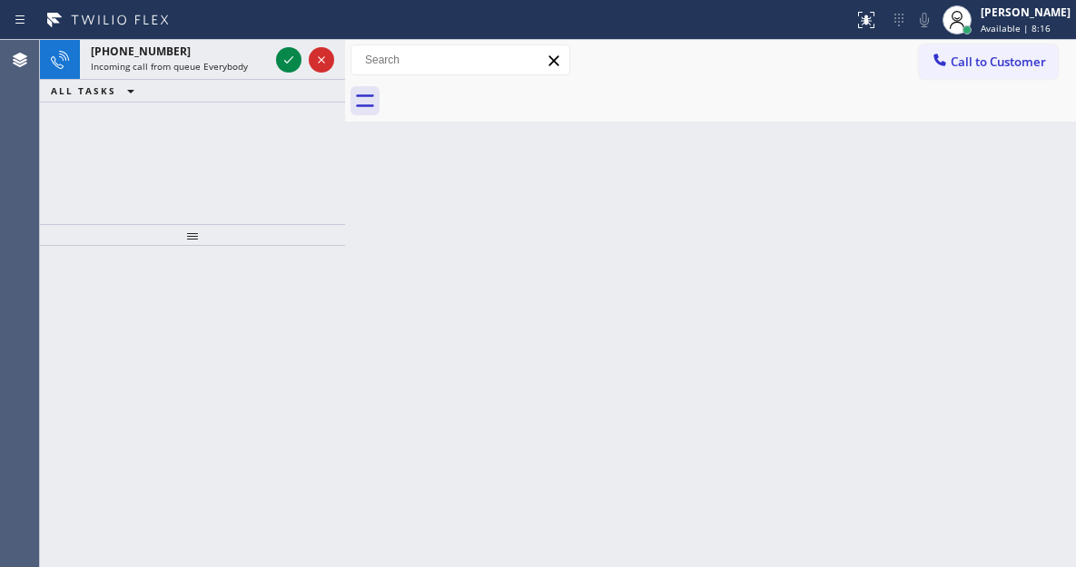
drag, startPoint x: 1005, startPoint y: 155, endPoint x: 642, endPoint y: 145, distance: 363.2
click at [1005, 155] on div "Back to Dashboard Change Sender ID Customers Technicians Select a contact Outbo…" at bounding box center [710, 303] width 731 height 527
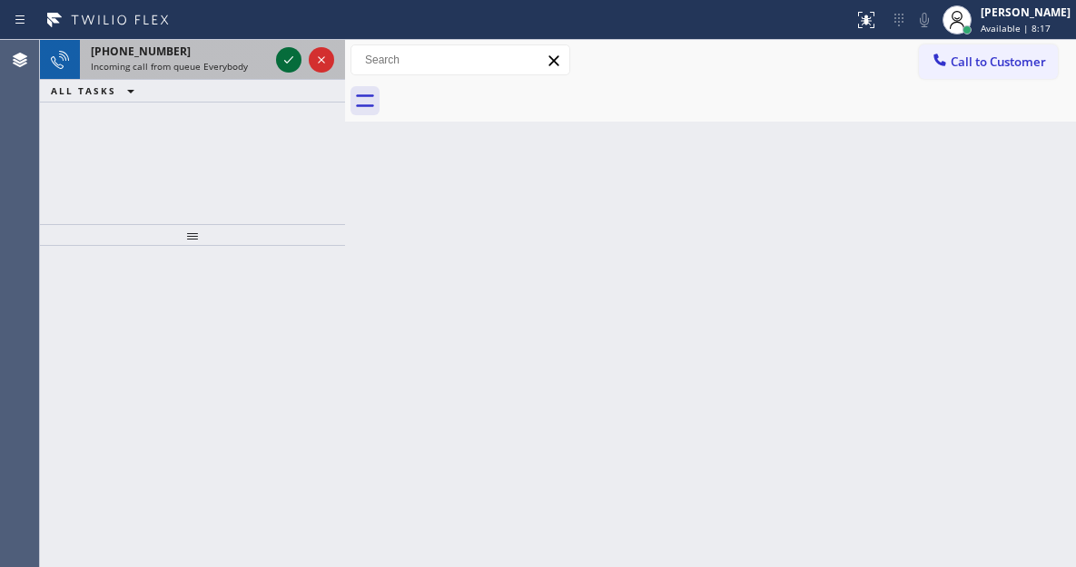
click at [291, 63] on icon at bounding box center [289, 60] width 22 height 22
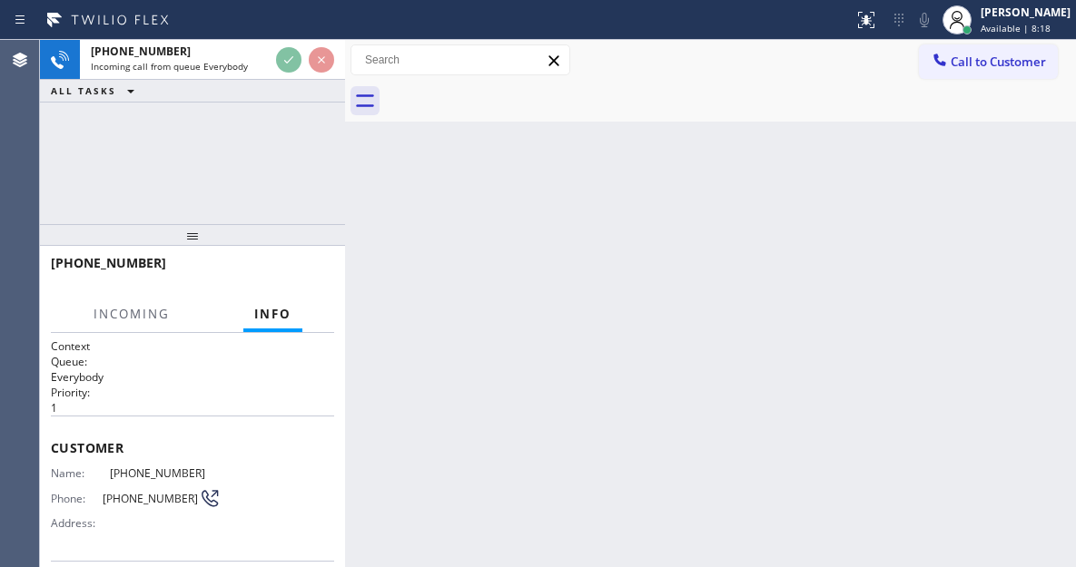
scroll to position [182, 0]
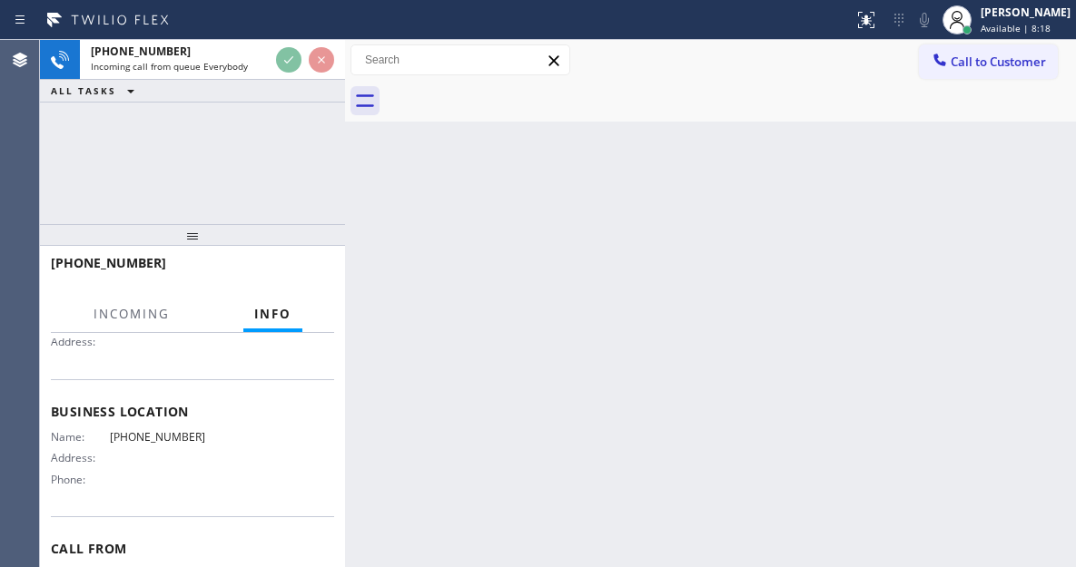
click at [168, 439] on span "(213) 214-2887" at bounding box center [165, 437] width 111 height 14
click at [167, 438] on span "(213) 214-2887" at bounding box center [165, 437] width 111 height 14
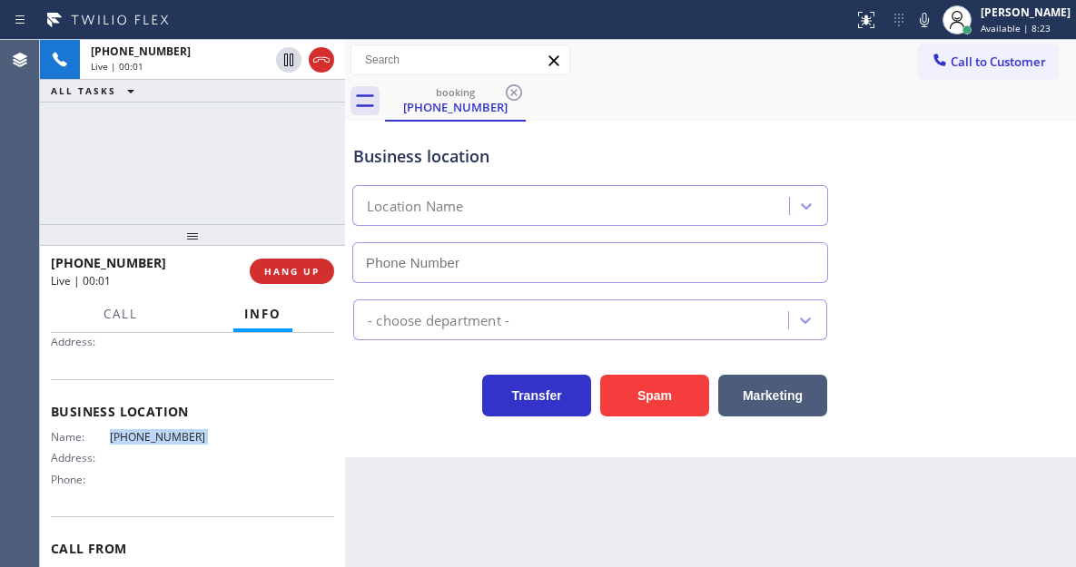
click at [996, 298] on div "- choose department -" at bounding box center [710, 316] width 722 height 48
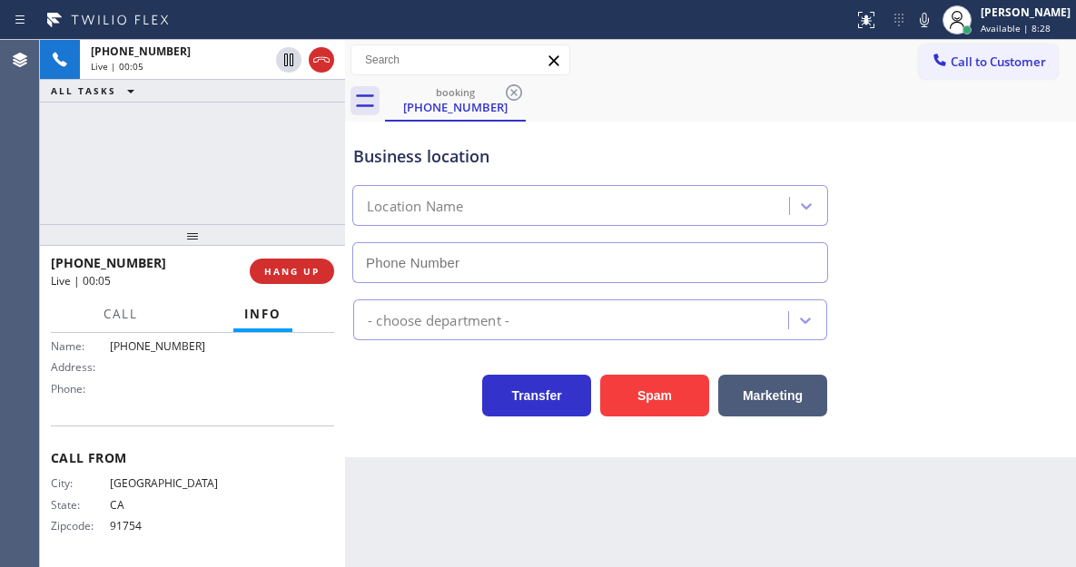
scroll to position [274, 0]
click at [264, 161] on div "+13237616489 Live | 00:06 ALL TASKS ALL TASKS ACTIVE TASKS TASKS IN WRAP UP" at bounding box center [192, 132] width 305 height 184
click at [637, 389] on button "Spam" at bounding box center [654, 396] width 109 height 42
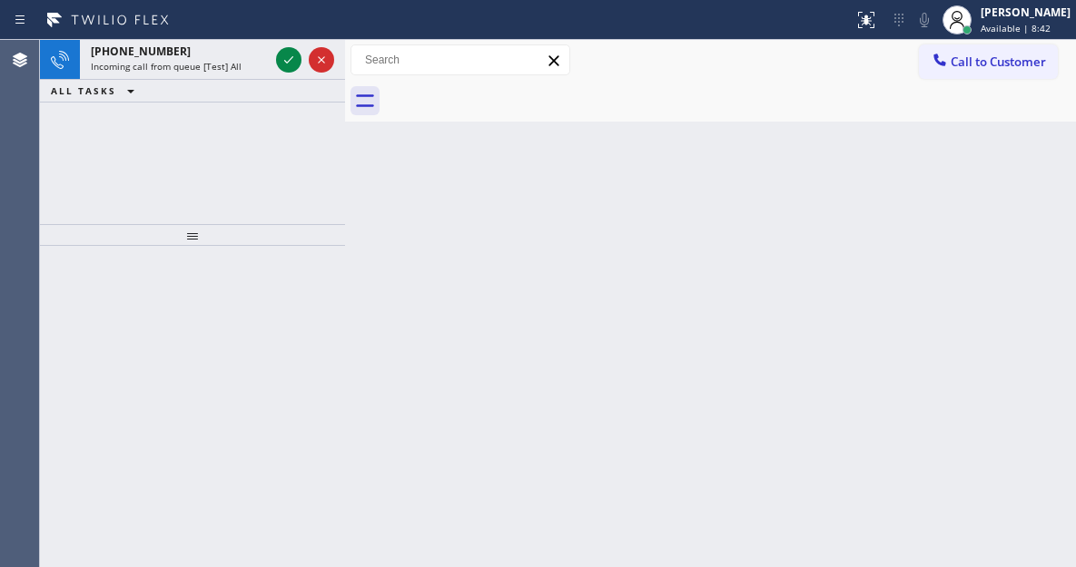
click at [1026, 219] on div "Back to Dashboard Change Sender ID Customers Technicians Select a contact Outbo…" at bounding box center [710, 303] width 731 height 527
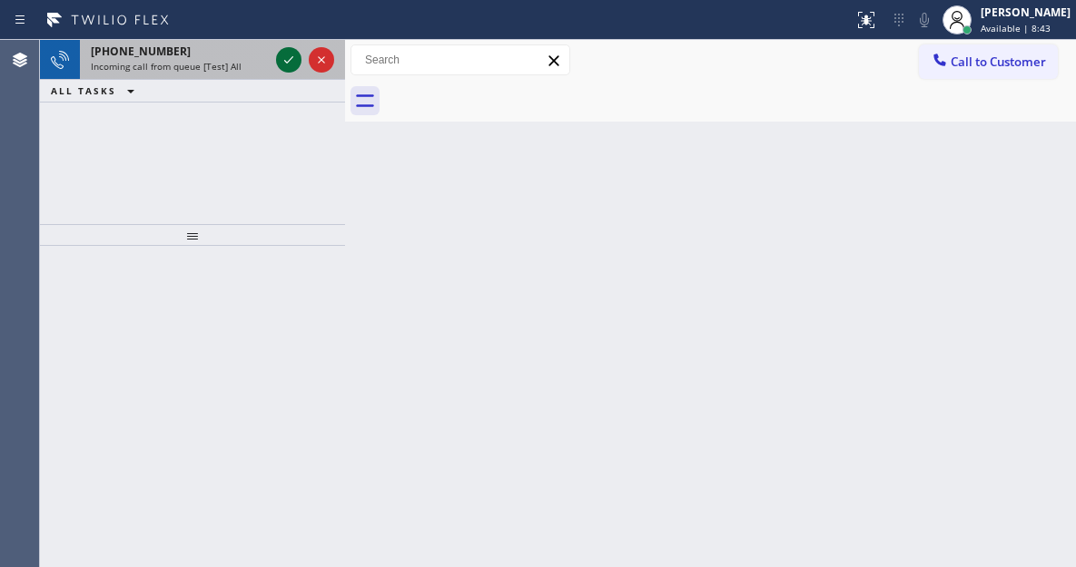
click at [284, 67] on icon at bounding box center [289, 60] width 22 height 22
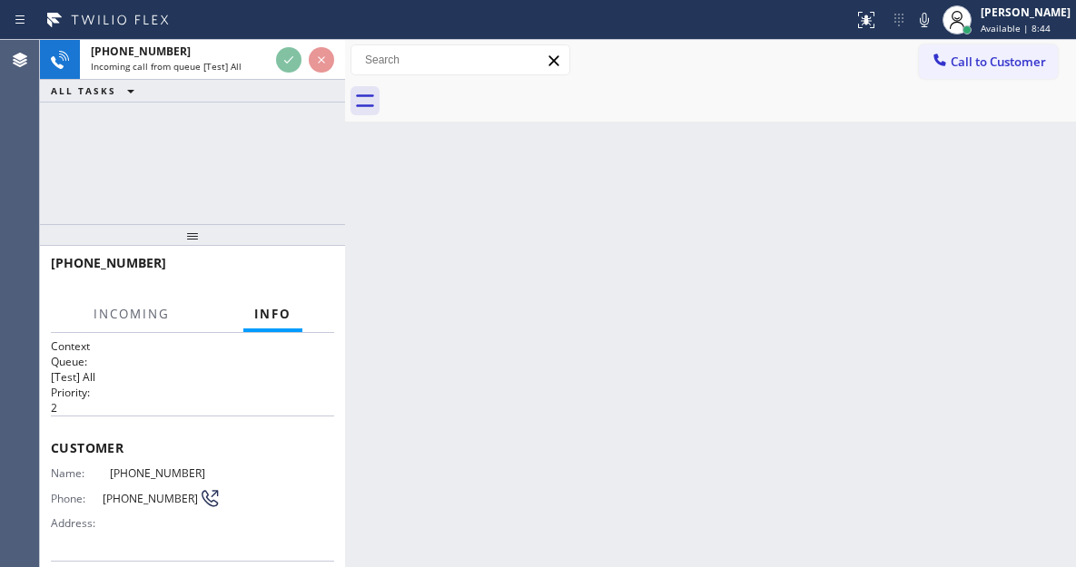
scroll to position [182, 0]
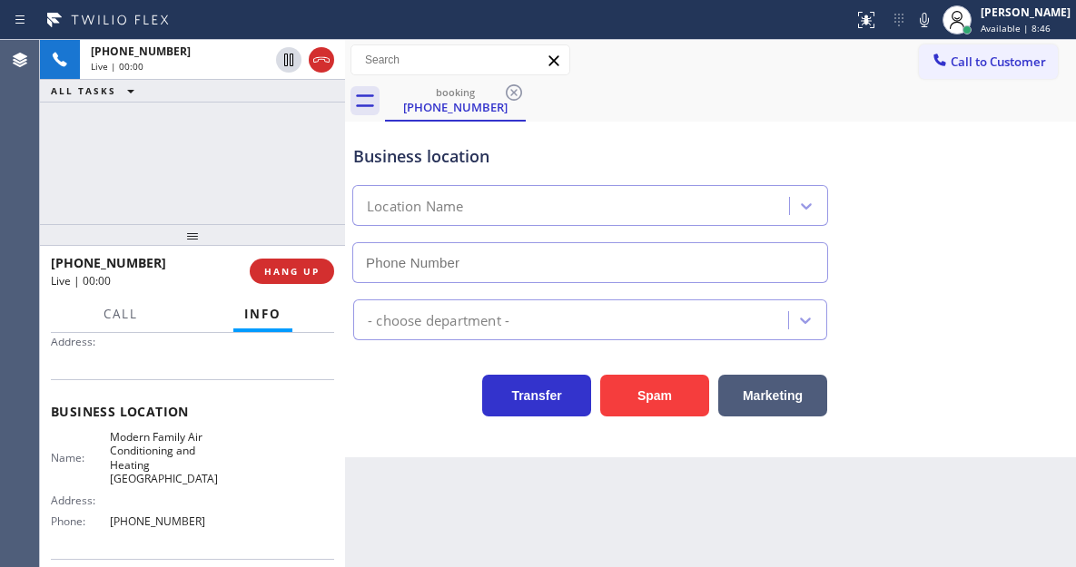
type input "(657) 312-3323"
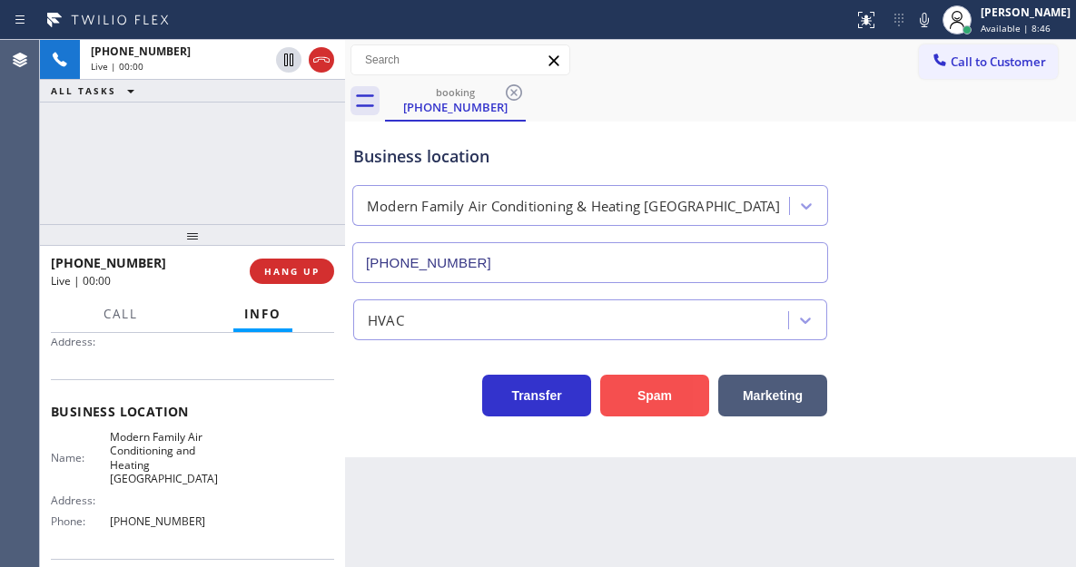
click at [669, 397] on button "Spam" at bounding box center [654, 396] width 109 height 42
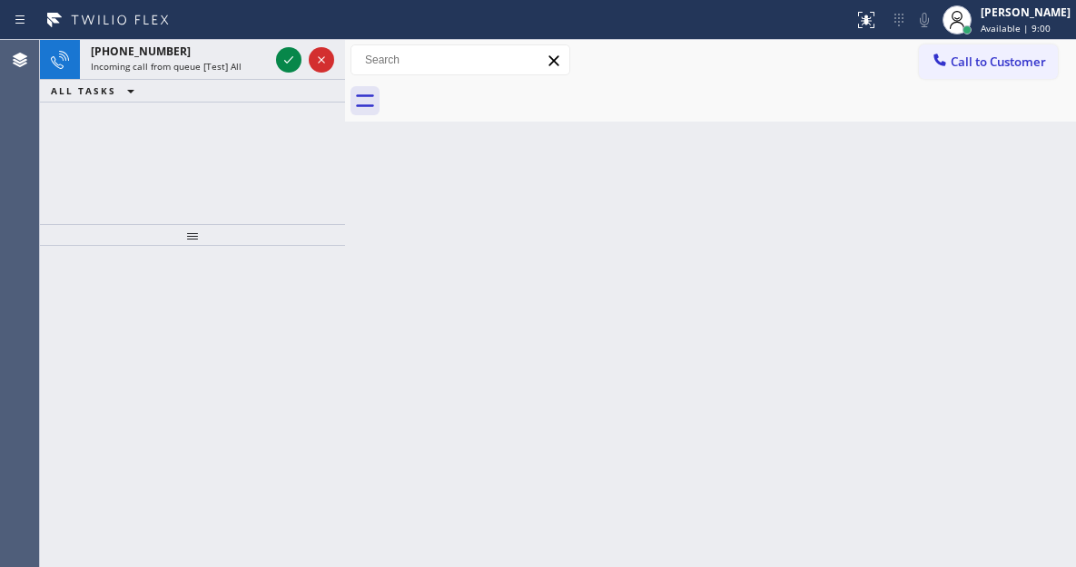
click at [1003, 153] on div "Back to Dashboard Change Sender ID Customers Technicians Select a contact Outbo…" at bounding box center [710, 303] width 731 height 527
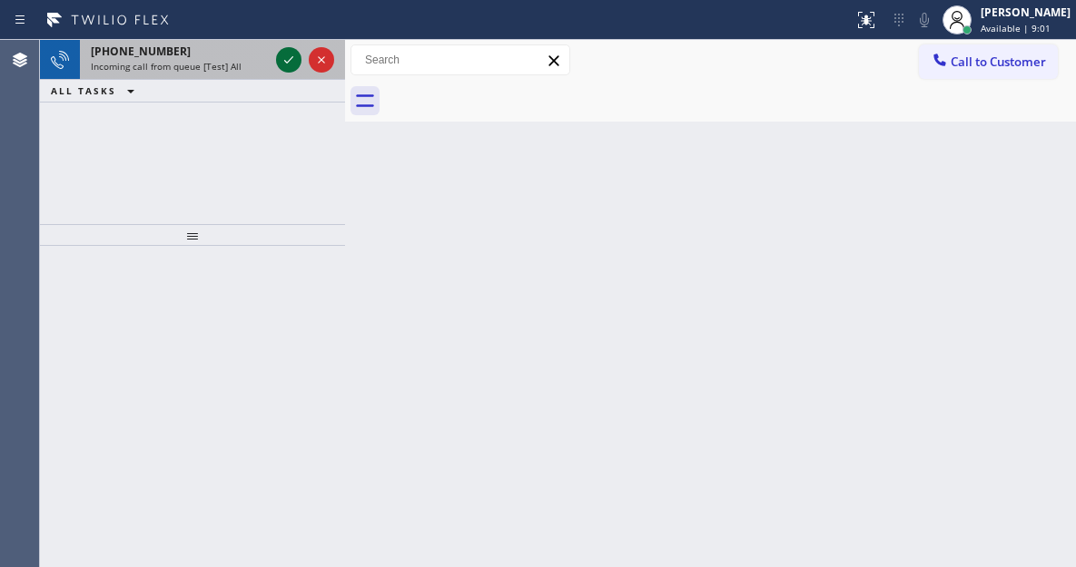
click at [287, 61] on icon at bounding box center [289, 60] width 22 height 22
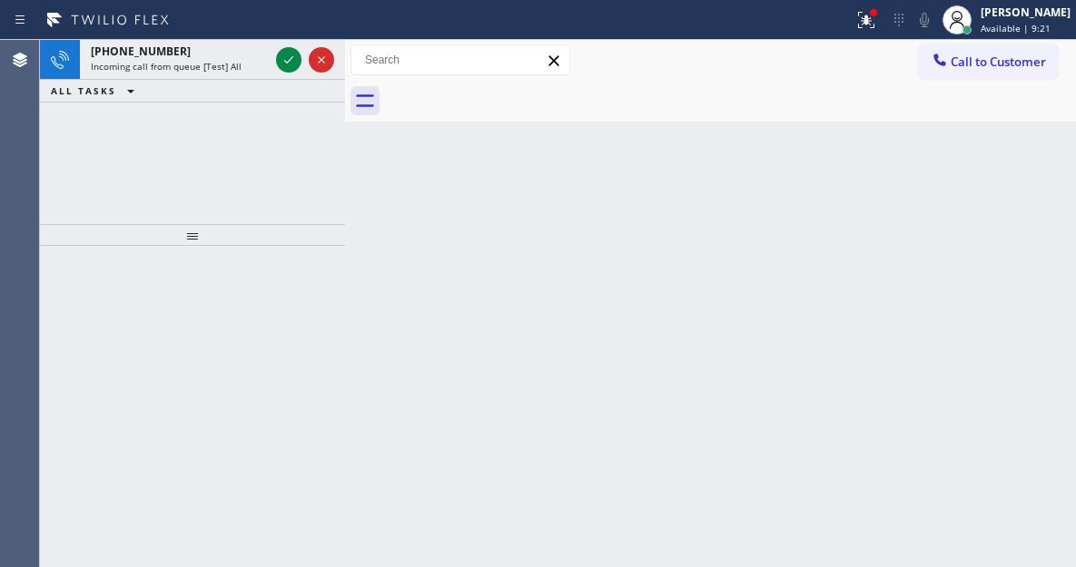
click at [1025, 160] on div "Back to Dashboard Change Sender ID Customers Technicians Select a contact Outbo…" at bounding box center [710, 303] width 731 height 527
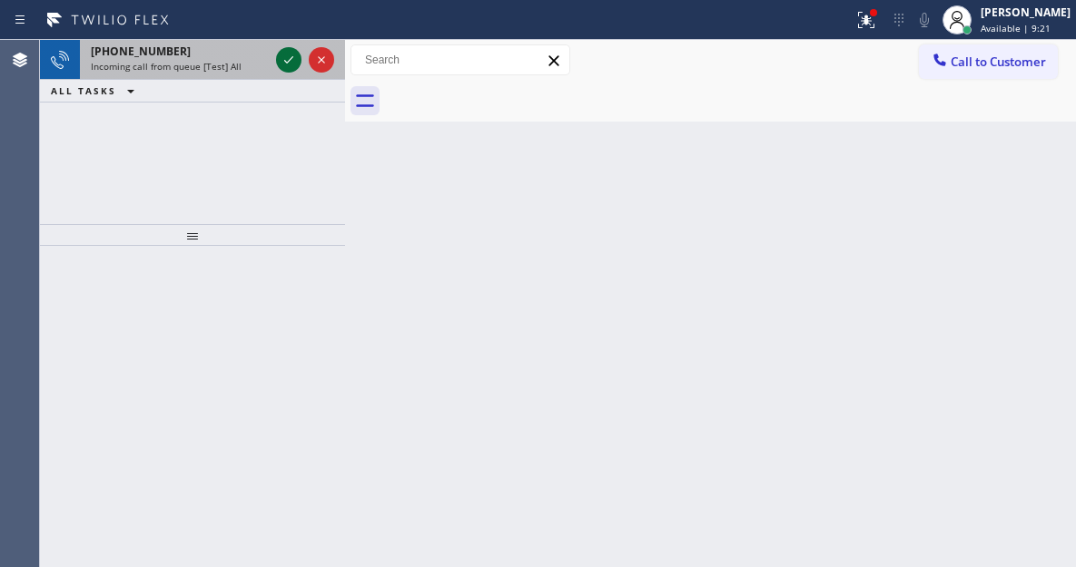
click at [290, 58] on icon at bounding box center [289, 60] width 22 height 22
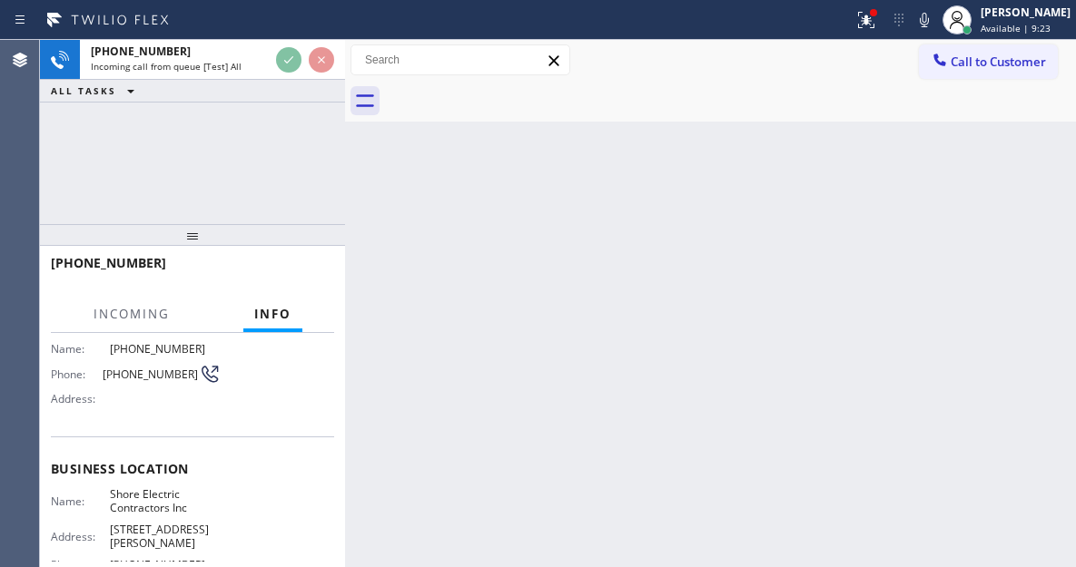
scroll to position [182, 0]
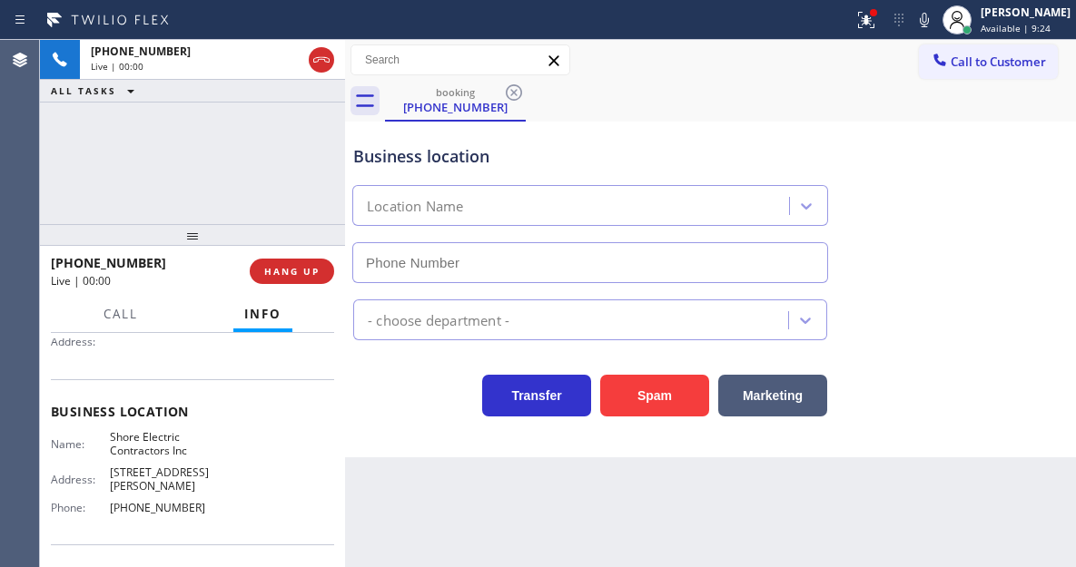
type input "(848) 331-2674"
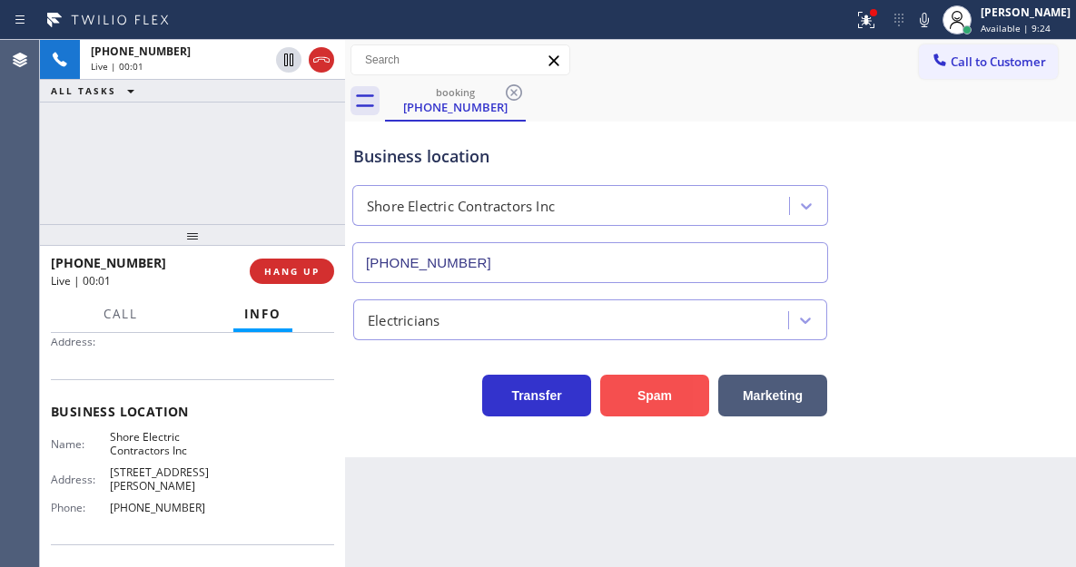
click at [660, 397] on button "Spam" at bounding box center [654, 396] width 109 height 42
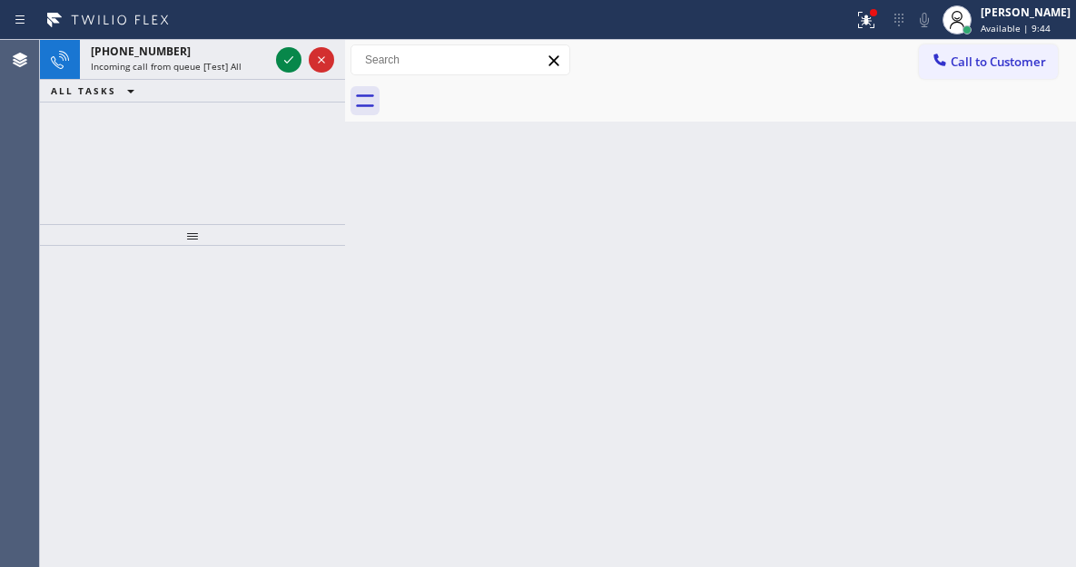
click at [989, 252] on div "Back to Dashboard Change Sender ID Customers Technicians Select a contact Outbo…" at bounding box center [710, 303] width 731 height 527
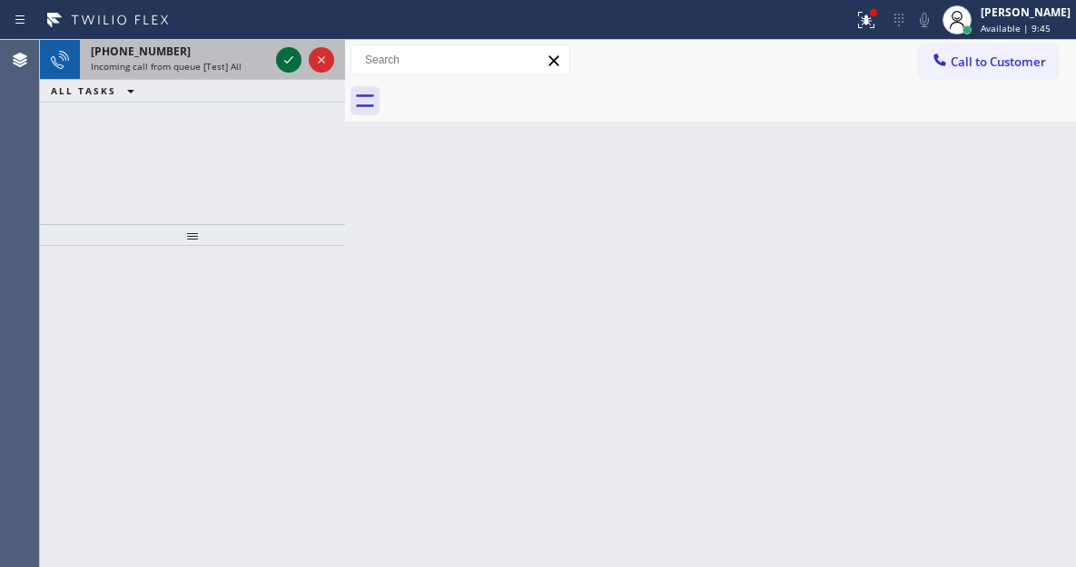
click at [283, 61] on icon at bounding box center [289, 60] width 22 height 22
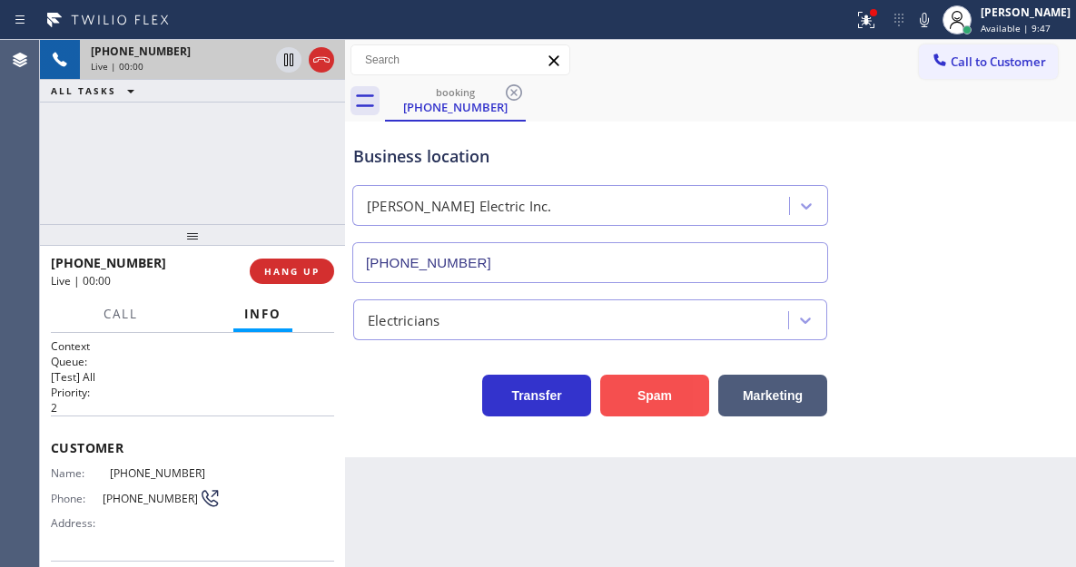
type input "(848) 343-2256"
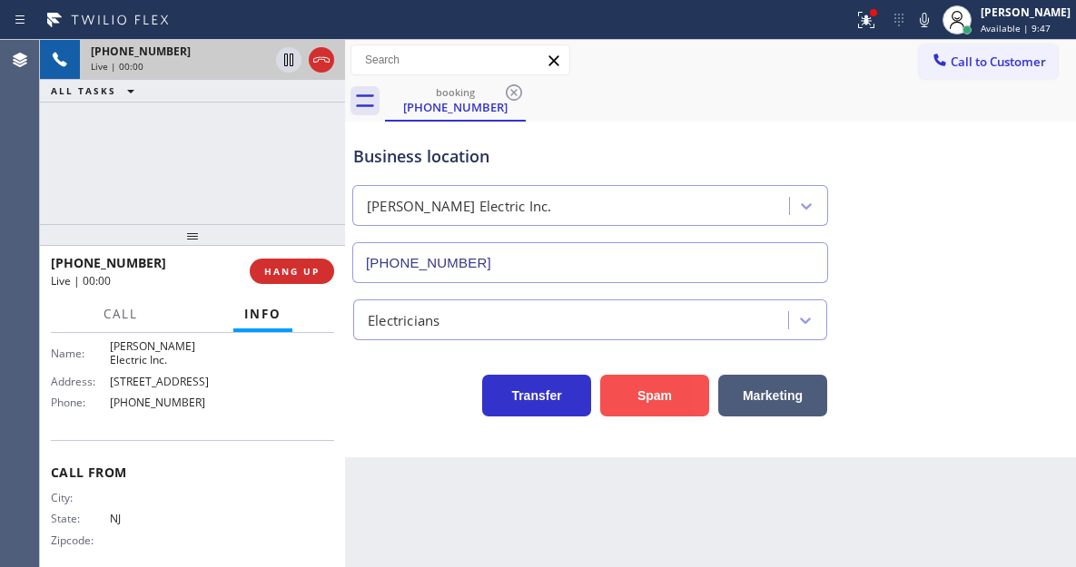
click at [655, 401] on button "Spam" at bounding box center [654, 396] width 109 height 42
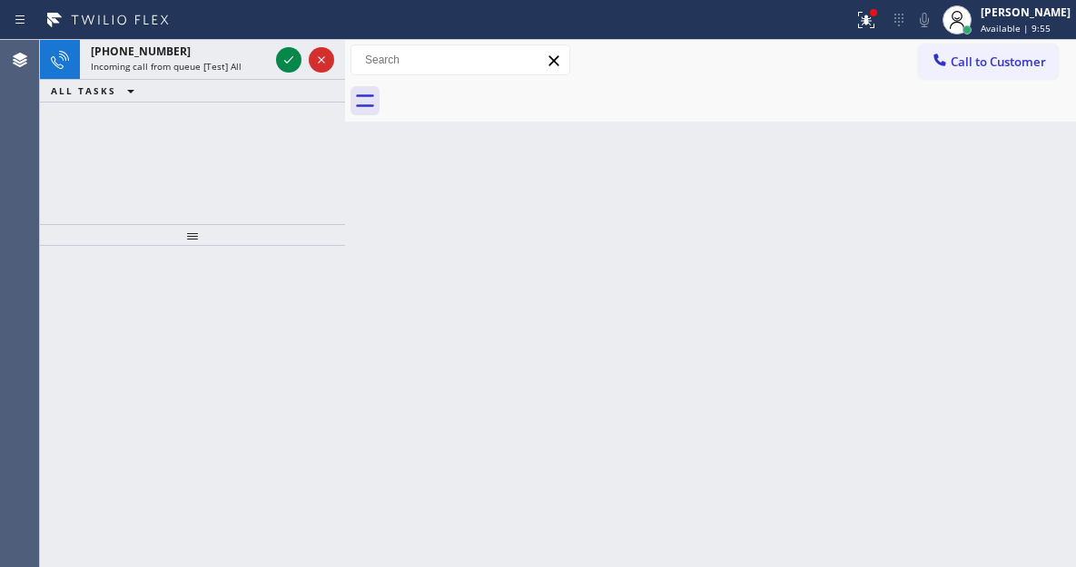
click at [989, 270] on div "Back to Dashboard Change Sender ID Customers Technicians Select a contact Outbo…" at bounding box center [710, 303] width 731 height 527
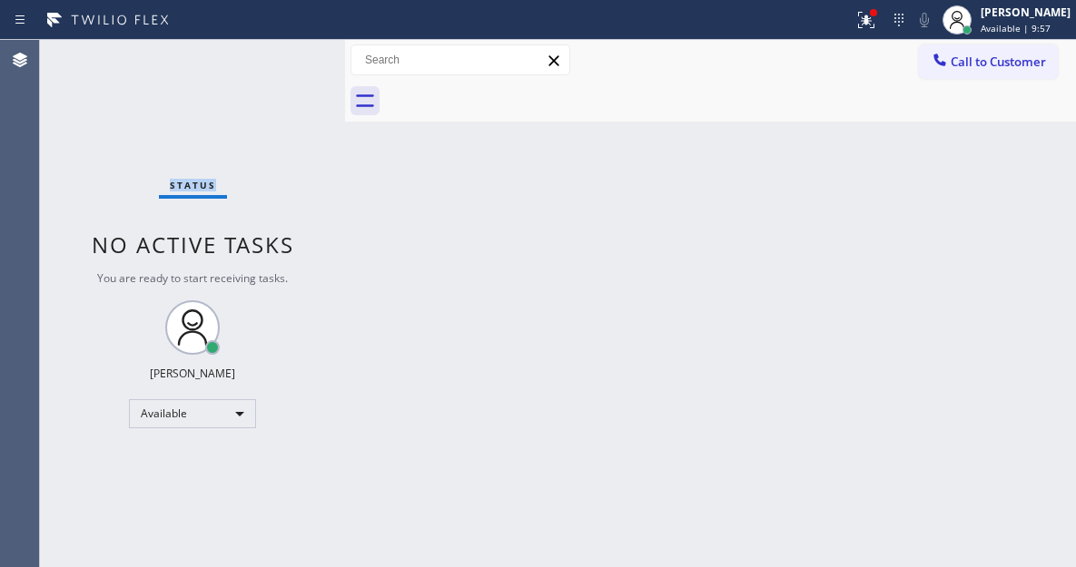
click at [276, 60] on div "Status No active tasks You are ready to start receiving tasks. [PERSON_NAME]" at bounding box center [192, 303] width 305 height 527
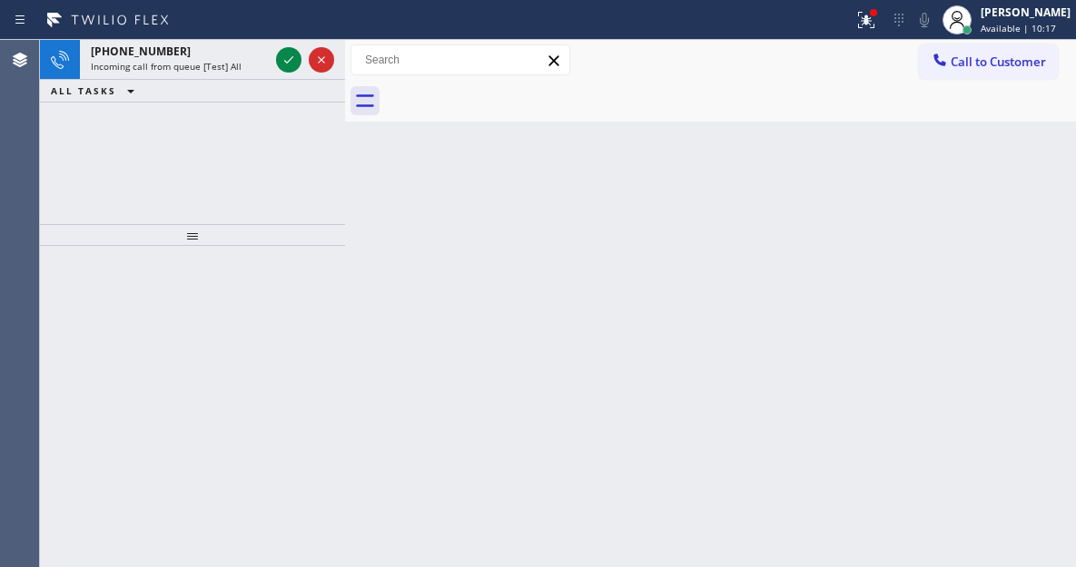
click at [993, 230] on div "Back to Dashboard Change Sender ID Customers Technicians Select a contact Outbo…" at bounding box center [710, 303] width 731 height 527
click at [281, 63] on icon at bounding box center [289, 60] width 22 height 22
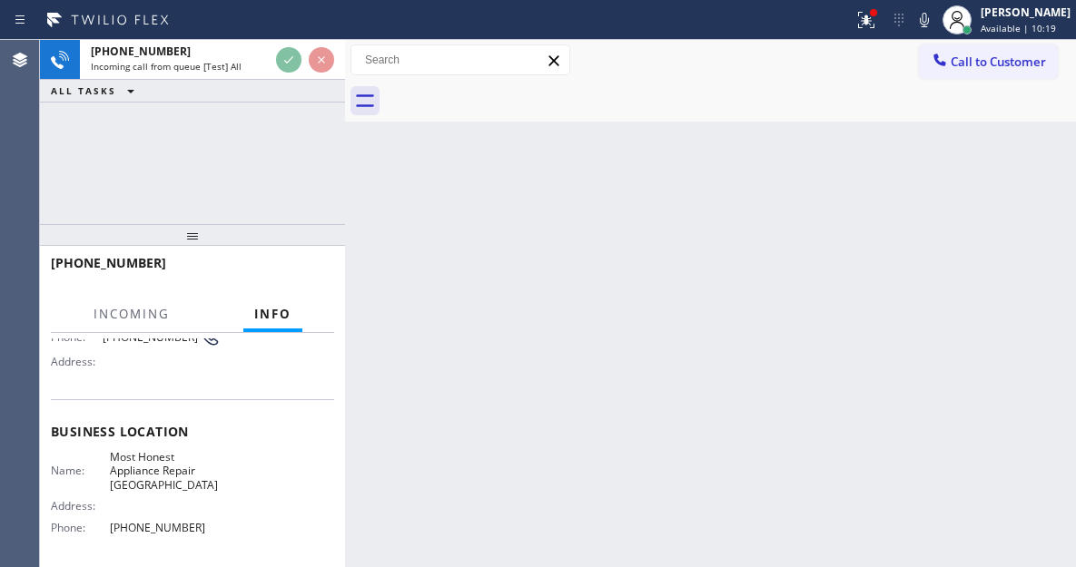
scroll to position [182, 0]
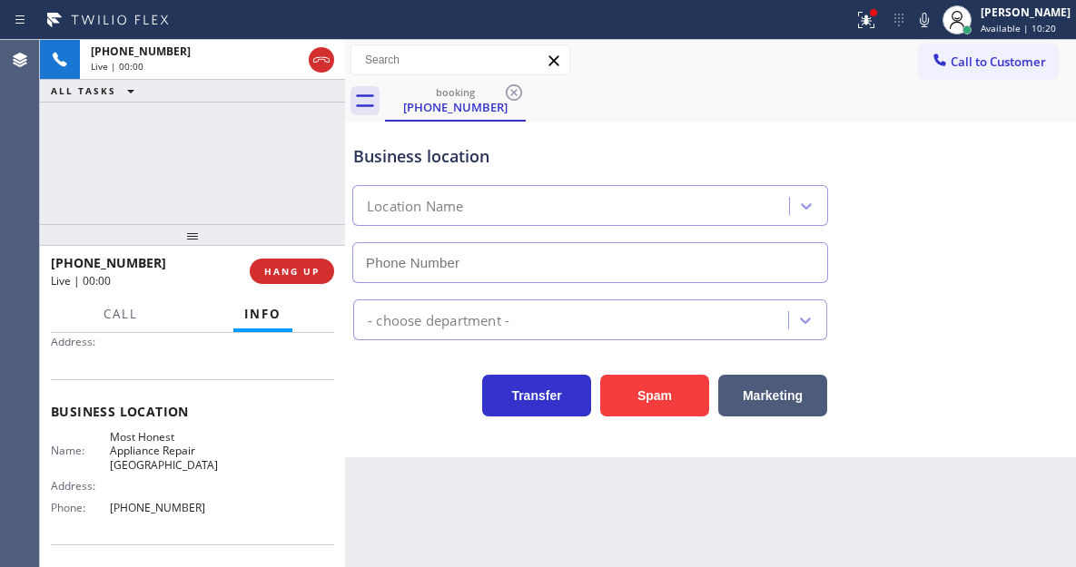
type input "(818) 797-7131"
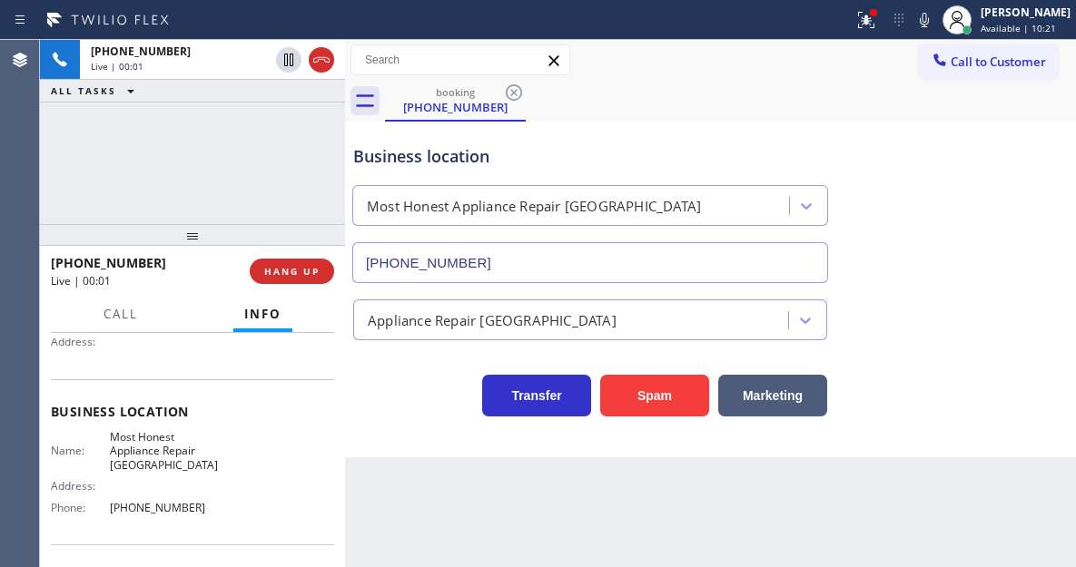
click at [174, 448] on span "Most Honest Appliance Repair Granada Hills" at bounding box center [165, 451] width 111 height 42
click at [997, 212] on div "Business location Most Honest Appliance Repair Granada Hills (818) 797-7131" at bounding box center [710, 201] width 722 height 164
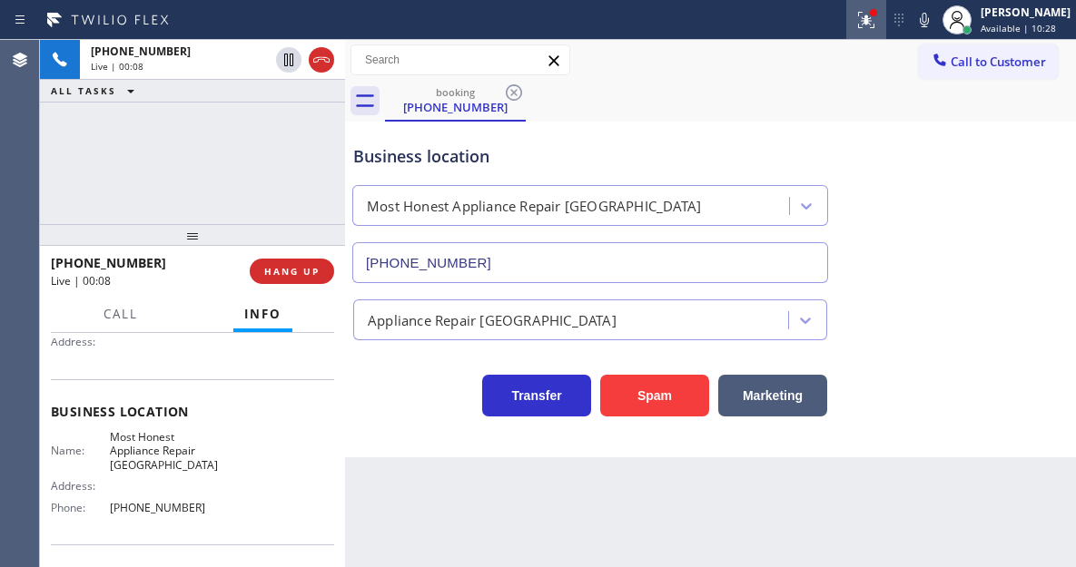
click at [877, 26] on icon at bounding box center [866, 20] width 22 height 22
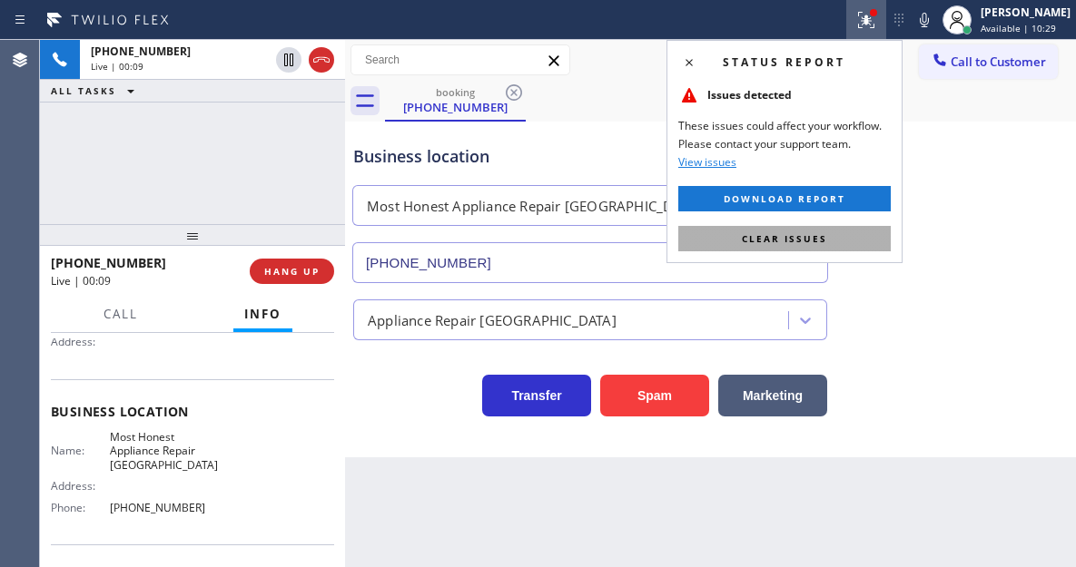
click at [854, 238] on button "Clear issues" at bounding box center [784, 238] width 212 height 25
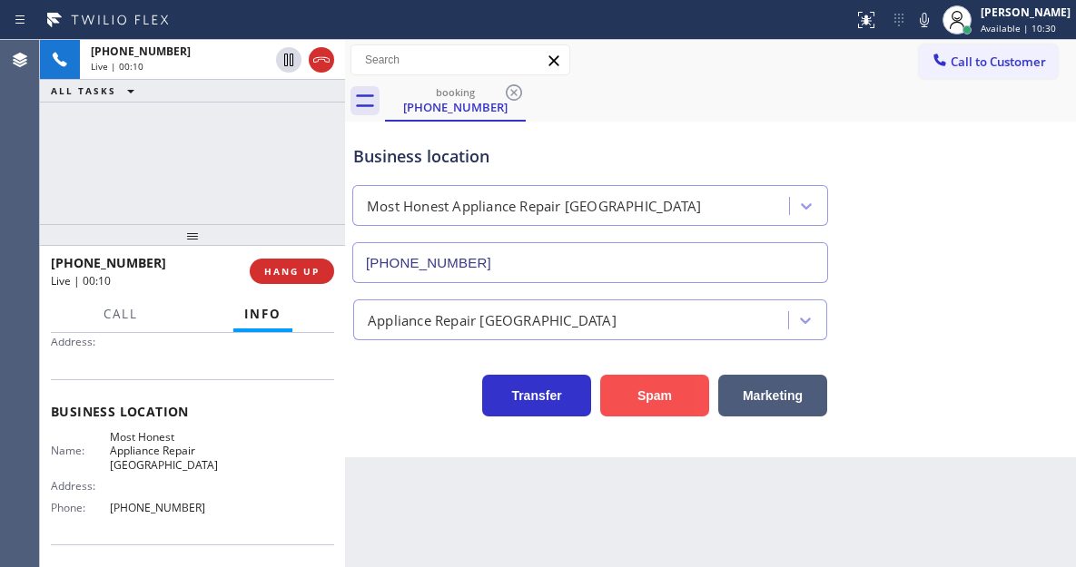
click at [651, 407] on button "Spam" at bounding box center [654, 396] width 109 height 42
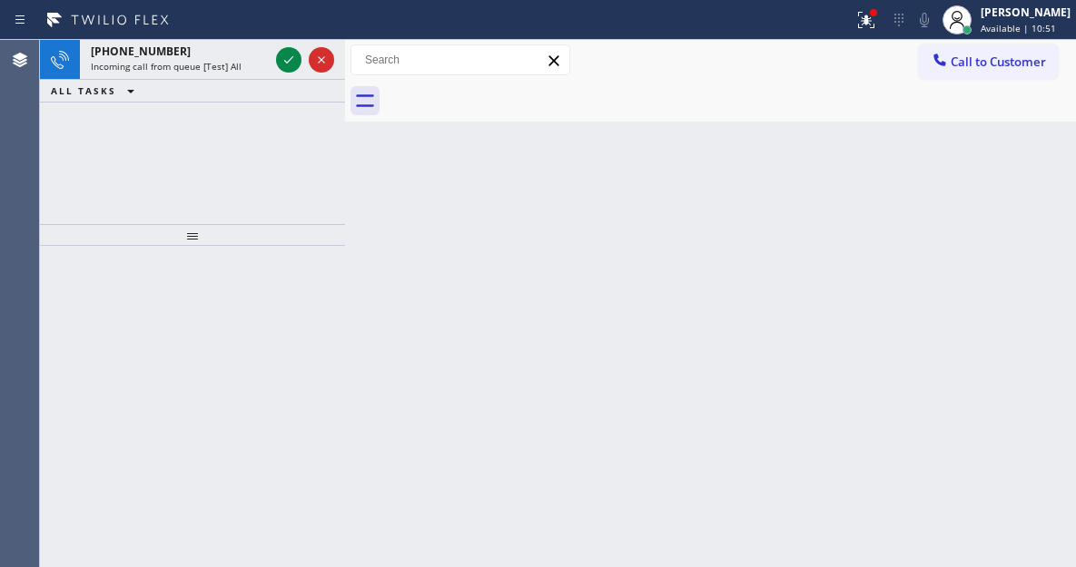
drag, startPoint x: 1015, startPoint y: 196, endPoint x: 783, endPoint y: 163, distance: 233.8
click at [1015, 196] on div "Back to Dashboard Change Sender ID Customers Technicians Select a contact Outbo…" at bounding box center [710, 303] width 731 height 527
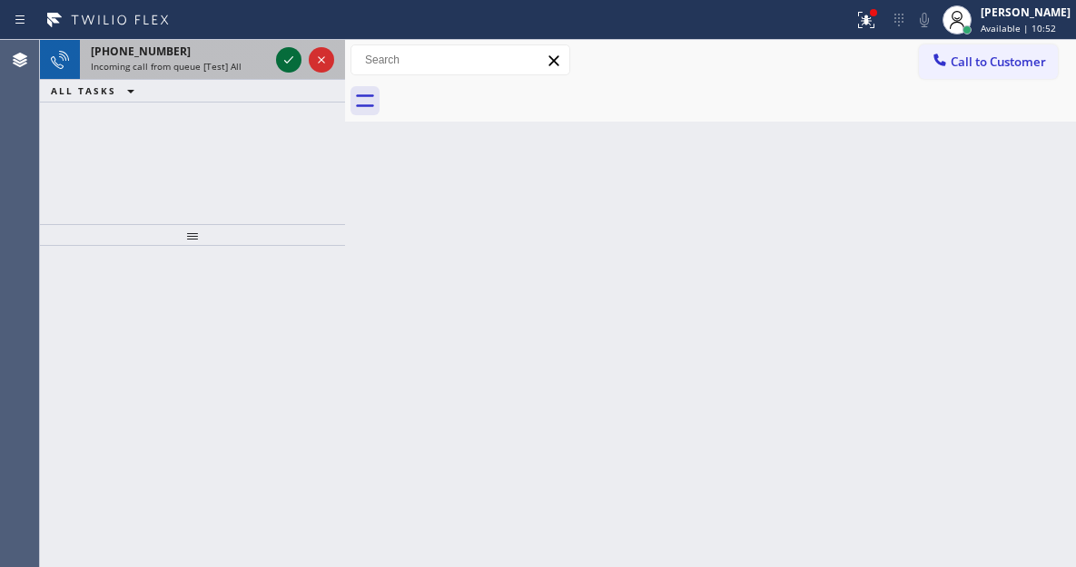
click at [289, 71] on button at bounding box center [288, 59] width 25 height 25
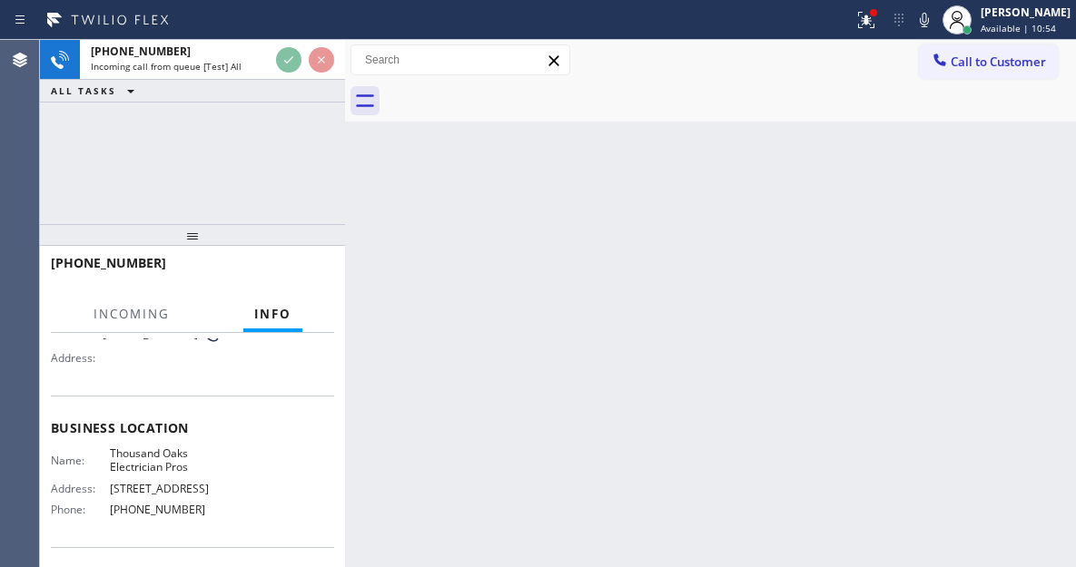
scroll to position [182, 0]
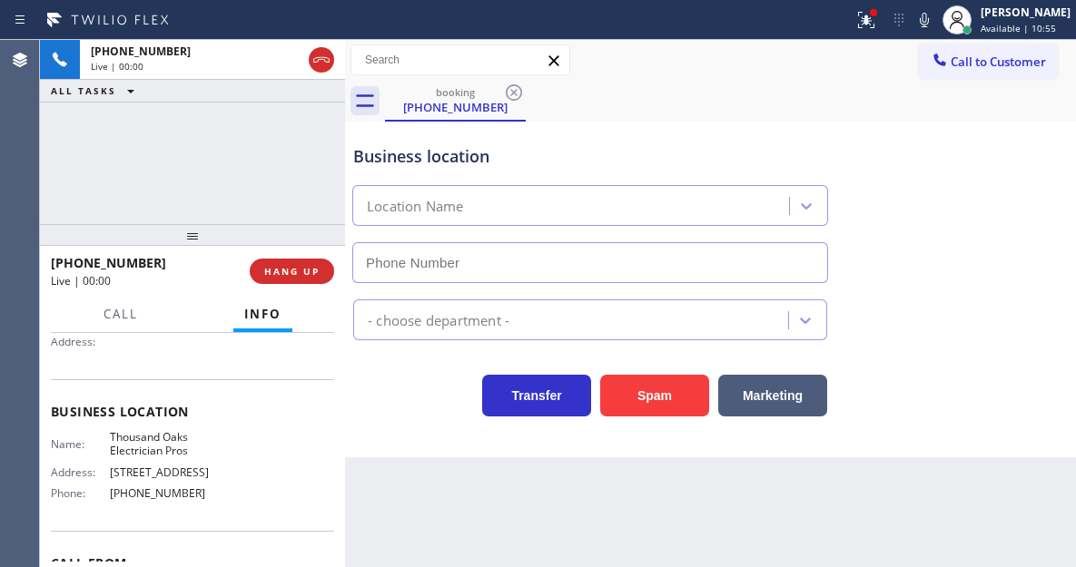
type input "(805) 870-9315"
click at [438, 155] on div "Business location" at bounding box center [590, 156] width 474 height 25
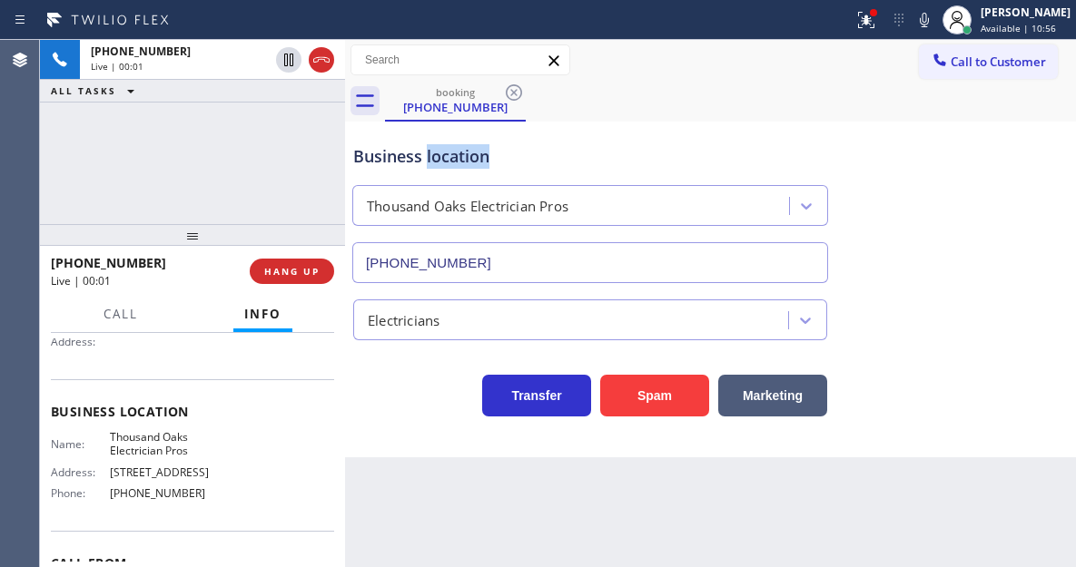
click at [438, 155] on div "Business location" at bounding box center [590, 156] width 474 height 25
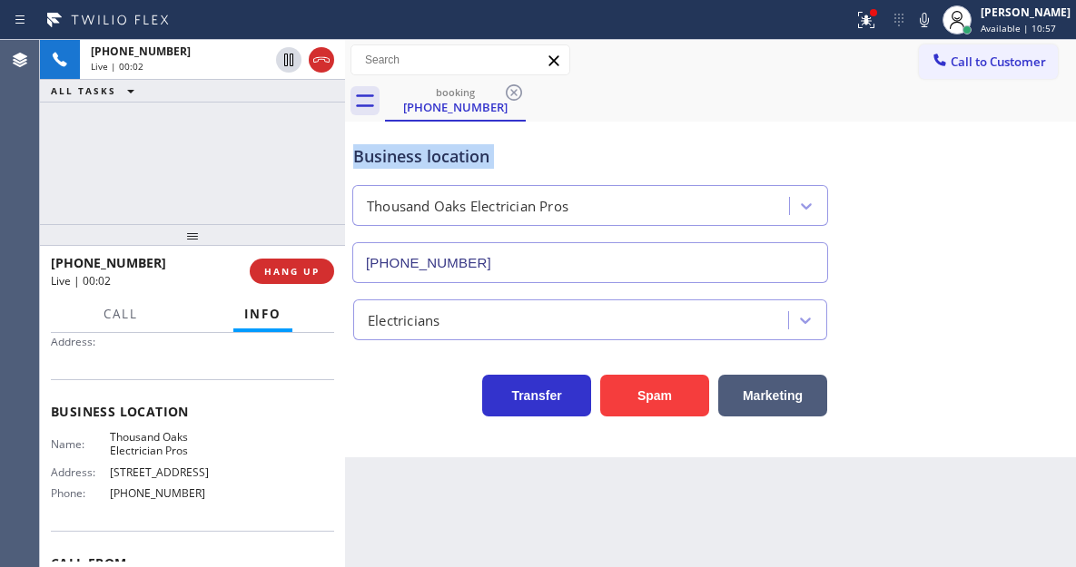
click at [438, 155] on div "Business location" at bounding box center [590, 156] width 474 height 25
click at [869, 29] on div at bounding box center [866, 20] width 40 height 22
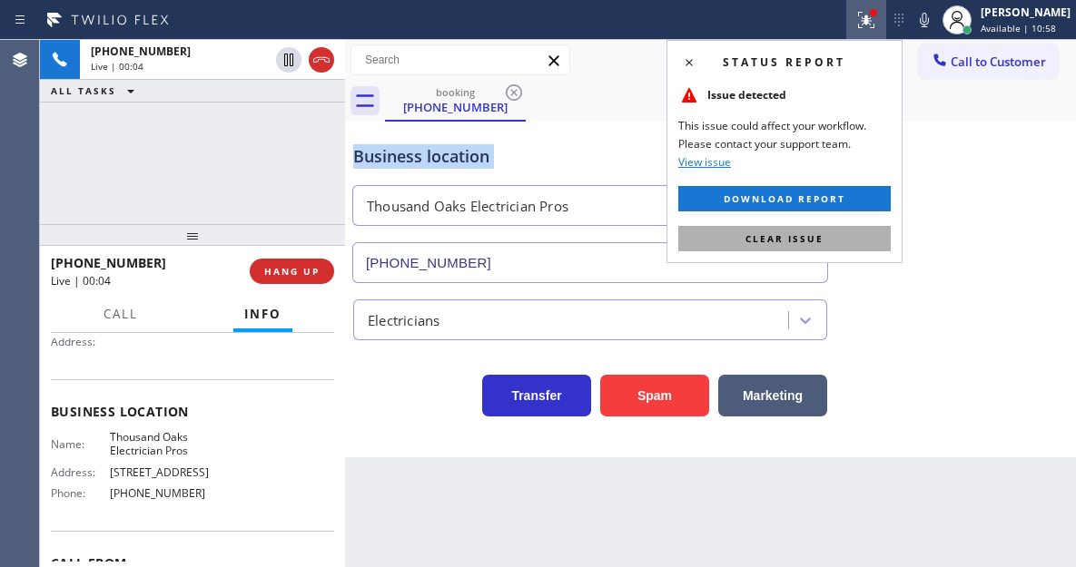
click at [862, 240] on button "Clear issue" at bounding box center [784, 238] width 212 height 25
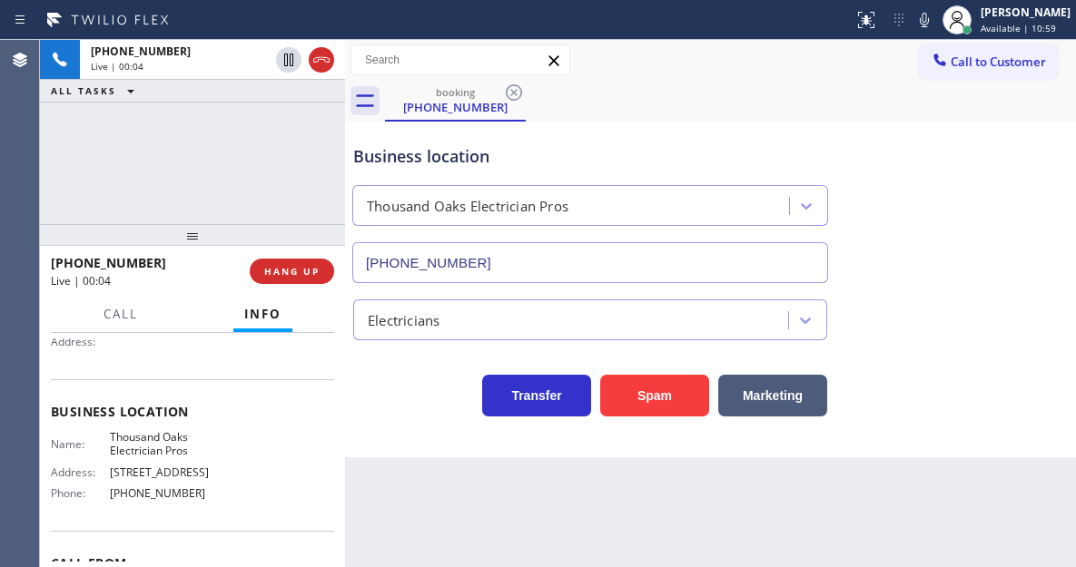
click at [232, 165] on div "+14793466409 Live | 00:04 ALL TASKS ALL TASKS ACTIVE TASKS TASKS IN WRAP UP" at bounding box center [192, 132] width 305 height 184
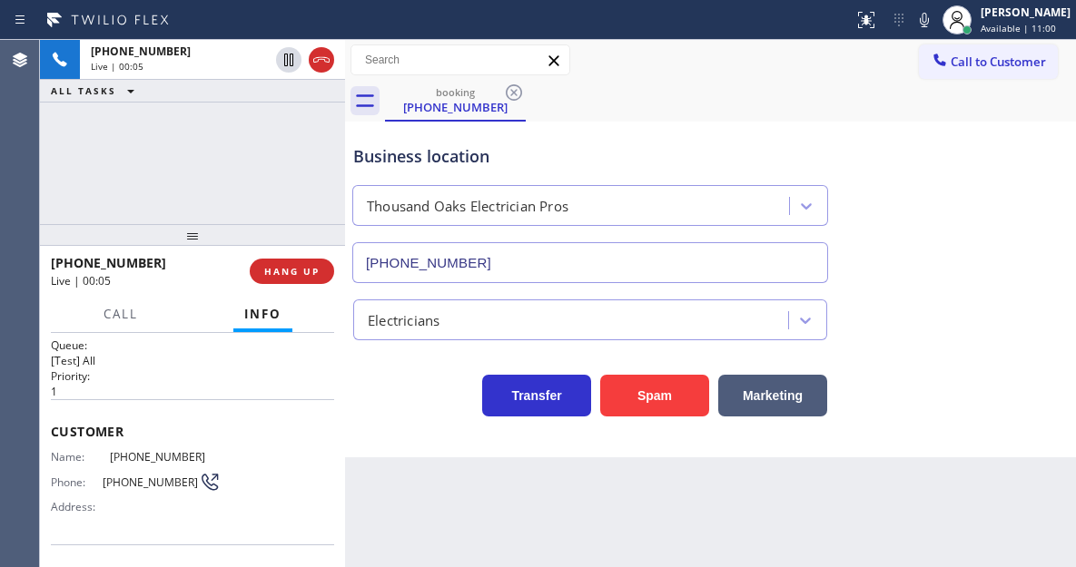
scroll to position [0, 0]
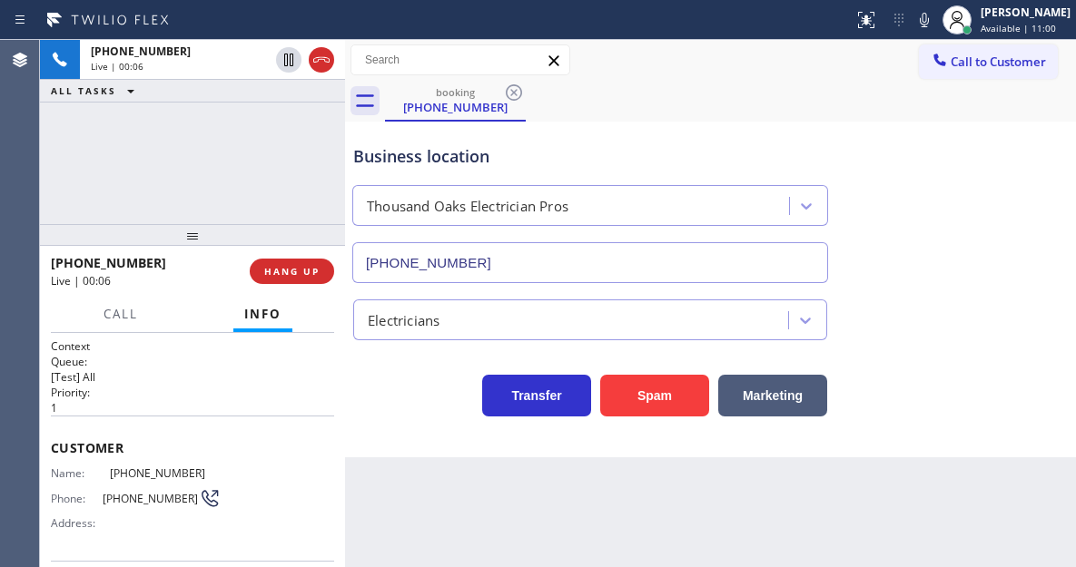
click at [131, 470] on span "(479) 346-6409" at bounding box center [165, 474] width 111 height 14
click at [245, 155] on div "+14793466409 Live | 00:07 ALL TASKS ALL TASKS ACTIVE TASKS TASKS IN WRAP UP" at bounding box center [192, 132] width 305 height 184
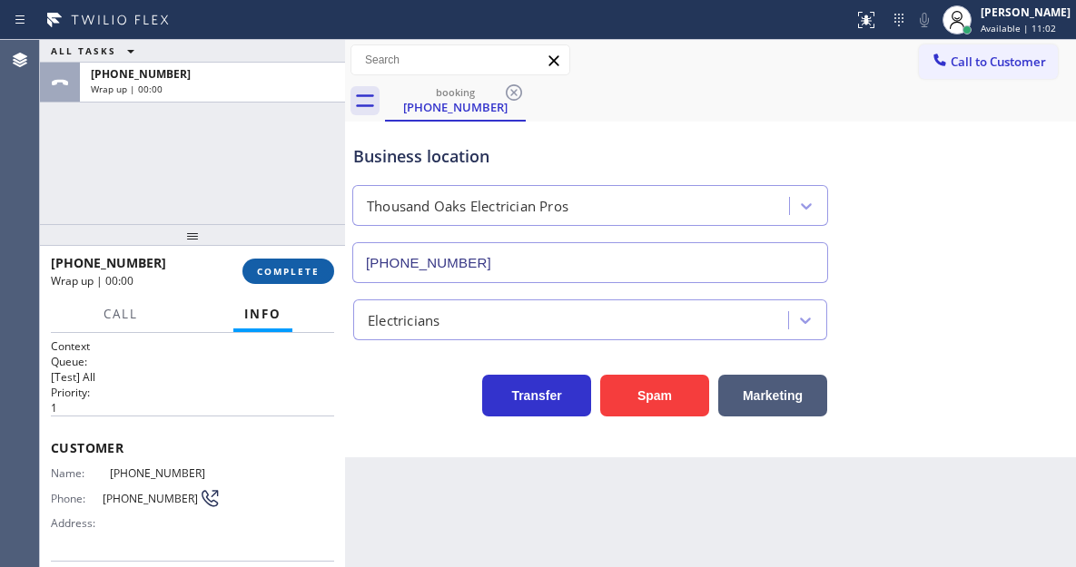
click at [310, 279] on button "COMPLETE" at bounding box center [288, 271] width 92 height 25
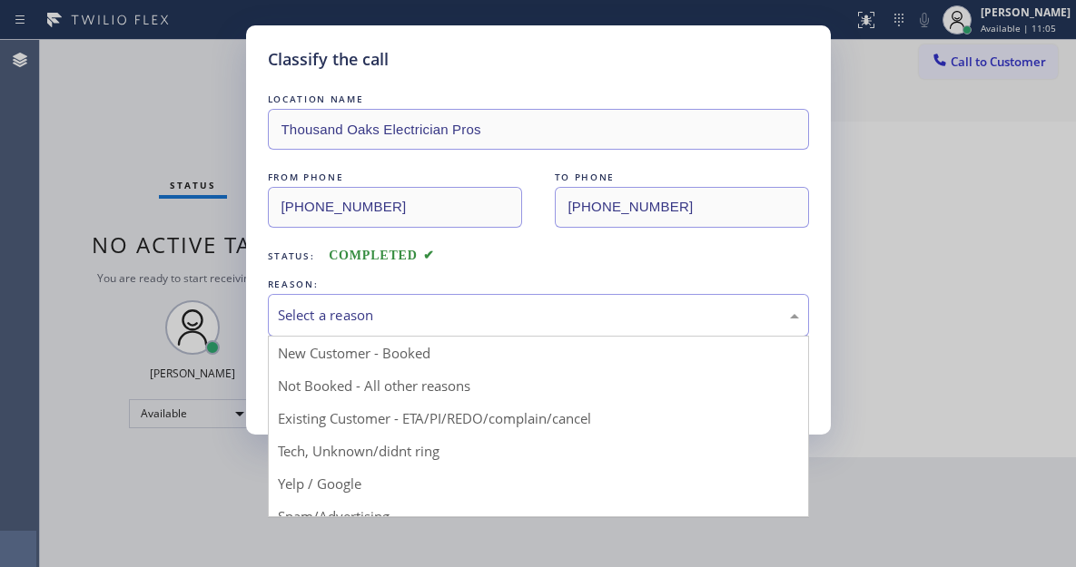
click at [349, 322] on div "Select a reason" at bounding box center [538, 315] width 521 height 21
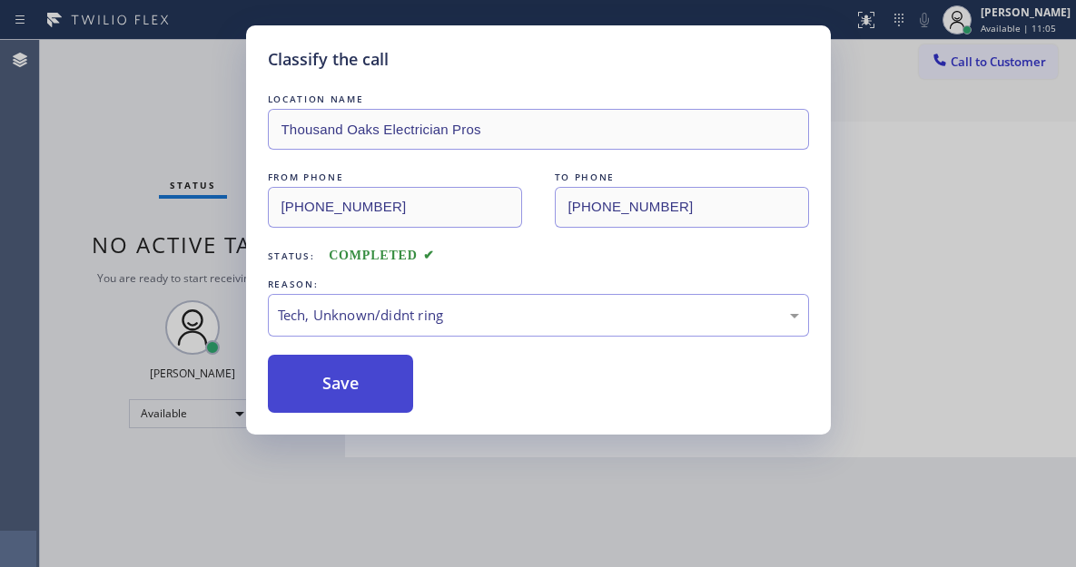
click at [389, 384] on button "Save" at bounding box center [341, 384] width 146 height 58
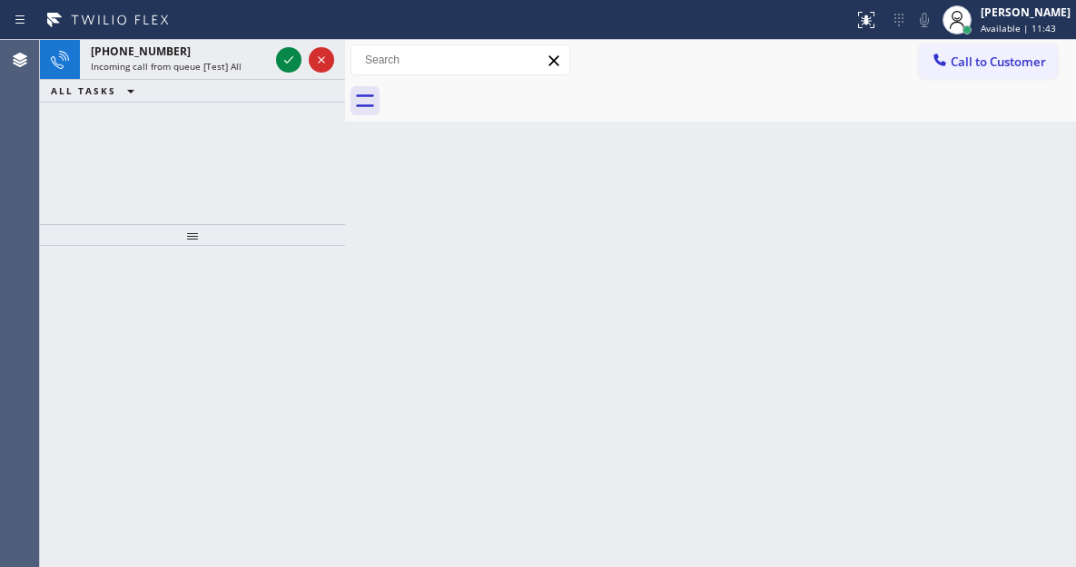
click at [979, 214] on div "Back to Dashboard Change Sender ID Customers Technicians Select a contact Outbo…" at bounding box center [710, 303] width 731 height 527
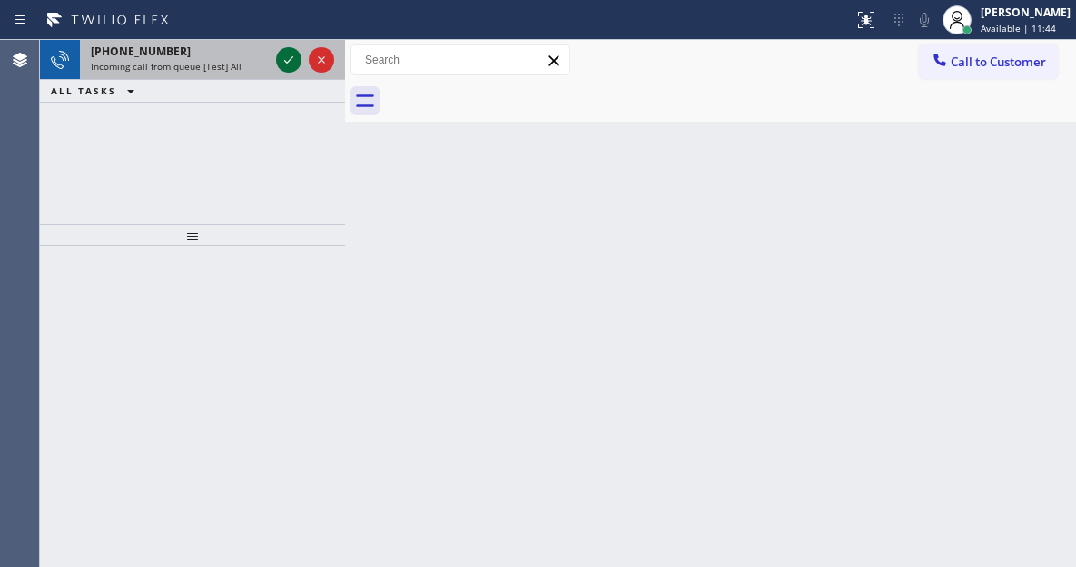
click at [290, 62] on icon at bounding box center [289, 60] width 22 height 22
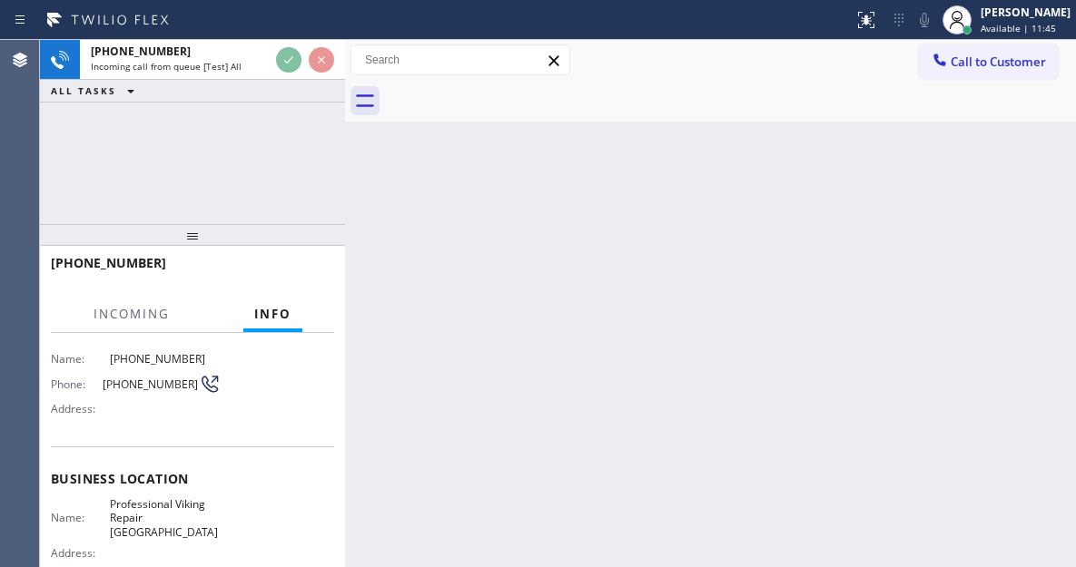
scroll to position [272, 0]
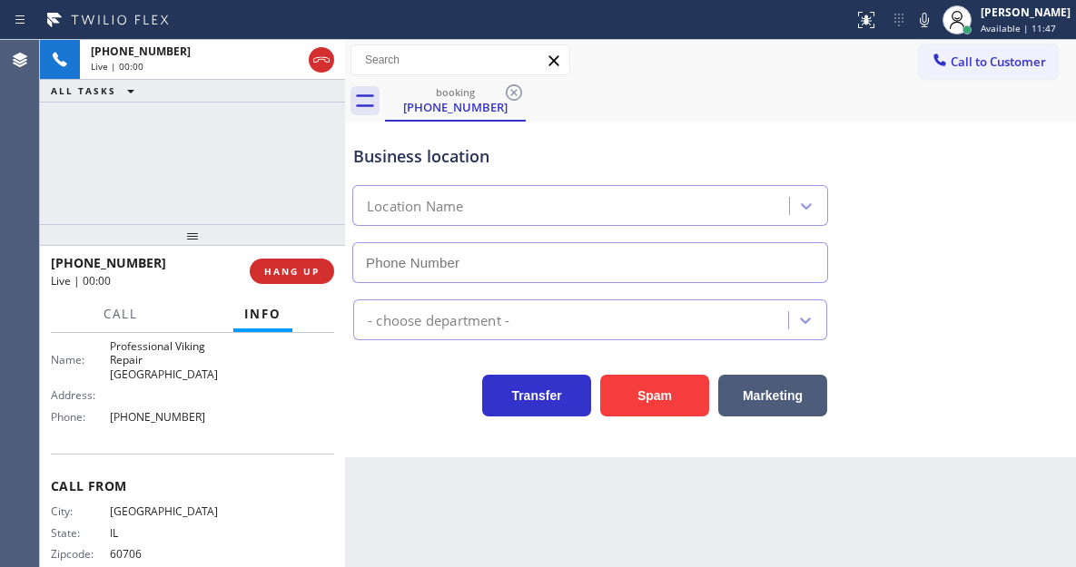
type input "(773) 900-8294"
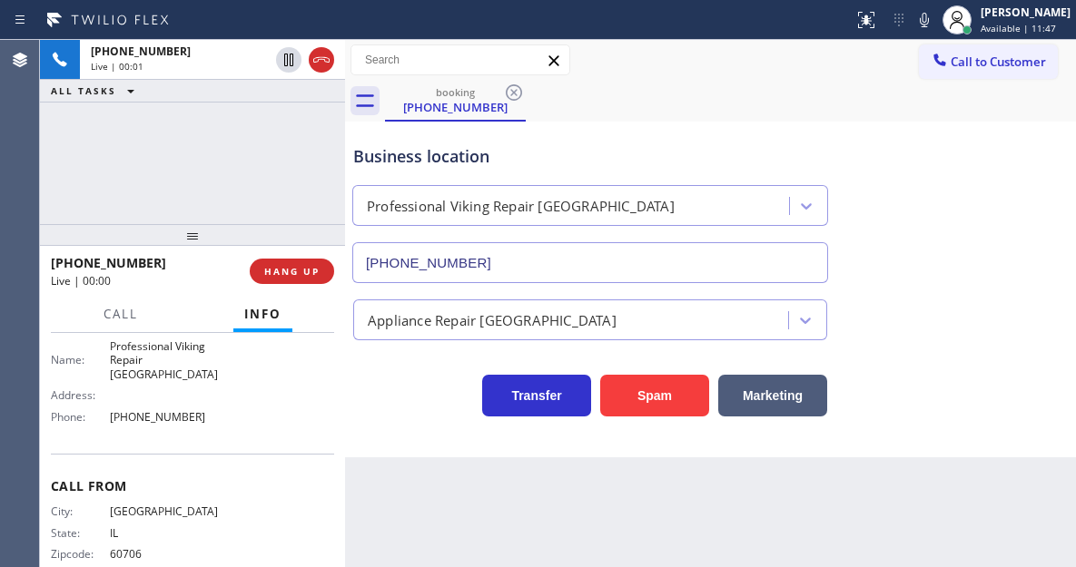
scroll to position [182, 0]
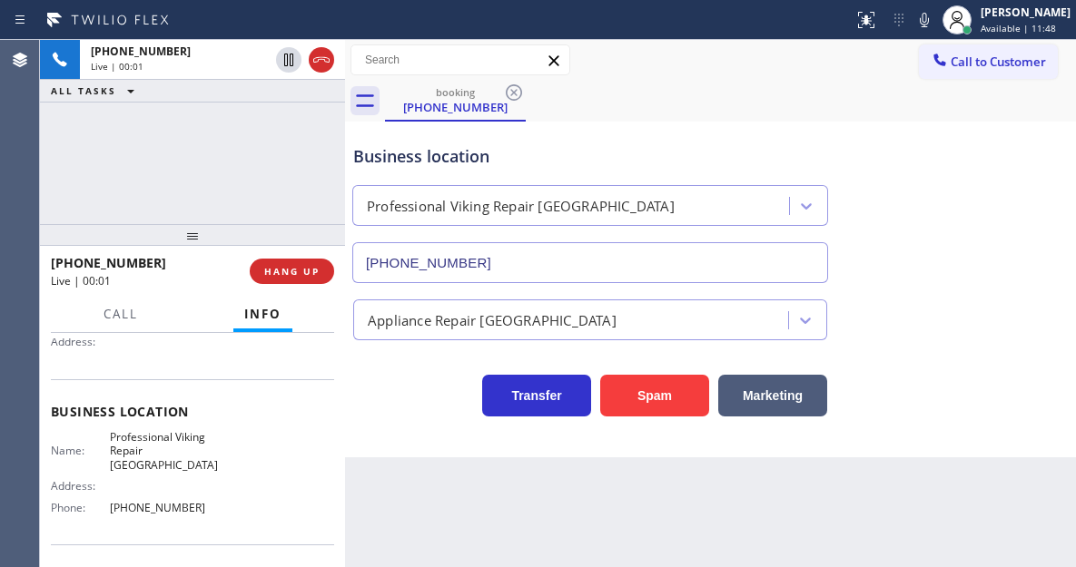
click at [159, 444] on span "Professional Viking Repair Lincolnwood" at bounding box center [165, 451] width 111 height 42
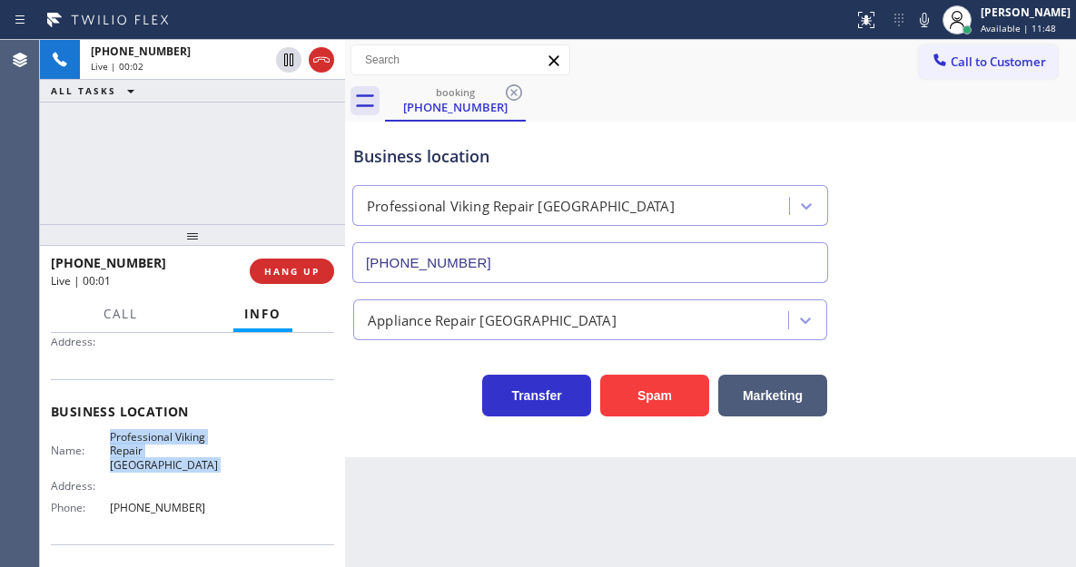
click at [159, 444] on span "Professional Viking Repair Lincolnwood" at bounding box center [165, 451] width 111 height 42
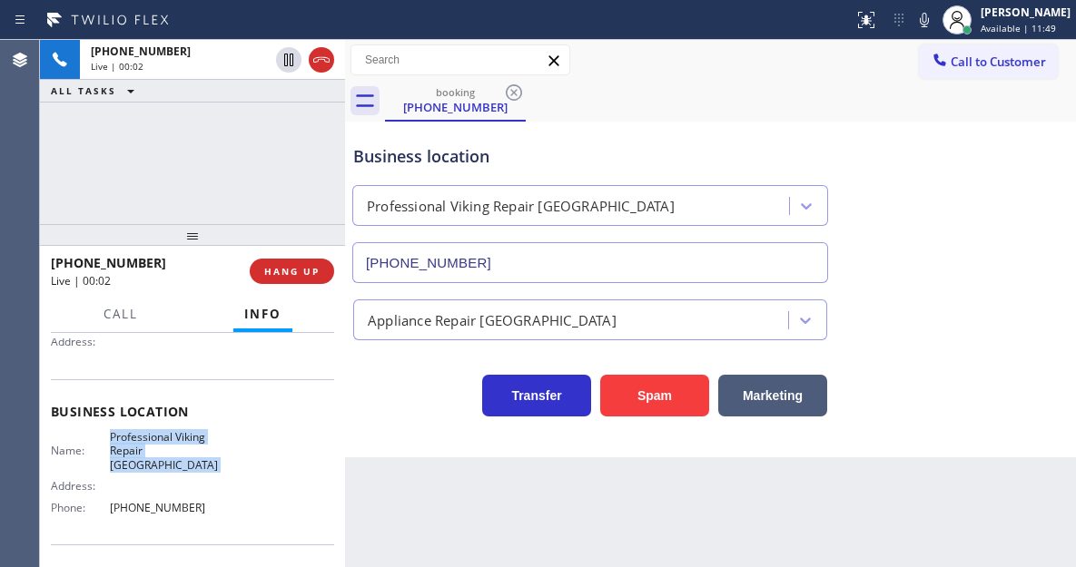
click at [159, 444] on span "Professional Viking Repair Lincolnwood" at bounding box center [165, 451] width 111 height 42
click at [366, 411] on div "Transfer Spam Marketing" at bounding box center [589, 391] width 481 height 51
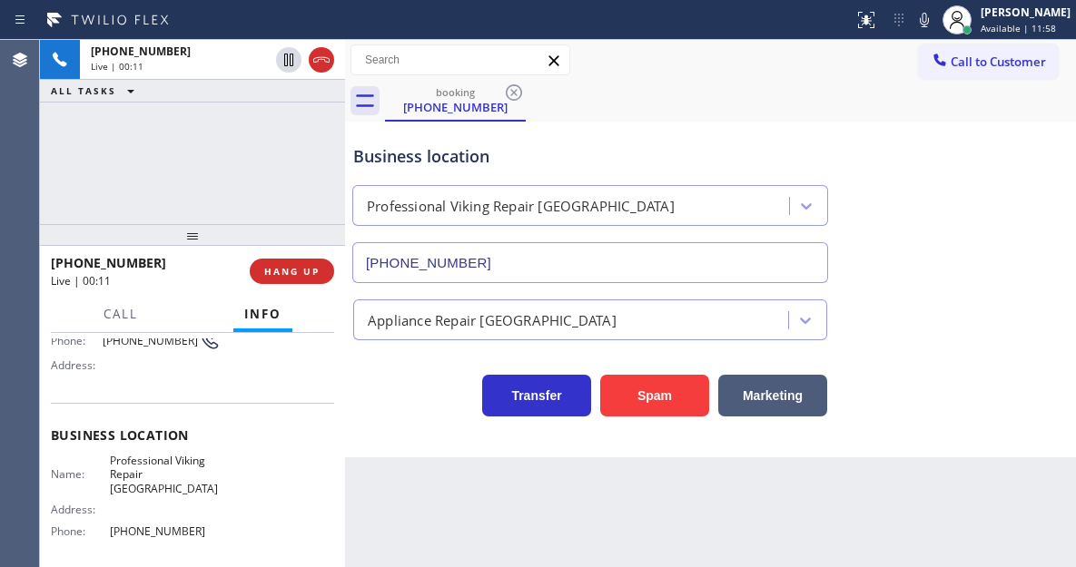
scroll to position [106, 0]
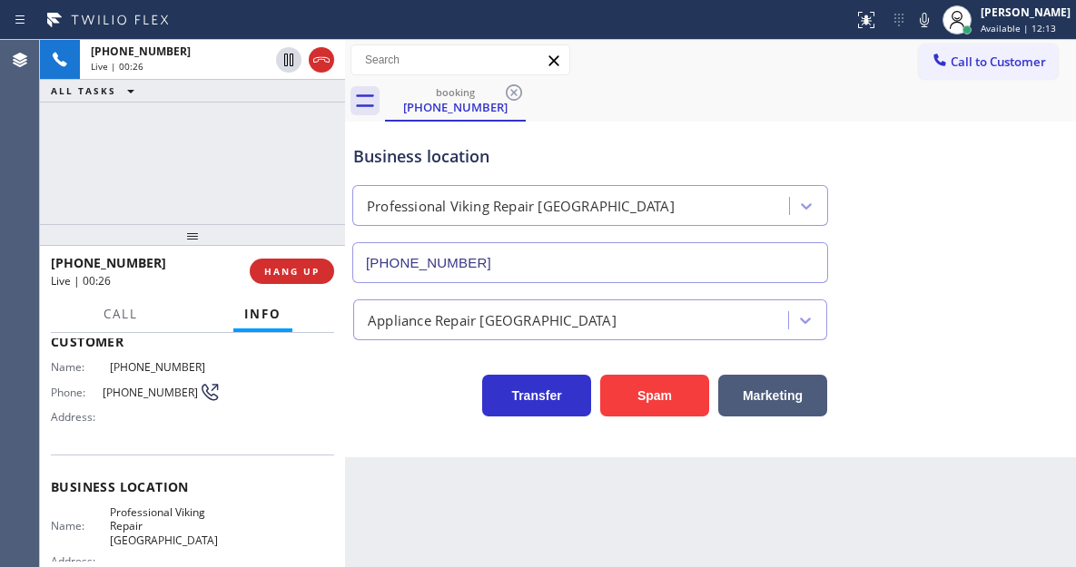
click at [984, 219] on div "Business location Professional Viking Repair Lincolnwood (773) 900-8294" at bounding box center [710, 201] width 722 height 164
click at [279, 281] on button "HANG UP" at bounding box center [292, 271] width 84 height 25
click at [291, 277] on span "HANG UP" at bounding box center [291, 271] width 55 height 13
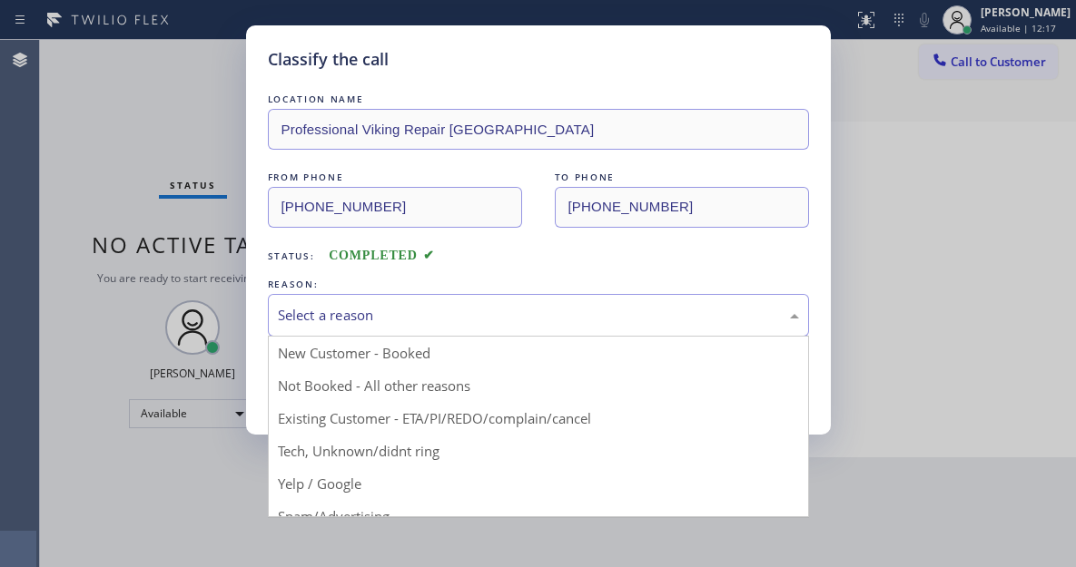
click at [377, 305] on div "Select a reason" at bounding box center [538, 315] width 521 height 21
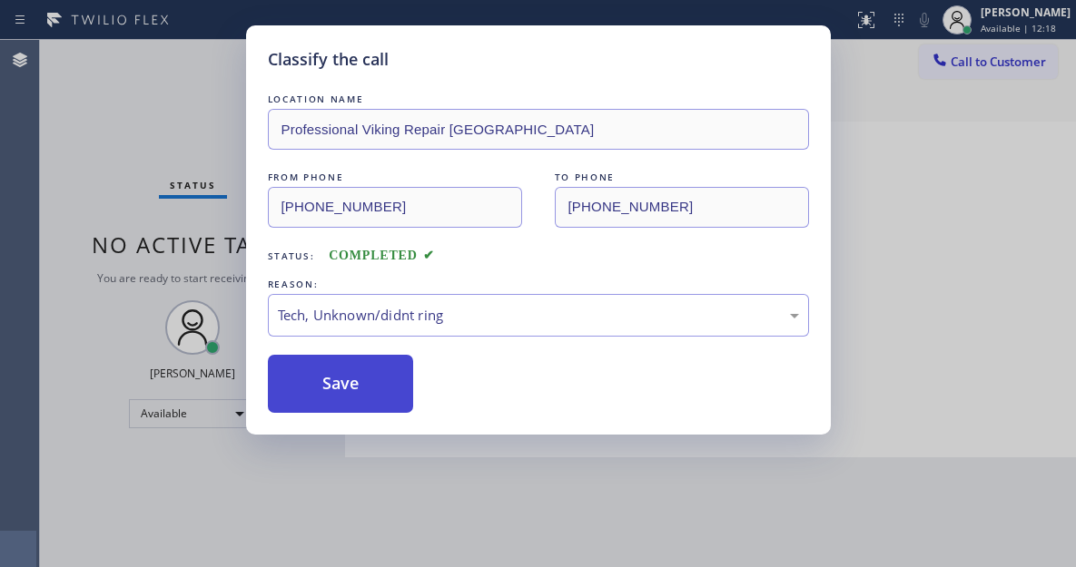
click at [393, 382] on button "Save" at bounding box center [341, 384] width 146 height 58
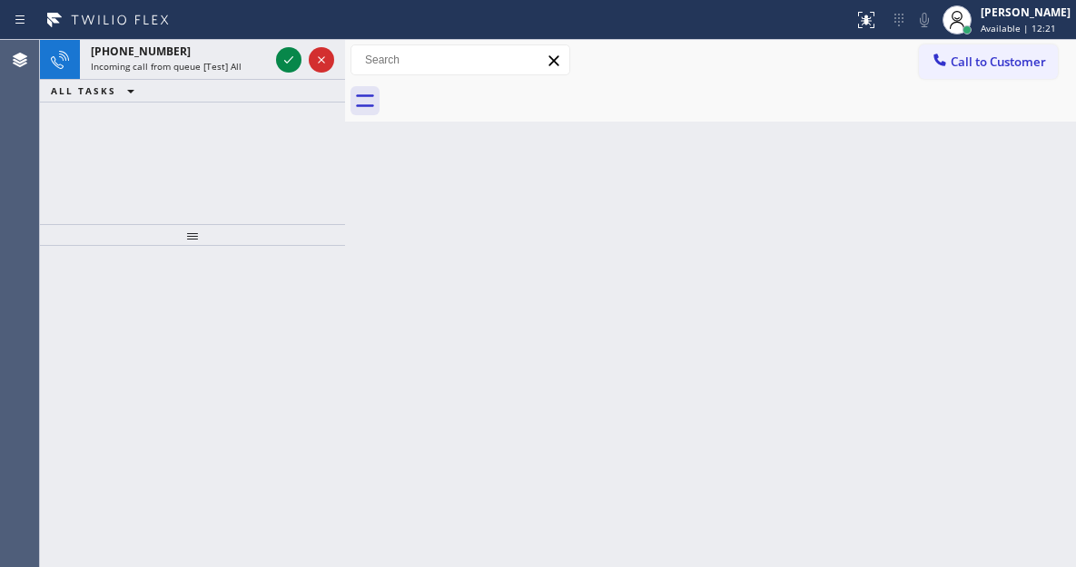
drag, startPoint x: 1020, startPoint y: 222, endPoint x: 913, endPoint y: 202, distance: 109.0
click at [1020, 222] on div "Back to Dashboard Change Sender ID Customers Technicians Select a contact Outbo…" at bounding box center [710, 303] width 731 height 527
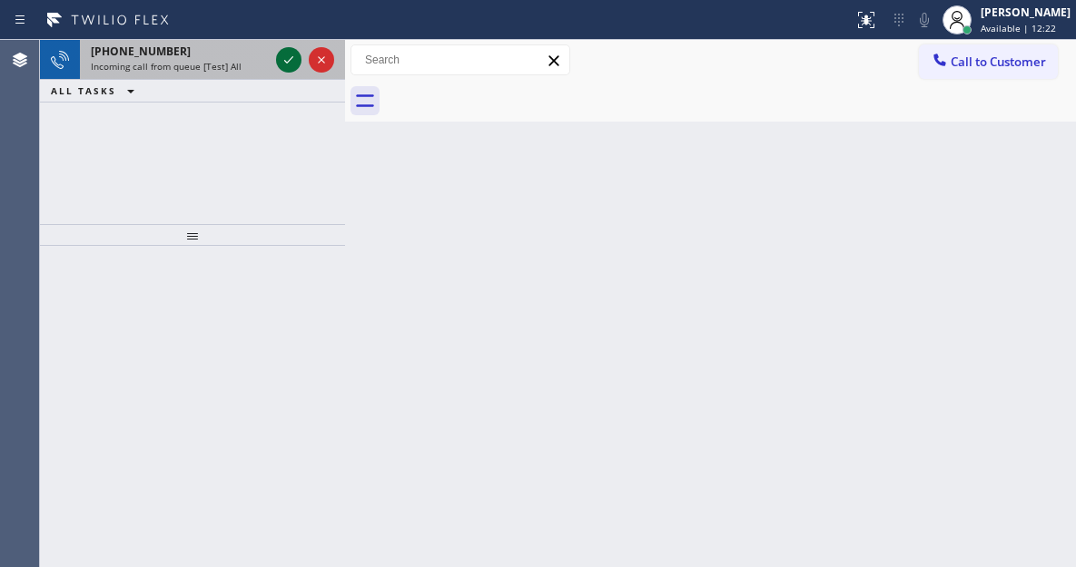
click at [287, 66] on icon at bounding box center [289, 60] width 22 height 22
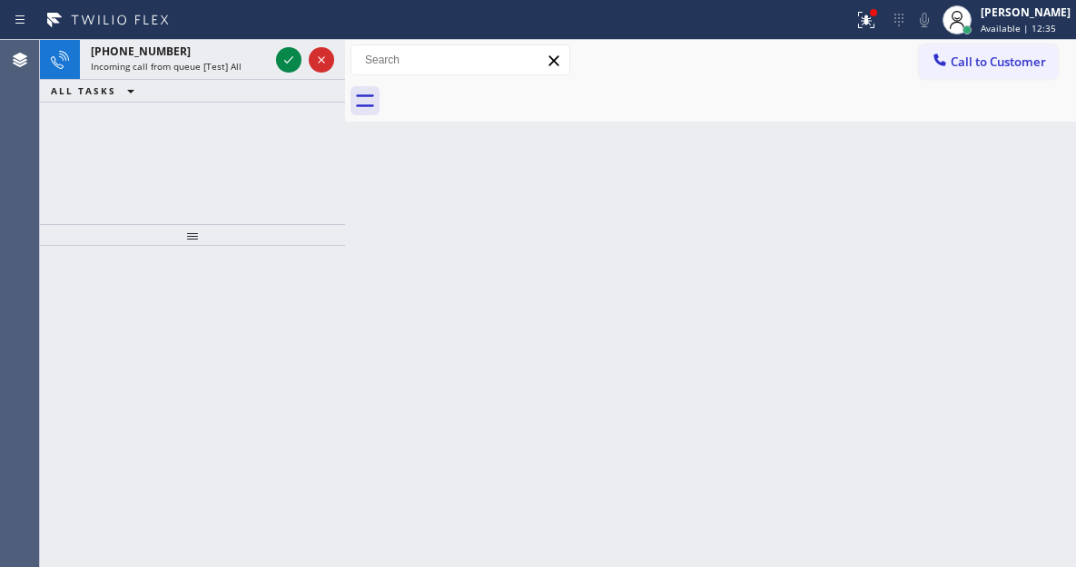
click at [998, 208] on div "Back to Dashboard Change Sender ID Customers Technicians Select a contact Outbo…" at bounding box center [710, 303] width 731 height 527
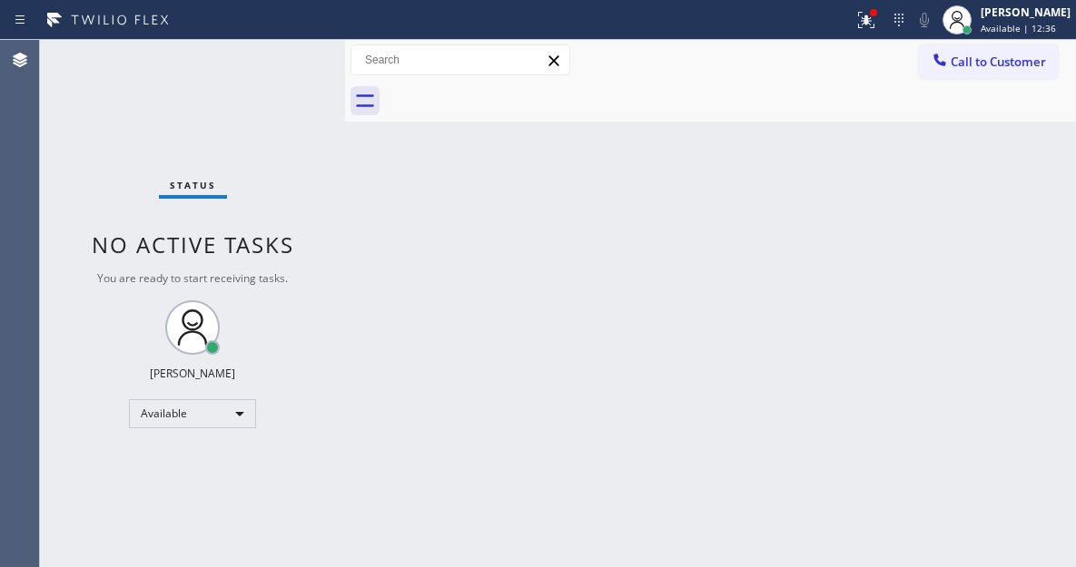
click at [282, 59] on div "Status No active tasks You are ready to start receiving tasks. [PERSON_NAME]" at bounding box center [192, 303] width 305 height 527
click at [988, 128] on div "Back to Dashboard Change Sender ID Customers Technicians Select a contact Outbo…" at bounding box center [710, 303] width 731 height 527
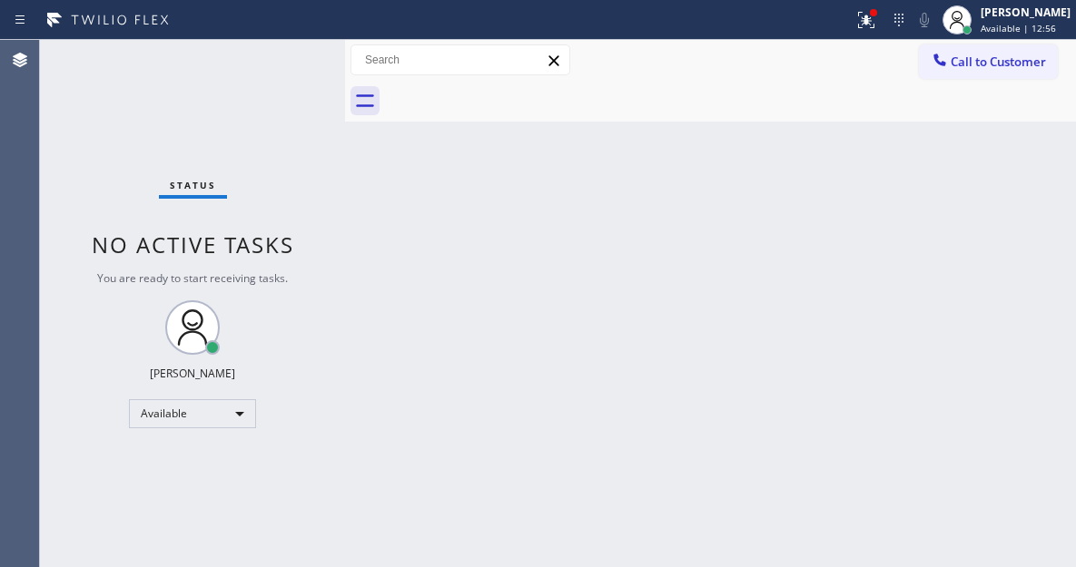
click at [295, 64] on div "Status No active tasks You are ready to start receiving tasks. [PERSON_NAME]" at bounding box center [192, 303] width 305 height 527
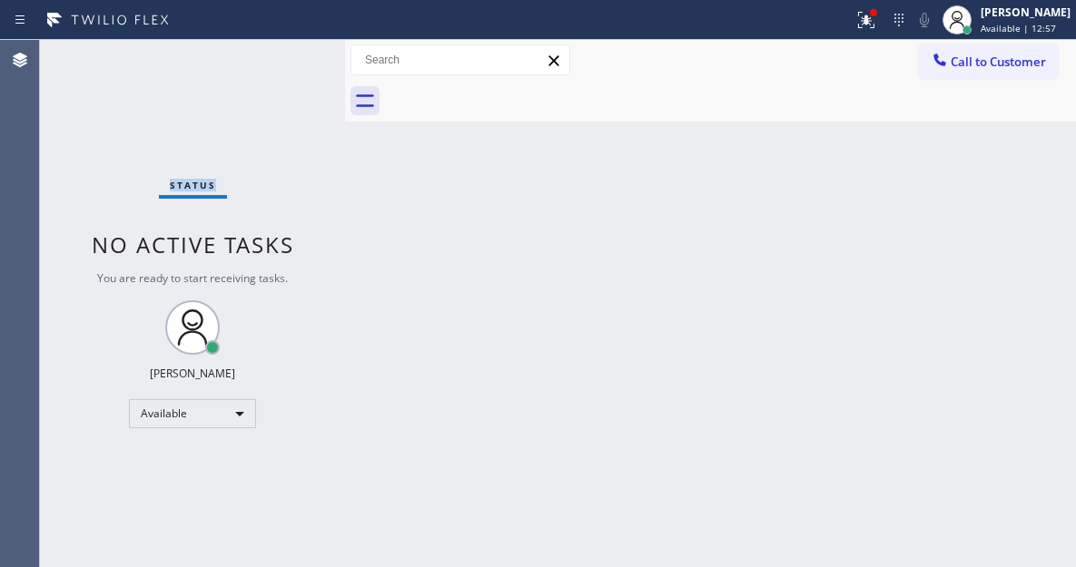
click at [295, 64] on div "Status No active tasks You are ready to start receiving tasks. [PERSON_NAME]" at bounding box center [192, 303] width 305 height 527
click at [877, 28] on icon at bounding box center [866, 20] width 22 height 22
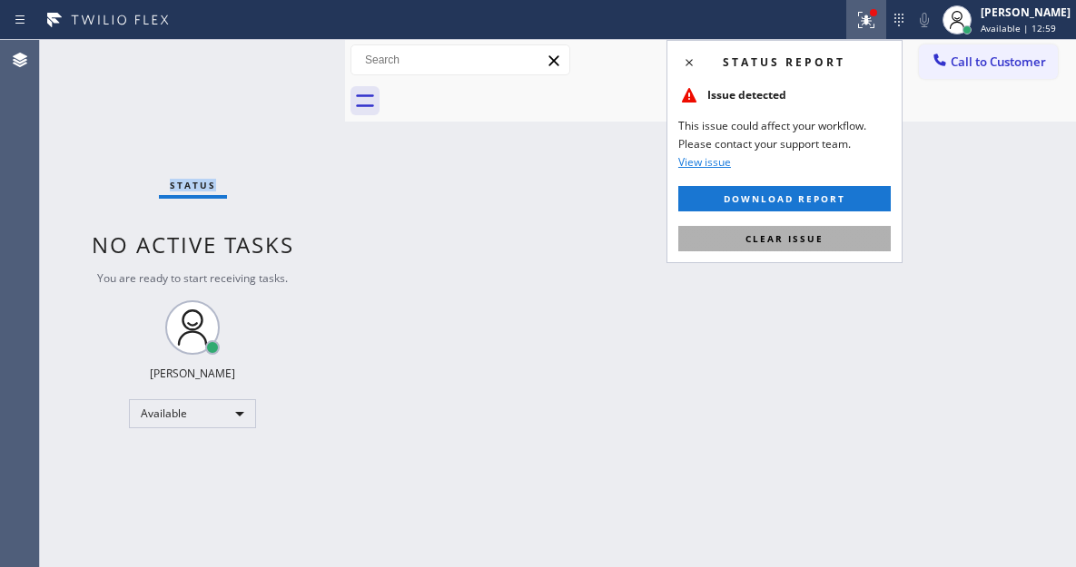
click at [840, 240] on button "Clear issue" at bounding box center [784, 238] width 212 height 25
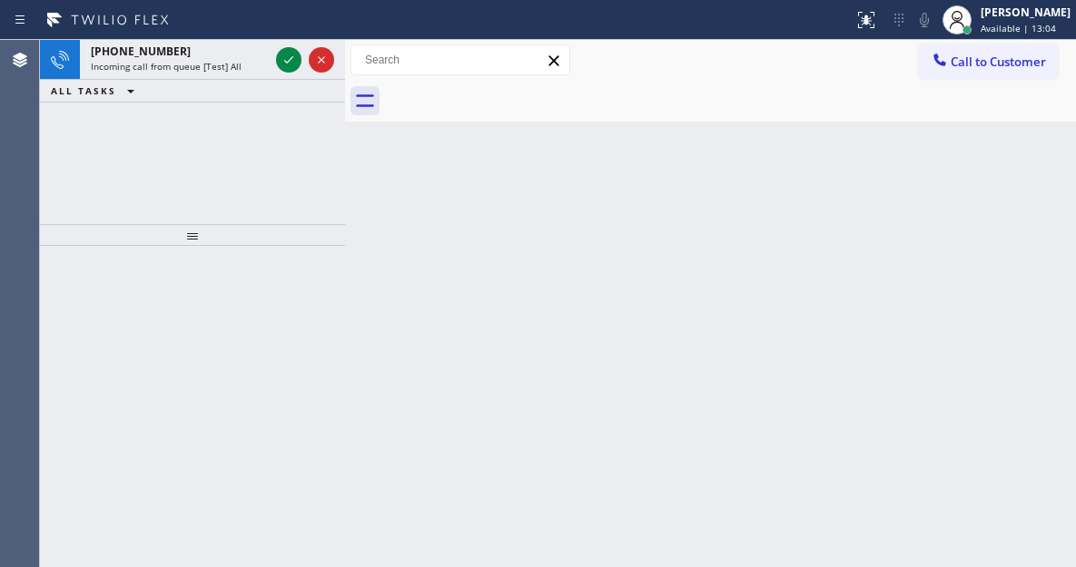
click at [992, 184] on div "Back to Dashboard Change Sender ID Customers Technicians Select a contact Outbo…" at bounding box center [710, 303] width 731 height 527
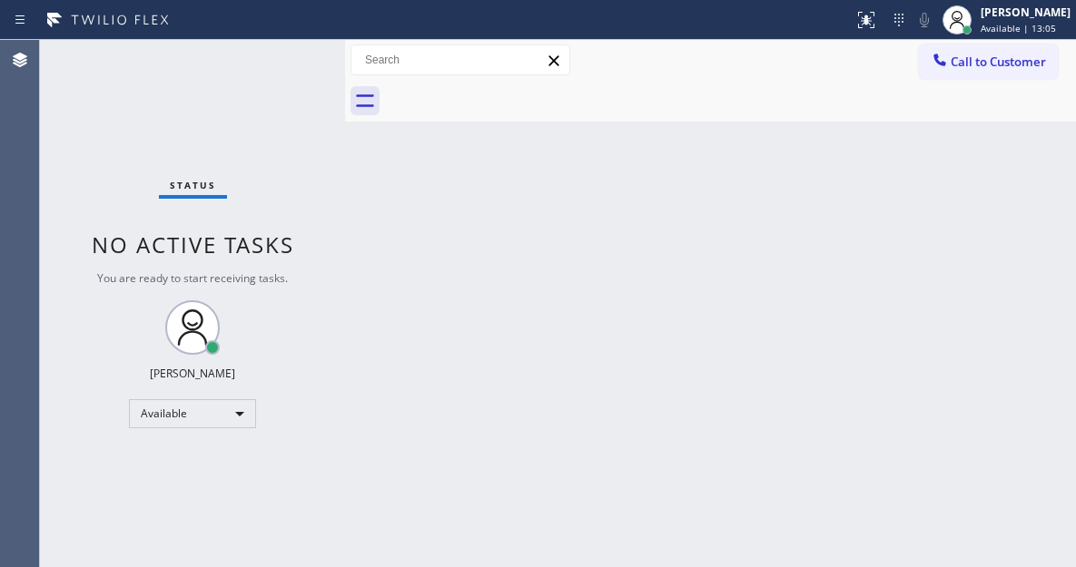
click at [279, 54] on div "Status No active tasks You are ready to start receiving tasks. [PERSON_NAME]" at bounding box center [192, 303] width 305 height 527
click at [991, 210] on div "Back to Dashboard Change Sender ID Customers Technicians Select a contact Outbo…" at bounding box center [710, 303] width 731 height 527
click at [280, 61] on div "Status No active tasks You are ready to start receiving tasks. [PERSON_NAME]" at bounding box center [192, 303] width 305 height 527
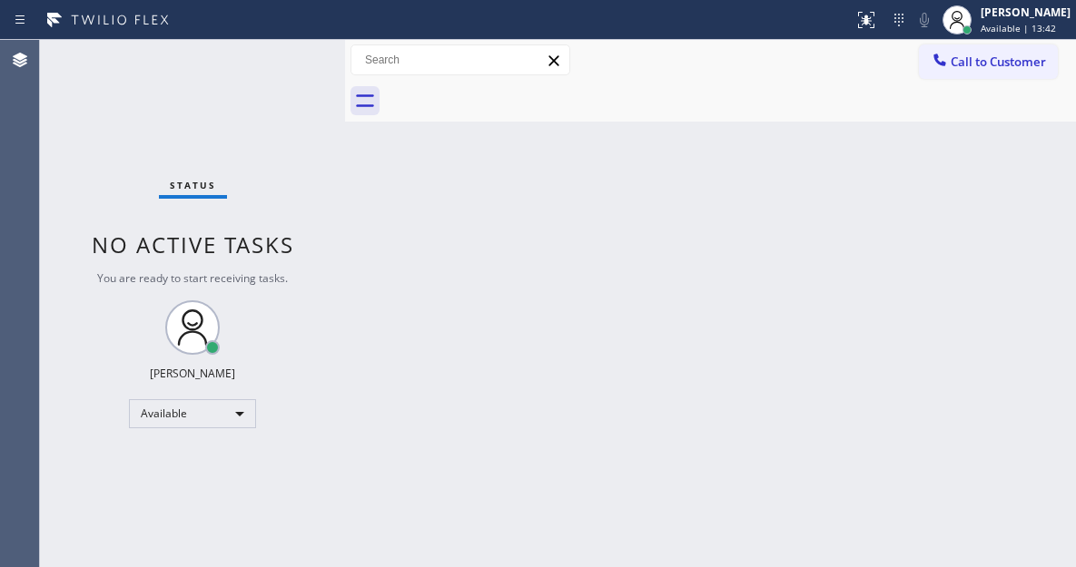
click at [280, 61] on div "Status No active tasks You are ready to start receiving tasks. [PERSON_NAME]" at bounding box center [192, 303] width 305 height 527
click at [490, 298] on div "Back to Dashboard Change Sender ID Customers Technicians Select a contact Outbo…" at bounding box center [710, 303] width 731 height 527
click at [300, 47] on div "Status No active tasks You are ready to start receiving tasks. [PERSON_NAME]" at bounding box center [192, 303] width 305 height 527
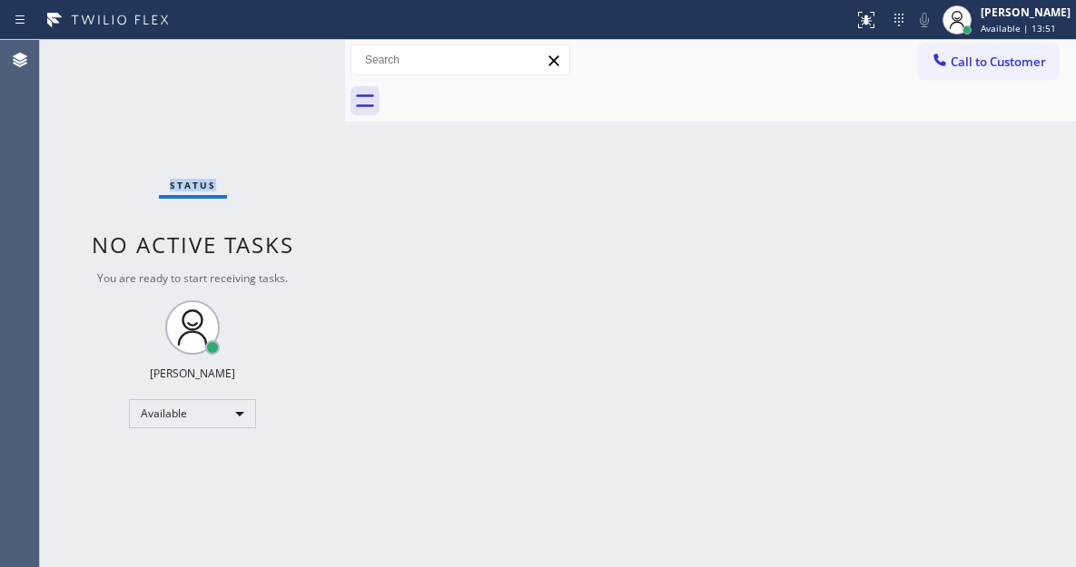
click at [300, 47] on div "Status No active tasks You are ready to start receiving tasks. [PERSON_NAME]" at bounding box center [192, 303] width 305 height 527
click at [270, 67] on div "Status No active tasks You are ready to start receiving tasks. [PERSON_NAME]" at bounding box center [192, 303] width 305 height 527
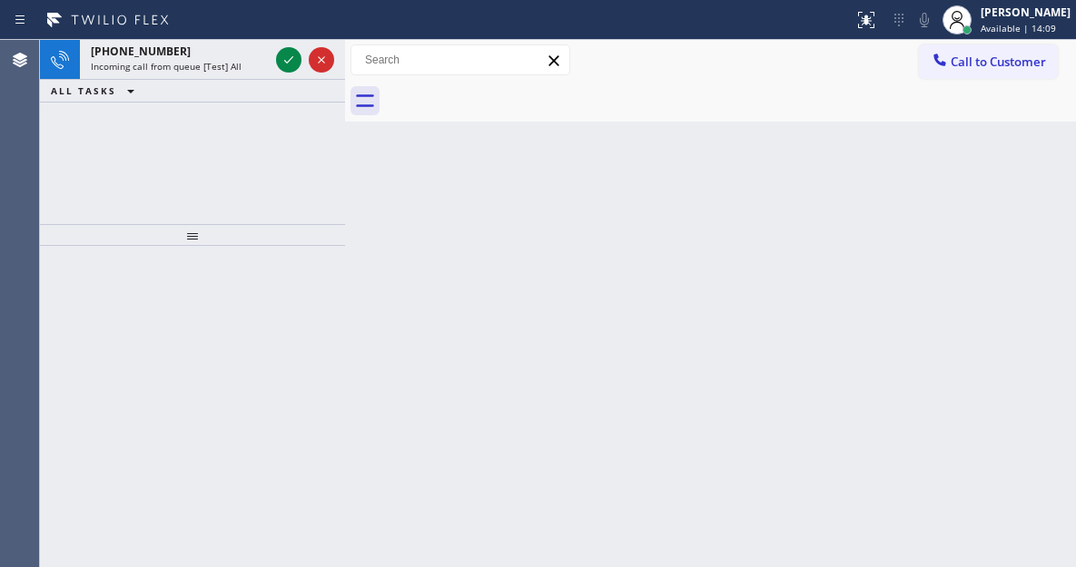
click at [1018, 162] on div "Back to Dashboard Change Sender ID Customers Technicians Select a contact Outbo…" at bounding box center [710, 303] width 731 height 527
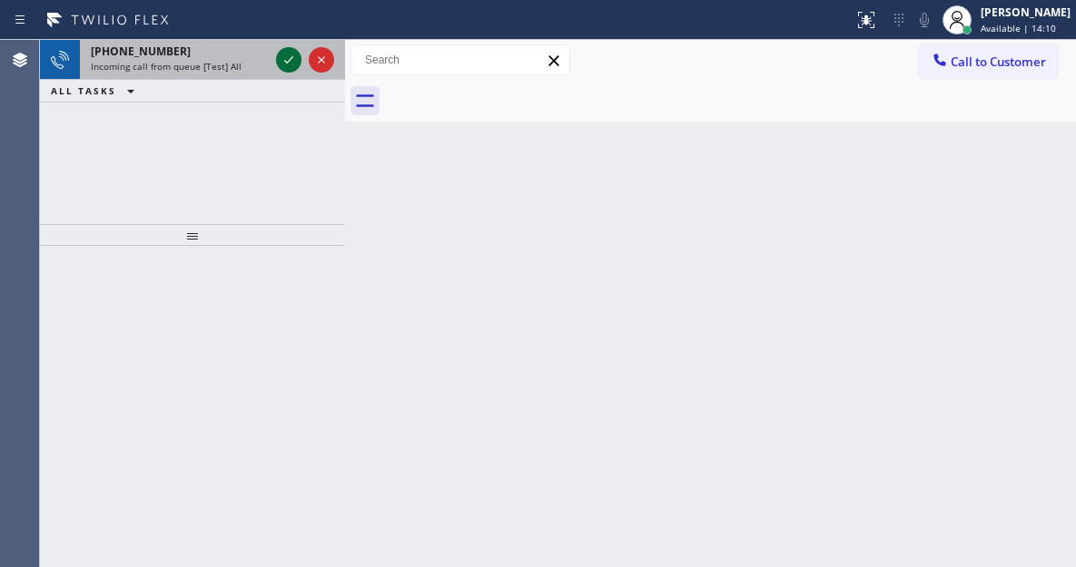
click at [291, 59] on icon at bounding box center [288, 59] width 9 height 7
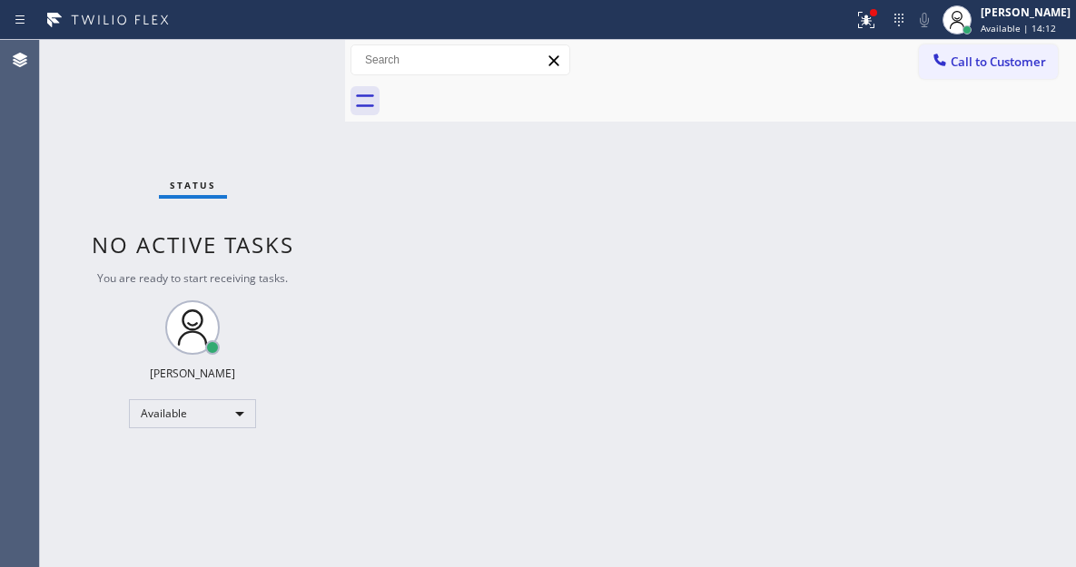
click at [270, 54] on div "Status No active tasks You are ready to start receiving tasks. [PERSON_NAME]" at bounding box center [192, 303] width 305 height 527
click at [978, 221] on div "Back to Dashboard Change Sender ID Customers Technicians Select a contact Outbo…" at bounding box center [710, 303] width 731 height 527
click at [302, 54] on div "Status No active tasks You are ready to start receiving tasks. [PERSON_NAME]" at bounding box center [192, 303] width 305 height 527
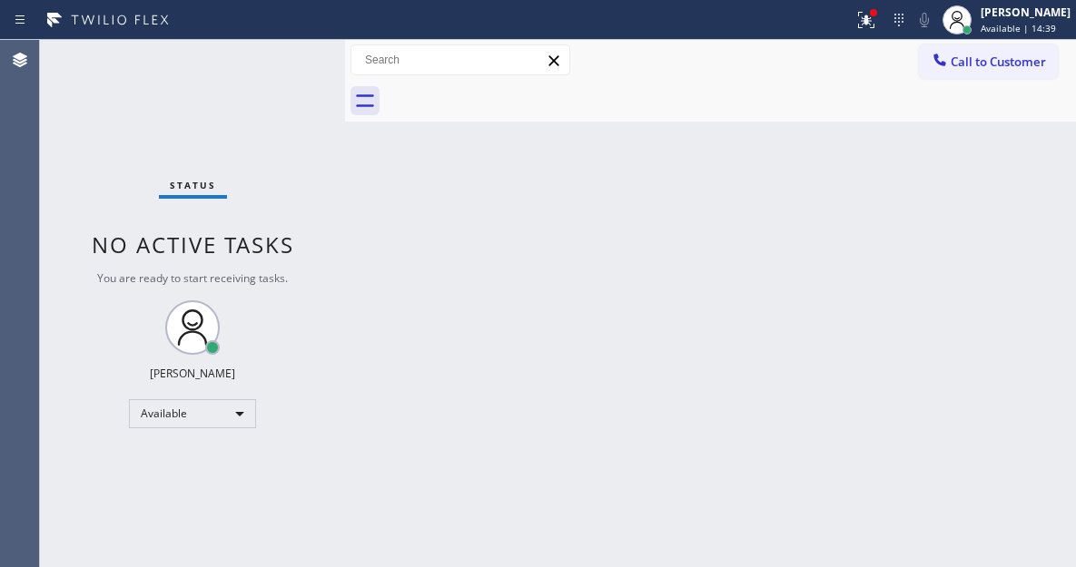
click at [1008, 191] on div "Back to Dashboard Change Sender ID Customers Technicians Select a contact Outbo…" at bounding box center [710, 303] width 731 height 527
click at [877, 17] on icon at bounding box center [866, 20] width 22 height 22
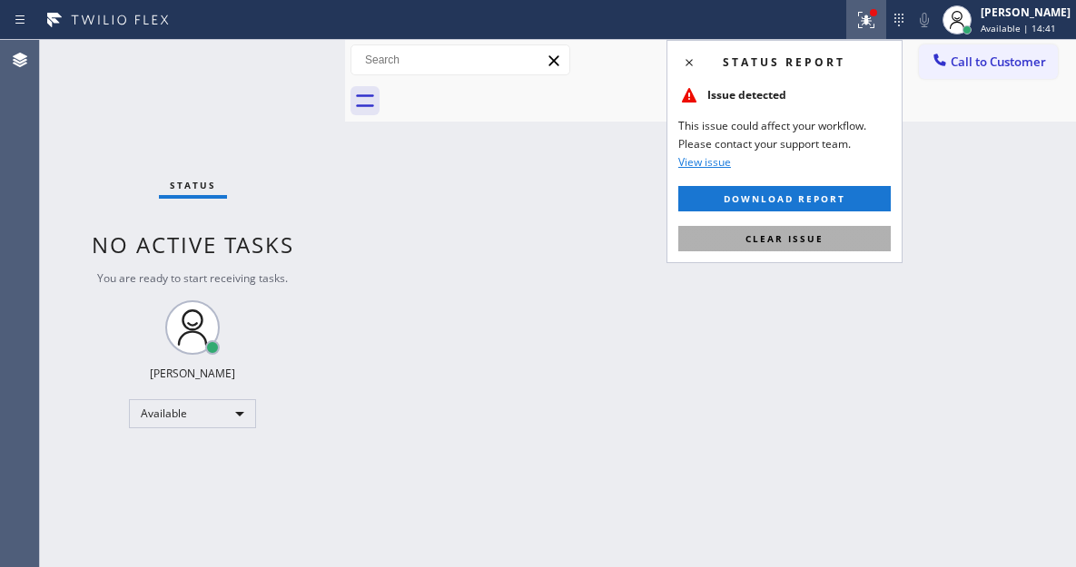
click at [842, 243] on button "Clear issue" at bounding box center [784, 238] width 212 height 25
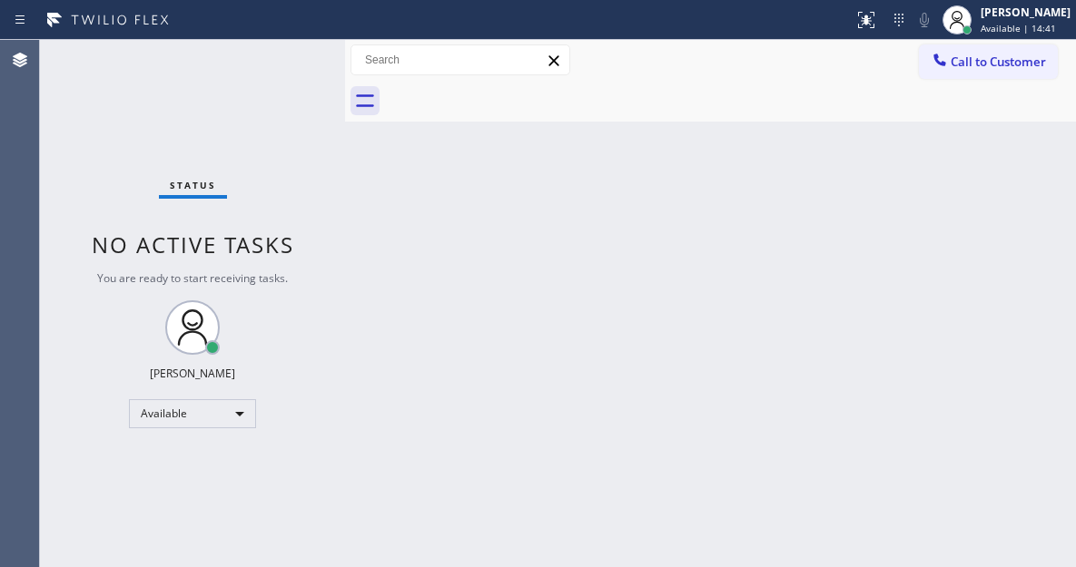
click at [265, 55] on div "Status No active tasks You are ready to start receiving tasks. [PERSON_NAME]" at bounding box center [192, 303] width 305 height 527
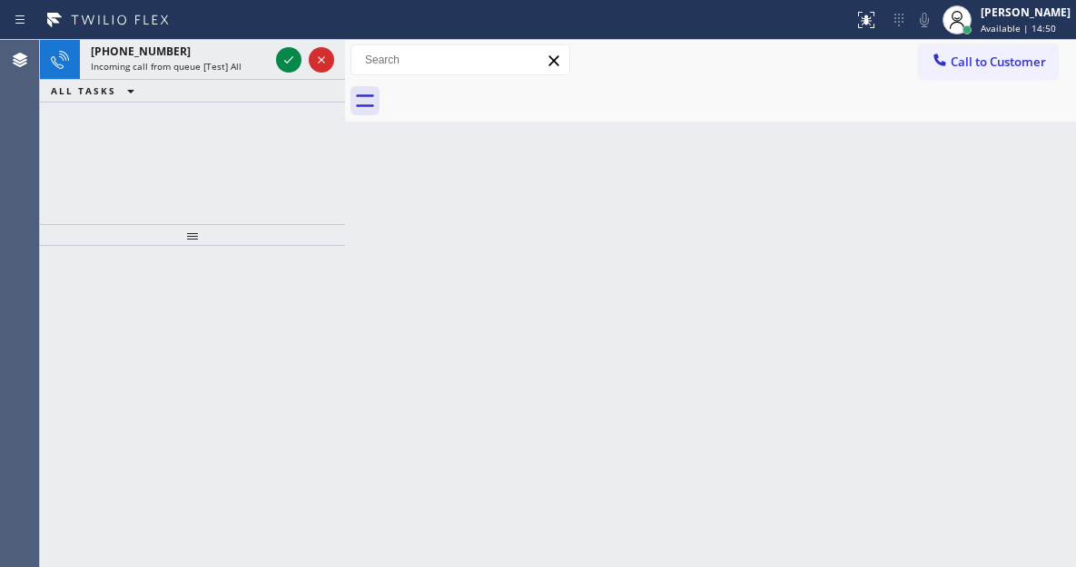
click at [1028, 168] on div "Back to Dashboard Change Sender ID Customers Technicians Select a contact Outbo…" at bounding box center [710, 303] width 731 height 527
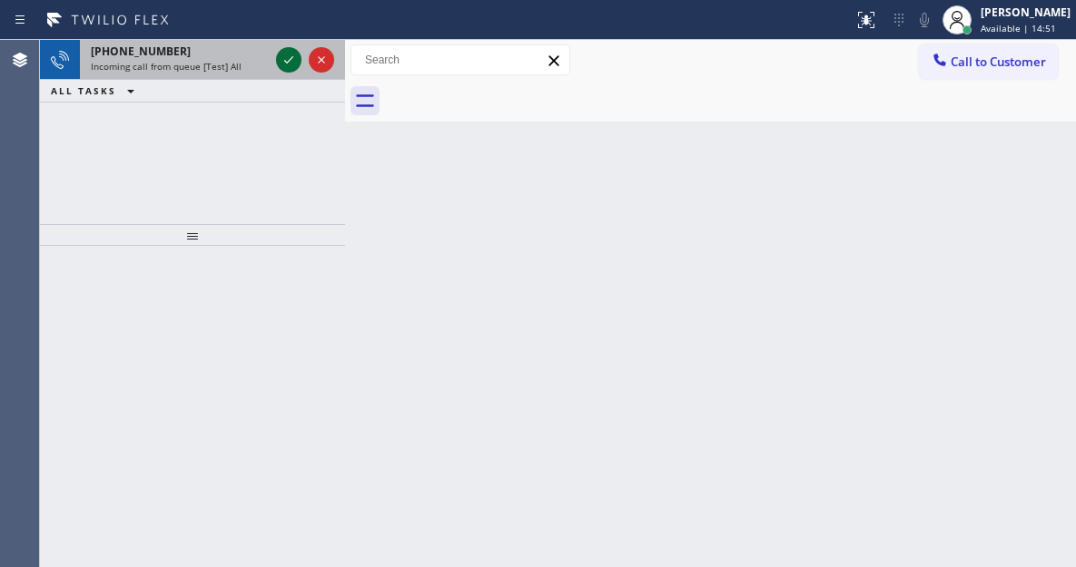
click at [282, 58] on icon at bounding box center [289, 60] width 22 height 22
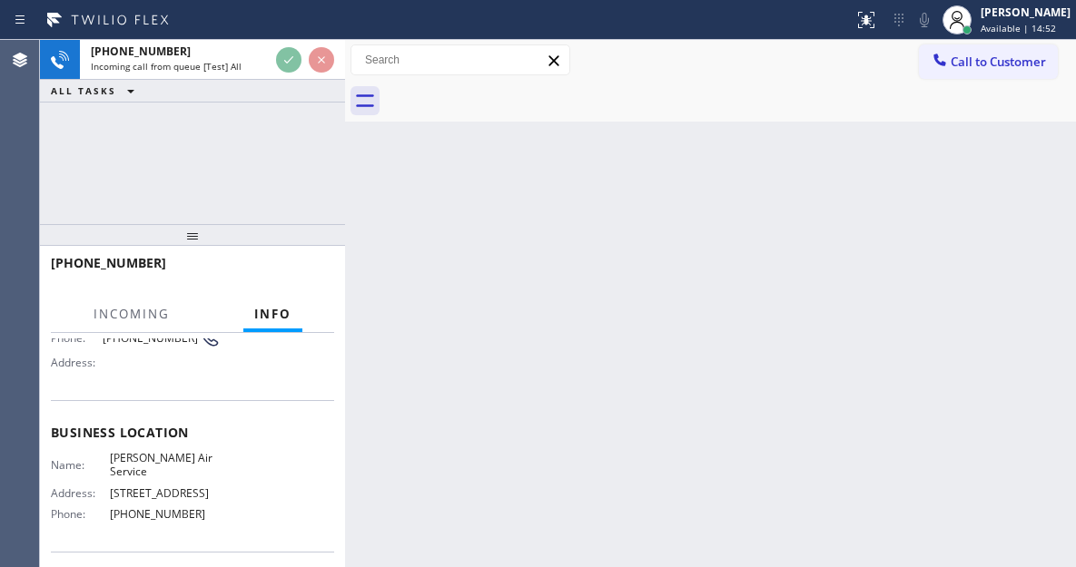
scroll to position [182, 0]
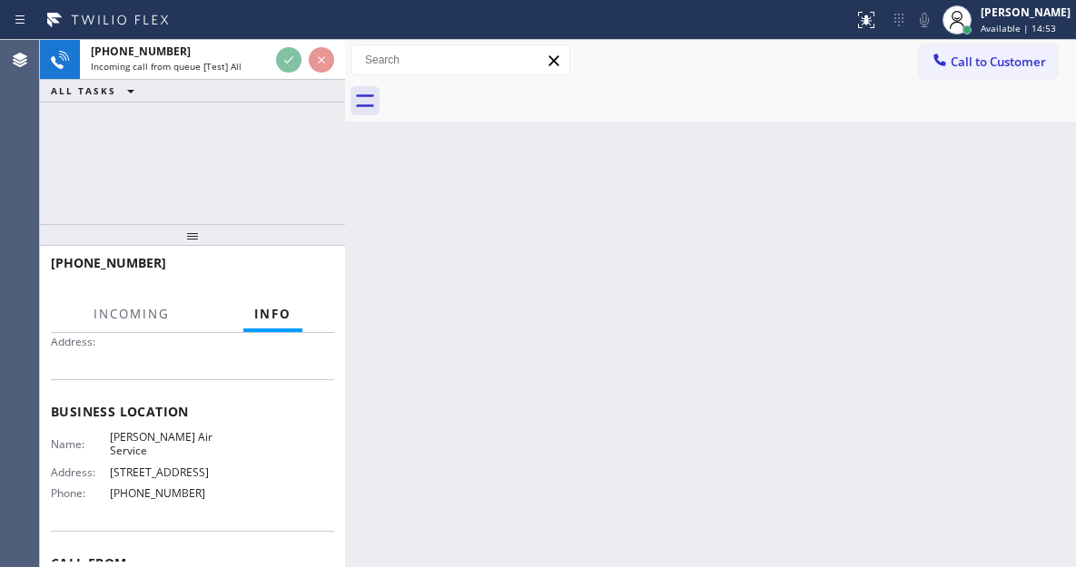
click at [157, 442] on span "Joseph Air Service" at bounding box center [165, 444] width 111 height 28
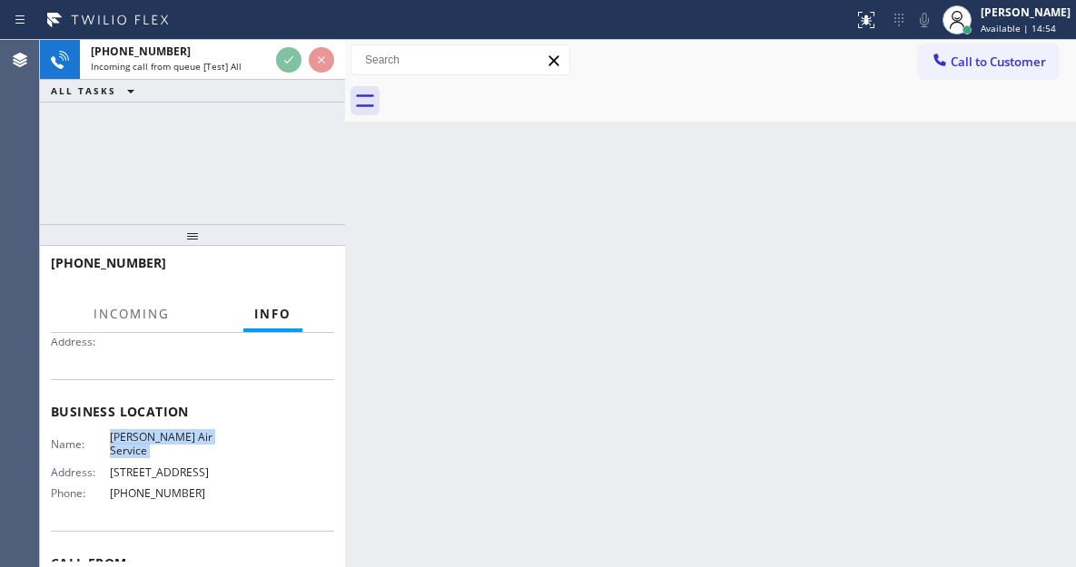
click at [157, 442] on span "Joseph Air Service" at bounding box center [165, 444] width 111 height 28
click at [217, 171] on div "+16202698508 Incoming call from queue [Test] All ALL TASKS ALL TASKS ACTIVE TAS…" at bounding box center [192, 132] width 305 height 184
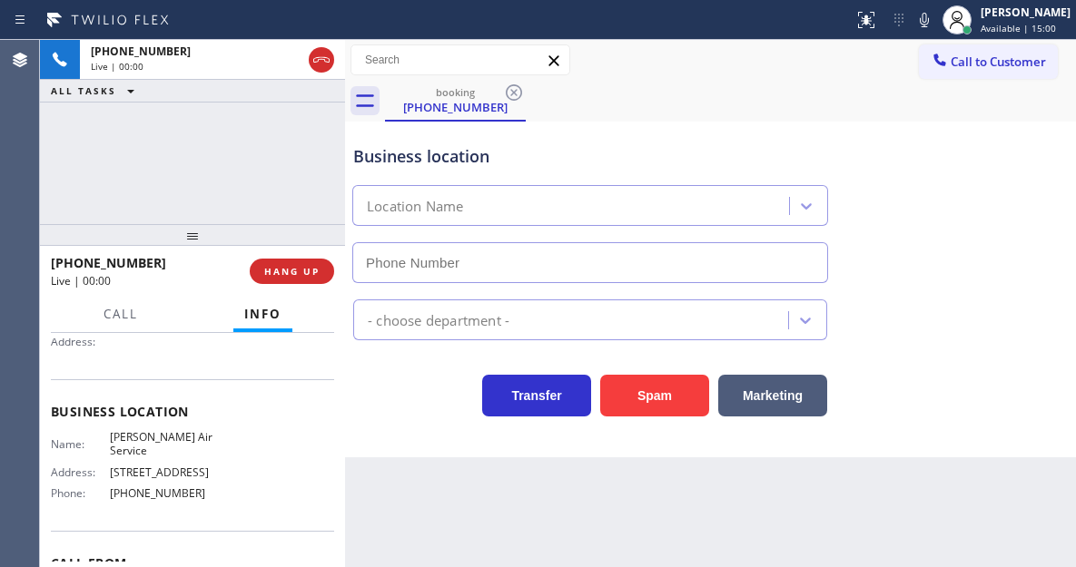
click at [983, 196] on div "Business location Location Name" at bounding box center [710, 201] width 722 height 164
type input "(562) 485-6014"
click at [983, 161] on div "Business location Joseph Air Service (562) 485-6014" at bounding box center [710, 201] width 722 height 164
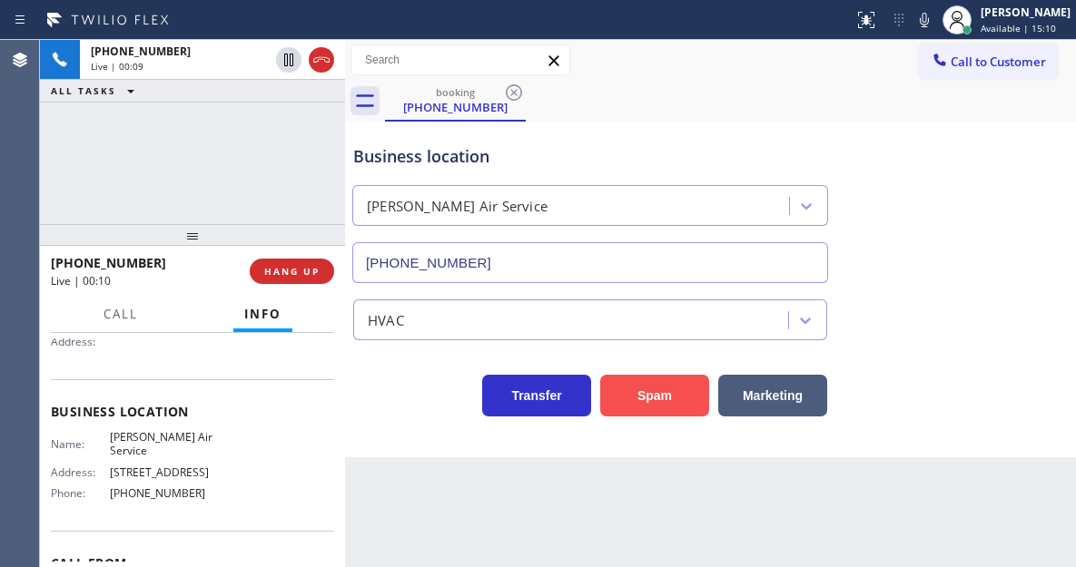
click at [647, 389] on button "Spam" at bounding box center [654, 396] width 109 height 42
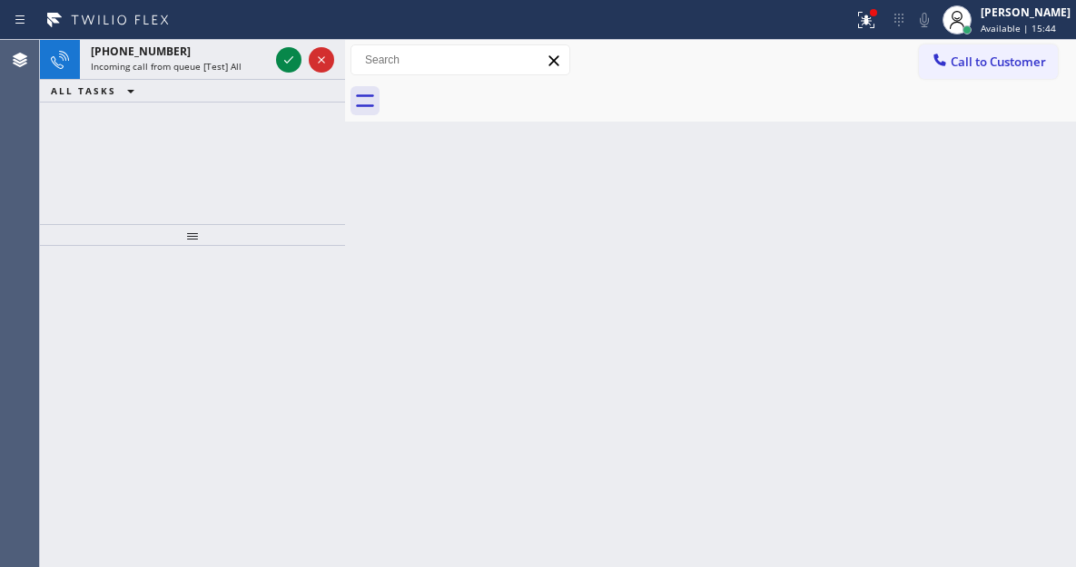
click at [1036, 196] on div "Back to Dashboard Change Sender ID Customers Technicians Select a contact Outbo…" at bounding box center [710, 303] width 731 height 527
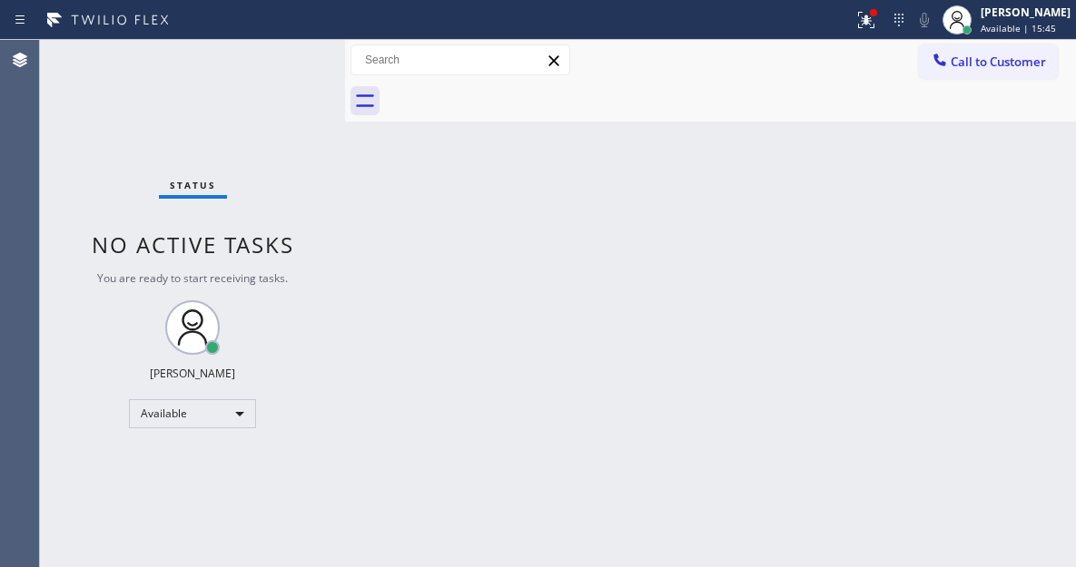
click at [287, 59] on div "Status No active tasks You are ready to start receiving tasks. [PERSON_NAME]" at bounding box center [192, 303] width 305 height 527
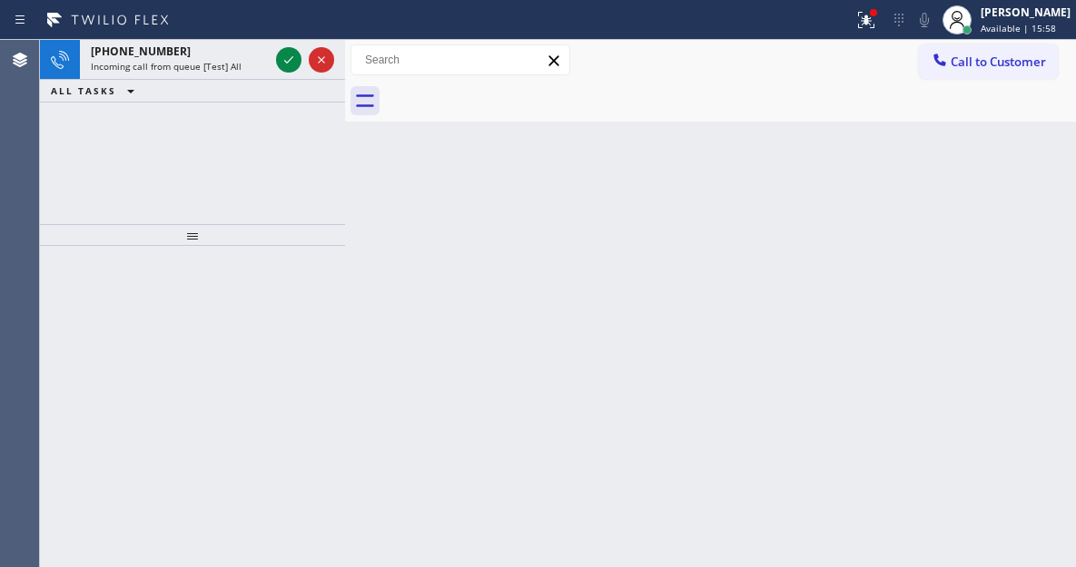
click at [1000, 191] on div "Back to Dashboard Change Sender ID Customers Technicians Select a contact Outbo…" at bounding box center [710, 303] width 731 height 527
click at [295, 52] on icon at bounding box center [289, 60] width 22 height 22
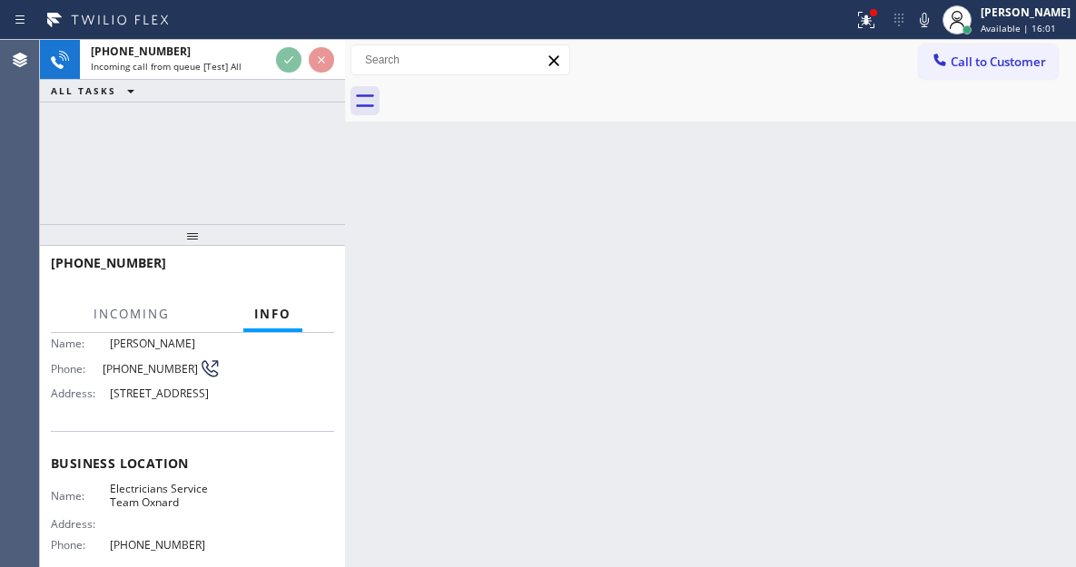
scroll to position [182, 0]
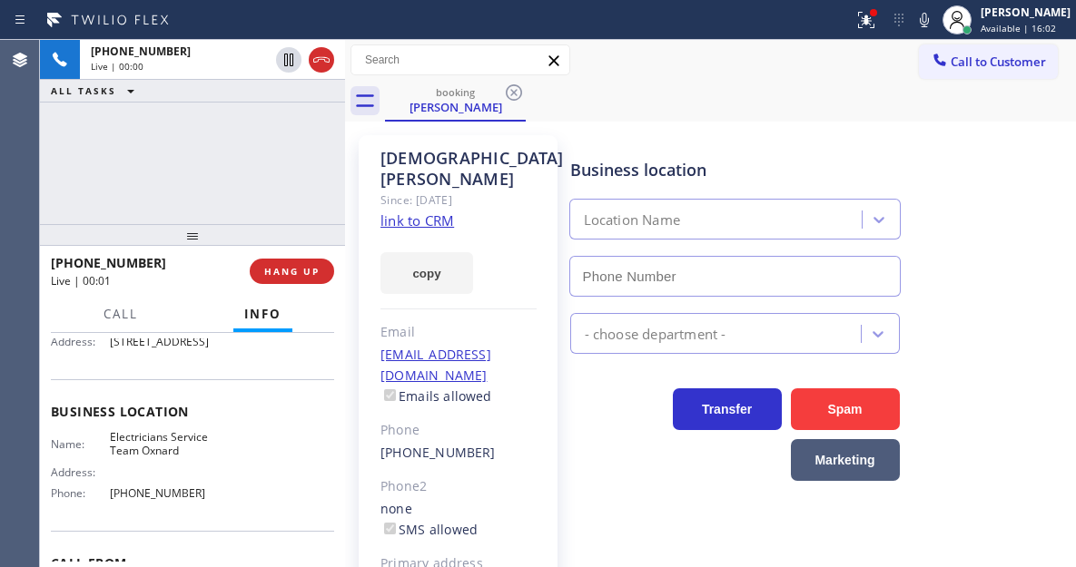
type input "(805) 600-5518"
click at [183, 456] on span "Electricians Service Team Oxnard" at bounding box center [165, 444] width 111 height 28
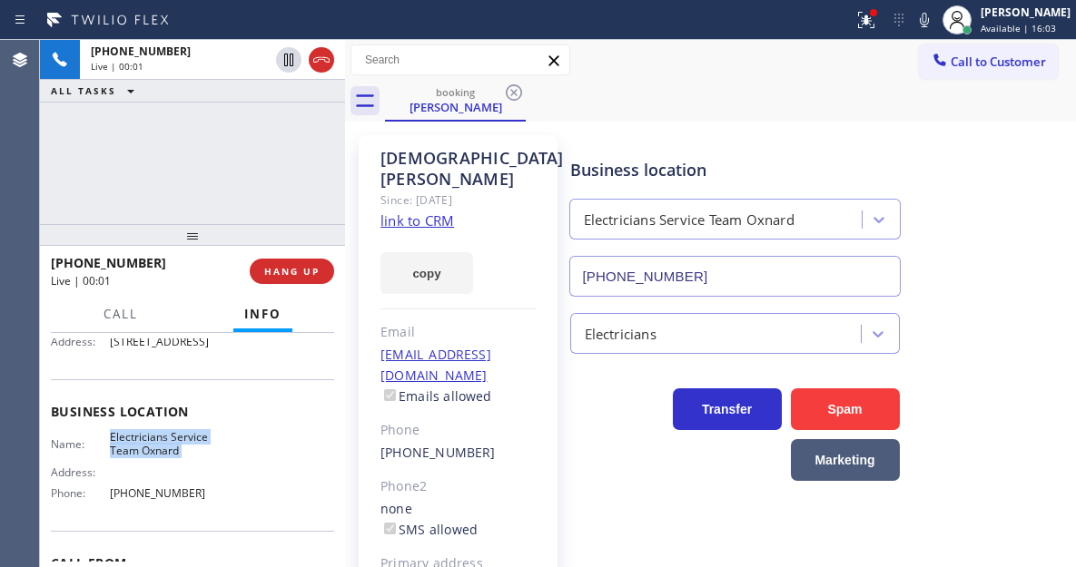
click at [183, 456] on span "Electricians Service Team Oxnard" at bounding box center [165, 444] width 111 height 28
click at [438, 215] on link "link to CRM" at bounding box center [417, 221] width 74 height 18
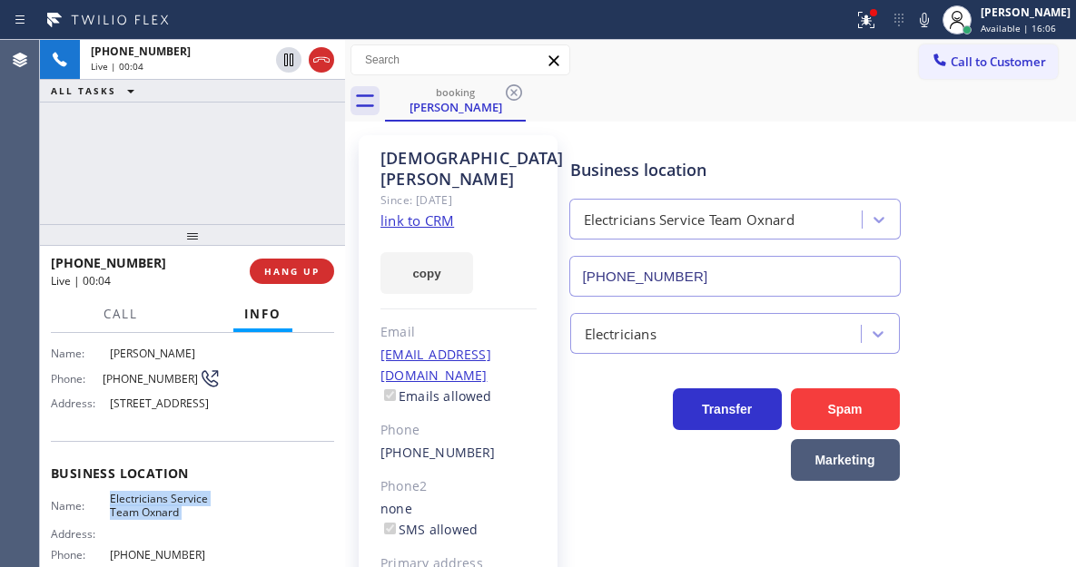
scroll to position [91, 0]
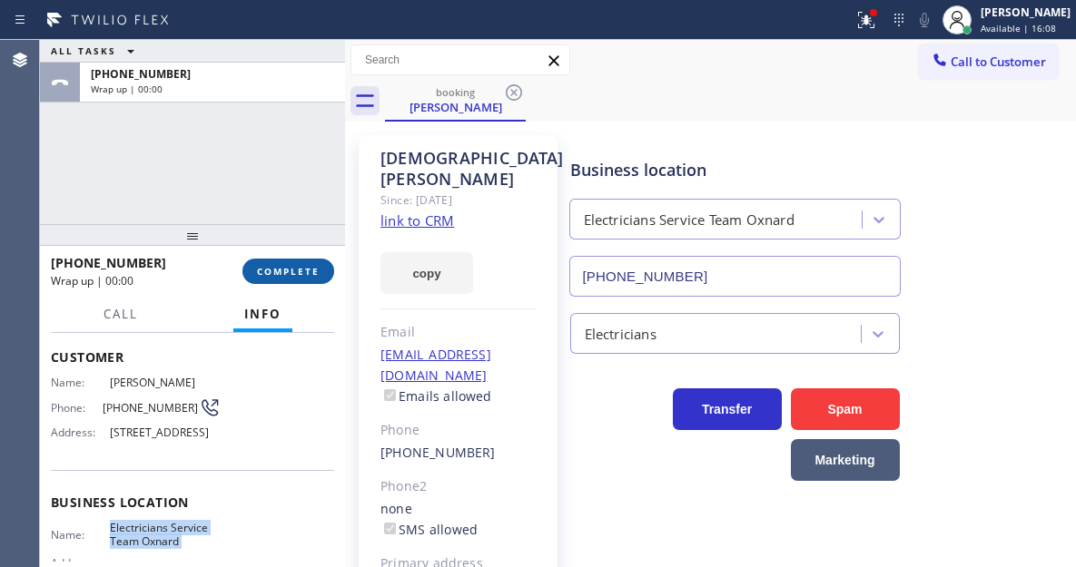
click at [325, 268] on button "COMPLETE" at bounding box center [288, 271] width 92 height 25
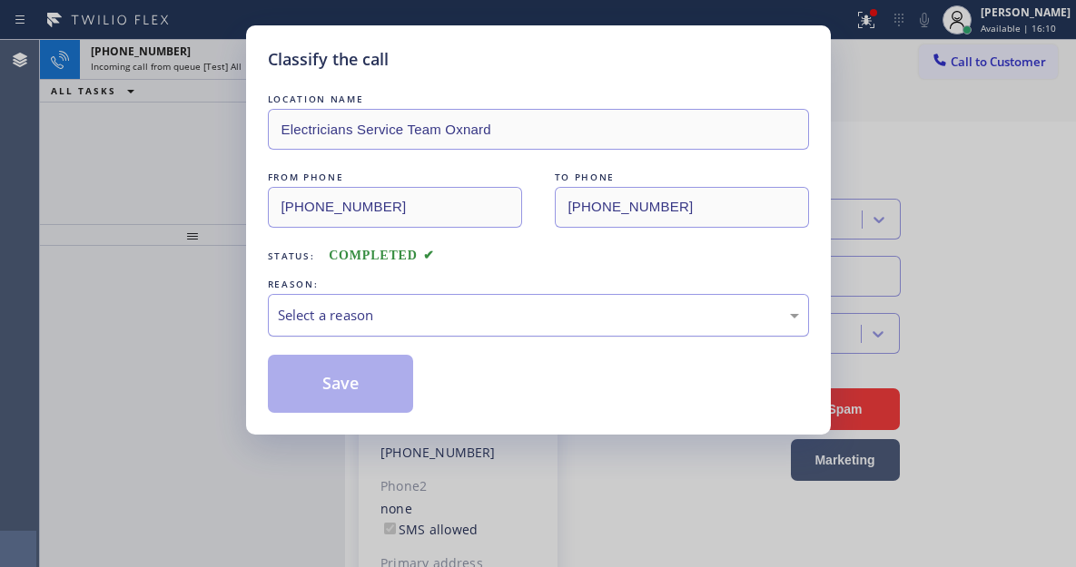
click at [420, 315] on div "Select a reason" at bounding box center [538, 315] width 521 height 21
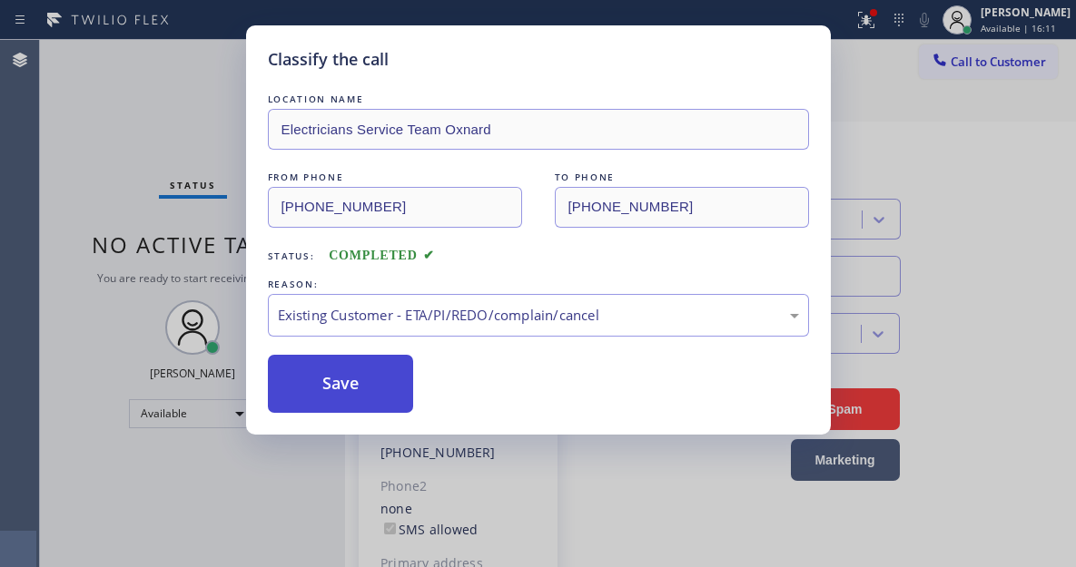
click at [412, 374] on button "Save" at bounding box center [341, 384] width 146 height 58
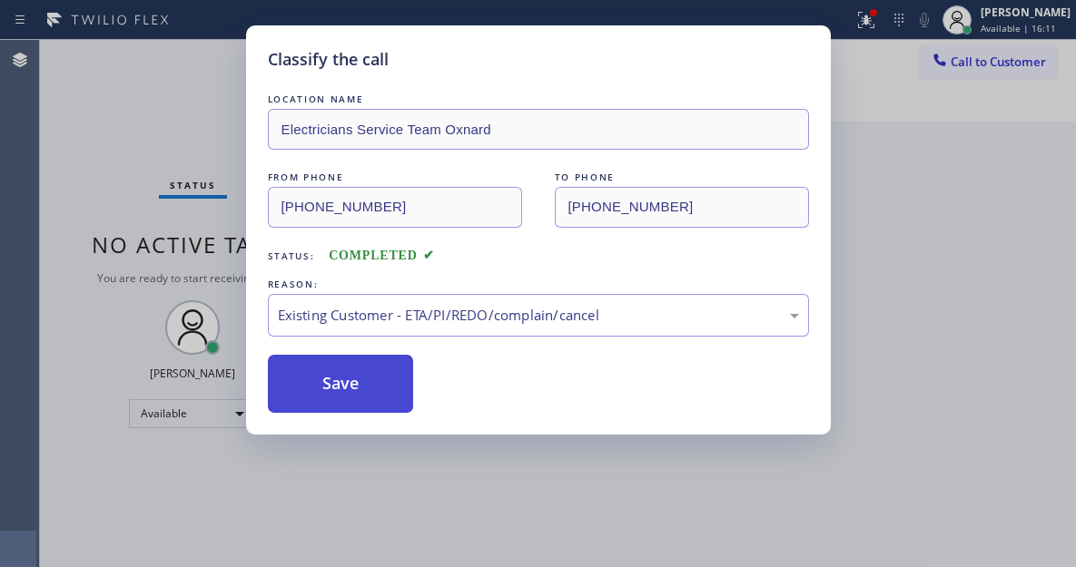
click at [410, 374] on button "Save" at bounding box center [341, 384] width 146 height 58
click at [187, 74] on div "Classify the call LOCATION NAME 5 Star Appliance Repair FROM PHONE [PHONE_NUMBE…" at bounding box center [558, 303] width 1036 height 527
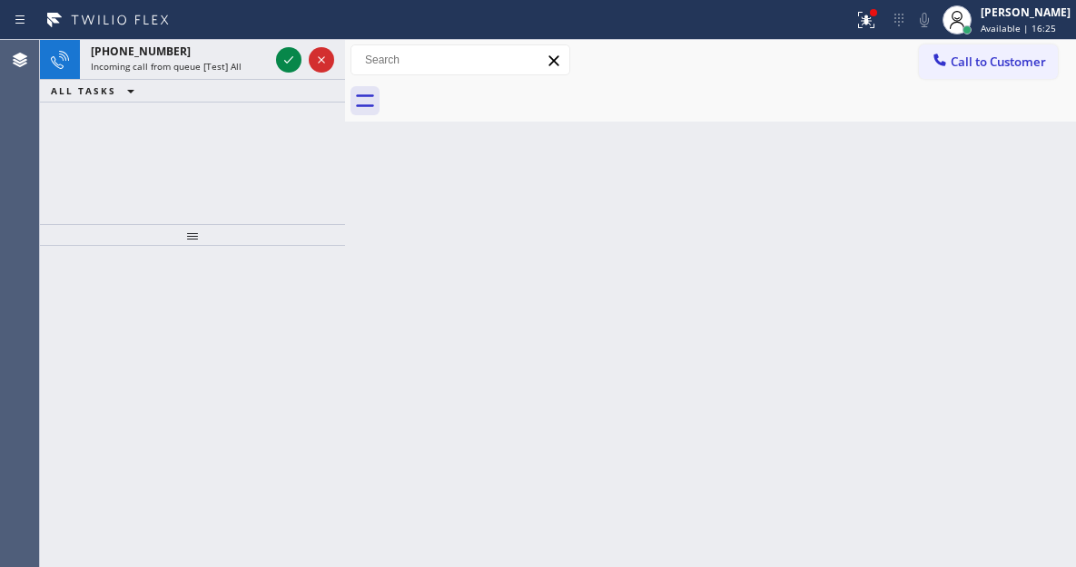
drag, startPoint x: 980, startPoint y: 144, endPoint x: 928, endPoint y: 144, distance: 52.7
click at [980, 144] on div "Back to Dashboard Change Sender ID Customers Technicians Select a contact Outbo…" at bounding box center [710, 303] width 731 height 527
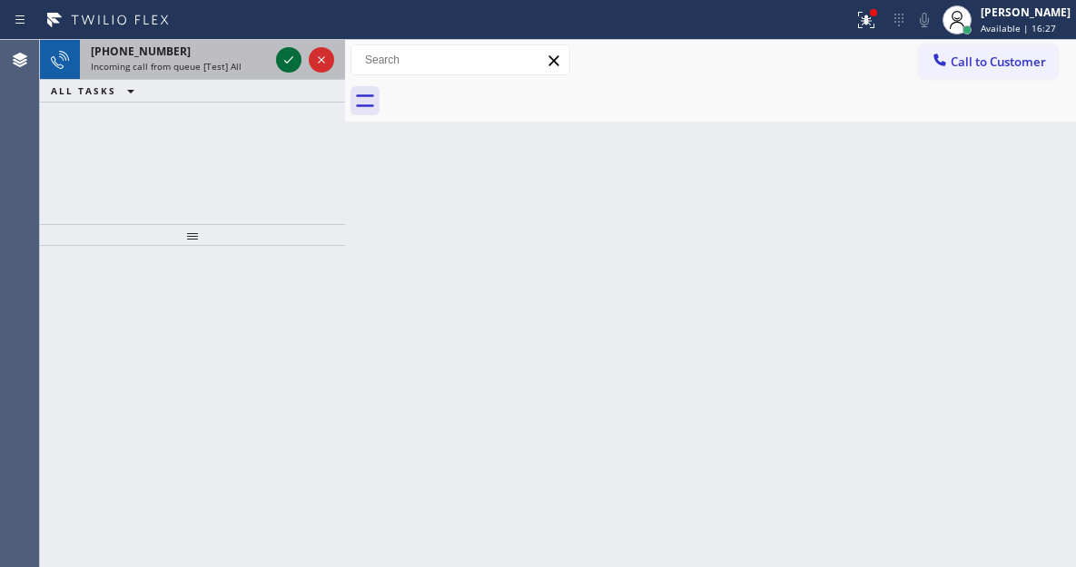
click at [277, 66] on div at bounding box center [288, 60] width 25 height 22
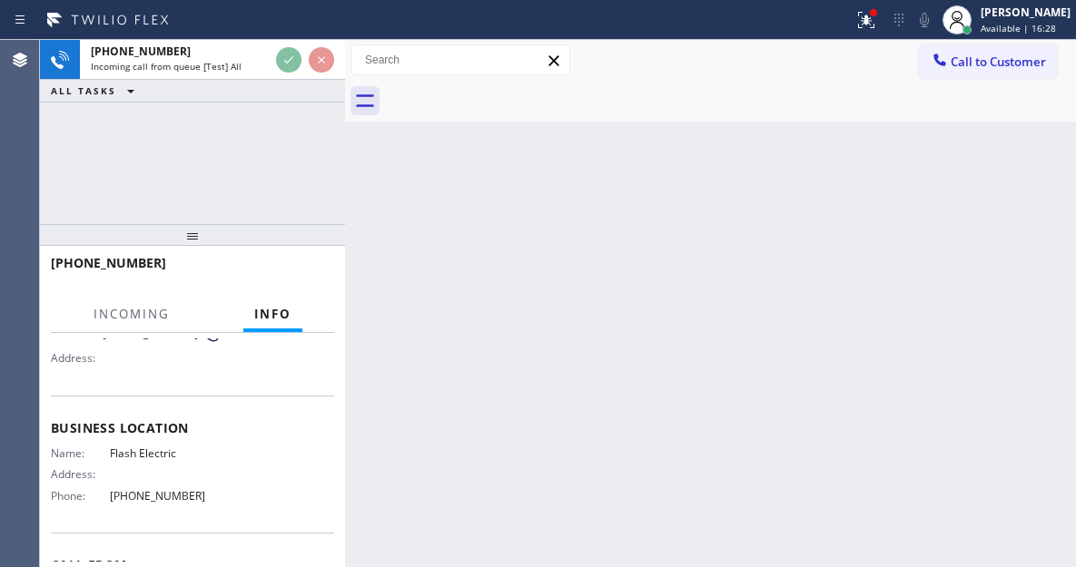
scroll to position [182, 0]
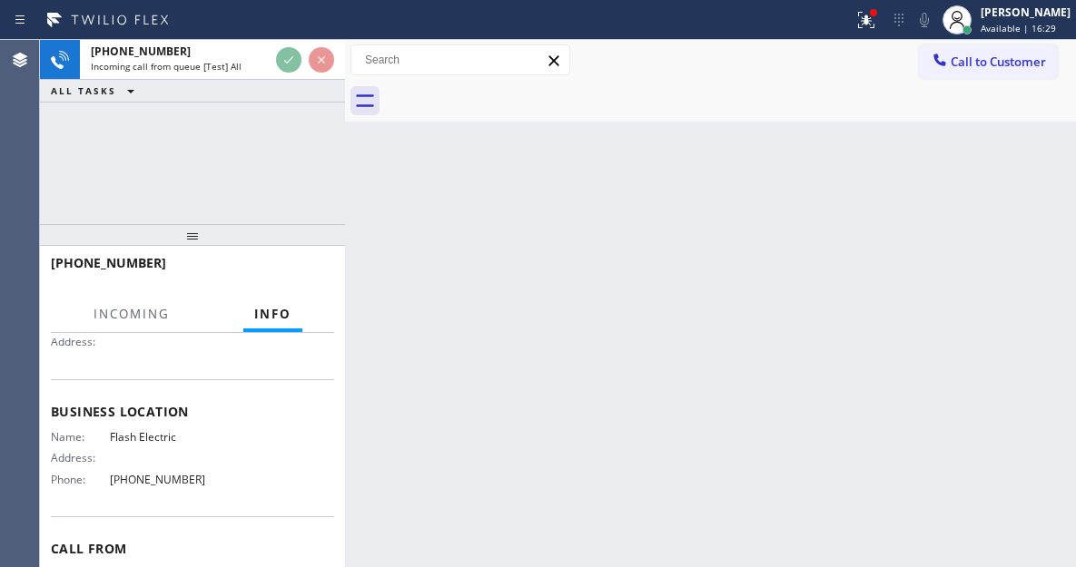
click at [168, 440] on span "Flash Electric" at bounding box center [165, 437] width 111 height 14
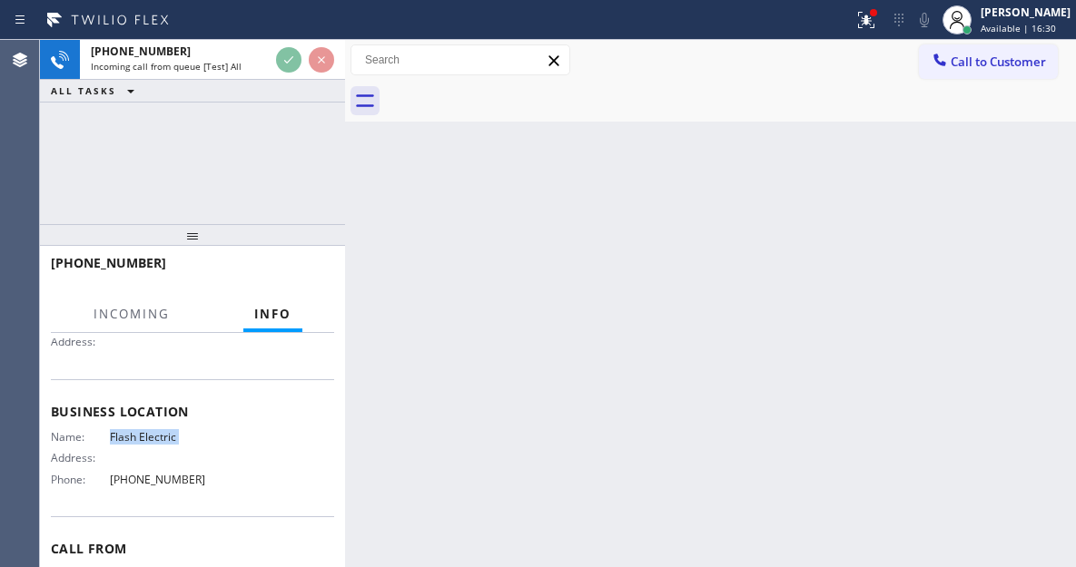
click at [168, 440] on span "Flash Electric" at bounding box center [165, 437] width 111 height 14
click at [877, 14] on icon at bounding box center [866, 20] width 22 height 22
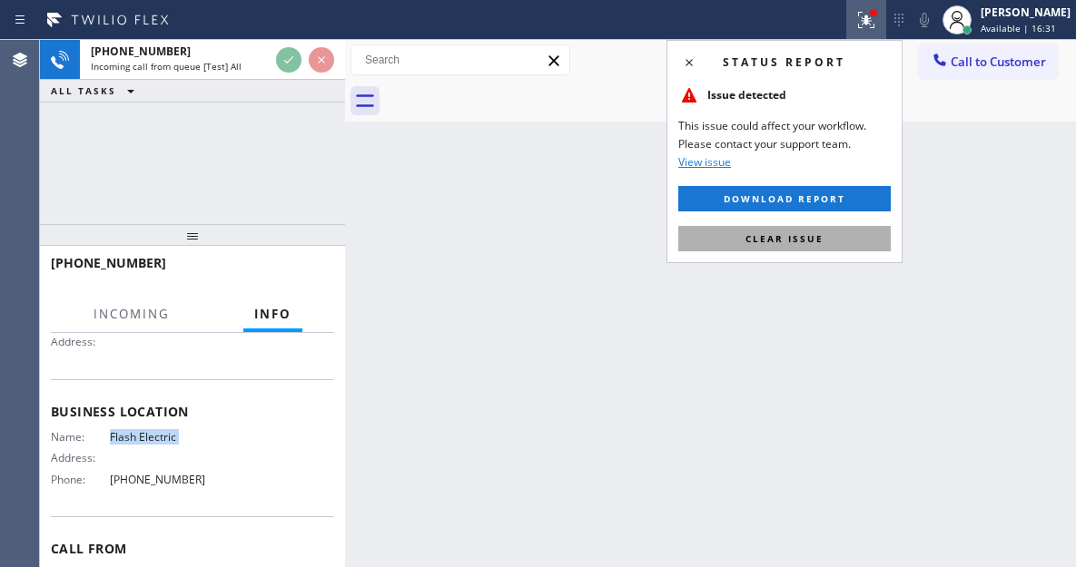
click at [842, 236] on button "Clear issue" at bounding box center [784, 238] width 212 height 25
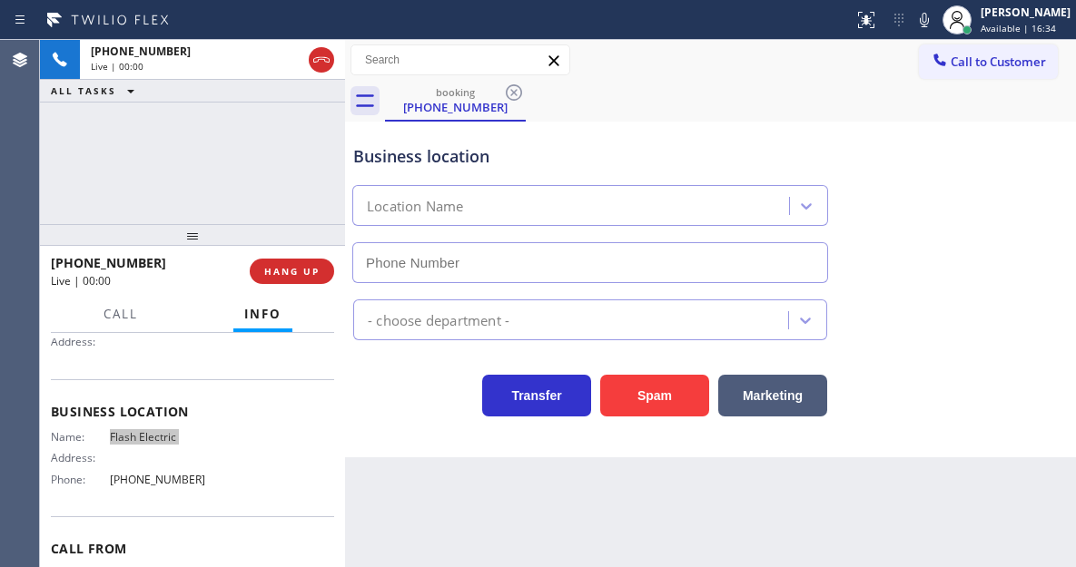
type input "(747) 588-7655"
click at [442, 162] on div "Business location" at bounding box center [590, 156] width 474 height 25
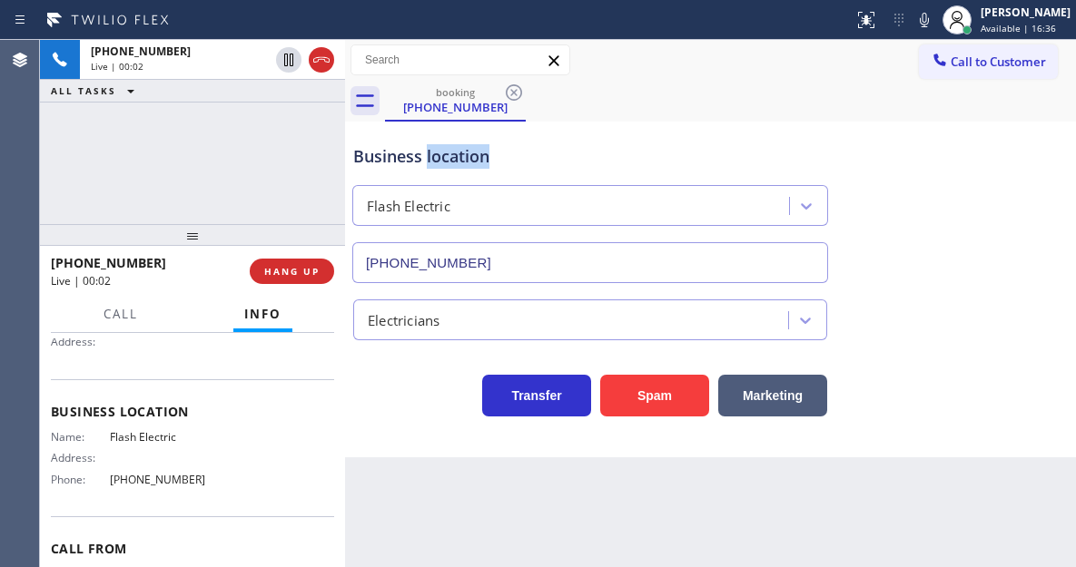
click at [442, 162] on div "Business location" at bounding box center [590, 156] width 474 height 25
click at [988, 171] on div "Business location Flash Electric (747) 588-7655" at bounding box center [710, 201] width 722 height 164
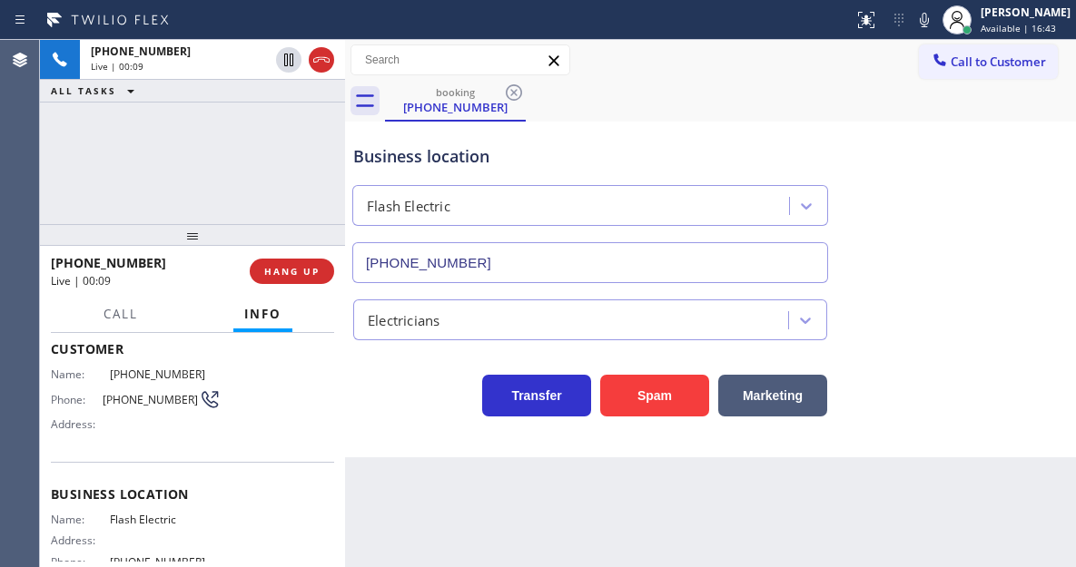
scroll to position [93, 0]
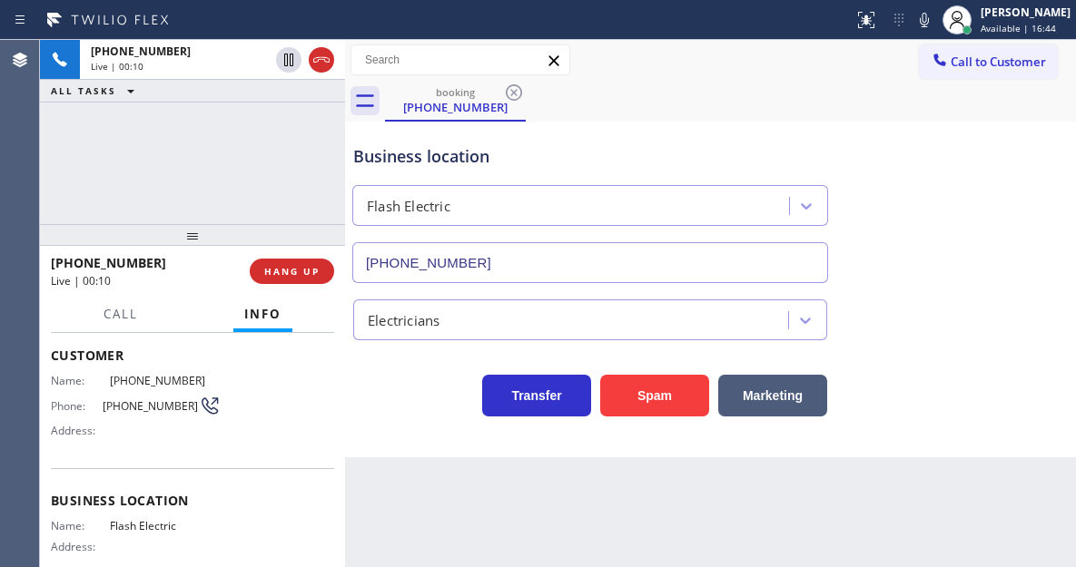
click at [130, 402] on span "(818) 625-3950" at bounding box center [151, 406] width 96 height 14
click at [132, 527] on span "Flash Electric" at bounding box center [165, 526] width 111 height 14
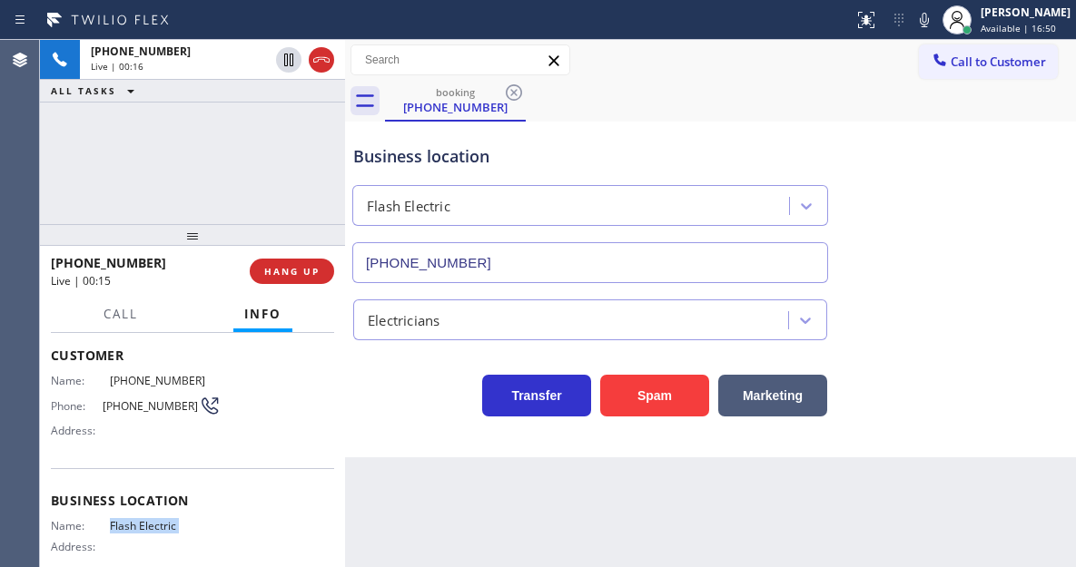
click at [132, 527] on span "Flash Electric" at bounding box center [165, 526] width 111 height 14
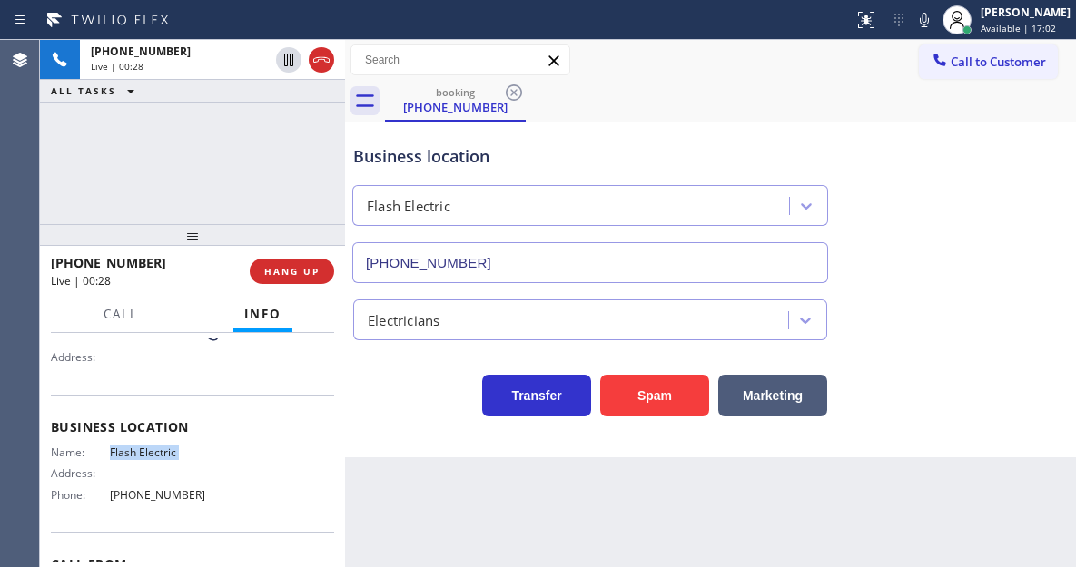
scroll to position [183, 0]
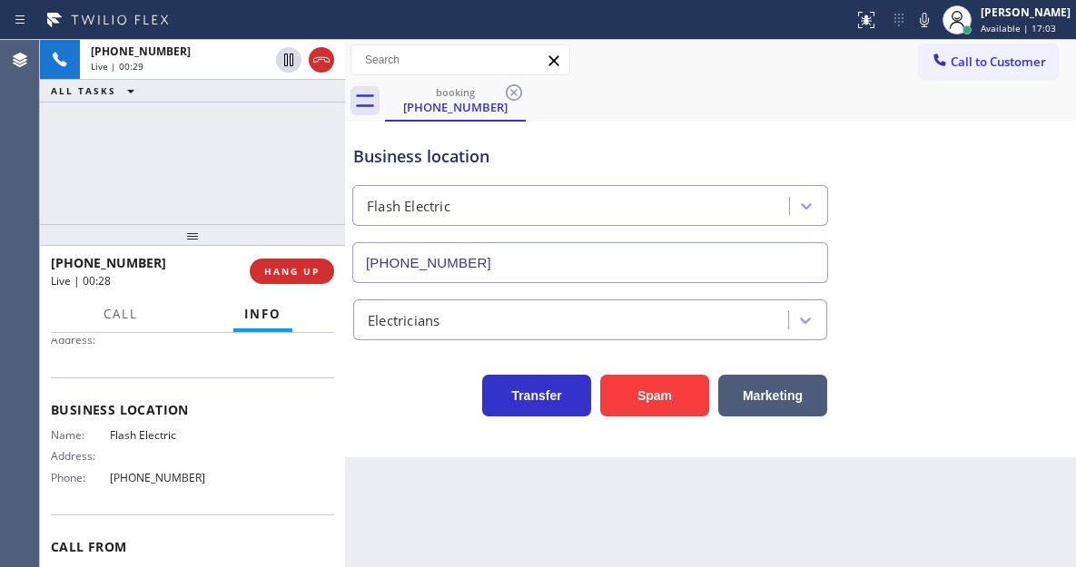
click at [167, 477] on span "(747) 588-7655" at bounding box center [165, 478] width 111 height 14
click at [1014, 220] on div "Business location Flash Electric (747) 588-7655" at bounding box center [710, 201] width 722 height 164
click at [290, 270] on span "HANG UP" at bounding box center [291, 271] width 55 height 13
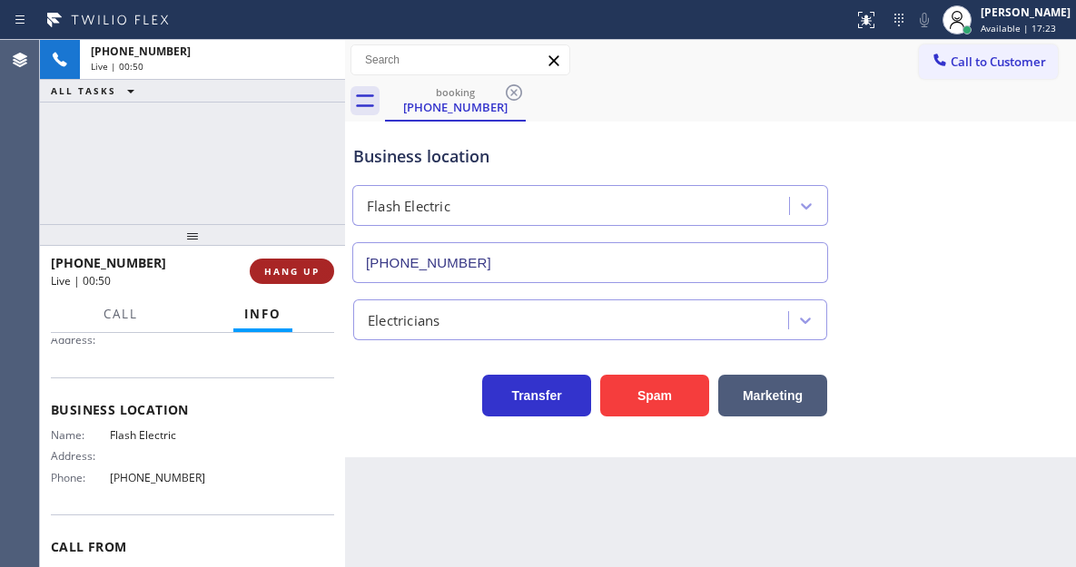
click at [310, 276] on span "HANG UP" at bounding box center [291, 271] width 55 height 13
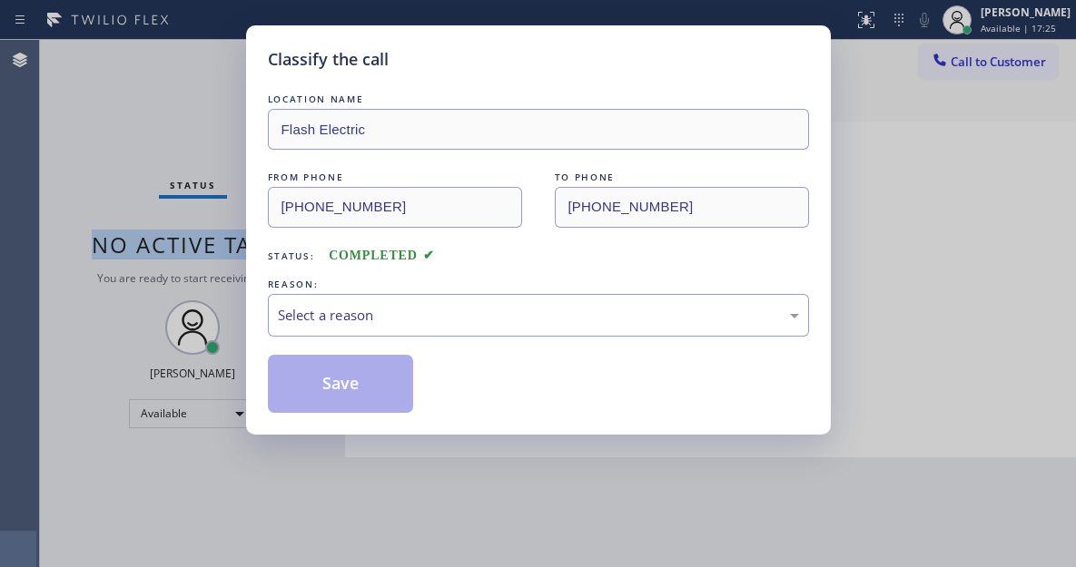
click at [310, 276] on div "Classify the call LOCATION NAME 5 Star Appliance Repair FROM PHONE [PHONE_NUMBE…" at bounding box center [558, 303] width 1036 height 527
click at [310, 276] on div "REASON:" at bounding box center [538, 284] width 541 height 19
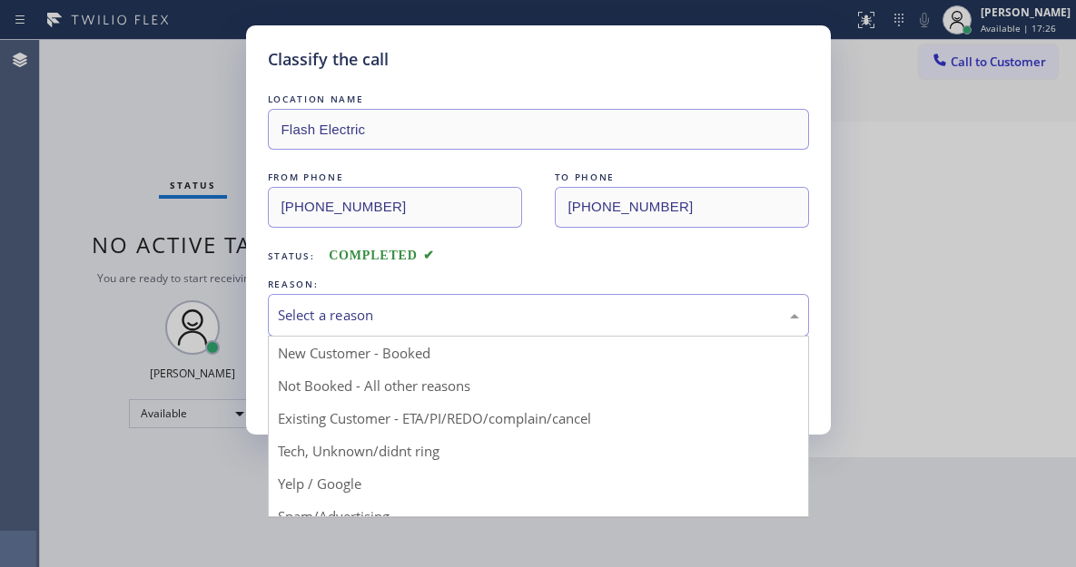
click at [514, 320] on div "Select a reason" at bounding box center [538, 315] width 521 height 21
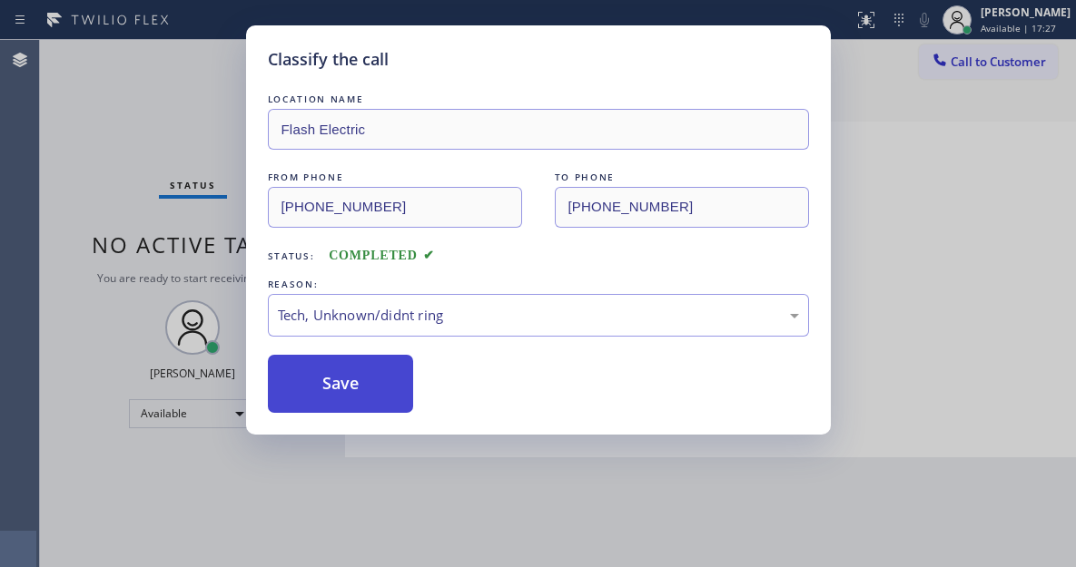
click at [376, 402] on button "Save" at bounding box center [341, 384] width 146 height 58
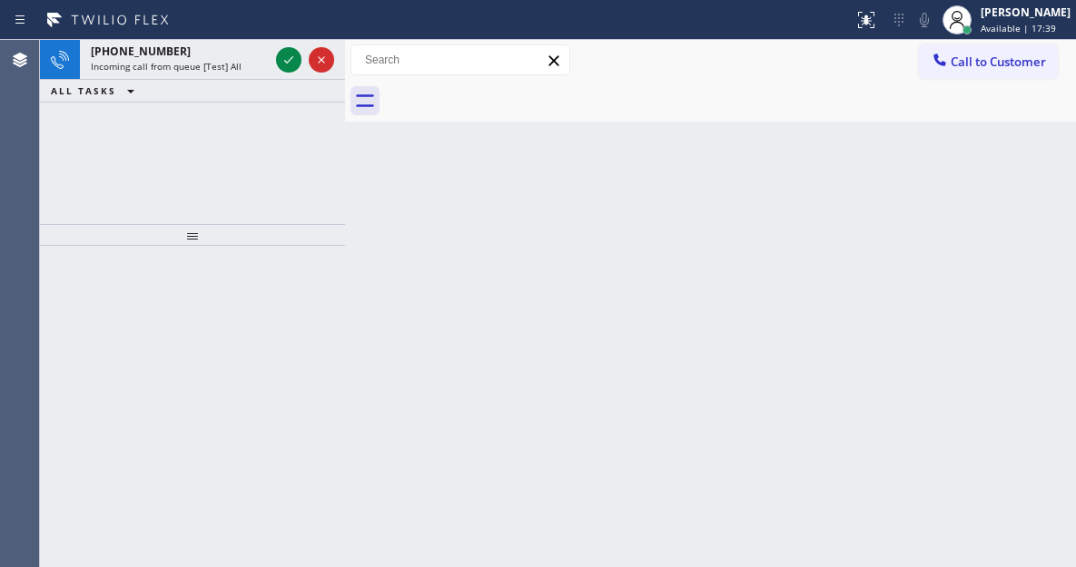
drag, startPoint x: 991, startPoint y: 206, endPoint x: 714, endPoint y: 158, distance: 281.0
click at [991, 206] on div "Back to Dashboard Change Sender ID Customers Technicians Select a contact Outbo…" at bounding box center [710, 303] width 731 height 527
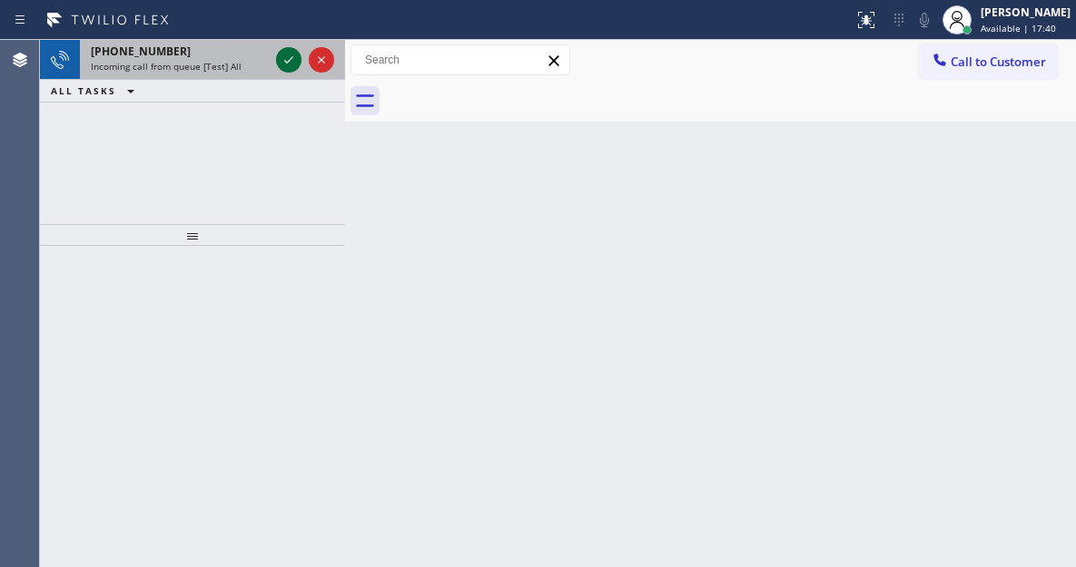
click at [292, 63] on icon at bounding box center [289, 60] width 22 height 22
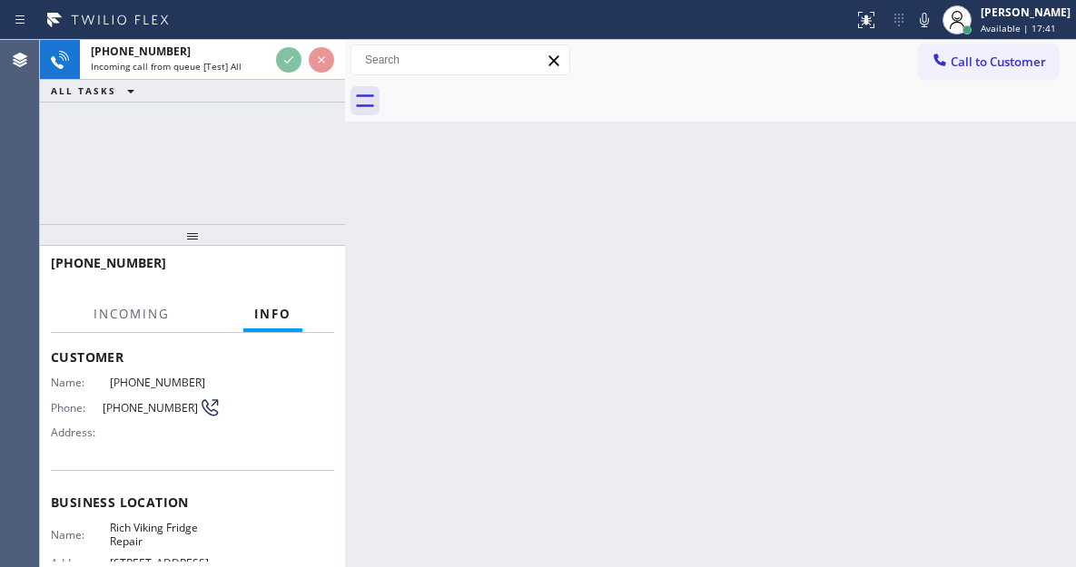
scroll to position [182, 0]
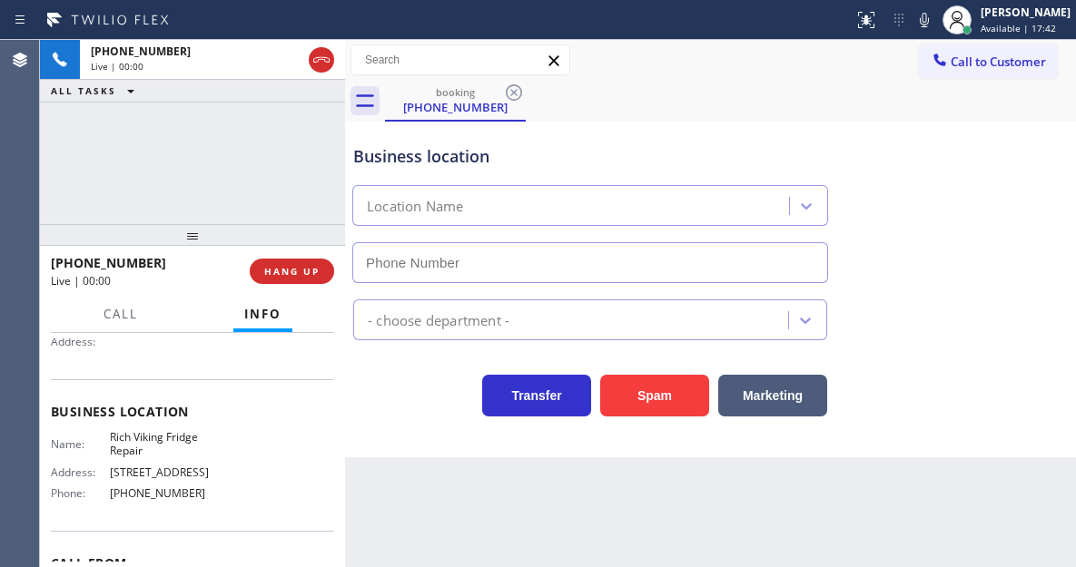
type input "(619) 773-0925"
click at [142, 441] on span "Rich Viking Fridge Repair" at bounding box center [165, 444] width 111 height 28
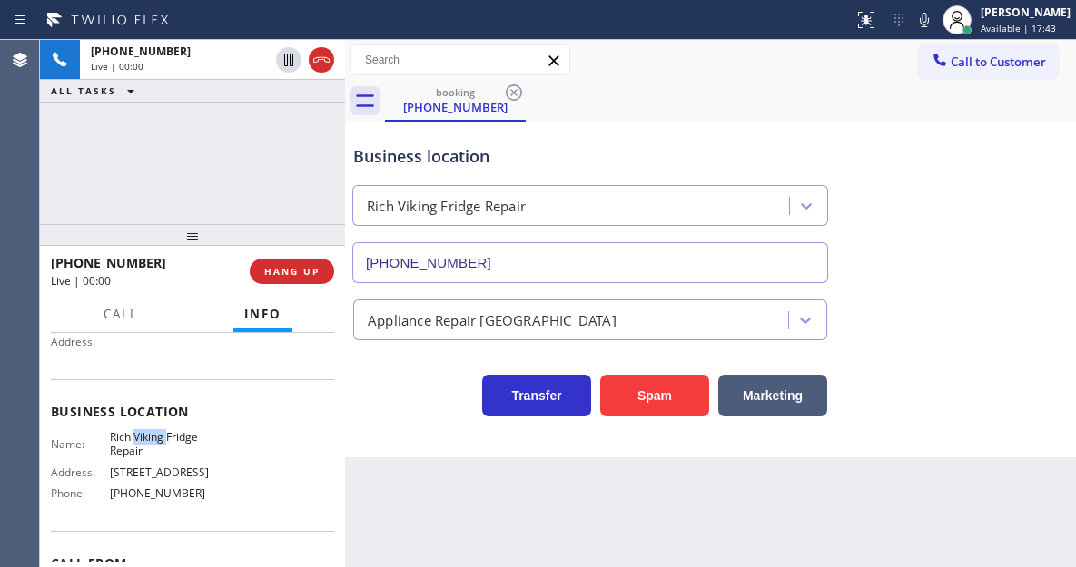
click at [142, 441] on span "Rich Viking Fridge Repair" at bounding box center [165, 444] width 111 height 28
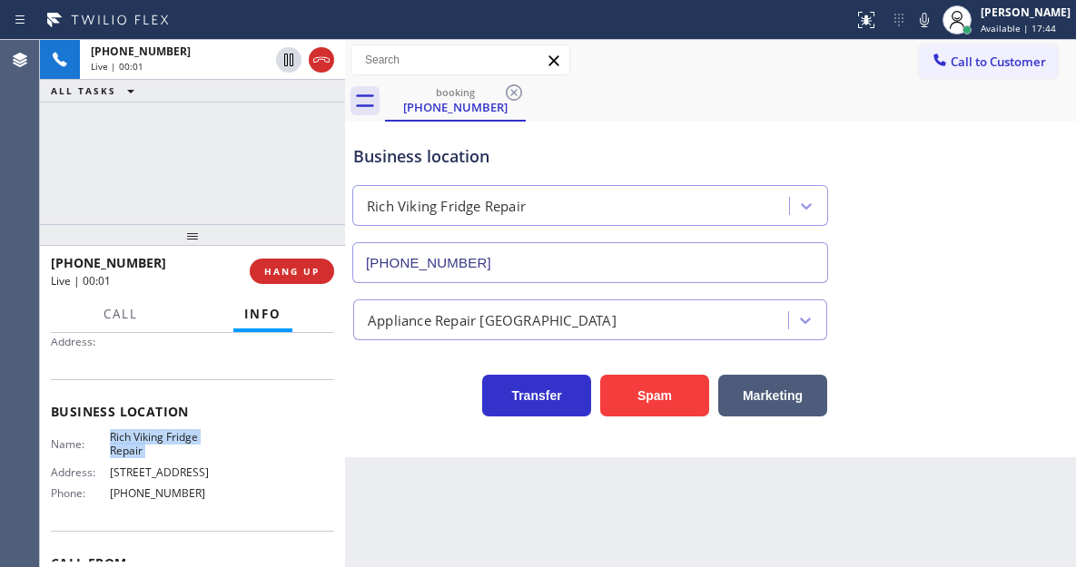
click at [142, 441] on span "Rich Viking Fridge Repair" at bounding box center [165, 444] width 111 height 28
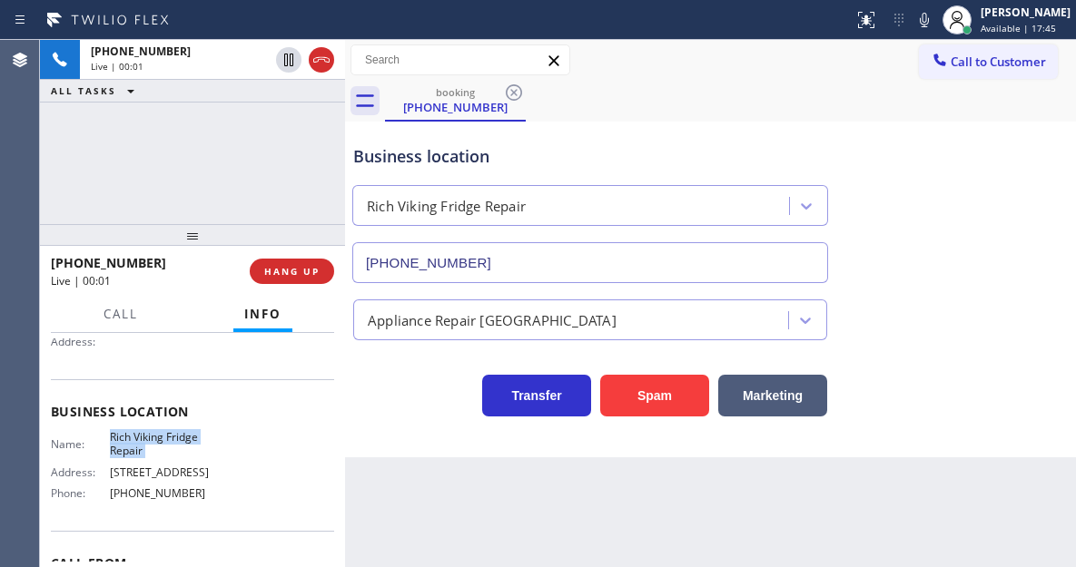
click at [142, 441] on span "Rich Viking Fridge Repair" at bounding box center [165, 444] width 111 height 28
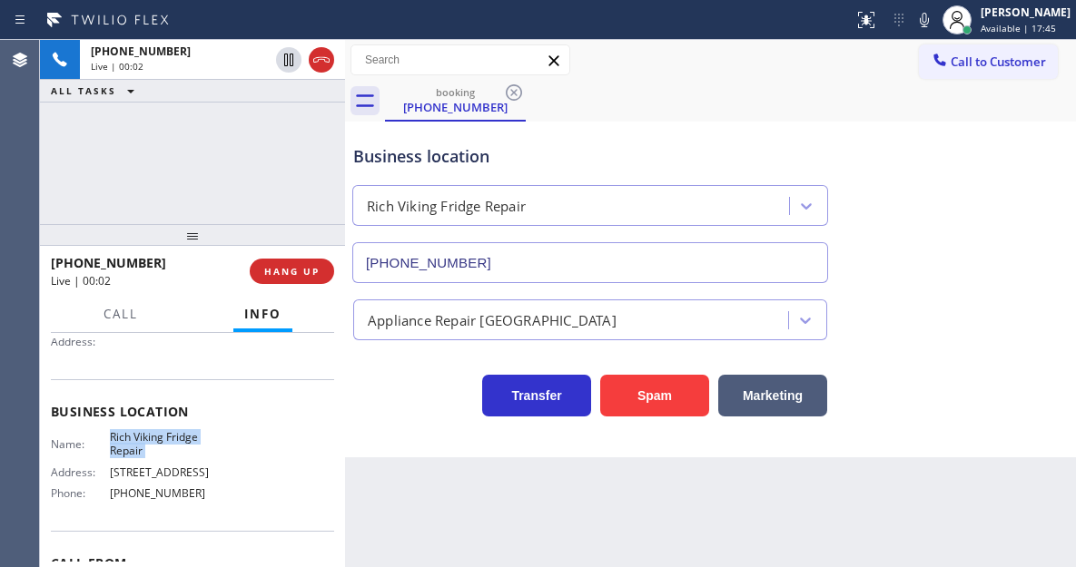
click at [142, 441] on span "Rich Viking Fridge Repair" at bounding box center [165, 444] width 111 height 28
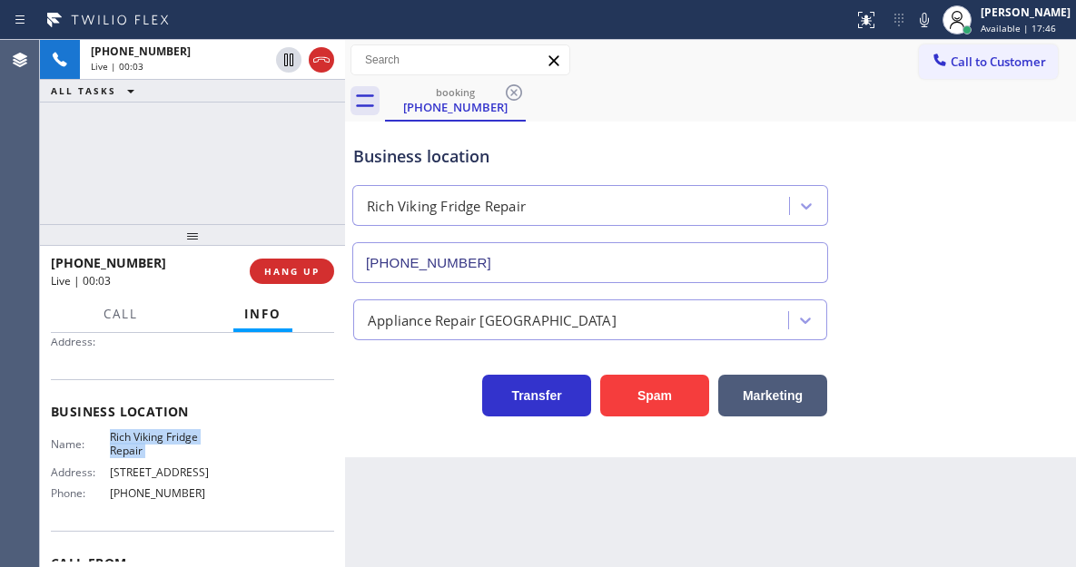
click at [142, 441] on span "Rich Viking Fridge Repair" at bounding box center [165, 444] width 111 height 28
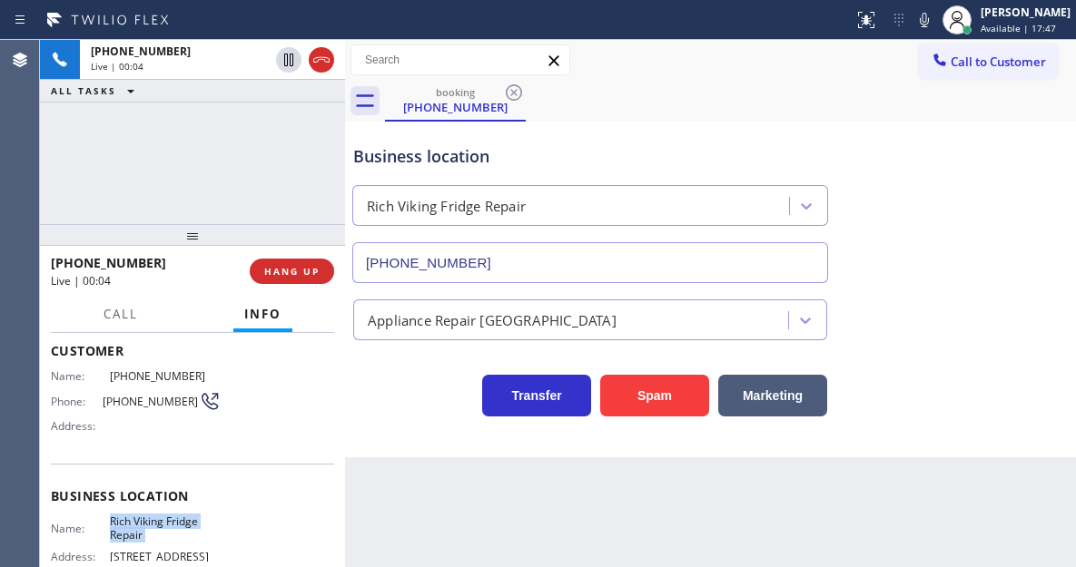
scroll to position [91, 0]
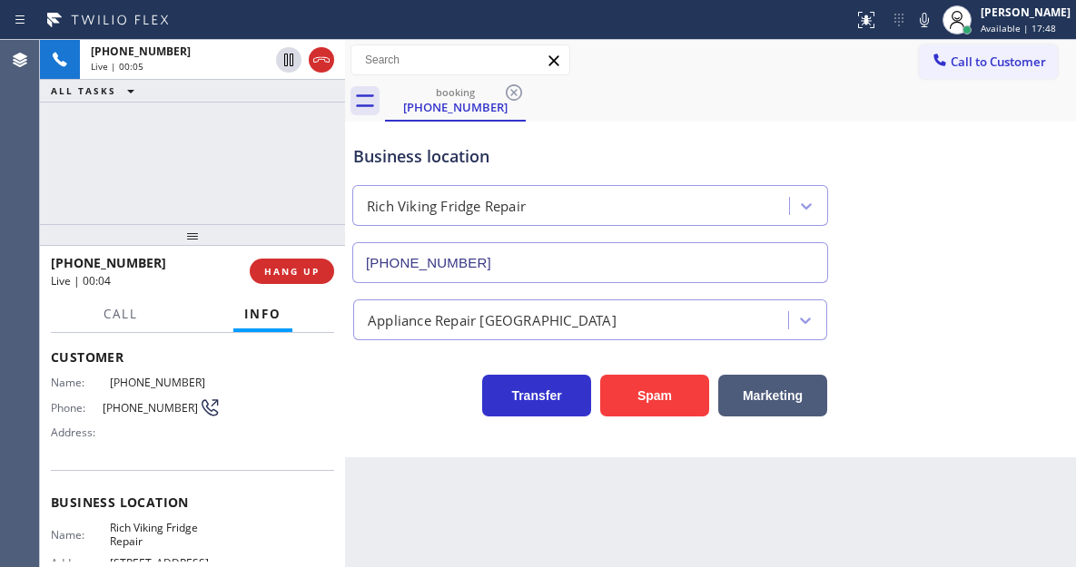
click at [147, 408] on span "(619) 254-7340" at bounding box center [151, 408] width 96 height 14
click at [977, 204] on div "Business location Rich Viking Fridge Repair (619) 773-0925" at bounding box center [710, 201] width 722 height 164
click at [332, 159] on div "+16192547340 Live | 00:22 ALL TASKS ALL TASKS ACTIVE TASKS TASKS IN WRAP UP" at bounding box center [192, 132] width 305 height 184
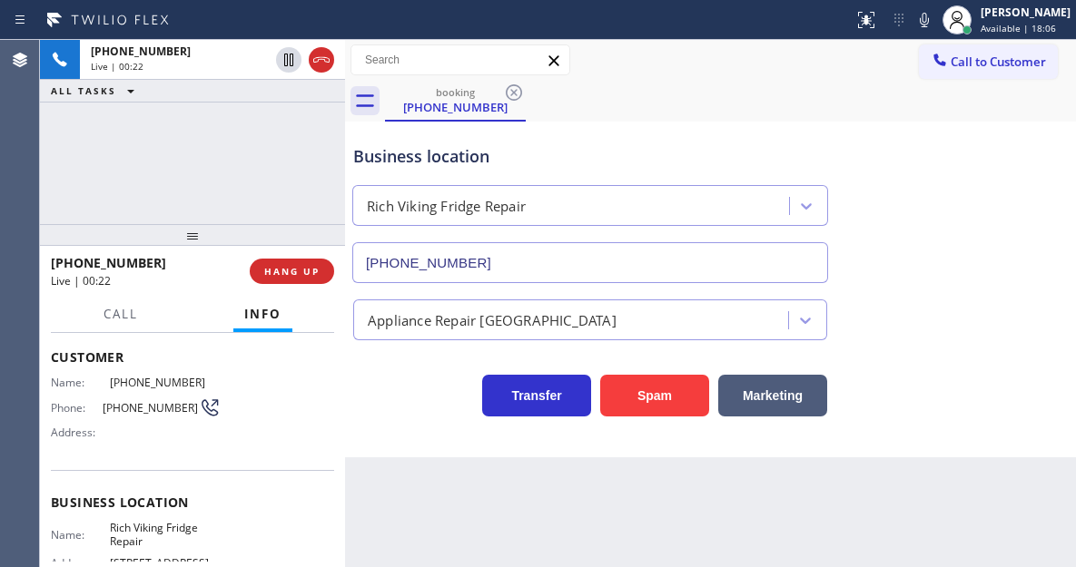
click at [388, 155] on div "Business location" at bounding box center [590, 156] width 474 height 25
click at [271, 160] on div "+16192547340 Live | 00:23 ALL TASKS ALL TASKS ACTIVE TASKS TASKS IN WRAP UP" at bounding box center [192, 132] width 305 height 184
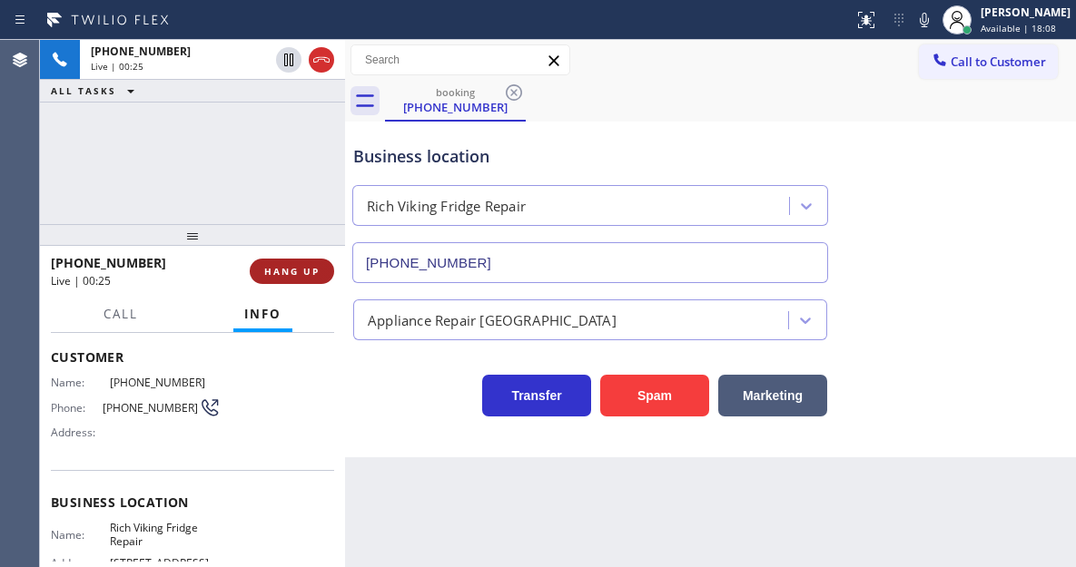
click at [301, 271] on span "HANG UP" at bounding box center [291, 271] width 55 height 13
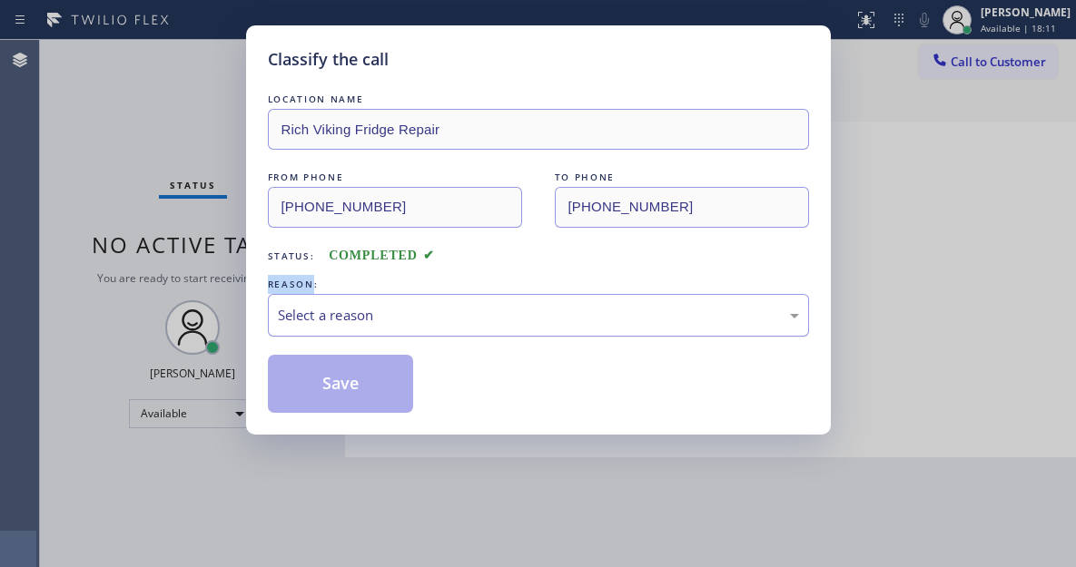
click at [422, 305] on div "Select a reason" at bounding box center [538, 315] width 521 height 21
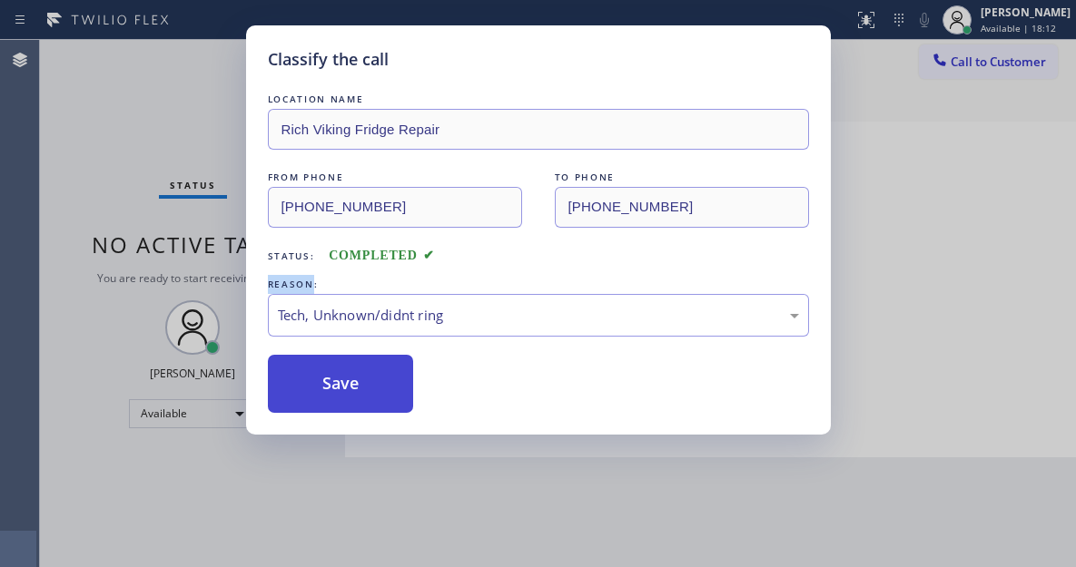
click at [371, 409] on button "Save" at bounding box center [341, 384] width 146 height 58
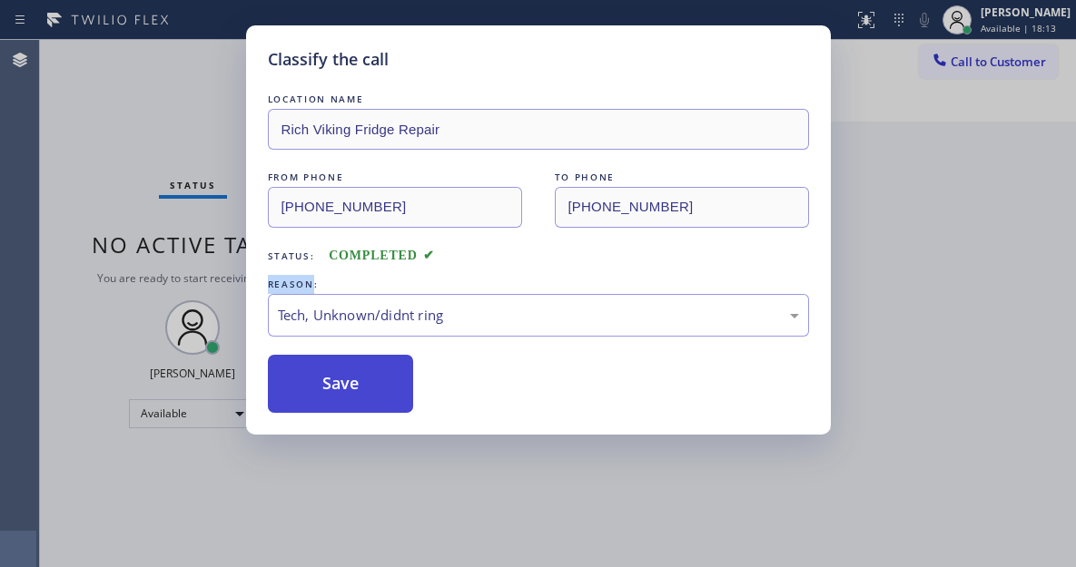
click at [368, 389] on button "Save" at bounding box center [341, 384] width 146 height 58
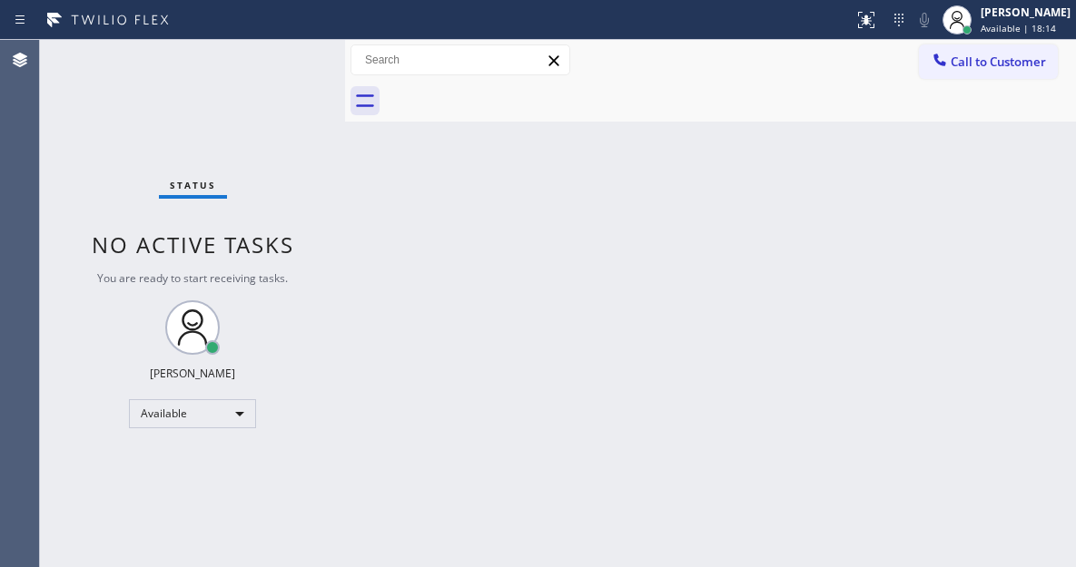
click at [298, 54] on div "Status No active tasks You are ready to start receiving tasks. [PERSON_NAME]" at bounding box center [192, 303] width 305 height 527
click at [272, 54] on div "Status No active tasks You are ready to start receiving tasks. [PERSON_NAME]" at bounding box center [192, 303] width 305 height 527
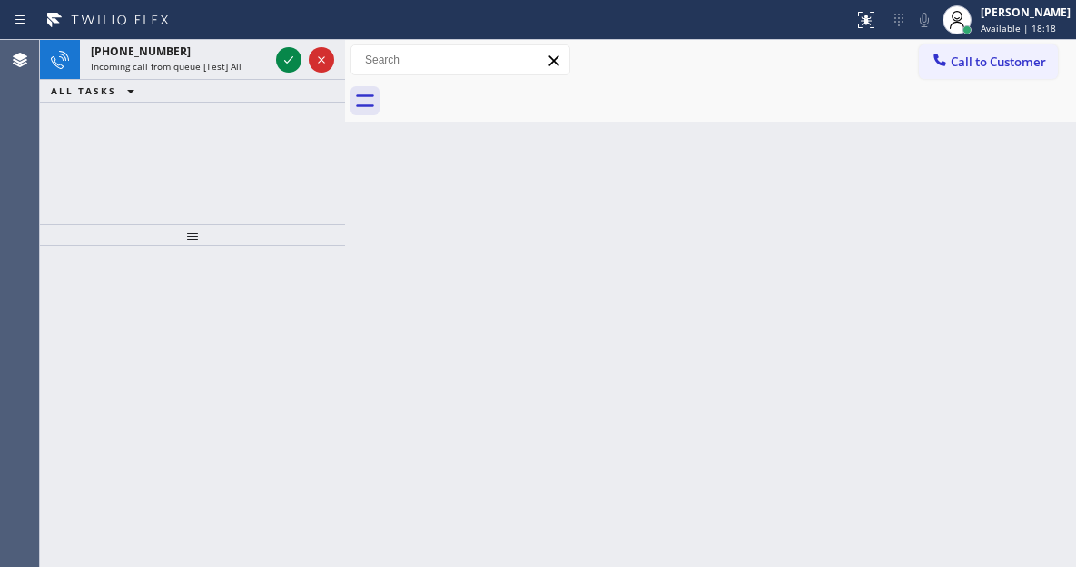
click at [1003, 191] on div "Back to Dashboard Change Sender ID Customers Technicians Select a contact Outbo…" at bounding box center [710, 303] width 731 height 527
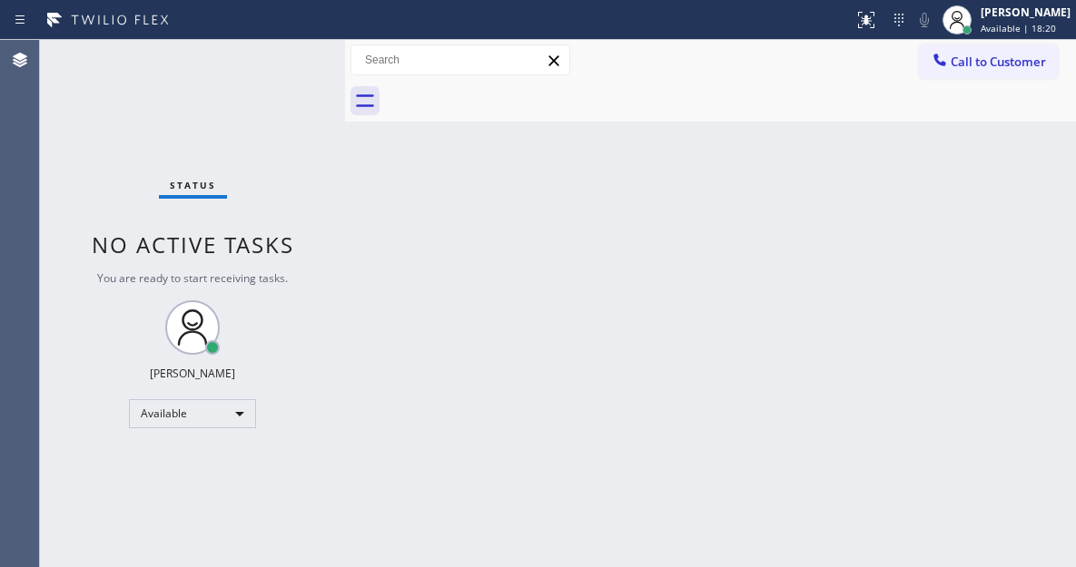
click at [290, 53] on div "Status No active tasks You are ready to start receiving tasks. [PERSON_NAME]" at bounding box center [192, 303] width 305 height 527
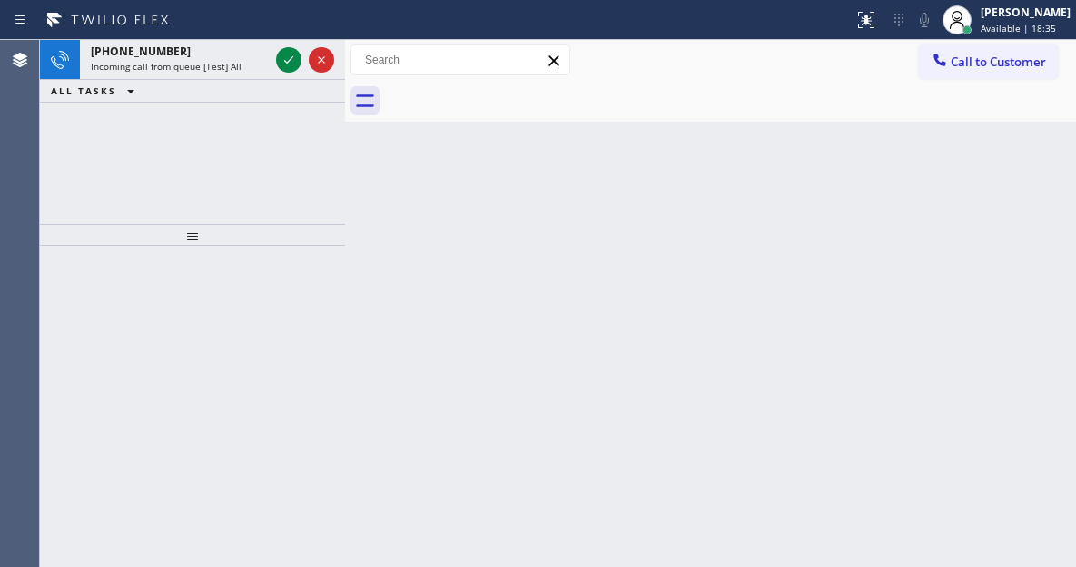
click at [983, 182] on div "Back to Dashboard Change Sender ID Customers Technicians Select a contact Outbo…" at bounding box center [710, 303] width 731 height 527
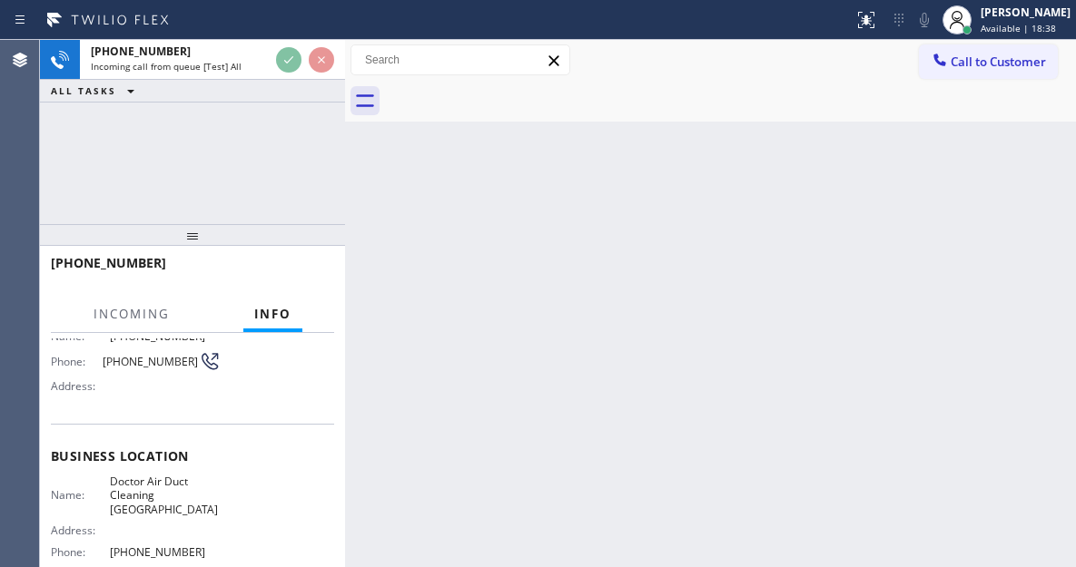
scroll to position [182, 0]
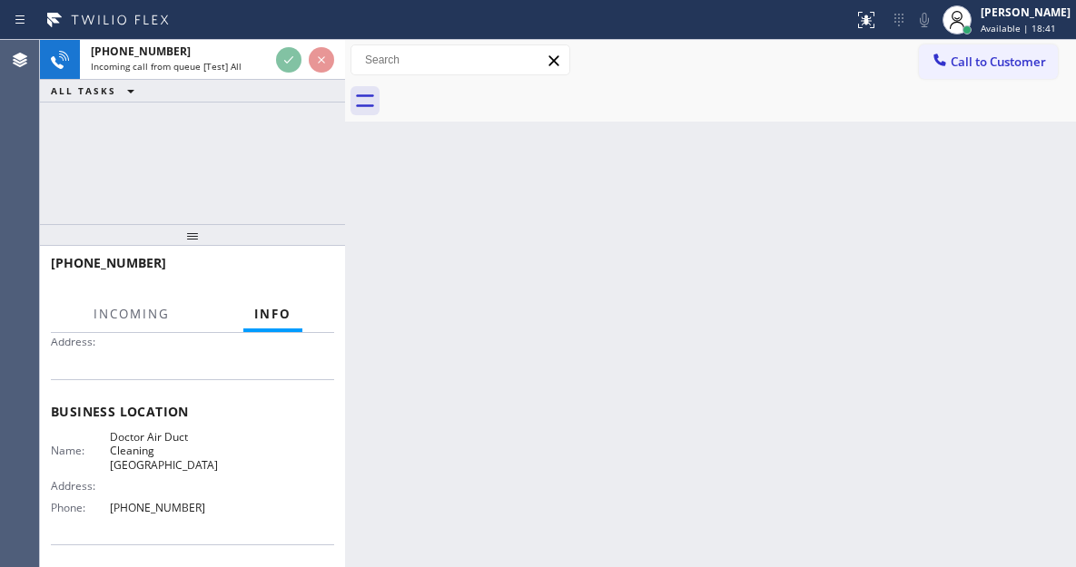
click at [154, 436] on span "Doctor Air Duct Cleaning Toro Canyon" at bounding box center [165, 451] width 111 height 42
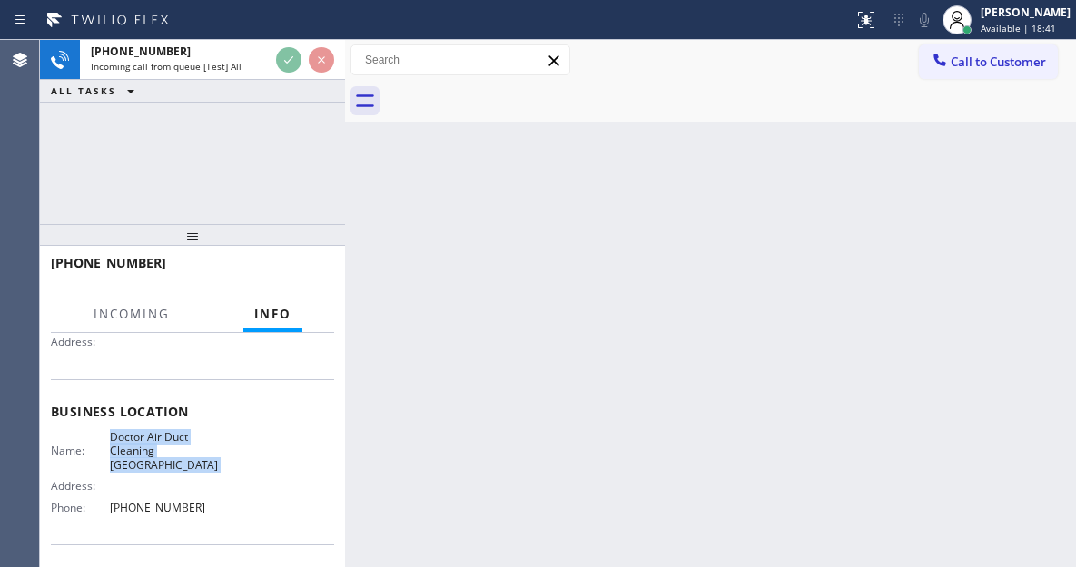
click at [154, 436] on span "Doctor Air Duct Cleaning Toro Canyon" at bounding box center [165, 451] width 111 height 42
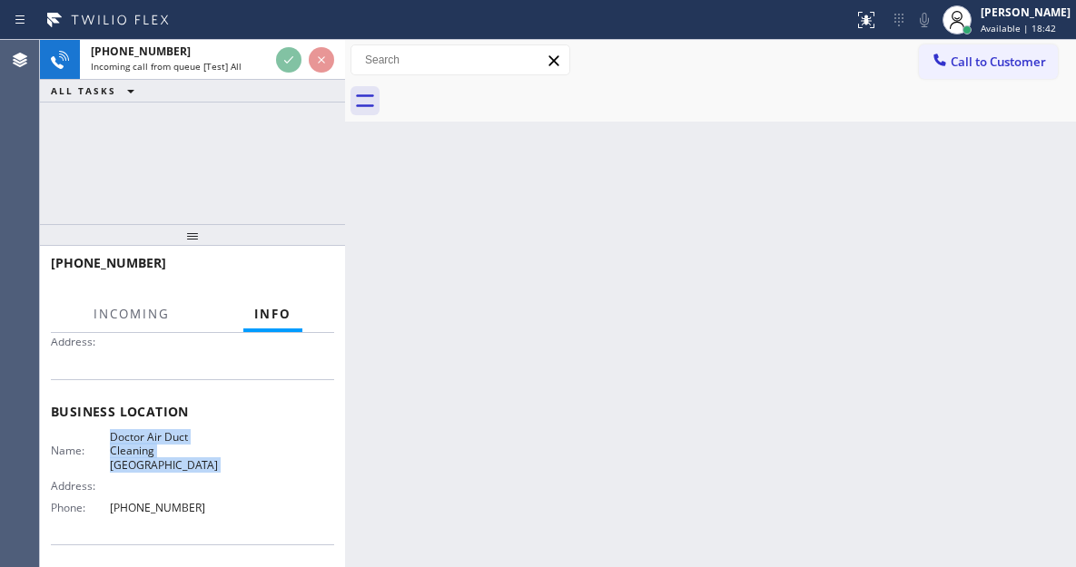
click at [154, 436] on span "Doctor Air Duct Cleaning Toro Canyon" at bounding box center [165, 451] width 111 height 42
click at [236, 164] on div "+18053078365 Incoming call from queue [Test] All ALL TASKS ALL TASKS ACTIVE TAS…" at bounding box center [192, 132] width 305 height 184
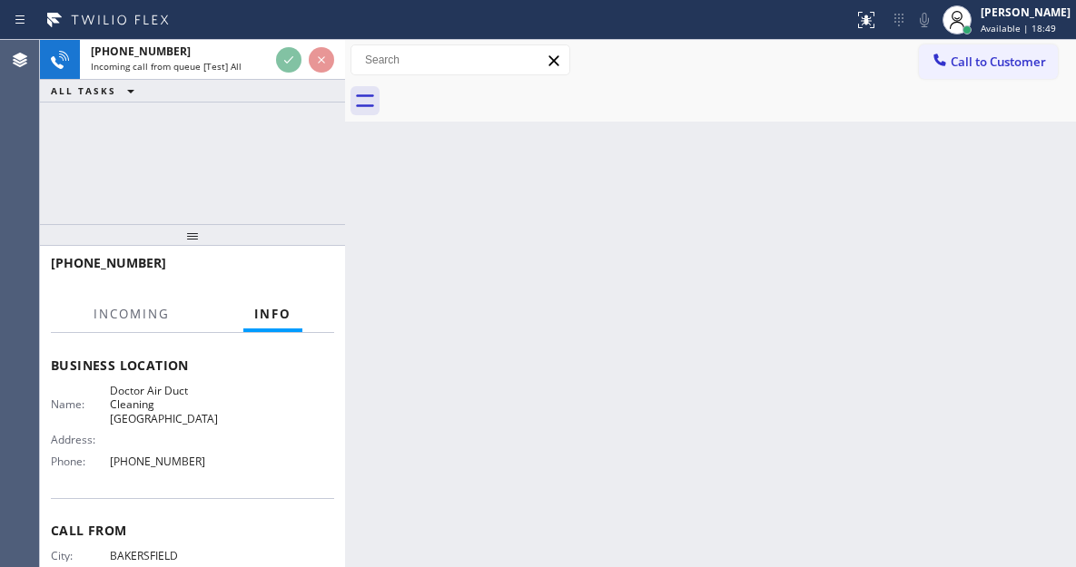
scroll to position [272, 0]
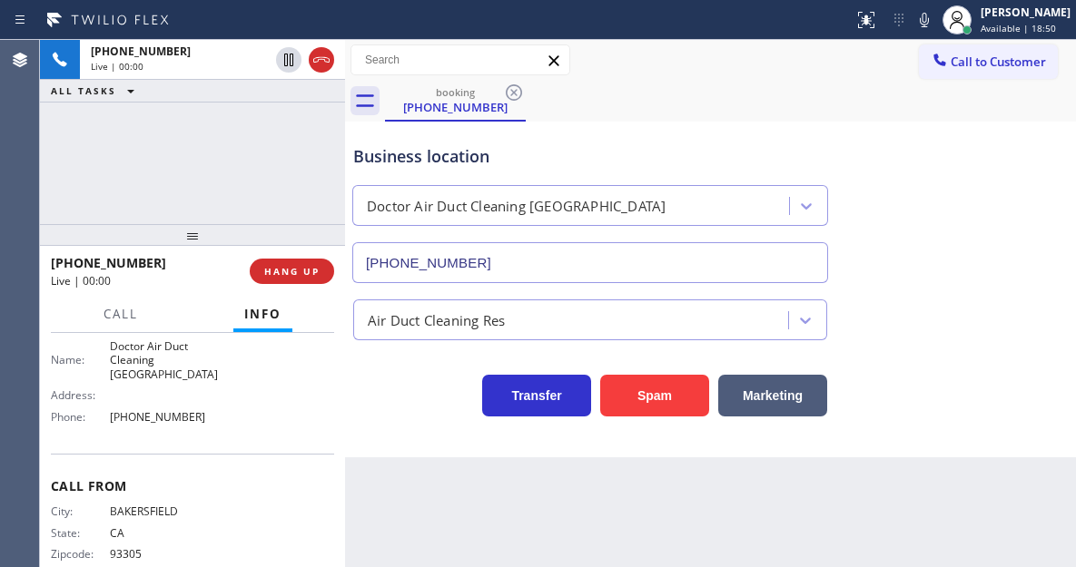
type input "(805) 608-3776"
click at [681, 399] on button "Spam" at bounding box center [654, 396] width 109 height 42
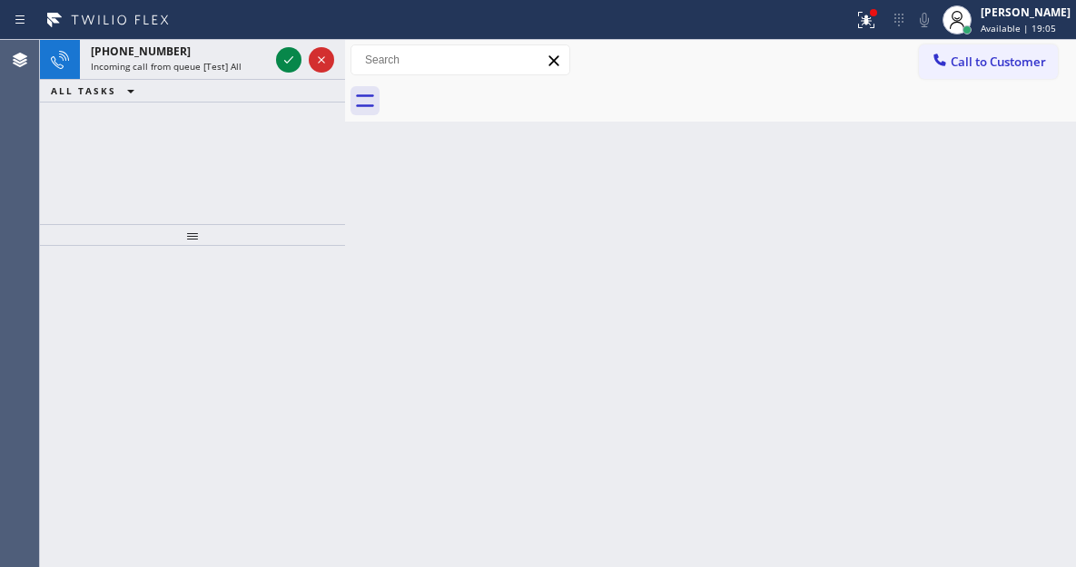
drag, startPoint x: 1006, startPoint y: 236, endPoint x: 803, endPoint y: 198, distance: 206.0
click at [1006, 236] on div "Back to Dashboard Change Sender ID Customers Technicians Select a contact Outbo…" at bounding box center [710, 303] width 731 height 527
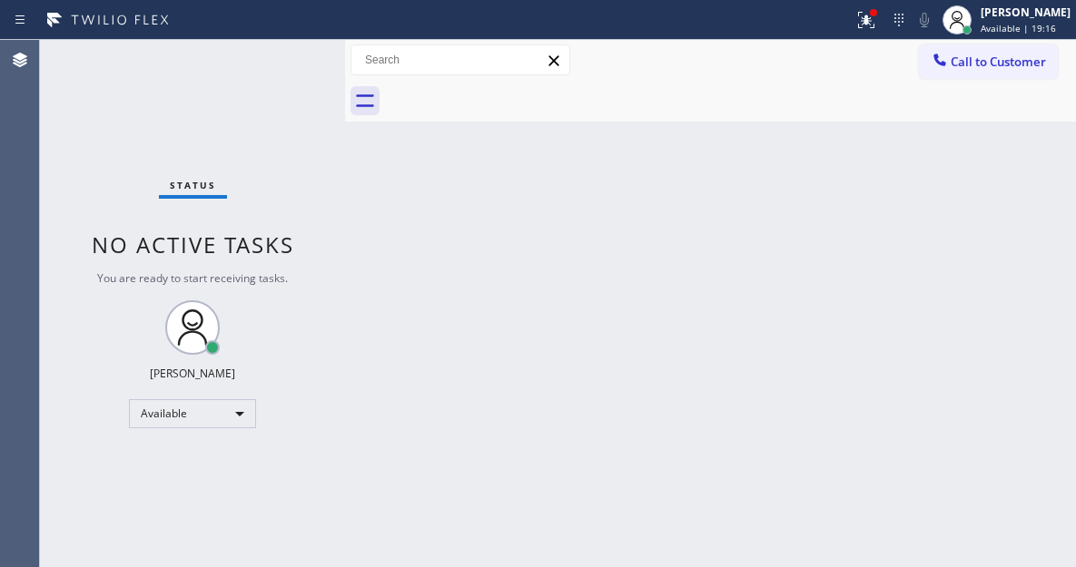
click at [1000, 201] on div "Back to Dashboard Change Sender ID Customers Technicians Select a contact Outbo…" at bounding box center [710, 303] width 731 height 527
click at [250, 60] on div "Status No active tasks You are ready to start receiving tasks. [PERSON_NAME]" at bounding box center [192, 303] width 305 height 527
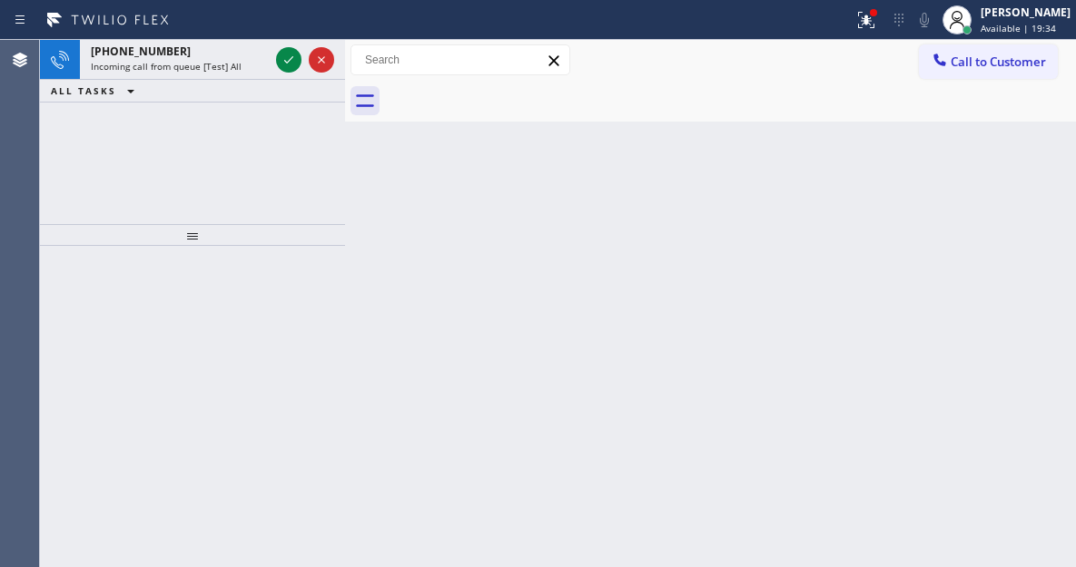
drag, startPoint x: 1018, startPoint y: 182, endPoint x: 909, endPoint y: 172, distance: 109.3
click at [1018, 182] on div "Back to Dashboard Change Sender ID Customers Technicians Select a contact Outbo…" at bounding box center [710, 303] width 731 height 527
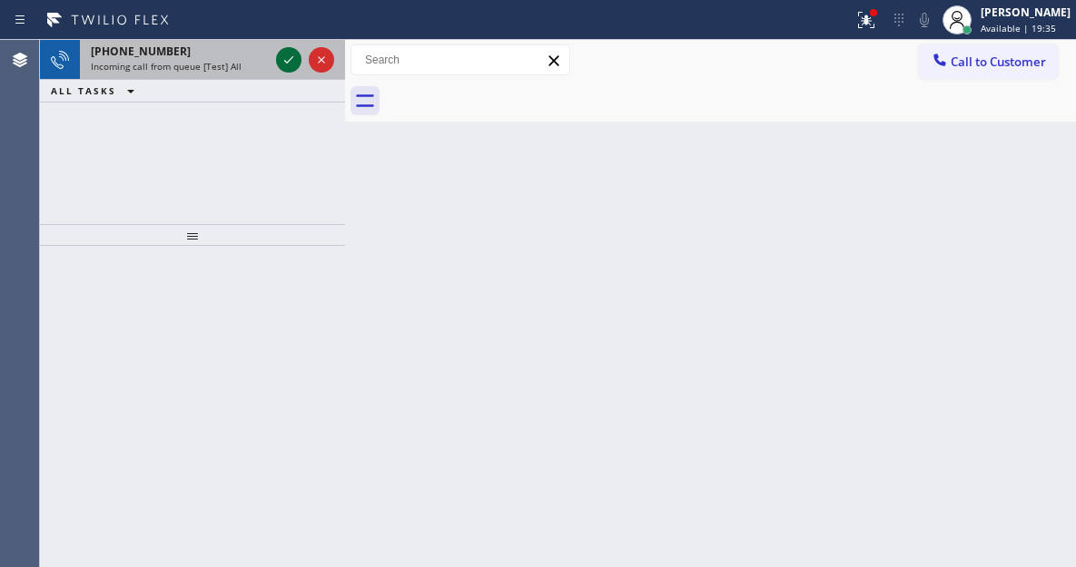
click at [286, 64] on icon at bounding box center [289, 60] width 22 height 22
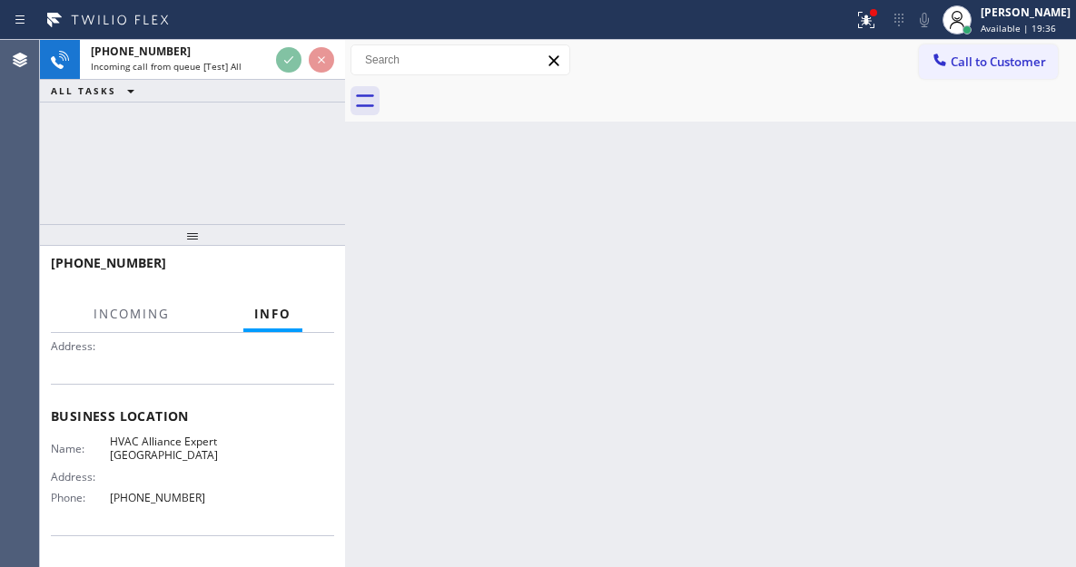
scroll to position [182, 0]
click at [171, 445] on span "HVAC Alliance Expert Fountain Valley" at bounding box center [165, 444] width 111 height 28
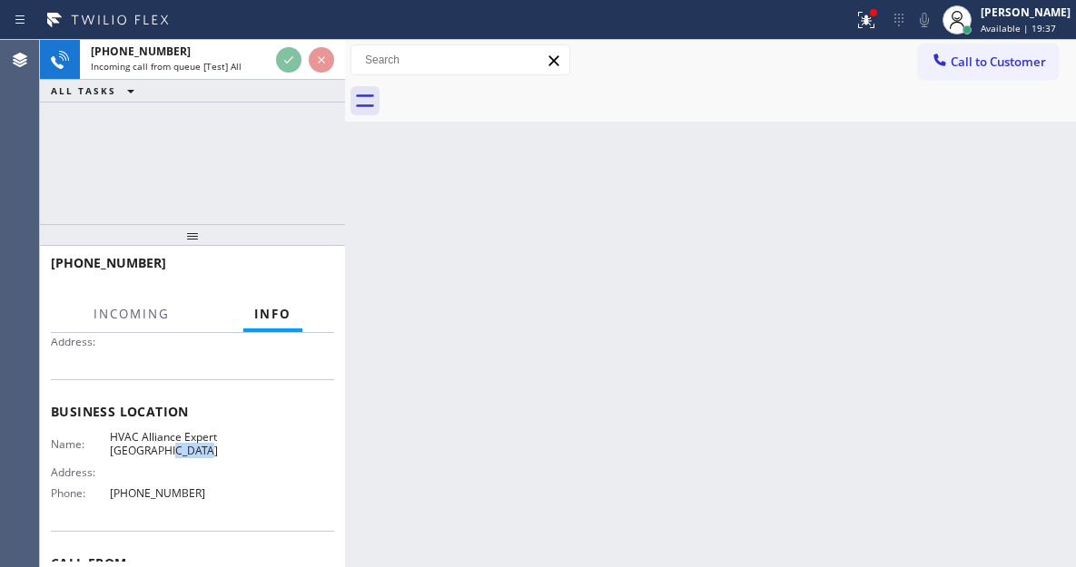
click at [171, 445] on span "HVAC Alliance Expert Fountain Valley" at bounding box center [165, 444] width 111 height 28
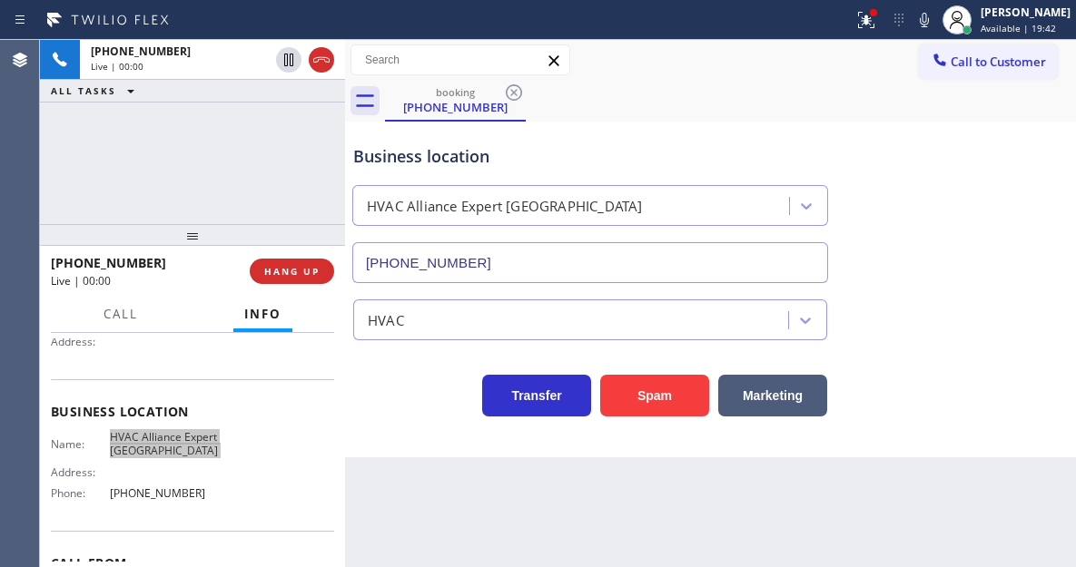
type input "(714) 844-7445"
click at [1038, 213] on div "Business location HVAC Alliance Expert Fountain Valley (714) 844-7445" at bounding box center [710, 201] width 722 height 164
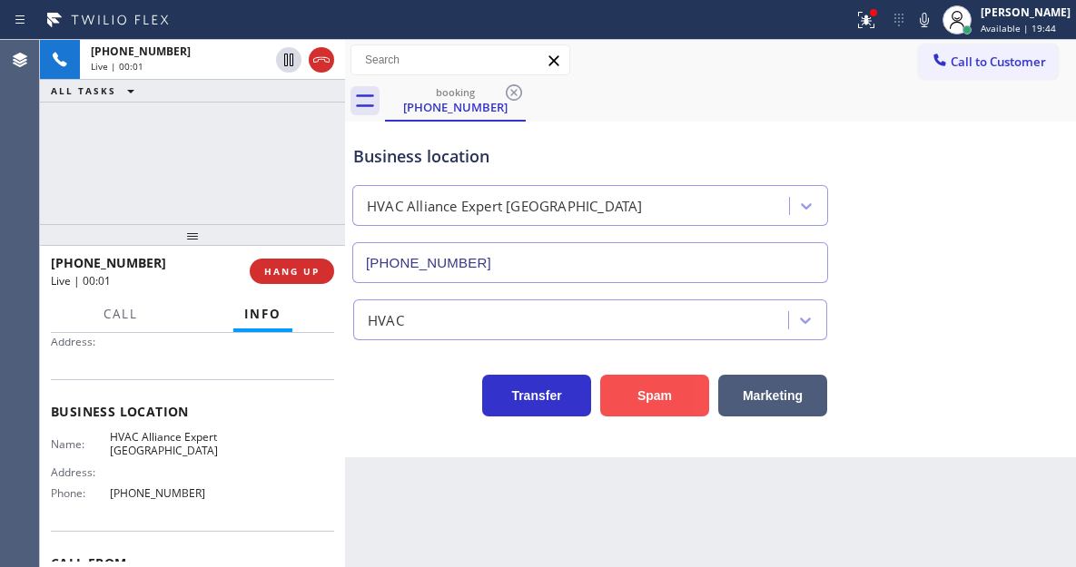
click at [672, 409] on button "Spam" at bounding box center [654, 396] width 109 height 42
click at [655, 375] on button "Spam" at bounding box center [654, 396] width 109 height 42
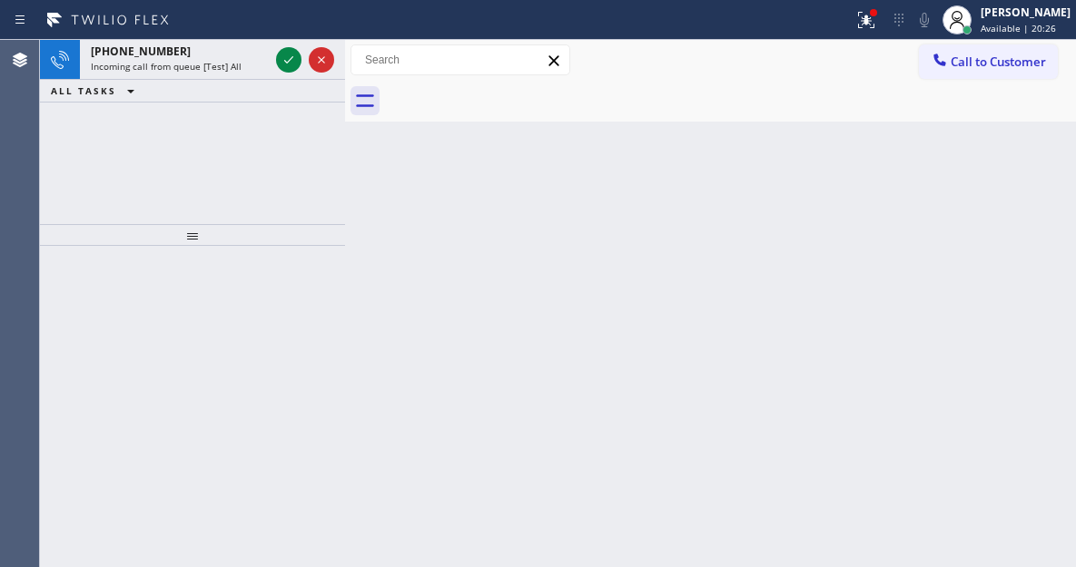
click at [1019, 166] on div "Back to Dashboard Change Sender ID Customers Technicians Select a contact Outbo…" at bounding box center [710, 303] width 731 height 527
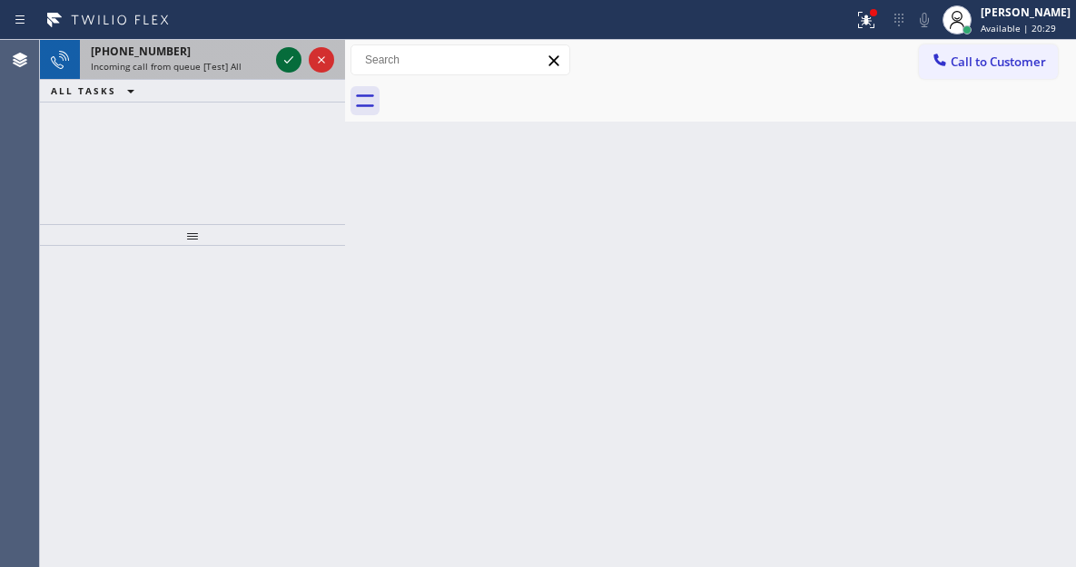
click at [292, 54] on icon at bounding box center [289, 60] width 22 height 22
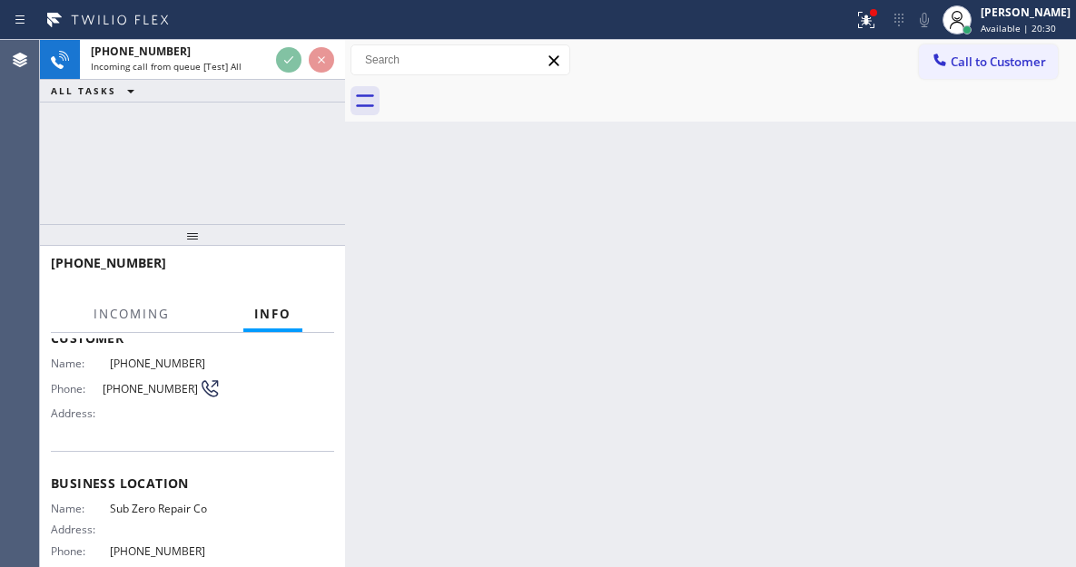
scroll to position [182, 0]
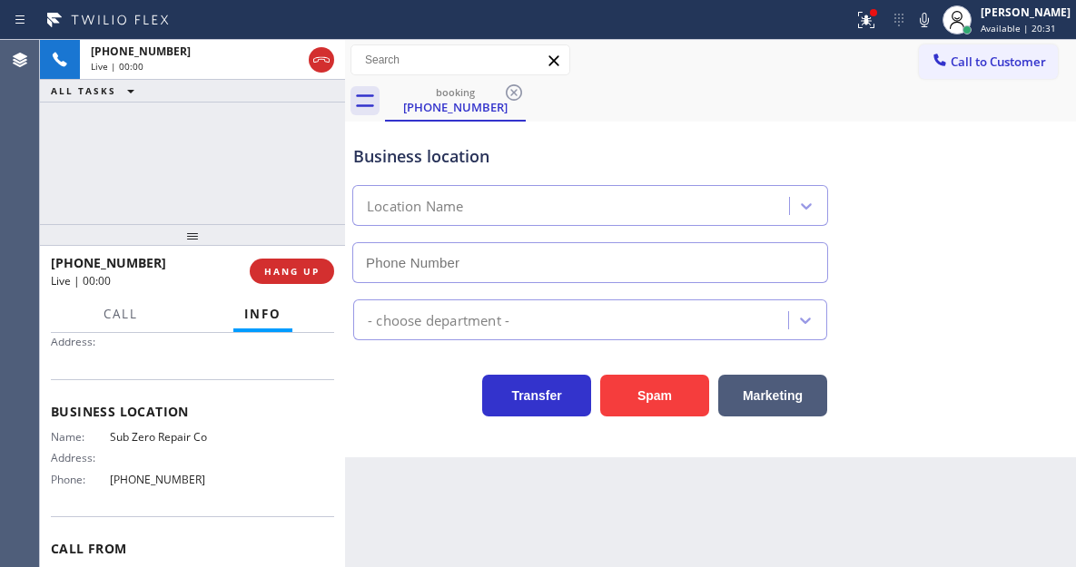
click at [168, 439] on span "Sub Zero Repair Co" at bounding box center [165, 437] width 111 height 14
type input "(888) 789-2281"
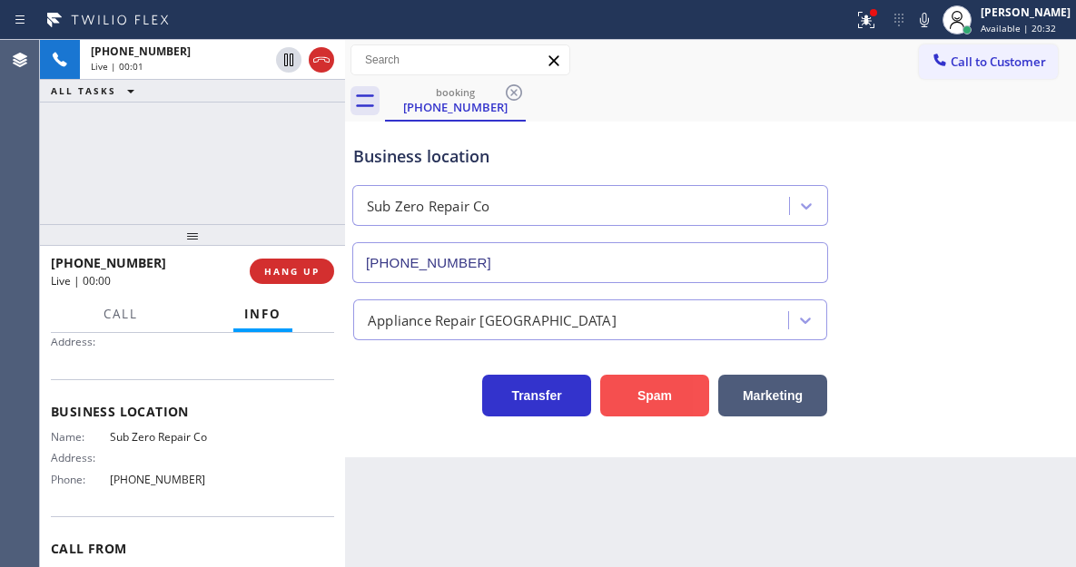
click at [671, 387] on button "Spam" at bounding box center [654, 396] width 109 height 42
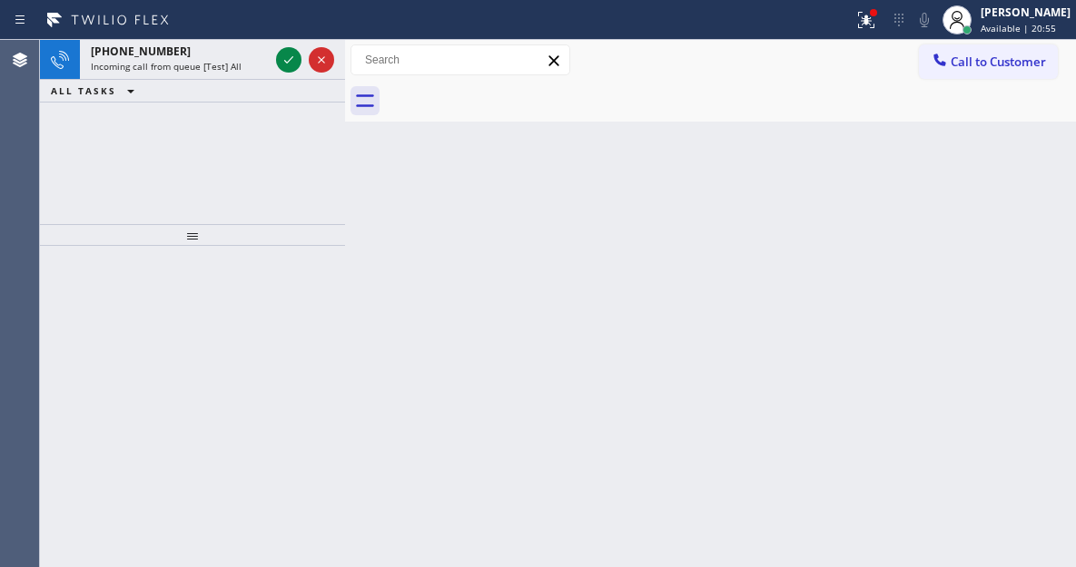
click at [1044, 119] on div at bounding box center [730, 101] width 691 height 41
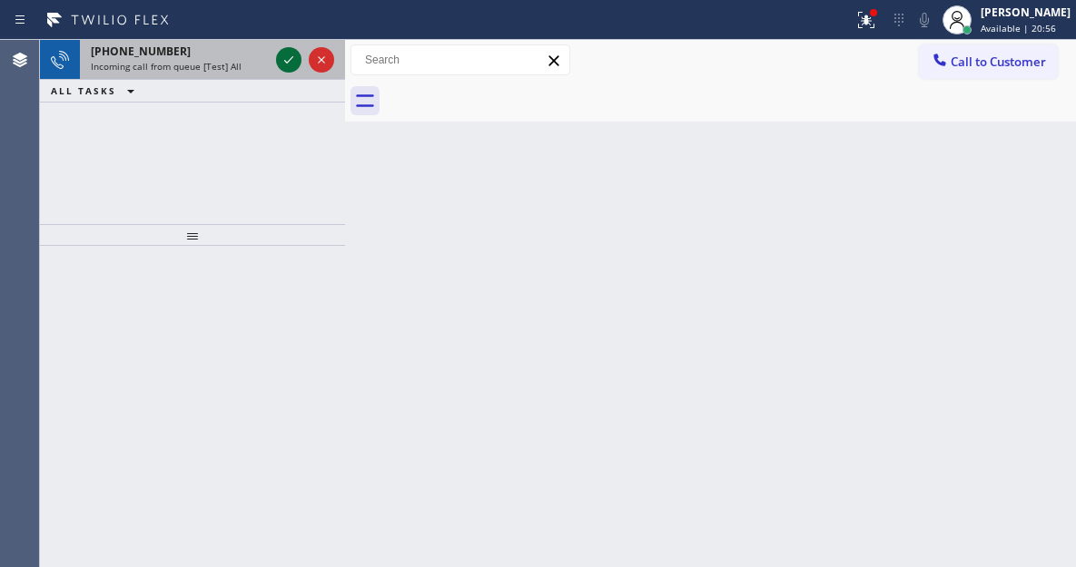
click at [285, 62] on icon at bounding box center [288, 59] width 9 height 7
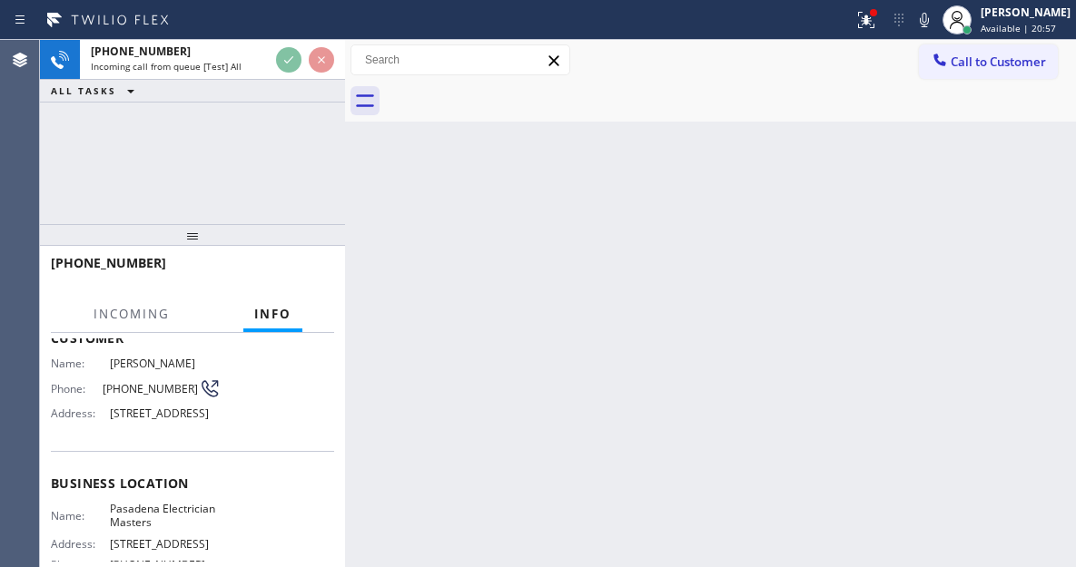
scroll to position [182, 0]
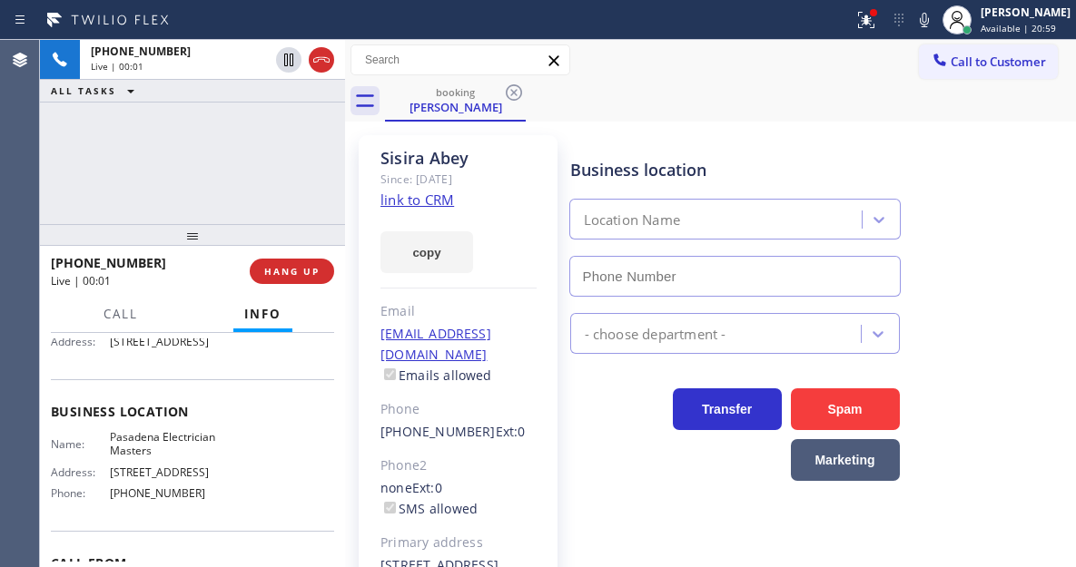
type input "(626) 768-9548"
click at [157, 458] on span "Pasadena Electrician Masters" at bounding box center [165, 444] width 111 height 28
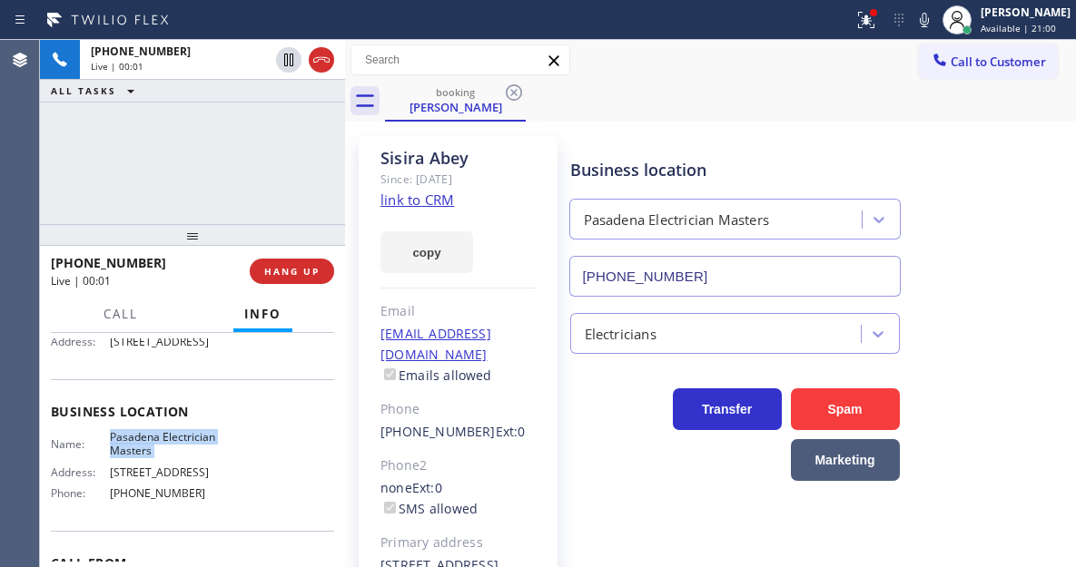
click at [157, 458] on span "Pasadena Electrician Masters" at bounding box center [165, 444] width 111 height 28
click at [417, 195] on link "link to CRM" at bounding box center [417, 200] width 74 height 18
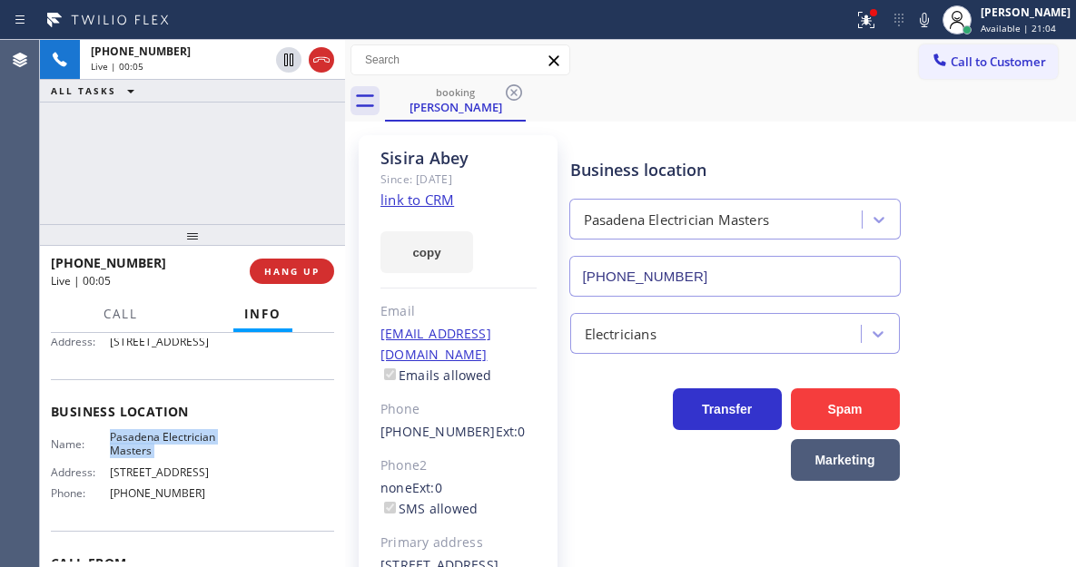
scroll to position [91, 0]
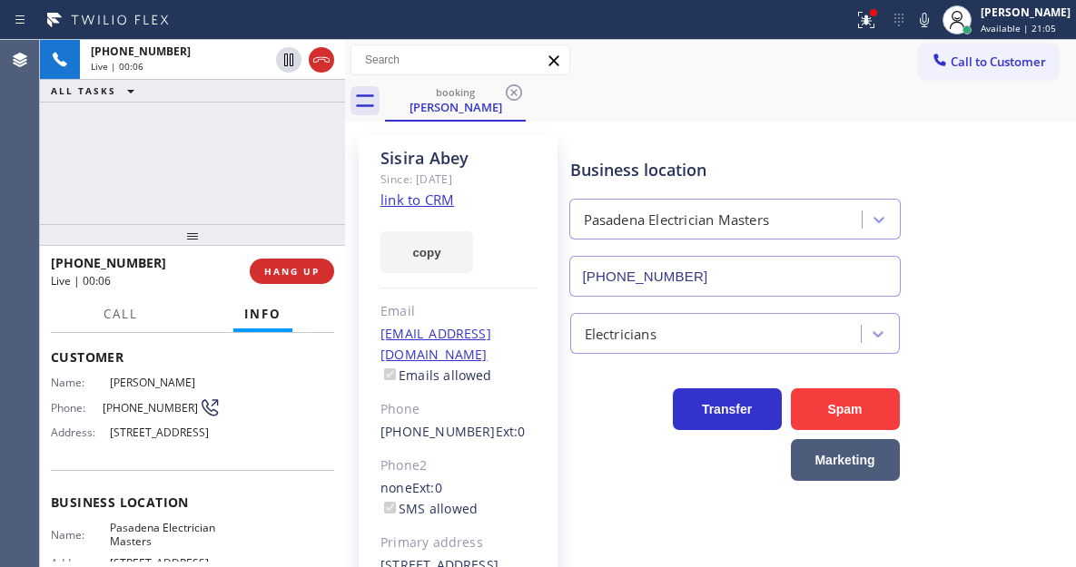
click at [153, 412] on span "(323) 401-1127" at bounding box center [151, 408] width 96 height 14
click at [596, 142] on div "Business location Pasadena Electrician Masters (626) 768-9548" at bounding box center [734, 218] width 337 height 157
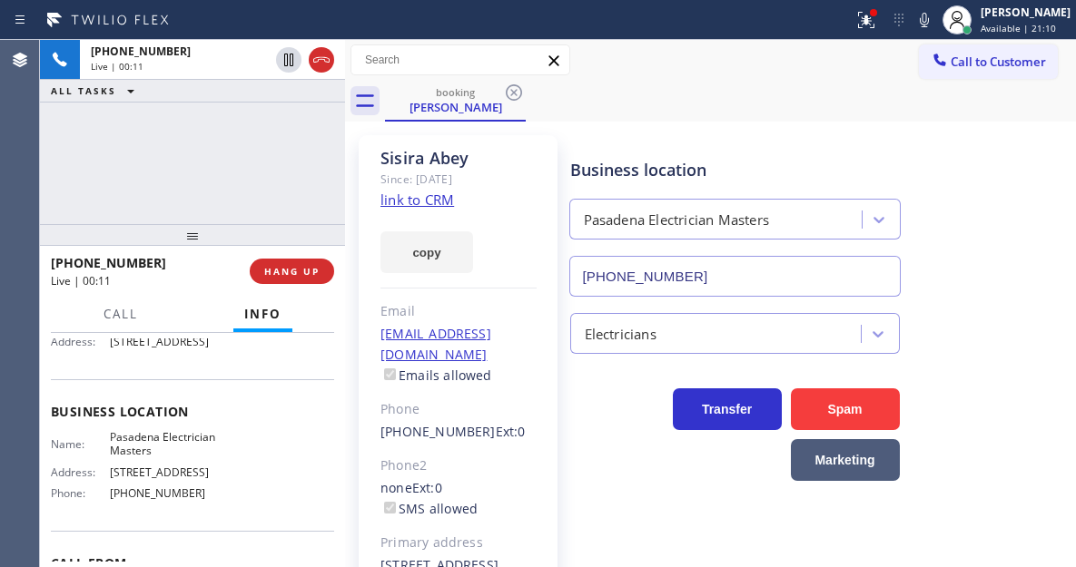
click at [161, 458] on span "Pasadena Electrician Masters" at bounding box center [165, 444] width 111 height 28
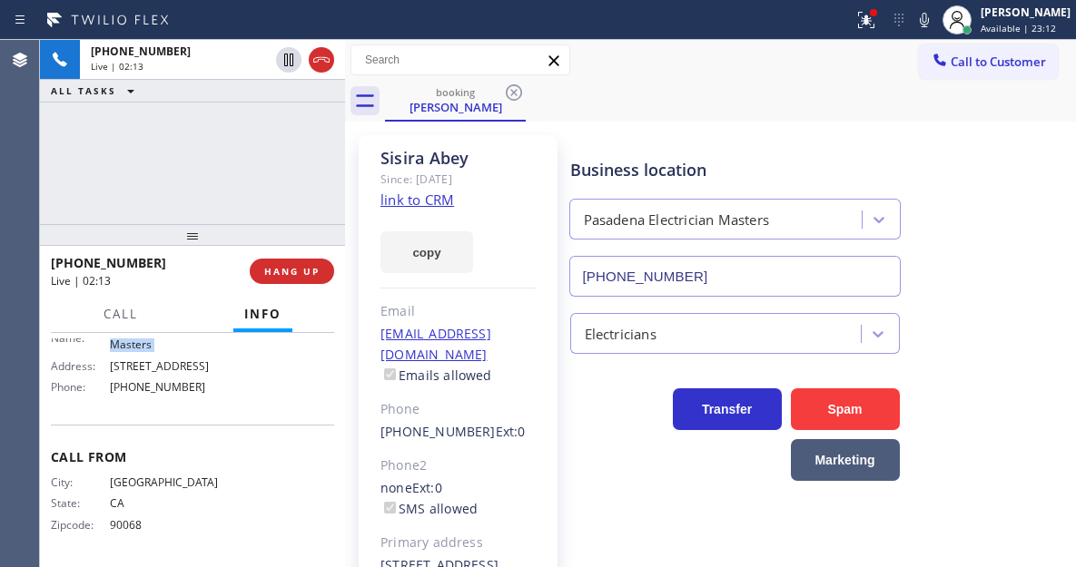
scroll to position [316, 0]
click at [153, 392] on span "(626) 768-9548" at bounding box center [165, 387] width 111 height 14
click at [285, 165] on div "+13234011127 Live | 02:18 ALL TASKS ALL TASKS ACTIVE TASKS TASKS IN WRAP UP" at bounding box center [192, 132] width 305 height 184
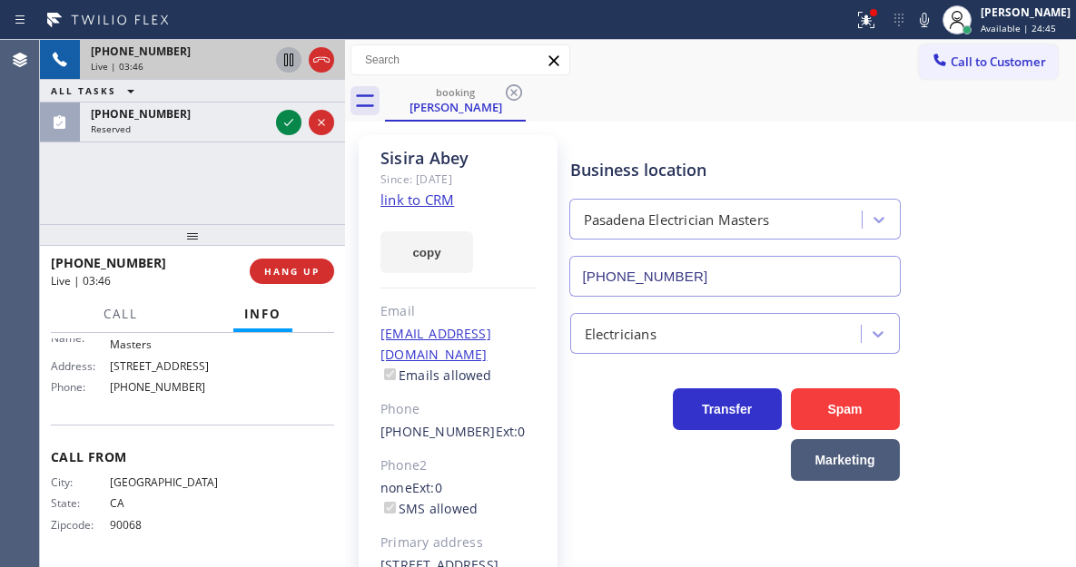
click at [290, 58] on icon at bounding box center [288, 60] width 9 height 13
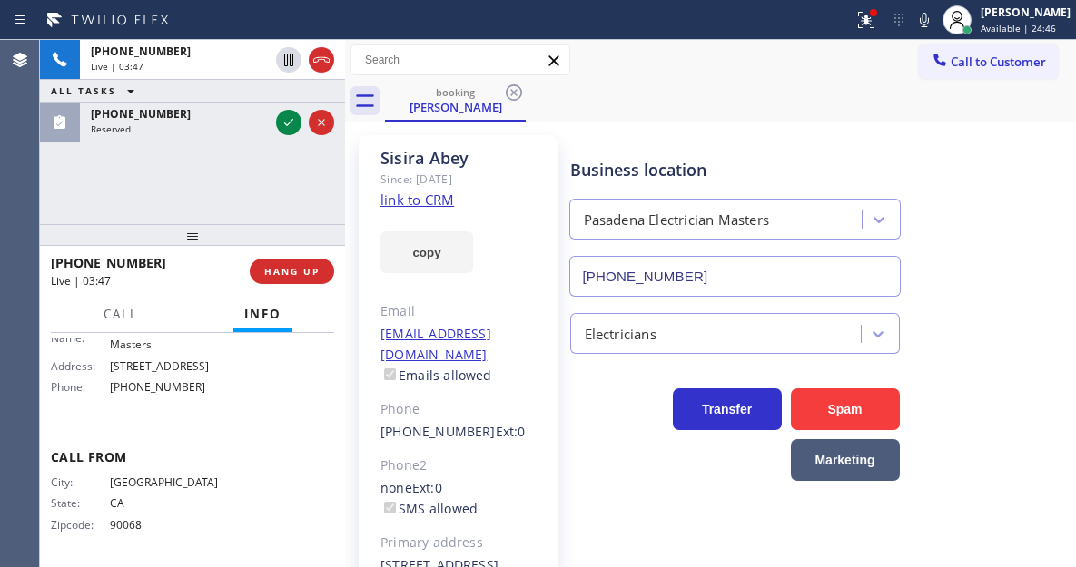
click at [935, 27] on icon at bounding box center [924, 20] width 22 height 22
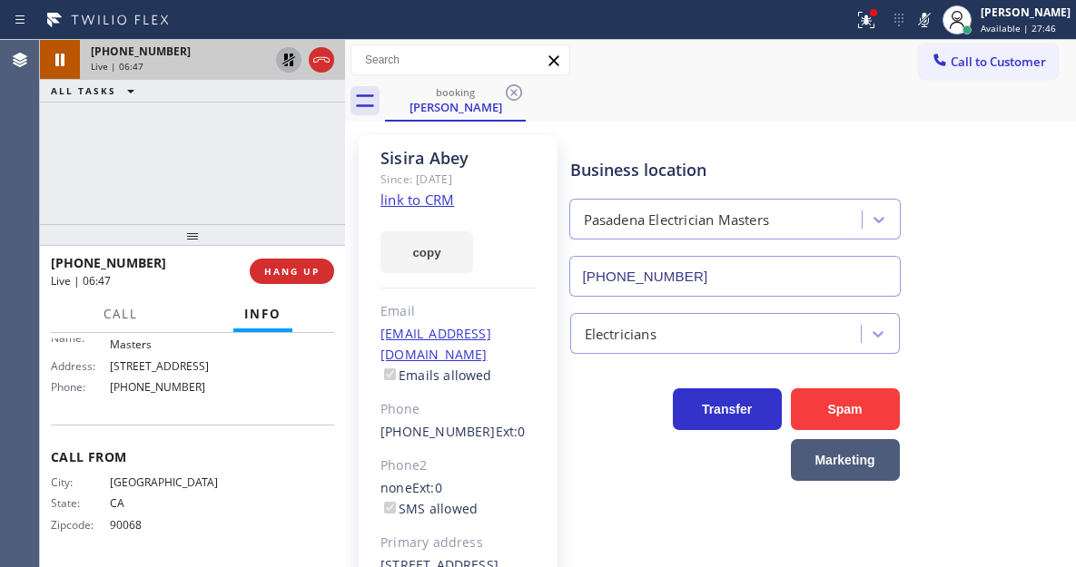
click at [287, 65] on icon at bounding box center [288, 60] width 13 height 13
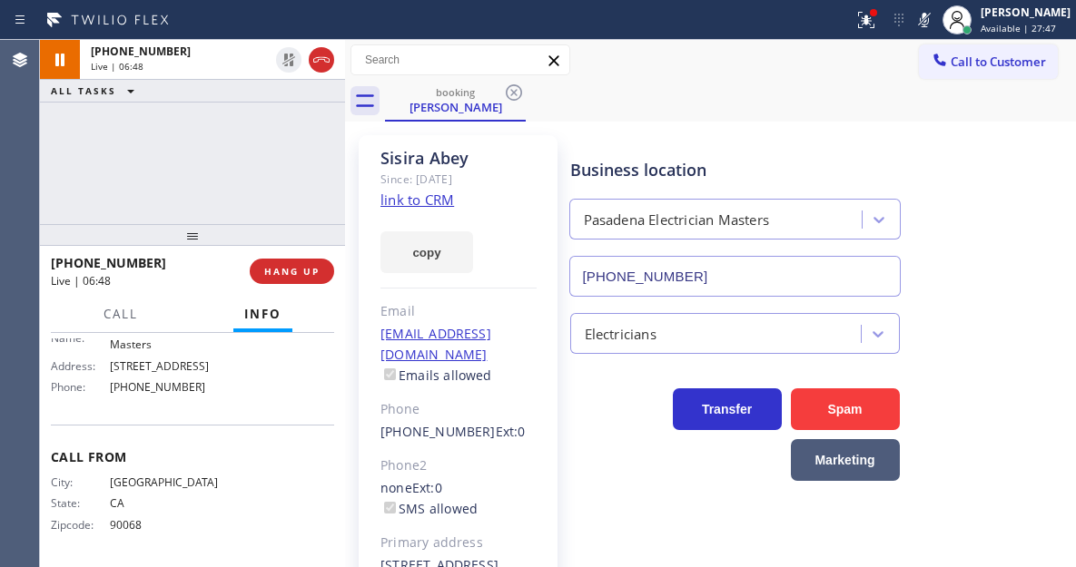
click at [935, 16] on icon at bounding box center [924, 20] width 22 height 22
click at [874, 18] on icon at bounding box center [866, 20] width 16 height 16
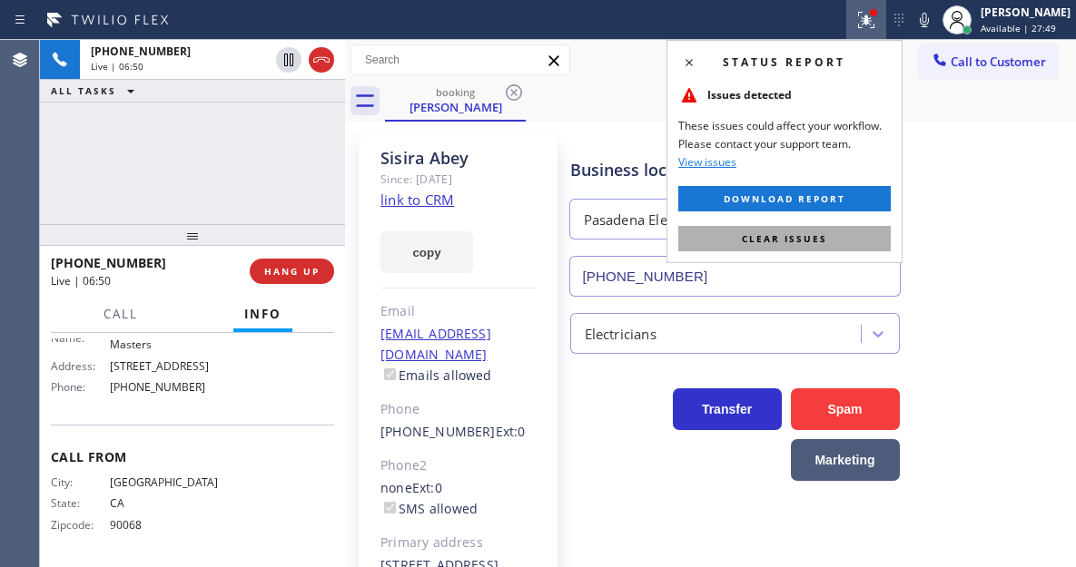
click at [807, 242] on span "Clear issues" at bounding box center [784, 238] width 85 height 13
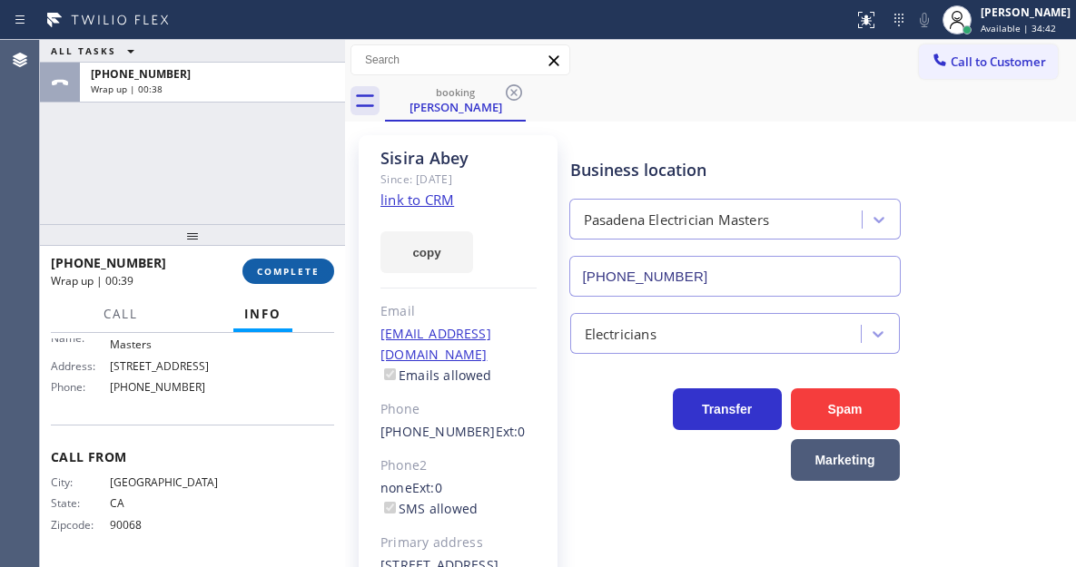
click at [312, 265] on span "COMPLETE" at bounding box center [288, 271] width 63 height 13
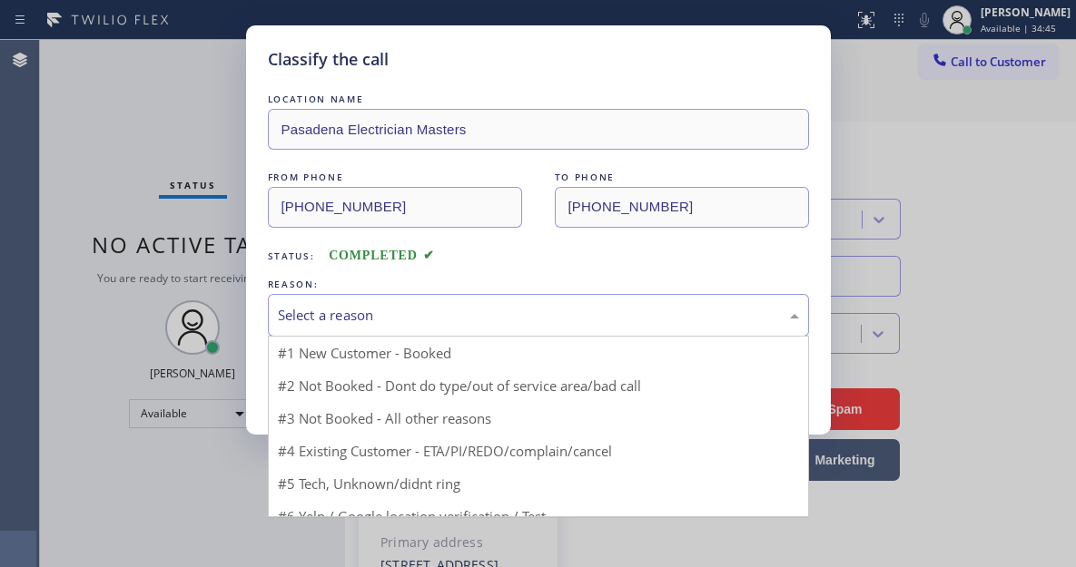
click at [433, 308] on div "Select a reason" at bounding box center [538, 315] width 521 height 21
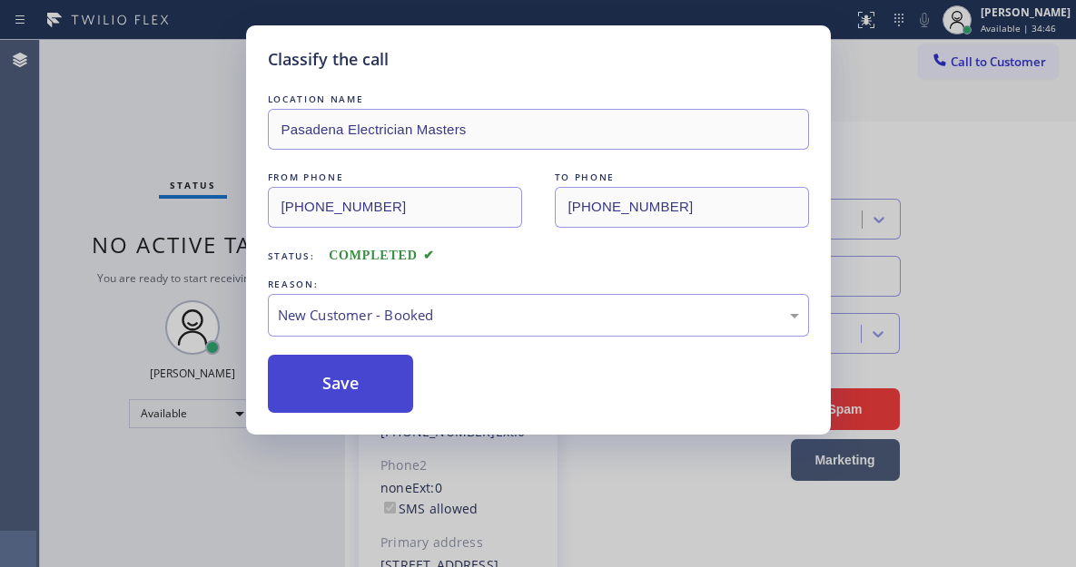
click at [395, 382] on button "Save" at bounding box center [341, 384] width 146 height 58
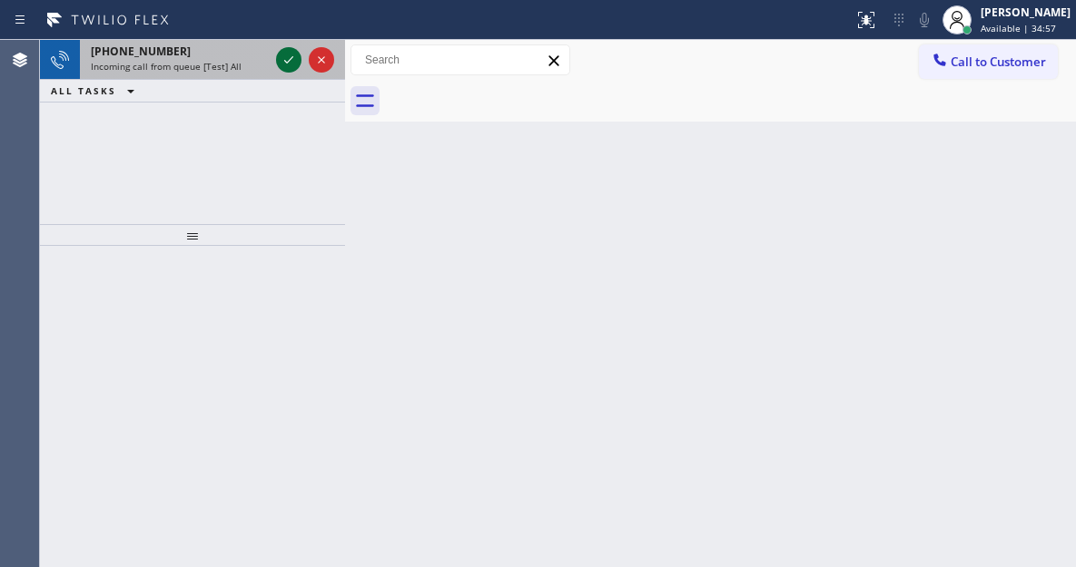
click at [280, 64] on icon at bounding box center [289, 60] width 22 height 22
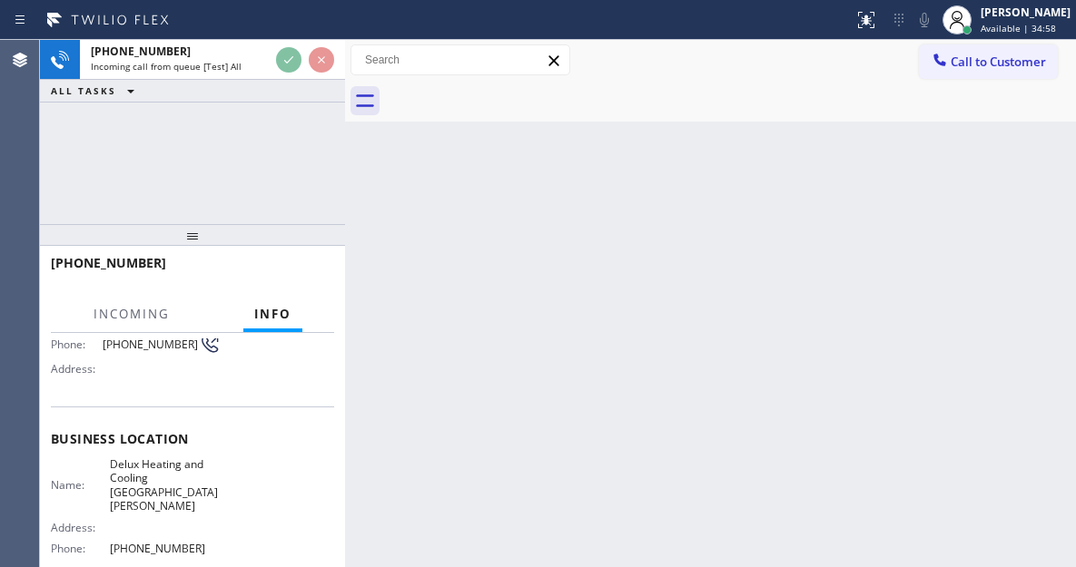
scroll to position [182, 0]
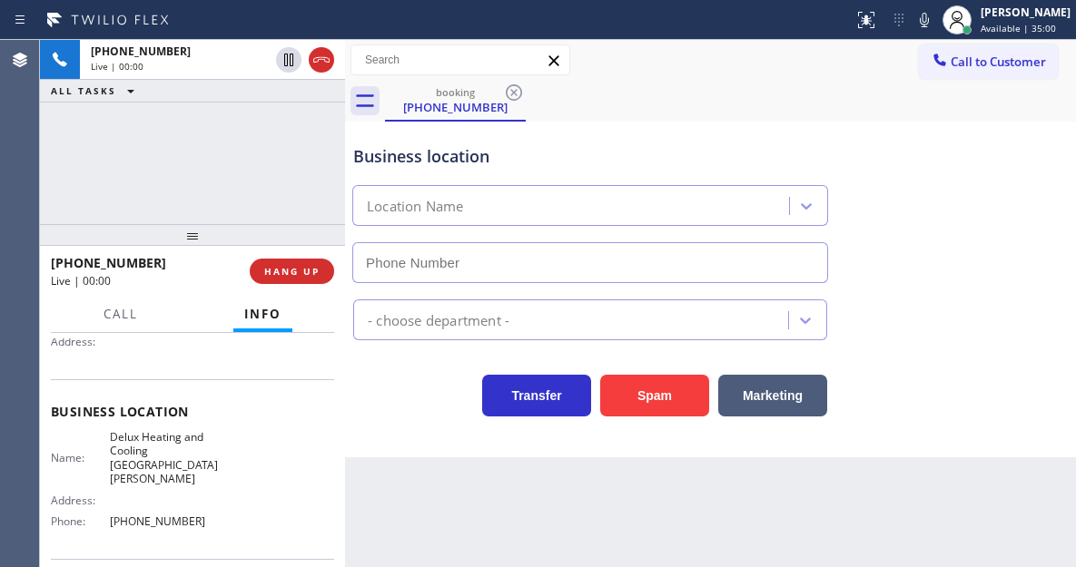
click at [172, 443] on span "Delux Heating and Cooling Santa Clara" at bounding box center [165, 458] width 111 height 56
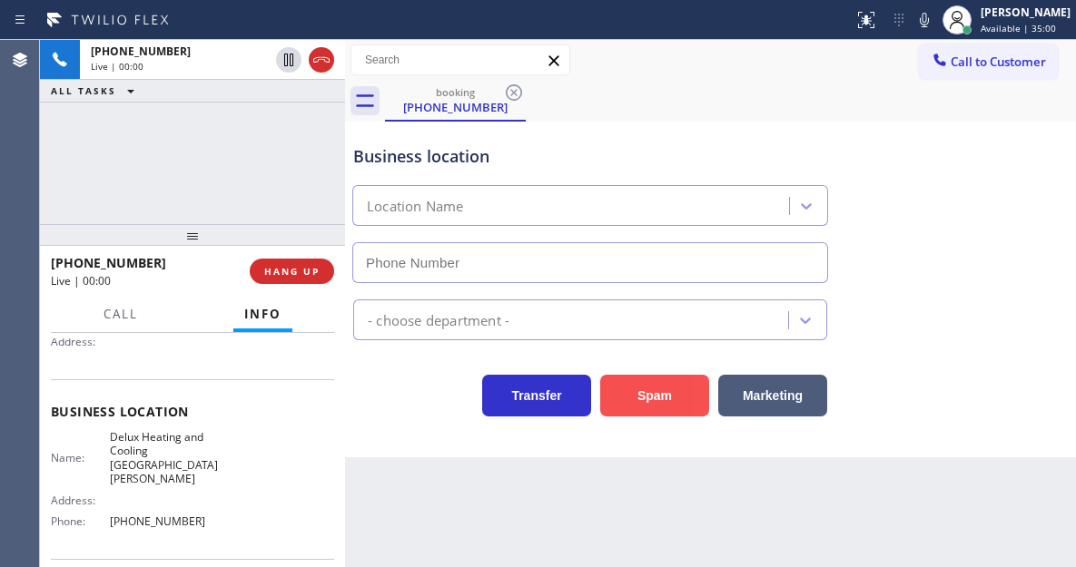
drag, startPoint x: 172, startPoint y: 443, endPoint x: 659, endPoint y: 385, distance: 490.0
click at [172, 443] on span "Delux Heating and Cooling Santa Clara" at bounding box center [165, 458] width 111 height 56
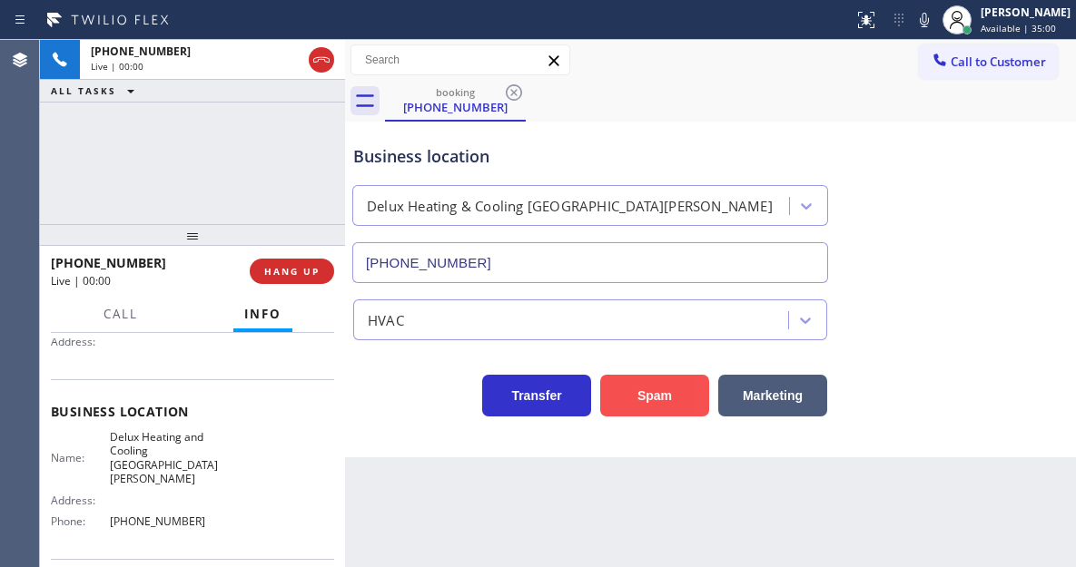
type input "(408) 549-8993"
click at [636, 394] on button "Spam" at bounding box center [654, 396] width 109 height 42
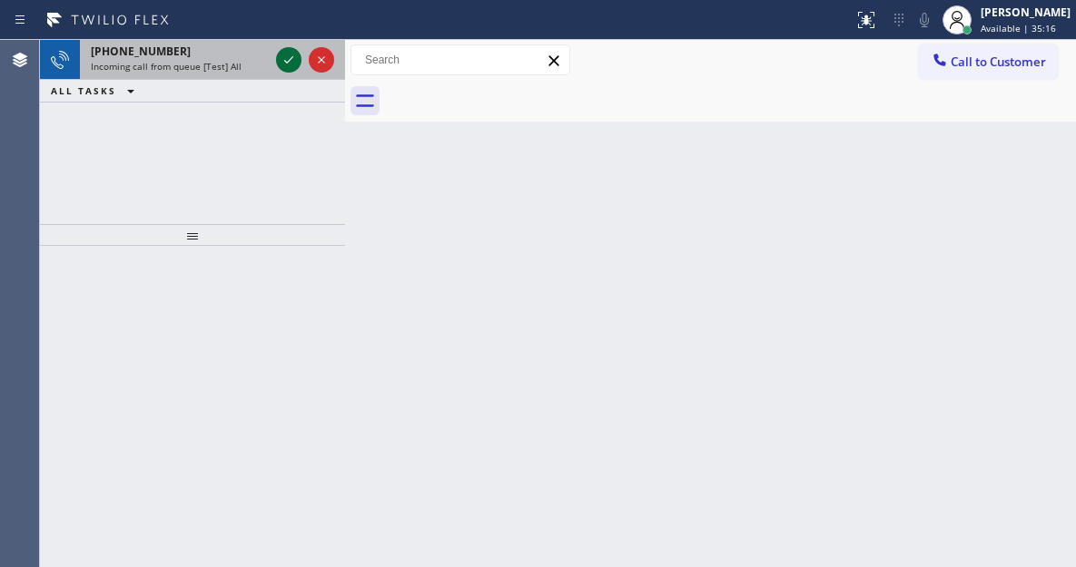
click at [286, 53] on icon at bounding box center [289, 60] width 22 height 22
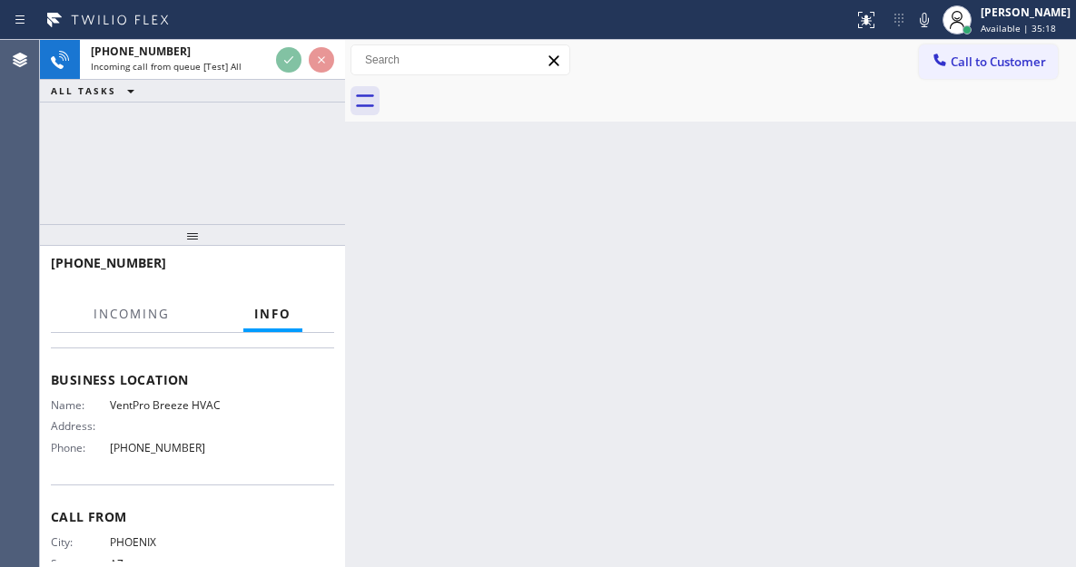
scroll to position [182, 0]
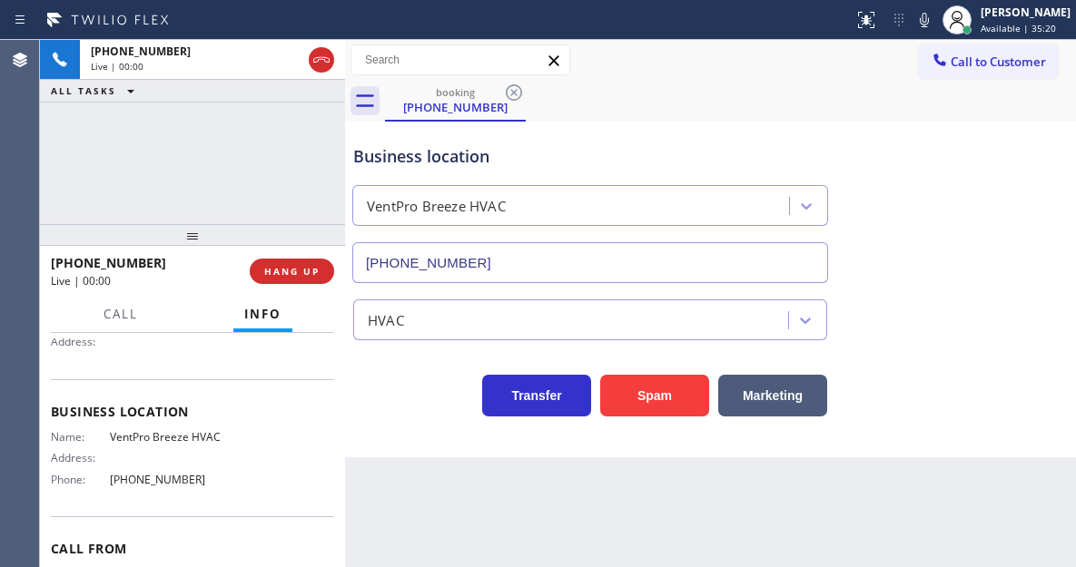
type input "(623) 257-8274"
click at [648, 397] on button "Spam" at bounding box center [654, 396] width 109 height 42
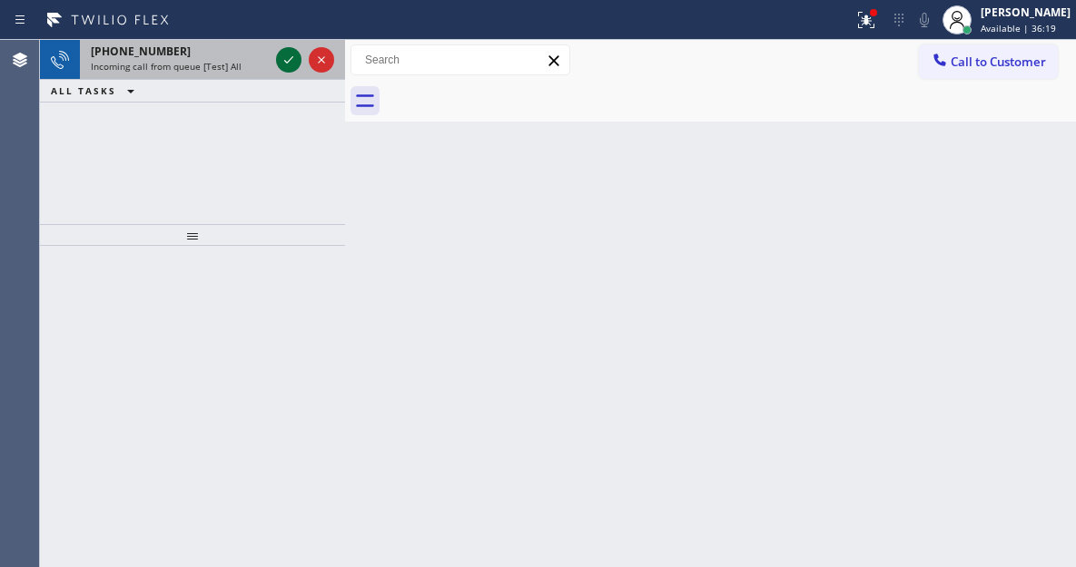
click at [287, 56] on icon at bounding box center [289, 60] width 22 height 22
click at [283, 71] on button at bounding box center [288, 59] width 25 height 25
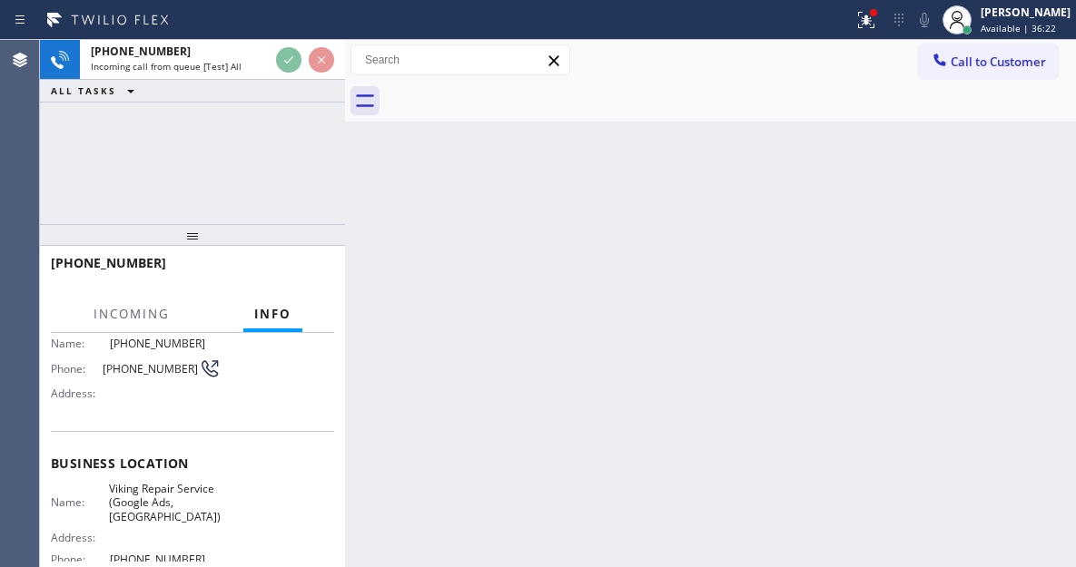
scroll to position [182, 0]
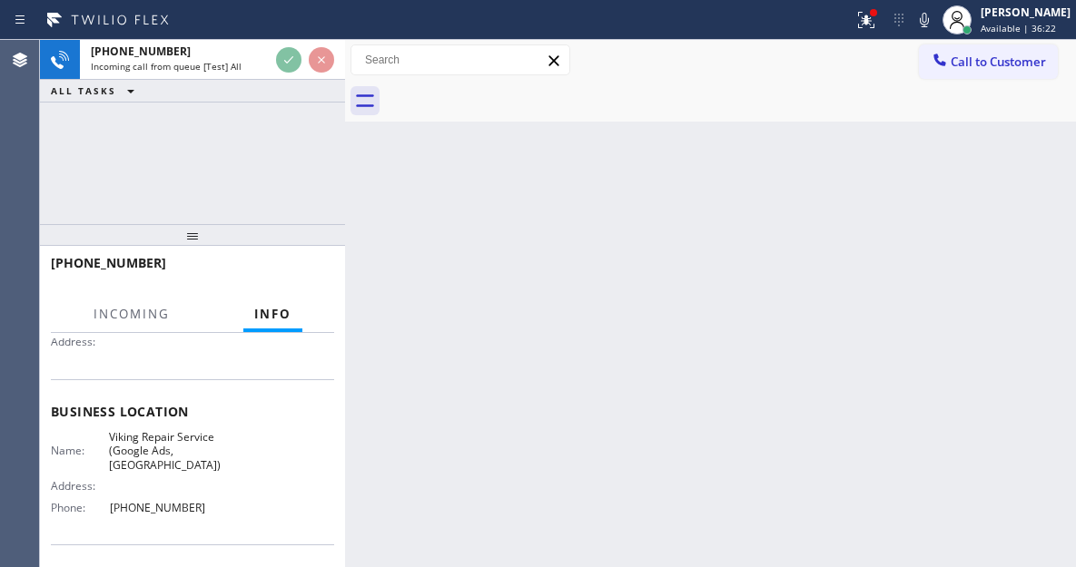
click at [160, 433] on span "Viking Repair Service (Google Ads, Portland)" at bounding box center [165, 451] width 112 height 42
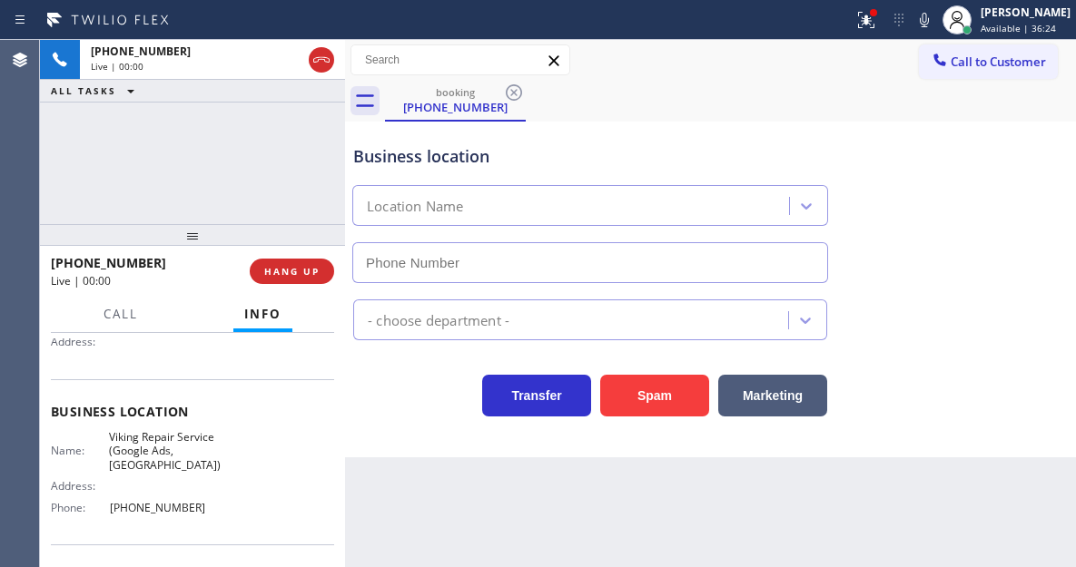
click at [160, 433] on span "Viking Repair Service (Google Ads, Portland)" at bounding box center [165, 451] width 112 height 42
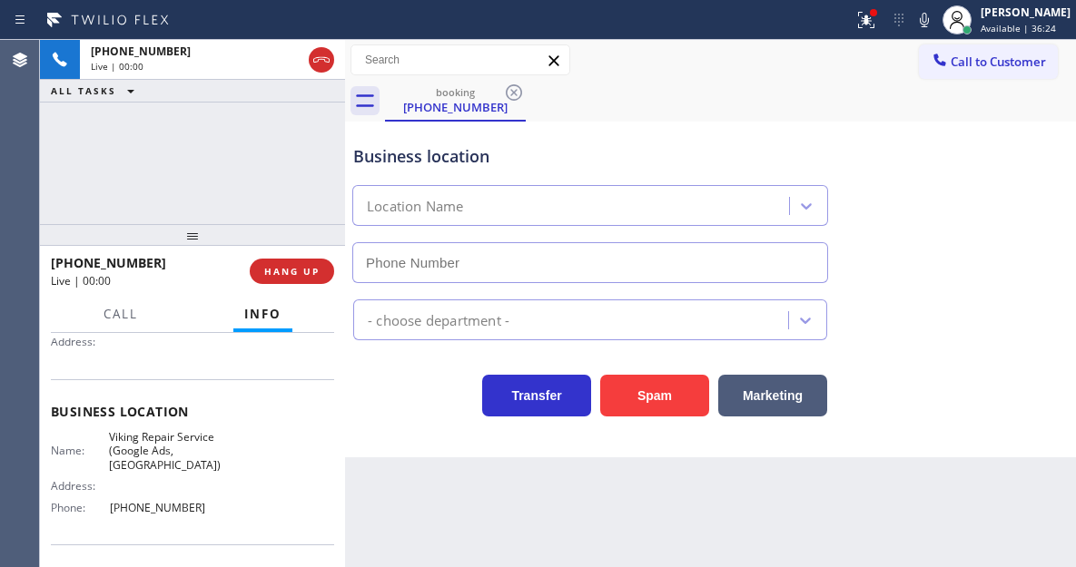
click at [160, 433] on span "Viking Repair Service (Google Ads, Portland)" at bounding box center [165, 451] width 112 height 42
type input "(971) 626-1642"
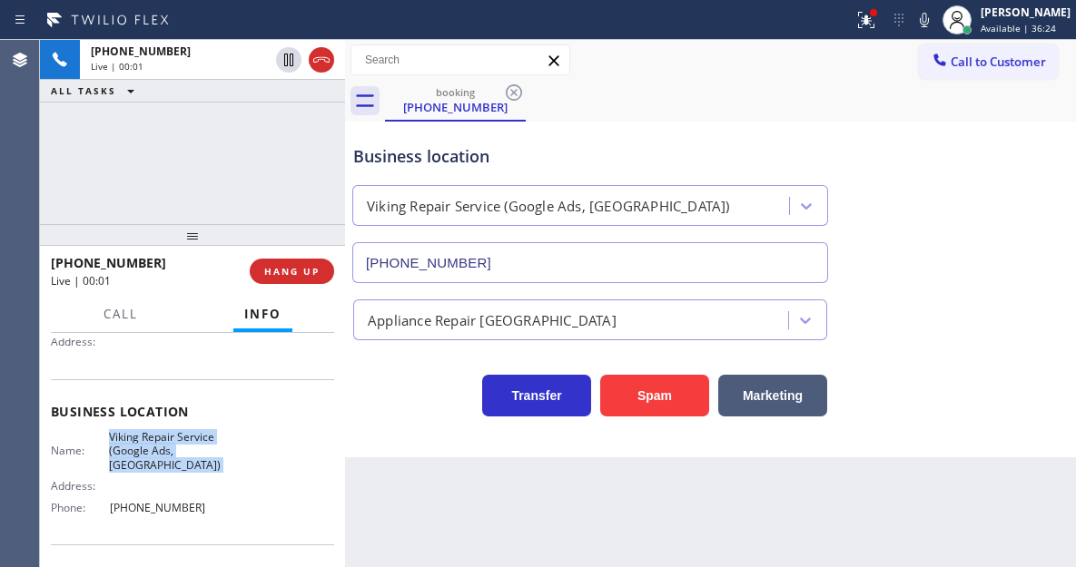
click at [160, 433] on span "Viking Repair Service (Google Ads, Portland)" at bounding box center [165, 451] width 112 height 42
click at [176, 463] on span "Viking Repair Service (Google Ads, Portland)" at bounding box center [165, 451] width 112 height 42
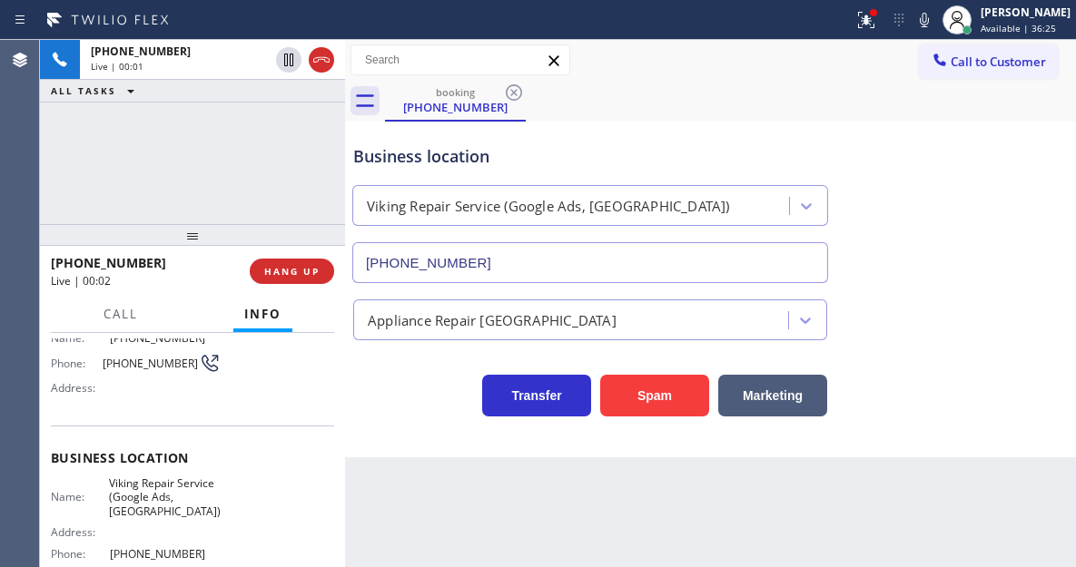
scroll to position [91, 0]
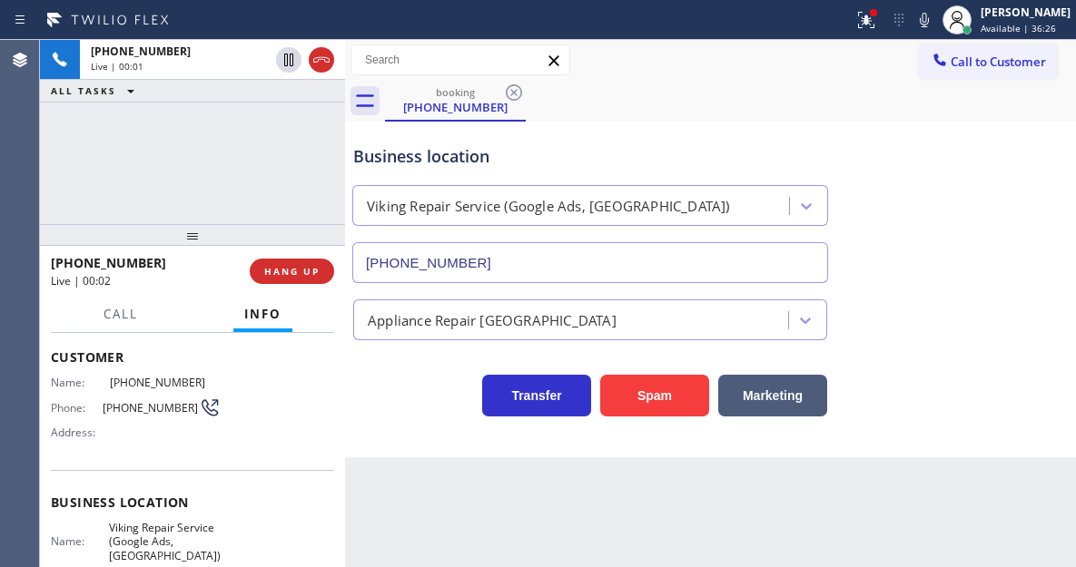
click at [124, 415] on span "(503) 995-2369" at bounding box center [151, 408] width 96 height 14
drag, startPoint x: 340, startPoint y: 425, endPoint x: 316, endPoint y: 419, distance: 25.1
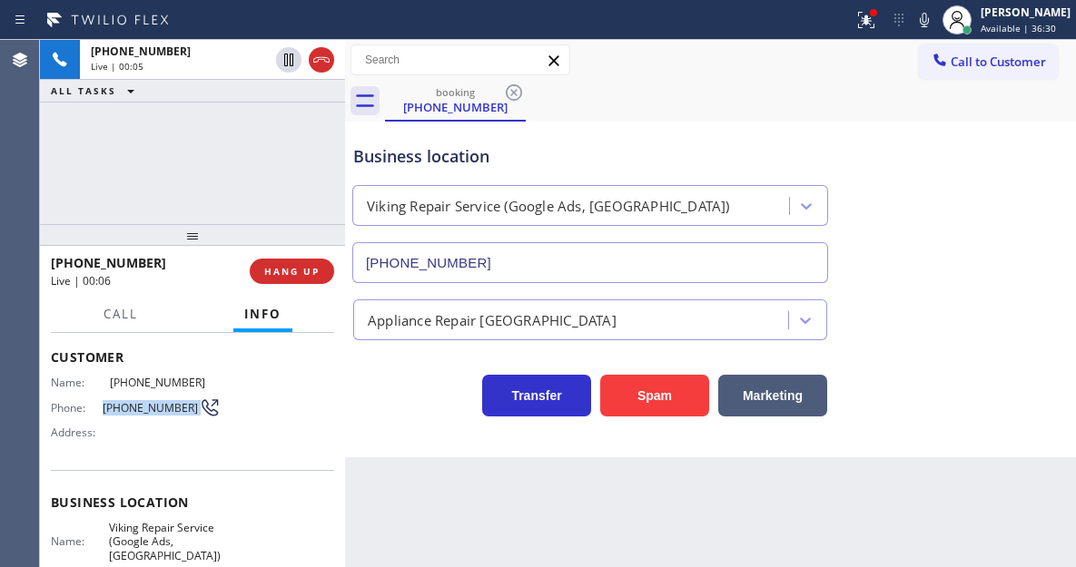
click at [345, 425] on div at bounding box center [345, 303] width 0 height 527
click at [316, 419] on div "Name: (503) 995-2369 Phone: (503) 995-2369 Address:" at bounding box center [192, 412] width 283 height 72
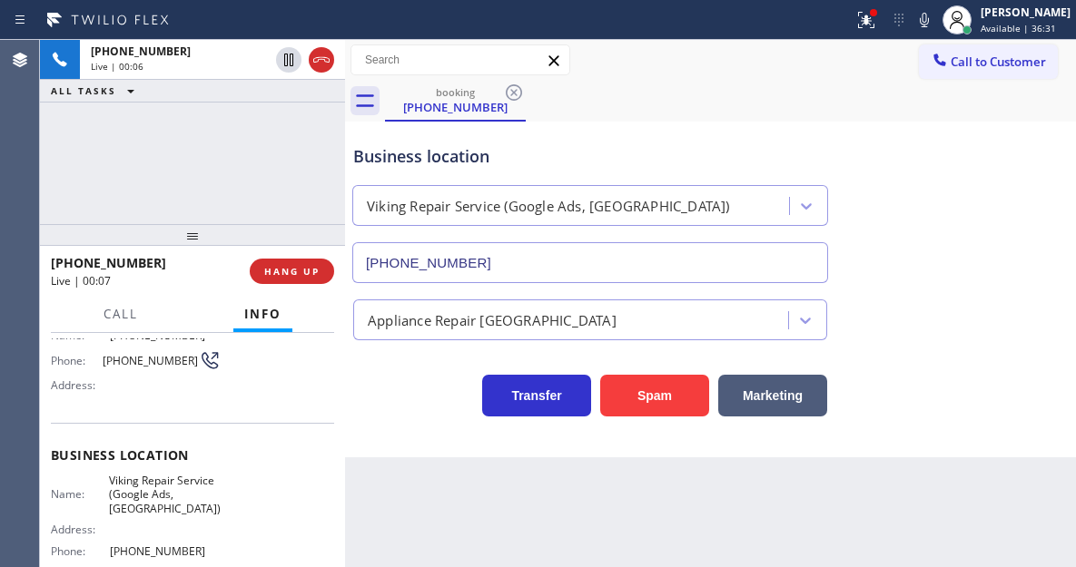
scroll to position [182, 0]
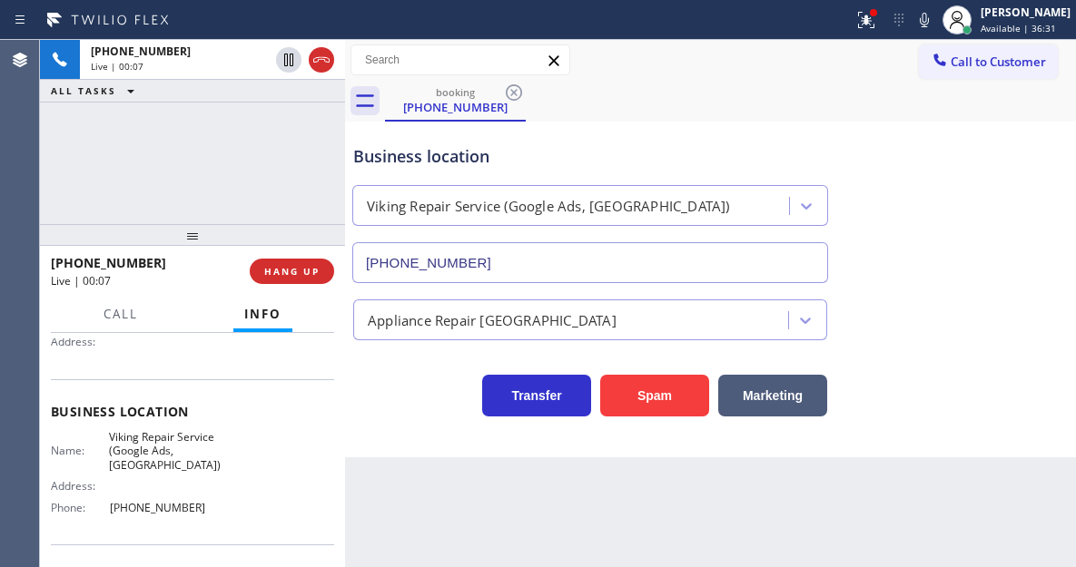
click at [136, 428] on div "Business location Name: Viking Repair Service (Google Ads, Portland) Address: P…" at bounding box center [192, 461] width 283 height 165
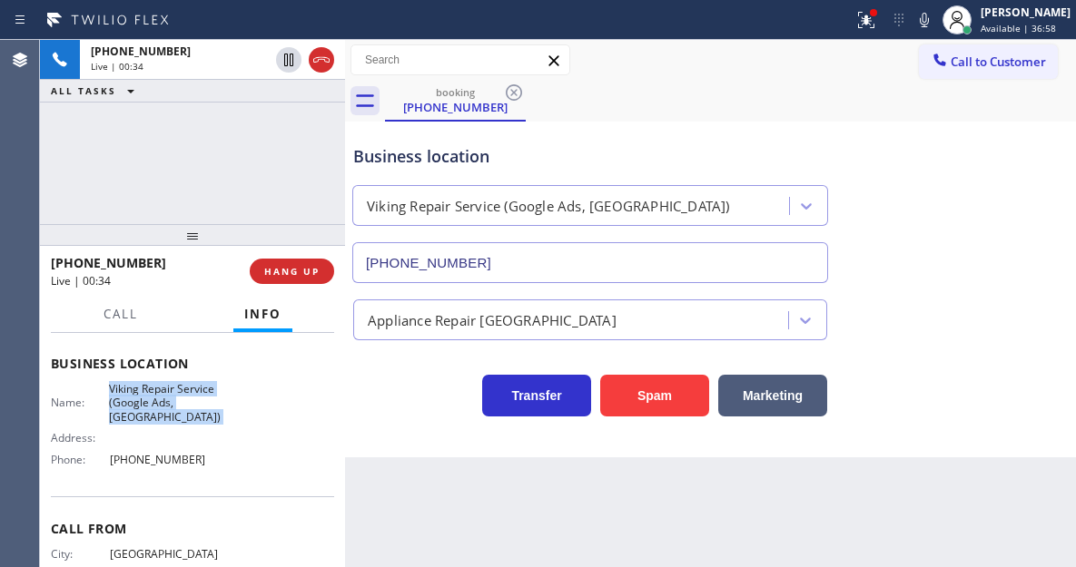
scroll to position [272, 0]
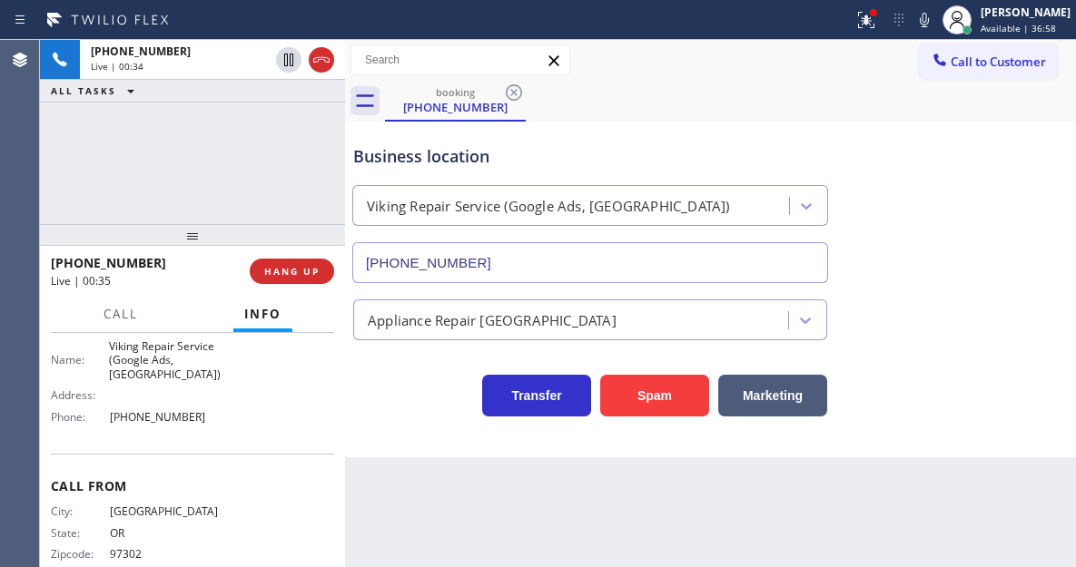
click at [177, 427] on div "Name: Viking Repair Service (Google Ads, Portland) Address: Phone: (971) 626-16…" at bounding box center [136, 386] width 170 height 92
click at [369, 165] on div "Business location" at bounding box center [590, 156] width 474 height 25
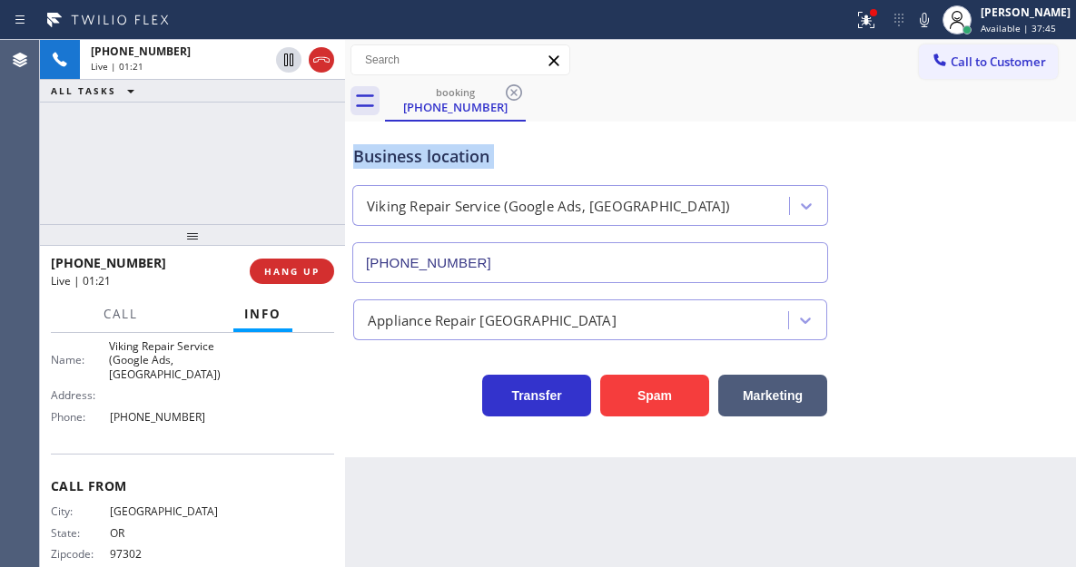
click at [369, 165] on div "Business location" at bounding box center [590, 156] width 474 height 25
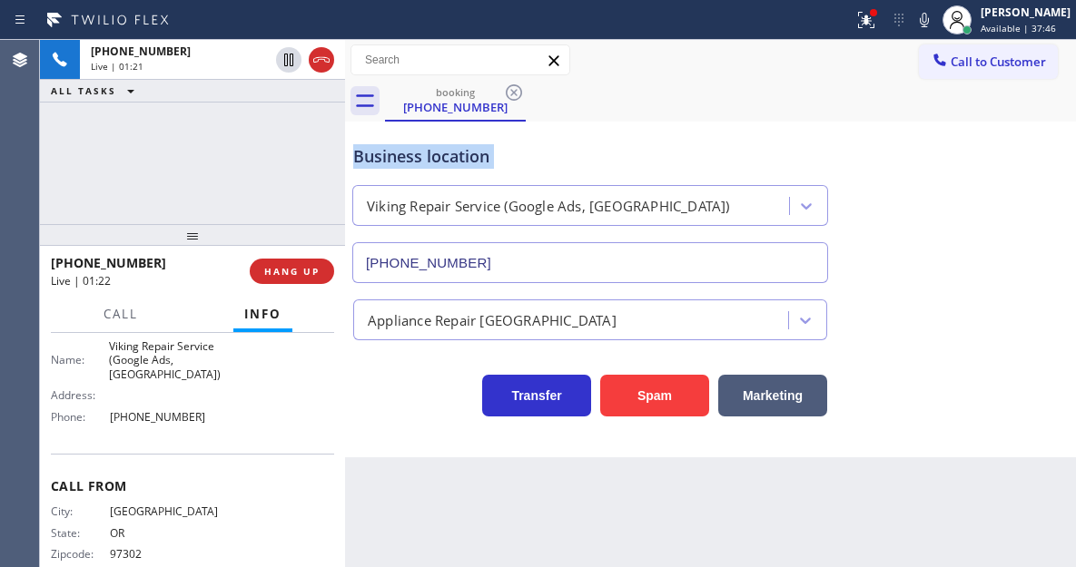
click at [369, 164] on div "Business location" at bounding box center [590, 156] width 474 height 25
click at [238, 178] on div "+15039952369 Live | 01:22 ALL TASKS ALL TASKS ACTIVE TASKS TASKS IN WRAP UP" at bounding box center [192, 132] width 305 height 184
click at [466, 153] on div "Business location" at bounding box center [590, 156] width 474 height 25
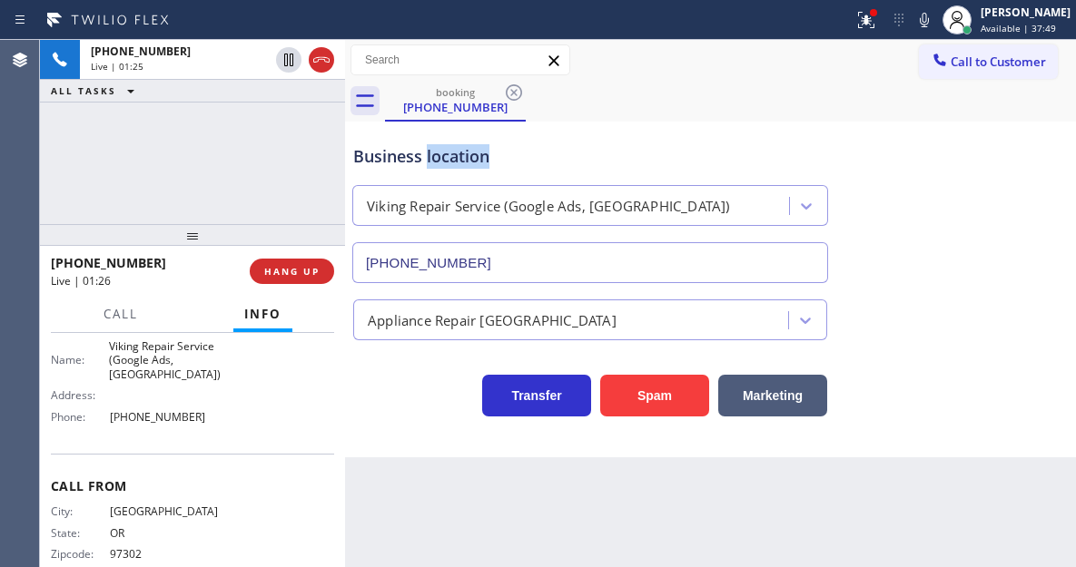
click at [466, 153] on div "Business location" at bounding box center [590, 156] width 474 height 25
click at [871, 29] on icon at bounding box center [866, 20] width 22 height 22
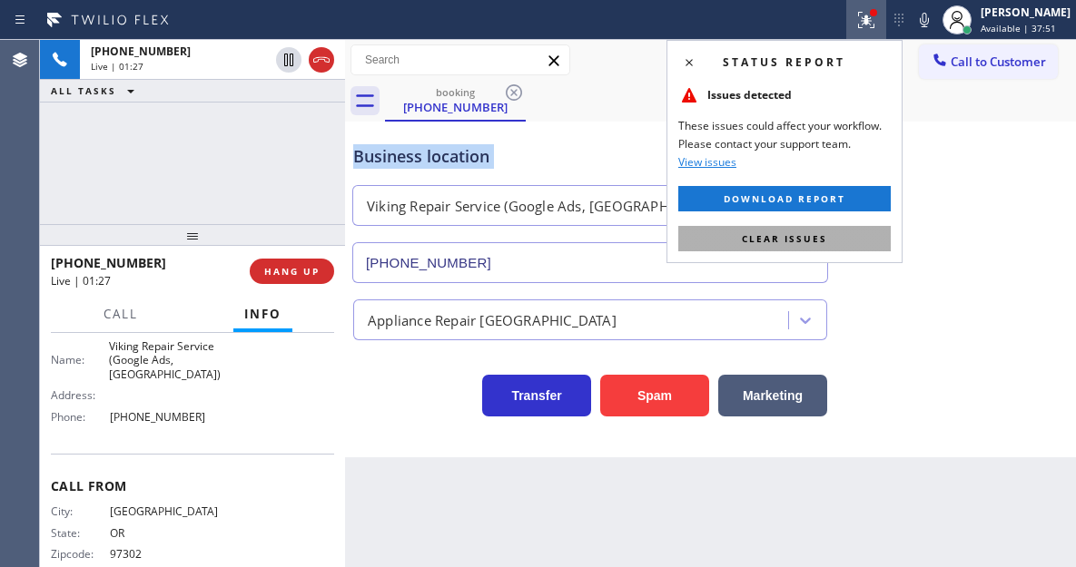
click at [850, 227] on button "Clear issues" at bounding box center [784, 238] width 212 height 25
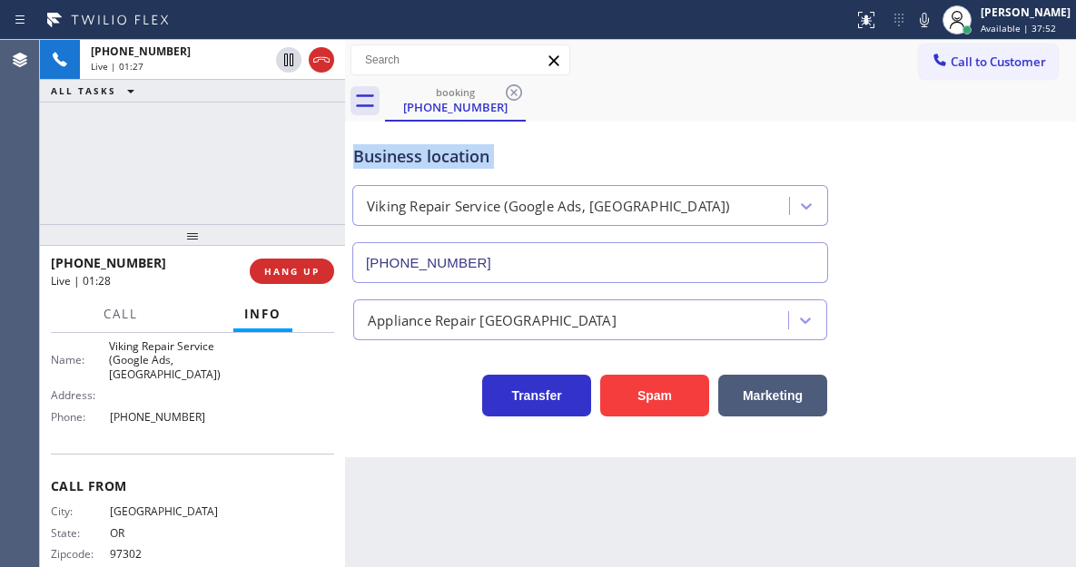
click at [474, 162] on div "Business location" at bounding box center [590, 156] width 474 height 25
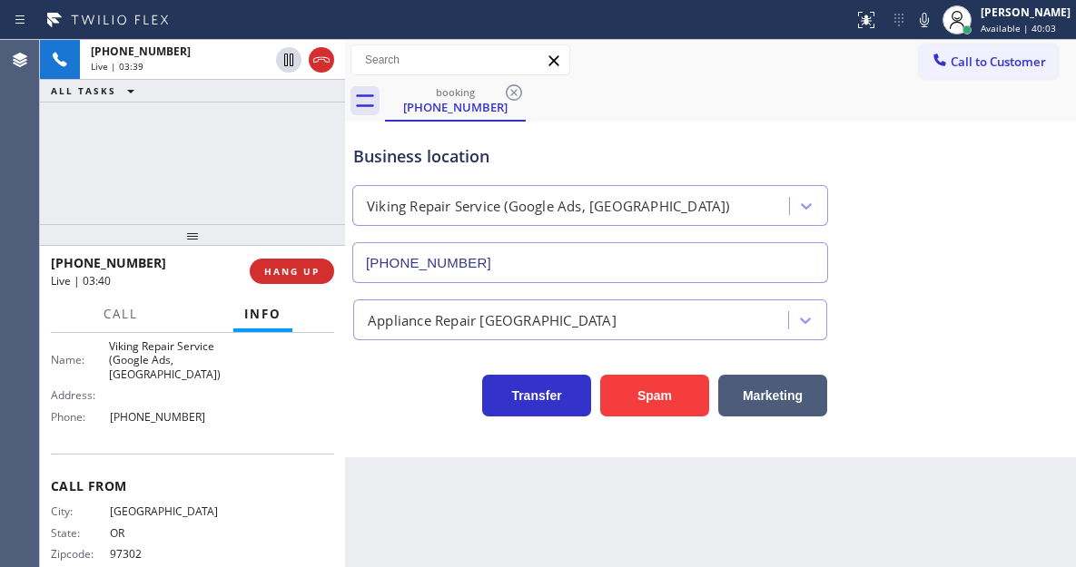
click at [267, 146] on div "+15039952369 Live | 03:39 ALL TASKS ALL TASKS ACTIVE TASKS TASKS IN WRAP UP" at bounding box center [192, 132] width 305 height 184
click at [393, 166] on div "Business location" at bounding box center [590, 156] width 474 height 25
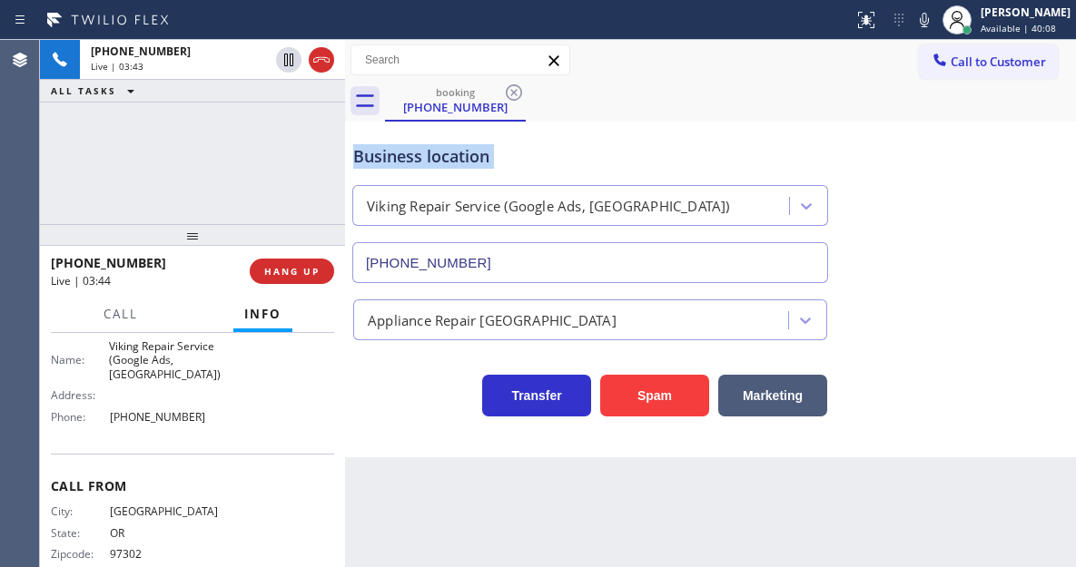
click at [610, 149] on div "Business location" at bounding box center [590, 156] width 474 height 25
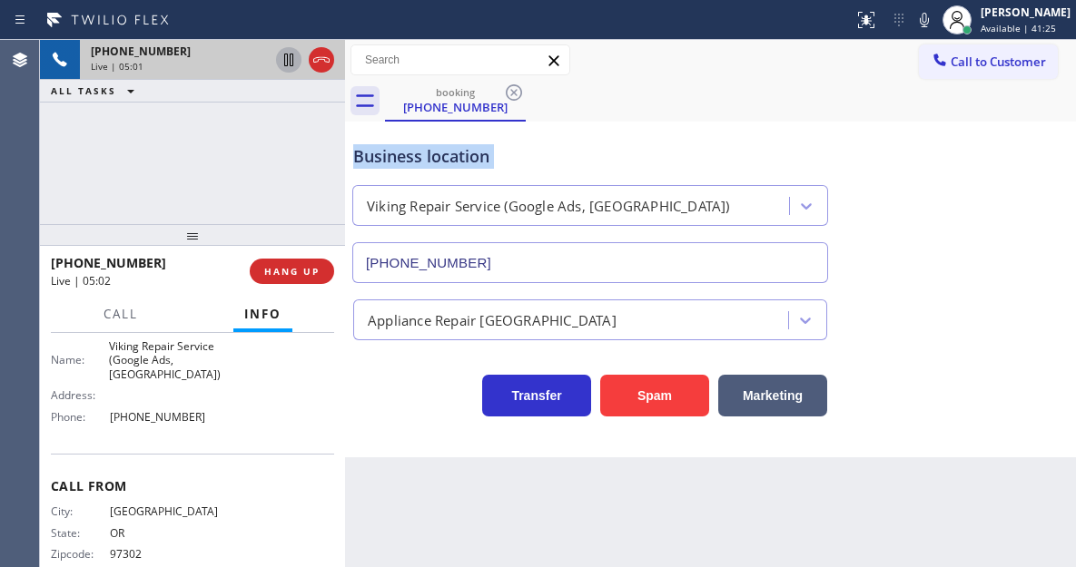
click at [290, 56] on icon at bounding box center [288, 60] width 9 height 13
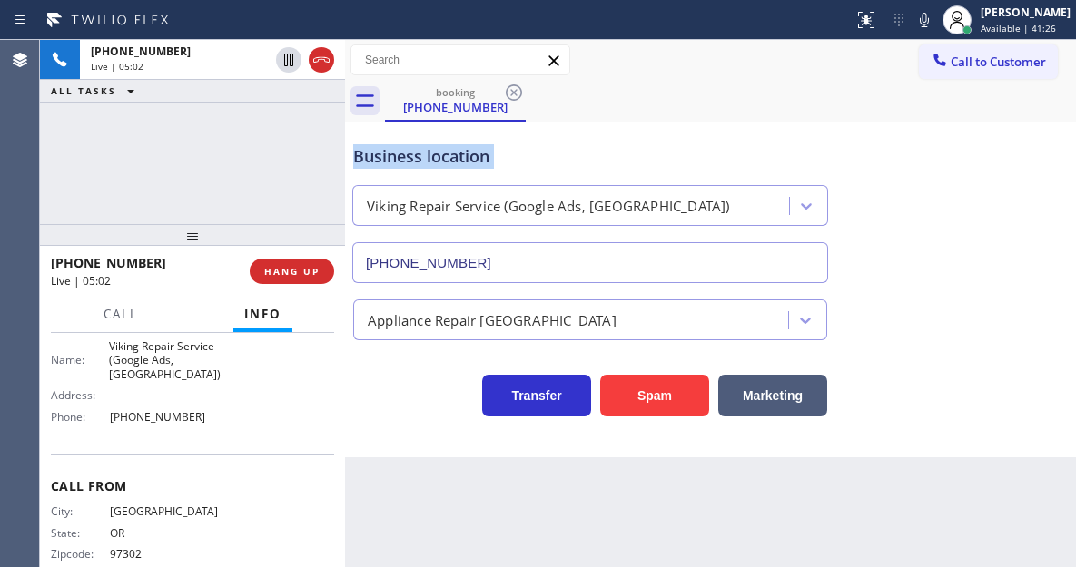
click at [935, 19] on icon at bounding box center [924, 20] width 22 height 22
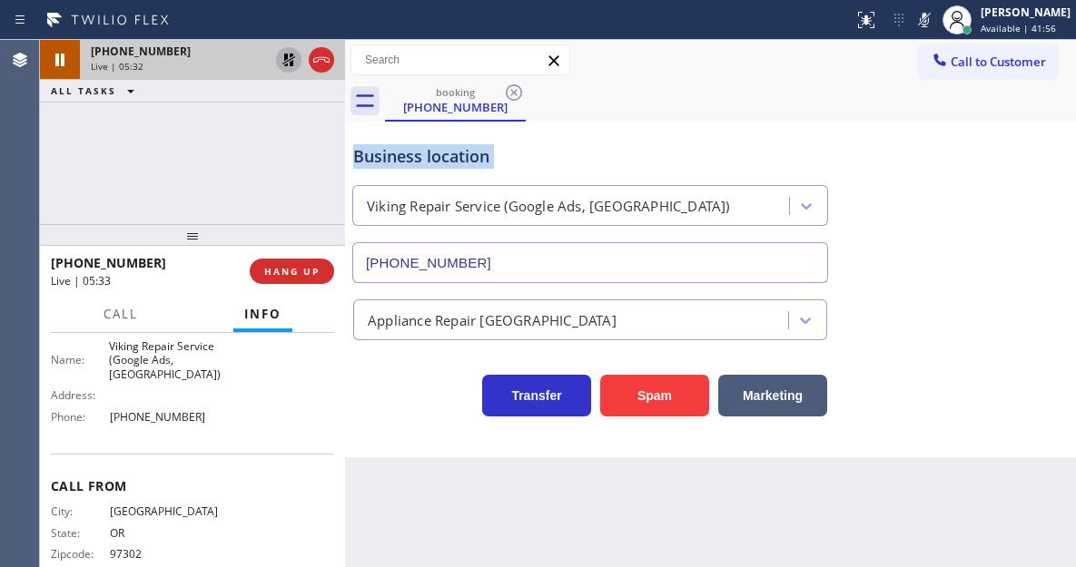
click at [289, 64] on icon at bounding box center [289, 60] width 22 height 22
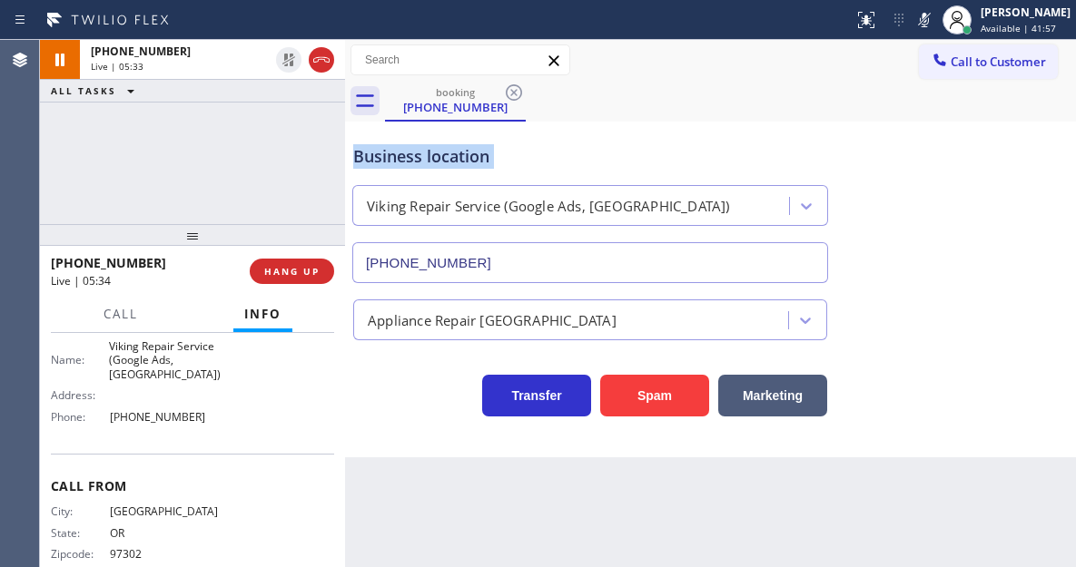
click at [935, 18] on icon at bounding box center [924, 20] width 22 height 22
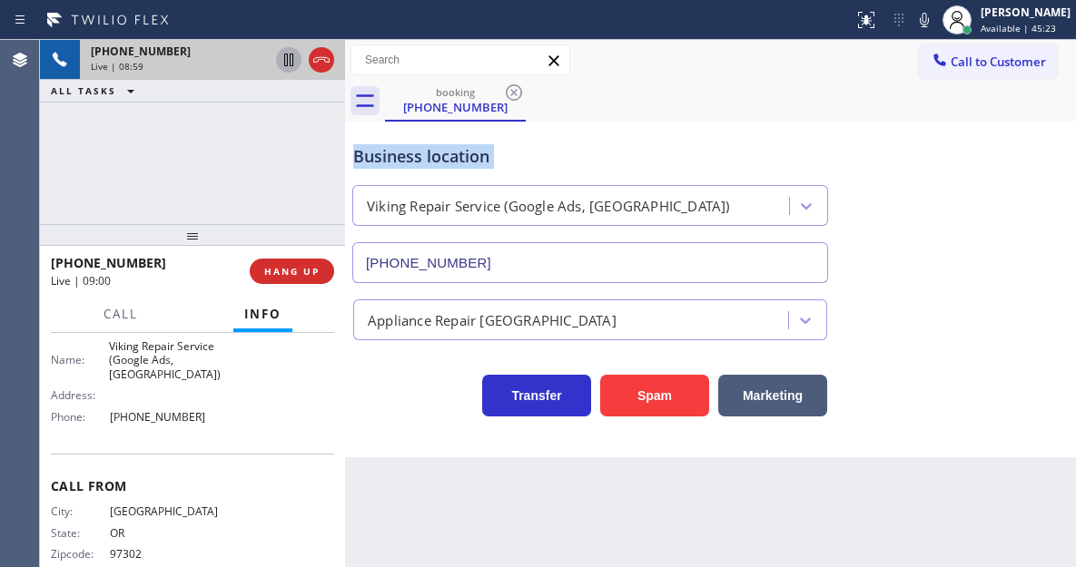
click at [289, 63] on icon at bounding box center [289, 60] width 22 height 22
click at [290, 60] on icon at bounding box center [288, 60] width 13 height 13
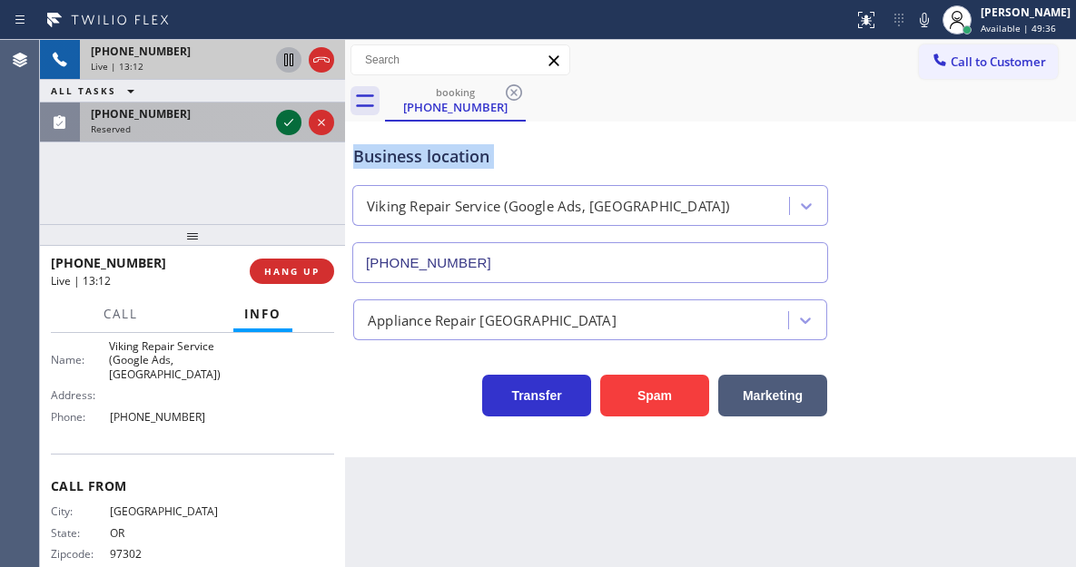
click at [286, 125] on icon at bounding box center [288, 122] width 9 height 7
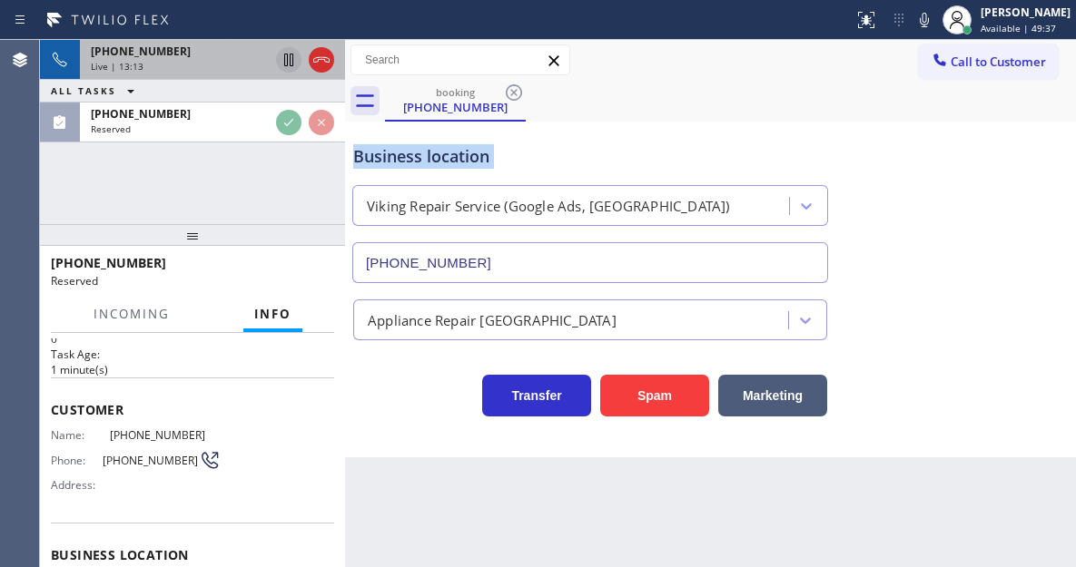
scroll to position [31, 0]
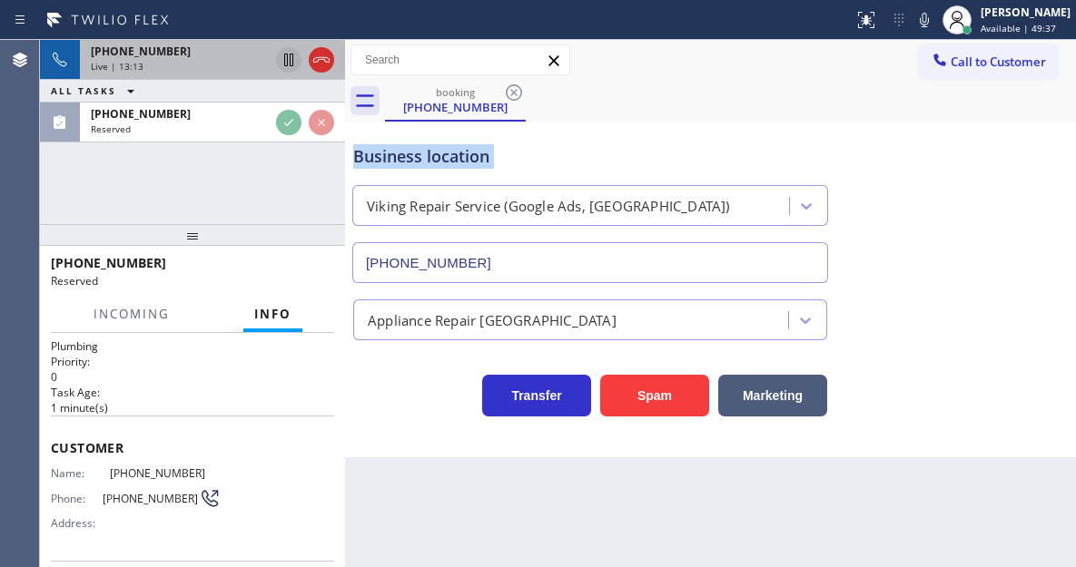
drag, startPoint x: 47, startPoint y: 447, endPoint x: 987, endPoint y: 96, distance: 1002.8
click at [219, 566] on html "Status report No issues detected If you experience an issue, please download th…" at bounding box center [538, 283] width 1076 height 567
click at [973, 26] on div at bounding box center [966, 30] width 13 height 13
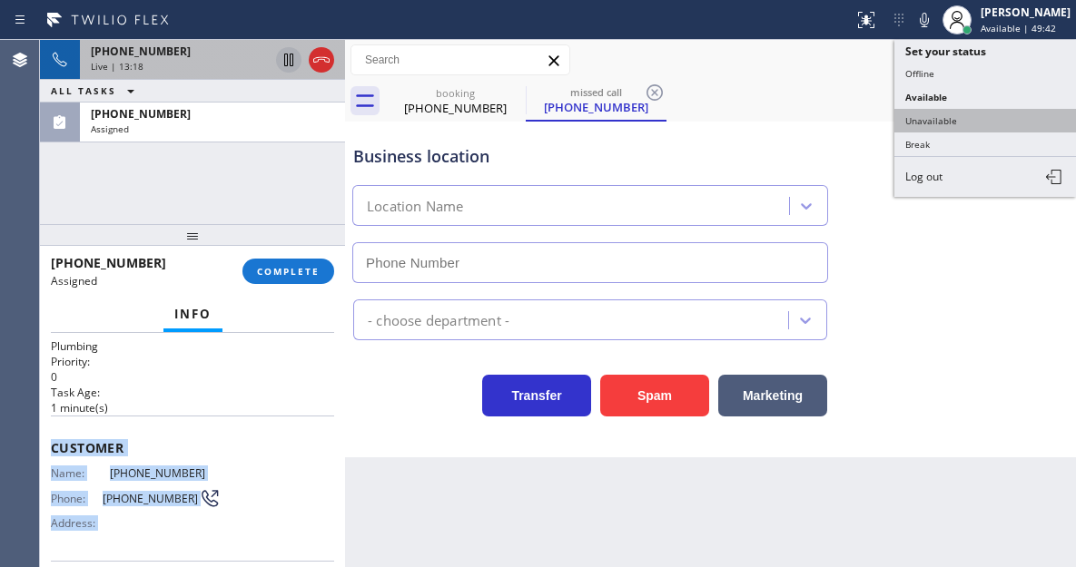
type input "(714) 930-2196"
click at [946, 119] on button "Unavailable" at bounding box center [985, 121] width 182 height 24
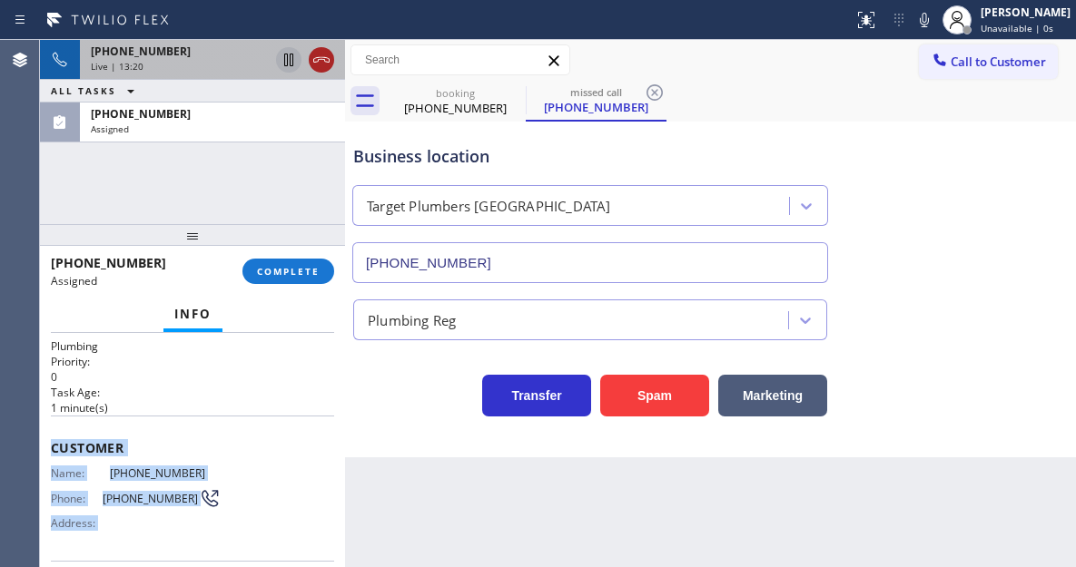
click at [322, 66] on icon at bounding box center [321, 60] width 22 height 22
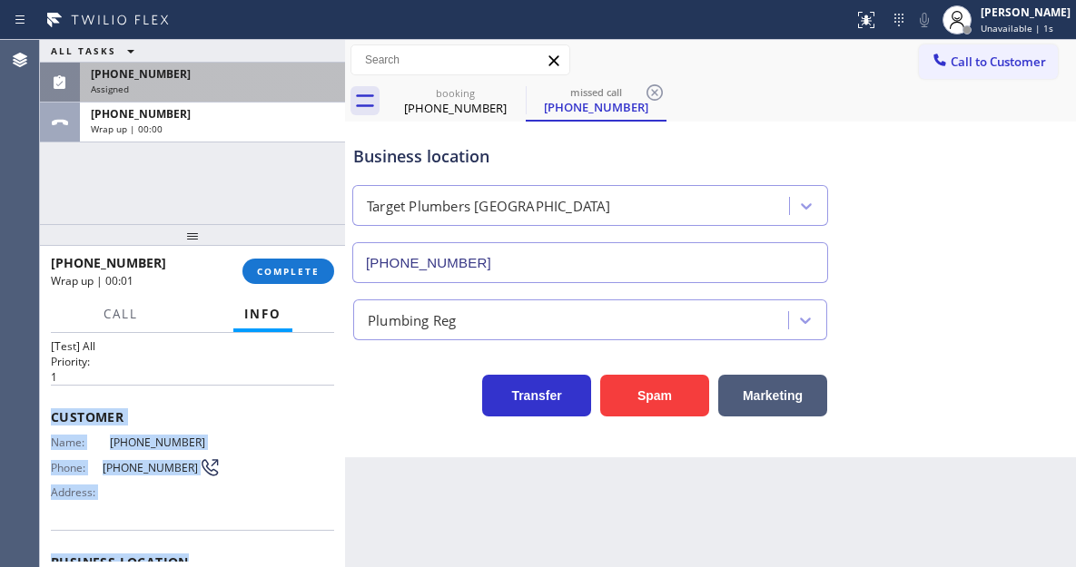
click at [232, 90] on div "Assigned" at bounding box center [212, 89] width 243 height 13
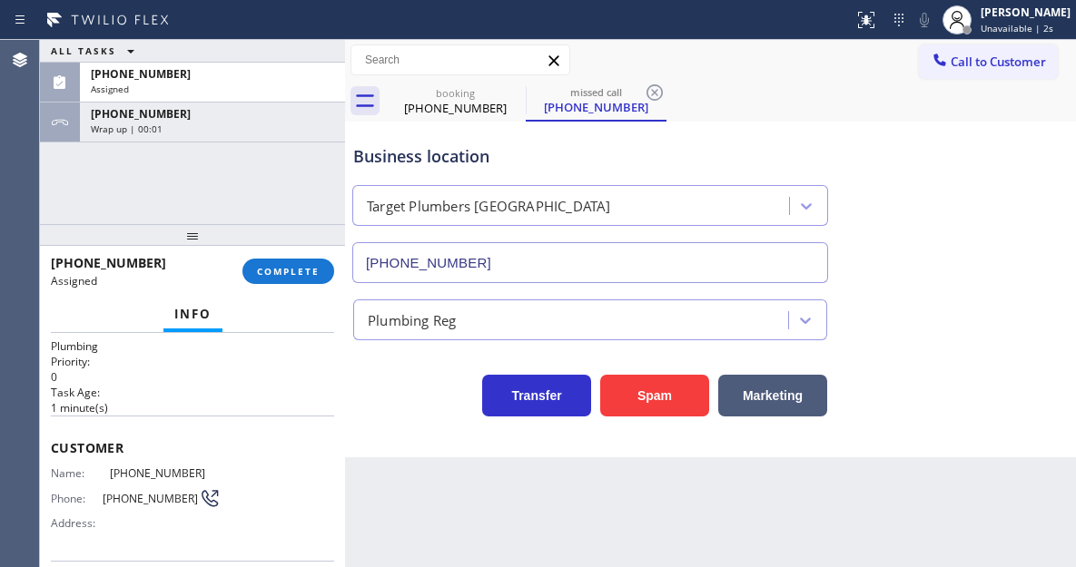
click at [153, 412] on p "1 minute(s)" at bounding box center [192, 407] width 283 height 15
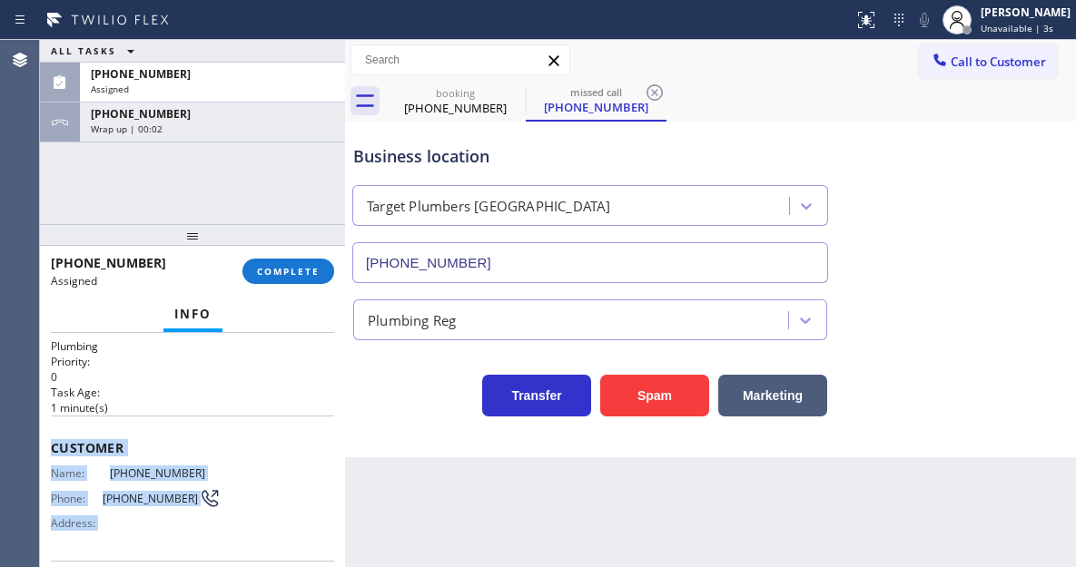
scroll to position [319, 0]
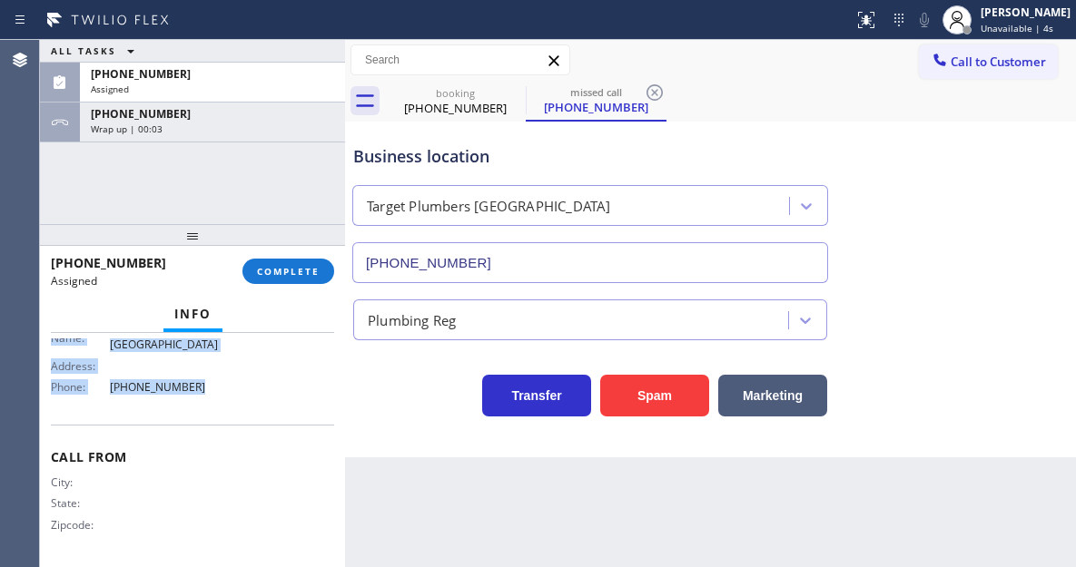
drag, startPoint x: 52, startPoint y: 441, endPoint x: 232, endPoint y: 410, distance: 183.3
click at [232, 410] on div "Context Queue: Plumbing Priority: 0 Task Age: 1 minute(s) Customer Name: (310) …" at bounding box center [192, 291] width 283 height 542
click at [287, 271] on span "COMPLETE" at bounding box center [288, 271] width 63 height 13
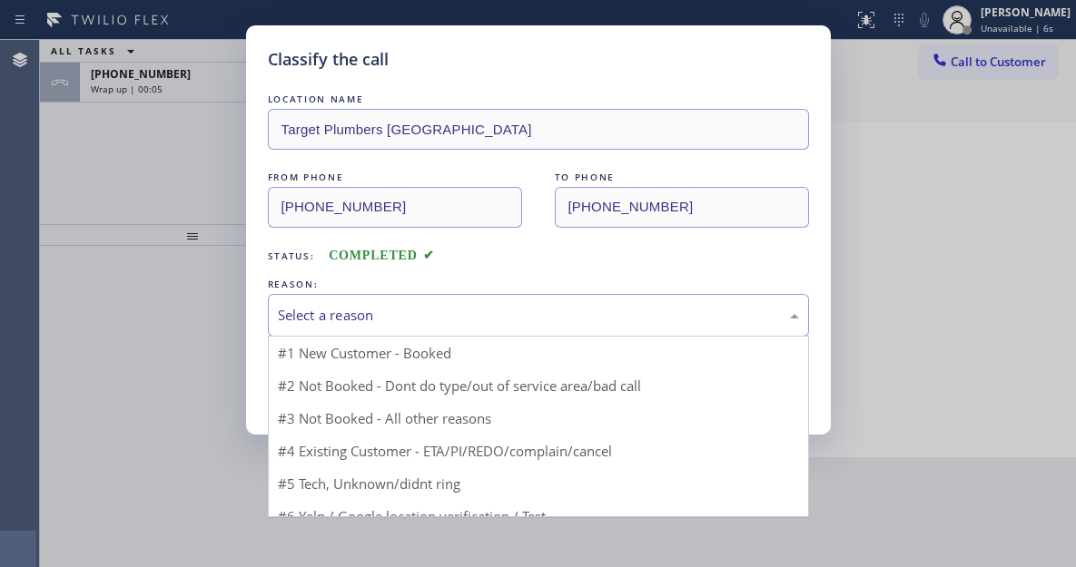
click at [458, 305] on div "Select a reason" at bounding box center [538, 315] width 521 height 21
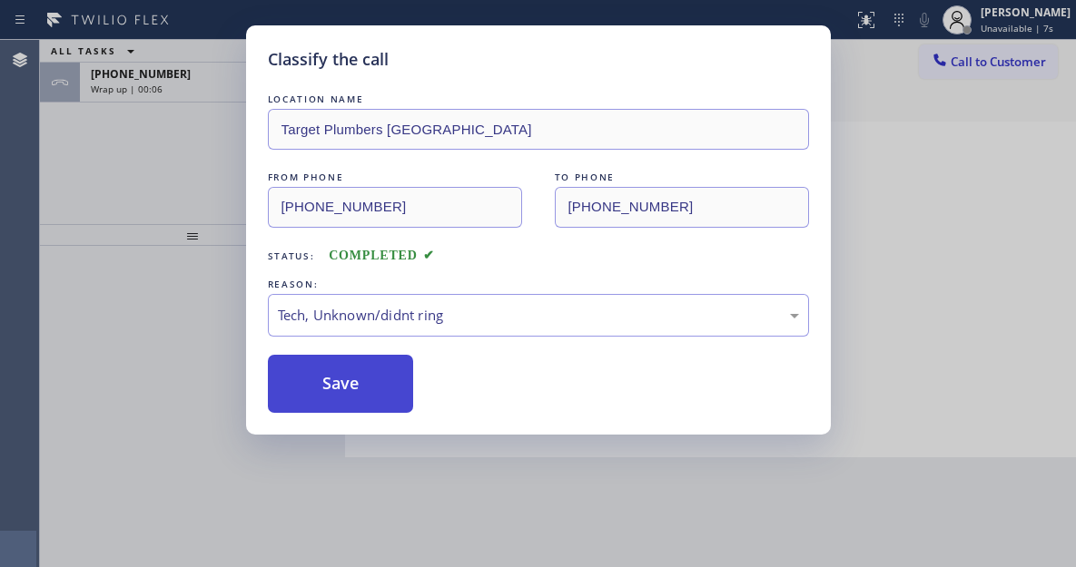
click at [396, 393] on button "Save" at bounding box center [341, 384] width 146 height 58
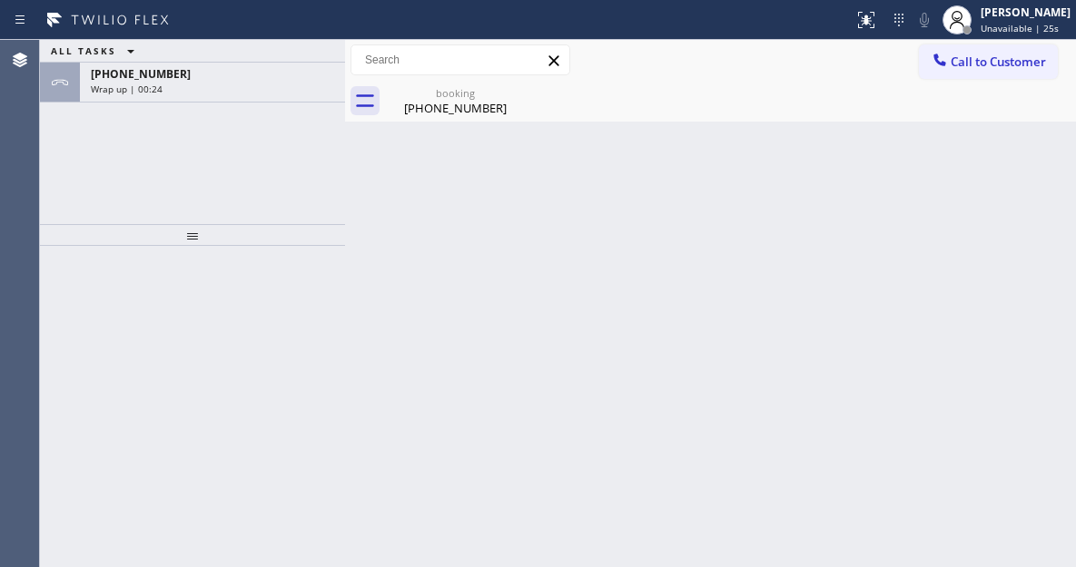
drag, startPoint x: 975, startPoint y: 241, endPoint x: 860, endPoint y: 133, distance: 158.0
click at [975, 241] on div "Back to Dashboard Change Sender ID Customers Technicians Select a contact Outbo…" at bounding box center [710, 303] width 731 height 527
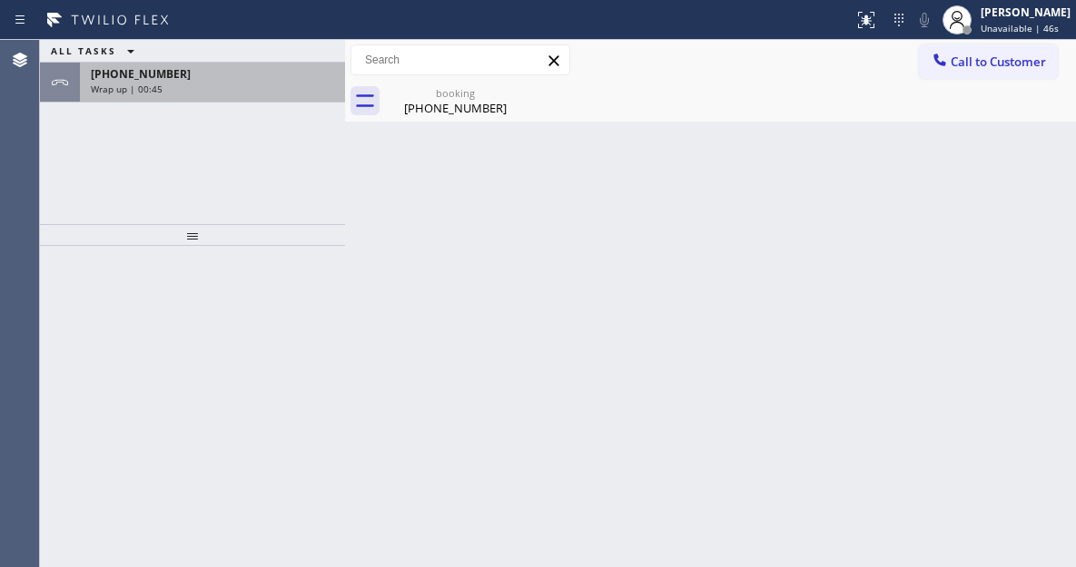
click at [300, 94] on div "Wrap up | 00:45" at bounding box center [212, 89] width 243 height 13
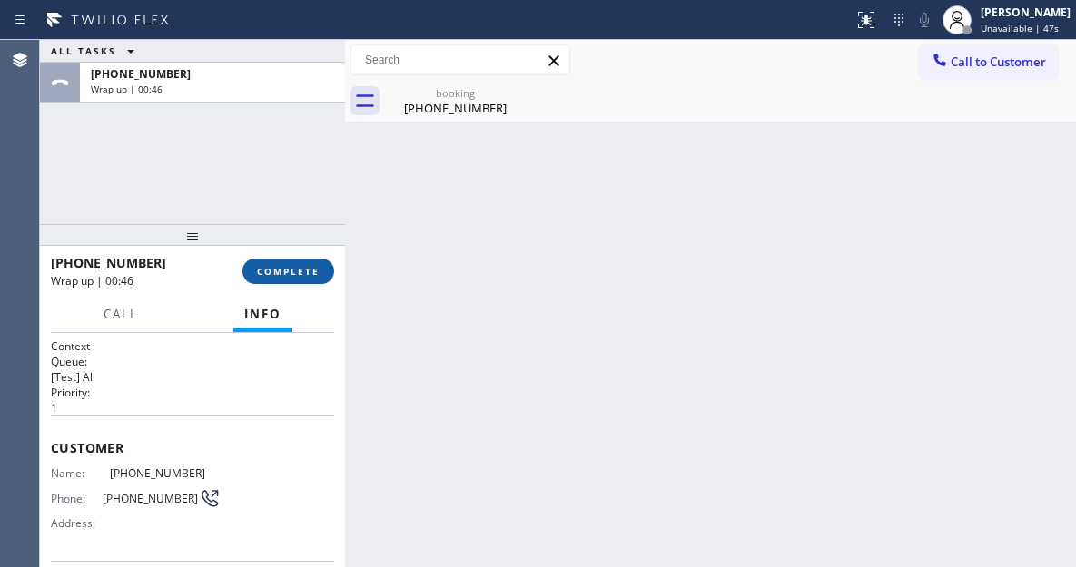
click at [273, 278] on span "COMPLETE" at bounding box center [288, 271] width 63 height 13
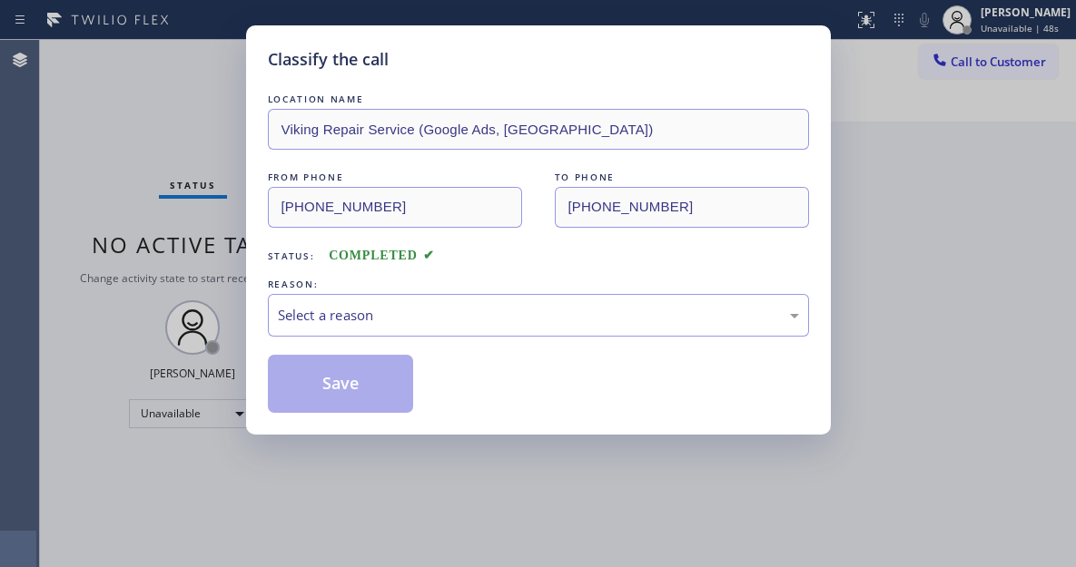
click at [455, 290] on div "REASON:" at bounding box center [538, 284] width 541 height 19
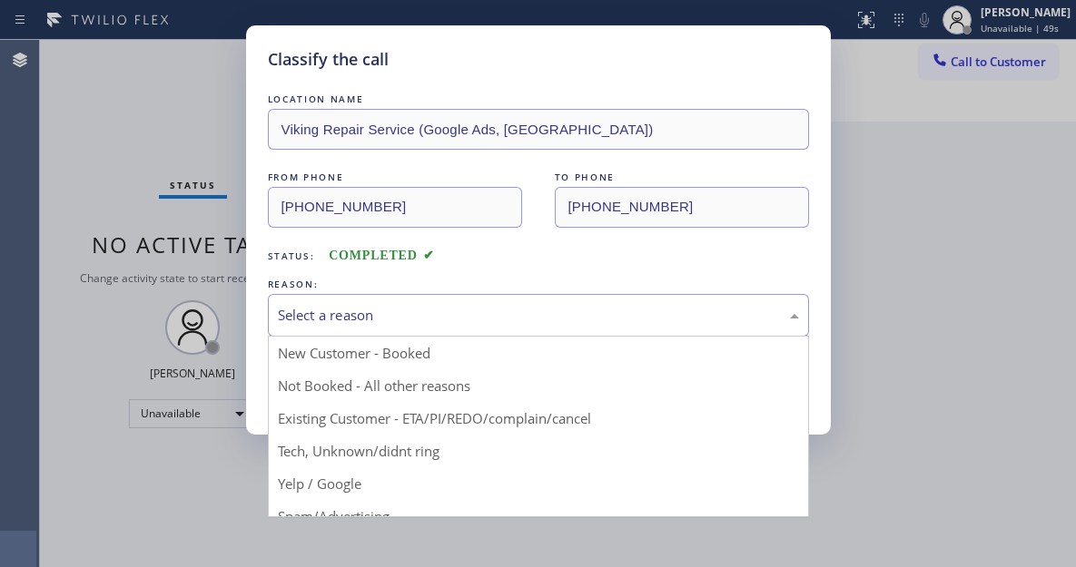
click at [399, 320] on div "Select a reason" at bounding box center [538, 315] width 521 height 21
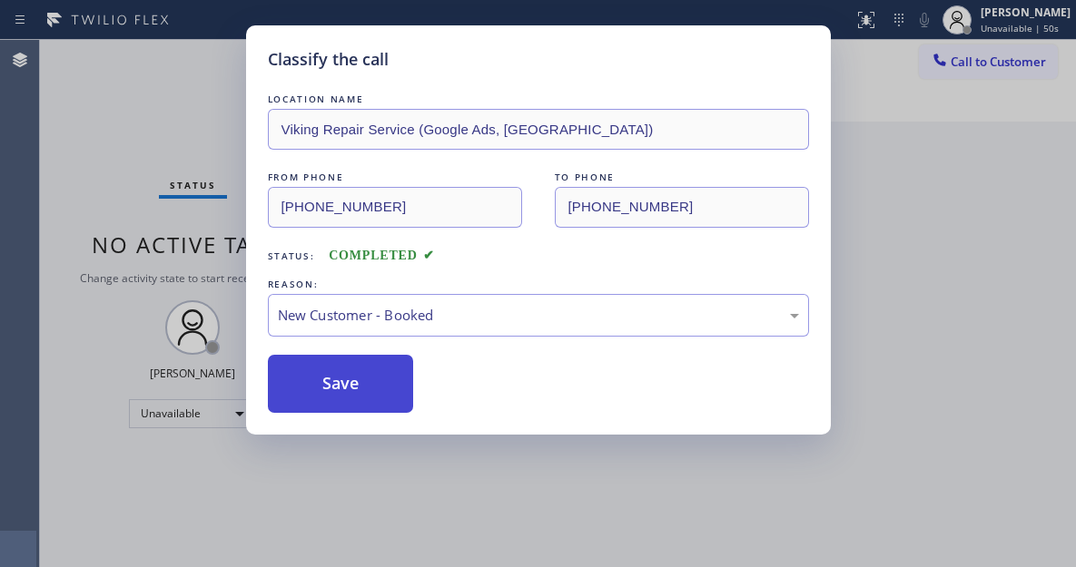
click at [364, 390] on button "Save" at bounding box center [341, 384] width 146 height 58
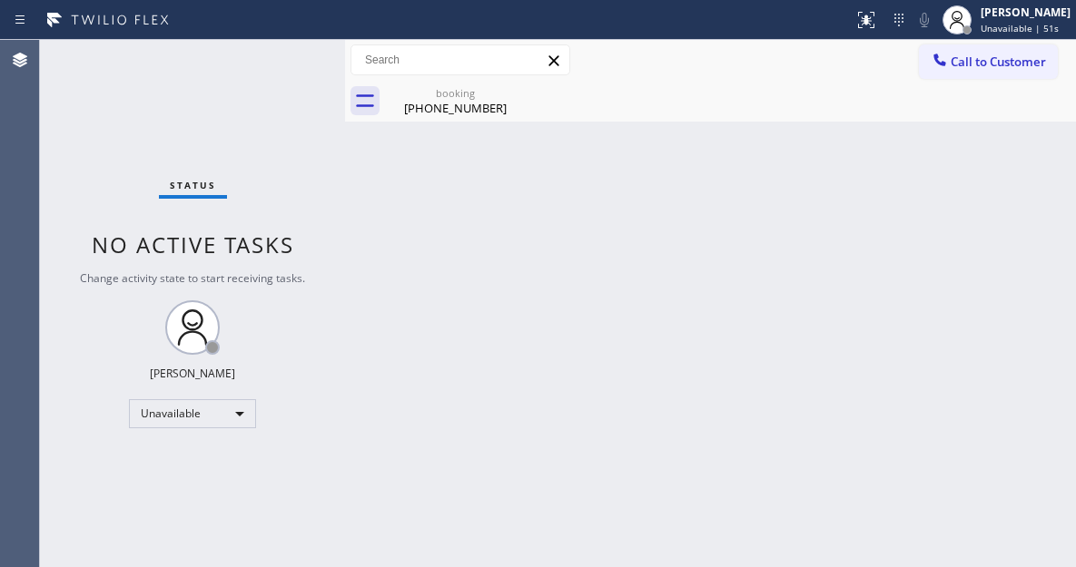
click at [1012, 28] on span "Unavailable | 51s" at bounding box center [1019, 28] width 78 height 13
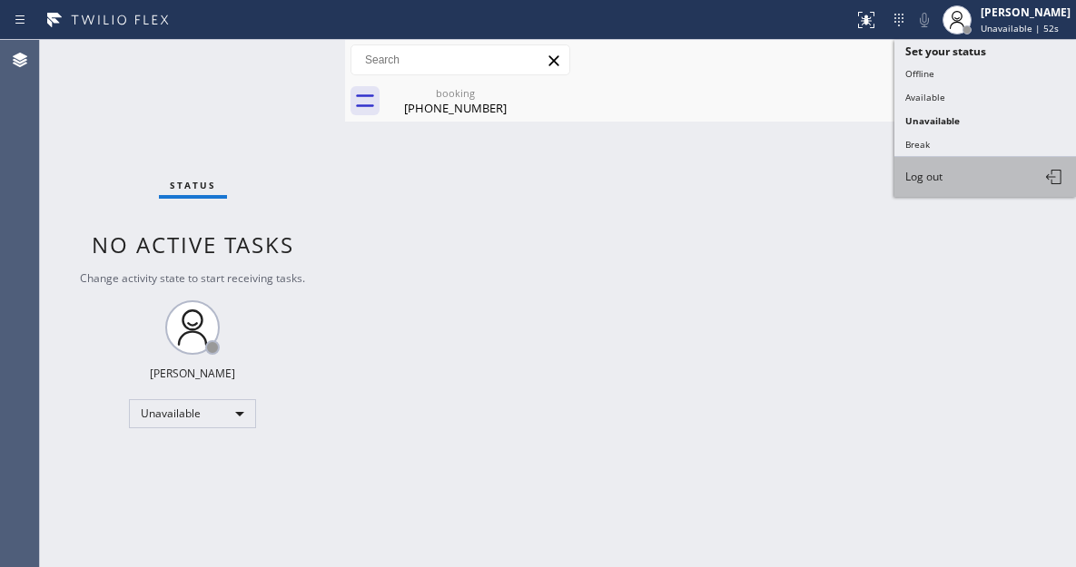
click at [937, 178] on span "Log out" at bounding box center [923, 176] width 37 height 15
